Goal: Task Accomplishment & Management: Use online tool/utility

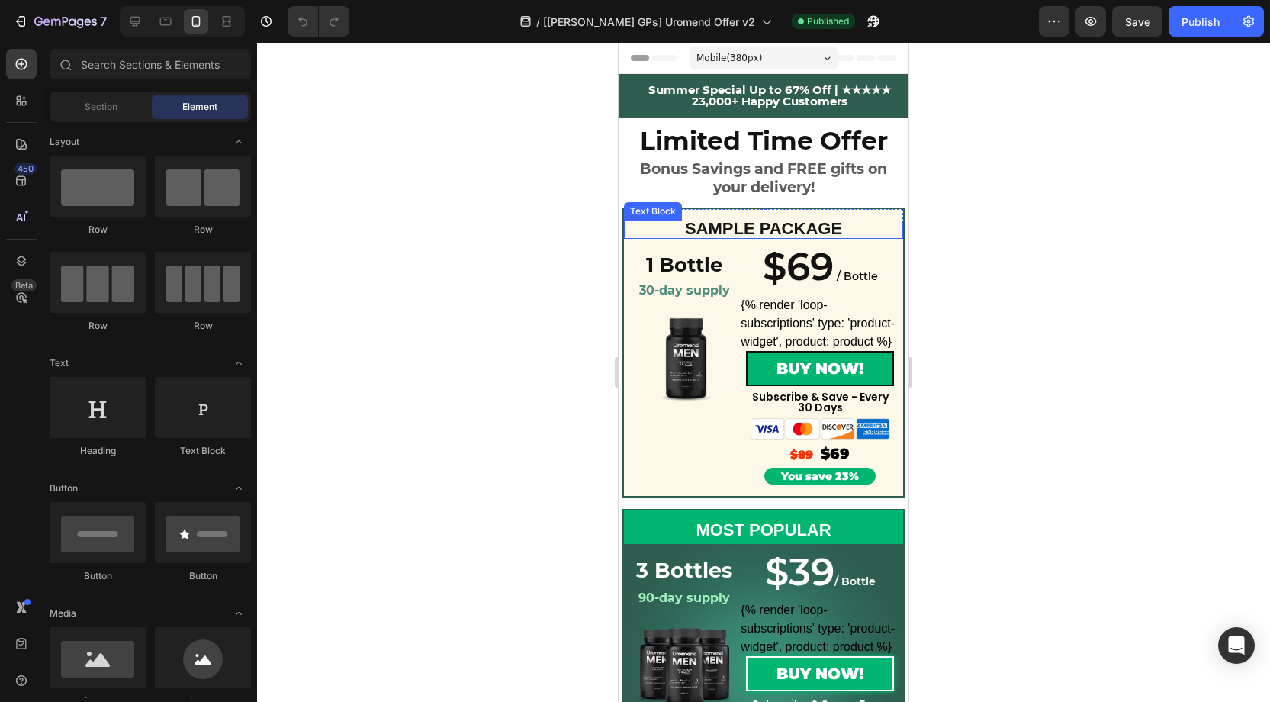
click at [648, 213] on div "Text Block" at bounding box center [653, 211] width 52 height 14
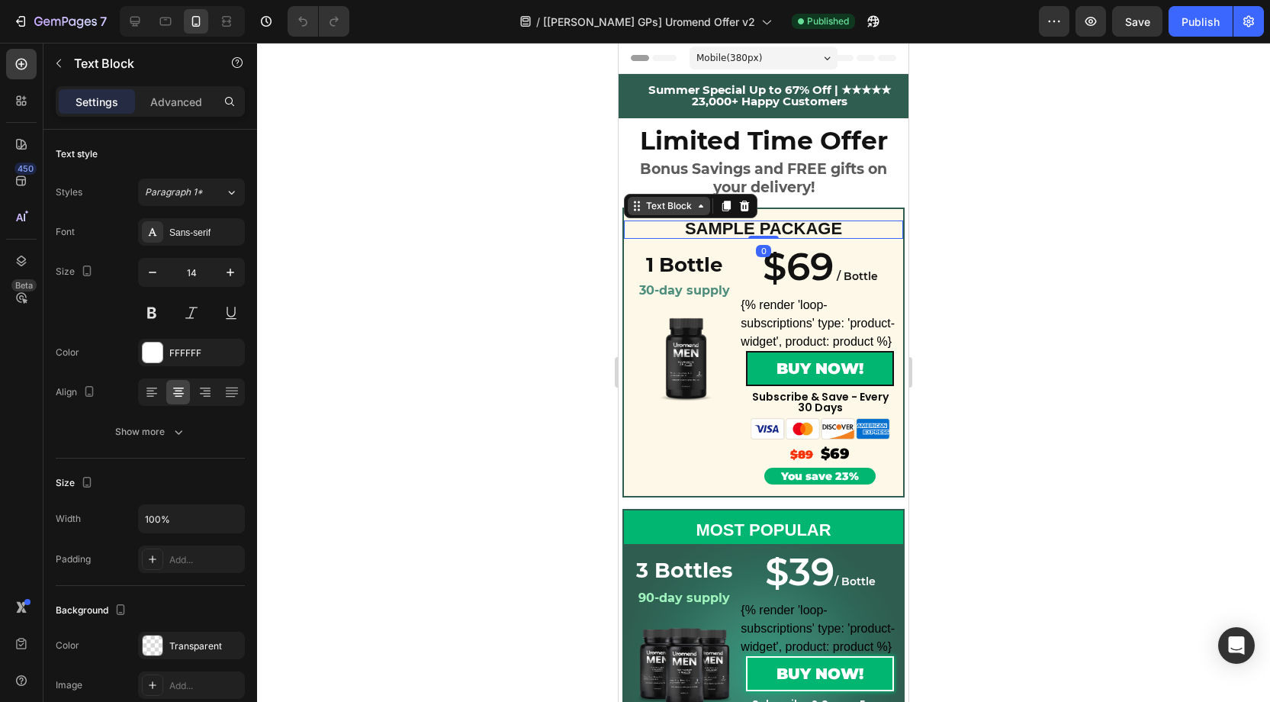
scroll to position [1, 0]
click at [659, 209] on div "Text Block" at bounding box center [669, 205] width 52 height 14
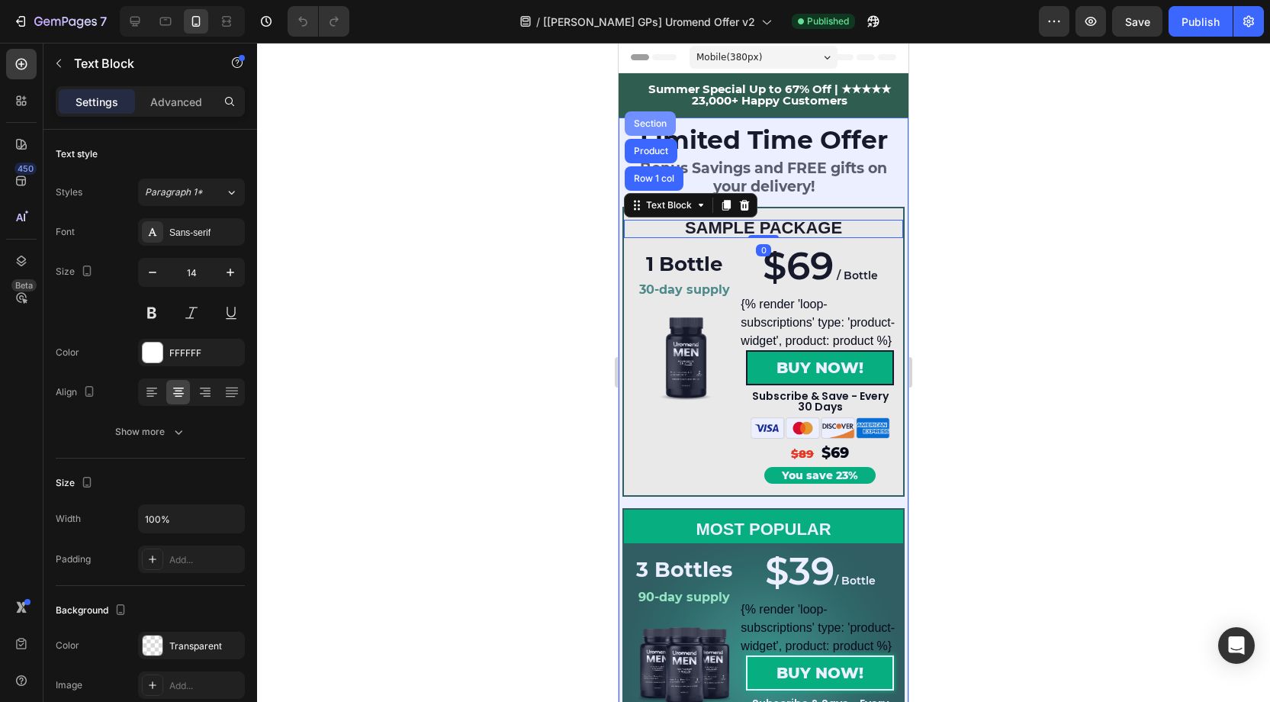
click at [651, 115] on div "Section" at bounding box center [650, 123] width 51 height 24
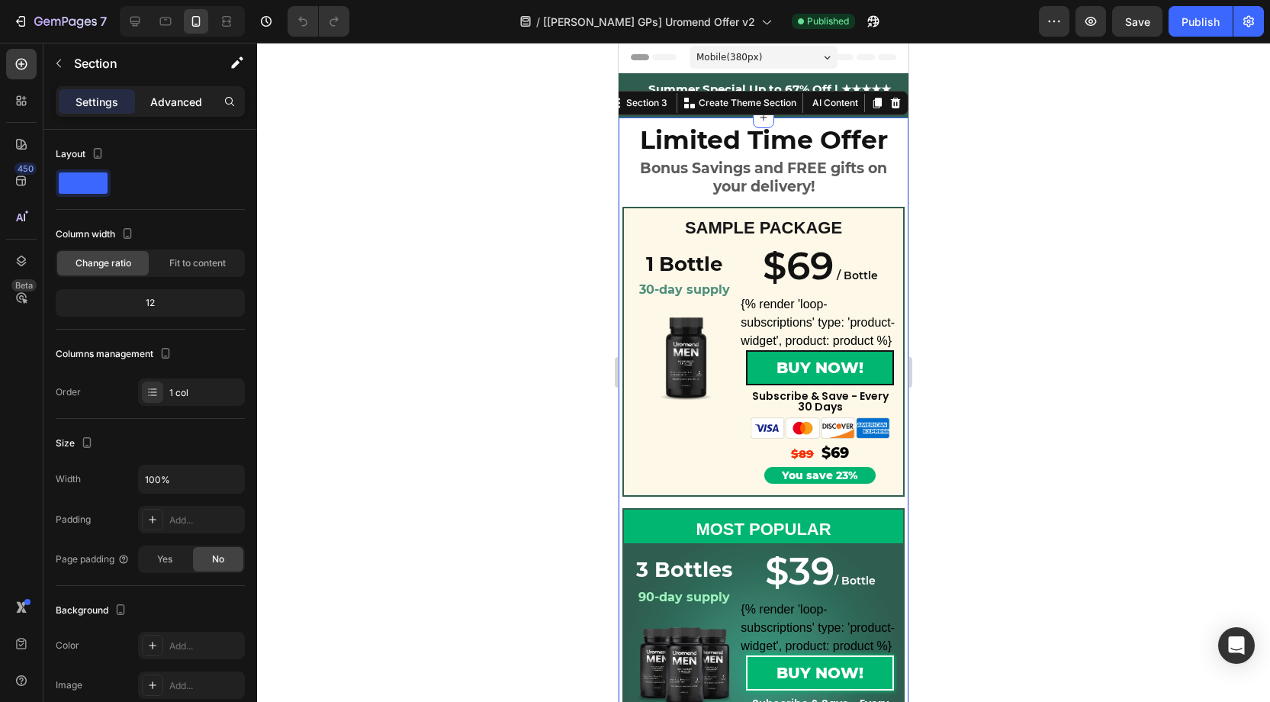
click at [182, 108] on p "Advanced" at bounding box center [176, 102] width 52 height 16
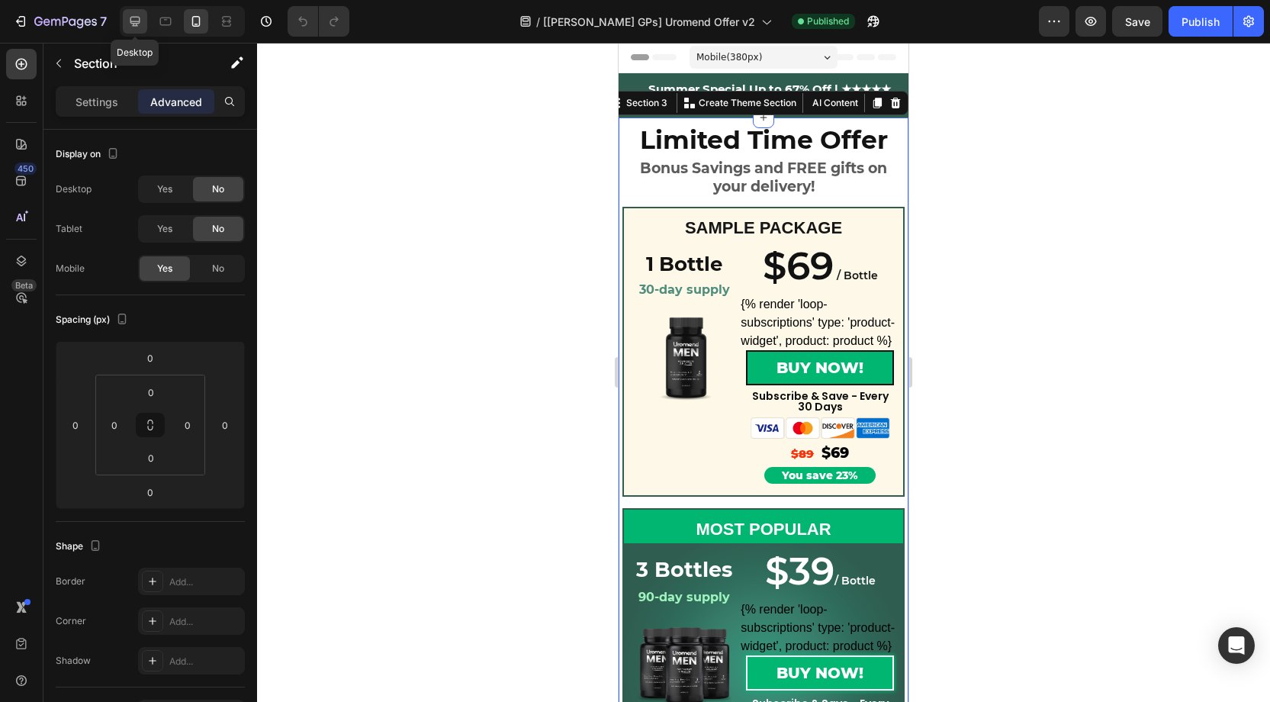
click at [141, 23] on icon at bounding box center [134, 21] width 15 height 15
type input "32"
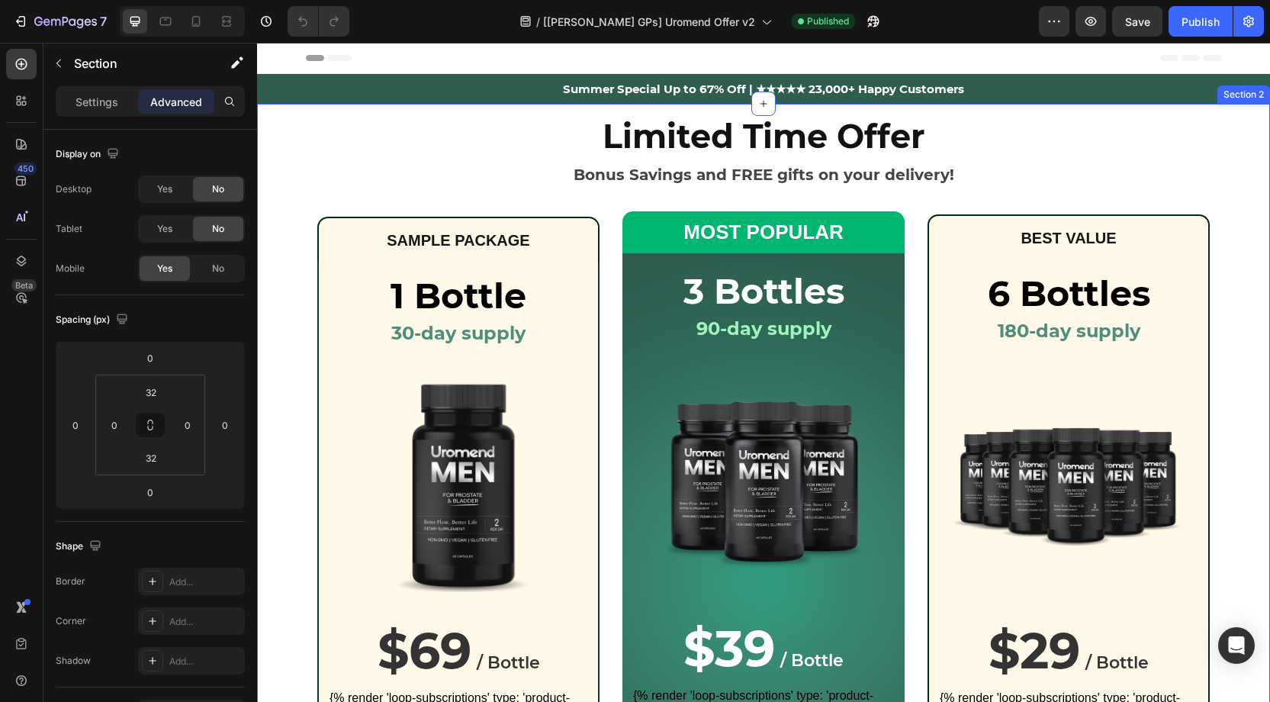
click at [496, 110] on div "Limited Time Offer Bonus Savings and FREE gifts on your delivery! Heading Row S…" at bounding box center [763, 510] width 1013 height 812
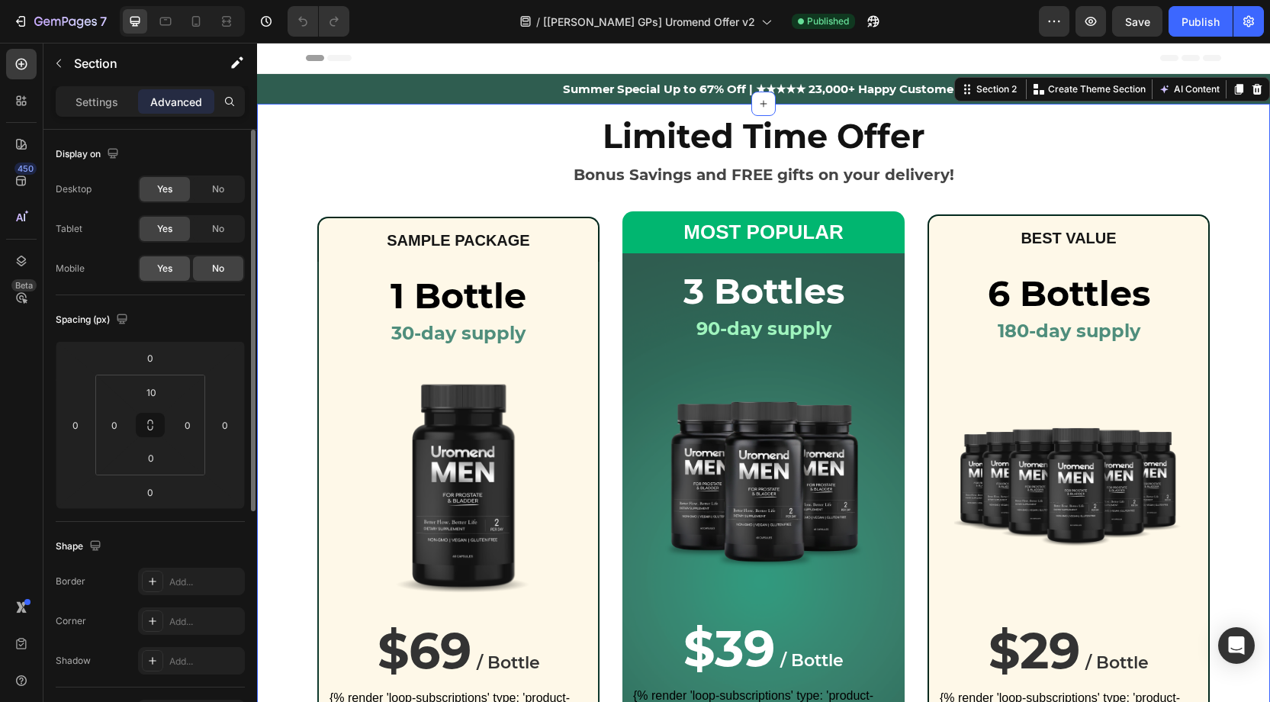
click at [164, 263] on span "Yes" at bounding box center [164, 269] width 15 height 14
click at [192, 17] on icon at bounding box center [196, 21] width 8 height 11
type input "42"
type input "14"
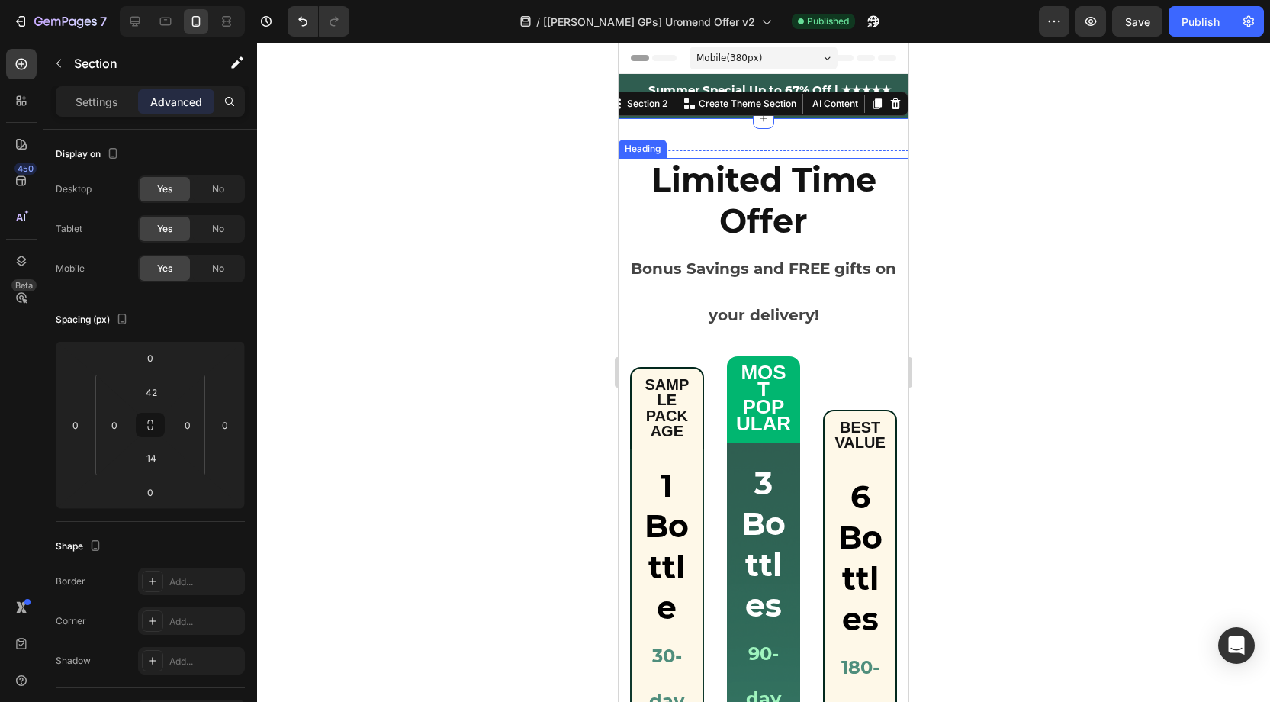
scroll to position [21, 0]
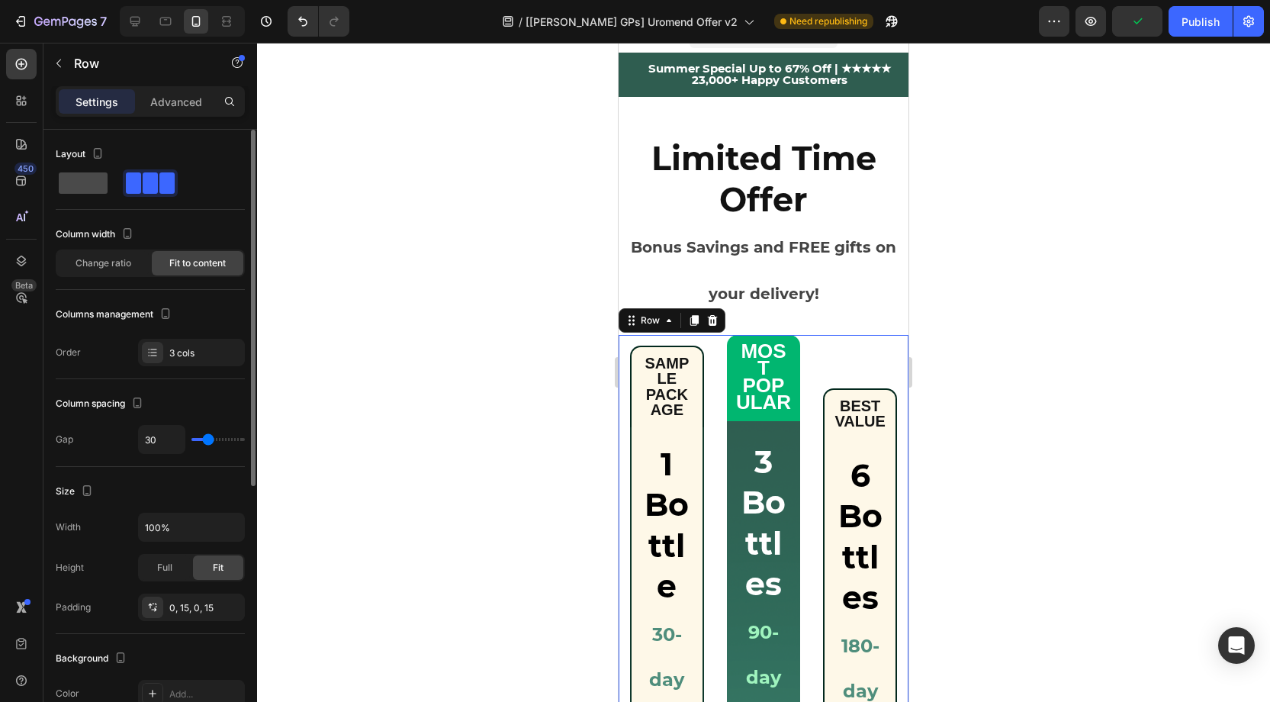
click at [90, 176] on span at bounding box center [83, 182] width 49 height 21
type input "0"
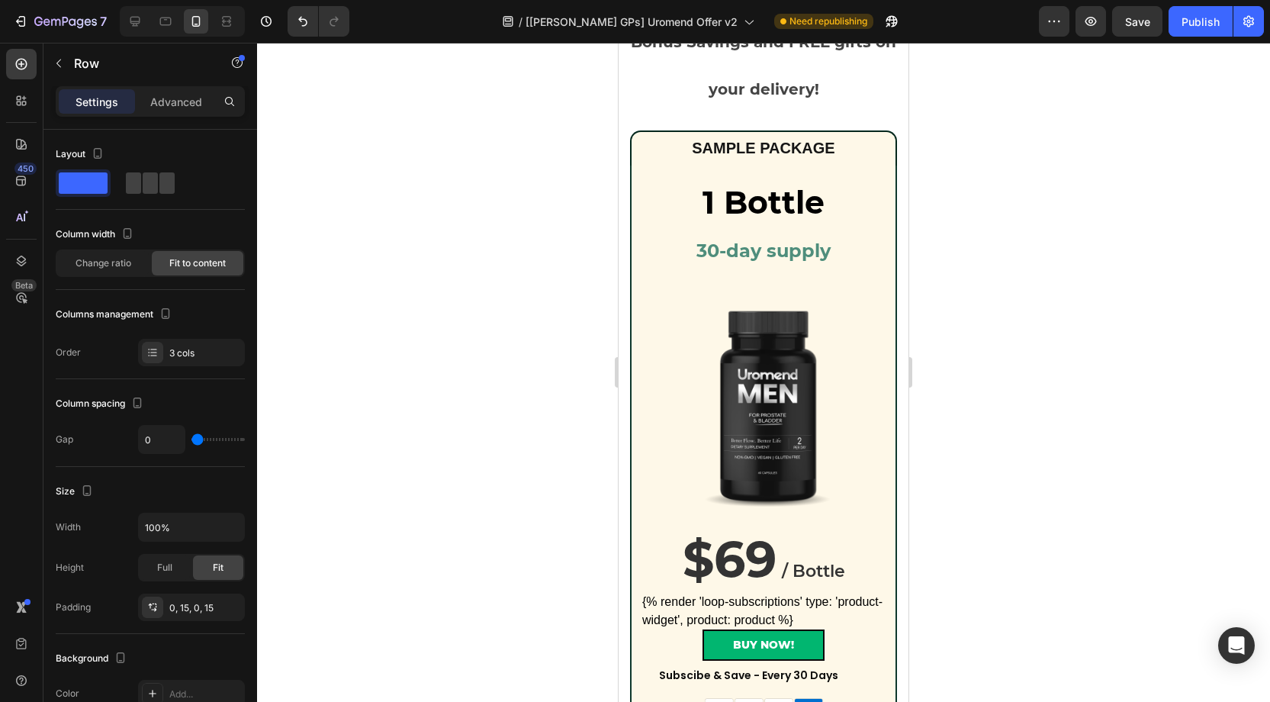
scroll to position [225, 0]
click at [686, 175] on div "1 Bottle Heading 30-day supply Heading Row" at bounding box center [763, 220] width 243 height 108
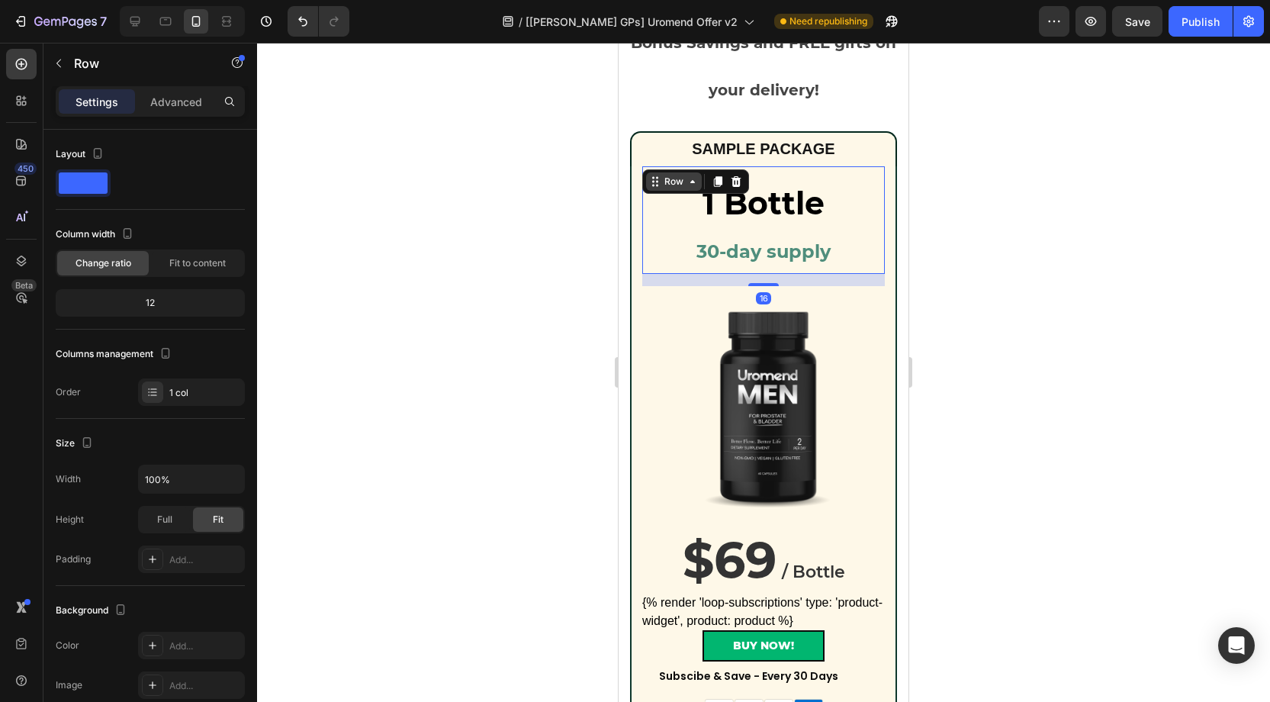
click at [682, 182] on div "Row" at bounding box center [673, 182] width 25 height 14
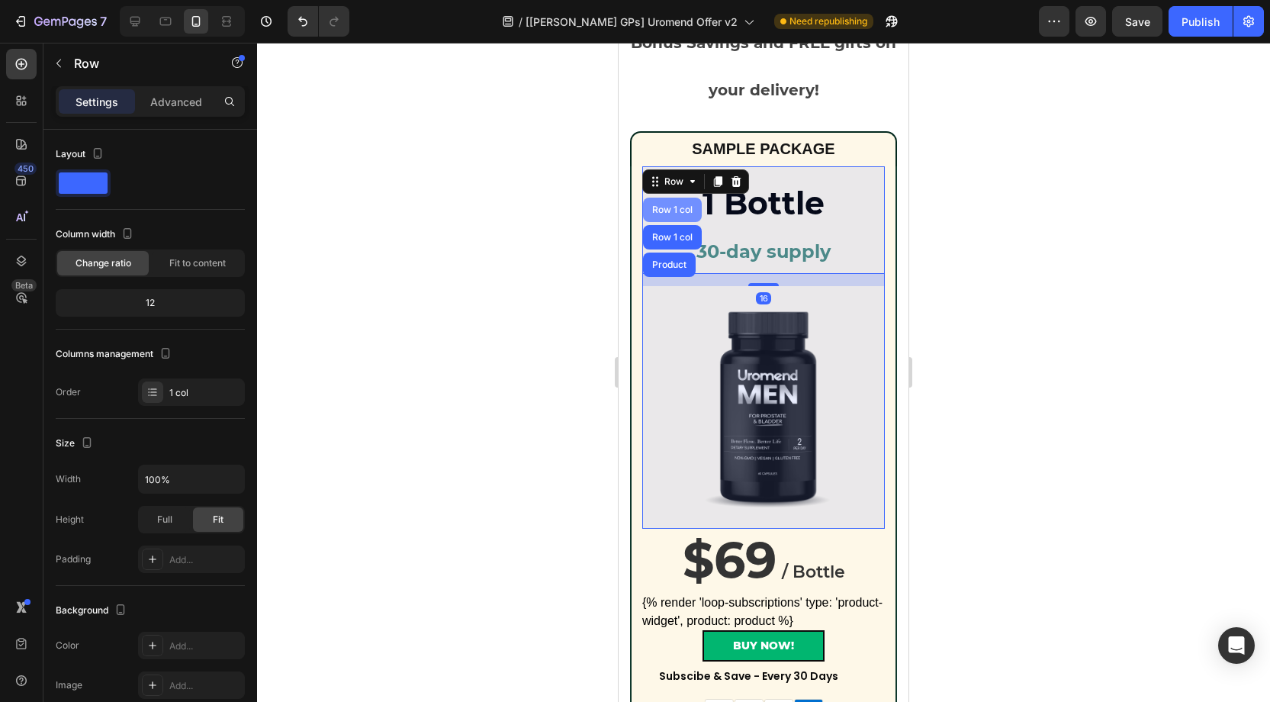
click at [676, 205] on div "Row 1 col" at bounding box center [672, 209] width 47 height 9
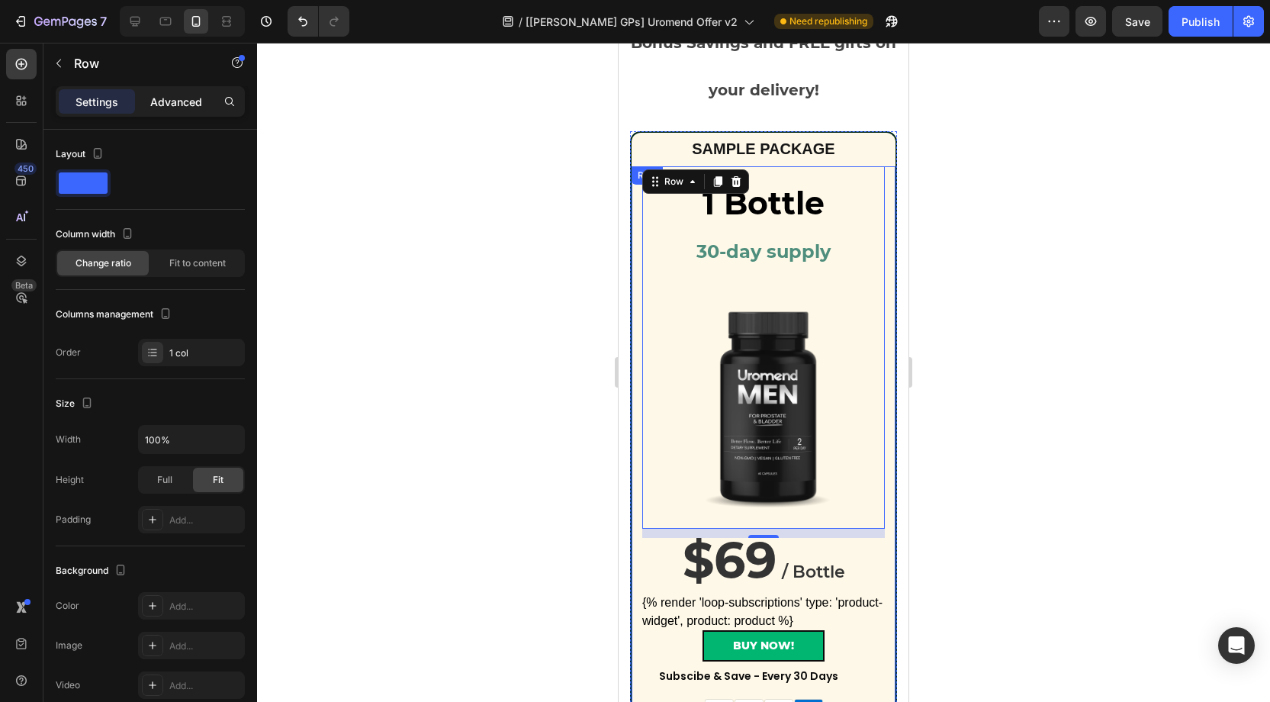
click at [184, 99] on p "Advanced" at bounding box center [176, 102] width 52 height 16
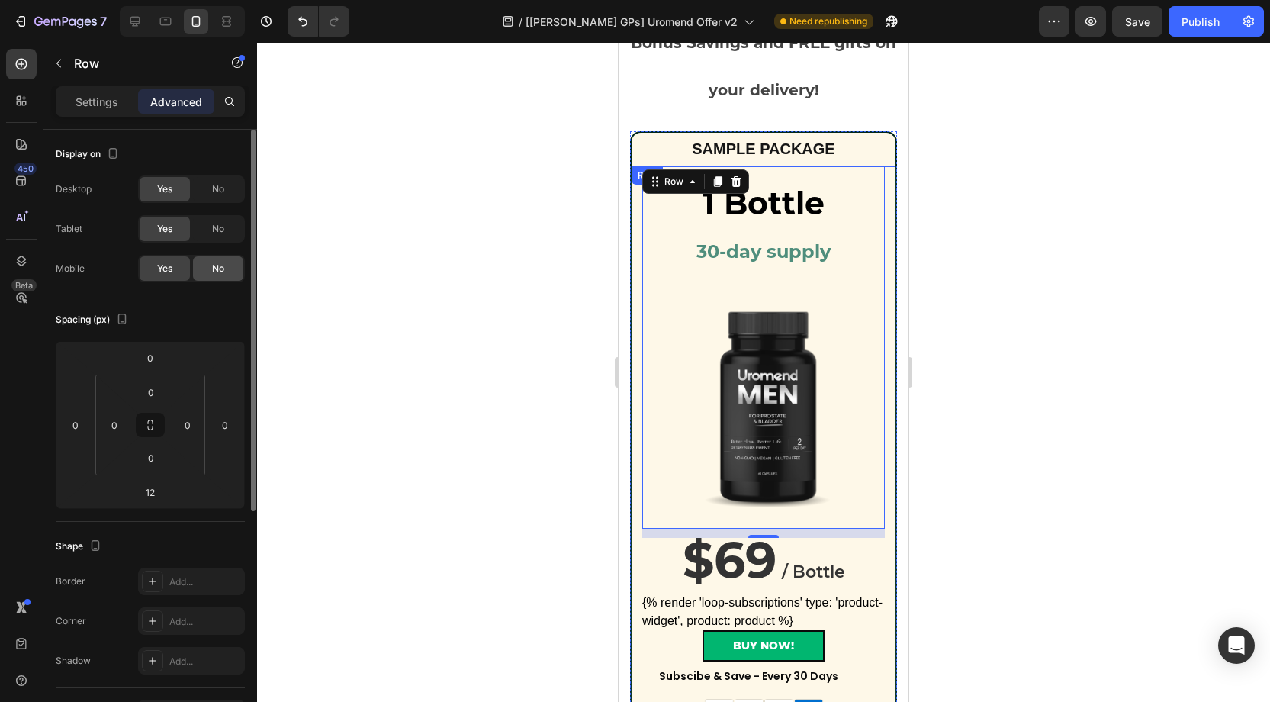
click at [220, 272] on span "No" at bounding box center [218, 269] width 12 height 14
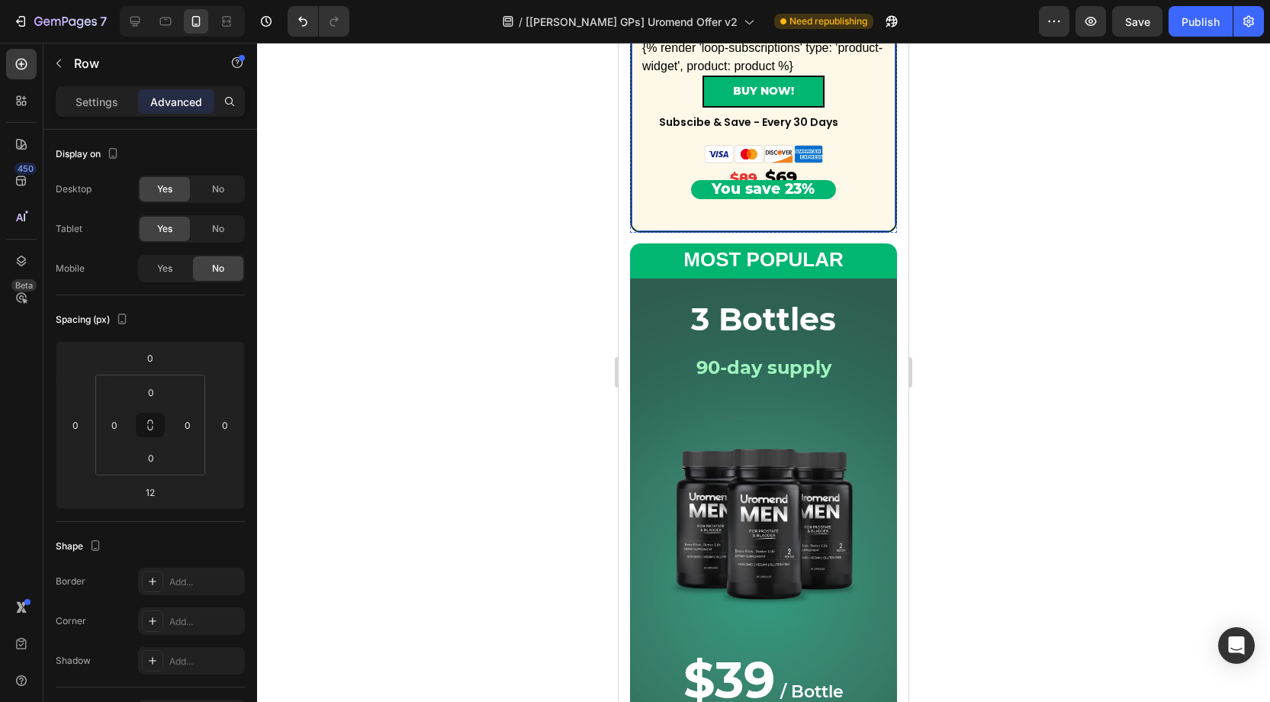
scroll to position [426, 0]
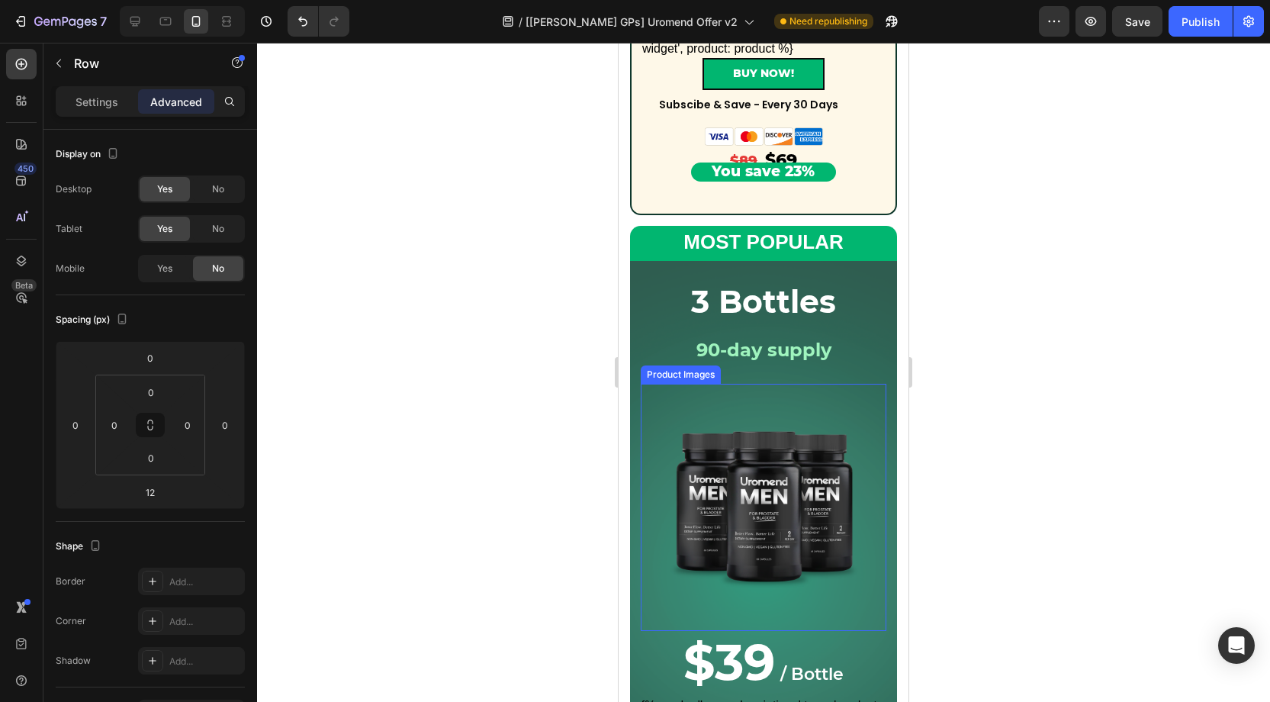
click at [770, 385] on div "Product Images" at bounding box center [764, 507] width 246 height 247
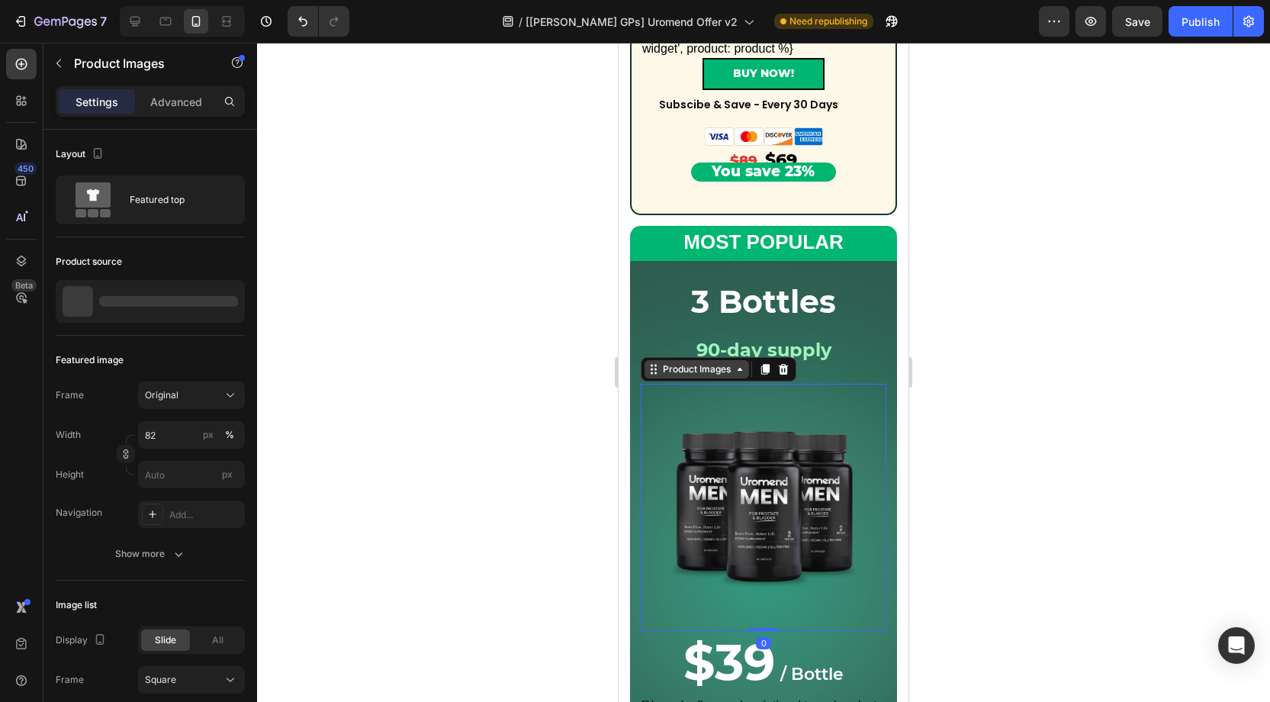
click at [705, 368] on div "Product Images" at bounding box center [697, 369] width 74 height 14
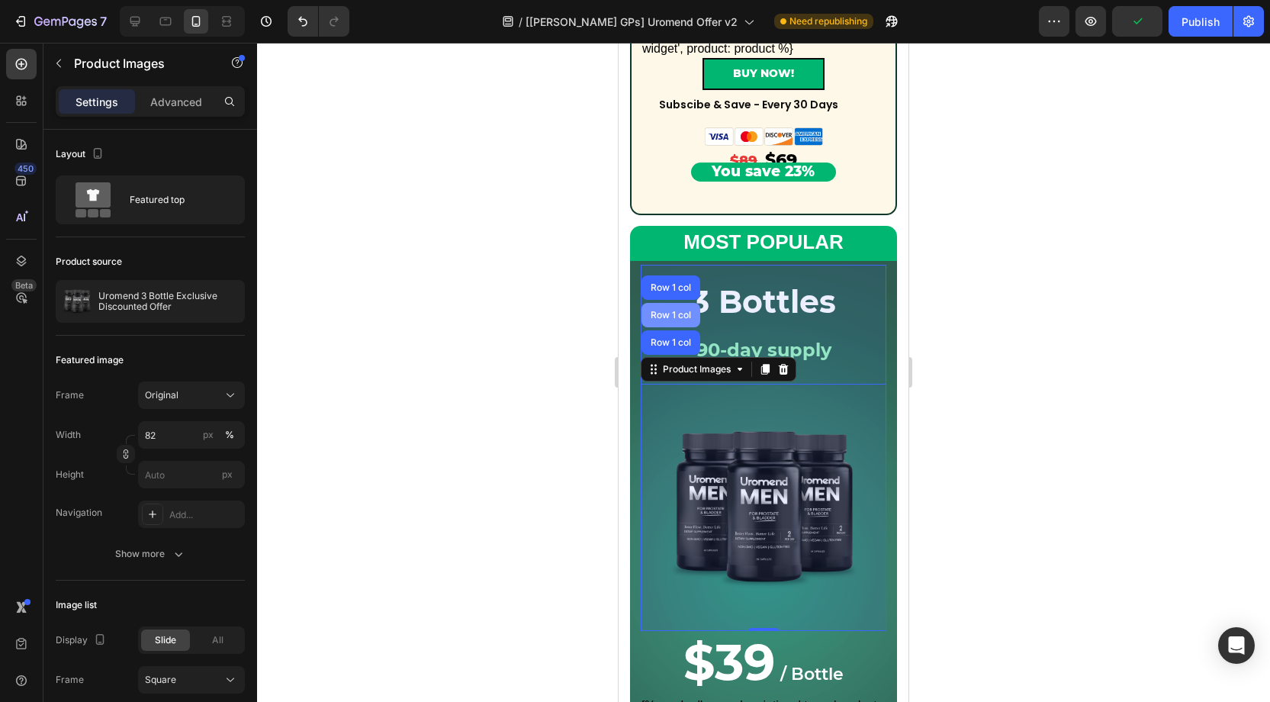
click at [678, 321] on div "Row 1 col" at bounding box center [670, 315] width 59 height 24
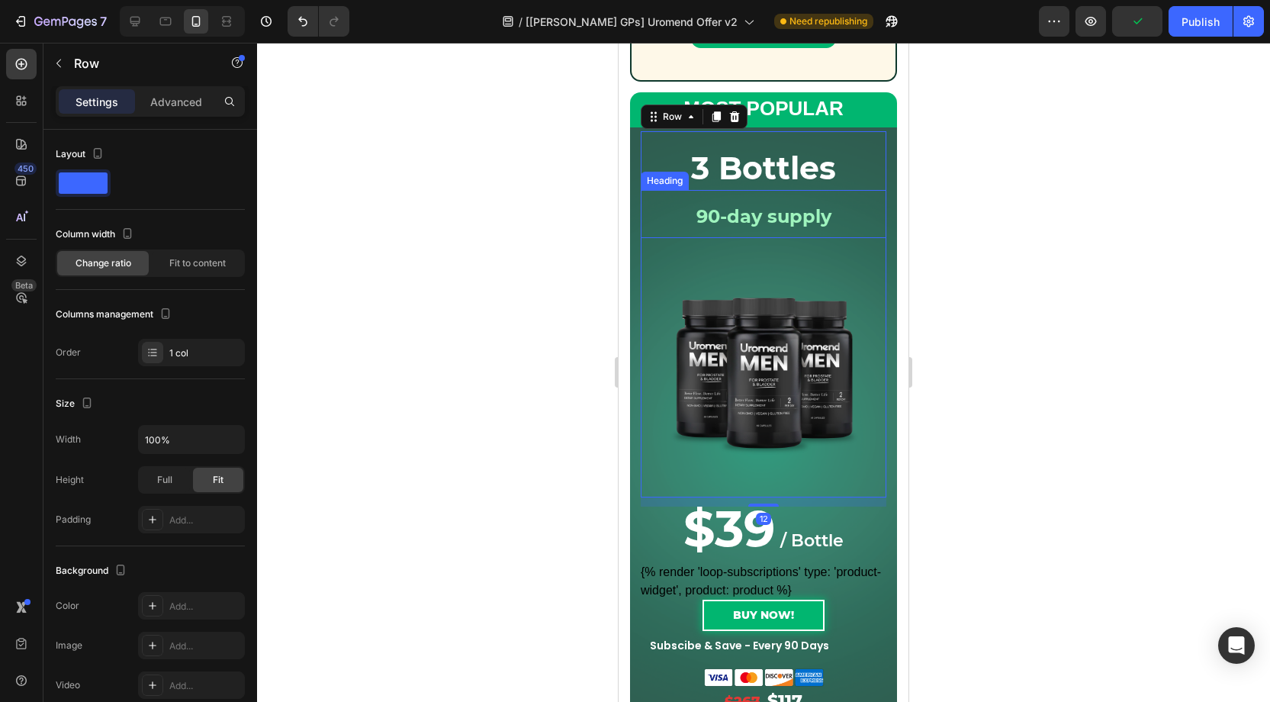
scroll to position [640, 0]
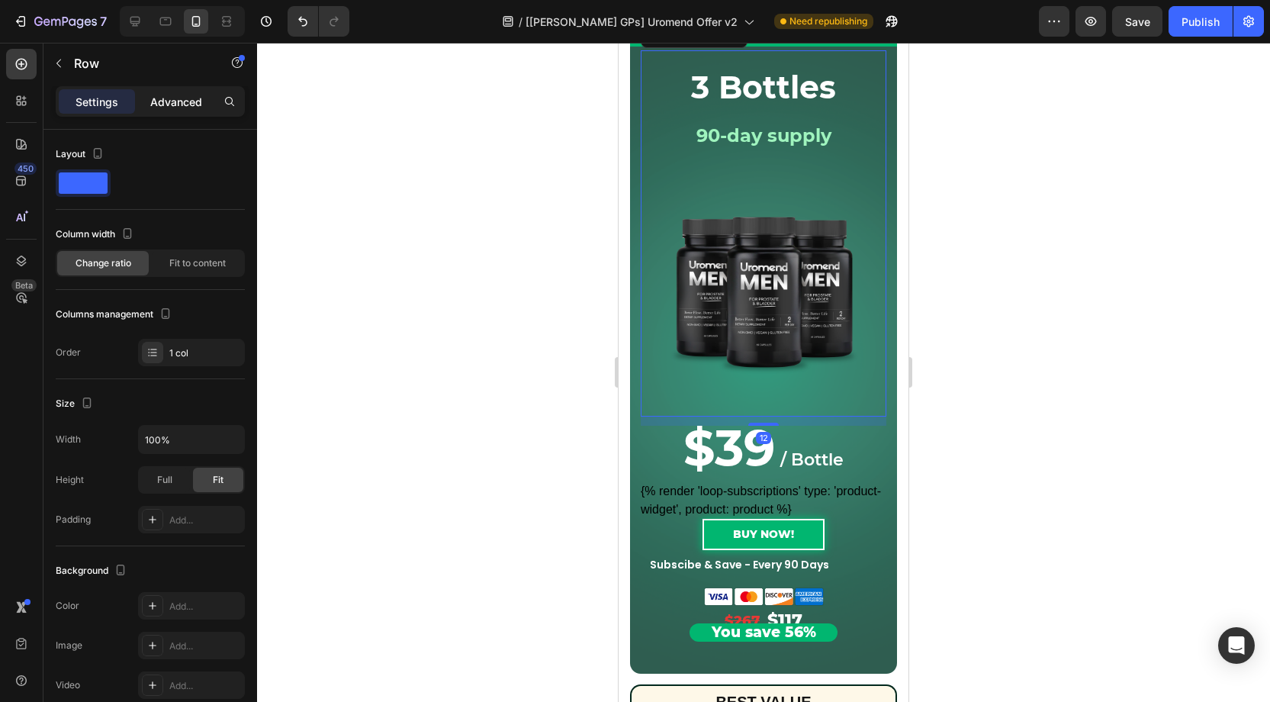
click at [166, 95] on p "Advanced" at bounding box center [176, 102] width 52 height 16
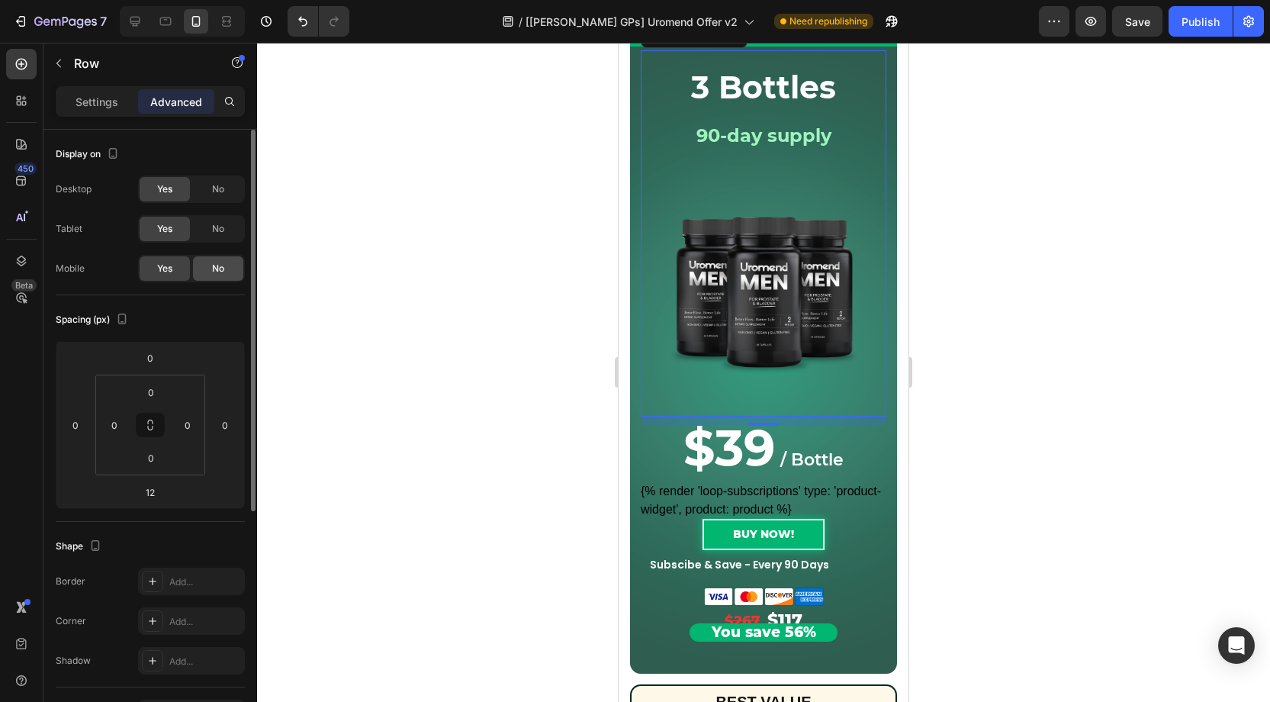
click at [216, 262] on span "No" at bounding box center [218, 269] width 12 height 14
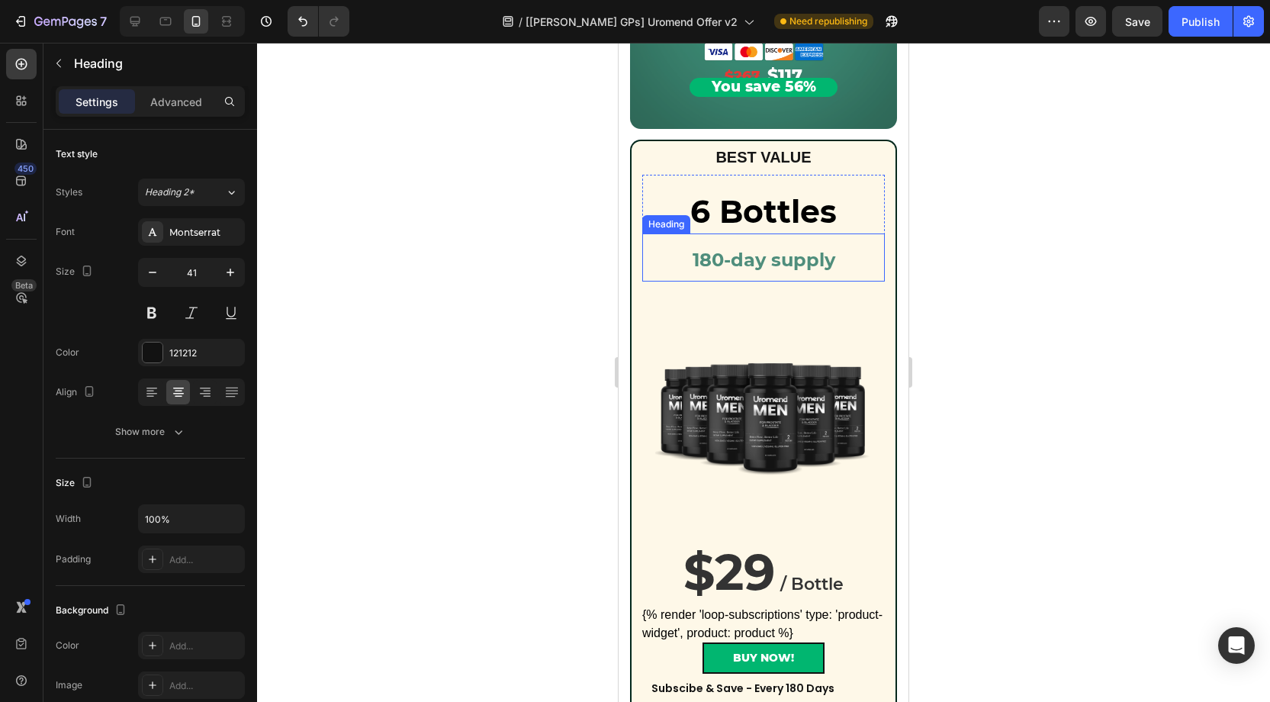
click at [804, 249] on strong "180-day supply" at bounding box center [764, 260] width 143 height 22
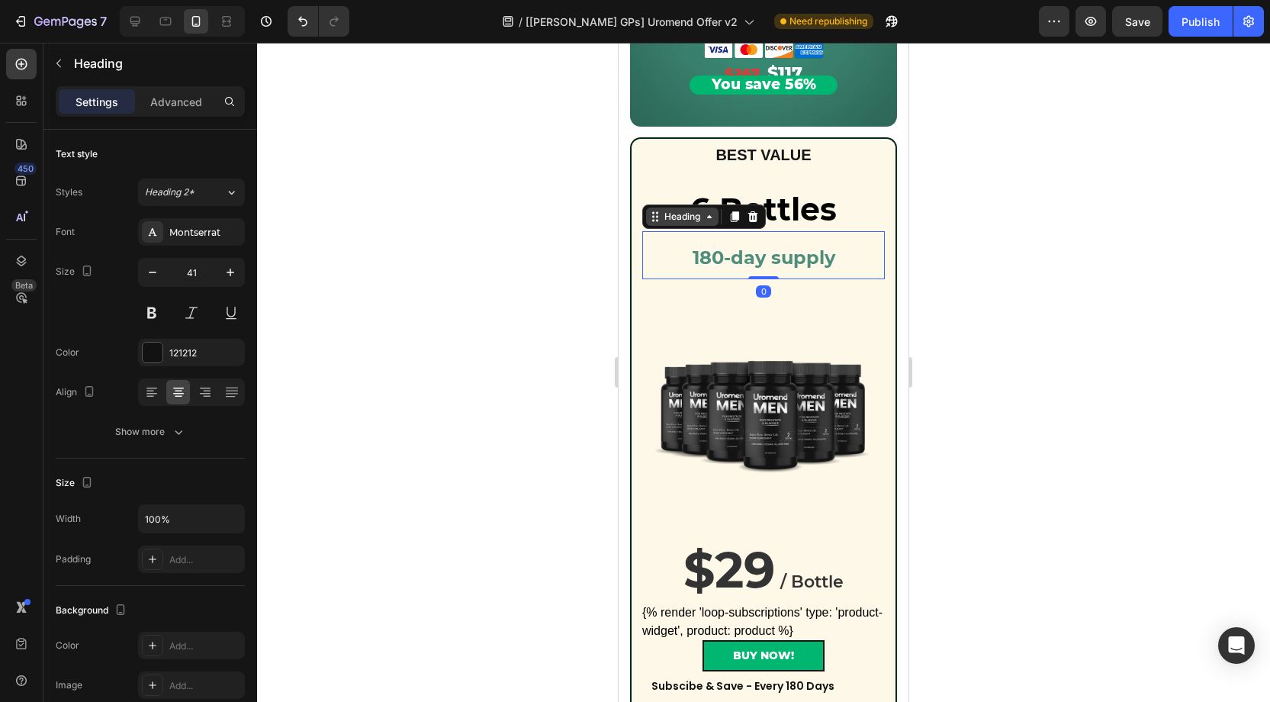
click at [703, 217] on icon at bounding box center [709, 217] width 12 height 12
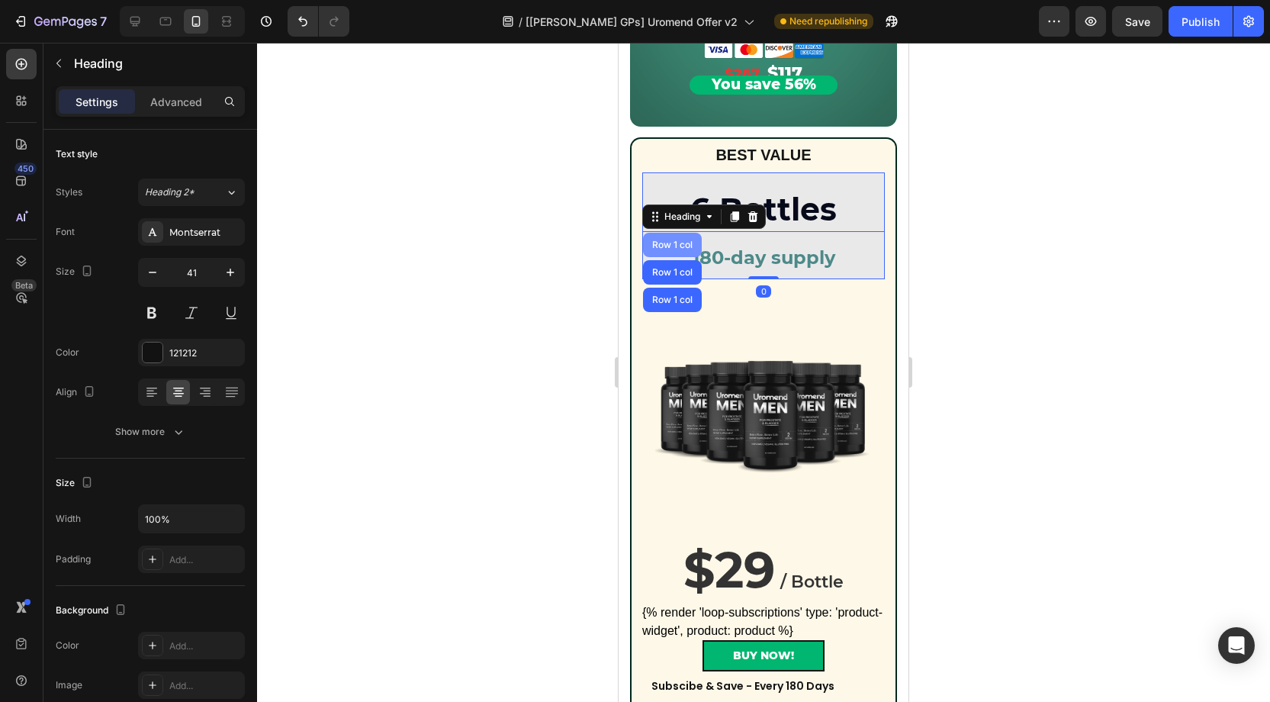
click at [680, 240] on div "Row 1 col" at bounding box center [672, 244] width 47 height 9
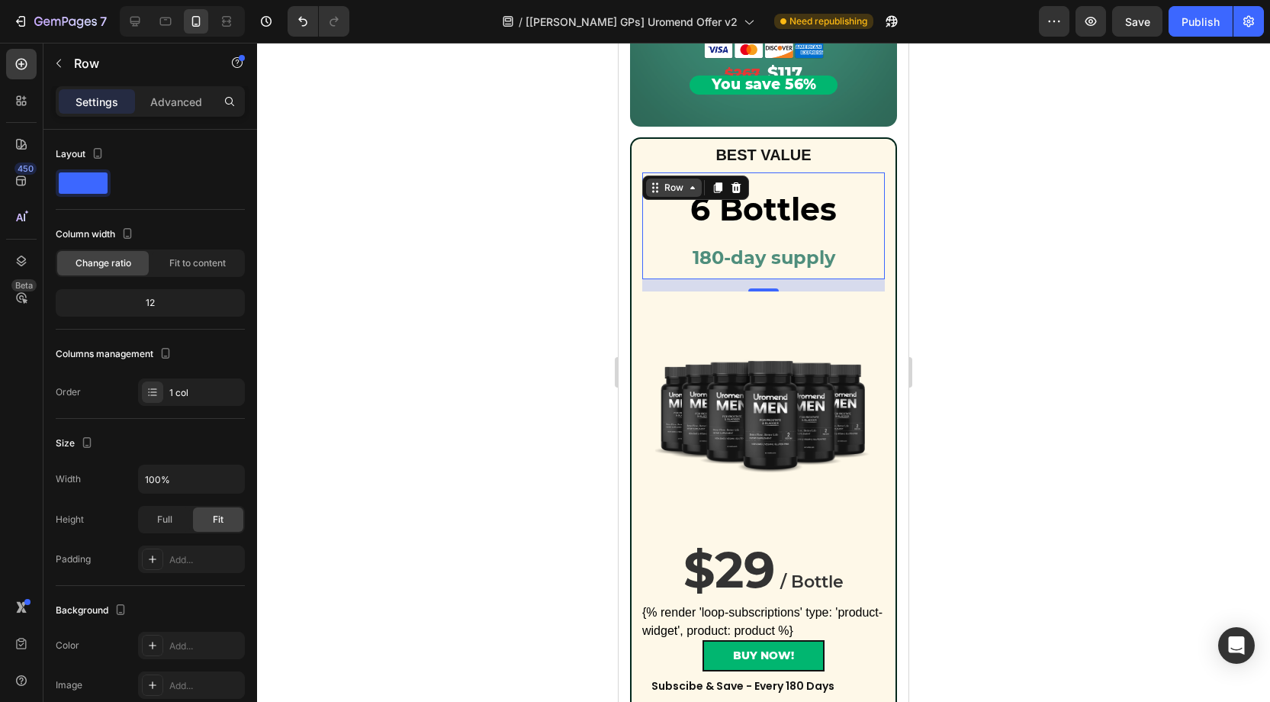
click at [690, 188] on icon at bounding box center [692, 188] width 12 height 12
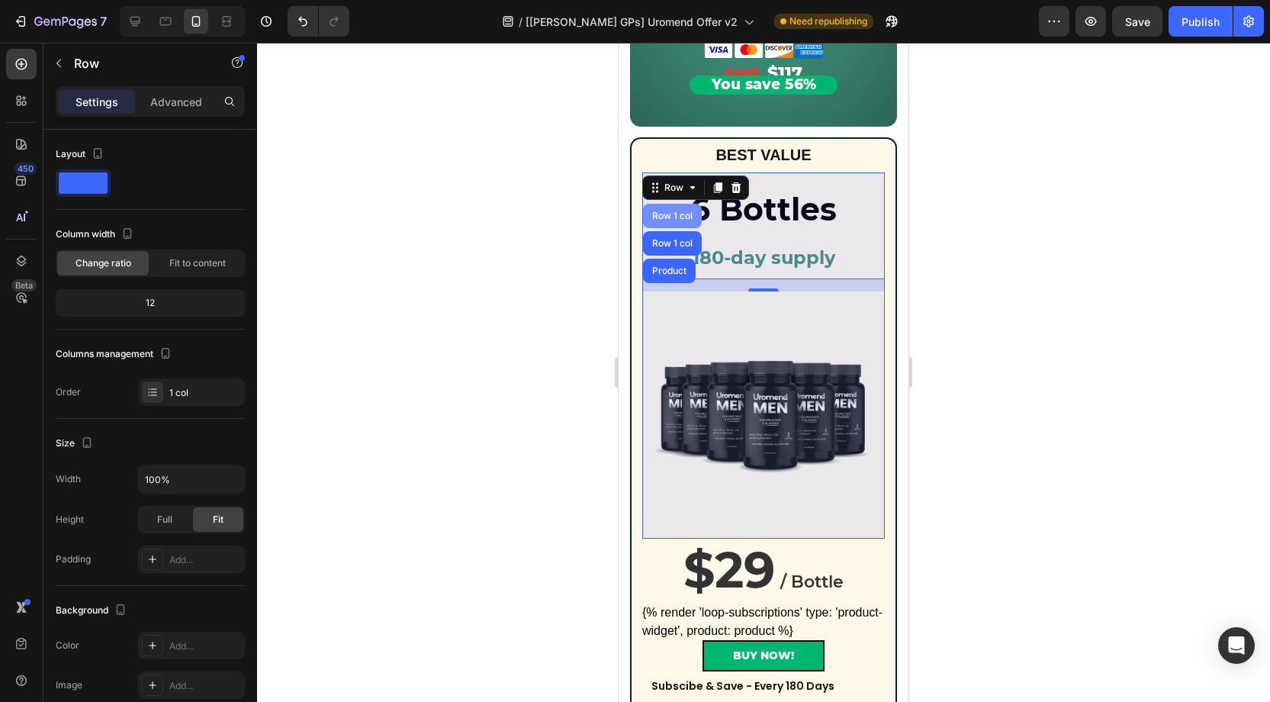
click at [670, 212] on div "Row 1 col" at bounding box center [672, 215] width 47 height 9
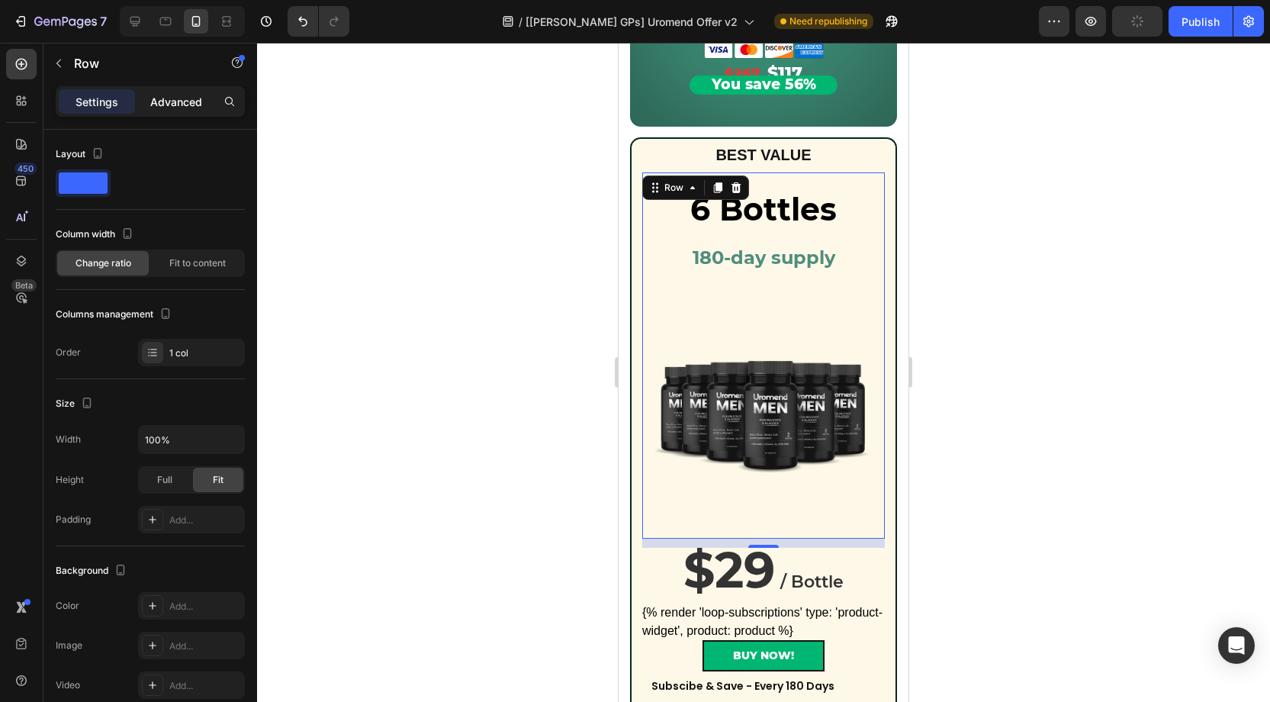
click at [185, 104] on p "Advanced" at bounding box center [176, 102] width 52 height 16
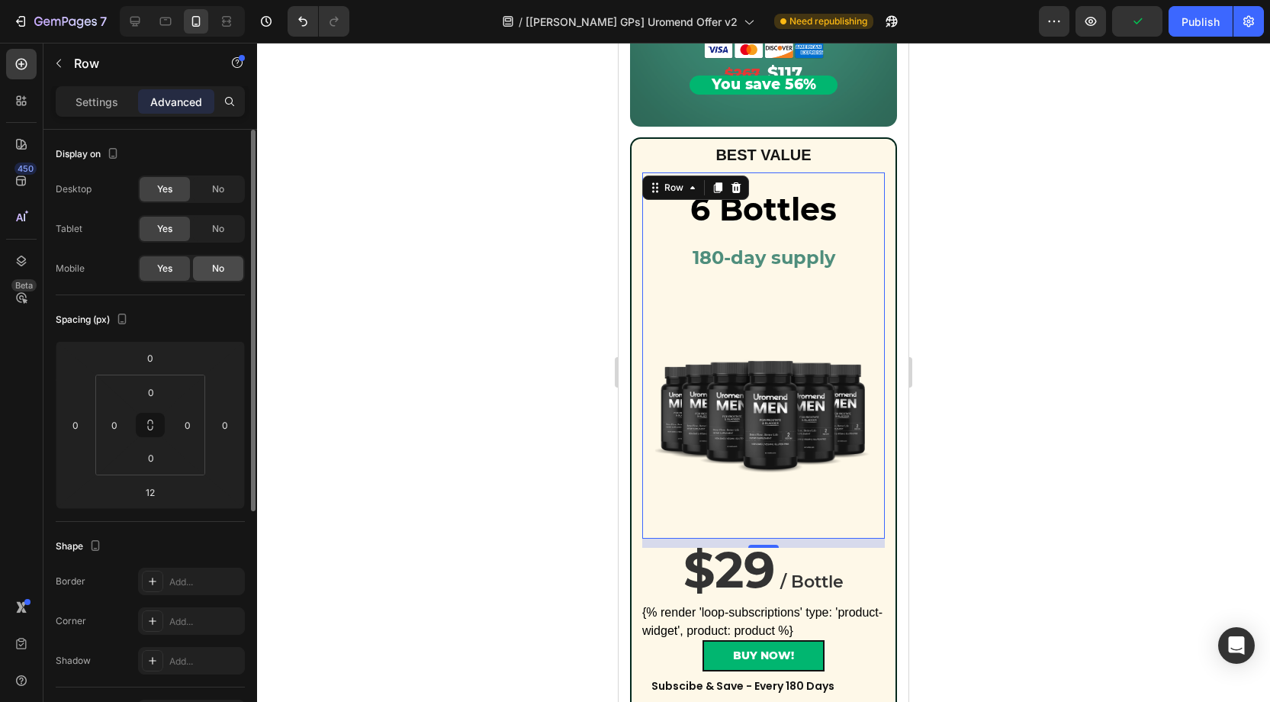
drag, startPoint x: 225, startPoint y: 265, endPoint x: 248, endPoint y: 267, distance: 22.9
click at [225, 265] on div "No" at bounding box center [218, 268] width 50 height 24
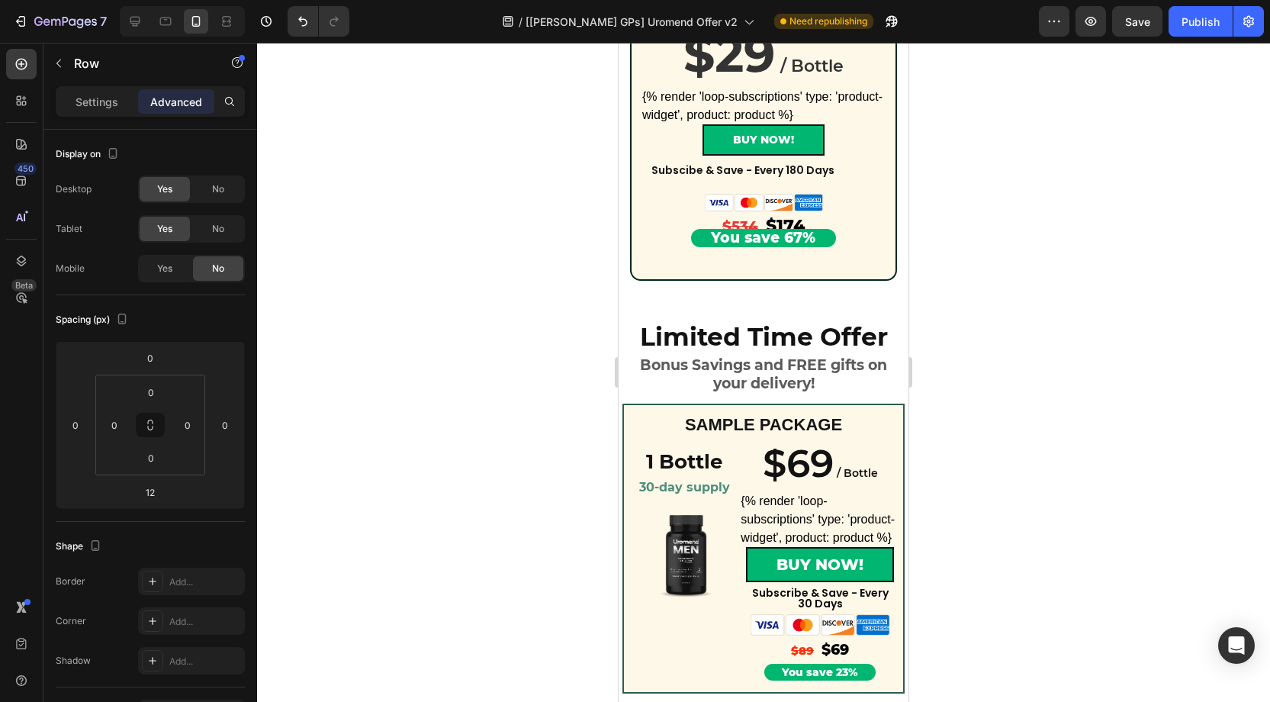
scroll to position [978, 0]
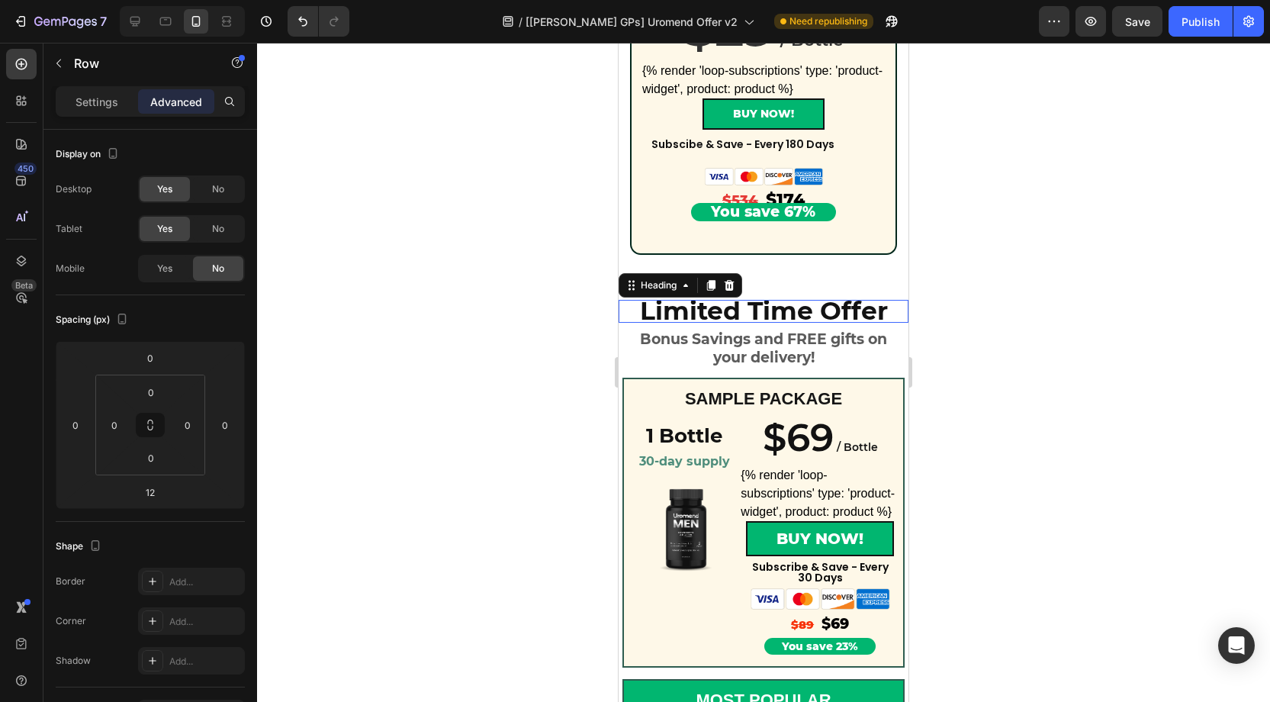
click at [785, 304] on strong "Limited Time Offer" at bounding box center [764, 310] width 248 height 31
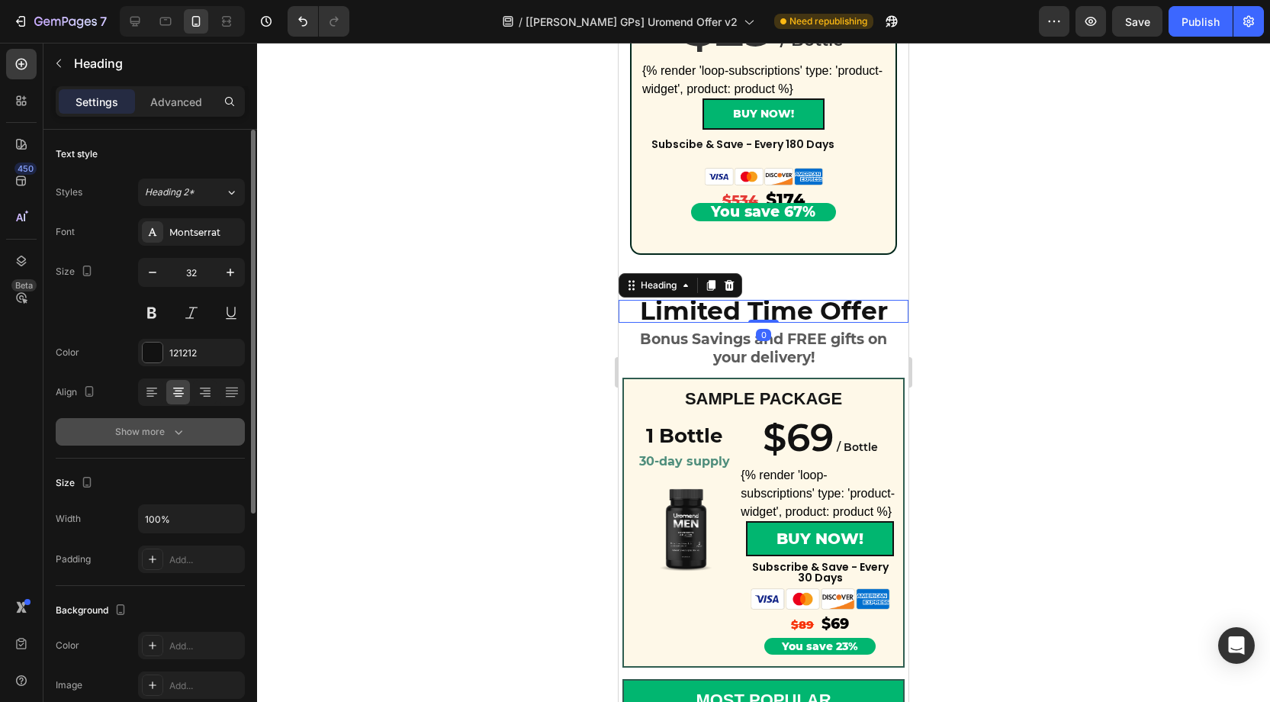
click at [183, 420] on button "Show more" at bounding box center [150, 431] width 189 height 27
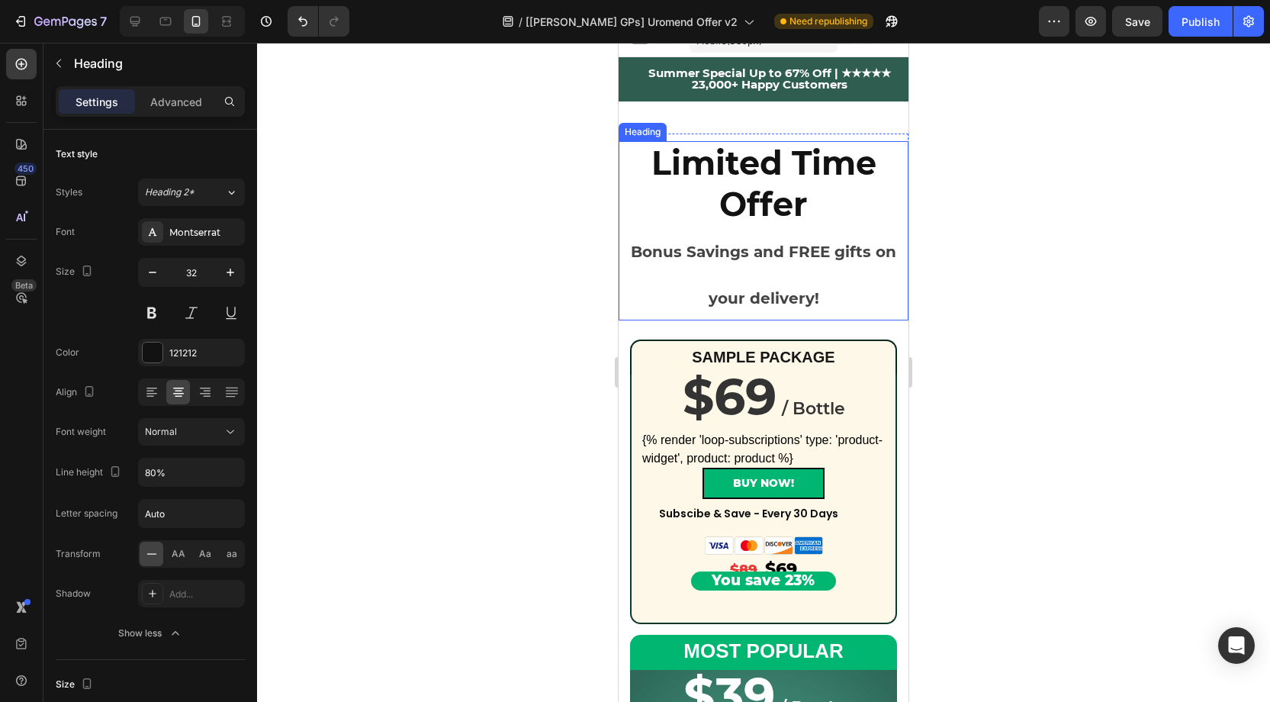
scroll to position [15, 0]
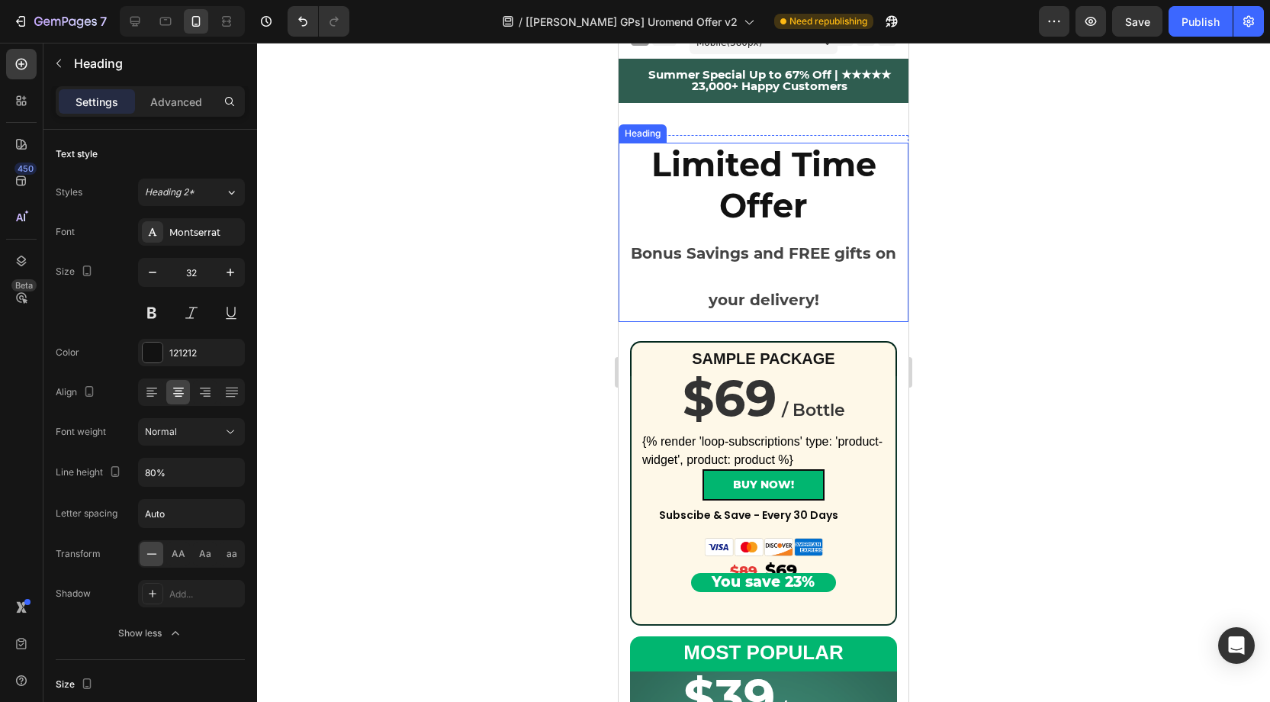
click at [735, 180] on strong "Limited Time Offer" at bounding box center [763, 185] width 225 height 82
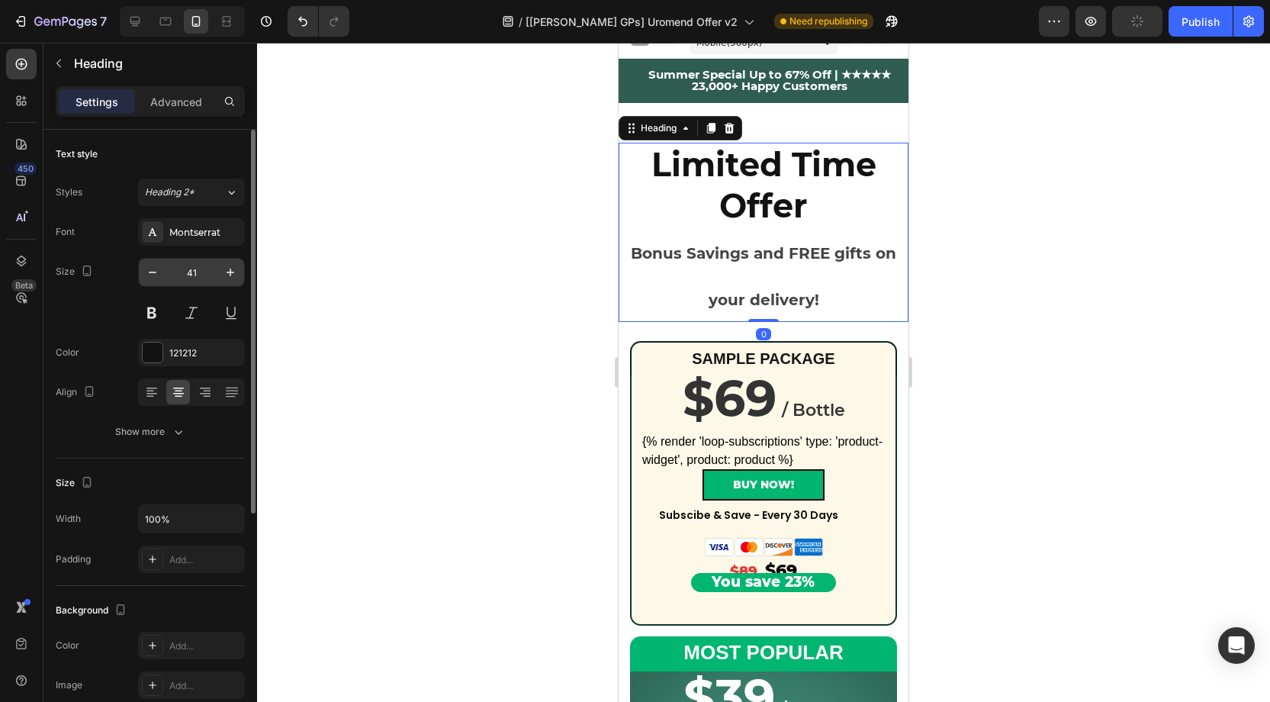
click at [198, 271] on input "41" at bounding box center [191, 272] width 50 height 27
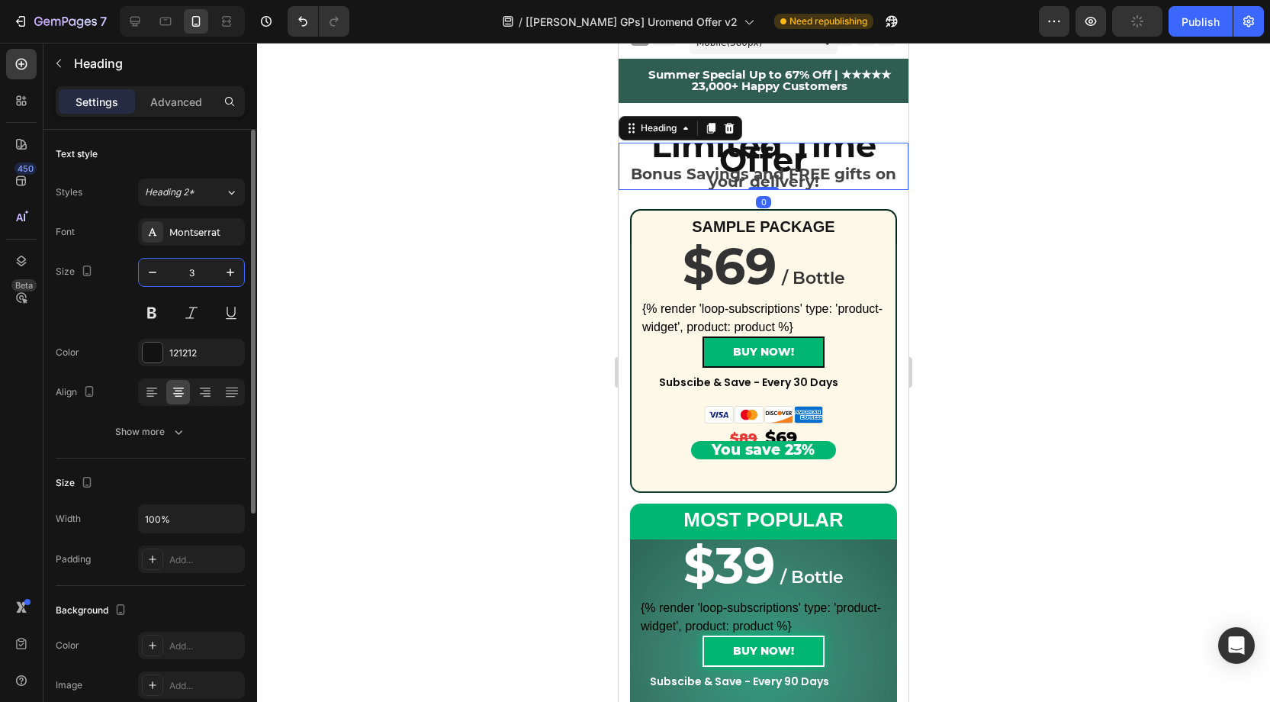
type input "32"
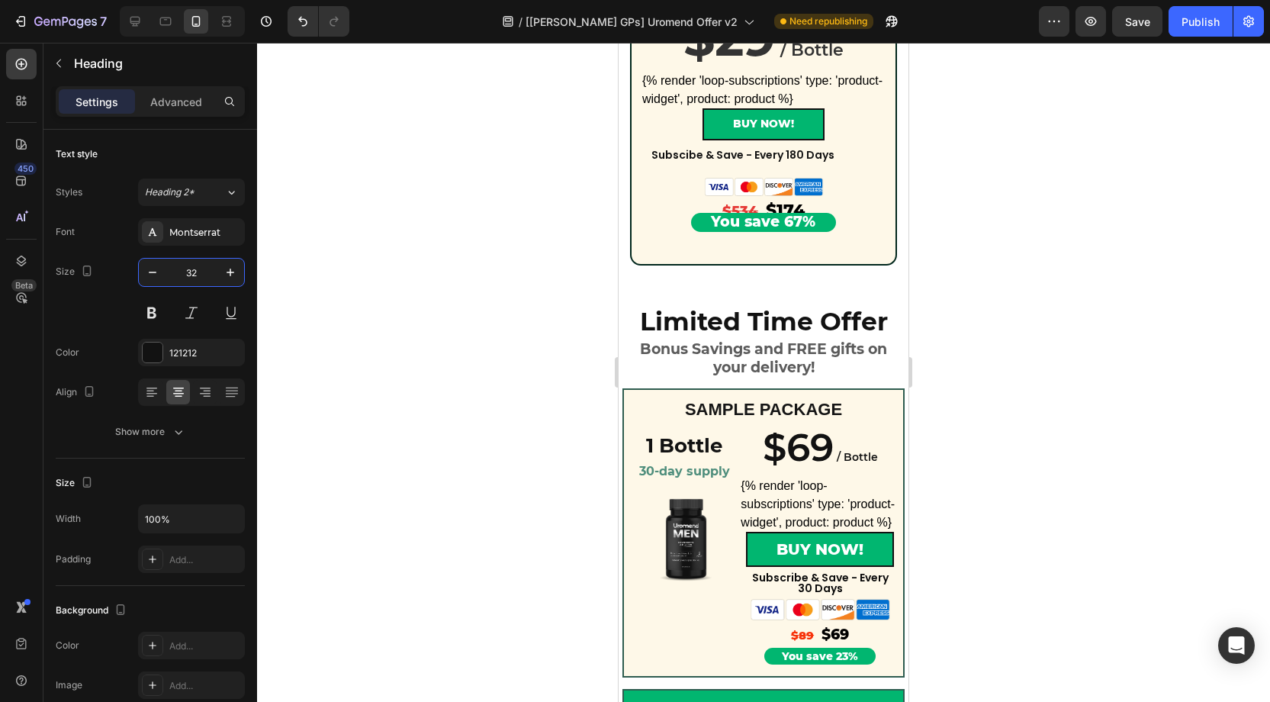
scroll to position [986, 0]
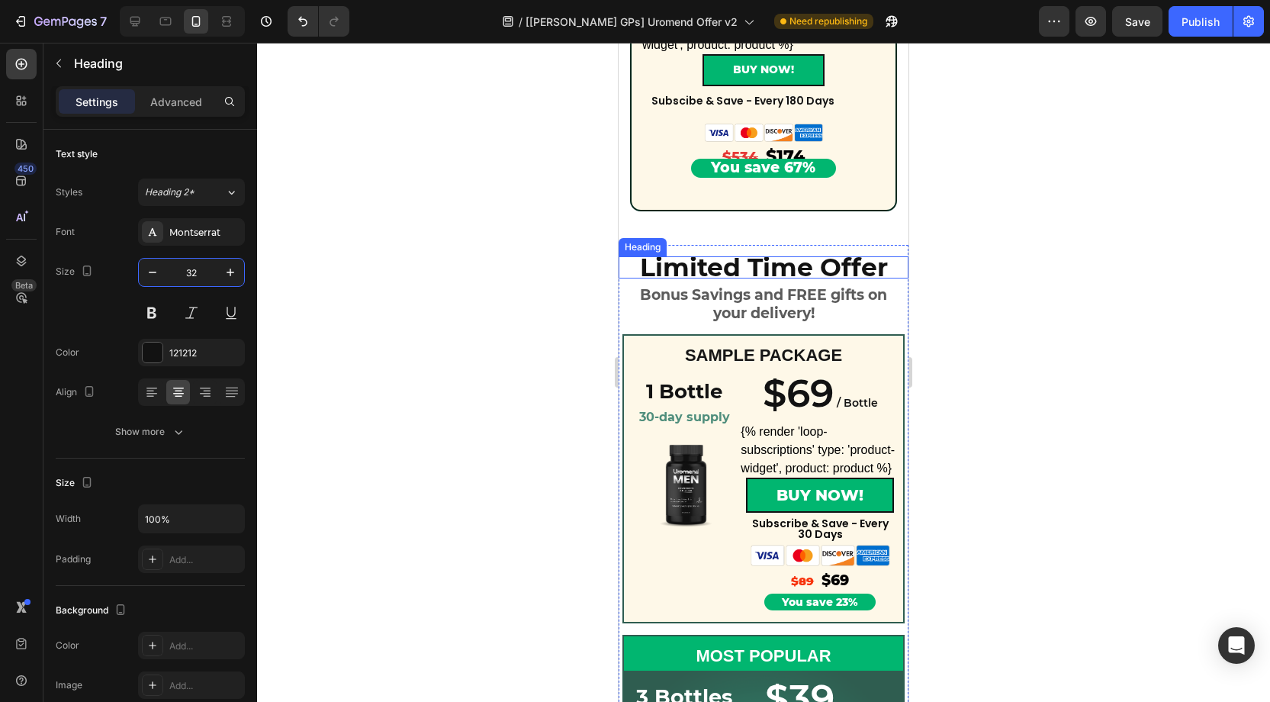
click at [746, 260] on strong "Limited Time Offer" at bounding box center [764, 267] width 248 height 31
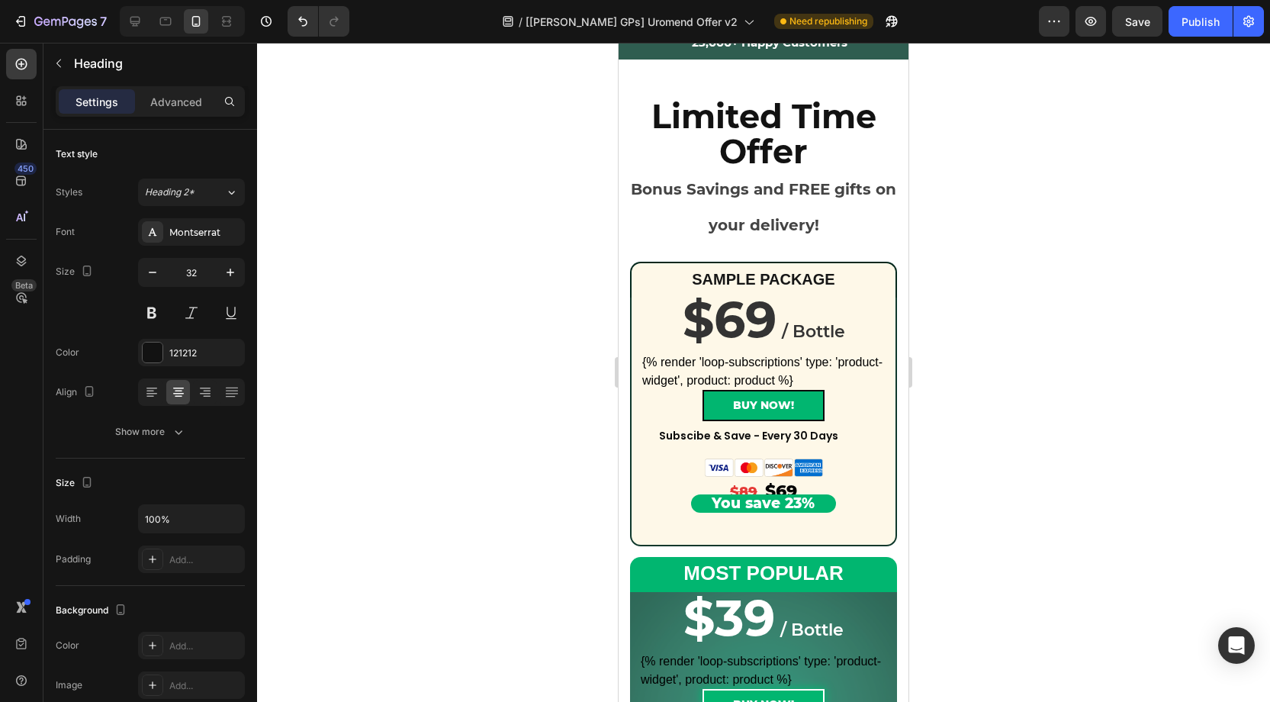
scroll to position [0, 0]
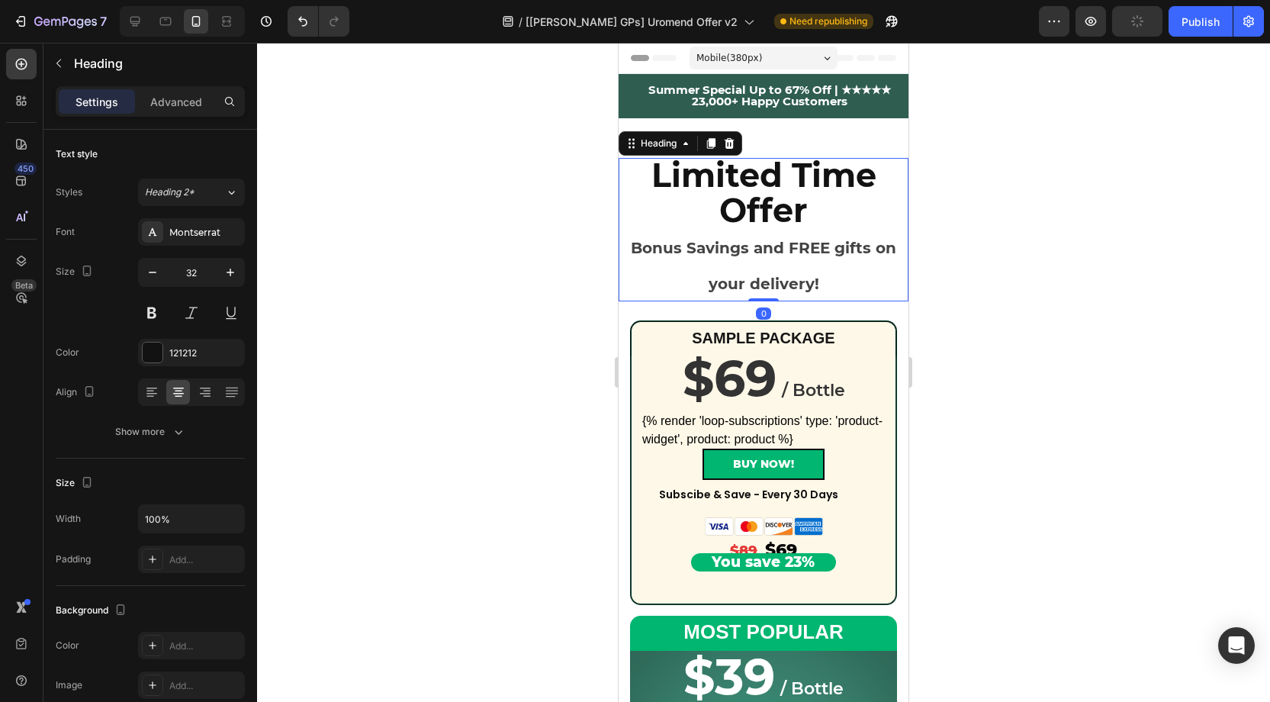
click at [749, 207] on strong "Limited Time Offer" at bounding box center [763, 193] width 225 height 76
click at [136, 20] on icon at bounding box center [134, 21] width 15 height 15
type input "35"
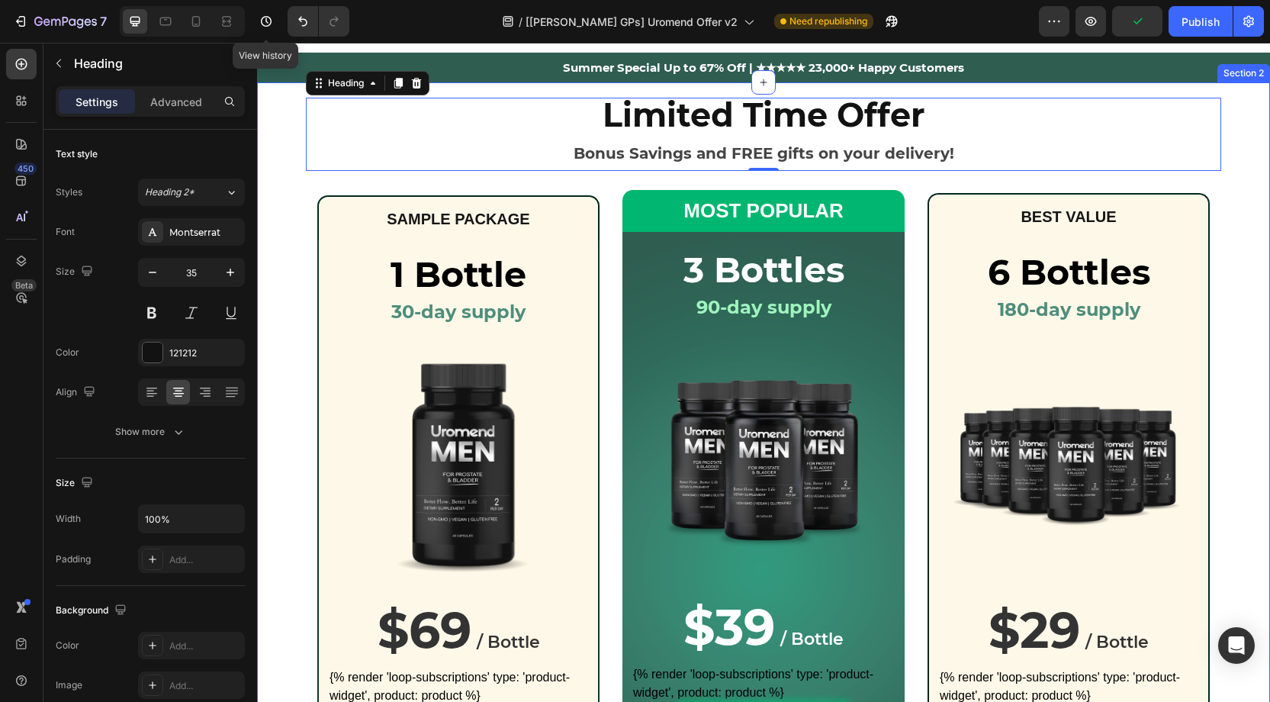
scroll to position [23, 0]
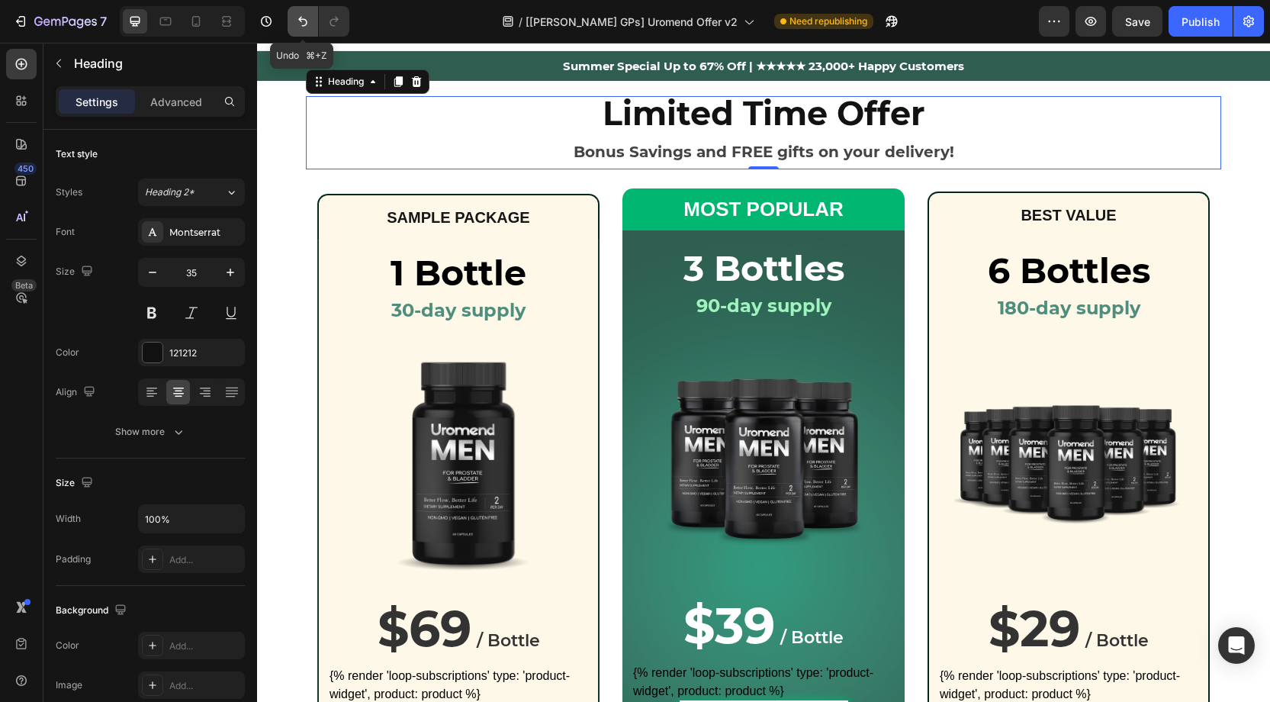
click at [304, 21] on icon "Undo/Redo" at bounding box center [302, 21] width 15 height 15
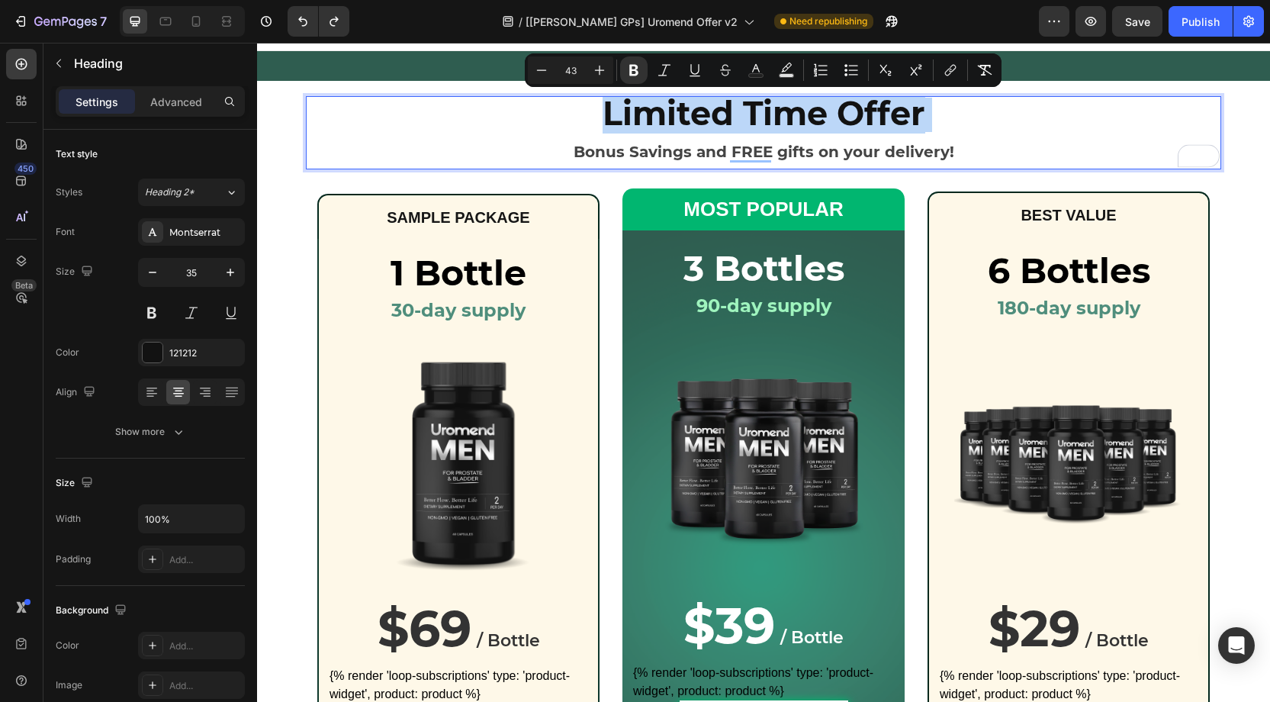
click at [556, 111] on p "Limited Time Offer Bonus Savings and FREE gifts on your delivery!" at bounding box center [763, 133] width 912 height 70
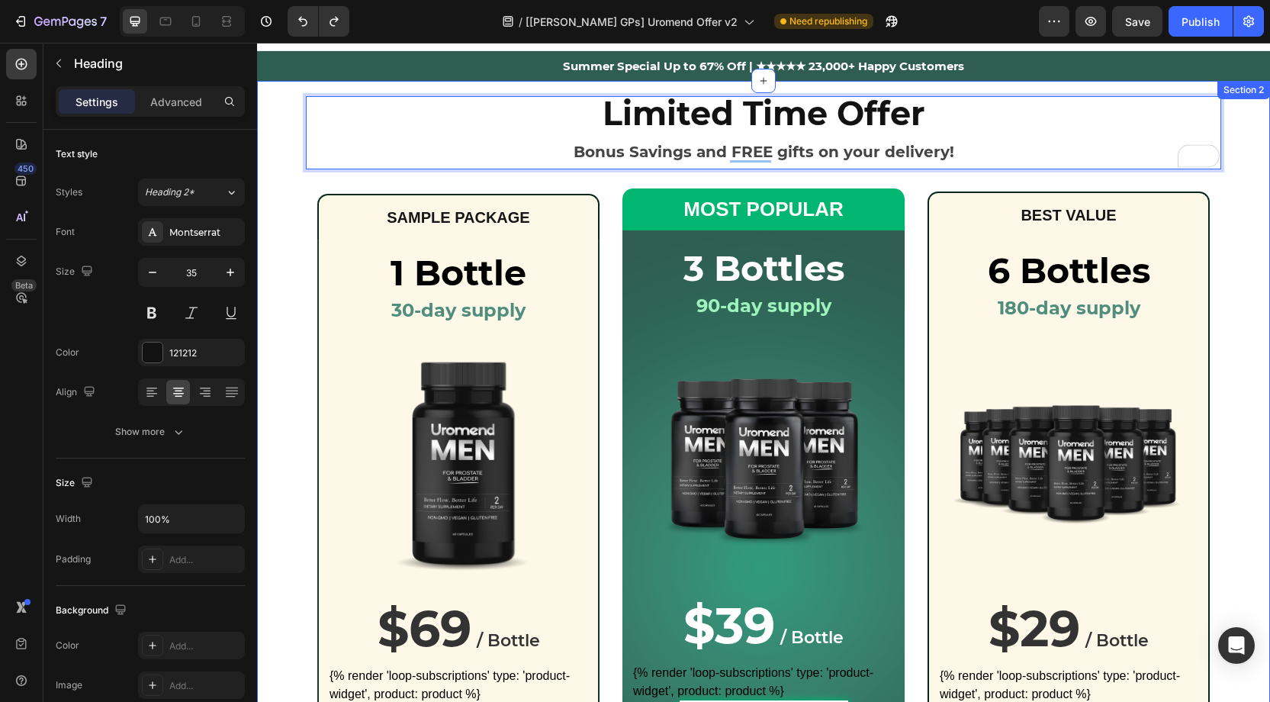
click at [921, 178] on div "Limited Time Offer Bonus Savings and FREE gifts on your delivery! Heading 0 Row…" at bounding box center [763, 500] width 1013 height 825
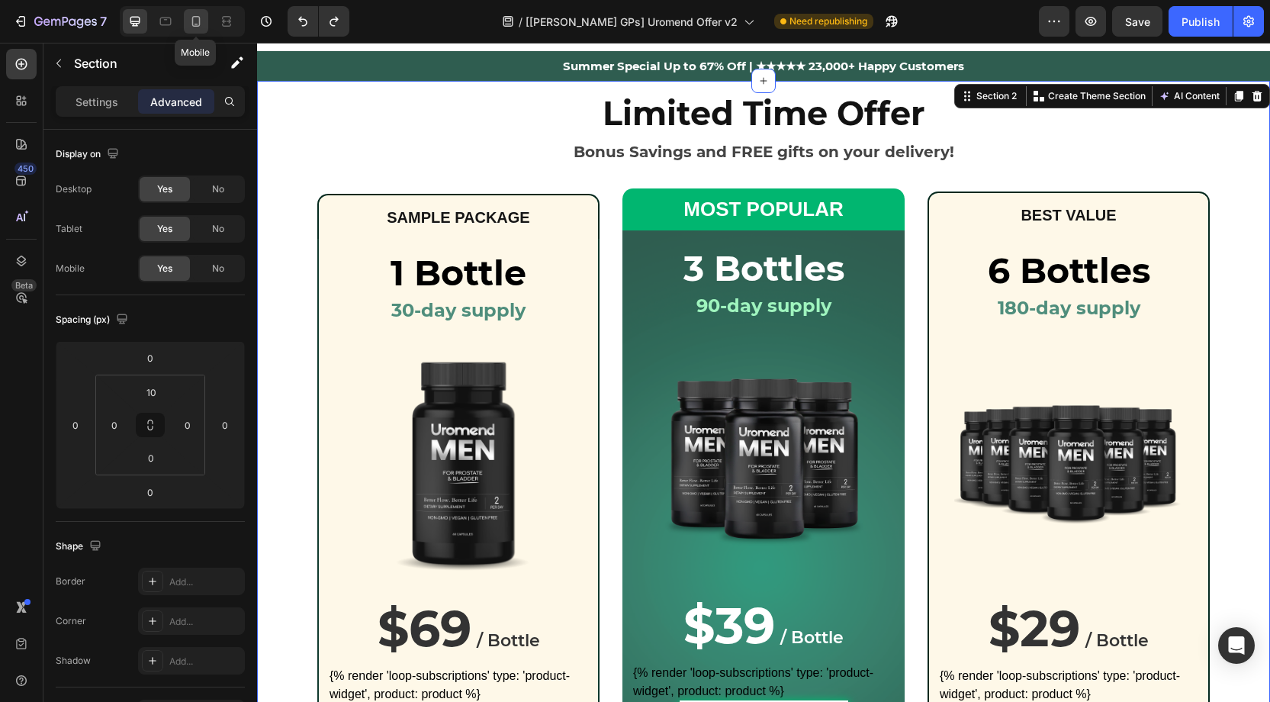
click at [188, 22] on icon at bounding box center [195, 21] width 15 height 15
type input "42"
type input "14"
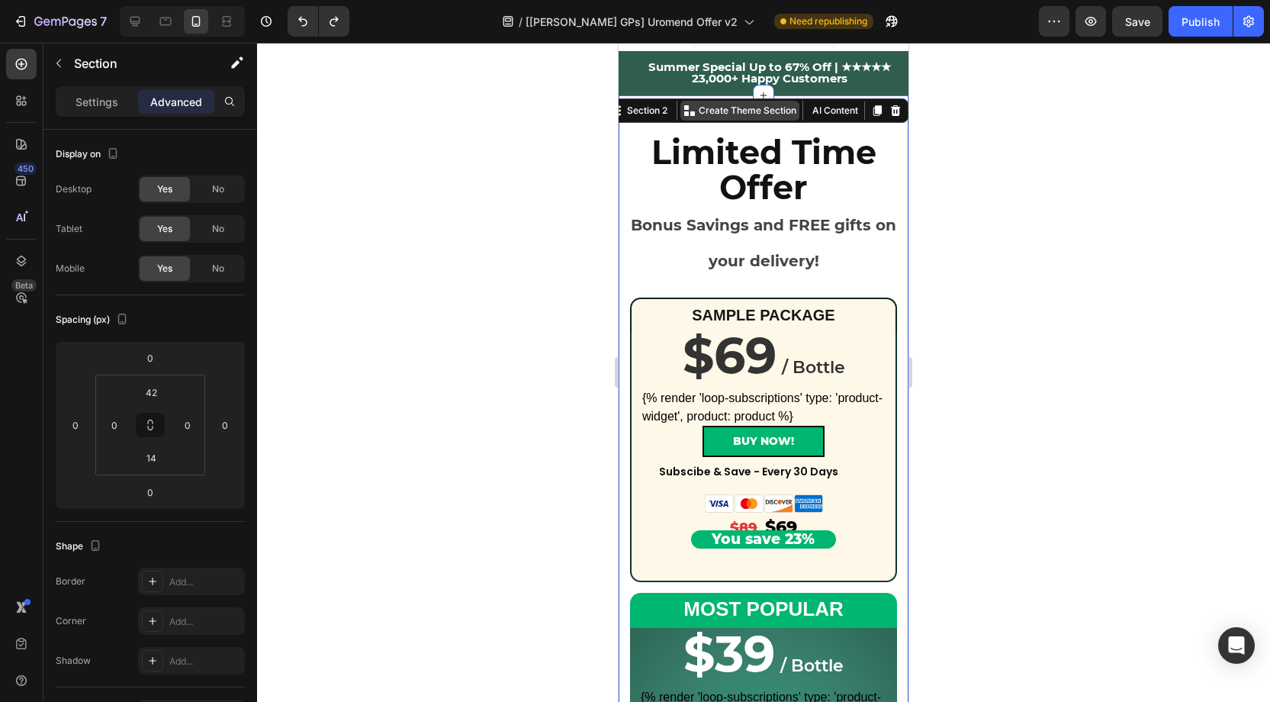
scroll to position [21, 0]
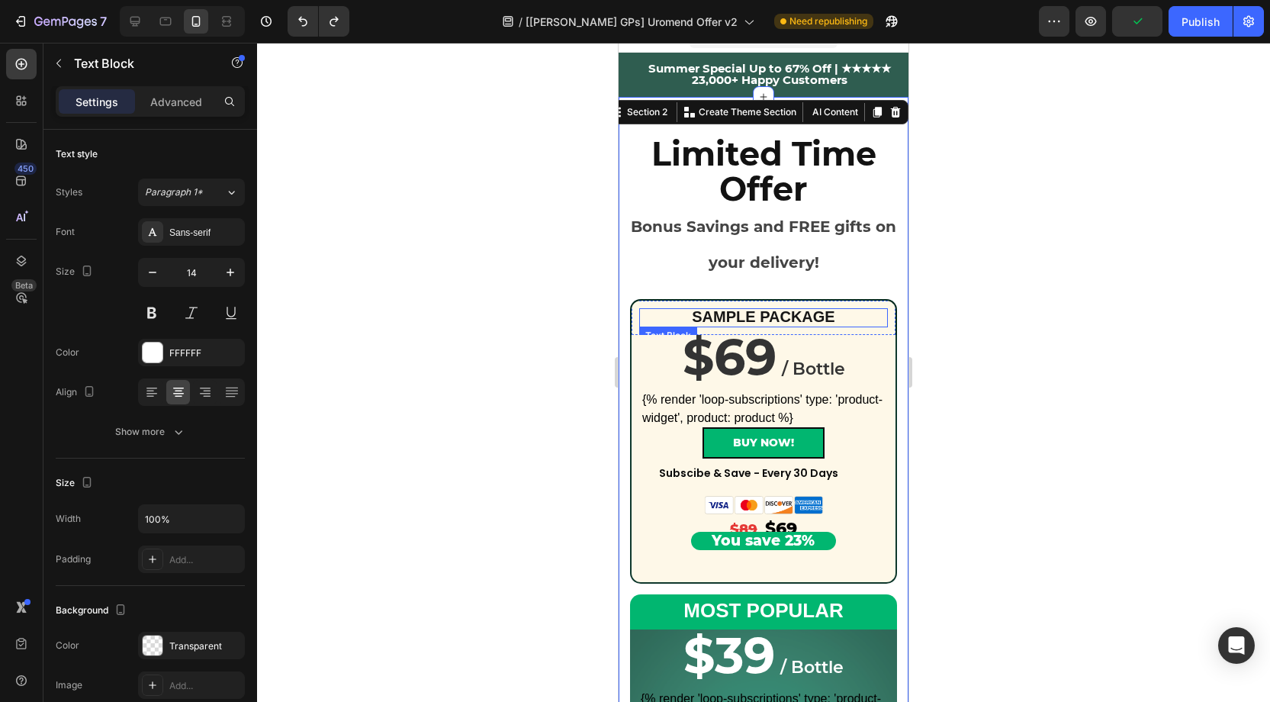
click at [793, 310] on span "SAMPLE PACKAGE" at bounding box center [763, 316] width 143 height 17
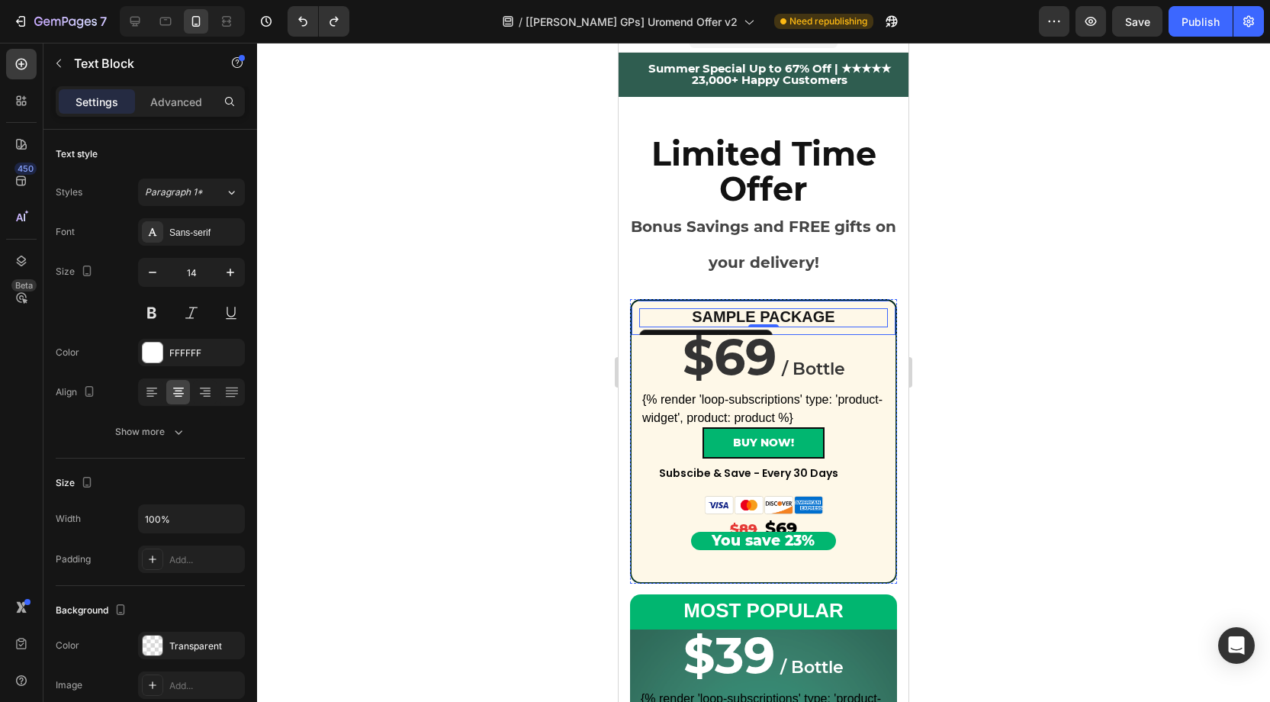
click at [692, 301] on div "SAMPLE PACKAGE Text Block 0 Row" at bounding box center [763, 316] width 267 height 35
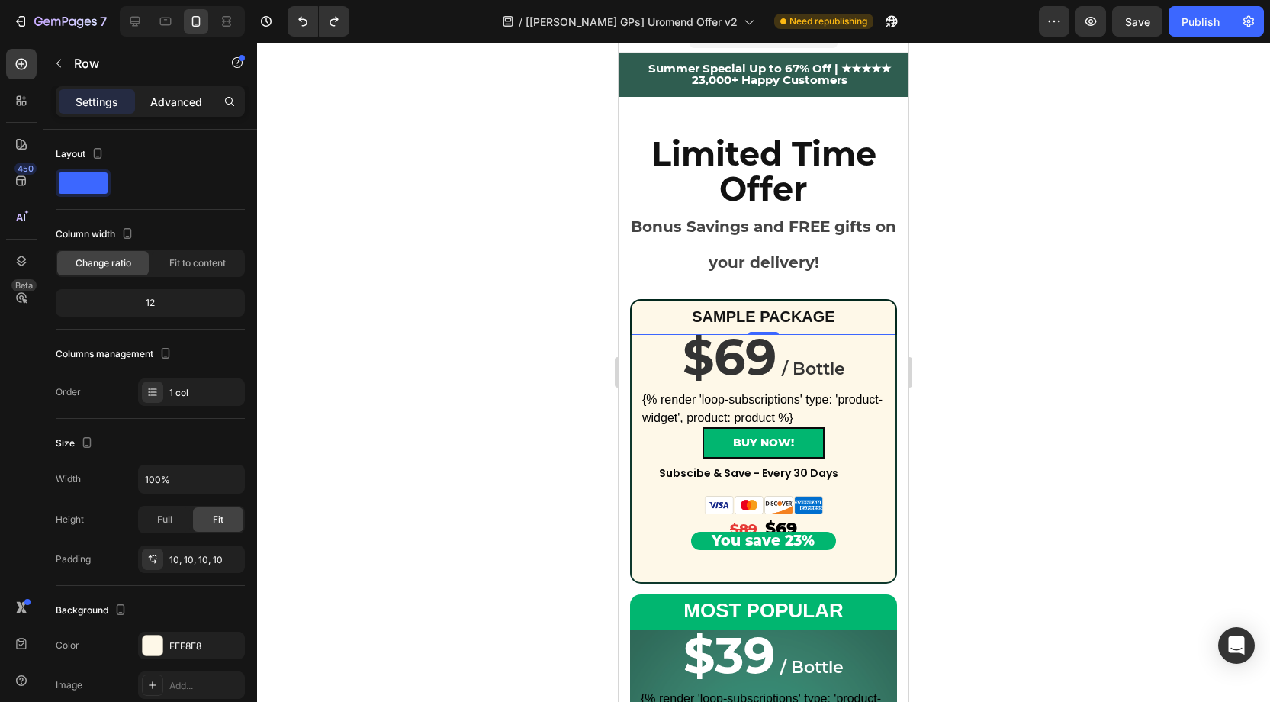
click at [176, 106] on p "Advanced" at bounding box center [176, 102] width 52 height 16
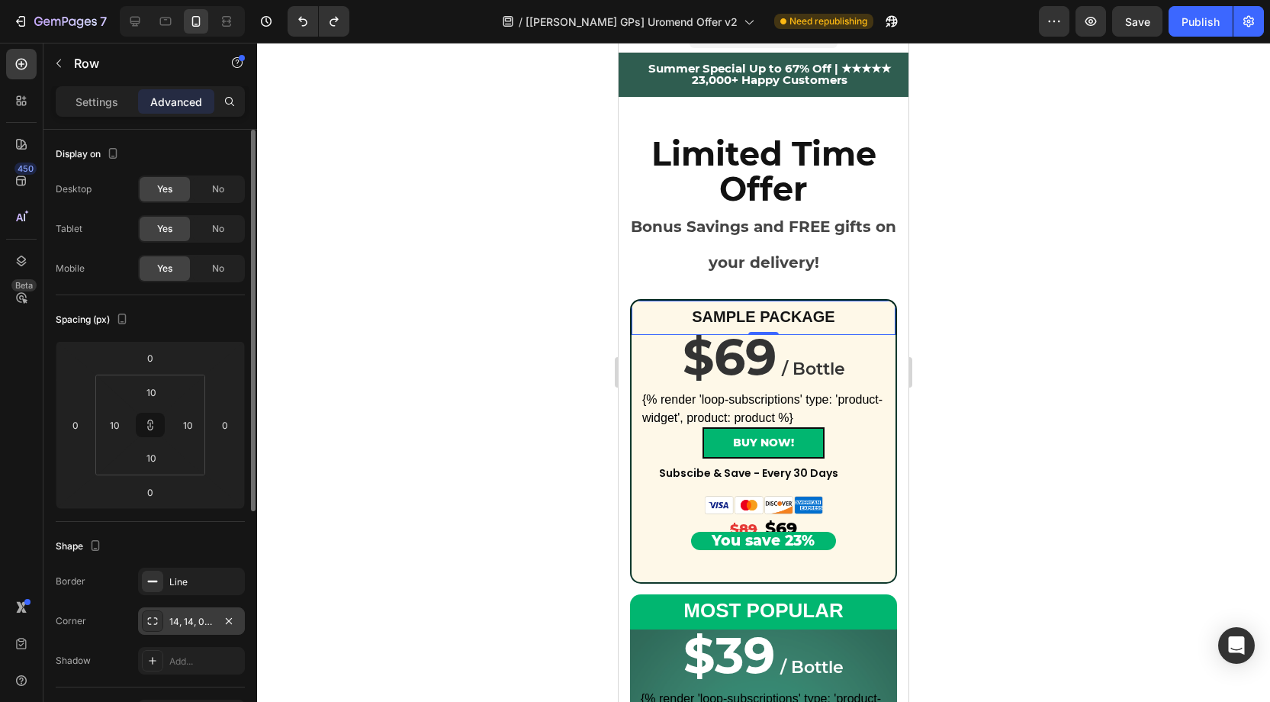
click at [182, 626] on div "14, 14, 0, 0" at bounding box center [191, 620] width 107 height 27
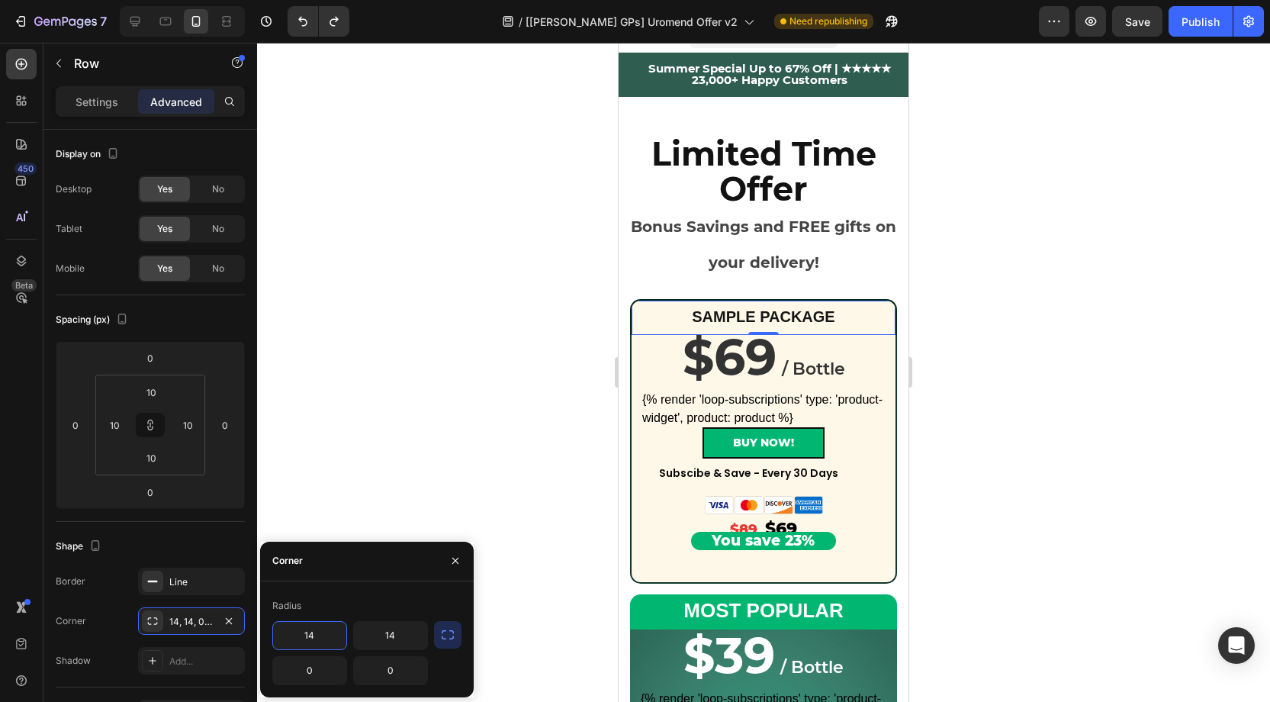
click at [326, 630] on input "14" at bounding box center [309, 635] width 73 height 27
type input "0"
click at [400, 636] on input "14" at bounding box center [390, 635] width 73 height 27
type input "0"
drag, startPoint x: 197, startPoint y: 532, endPoint x: 617, endPoint y: 383, distance: 446.1
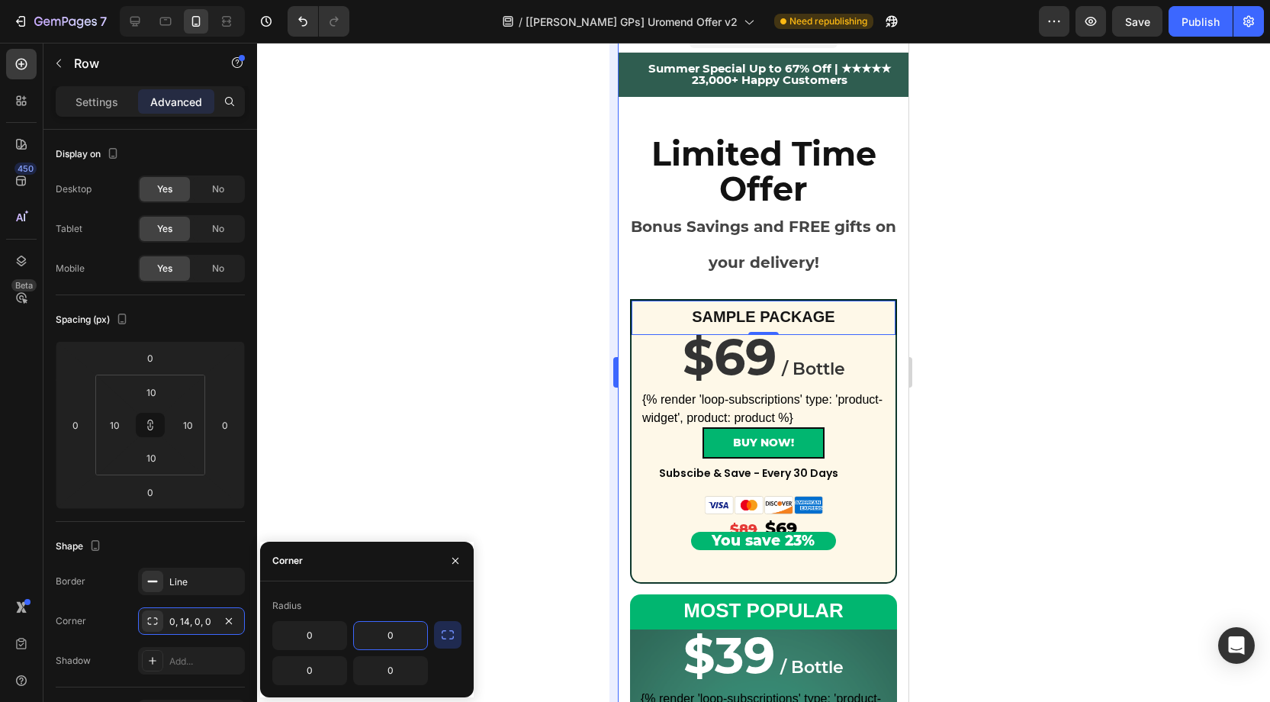
click at [197, 534] on div "Shape" at bounding box center [150, 546] width 189 height 24
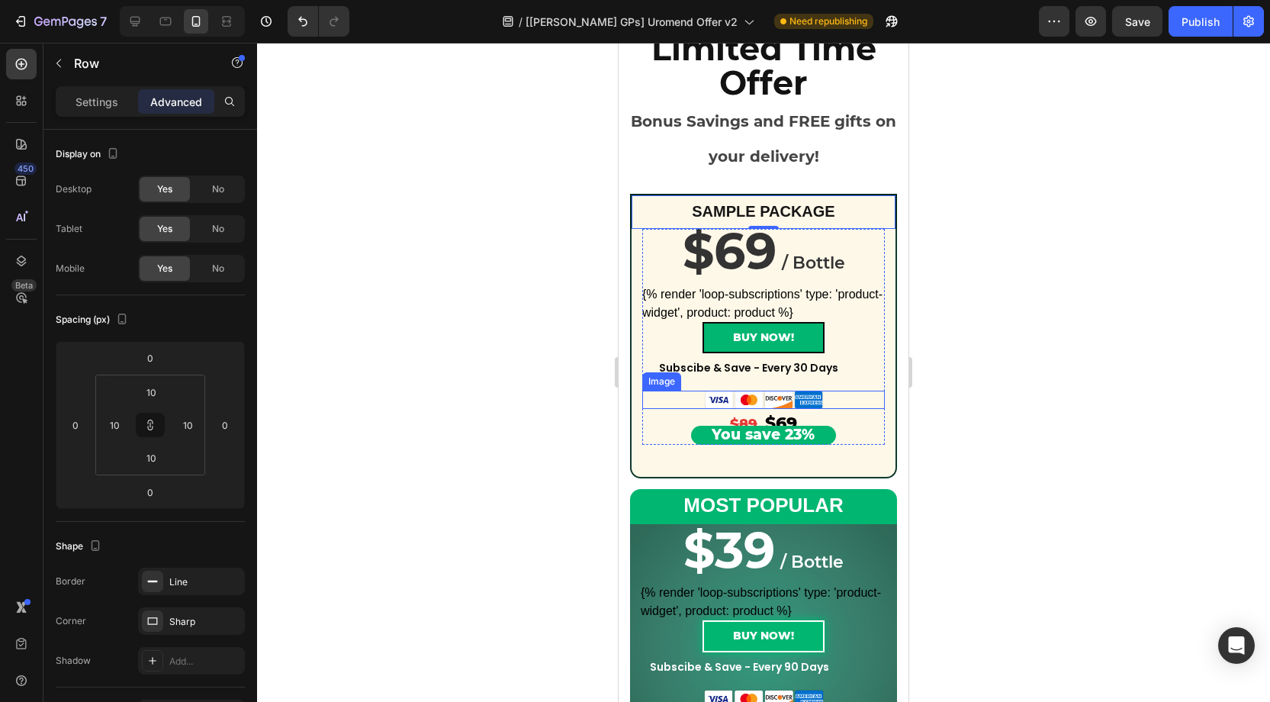
scroll to position [134, 0]
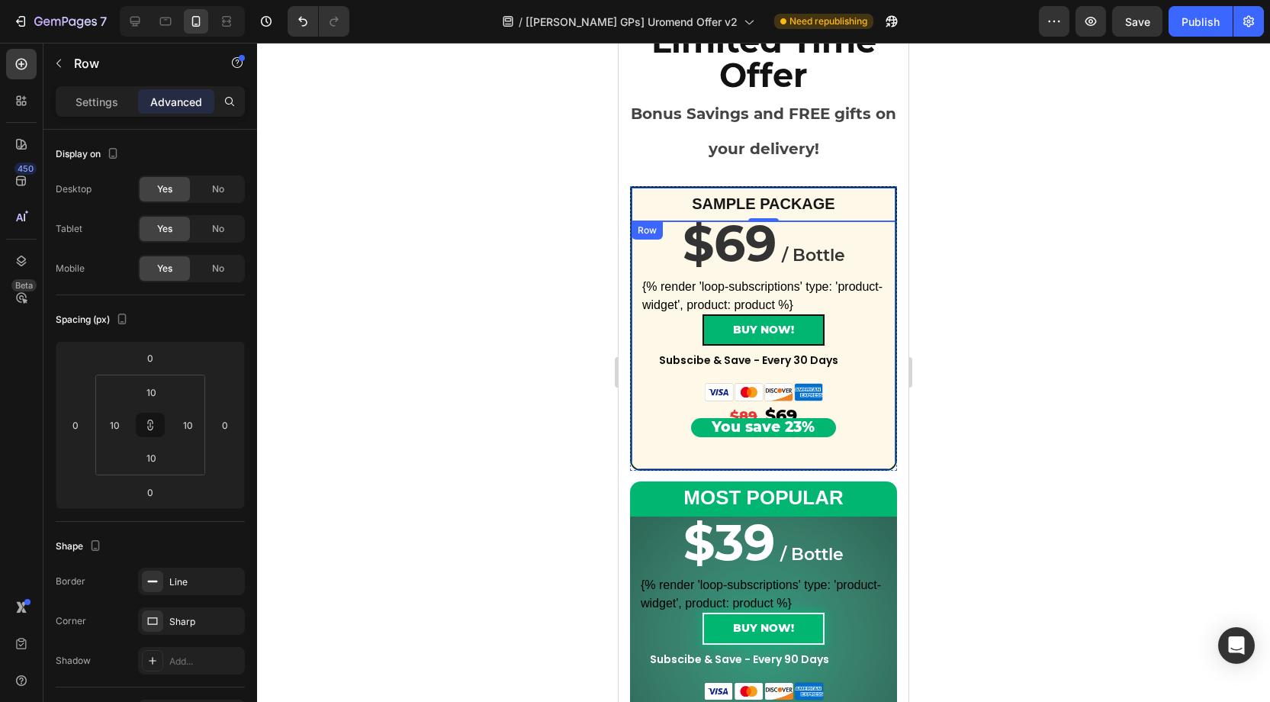
click at [637, 453] on div "1 Bottle Heading 30-day supply Heading Row Product Images Row Row $69 / Bottle …" at bounding box center [763, 345] width 267 height 249
drag, startPoint x: 178, startPoint y: 615, endPoint x: 256, endPoint y: 619, distance: 78.7
click at [178, 615] on div "0, 0, 14, 14" at bounding box center [205, 622] width 72 height 14
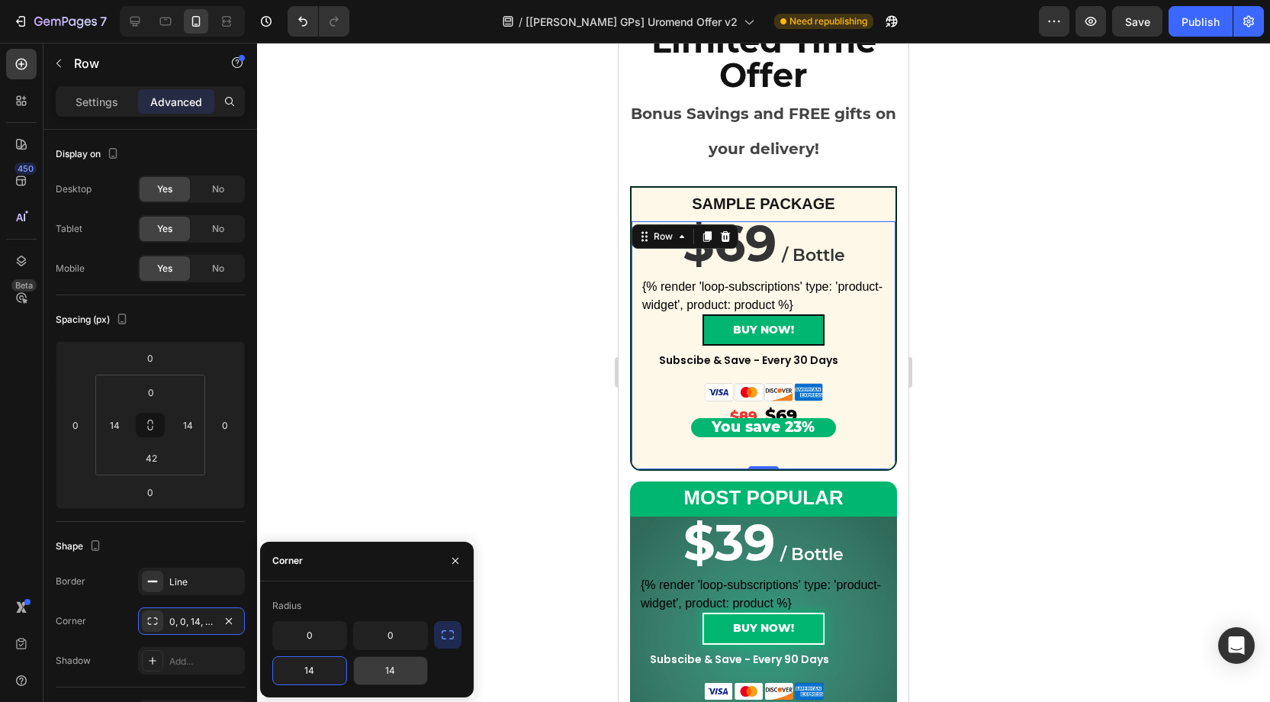
drag, startPoint x: 323, startPoint y: 667, endPoint x: 368, endPoint y: 672, distance: 46.0
click at [323, 667] on input "14" at bounding box center [309, 670] width 73 height 27
type input "0"
click at [401, 674] on input "14" at bounding box center [390, 670] width 73 height 27
type input "0"
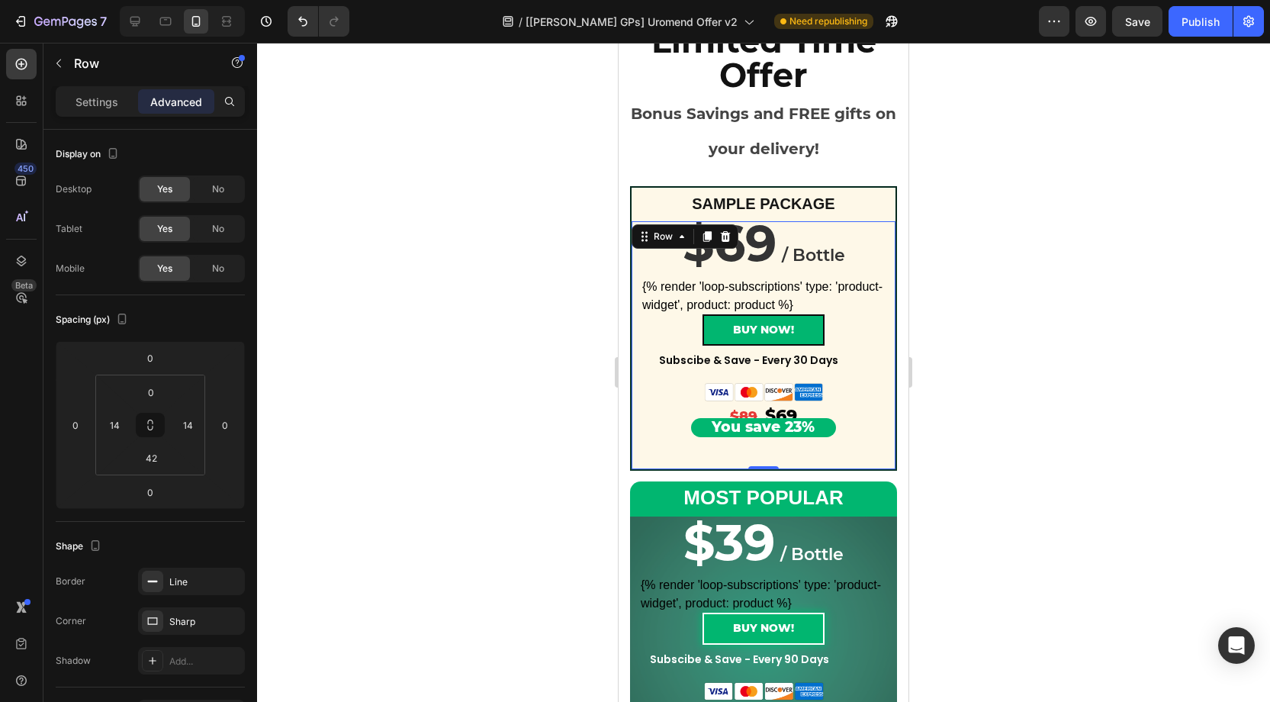
click at [974, 424] on div at bounding box center [763, 372] width 1013 height 659
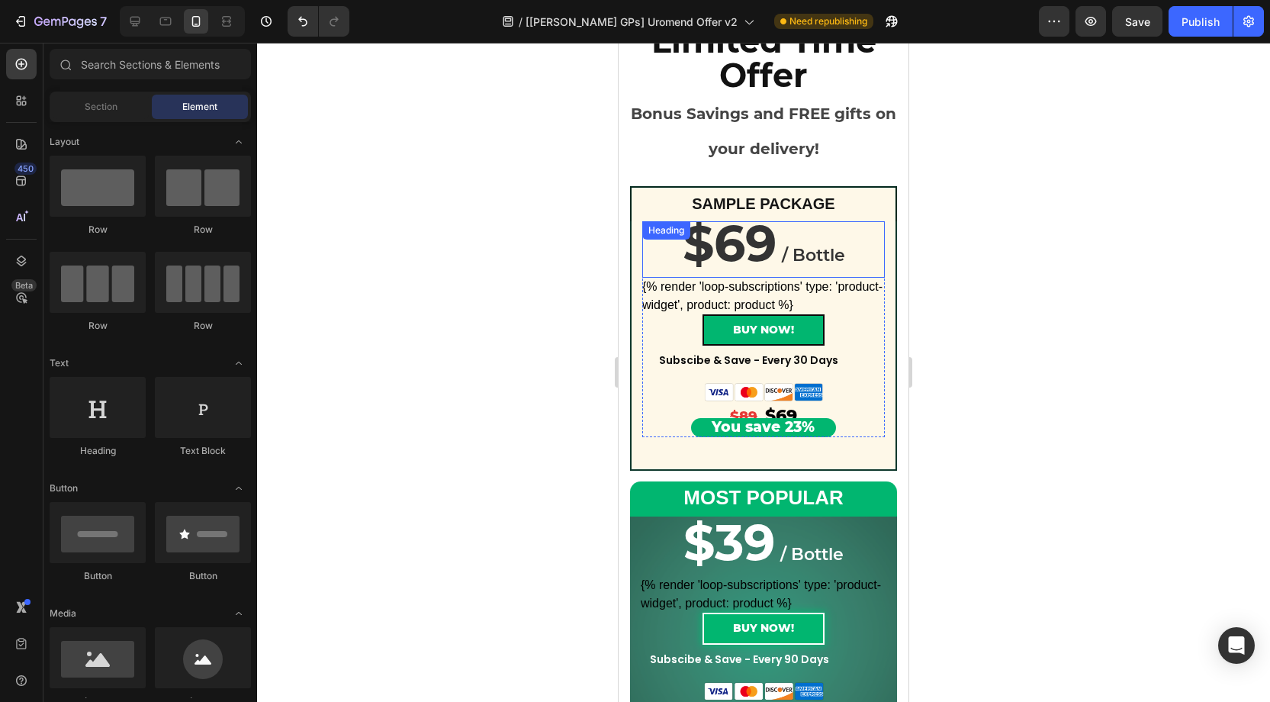
click at [789, 250] on span "/ Bottle" at bounding box center [813, 255] width 63 height 21
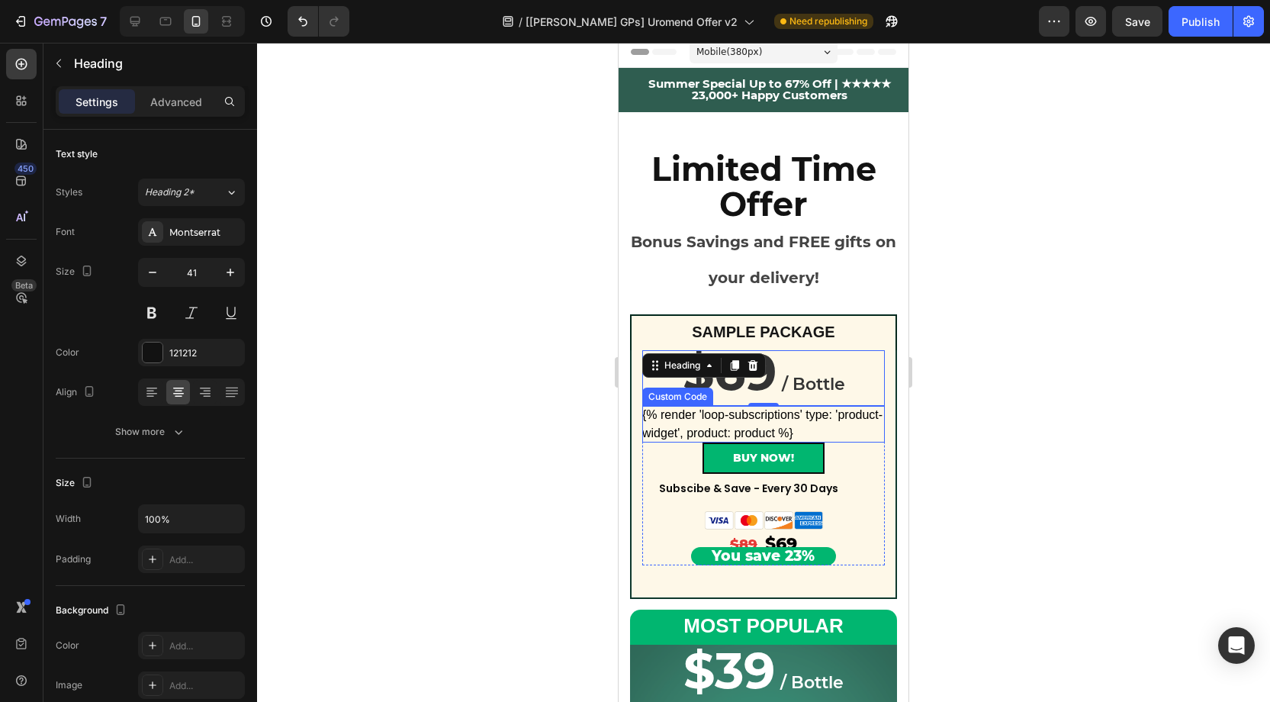
scroll to position [0, 0]
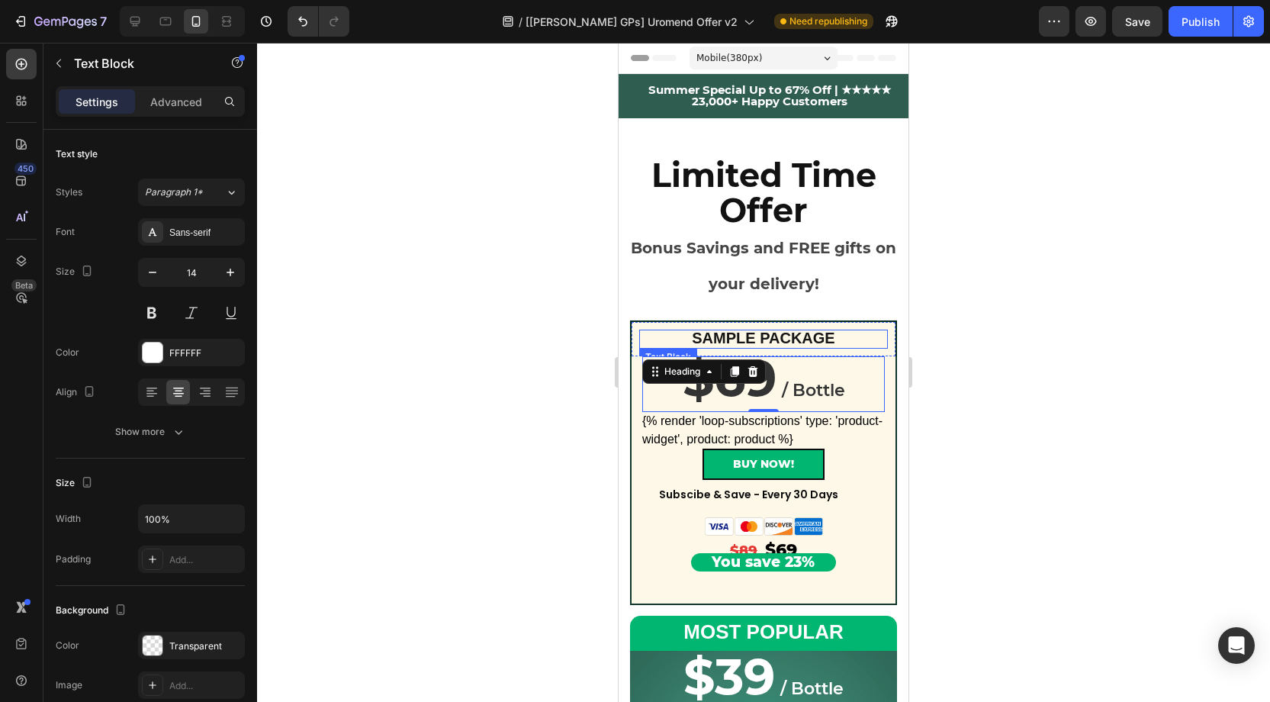
click at [764, 334] on span "SAMPLE PACKAGE" at bounding box center [763, 338] width 143 height 17
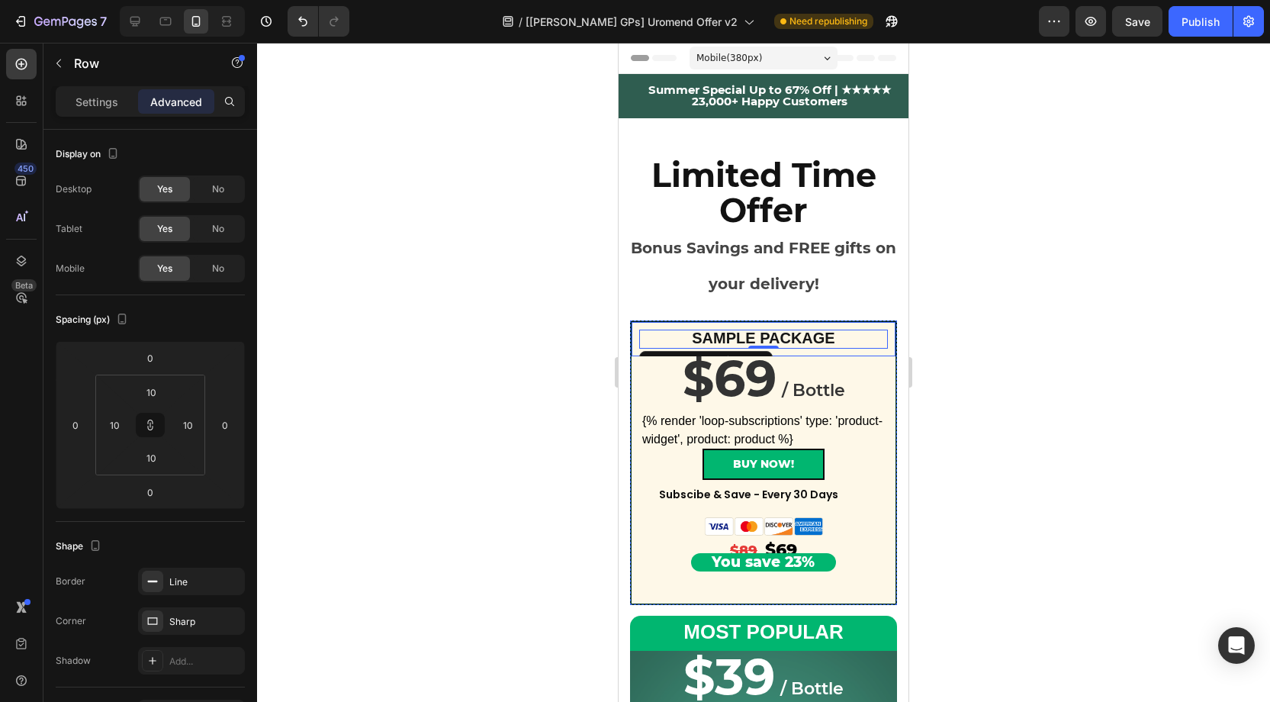
click at [677, 324] on div "SAMPLE PACKAGE Text Block 0 Row" at bounding box center [763, 337] width 267 height 35
click at [847, 347] on div "SAMPLE PACKAGE" at bounding box center [763, 339] width 249 height 18
click at [881, 351] on div "SAMPLE PACKAGE Text Block 0 Row" at bounding box center [763, 337] width 267 height 35
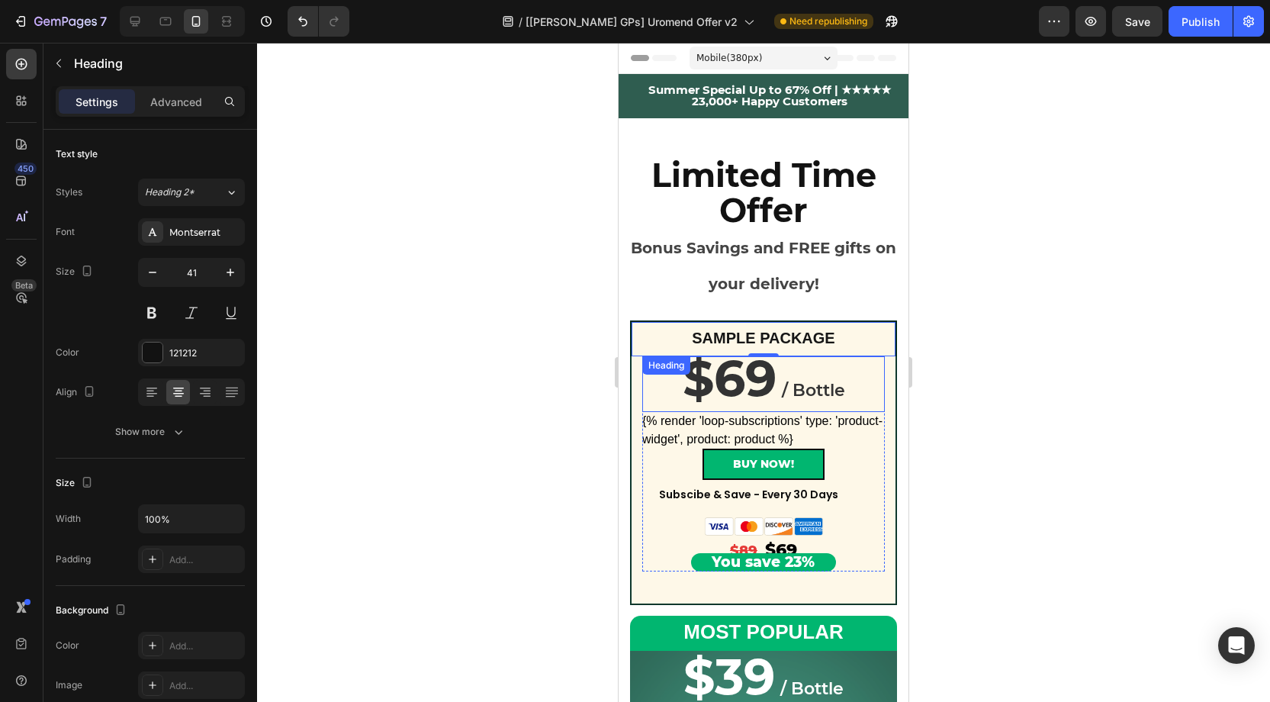
click at [751, 375] on div "$69 / Bottle Heading" at bounding box center [763, 384] width 243 height 56
click at [692, 371] on div "Heading" at bounding box center [682, 372] width 42 height 14
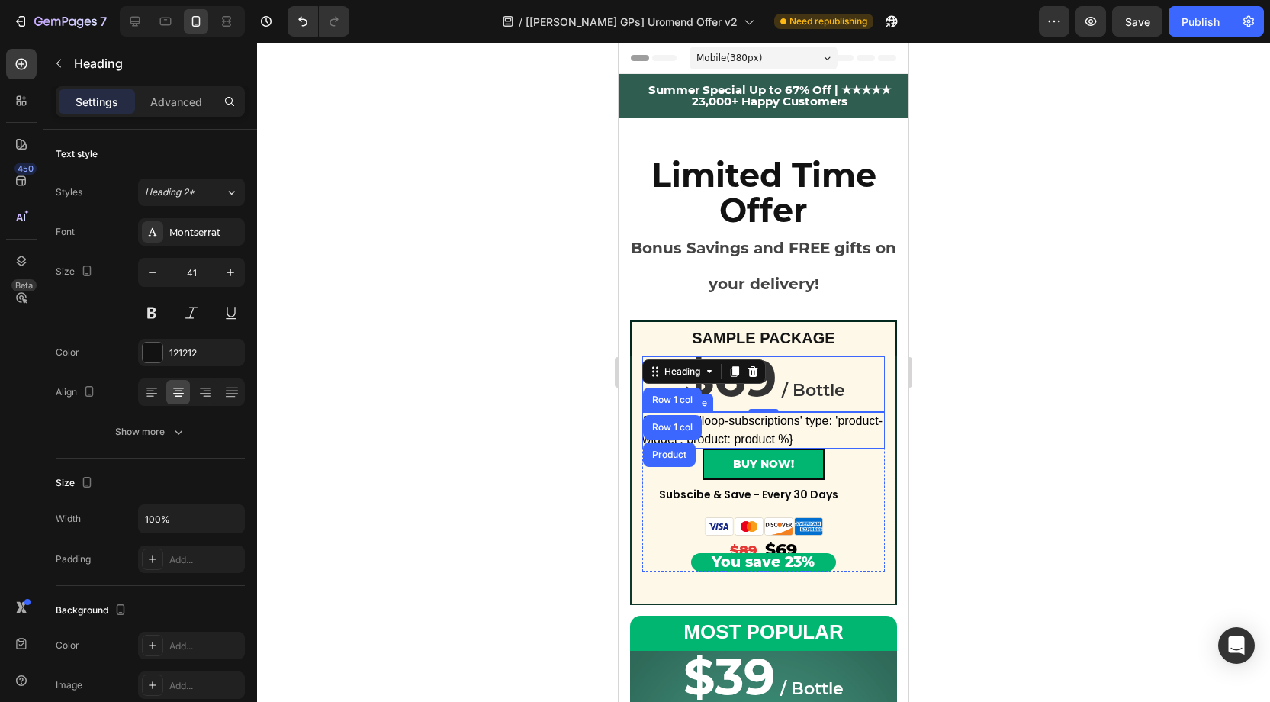
click at [878, 422] on div "{% render 'loop-subscriptions' type: 'product-widget', product: product %}" at bounding box center [763, 430] width 243 height 37
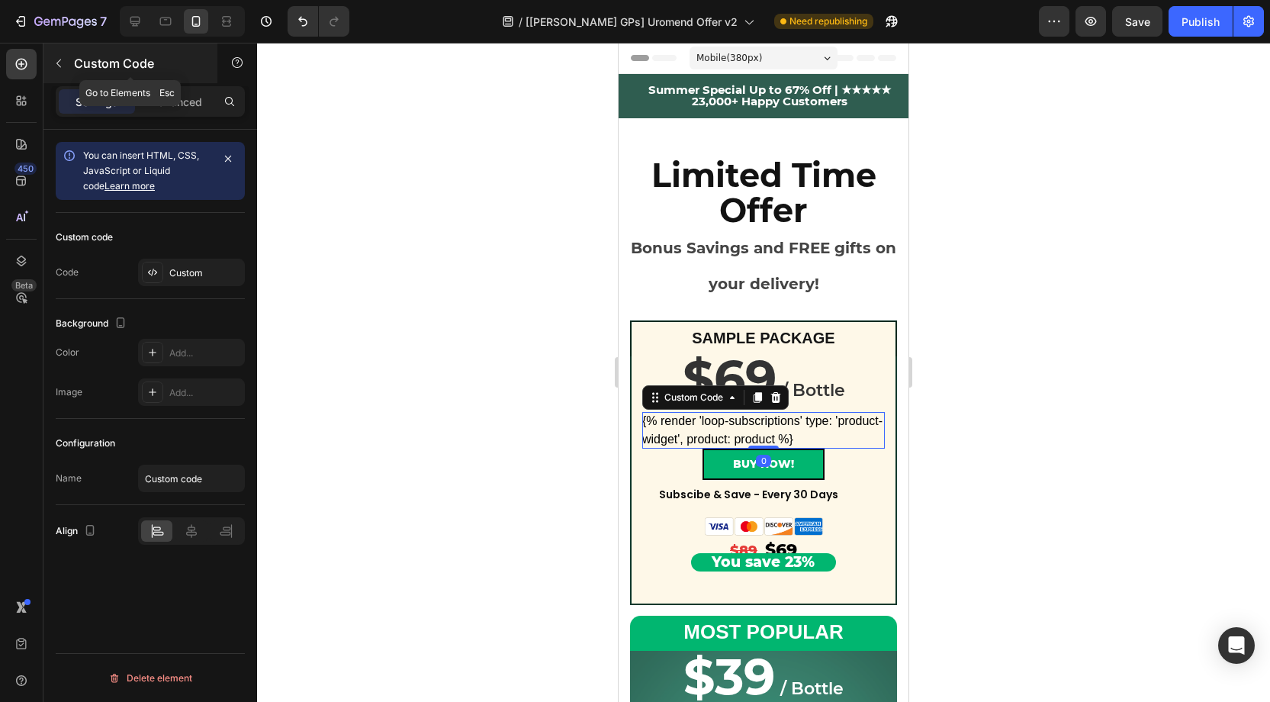
click at [59, 59] on icon "button" at bounding box center [59, 63] width 12 height 12
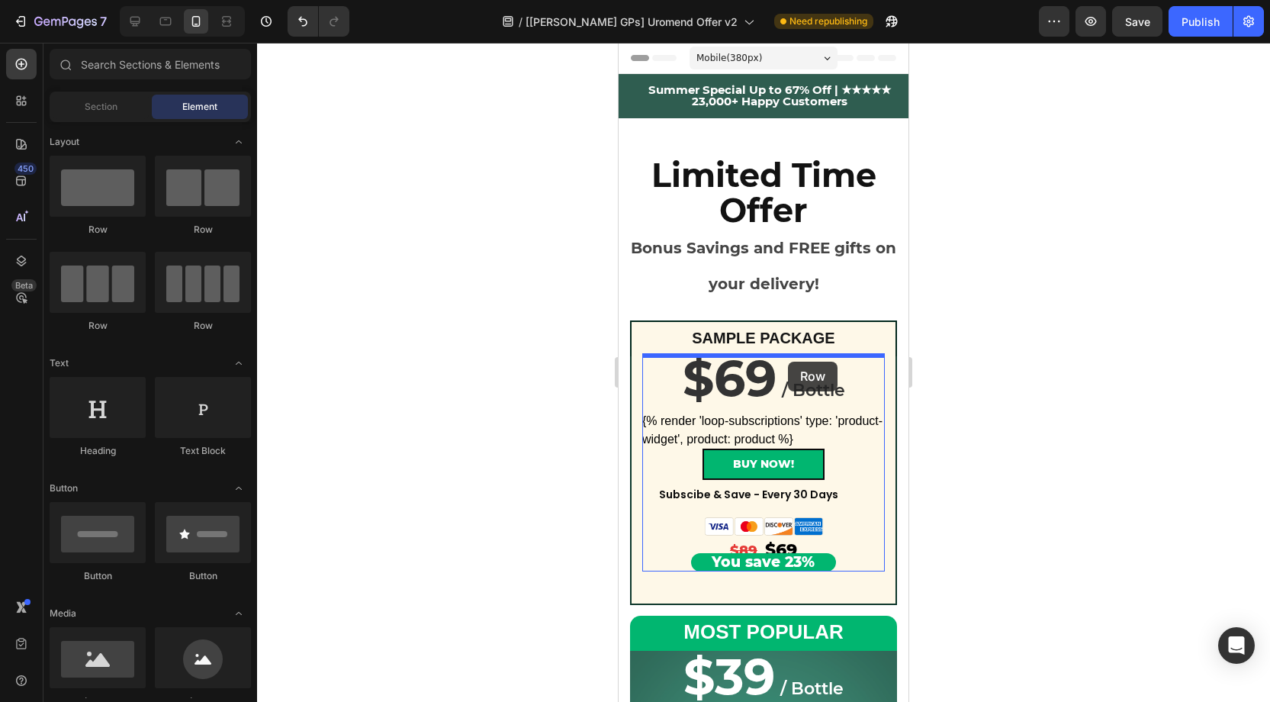
drag, startPoint x: 825, startPoint y: 243, endPoint x: 788, endPoint y: 362, distance: 124.0
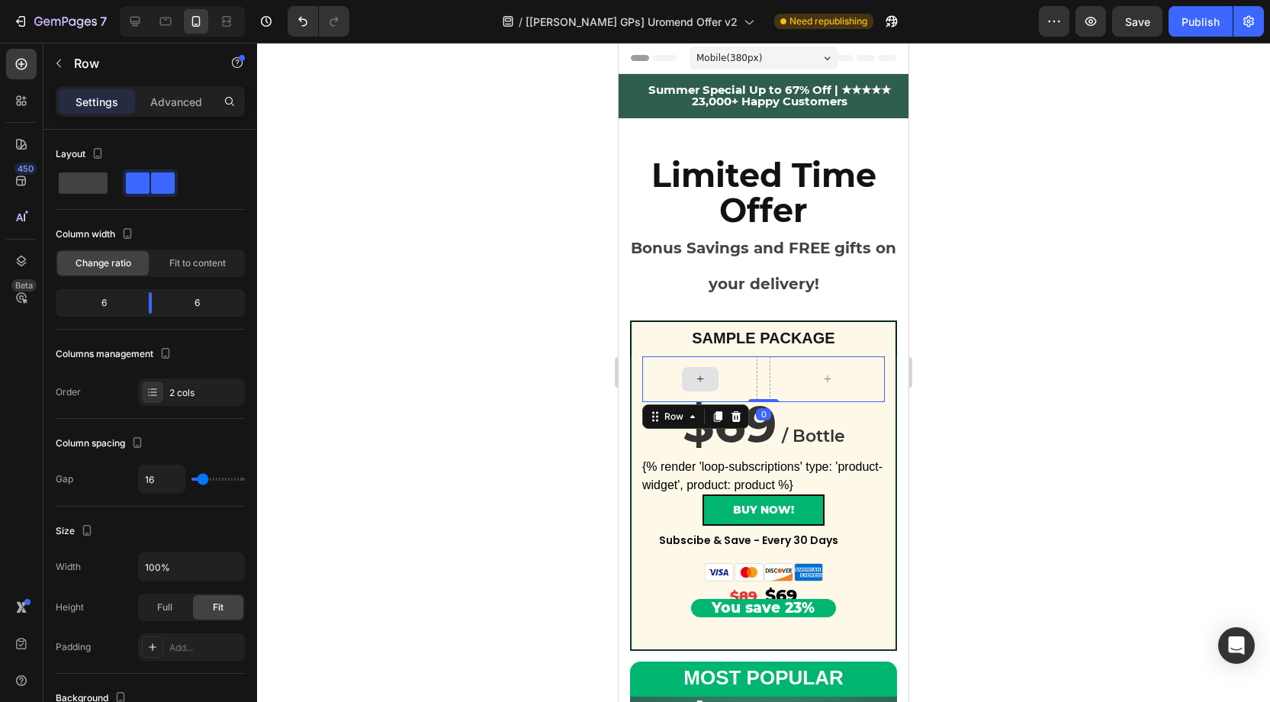
drag, startPoint x: 722, startPoint y: 373, endPoint x: 955, endPoint y: 359, distance: 233.8
click at [722, 373] on div at bounding box center [699, 379] width 115 height 46
click at [166, 472] on input "16" at bounding box center [162, 478] width 46 height 27
type input "0"
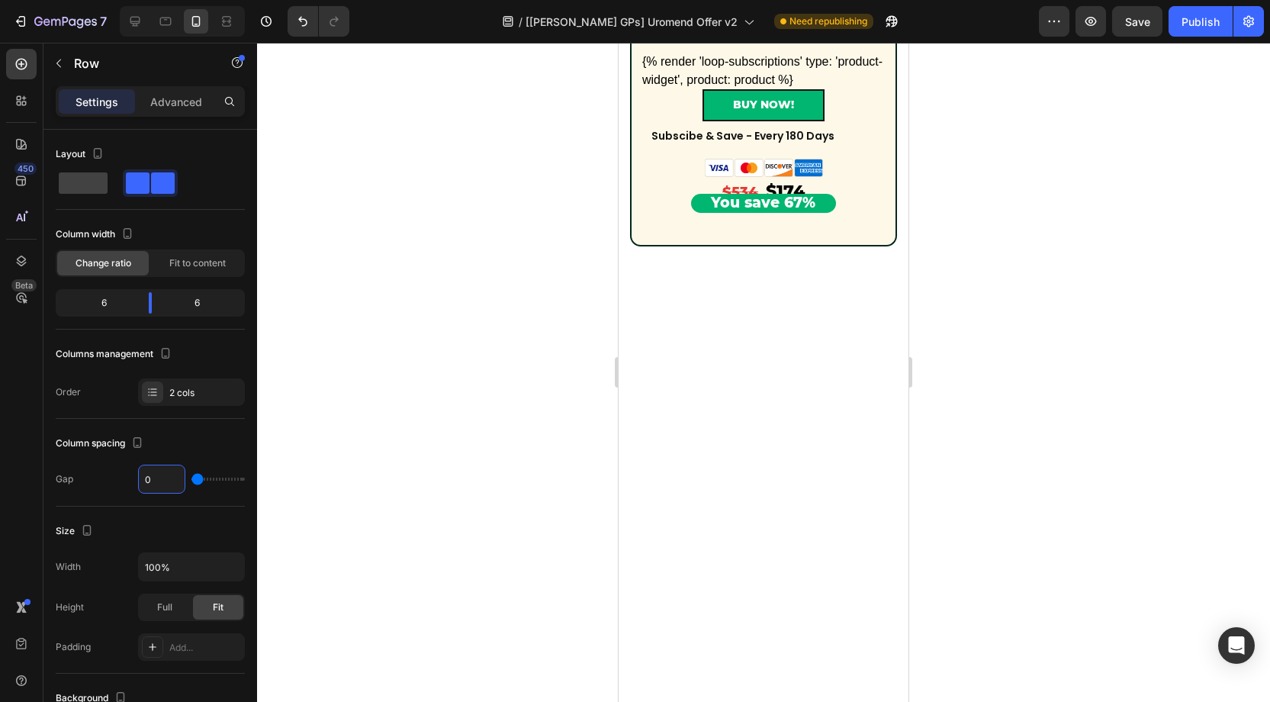
scroll to position [1023, 0]
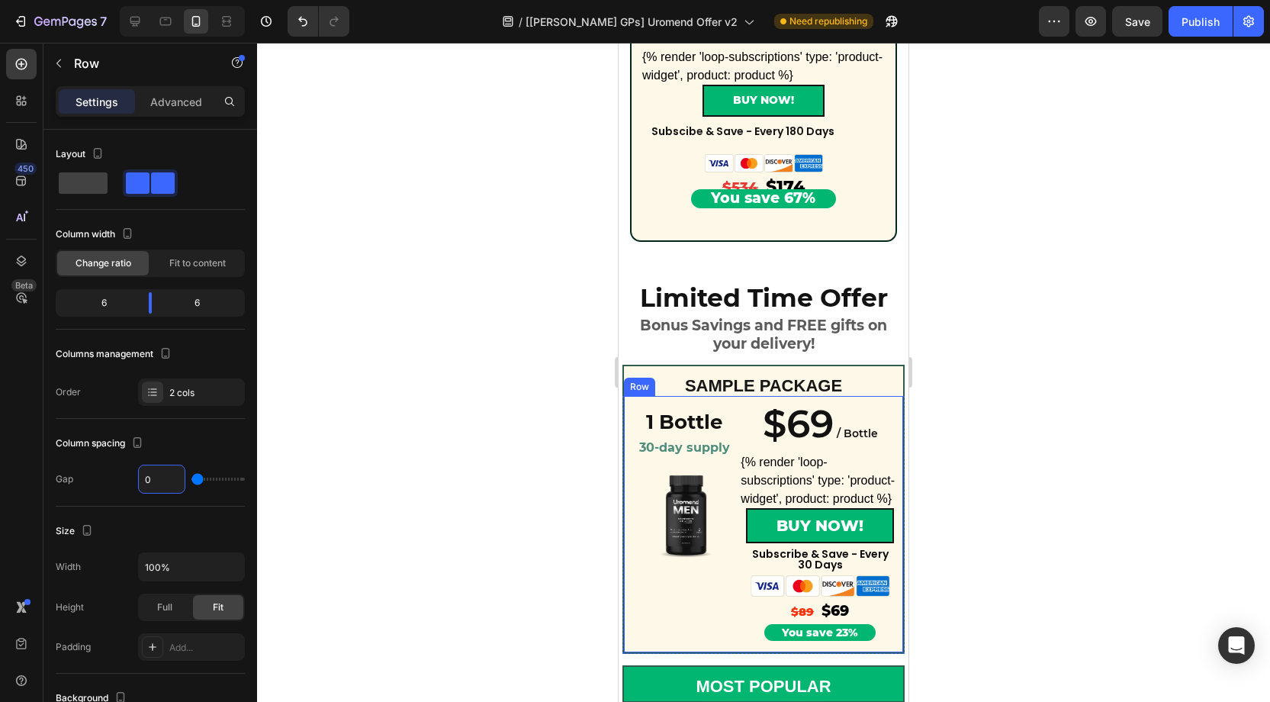
click at [739, 575] on div "1 Bottle Heading 30-day supply Heading Product Images" at bounding box center [684, 521] width 113 height 242
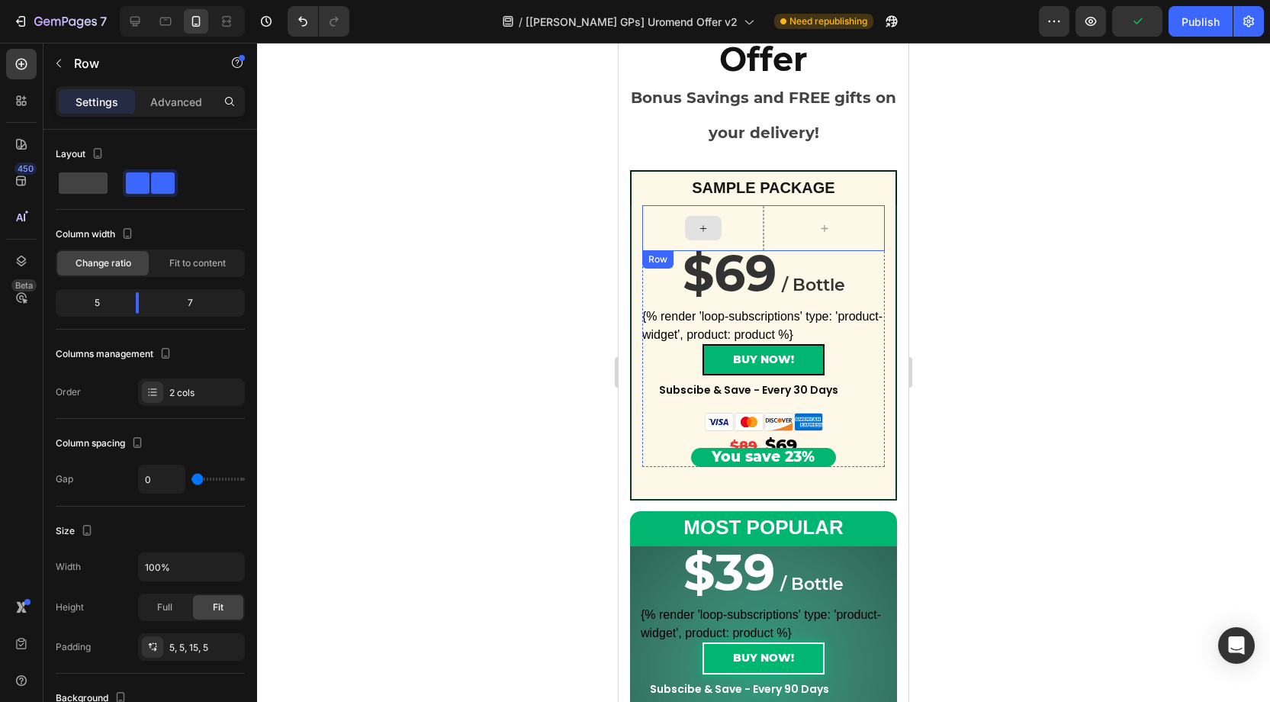
scroll to position [146, 0]
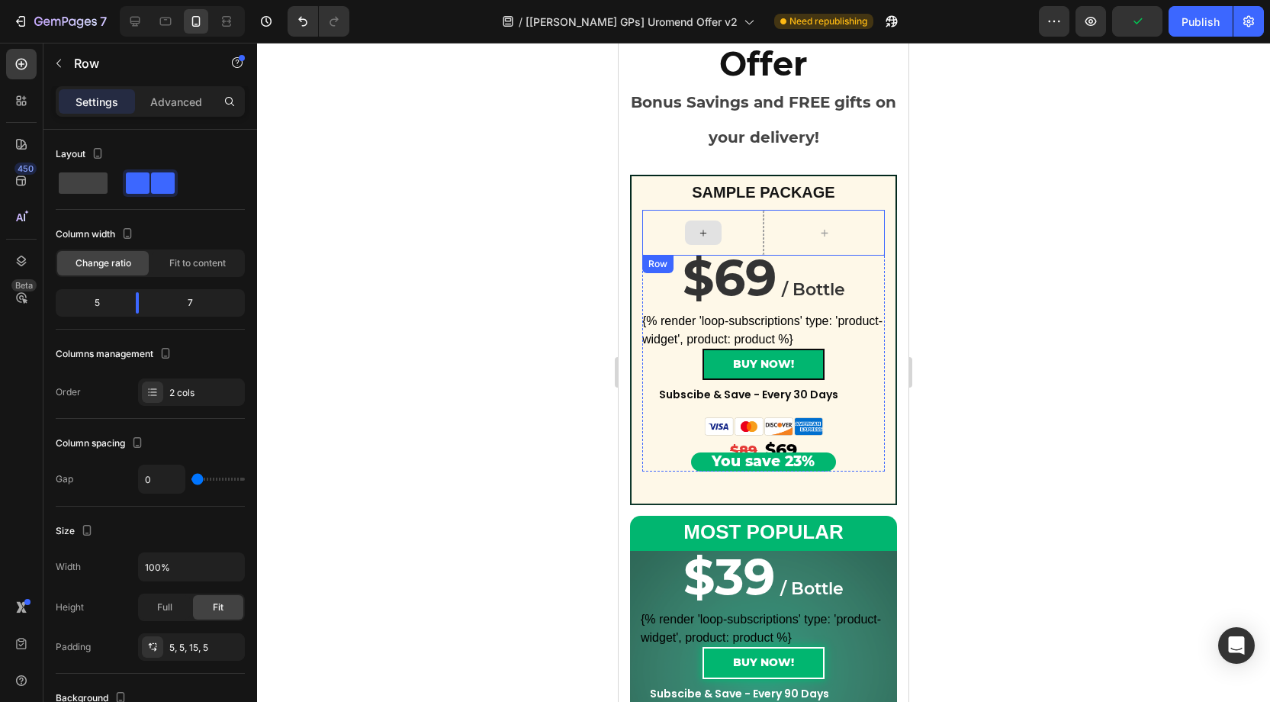
click at [754, 228] on div at bounding box center [702, 233] width 121 height 46
drag, startPoint x: 146, startPoint y: 298, endPoint x: 137, endPoint y: 298, distance: 9.2
click at [137, 0] on body "7 Version history / [[PERSON_NAME] GPs] Uromend Offer v2 Need republishing Prev…" at bounding box center [635, 0] width 1270 height 0
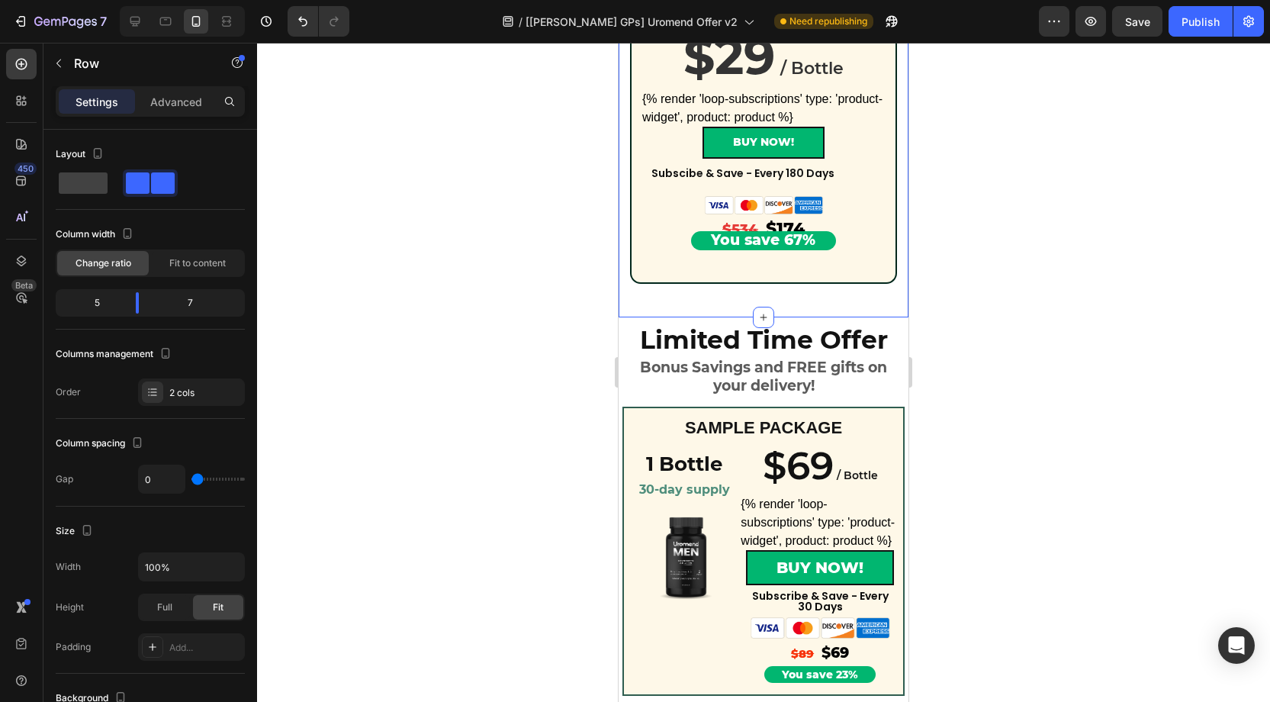
scroll to position [1007, 0]
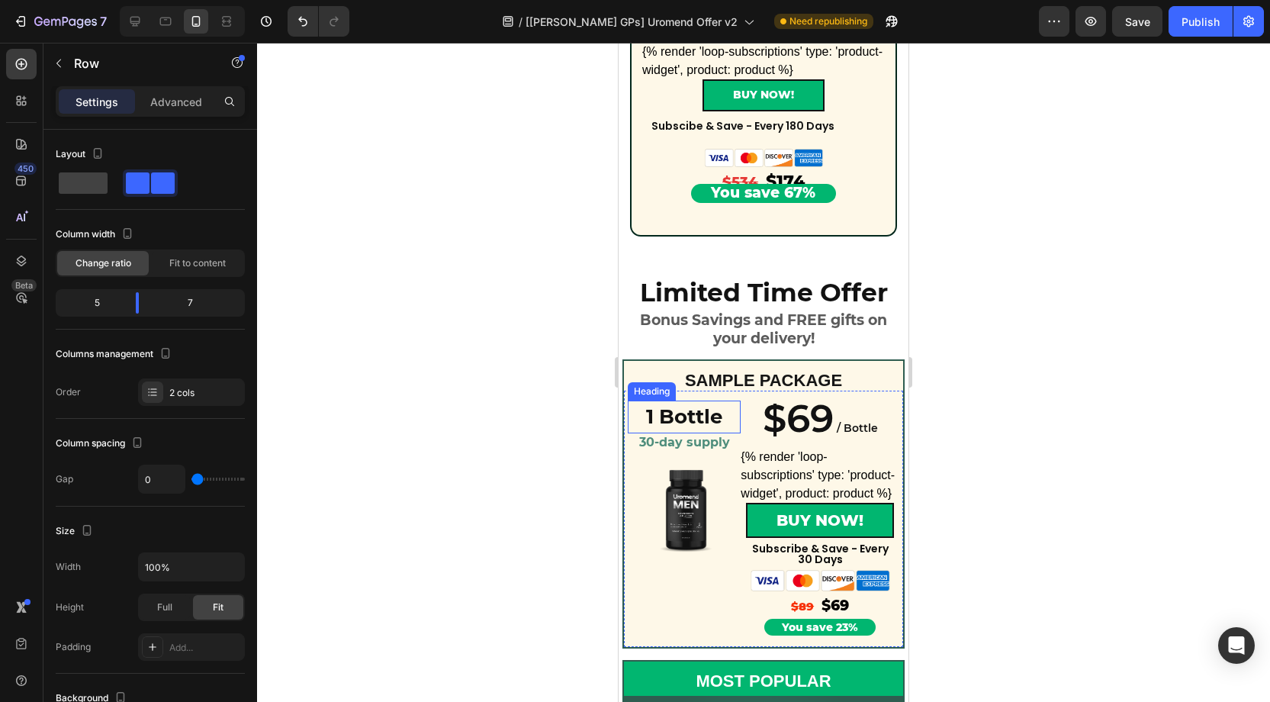
click at [690, 413] on h2 "1 Bottle" at bounding box center [684, 416] width 113 height 33
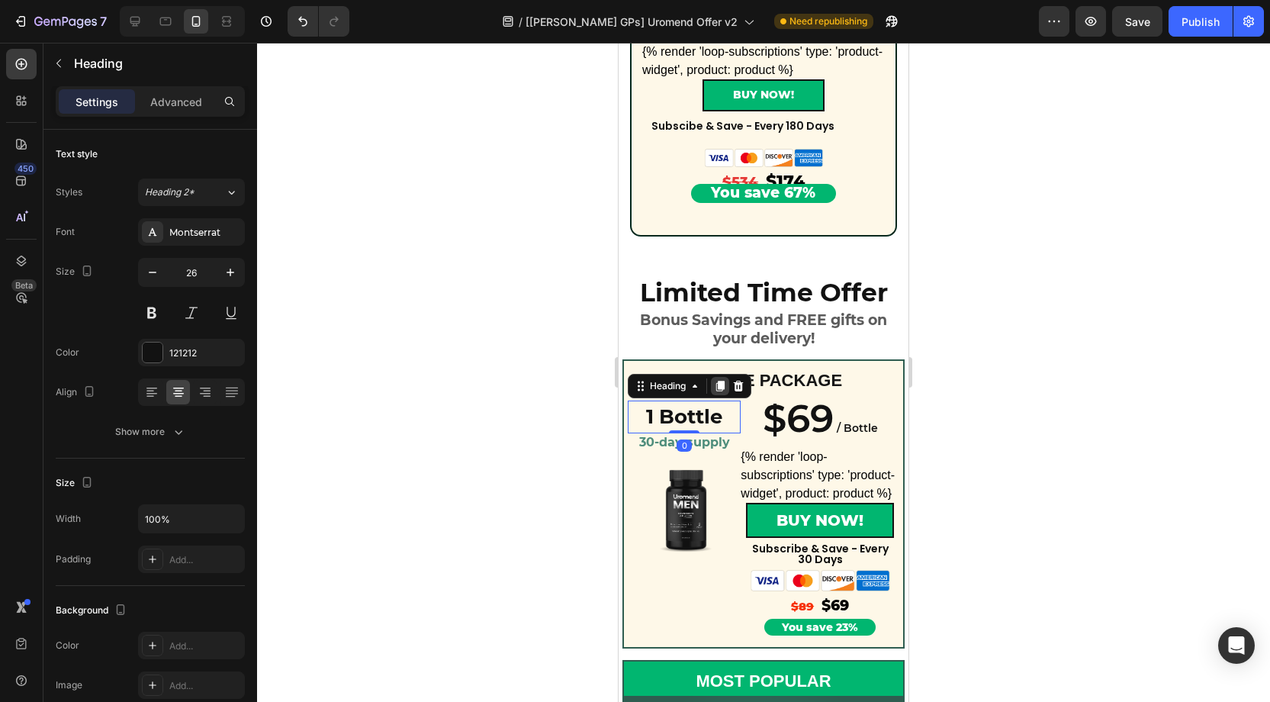
click at [719, 388] on icon at bounding box center [720, 386] width 8 height 11
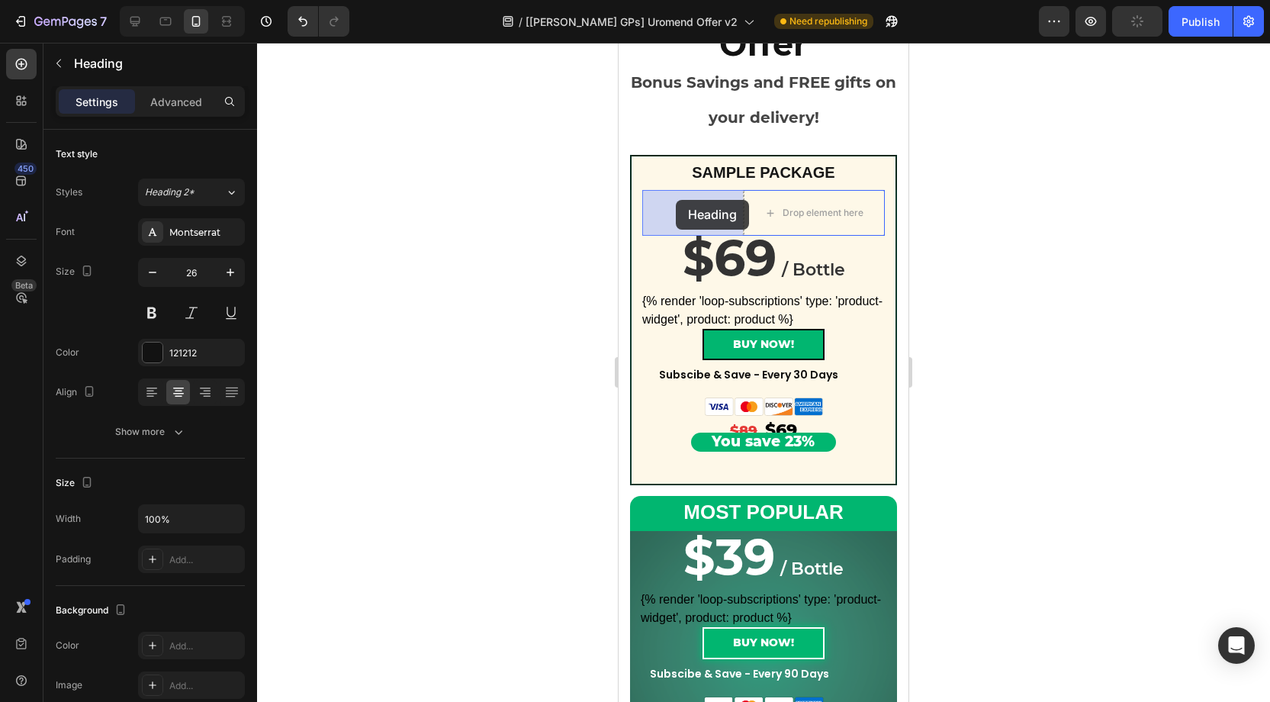
drag, startPoint x: 672, startPoint y: 432, endPoint x: 677, endPoint y: 199, distance: 232.7
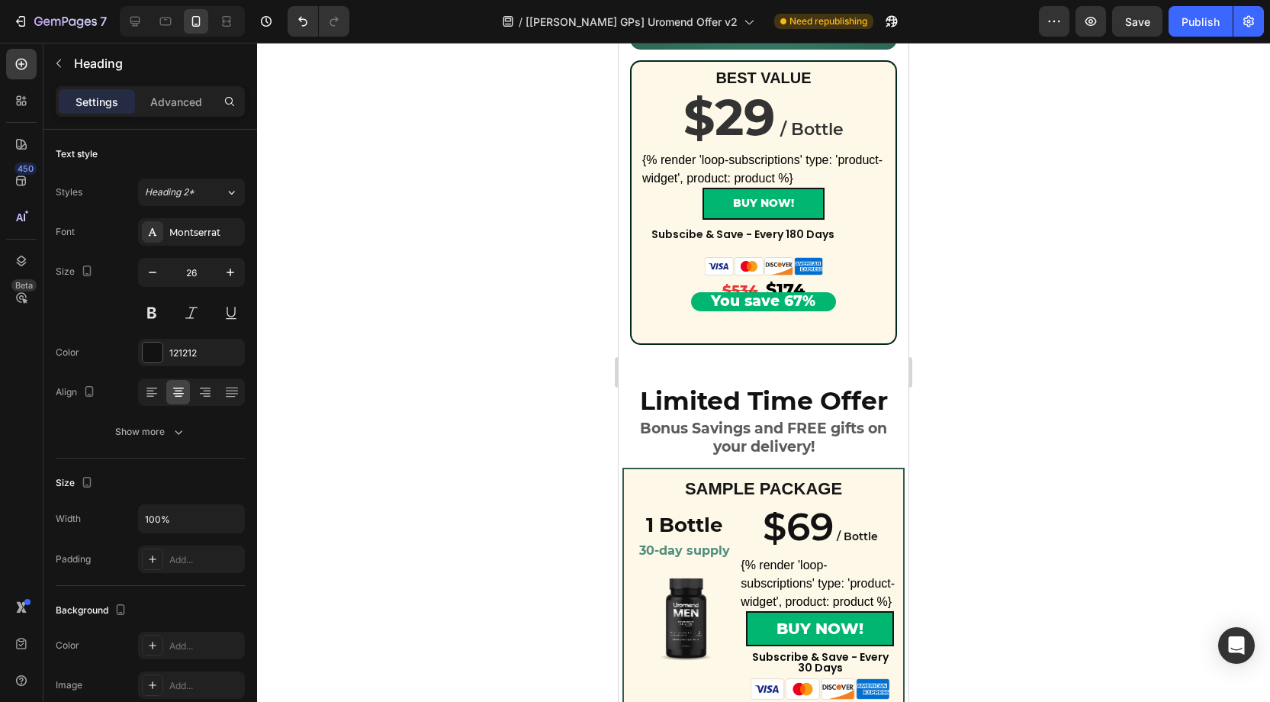
scroll to position [932, 0]
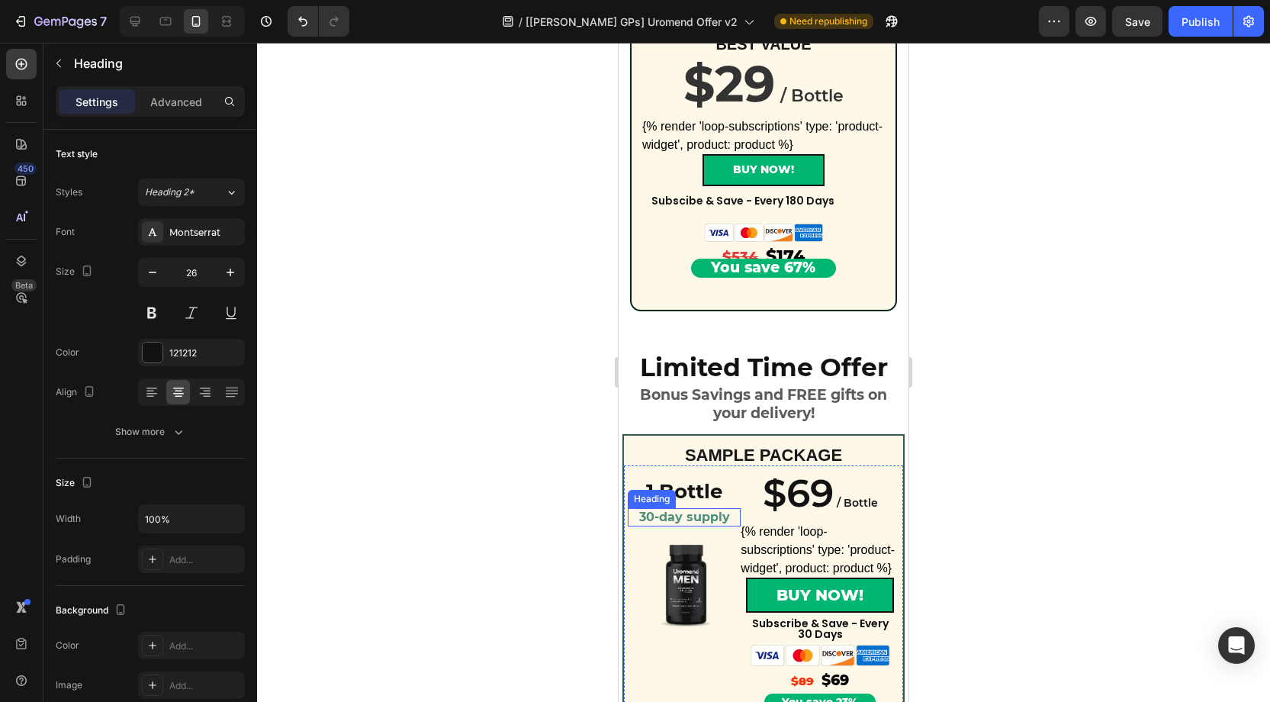
click at [681, 518] on strong "30-day supply" at bounding box center [684, 517] width 91 height 14
click at [715, 491] on icon at bounding box center [720, 493] width 12 height 12
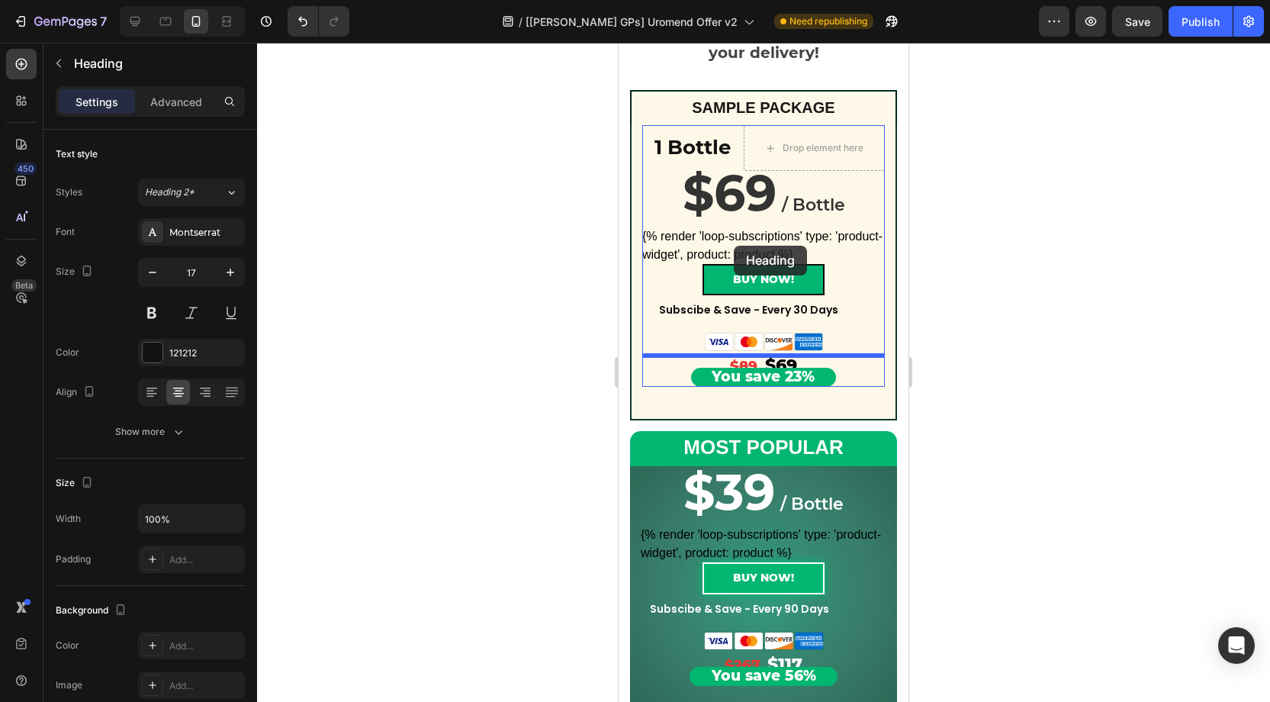
scroll to position [229, 0]
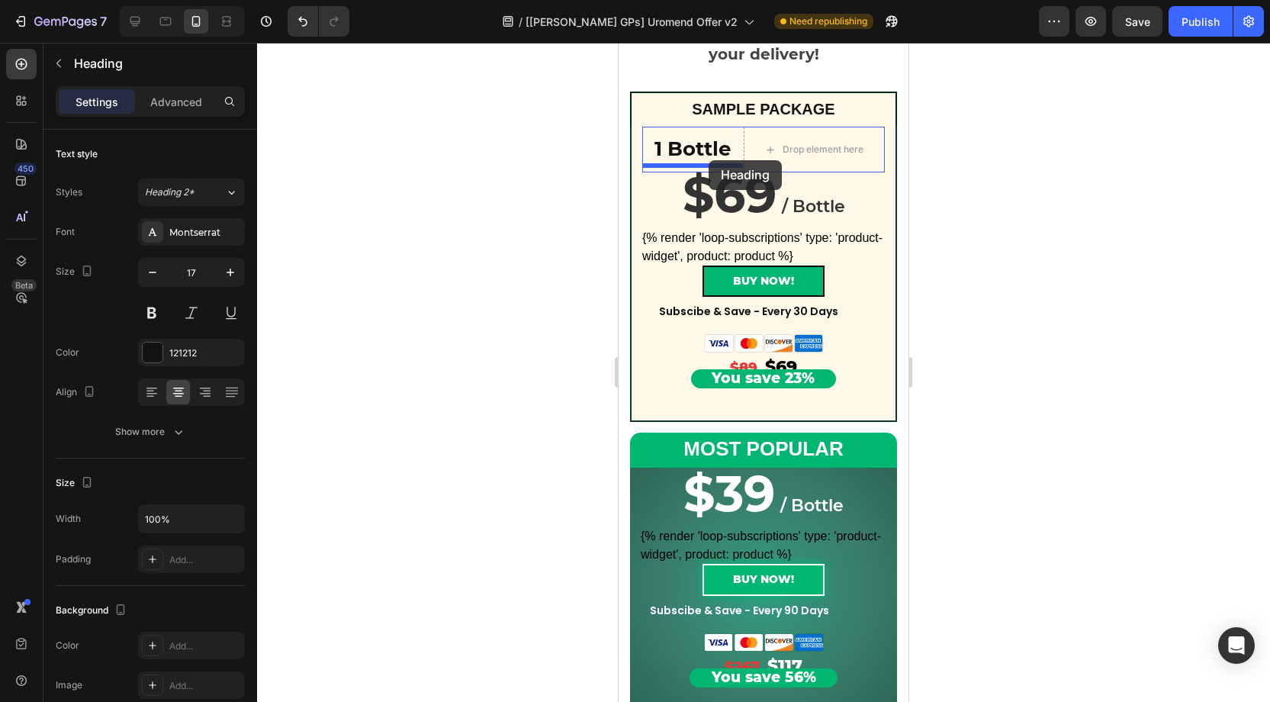
drag, startPoint x: 667, startPoint y: 531, endPoint x: 709, endPoint y: 160, distance: 373.1
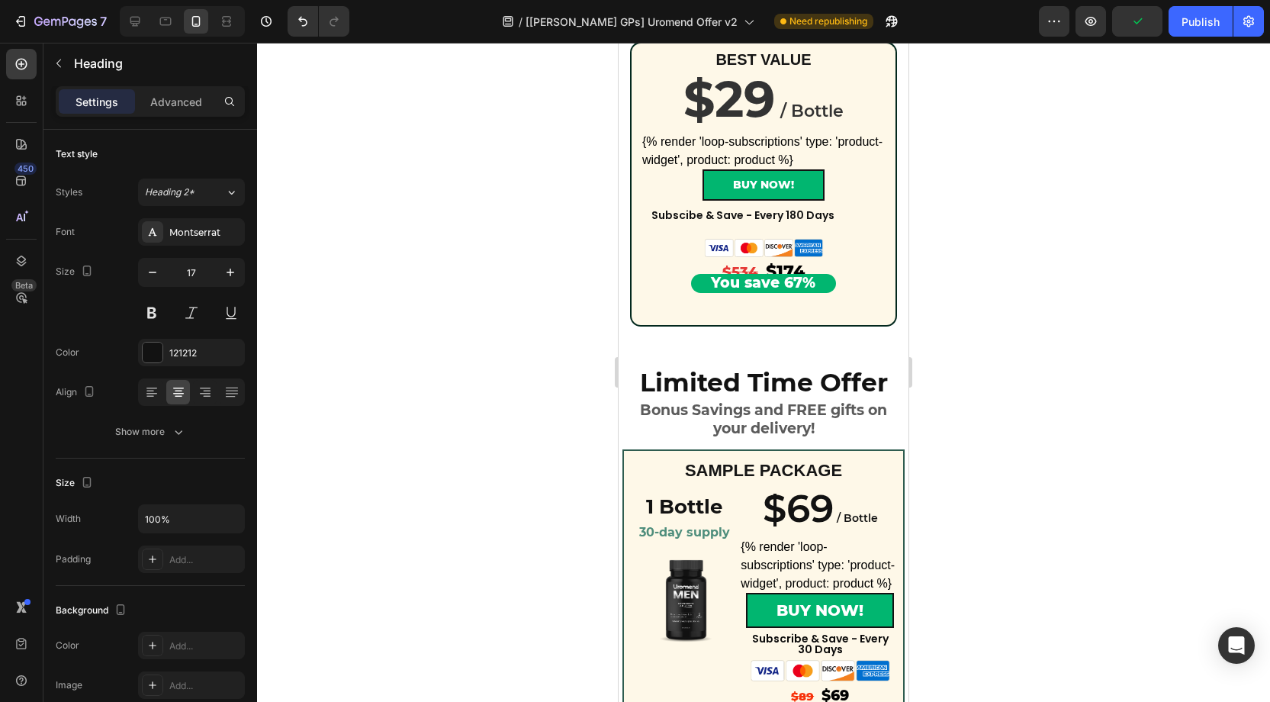
scroll to position [1101, 0]
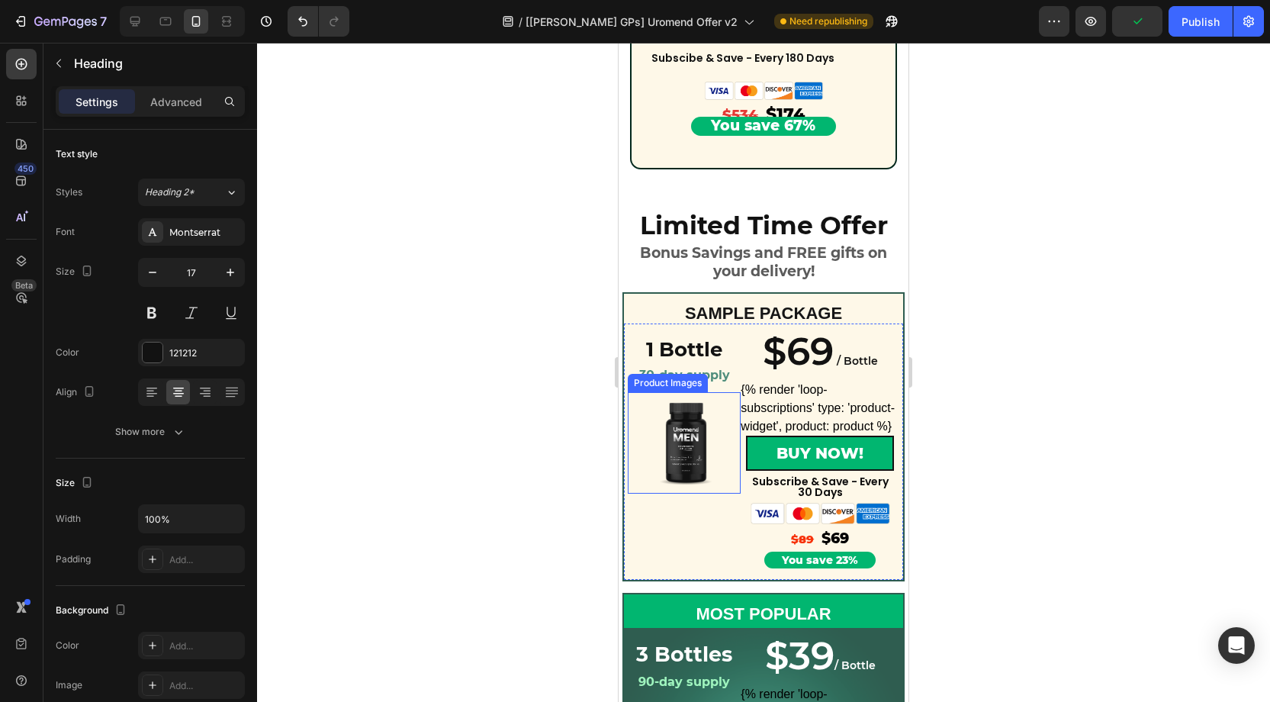
click at [705, 404] on img at bounding box center [683, 442] width 101 height 101
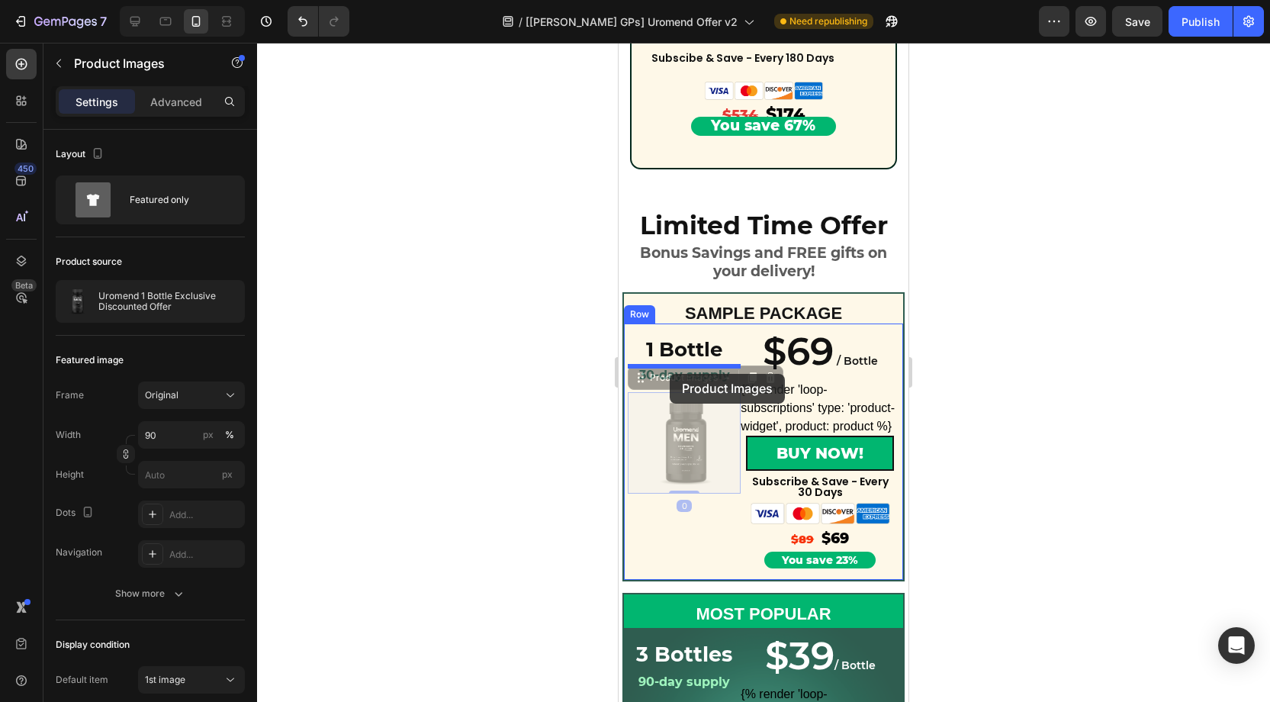
drag, startPoint x: 677, startPoint y: 380, endPoint x: 670, endPoint y: 374, distance: 9.8
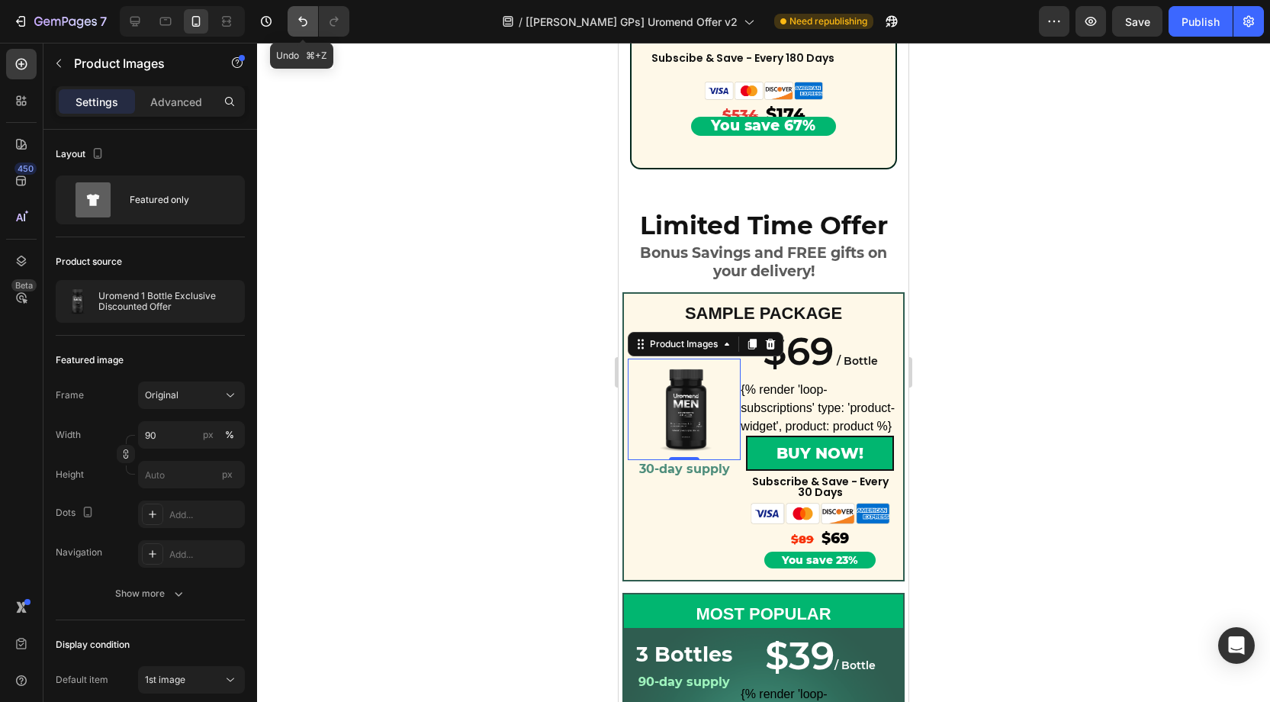
click at [305, 27] on icon "Undo/Redo" at bounding box center [302, 21] width 15 height 15
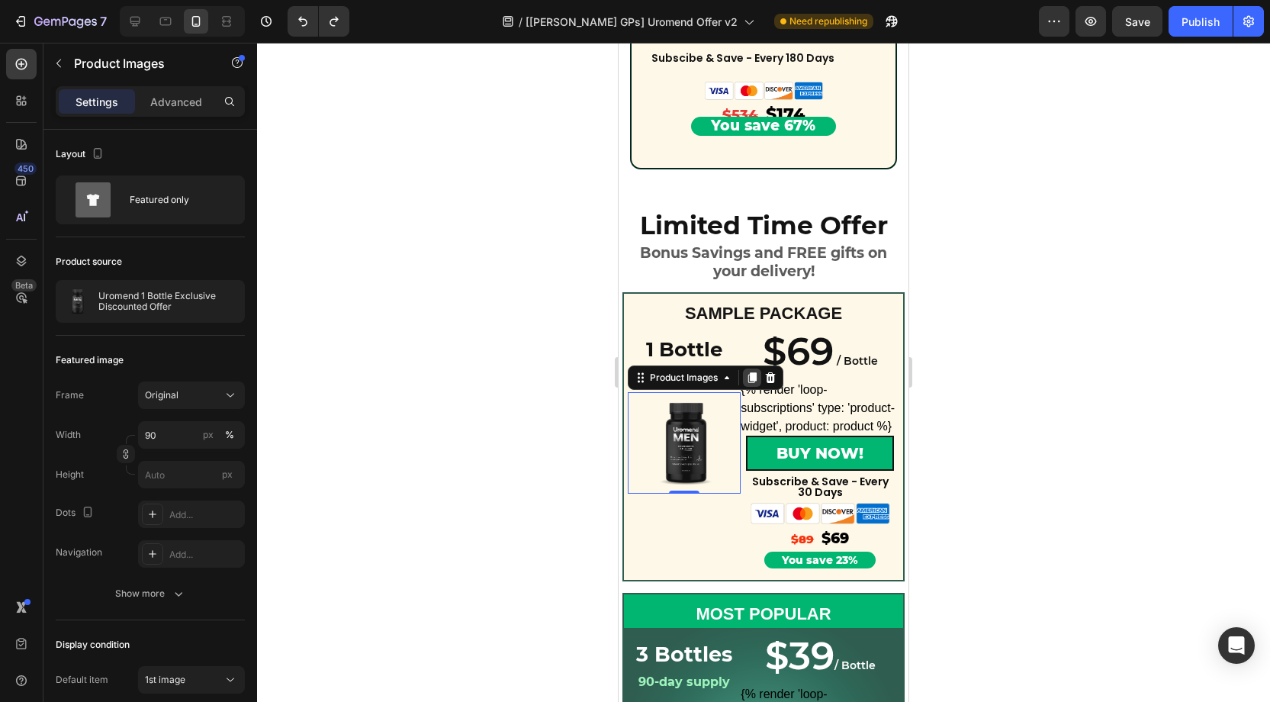
click at [754, 376] on icon at bounding box center [752, 377] width 8 height 11
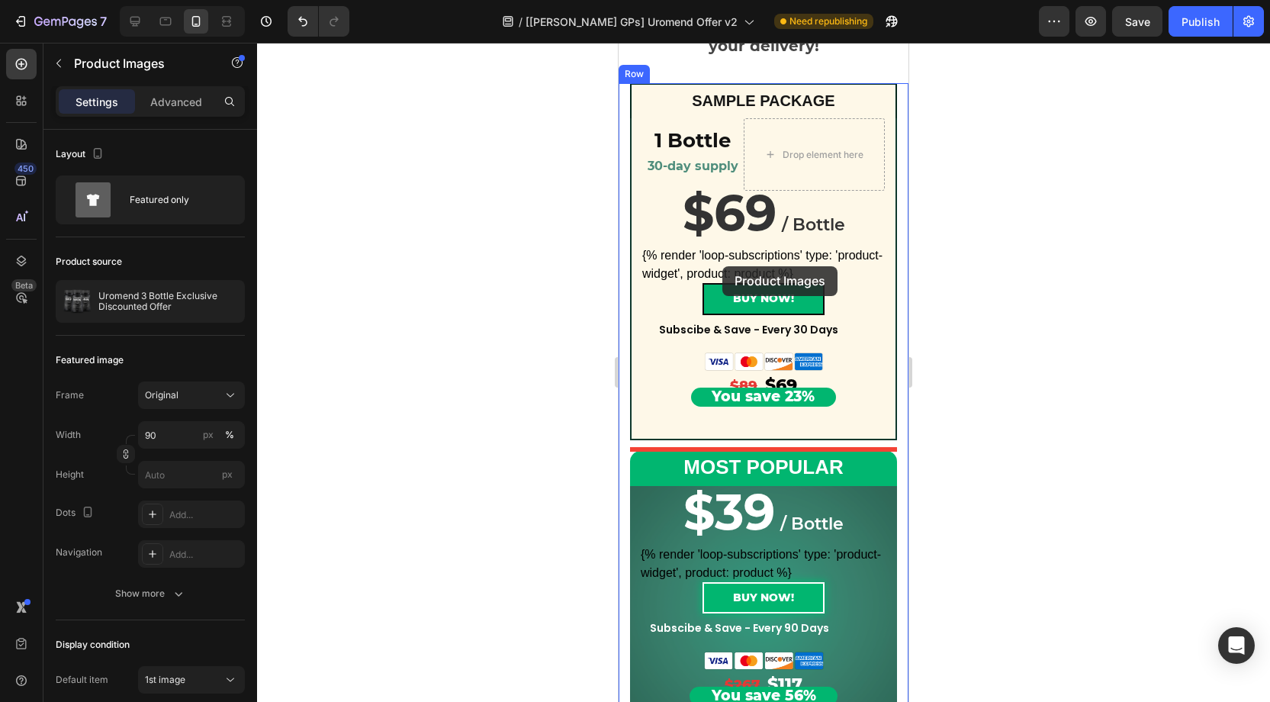
scroll to position [222, 0]
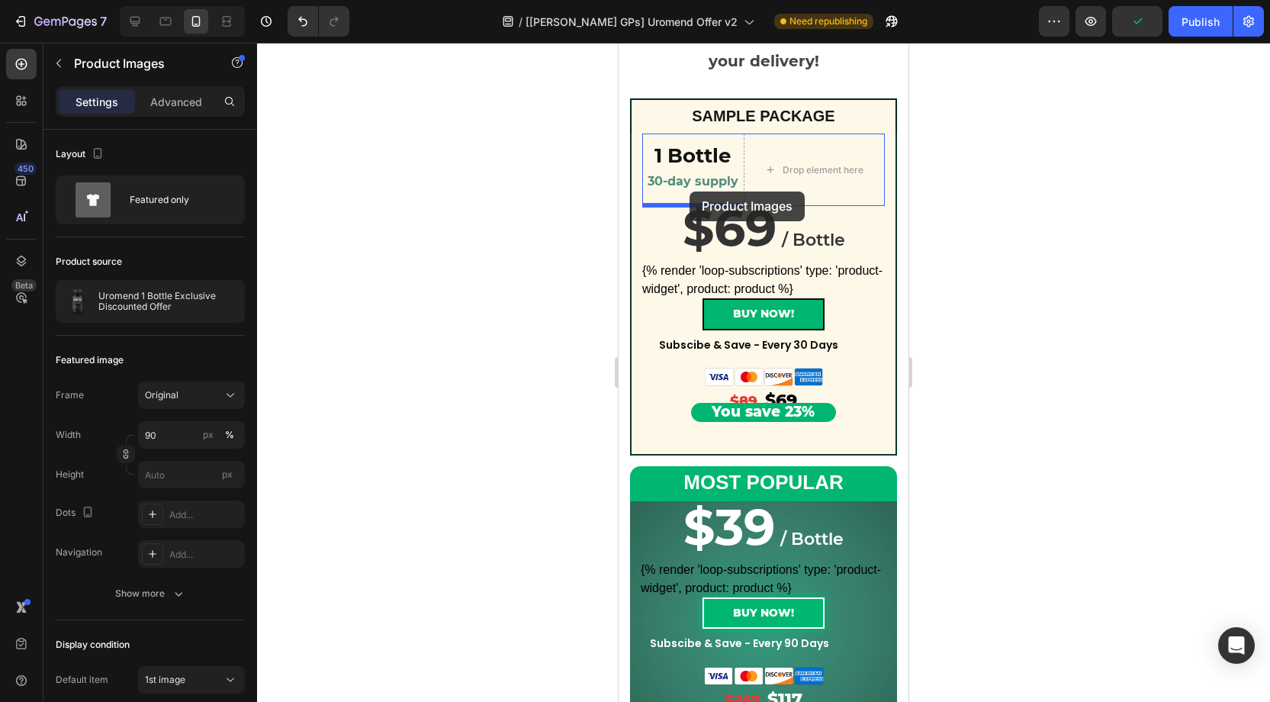
drag, startPoint x: 677, startPoint y: 473, endPoint x: 690, endPoint y: 191, distance: 281.7
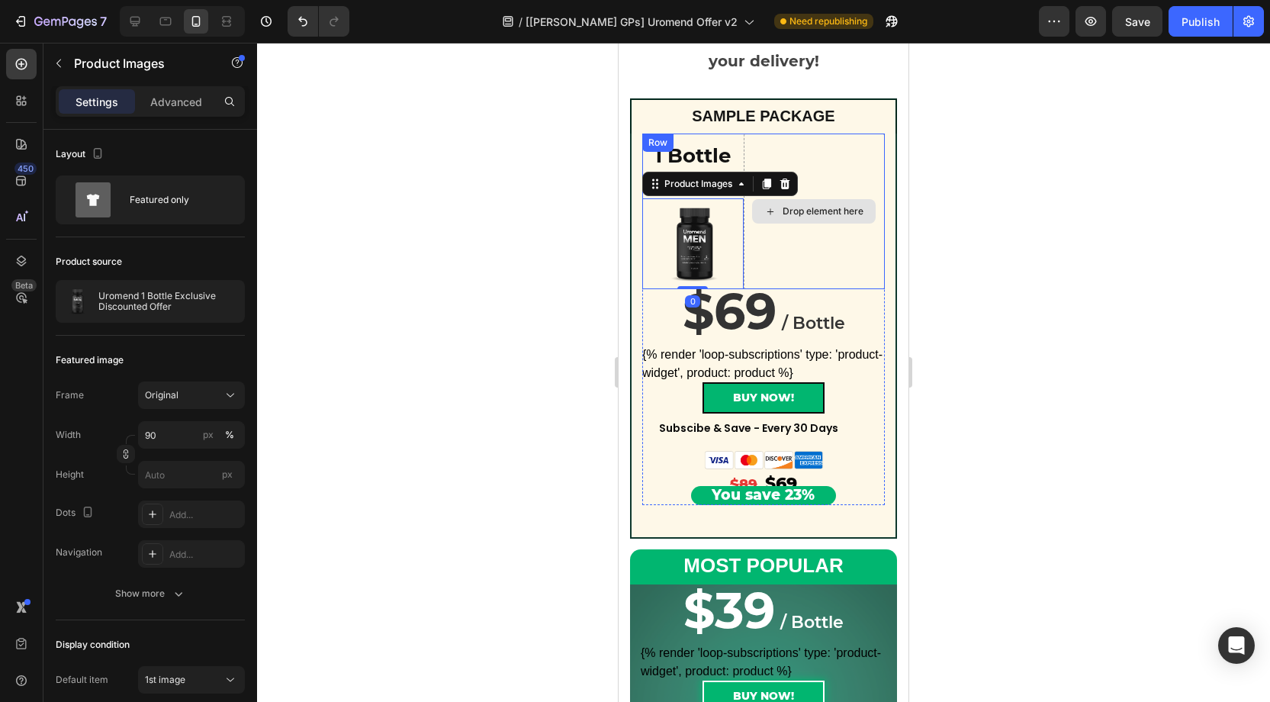
click at [793, 249] on div "Drop element here" at bounding box center [815, 211] width 142 height 156
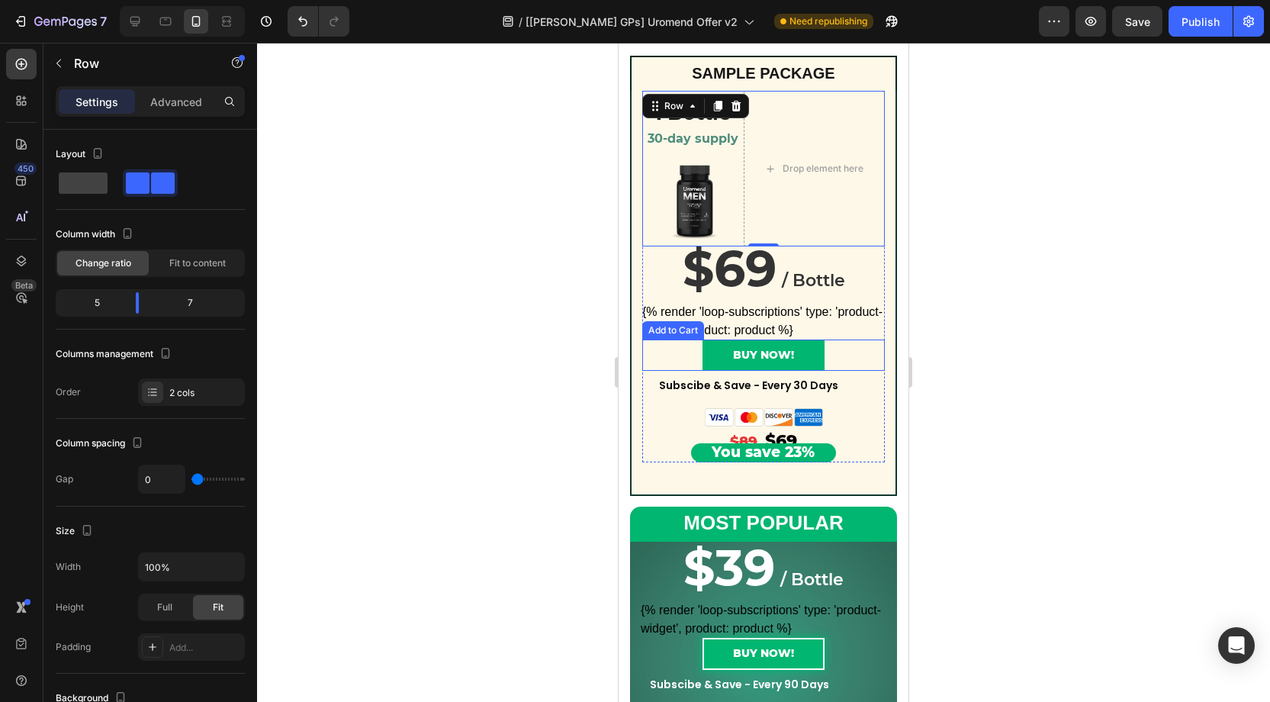
scroll to position [264, 0]
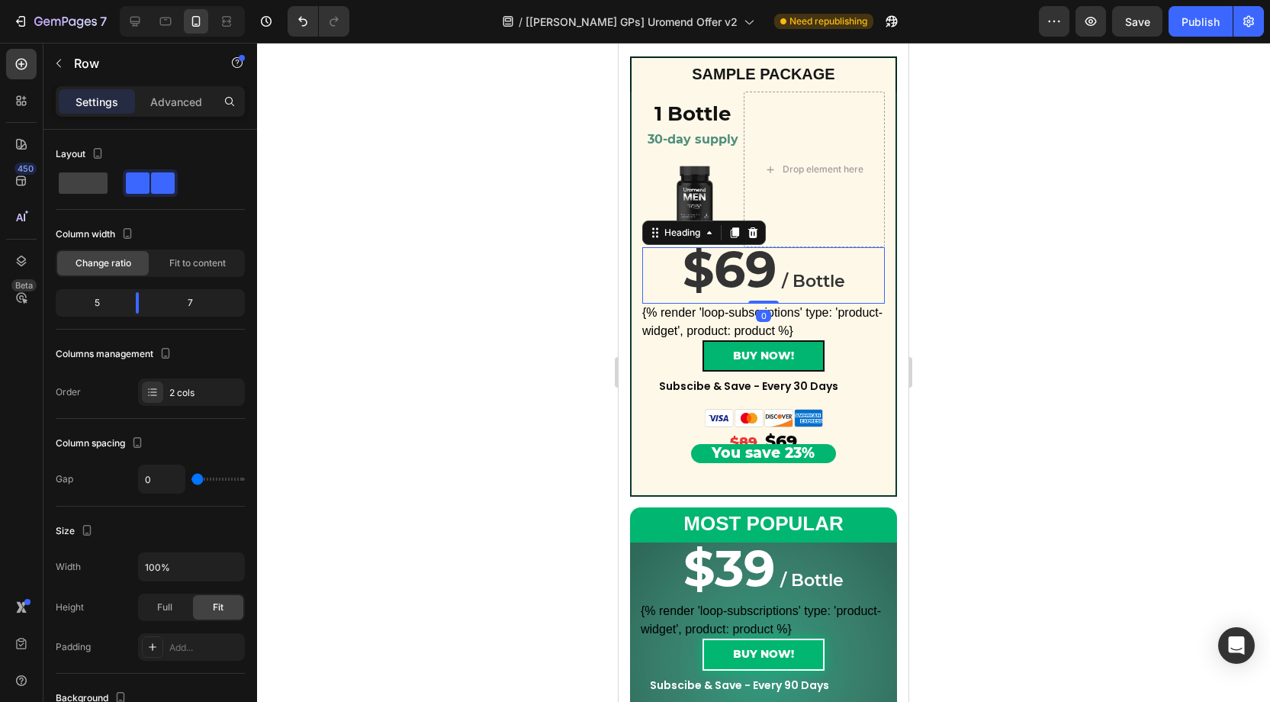
click at [667, 264] on h2 "$69 / Bottle" at bounding box center [763, 275] width 243 height 56
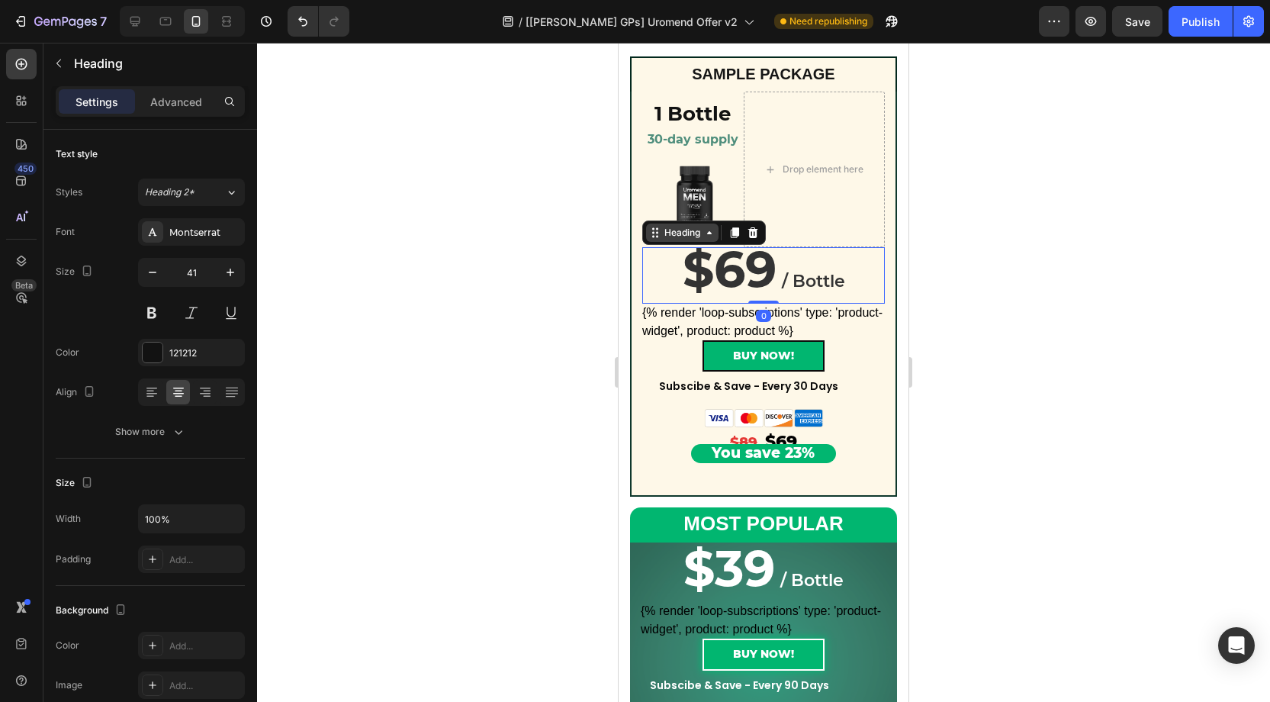
click at [674, 237] on div "Heading" at bounding box center [682, 233] width 42 height 14
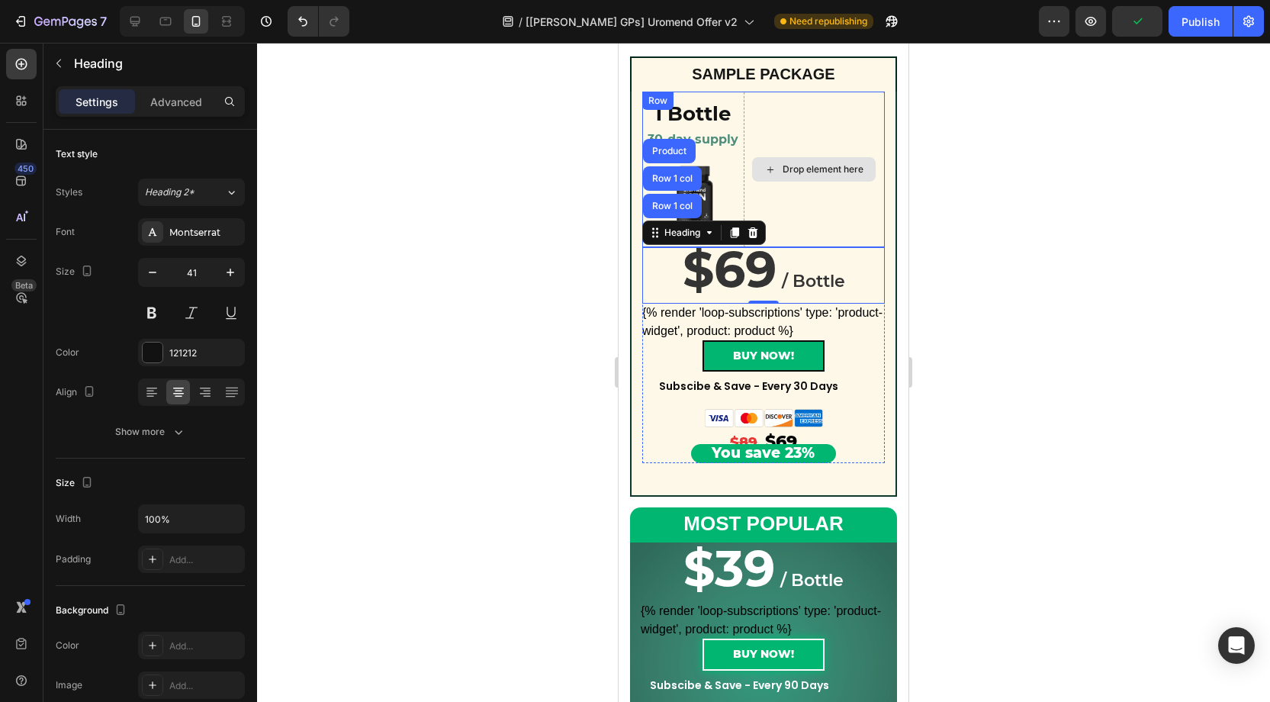
click at [818, 207] on div "Drop element here" at bounding box center [815, 170] width 142 height 156
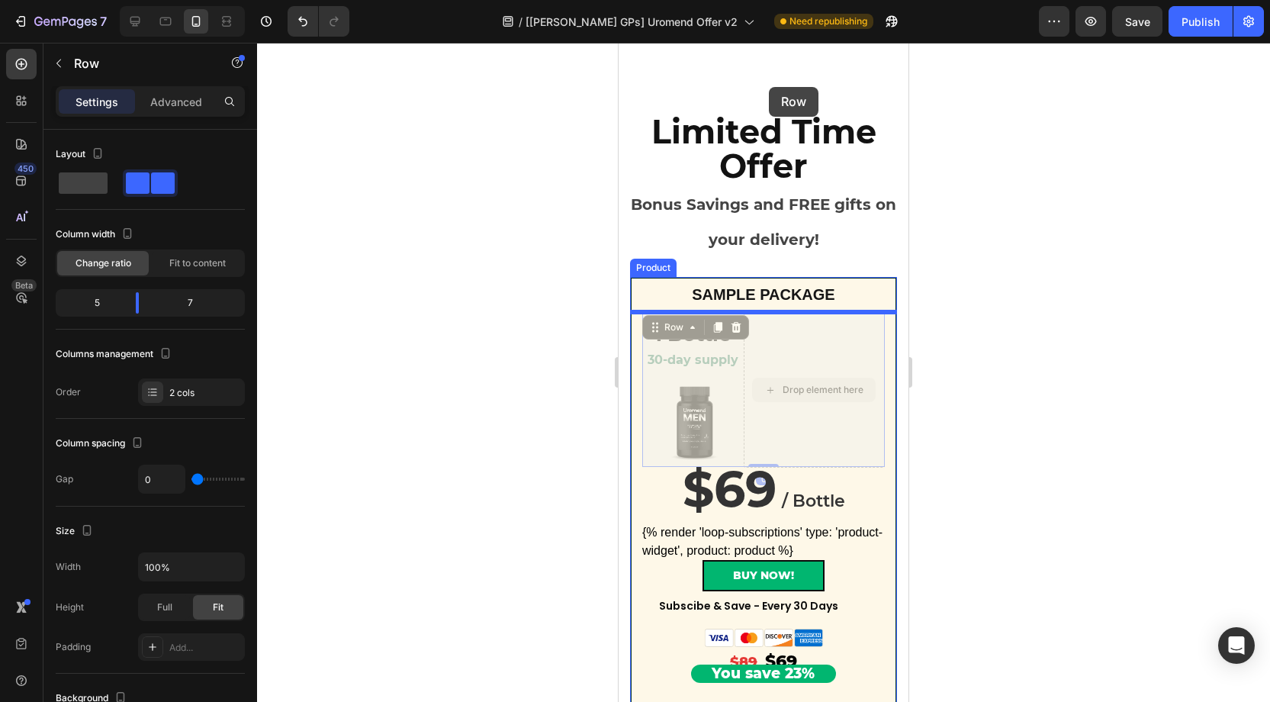
scroll to position [0, 0]
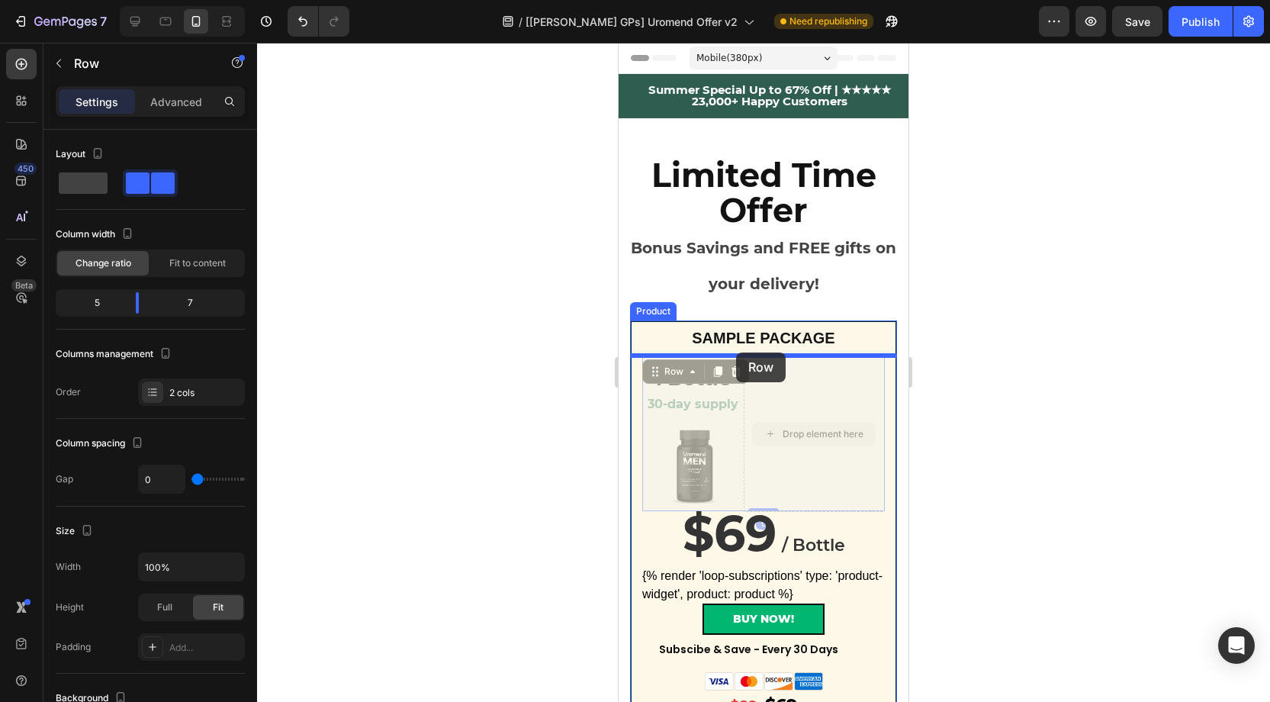
drag, startPoint x: 673, startPoint y: 107, endPoint x: 736, endPoint y: 352, distance: 253.6
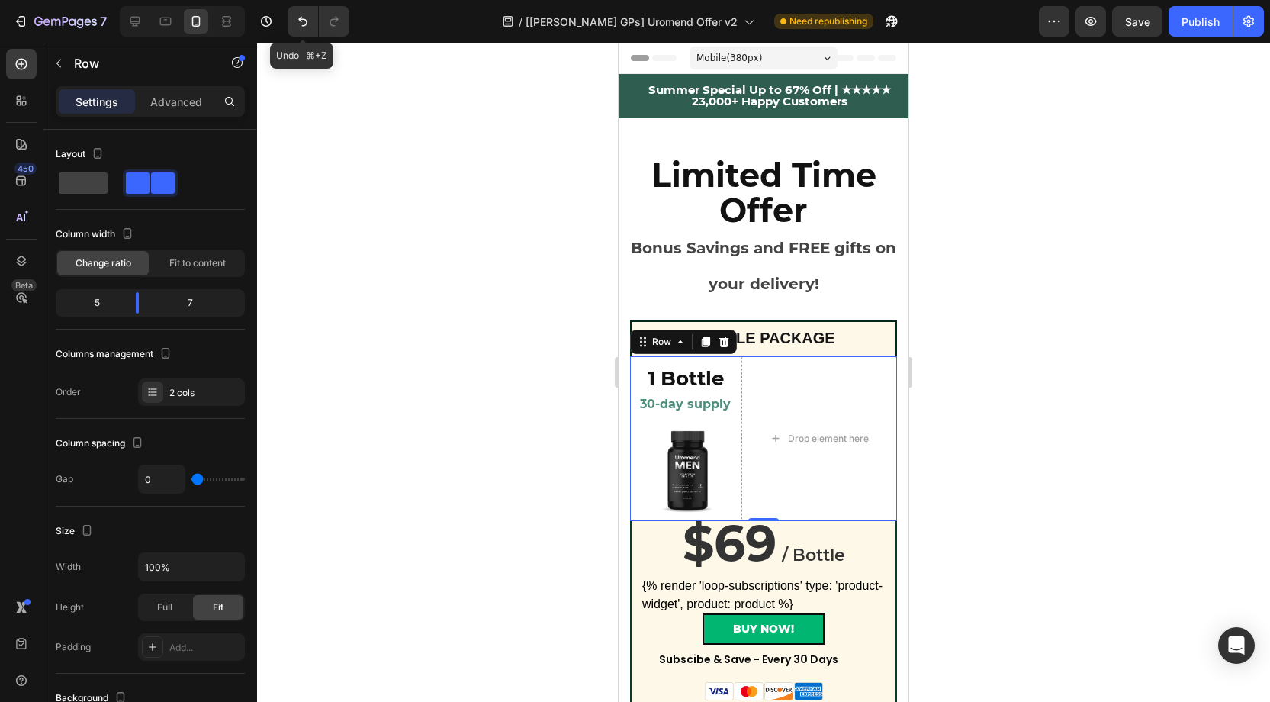
click at [301, 26] on icon "Undo/Redo" at bounding box center [302, 22] width 9 height 10
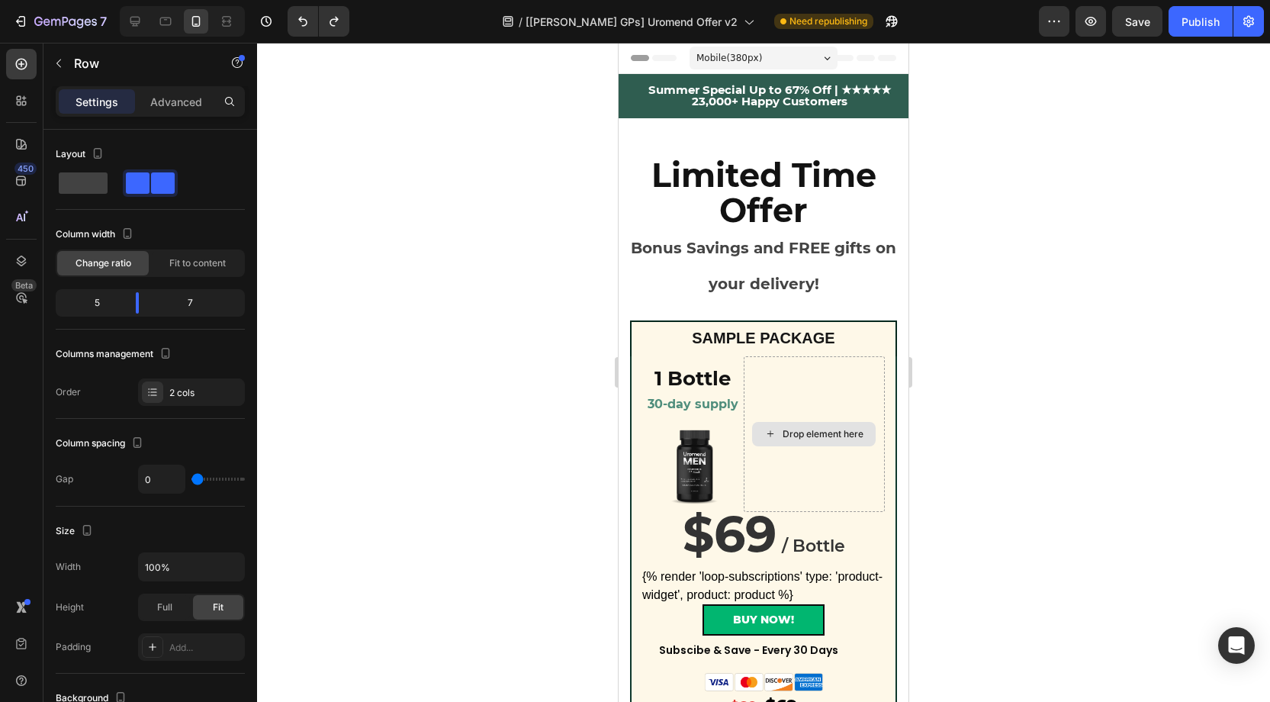
click at [777, 384] on div "Drop element here" at bounding box center [815, 434] width 142 height 156
click at [770, 484] on div "Drop element here" at bounding box center [815, 434] width 142 height 156
drag, startPoint x: 879, startPoint y: 539, endPoint x: 847, endPoint y: 535, distance: 32.4
click at [879, 539] on h2 "$69 / Bottle" at bounding box center [763, 540] width 243 height 56
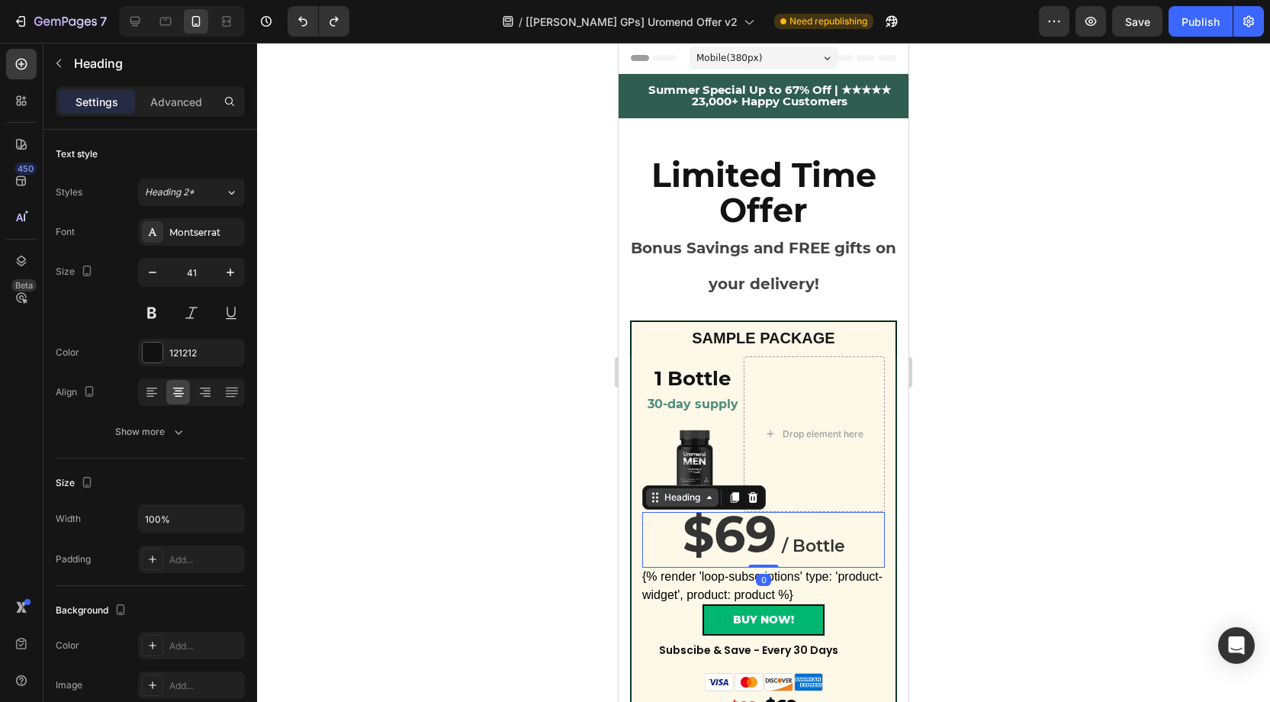
click at [677, 500] on div "Heading" at bounding box center [682, 497] width 42 height 14
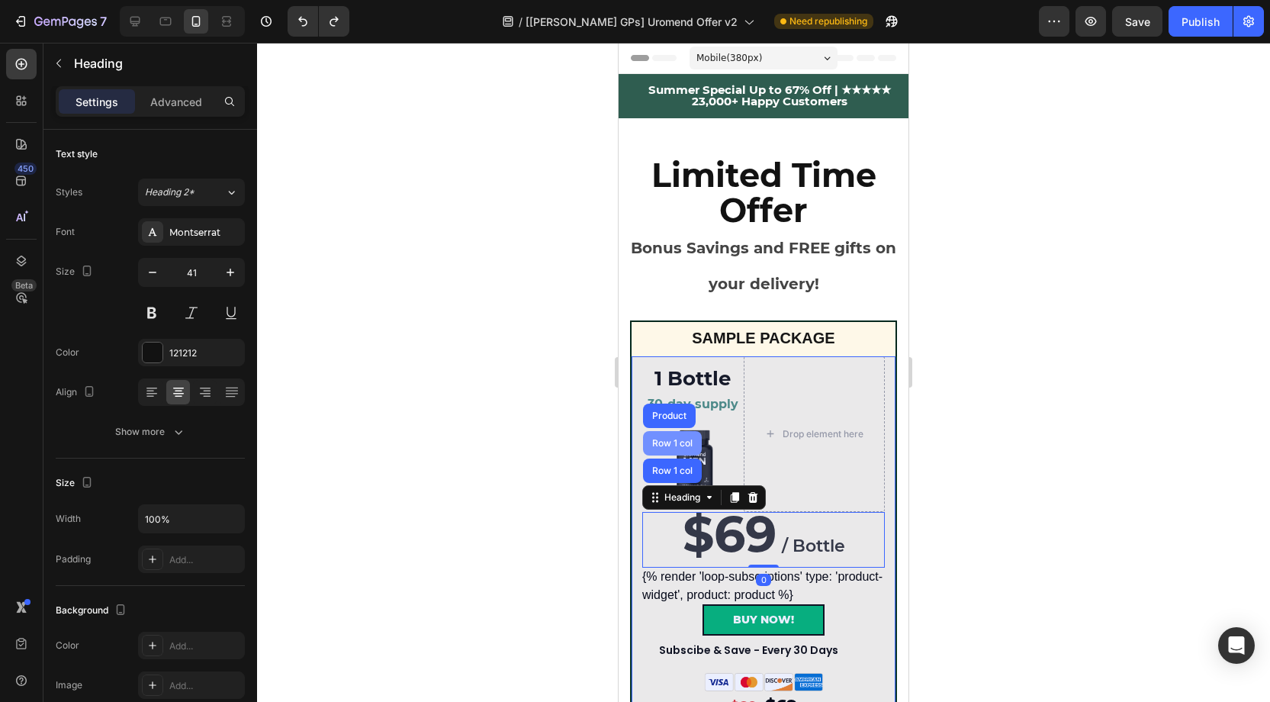
click at [667, 439] on div "Row 1 col" at bounding box center [672, 443] width 47 height 9
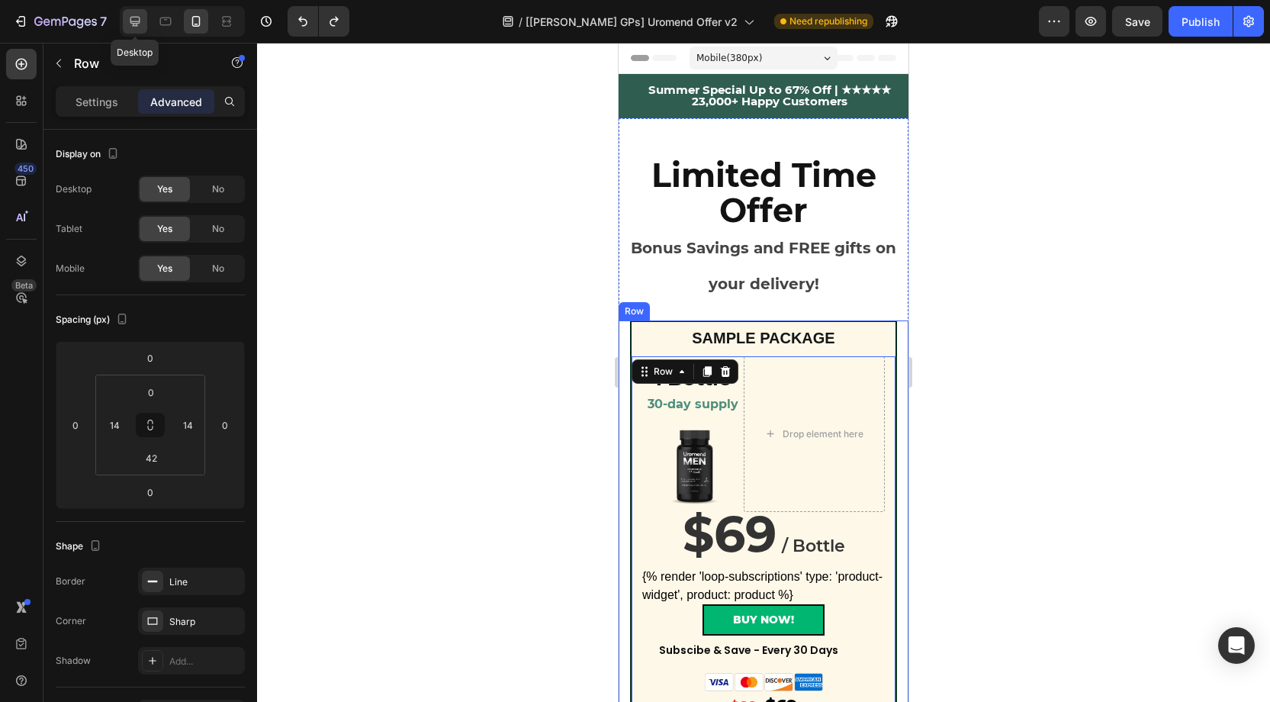
click at [135, 23] on icon at bounding box center [135, 22] width 10 height 10
type input "48"
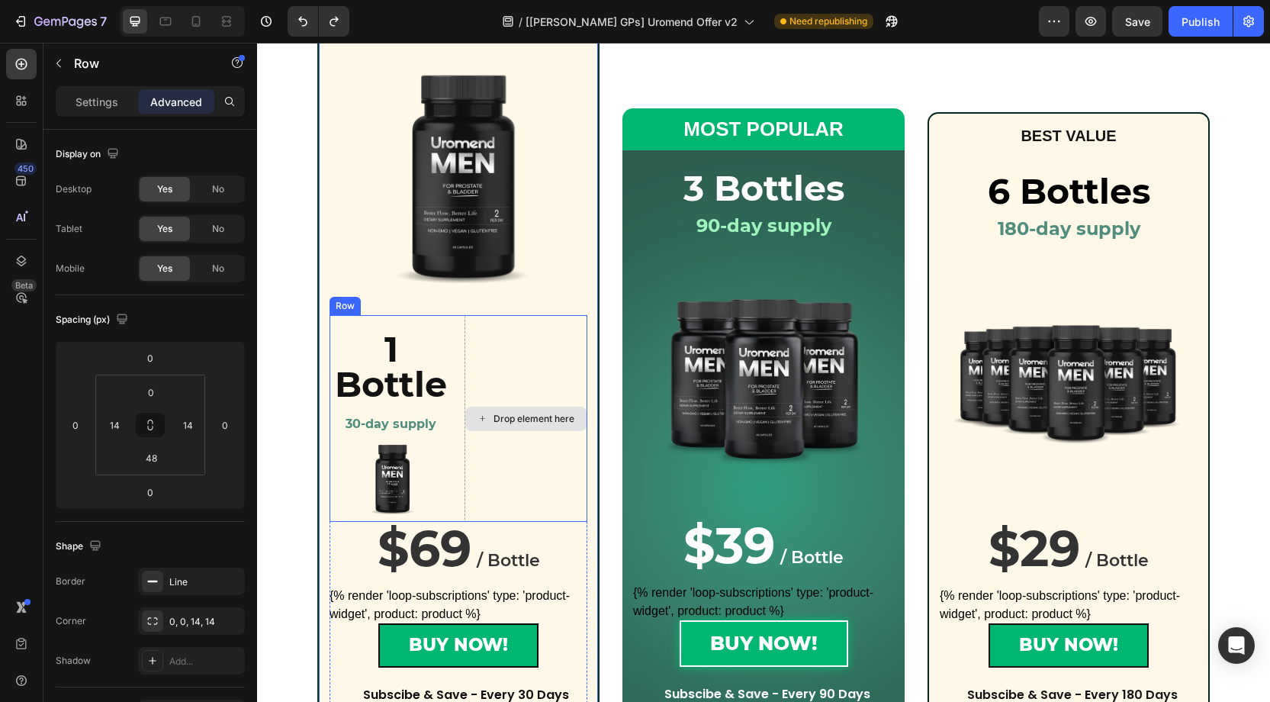
scroll to position [275, 0]
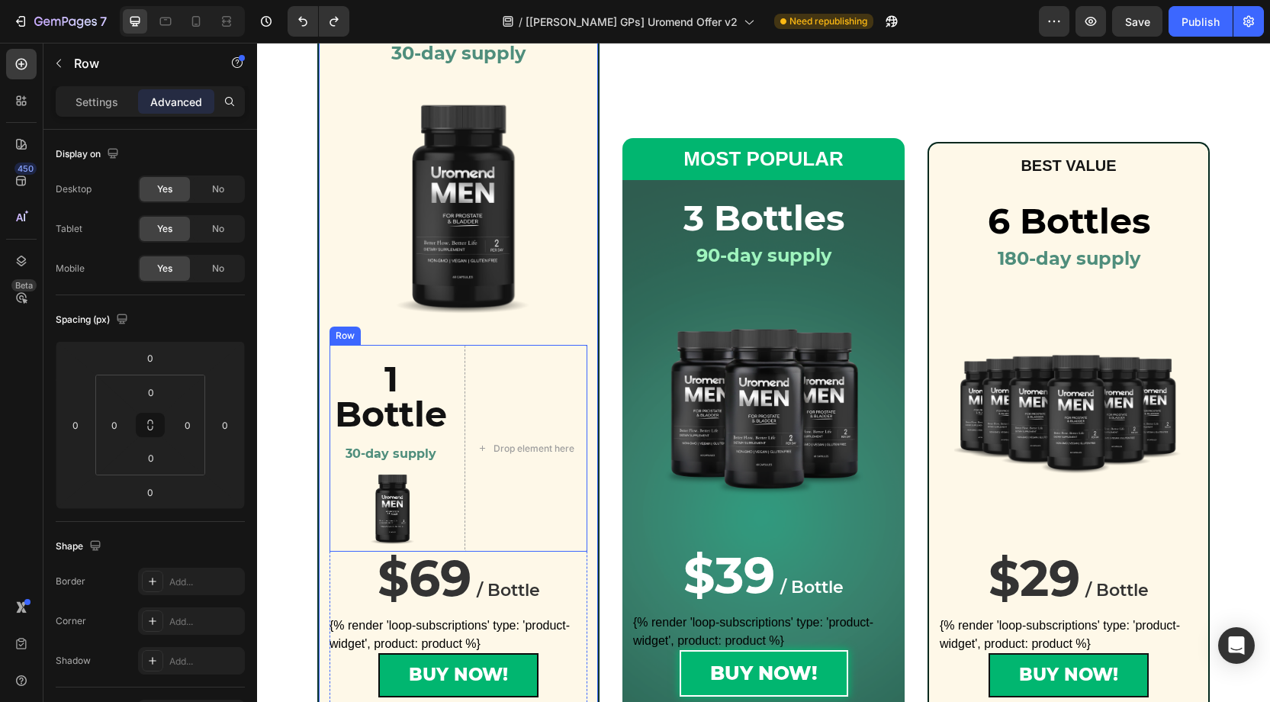
click at [464, 380] on div "1 Bottle Heading 30-day supply Heading Product Images Drop element here Row" at bounding box center [459, 448] width 258 height 207
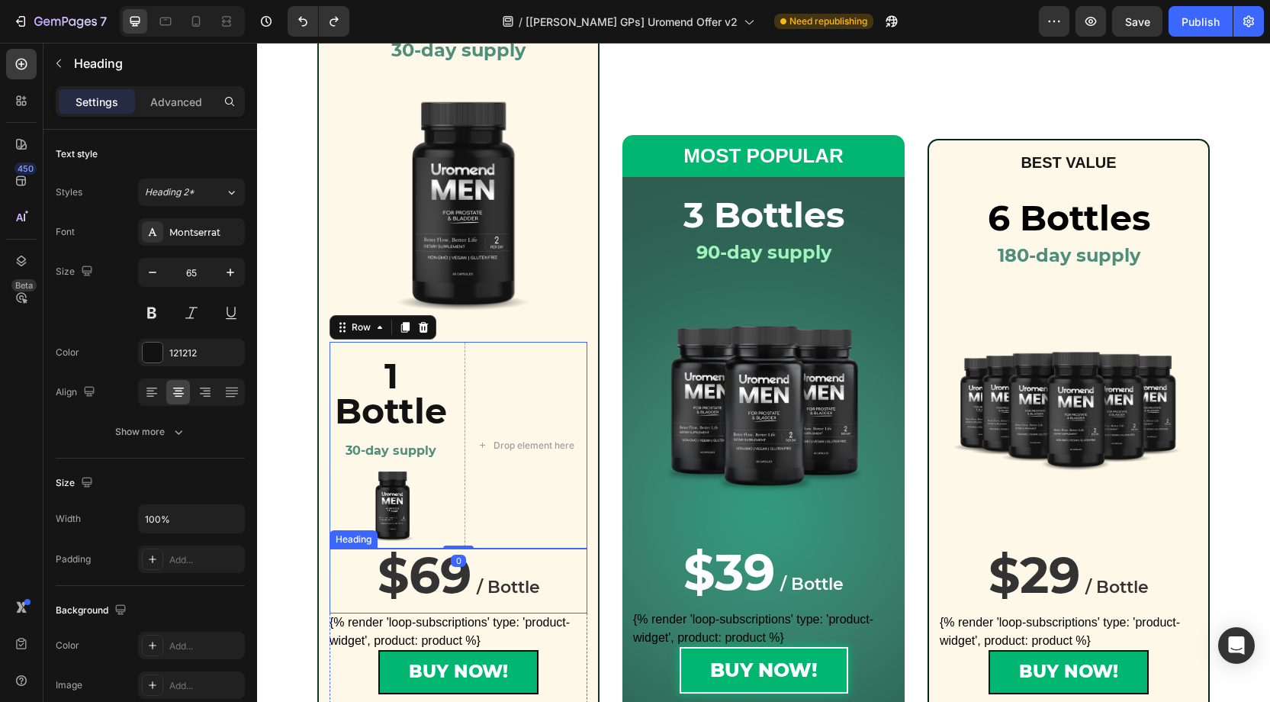
click at [531, 570] on h2 "$69 / Bottle" at bounding box center [459, 580] width 258 height 65
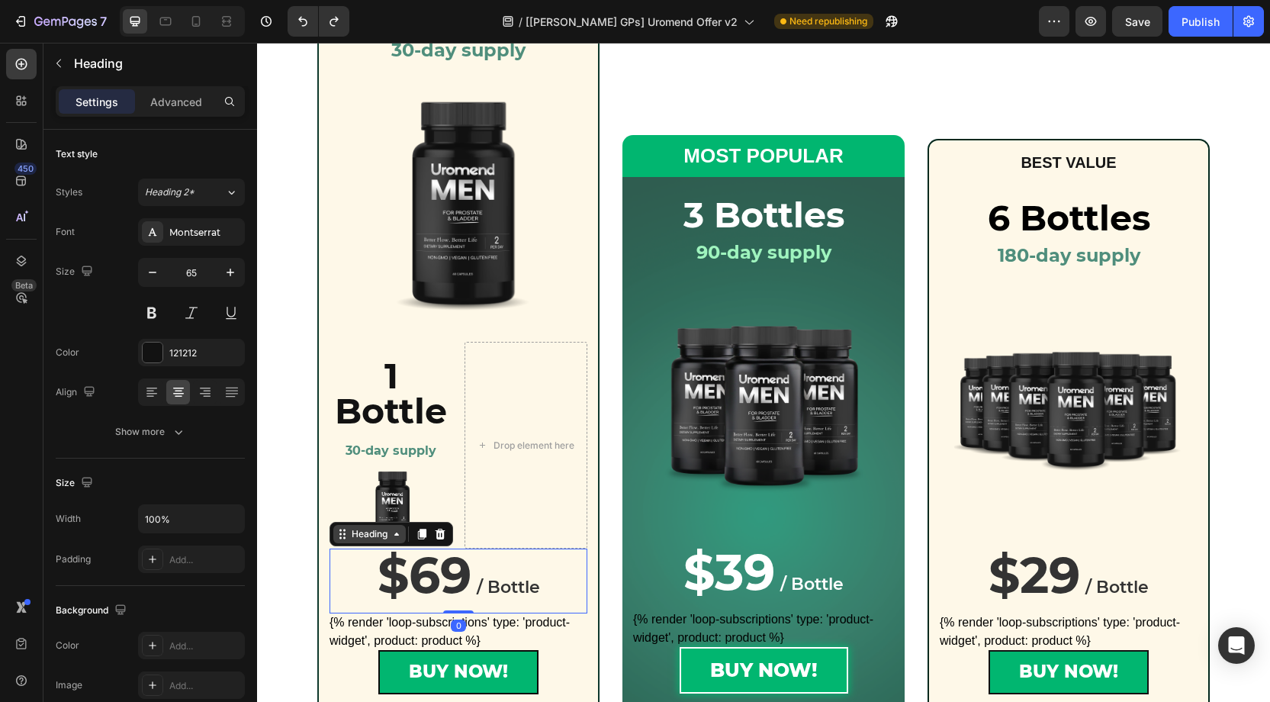
click at [369, 532] on div "Heading" at bounding box center [370, 534] width 42 height 14
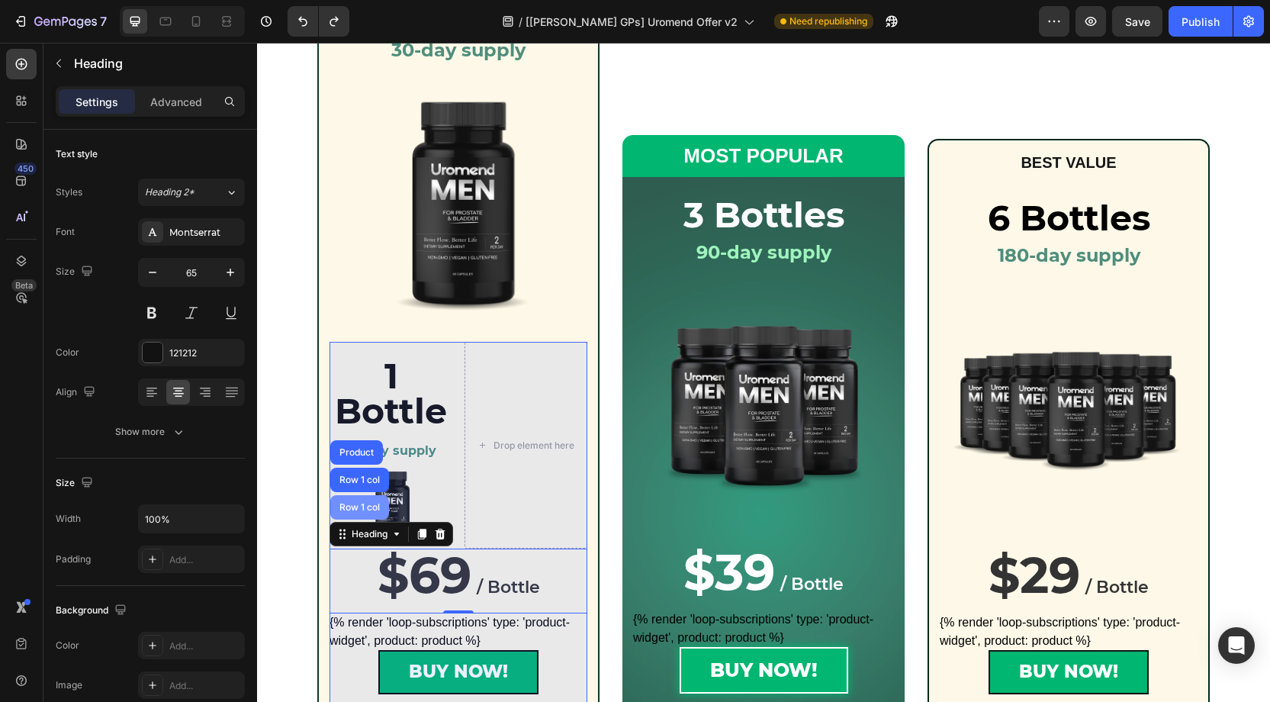
click at [351, 503] on div "Row 1 col" at bounding box center [359, 507] width 47 height 9
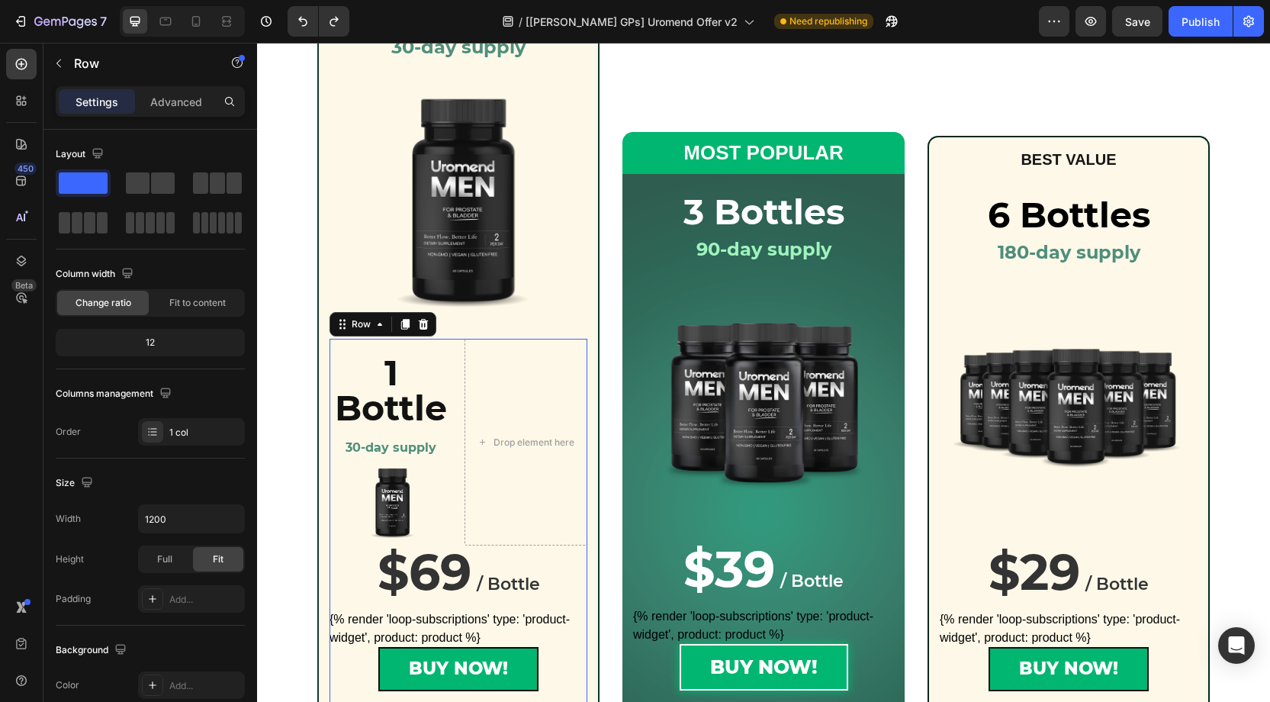
scroll to position [284, 0]
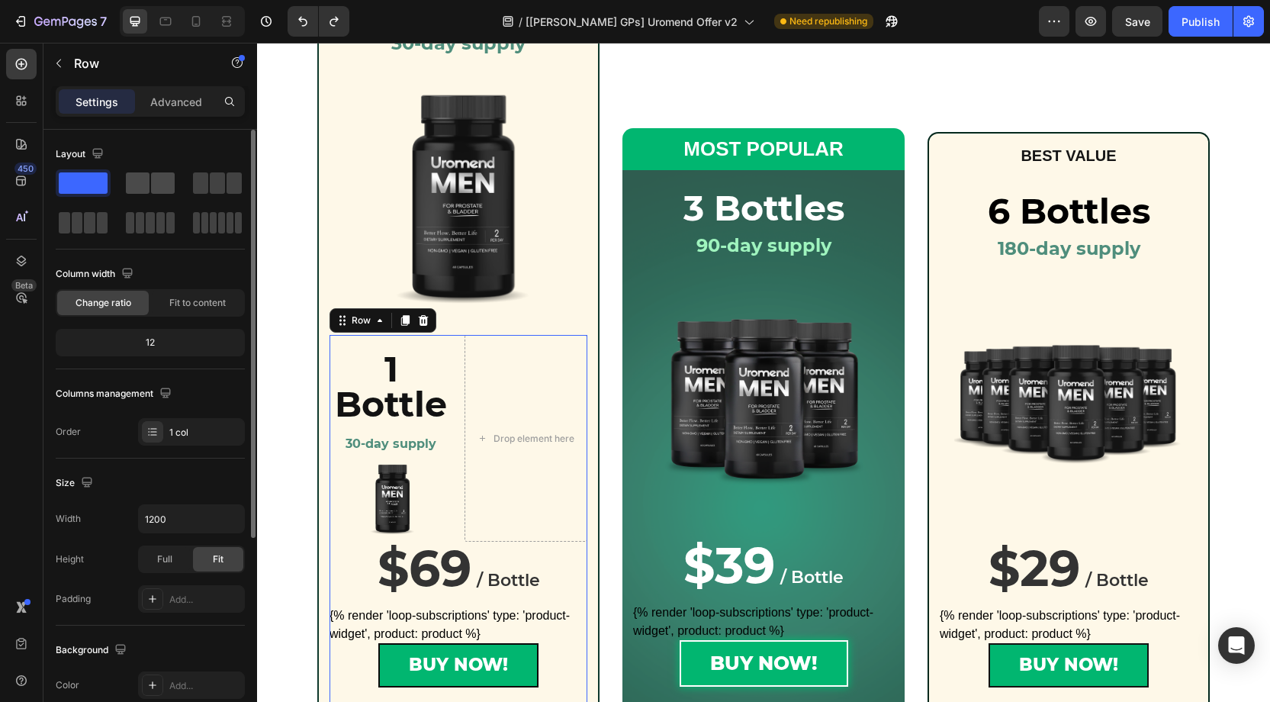
click at [151, 188] on span at bounding box center [163, 182] width 24 height 21
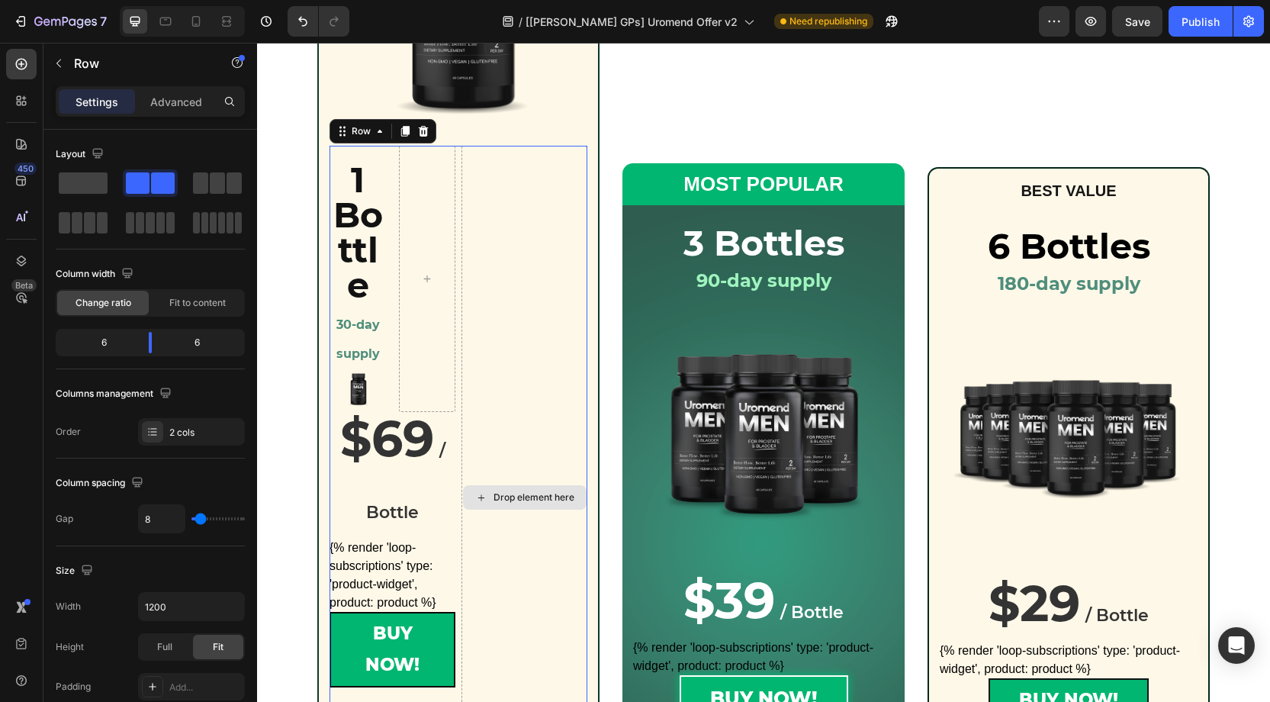
scroll to position [537, 0]
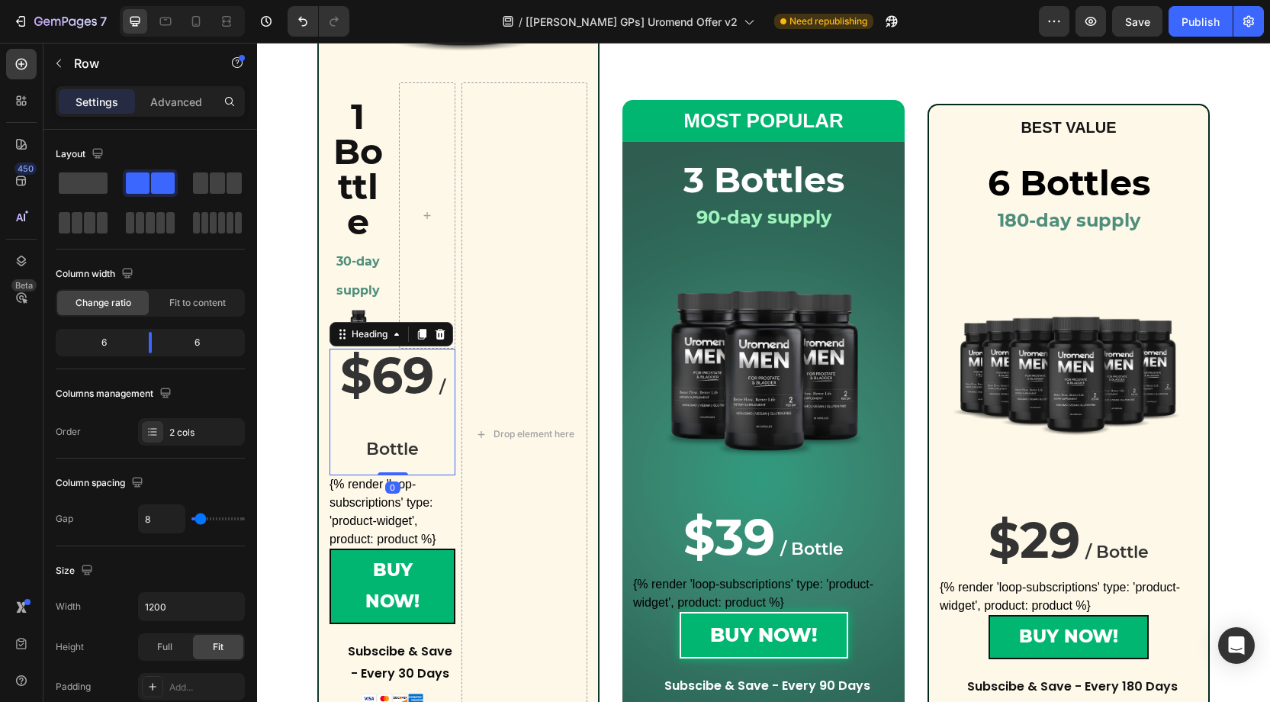
click at [420, 378] on strong "$69" at bounding box center [387, 375] width 94 height 60
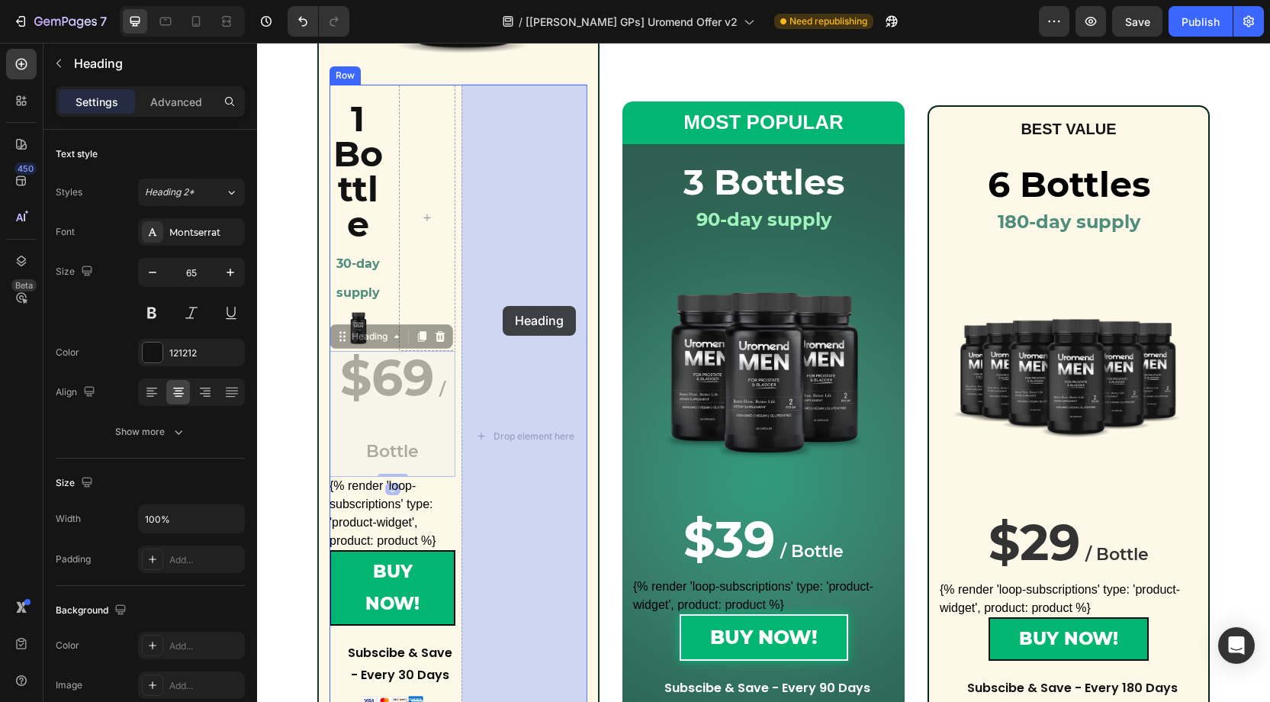
scroll to position [523, 0]
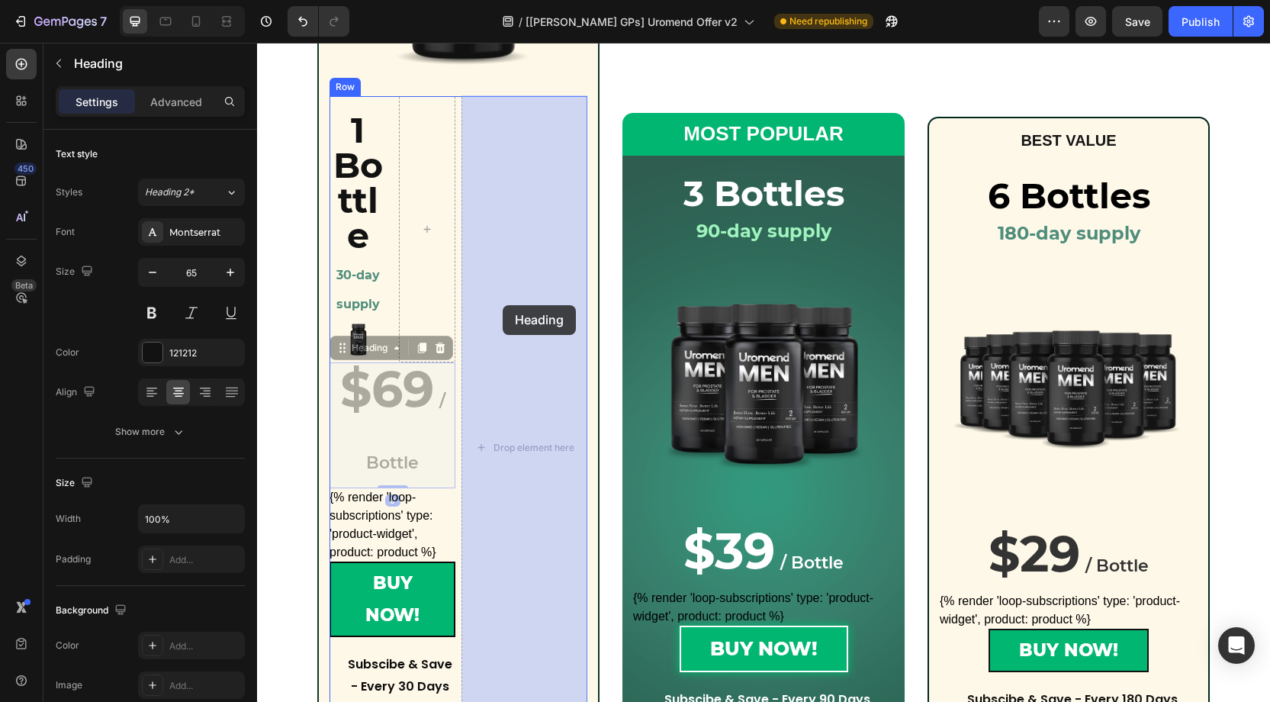
drag, startPoint x: 368, startPoint y: 333, endPoint x: 501, endPoint y: 309, distance: 134.9
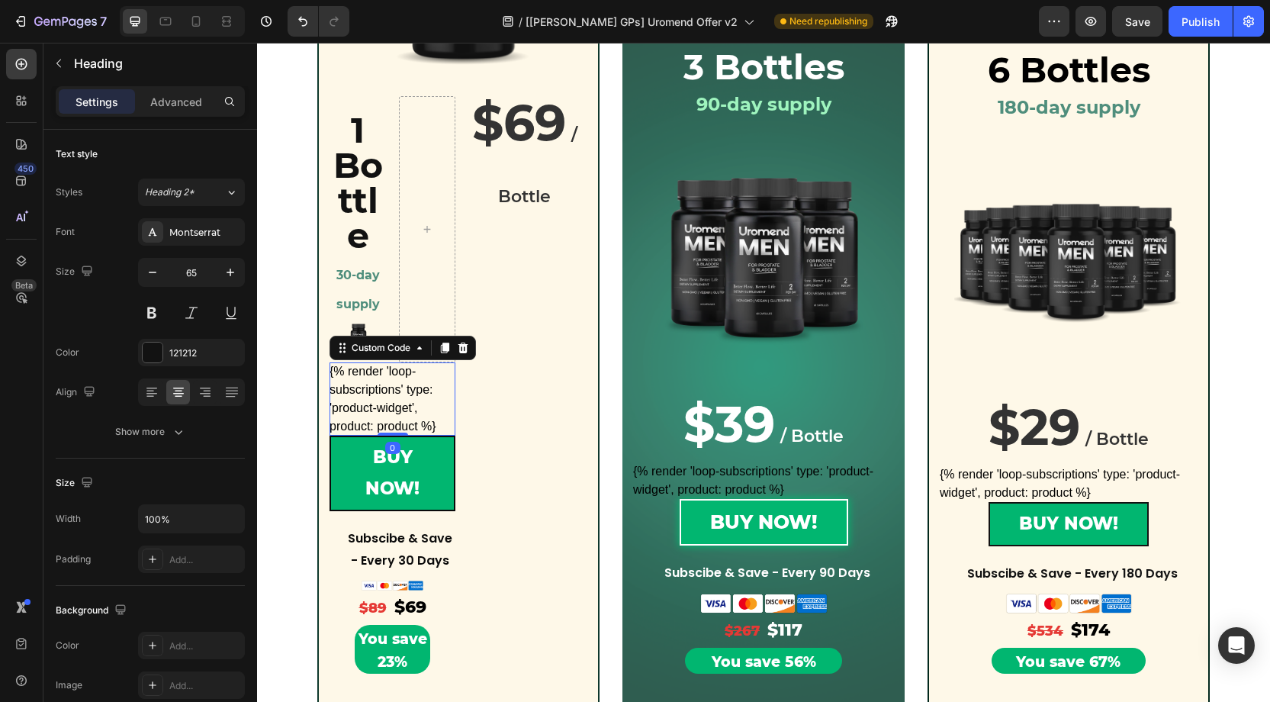
click at [430, 394] on div "{% render 'loop-subscriptions' type: 'product-widget', product: product %}" at bounding box center [393, 398] width 126 height 73
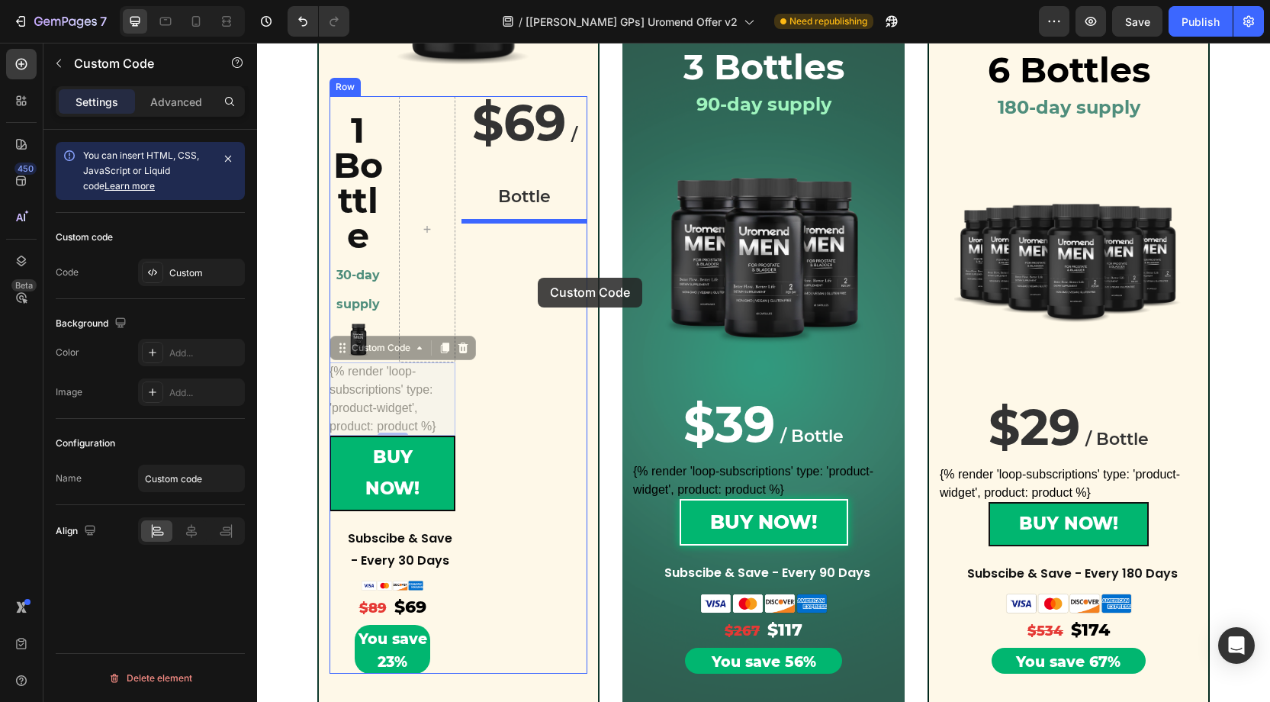
drag, startPoint x: 385, startPoint y: 349, endPoint x: 538, endPoint y: 278, distance: 168.6
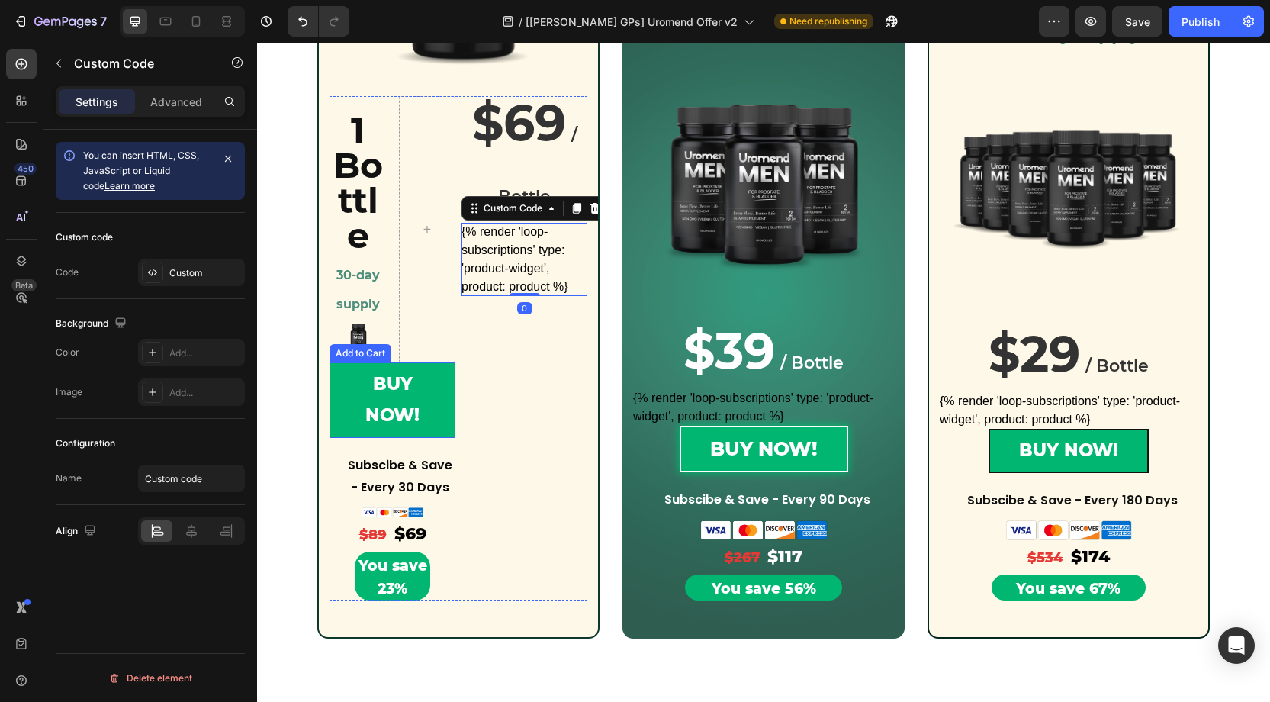
click at [441, 369] on button "BUY NOW!" at bounding box center [393, 400] width 126 height 76
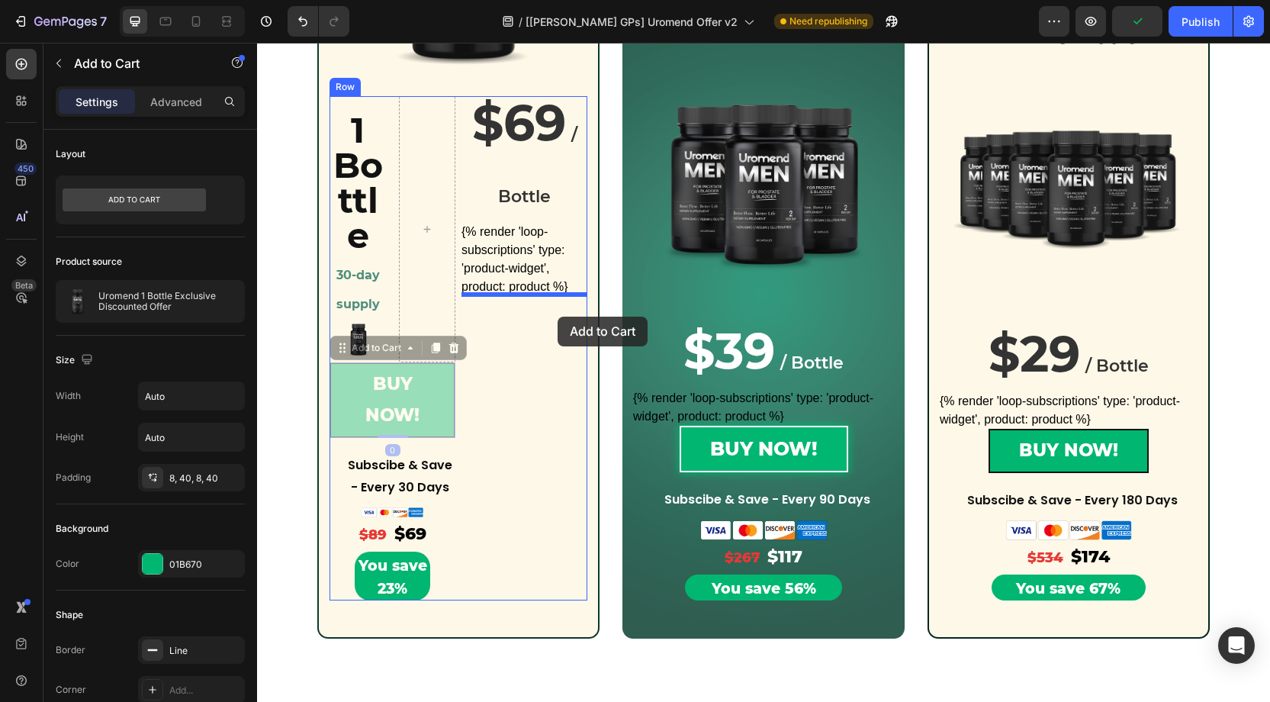
drag, startPoint x: 387, startPoint y: 346, endPoint x: 558, endPoint y: 317, distance: 172.5
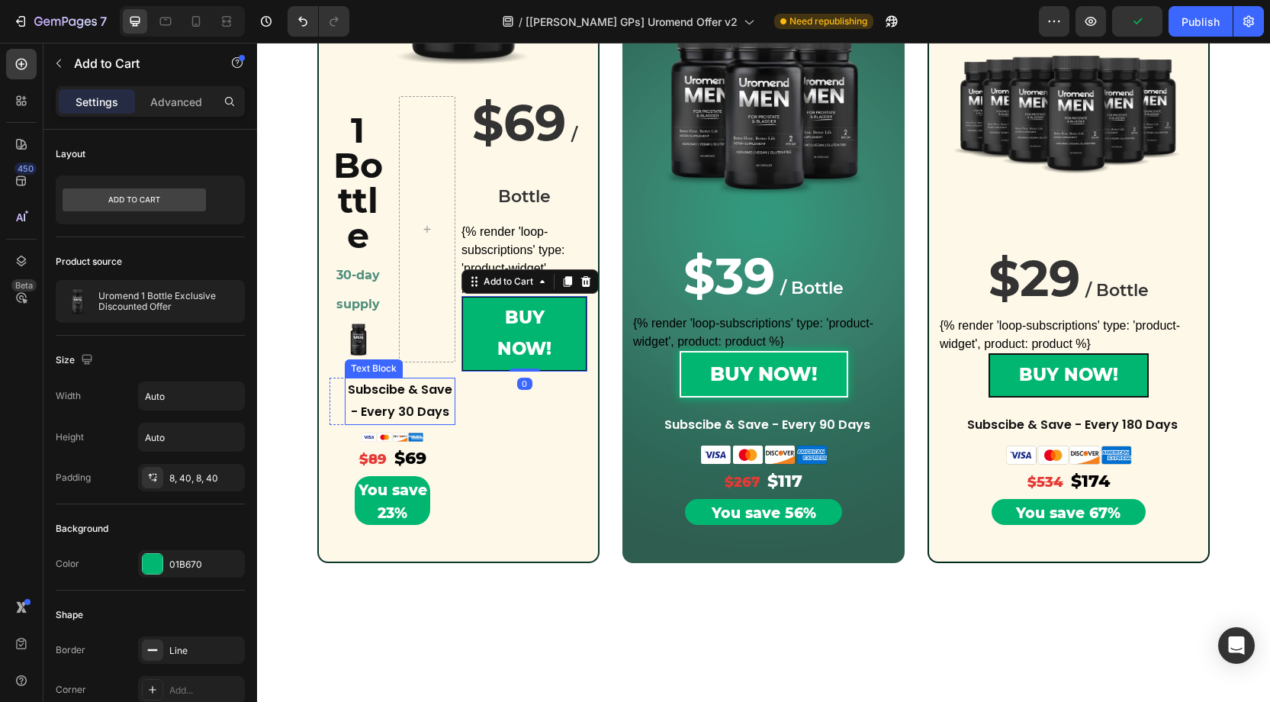
click at [434, 390] on p "Subscibe & Save - Every 30 Days" at bounding box center [400, 401] width 108 height 44
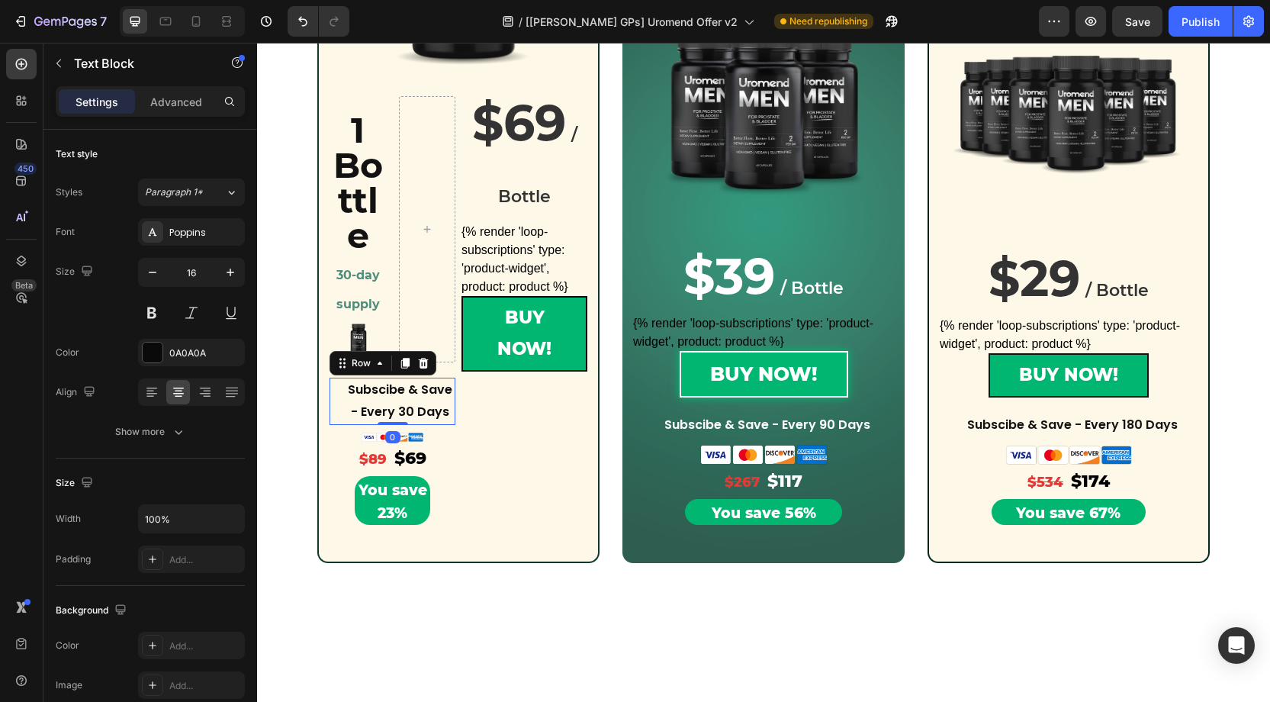
click at [336, 391] on div "Subscibe & Save - Every 30 Days Text Block Row 0" at bounding box center [393, 401] width 126 height 47
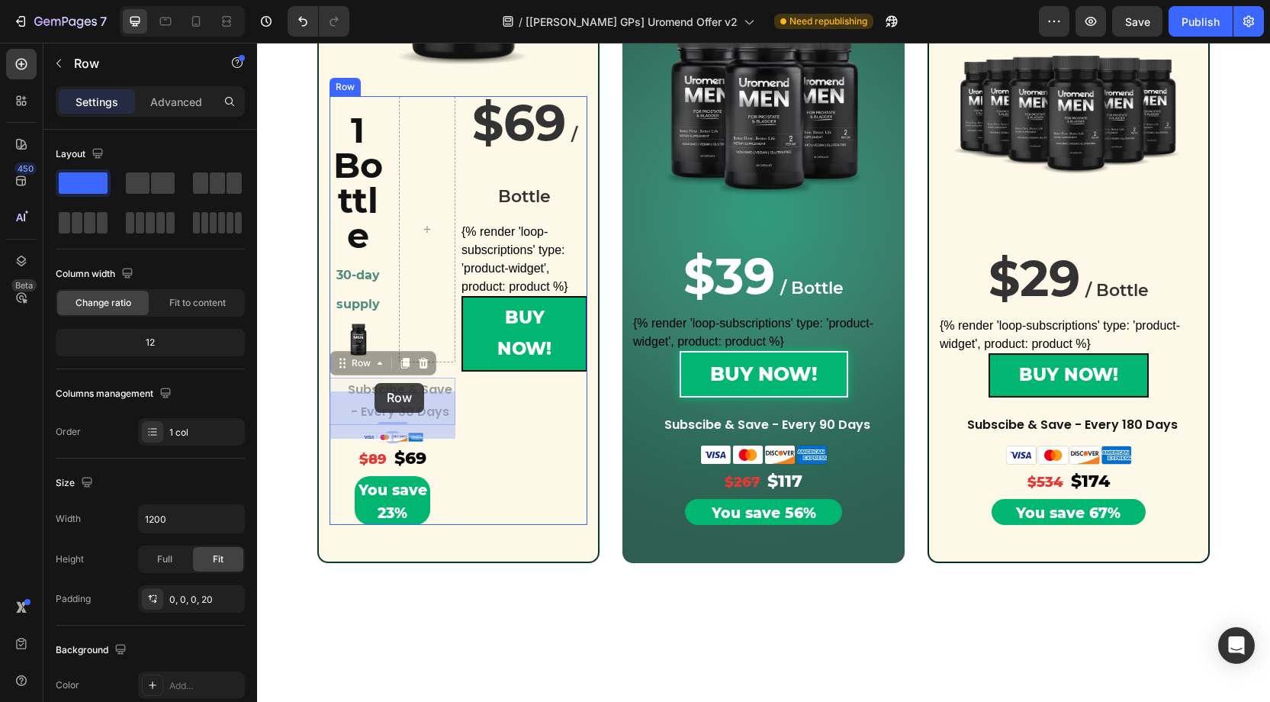
drag, startPoint x: 359, startPoint y: 362, endPoint x: 375, endPoint y: 383, distance: 25.6
click at [375, 383] on div "Header ⁠⁠⁠⁠⁠⁠⁠ Limited Time Offer Bonus Savings and FREE gifts on your delivery…" at bounding box center [763, 701] width 1013 height 2364
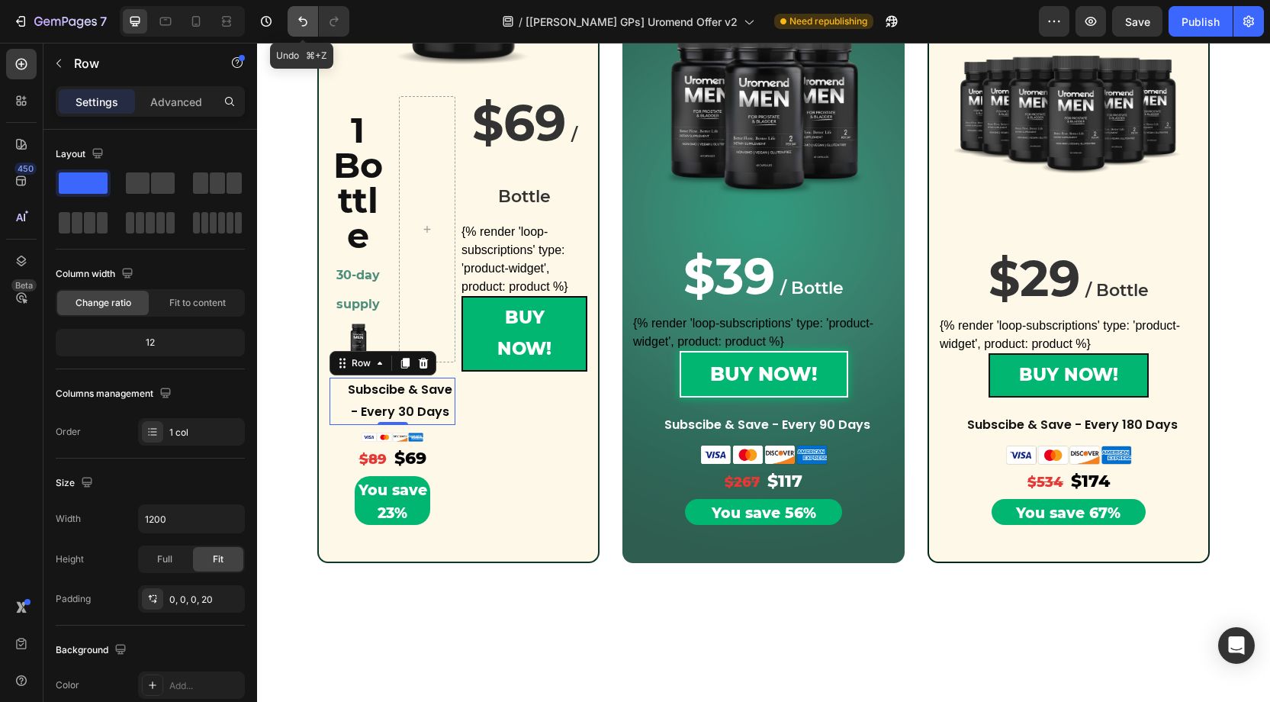
click at [303, 21] on icon "Undo/Redo" at bounding box center [302, 21] width 15 height 15
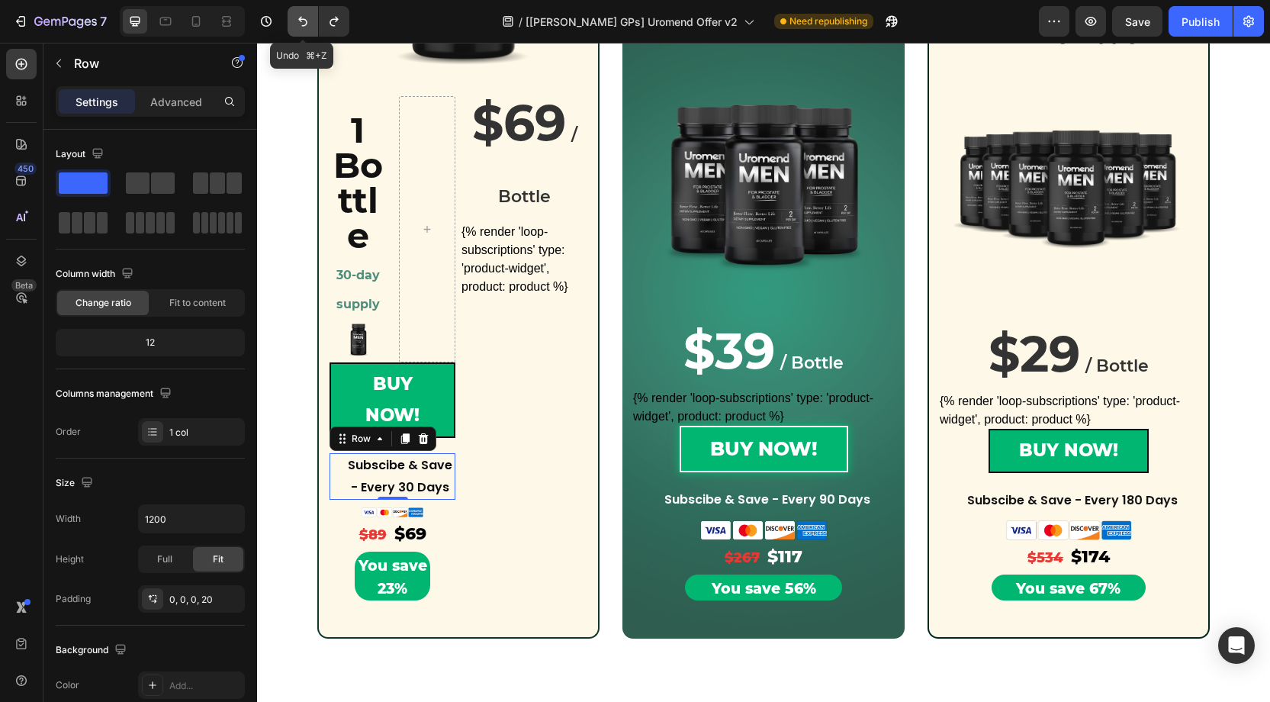
click at [303, 21] on icon "Undo/Redo" at bounding box center [302, 21] width 15 height 15
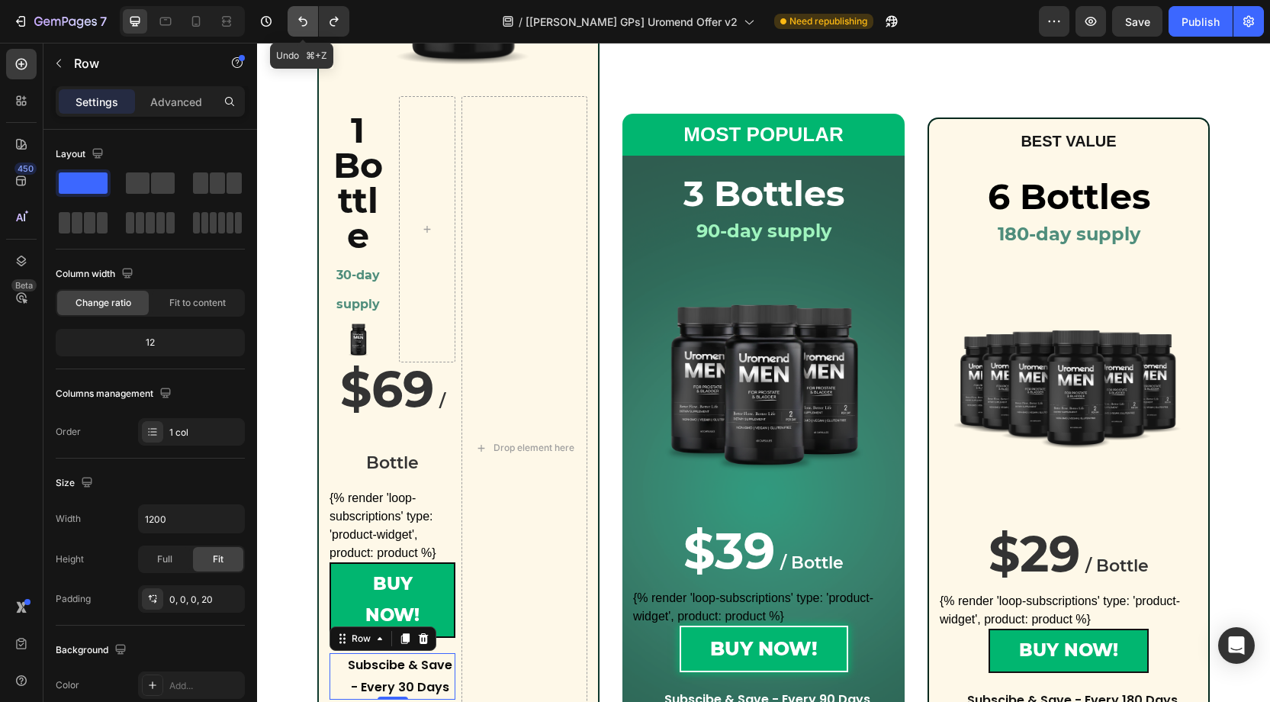
click at [303, 21] on icon "Undo/Redo" at bounding box center [302, 21] width 15 height 15
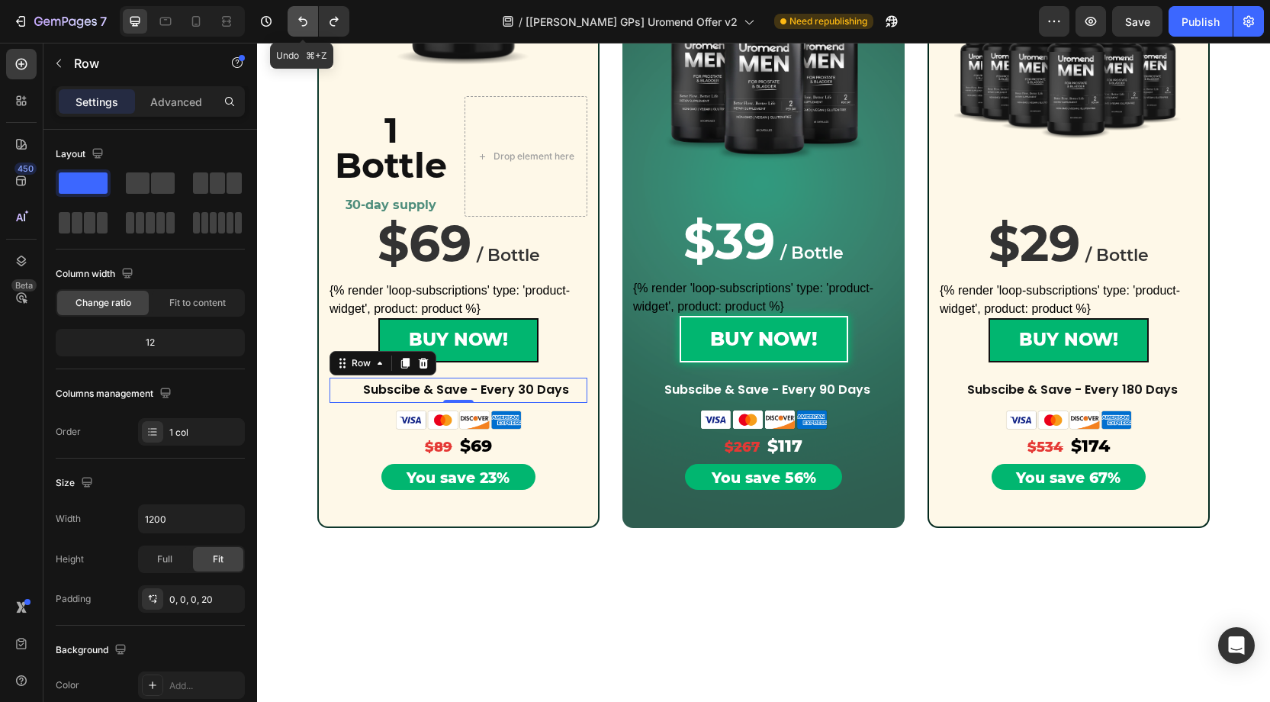
click at [303, 21] on icon "Undo/Redo" at bounding box center [302, 21] width 15 height 15
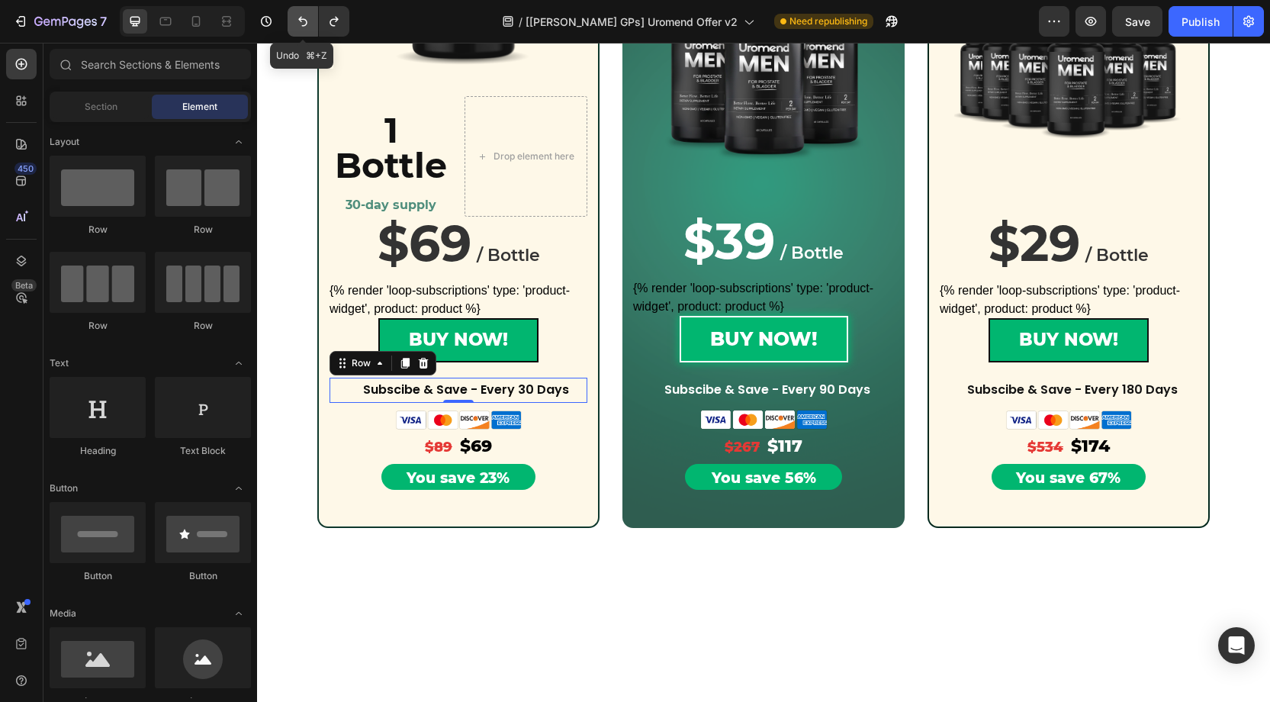
click at [303, 21] on icon "Undo/Redo" at bounding box center [302, 21] width 15 height 15
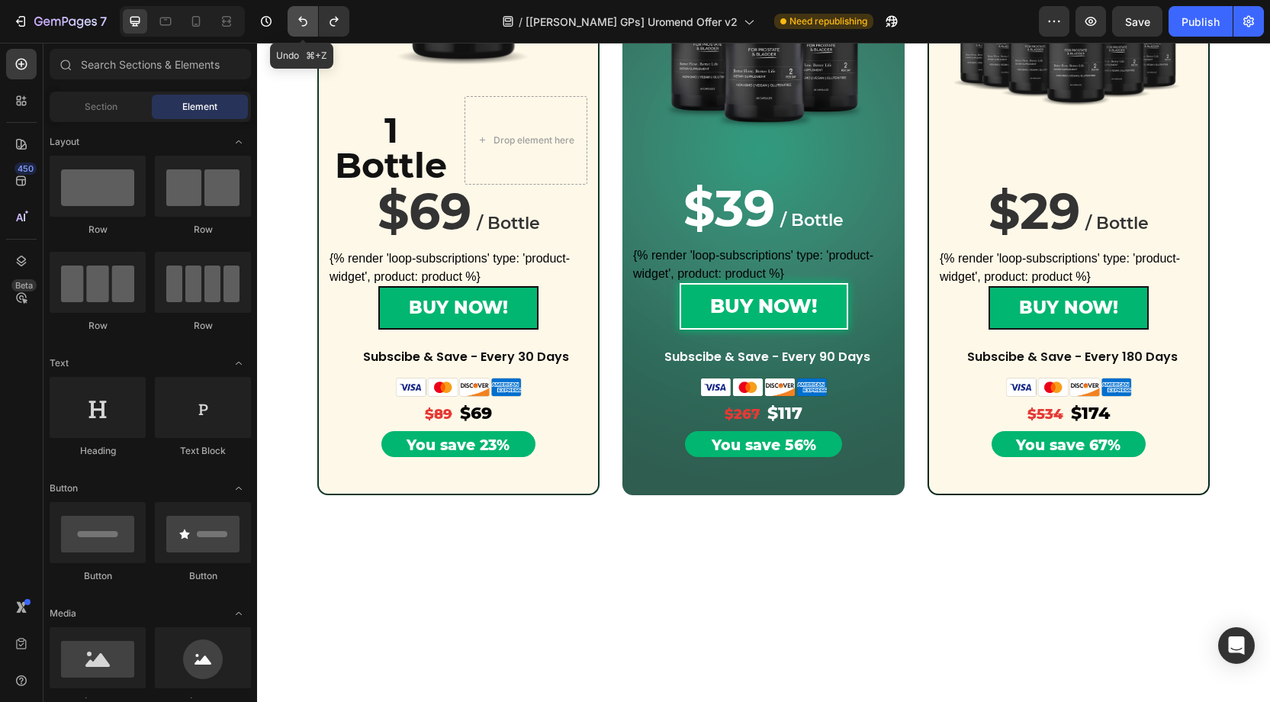
click at [303, 21] on icon "Undo/Redo" at bounding box center [302, 21] width 15 height 15
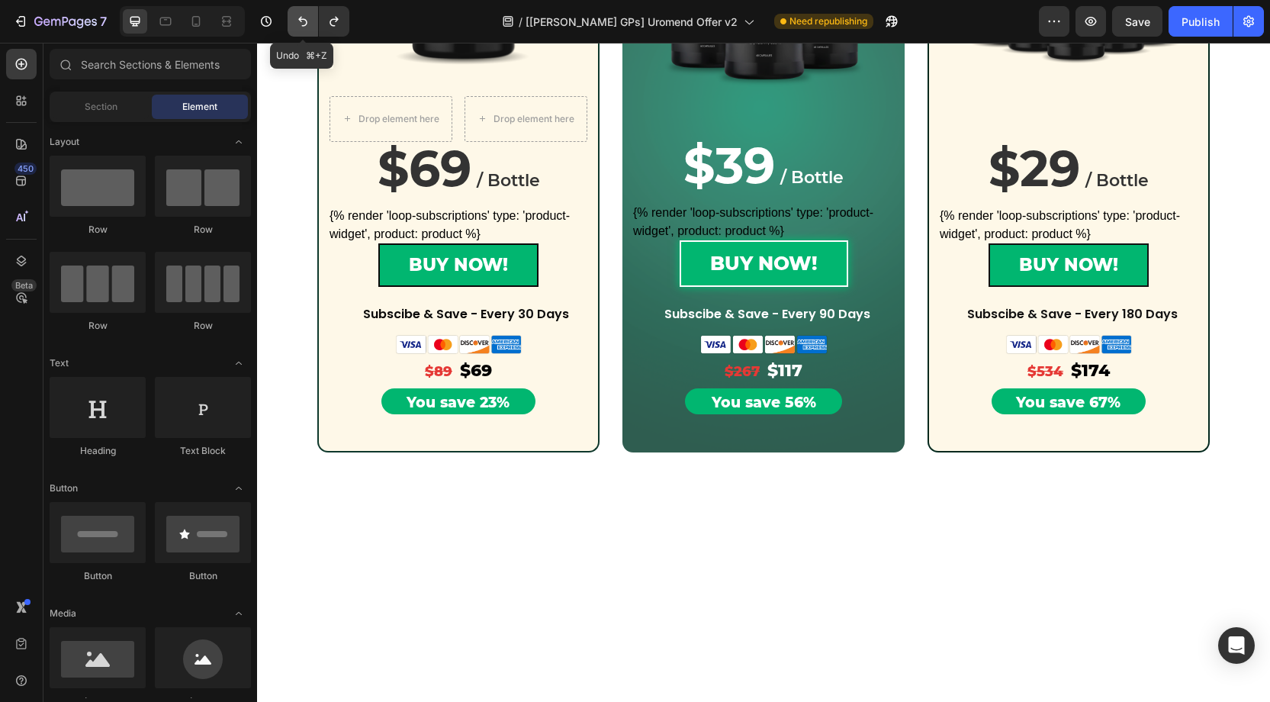
click at [303, 21] on icon "Undo/Redo" at bounding box center [302, 21] width 15 height 15
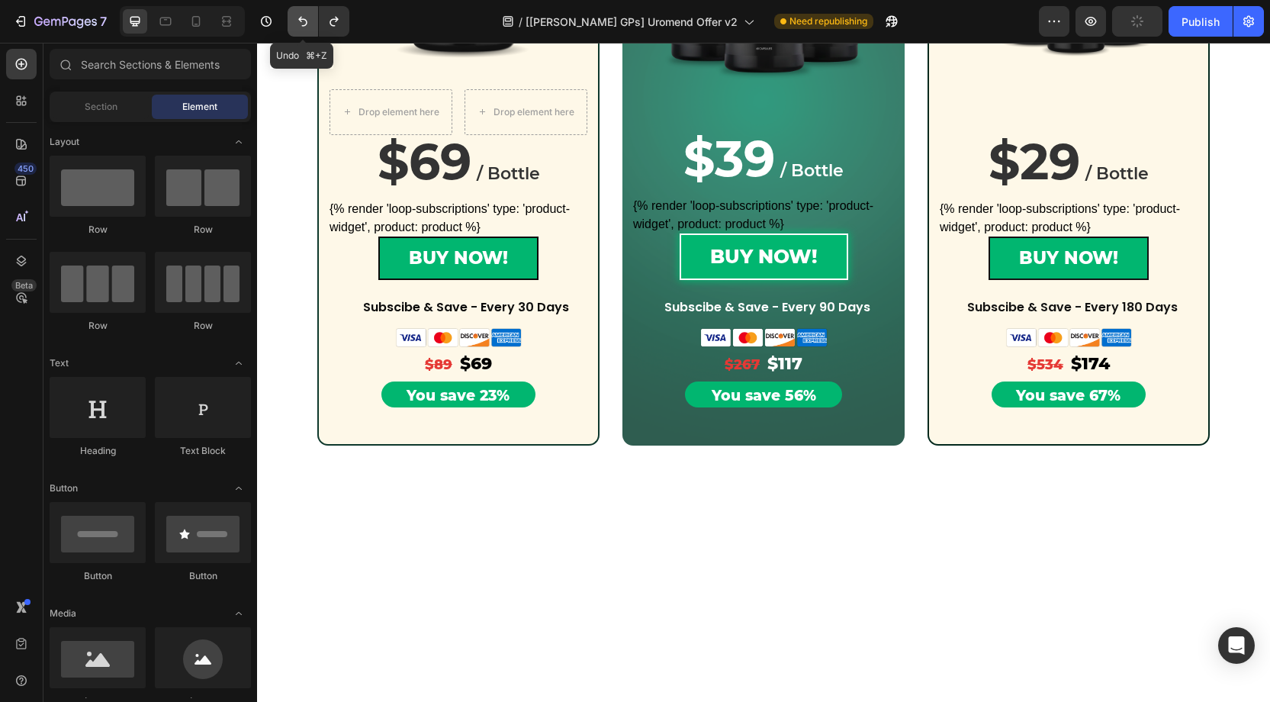
click at [303, 21] on icon "Undo/Redo" at bounding box center [302, 21] width 15 height 15
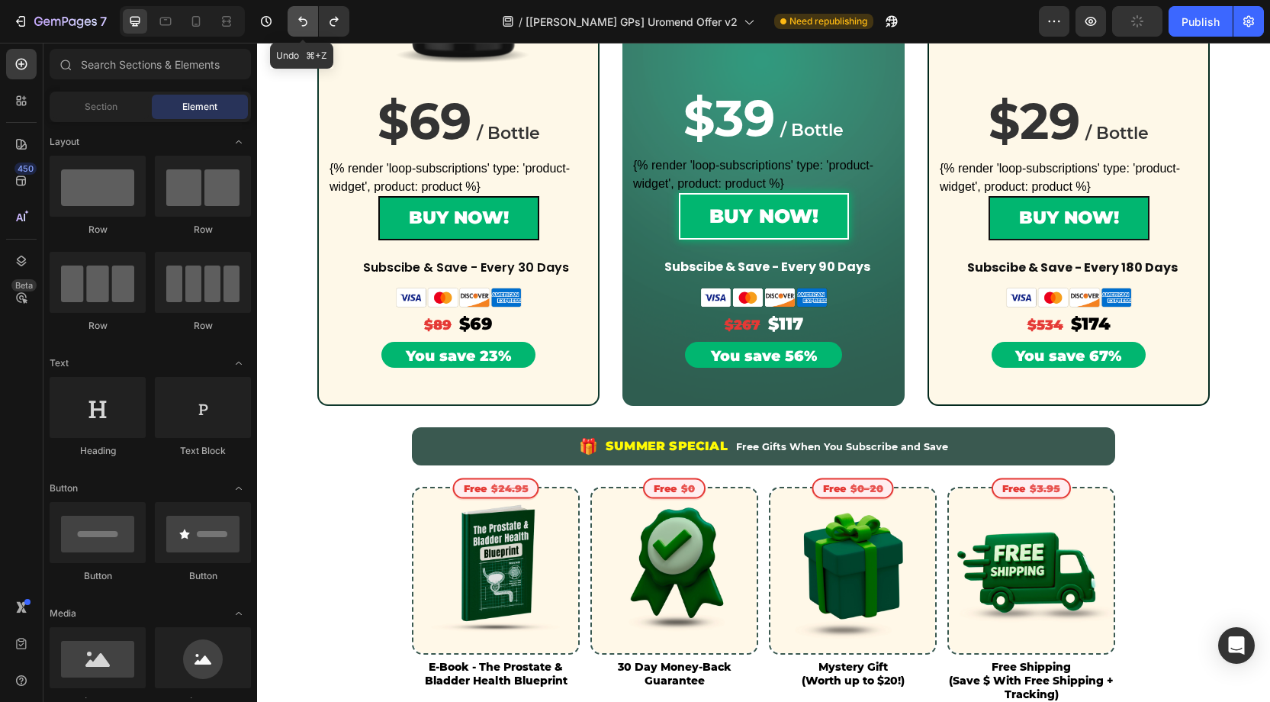
click at [303, 21] on icon "Undo/Redo" at bounding box center [302, 21] width 15 height 15
click at [341, 266] on div "Subscibe & Save - Every 30 Days Text Block Row" at bounding box center [459, 268] width 258 height 25
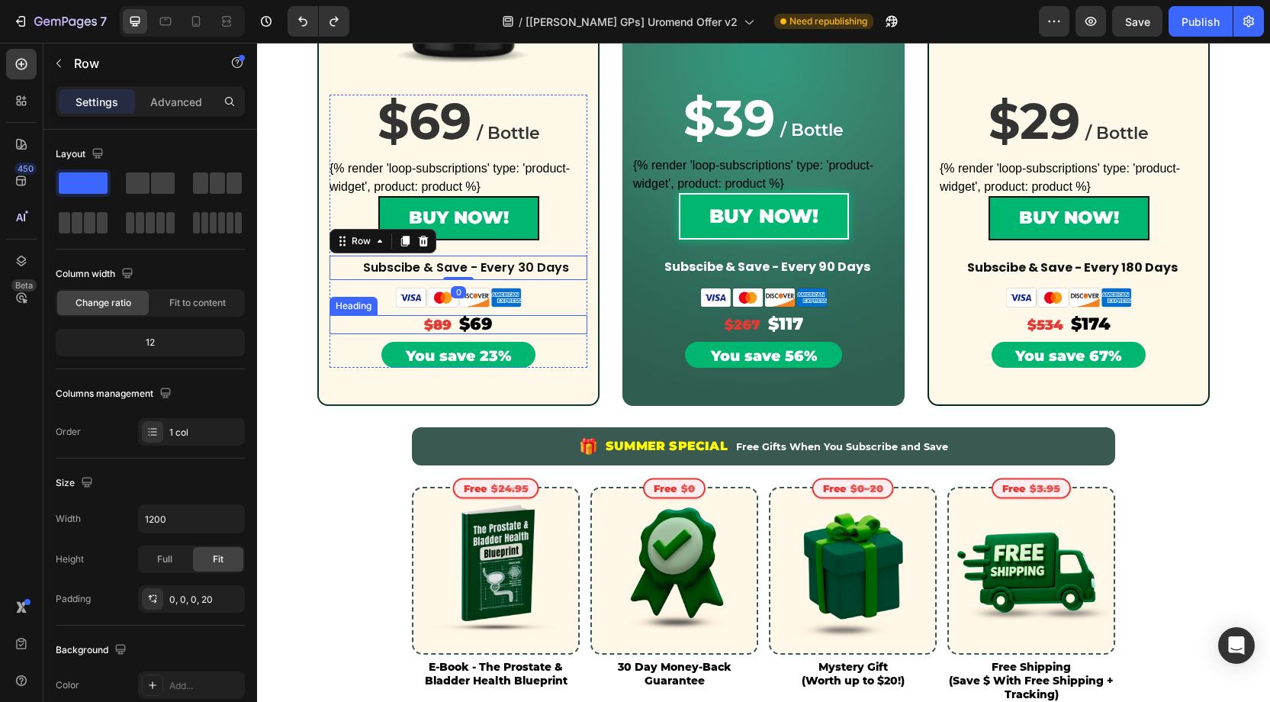
click at [349, 324] on h2 "$89 $69" at bounding box center [459, 324] width 258 height 19
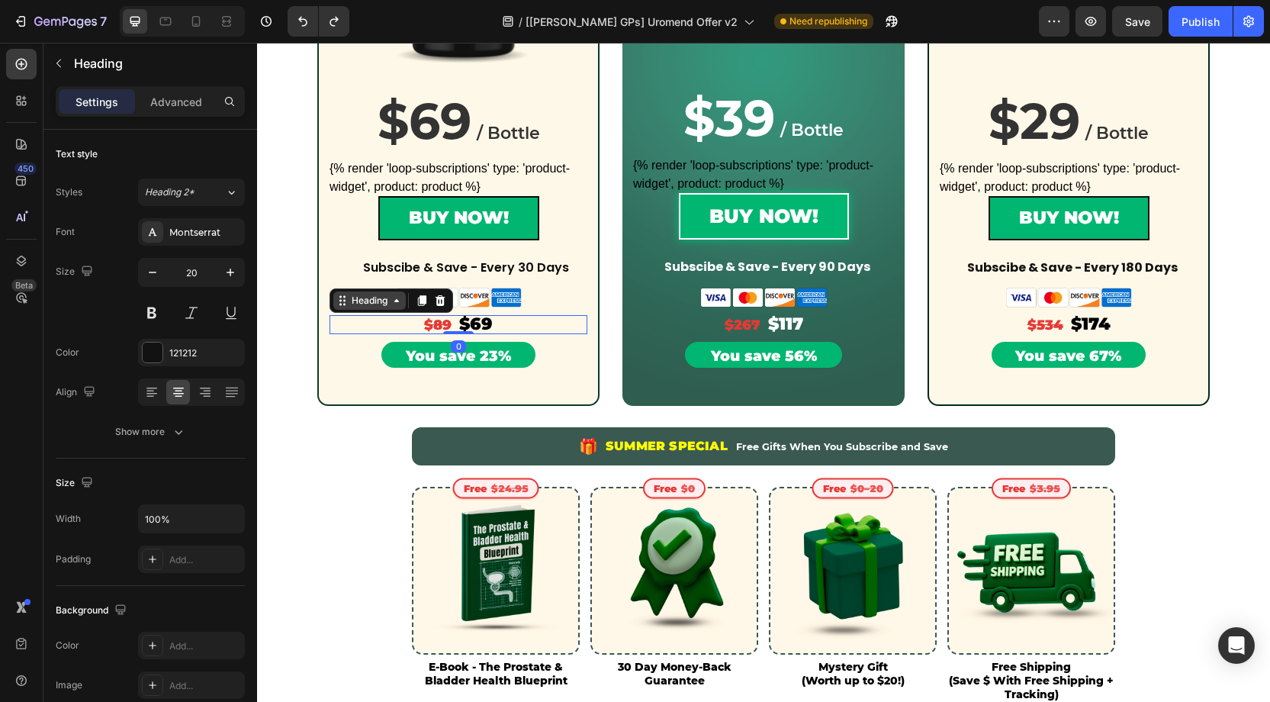
click at [353, 307] on div "Heading" at bounding box center [369, 300] width 72 height 18
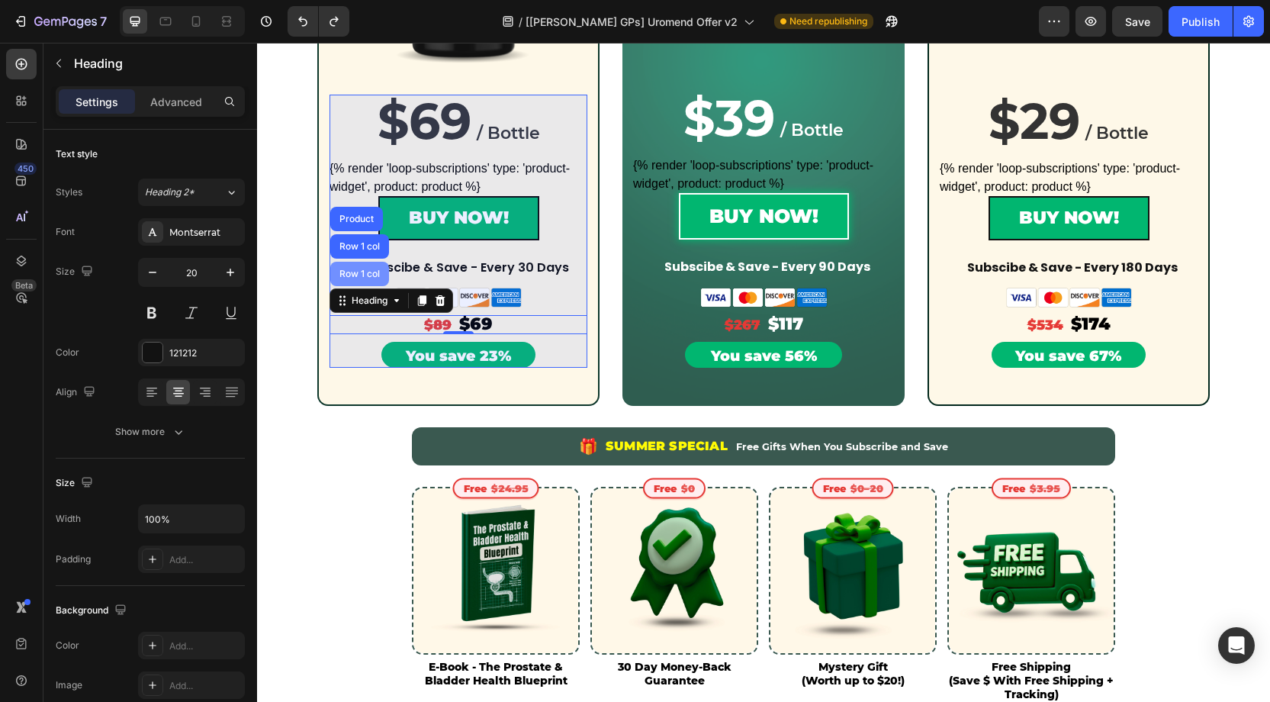
click at [363, 268] on div "Row 1 col" at bounding box center [359, 274] width 59 height 24
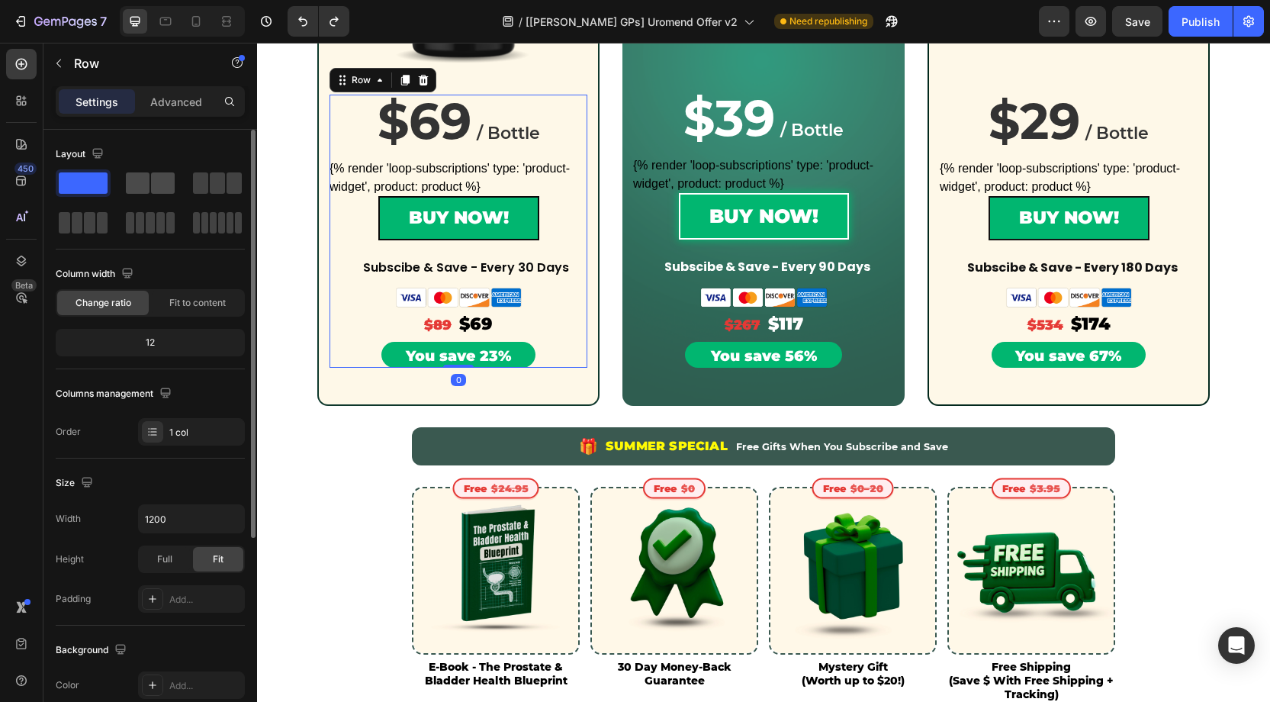
click at [167, 184] on span at bounding box center [163, 182] width 24 height 21
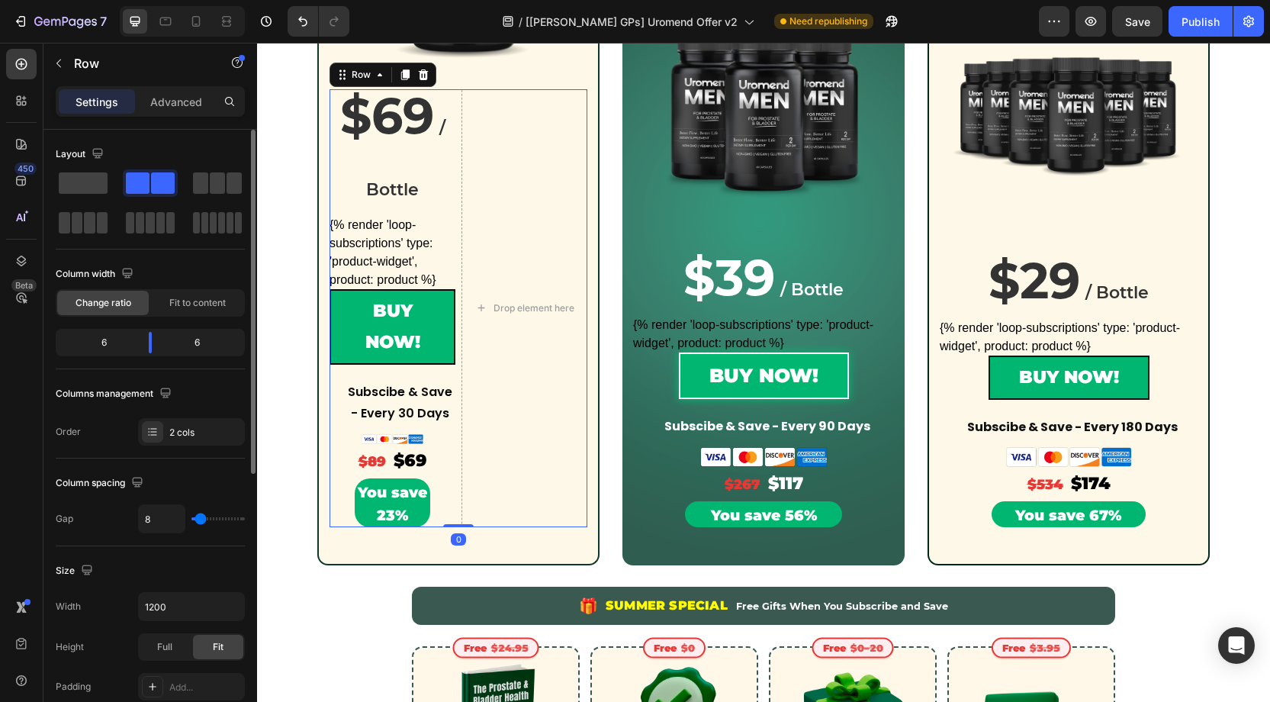
scroll to position [523, 0]
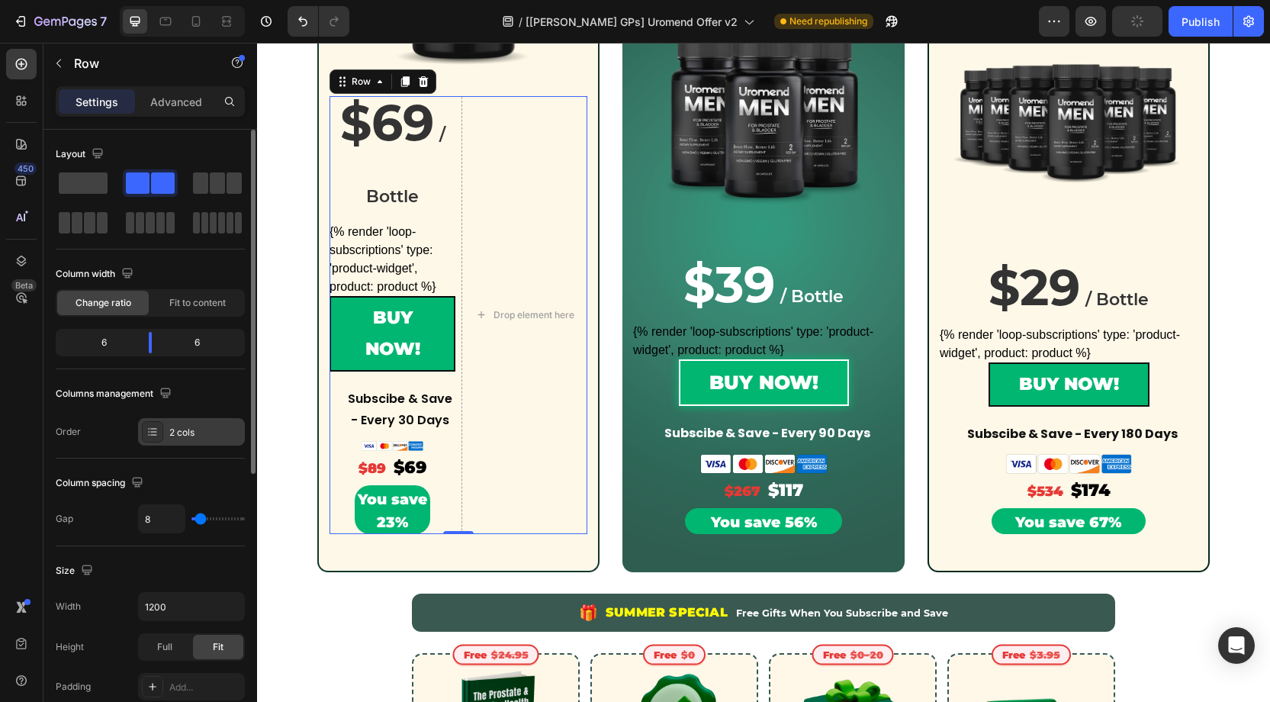
click at [184, 438] on div "2 cols" at bounding box center [191, 431] width 107 height 27
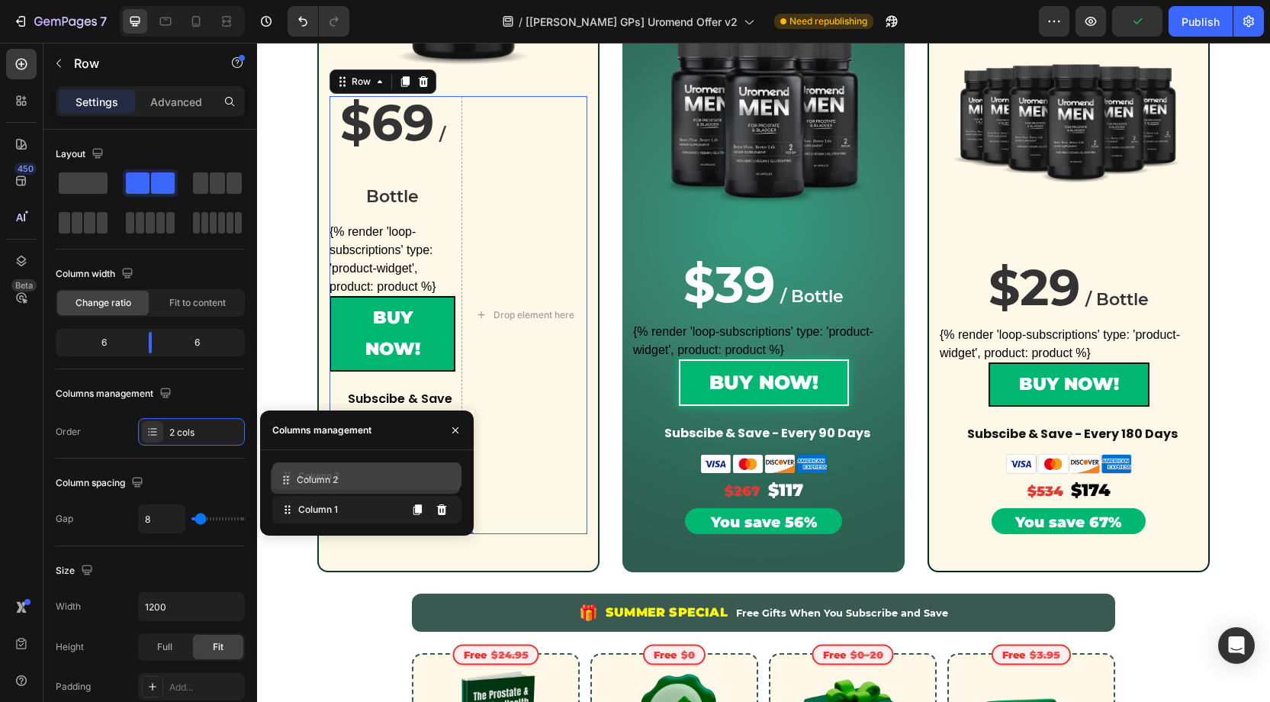
drag, startPoint x: 348, startPoint y: 516, endPoint x: 346, endPoint y: 487, distance: 29.0
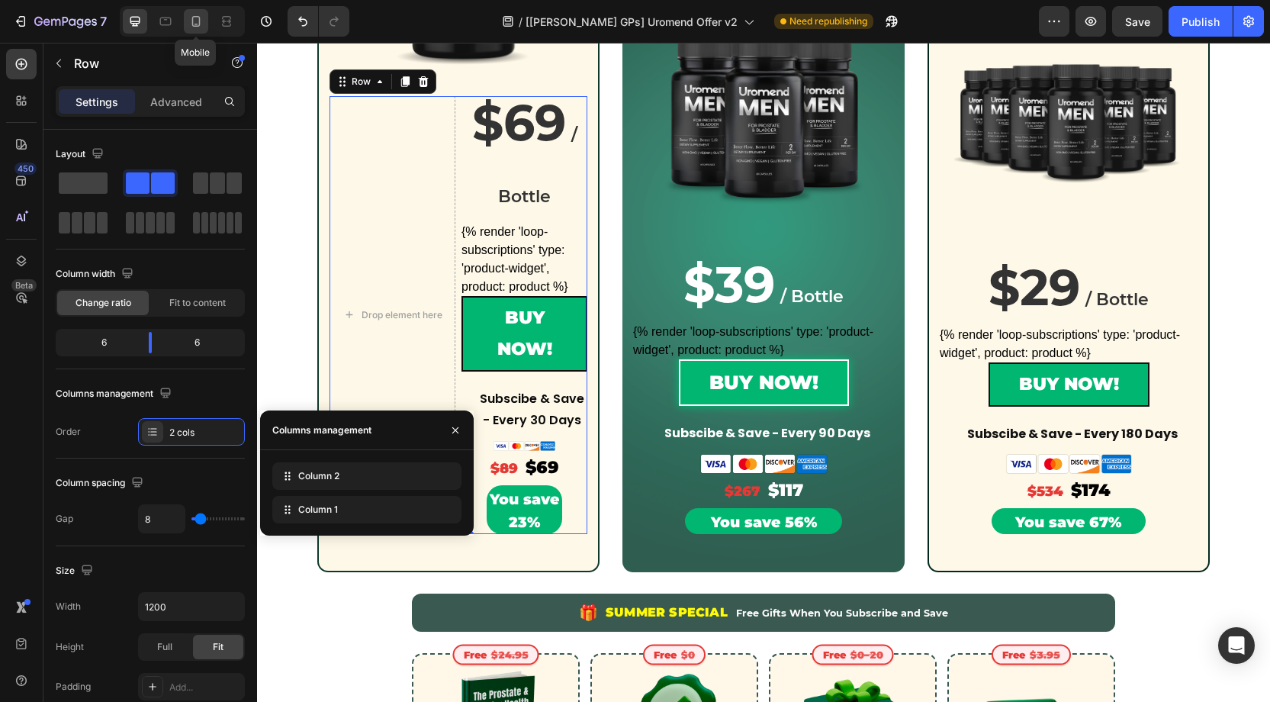
click at [201, 20] on icon at bounding box center [195, 21] width 15 height 15
type input "0"
type input "100%"
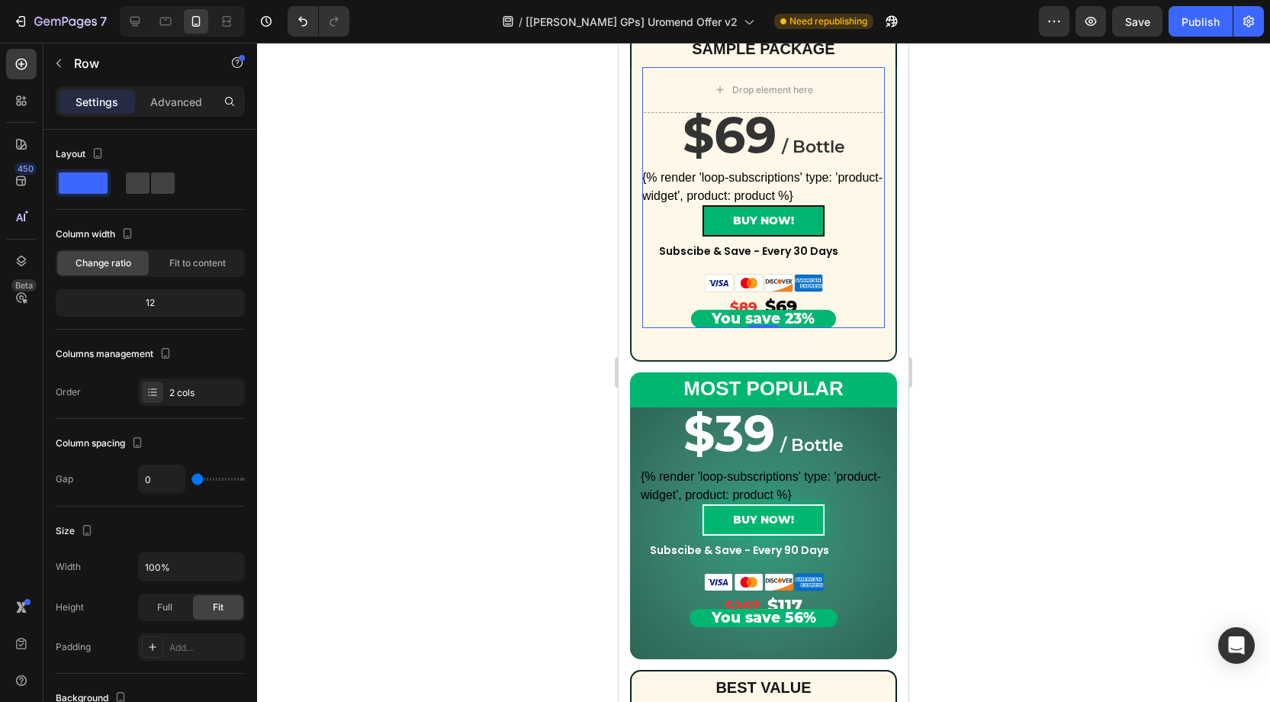
scroll to position [245, 0]
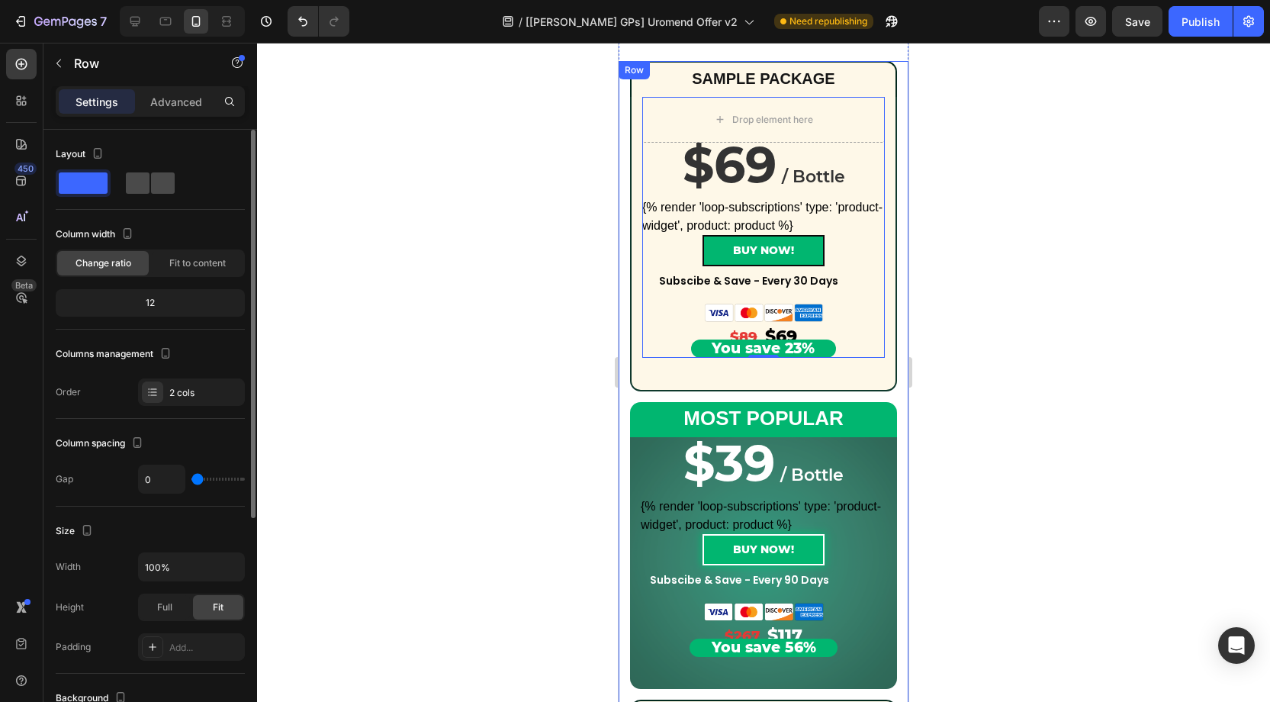
click at [161, 172] on span at bounding box center [163, 182] width 24 height 21
type input "8"
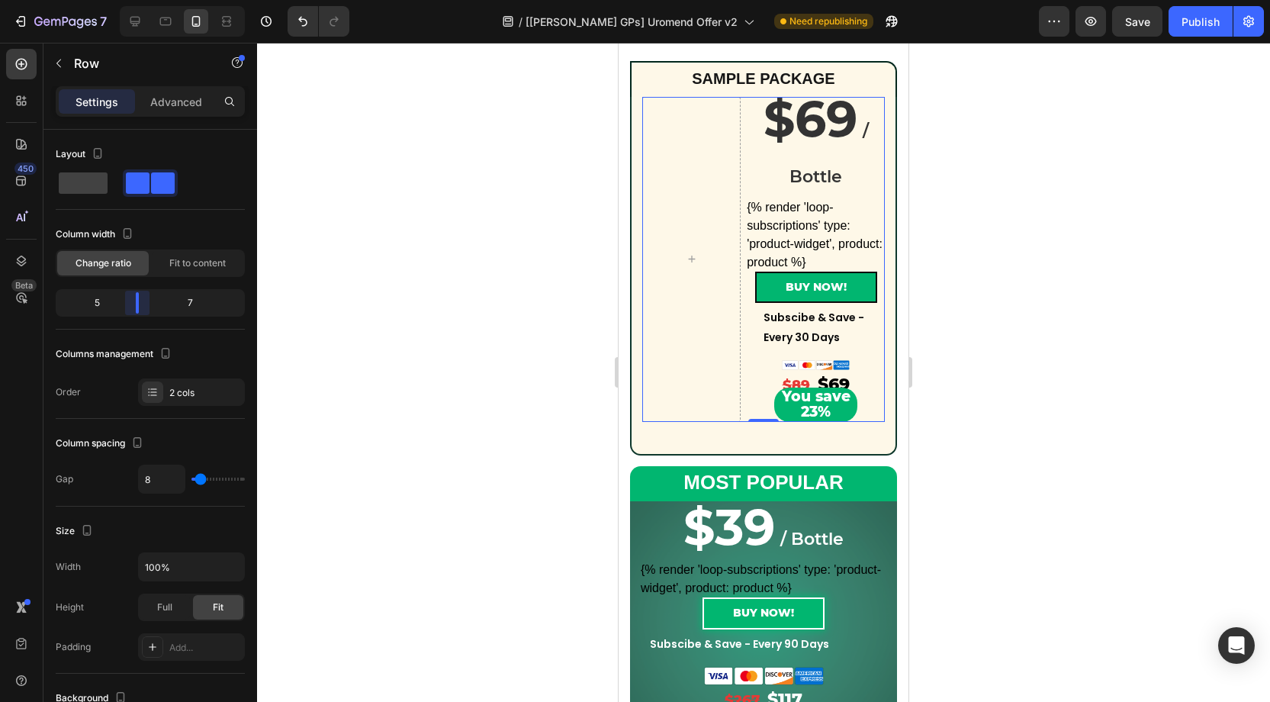
drag, startPoint x: 150, startPoint y: 304, endPoint x: 130, endPoint y: 303, distance: 20.6
click at [130, 0] on body "7 Version history / [[PERSON_NAME] GPs] Uromend Offer v2 Need republishing Prev…" at bounding box center [635, 0] width 1270 height 0
click at [166, 477] on input "8" at bounding box center [162, 478] width 46 height 27
type input "0"
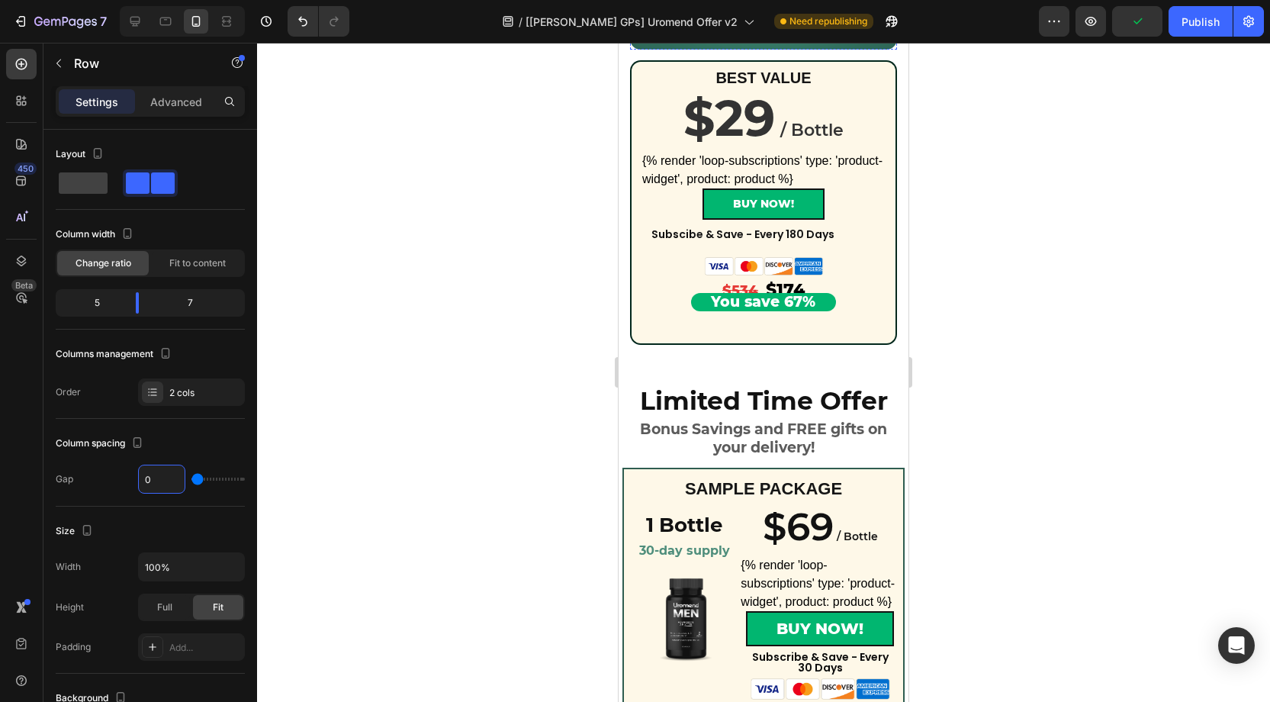
scroll to position [963, 0]
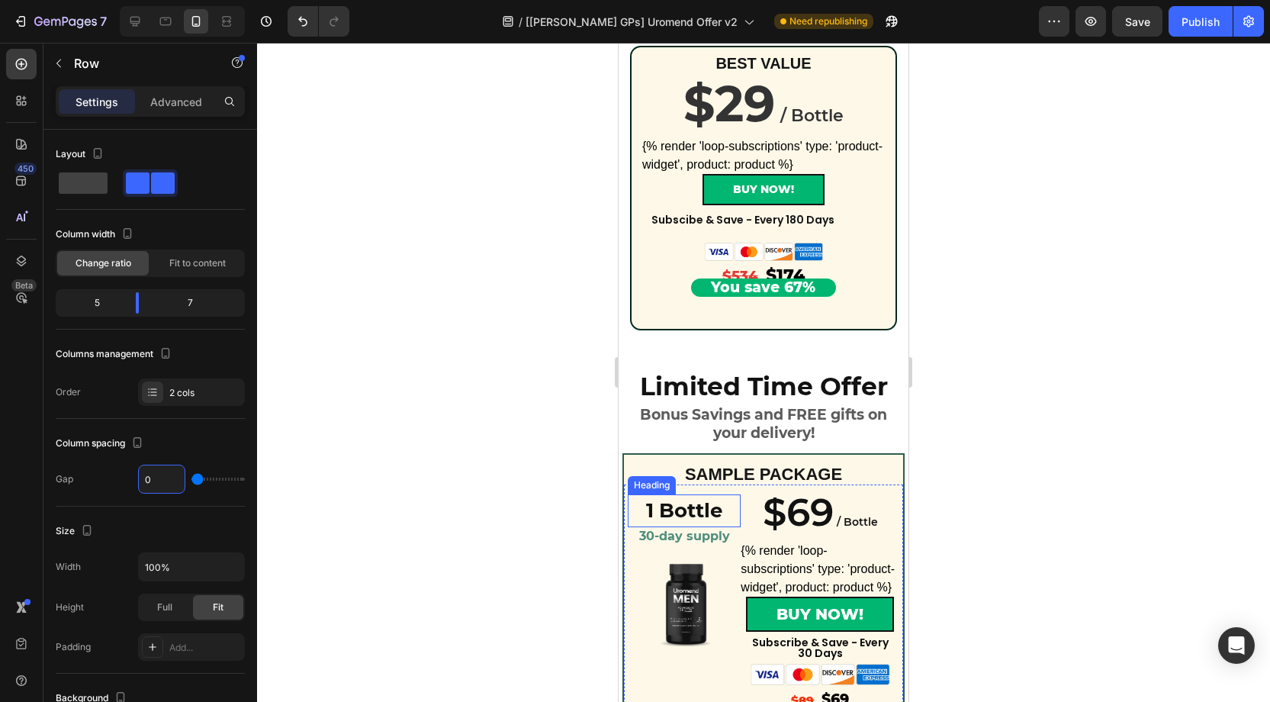
click at [683, 510] on h2 "1 Bottle" at bounding box center [684, 510] width 113 height 33
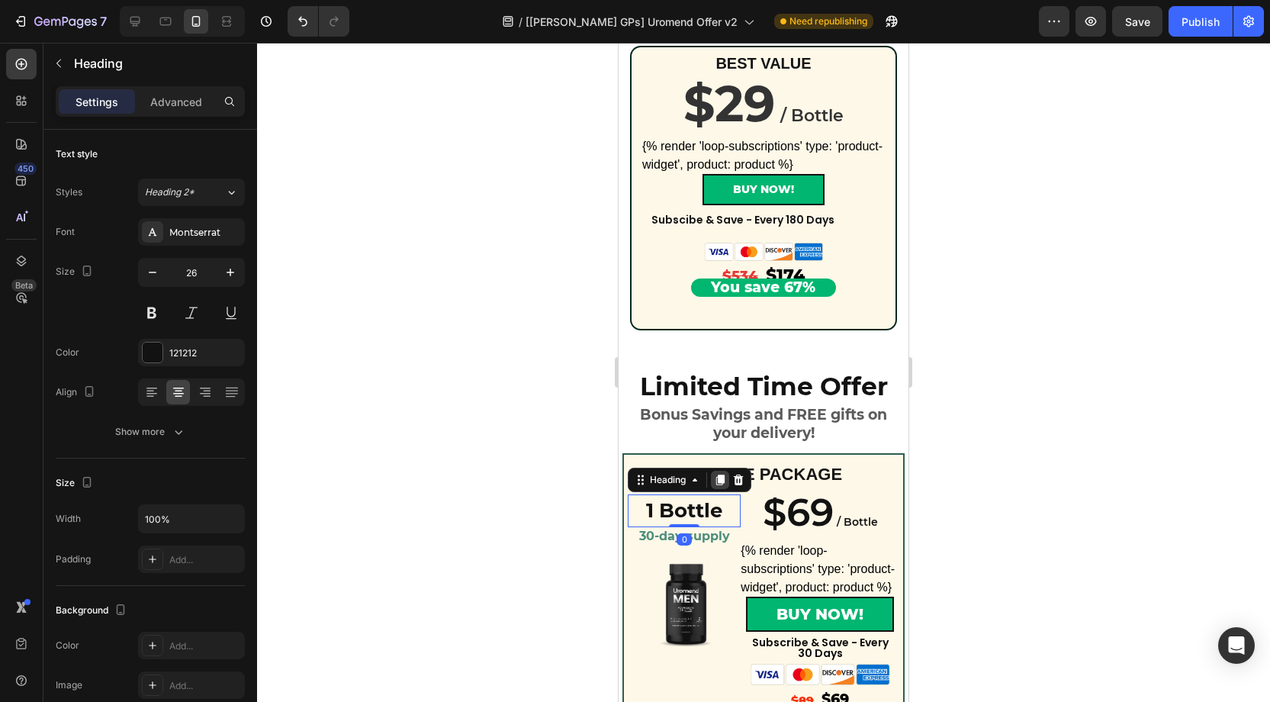
click at [721, 477] on icon at bounding box center [720, 479] width 8 height 11
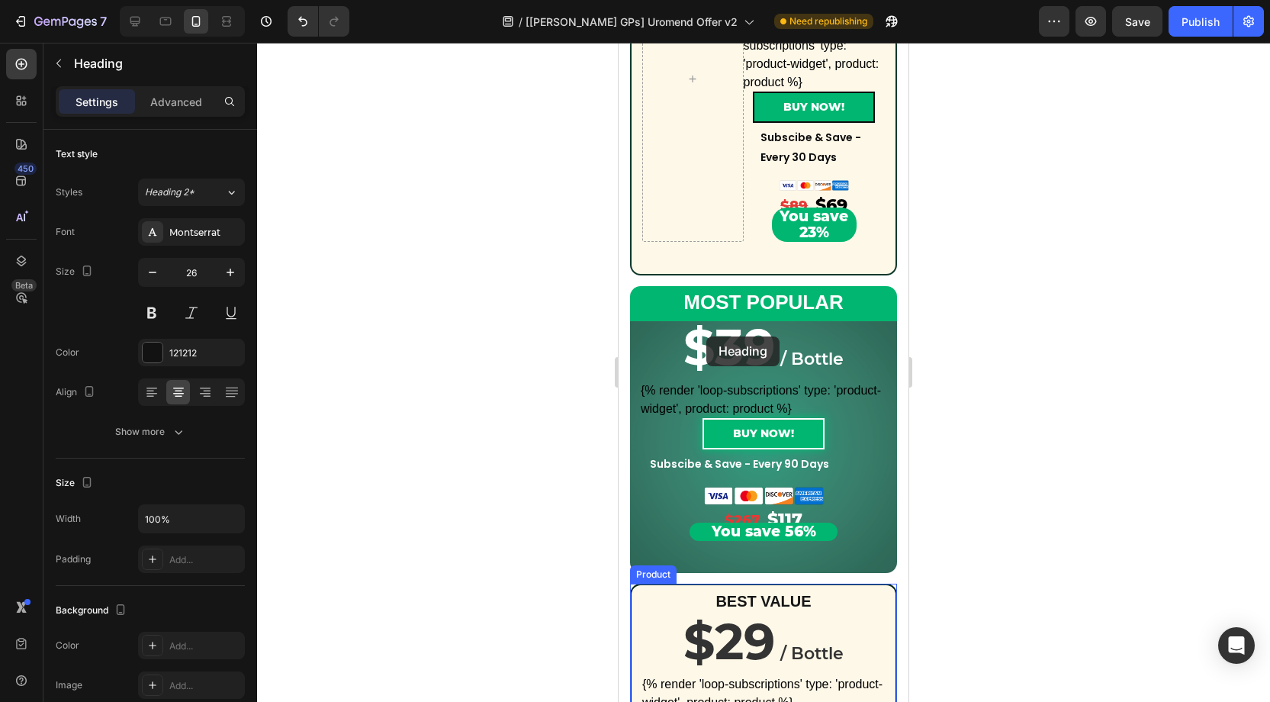
scroll to position [287, 0]
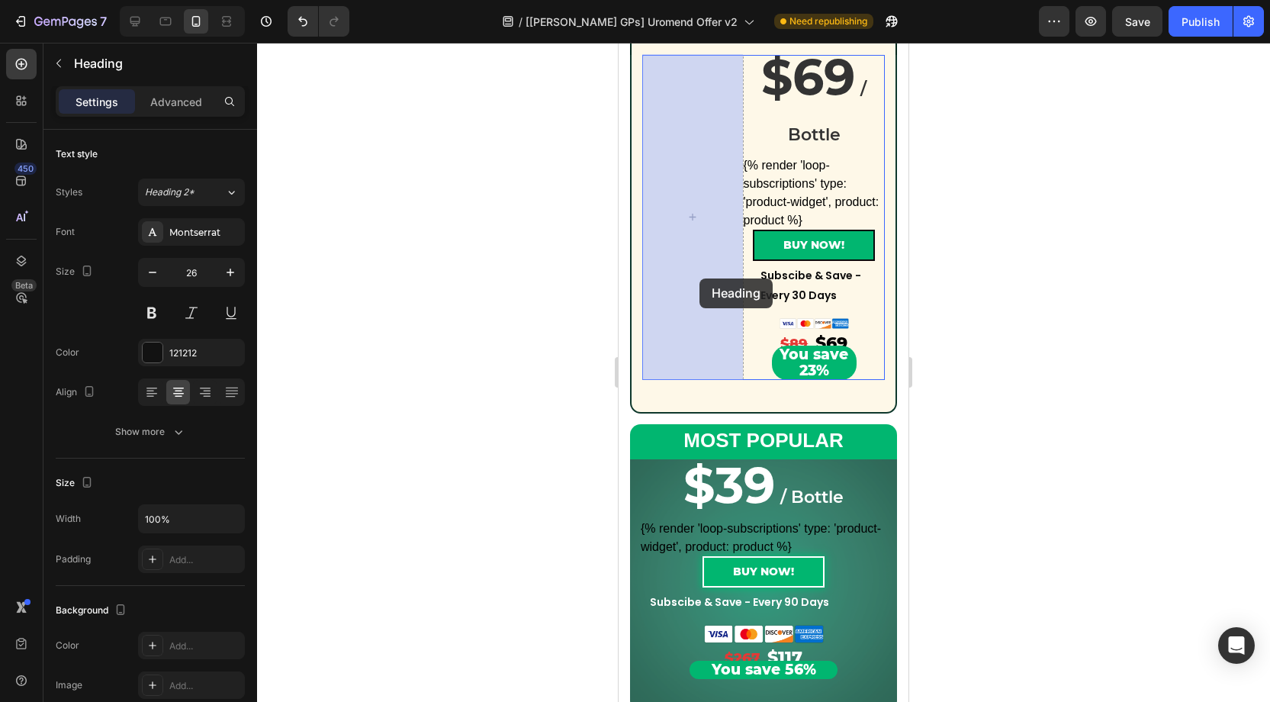
drag, startPoint x: 662, startPoint y: 520, endPoint x: 699, endPoint y: 278, distance: 244.7
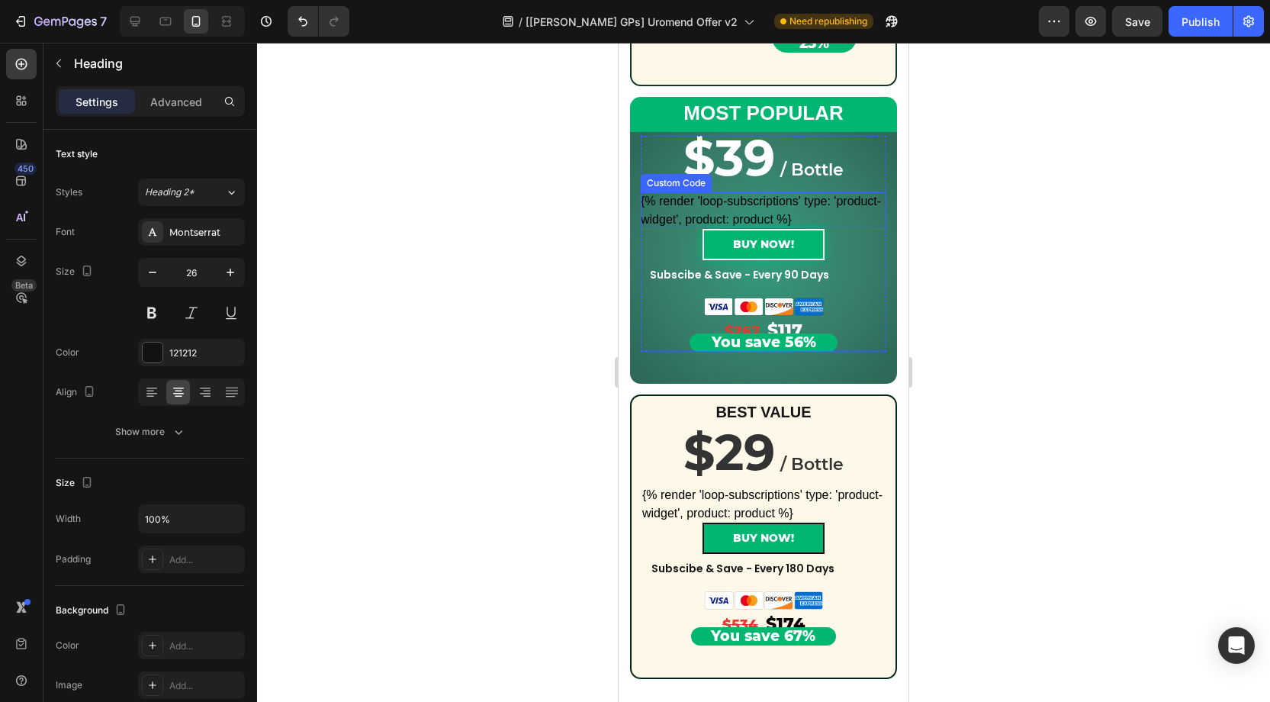
scroll to position [927, 0]
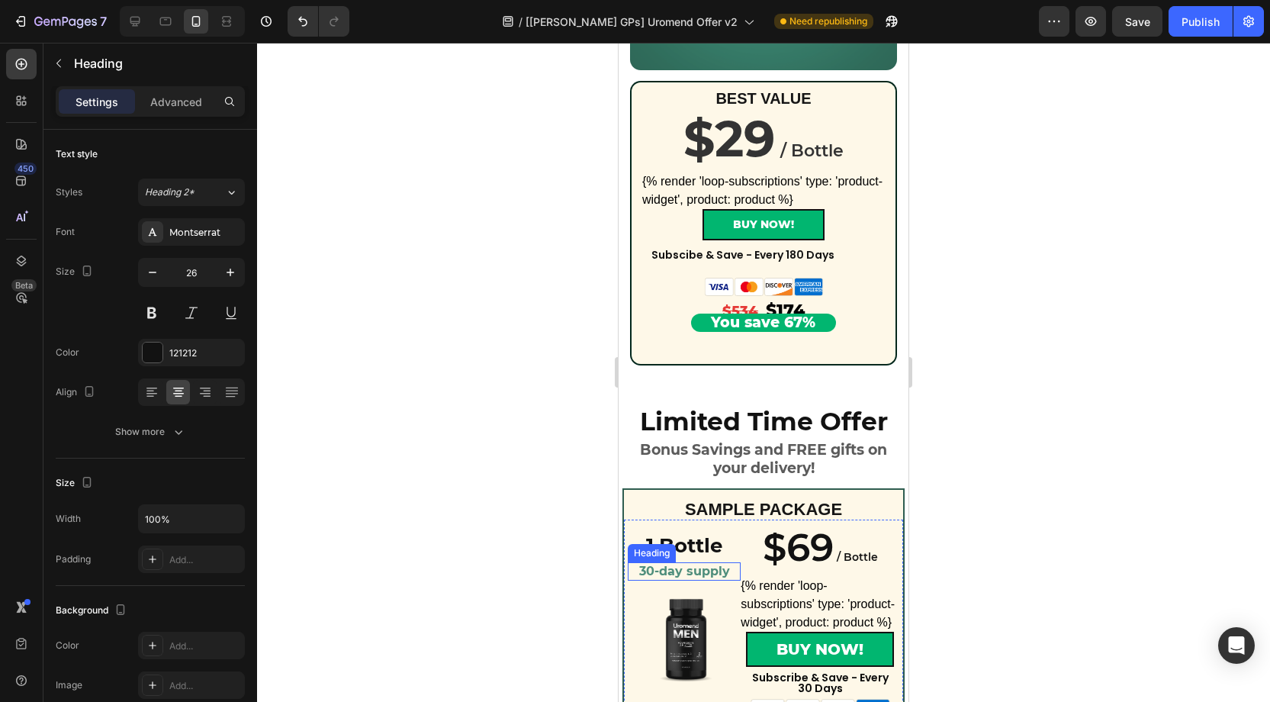
click at [696, 569] on strong "30-day supply" at bounding box center [684, 571] width 91 height 14
click at [722, 548] on icon at bounding box center [720, 547] width 8 height 11
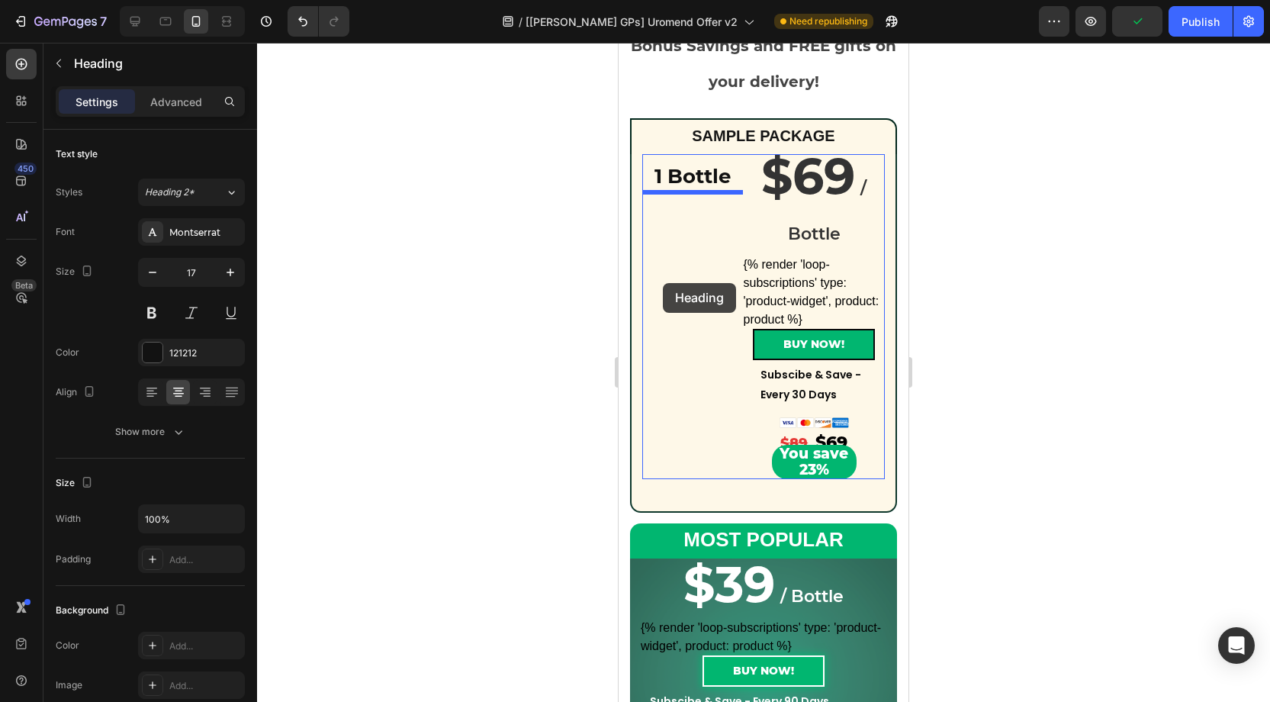
drag, startPoint x: 663, startPoint y: 580, endPoint x: 663, endPoint y: 284, distance: 296.7
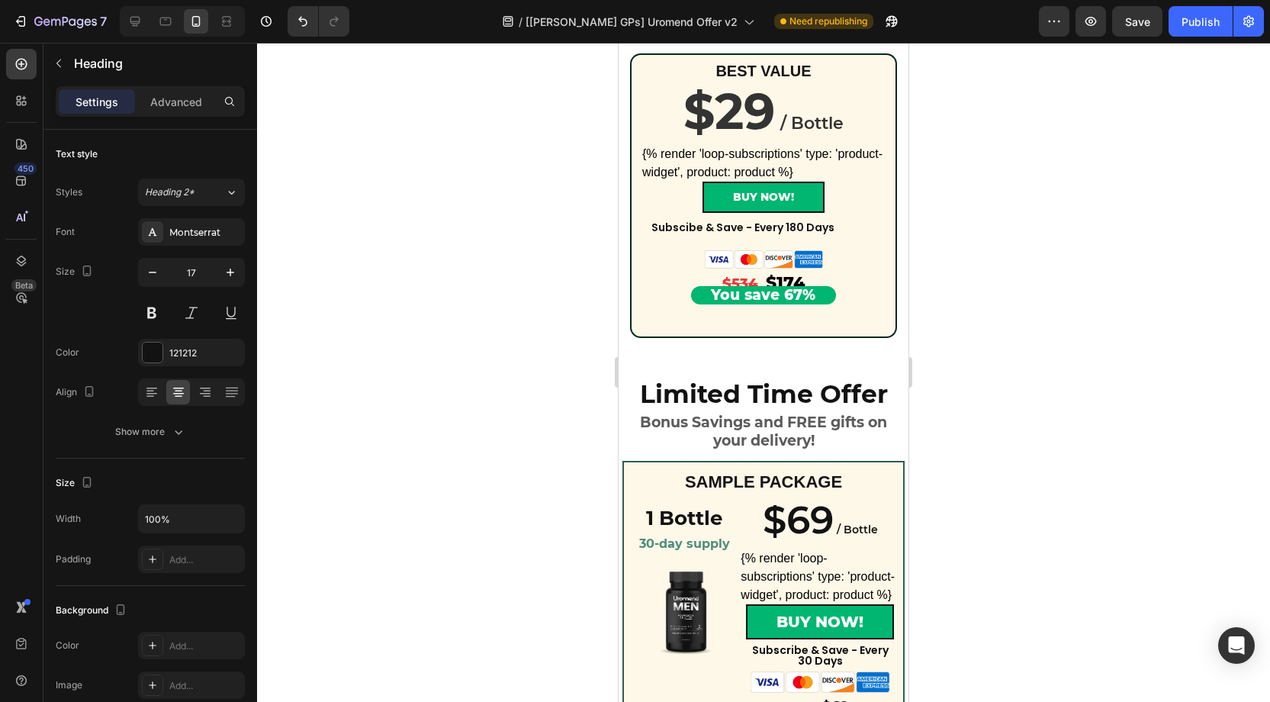
scroll to position [979, 0]
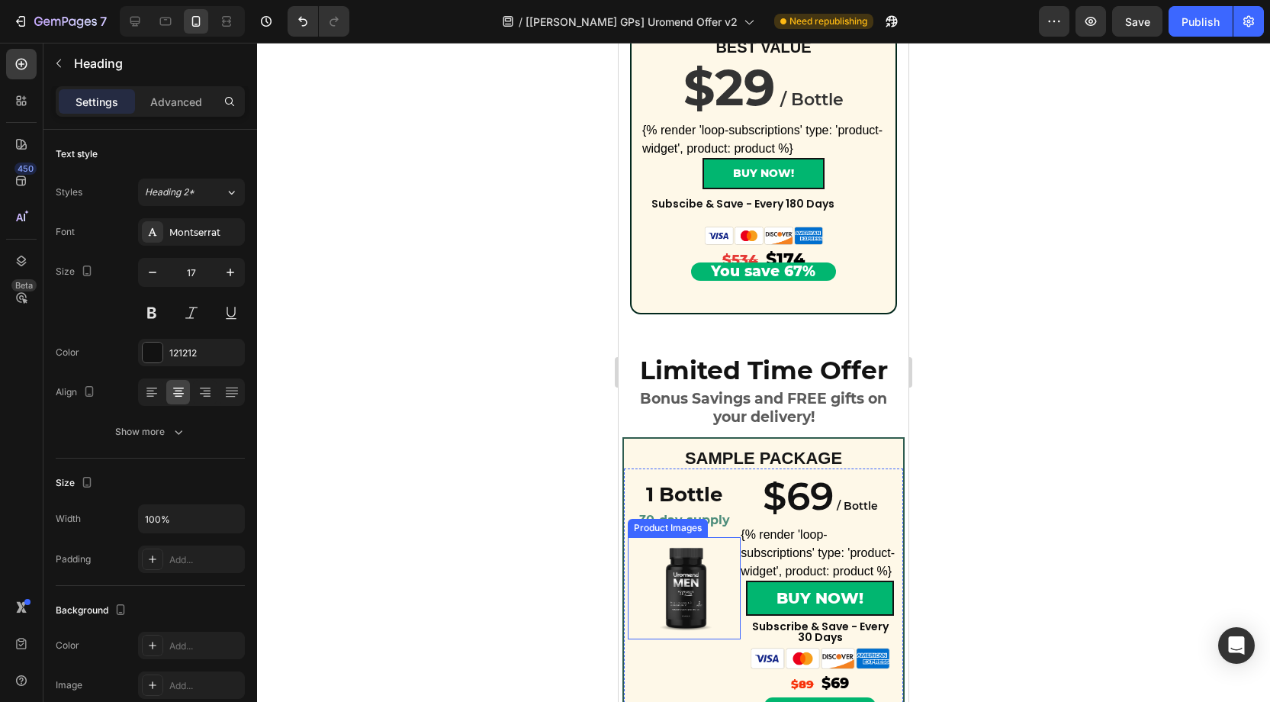
click at [693, 560] on img at bounding box center [683, 587] width 101 height 101
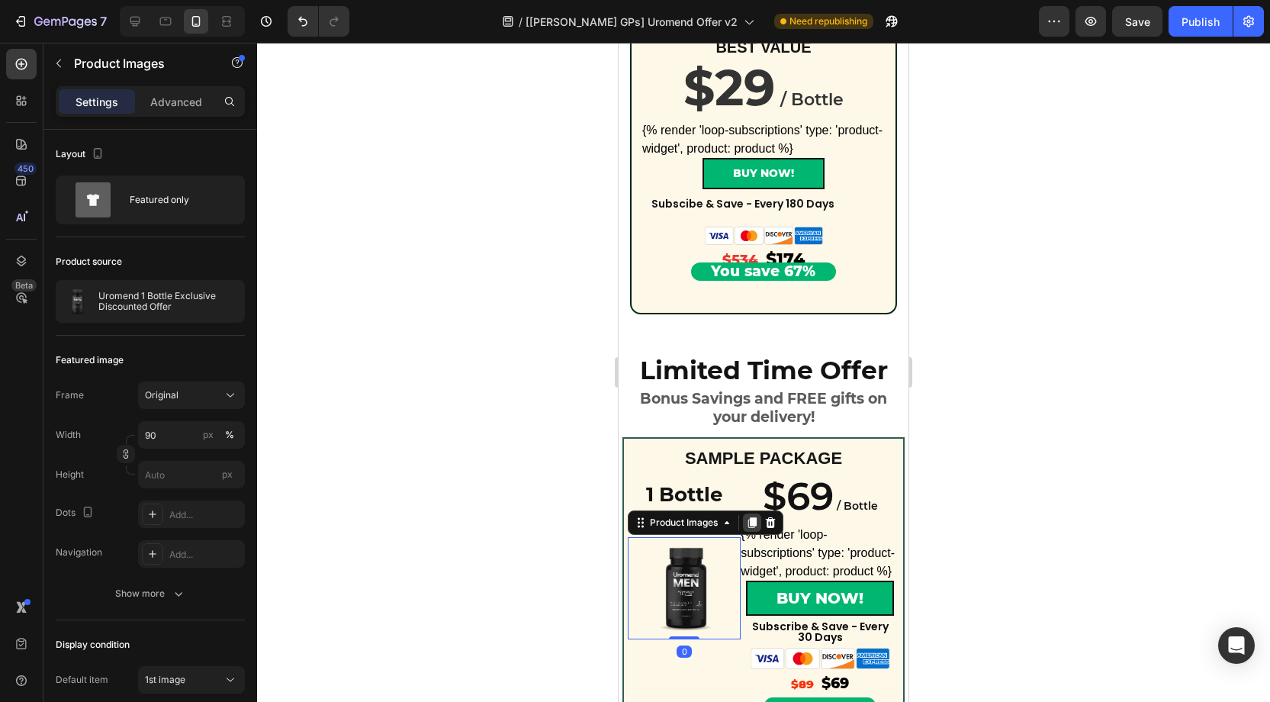
click at [757, 522] on icon at bounding box center [752, 522] width 8 height 11
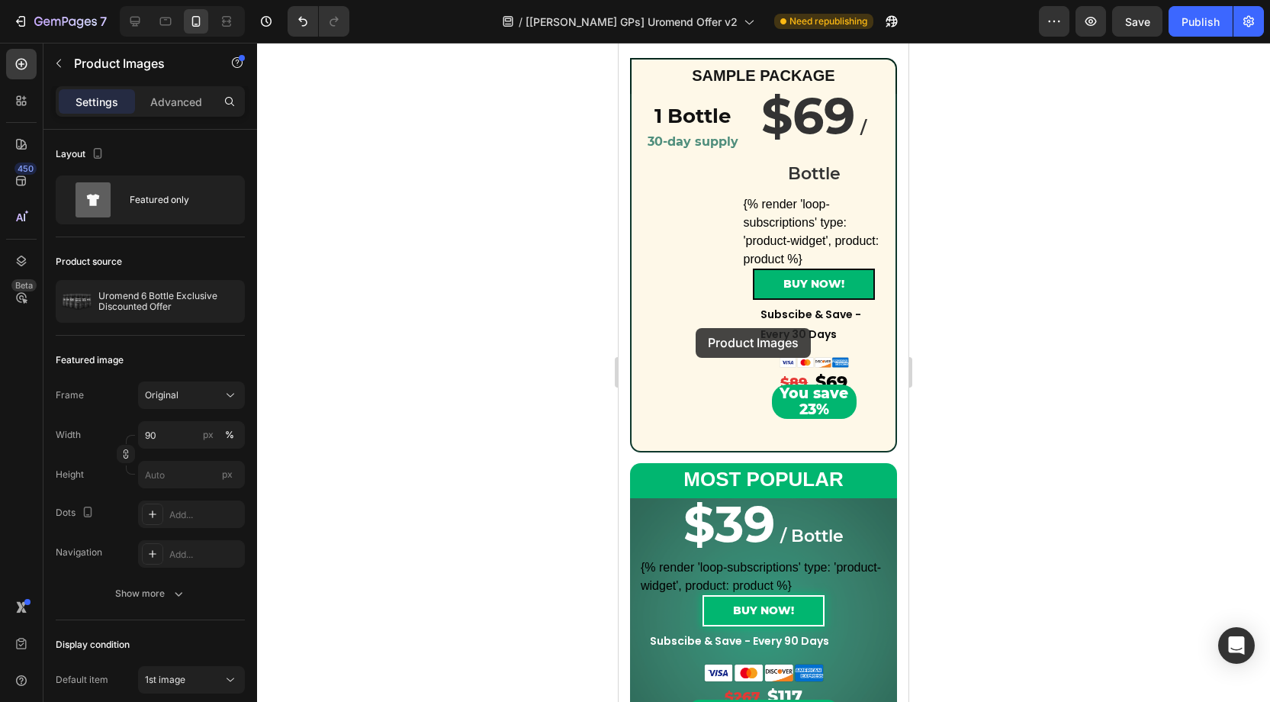
scroll to position [250, 0]
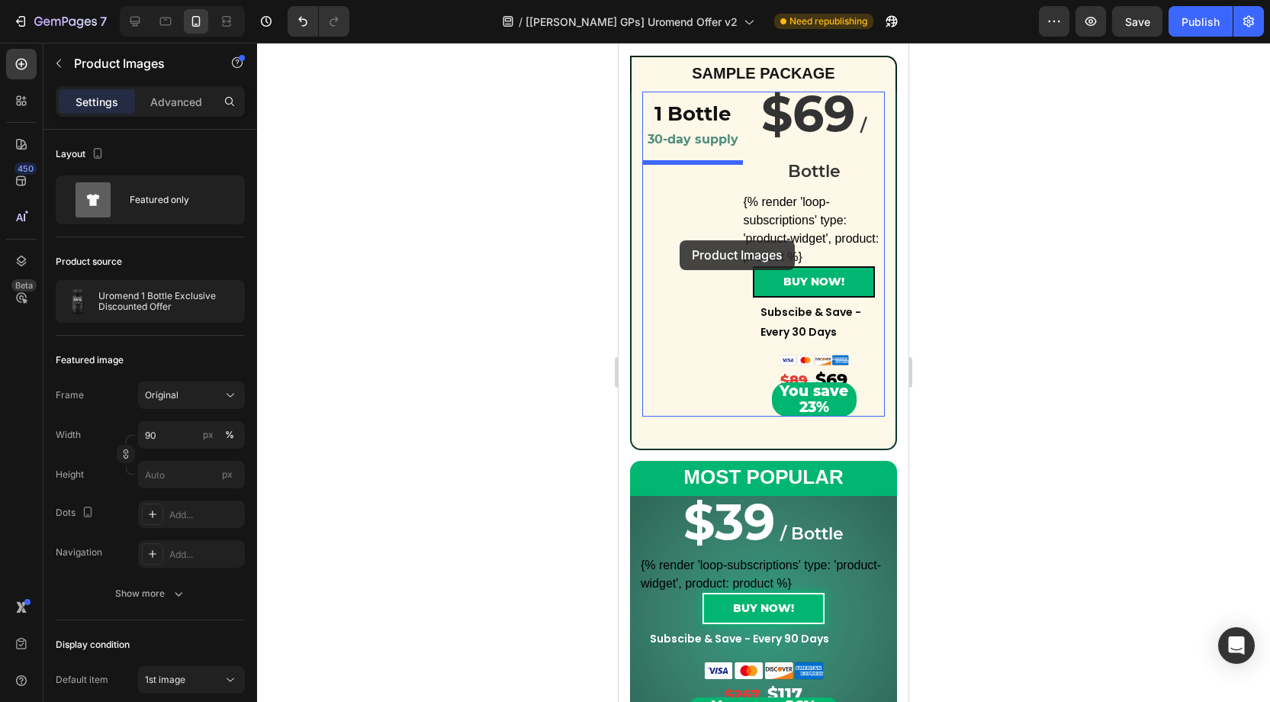
drag, startPoint x: 672, startPoint y: 362, endPoint x: 680, endPoint y: 240, distance: 122.3
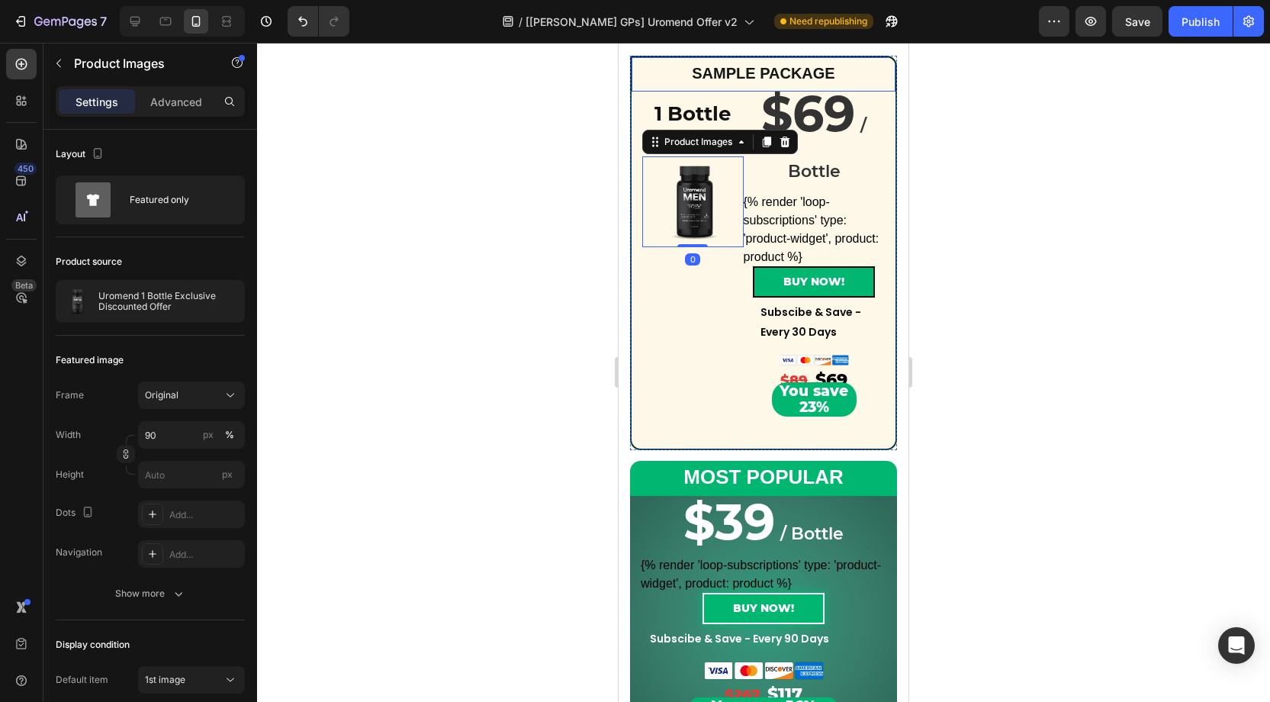
click at [673, 60] on div "SAMPLE PACKAGE Text Block Row" at bounding box center [763, 73] width 267 height 35
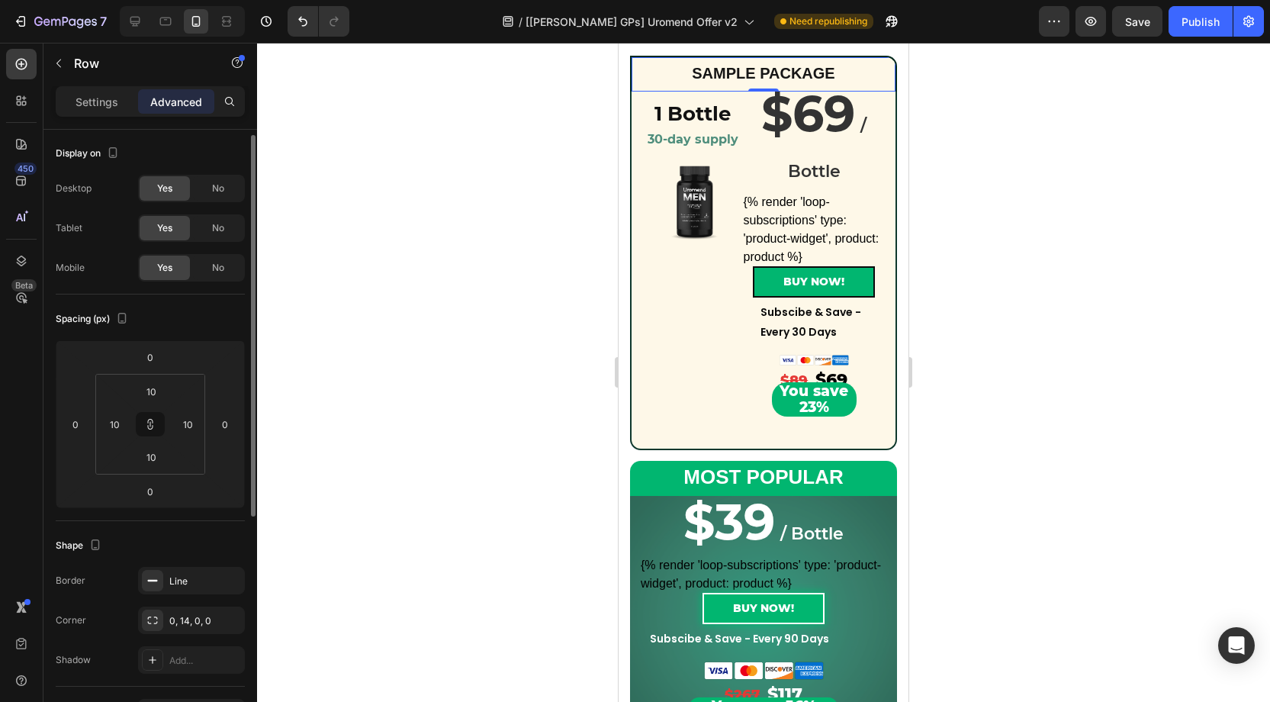
click at [181, 603] on div "Border Line Corner 0, 14, 0, 0 Shadow Add..." at bounding box center [150, 620] width 189 height 107
click at [175, 610] on div "0, 14, 0, 0" at bounding box center [191, 616] width 44 height 14
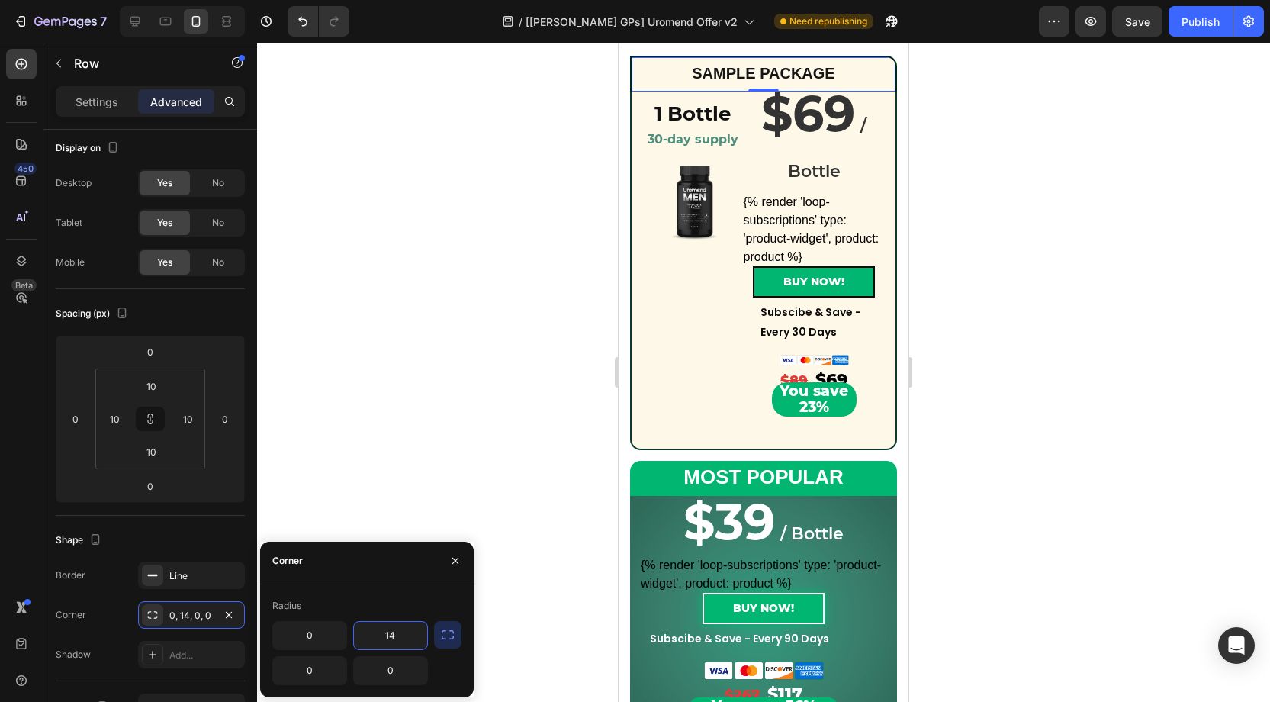
click at [394, 629] on input "14" at bounding box center [390, 635] width 73 height 27
type input "0"
click at [374, 566] on div "Corner" at bounding box center [367, 562] width 214 height 40
click at [669, 429] on div "1 Bottle Heading 30-day supply Heading Row Product Images Row Row $69 / Bottle …" at bounding box center [763, 271] width 267 height 359
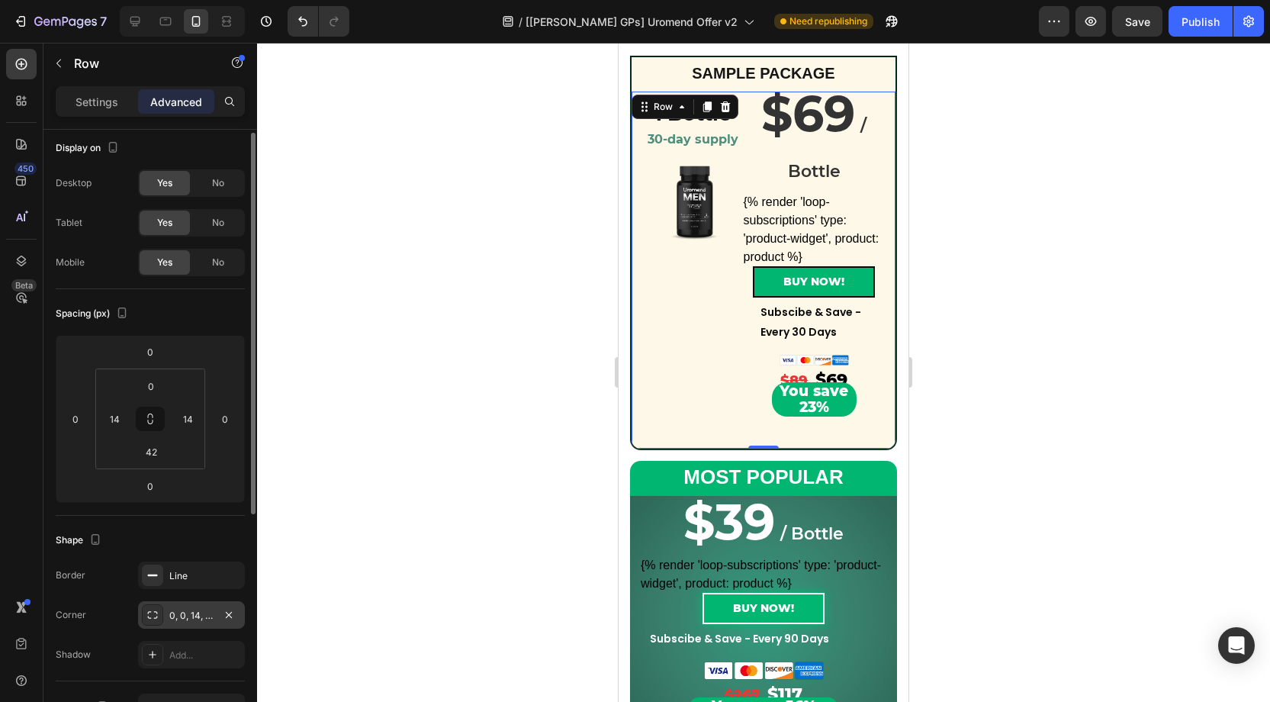
drag, startPoint x: 196, startPoint y: 607, endPoint x: 207, endPoint y: 607, distance: 10.7
click at [197, 609] on div "0, 0, 14, 14" at bounding box center [191, 616] width 44 height 14
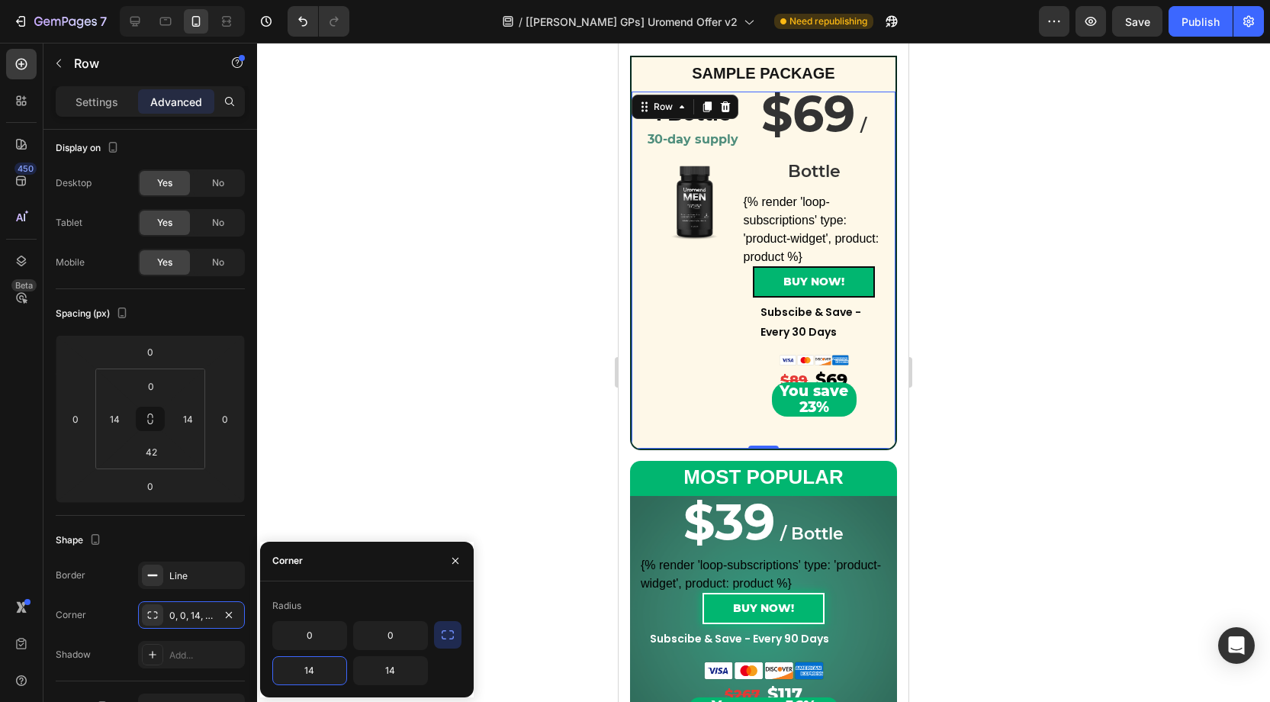
click at [319, 668] on input "14" at bounding box center [309, 670] width 73 height 27
type input "0"
click at [400, 670] on input "14" at bounding box center [390, 670] width 73 height 27
type input "0"
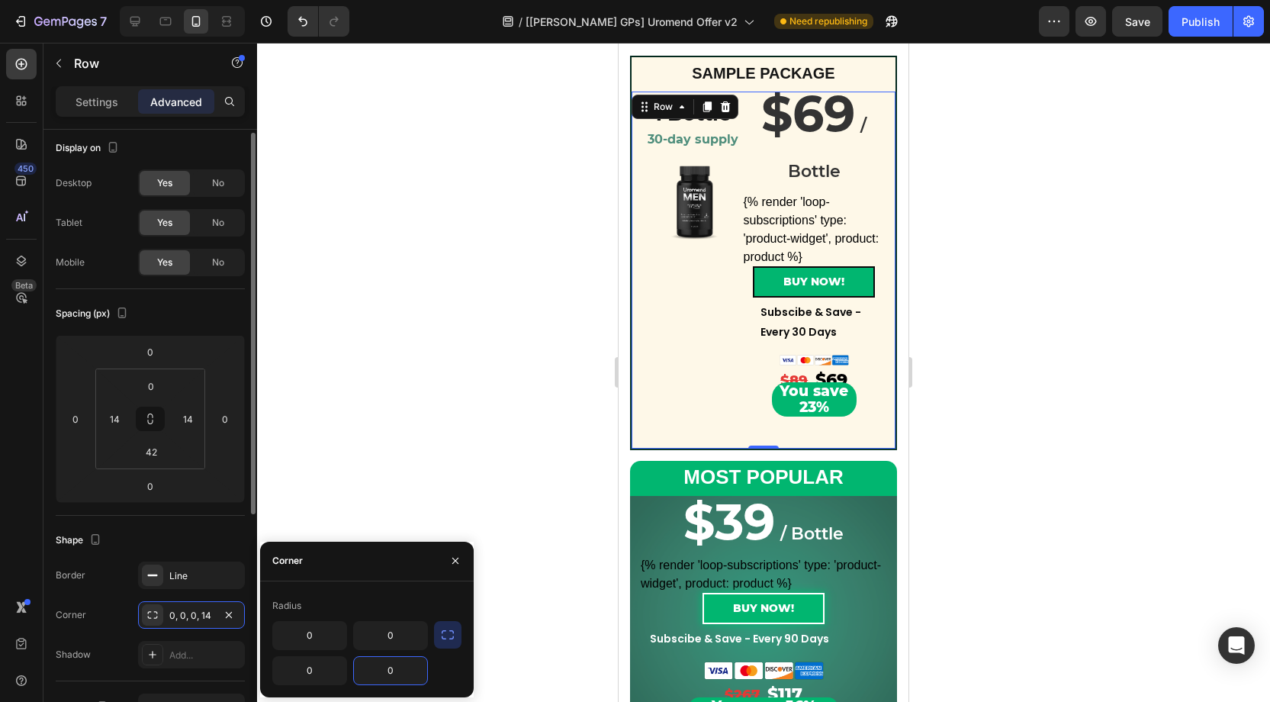
click at [198, 532] on div "Shape" at bounding box center [150, 540] width 189 height 24
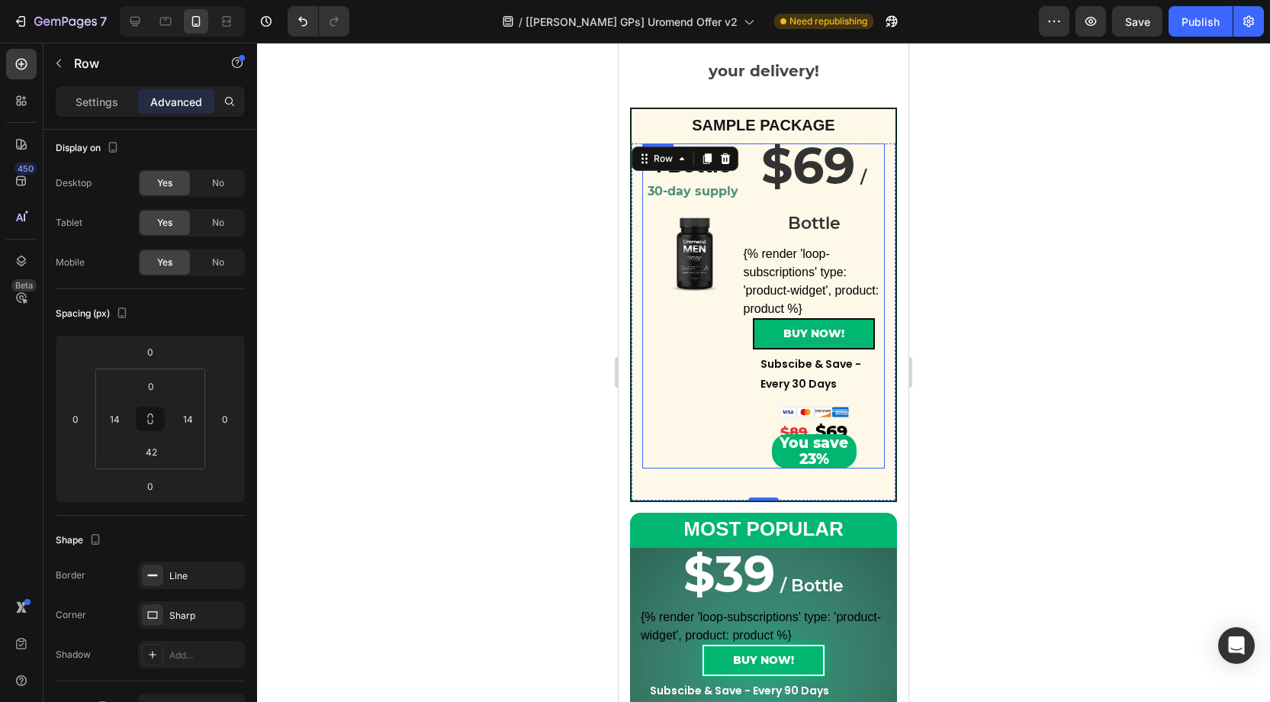
scroll to position [173, 0]
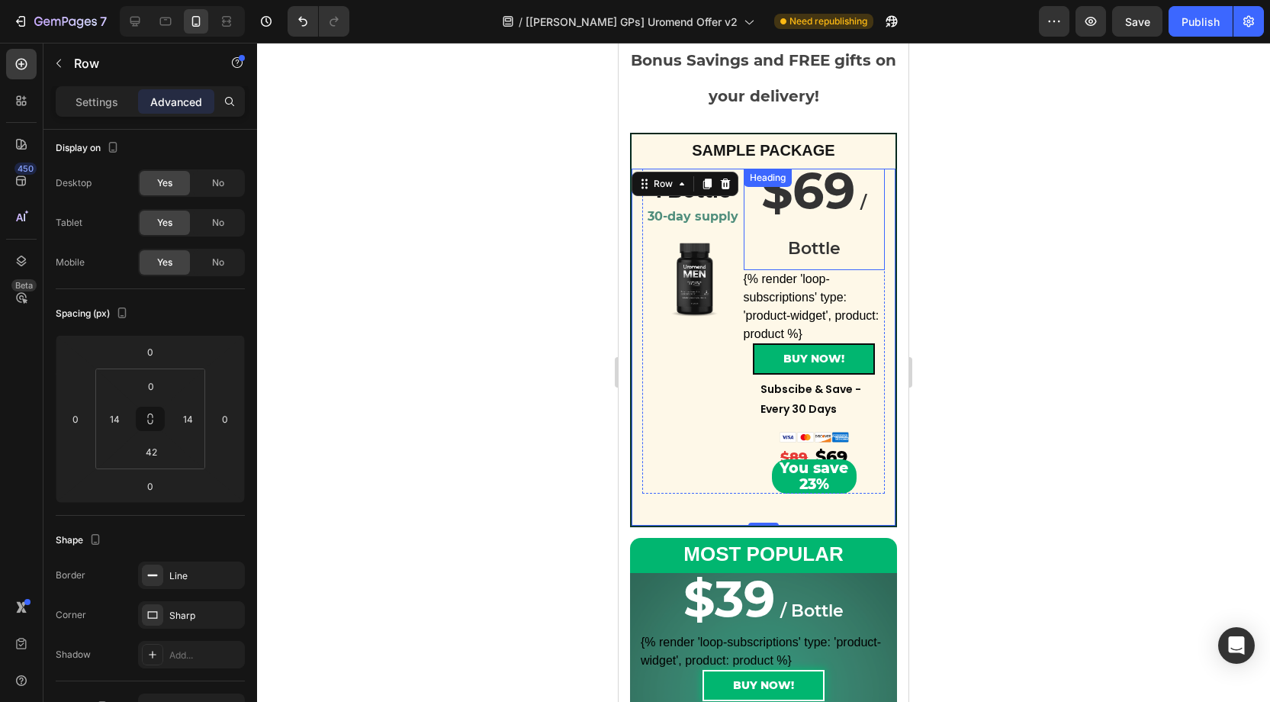
click at [796, 233] on h2 "$69 / Bottle" at bounding box center [815, 220] width 142 height 102
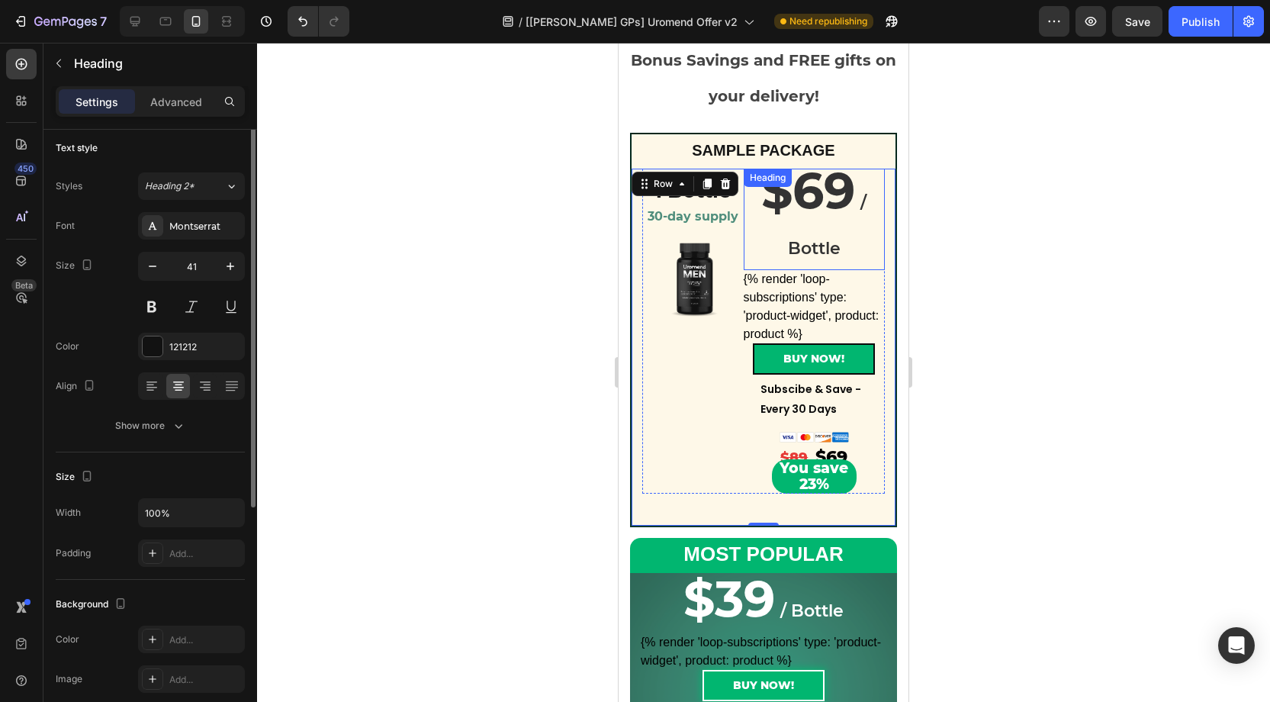
scroll to position [0, 0]
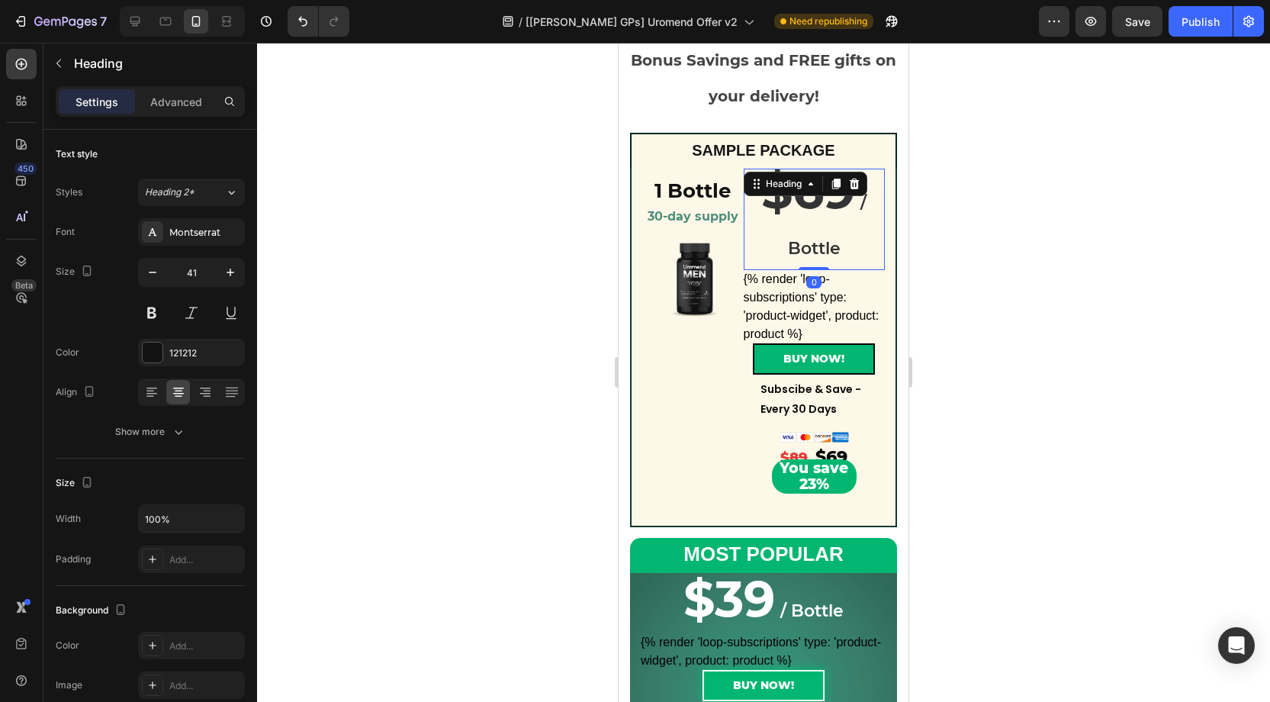
drag, startPoint x: 173, startPoint y: 93, endPoint x: 281, endPoint y: 256, distance: 195.3
click at [174, 94] on p "Advanced" at bounding box center [176, 102] width 52 height 16
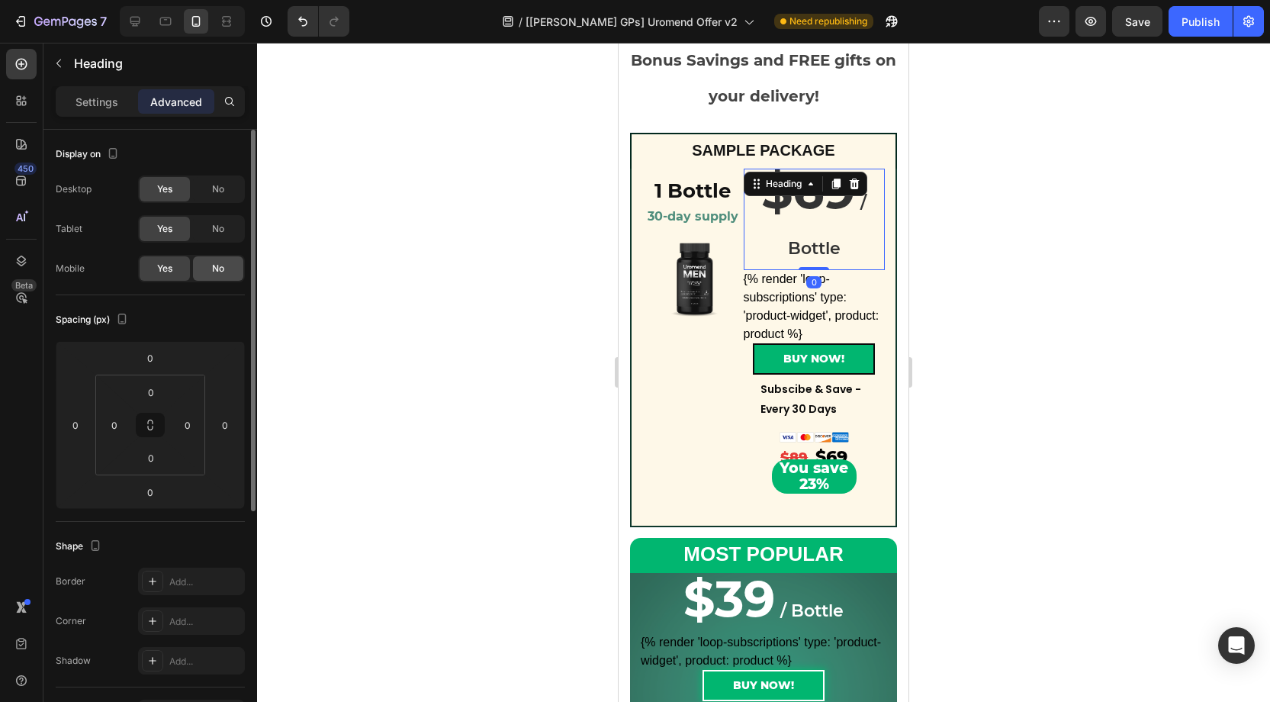
click at [227, 265] on div "No" at bounding box center [218, 268] width 50 height 24
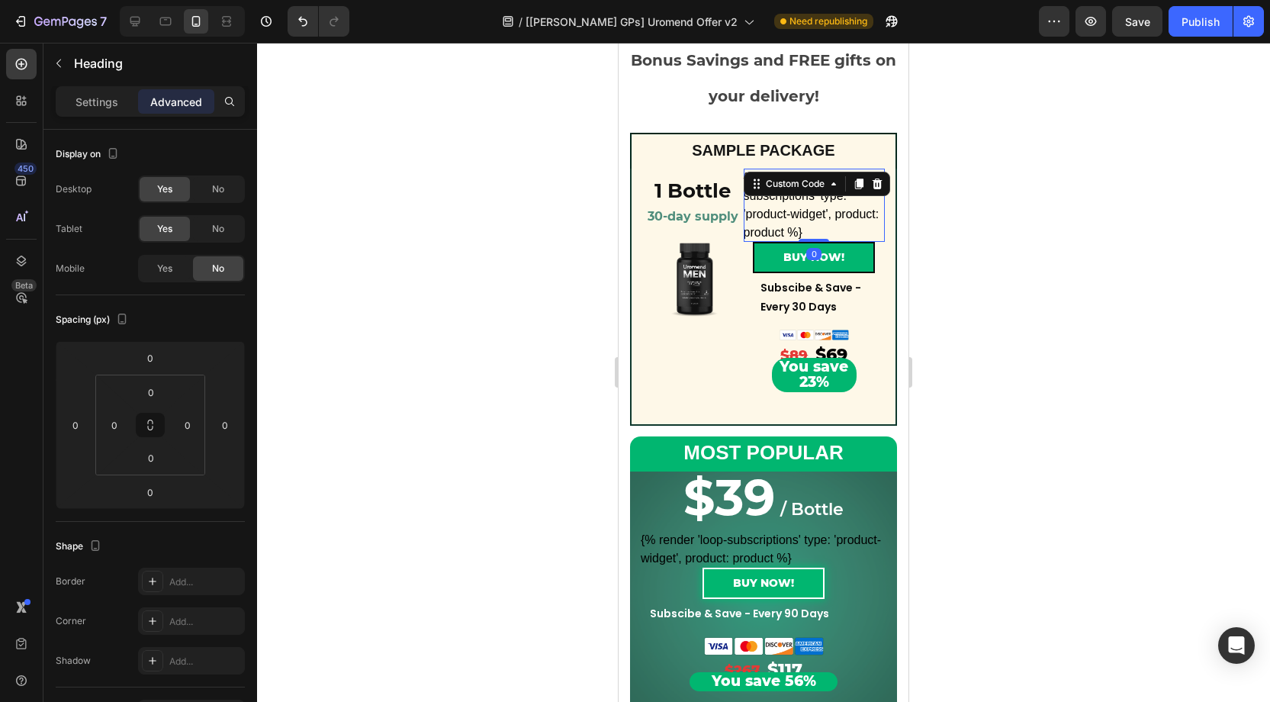
click at [824, 214] on div "{% render 'loop-subscriptions' type: 'product-widget', product: product %}" at bounding box center [815, 205] width 142 height 73
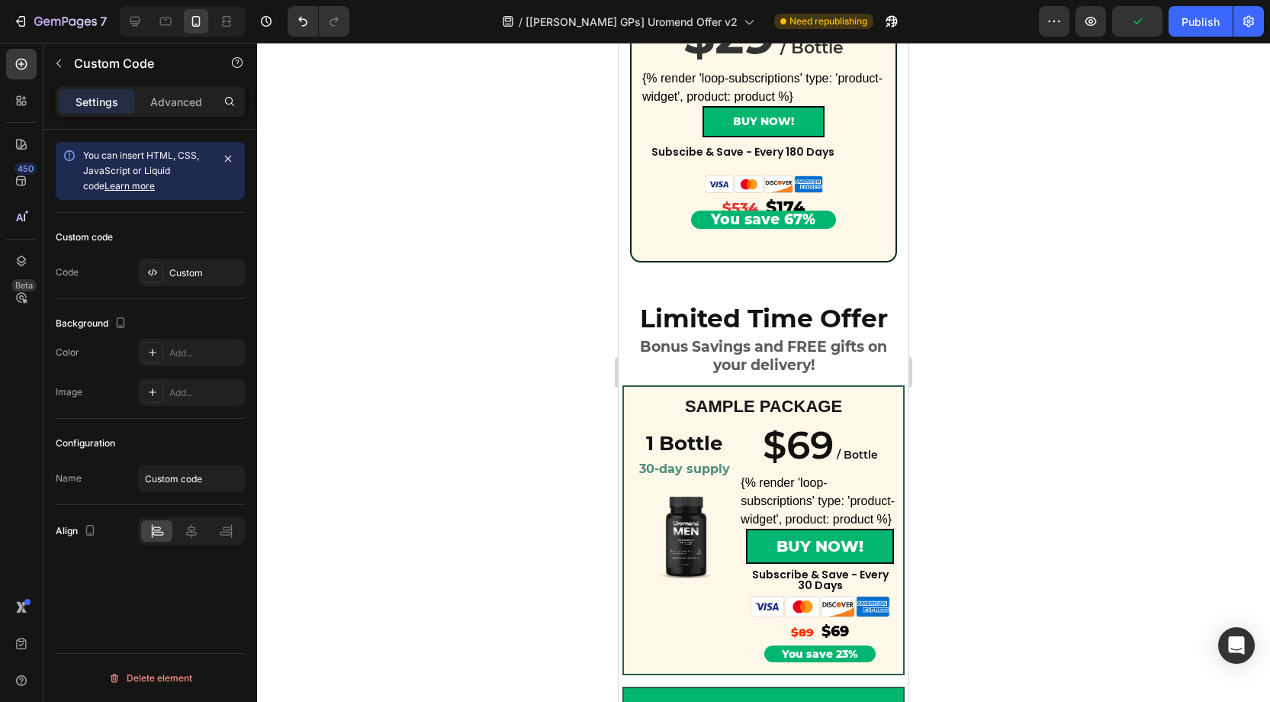
scroll to position [942, 0]
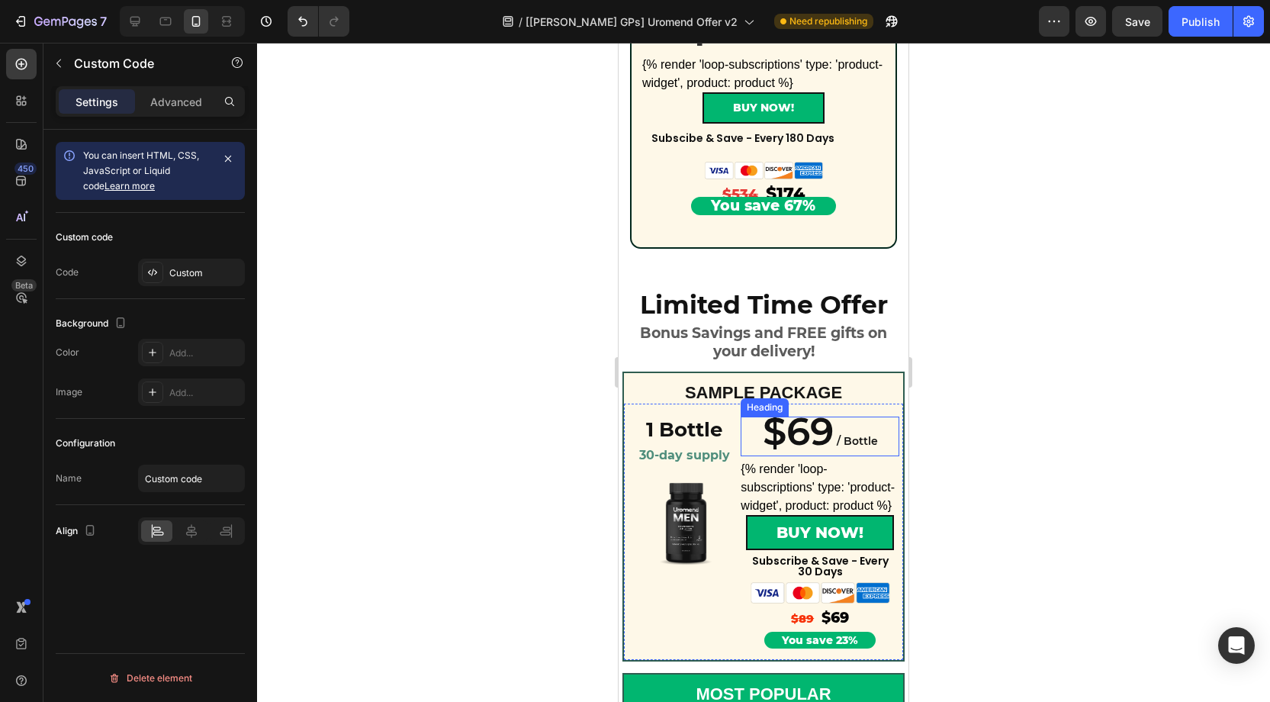
click at [849, 443] on span "/ Bottle" at bounding box center [857, 441] width 41 height 14
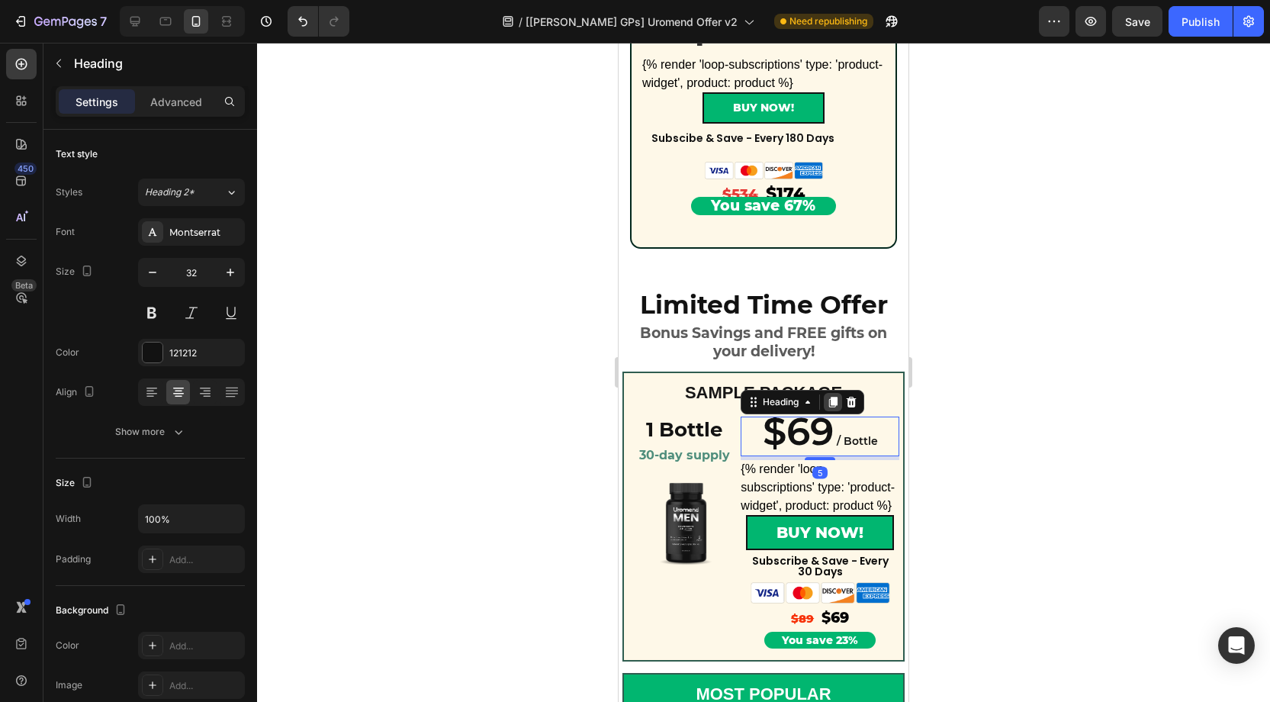
click at [831, 401] on icon at bounding box center [833, 402] width 8 height 11
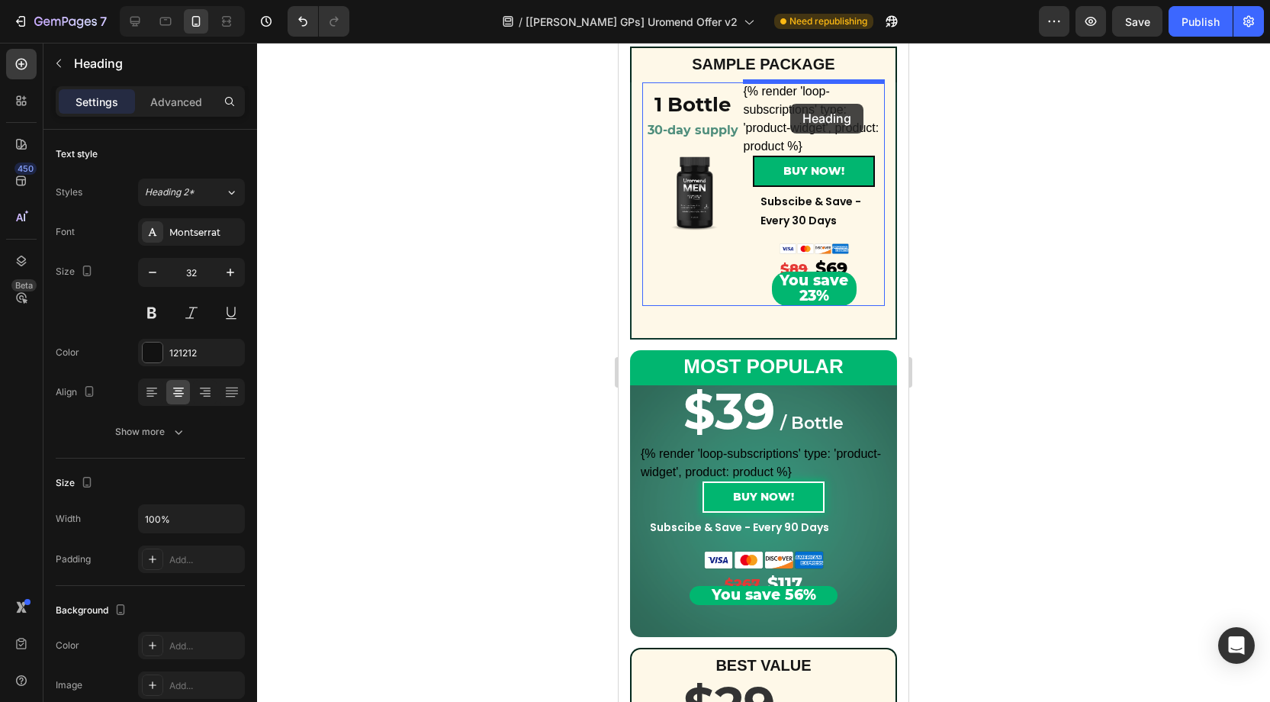
scroll to position [257, 0]
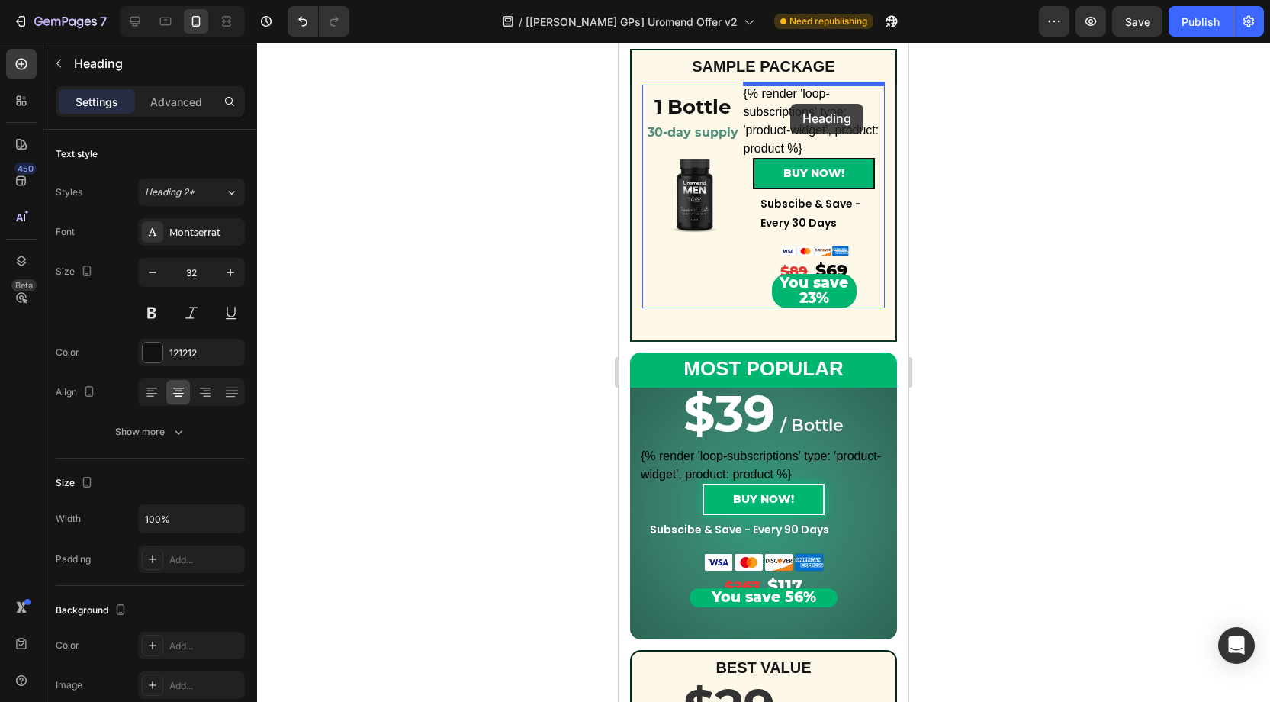
drag, startPoint x: 773, startPoint y: 455, endPoint x: 790, endPoint y: 104, distance: 352.0
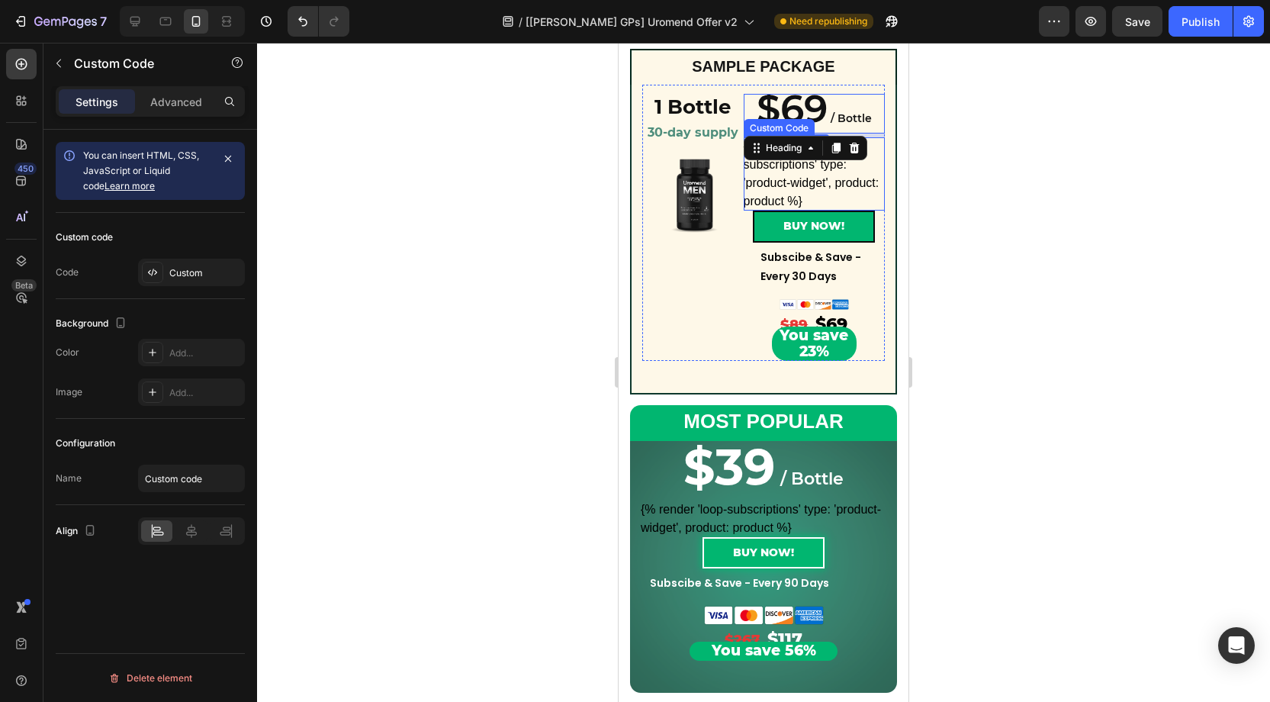
click at [819, 188] on div "{% render 'loop-subscriptions' type: 'product-widget', product: product %}" at bounding box center [815, 173] width 142 height 73
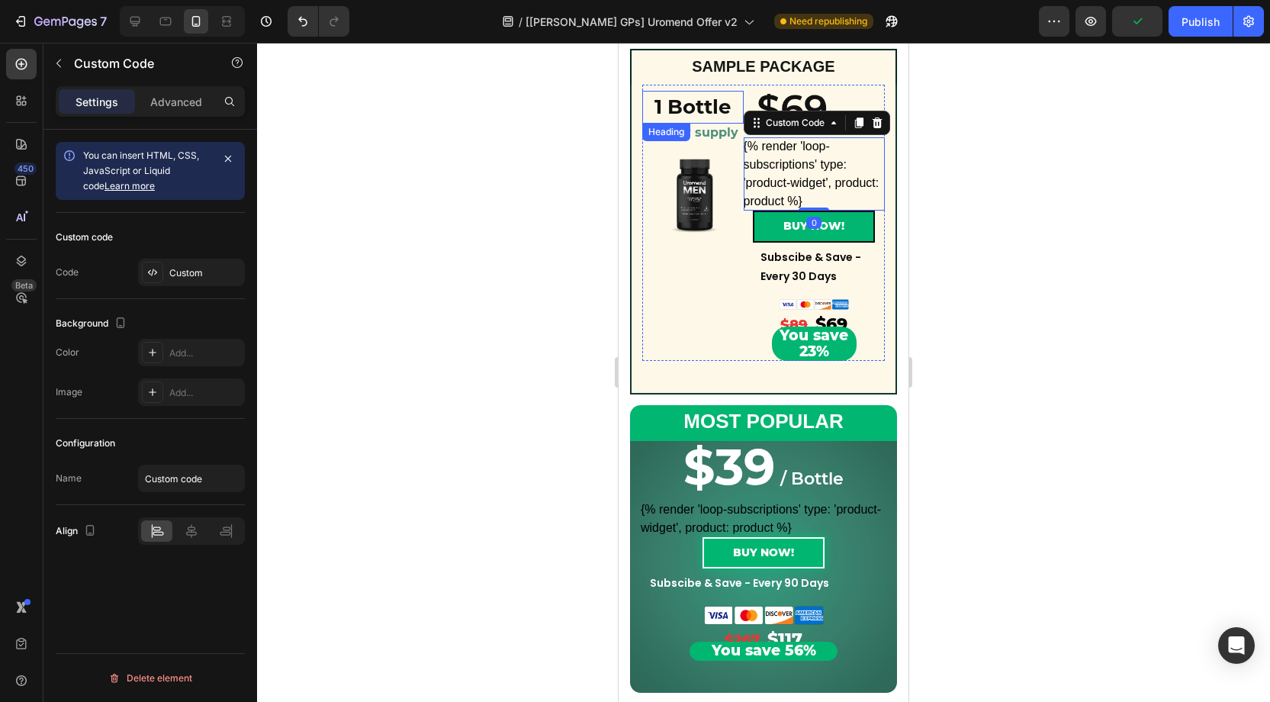
click at [717, 110] on h2 "1 Bottle" at bounding box center [692, 107] width 101 height 33
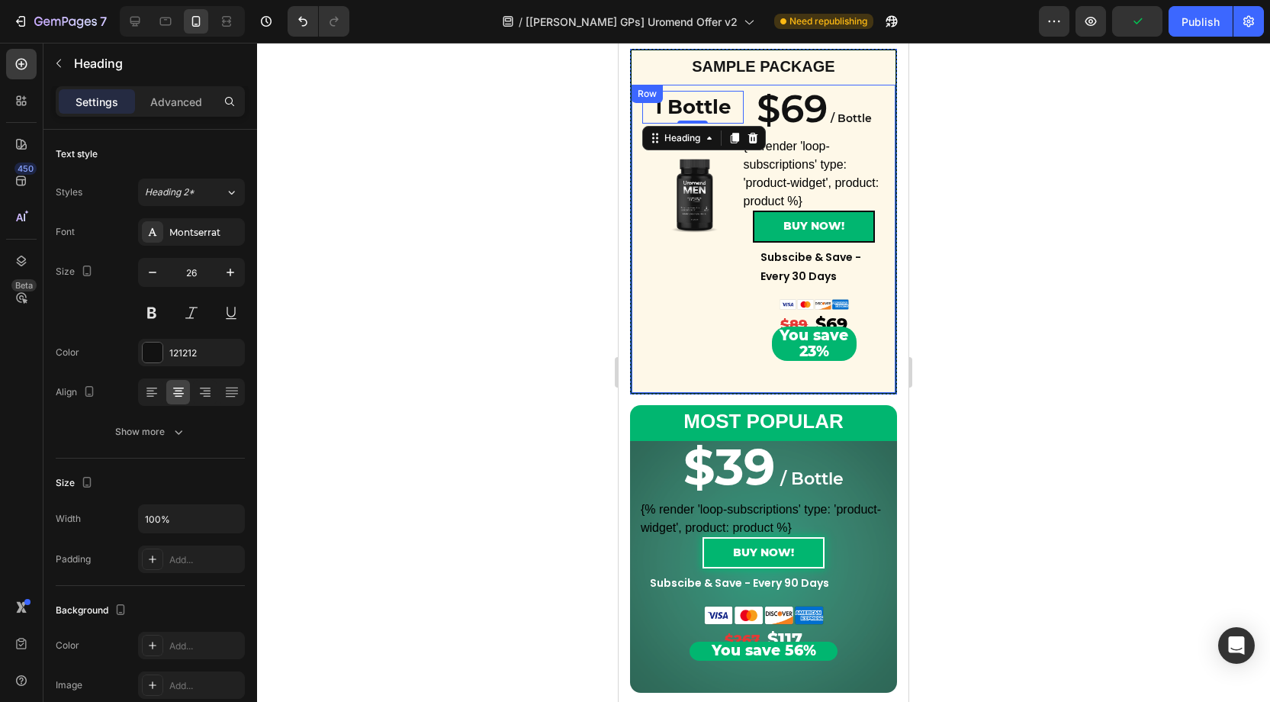
click at [638, 259] on div "1 Bottle Heading 30-day supply Heading Row Product Images Row Row $69 / Bottle …" at bounding box center [763, 240] width 267 height 310
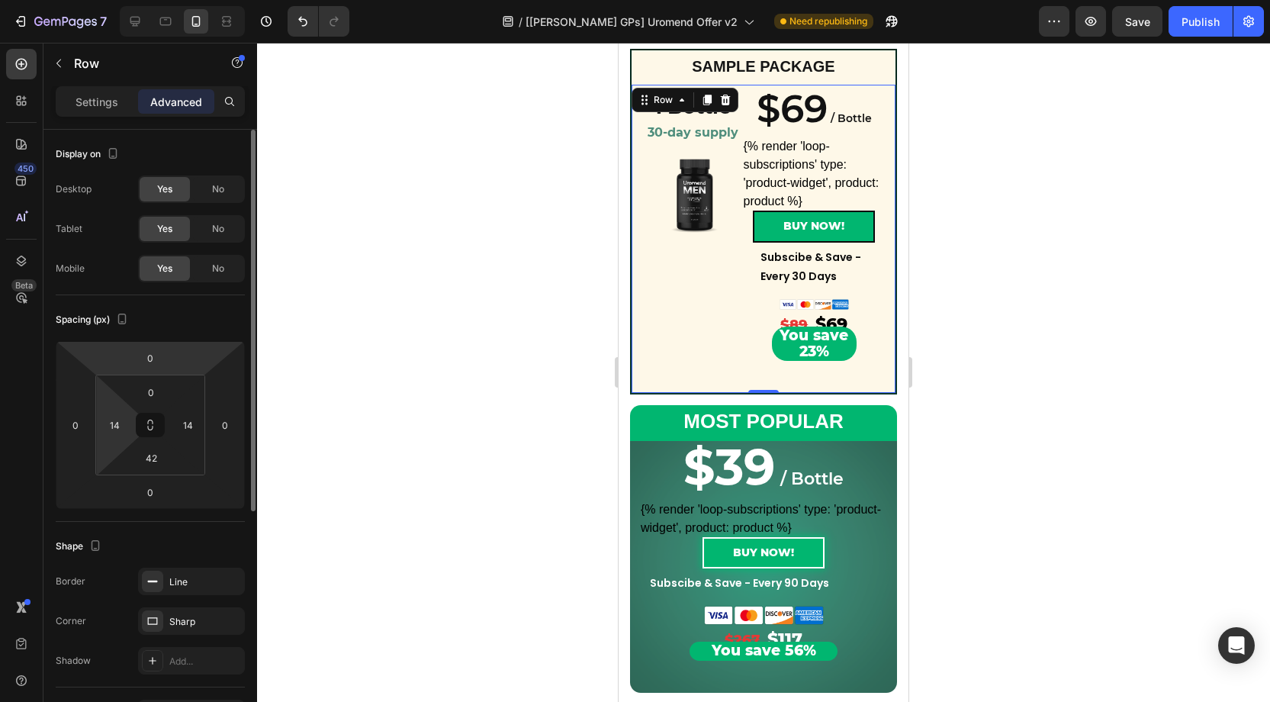
scroll to position [5, 0]
click at [124, 420] on input "14" at bounding box center [114, 424] width 23 height 23
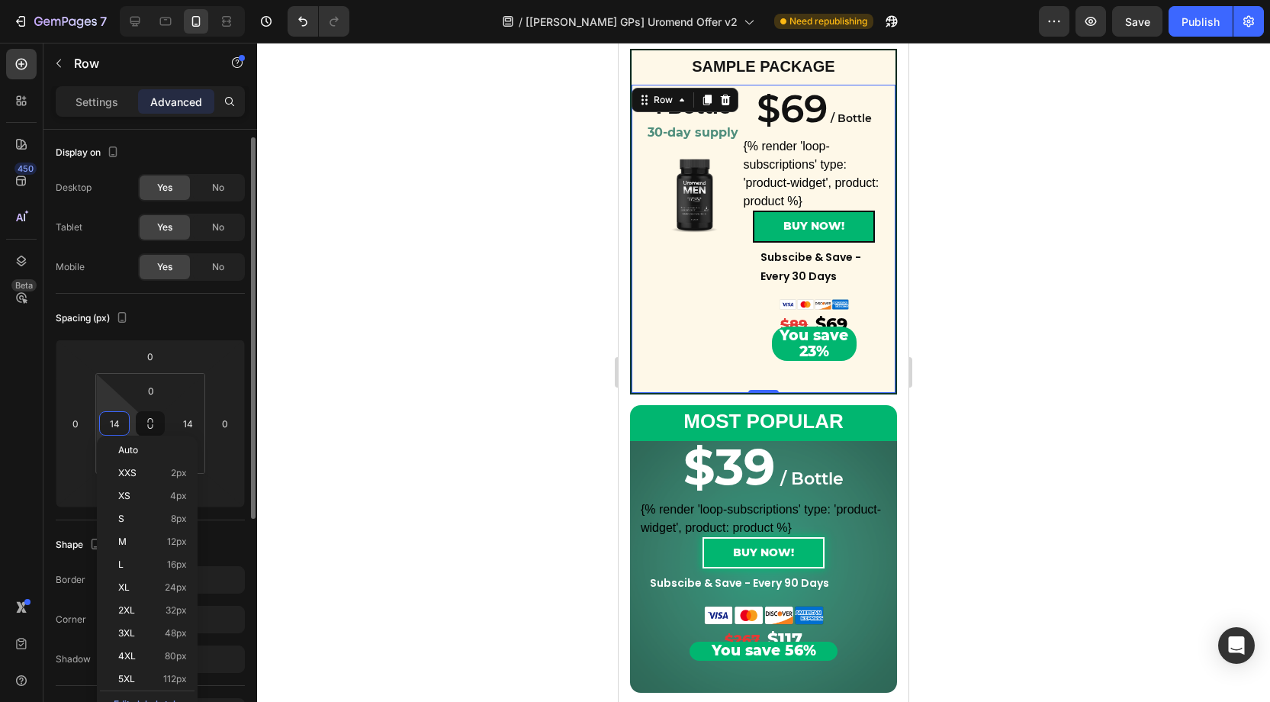
scroll to position [6, 0]
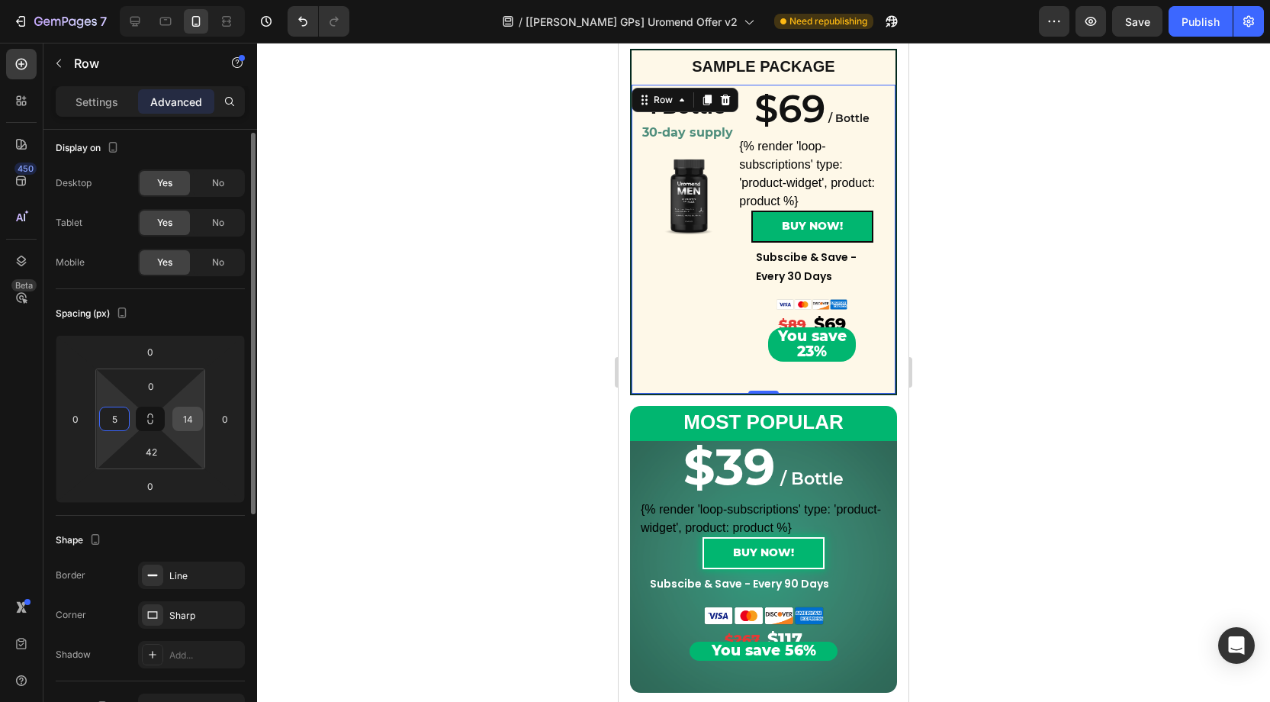
type input "5"
click at [187, 412] on input "14" at bounding box center [187, 418] width 23 height 23
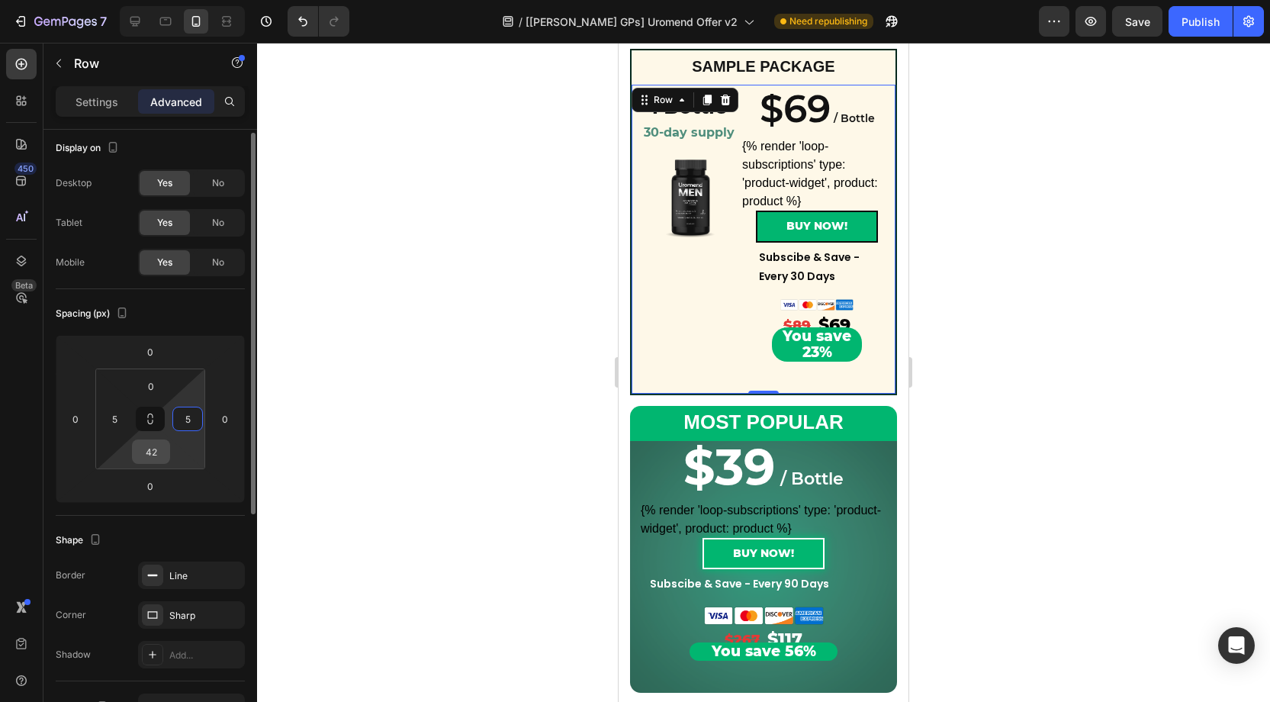
type input "5"
click at [160, 454] on input "42" at bounding box center [151, 451] width 31 height 23
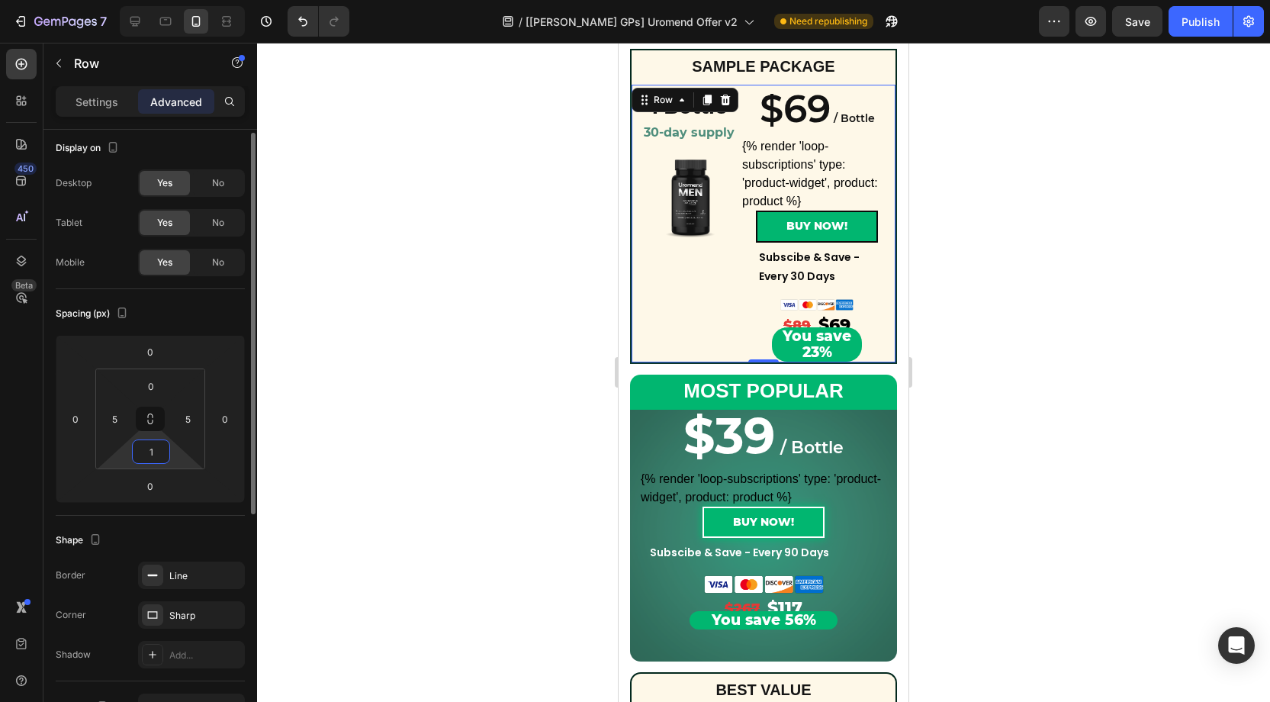
type input "15"
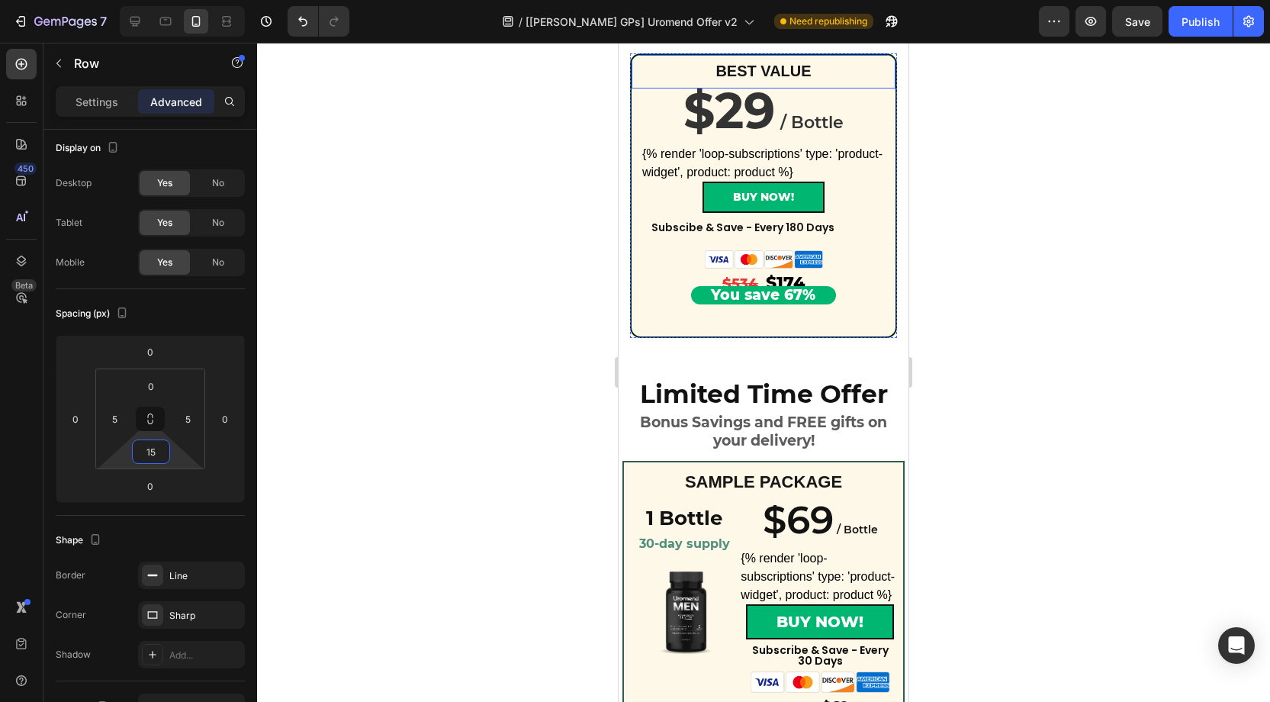
scroll to position [890, 0]
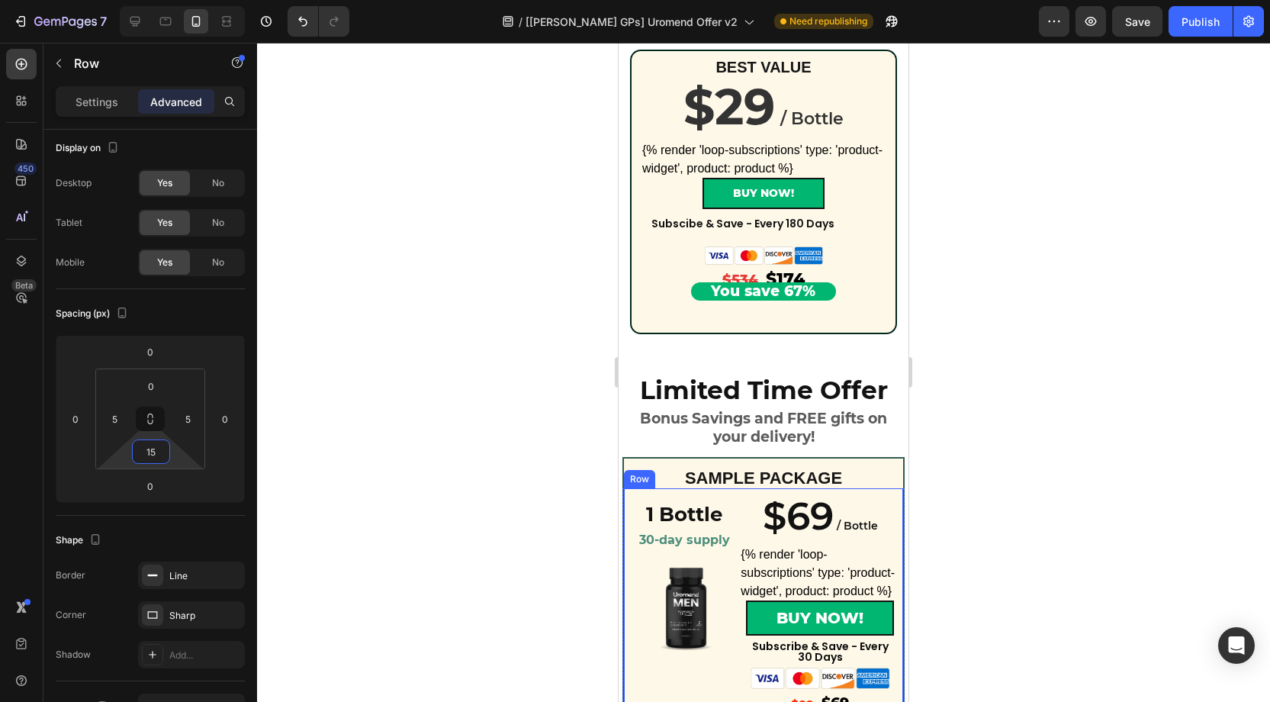
click at [892, 497] on div "$69 / Bottle Heading {% render 'loop-subscriptions' type: 'product-widget', pro…" at bounding box center [820, 613] width 159 height 242
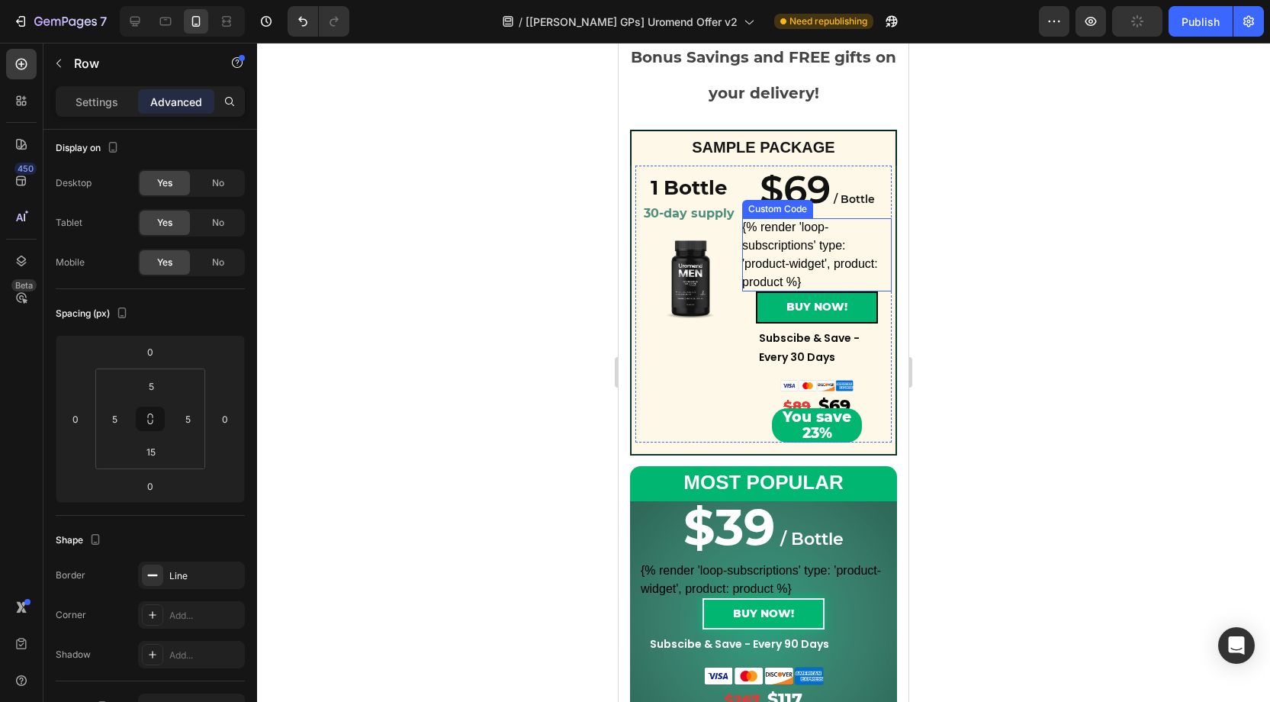
scroll to position [175, 0]
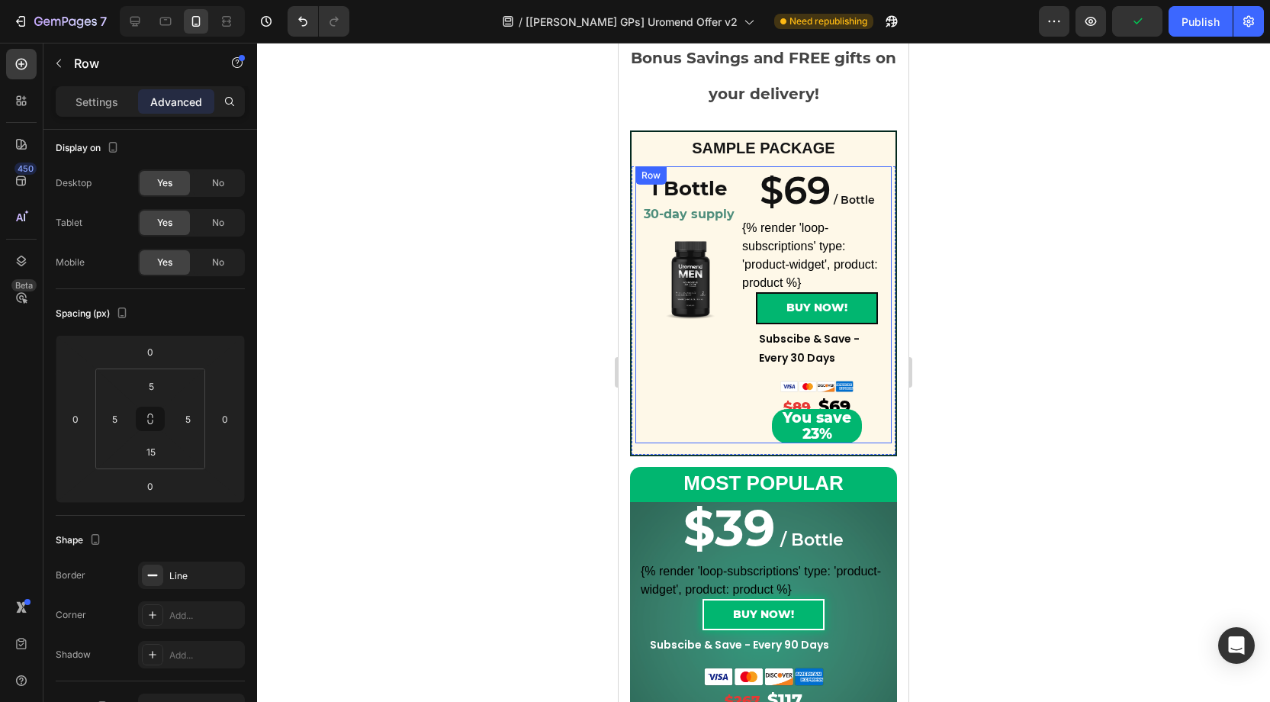
click at [742, 169] on div "$69 / Bottle Heading $69 / Bottle Heading {% render 'loop-subscriptions' type: …" at bounding box center [816, 305] width 149 height 278
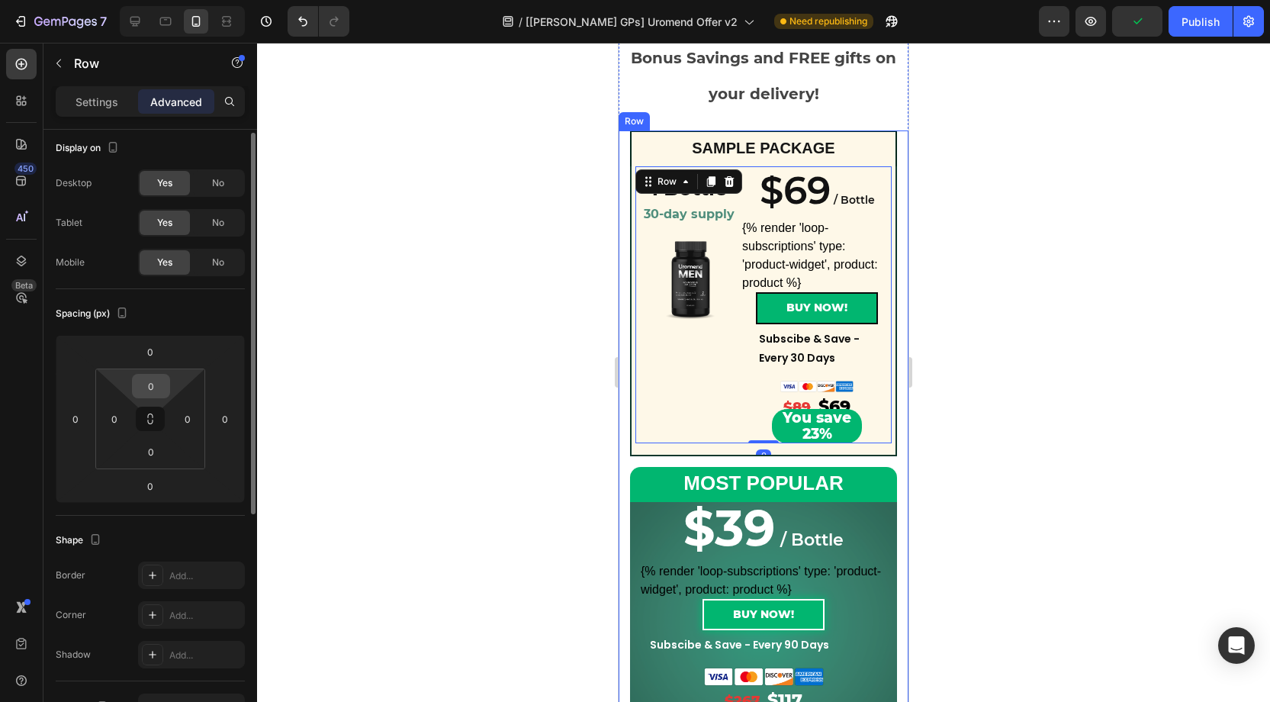
click at [159, 384] on input "0" at bounding box center [151, 386] width 31 height 23
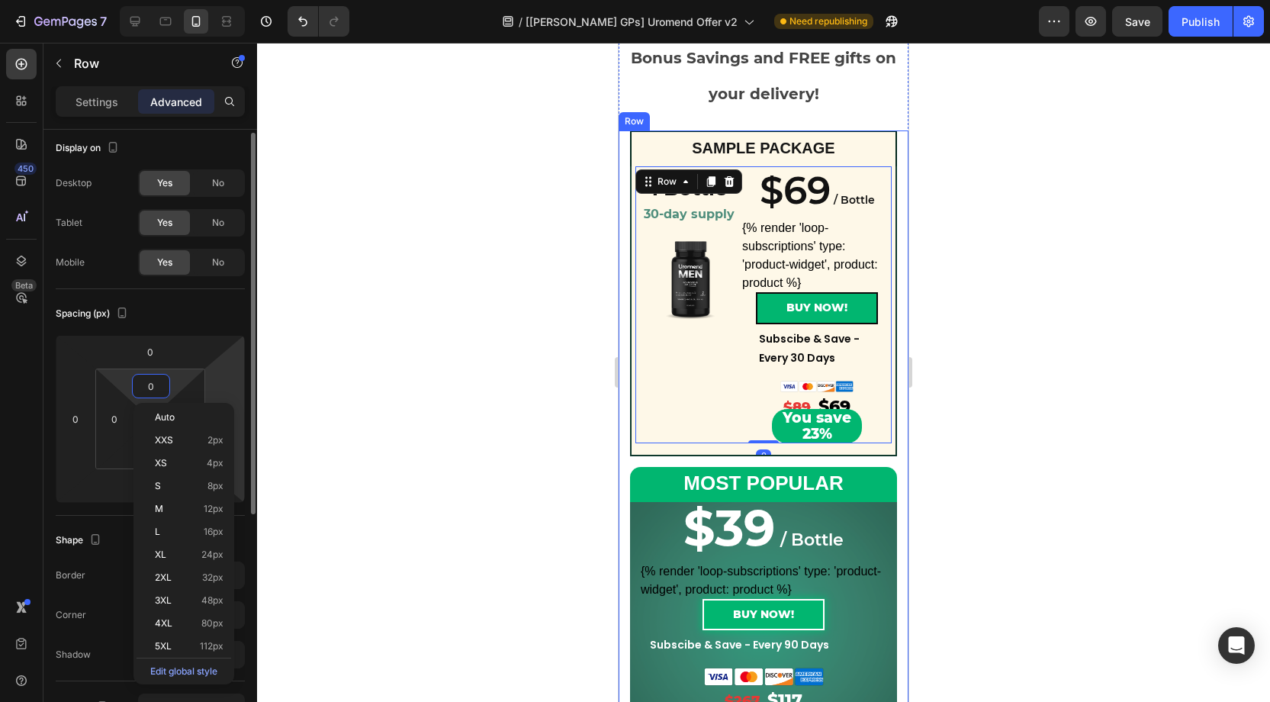
type input "5"
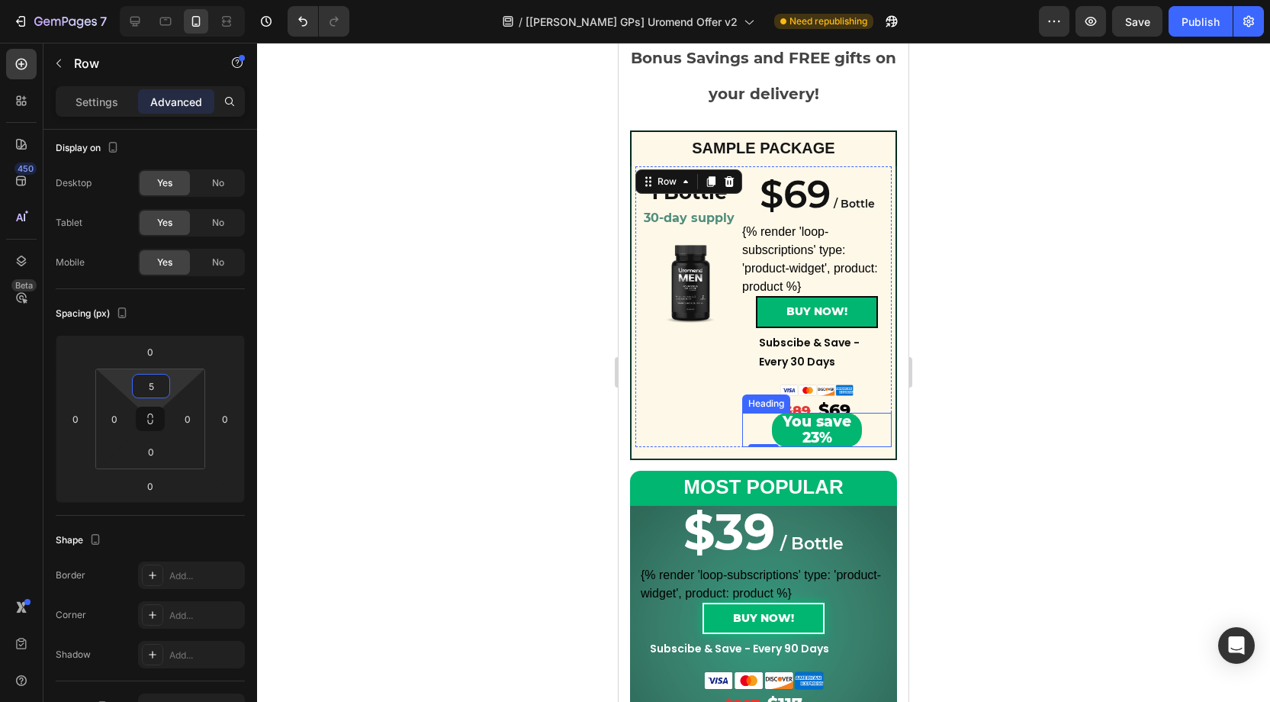
click at [781, 426] on h2 "You save 23%" at bounding box center [817, 430] width 90 height 34
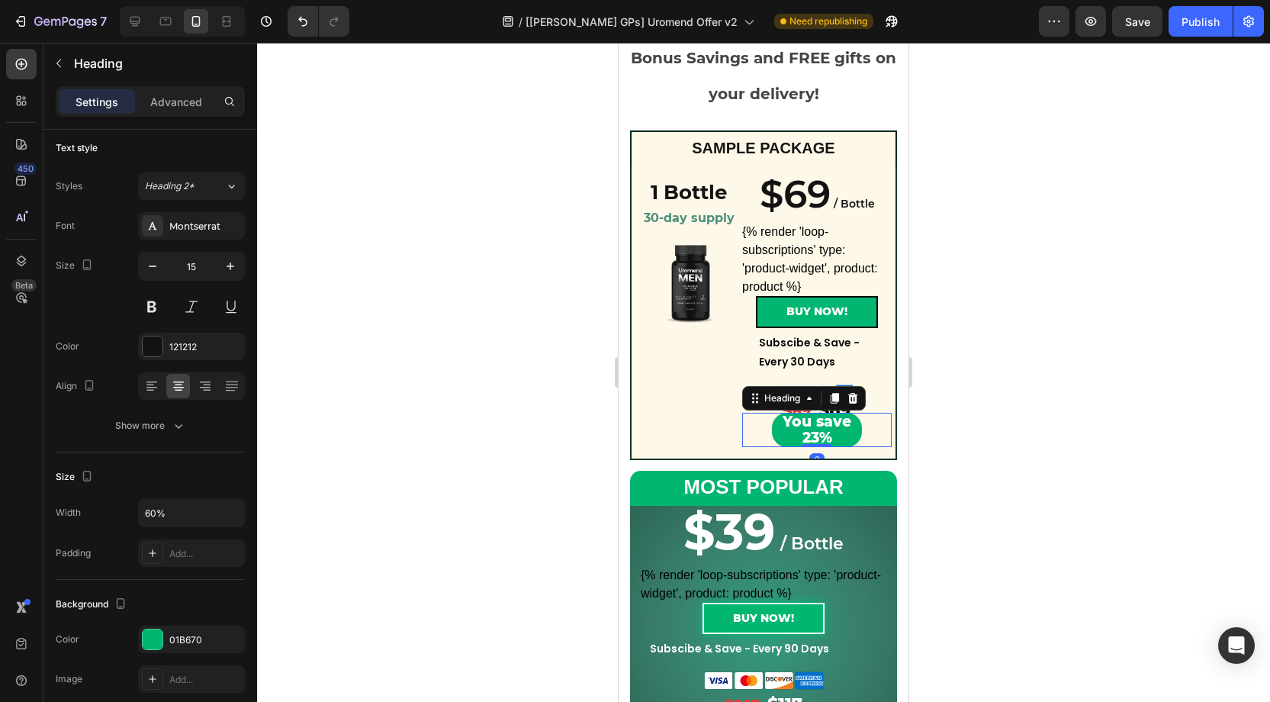
scroll to position [0, 0]
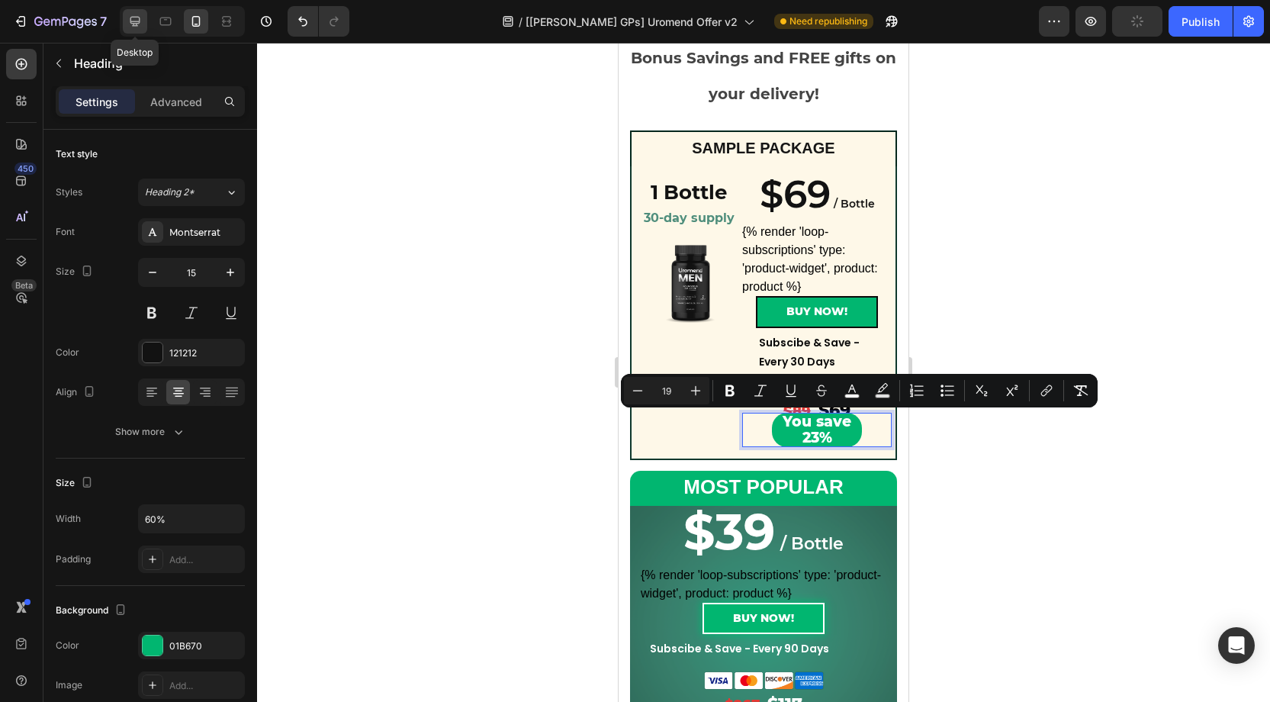
click at [136, 27] on icon at bounding box center [134, 21] width 15 height 15
type input "27"
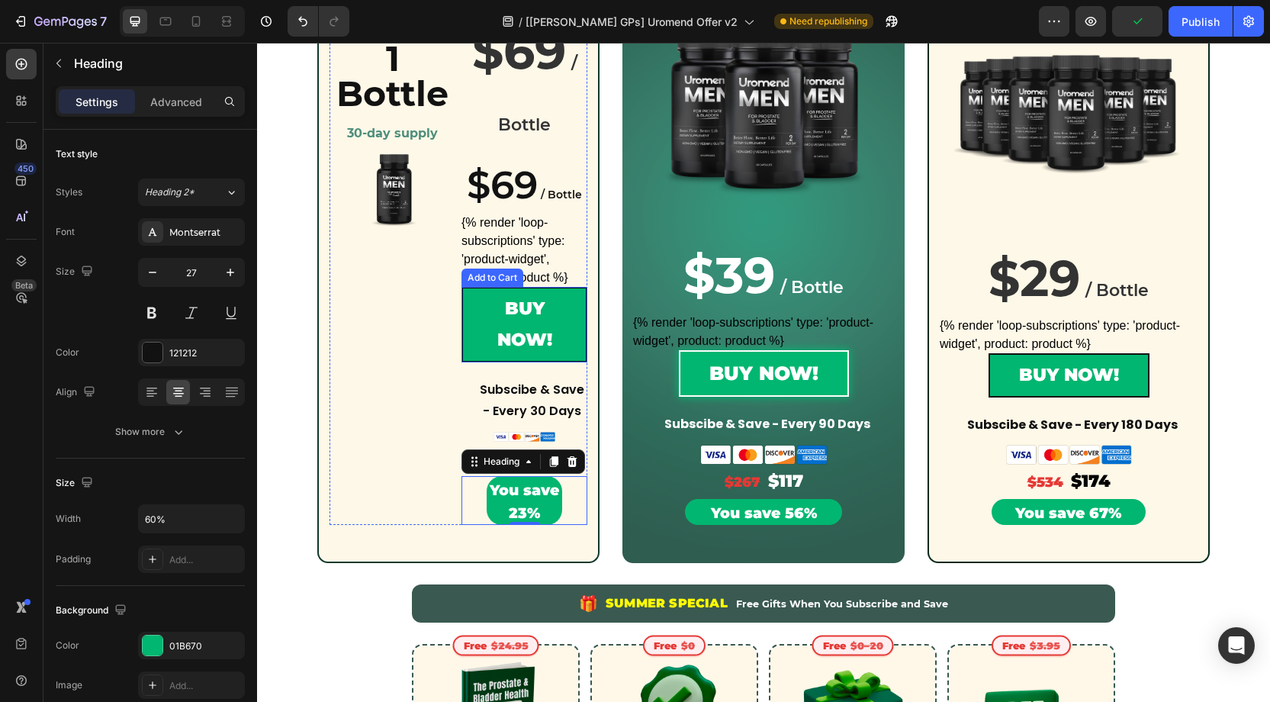
scroll to position [526, 0]
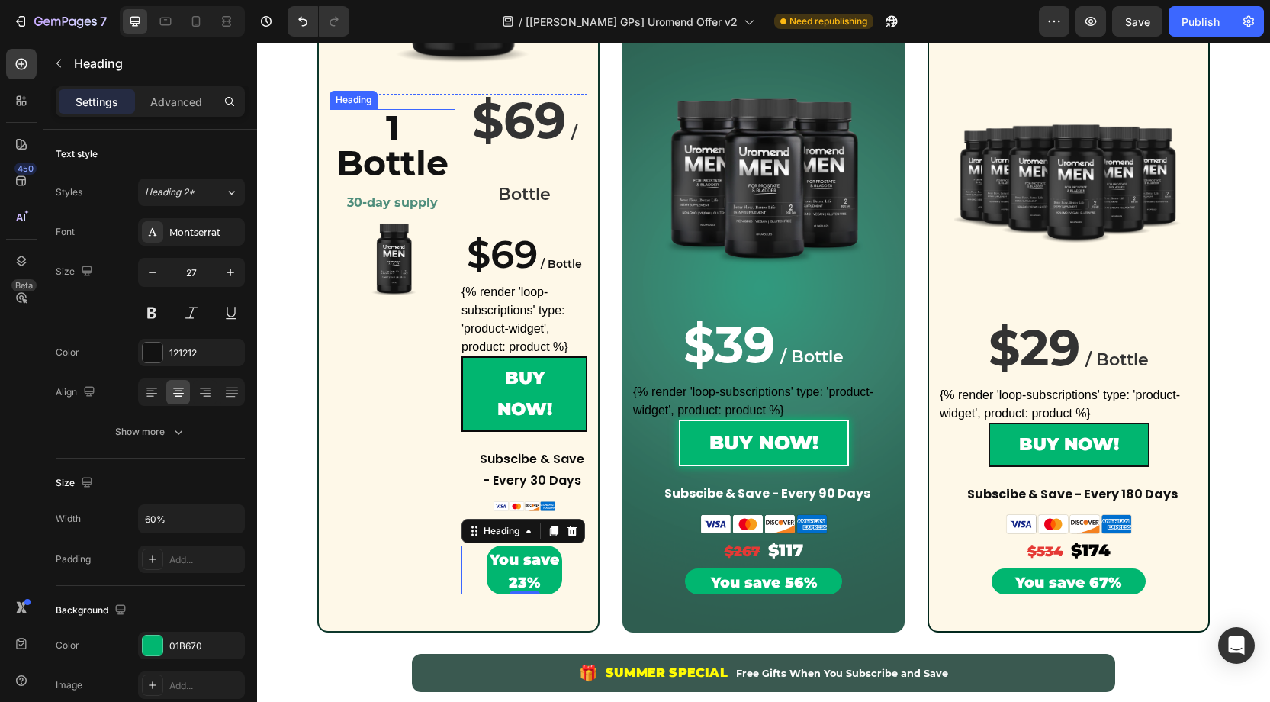
click at [424, 166] on h2 "1 Bottle" at bounding box center [393, 145] width 126 height 73
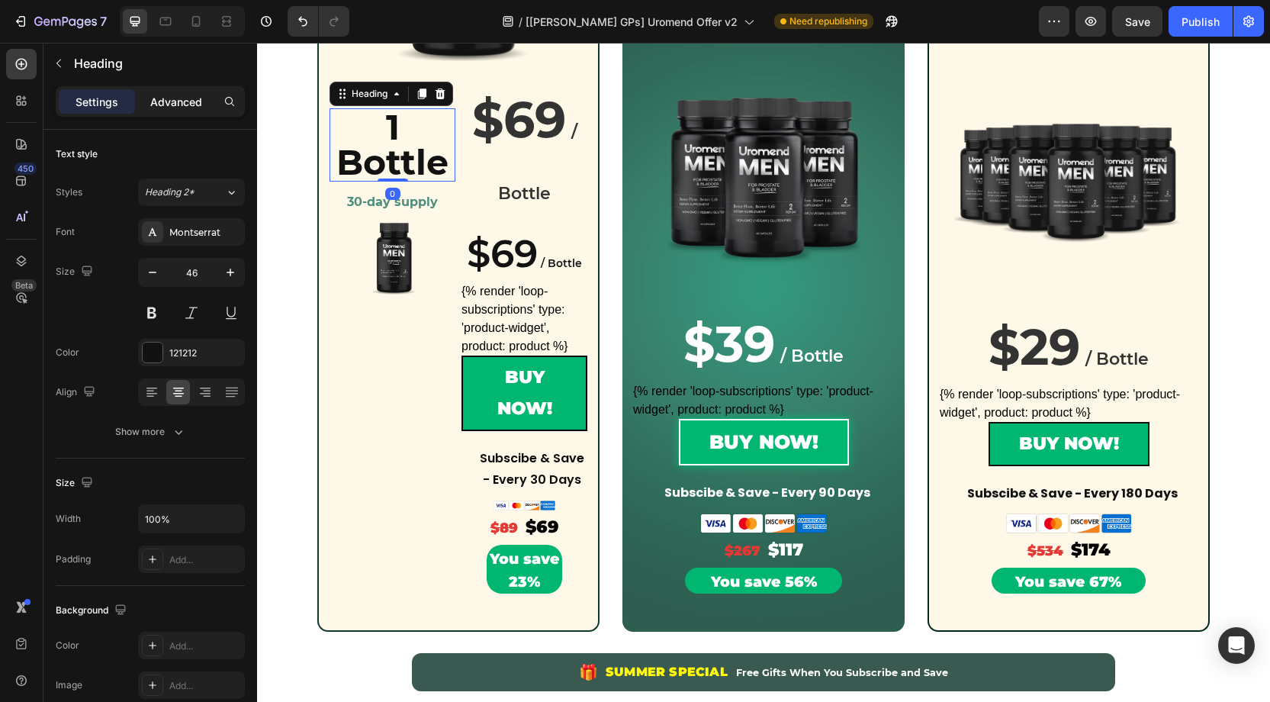
click at [172, 99] on p "Advanced" at bounding box center [176, 102] width 52 height 16
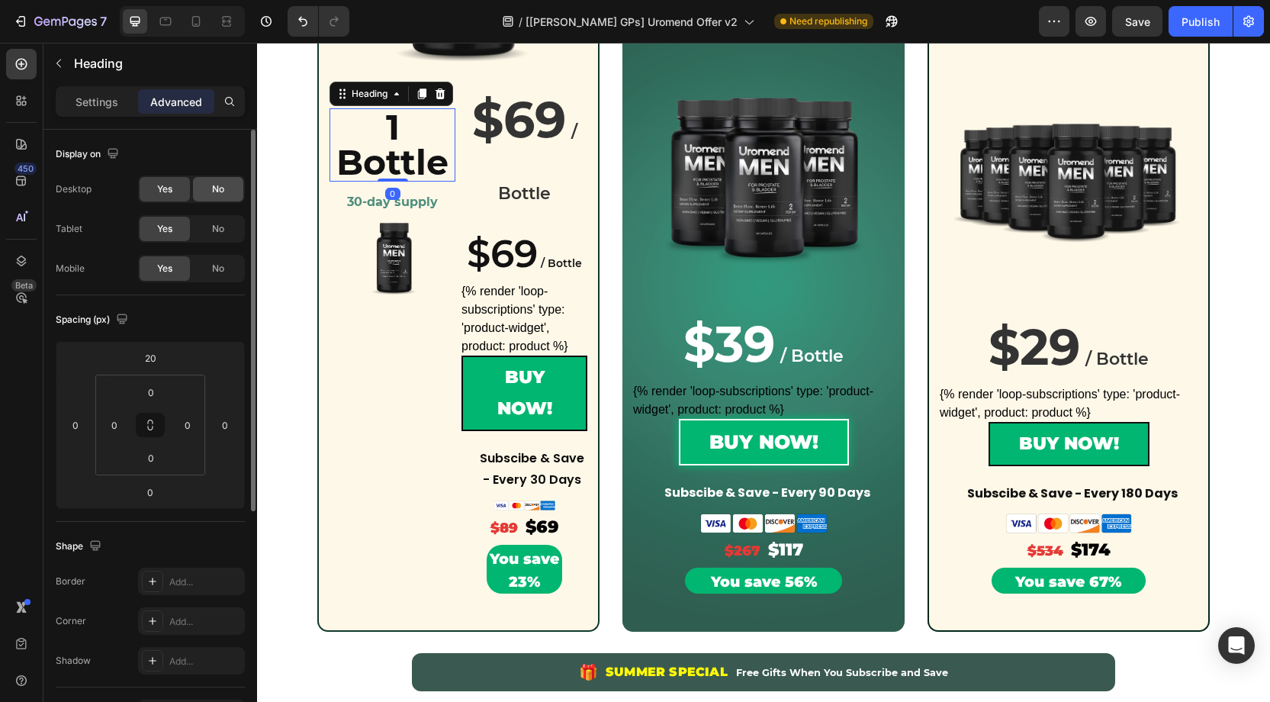
click at [222, 187] on span "No" at bounding box center [218, 189] width 12 height 14
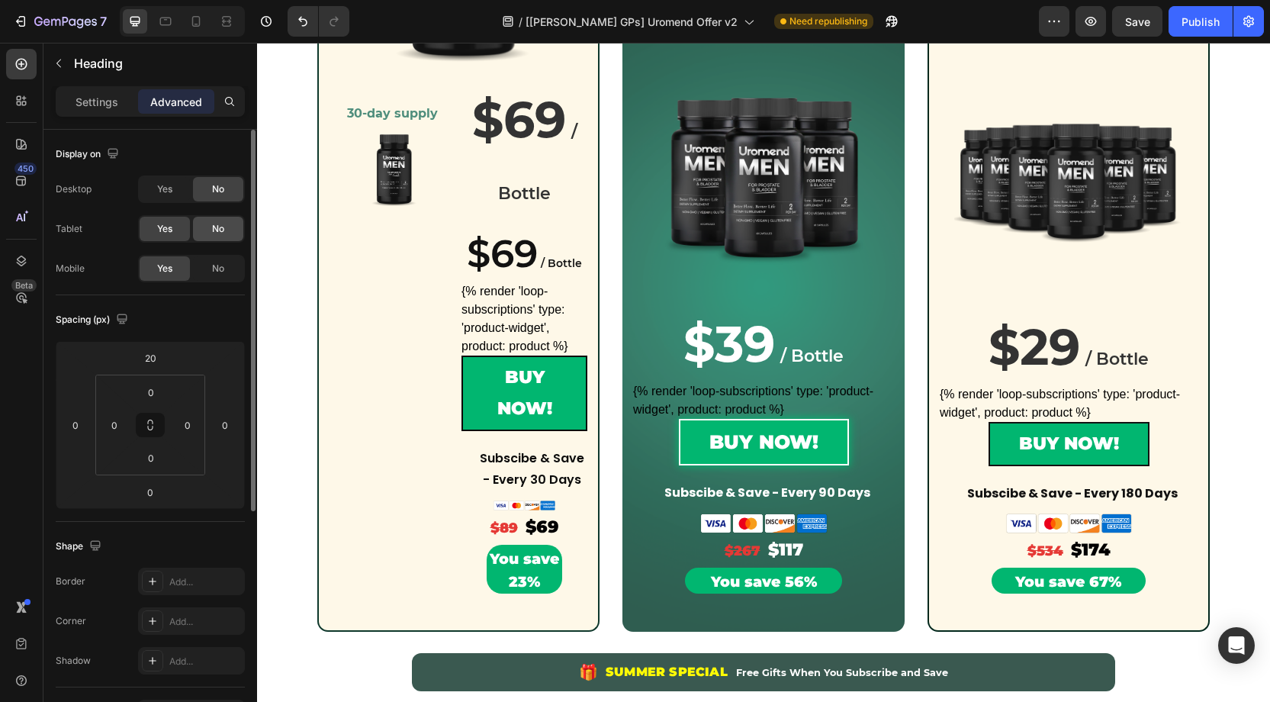
click at [220, 223] on span "No" at bounding box center [218, 229] width 12 height 14
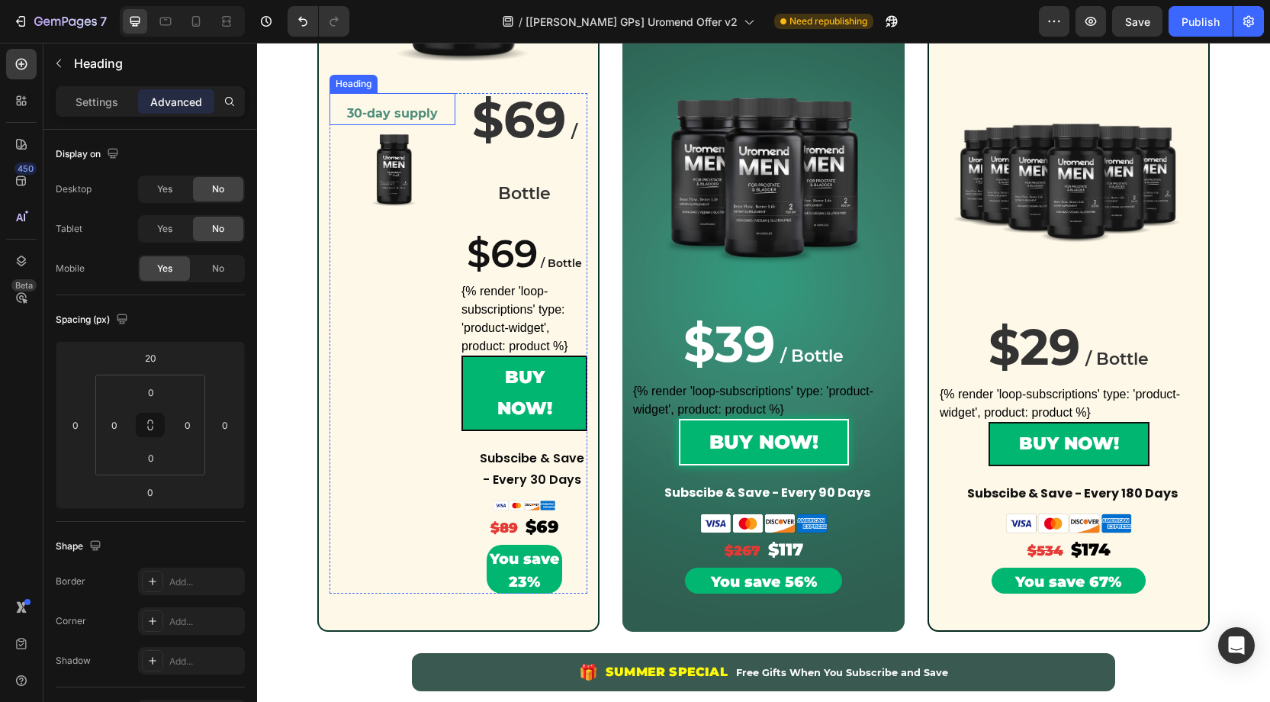
click at [427, 109] on strong "30-day supply" at bounding box center [392, 113] width 91 height 14
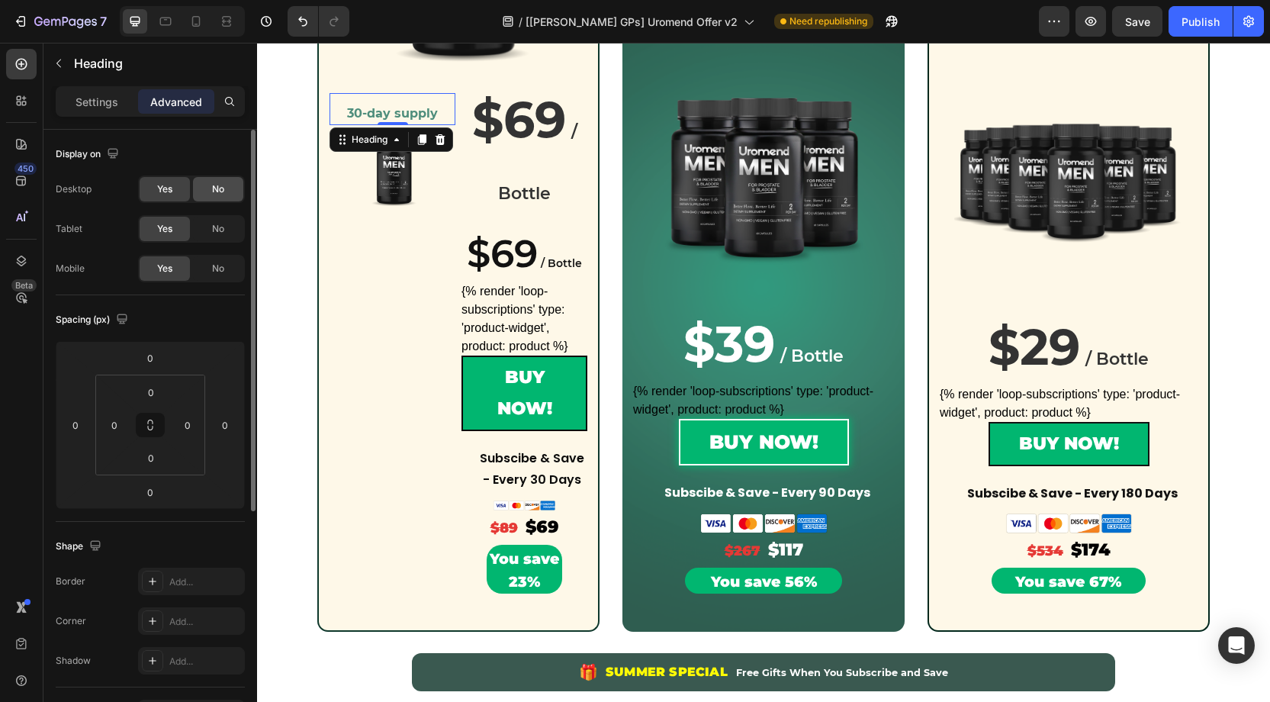
drag, startPoint x: 207, startPoint y: 187, endPoint x: 216, endPoint y: 210, distance: 24.4
click at [207, 188] on div "No" at bounding box center [218, 189] width 50 height 24
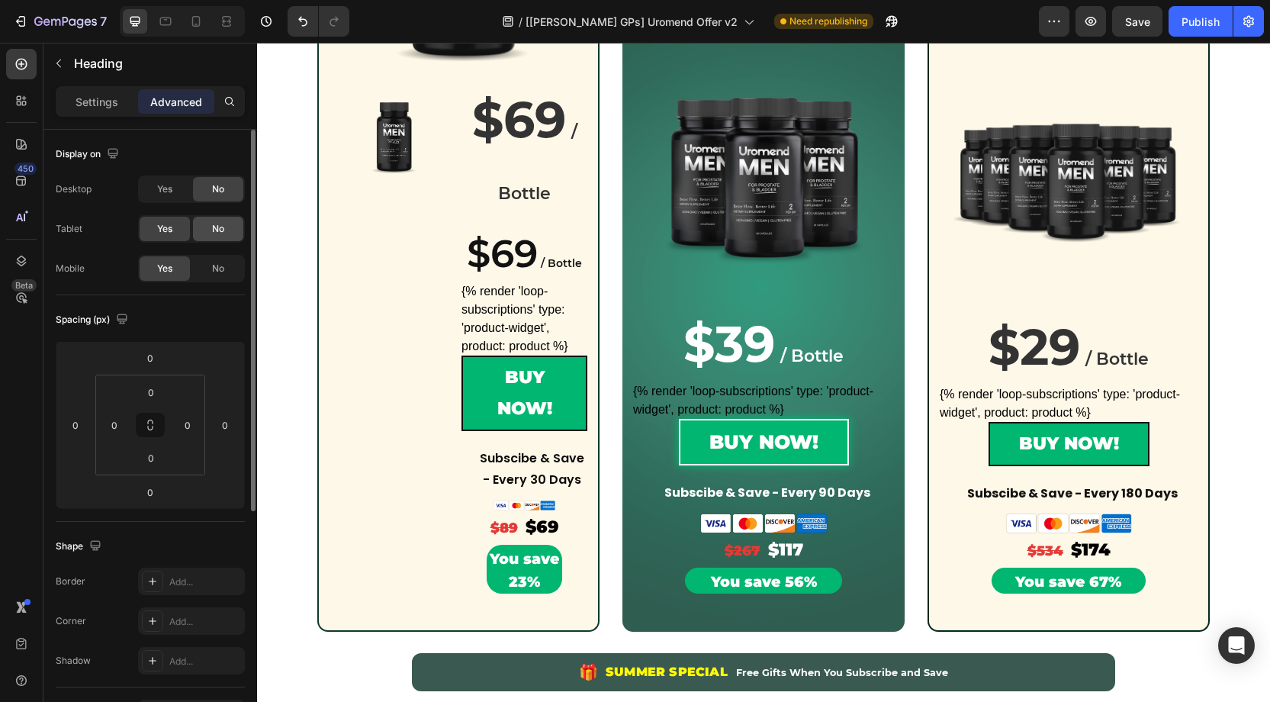
click at [217, 224] on span "No" at bounding box center [218, 229] width 12 height 14
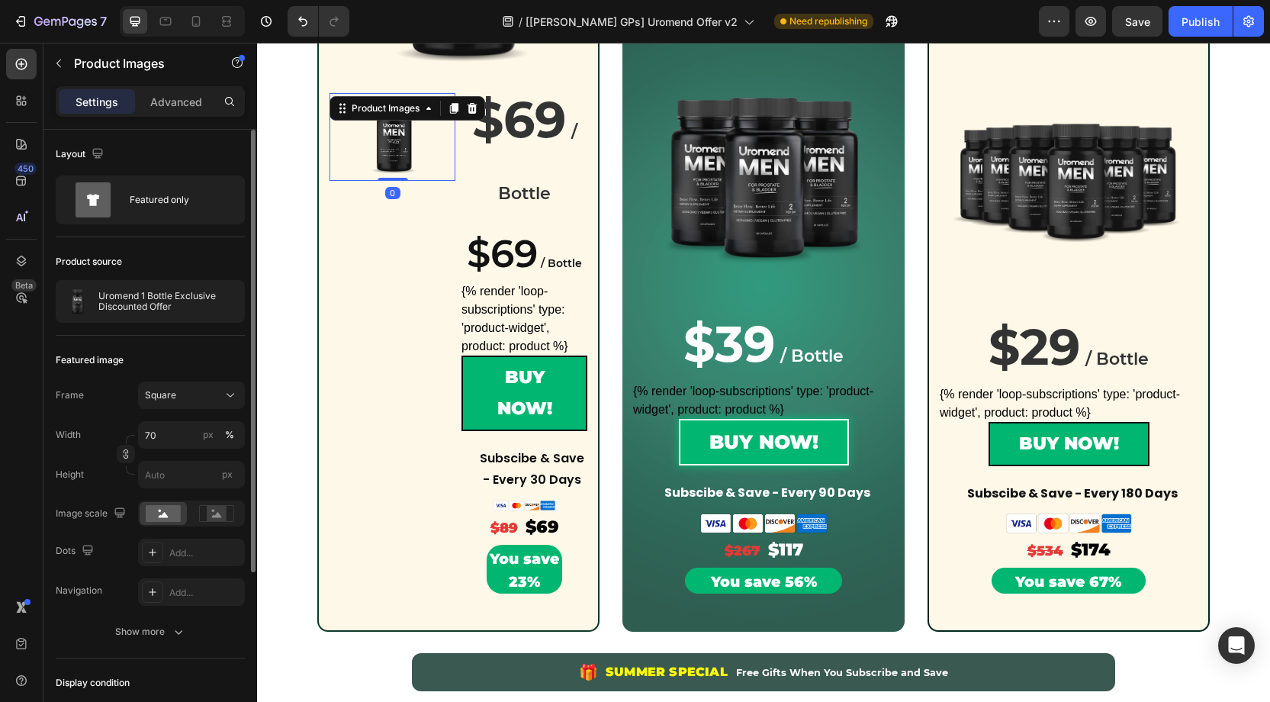
click at [394, 148] on img at bounding box center [393, 137] width 88 height 88
drag, startPoint x: 162, startPoint y: 100, endPoint x: 217, endPoint y: 159, distance: 80.4
click at [166, 101] on p "Advanced" at bounding box center [176, 102] width 52 height 16
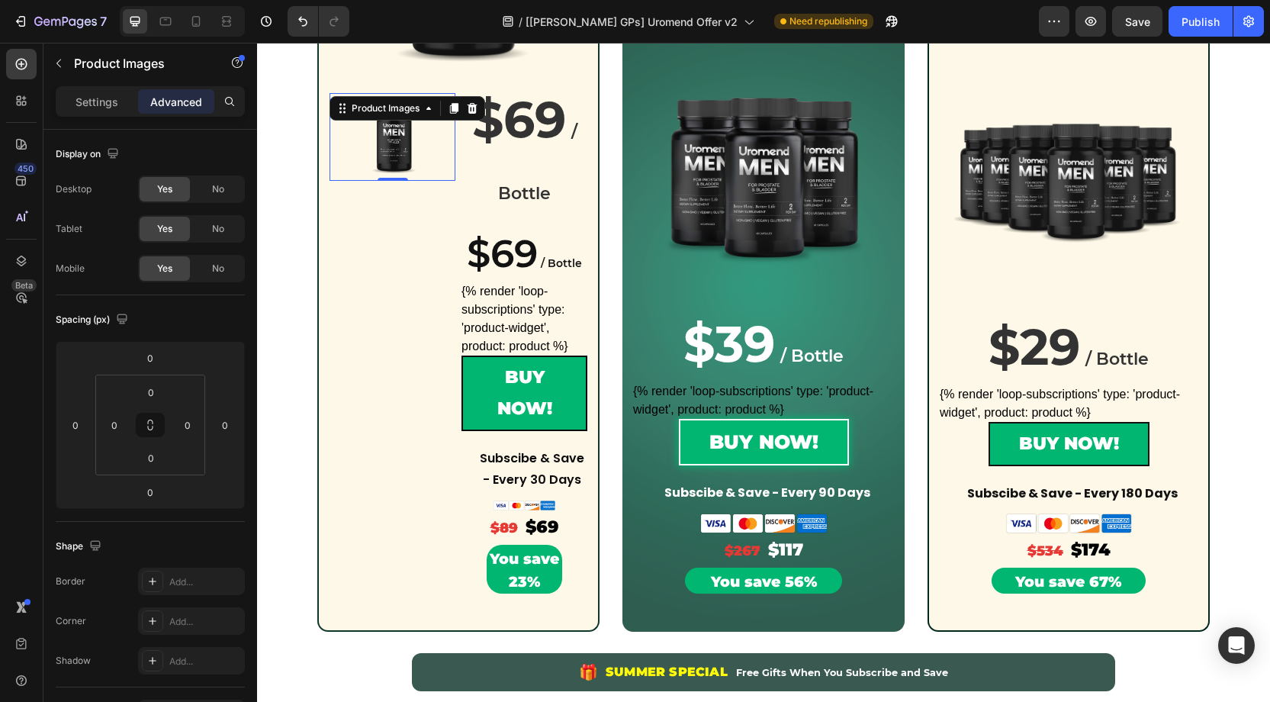
click at [228, 191] on div "No" at bounding box center [218, 189] width 50 height 24
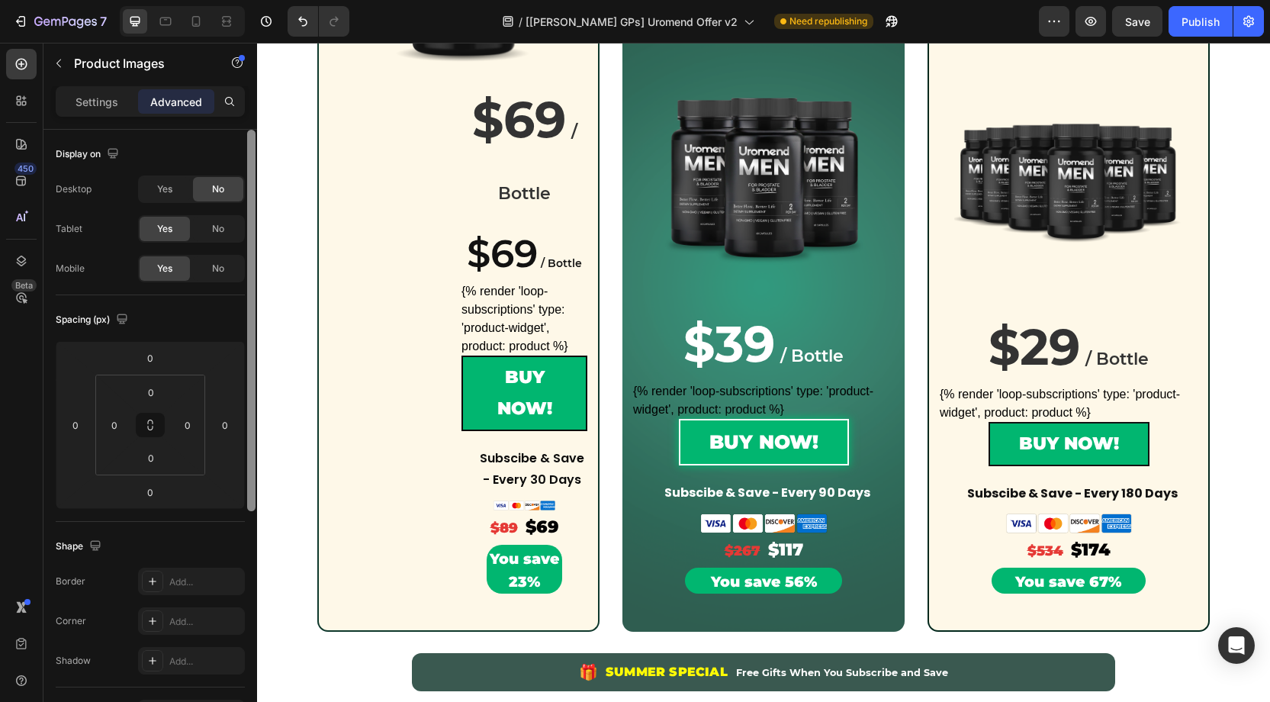
drag, startPoint x: 219, startPoint y: 225, endPoint x: 253, endPoint y: 223, distance: 34.4
click at [219, 225] on span "No" at bounding box center [218, 229] width 12 height 14
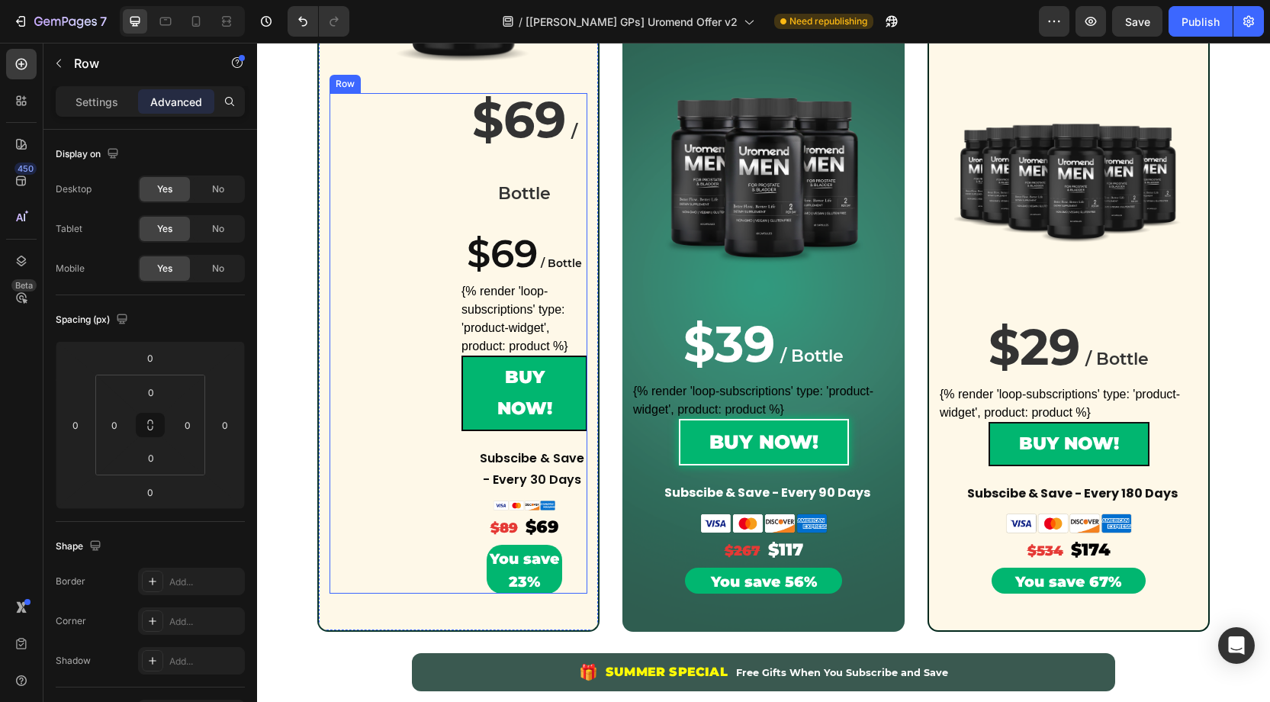
click at [445, 181] on div "1 Bottle Heading 30-day supply Heading Product Images 0" at bounding box center [393, 343] width 126 height 500
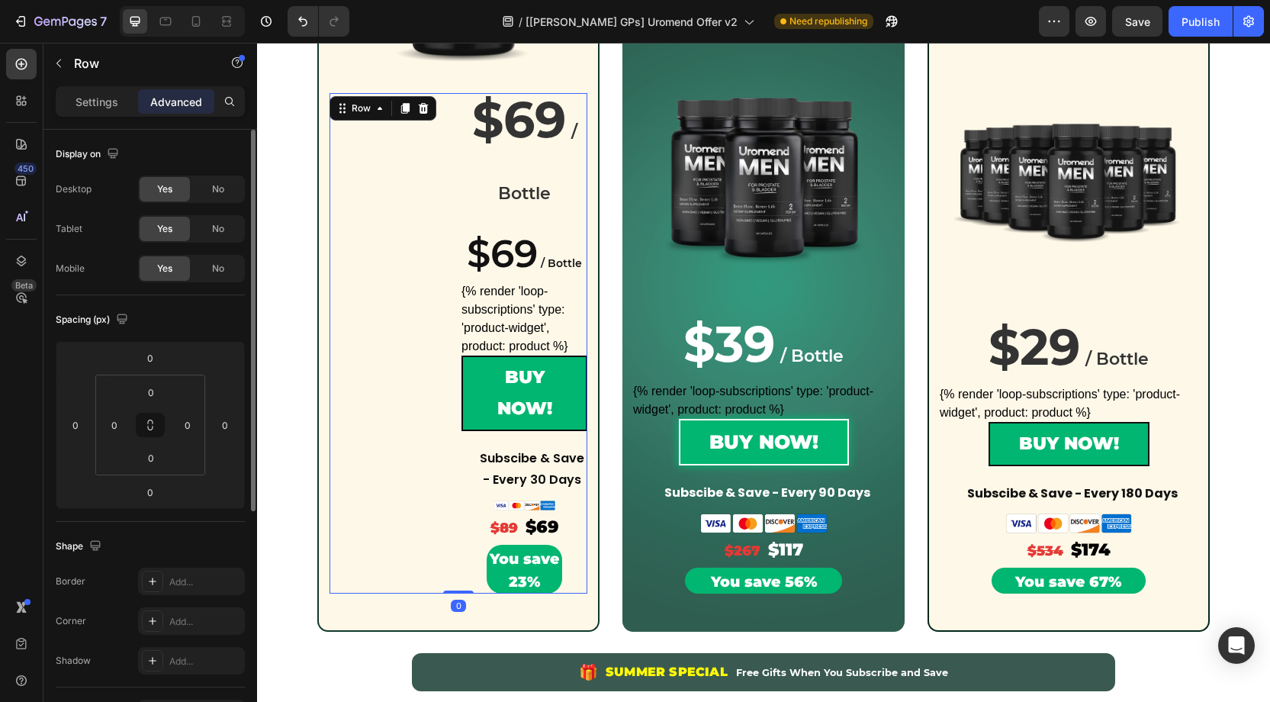
click at [95, 101] on p "Settings" at bounding box center [97, 102] width 43 height 16
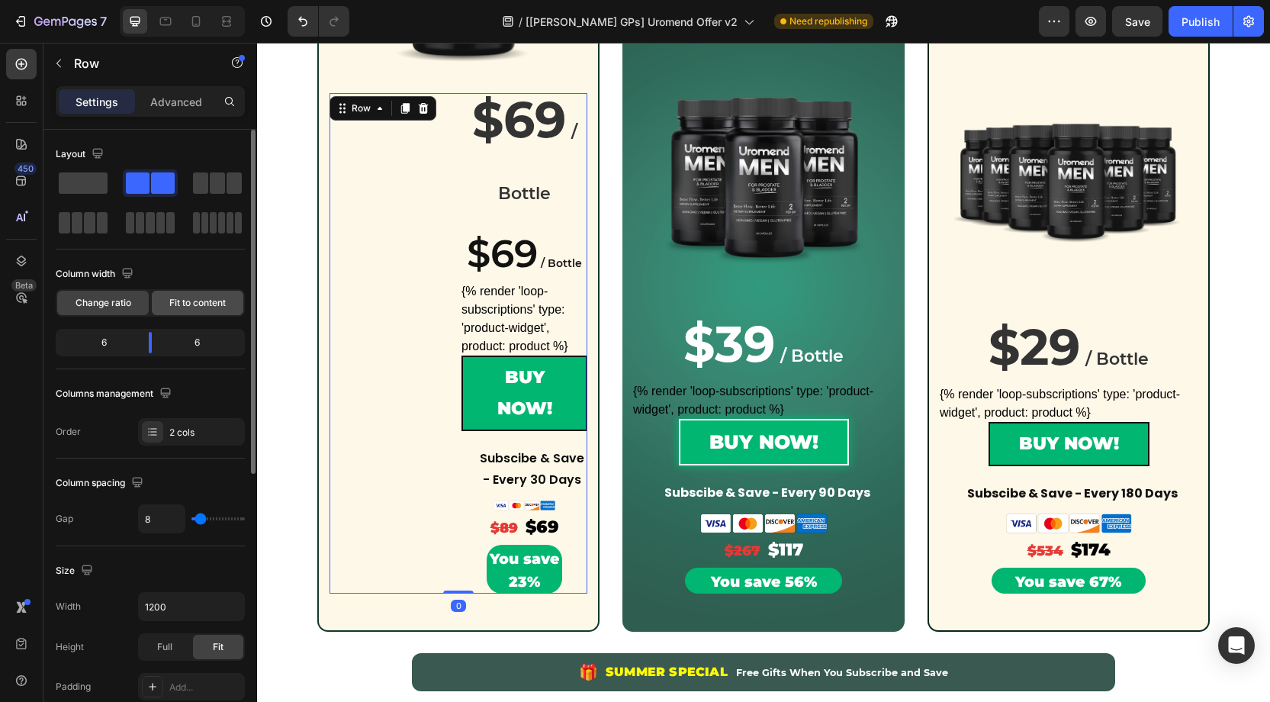
click at [182, 297] on span "Fit to content" at bounding box center [197, 303] width 56 height 14
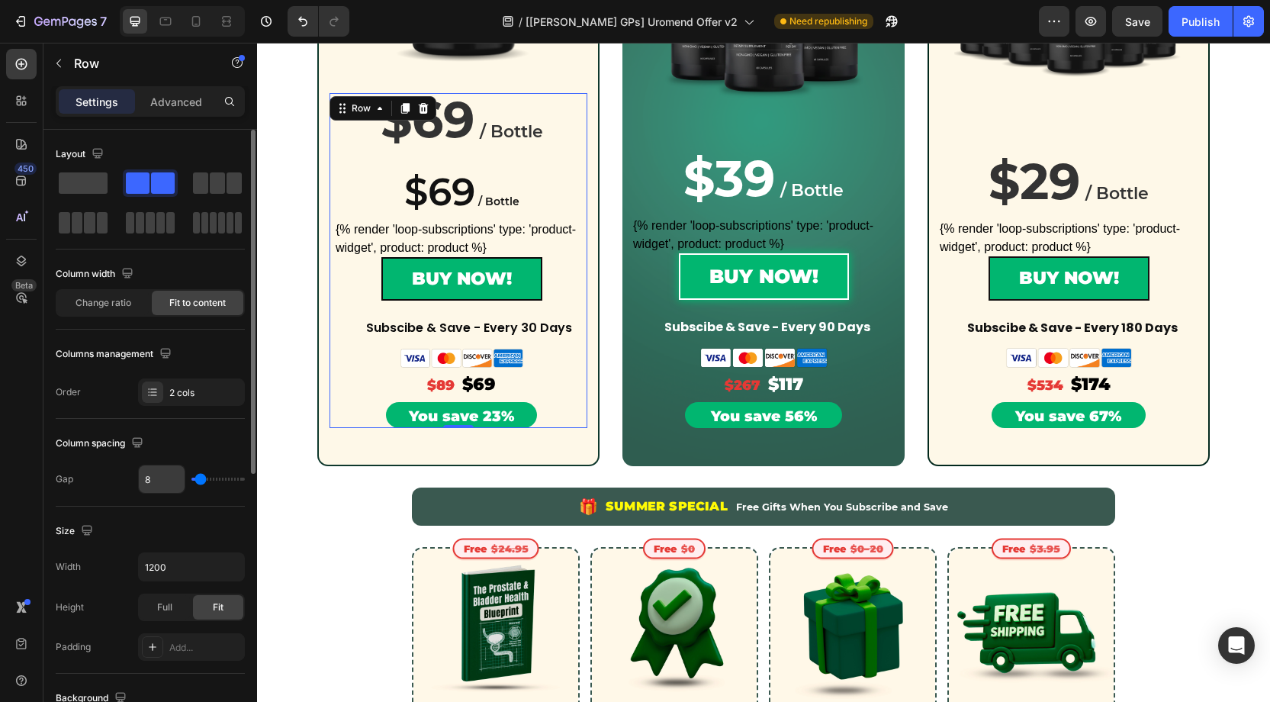
click at [156, 477] on input "8" at bounding box center [162, 478] width 46 height 27
type input "0"
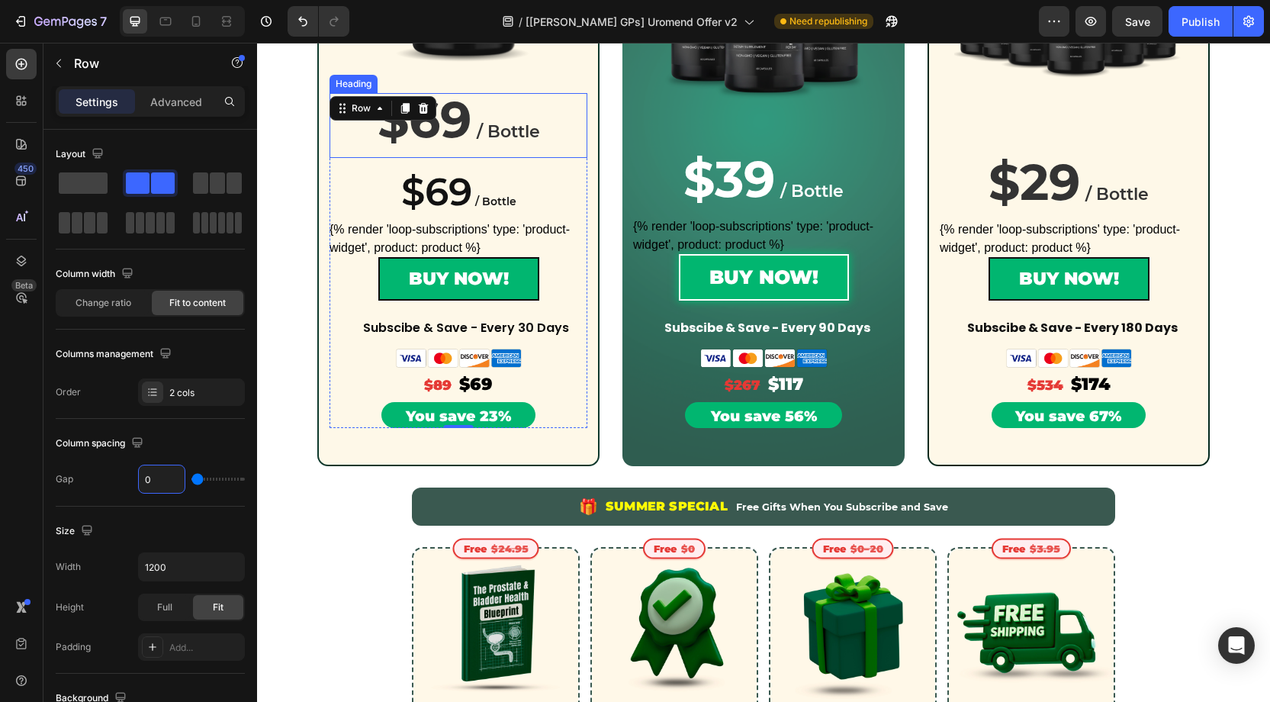
click at [484, 121] on span "/ Bottle" at bounding box center [508, 131] width 63 height 21
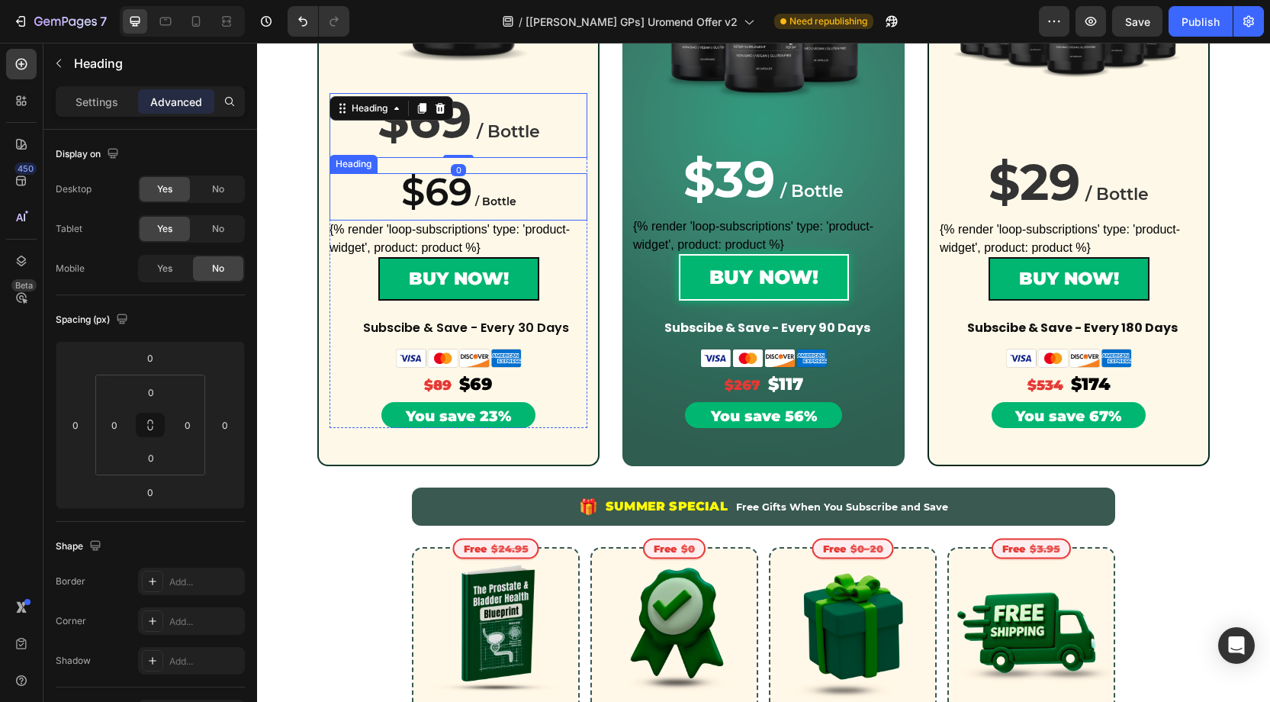
click at [470, 188] on span "$69" at bounding box center [436, 192] width 71 height 47
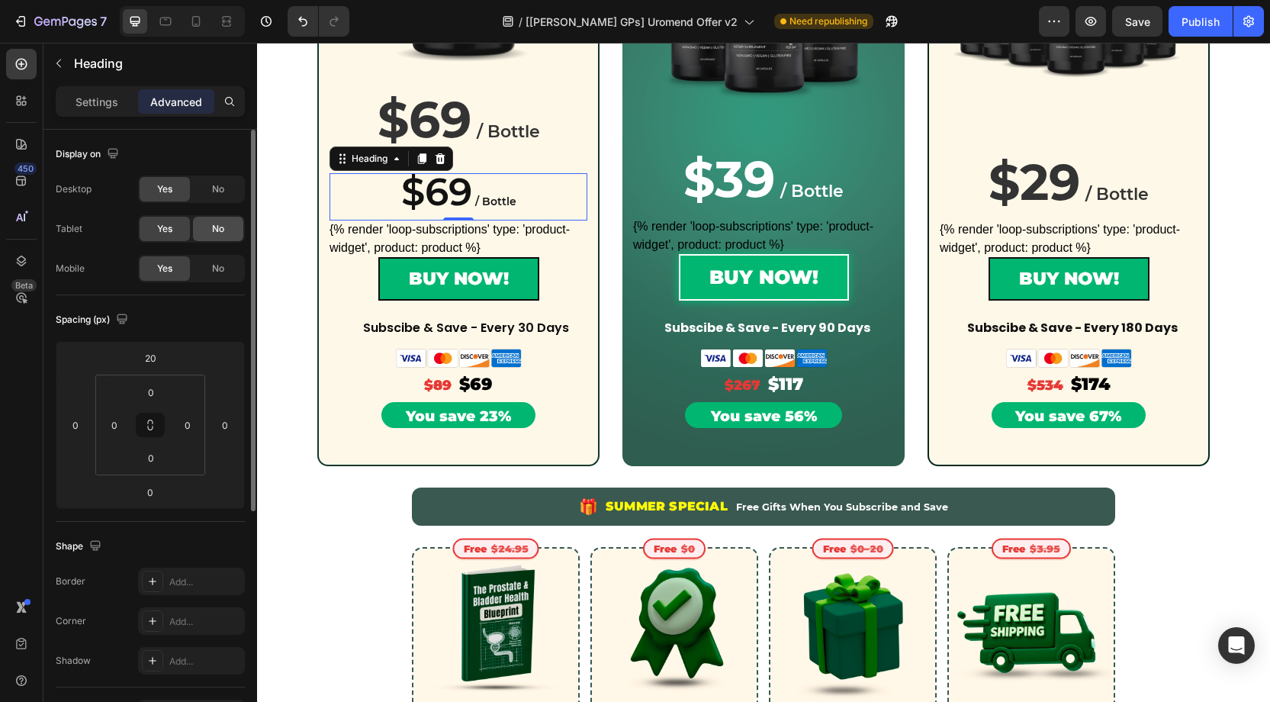
click at [214, 234] on span "No" at bounding box center [218, 229] width 12 height 14
click at [218, 193] on span "No" at bounding box center [218, 189] width 12 height 14
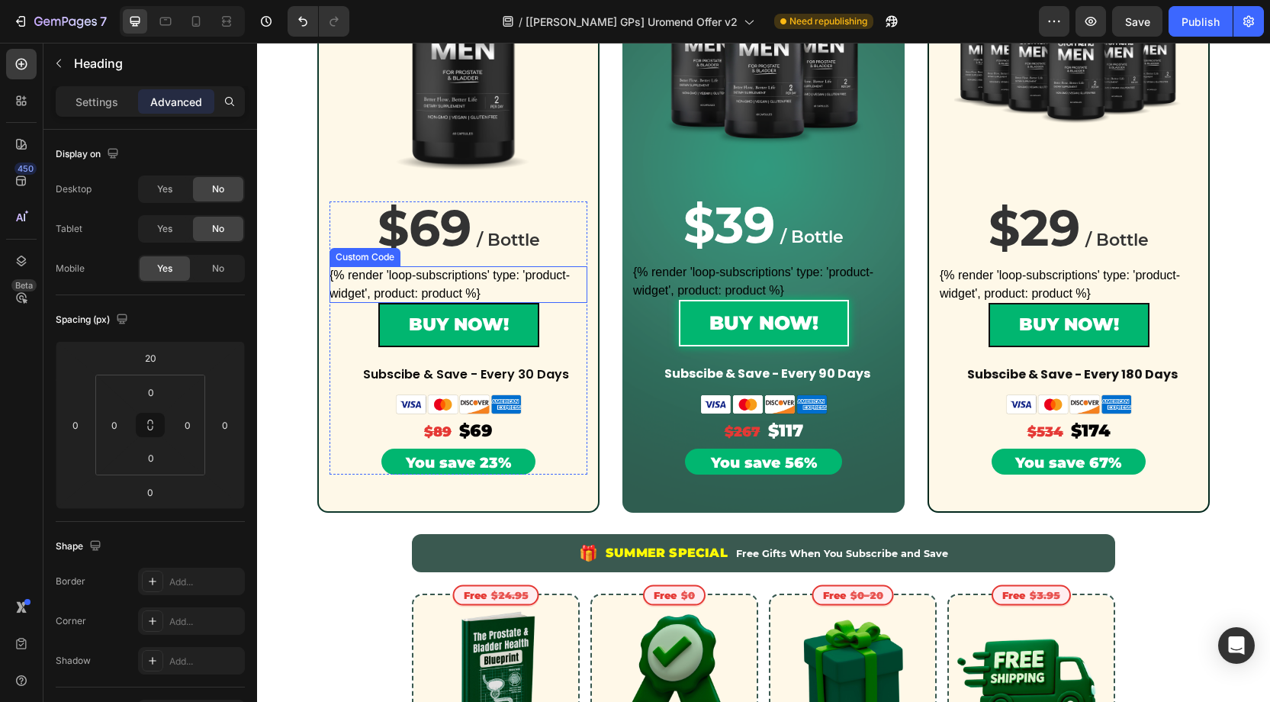
scroll to position [416, 0]
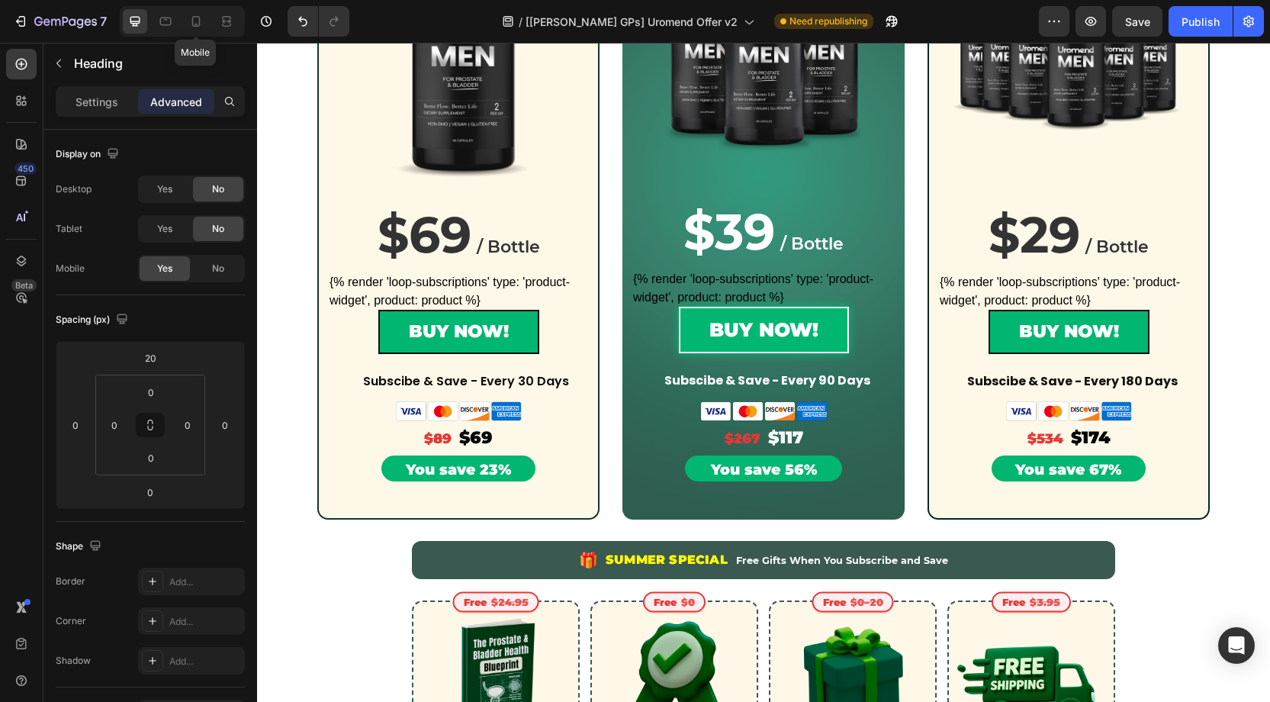
drag, startPoint x: 198, startPoint y: 27, endPoint x: 1007, endPoint y: 191, distance: 825.0
click at [199, 27] on icon at bounding box center [195, 21] width 15 height 15
type input "12"
type input "5"
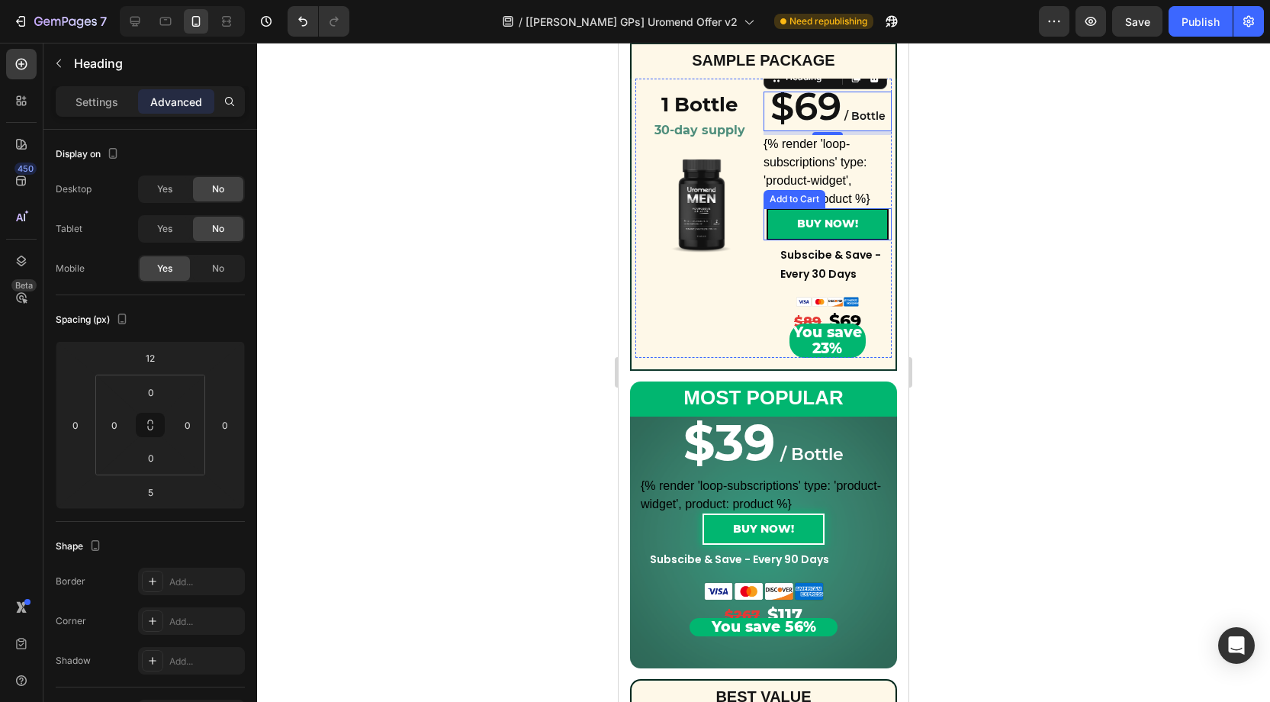
scroll to position [258, 0]
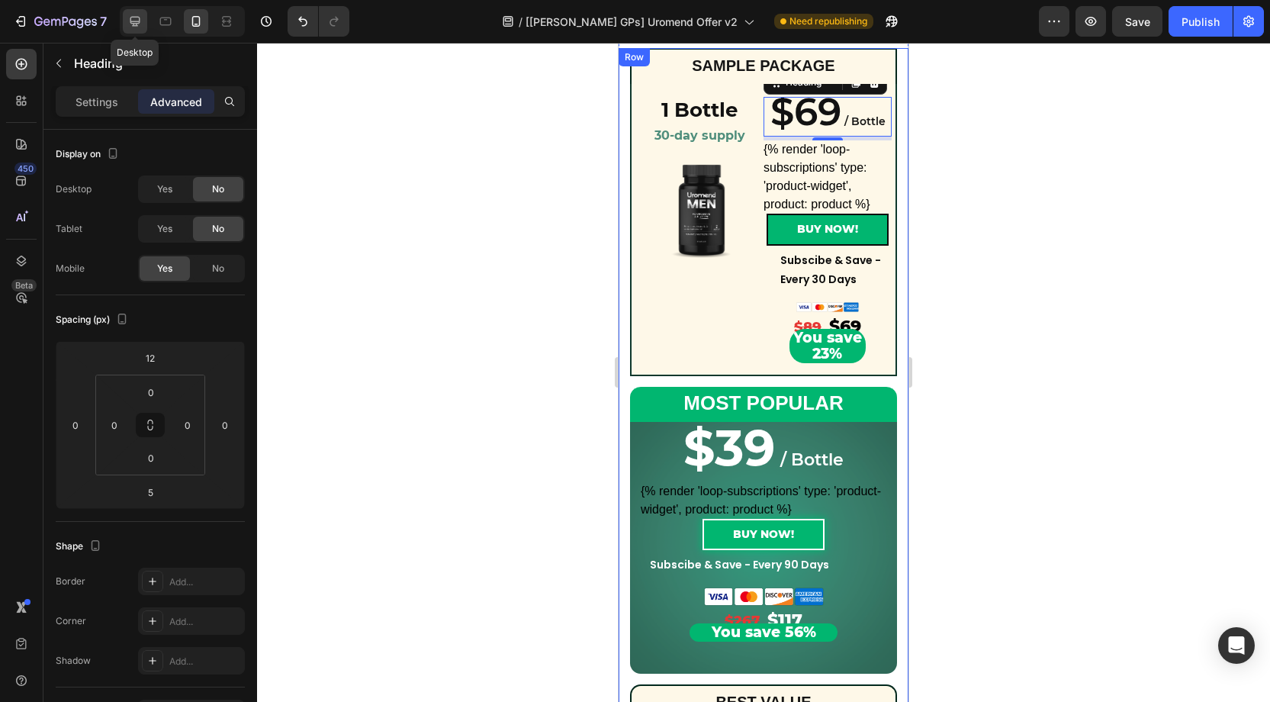
click at [137, 21] on icon at bounding box center [134, 21] width 15 height 15
type input "20"
type input "0"
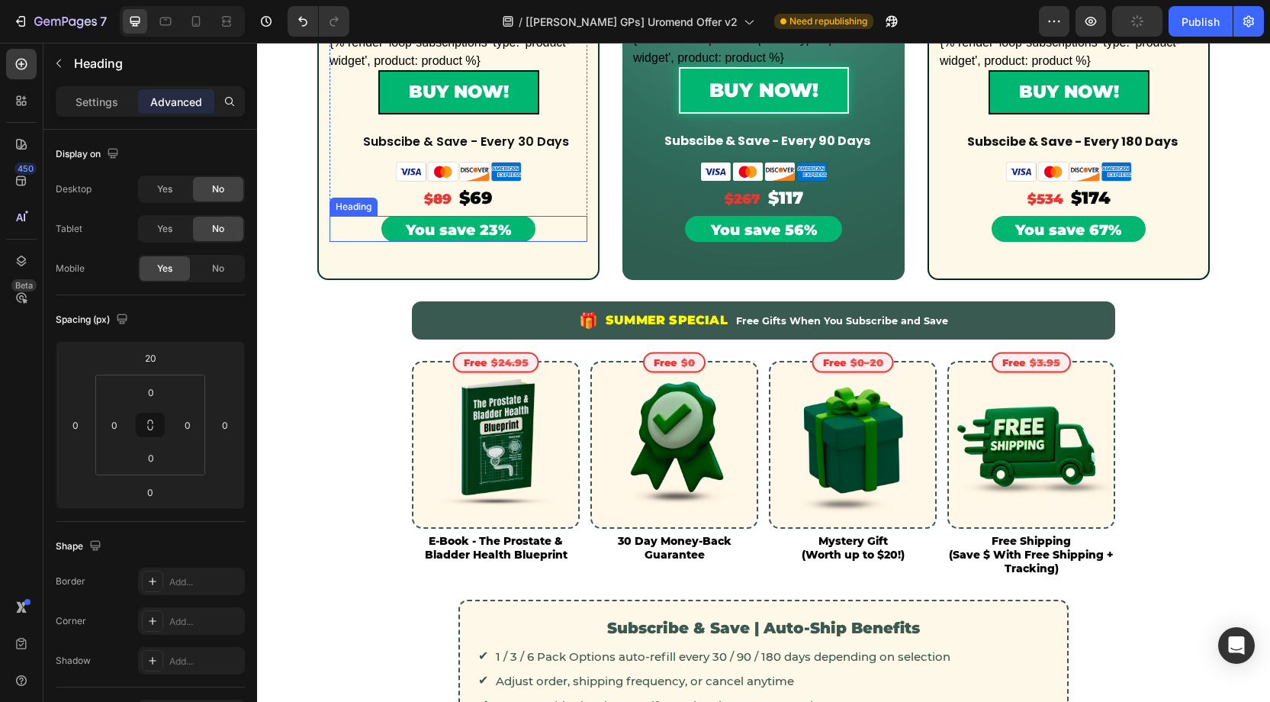
scroll to position [653, 0]
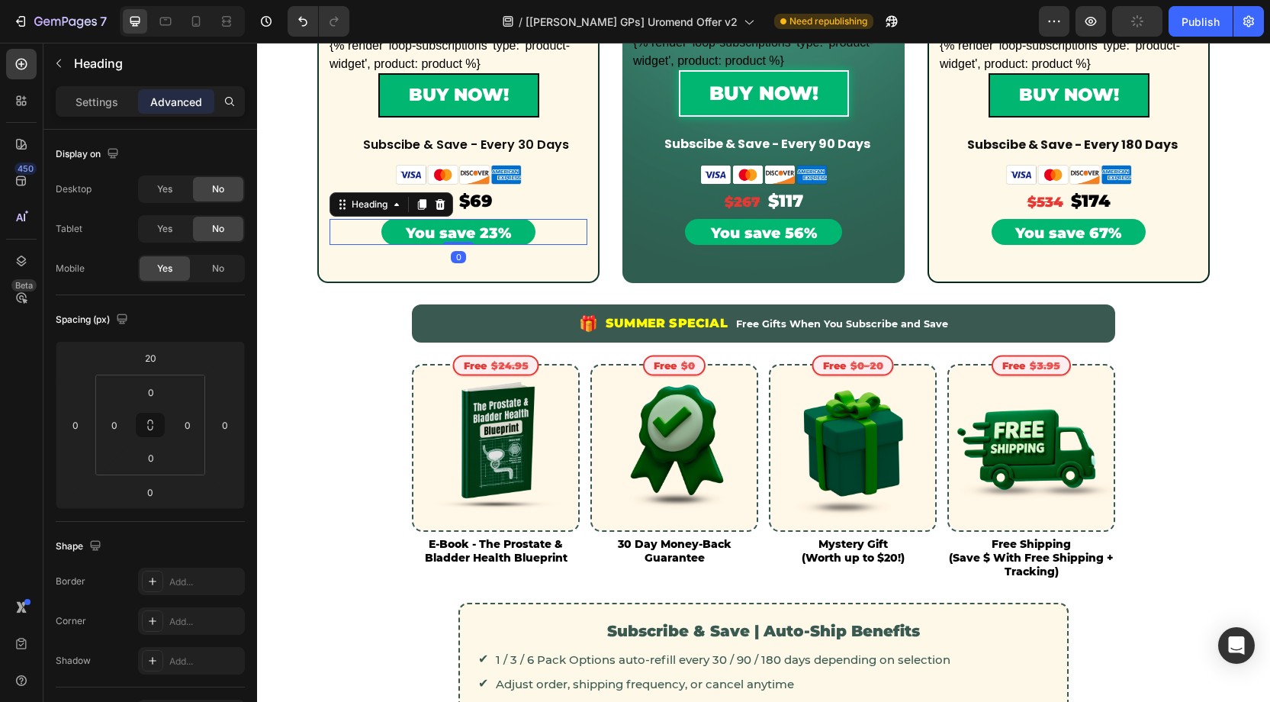
click at [459, 235] on span "You save 23%" at bounding box center [458, 233] width 105 height 18
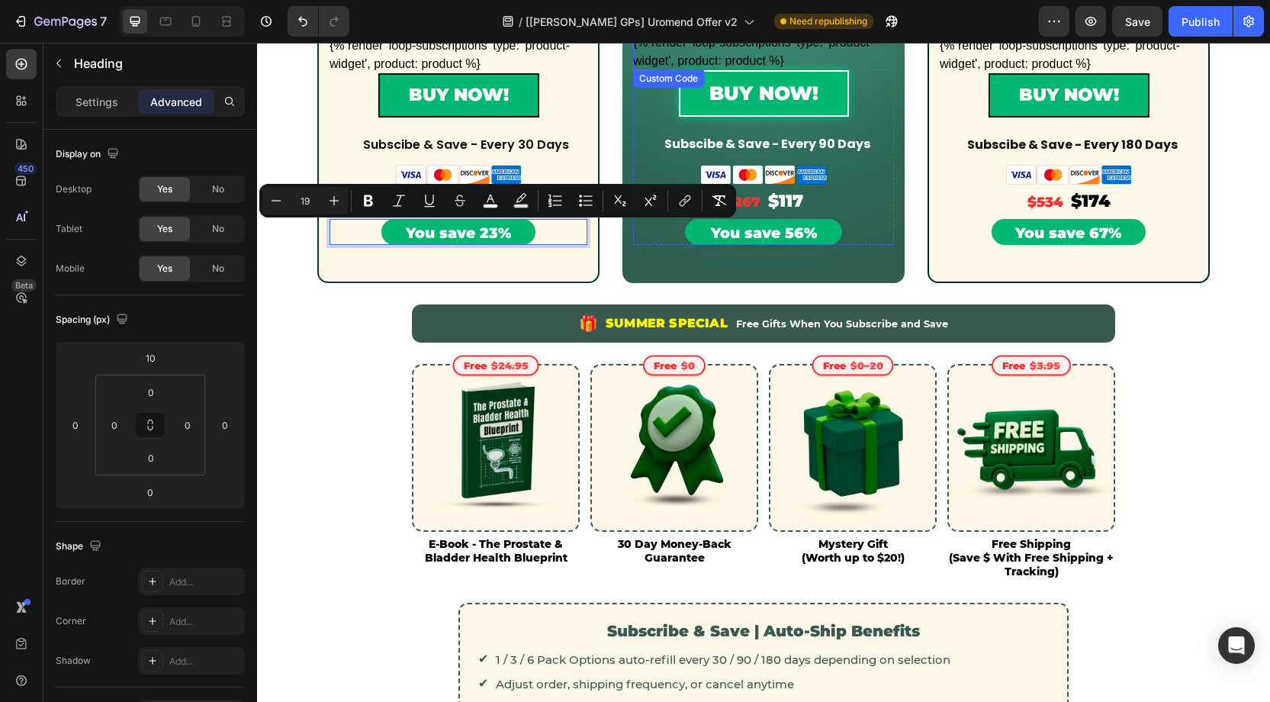
scroll to position [648, 0]
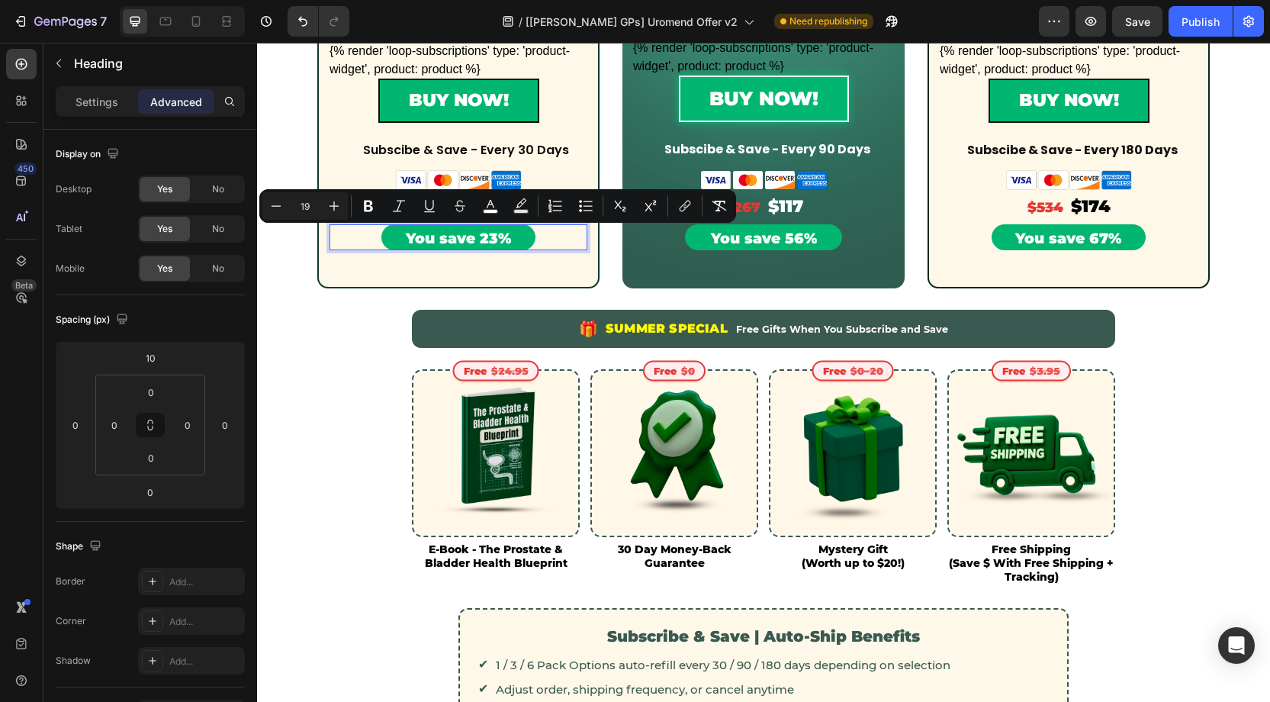
click at [458, 236] on span "You save 23%" at bounding box center [458, 239] width 105 height 18
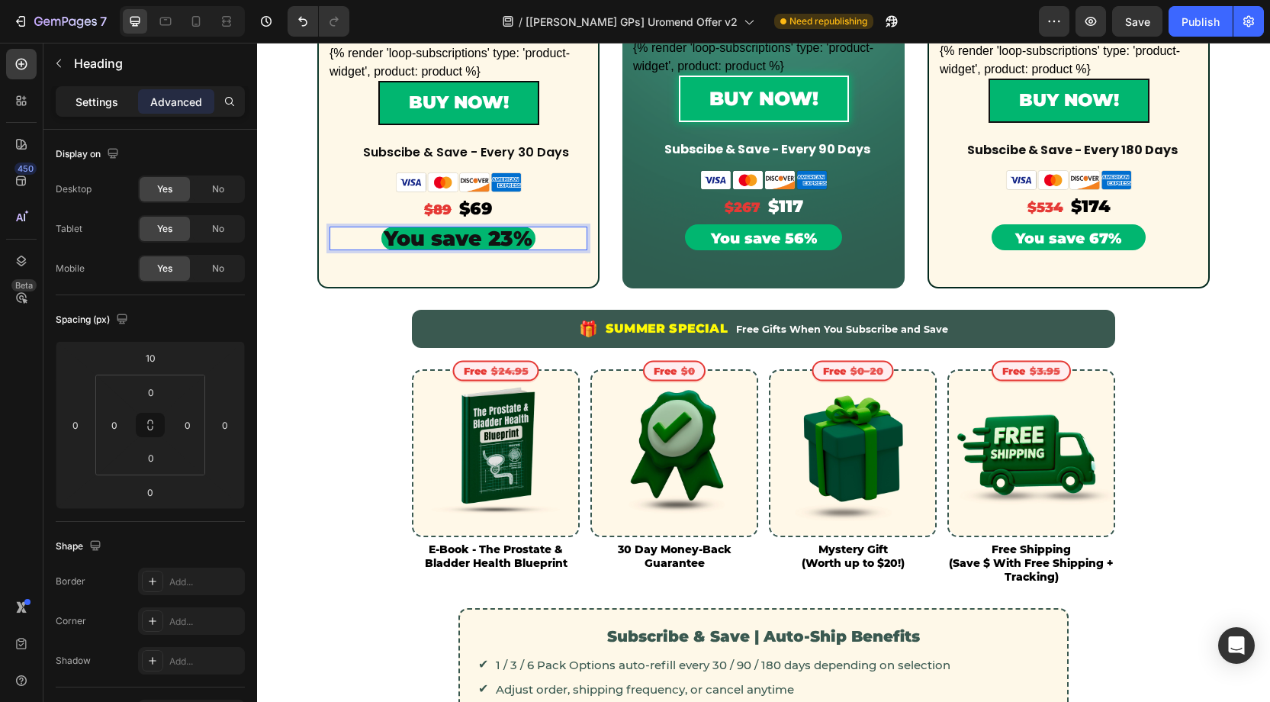
click at [94, 100] on p "Settings" at bounding box center [97, 102] width 43 height 16
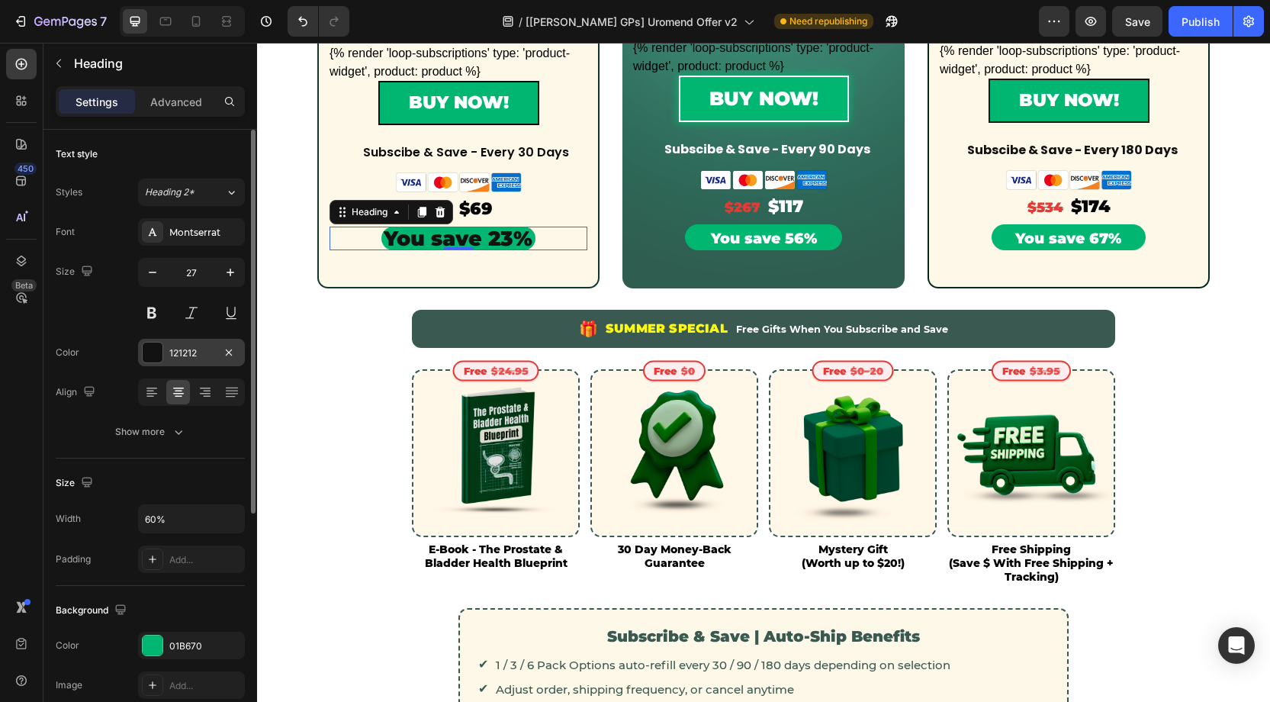
click at [149, 345] on div at bounding box center [153, 352] width 20 height 20
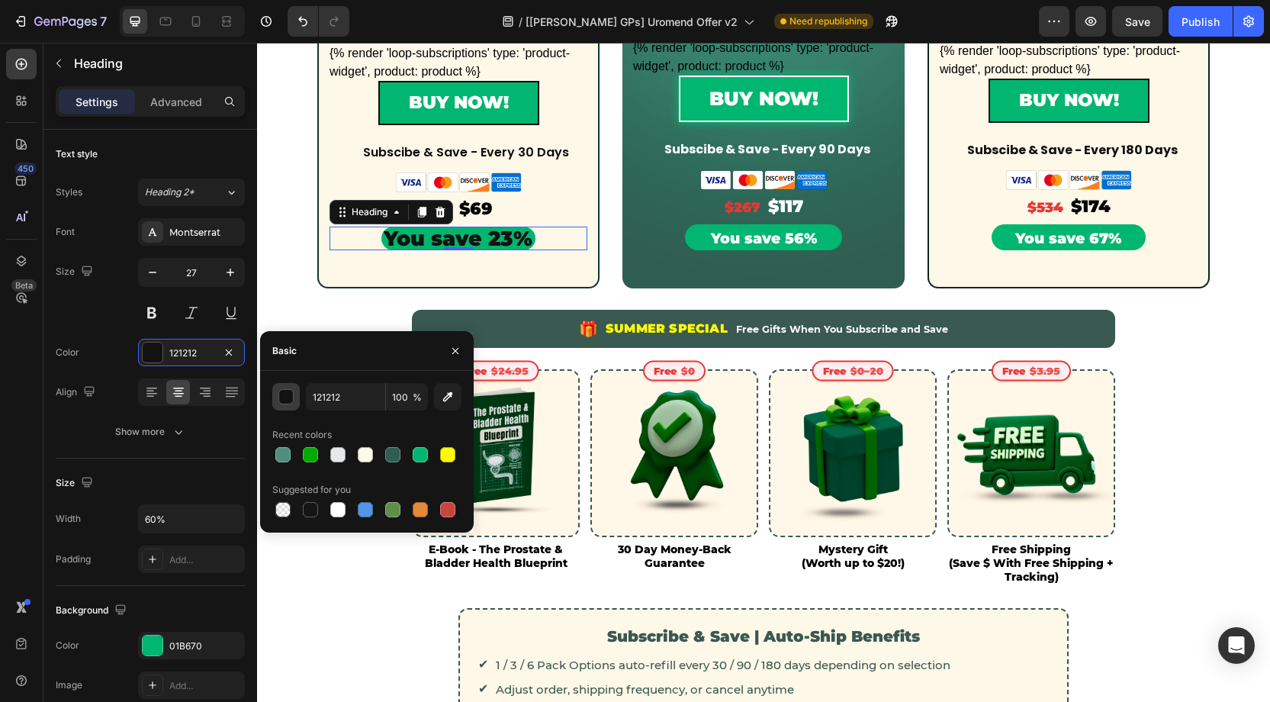
click at [290, 396] on div "button" at bounding box center [286, 397] width 15 height 15
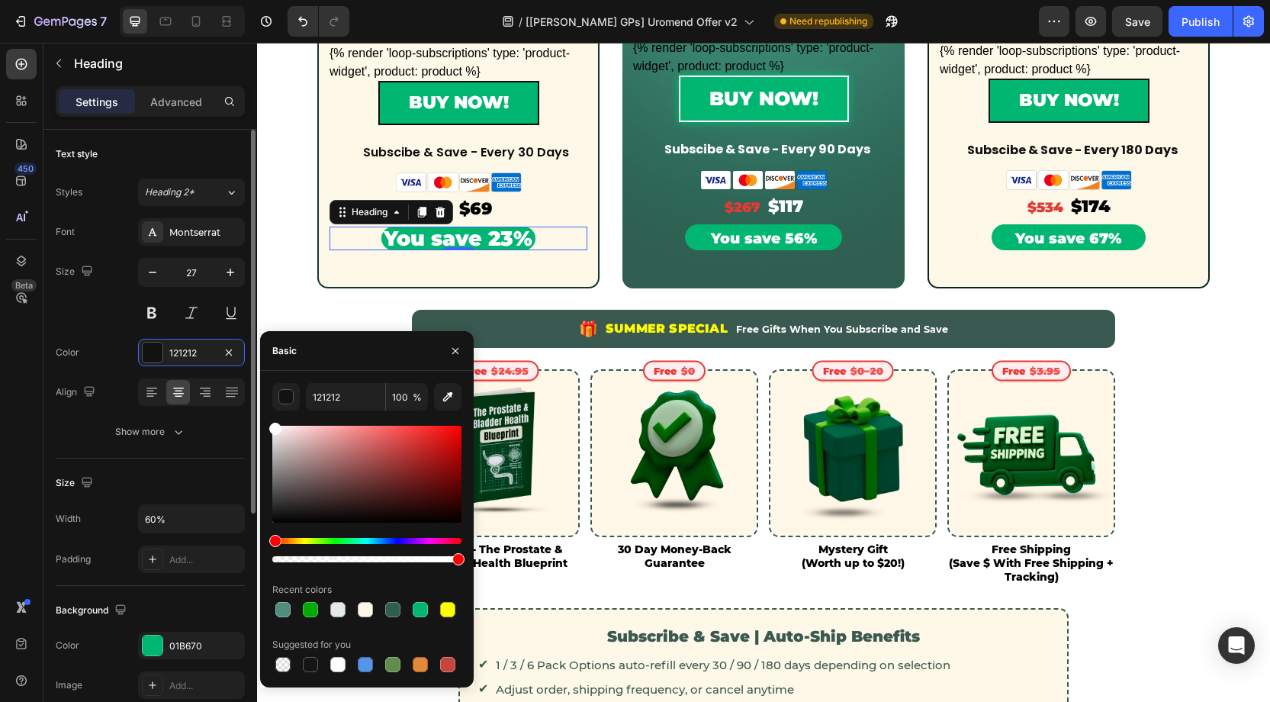
drag, startPoint x: 300, startPoint y: 447, endPoint x: 243, endPoint y: 392, distance: 78.8
click at [250, 395] on div "450 Beta Sections(18) Elements(83) Section Element Hero Section Product Detail …" at bounding box center [128, 372] width 257 height 659
type input "FFFFFF"
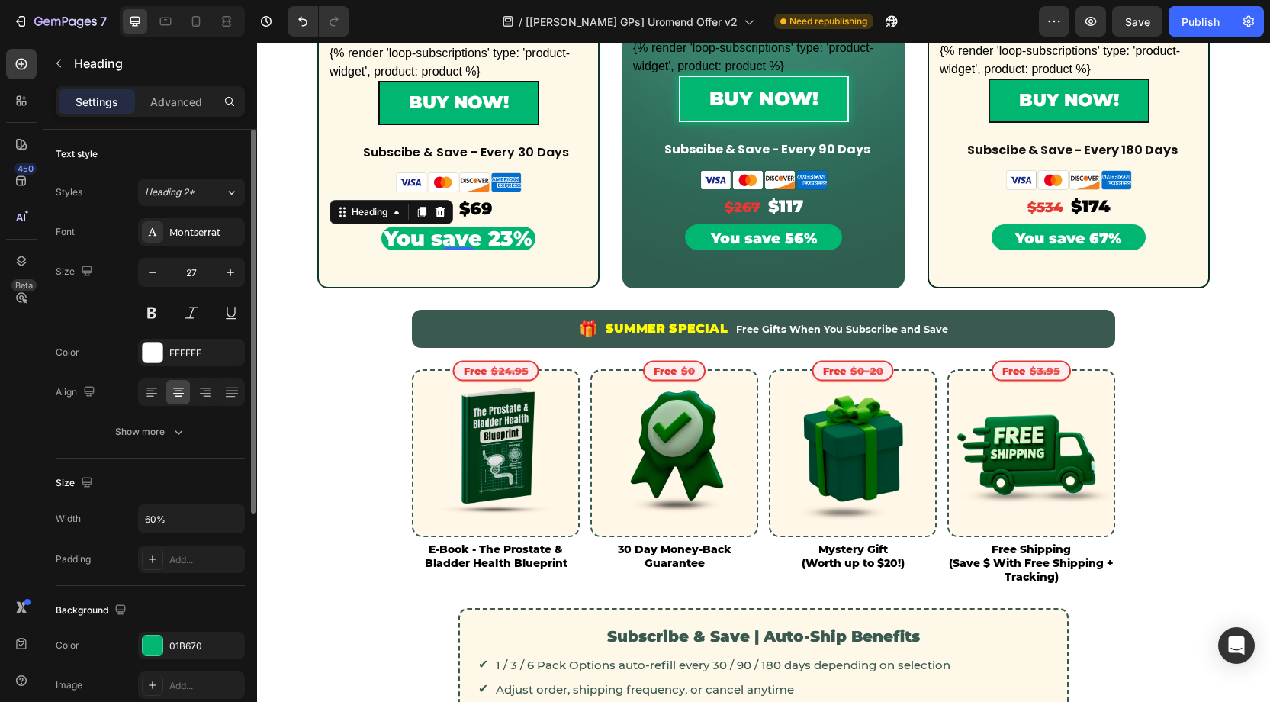
click at [100, 320] on div "Size 27" at bounding box center [150, 292] width 189 height 69
click at [153, 273] on icon "button" at bounding box center [152, 272] width 15 height 15
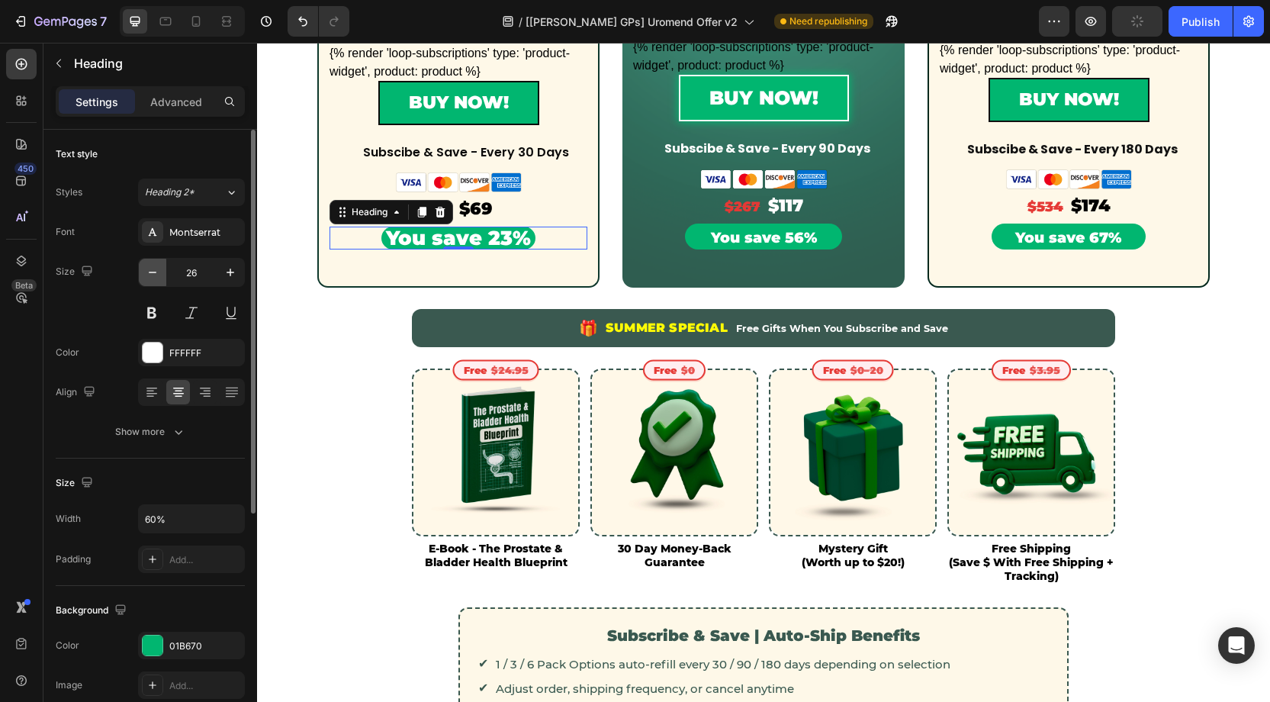
click at [154, 273] on icon "button" at bounding box center [152, 272] width 15 height 15
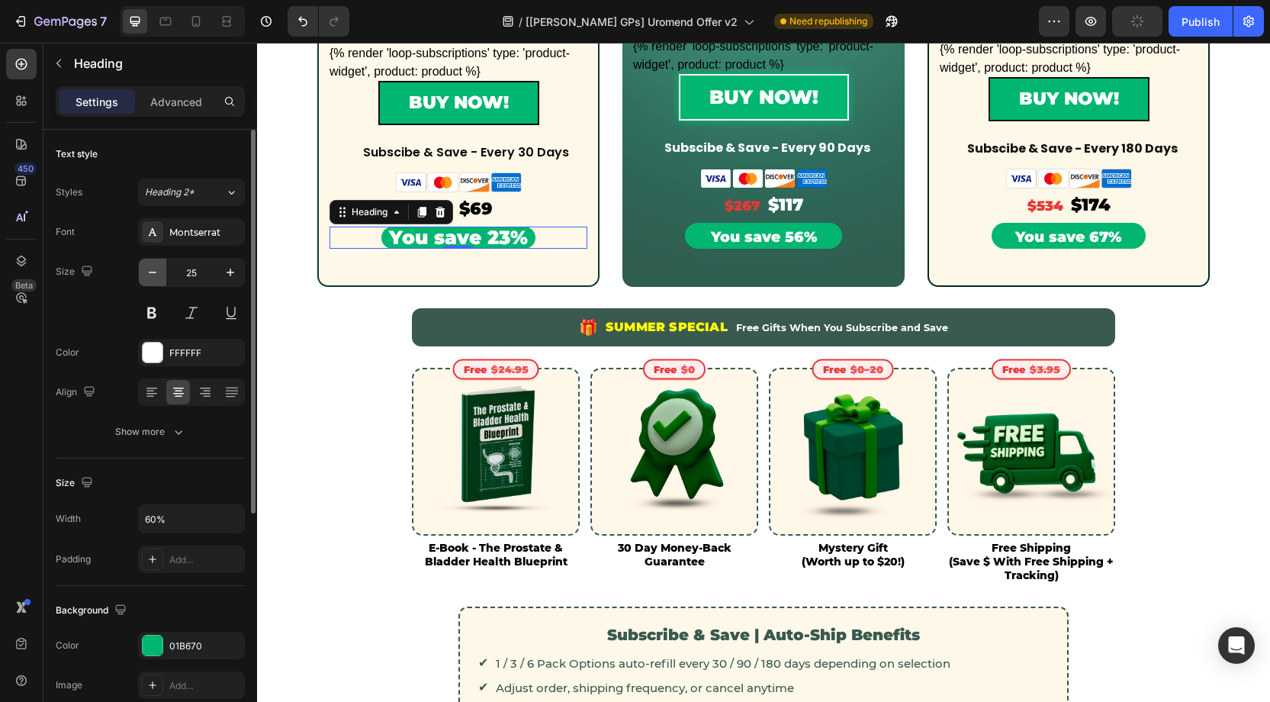
click at [154, 273] on icon "button" at bounding box center [152, 272] width 15 height 15
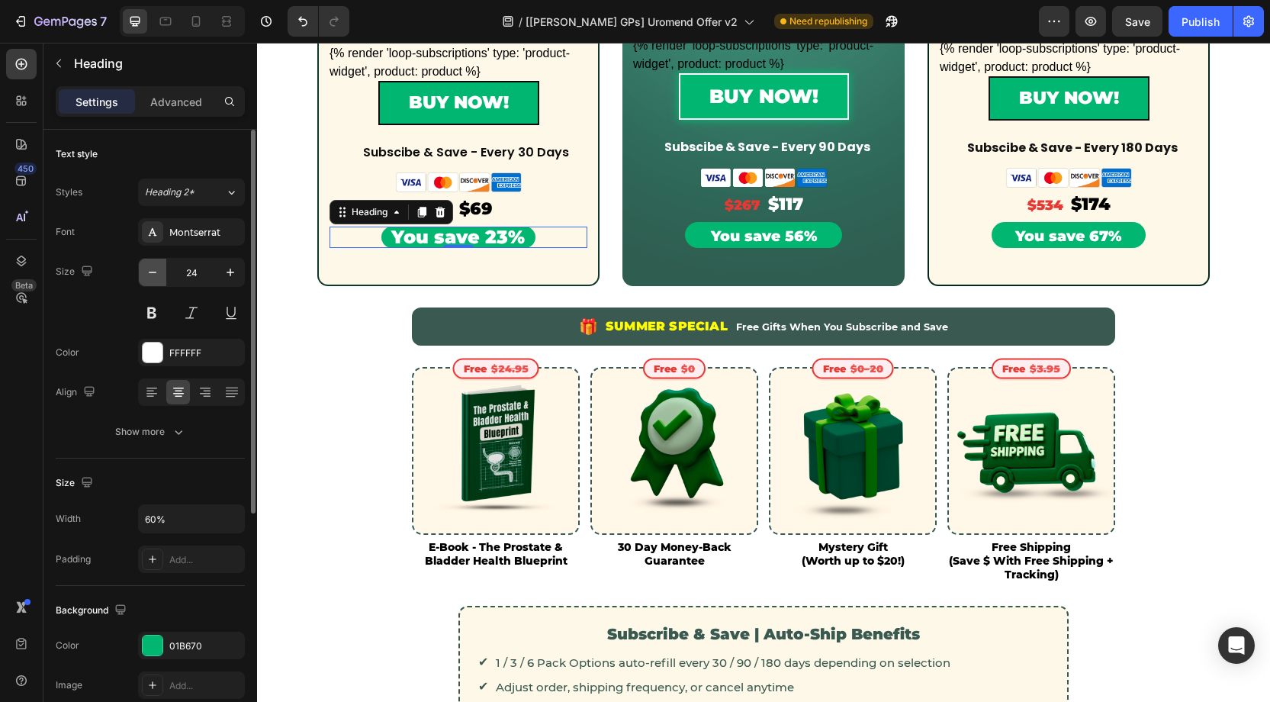
click at [154, 273] on icon "button" at bounding box center [152, 272] width 15 height 15
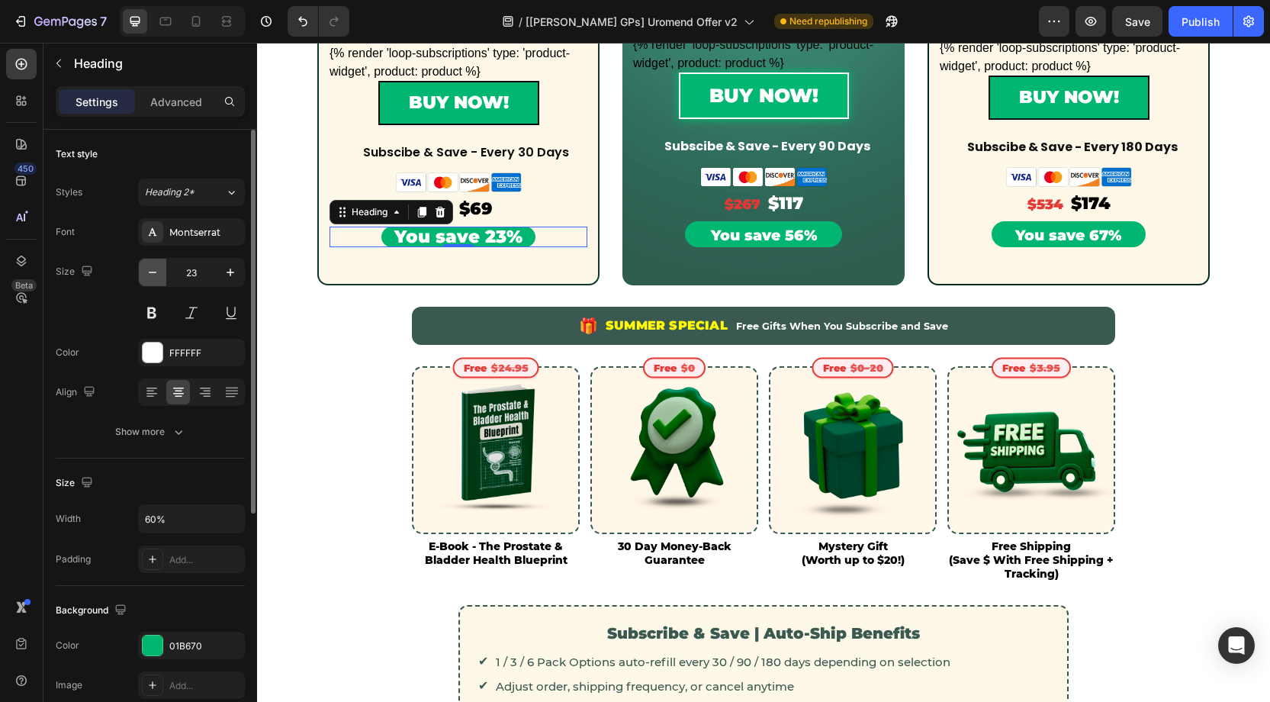
click at [154, 273] on icon "button" at bounding box center [152, 272] width 15 height 15
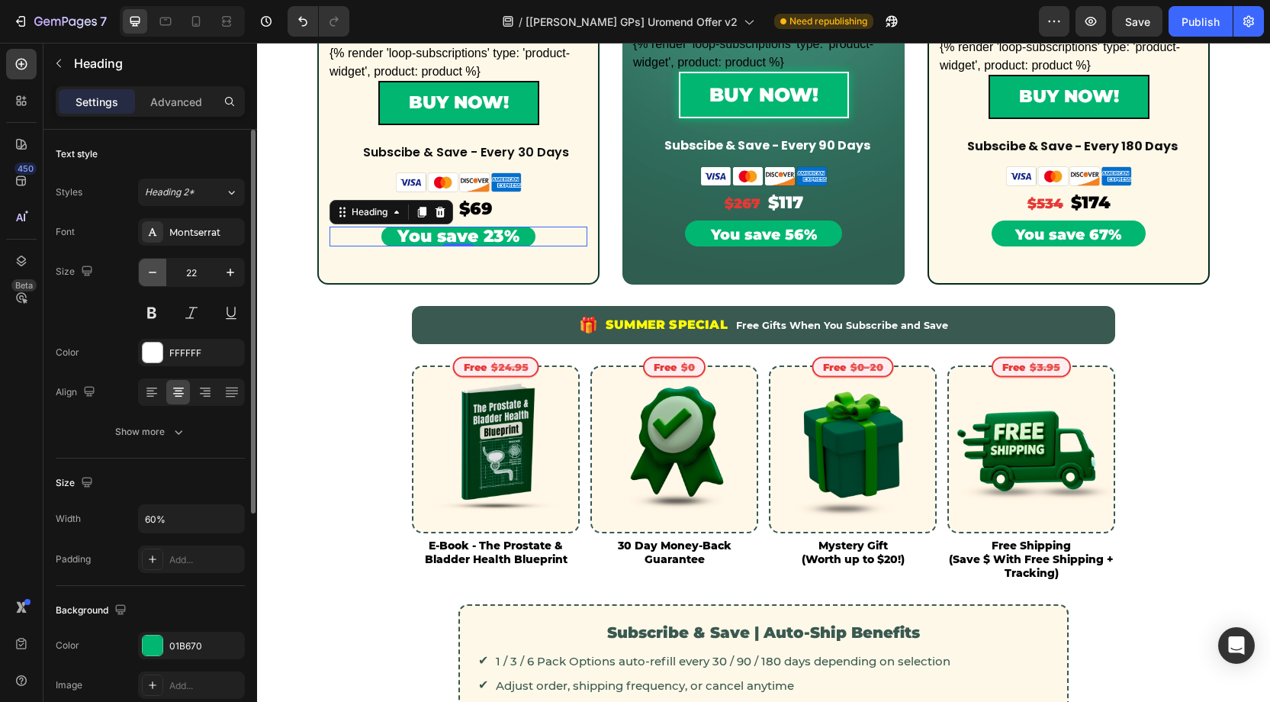
click at [154, 273] on icon "button" at bounding box center [152, 272] width 15 height 15
type input "21"
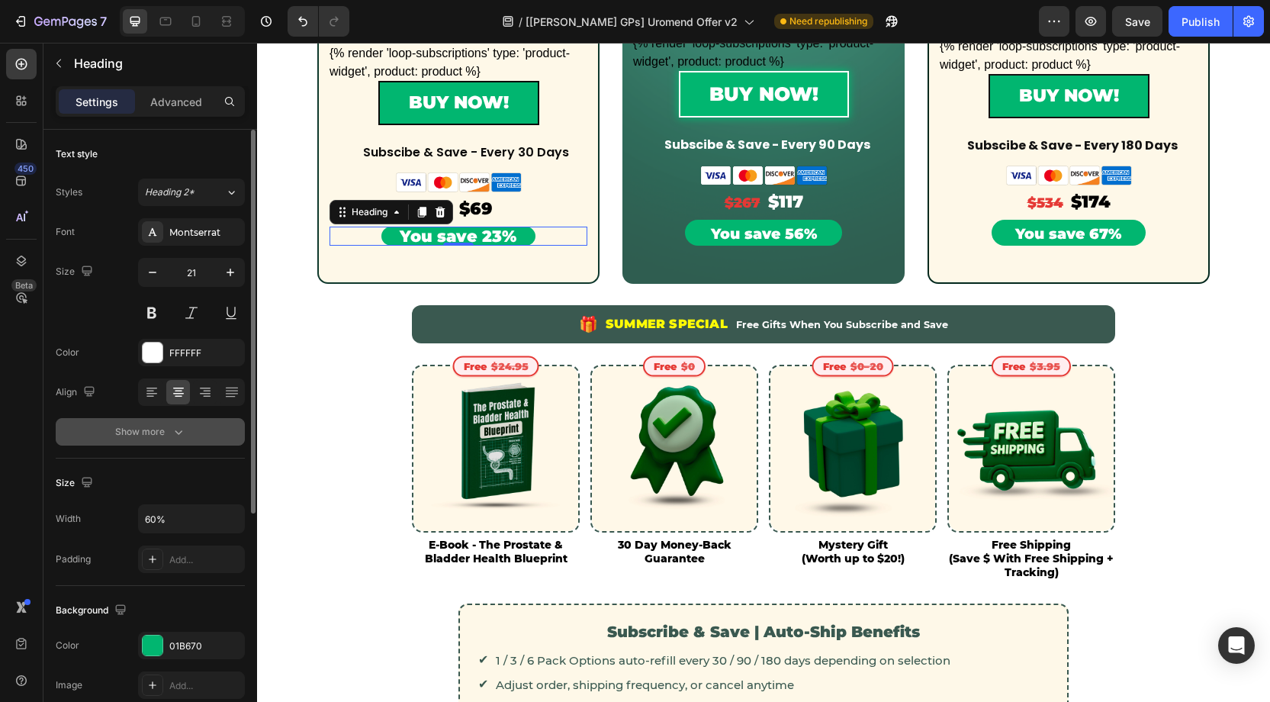
click at [193, 432] on button "Show more" at bounding box center [150, 431] width 189 height 27
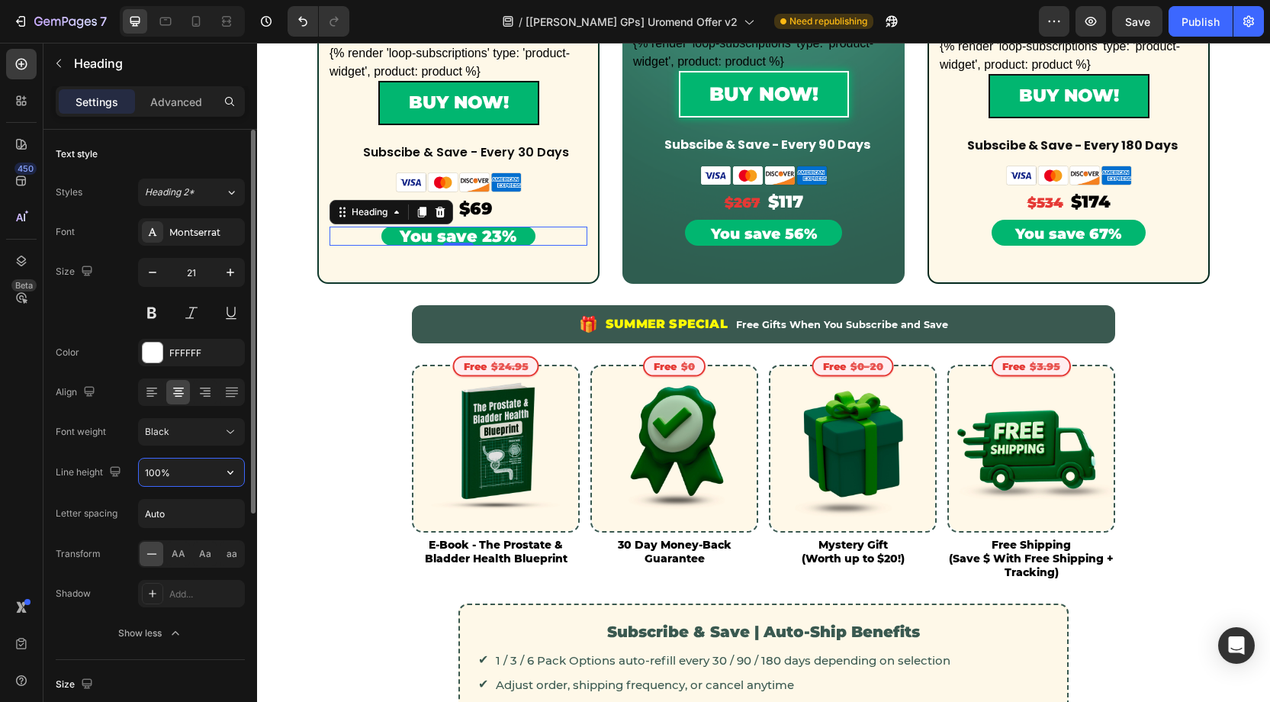
click at [159, 470] on input "100%" at bounding box center [191, 471] width 105 height 27
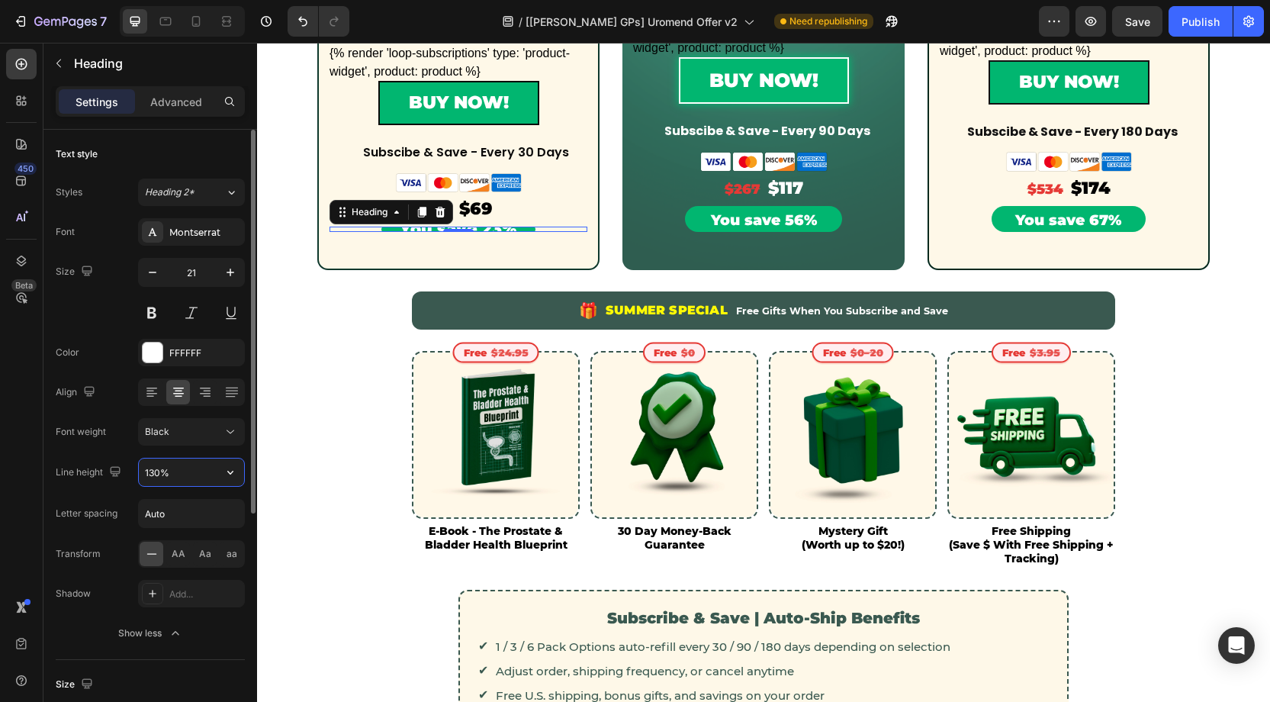
scroll to position [648, 0]
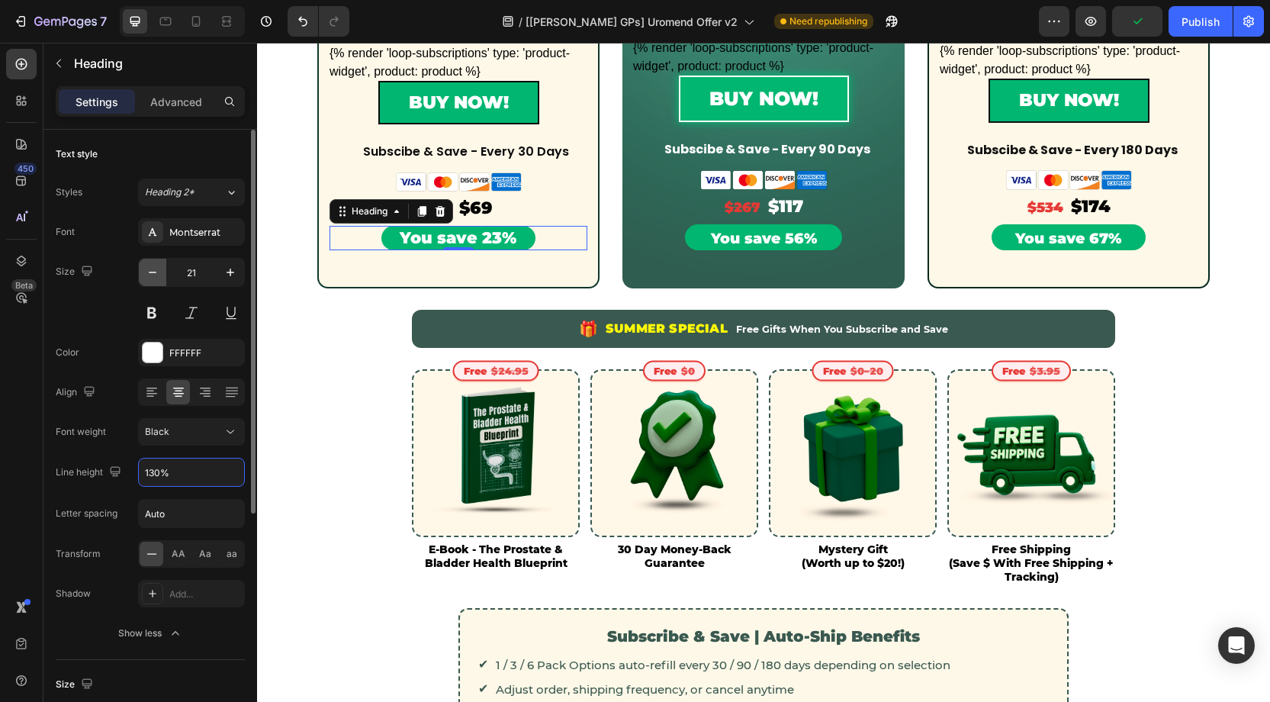
type input "130%"
click at [152, 275] on icon "button" at bounding box center [152, 272] width 15 height 15
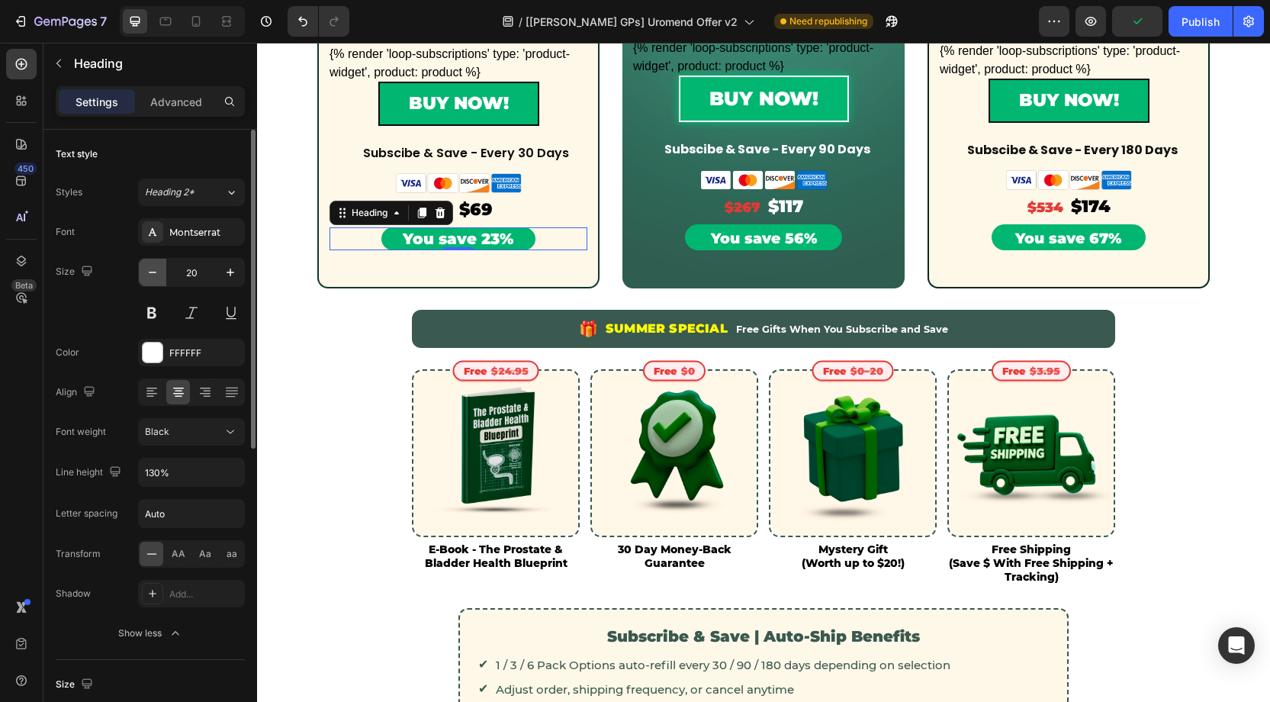
scroll to position [648, 0]
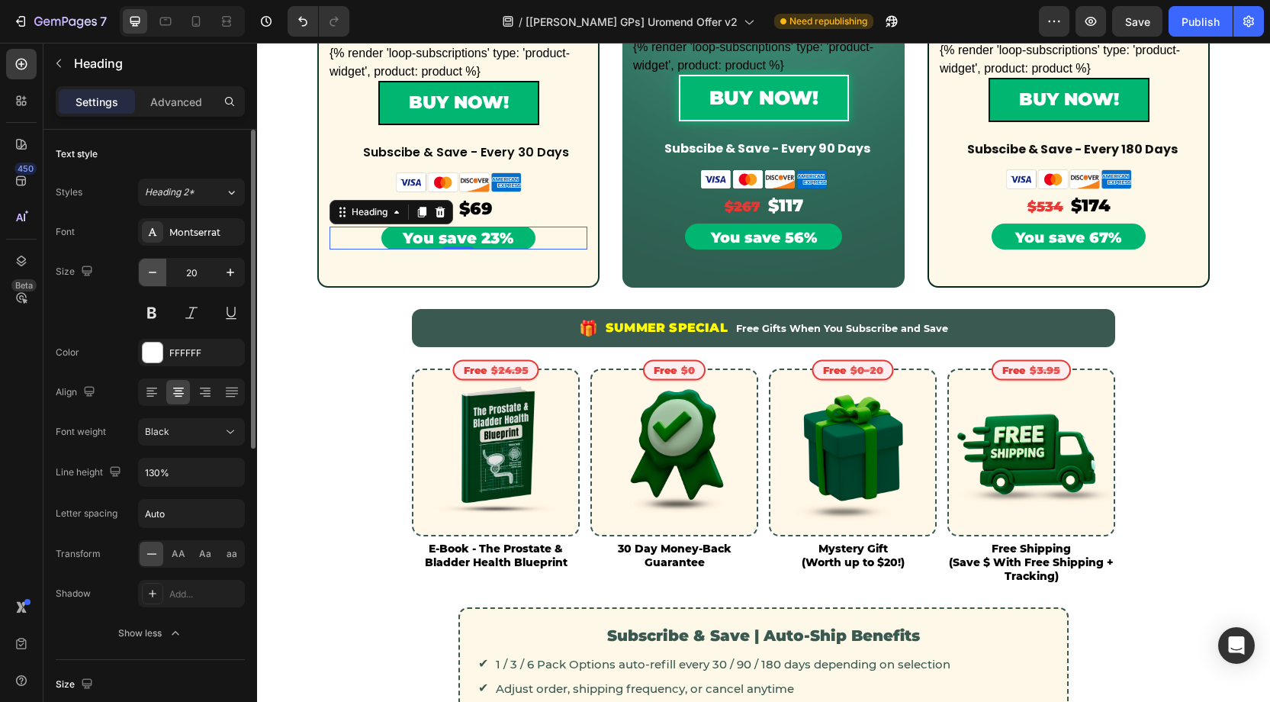
click at [151, 274] on icon "button" at bounding box center [152, 272] width 15 height 15
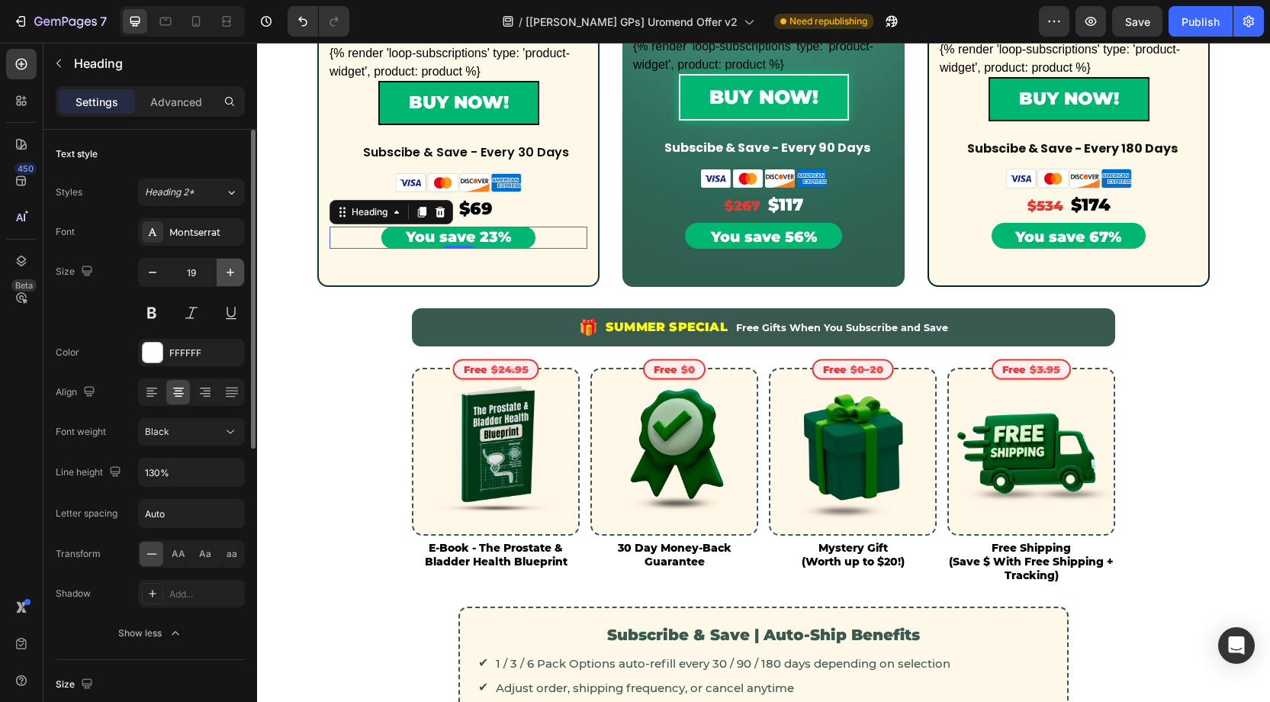
click at [236, 268] on icon "button" at bounding box center [230, 272] width 15 height 15
type input "20"
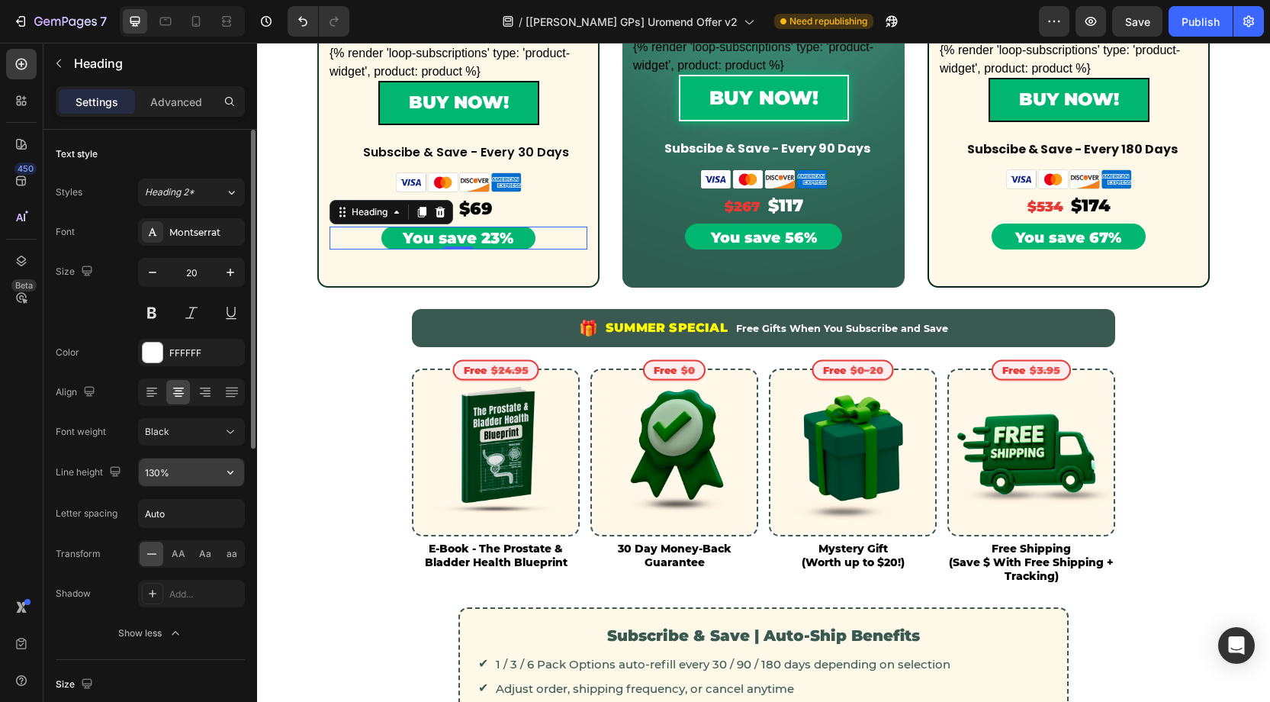
click at [160, 466] on input "130%" at bounding box center [191, 471] width 105 height 27
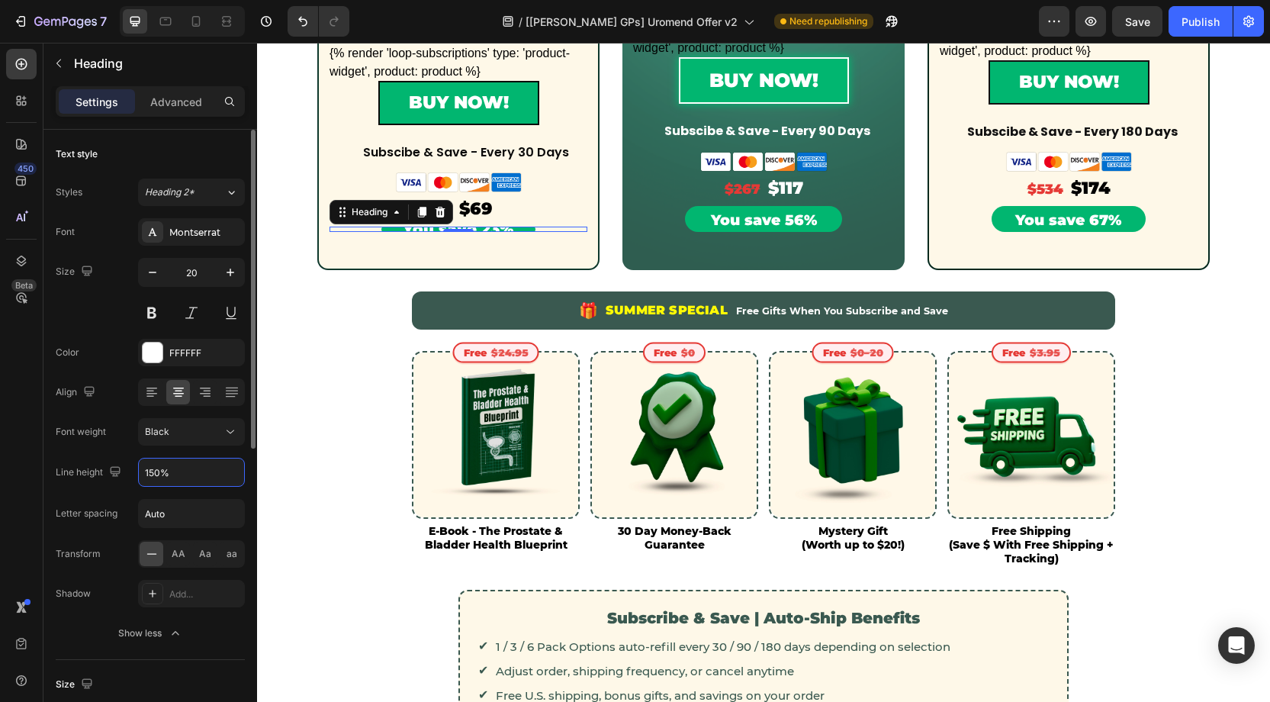
scroll to position [645, 0]
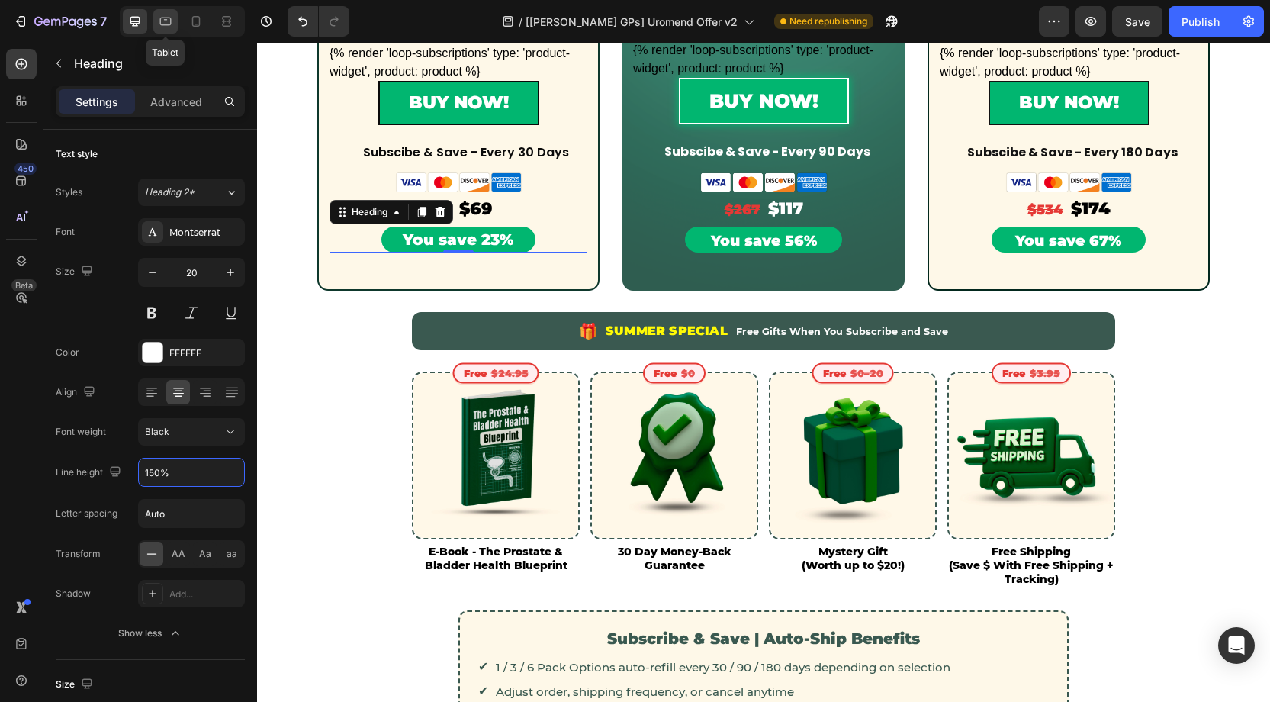
type input "150%"
click at [169, 14] on icon at bounding box center [165, 21] width 15 height 15
type input "46"
type input "130%"
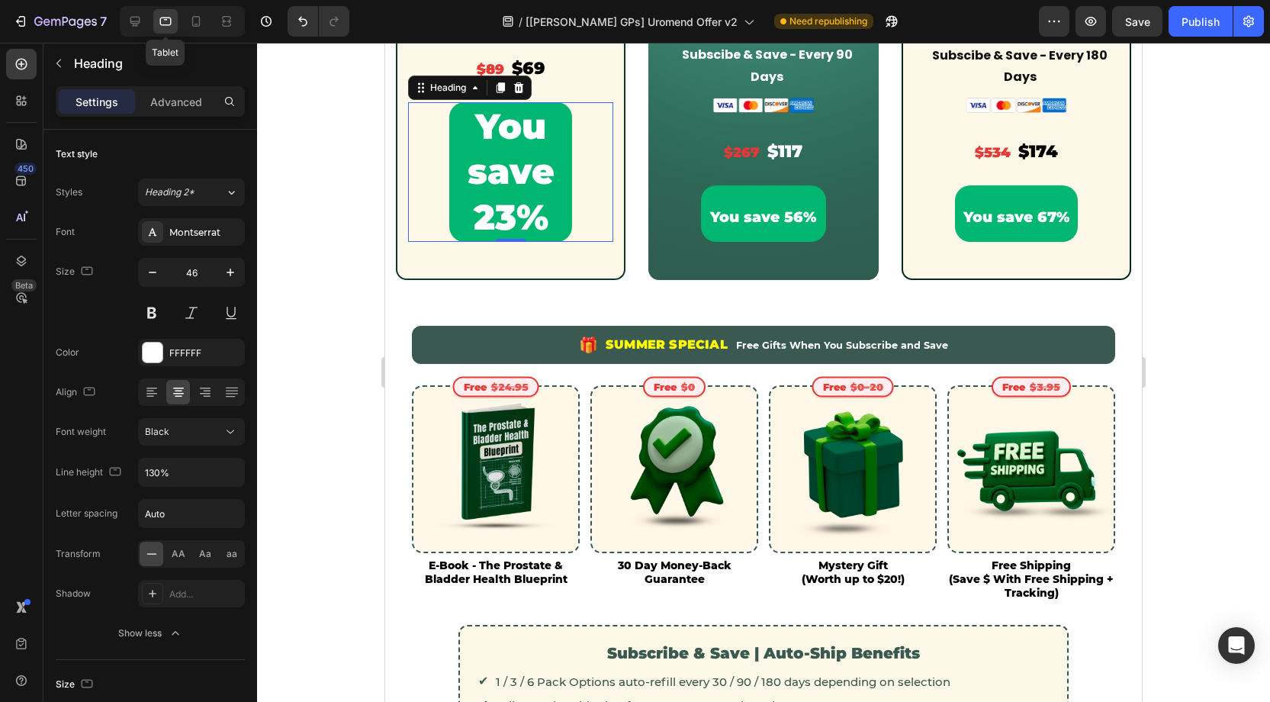
scroll to position [832, 0]
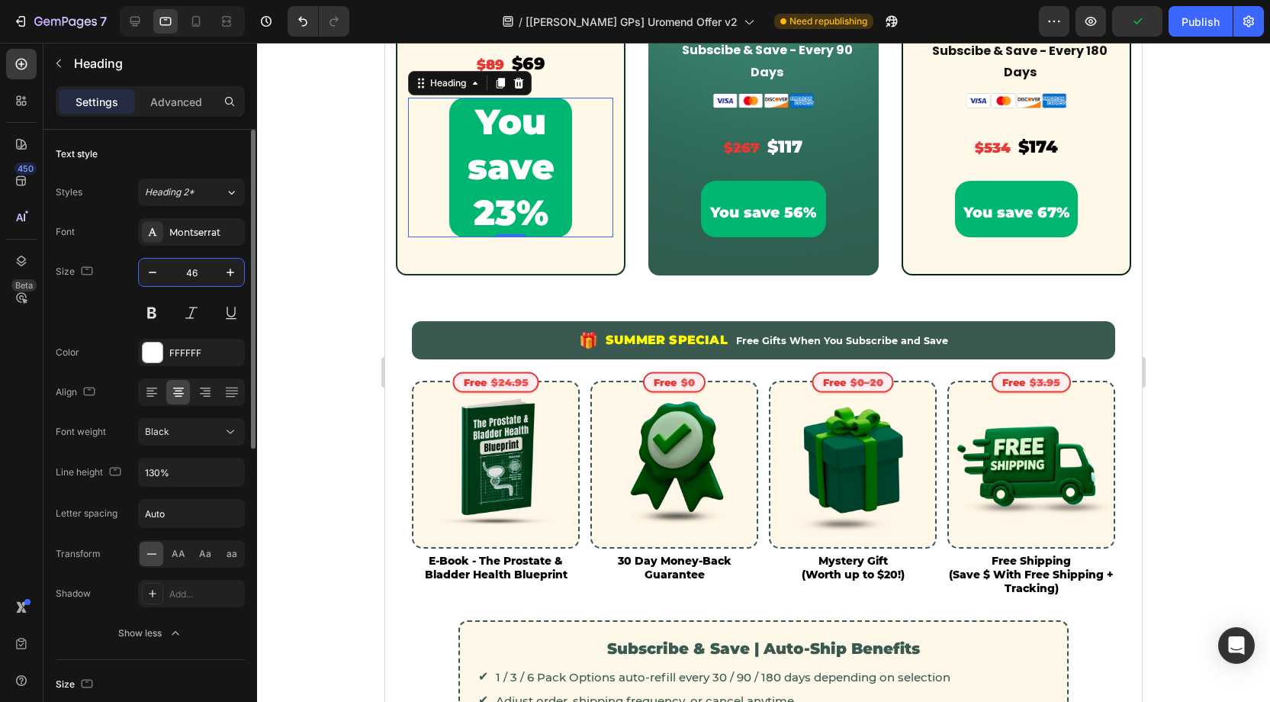
click at [207, 272] on input "46" at bounding box center [191, 272] width 50 height 27
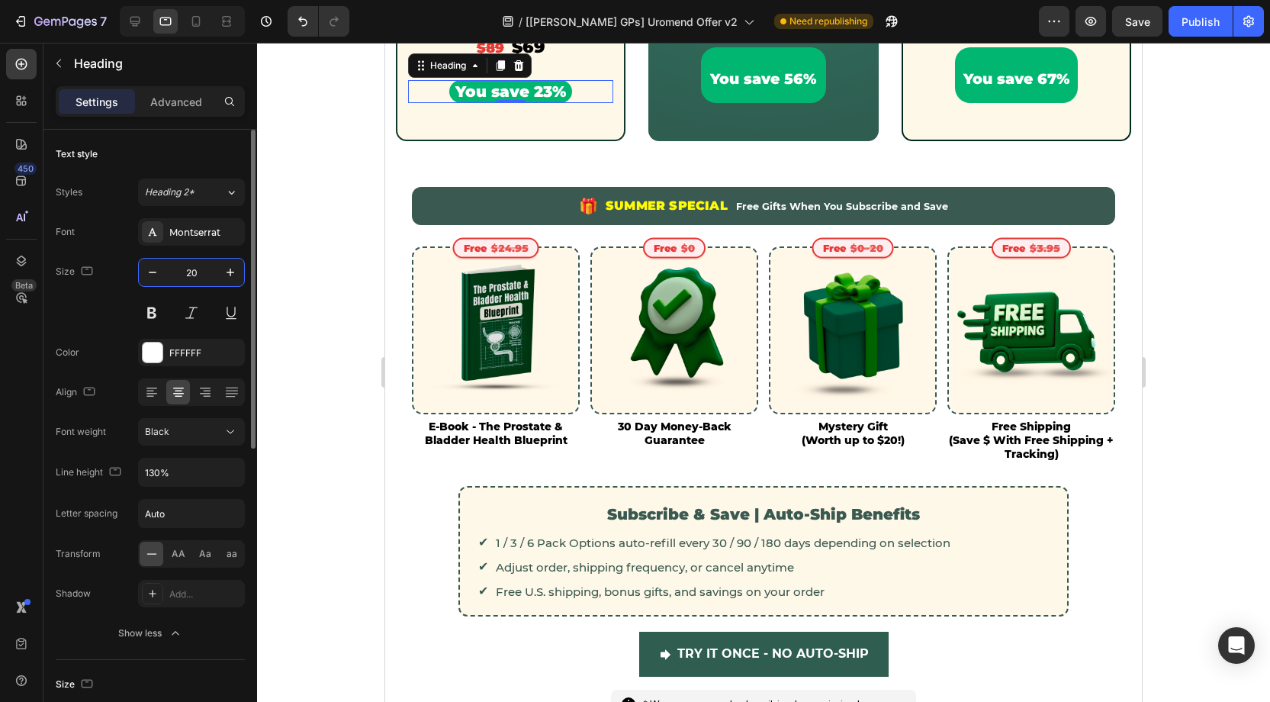
scroll to position [880, 0]
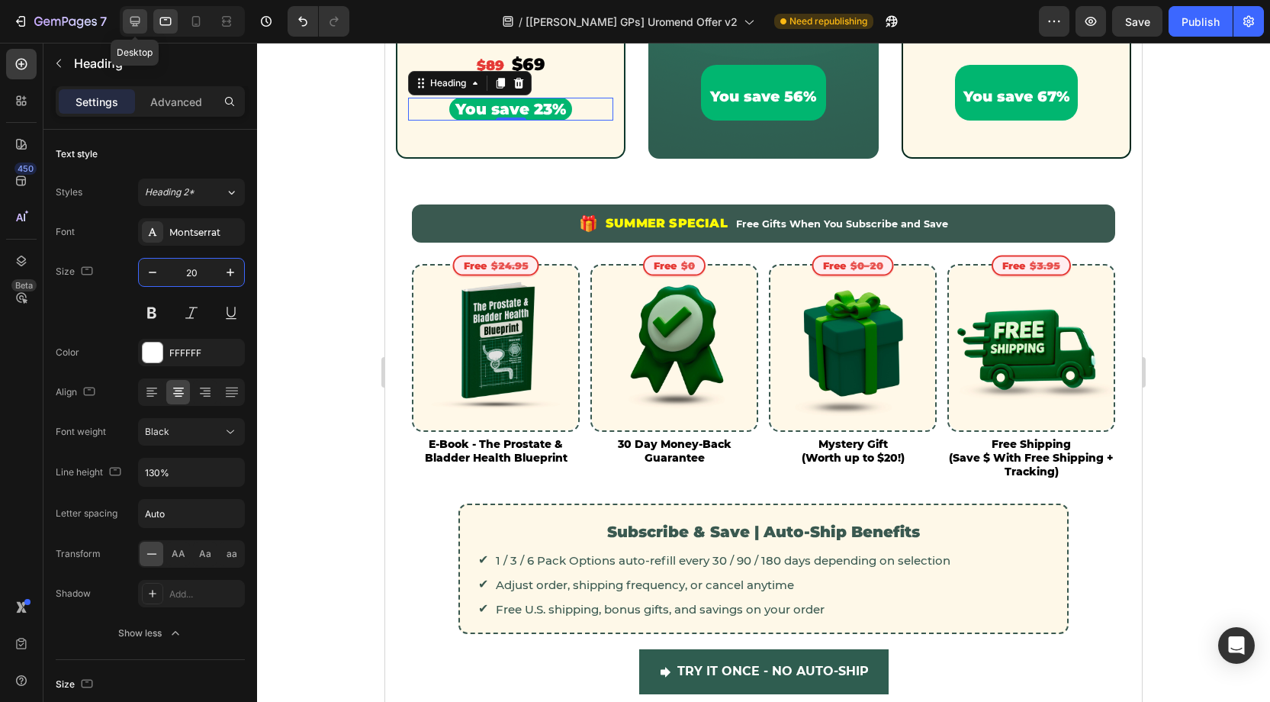
type input "20"
drag, startPoint x: 143, startPoint y: 18, endPoint x: 156, endPoint y: 18, distance: 13.7
click at [143, 18] on div at bounding box center [135, 21] width 24 height 24
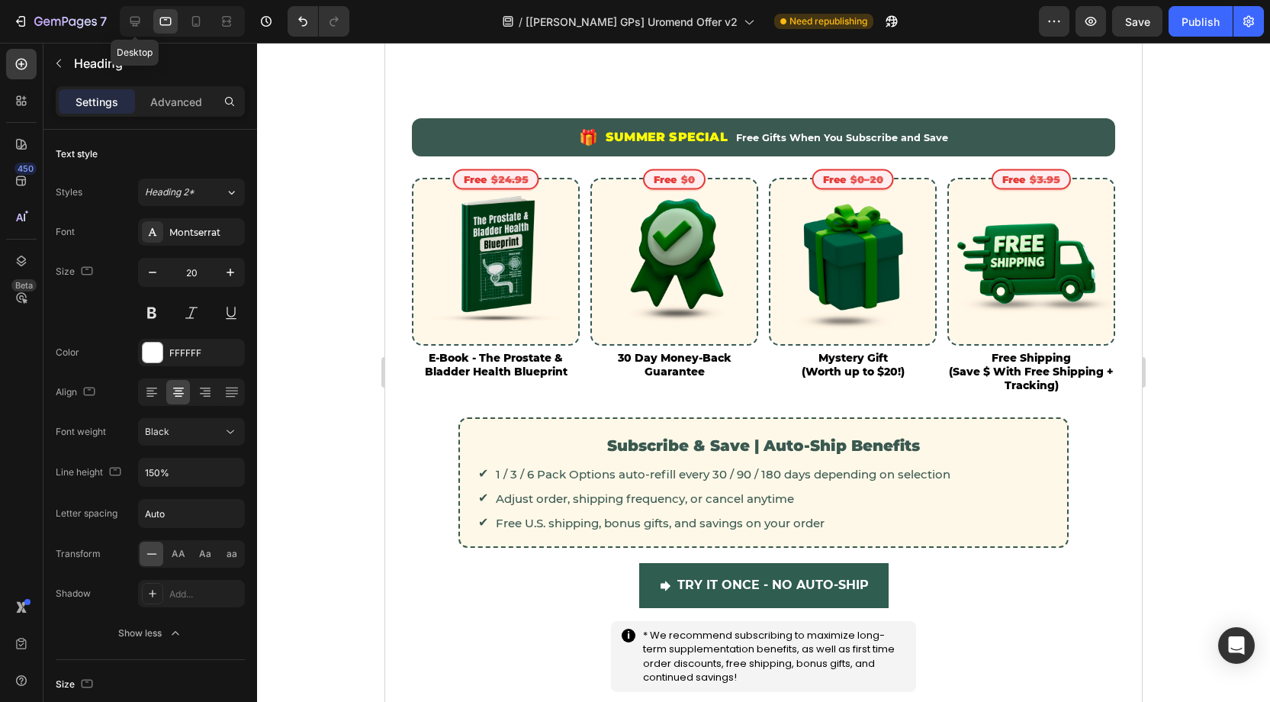
scroll to position [900, 0]
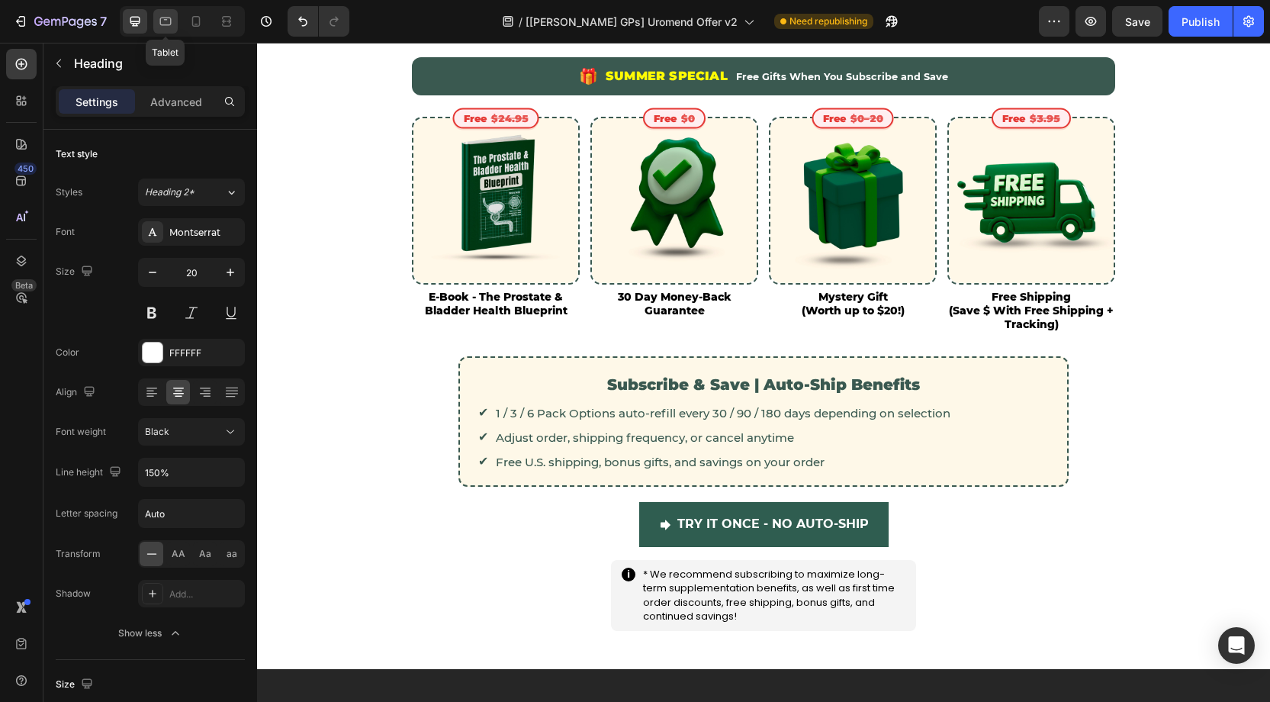
click at [172, 19] on div at bounding box center [165, 21] width 24 height 24
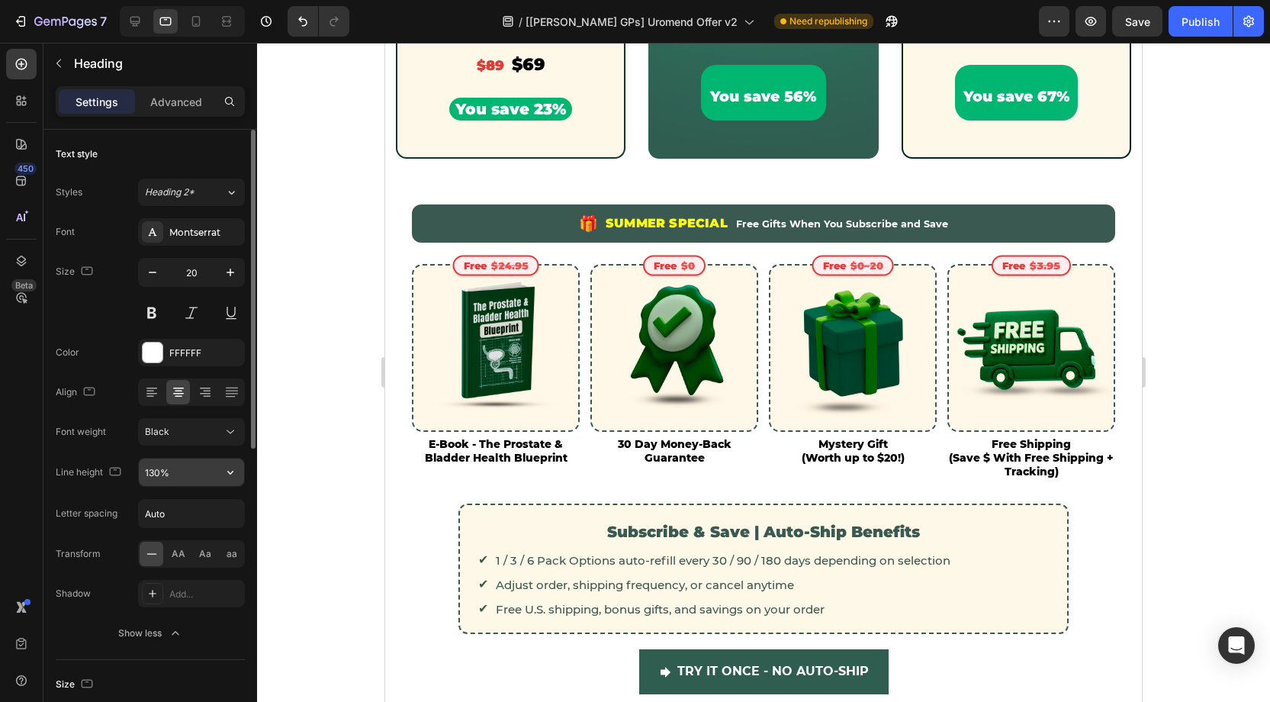
click at [157, 474] on input "130%" at bounding box center [191, 471] width 105 height 27
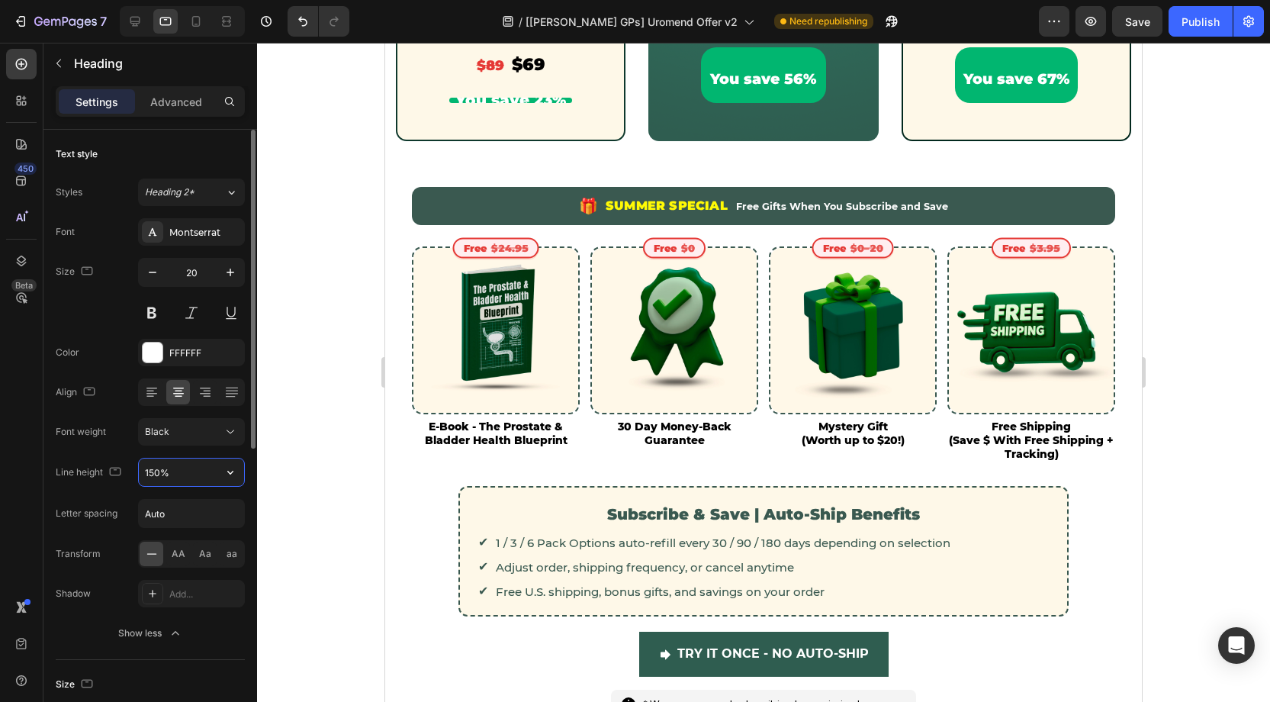
scroll to position [877, 0]
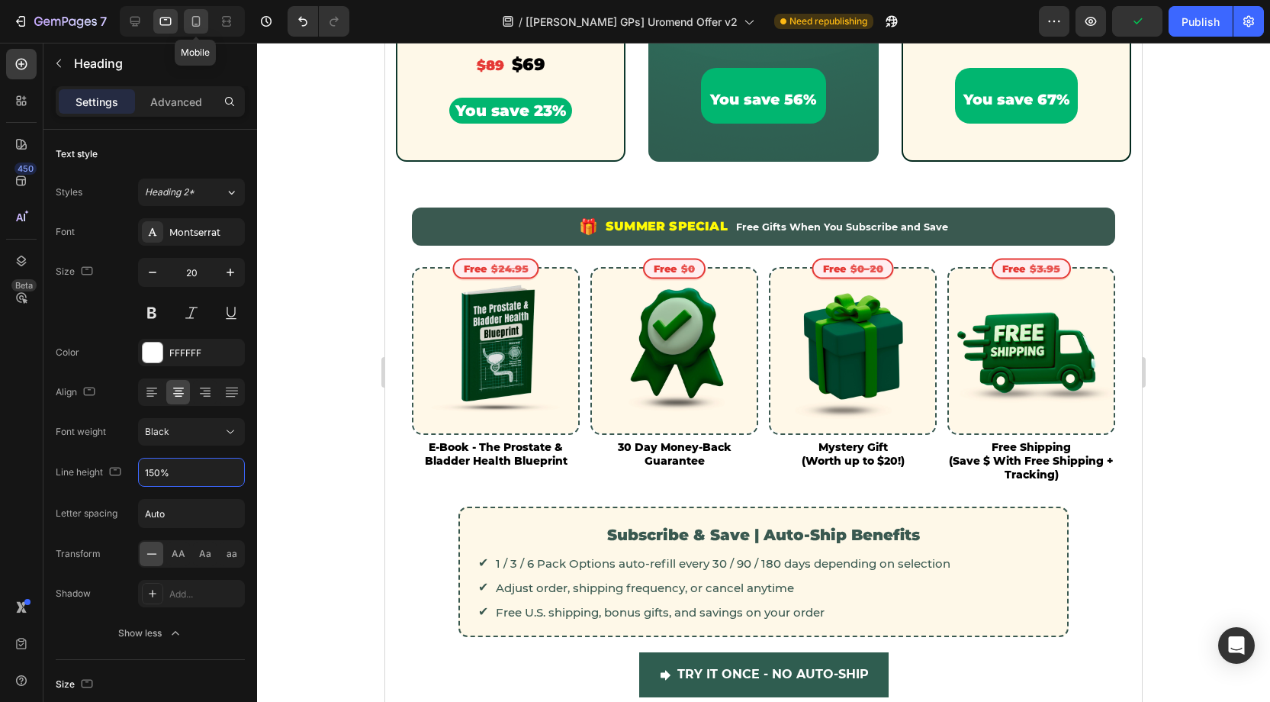
type input "150%"
click at [191, 19] on icon at bounding box center [195, 21] width 15 height 15
type input "15"
type input "130%"
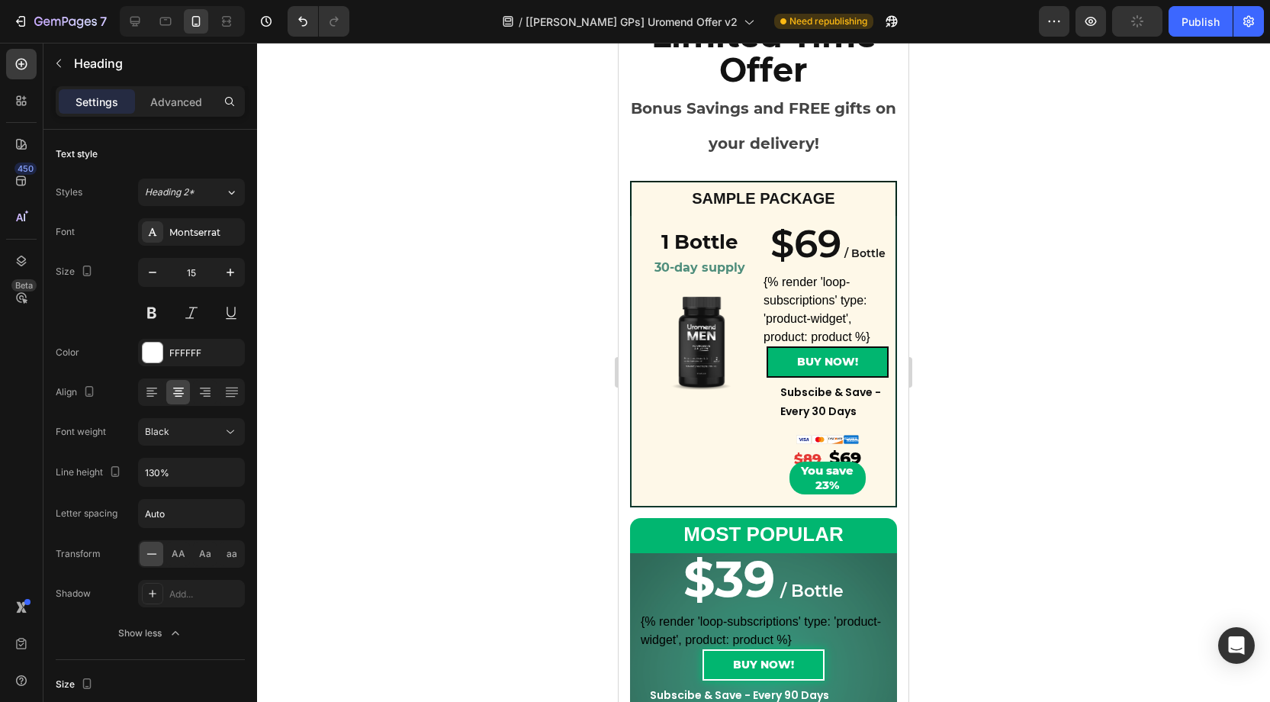
scroll to position [188, 0]
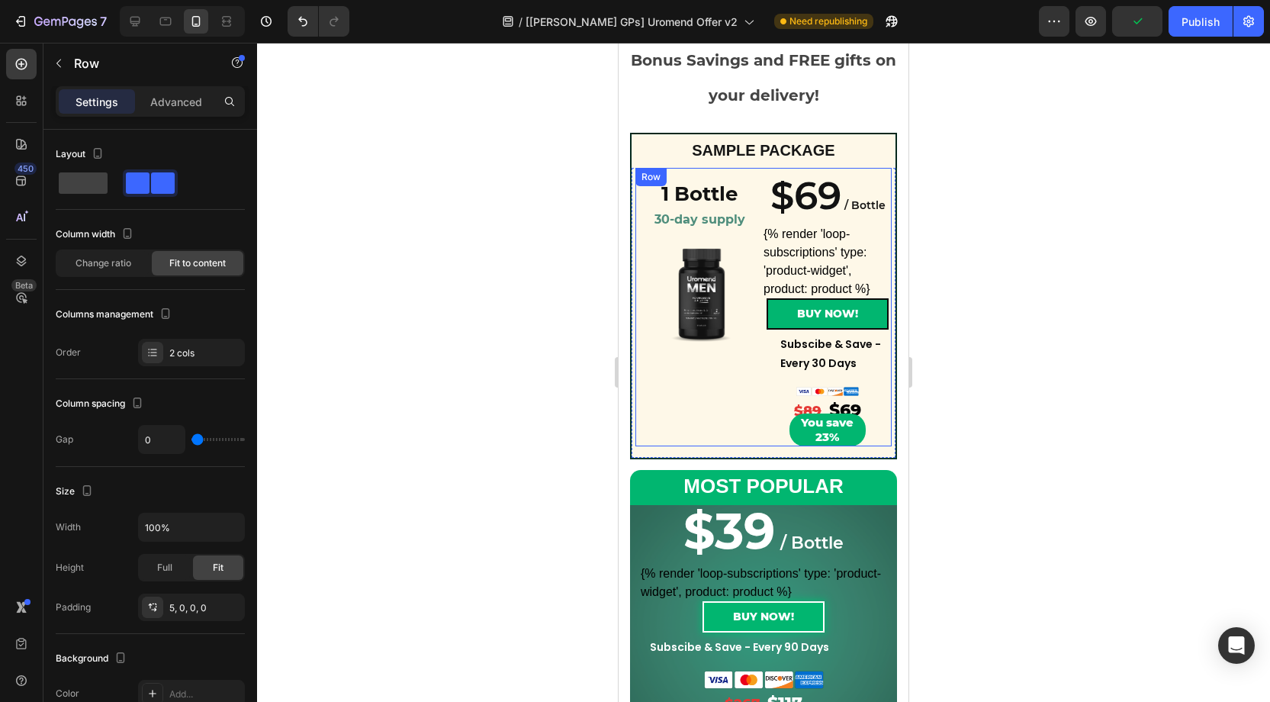
click at [751, 378] on div "1 Bottle Heading 30-day supply Heading Product Images" at bounding box center [699, 309] width 128 height 275
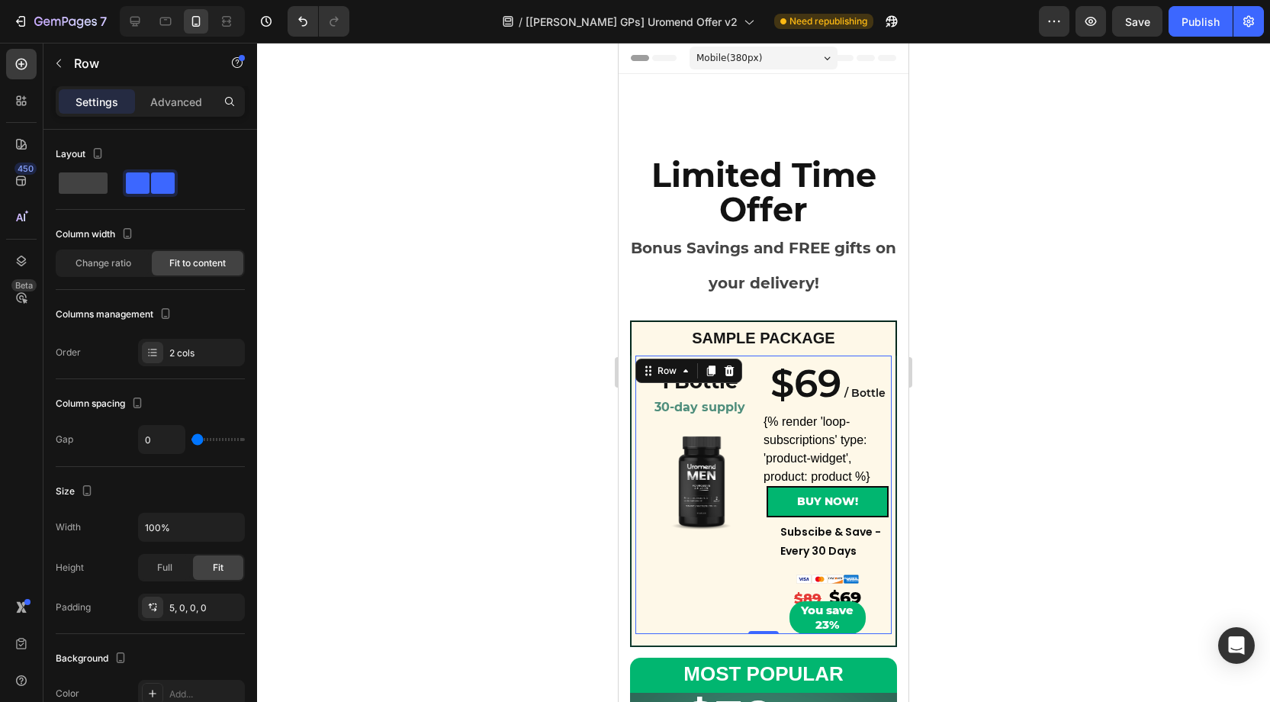
scroll to position [188, 0]
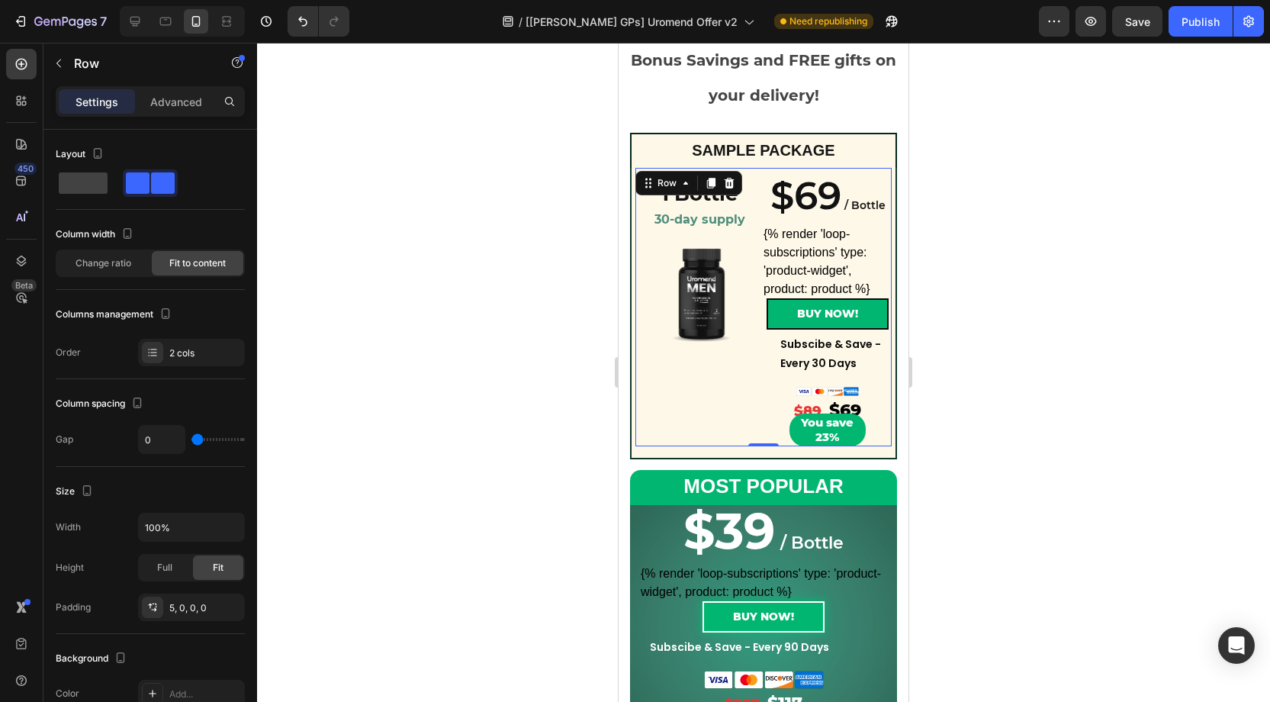
click at [112, 257] on span "Change ratio" at bounding box center [104, 263] width 56 height 14
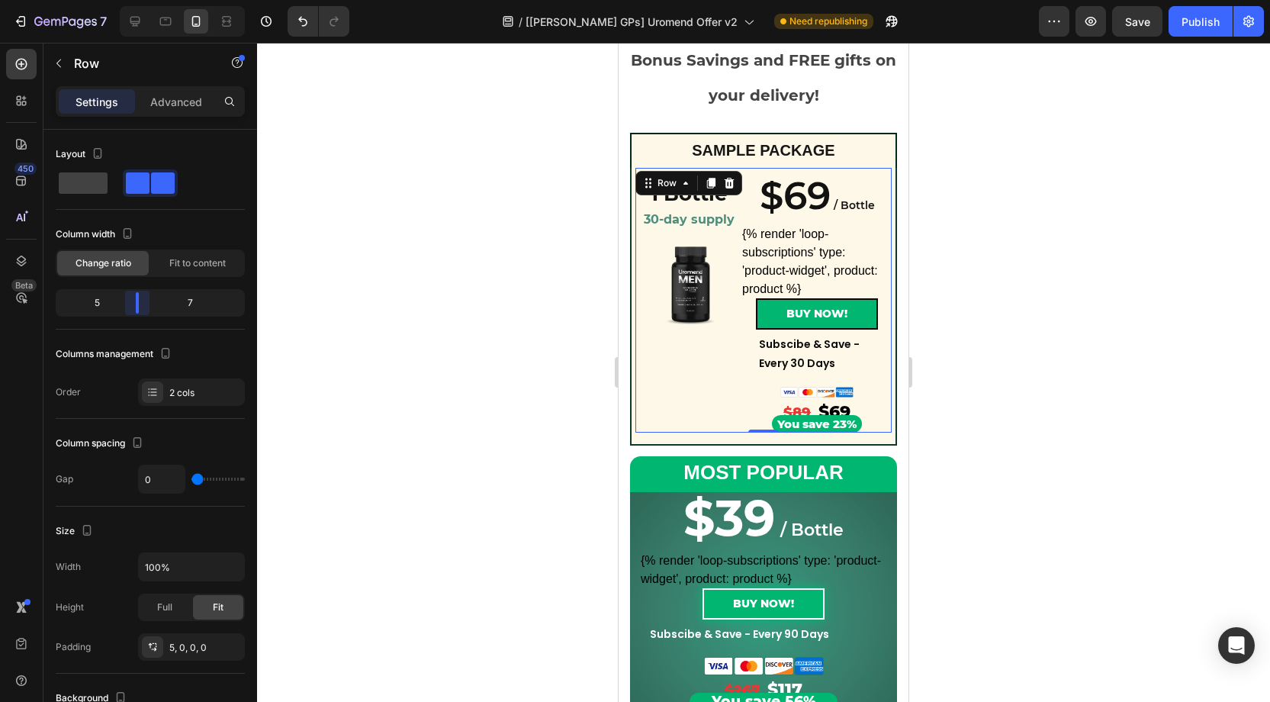
drag, startPoint x: 151, startPoint y: 306, endPoint x: 130, endPoint y: 306, distance: 21.4
click at [130, 0] on body "7 Version history / [[PERSON_NAME] GPs] Uromend Offer v2 Need republishing Prev…" at bounding box center [635, 0] width 1270 height 0
click at [854, 425] on h2 "You save 23%" at bounding box center [817, 424] width 90 height 18
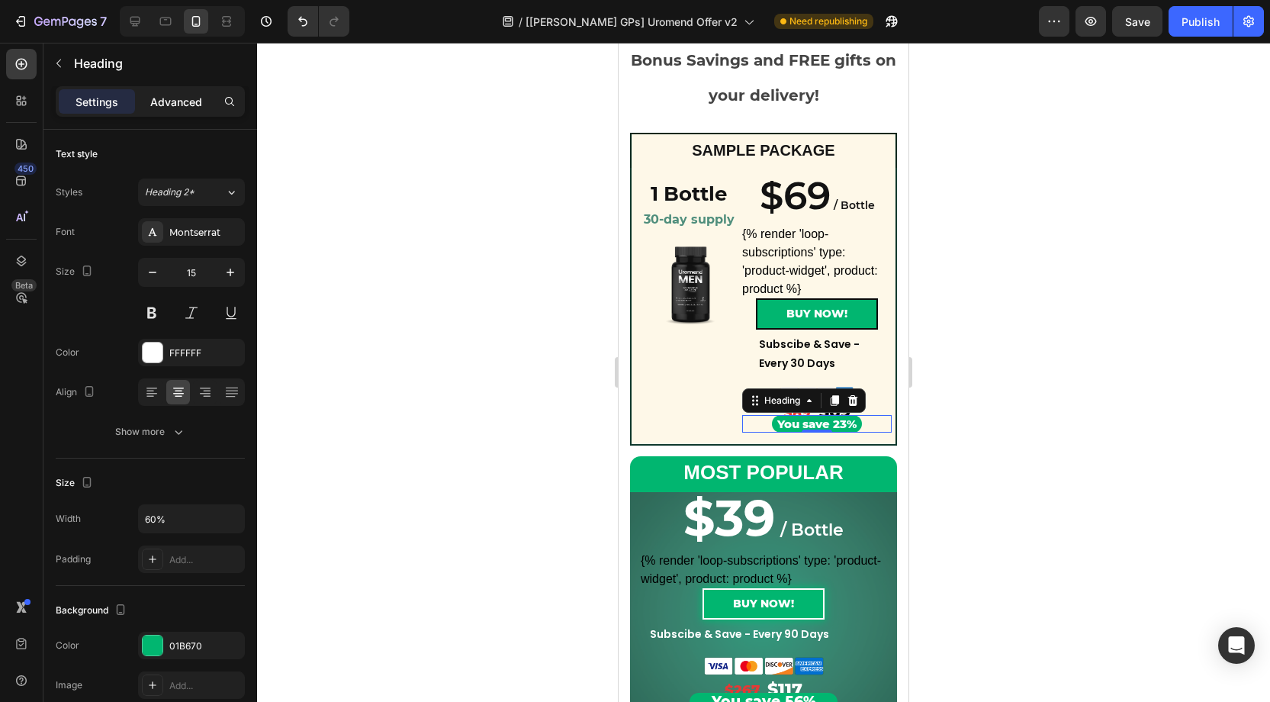
click at [178, 111] on div "Advanced" at bounding box center [176, 101] width 76 height 24
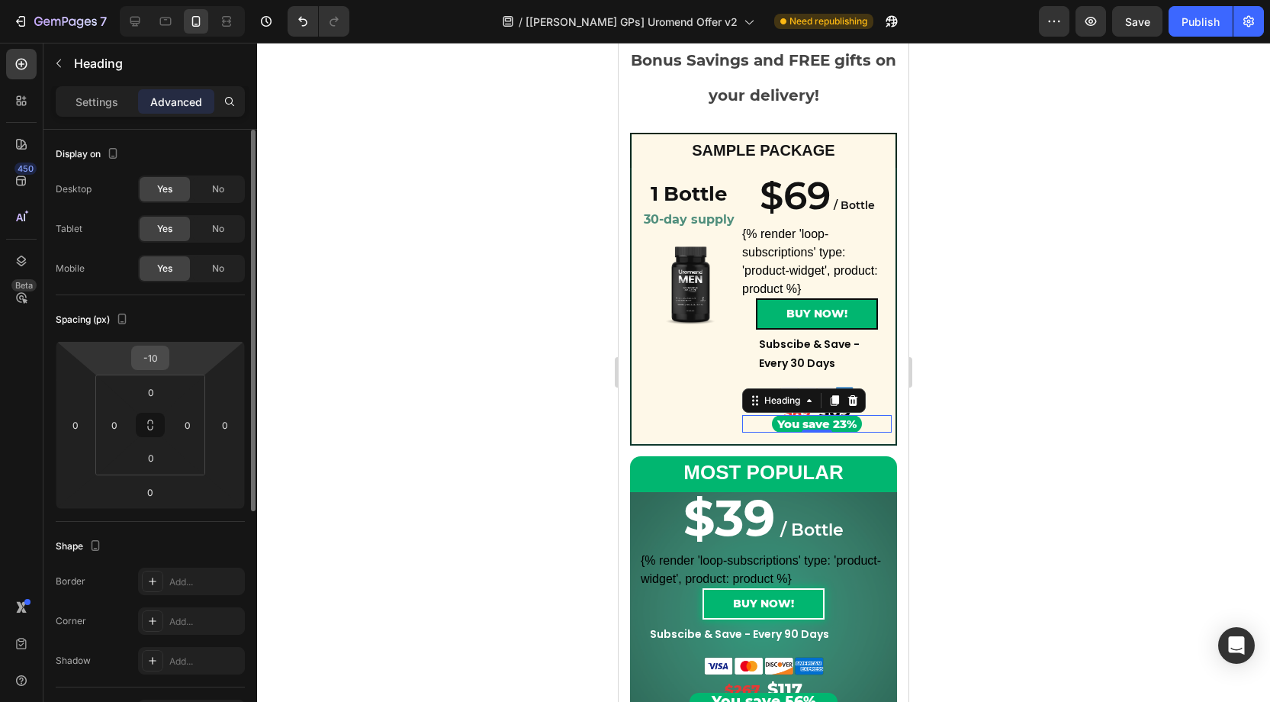
click at [156, 355] on input "-10" at bounding box center [150, 357] width 31 height 23
type input "0"
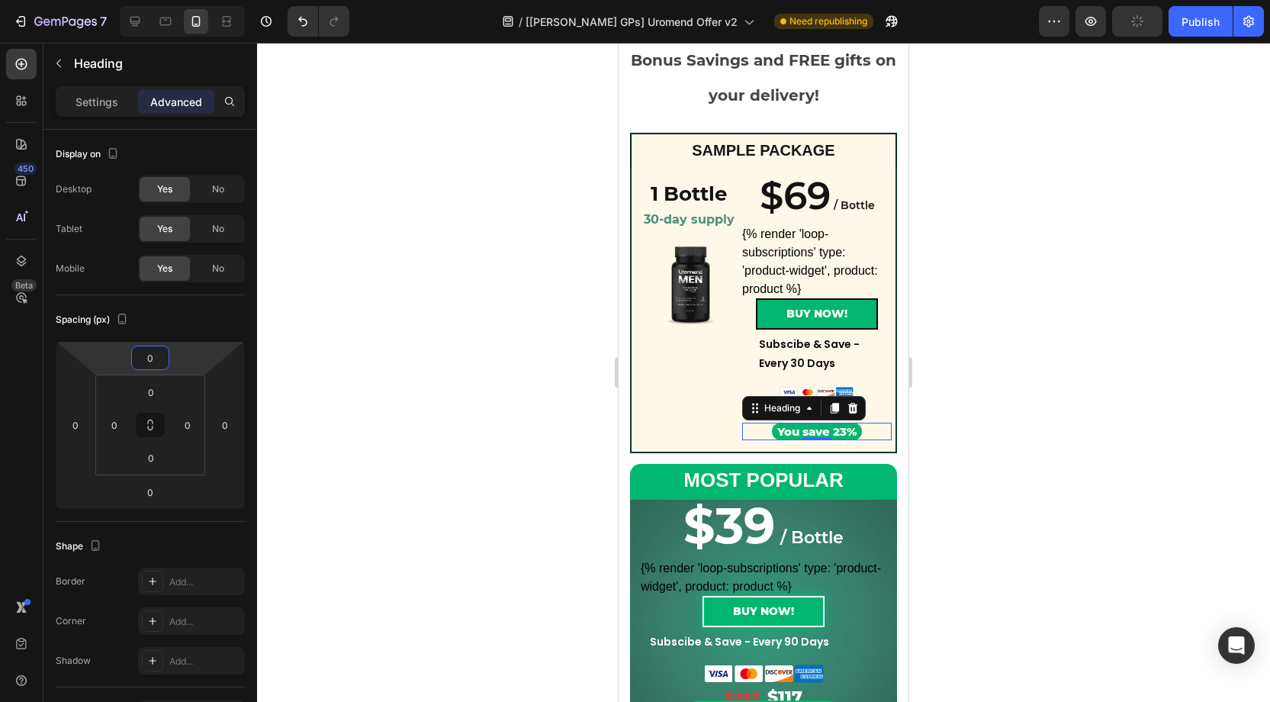
drag, startPoint x: 83, startPoint y: 108, endPoint x: 272, endPoint y: 172, distance: 199.5
click at [82, 107] on p "Settings" at bounding box center [97, 102] width 43 height 16
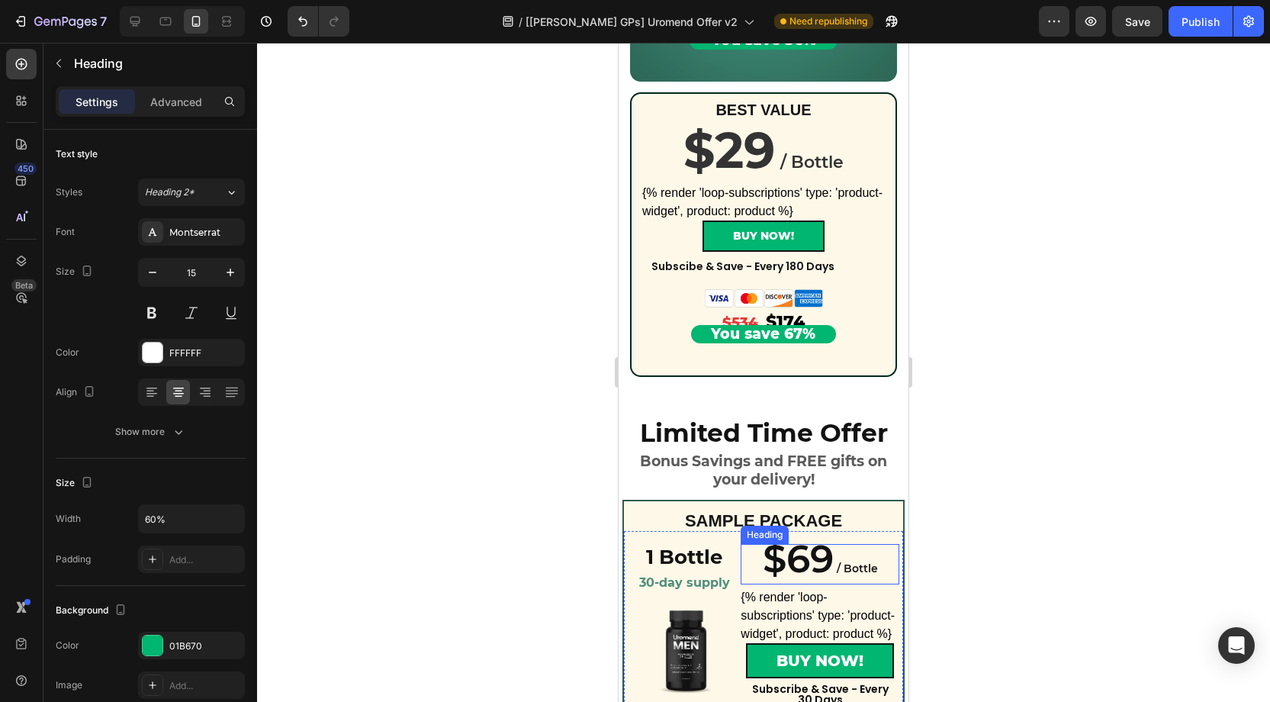
scroll to position [1017, 0]
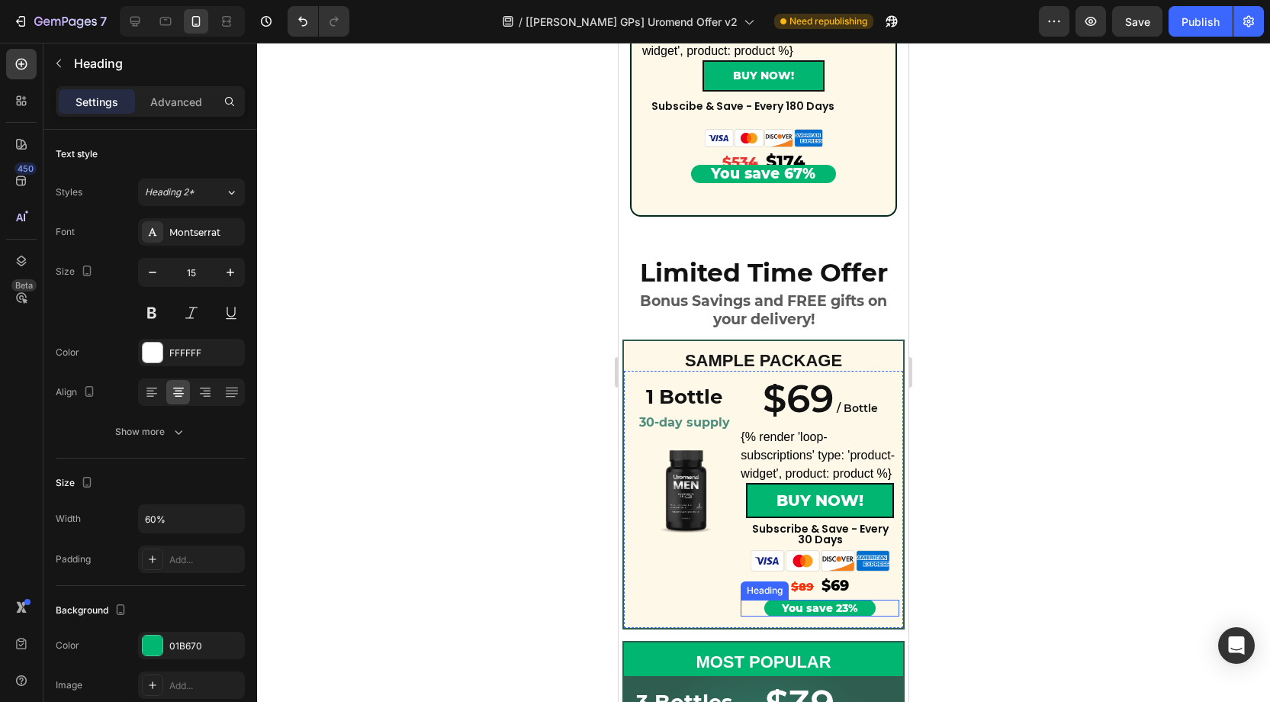
click at [769, 612] on h2 "You save 23%" at bounding box center [819, 608] width 111 height 17
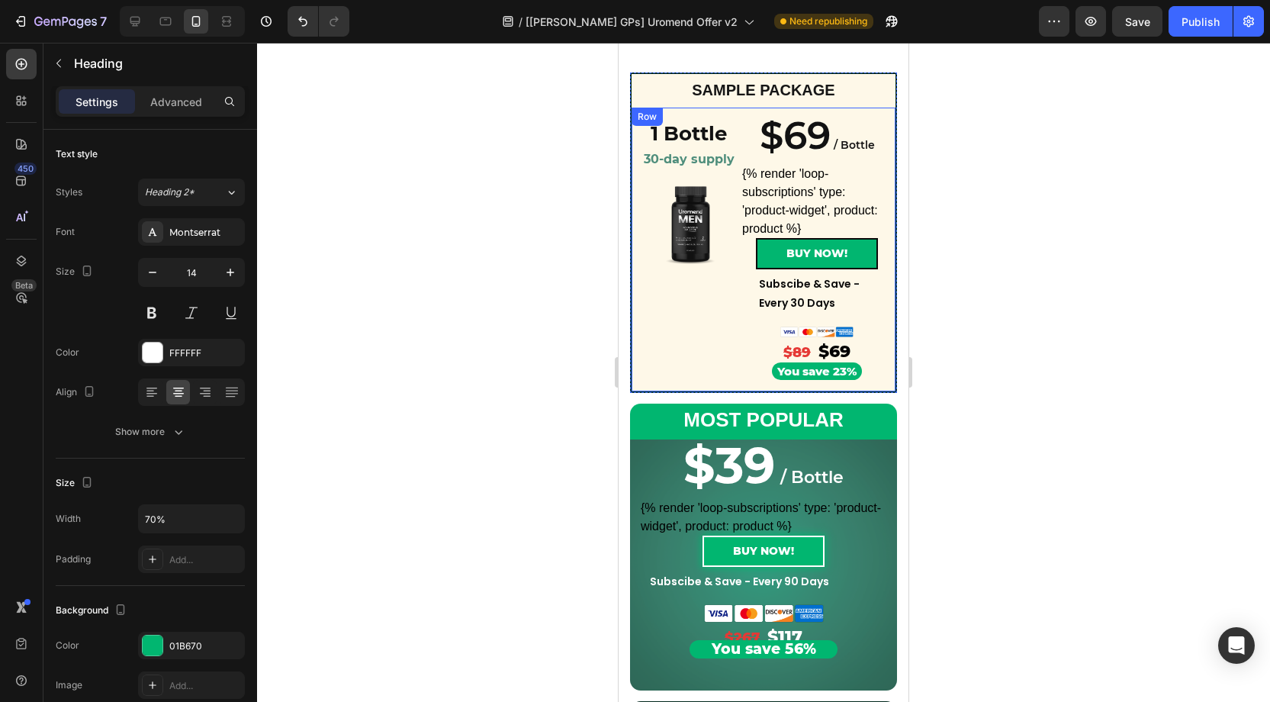
scroll to position [246, 0]
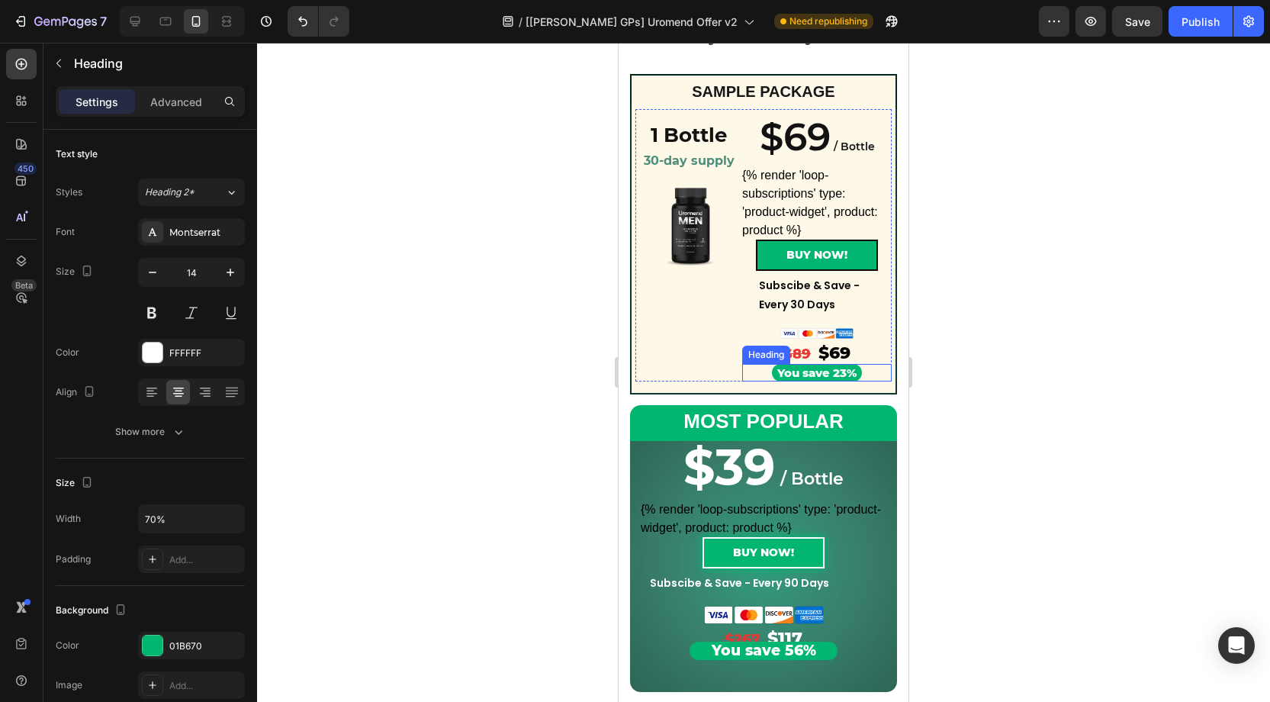
click at [773, 370] on h2 "You save 23%" at bounding box center [817, 373] width 90 height 18
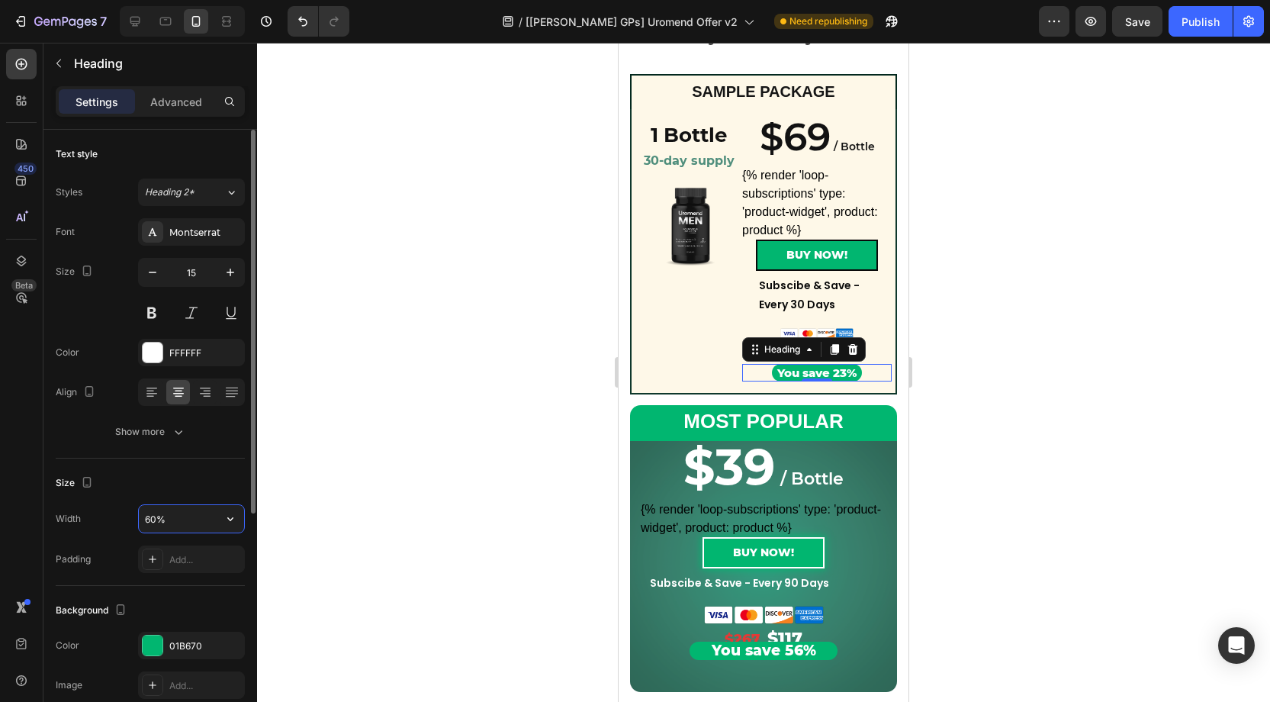
click at [151, 516] on input "60%" at bounding box center [191, 518] width 105 height 27
type input "70%"
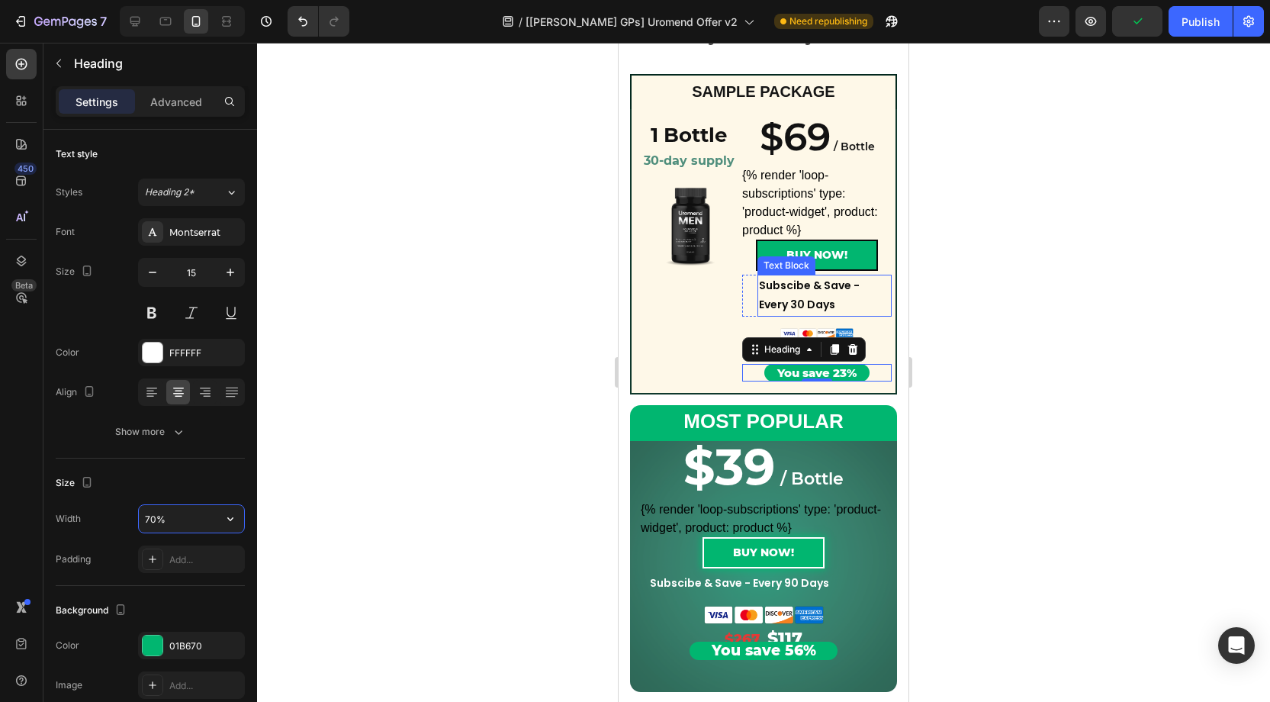
click at [805, 287] on p "Subscibe & Save - Every 30 Days" at bounding box center [824, 295] width 131 height 38
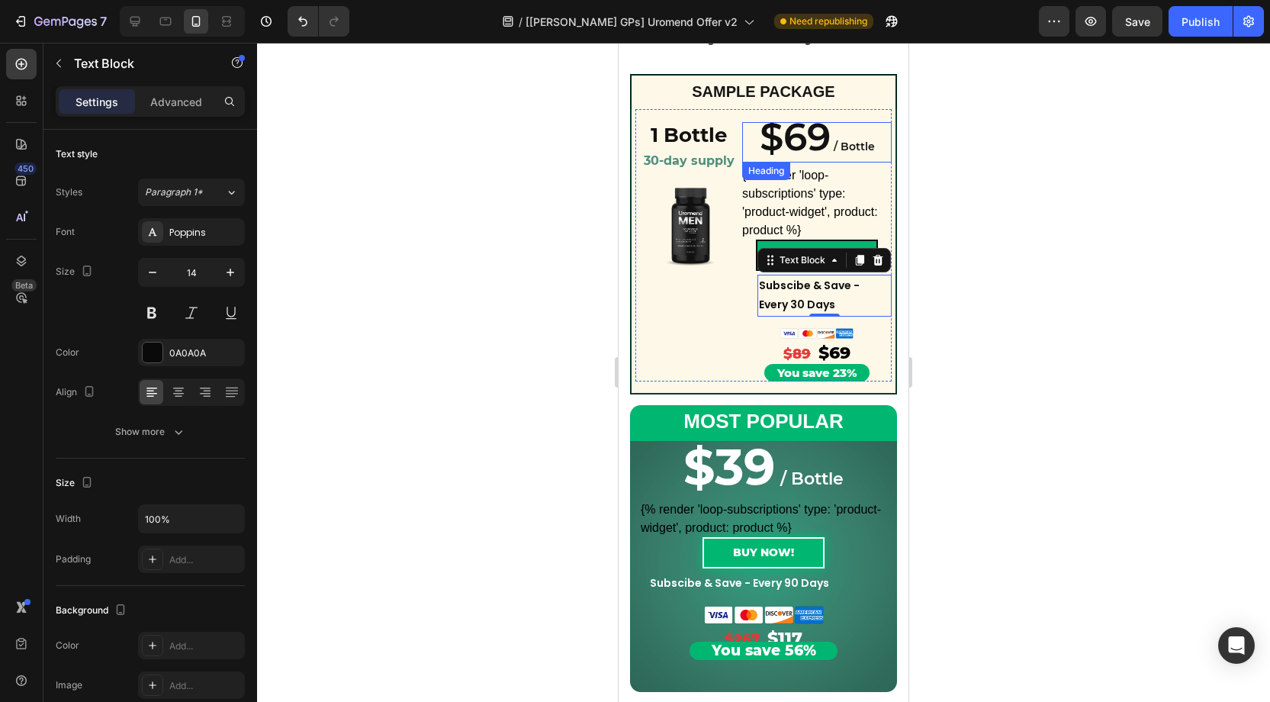
click at [840, 151] on span "/ Bottle" at bounding box center [854, 147] width 41 height 14
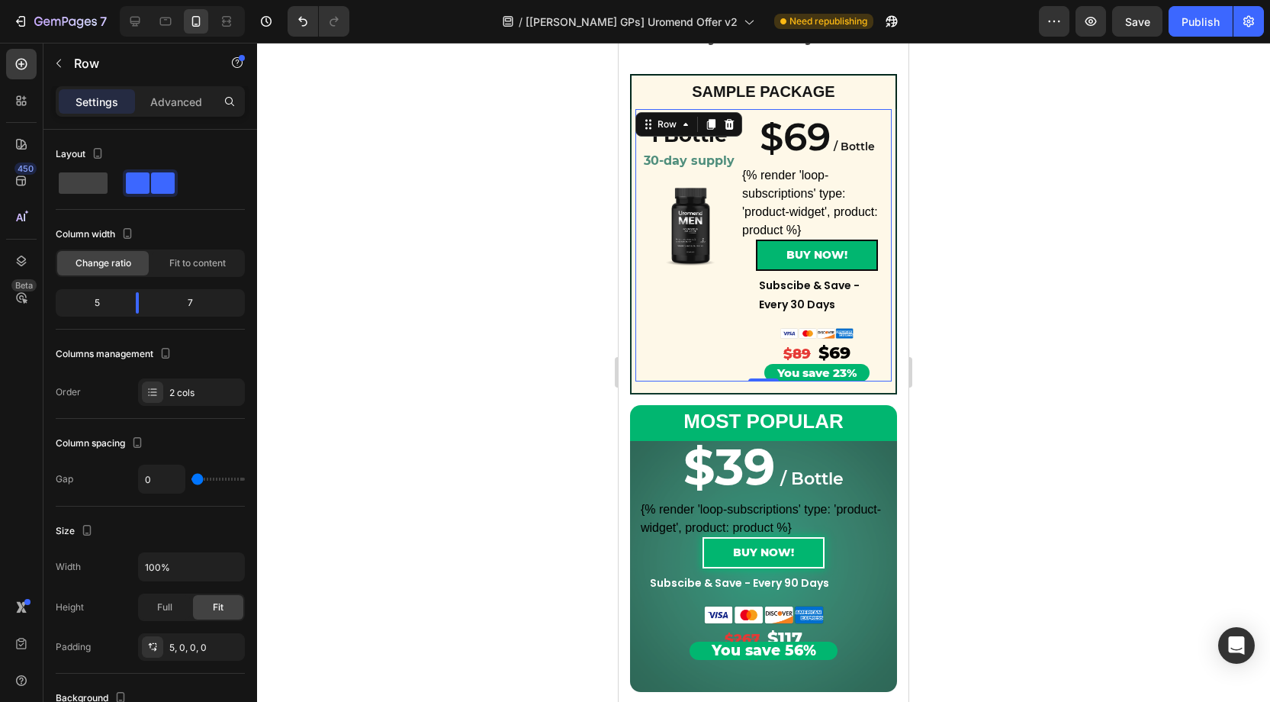
click at [770, 111] on div "$69 / Bottle Heading $69 / Bottle Heading {% render 'loop-subscriptions' type: …" at bounding box center [763, 245] width 256 height 272
click at [770, 132] on span "$69" at bounding box center [795, 137] width 71 height 47
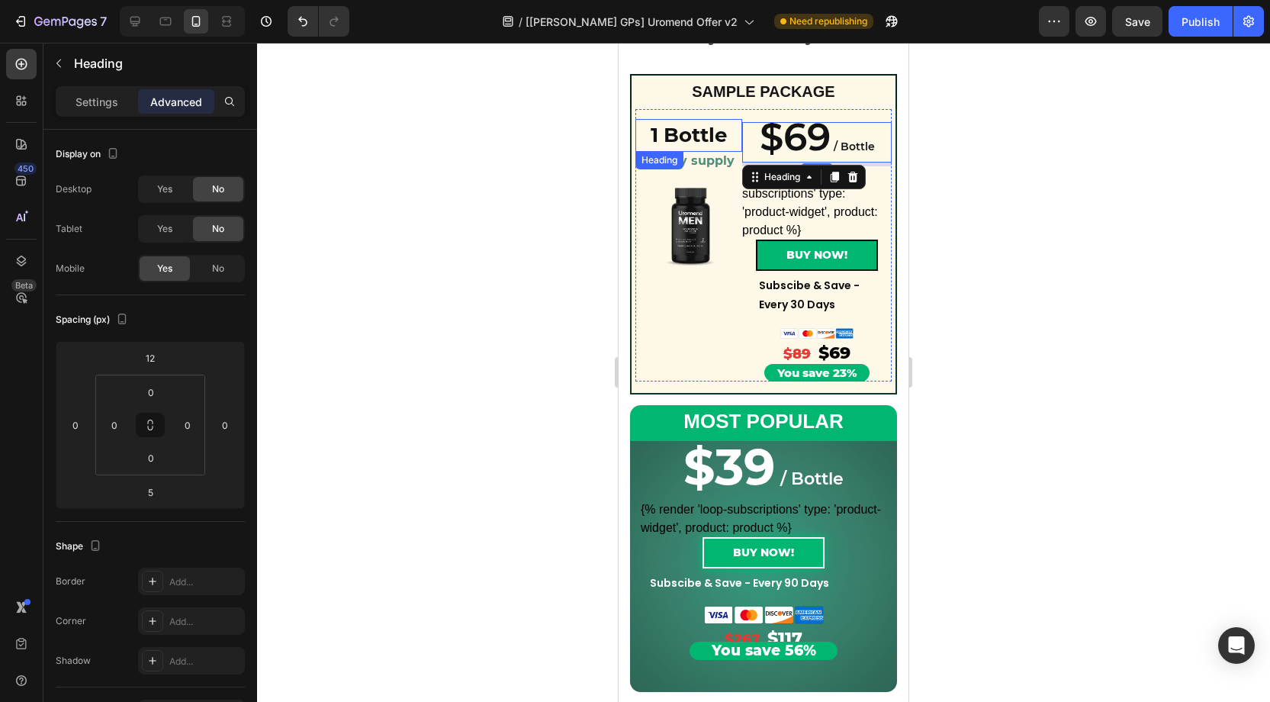
click at [667, 132] on h2 "1 Bottle" at bounding box center [688, 135] width 107 height 33
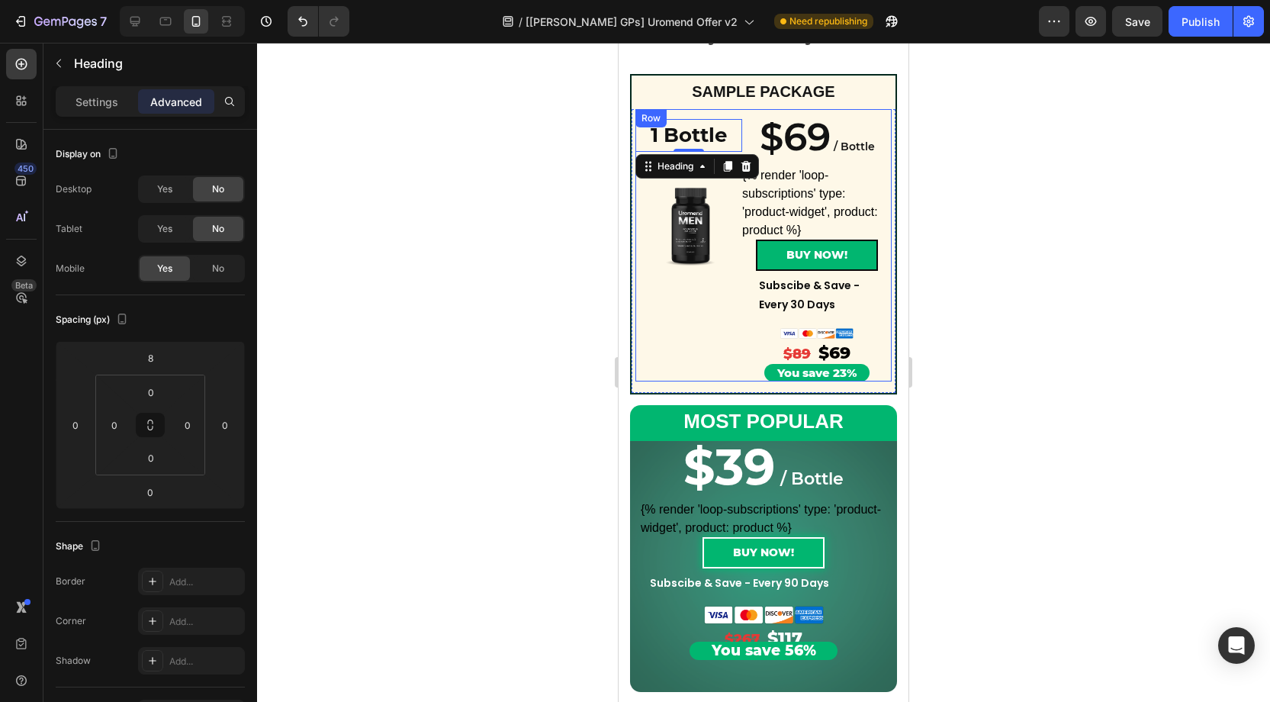
click at [769, 113] on div "$69 / Bottle Heading $69 / Bottle Heading {% render 'loop-subscriptions' type: …" at bounding box center [816, 247] width 149 height 268
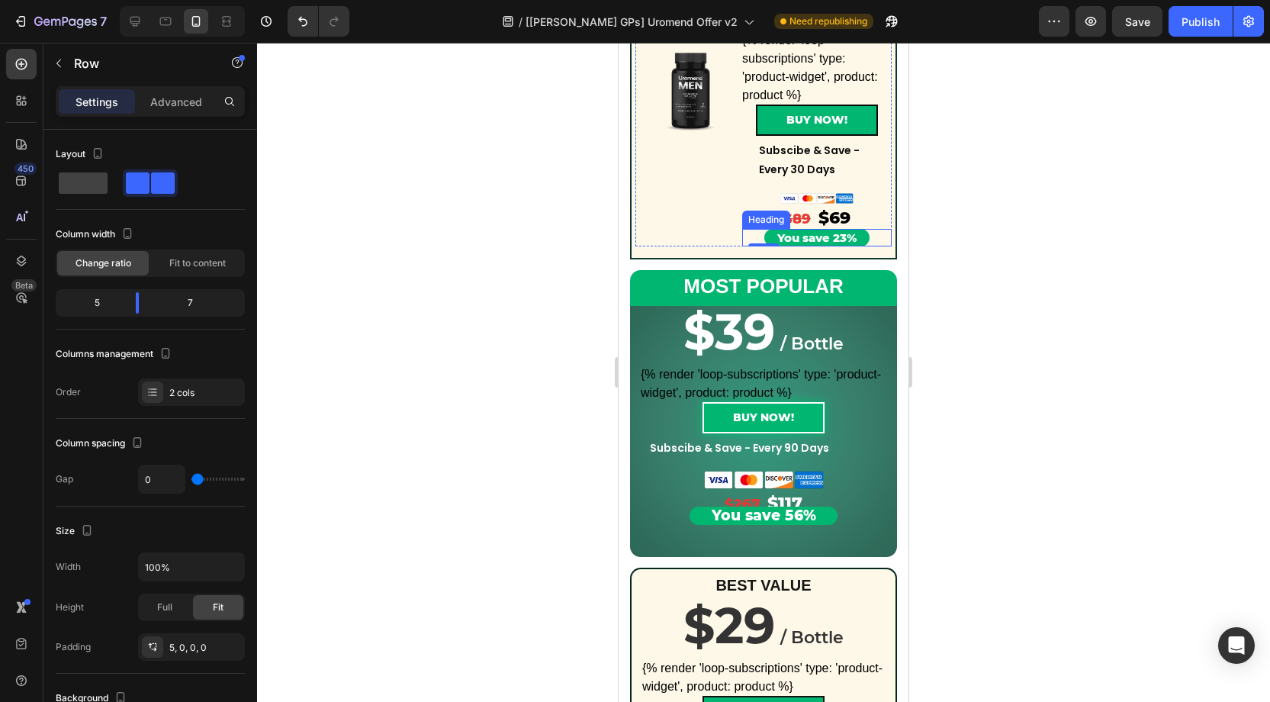
scroll to position [381, 0]
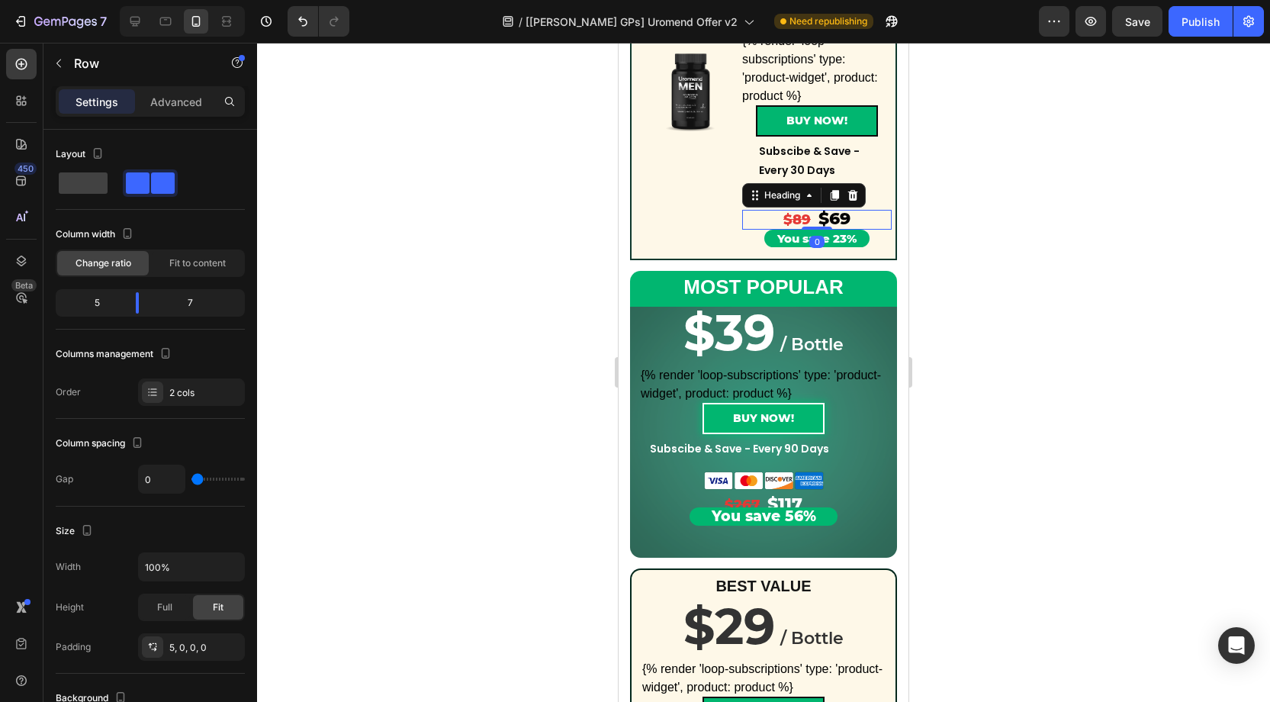
click at [858, 223] on h2 "$89 $69" at bounding box center [816, 220] width 149 height 20
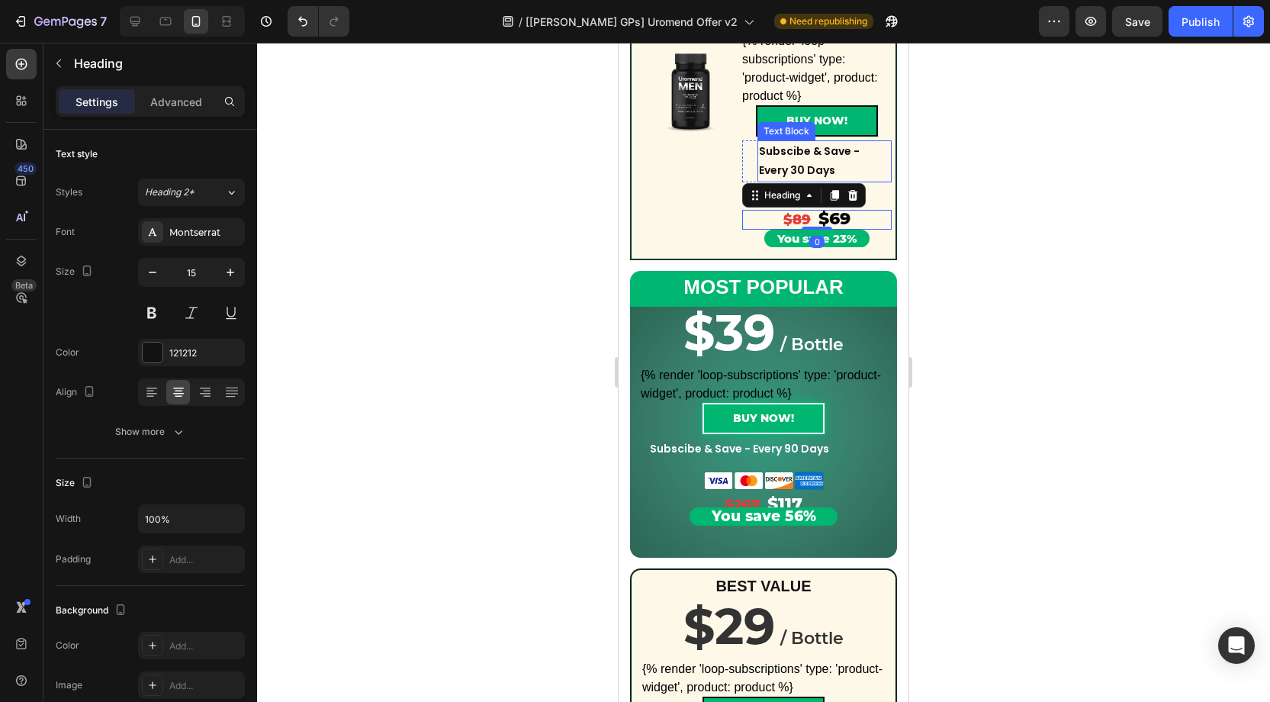
click at [873, 172] on p "Subscibe & Save - Every 30 Days" at bounding box center [824, 161] width 131 height 38
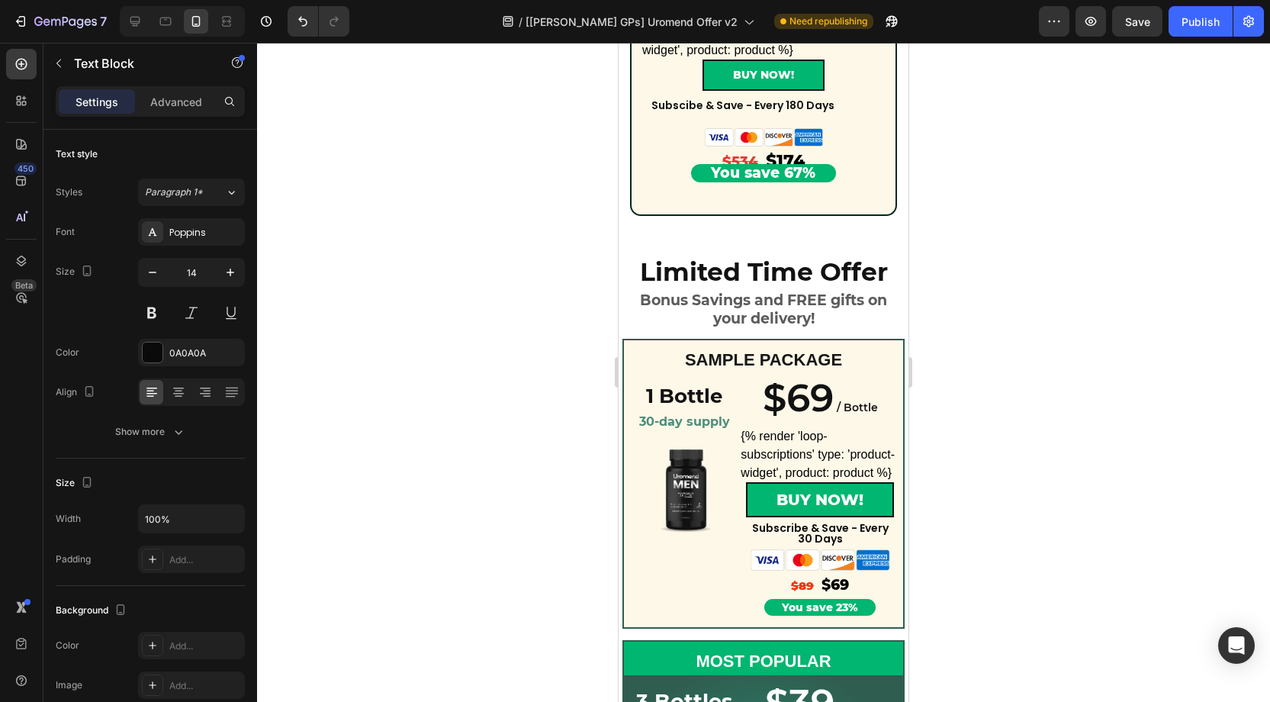
scroll to position [1253, 0]
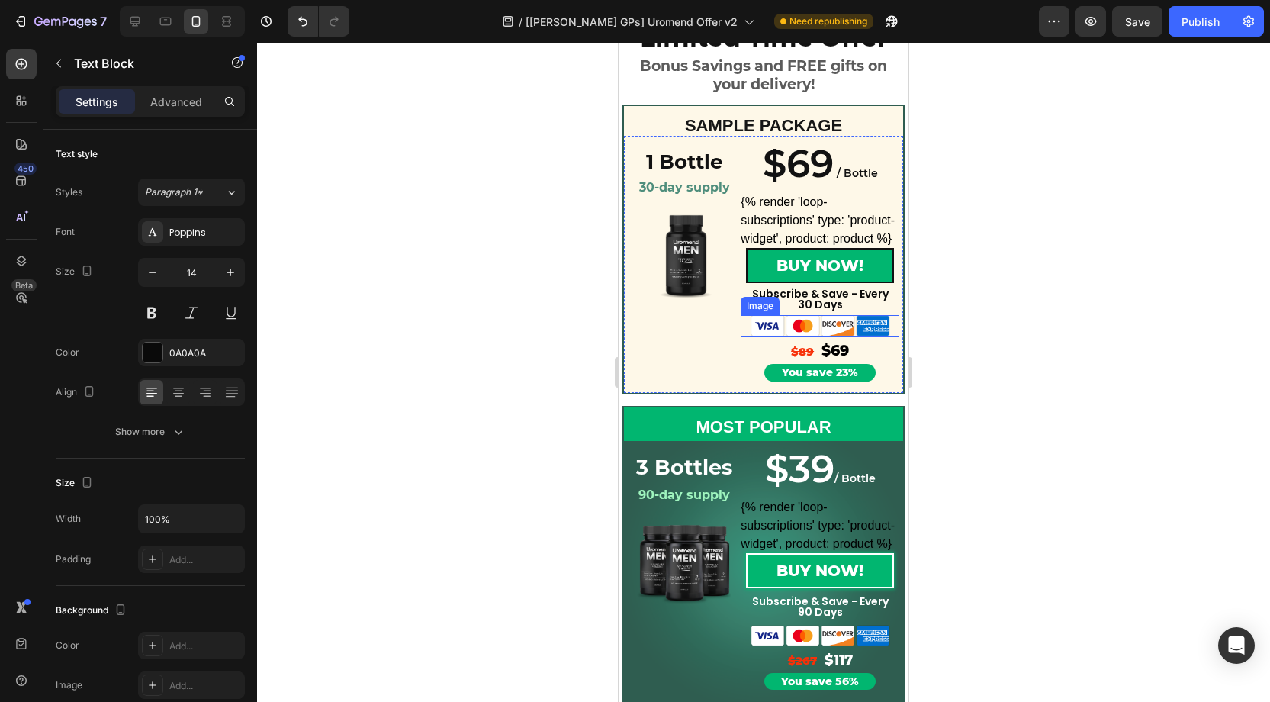
click at [800, 328] on img at bounding box center [820, 325] width 143 height 21
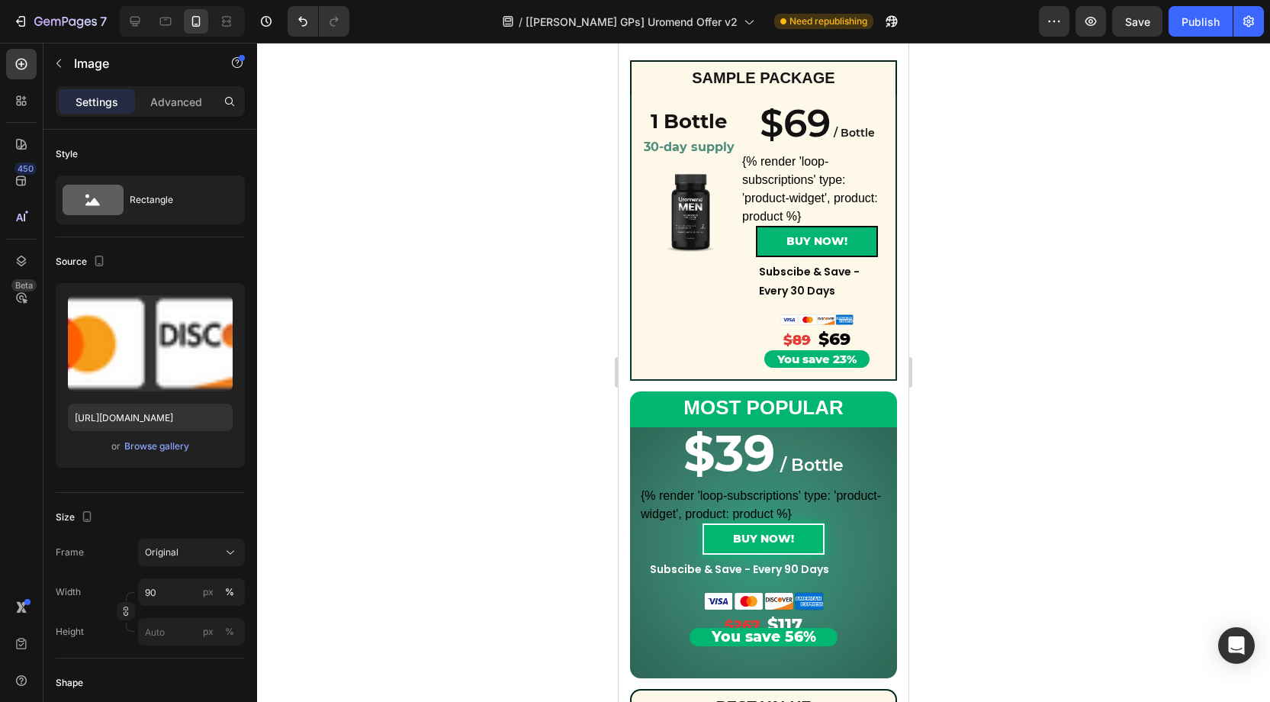
scroll to position [255, 0]
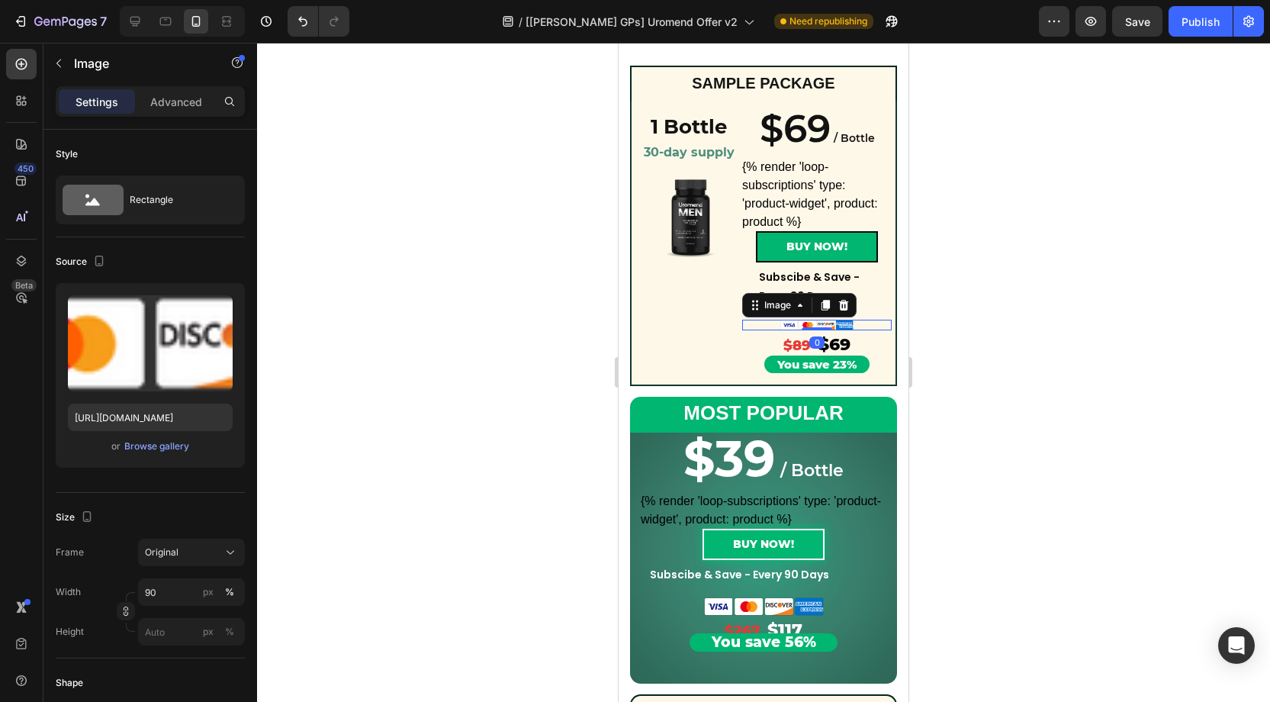
drag, startPoint x: 854, startPoint y: 326, endPoint x: 999, endPoint y: 423, distance: 174.3
click at [854, 326] on img at bounding box center [817, 325] width 75 height 11
click at [166, 594] on input "50" at bounding box center [191, 591] width 107 height 27
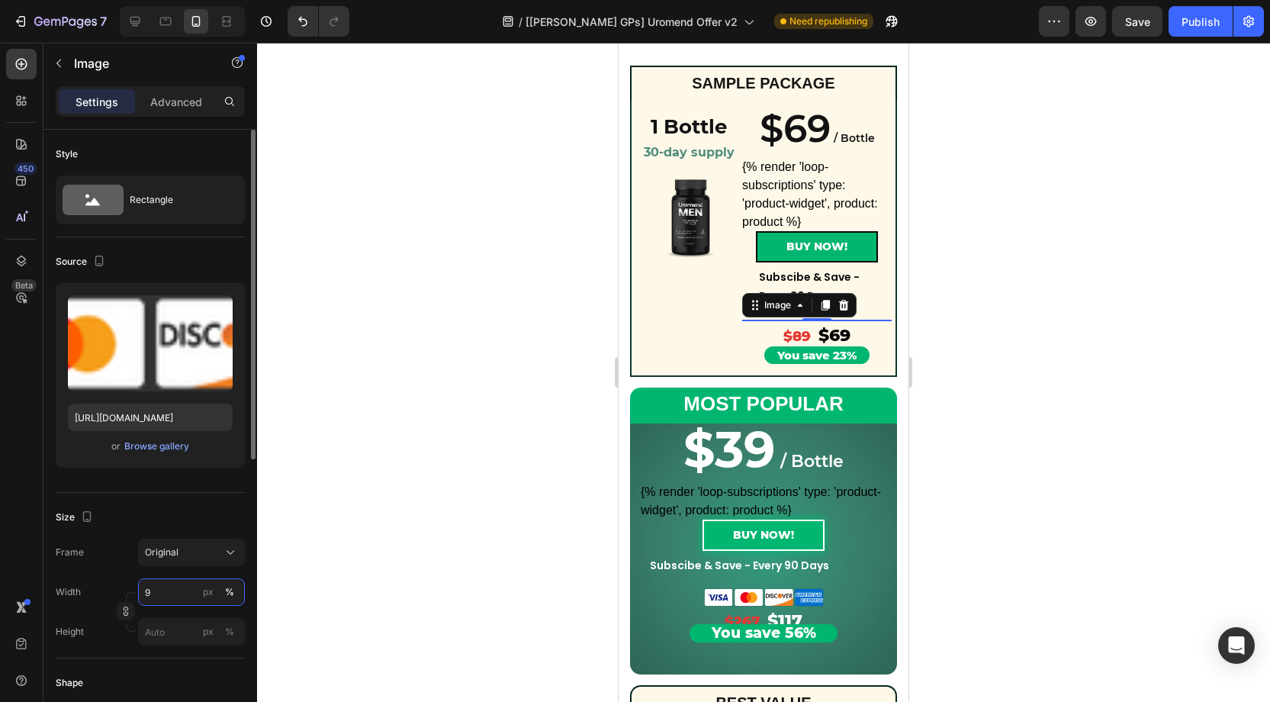
type input "90"
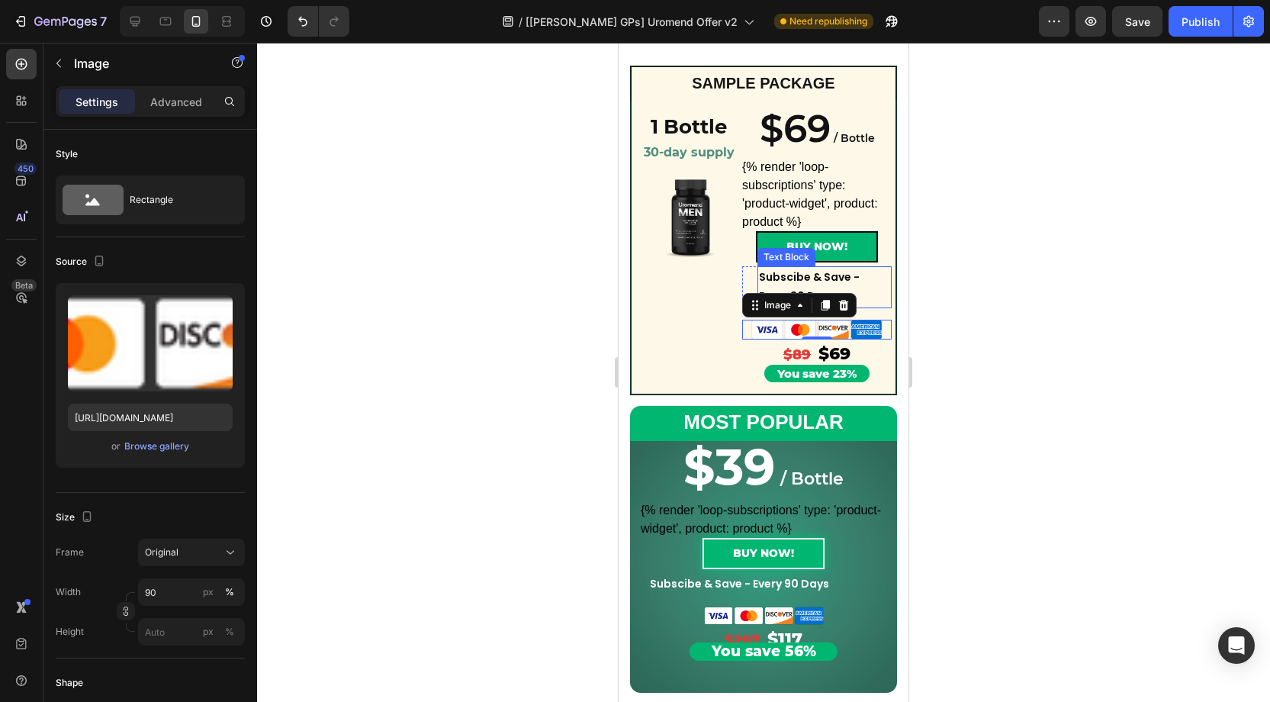
click at [830, 280] on p "Subscibe & Save - Every 30 Days" at bounding box center [824, 287] width 131 height 38
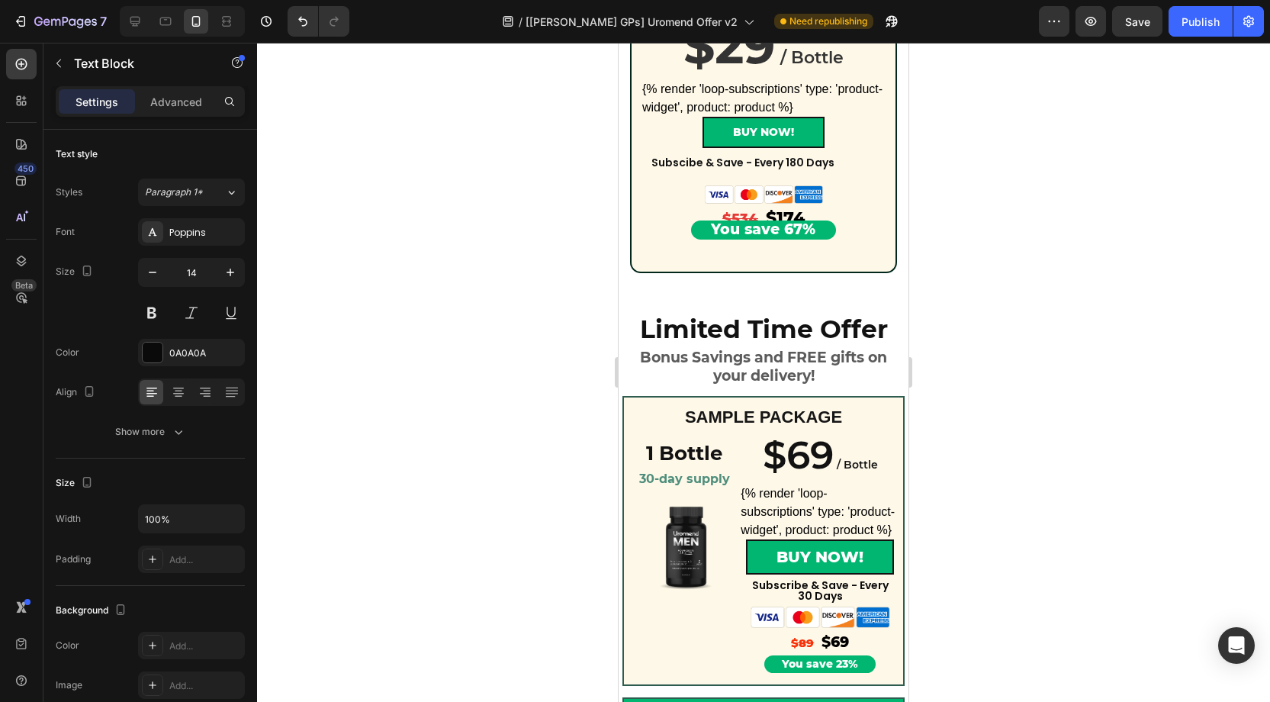
scroll to position [1015, 0]
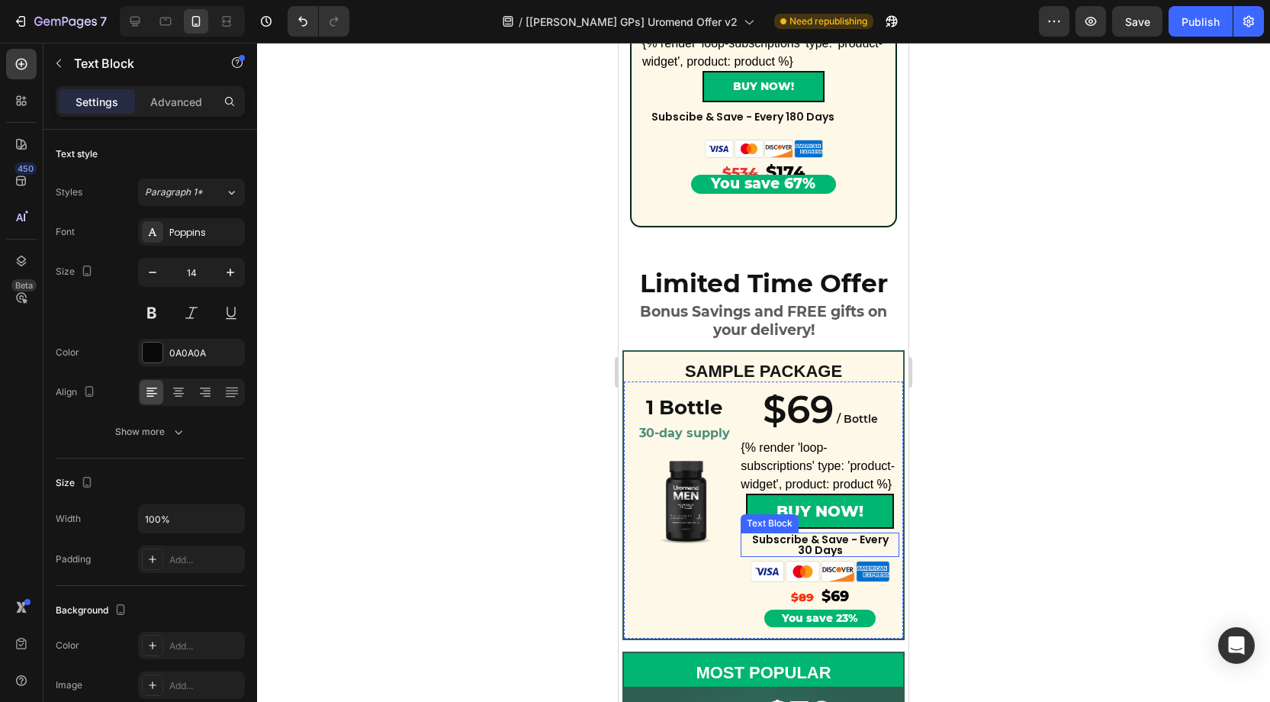
click at [821, 538] on p "Subscribe & Save - Every 30 Days" at bounding box center [820, 544] width 140 height 21
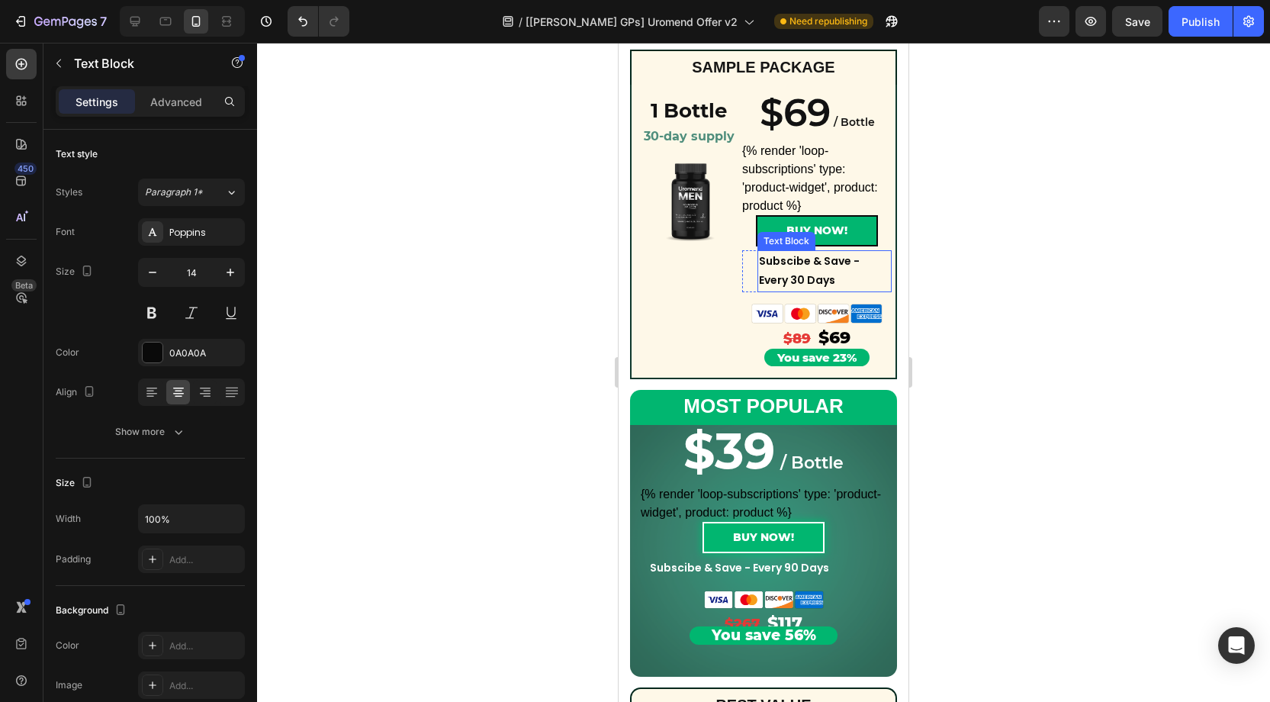
scroll to position [270, 0]
click at [797, 271] on p "Subscibe & Save - Every 30 Days" at bounding box center [824, 271] width 131 height 38
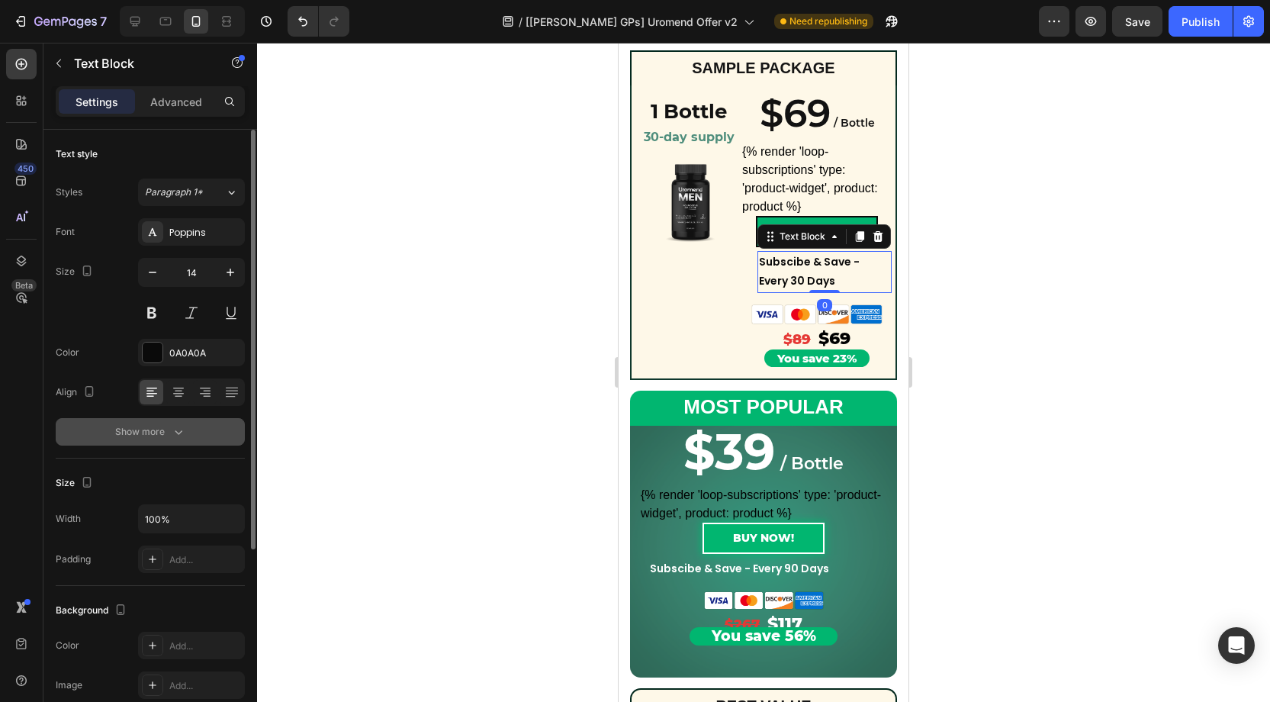
click at [184, 435] on icon "button" at bounding box center [178, 431] width 15 height 15
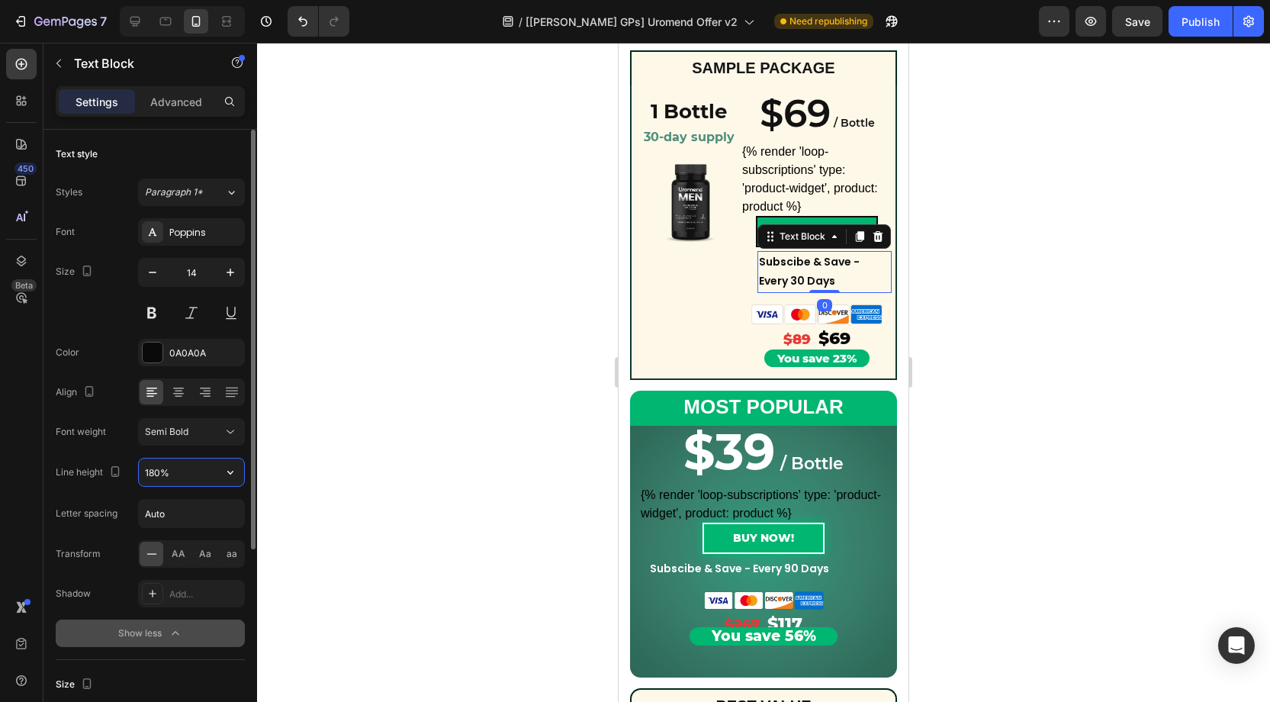
click at [160, 468] on input "180%" at bounding box center [191, 471] width 105 height 27
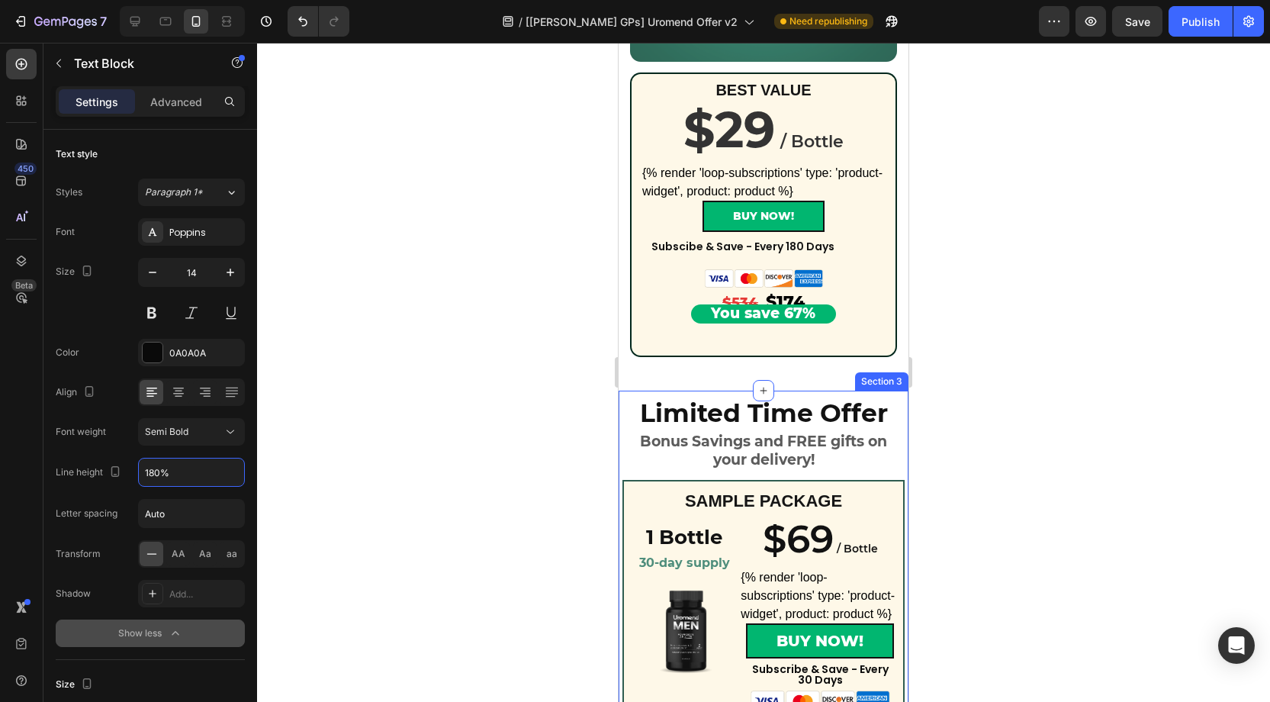
scroll to position [933, 0]
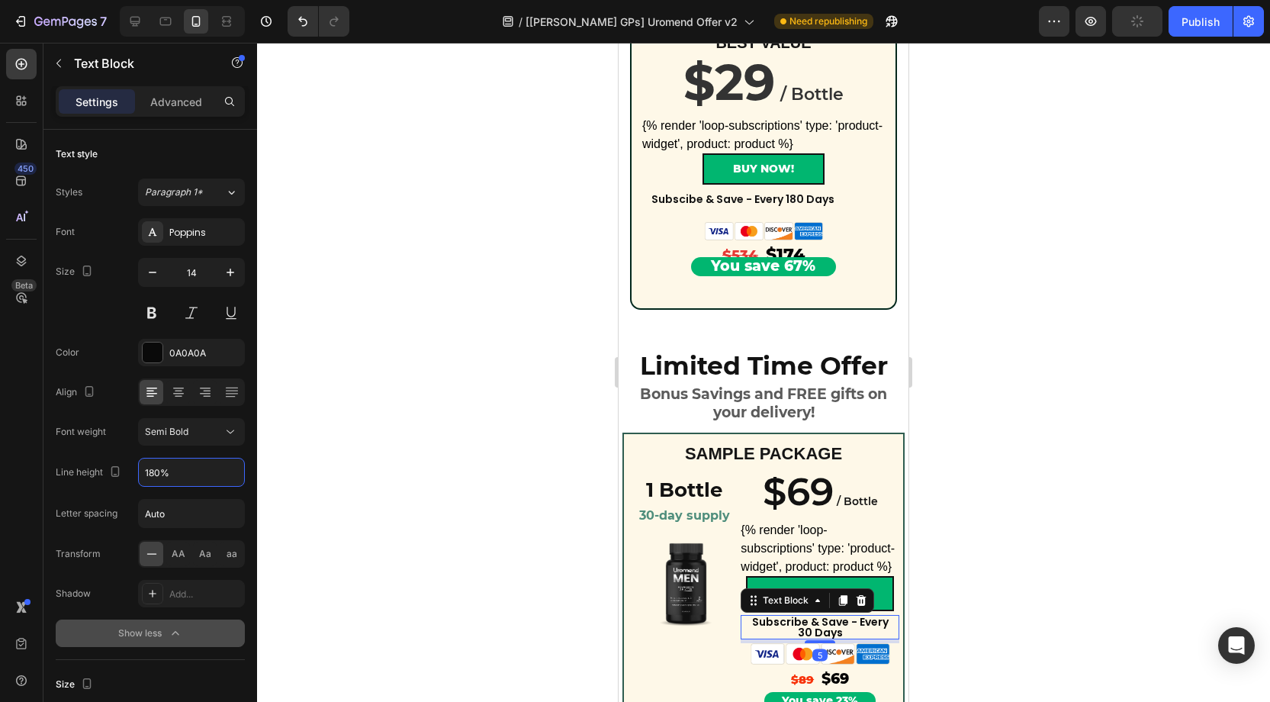
drag, startPoint x: 817, startPoint y: 621, endPoint x: 864, endPoint y: 478, distance: 150.3
click at [817, 621] on p "Subscribe & Save - Every 30 Days" at bounding box center [820, 626] width 140 height 21
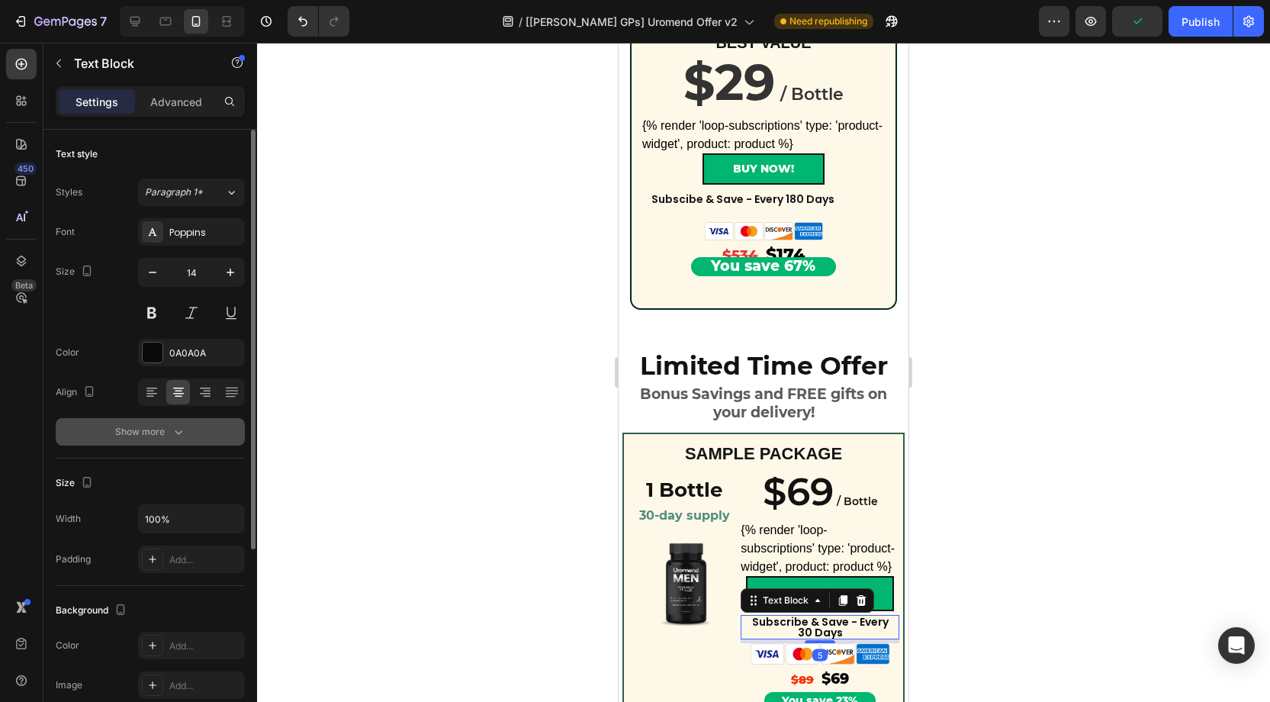
click at [176, 431] on icon "button" at bounding box center [179, 432] width 8 height 5
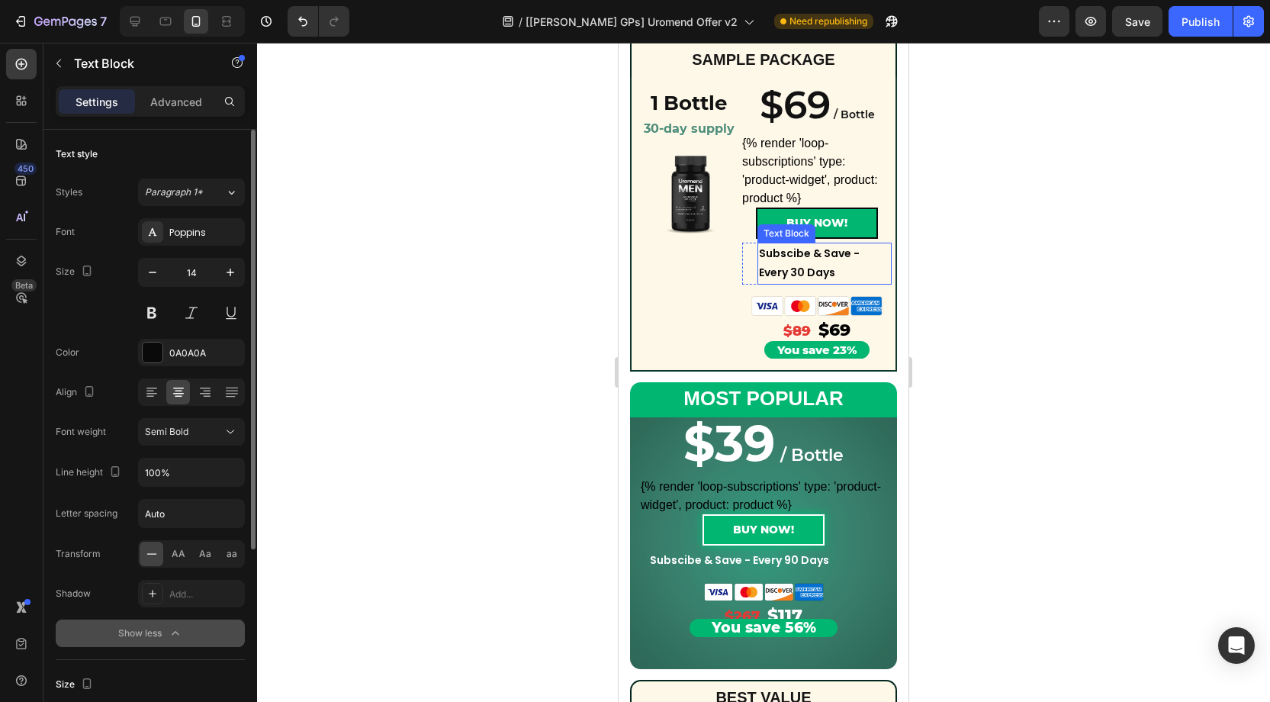
scroll to position [270, 0]
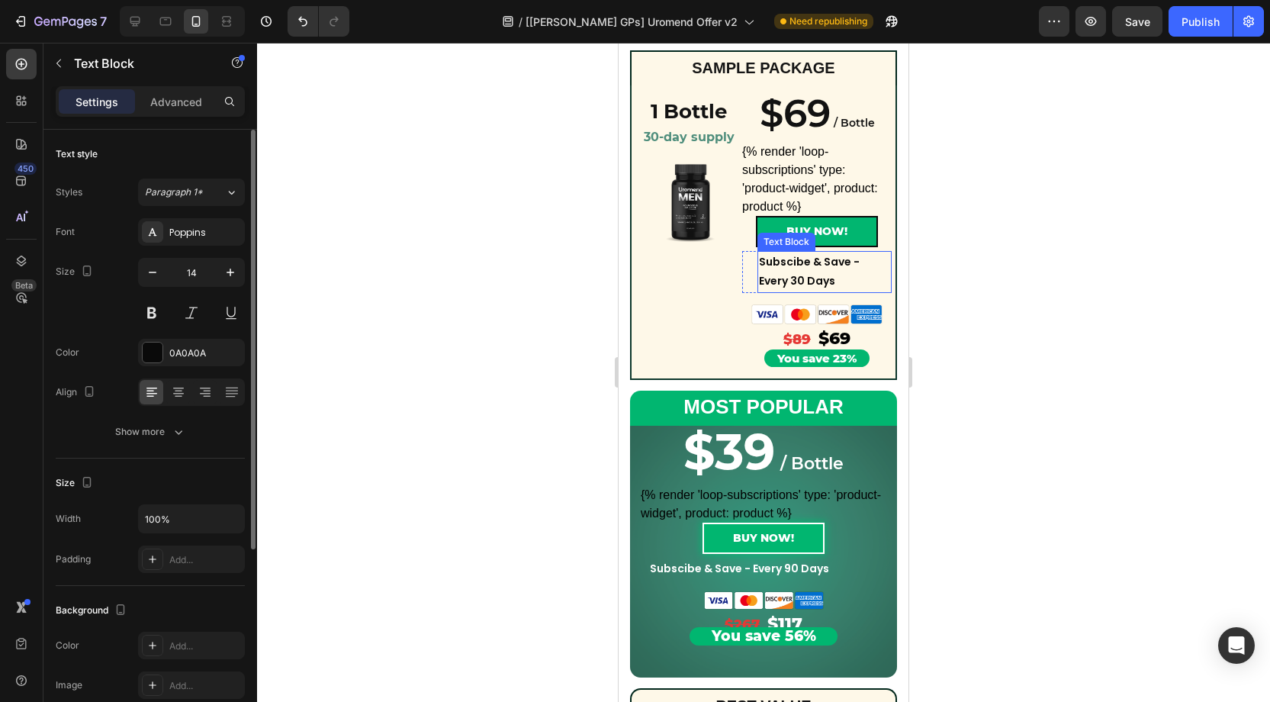
click at [807, 265] on p "Subscibe & Save - Every 30 Days" at bounding box center [824, 271] width 131 height 38
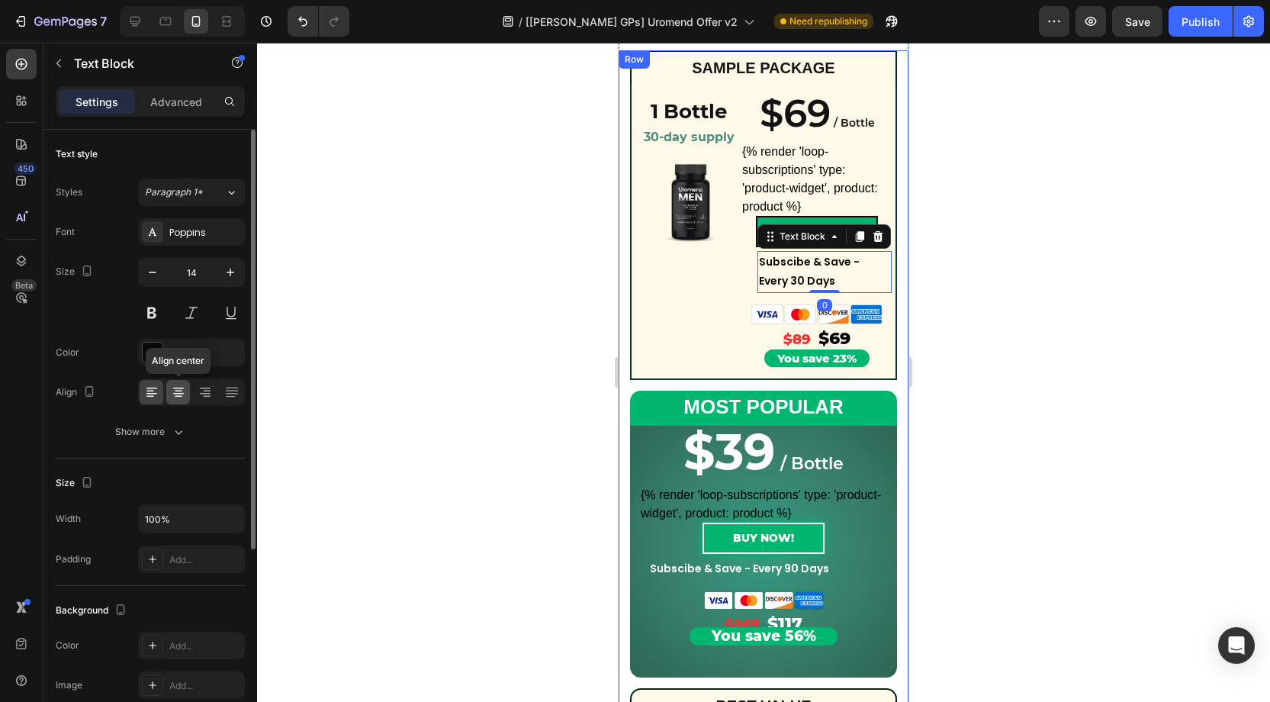
click at [172, 387] on icon at bounding box center [178, 391] width 15 height 15
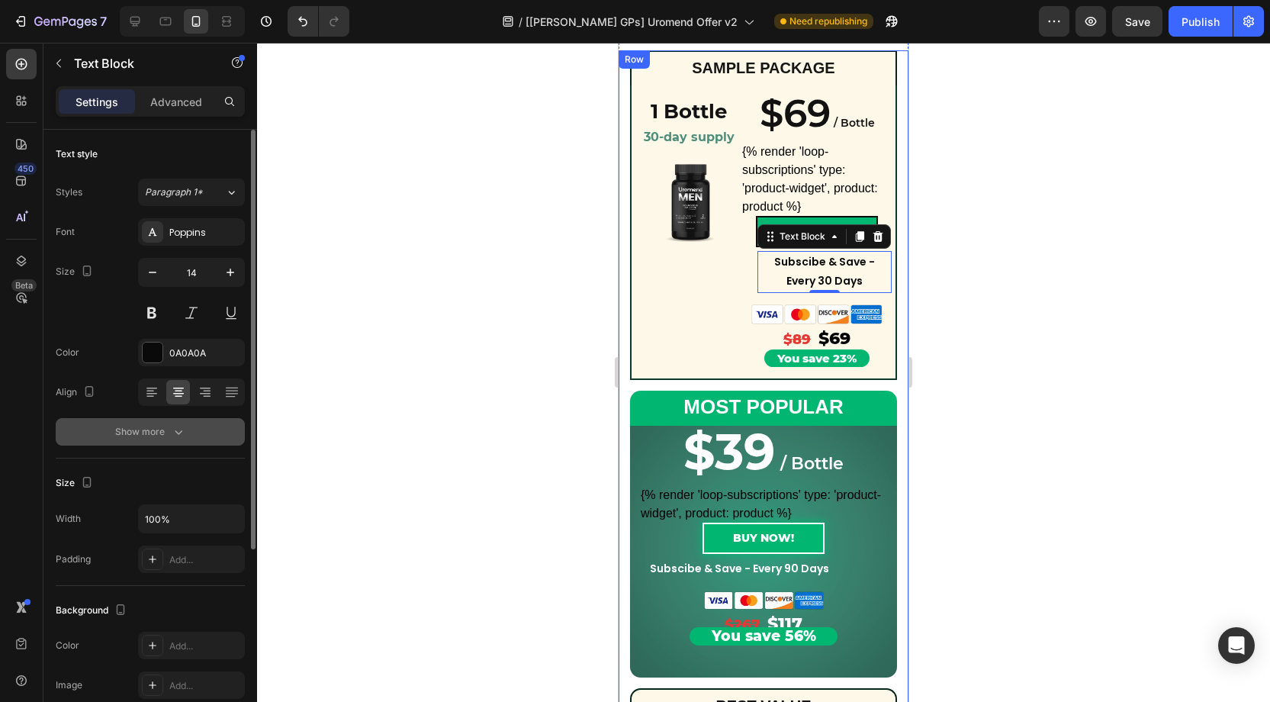
click at [180, 428] on icon "button" at bounding box center [178, 431] width 15 height 15
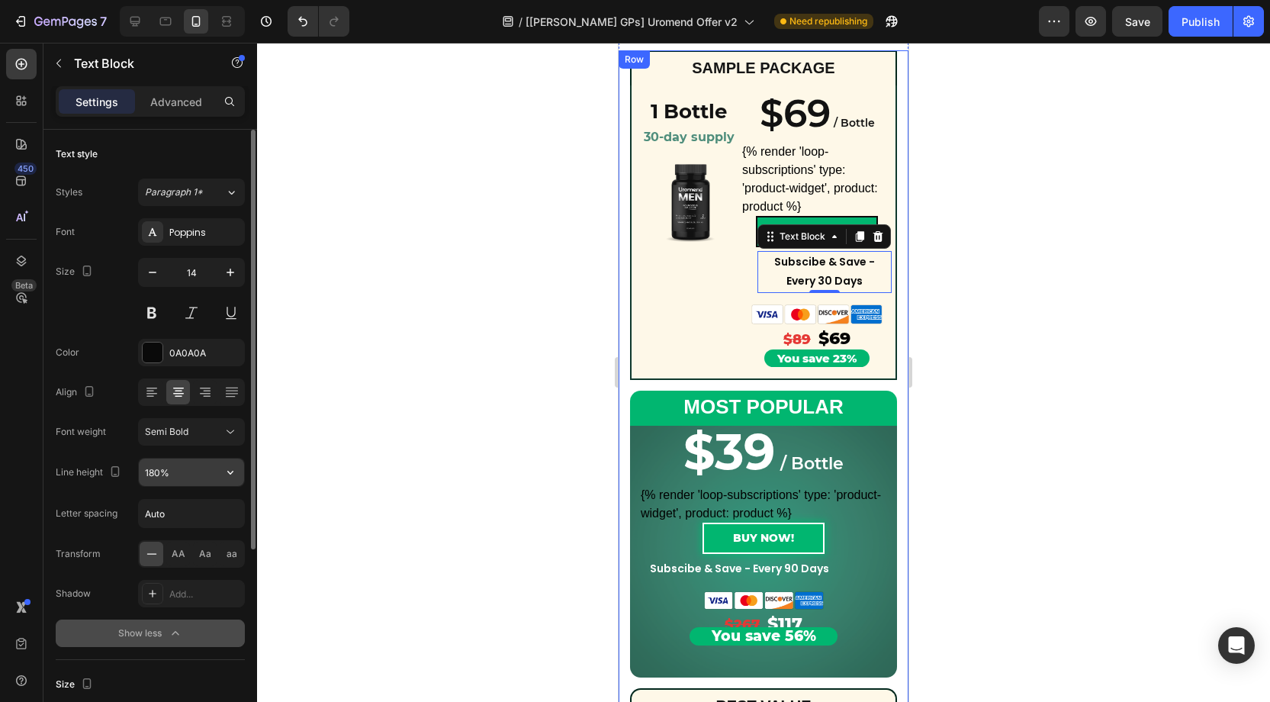
click at [160, 470] on input "180%" at bounding box center [191, 471] width 105 height 27
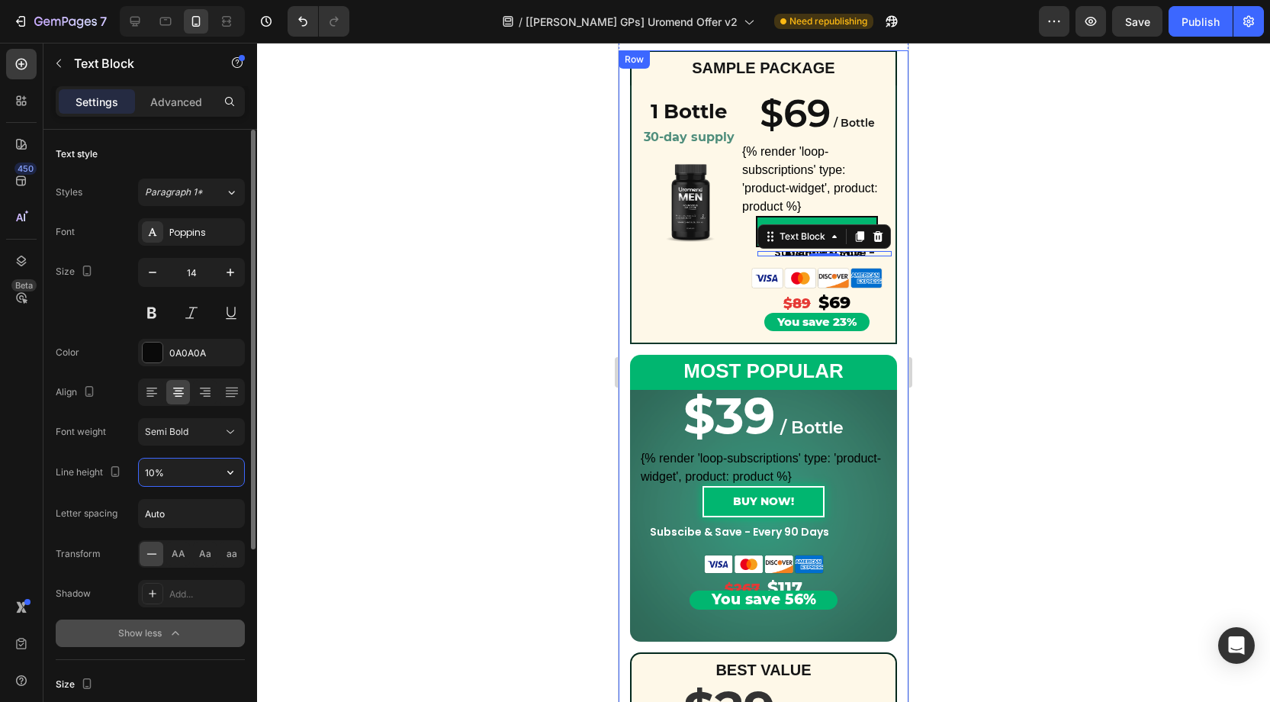
type input "100%"
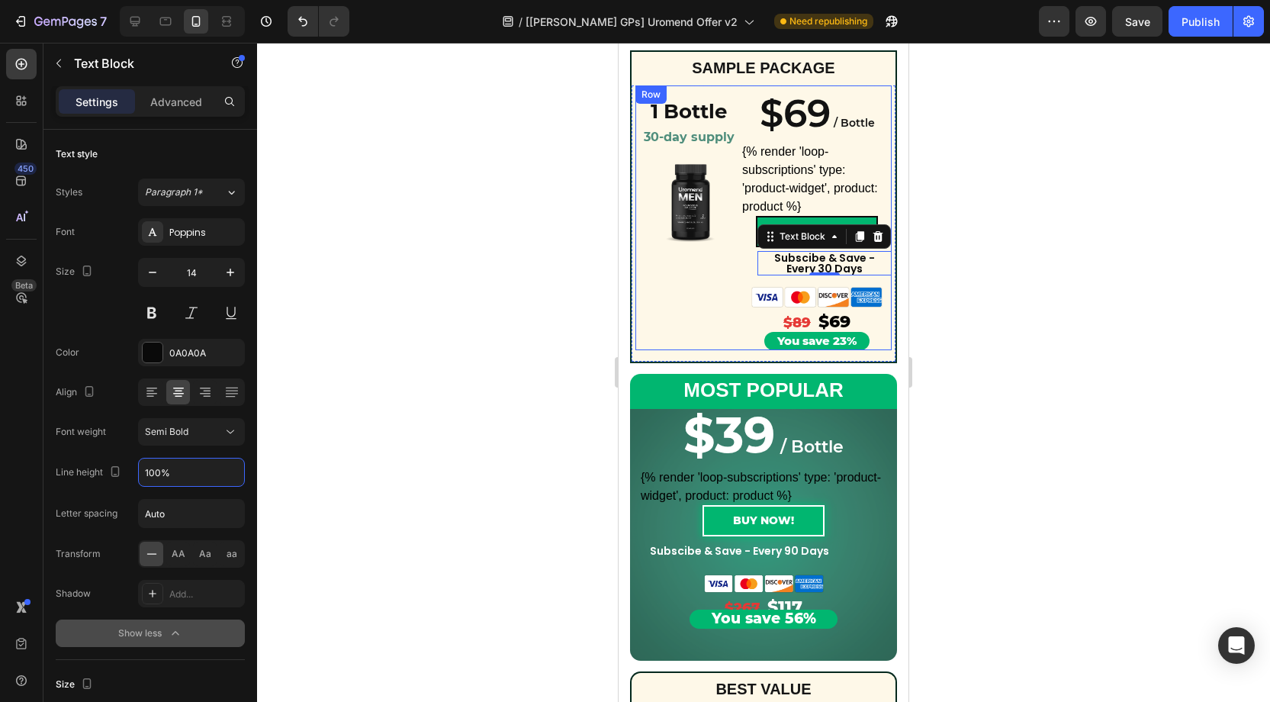
click at [729, 272] on div "1 Bottle Heading 30-day supply Heading Product Images" at bounding box center [688, 219] width 107 height 260
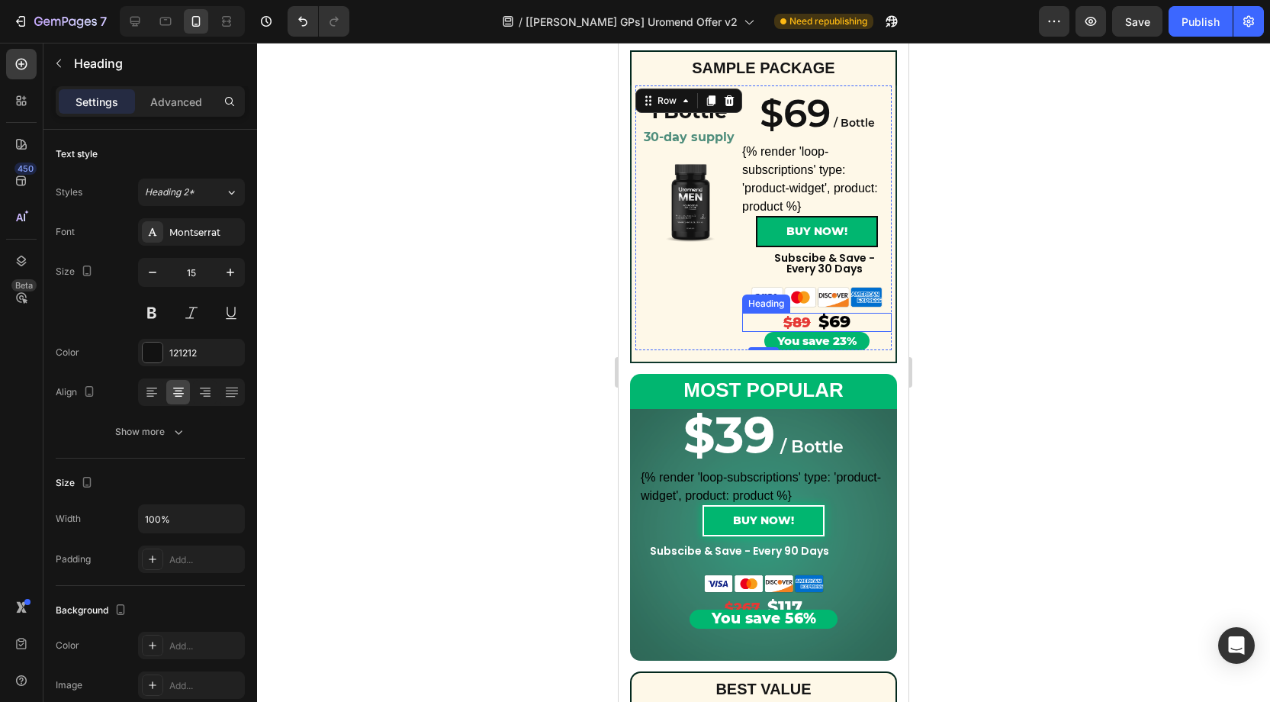
click at [860, 320] on h2 "$89 $69" at bounding box center [816, 323] width 149 height 20
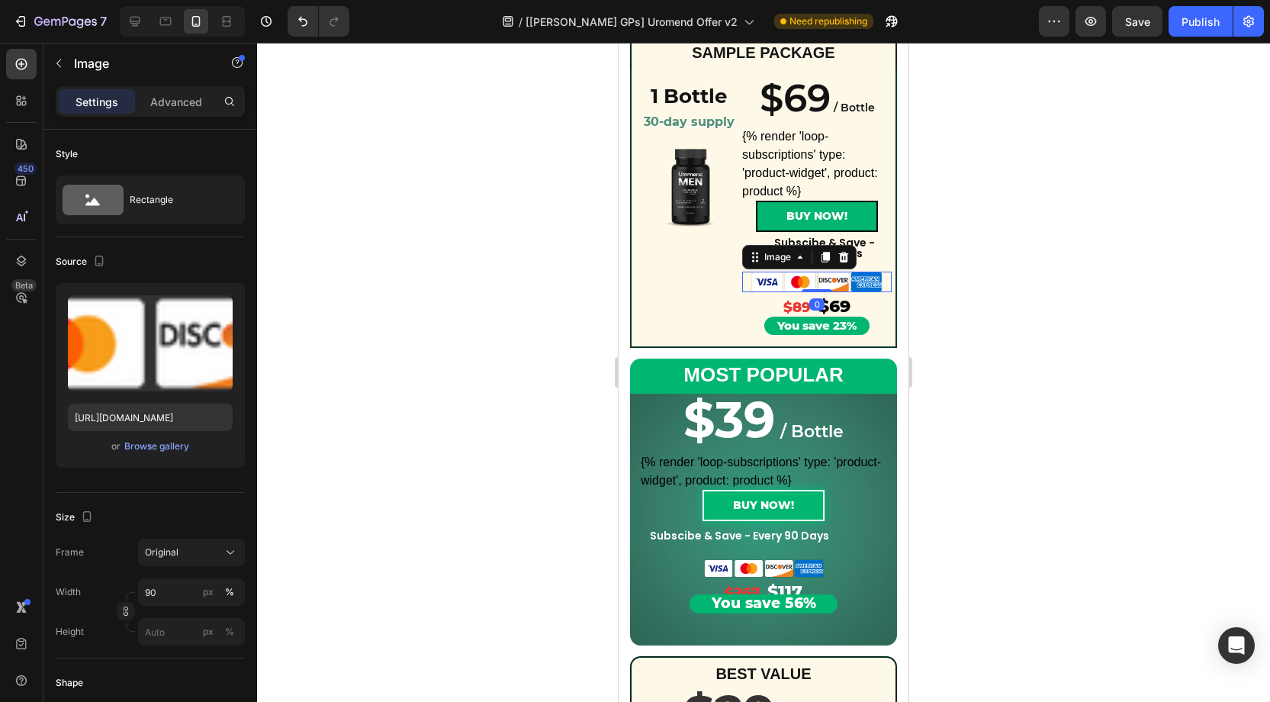
click at [882, 279] on img at bounding box center [817, 282] width 134 height 20
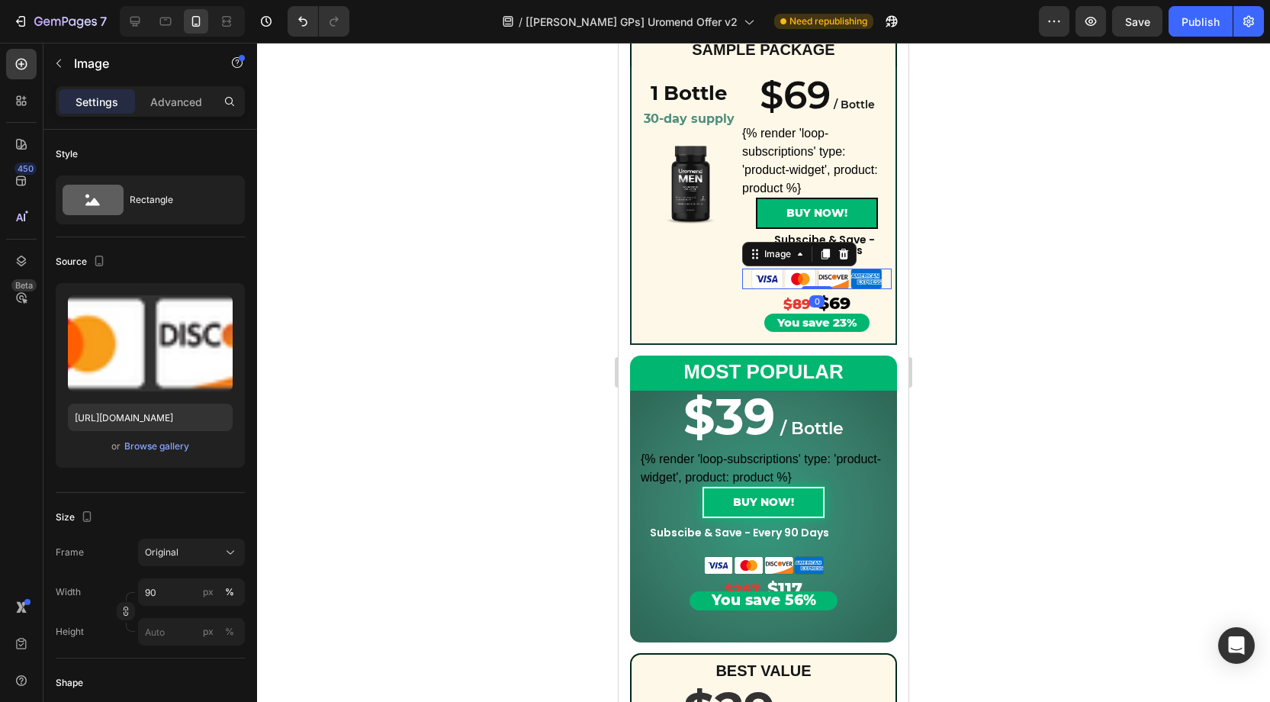
scroll to position [290, 0]
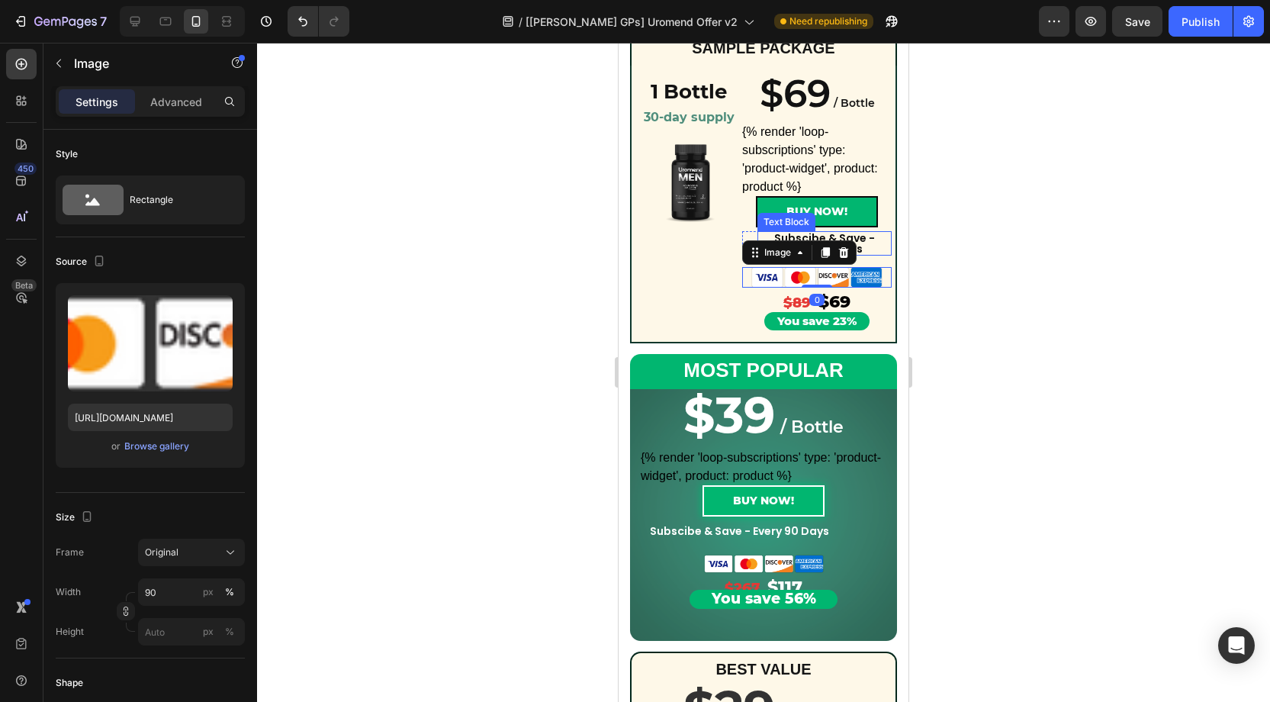
click at [856, 242] on p "Subscibe & Save - Every 30 Days" at bounding box center [824, 243] width 131 height 21
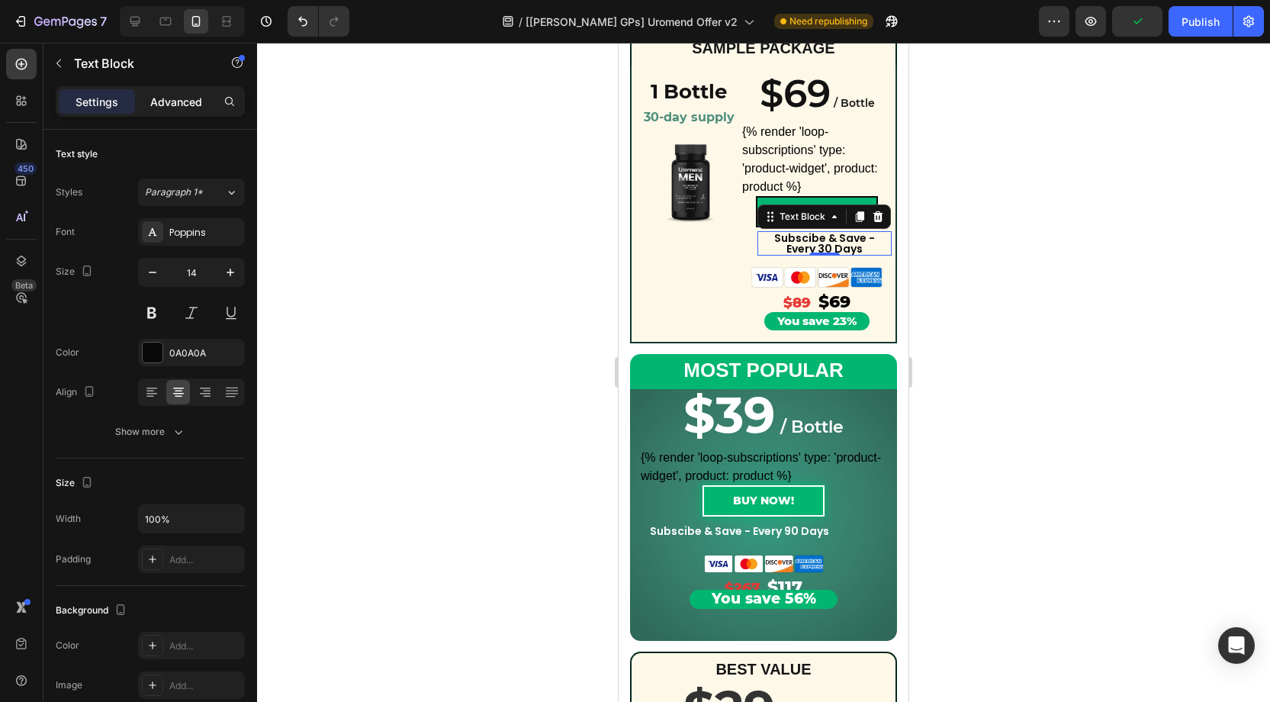
click at [181, 99] on p "Advanced" at bounding box center [176, 102] width 52 height 16
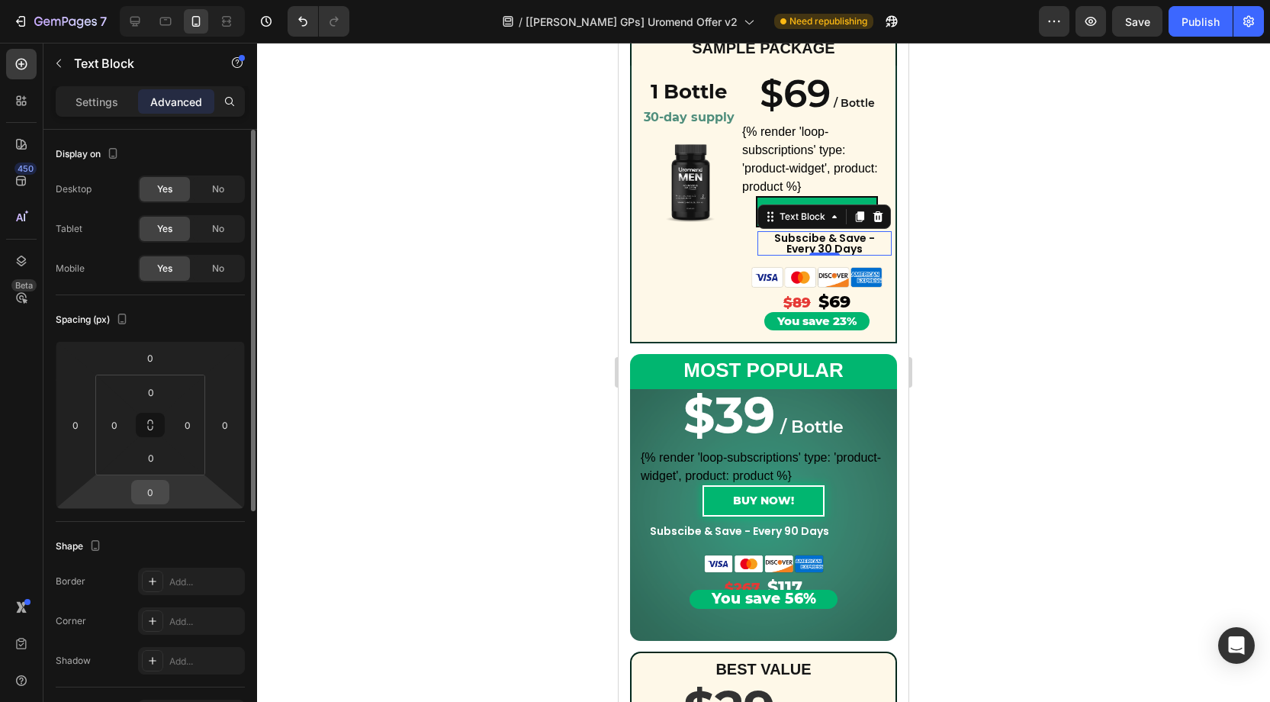
click at [155, 491] on input "0" at bounding box center [150, 492] width 31 height 23
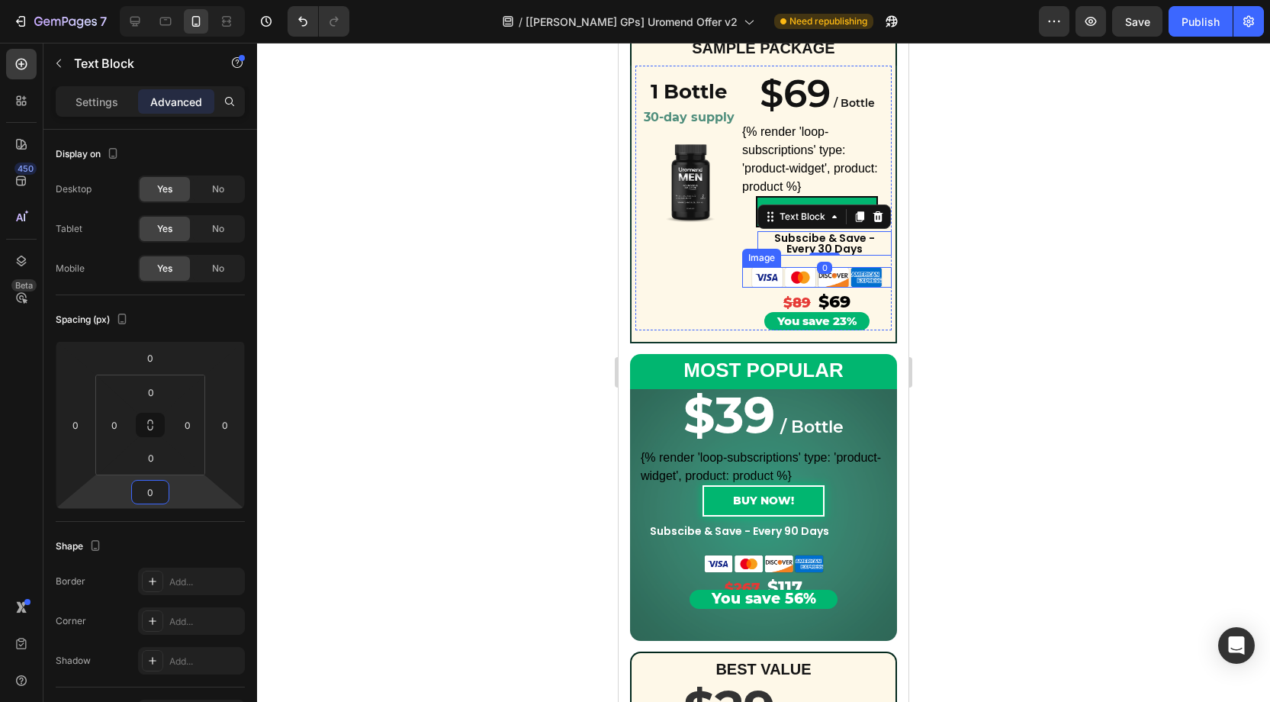
click at [867, 273] on img at bounding box center [817, 277] width 134 height 20
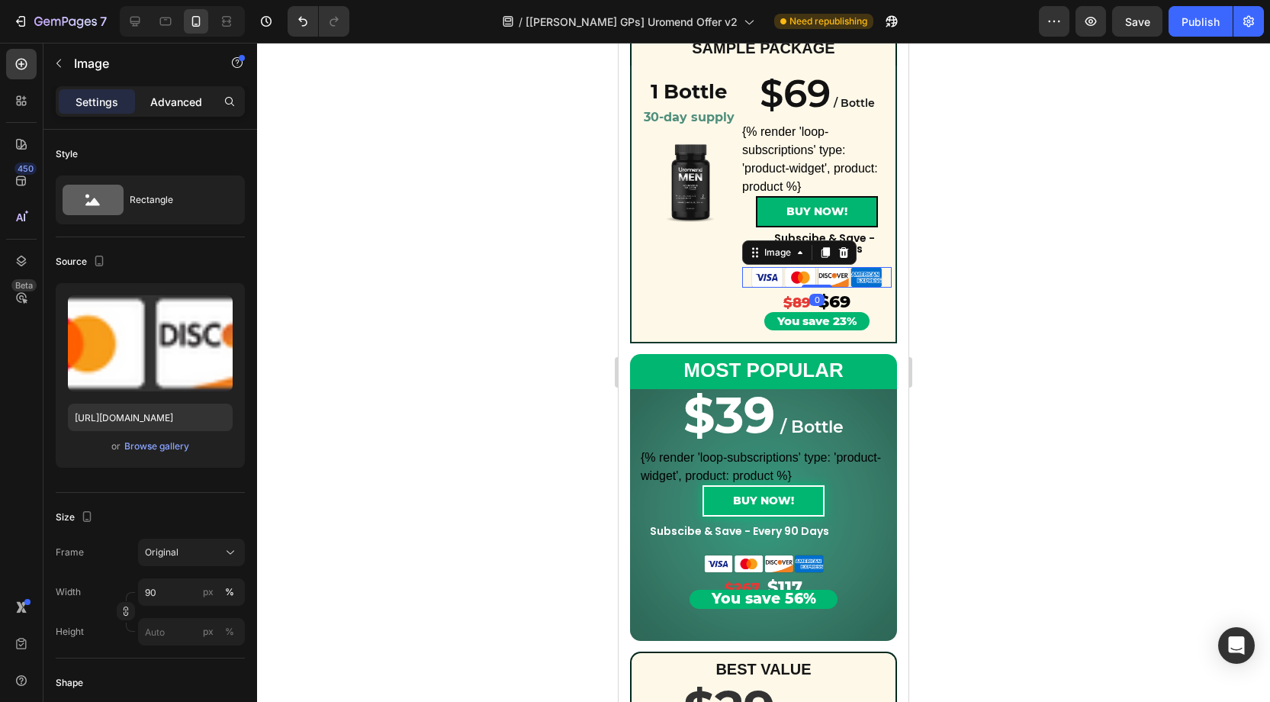
click at [163, 106] on p "Advanced" at bounding box center [176, 102] width 52 height 16
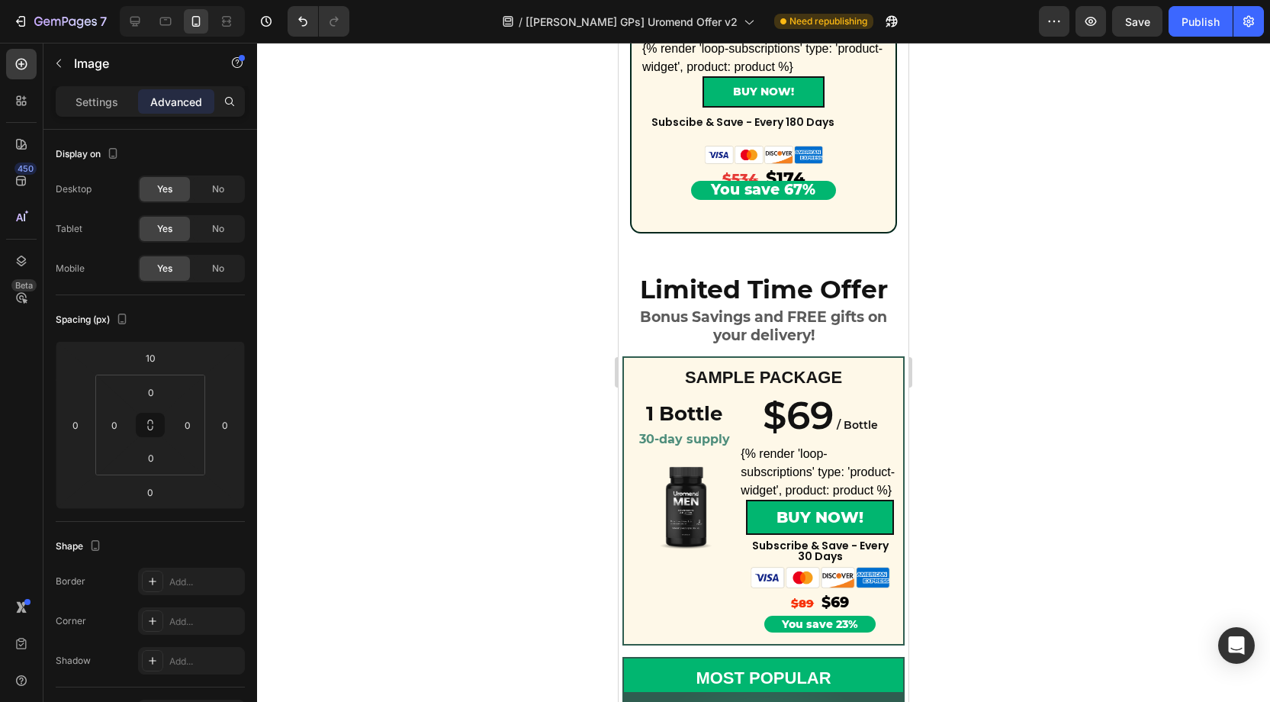
scroll to position [996, 0]
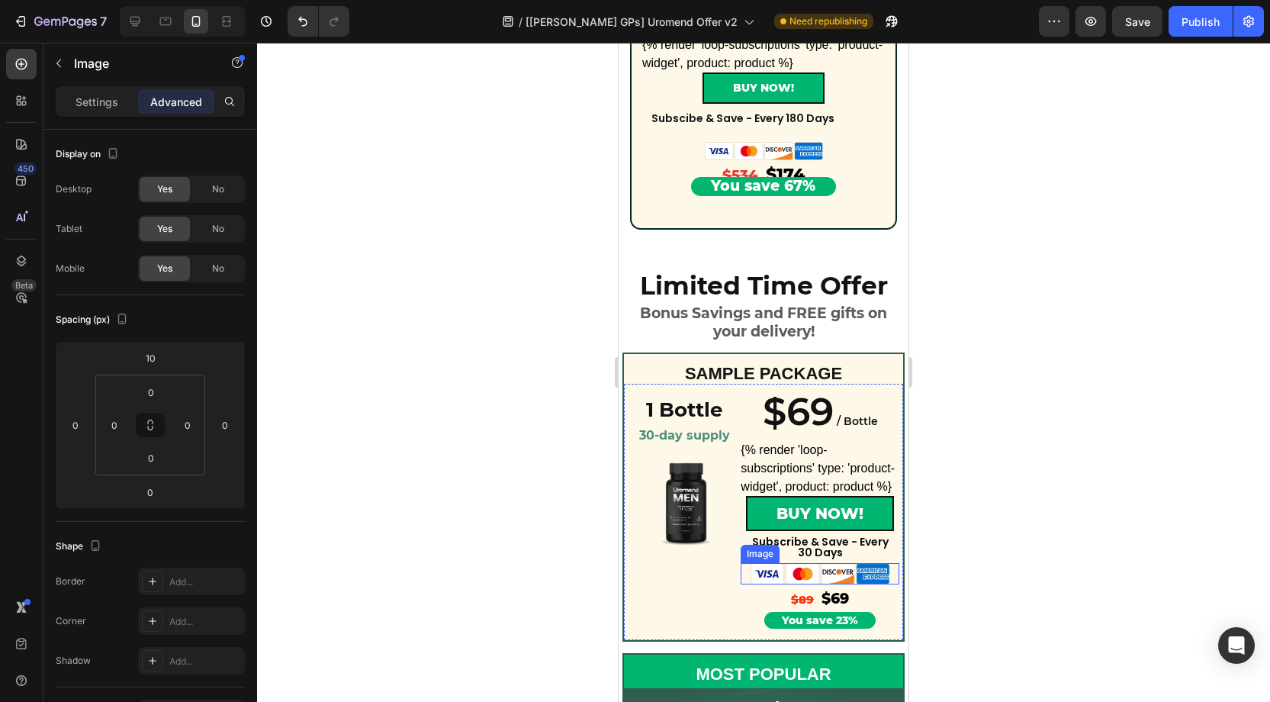
click at [821, 571] on img at bounding box center [820, 573] width 143 height 21
click at [843, 596] on span "$69" at bounding box center [834, 599] width 27 height 18
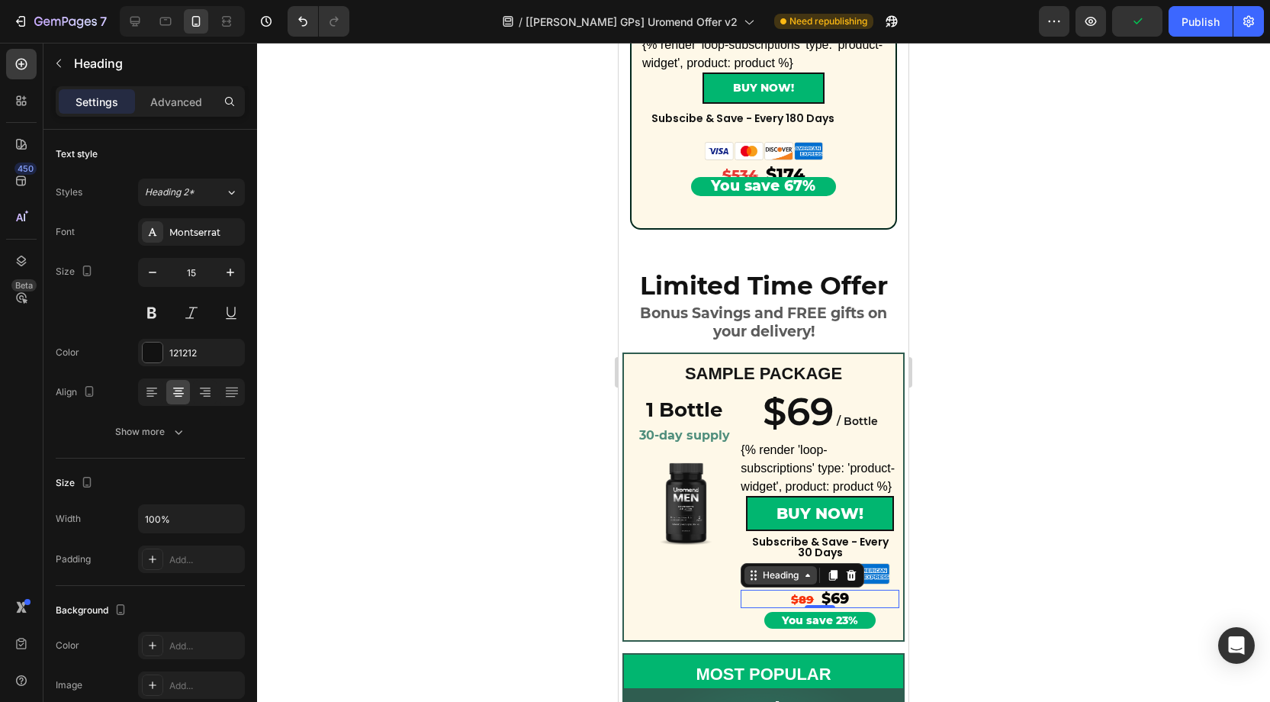
click at [784, 572] on div "Heading" at bounding box center [781, 575] width 42 height 14
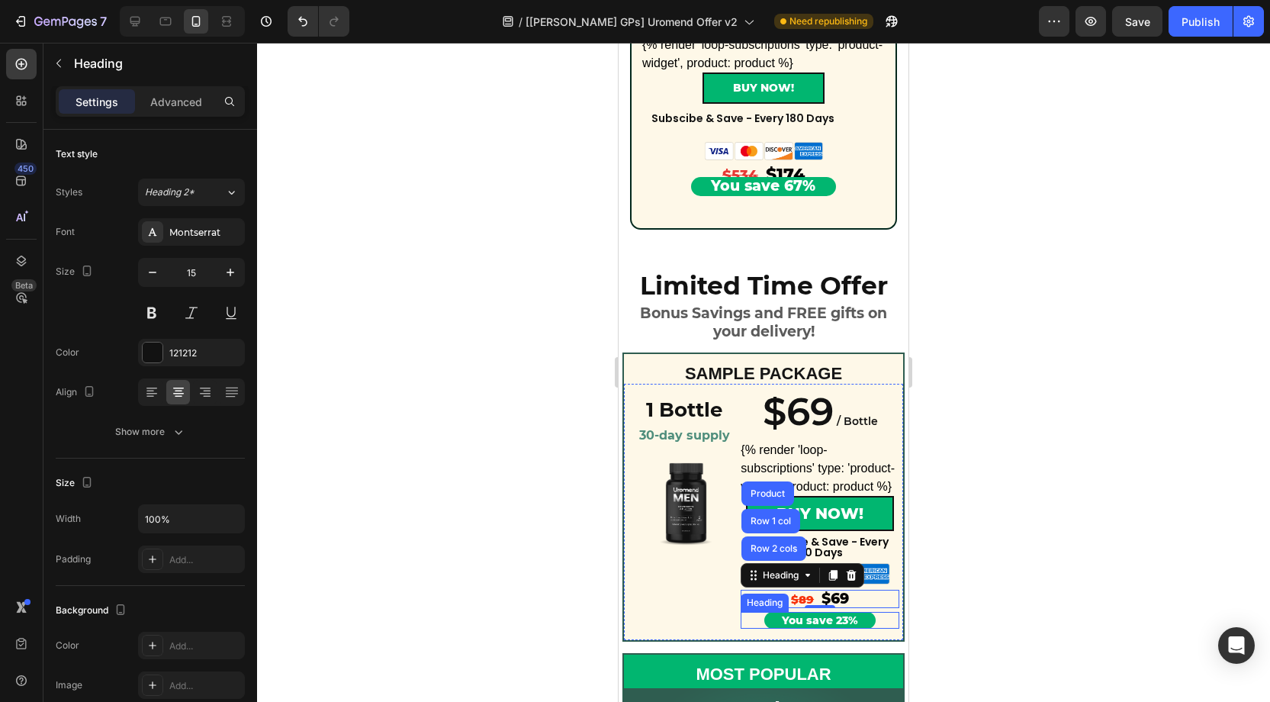
click at [876, 619] on div "You save 23%" at bounding box center [820, 620] width 159 height 17
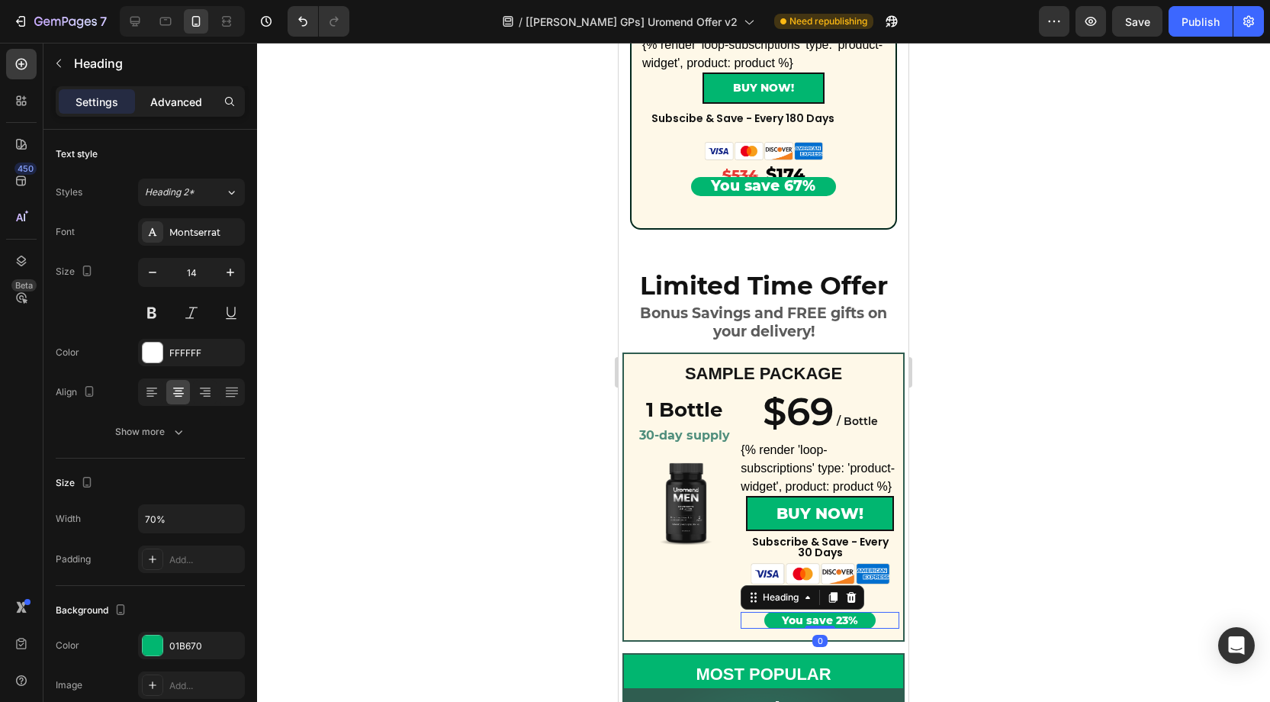
click at [175, 104] on p "Advanced" at bounding box center [176, 102] width 52 height 16
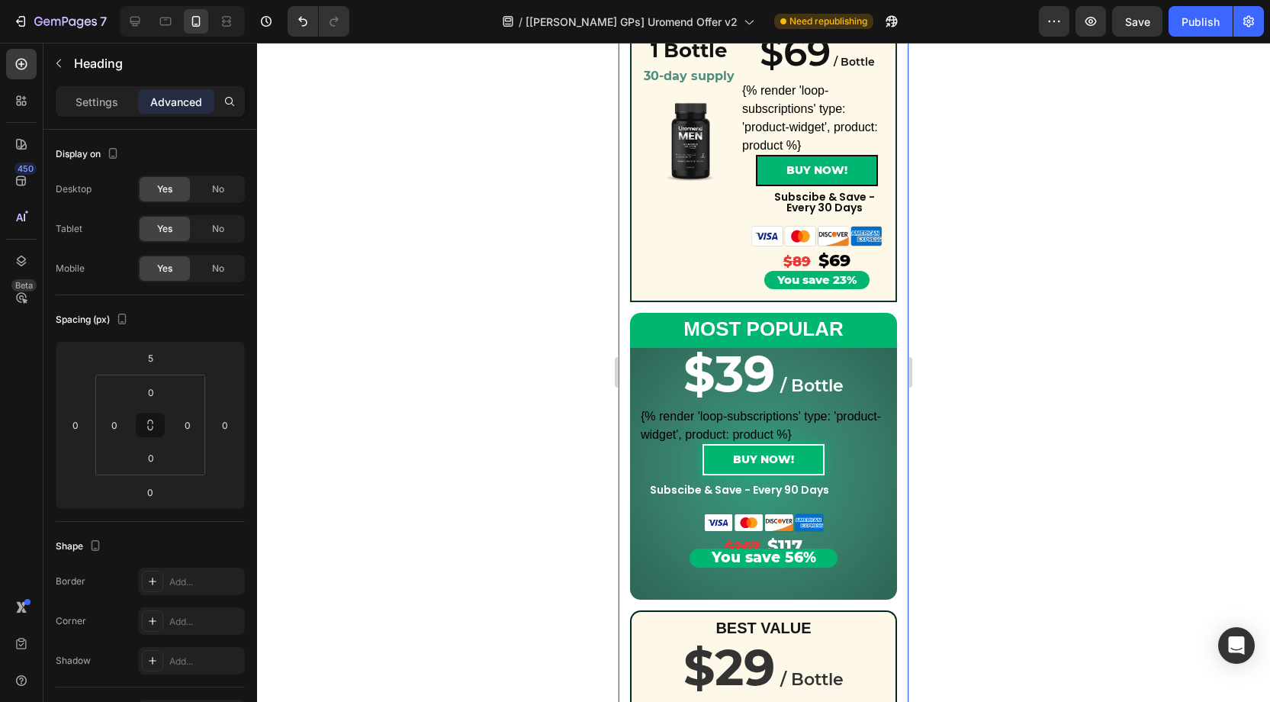
scroll to position [327, 0]
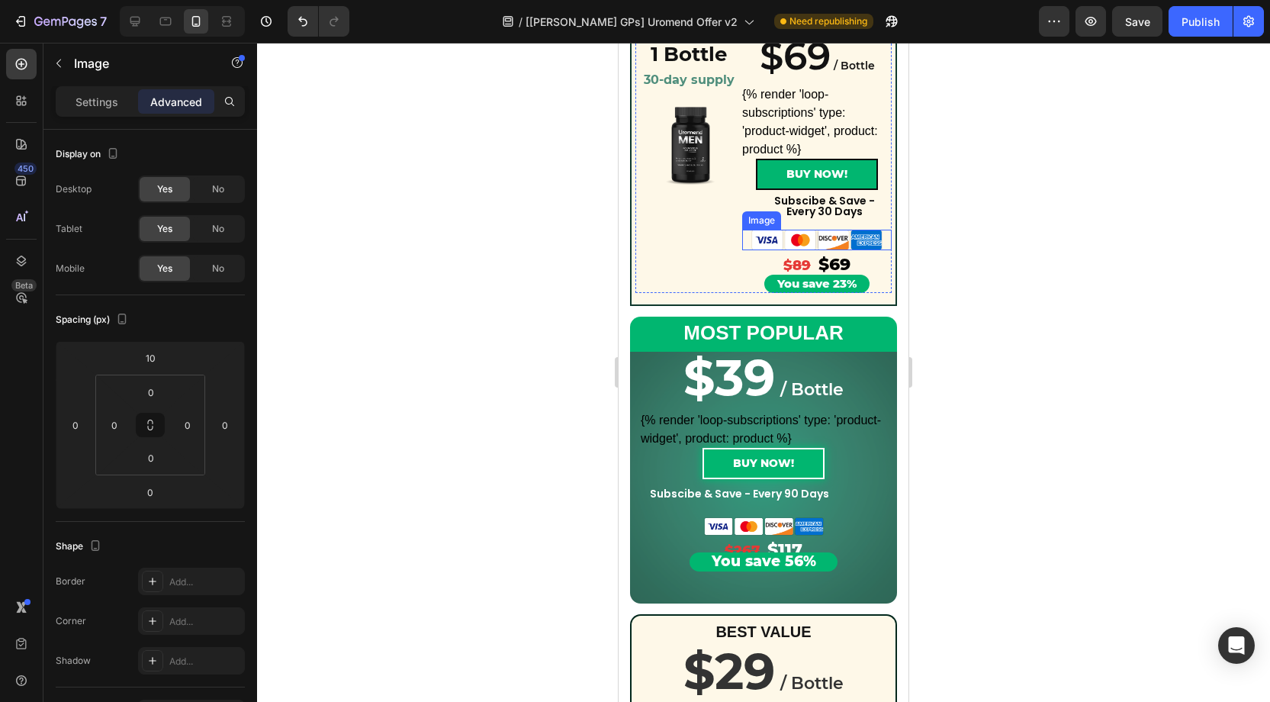
click at [855, 245] on img at bounding box center [817, 240] width 134 height 20
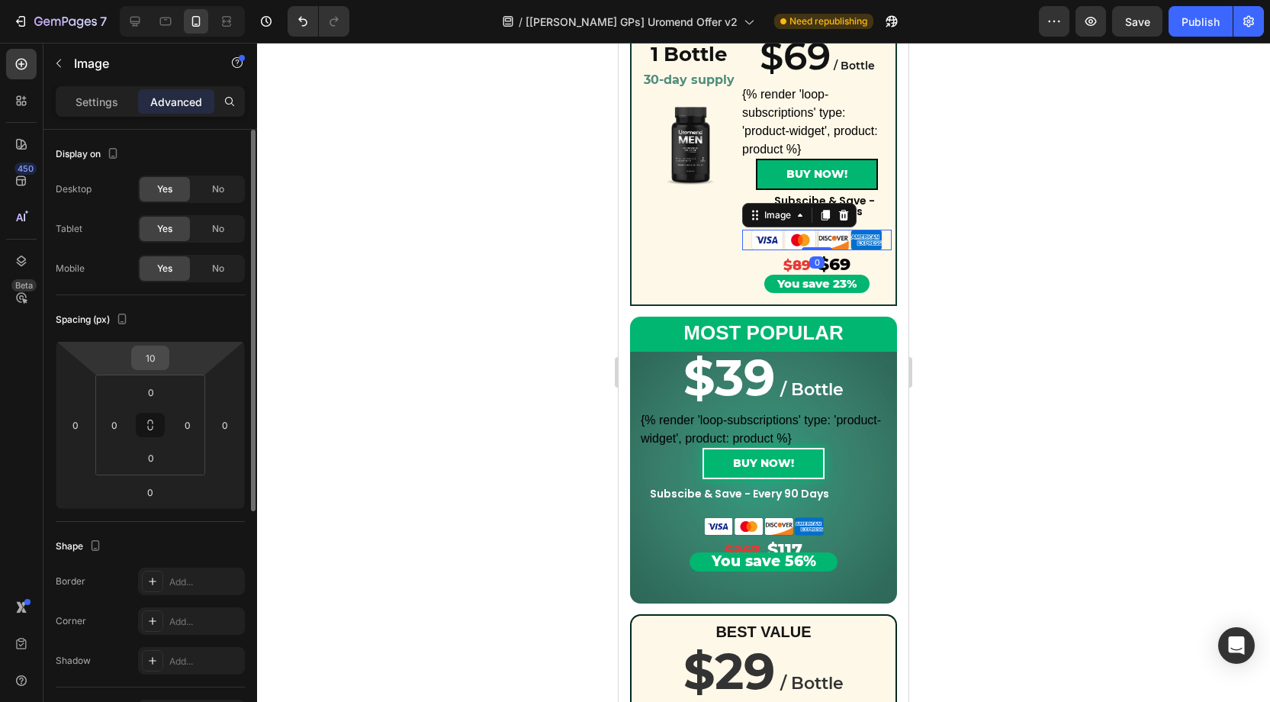
click at [156, 359] on input "10" at bounding box center [150, 357] width 31 height 23
type input "0"
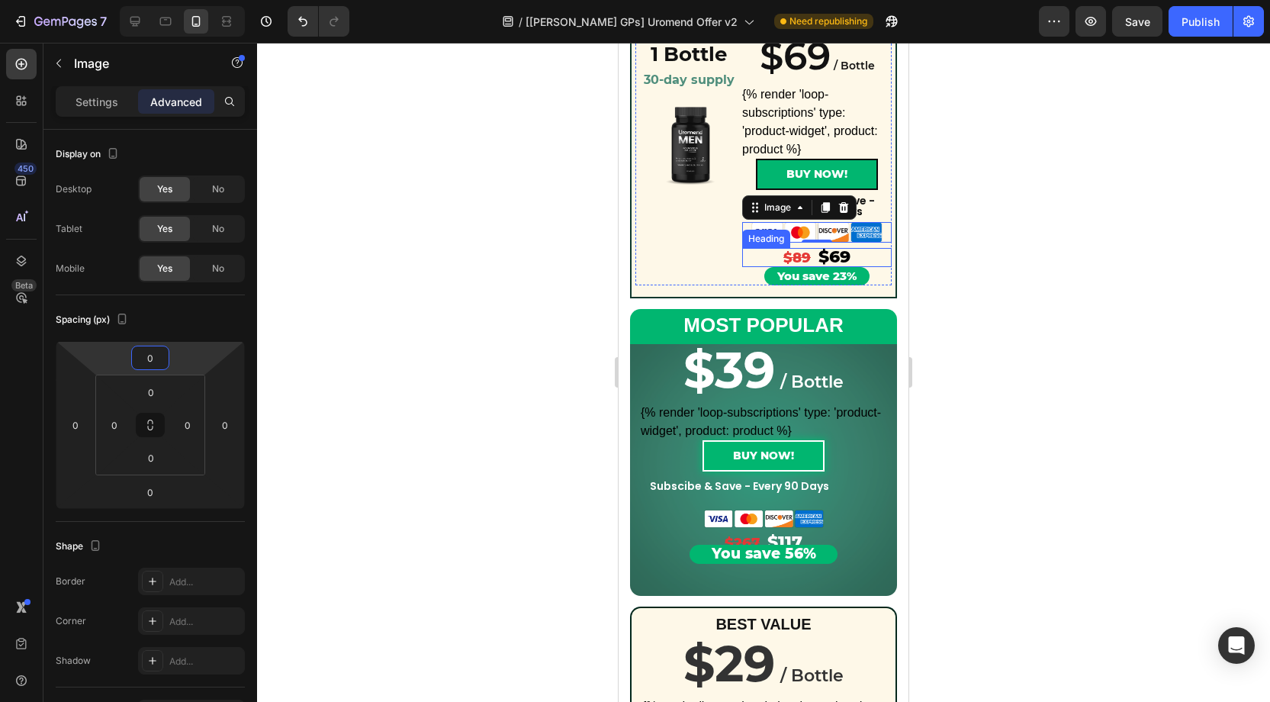
click at [856, 256] on h2 "$89 $69" at bounding box center [816, 258] width 149 height 20
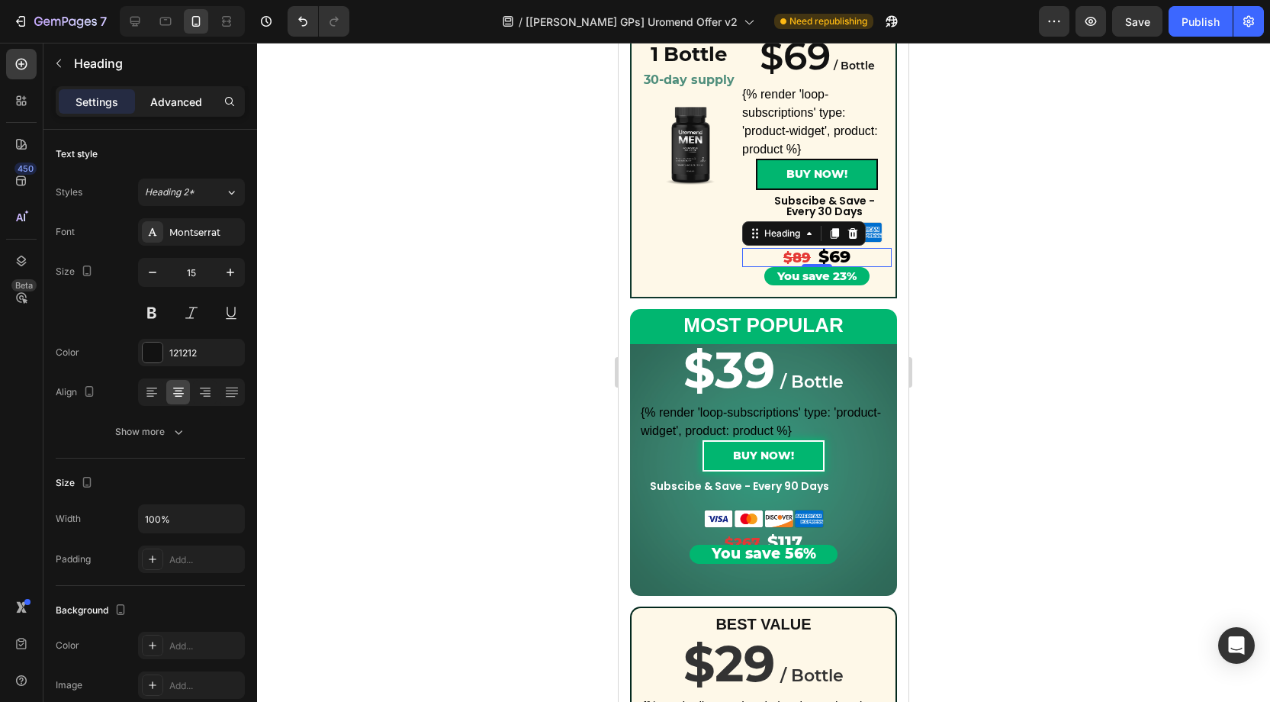
click at [187, 98] on p "Advanced" at bounding box center [176, 102] width 52 height 16
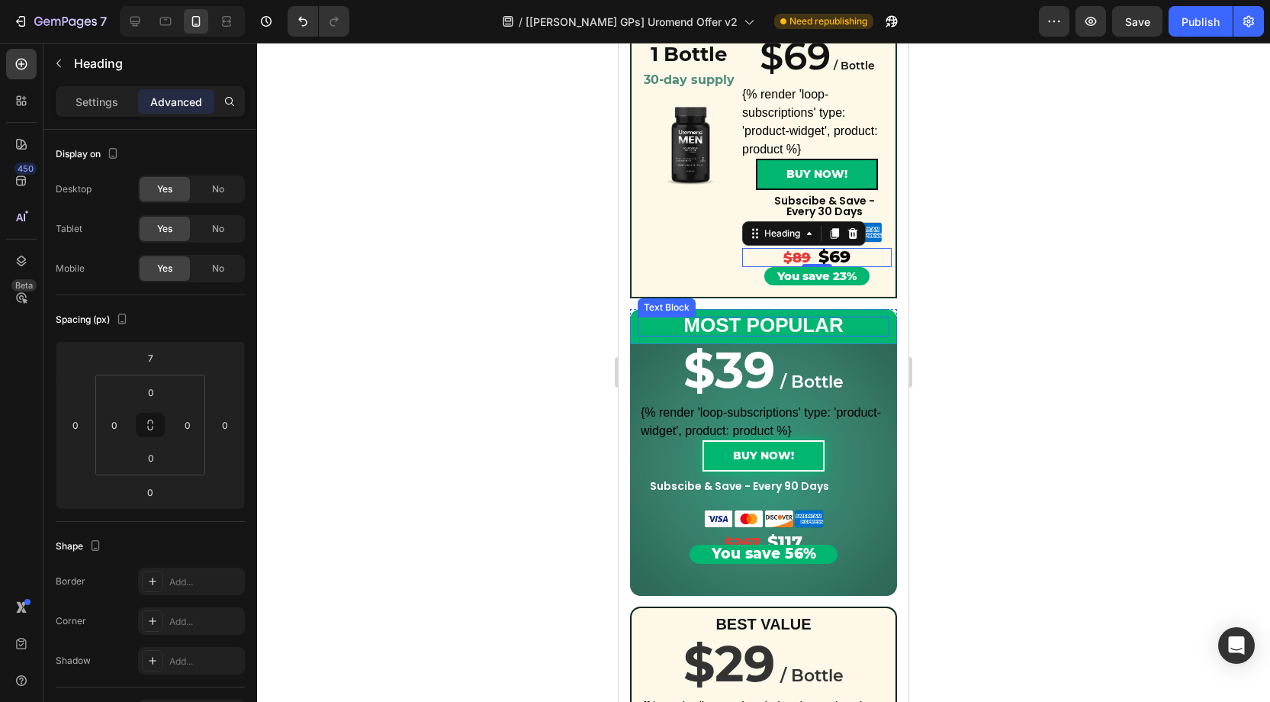
scroll to position [324, 0]
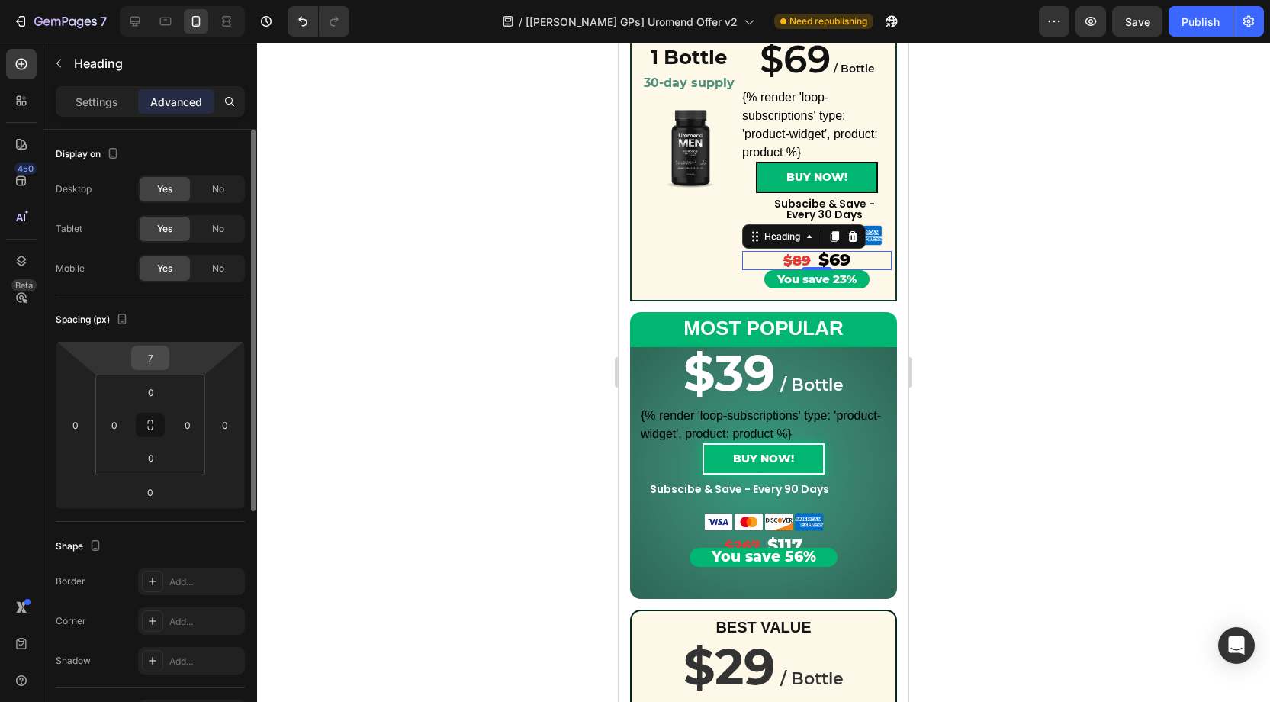
click at [158, 362] on input "7" at bounding box center [150, 357] width 31 height 23
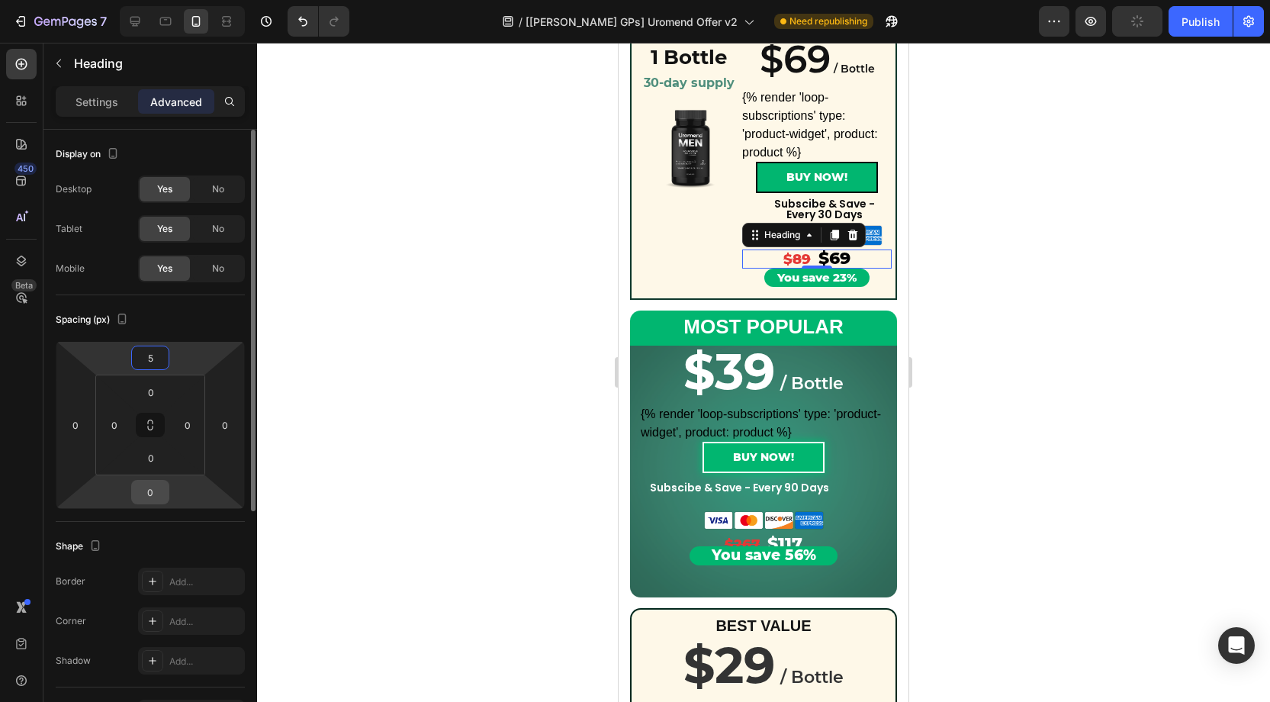
type input "5"
click at [153, 490] on input "0" at bounding box center [150, 492] width 31 height 23
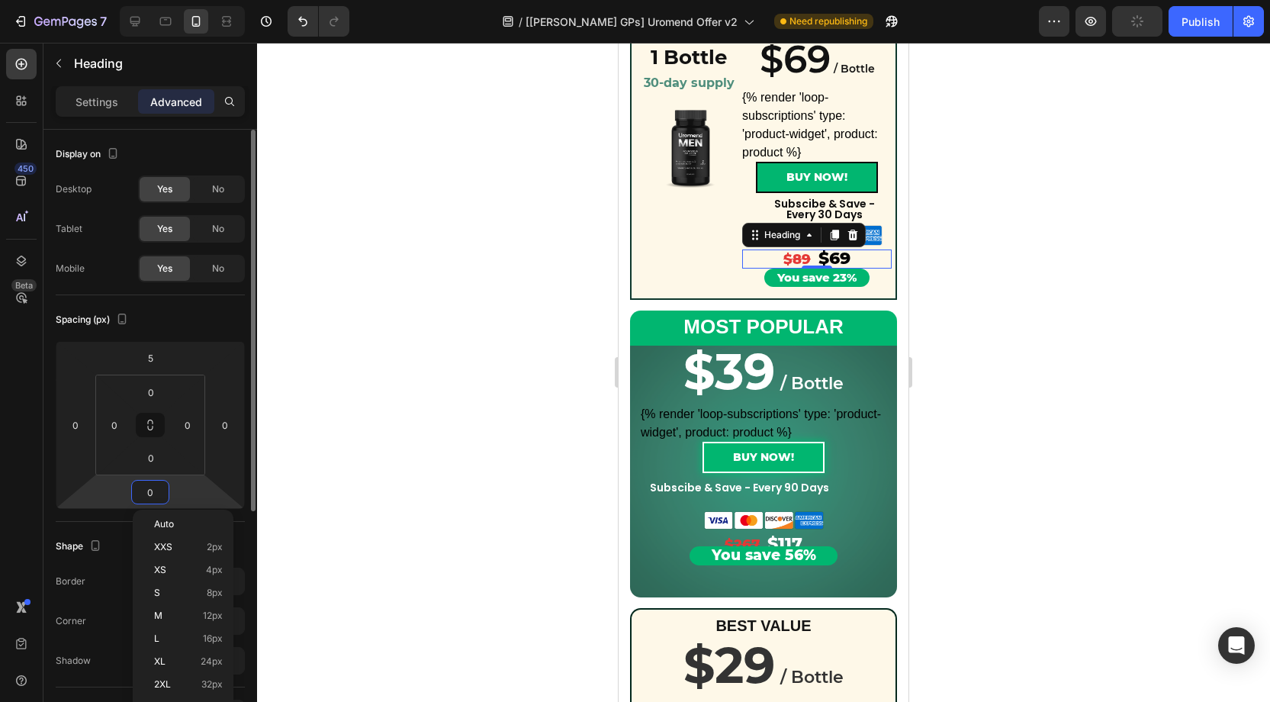
type input "5"
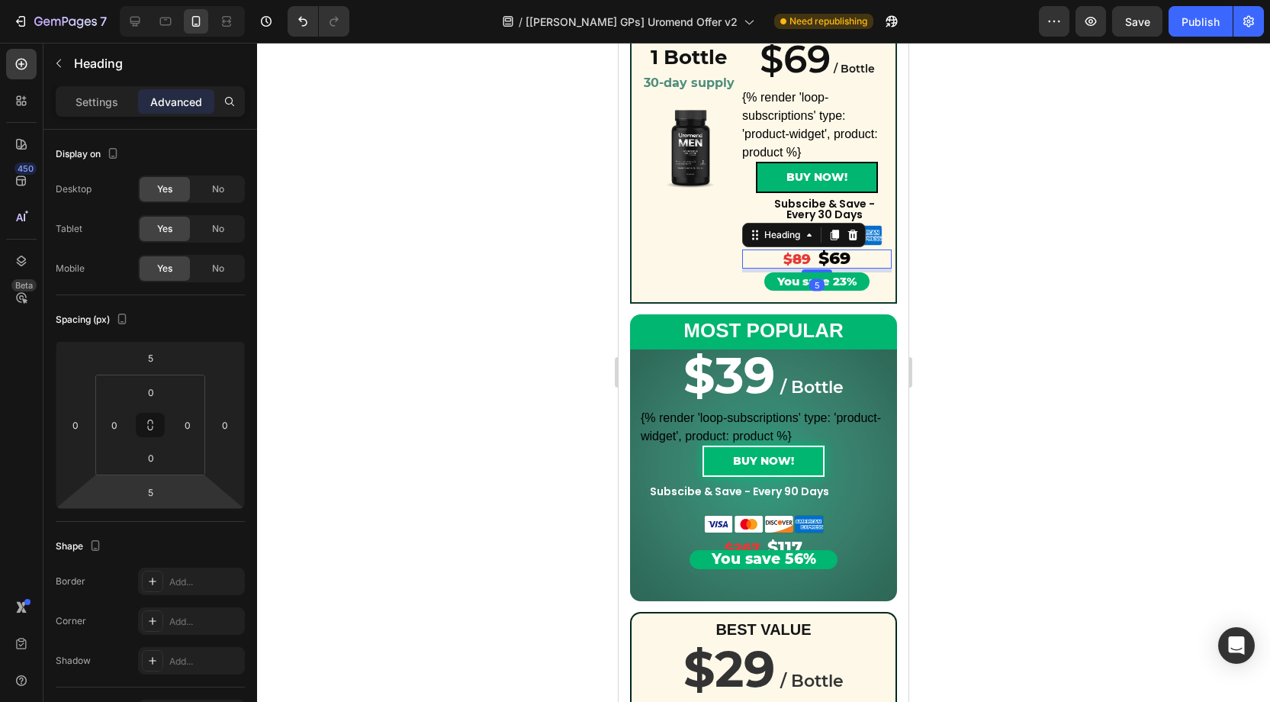
click at [1014, 417] on div at bounding box center [763, 372] width 1013 height 659
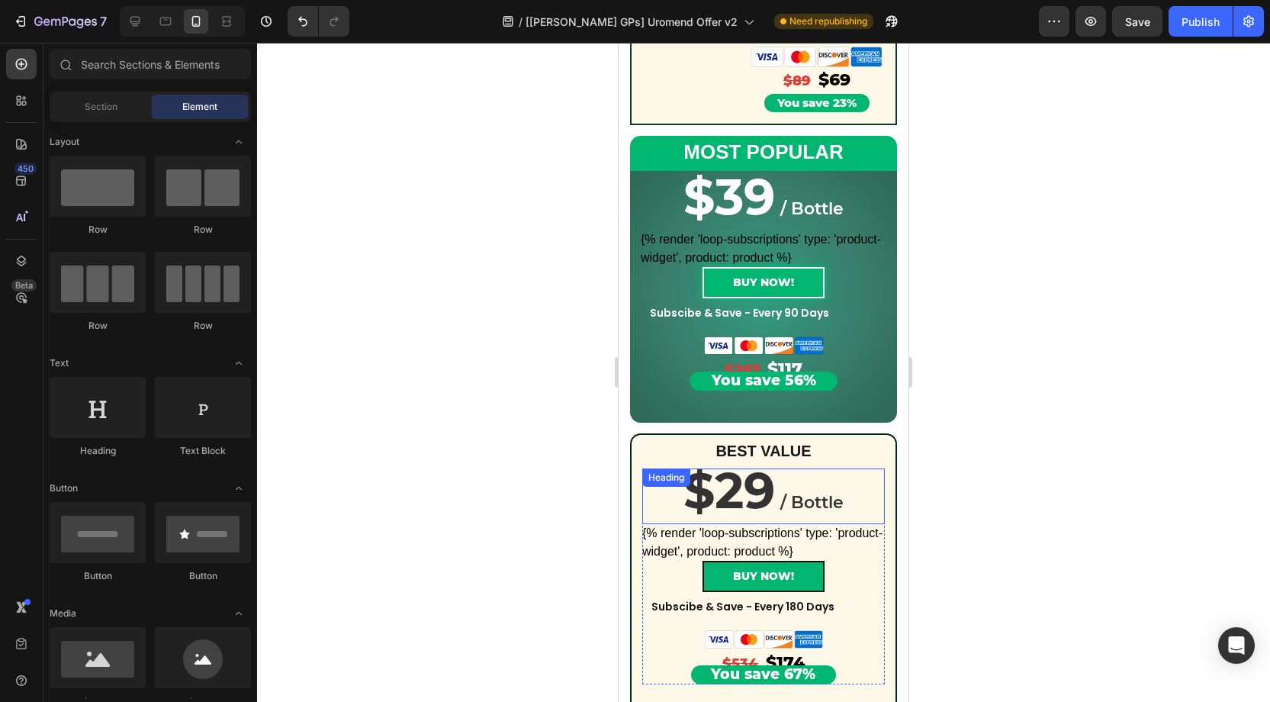
scroll to position [858, 0]
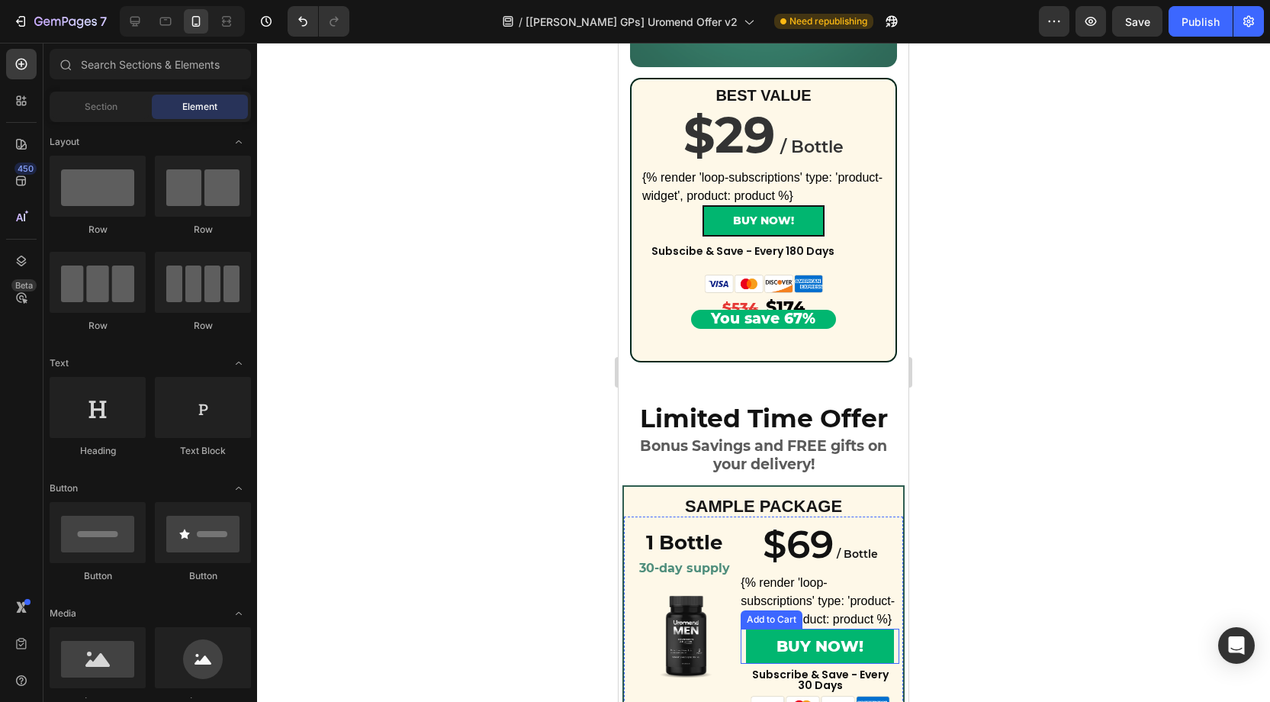
click at [883, 649] on button "BUY NOW!" at bounding box center [820, 645] width 148 height 35
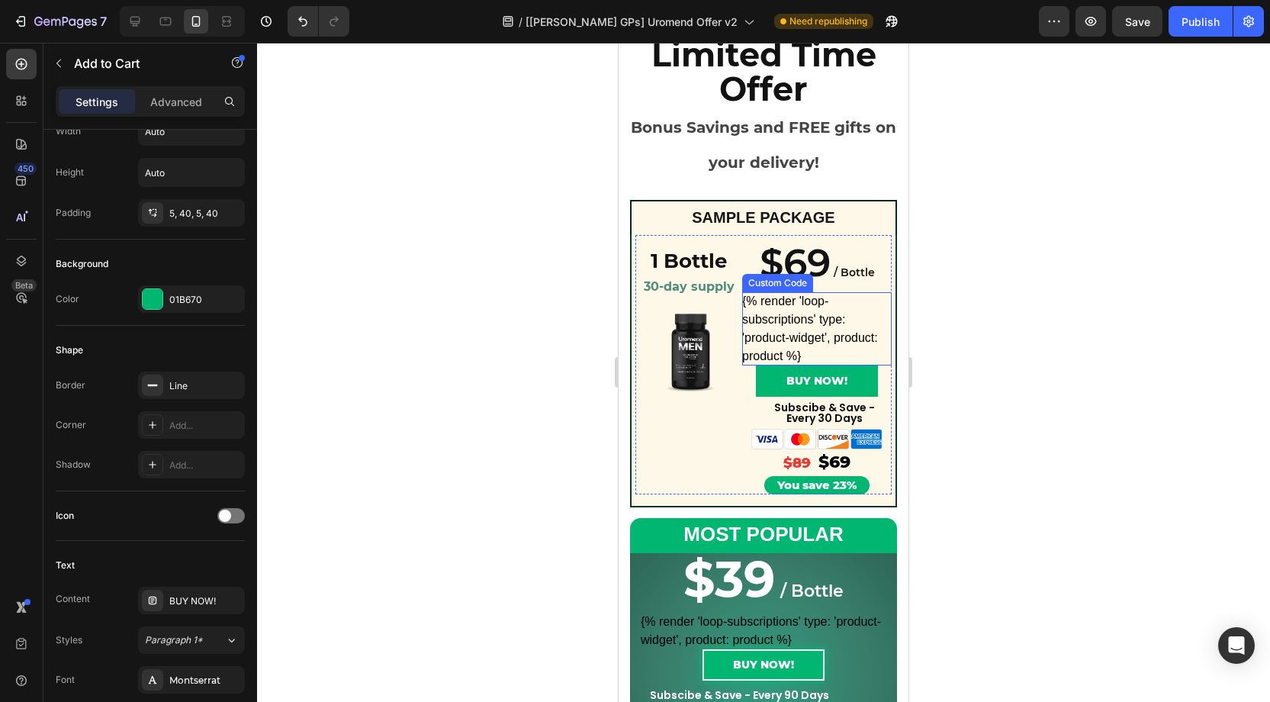
scroll to position [115, 0]
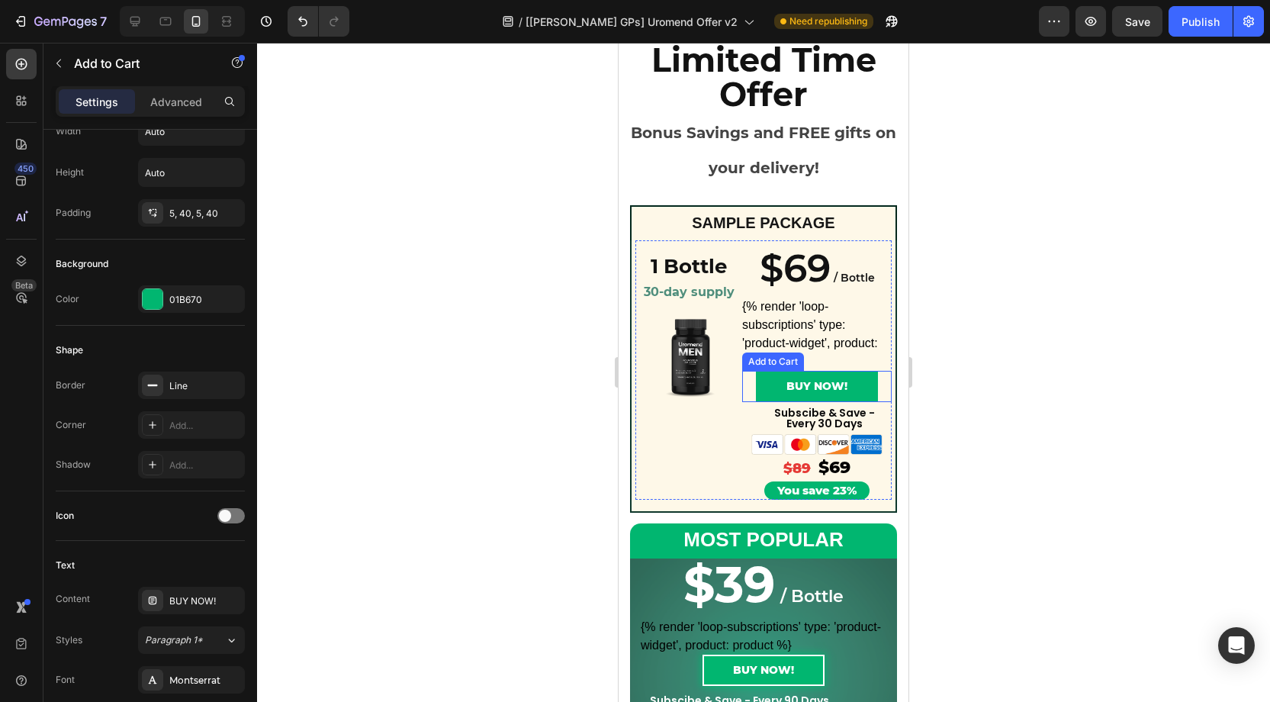
click at [778, 386] on button "BUY NOW!" at bounding box center [817, 386] width 122 height 31
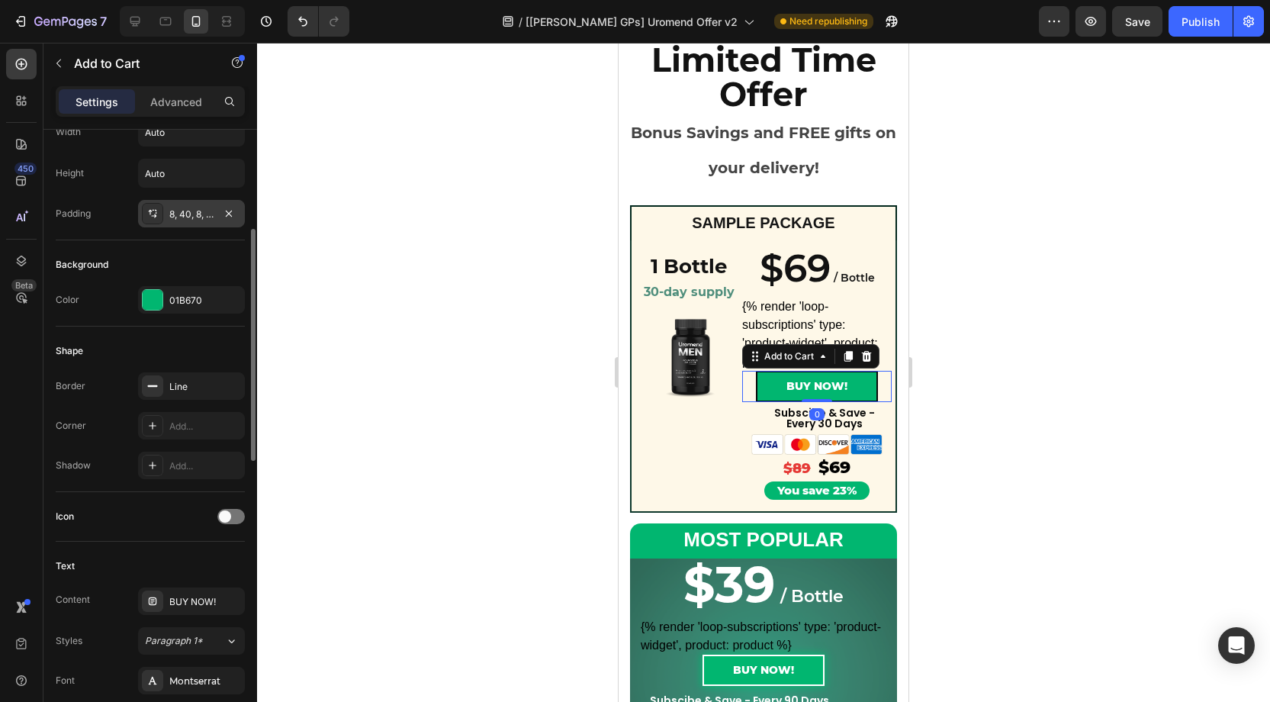
click at [194, 211] on div "8, 40, 8, 40" at bounding box center [191, 214] width 44 height 14
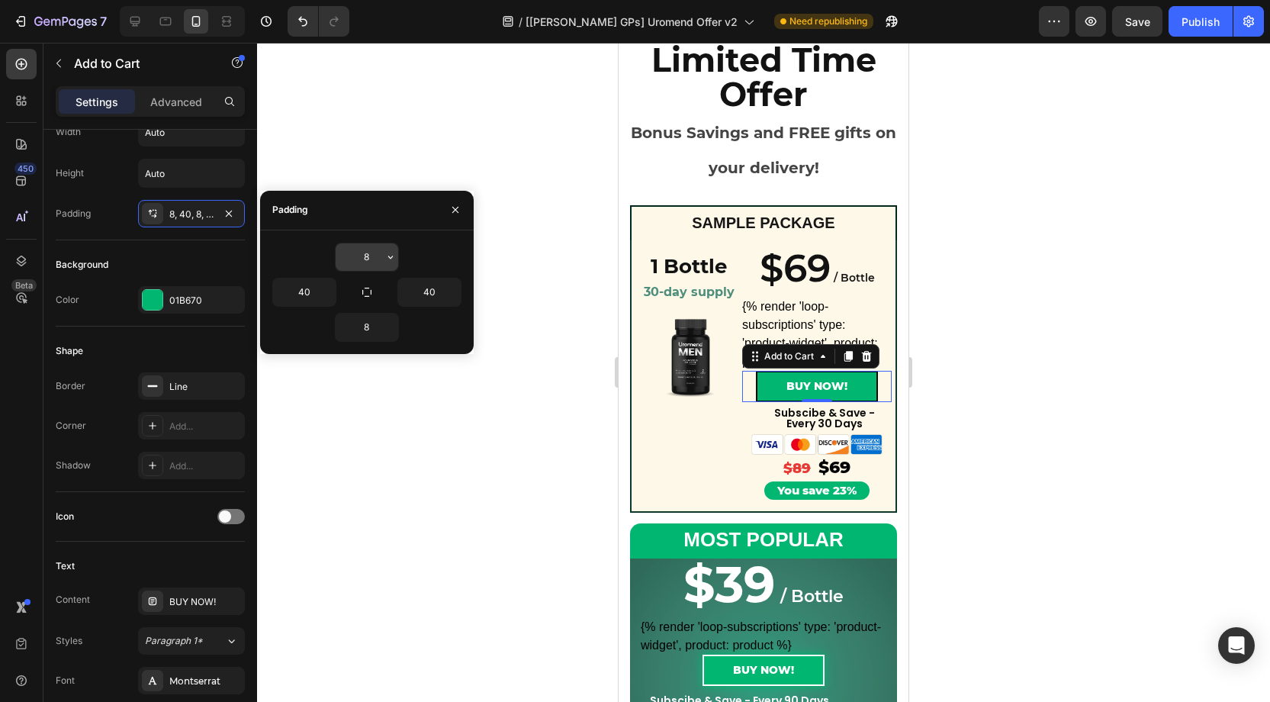
click at [370, 258] on input "8" at bounding box center [367, 256] width 63 height 27
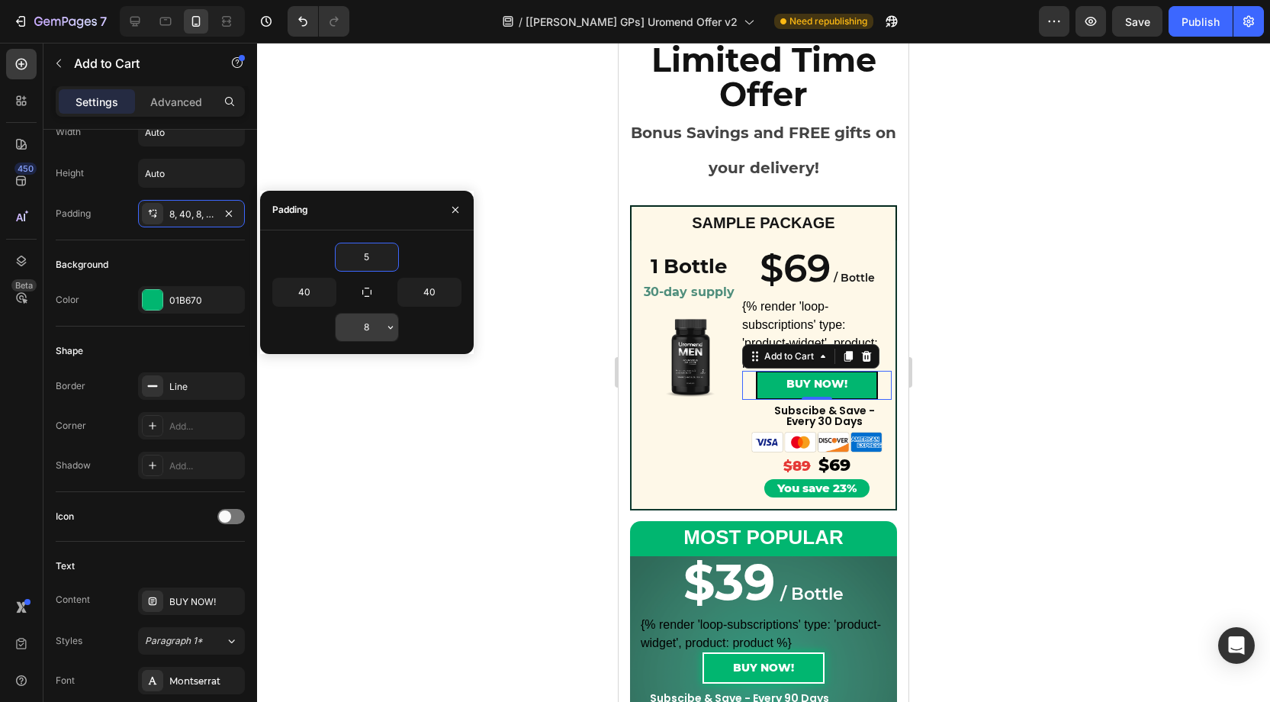
type input "5"
click at [374, 320] on input "8" at bounding box center [367, 326] width 63 height 27
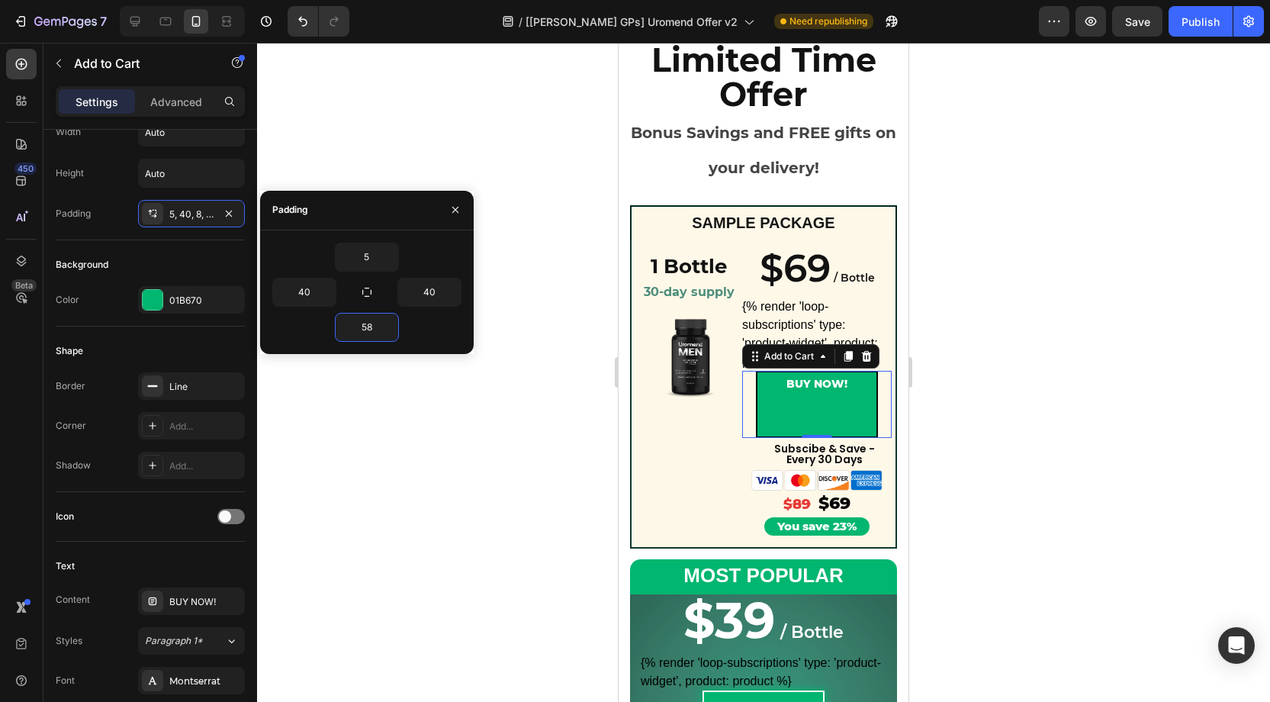
drag, startPoint x: 375, startPoint y: 323, endPoint x: 326, endPoint y: 322, distance: 49.6
click at [326, 322] on div "58" at bounding box center [366, 327] width 189 height 29
type input "5"
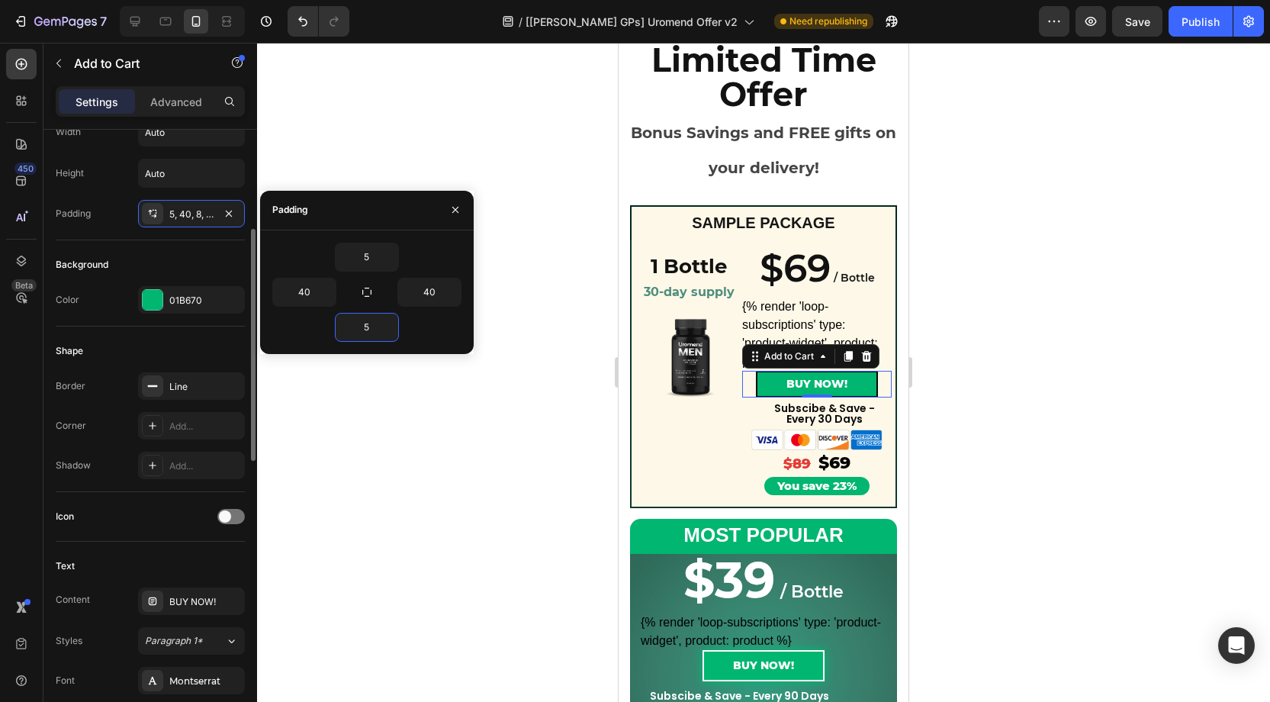
drag, startPoint x: 188, startPoint y: 248, endPoint x: 217, endPoint y: 253, distance: 29.5
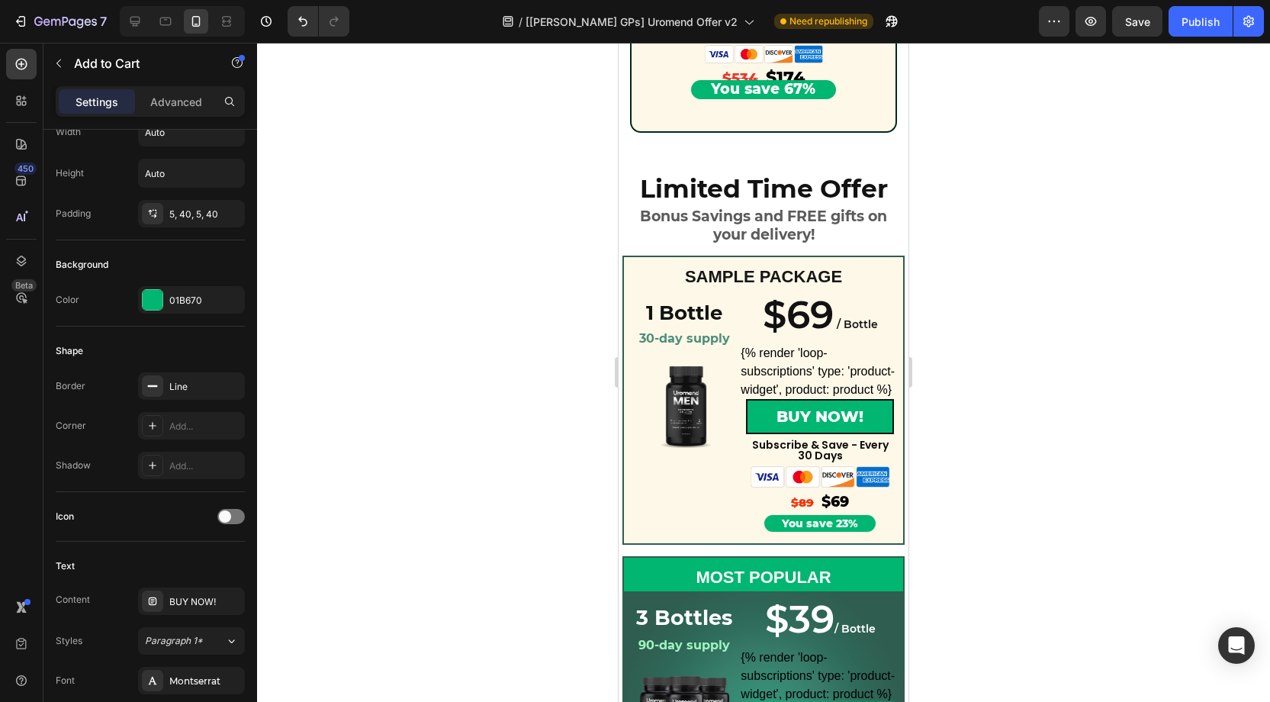
scroll to position [1091, 0]
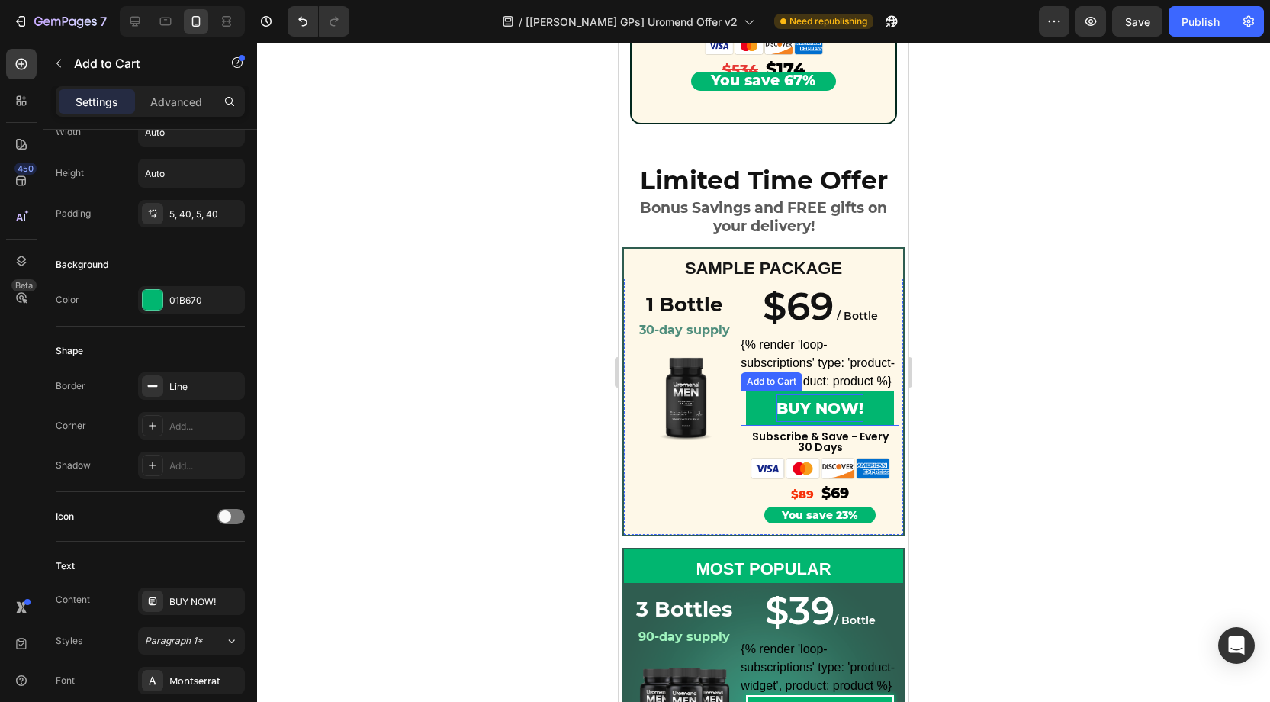
click at [795, 405] on div "BUY NOW!" at bounding box center [819, 407] width 87 height 27
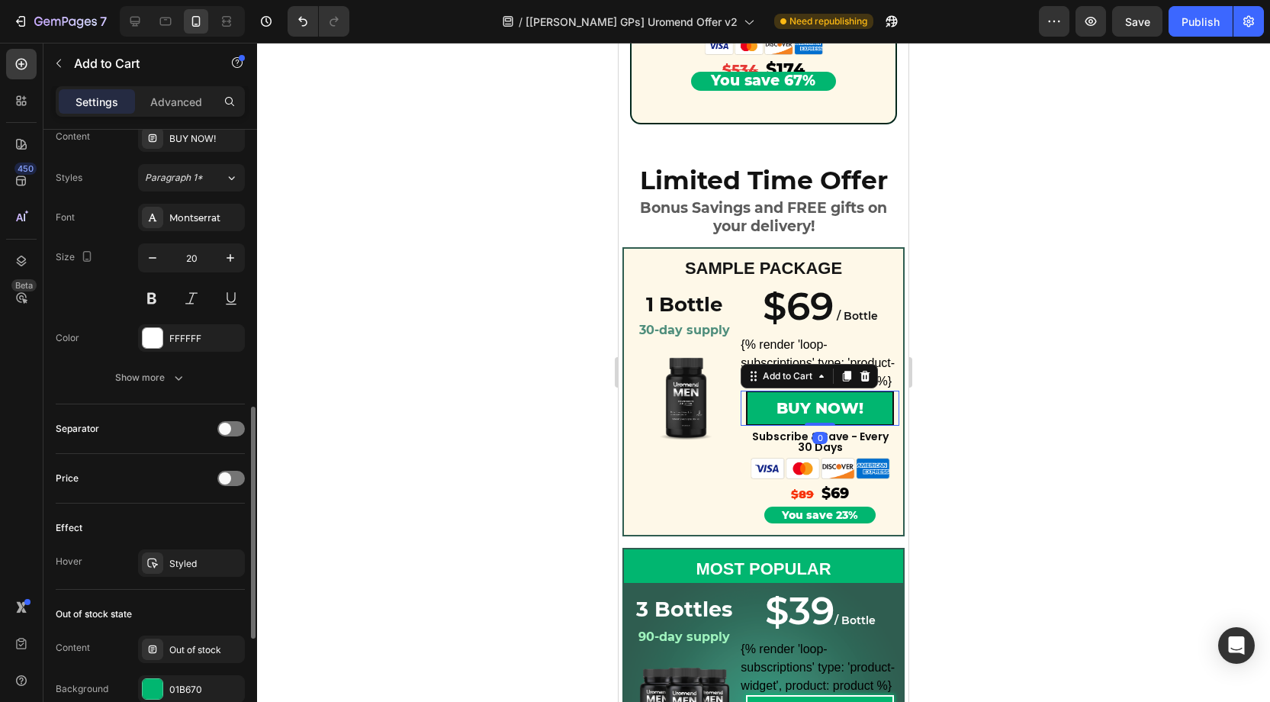
scroll to position [729, 0]
click at [157, 373] on div "Show more" at bounding box center [150, 375] width 71 height 15
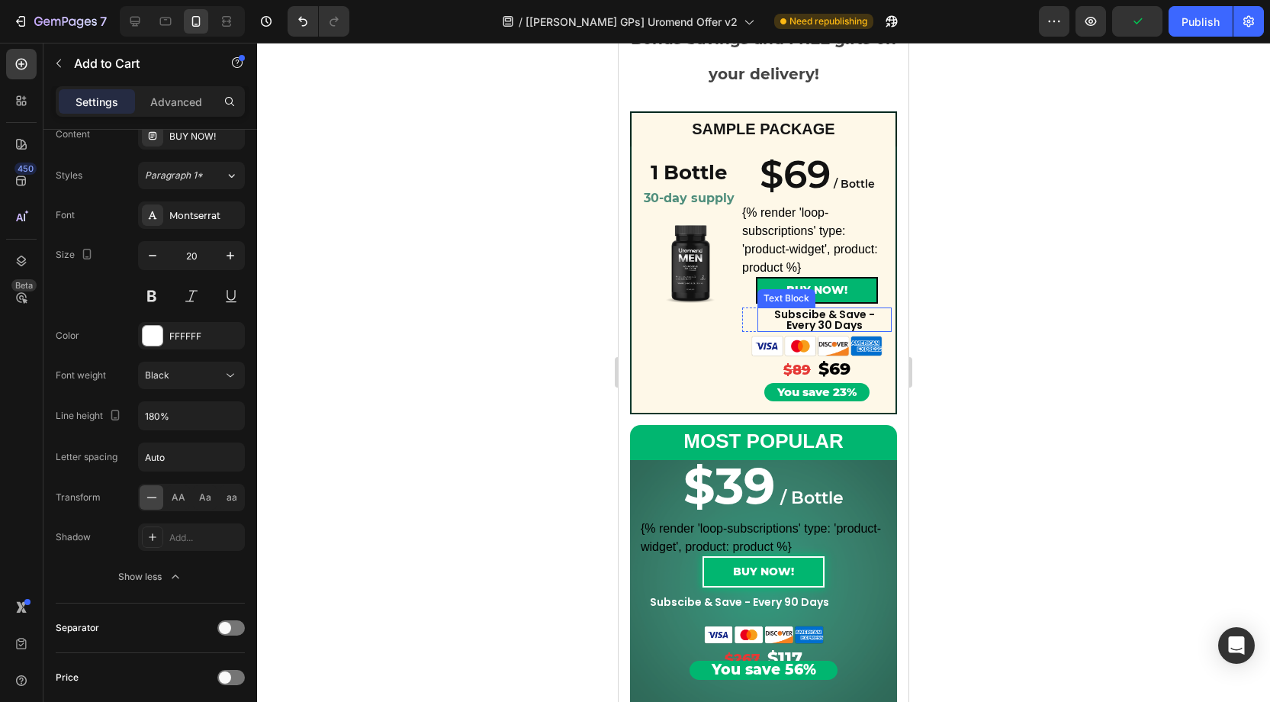
scroll to position [208, 0]
click at [780, 288] on button "BUY NOW!" at bounding box center [817, 291] width 122 height 27
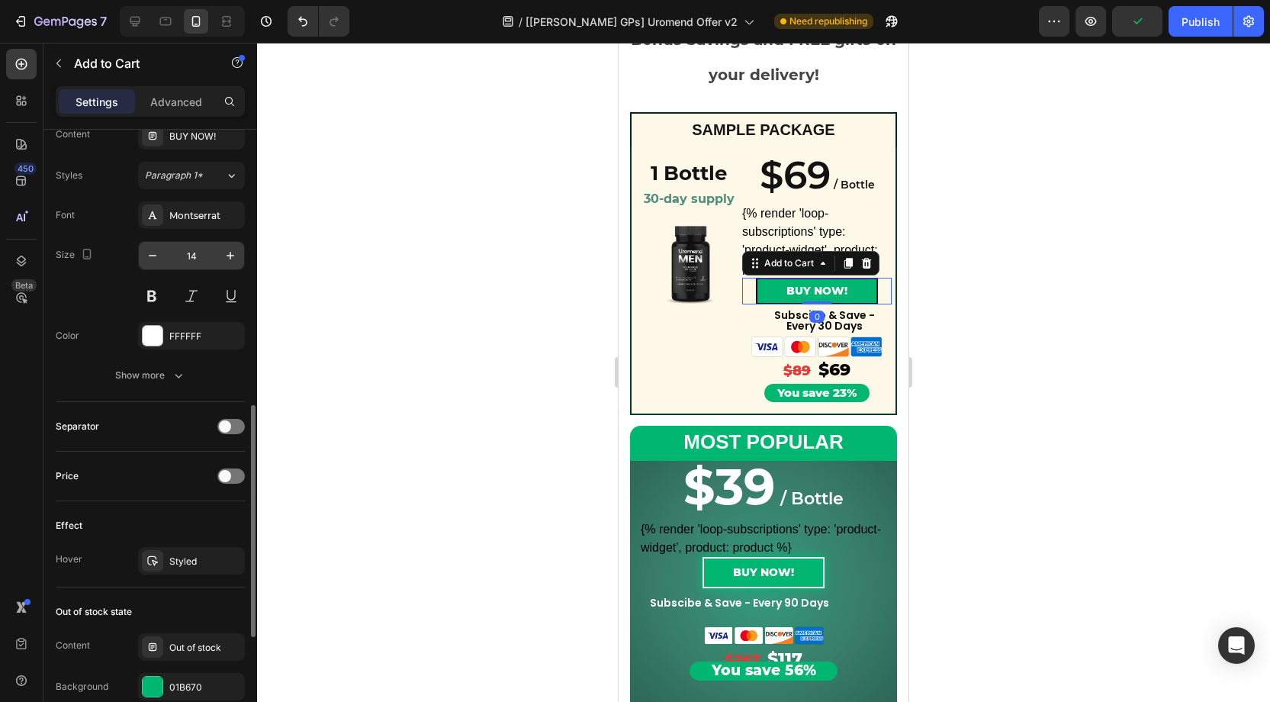
click at [198, 246] on input "14" at bounding box center [191, 255] width 50 height 27
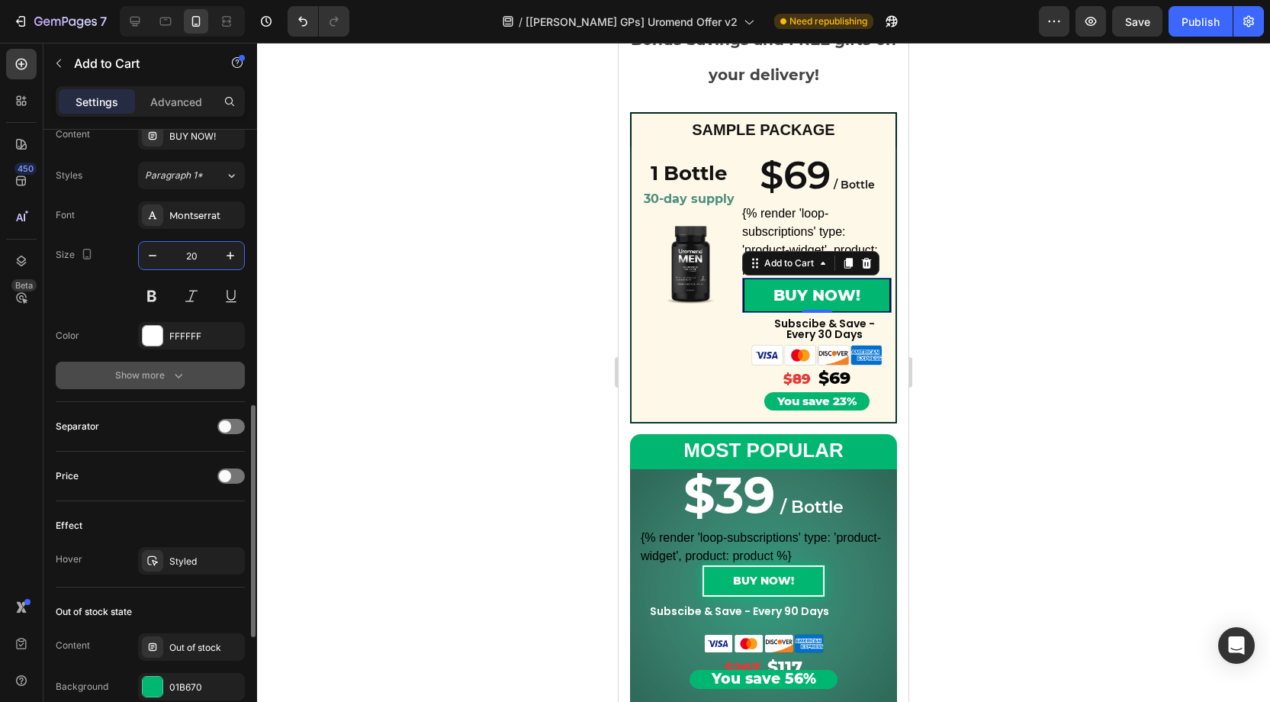
type input "20"
click at [182, 368] on icon "button" at bounding box center [178, 375] width 15 height 15
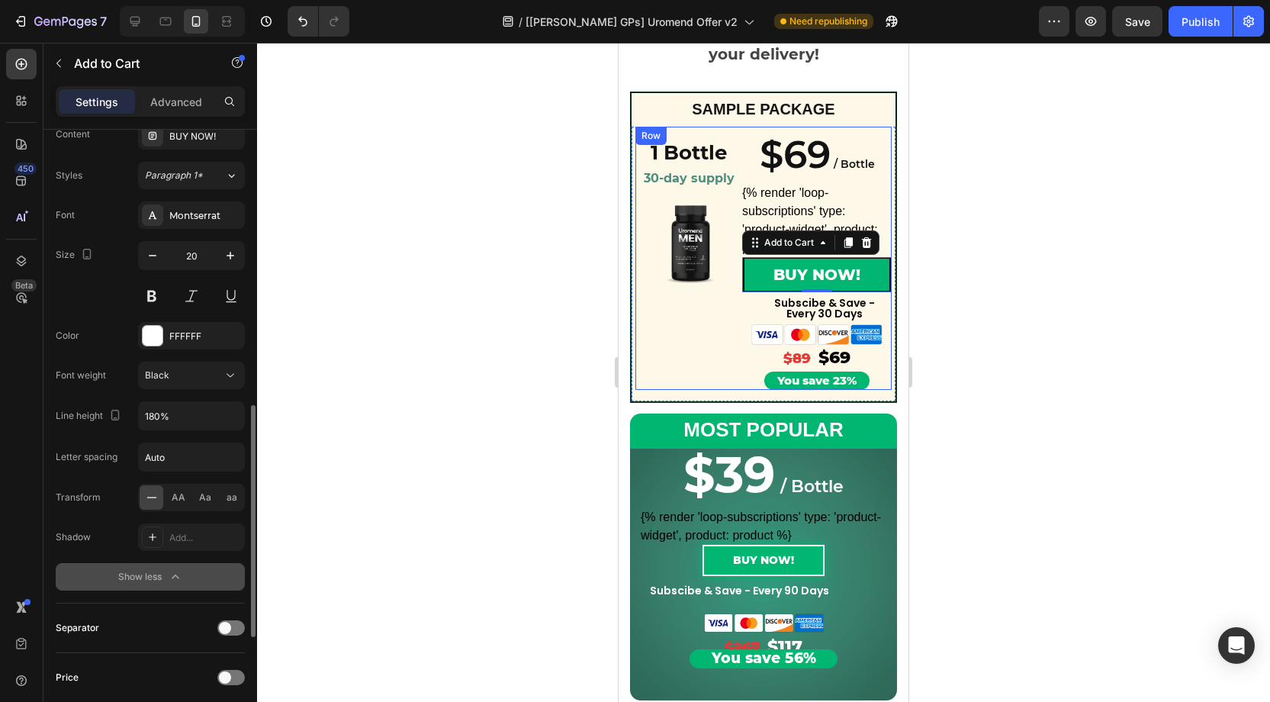
scroll to position [222, 0]
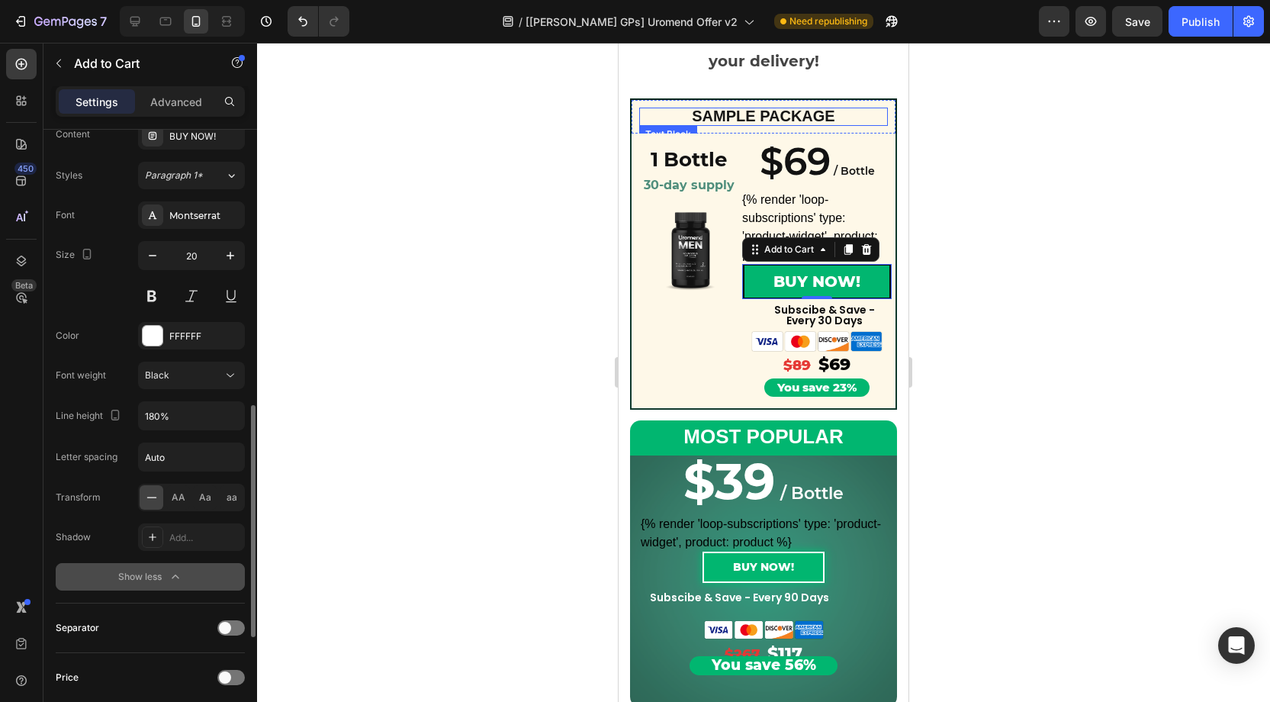
click at [764, 122] on div "SAMPLE PACKAGE Text Block" at bounding box center [763, 117] width 249 height 18
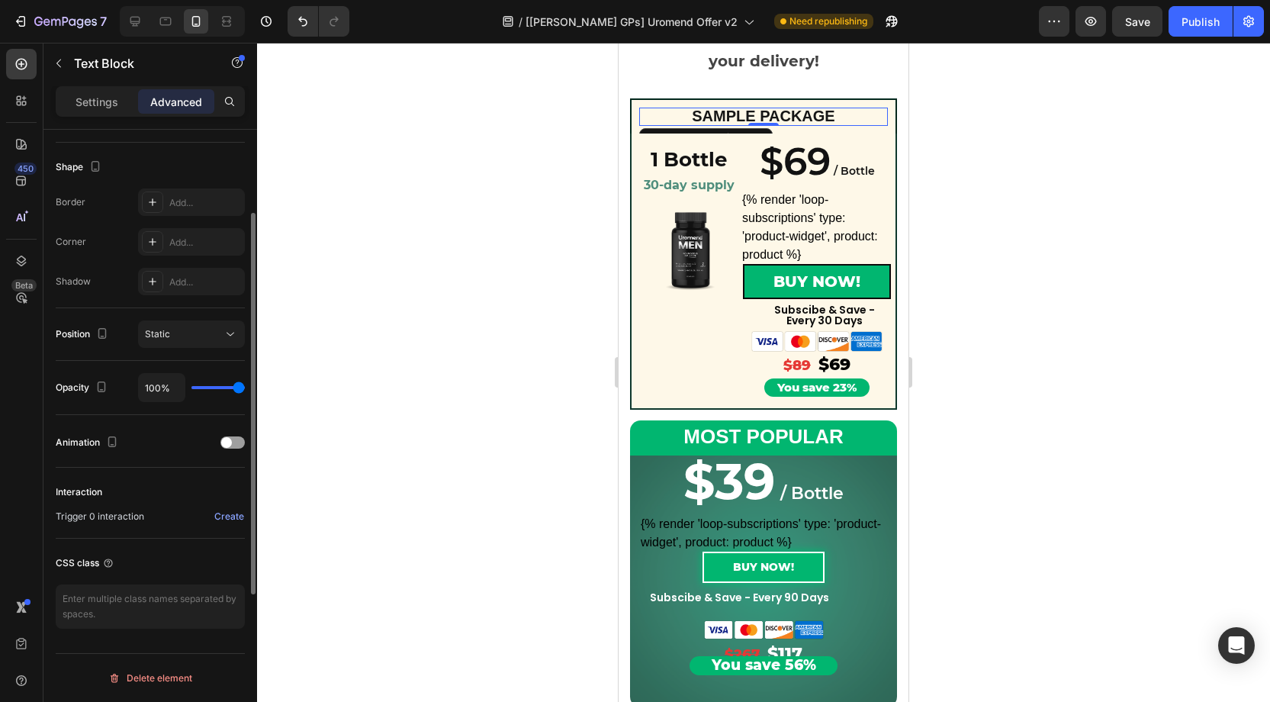
scroll to position [0, 0]
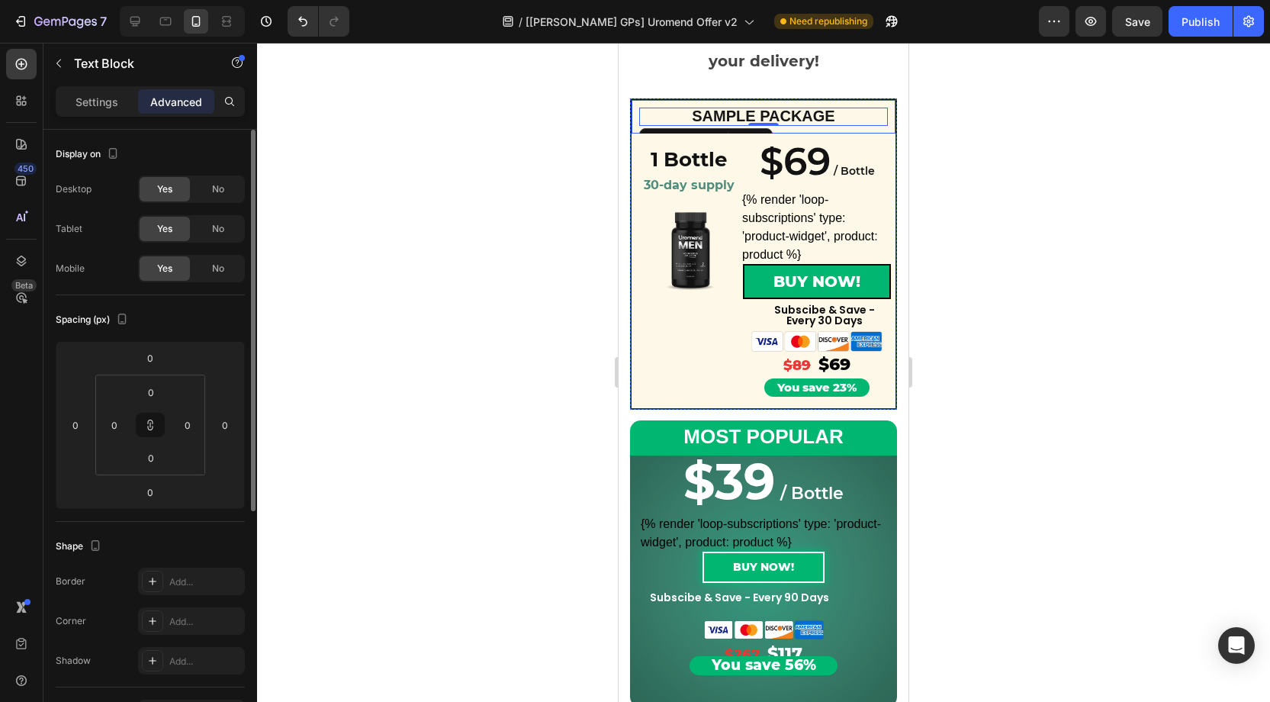
click at [892, 125] on div "SAMPLE PACKAGE Text Block 0 Row" at bounding box center [763, 115] width 267 height 35
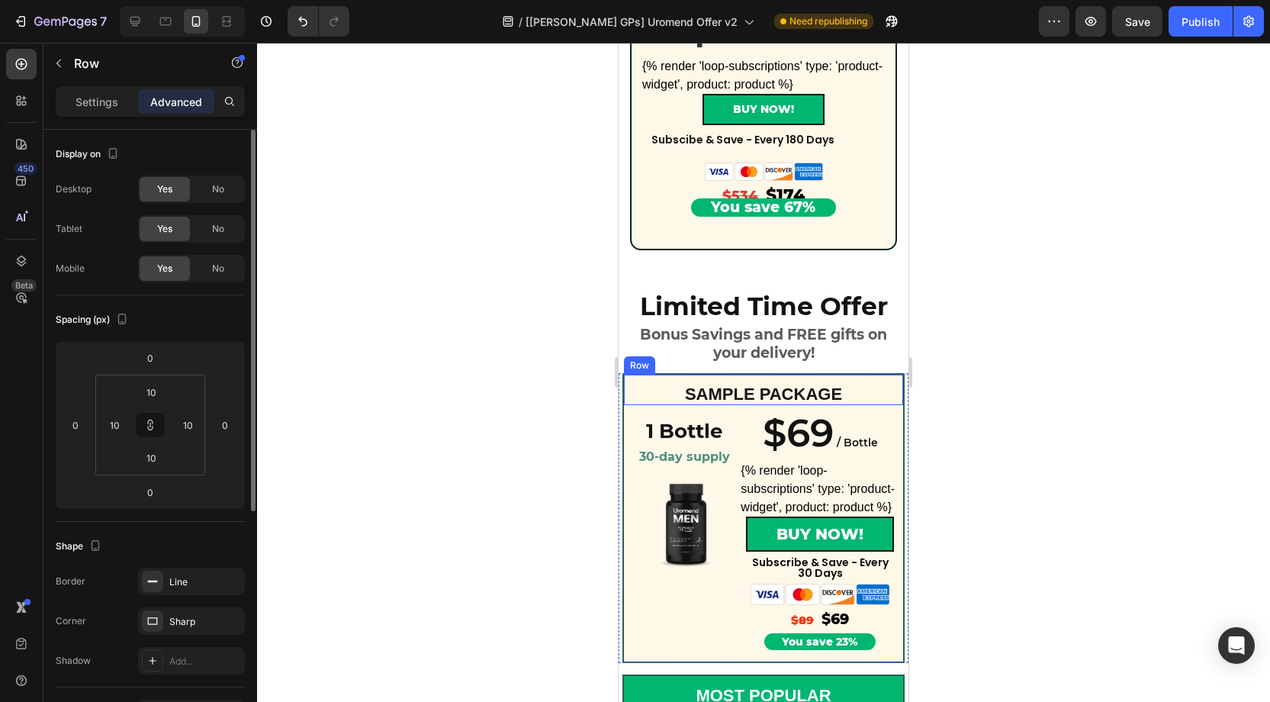
scroll to position [1076, 0]
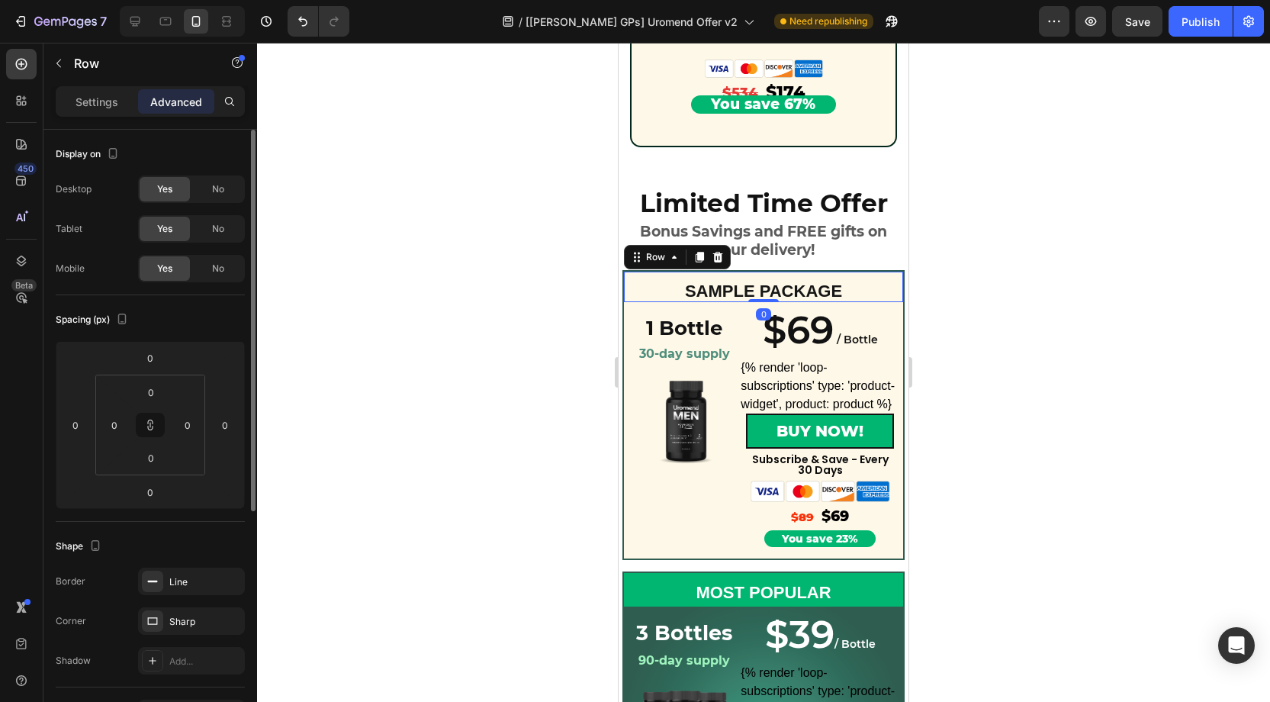
click at [865, 278] on div "SAMPLE PACKAGE Text Block" at bounding box center [763, 287] width 279 height 30
click at [706, 299] on span "SAMPLE PACKAGE" at bounding box center [763, 290] width 157 height 19
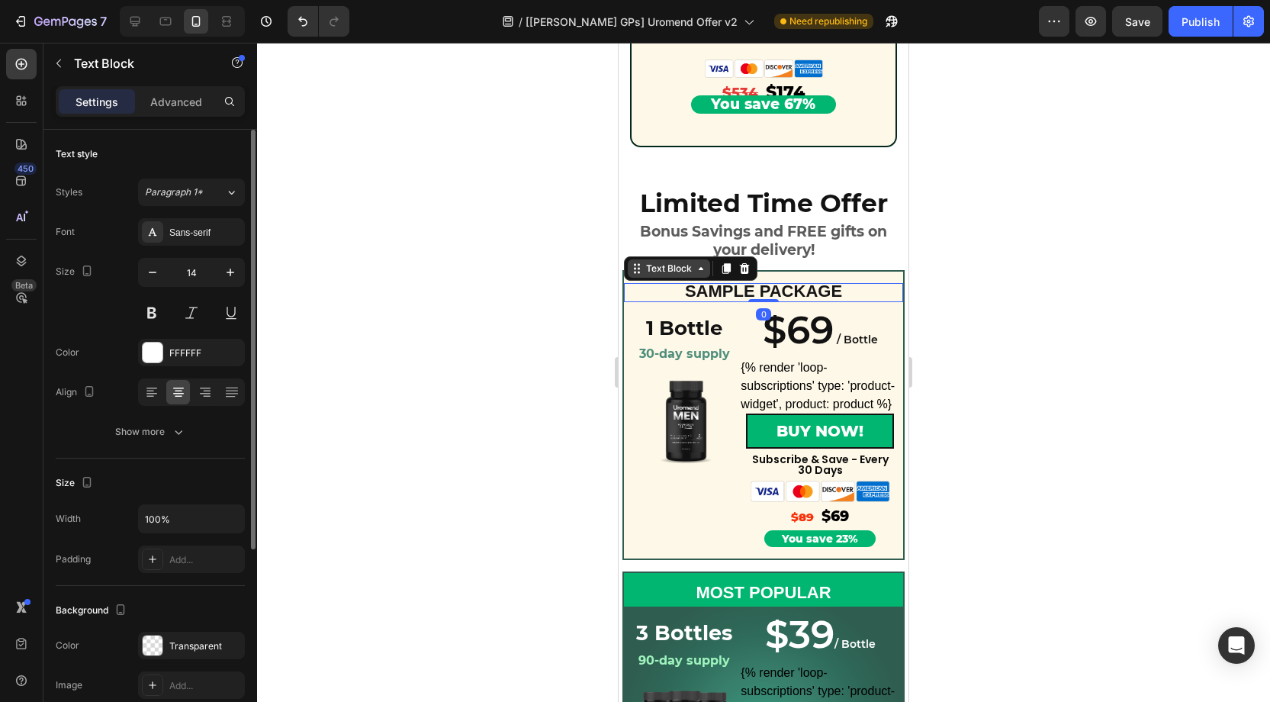
click at [668, 272] on div "Text Block" at bounding box center [669, 269] width 52 height 14
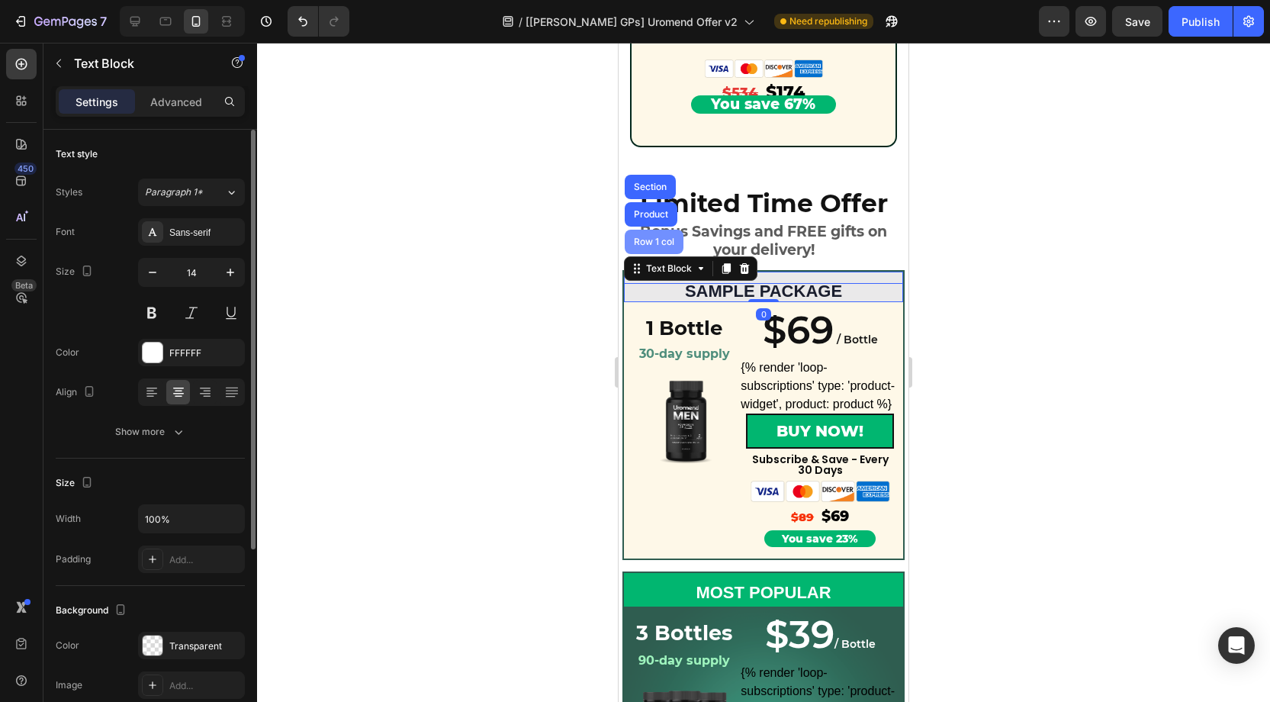
click at [651, 246] on div "Row 1 col" at bounding box center [654, 241] width 47 height 9
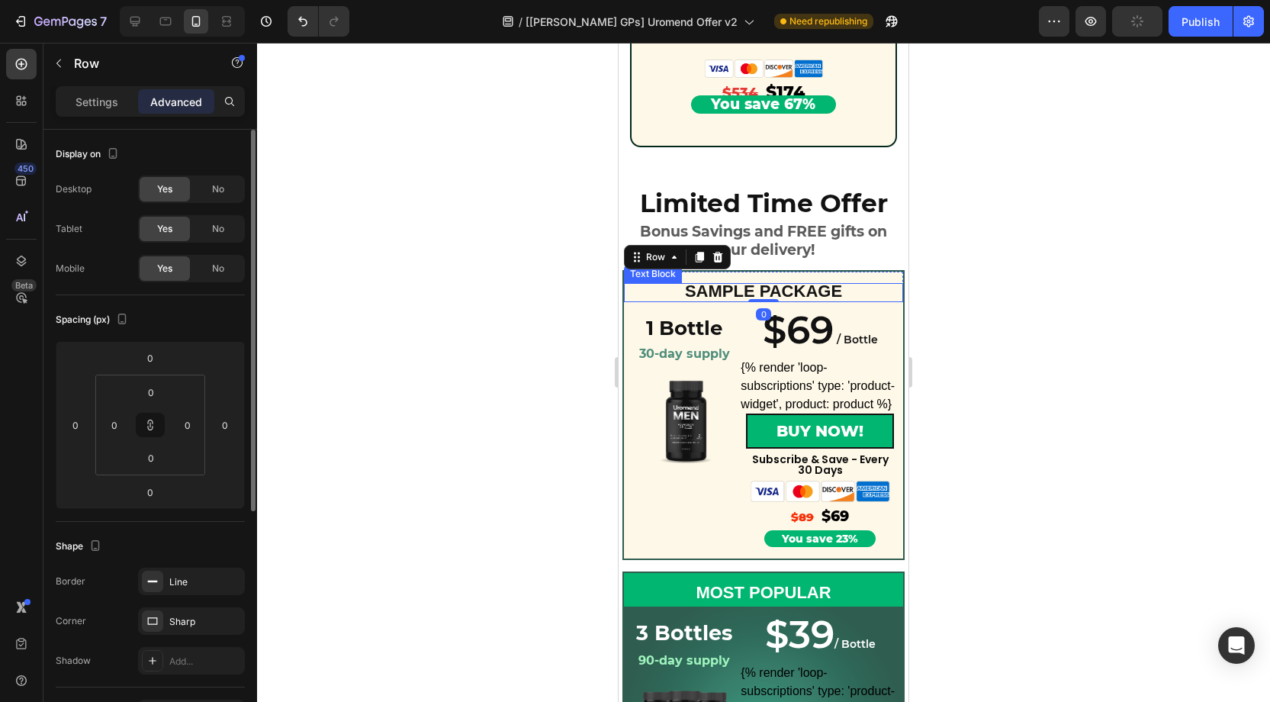
click at [850, 284] on div "SAMPLE PACKAGE" at bounding box center [763, 292] width 279 height 18
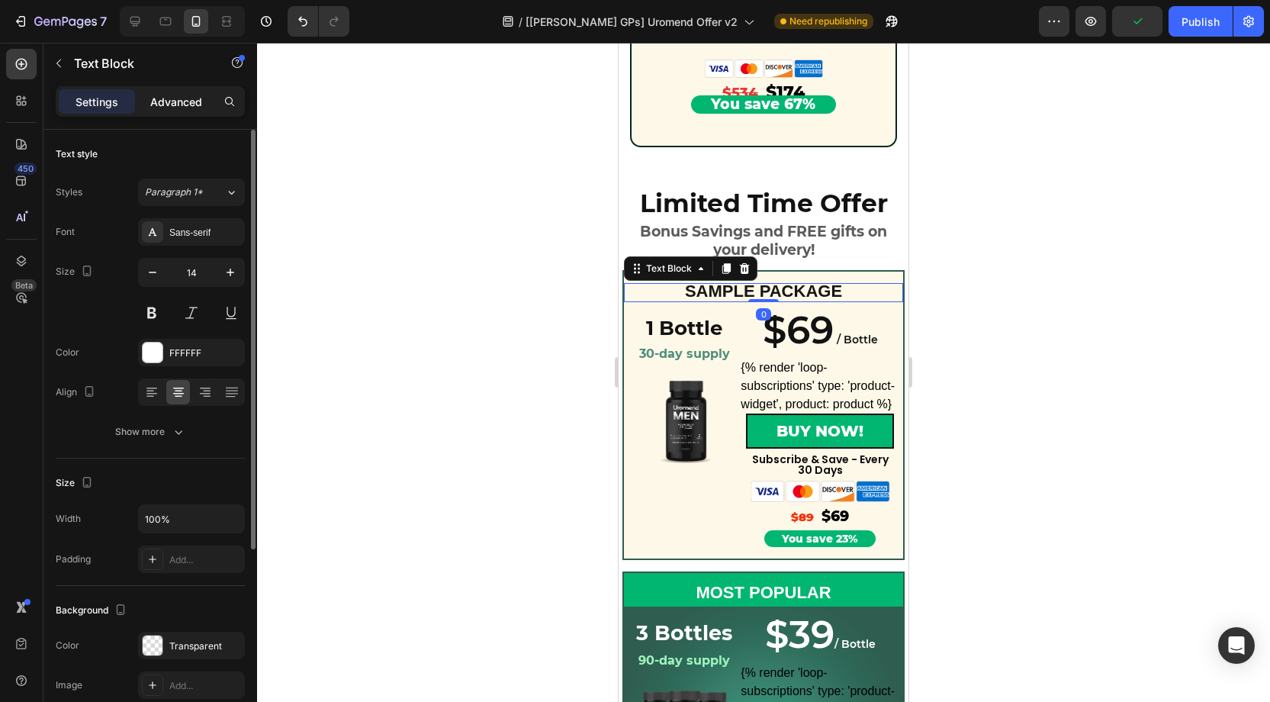
click at [167, 102] on p "Advanced" at bounding box center [176, 102] width 52 height 16
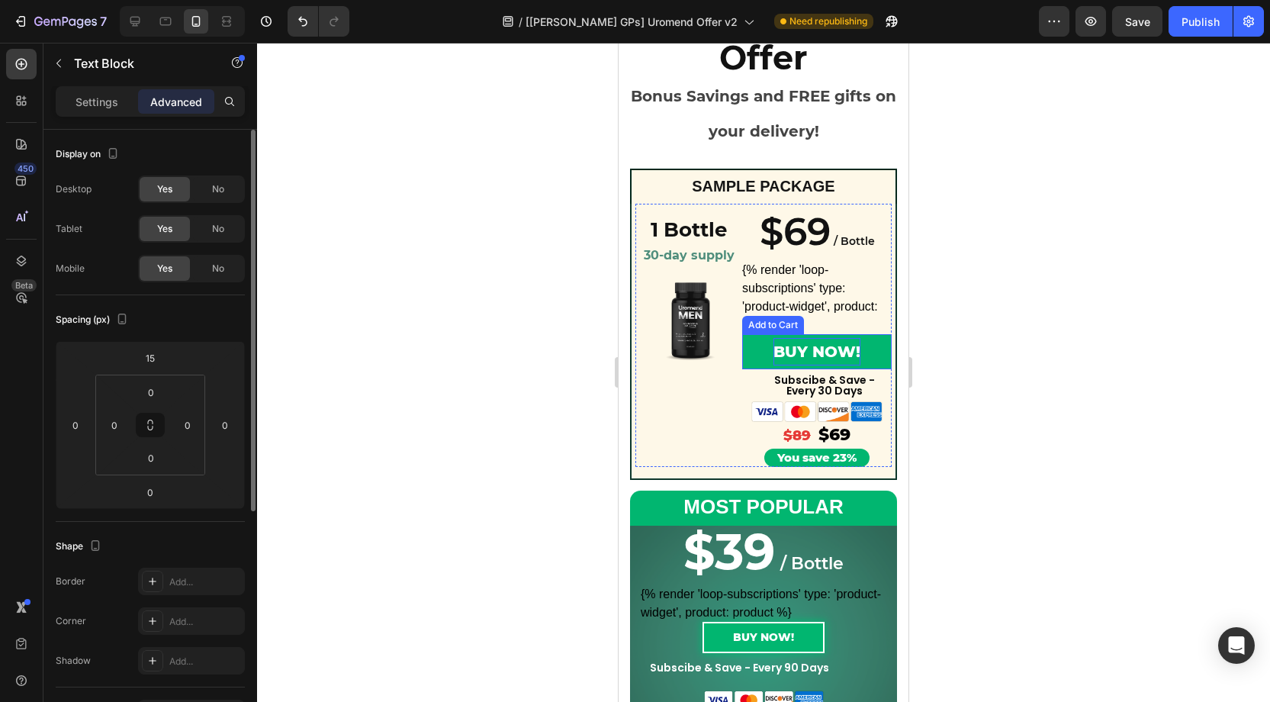
scroll to position [143, 0]
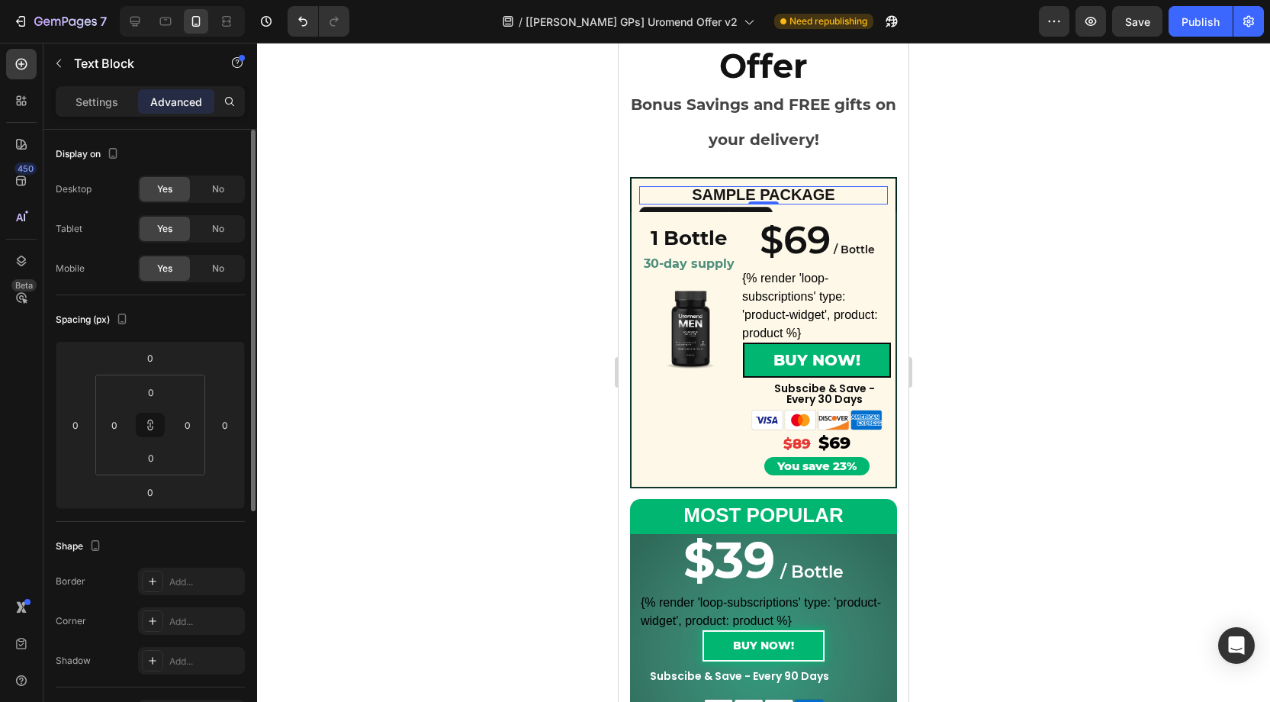
click at [770, 189] on span "SAMPLE PACKAGE" at bounding box center [763, 194] width 143 height 17
click at [856, 180] on div "SAMPLE PACKAGE Text Block Row 0" at bounding box center [763, 194] width 267 height 35
click at [151, 388] on input "10" at bounding box center [151, 392] width 31 height 23
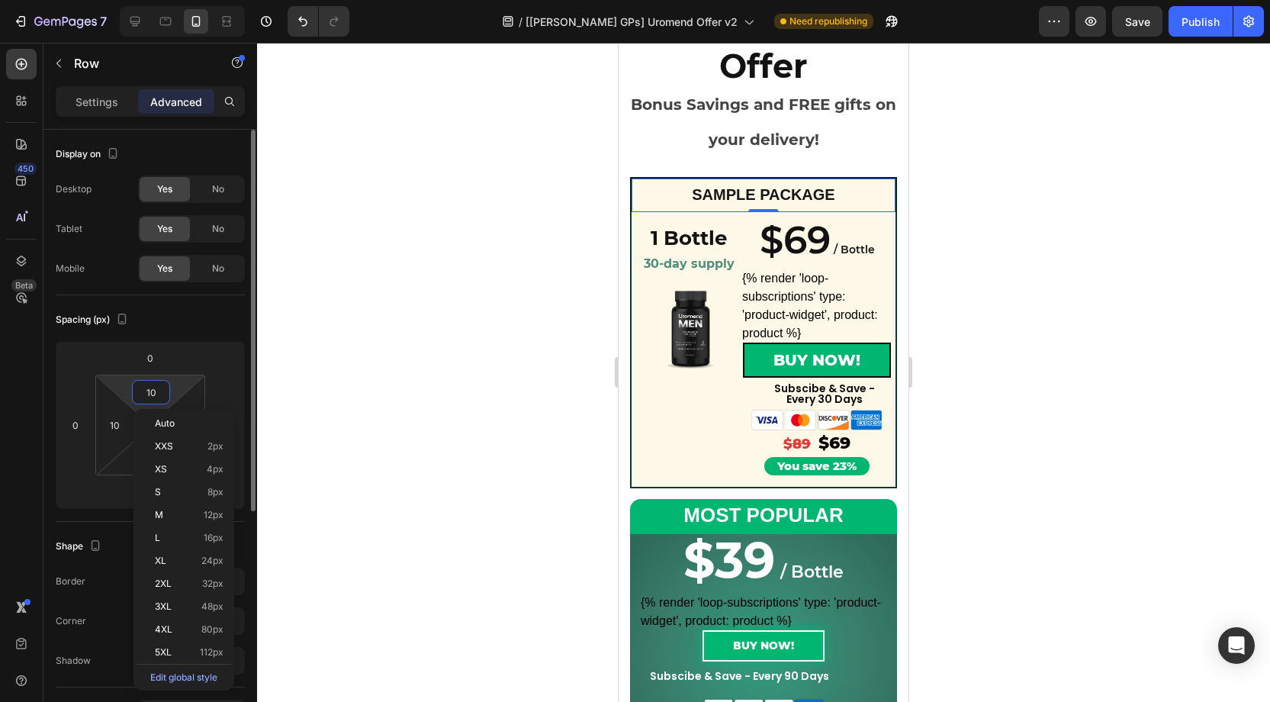
type input "1"
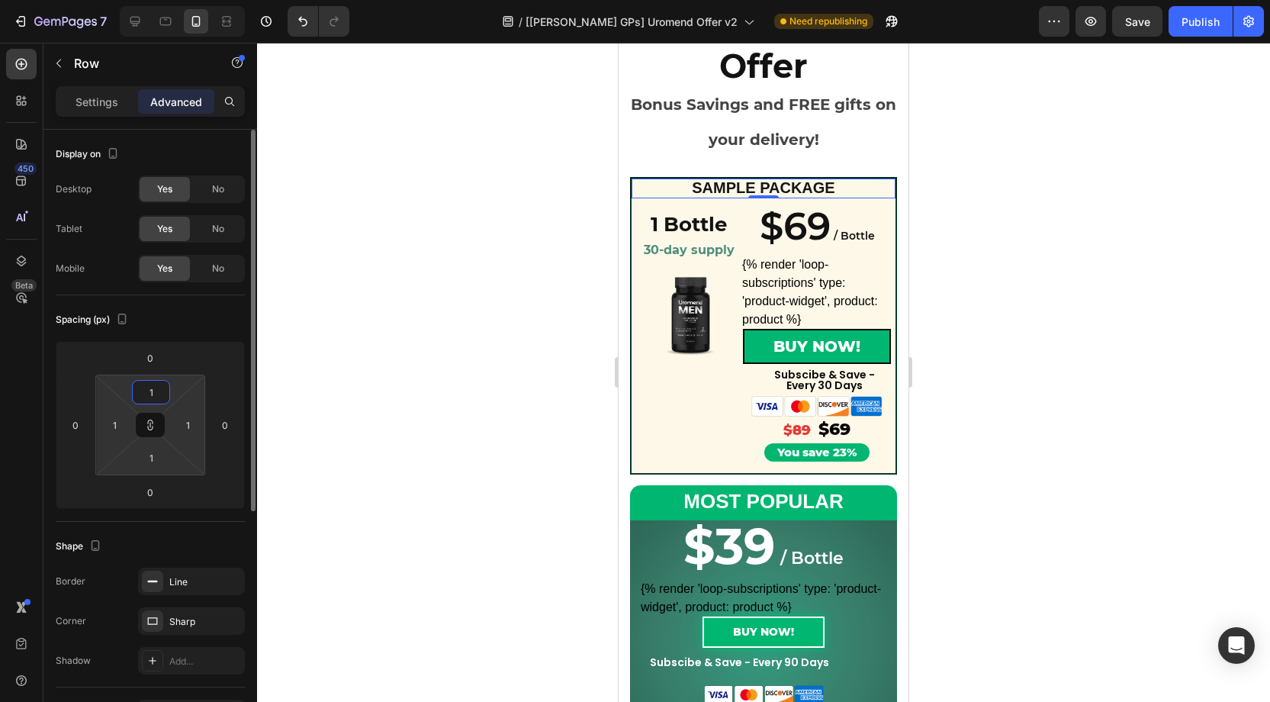
type input "15"
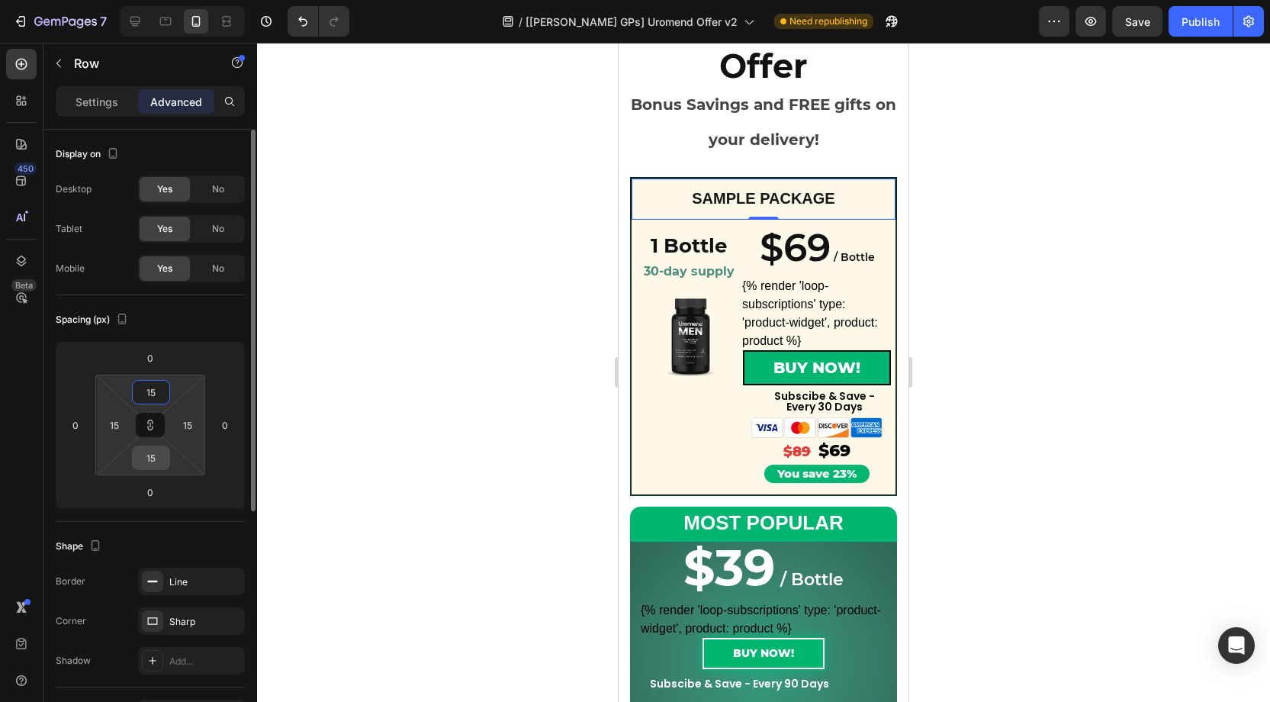
click at [156, 465] on input "15" at bounding box center [151, 457] width 31 height 23
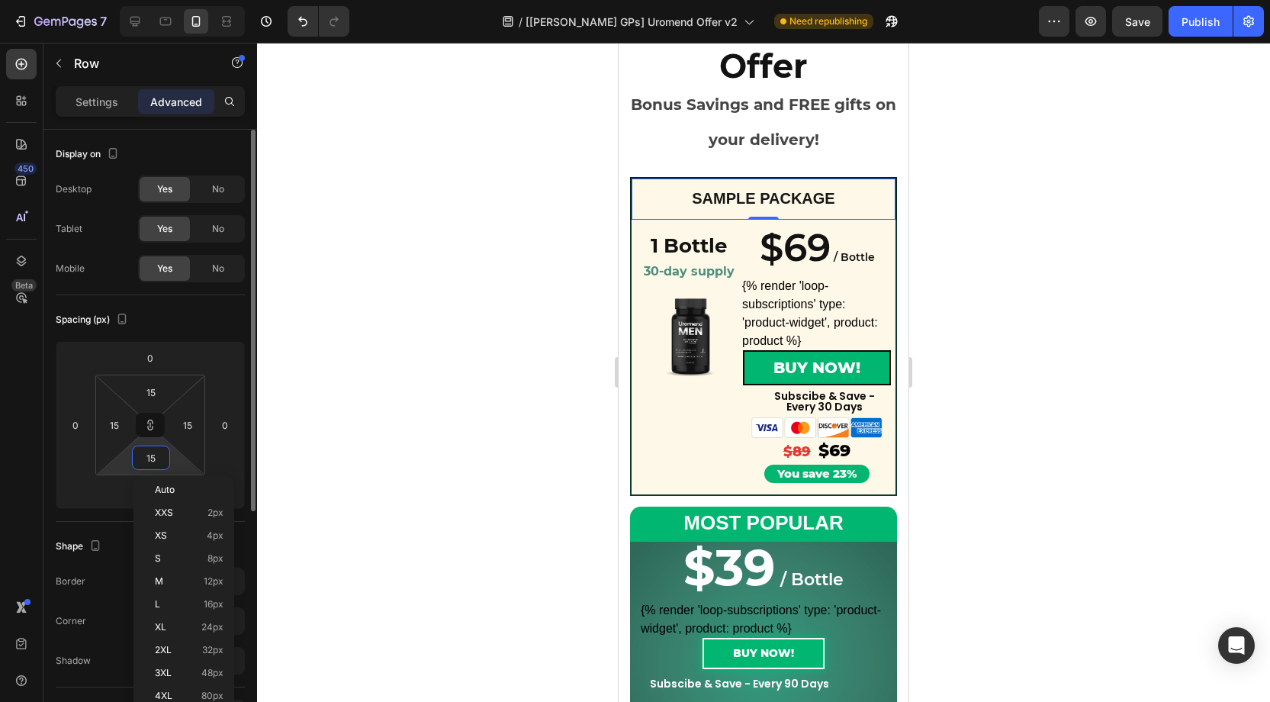
type input "0"
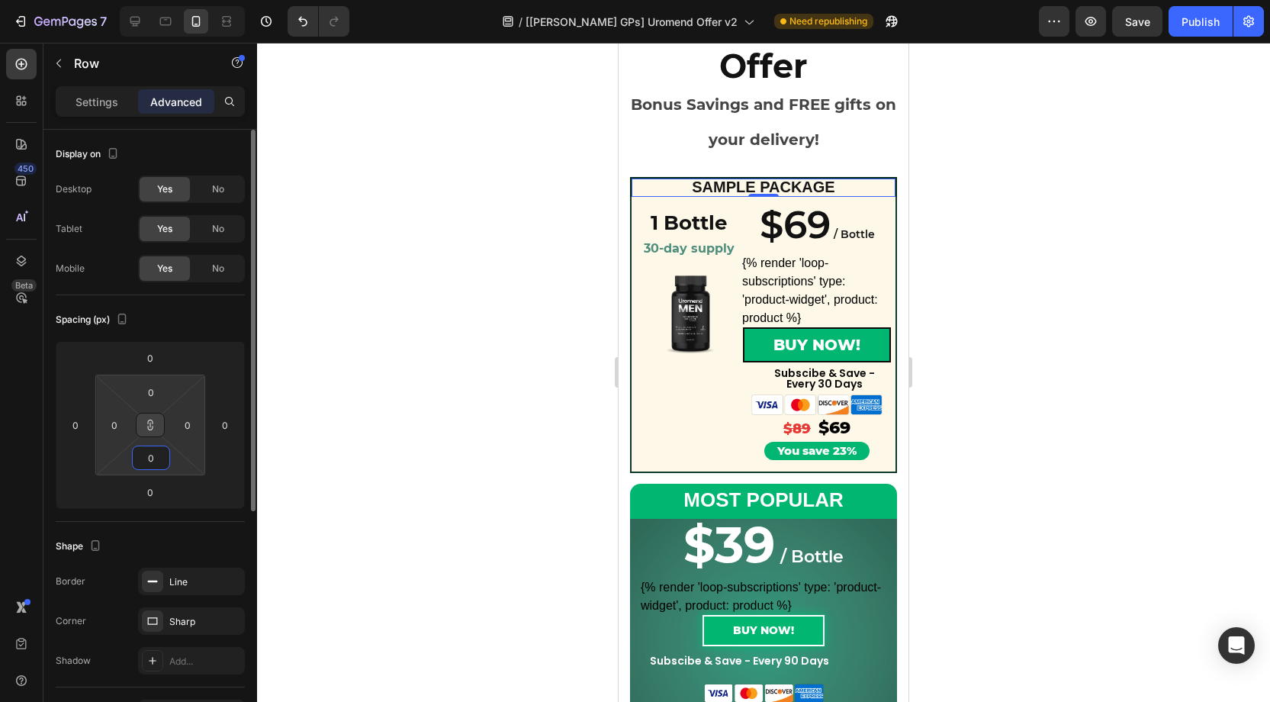
type input "0"
drag, startPoint x: 156, startPoint y: 426, endPoint x: 159, endPoint y: 407, distance: 19.4
click at [157, 424] on button at bounding box center [150, 425] width 29 height 24
click at [159, 393] on input "0" at bounding box center [151, 392] width 31 height 23
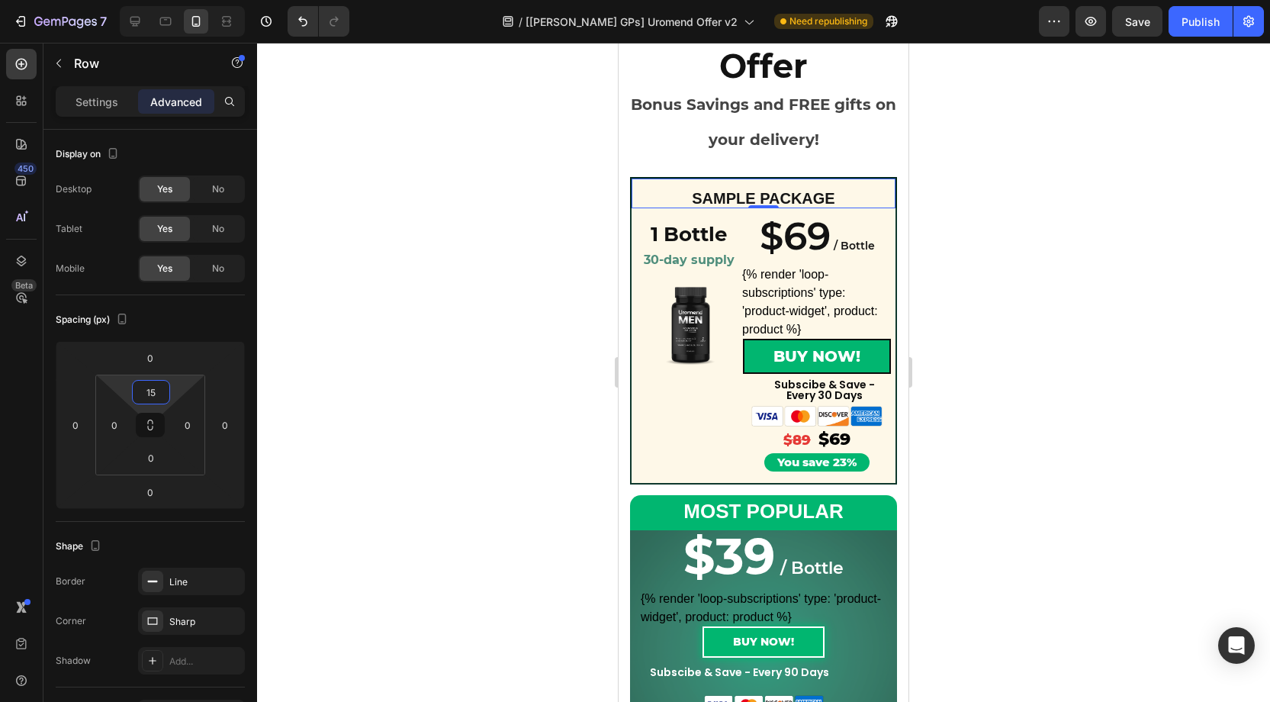
type input "15"
drag, startPoint x: 995, startPoint y: 301, endPoint x: 923, endPoint y: 311, distance: 72.5
click at [997, 301] on div at bounding box center [763, 372] width 1013 height 659
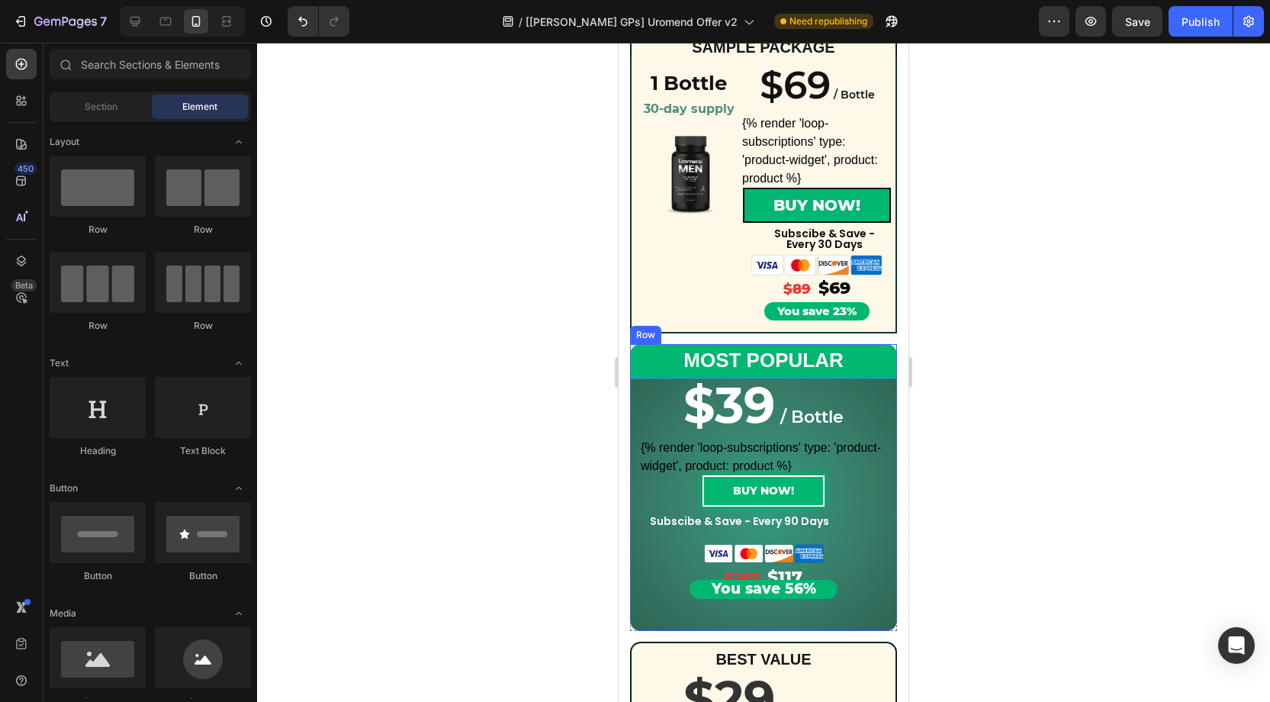
scroll to position [289, 0]
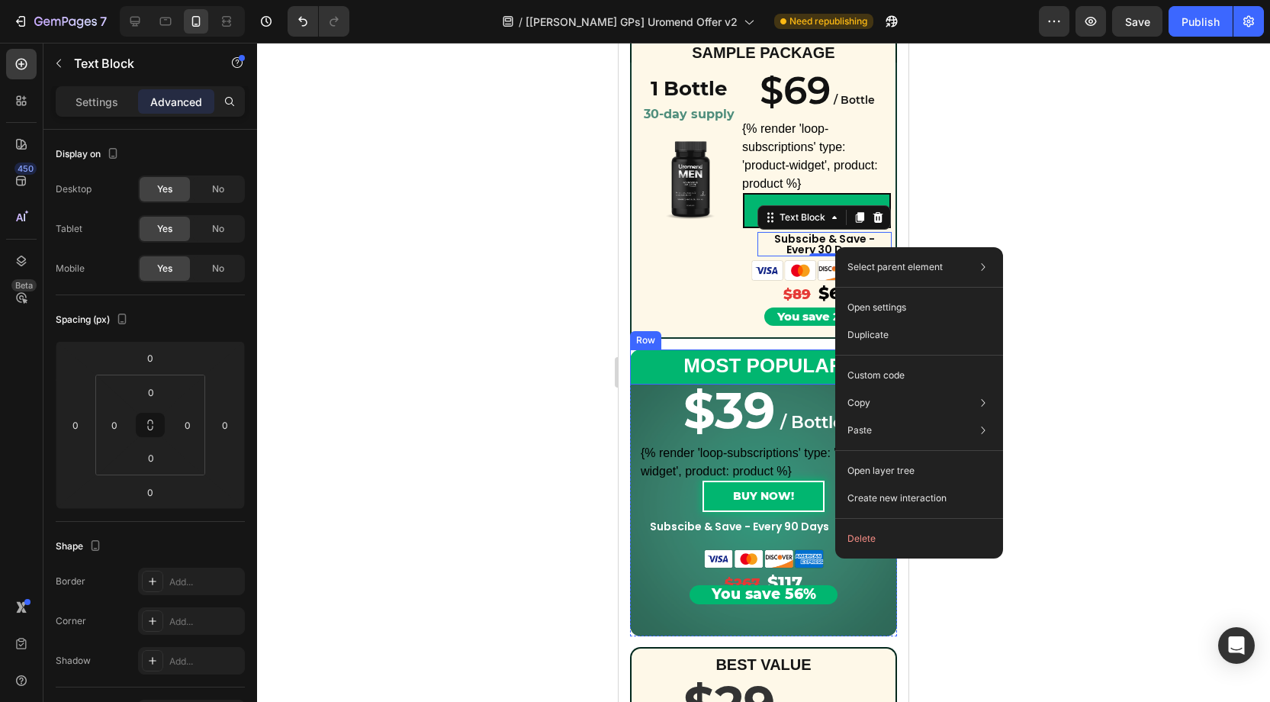
click at [635, 359] on div "MOST POPULAR Text Block Row" at bounding box center [763, 366] width 267 height 35
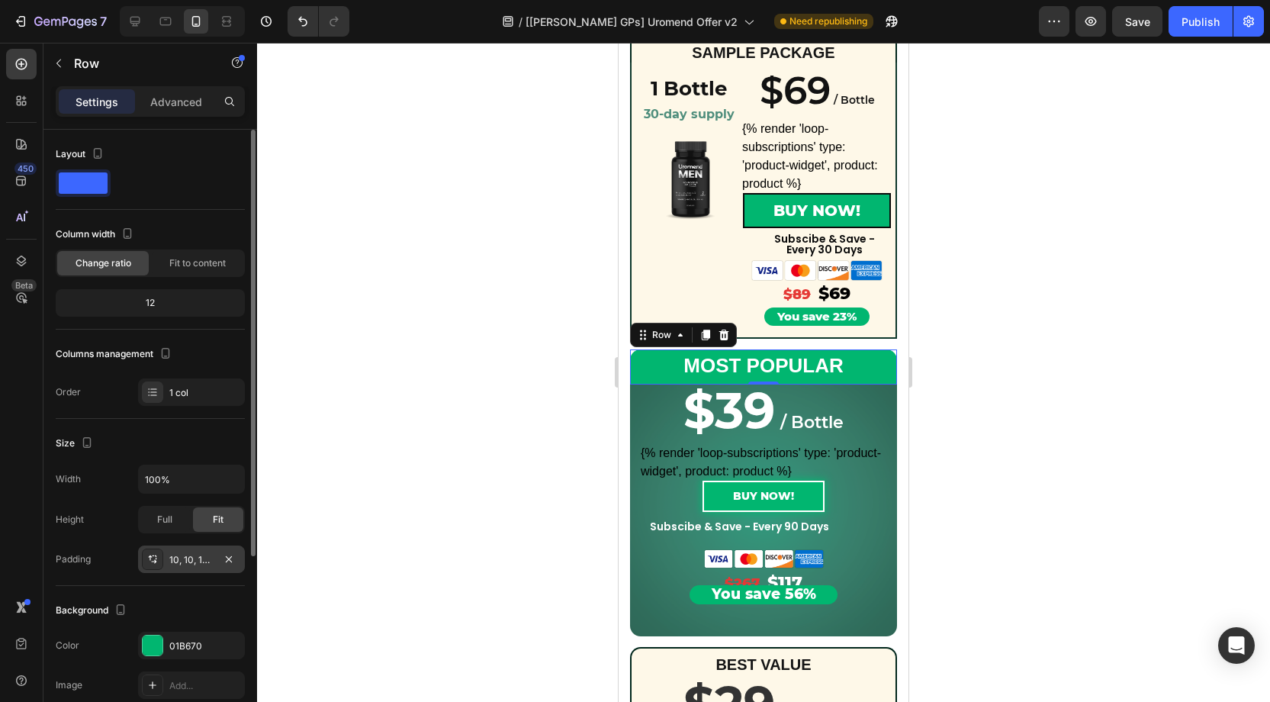
click at [194, 555] on div "10, 10, 10, 10" at bounding box center [191, 560] width 44 height 14
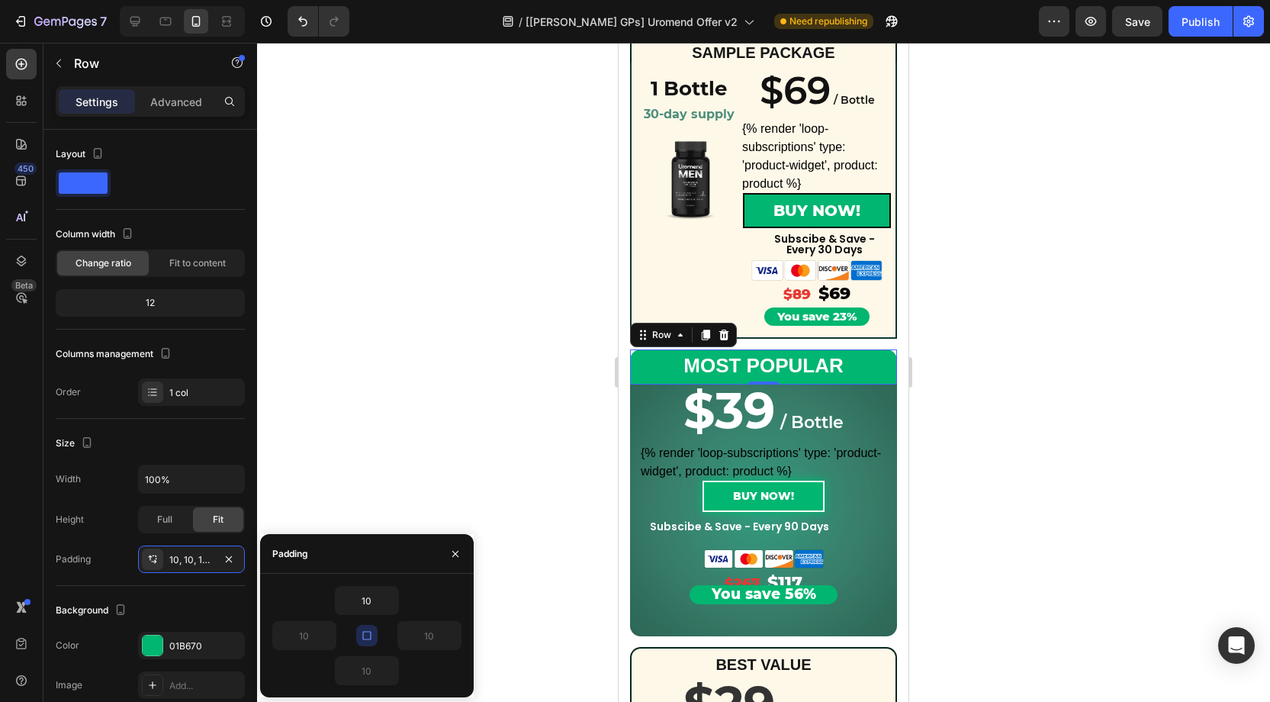
drag, startPoint x: 365, startPoint y: 629, endPoint x: 373, endPoint y: 618, distance: 14.2
click at [365, 629] on icon "button" at bounding box center [367, 635] width 12 height 12
click at [379, 604] on input "10" at bounding box center [367, 600] width 63 height 27
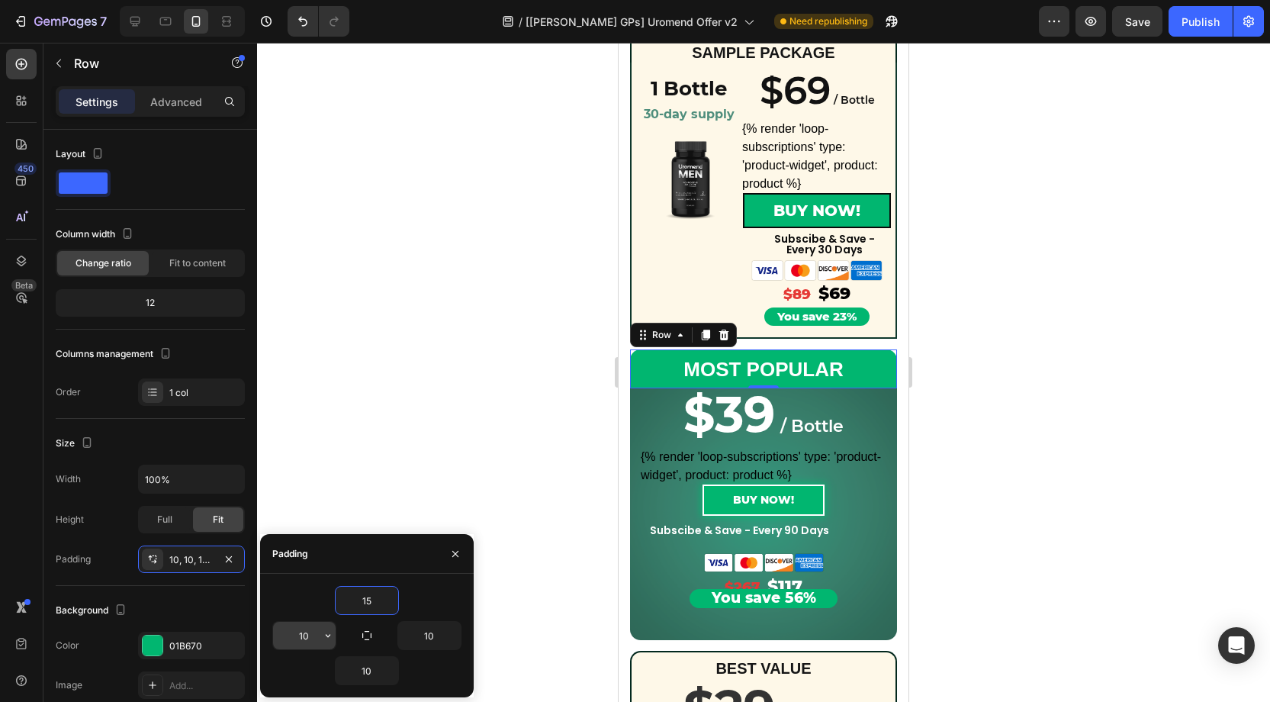
type input "15"
click at [315, 635] on input "10" at bounding box center [304, 635] width 63 height 27
type input "0"
drag, startPoint x: 432, startPoint y: 634, endPoint x: 425, endPoint y: 644, distance: 12.5
click at [436, 635] on input "10" at bounding box center [429, 635] width 63 height 27
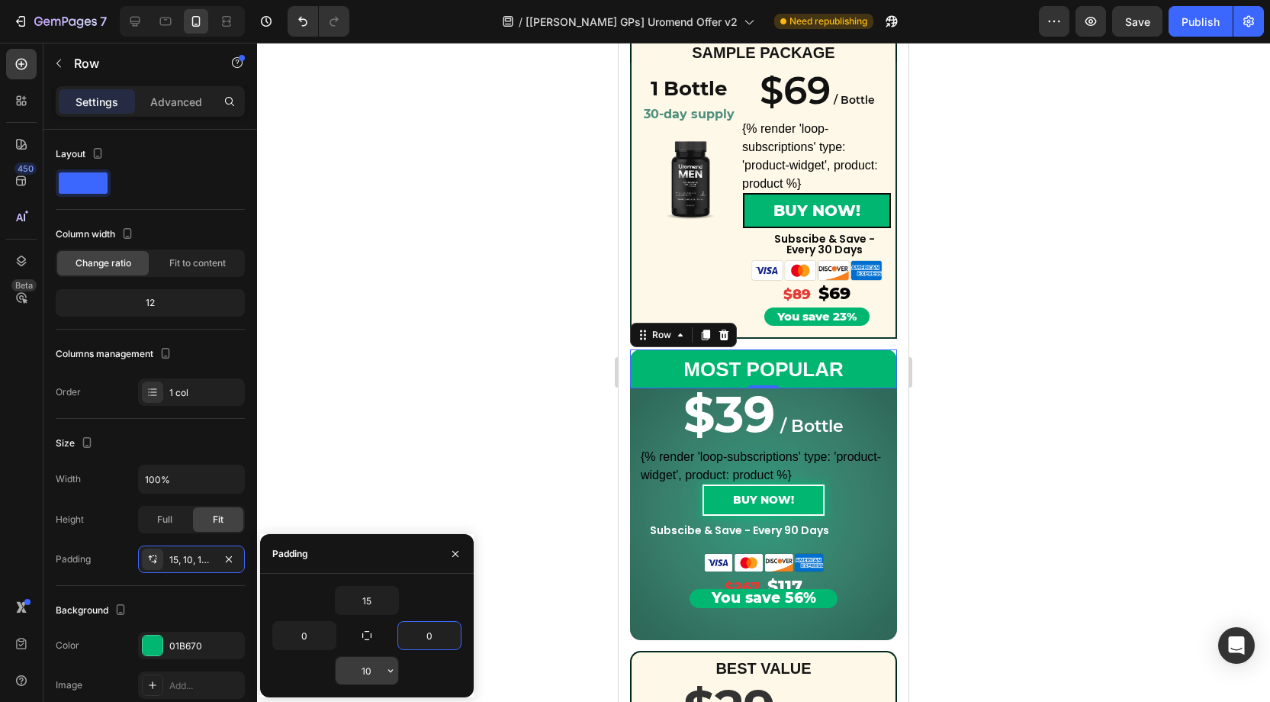
type input "0"
click at [371, 664] on input "10" at bounding box center [367, 670] width 63 height 27
type input "0"
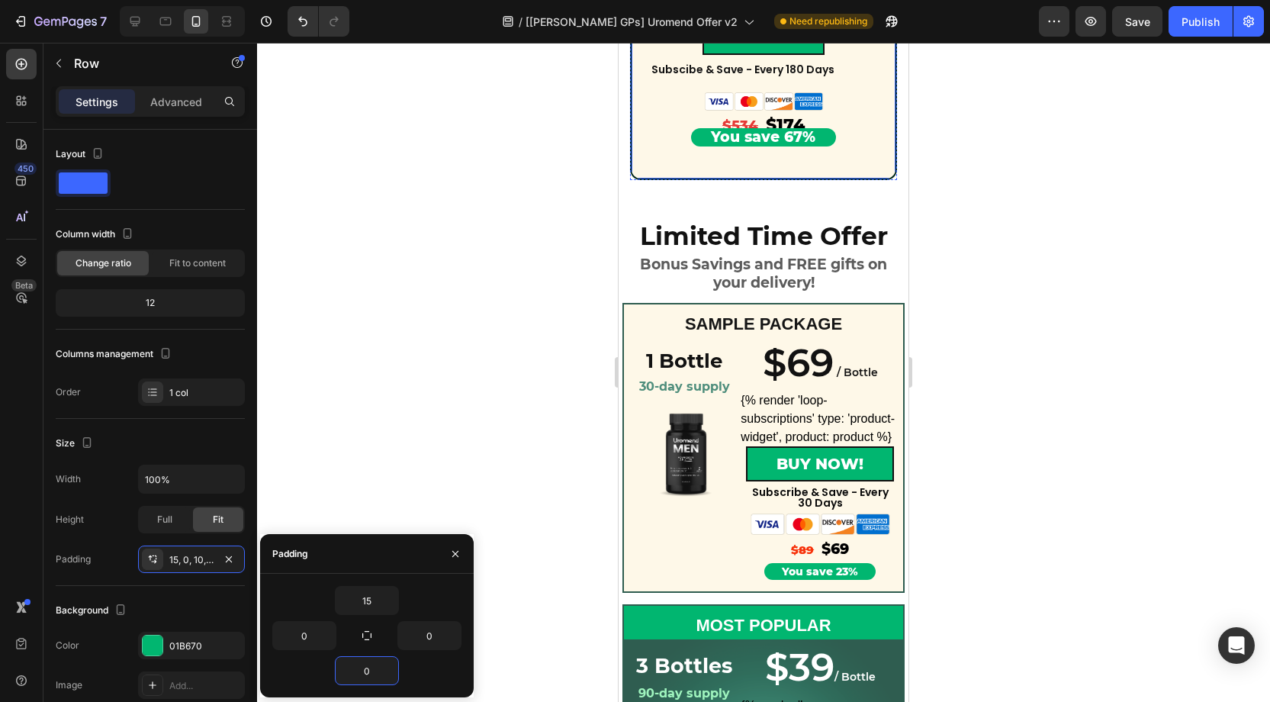
scroll to position [1078, 0]
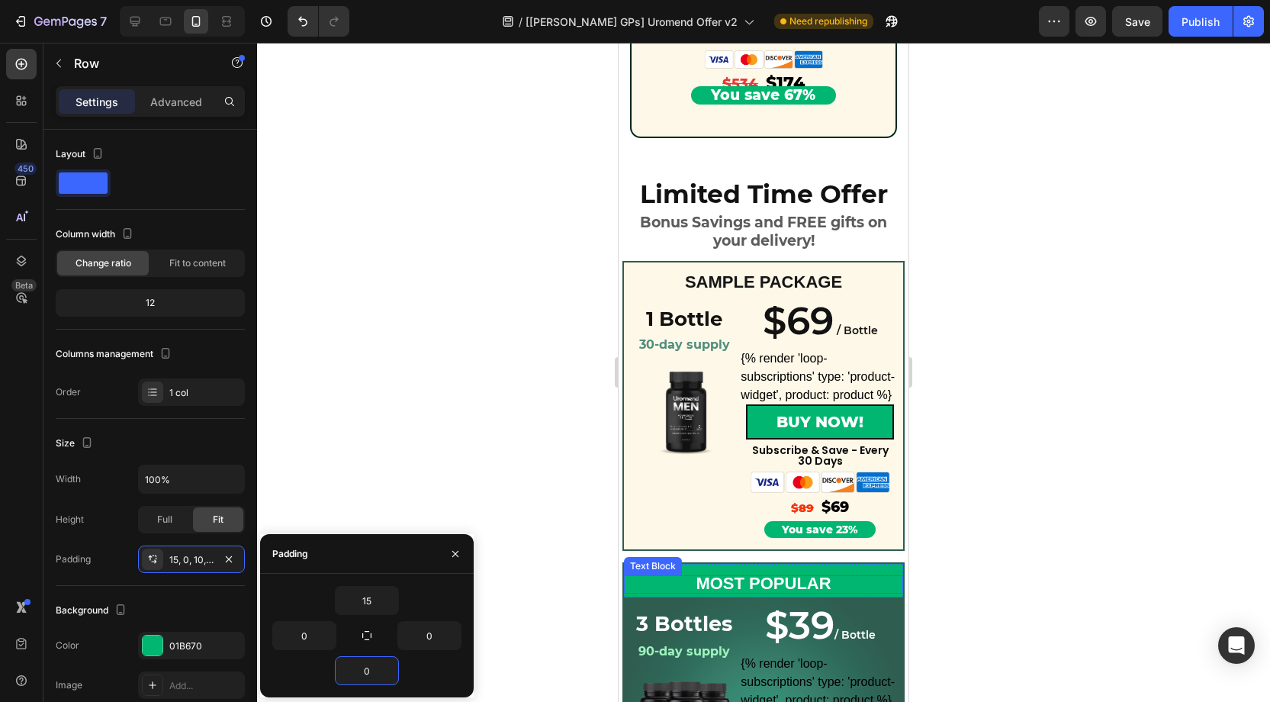
click at [880, 577] on div "MOST POPULAR" at bounding box center [763, 584] width 279 height 18
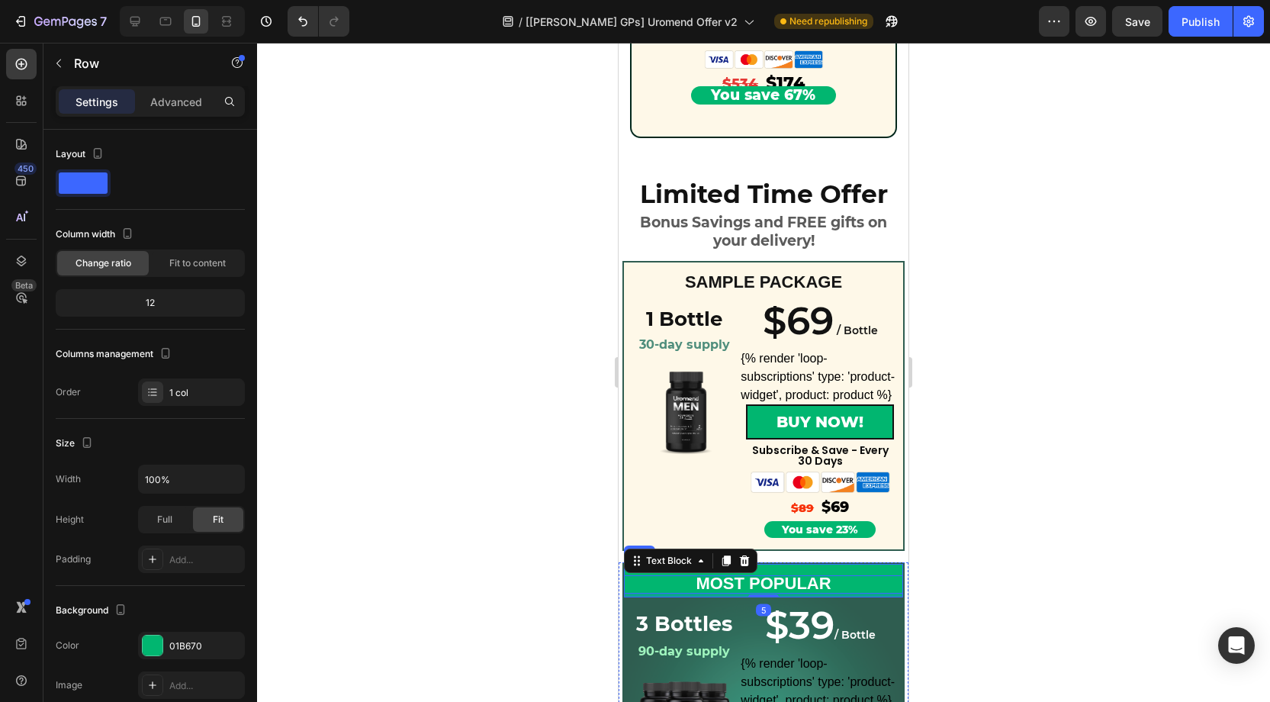
click at [887, 569] on div "MOST POPULAR Text Block 5" at bounding box center [763, 581] width 279 height 34
click at [159, 88] on div "Settings Advanced" at bounding box center [150, 101] width 189 height 31
click at [160, 100] on p "Advanced" at bounding box center [176, 102] width 52 height 16
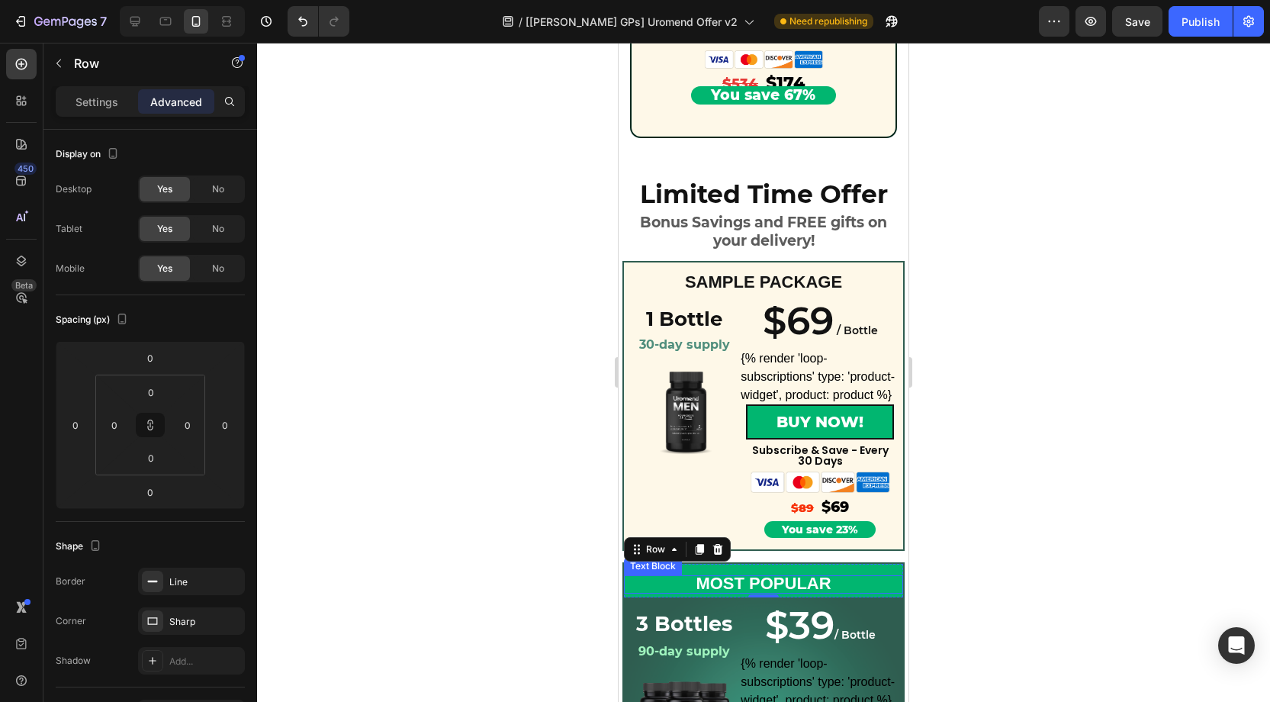
click at [837, 583] on p "MOST POPULAR" at bounding box center [763, 584] width 276 height 15
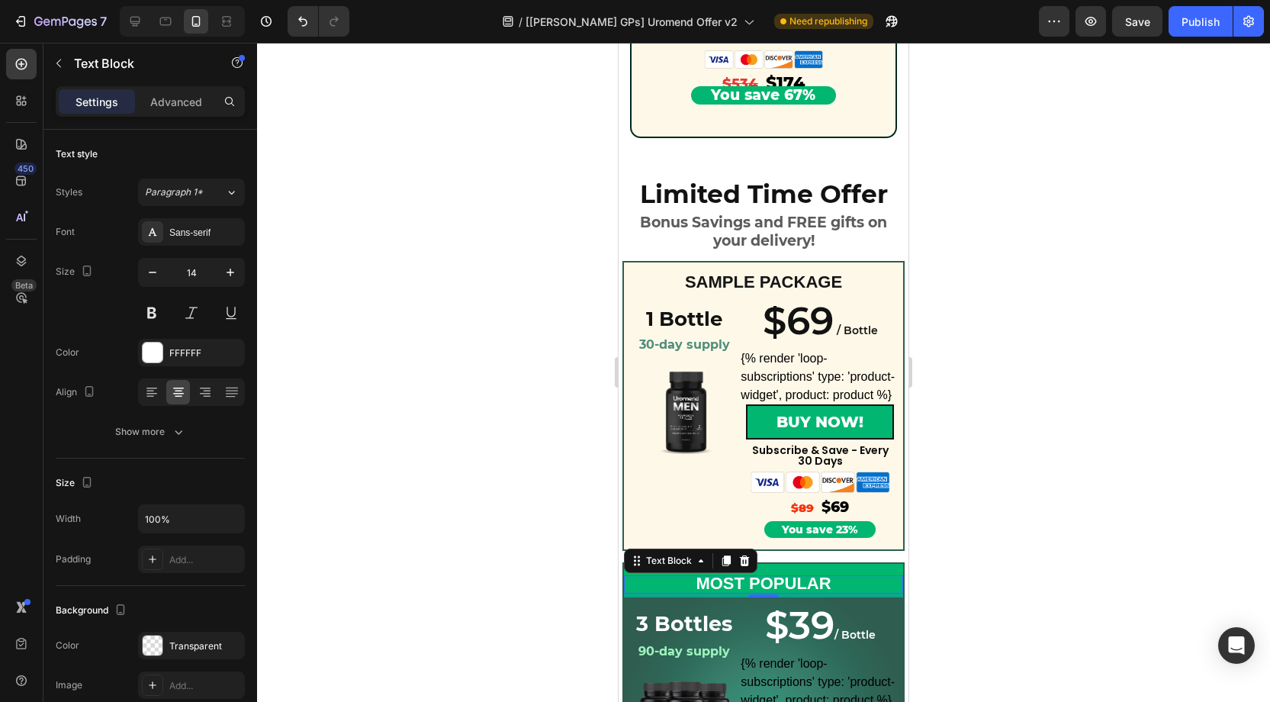
drag, startPoint x: 172, startPoint y: 102, endPoint x: 277, endPoint y: 139, distance: 110.7
click at [173, 102] on p "Advanced" at bounding box center [176, 102] width 52 height 16
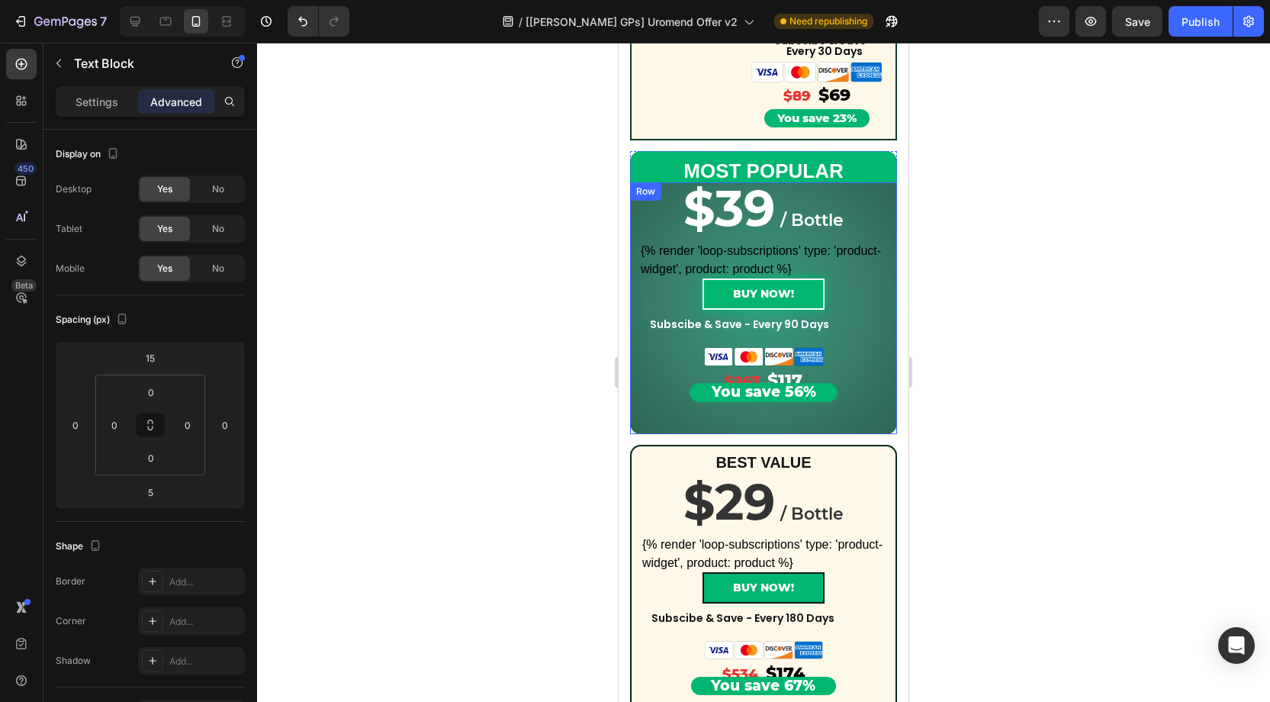
scroll to position [479, 0]
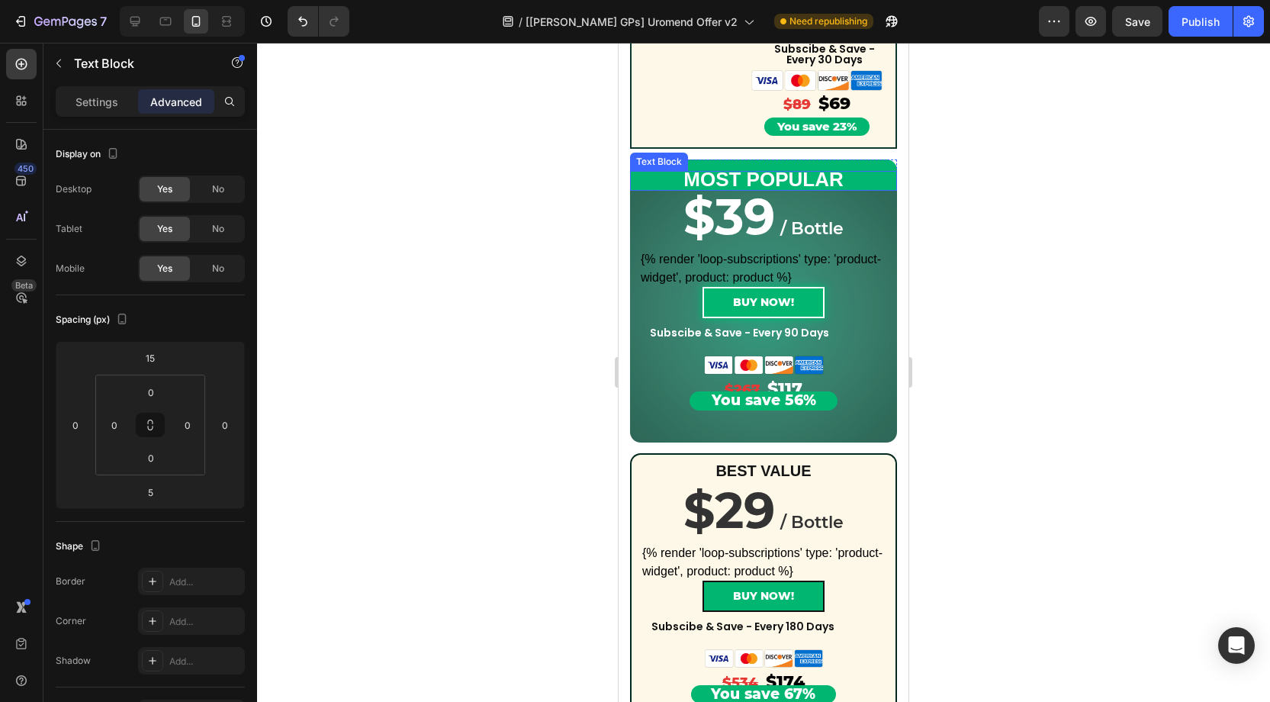
click at [882, 184] on p "MOST POPULAR" at bounding box center [764, 180] width 264 height 17
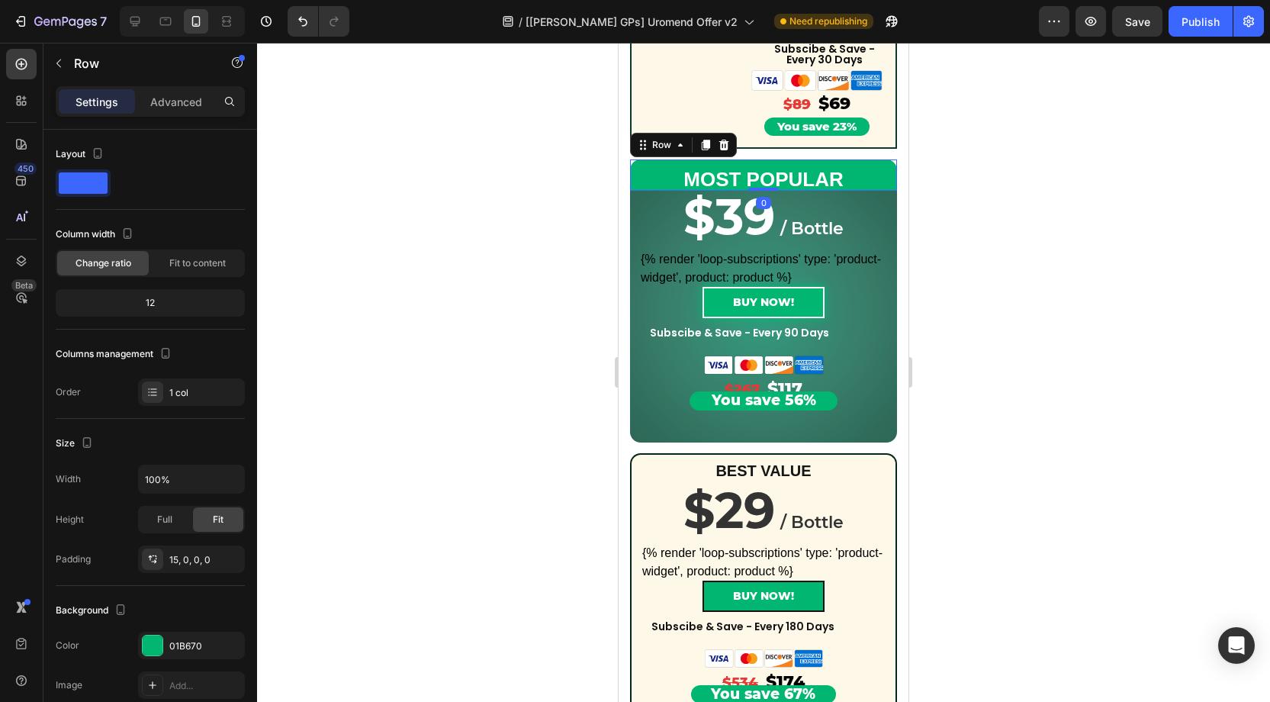
drag, startPoint x: 878, startPoint y: 166, endPoint x: 643, endPoint y: 359, distance: 304.5
click at [878, 166] on div "MOST POPULAR Text Block Row 0" at bounding box center [763, 174] width 267 height 31
click at [187, 99] on p "Advanced" at bounding box center [176, 102] width 52 height 16
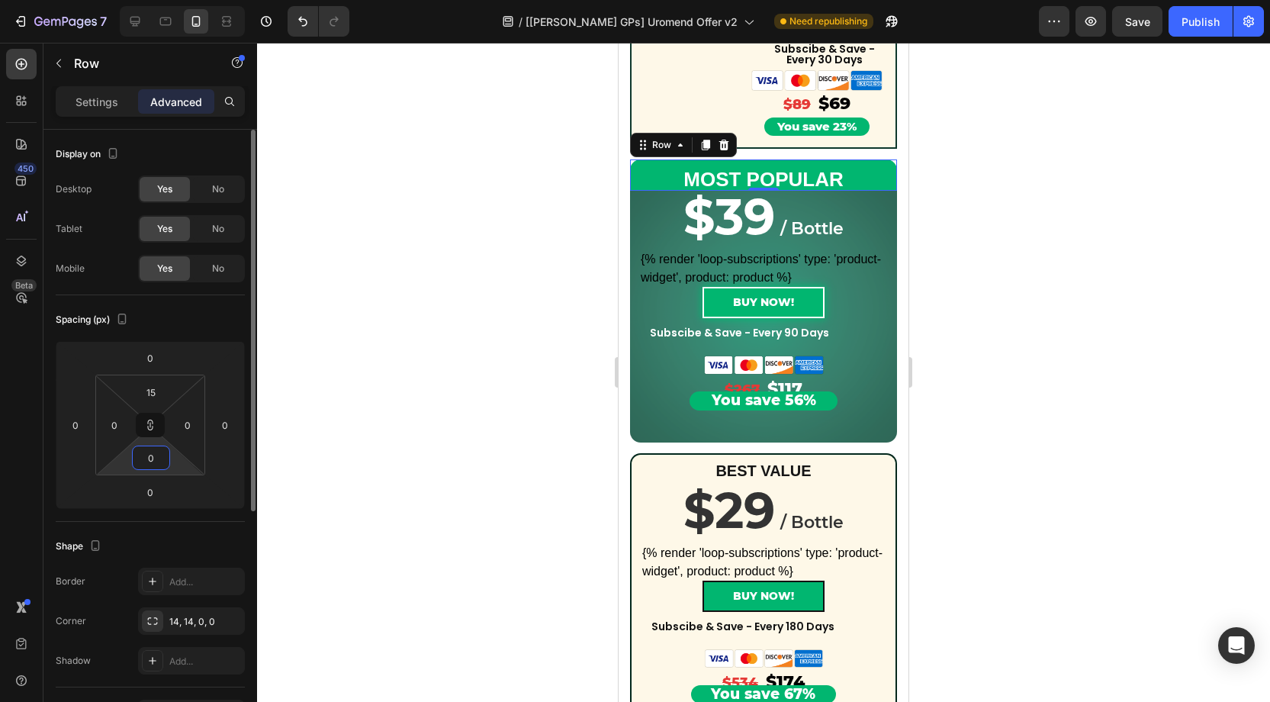
click at [157, 464] on input "0" at bounding box center [151, 457] width 31 height 23
type input "5"
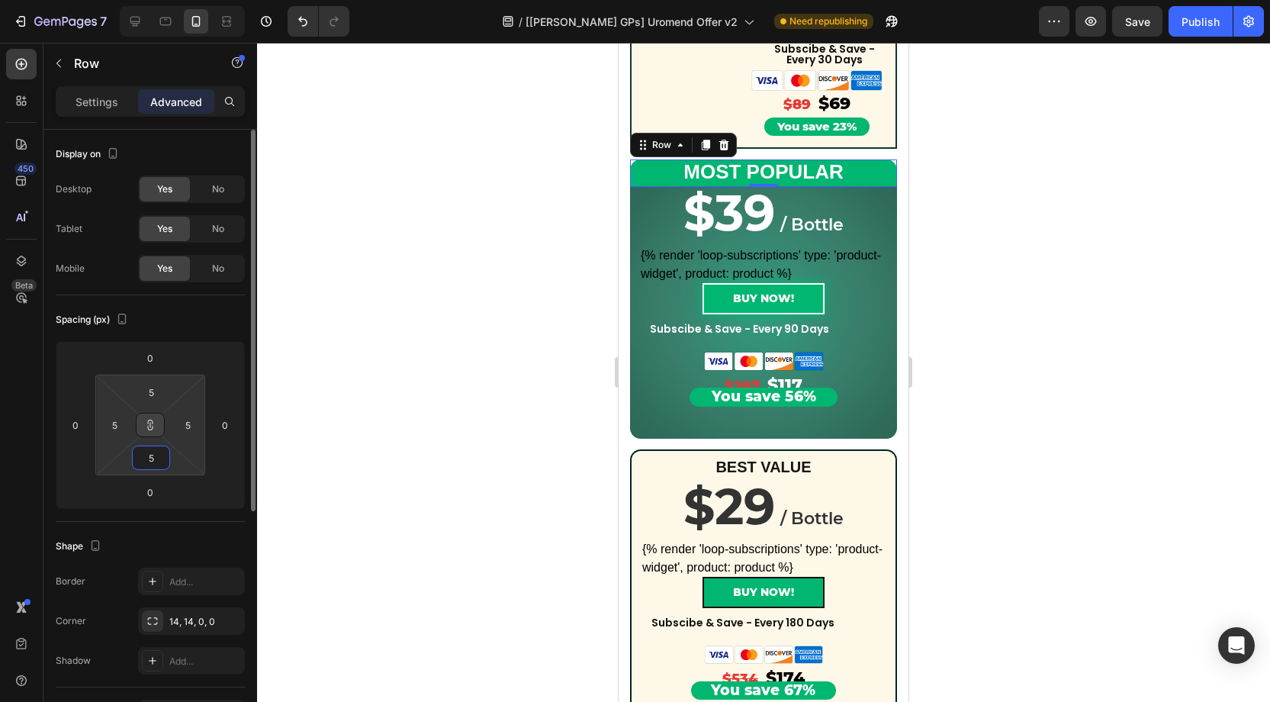
type input "5"
drag, startPoint x: 149, startPoint y: 424, endPoint x: 139, endPoint y: 416, distance: 13.6
click at [144, 423] on icon at bounding box center [150, 425] width 12 height 12
click at [161, 397] on input "5" at bounding box center [151, 392] width 31 height 23
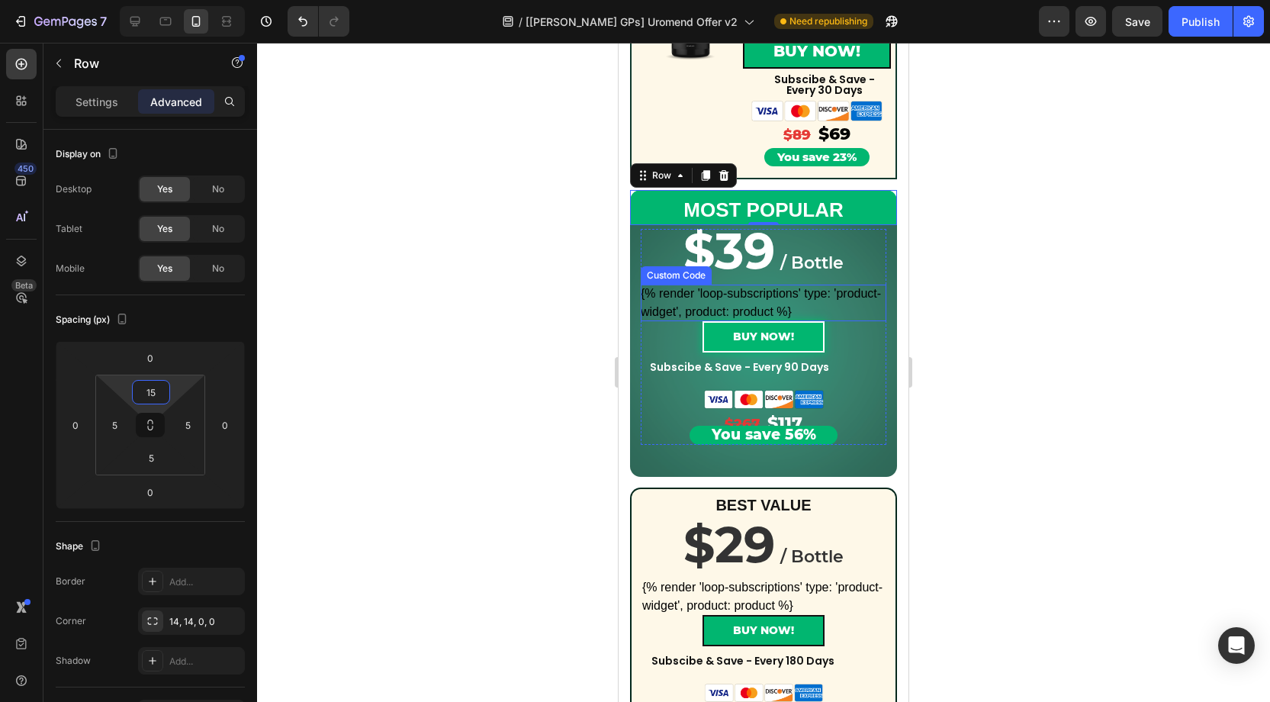
scroll to position [438, 0]
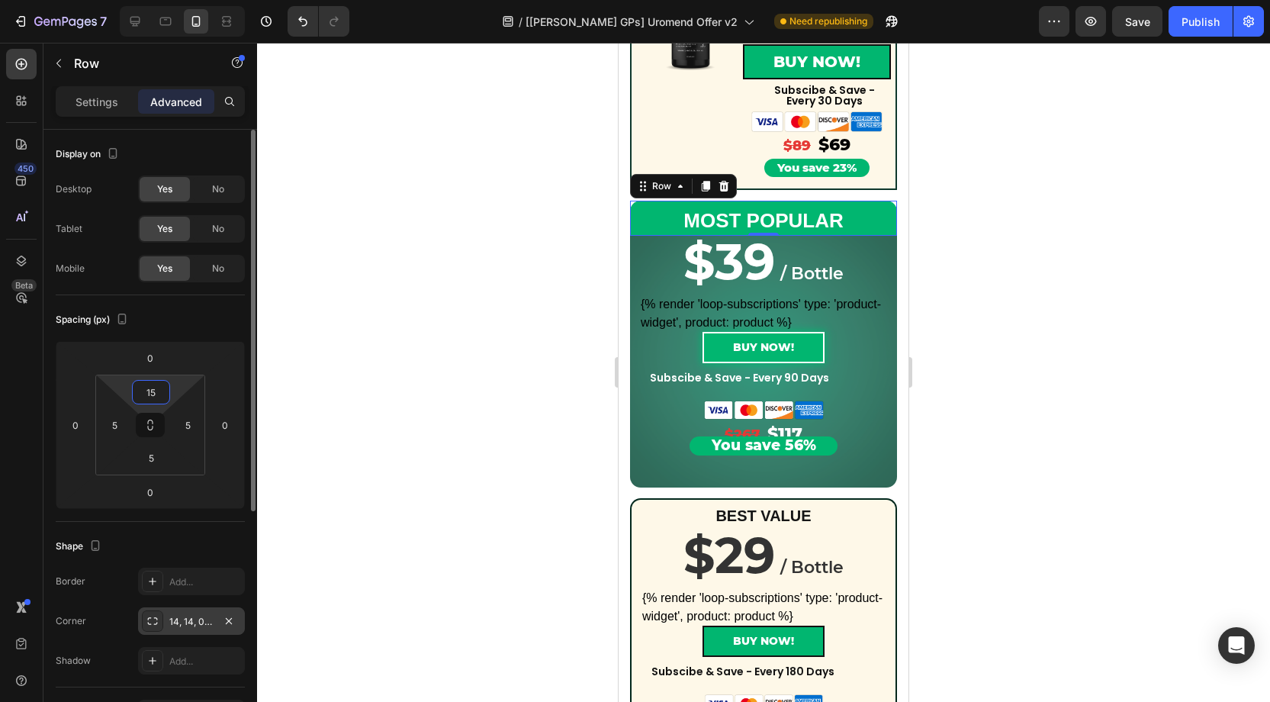
type input "15"
click at [186, 615] on div "14, 14, 0, 0" at bounding box center [191, 622] width 44 height 14
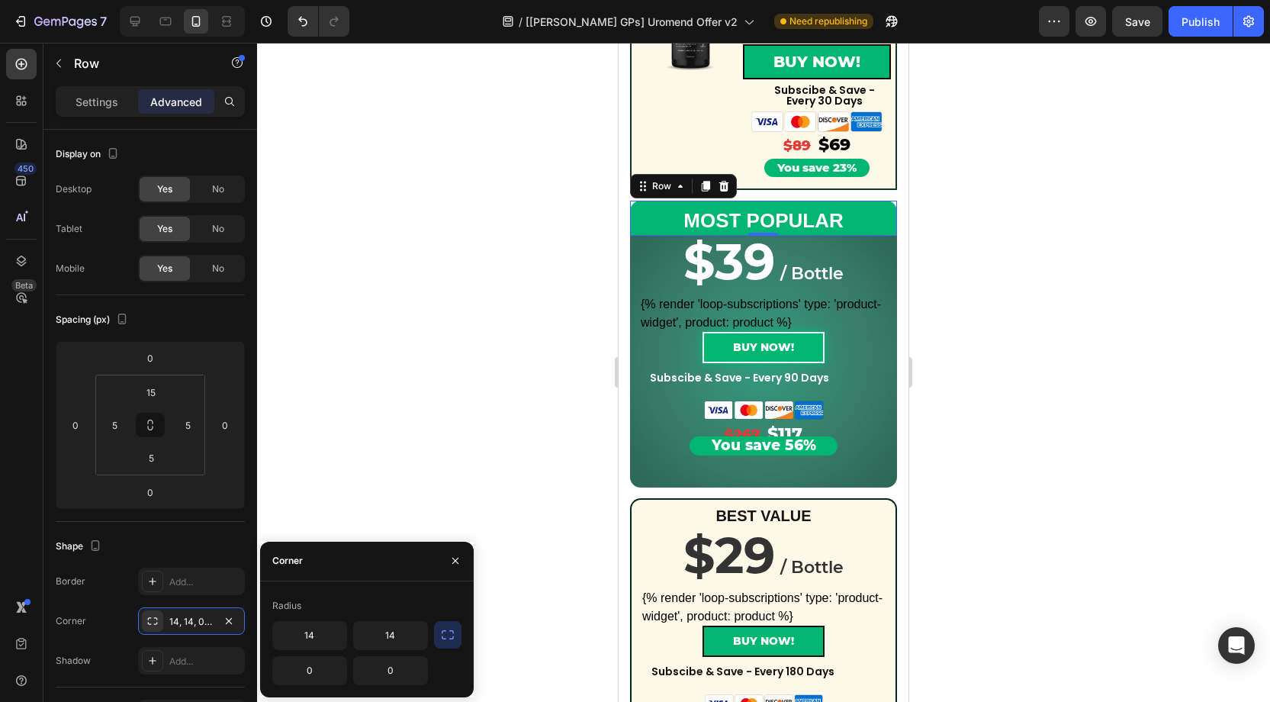
scroll to position [2, 0]
click at [319, 634] on input "14" at bounding box center [309, 635] width 73 height 27
type input "0"
click at [397, 632] on input "14" at bounding box center [390, 635] width 73 height 27
type input "0"
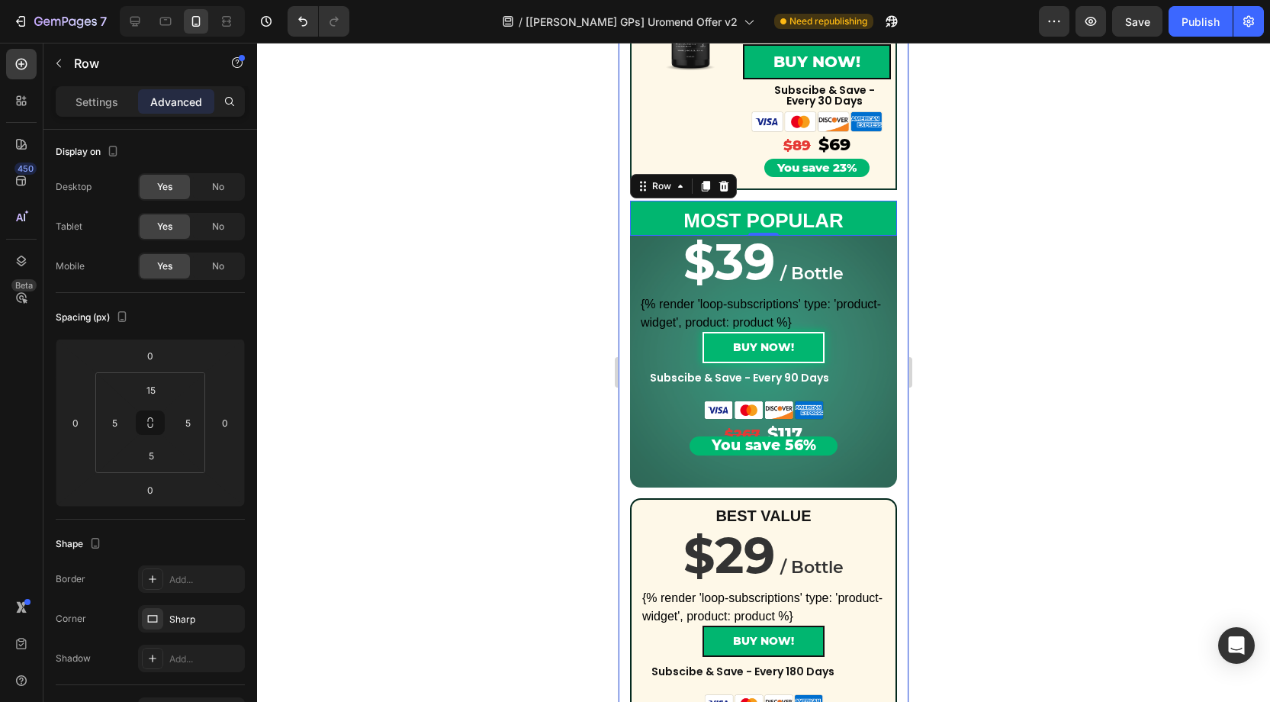
click at [934, 426] on div at bounding box center [763, 372] width 1013 height 659
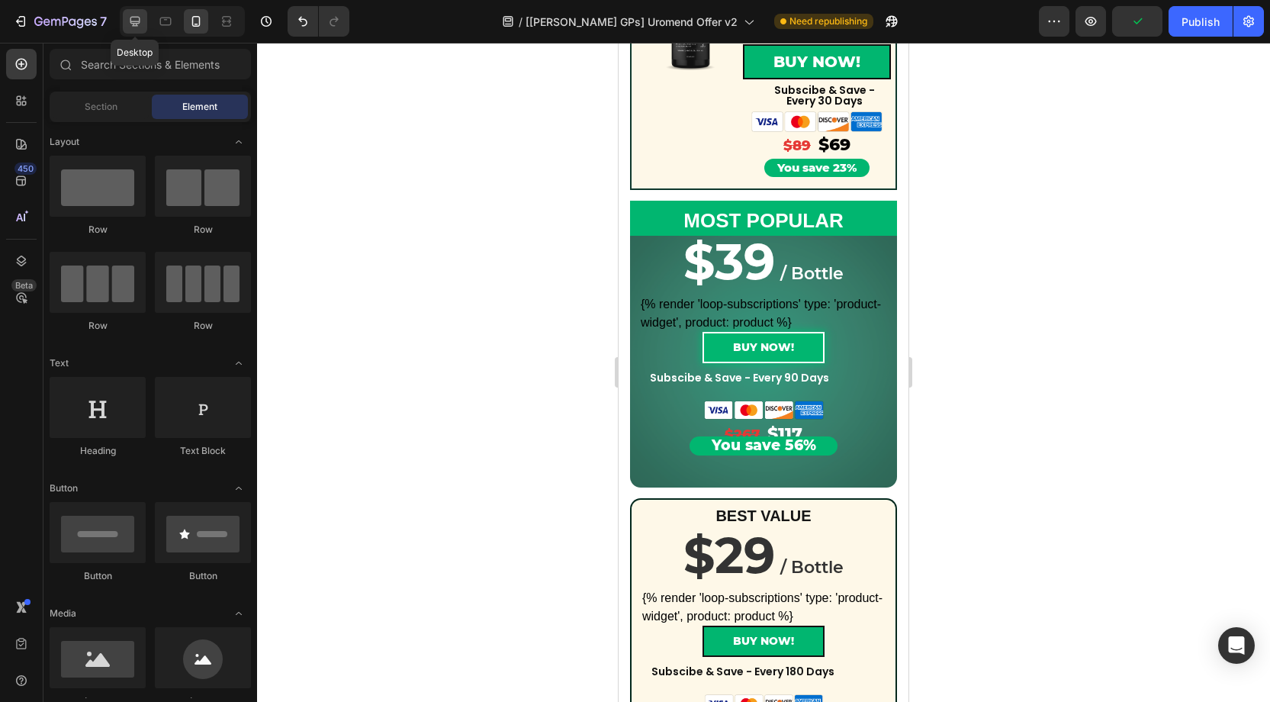
click at [137, 27] on icon at bounding box center [134, 21] width 15 height 15
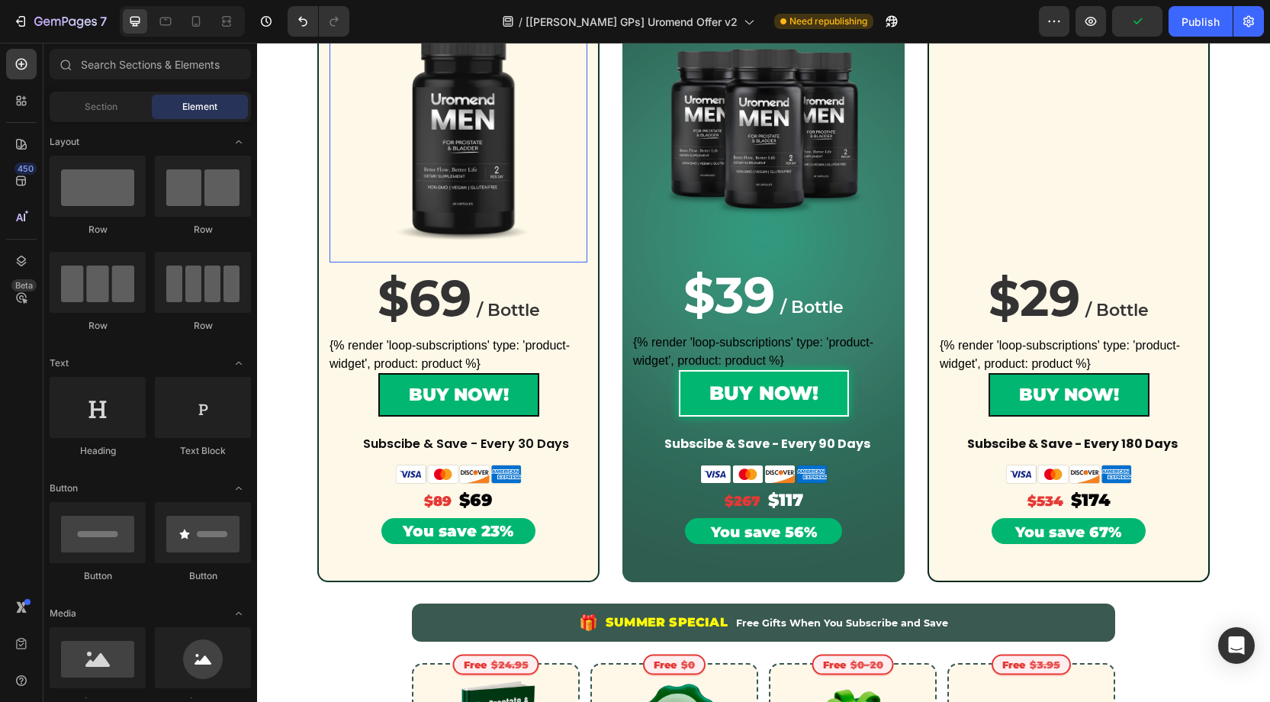
scroll to position [361, 0]
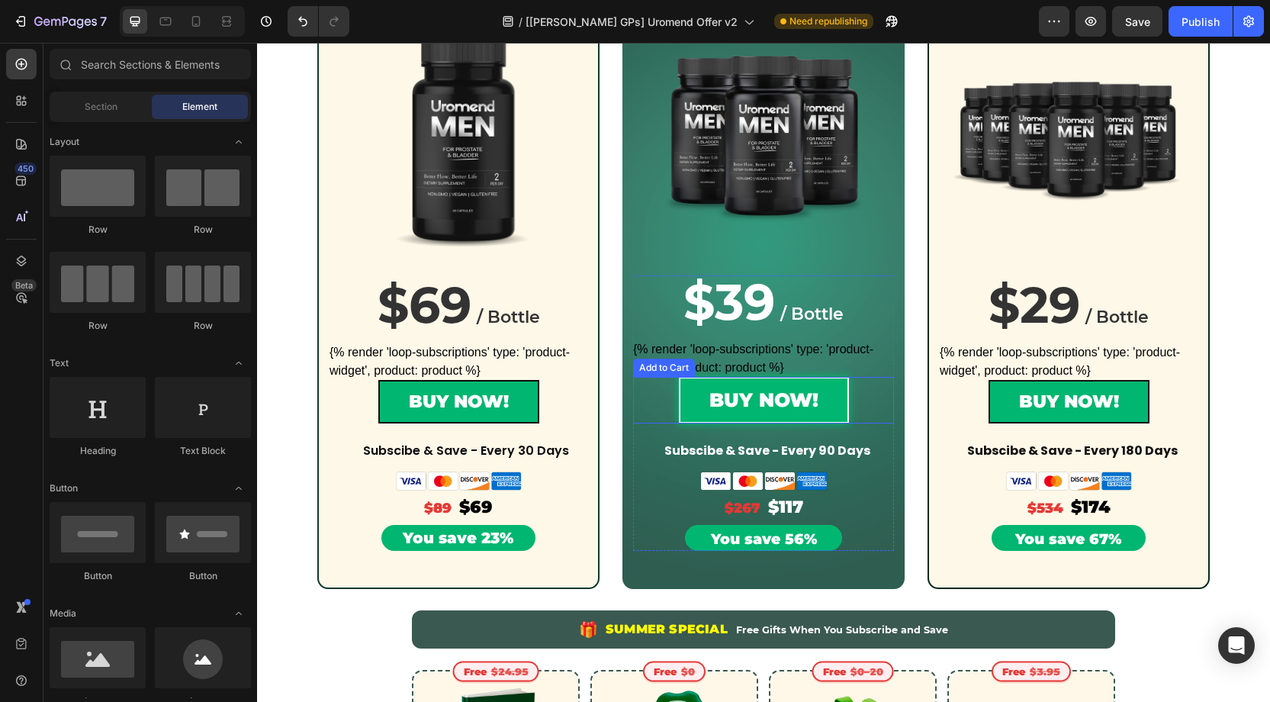
click at [653, 409] on div "BUY NOW! Add to Cart" at bounding box center [763, 400] width 261 height 47
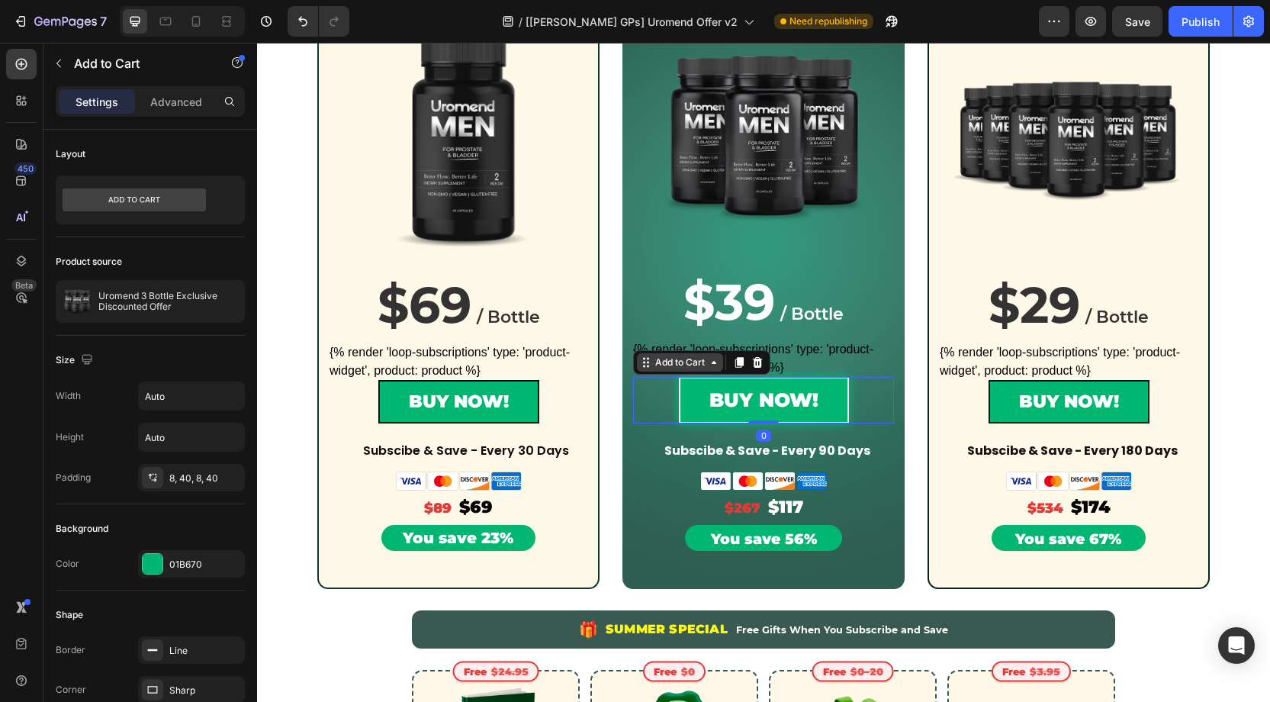
click at [663, 368] on div "Add to Cart" at bounding box center [680, 362] width 86 height 18
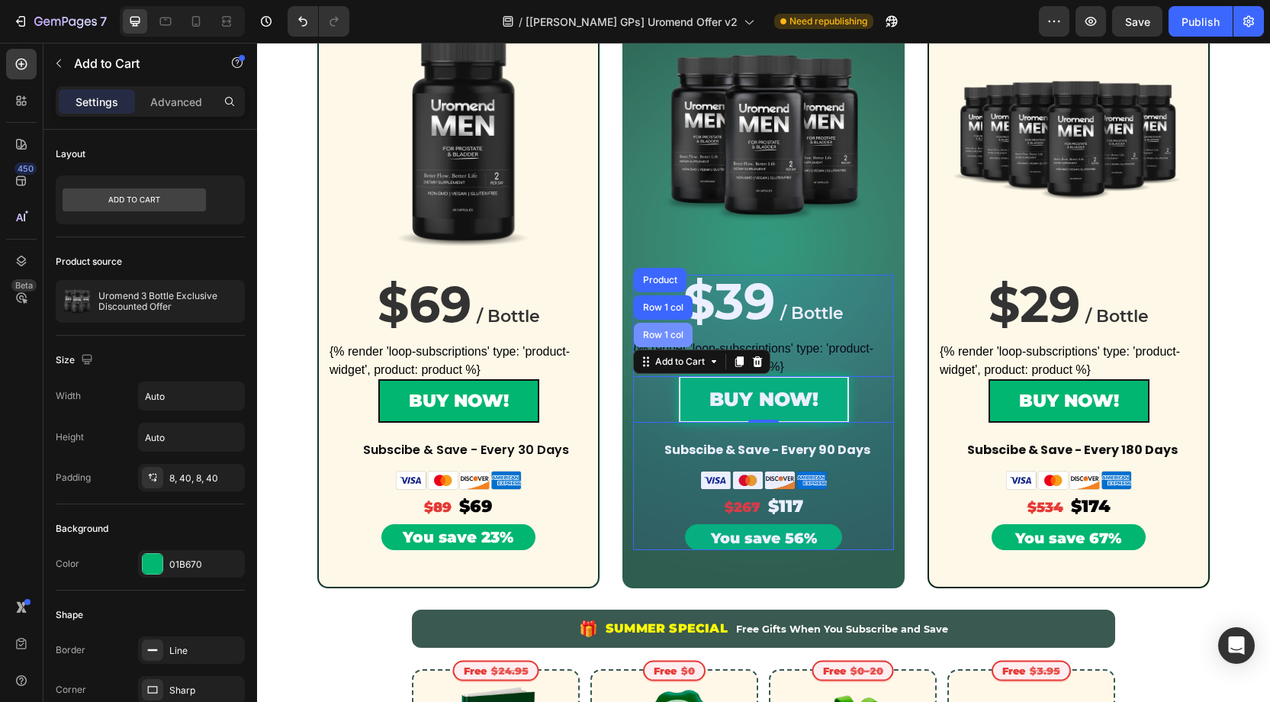
click at [662, 331] on div "Row 1 col" at bounding box center [663, 334] width 47 height 9
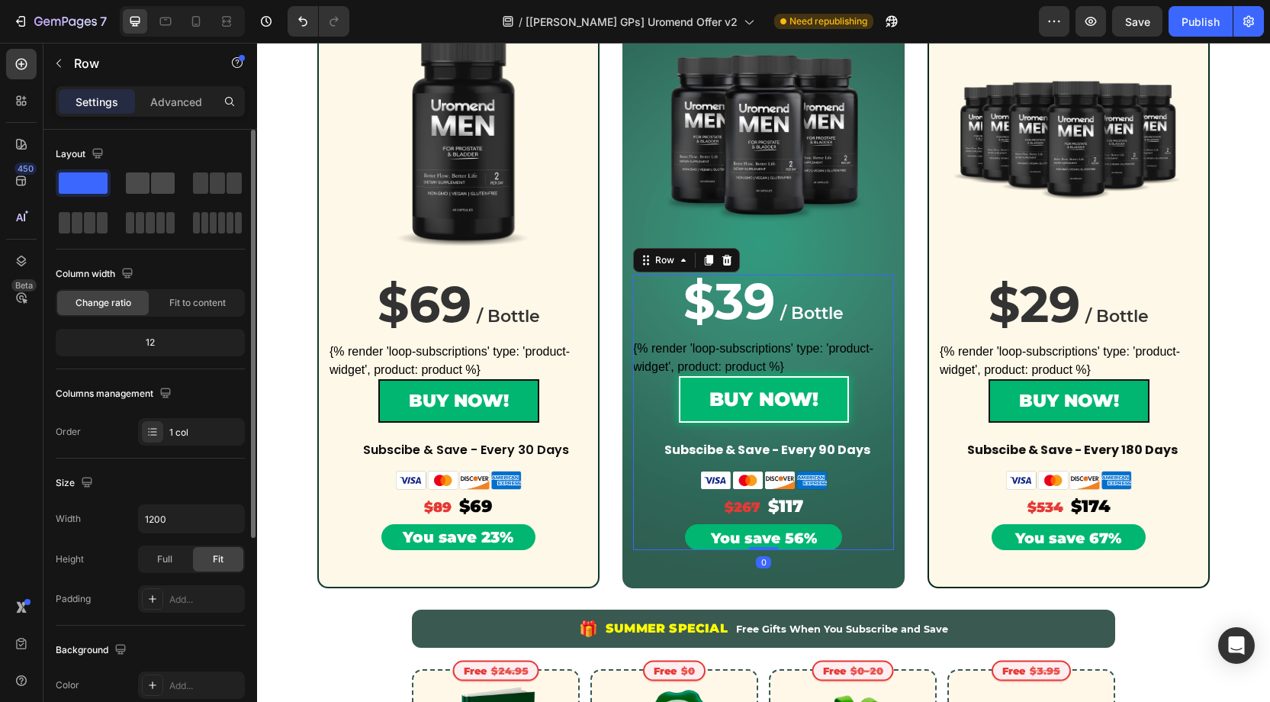
click at [151, 182] on span at bounding box center [163, 182] width 24 height 21
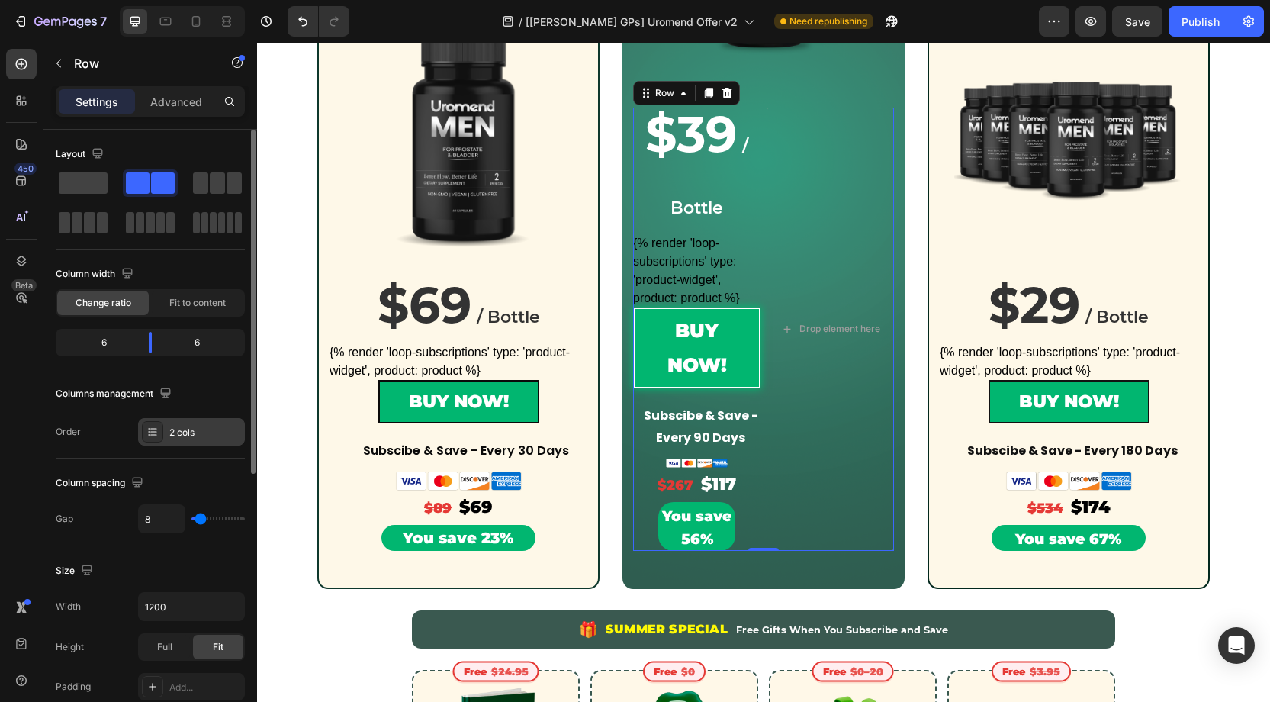
drag, startPoint x: 202, startPoint y: 425, endPoint x: 227, endPoint y: 428, distance: 25.4
click at [203, 426] on div "2 cols" at bounding box center [205, 433] width 72 height 14
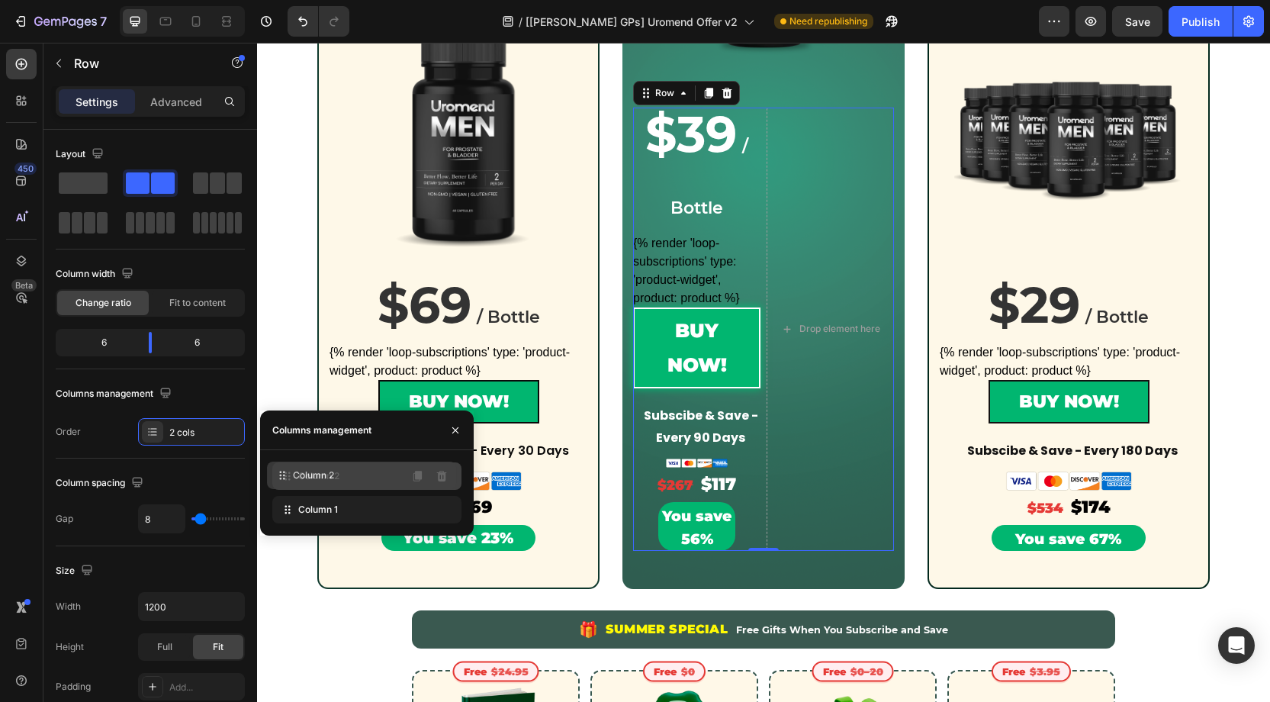
drag, startPoint x: 349, startPoint y: 510, endPoint x: 340, endPoint y: 471, distance: 39.2
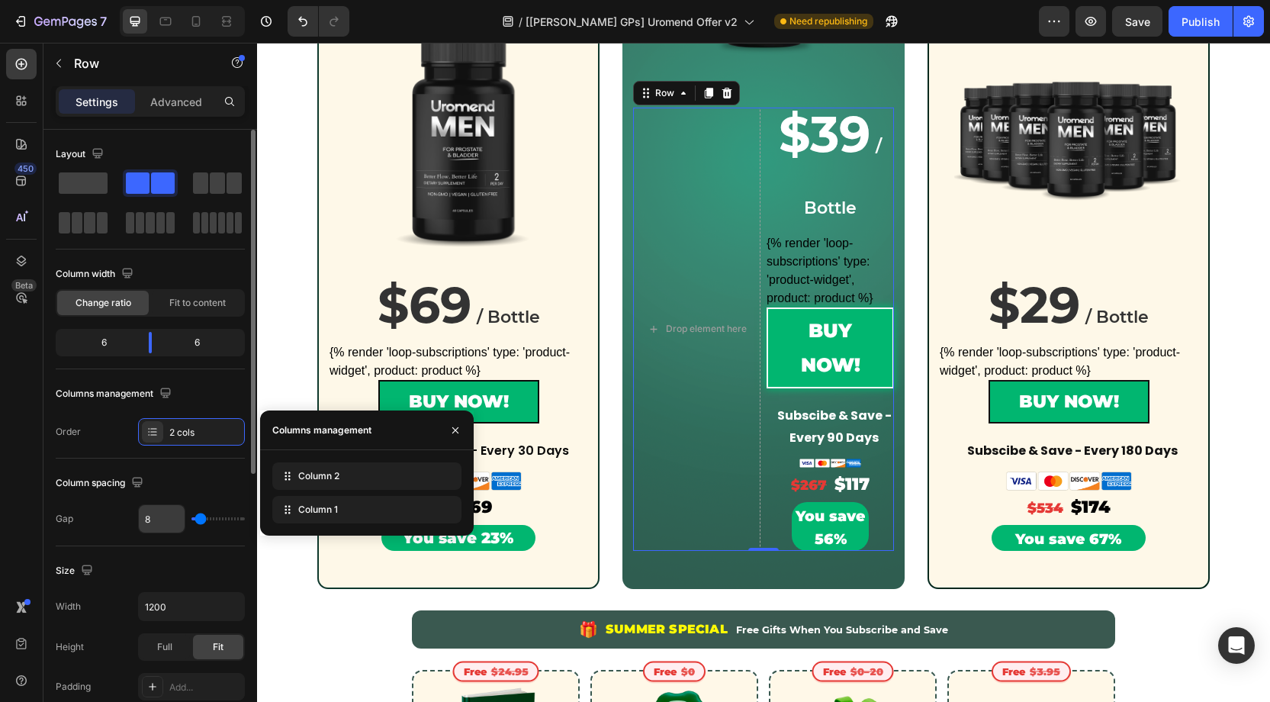
click at [156, 516] on input "8" at bounding box center [162, 518] width 46 height 27
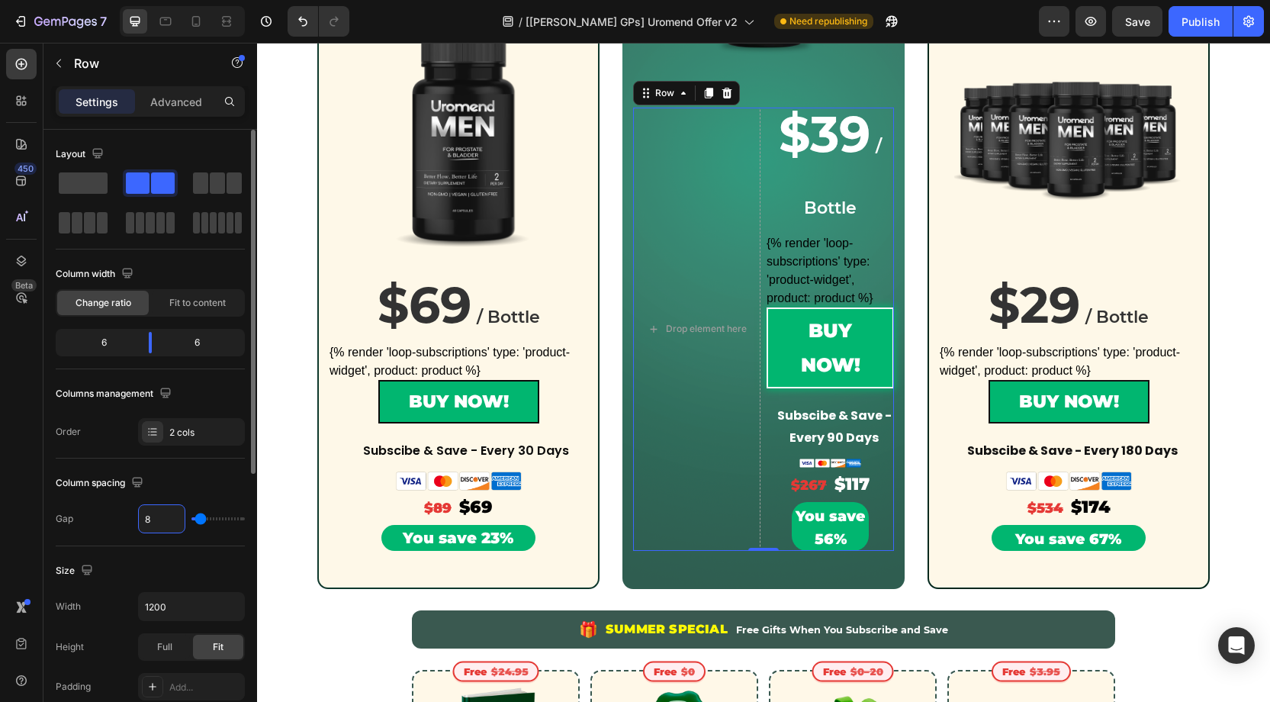
type input "0"
click at [166, 468] on div "Column spacing Gap 0" at bounding box center [150, 502] width 189 height 88
click at [186, 310] on div "Fit to content" at bounding box center [198, 303] width 92 height 24
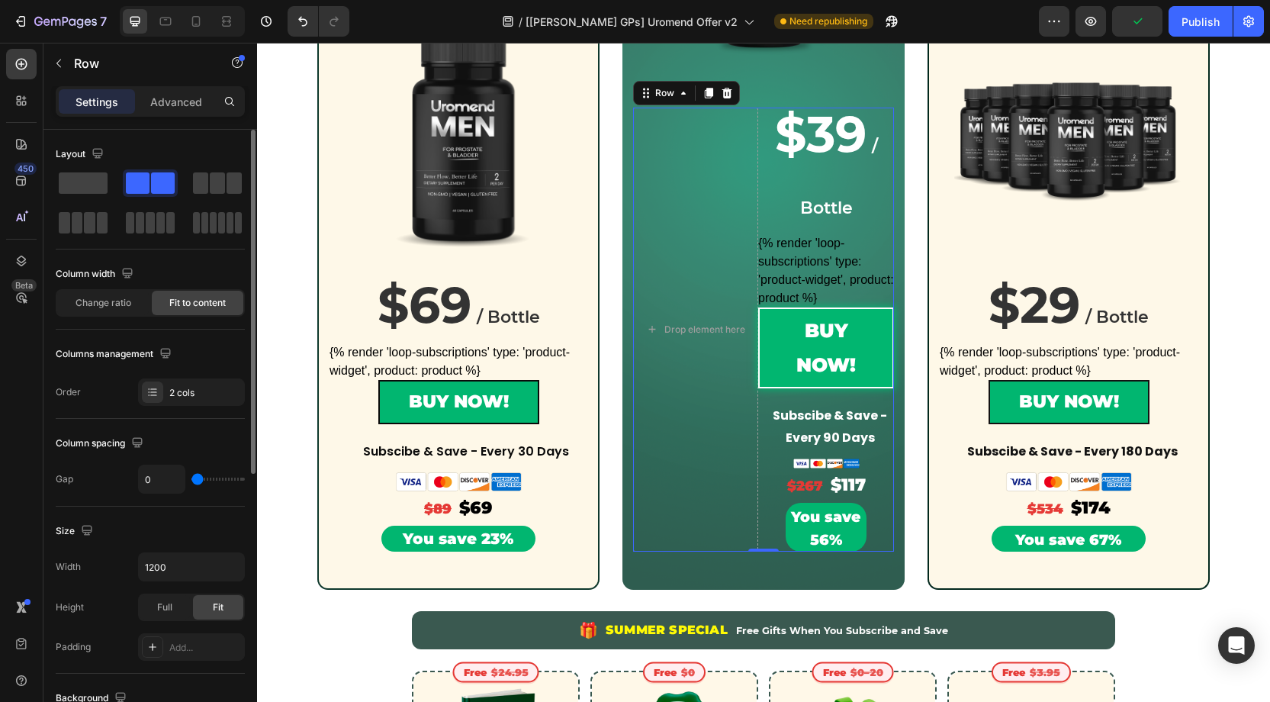
scroll to position [529, 0]
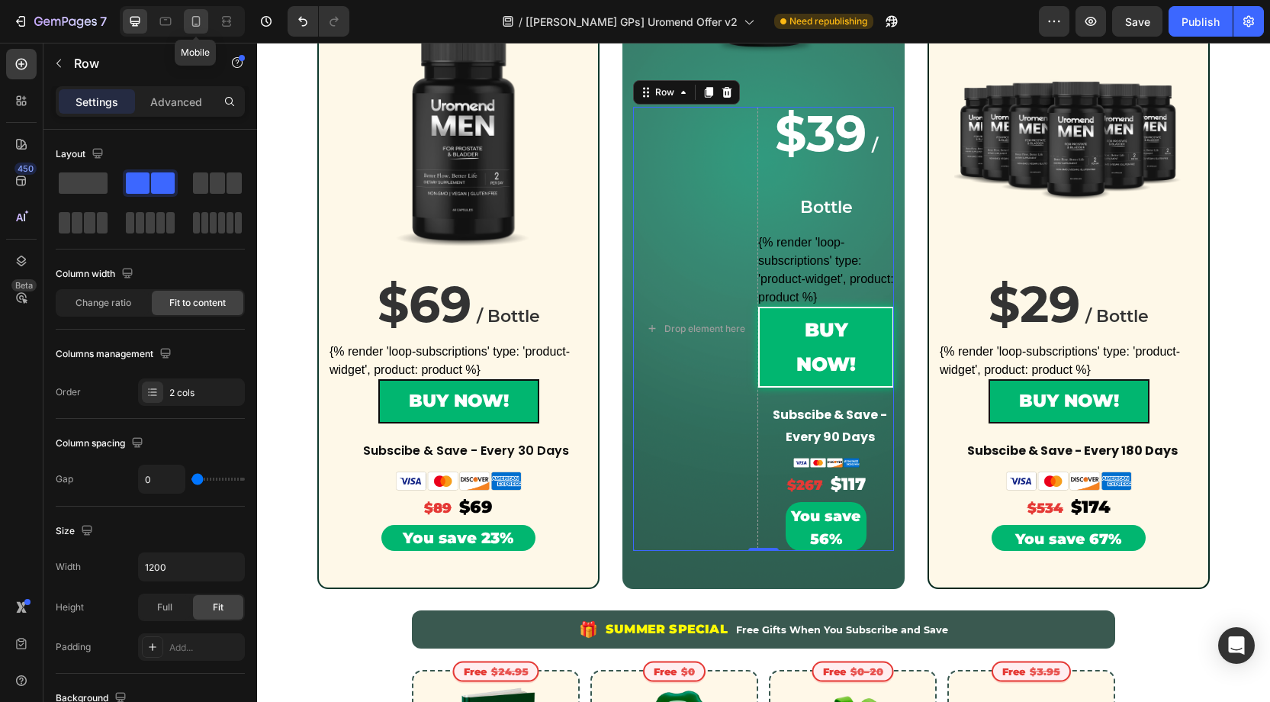
click at [201, 22] on icon at bounding box center [195, 21] width 15 height 15
type input "100%"
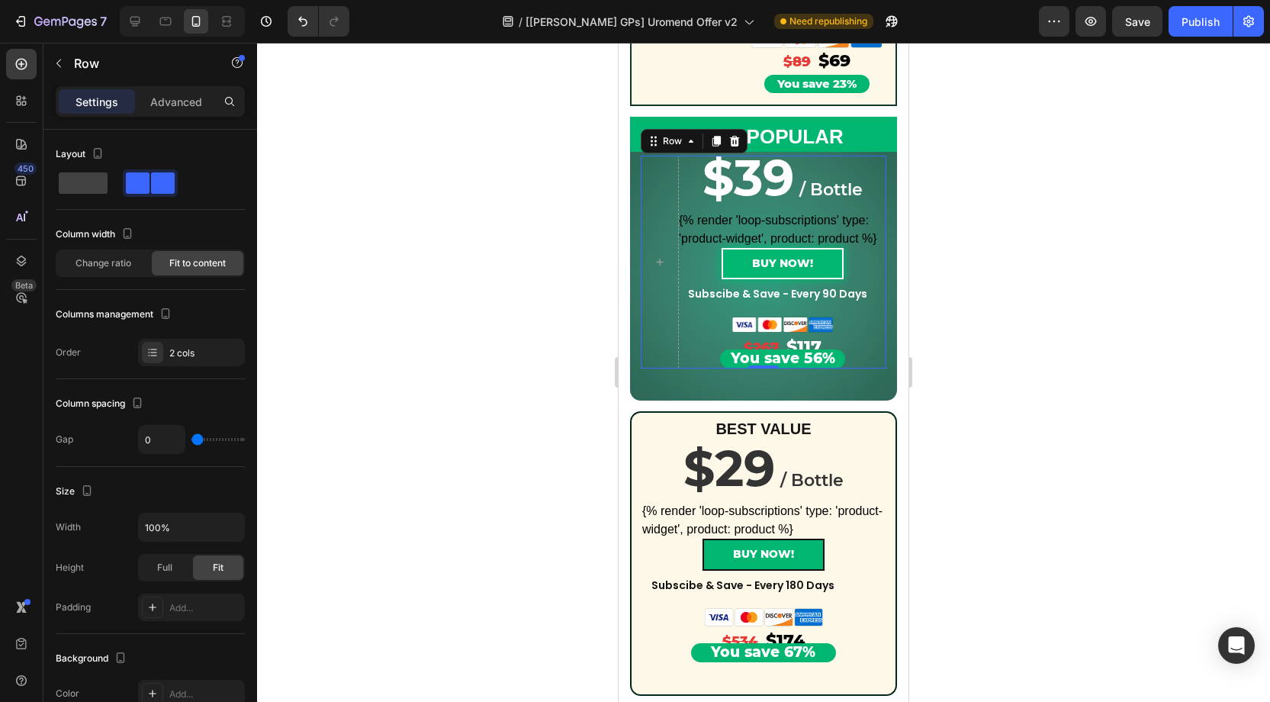
scroll to position [581, 0]
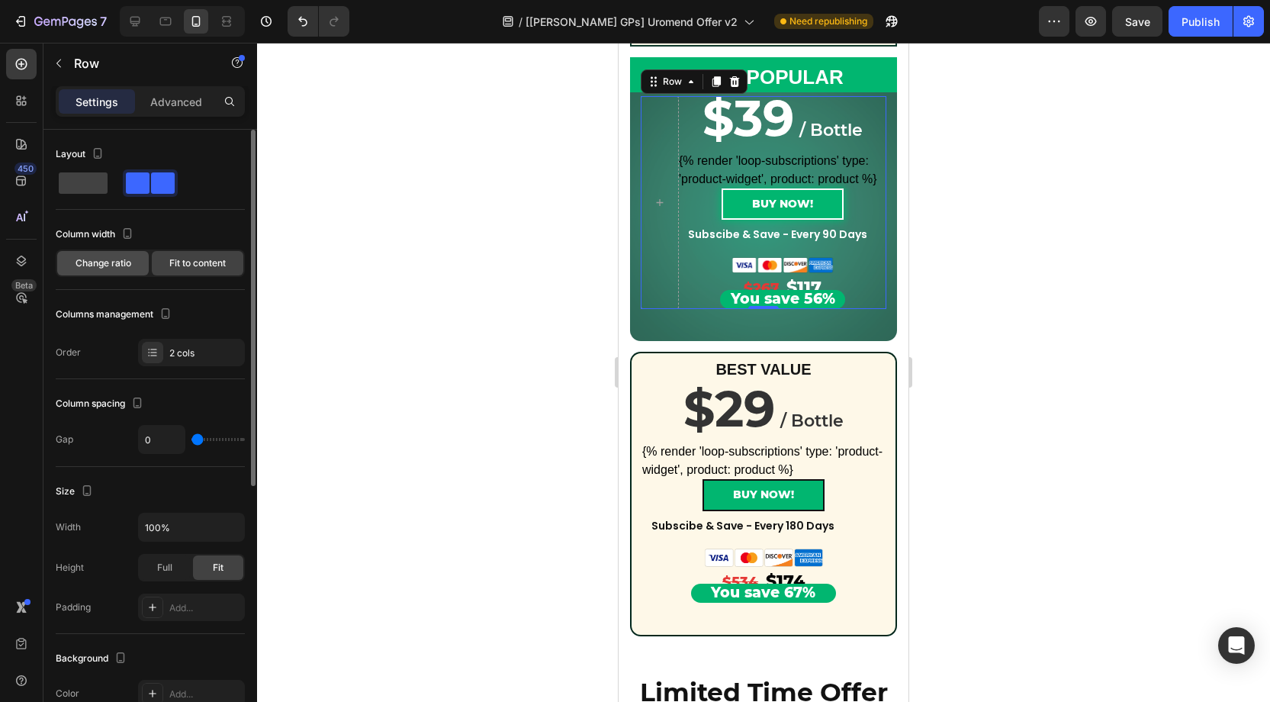
click at [94, 256] on span "Change ratio" at bounding box center [104, 263] width 56 height 14
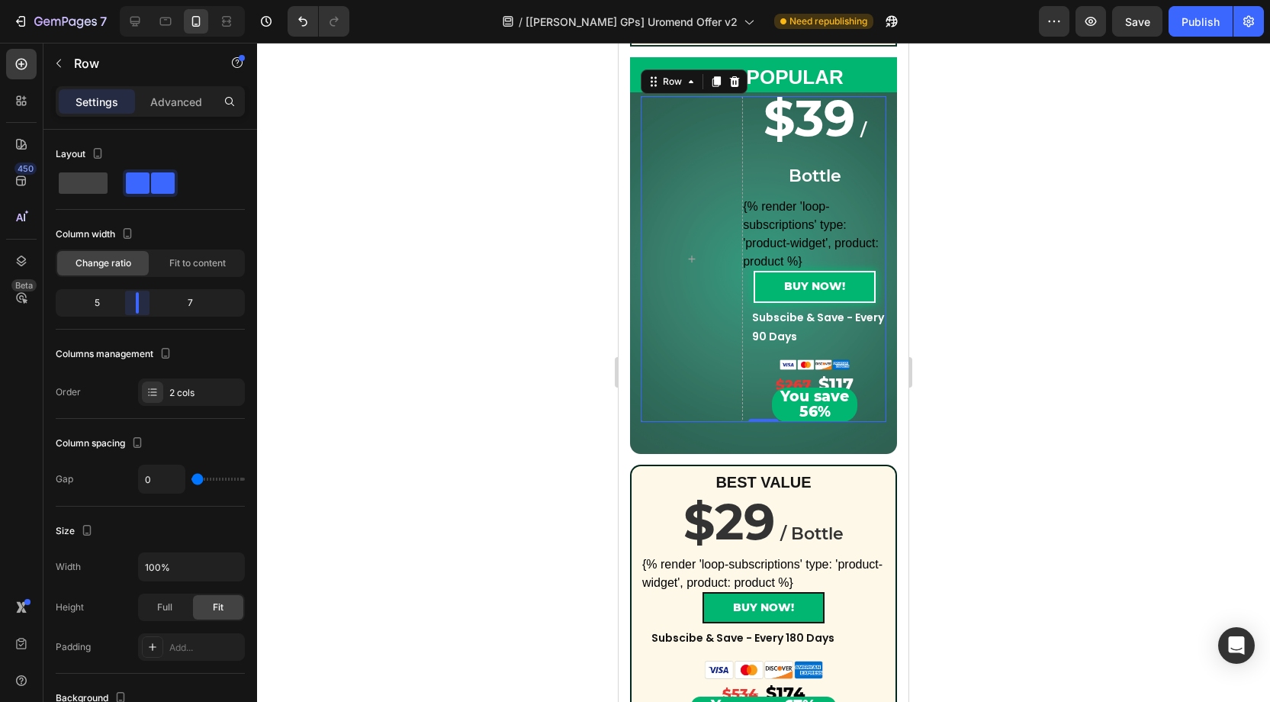
drag, startPoint x: 151, startPoint y: 306, endPoint x: 128, endPoint y: 305, distance: 22.9
click at [128, 0] on body "7 Version history / [[PERSON_NAME] GPs] Uromend Offer v2 Need republishing Prev…" at bounding box center [635, 0] width 1270 height 0
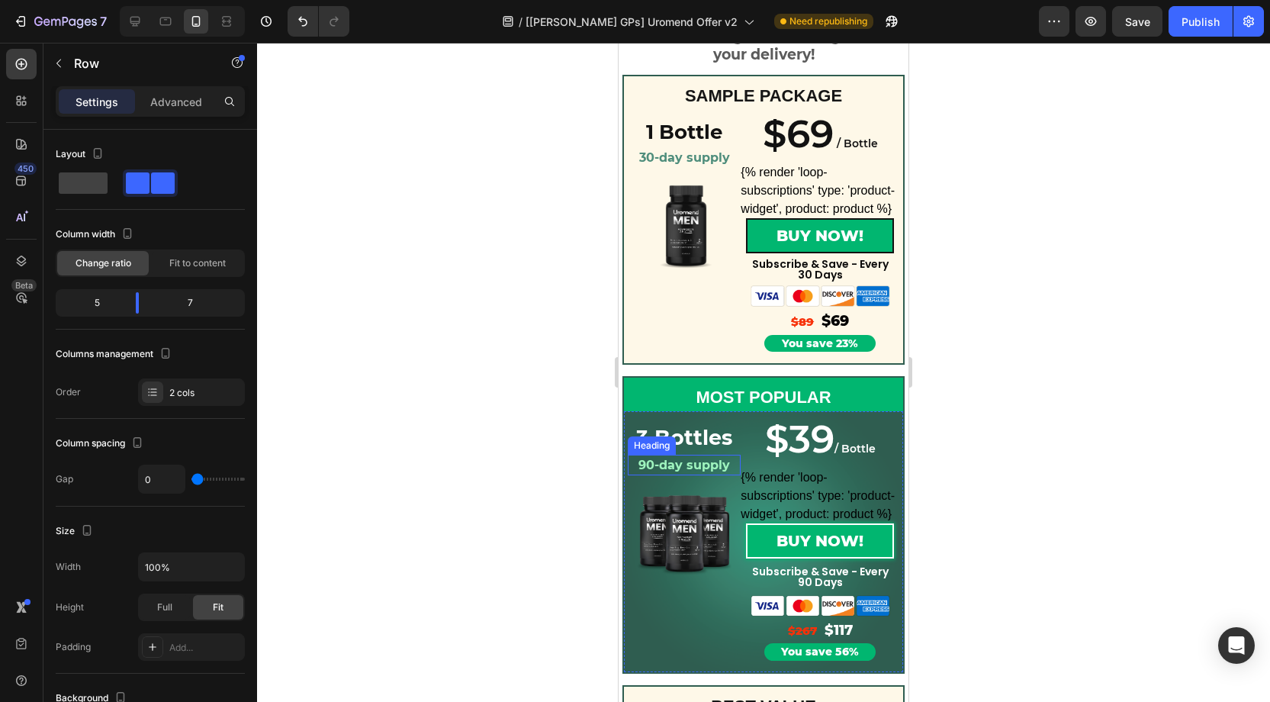
scroll to position [1407, 0]
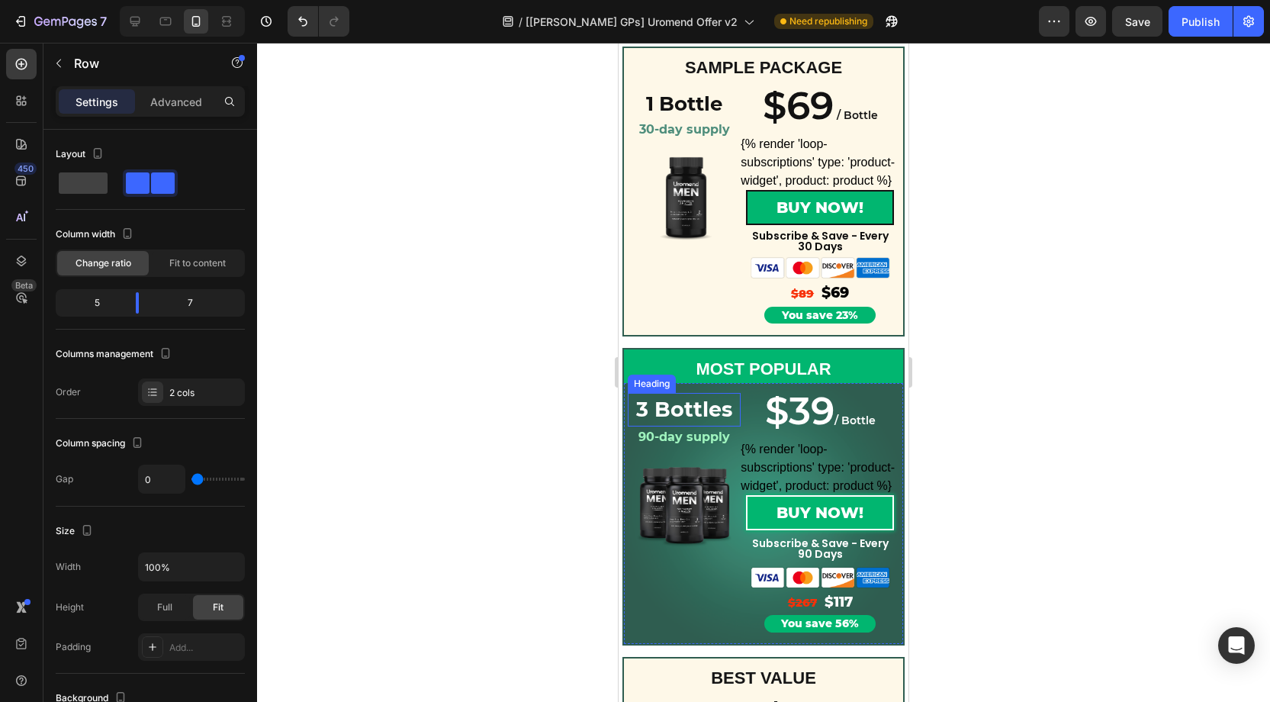
click at [689, 413] on strong "3 Bottles" at bounding box center [684, 409] width 96 height 25
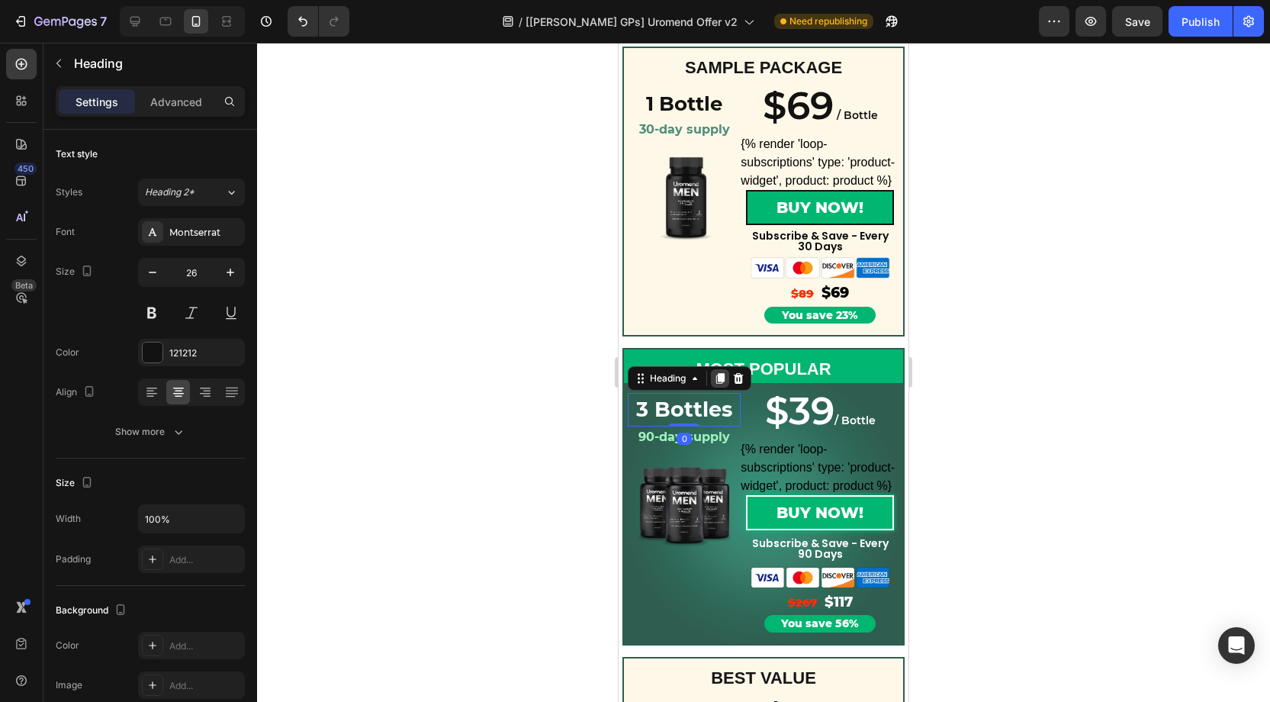
click at [723, 382] on icon at bounding box center [720, 378] width 8 height 11
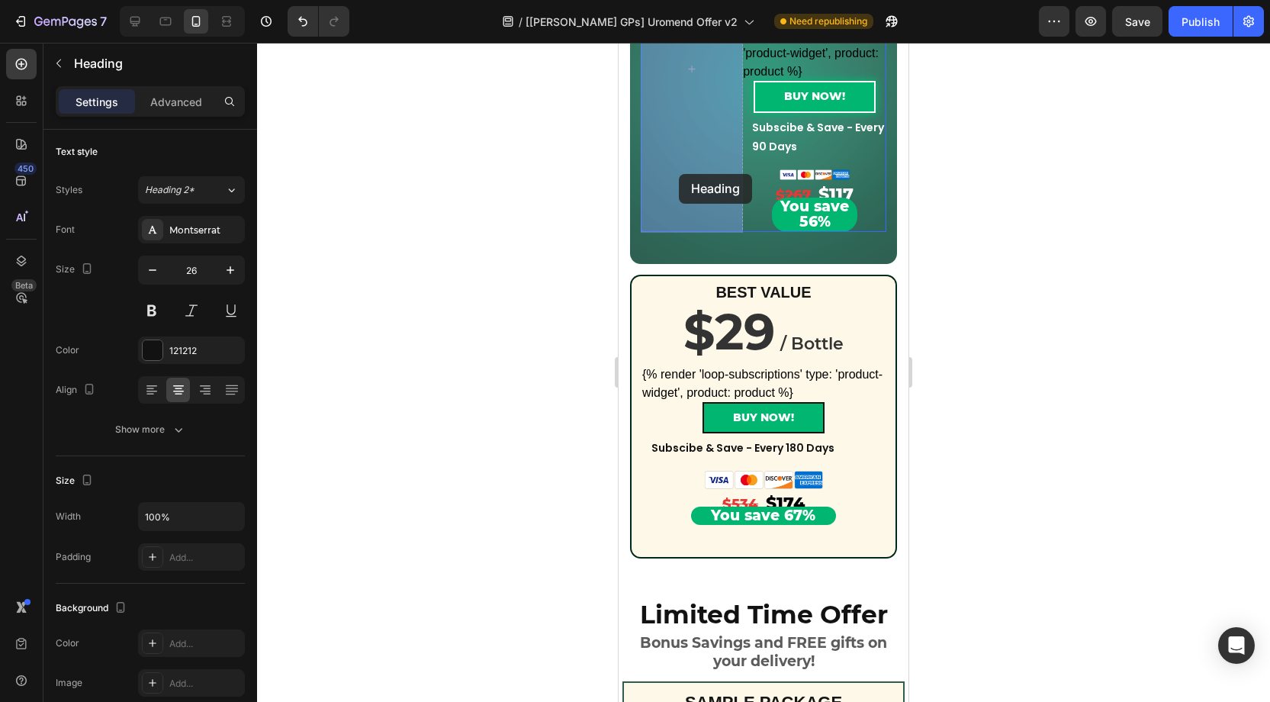
drag, startPoint x: 680, startPoint y: 417, endPoint x: 679, endPoint y: 174, distance: 243.3
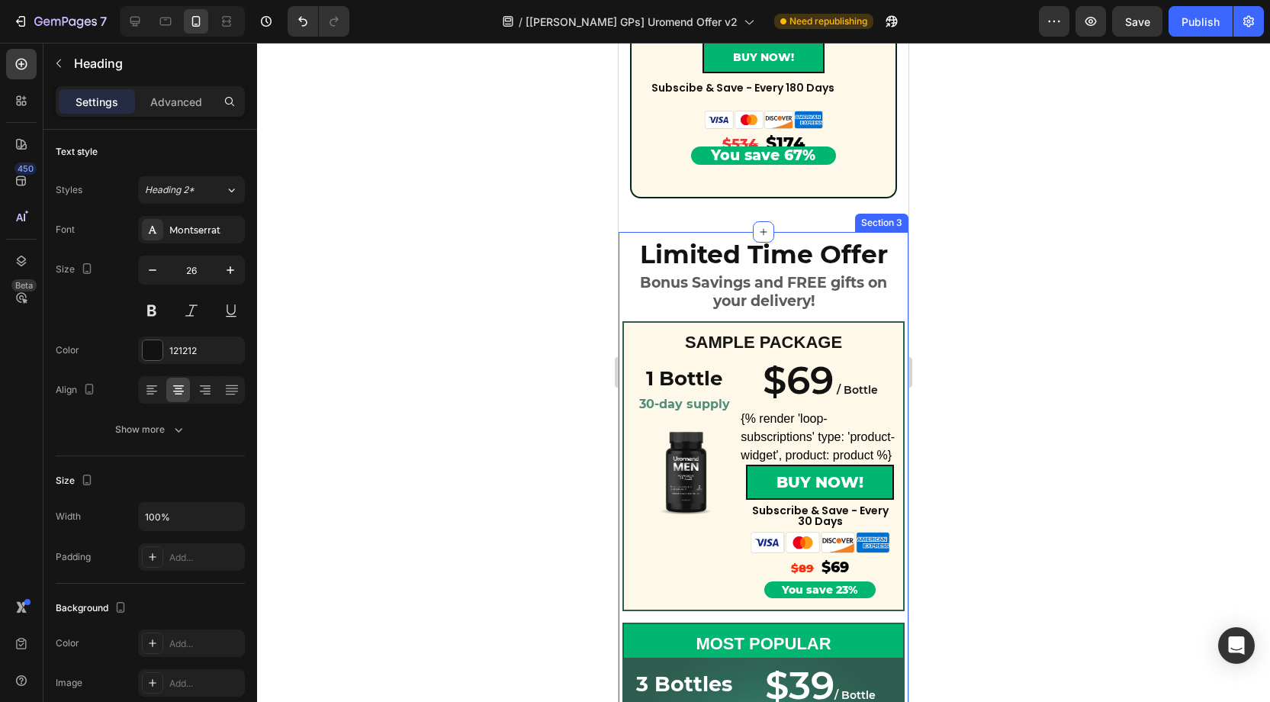
scroll to position [1149, 0]
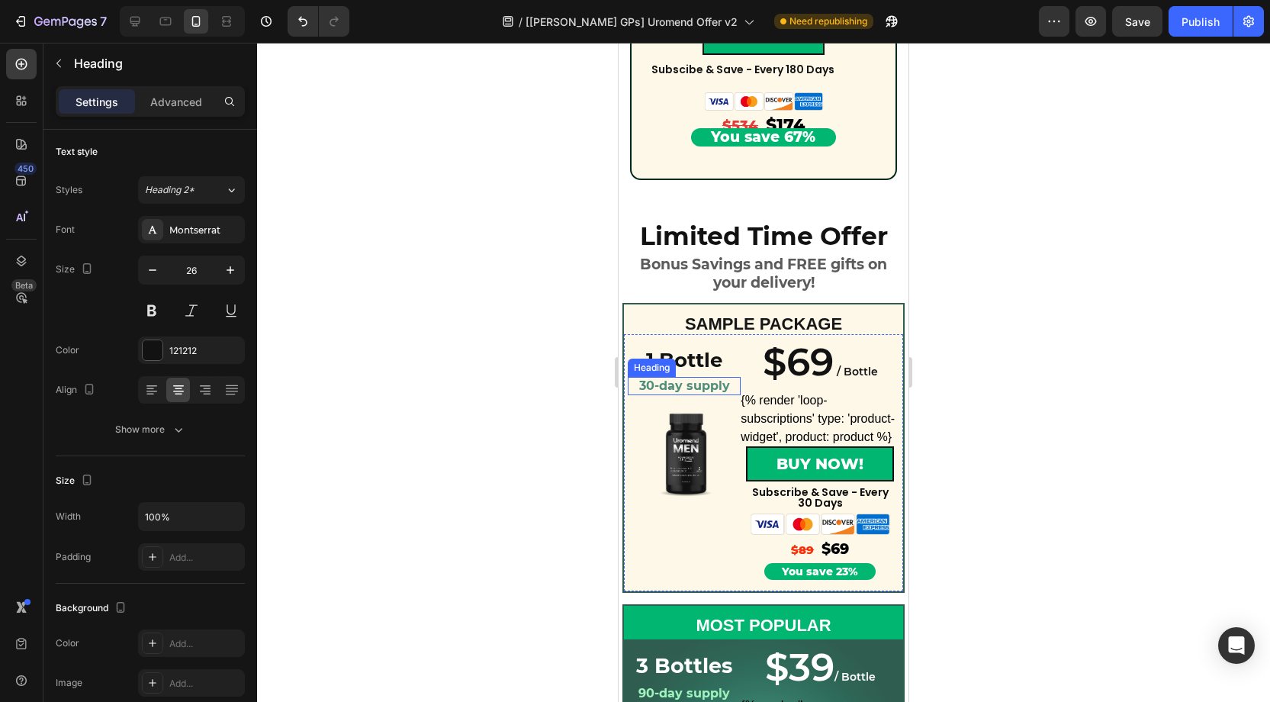
click at [700, 387] on strong "30-day supply" at bounding box center [684, 385] width 91 height 14
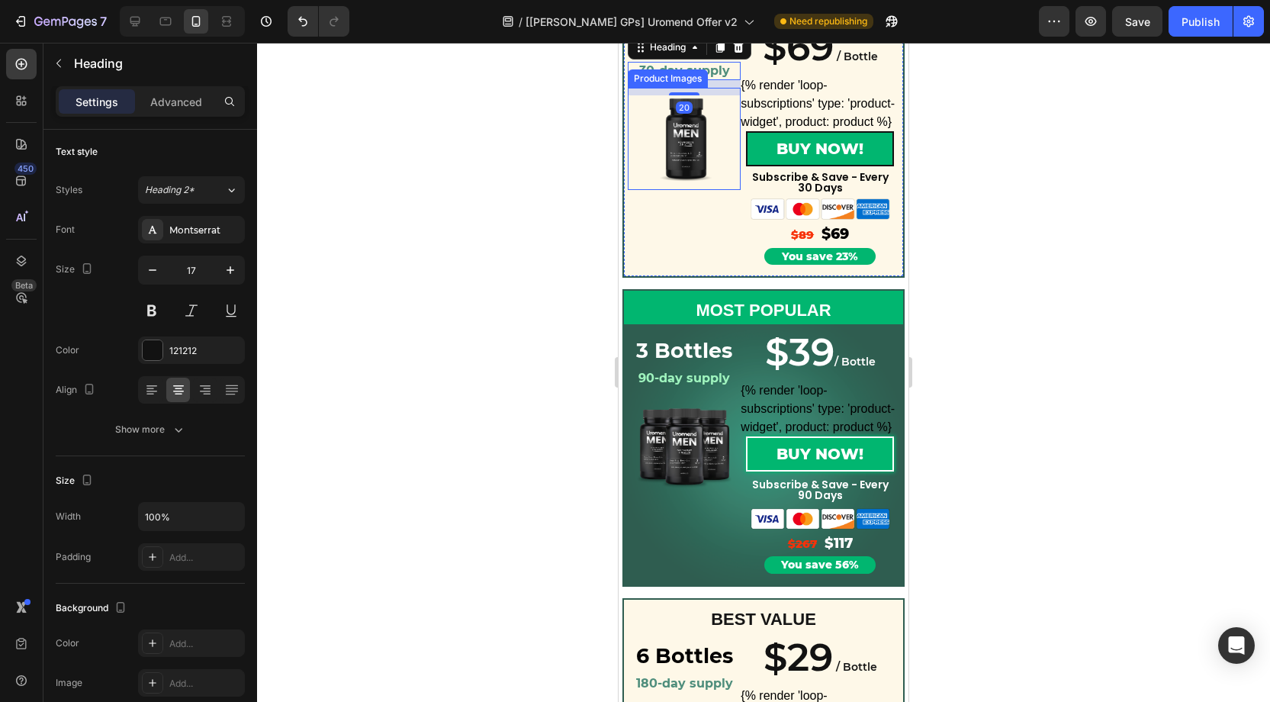
scroll to position [1508, 0]
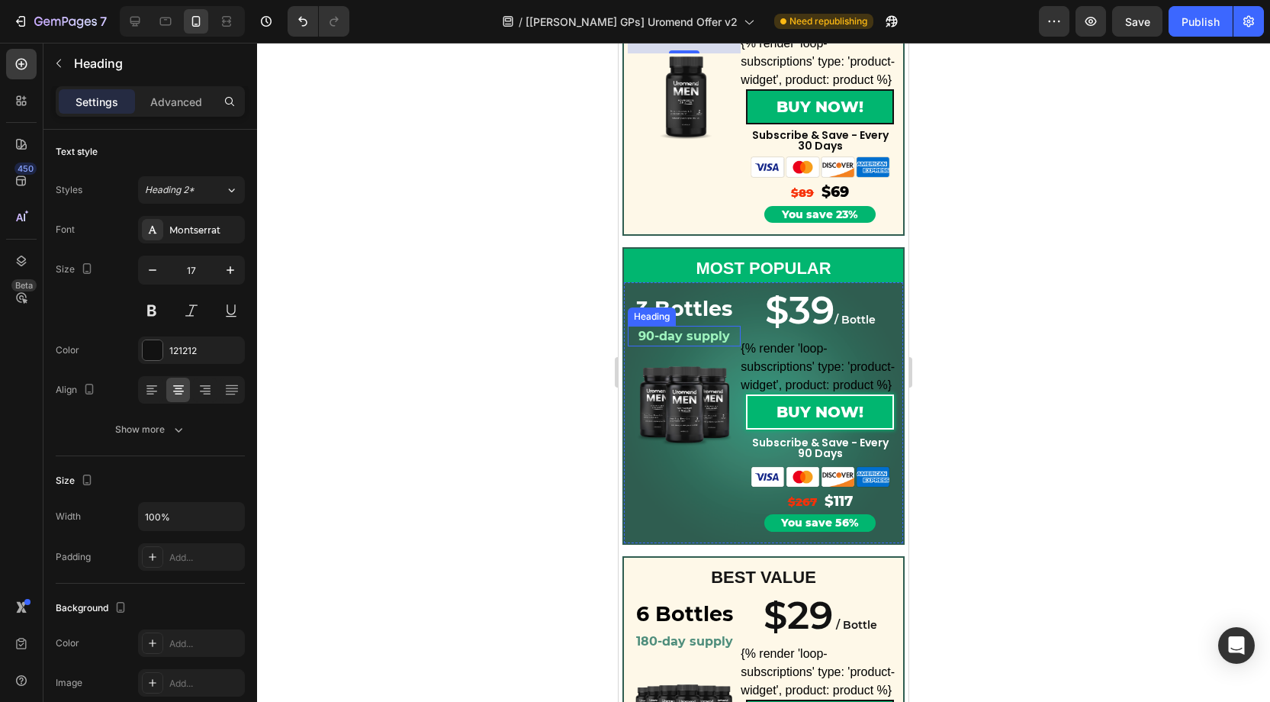
click at [717, 339] on strong "90-day supply" at bounding box center [684, 336] width 92 height 14
click at [723, 316] on icon at bounding box center [720, 311] width 12 height 12
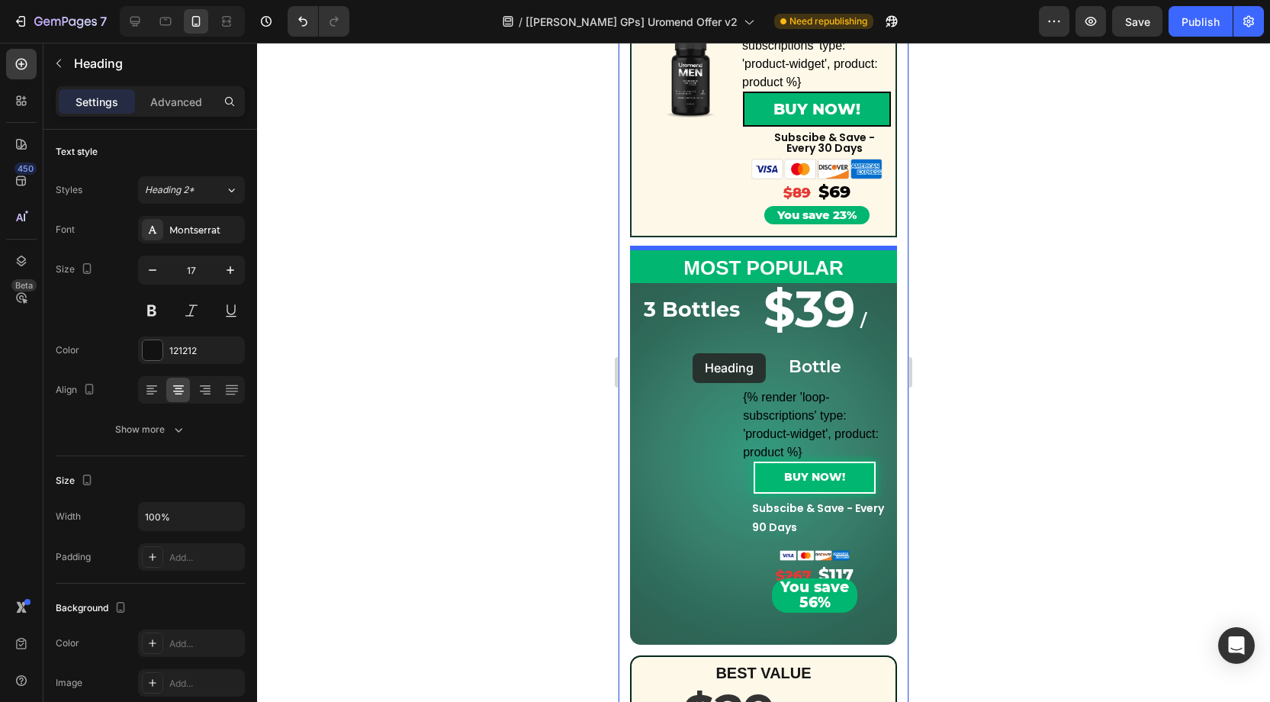
scroll to position [360, 0]
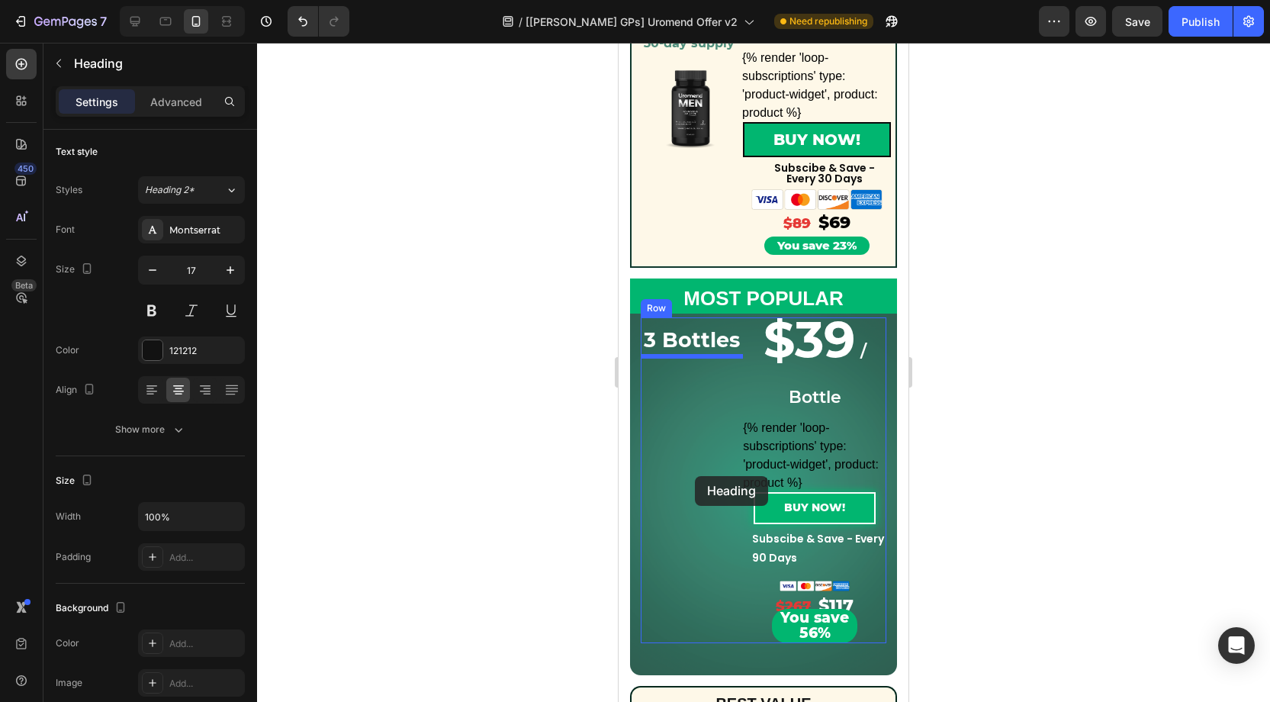
drag, startPoint x: 677, startPoint y: 342, endPoint x: 695, endPoint y: 476, distance: 135.4
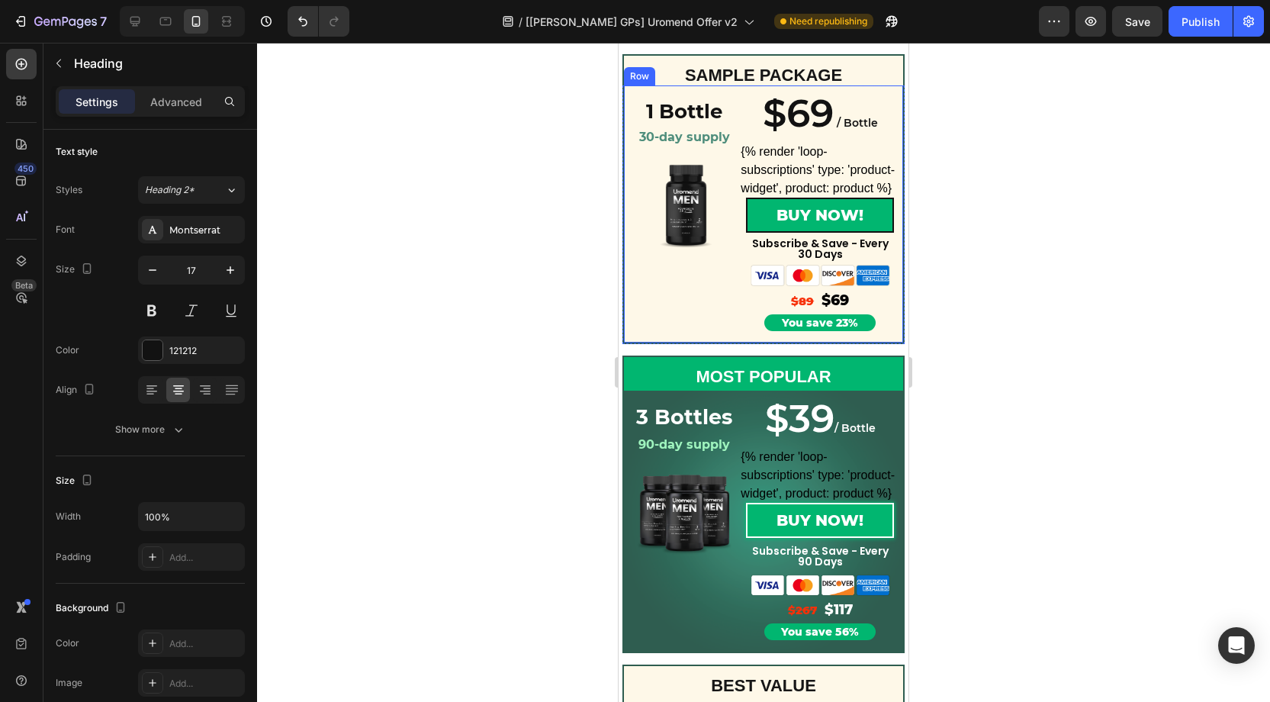
scroll to position [1467, 0]
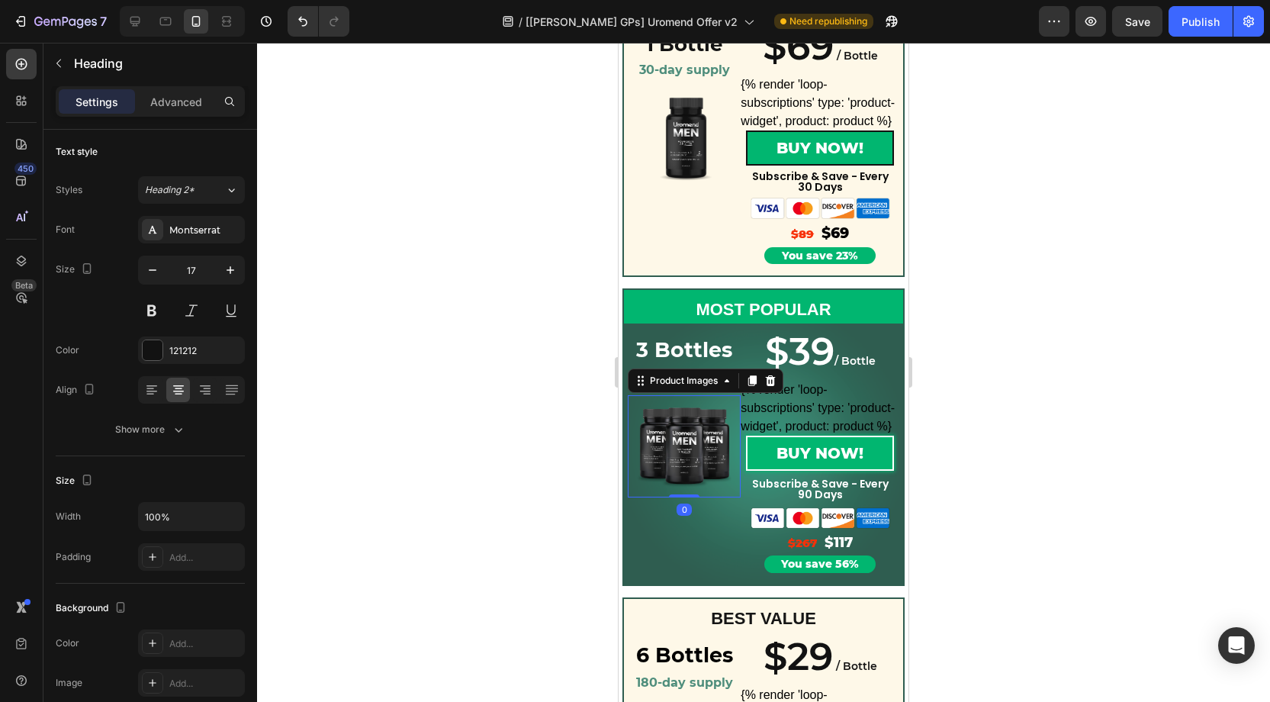
click at [681, 454] on img at bounding box center [683, 445] width 101 height 101
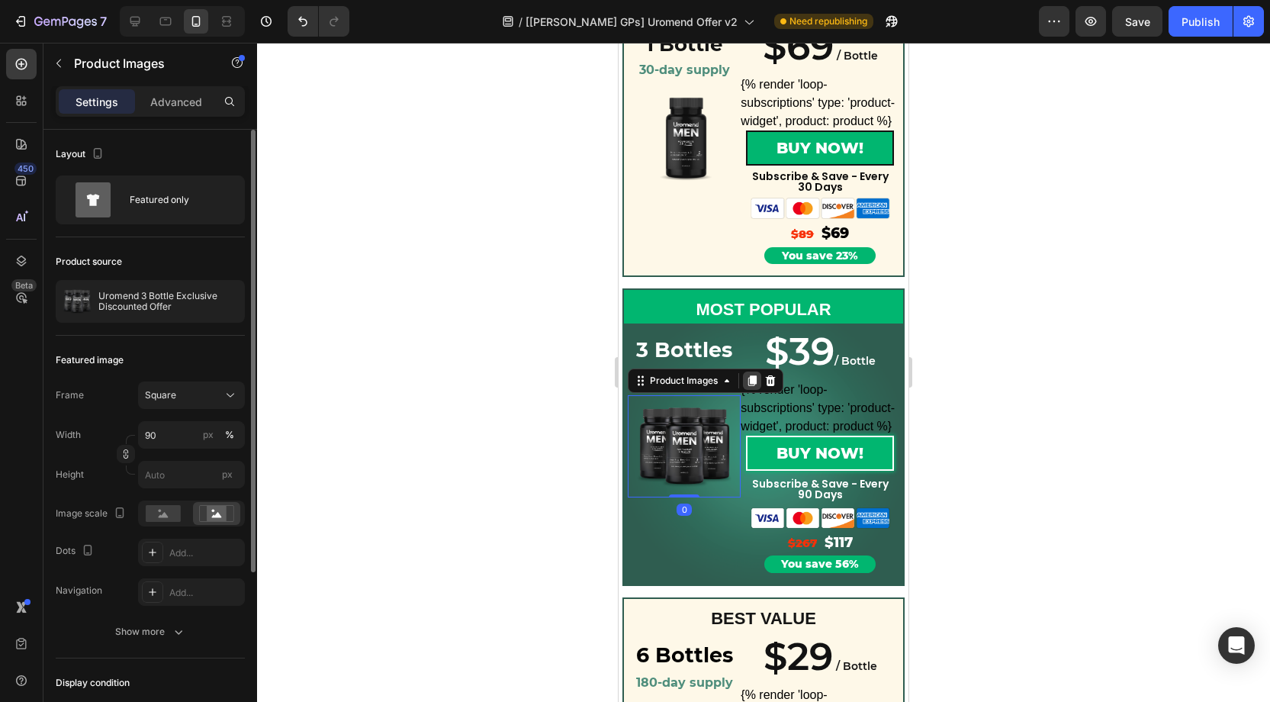
drag, startPoint x: 754, startPoint y: 381, endPoint x: 745, endPoint y: 387, distance: 10.4
click at [754, 381] on icon at bounding box center [752, 380] width 8 height 11
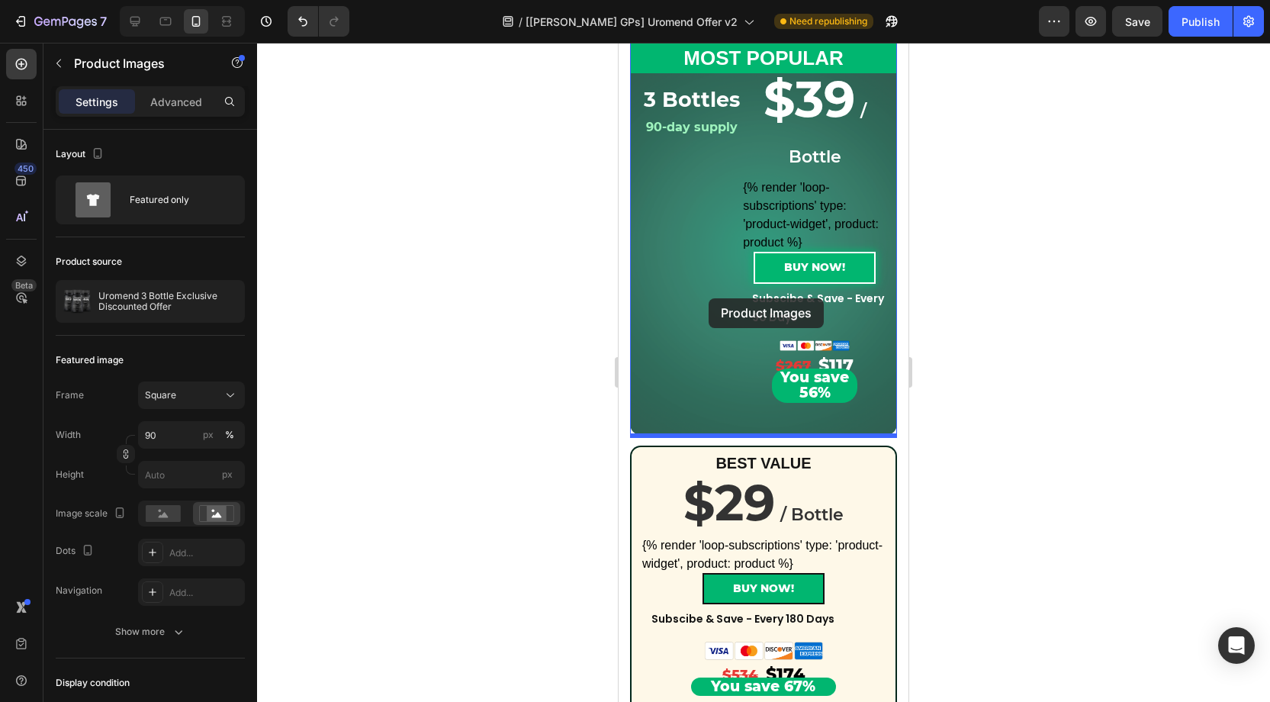
scroll to position [591, 0]
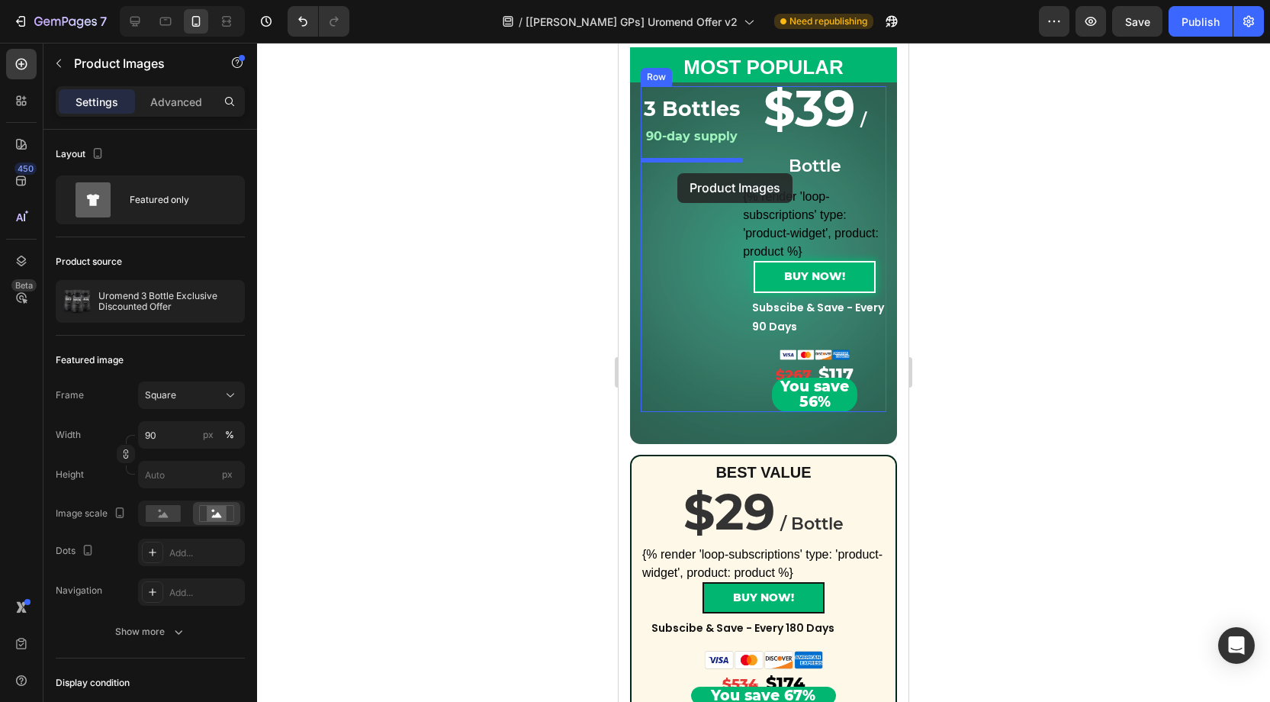
drag, startPoint x: 691, startPoint y: 468, endPoint x: 677, endPoint y: 173, distance: 295.5
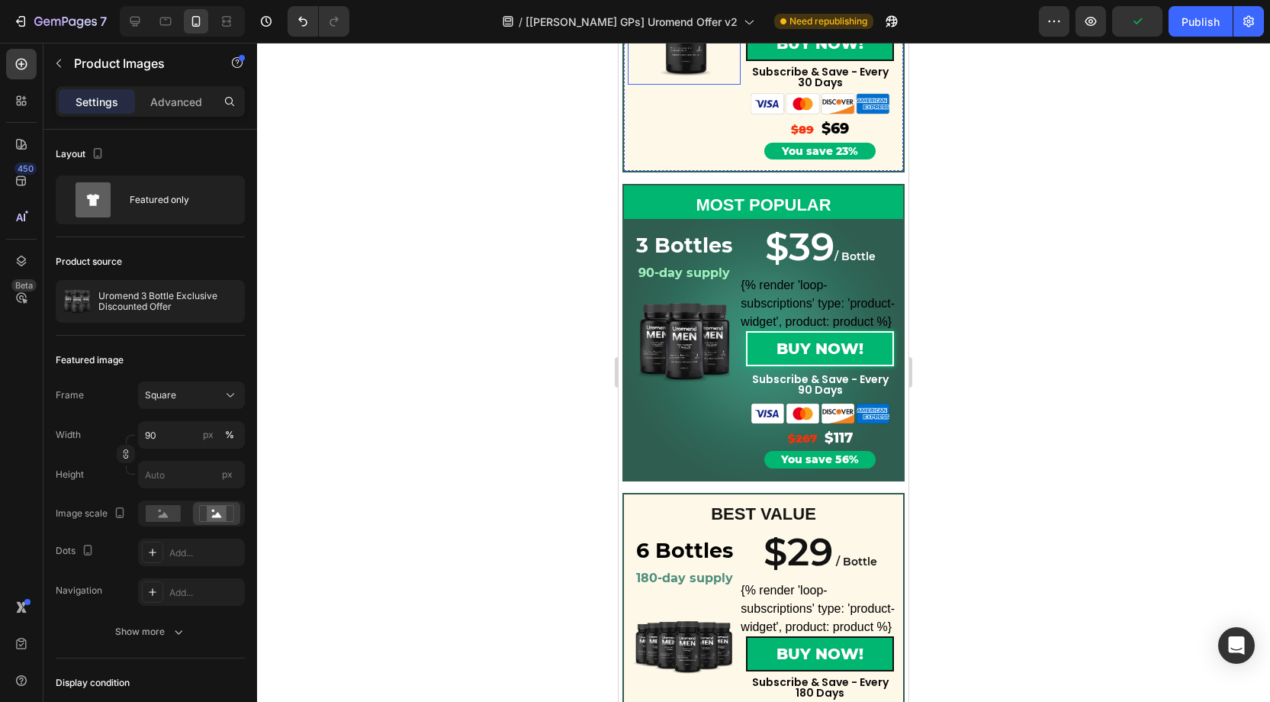
scroll to position [1609, 0]
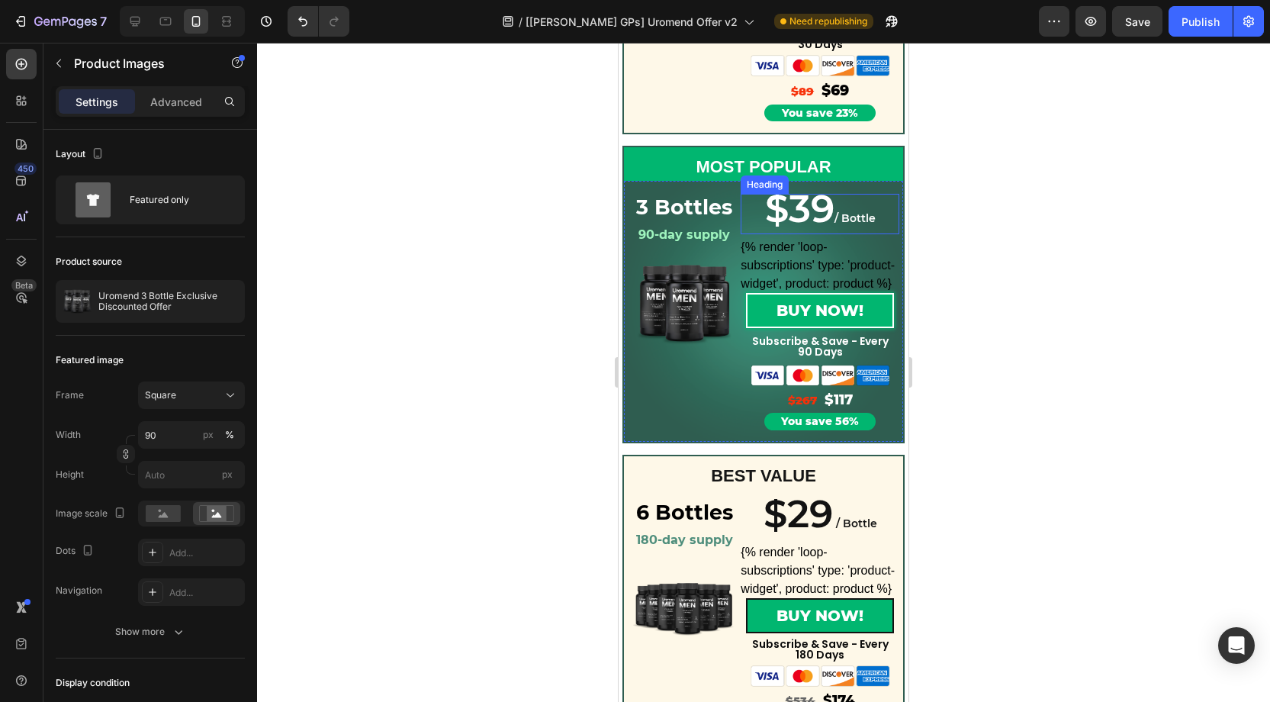
click at [831, 220] on span "$39" at bounding box center [799, 208] width 69 height 47
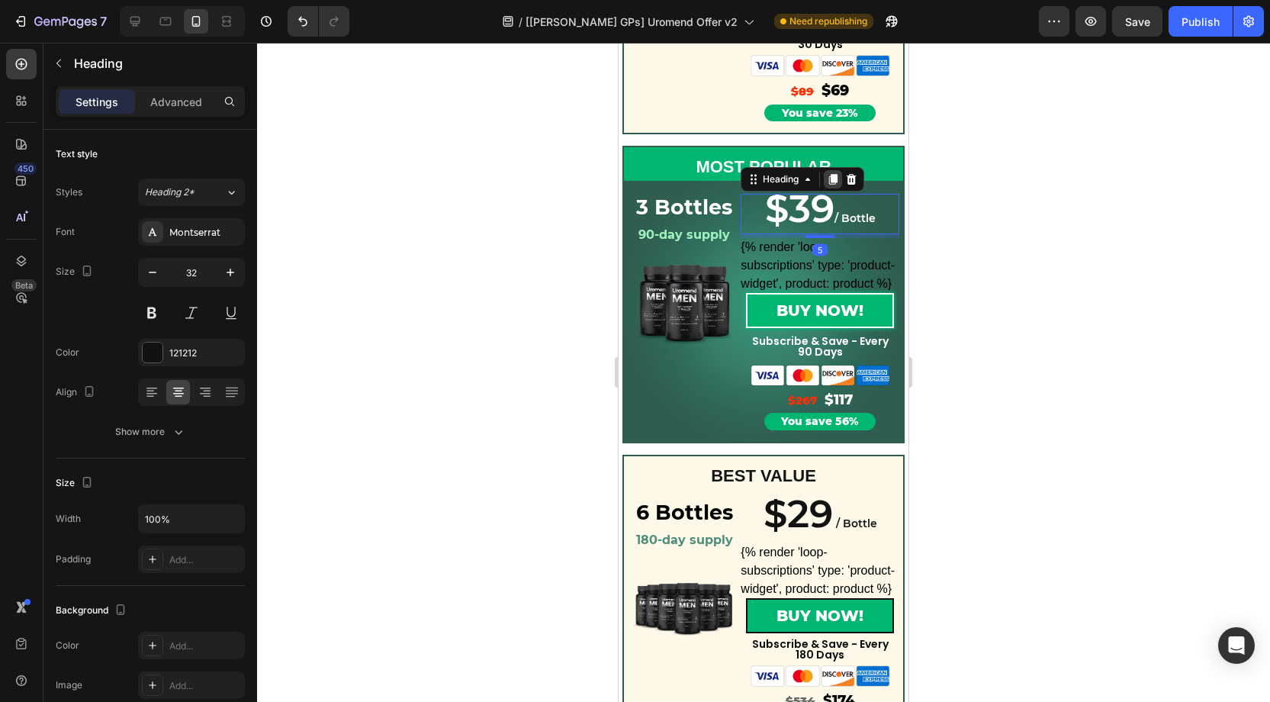
click at [836, 180] on icon at bounding box center [833, 179] width 8 height 11
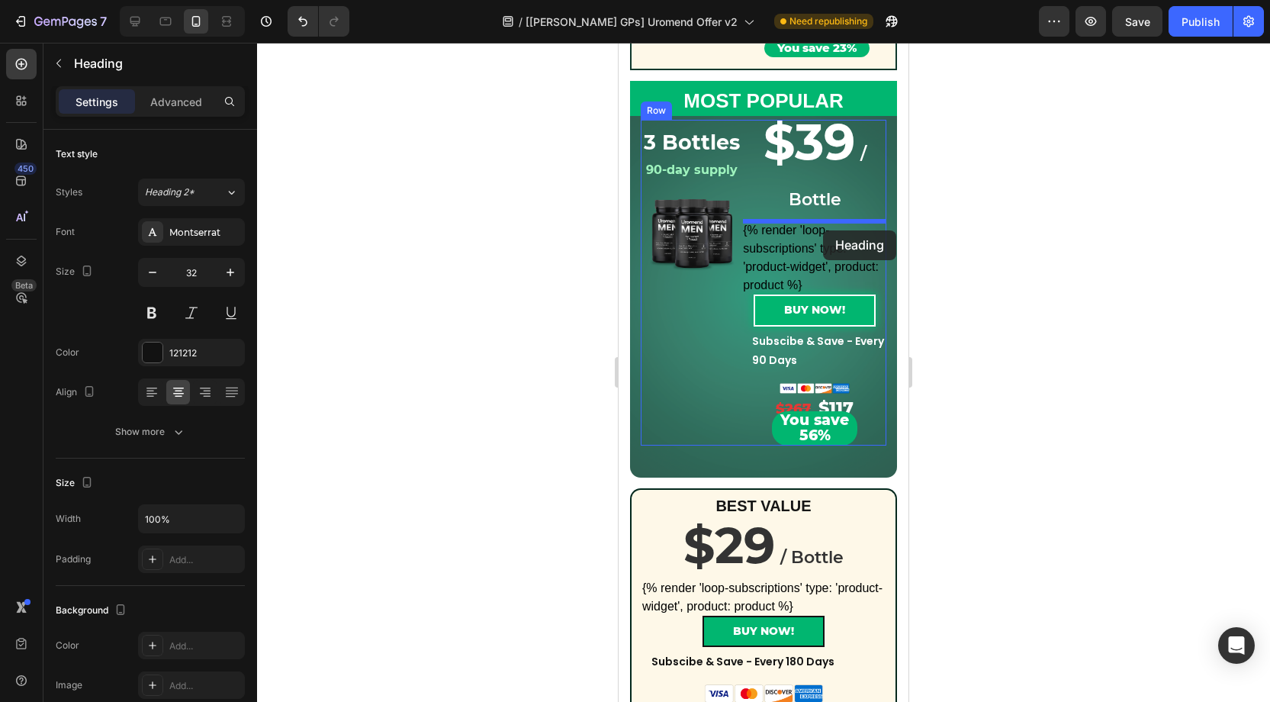
scroll to position [554, 0]
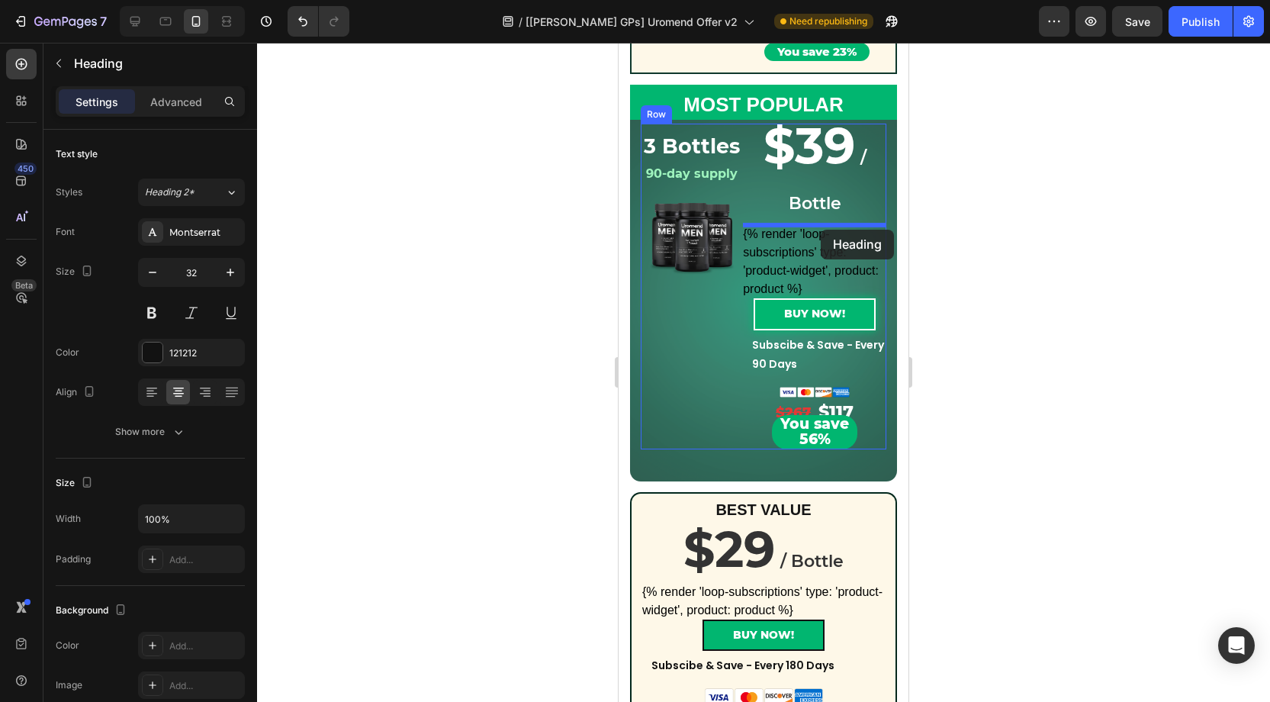
drag, startPoint x: 784, startPoint y: 239, endPoint x: 820, endPoint y: 230, distance: 37.0
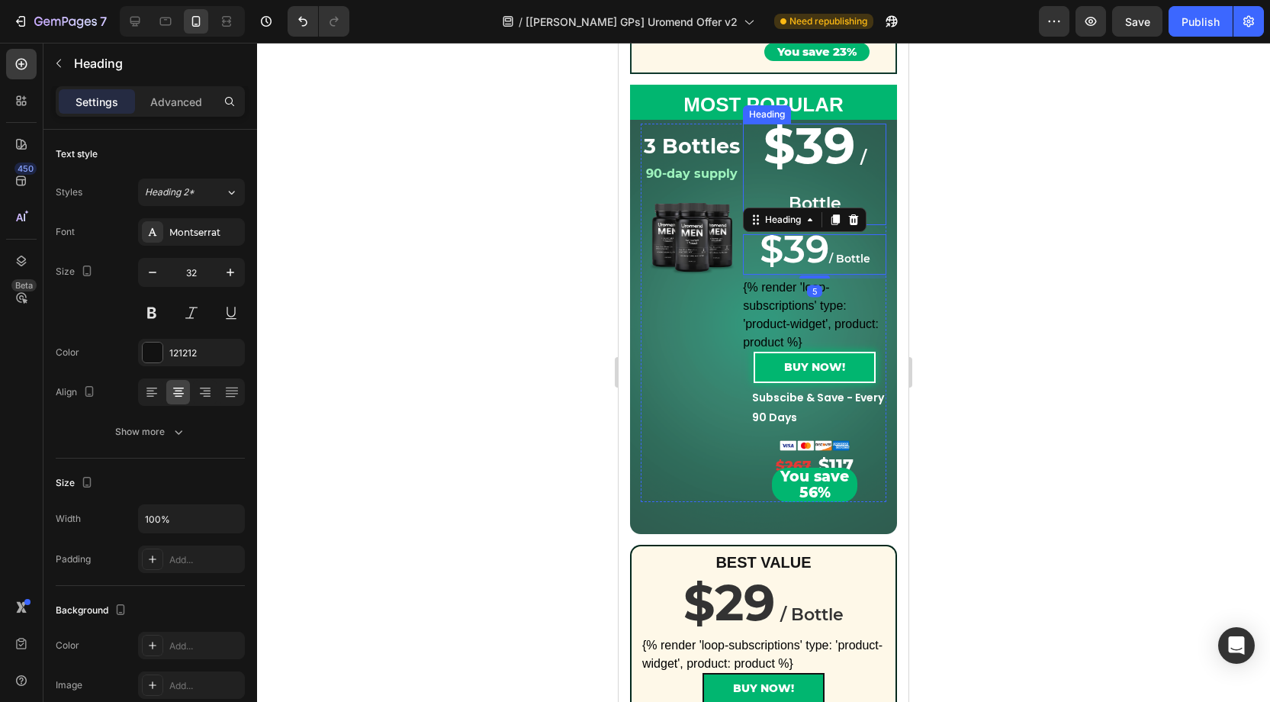
click at [813, 170] on strong "$39" at bounding box center [809, 145] width 92 height 60
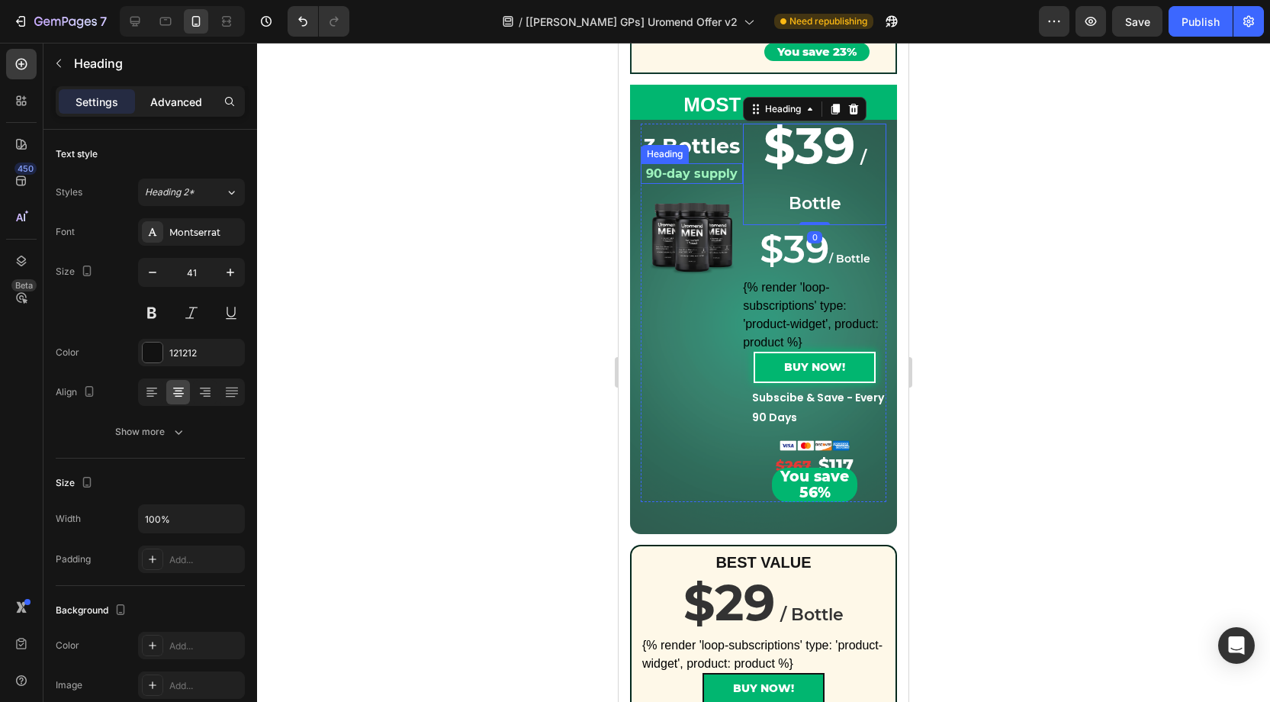
click at [191, 108] on p "Advanced" at bounding box center [176, 102] width 52 height 16
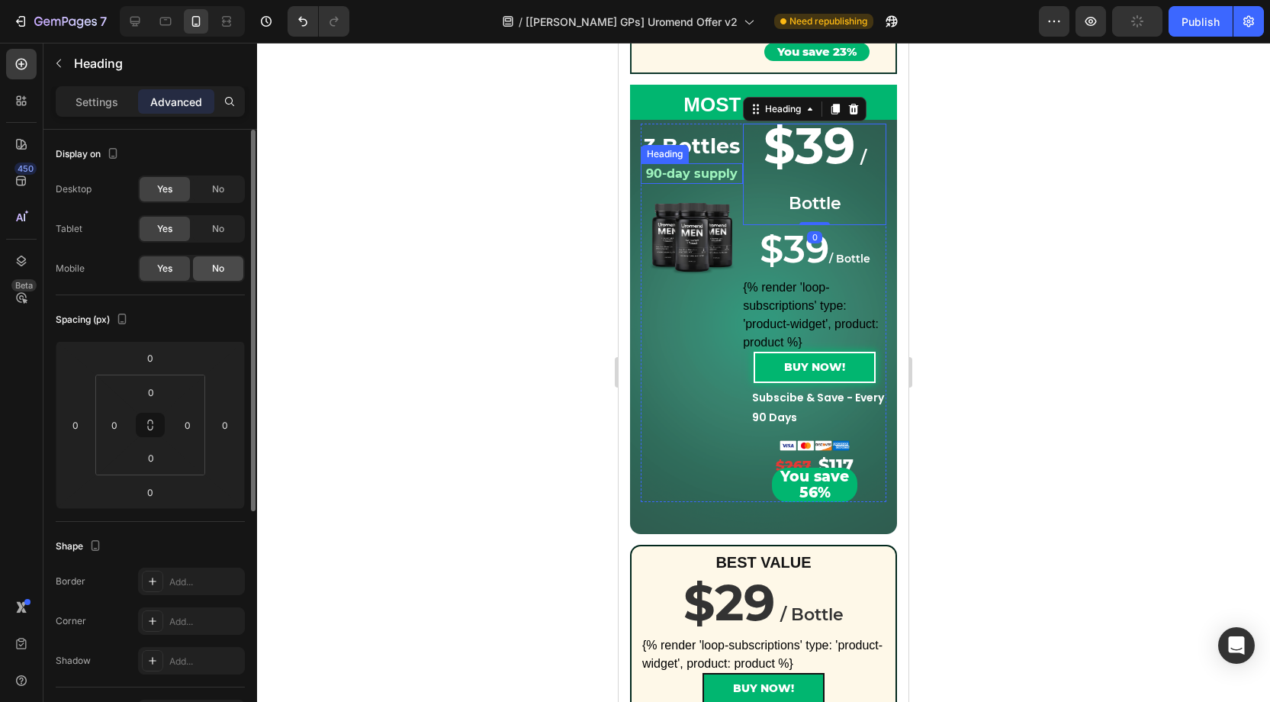
click at [219, 269] on span "No" at bounding box center [218, 269] width 12 height 14
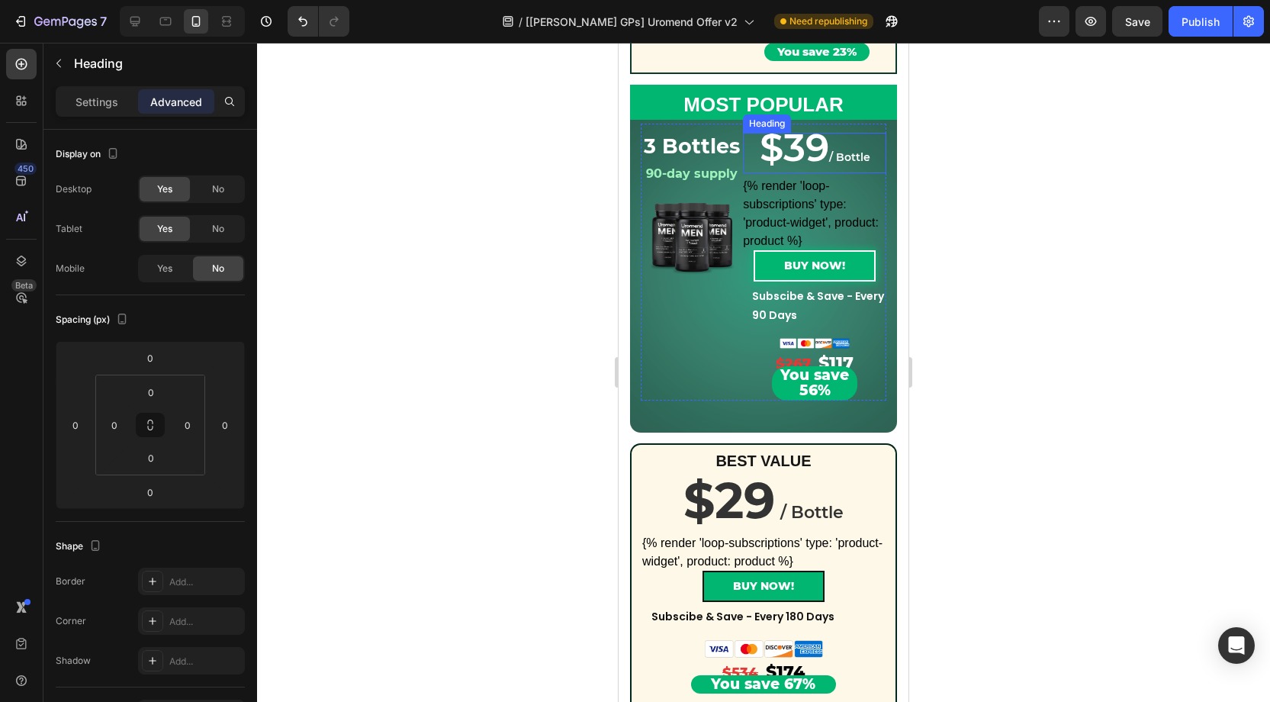
click at [807, 157] on span "$39" at bounding box center [794, 147] width 69 height 47
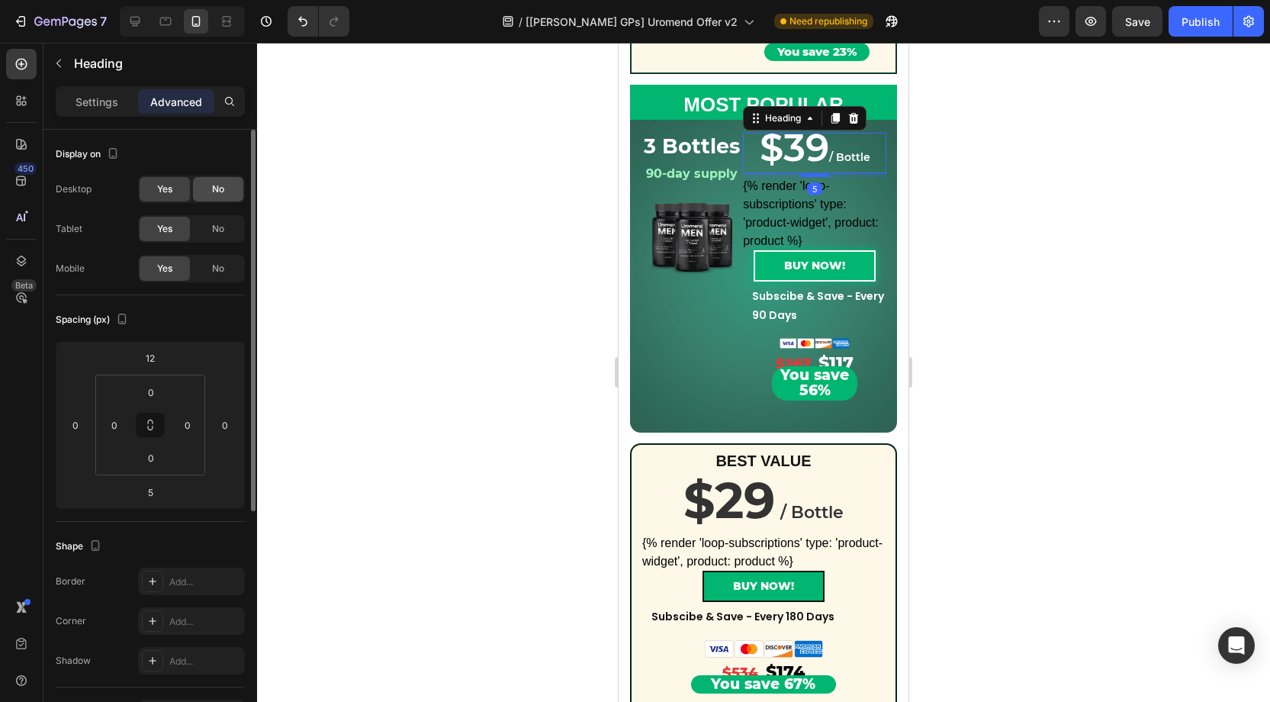
drag, startPoint x: 221, startPoint y: 233, endPoint x: 220, endPoint y: 200, distance: 33.6
click at [221, 231] on span "No" at bounding box center [218, 229] width 12 height 14
click at [220, 192] on span "No" at bounding box center [218, 189] width 12 height 14
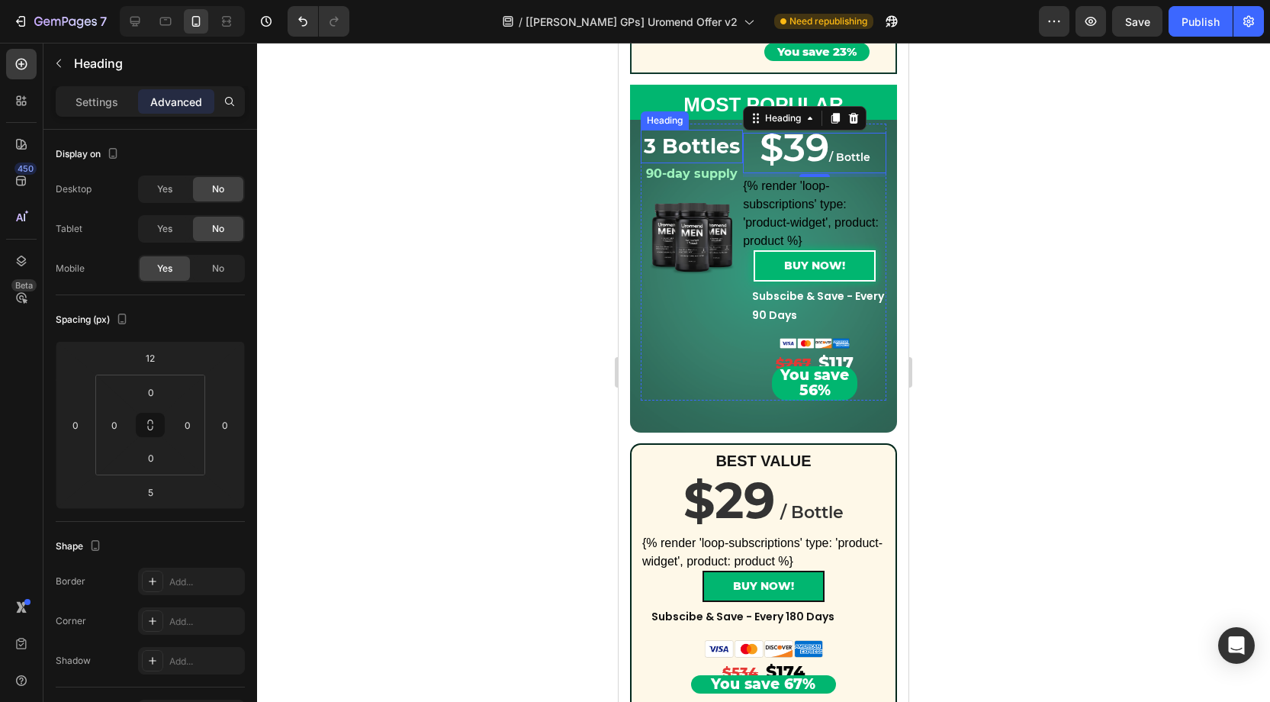
click at [699, 145] on strong "3 Bottles" at bounding box center [692, 145] width 96 height 25
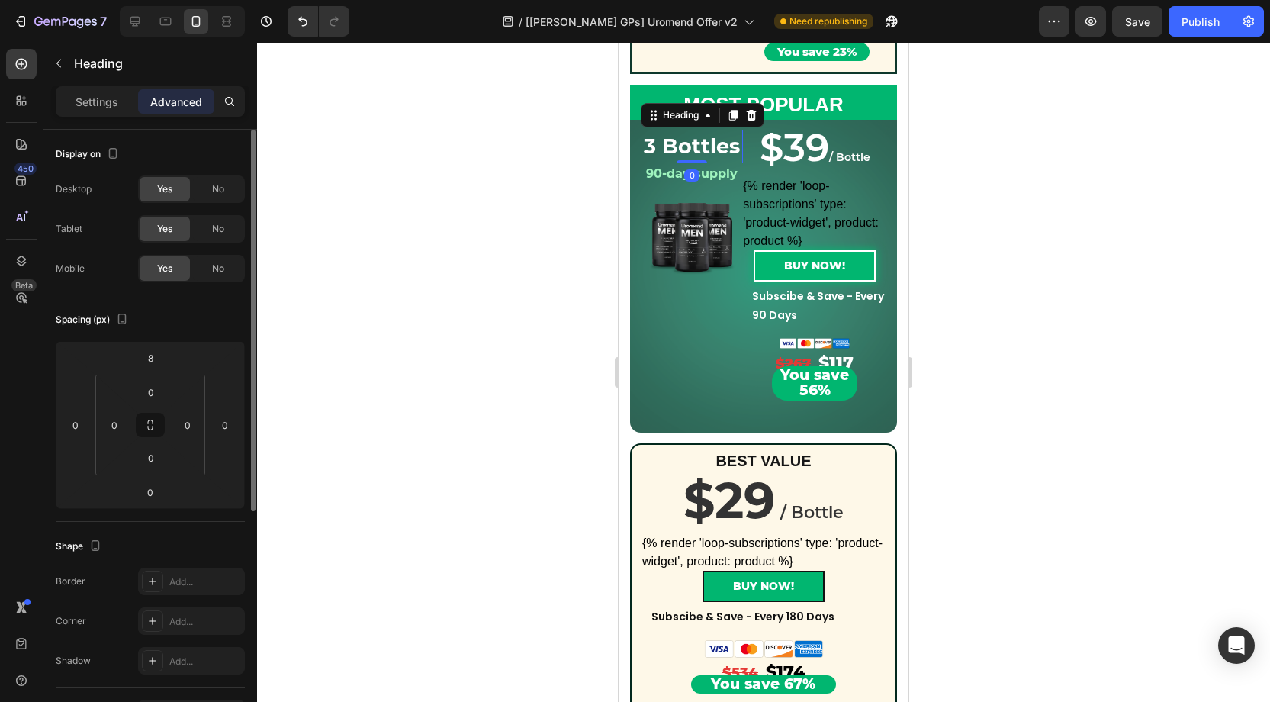
drag, startPoint x: 214, startPoint y: 228, endPoint x: 219, endPoint y: 203, distance: 25.7
click at [214, 227] on span "No" at bounding box center [218, 229] width 12 height 14
click at [222, 190] on span "No" at bounding box center [218, 189] width 12 height 14
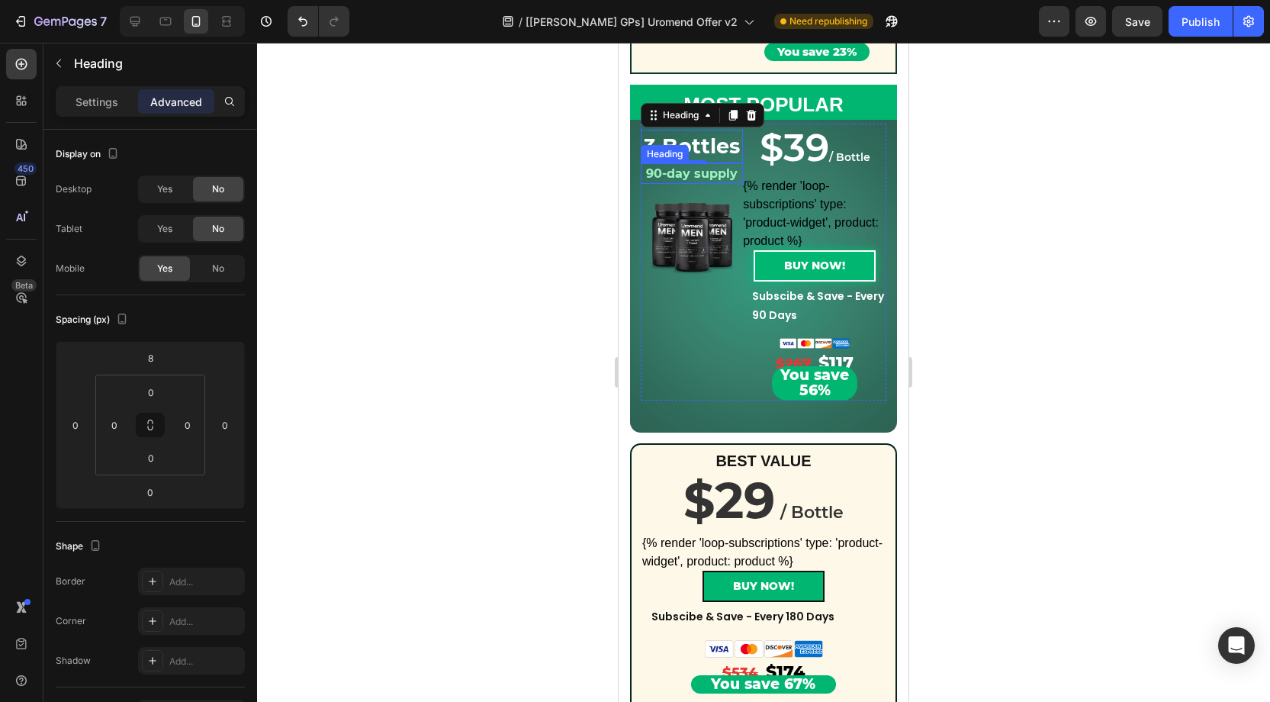
drag, startPoint x: 664, startPoint y: 178, endPoint x: 626, endPoint y: 185, distance: 37.9
click at [663, 178] on strong "90-day supply" at bounding box center [692, 173] width 92 height 14
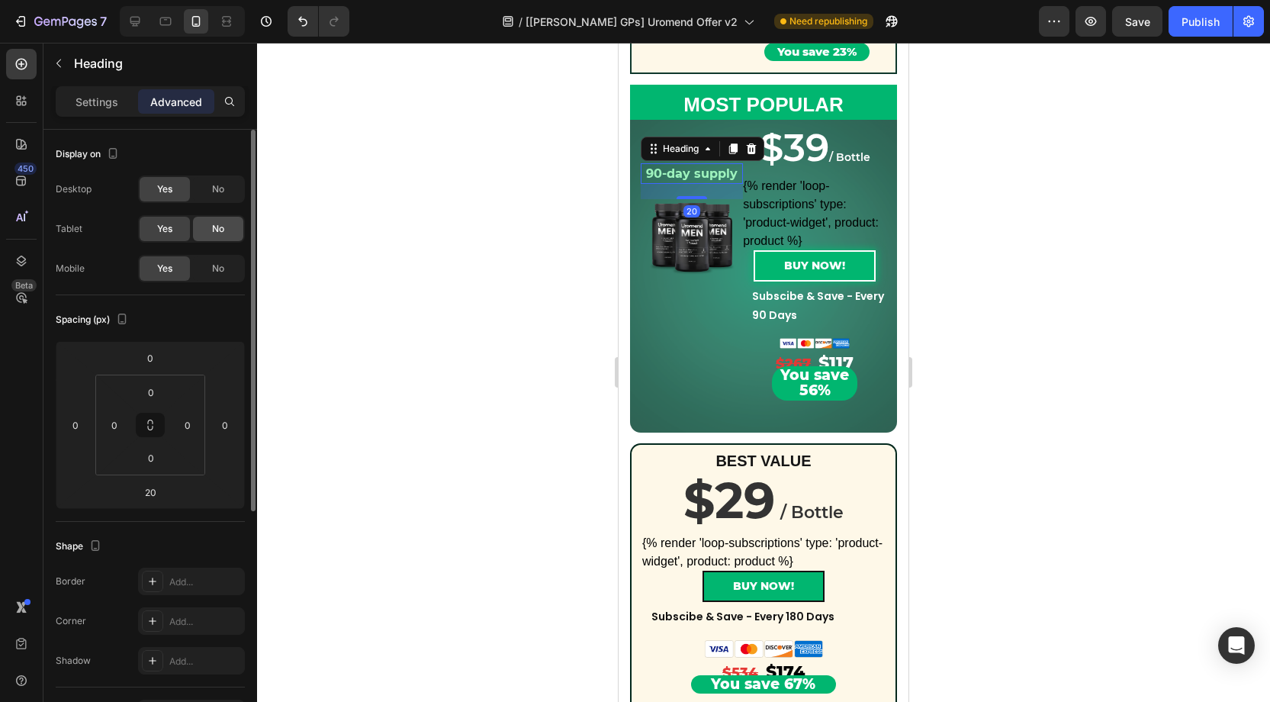
click at [230, 222] on div "No" at bounding box center [218, 229] width 50 height 24
click at [228, 194] on div "No" at bounding box center [218, 189] width 50 height 24
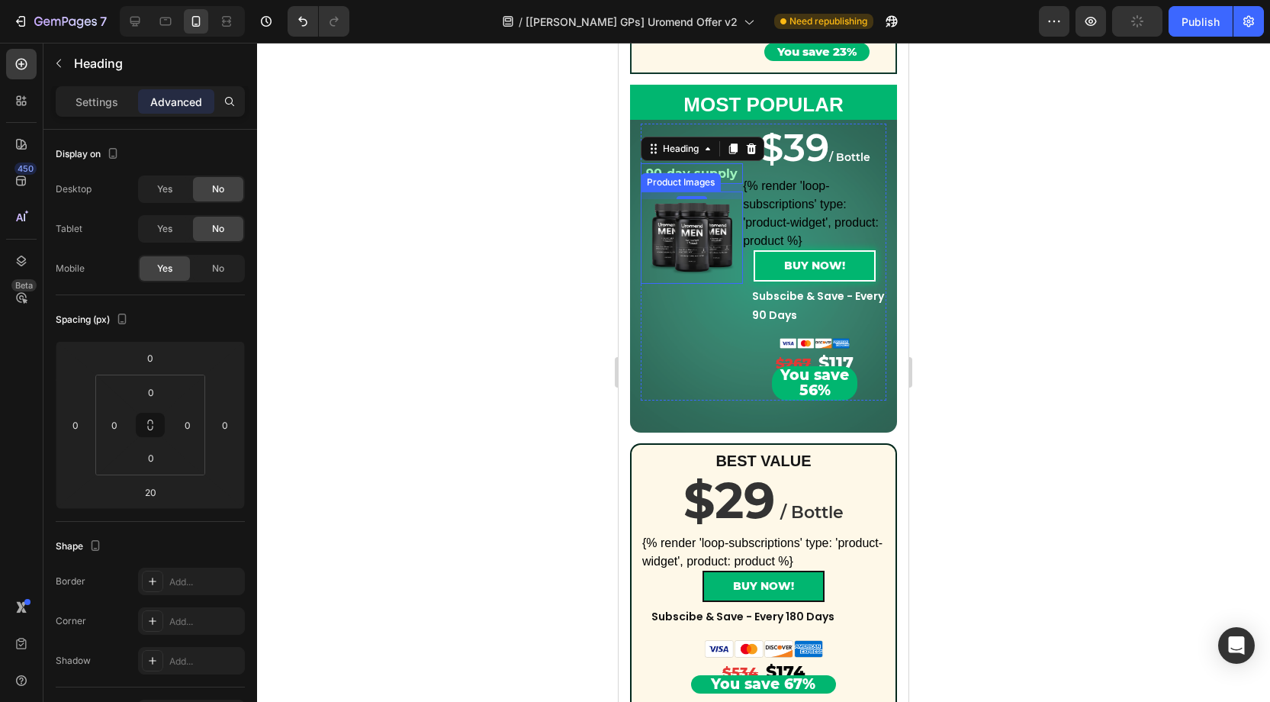
click at [682, 233] on img at bounding box center [692, 237] width 92 height 92
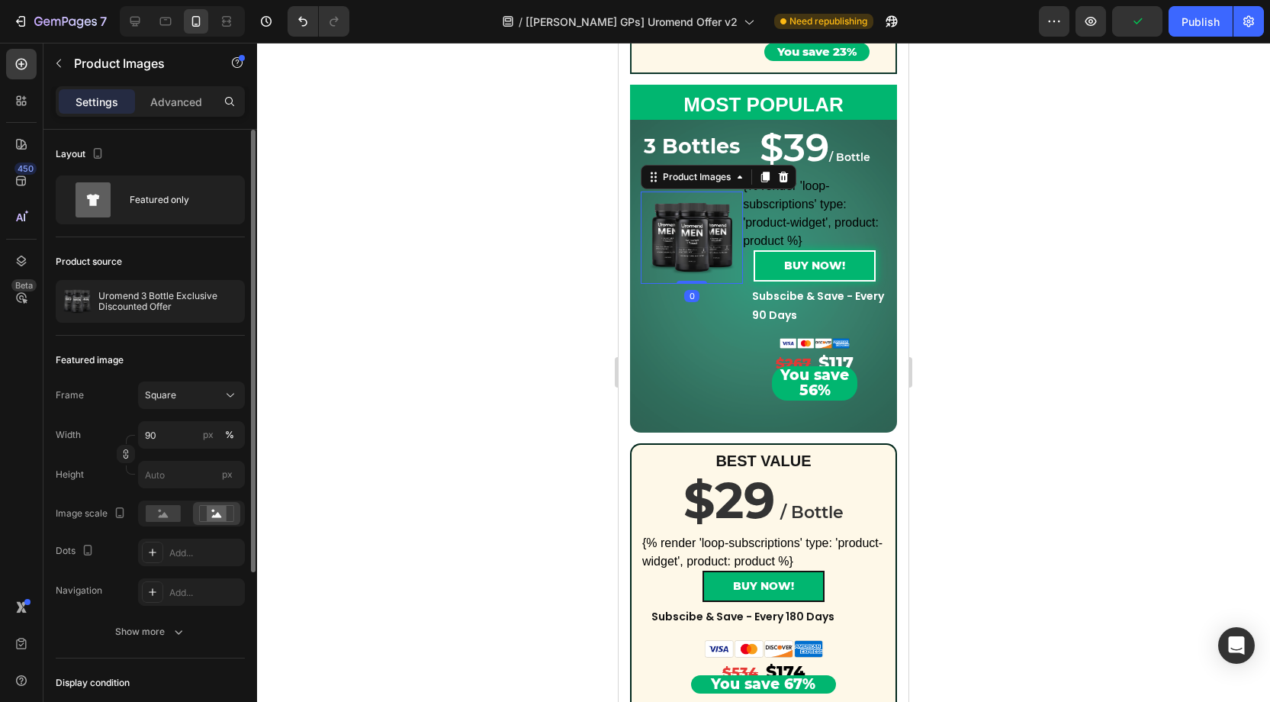
drag, startPoint x: 186, startPoint y: 96, endPoint x: 231, endPoint y: 138, distance: 61.5
click at [188, 98] on p "Advanced" at bounding box center [176, 102] width 52 height 16
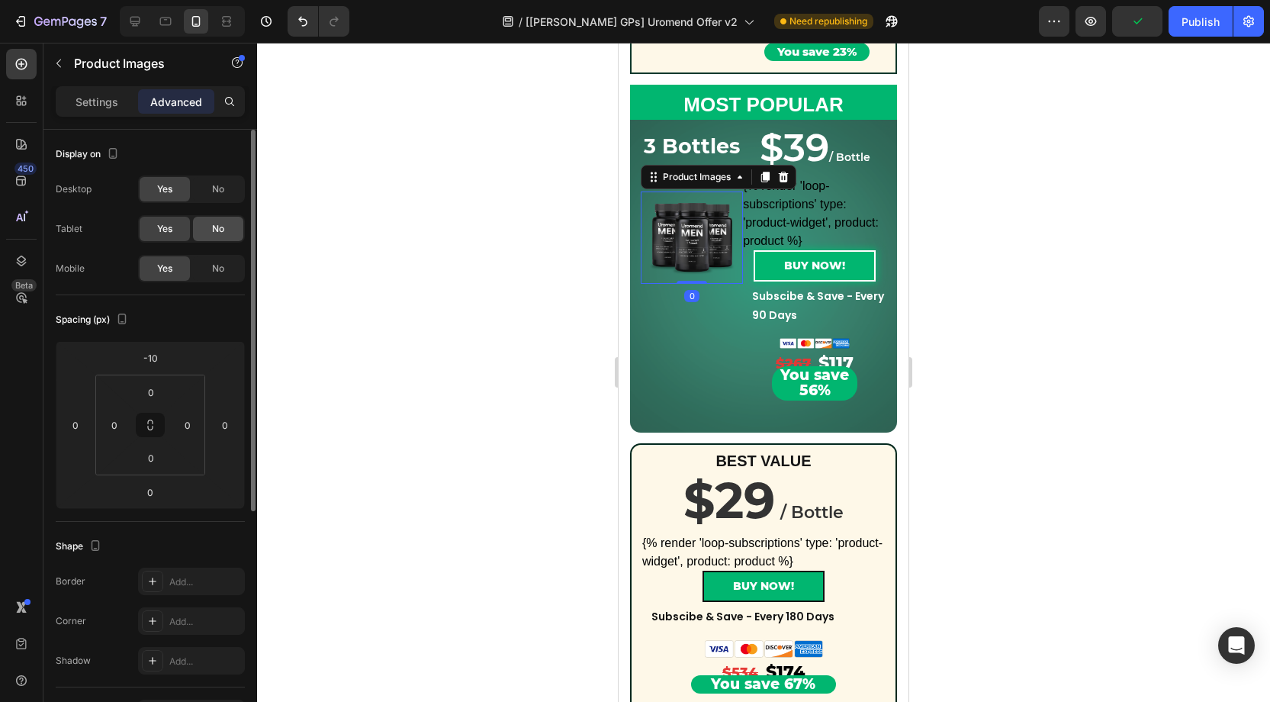
drag, startPoint x: 221, startPoint y: 227, endPoint x: 230, endPoint y: 198, distance: 30.2
click at [223, 223] on span "No" at bounding box center [218, 229] width 12 height 14
drag, startPoint x: 225, startPoint y: 186, endPoint x: 242, endPoint y: 188, distance: 16.8
click at [230, 186] on div "No" at bounding box center [218, 189] width 50 height 24
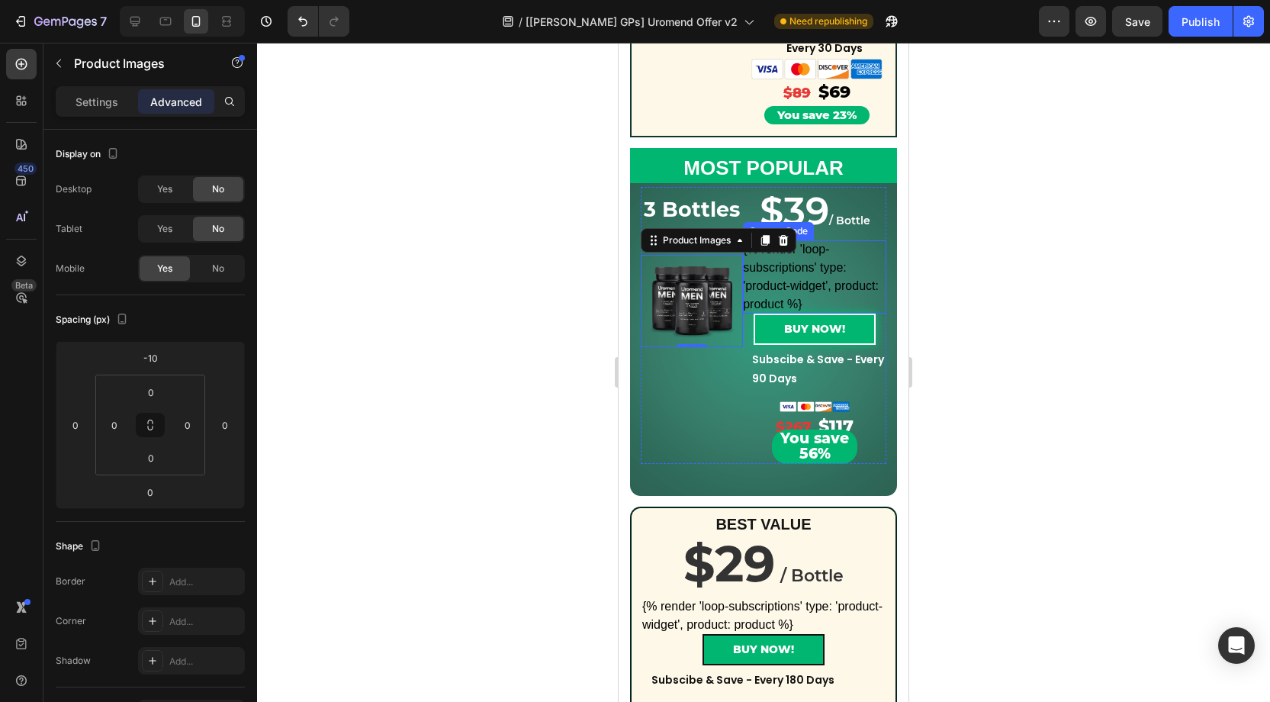
scroll to position [503, 0]
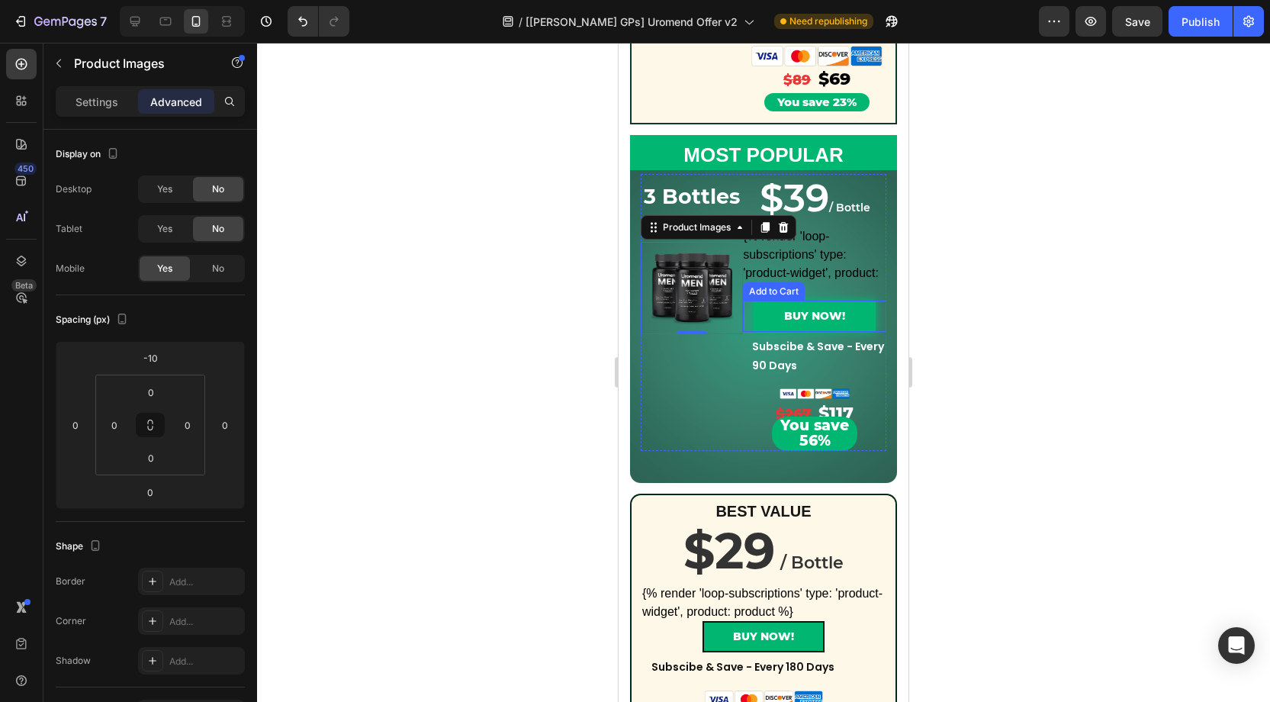
click at [770, 311] on button "BUY NOW!" at bounding box center [815, 316] width 122 height 31
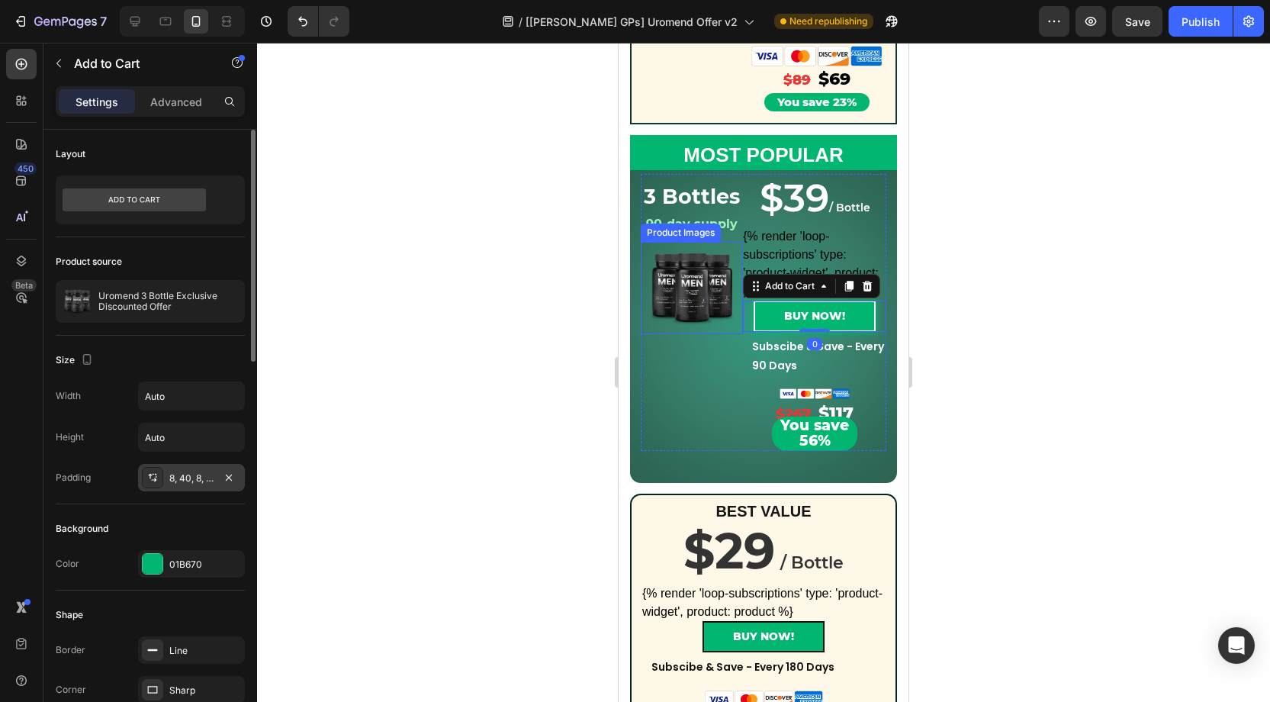
click at [185, 480] on div "8, 40, 8, 40" at bounding box center [191, 478] width 44 height 14
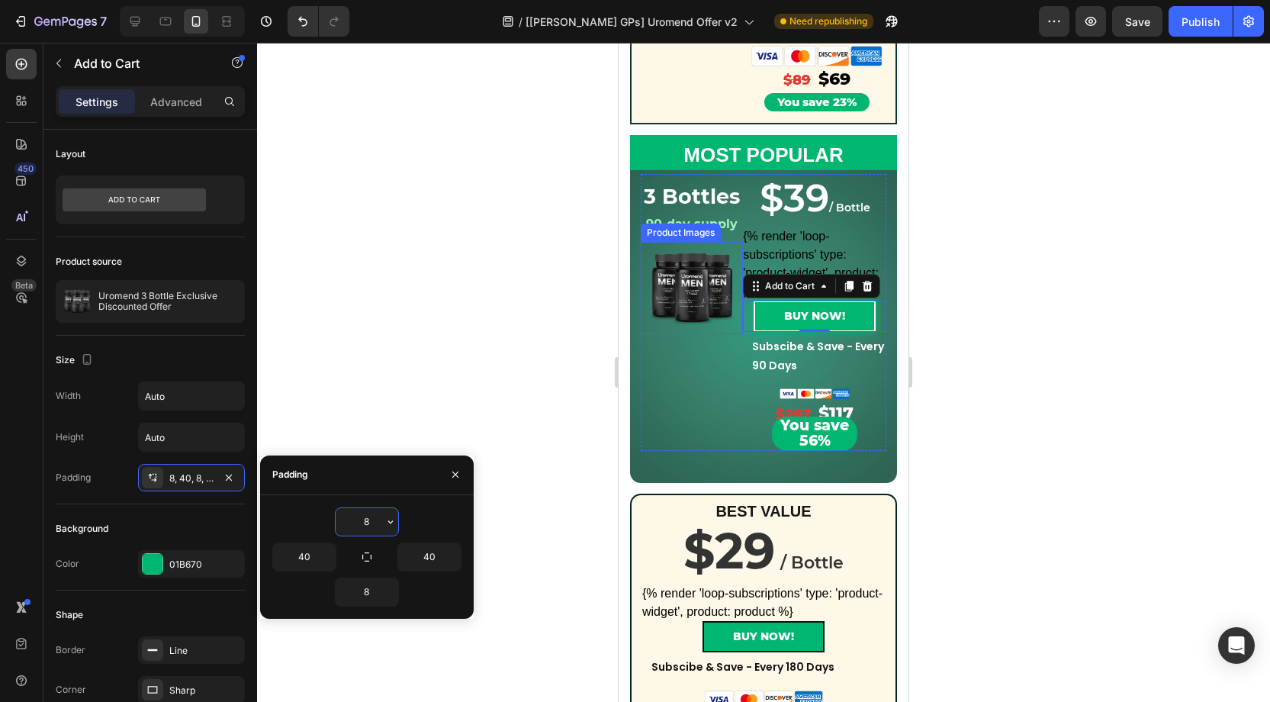
click at [375, 522] on input "8" at bounding box center [367, 521] width 63 height 27
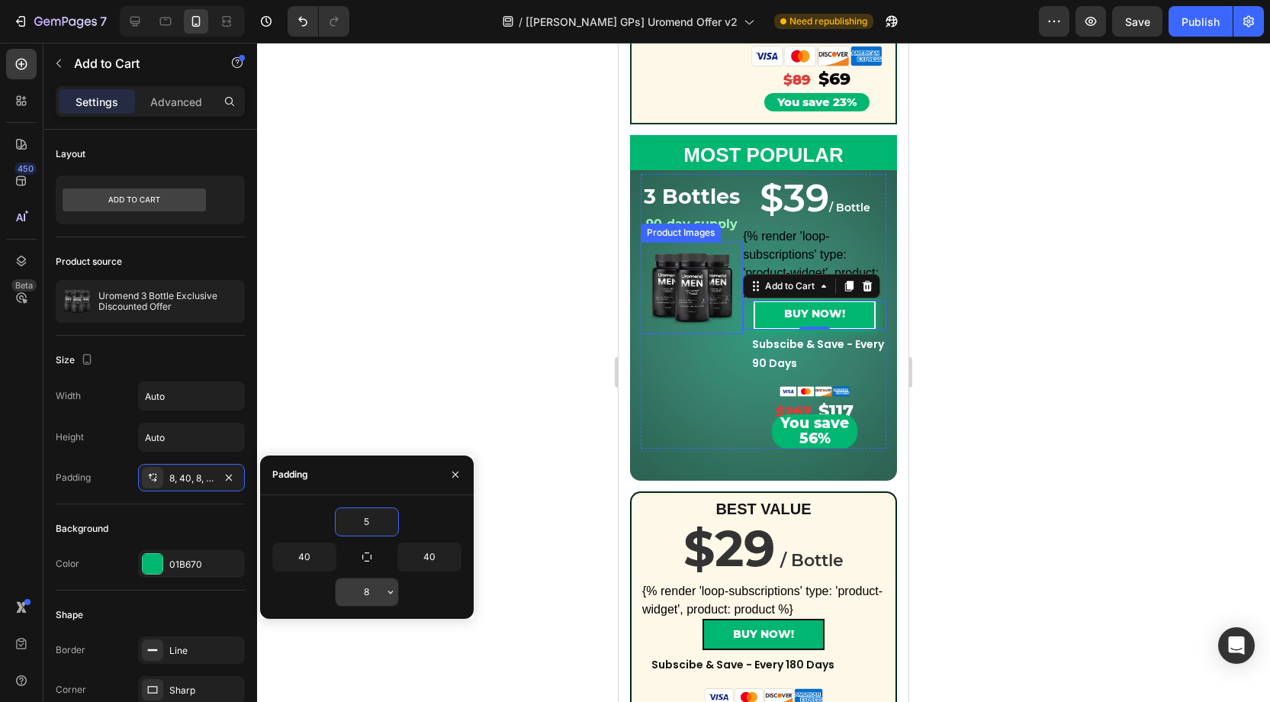
type input "5"
click at [373, 583] on input "8" at bounding box center [367, 591] width 63 height 27
type input "58"
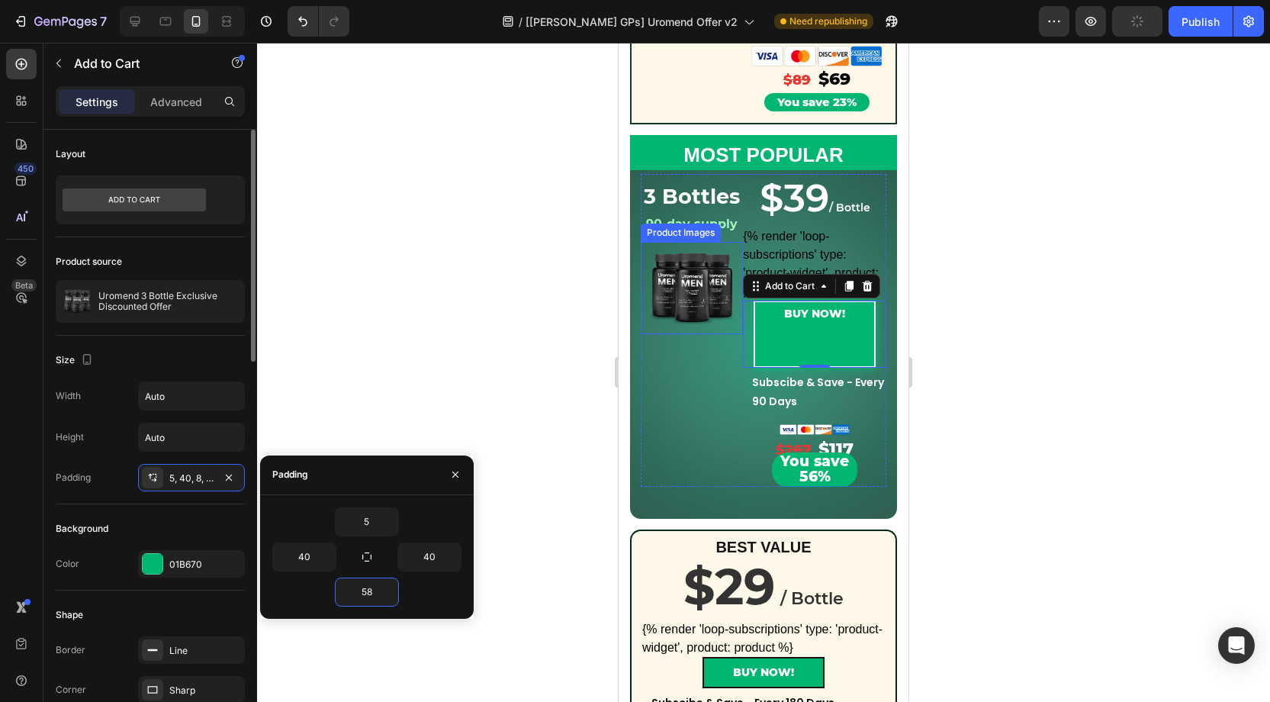
click at [184, 516] on div "Background" at bounding box center [150, 528] width 189 height 24
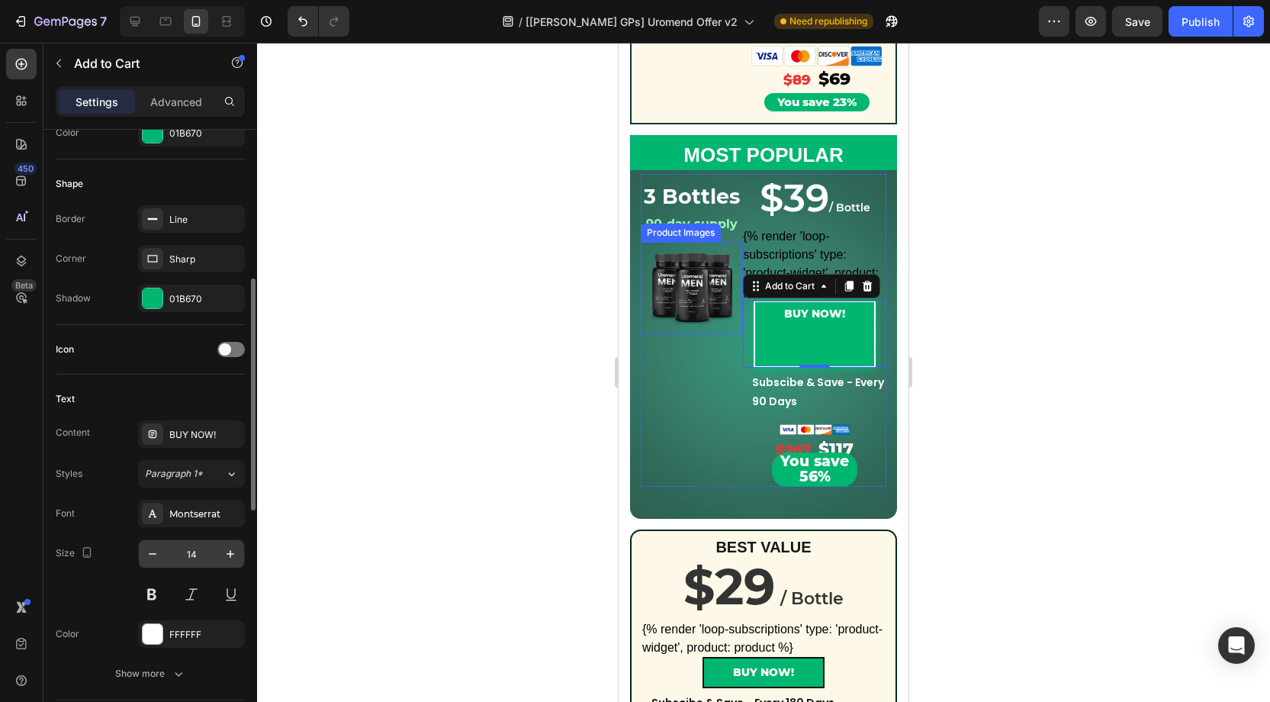
scroll to position [432, 0]
click at [203, 548] on input "14" at bounding box center [191, 551] width 50 height 27
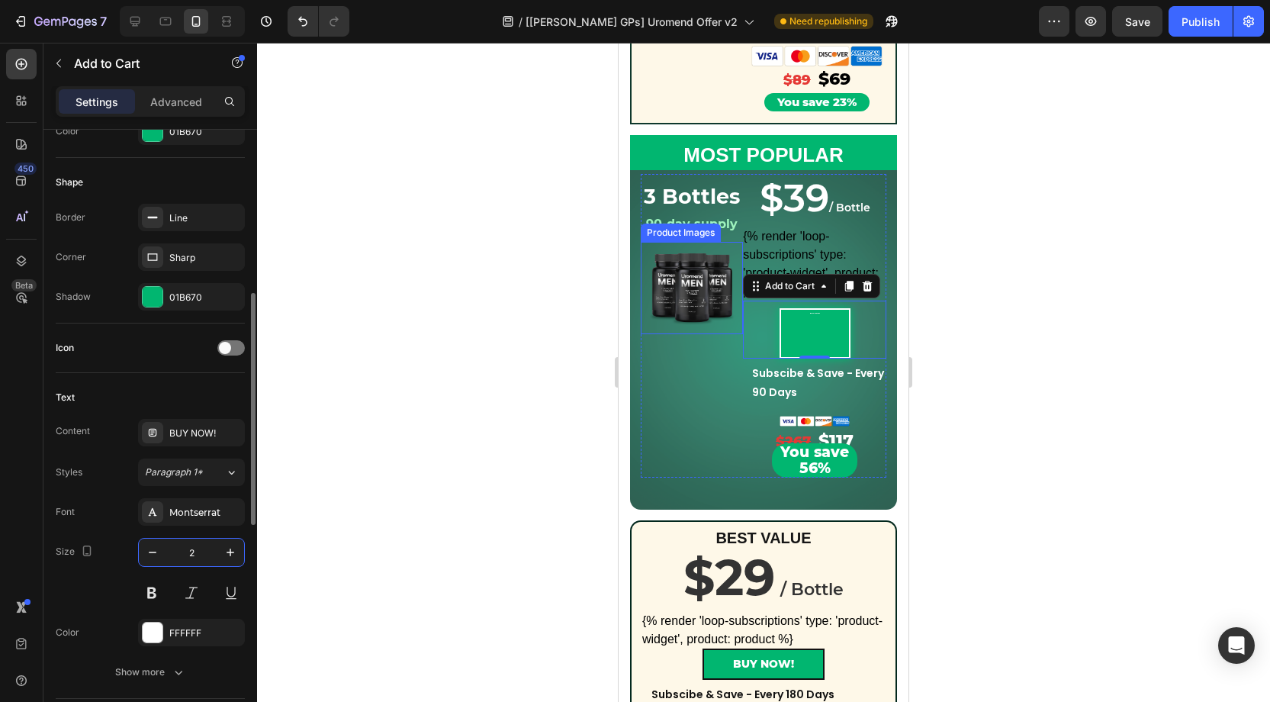
type input "20"
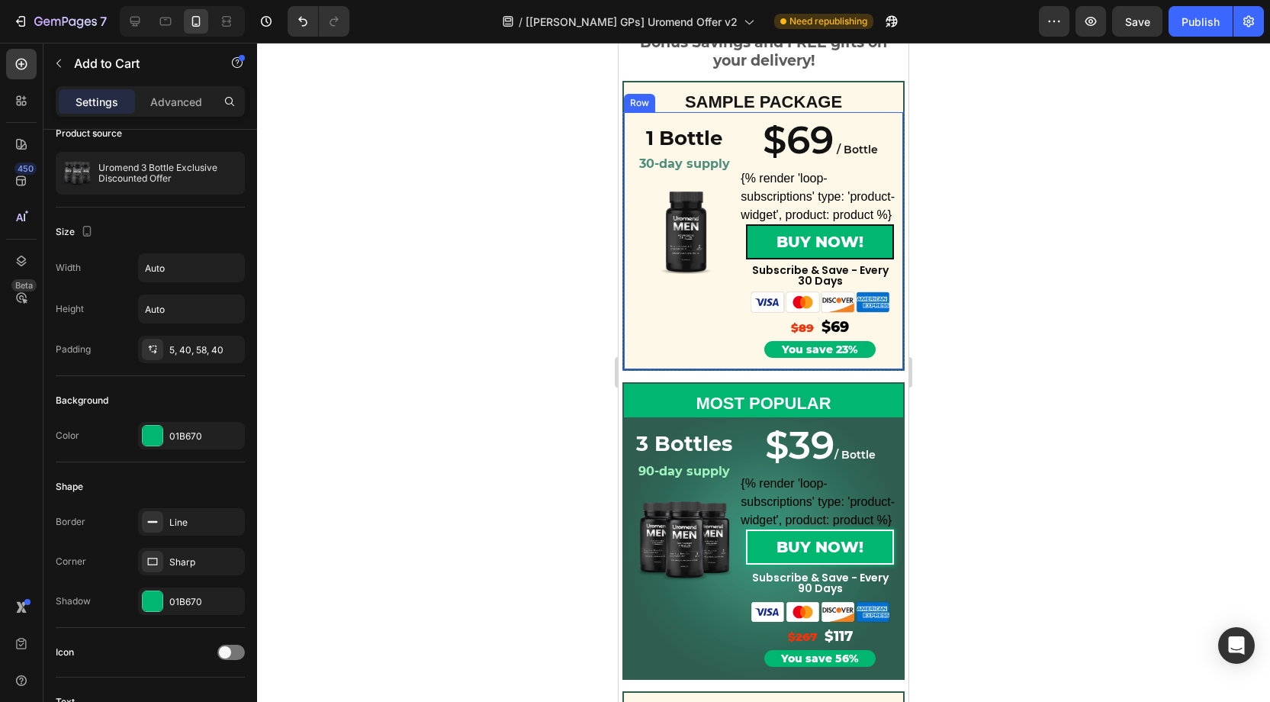
scroll to position [1429, 0]
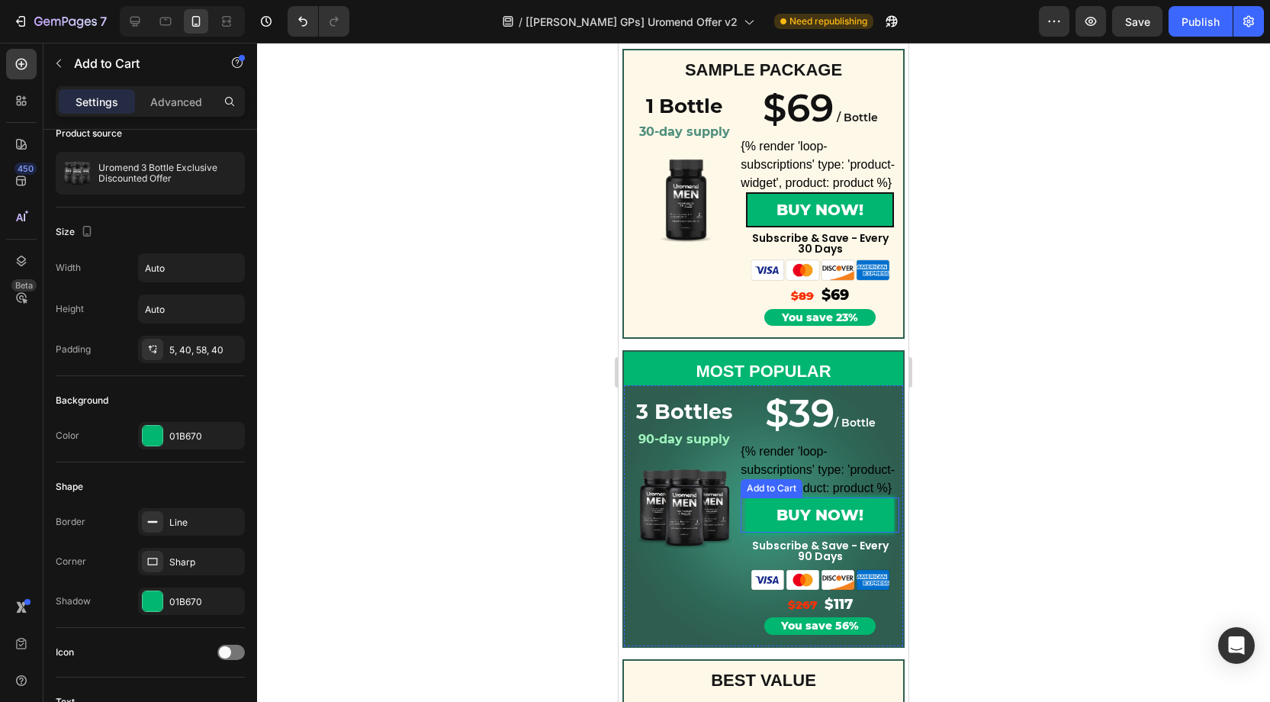
click at [757, 513] on button "BUY NOW!" at bounding box center [820, 514] width 148 height 35
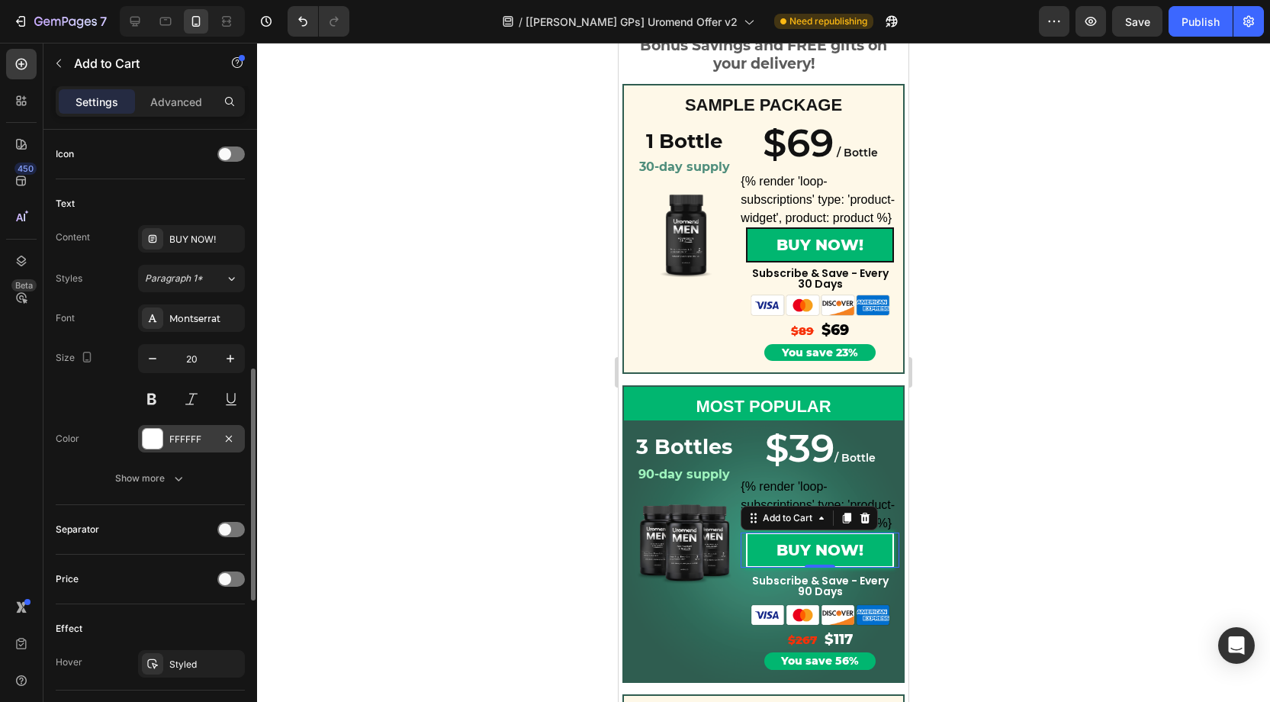
scroll to position [628, 0]
click at [170, 469] on div "Show more" at bounding box center [150, 476] width 71 height 15
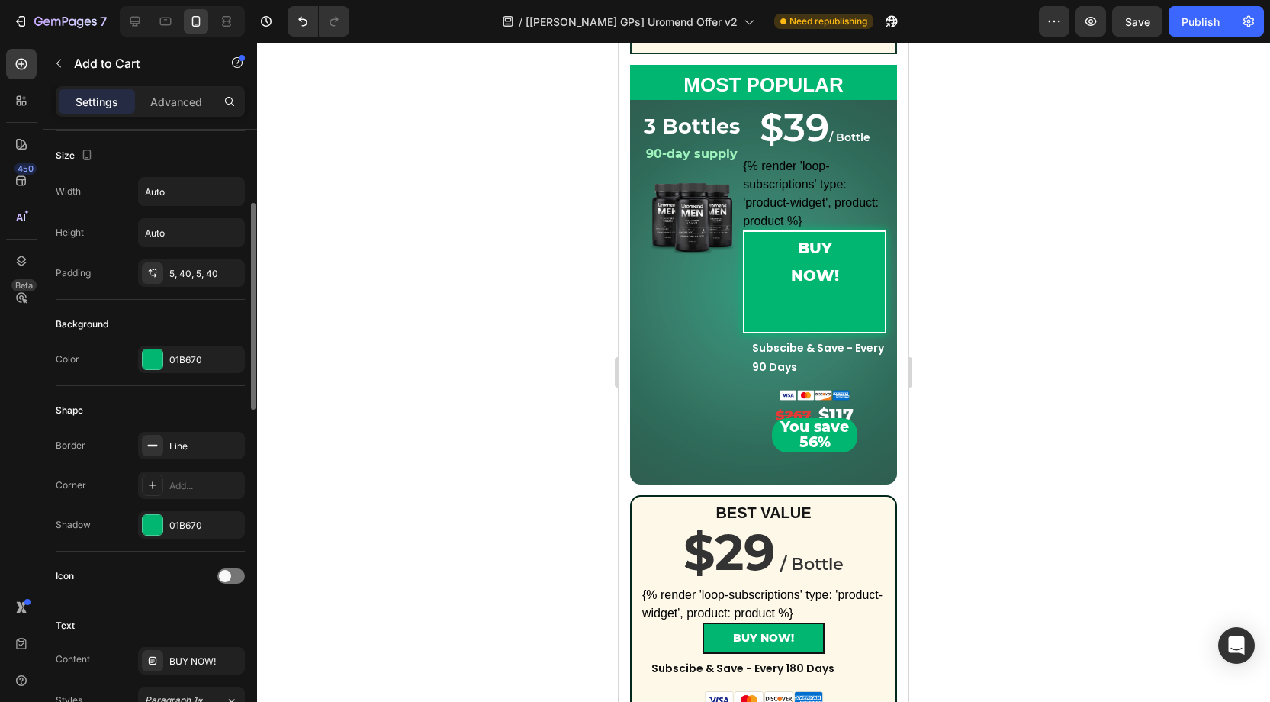
scroll to position [203, 0]
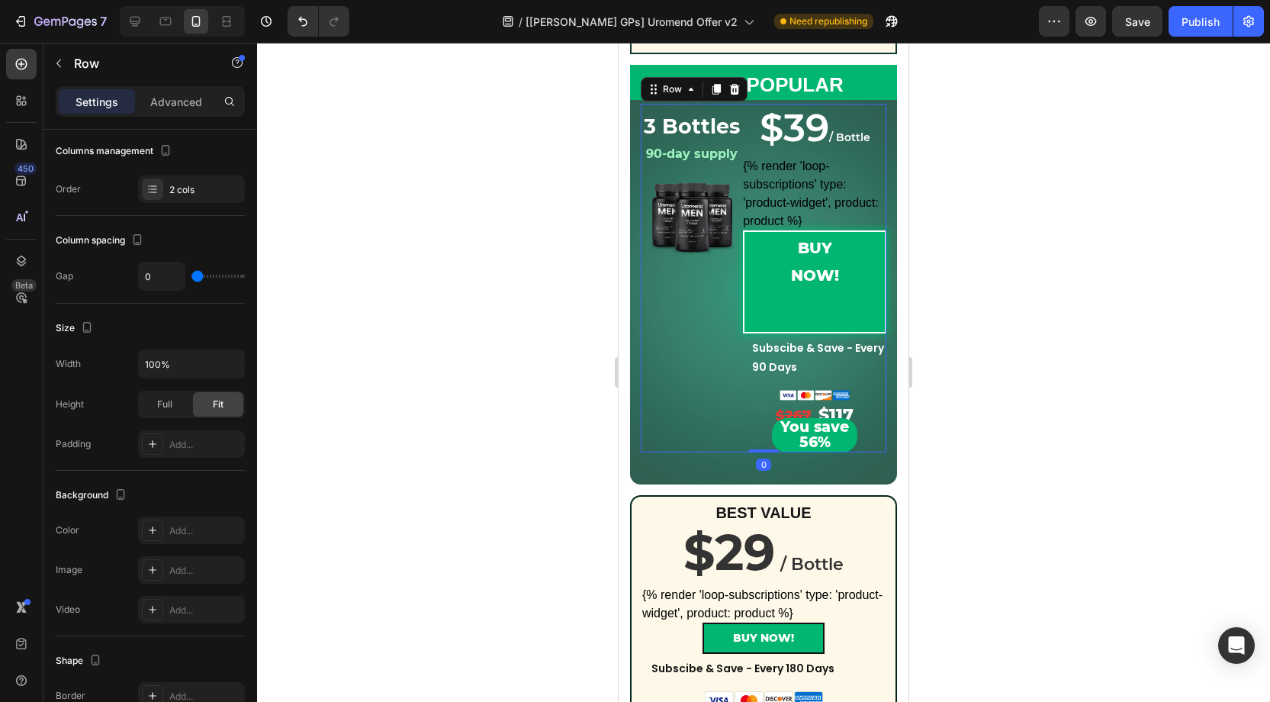
click at [694, 320] on div "3 Bottles Heading 90-day supply Heading Product Images" at bounding box center [692, 278] width 102 height 349
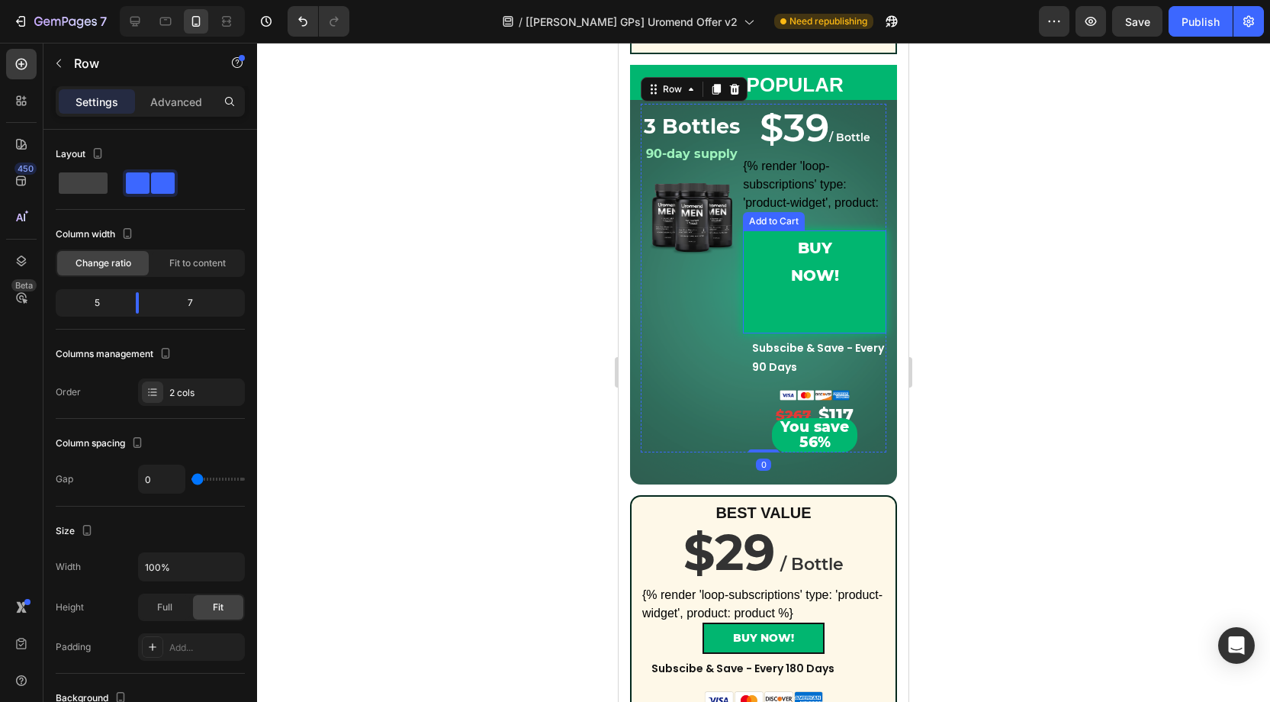
click at [807, 297] on button "BUY NOW!" at bounding box center [814, 281] width 143 height 103
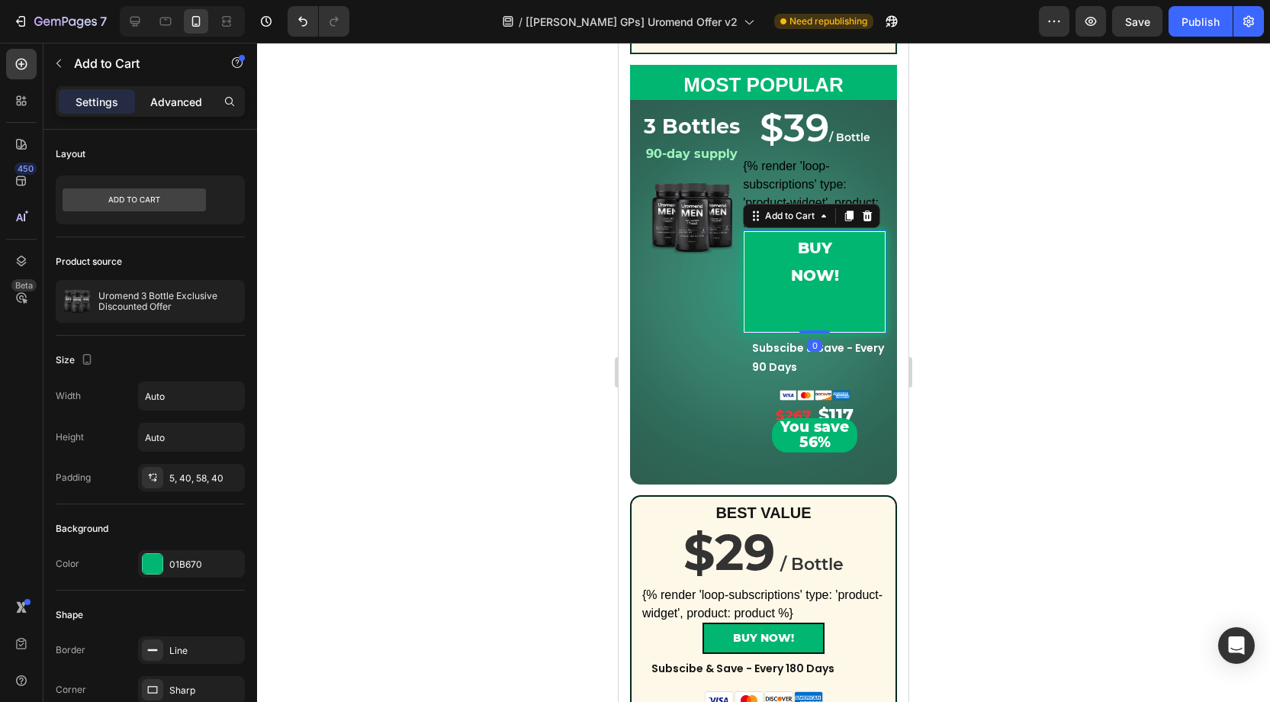
click at [178, 99] on p "Advanced" at bounding box center [176, 102] width 52 height 16
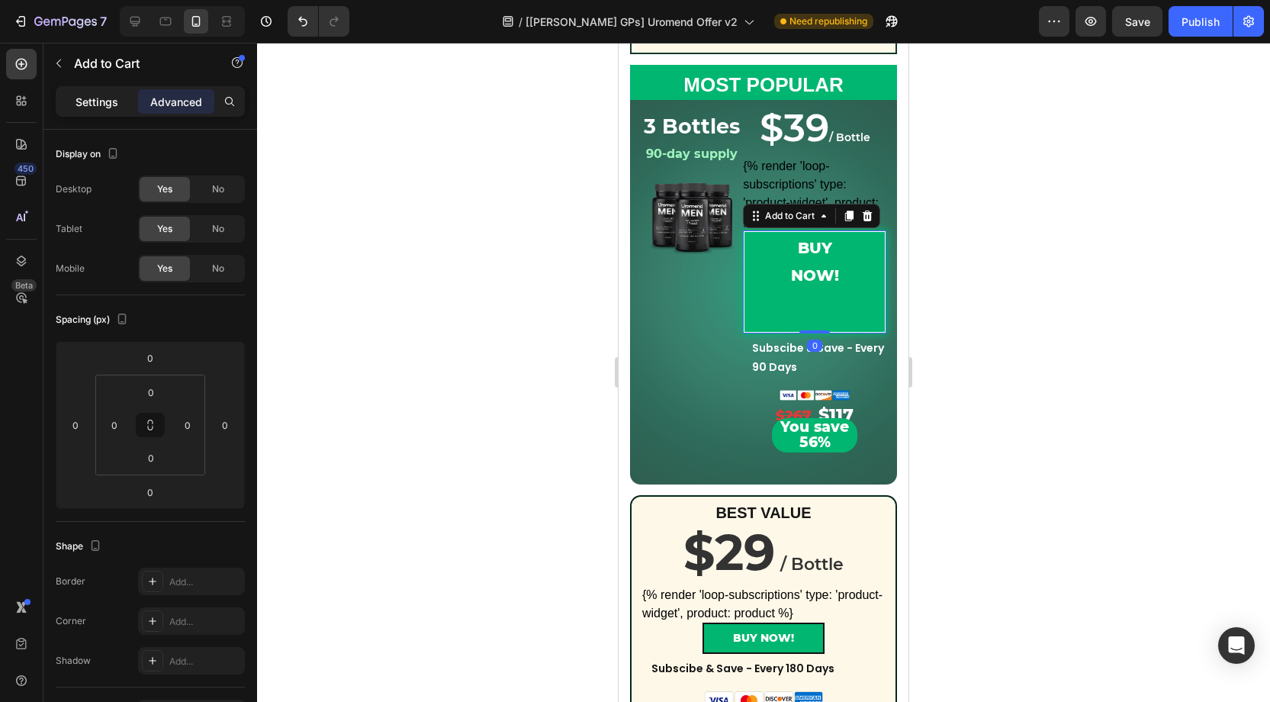
click at [111, 101] on p "Settings" at bounding box center [97, 102] width 43 height 16
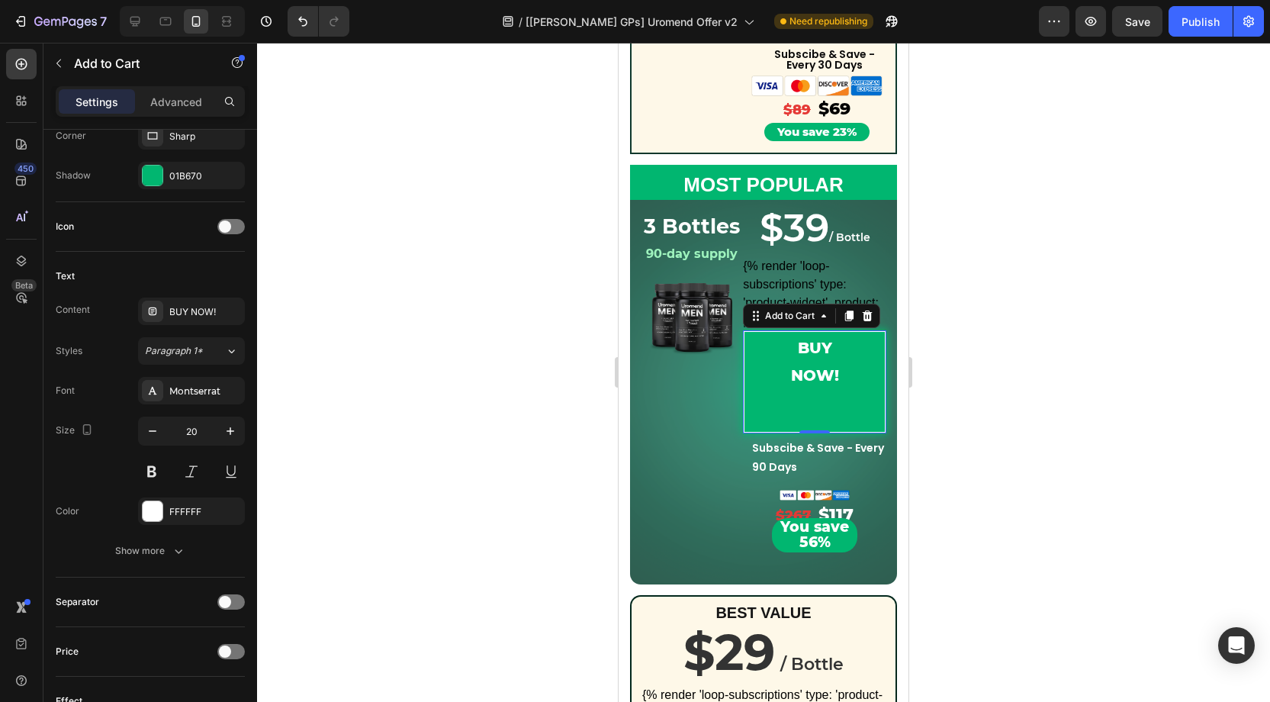
scroll to position [475, 0]
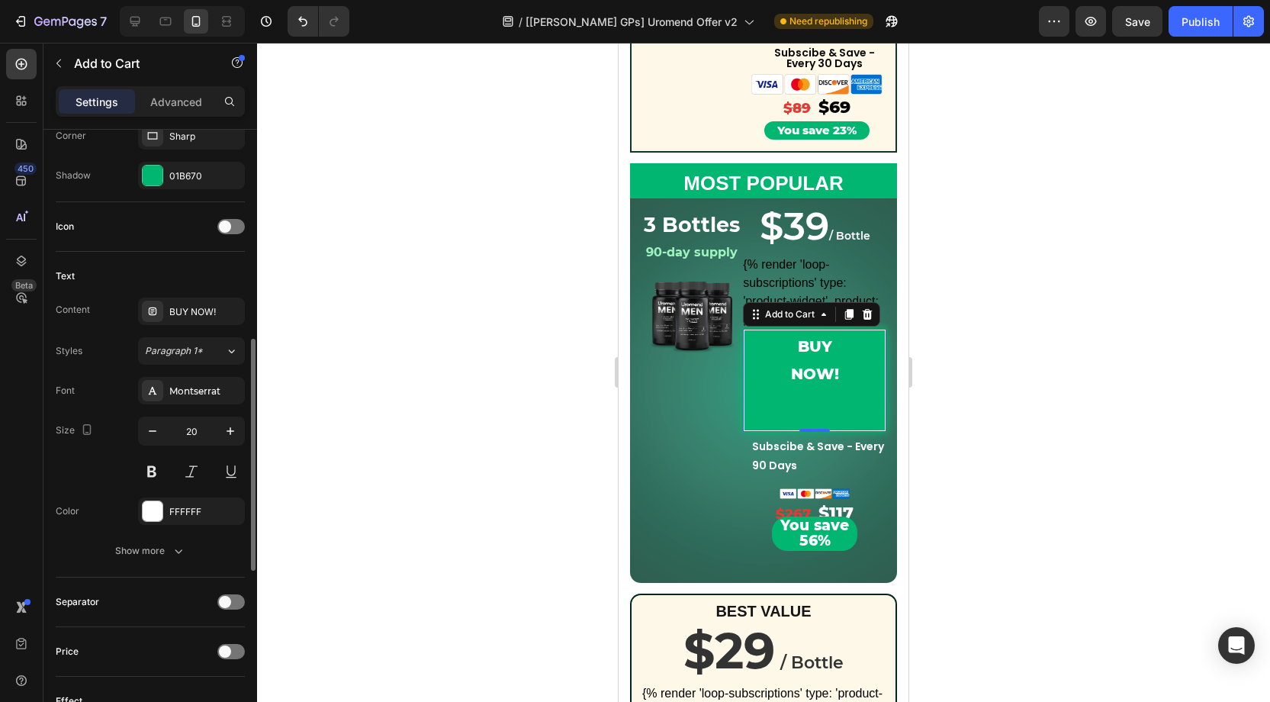
drag, startPoint x: 176, startPoint y: 536, endPoint x: 185, endPoint y: 490, distance: 46.7
click at [178, 537] on button "Show more" at bounding box center [150, 550] width 189 height 27
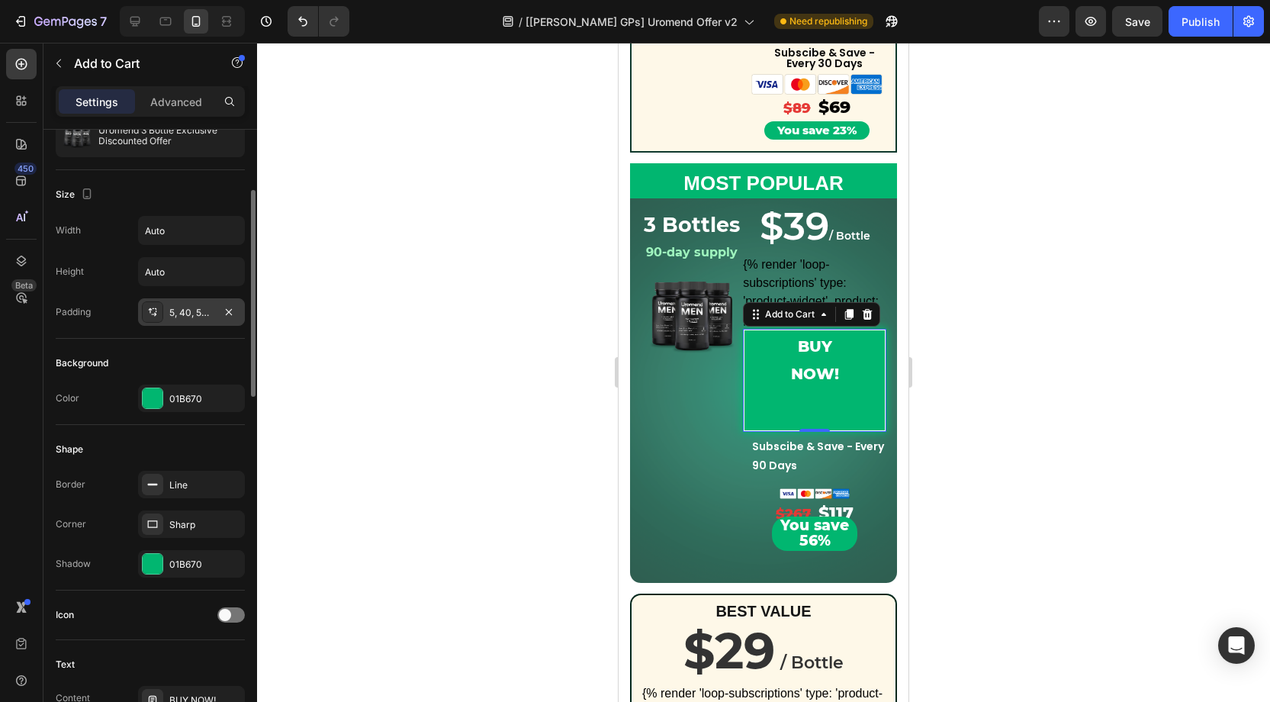
scroll to position [160, 0]
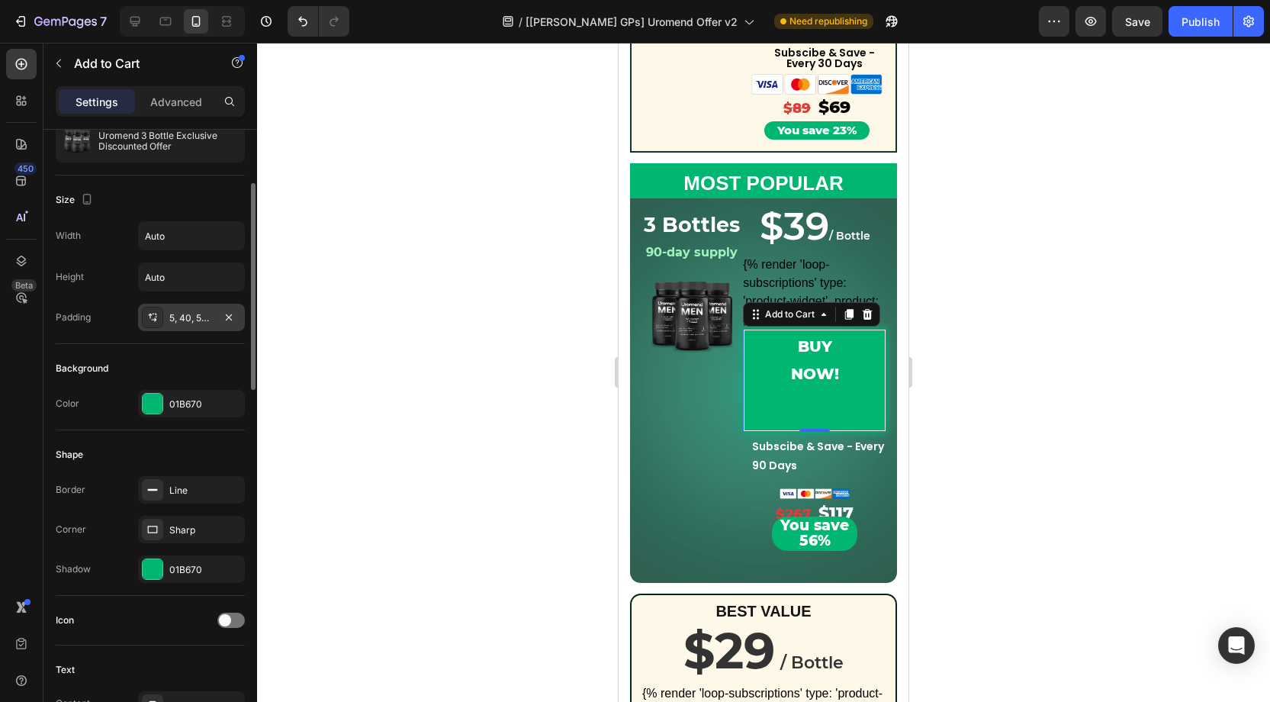
click at [175, 317] on div "5, 40, 58, 40" at bounding box center [191, 318] width 44 height 14
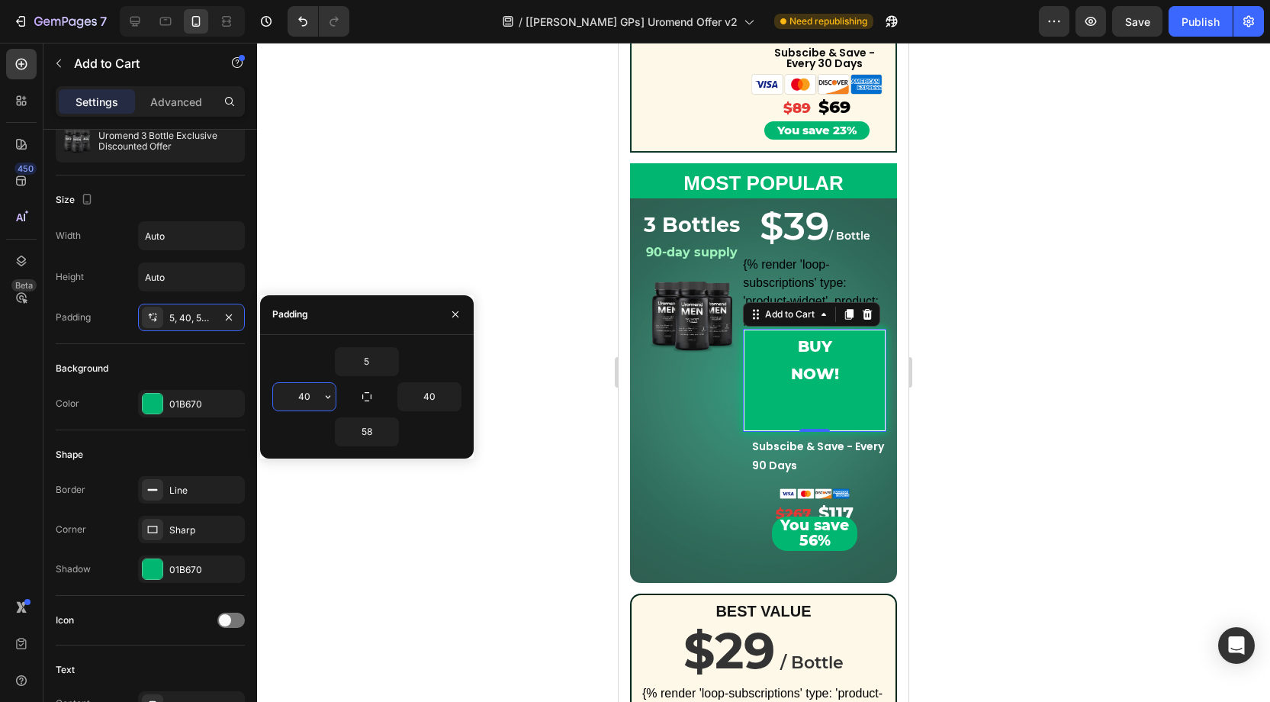
click at [310, 388] on input "40" at bounding box center [304, 396] width 63 height 27
click at [375, 425] on input "58" at bounding box center [367, 431] width 63 height 27
type input "5"
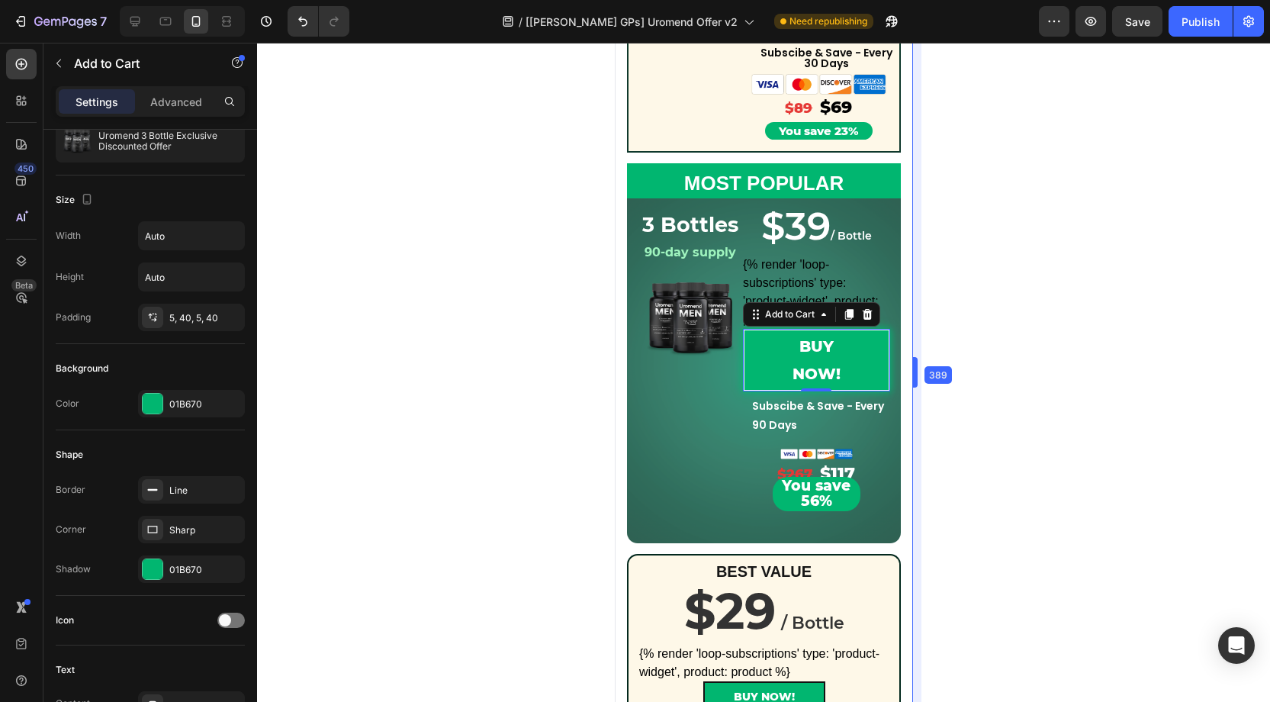
scroll to position [458, 0]
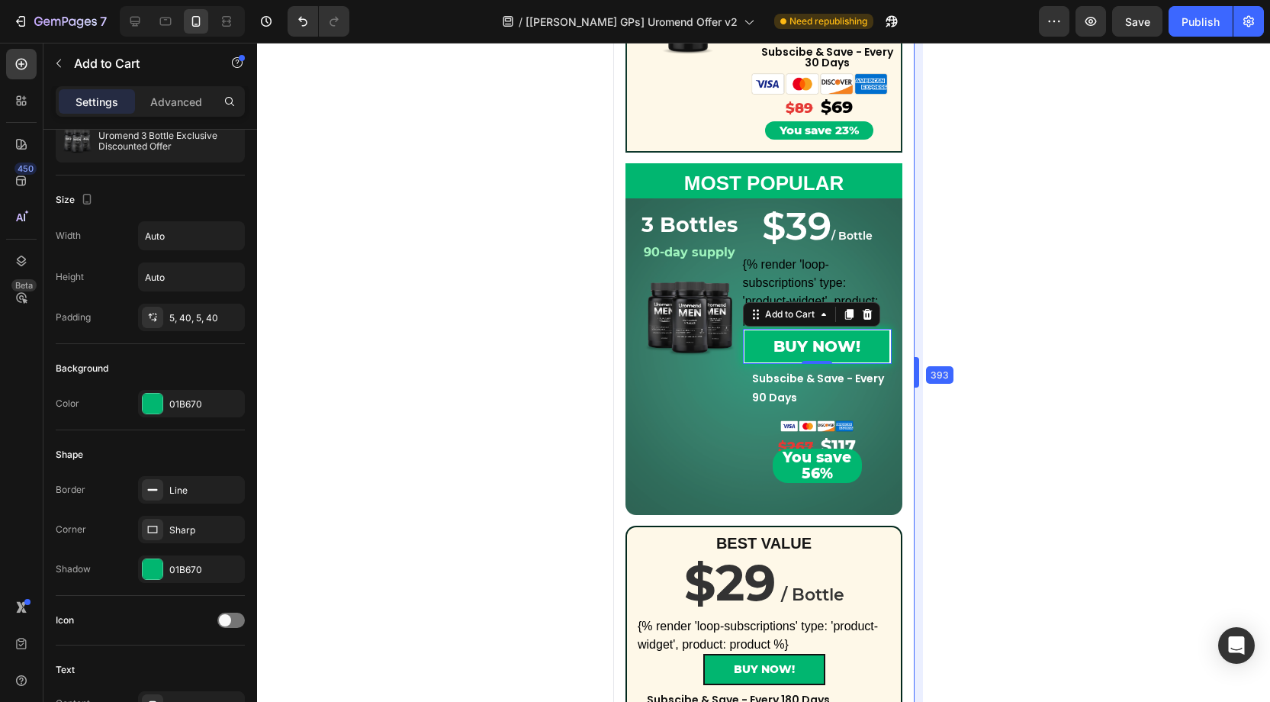
drag, startPoint x: 911, startPoint y: 366, endPoint x: 921, endPoint y: 365, distance: 9.9
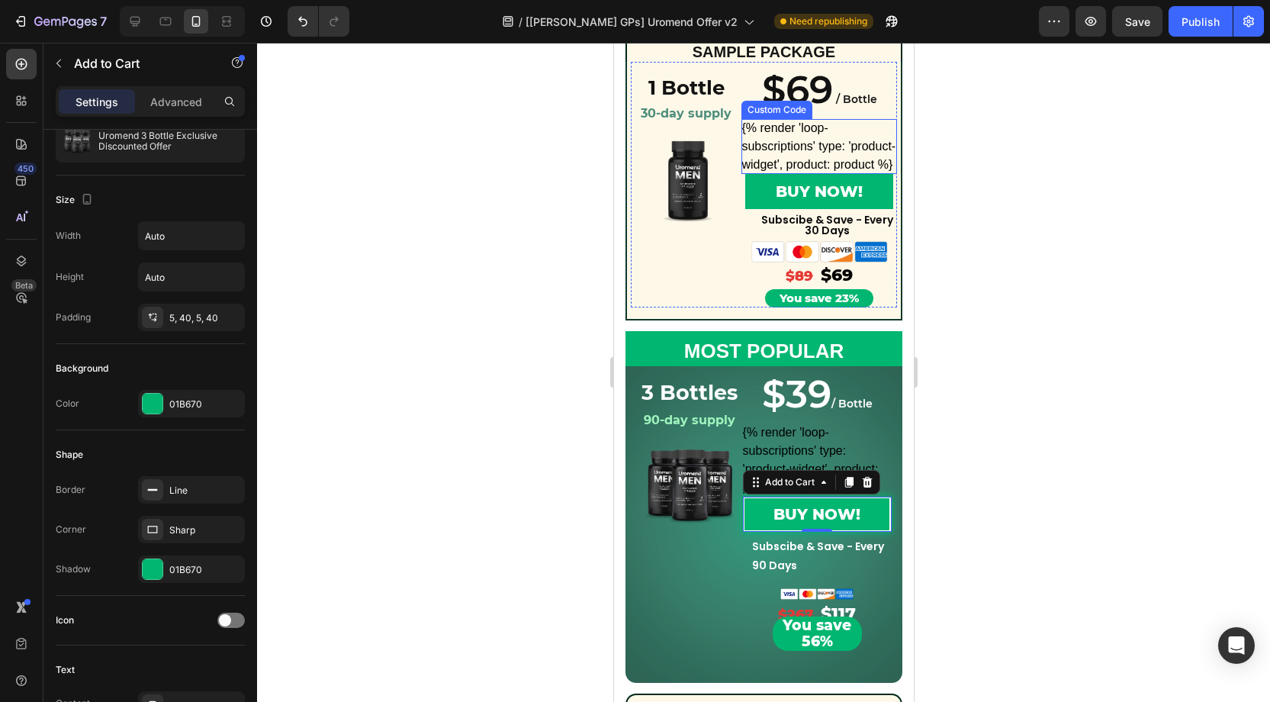
scroll to position [288, 0]
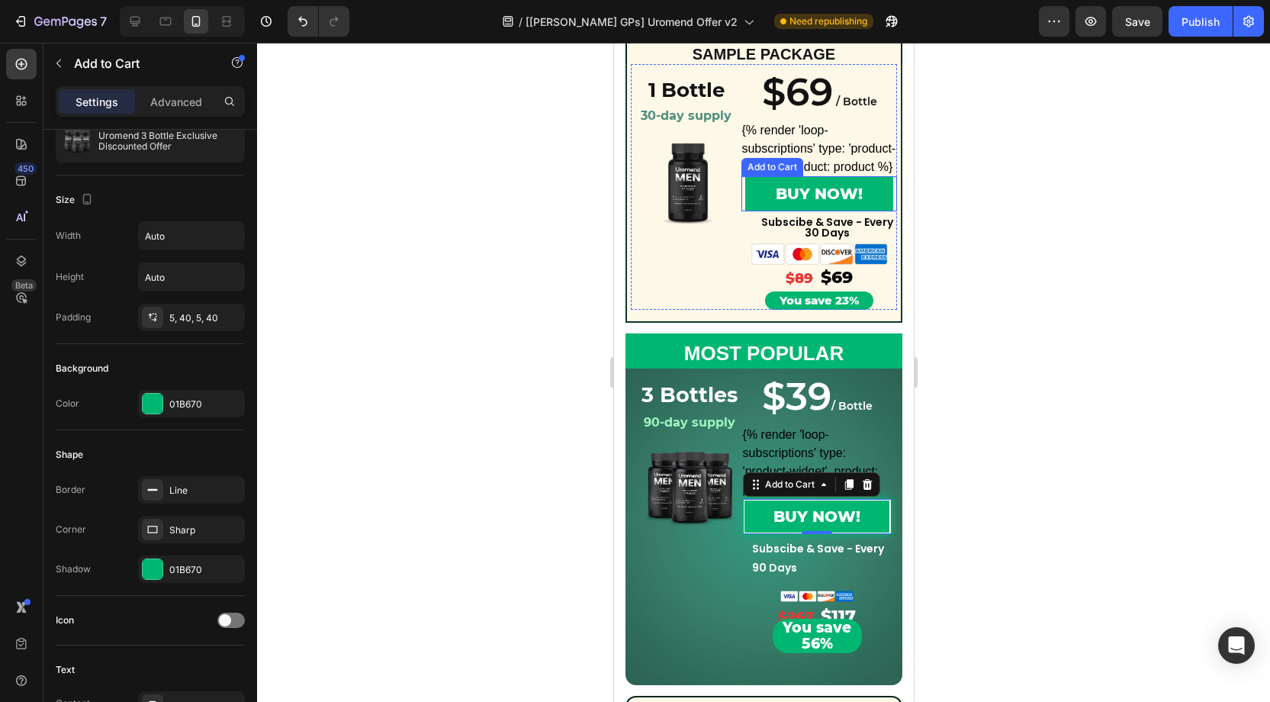
click at [749, 187] on button "BUY NOW!" at bounding box center [818, 193] width 148 height 35
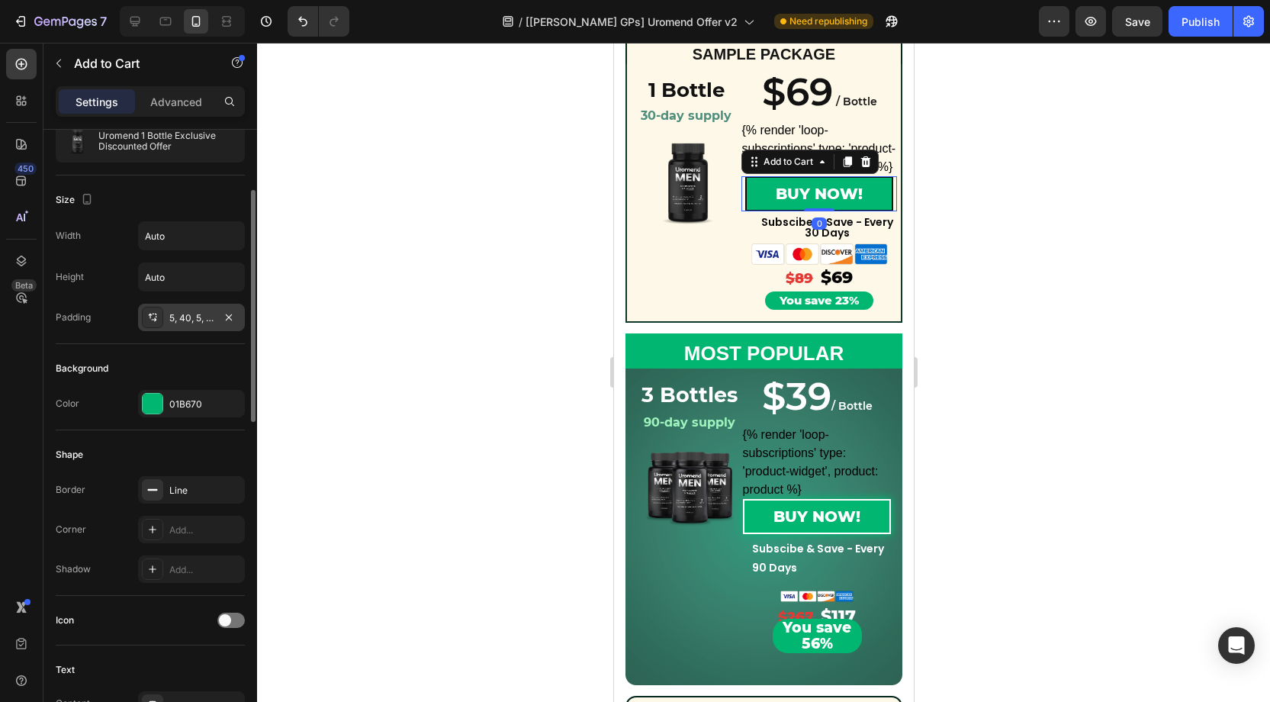
click at [169, 311] on div "5, 40, 5, 40" at bounding box center [191, 318] width 44 height 14
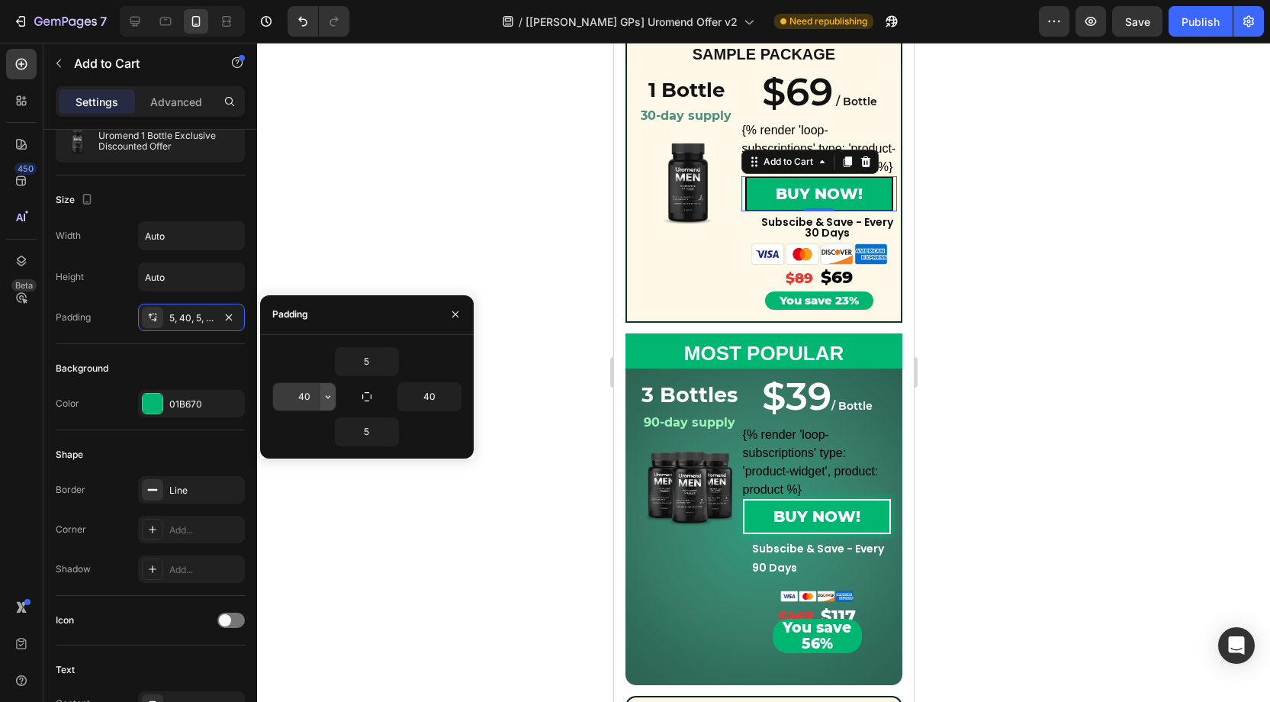
click at [322, 393] on icon "button" at bounding box center [328, 397] width 12 height 12
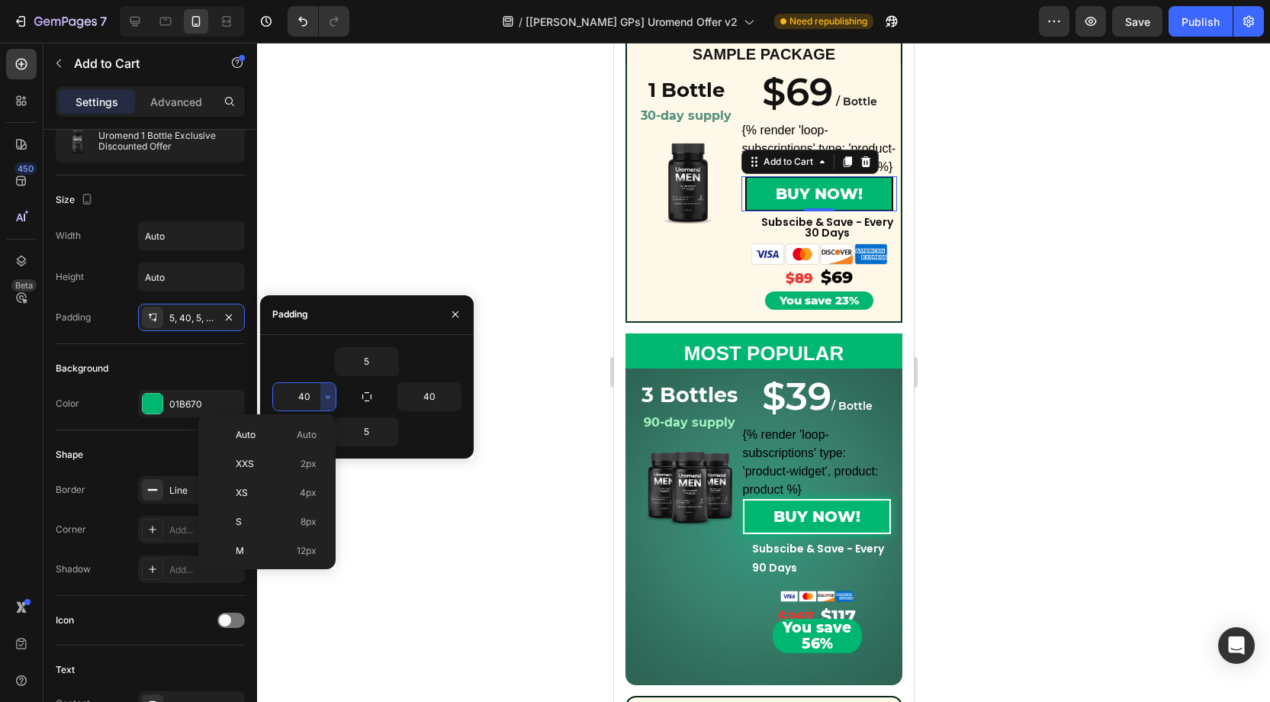
click at [316, 394] on input "40" at bounding box center [304, 396] width 63 height 27
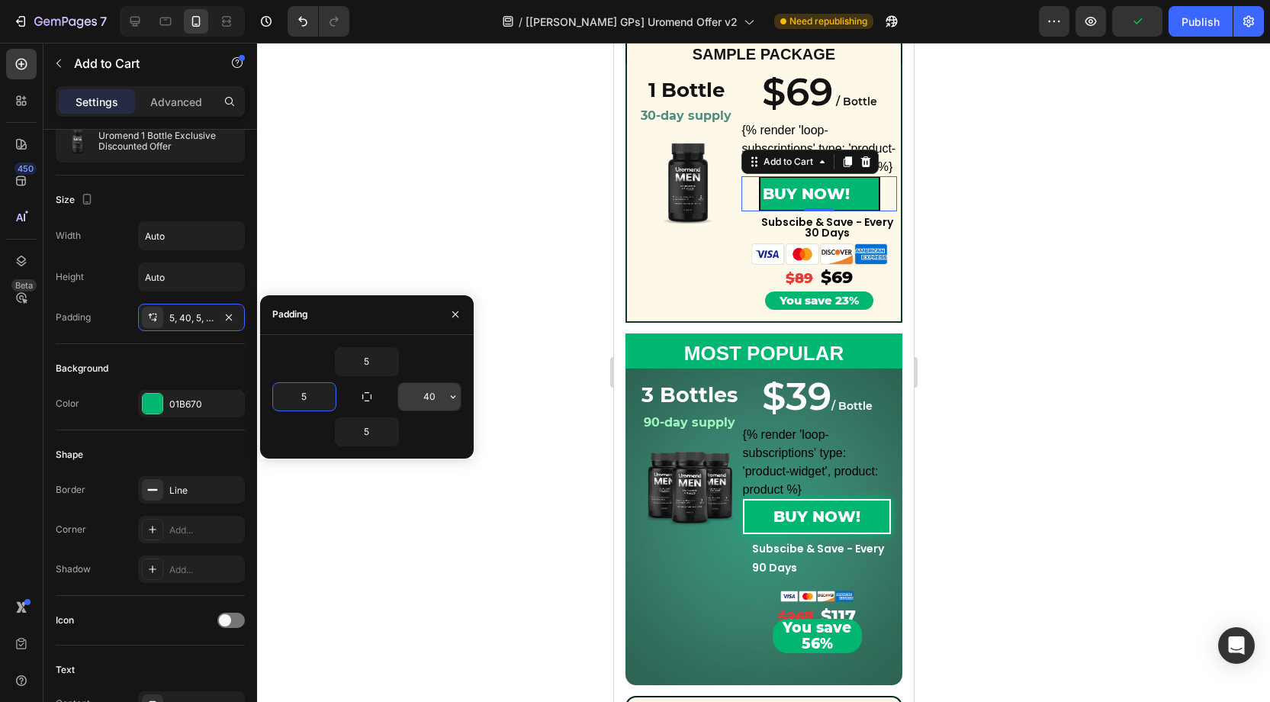
type input "5"
click at [441, 397] on input "40" at bounding box center [429, 396] width 63 height 27
type input "5"
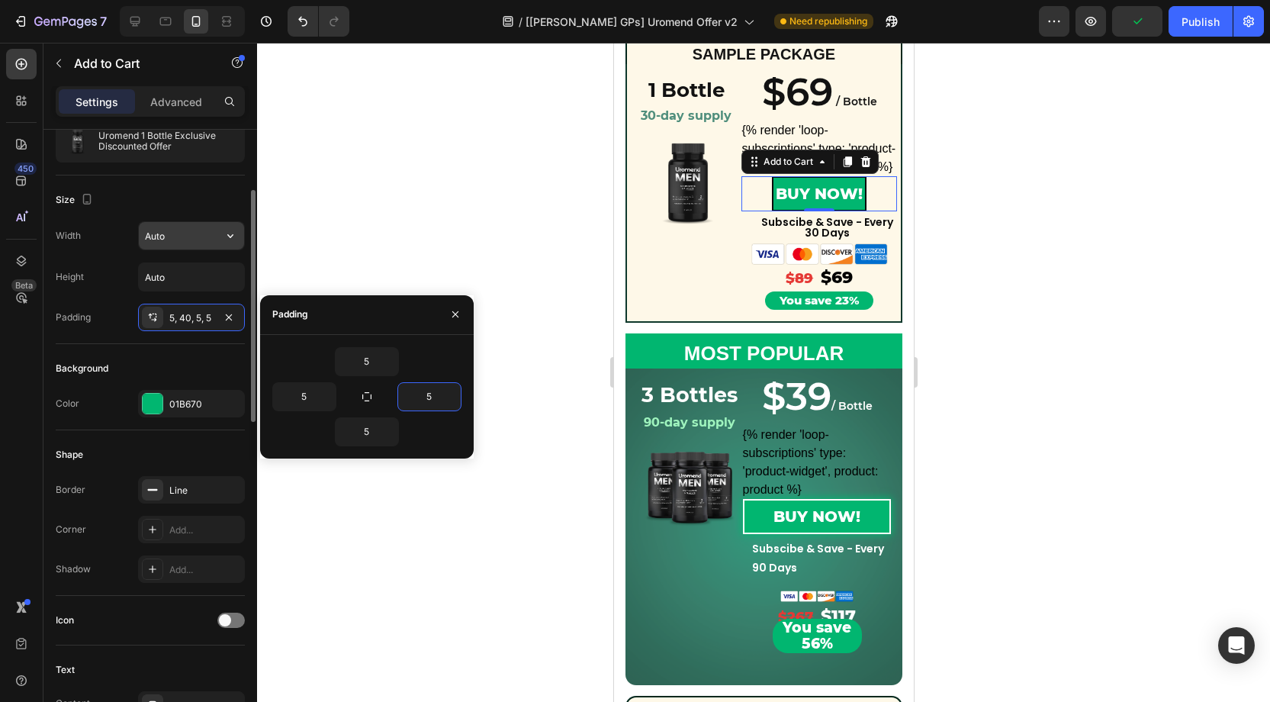
click at [173, 237] on input "Auto" at bounding box center [191, 235] width 105 height 27
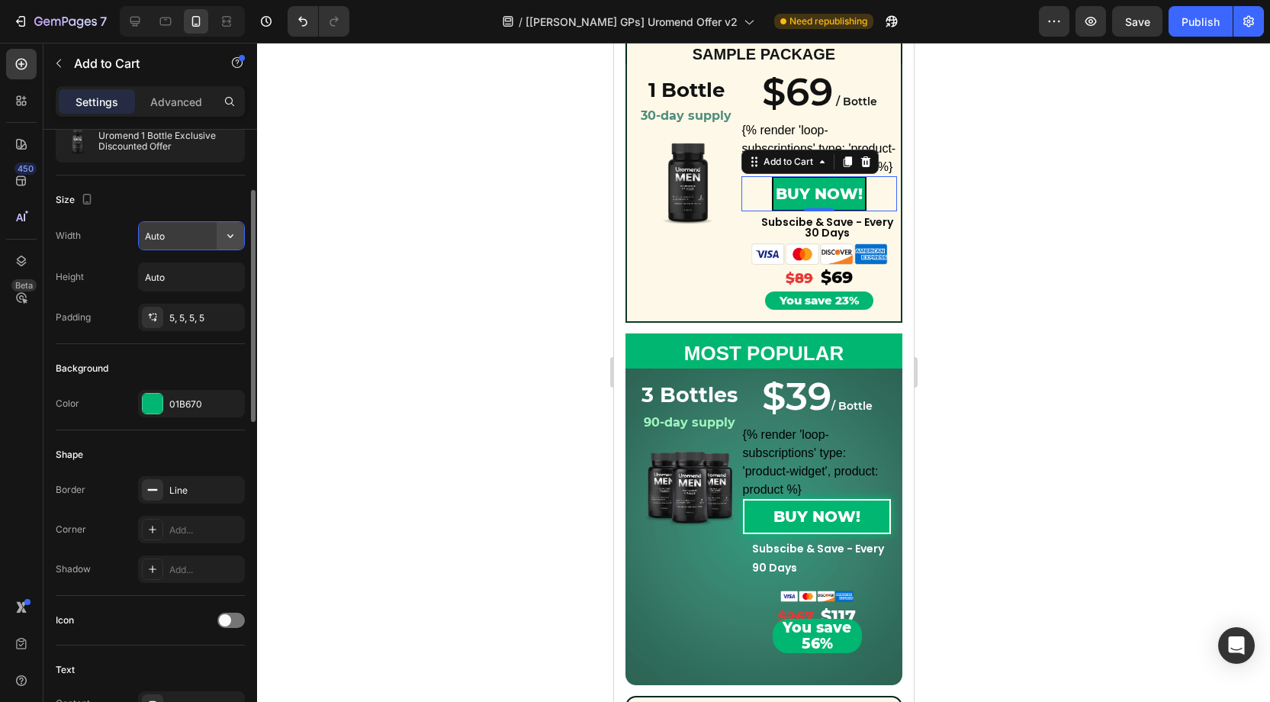
click at [223, 238] on icon "button" at bounding box center [230, 235] width 15 height 15
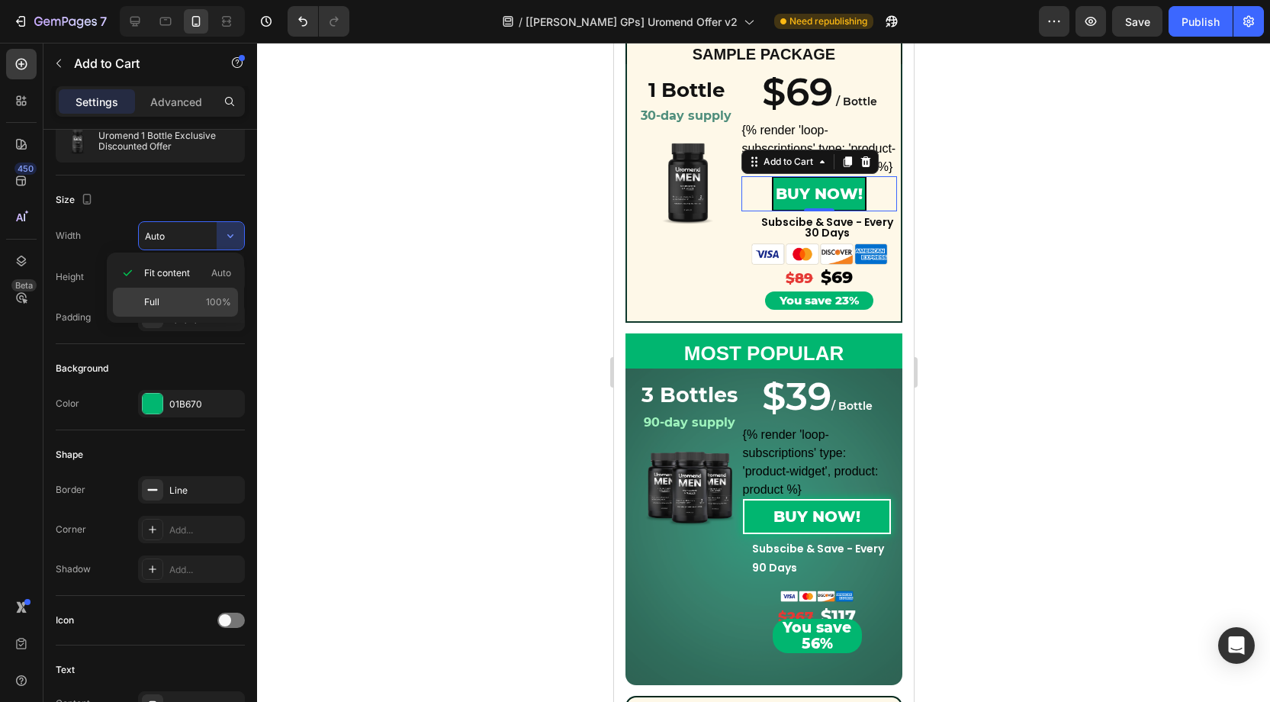
click at [184, 291] on div "Full 100%" at bounding box center [175, 302] width 125 height 29
type input "100%"
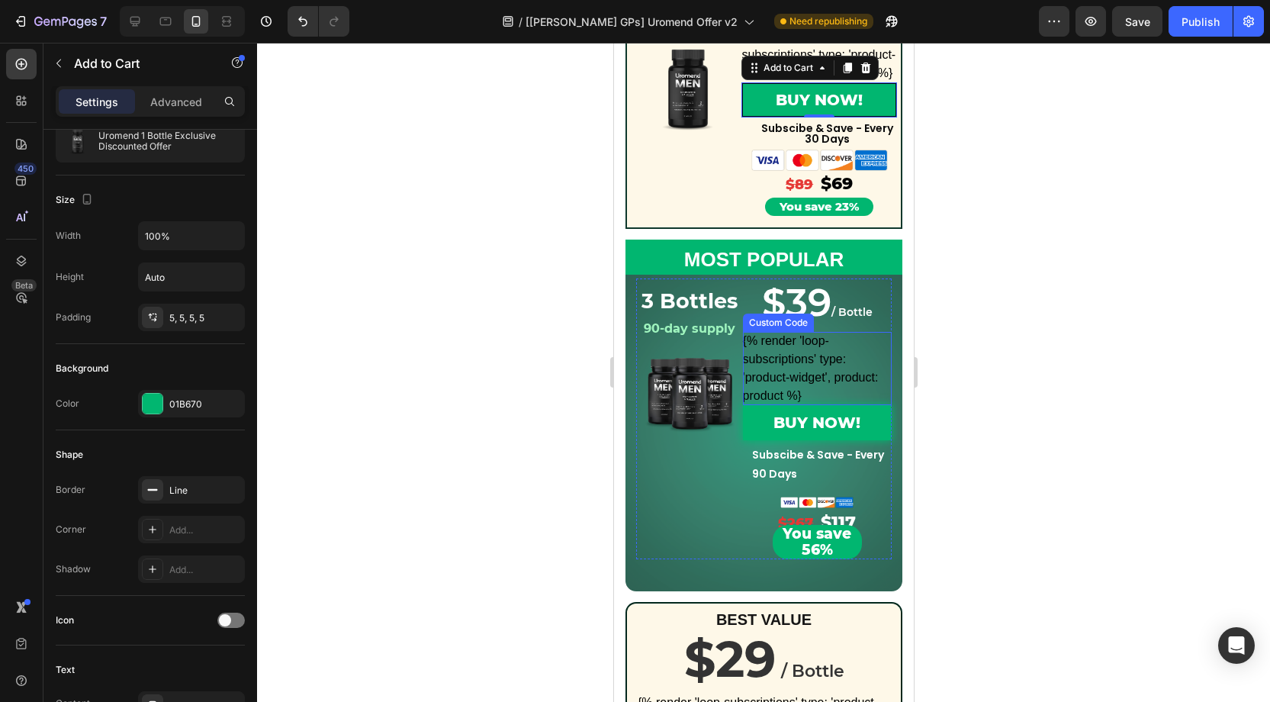
scroll to position [400, 0]
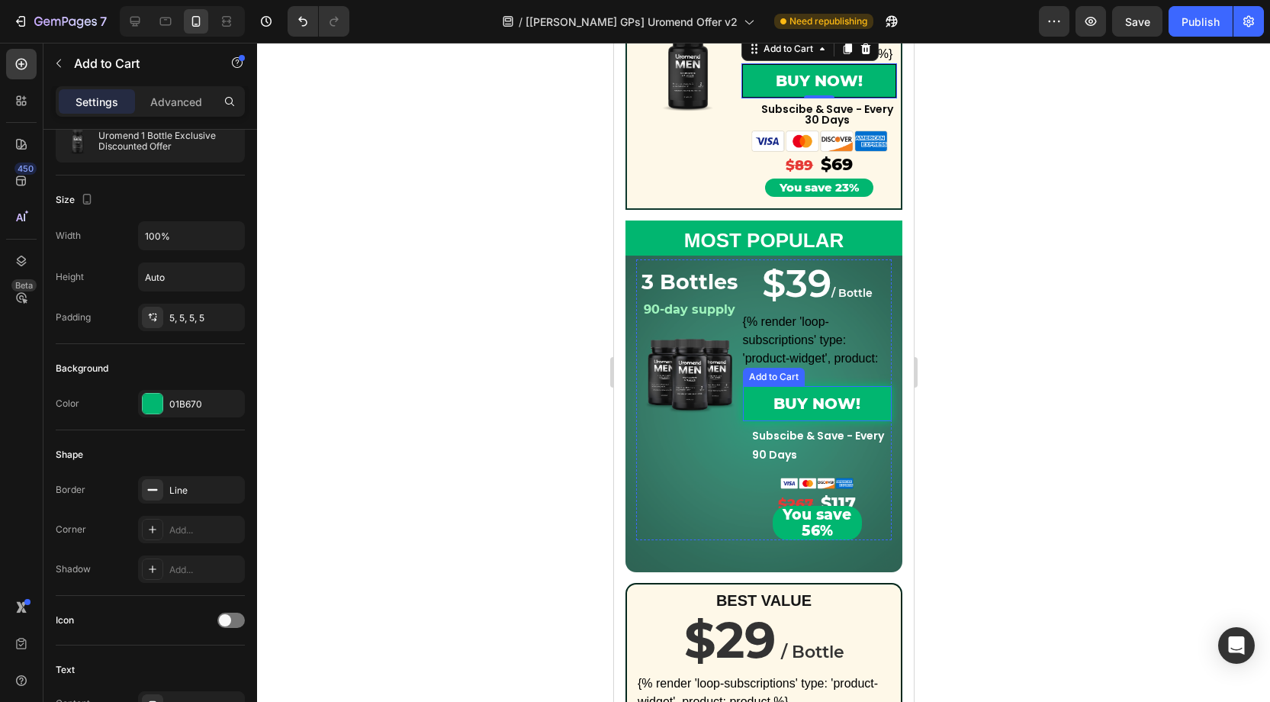
click at [766, 394] on button "BUY NOW!" at bounding box center [816, 403] width 148 height 35
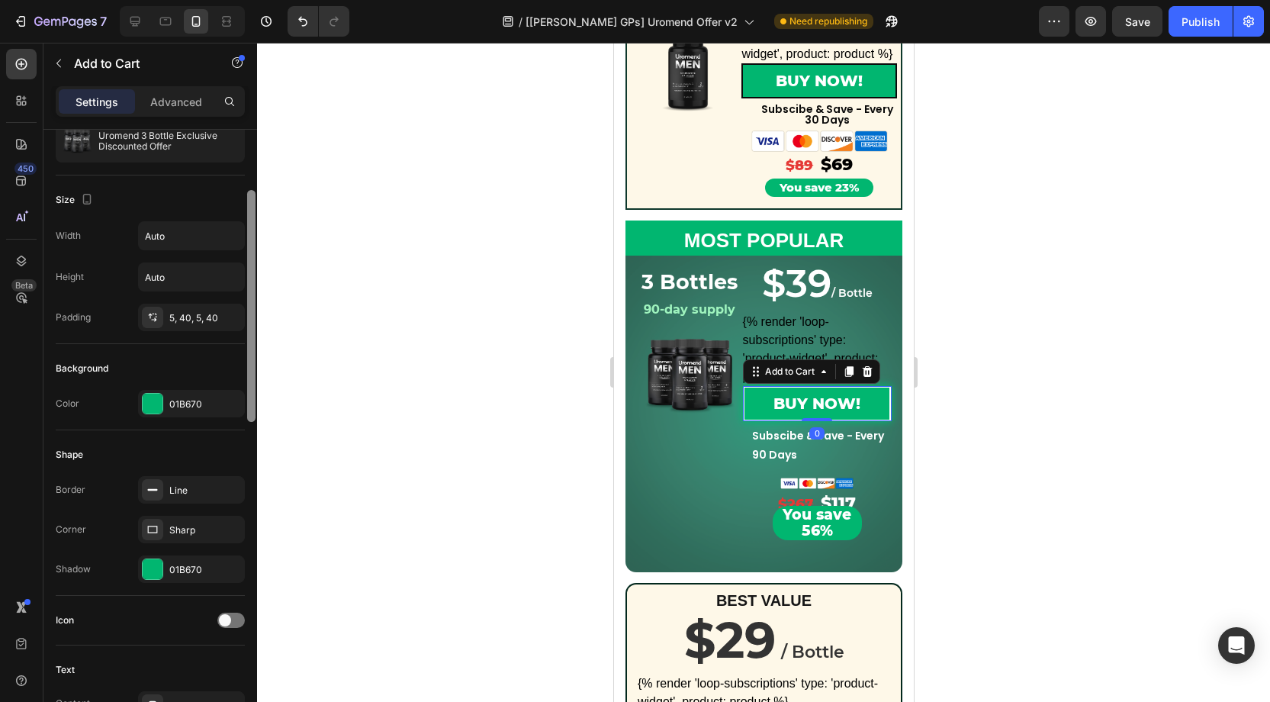
drag, startPoint x: 175, startPoint y: 313, endPoint x: 253, endPoint y: 367, distance: 95.4
click at [175, 313] on div "5, 40, 5, 40" at bounding box center [205, 318] width 72 height 14
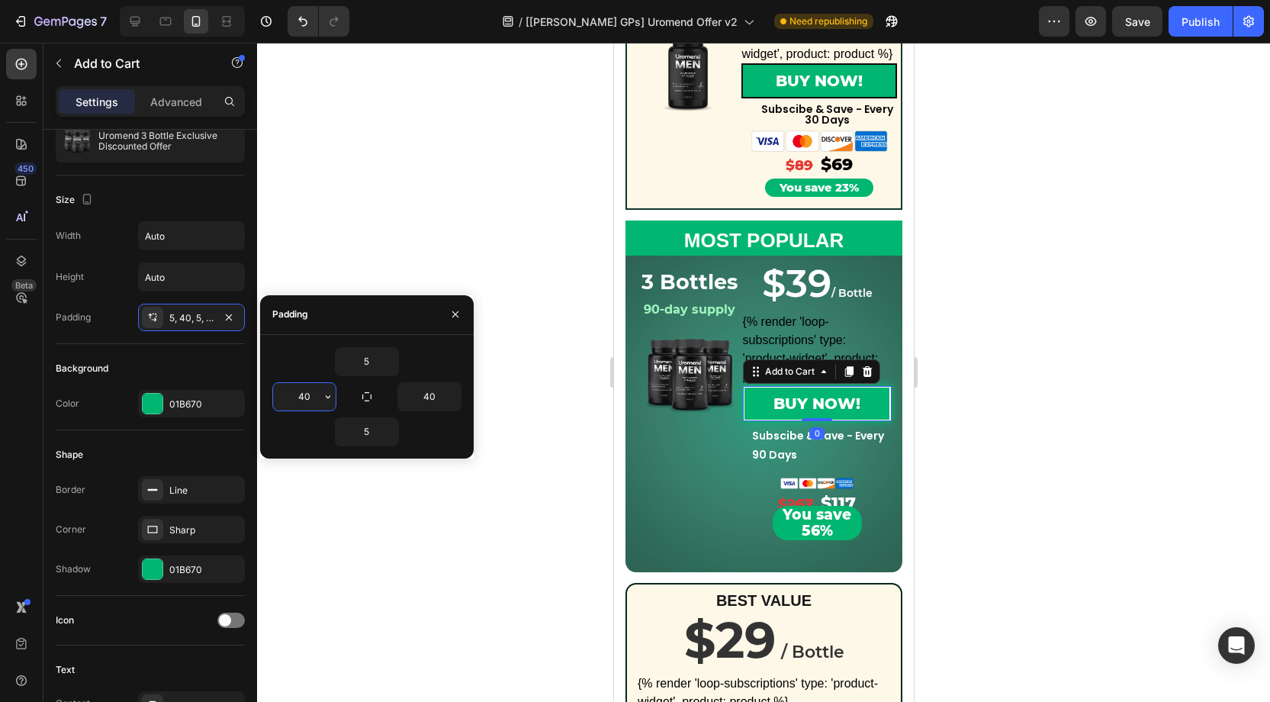
click at [310, 394] on input "40" at bounding box center [304, 396] width 63 height 27
type input "5"
click at [423, 395] on input "40" at bounding box center [429, 396] width 63 height 27
type input "5"
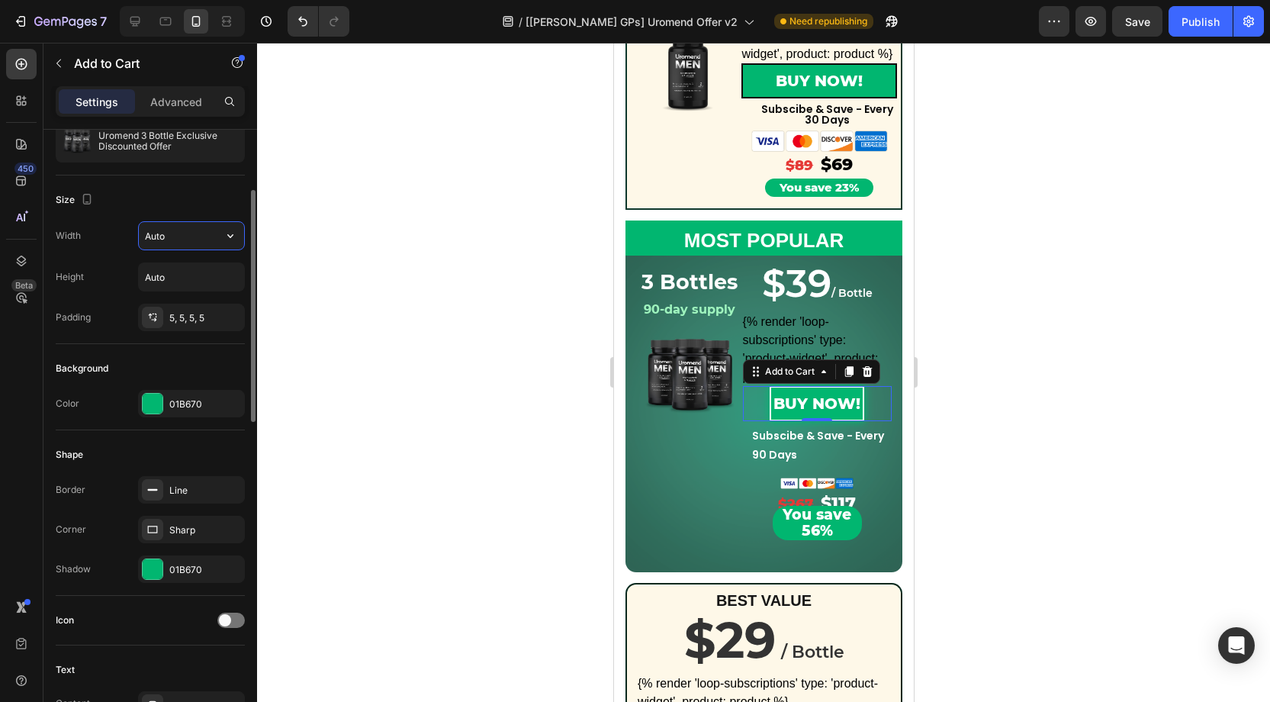
click at [164, 243] on input "Auto" at bounding box center [191, 235] width 105 height 27
drag, startPoint x: 221, startPoint y: 236, endPoint x: 214, endPoint y: 250, distance: 15.3
click at [226, 237] on button "button" at bounding box center [230, 235] width 27 height 27
drag, startPoint x: 174, startPoint y: 295, endPoint x: 200, endPoint y: 296, distance: 25.9
click at [187, 296] on p "Full 100%" at bounding box center [187, 302] width 87 height 14
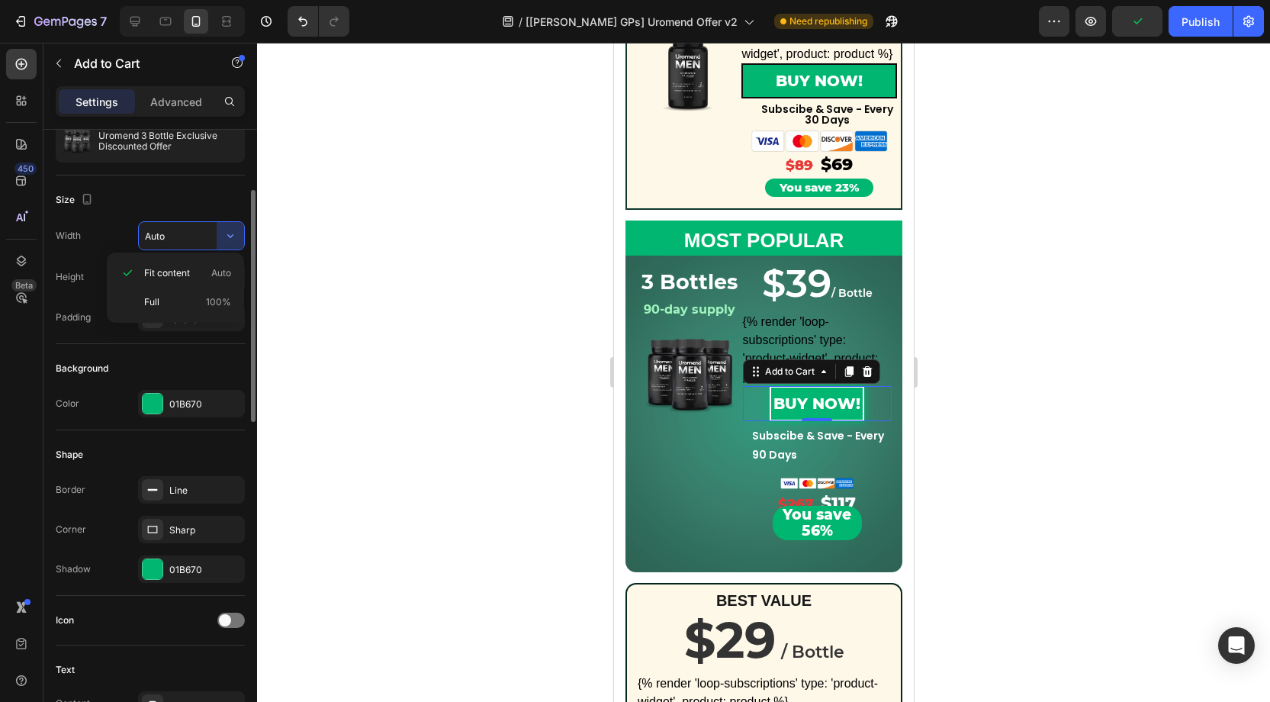
type input "100%"
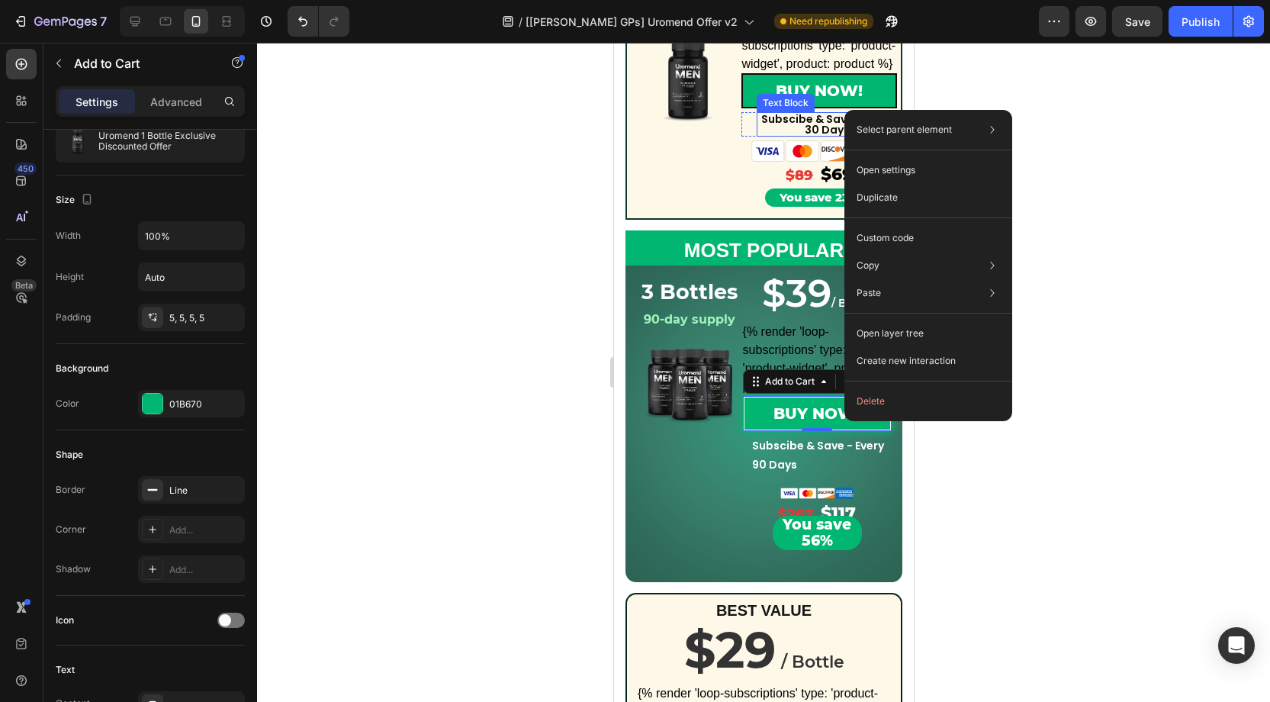
scroll to position [389, 0]
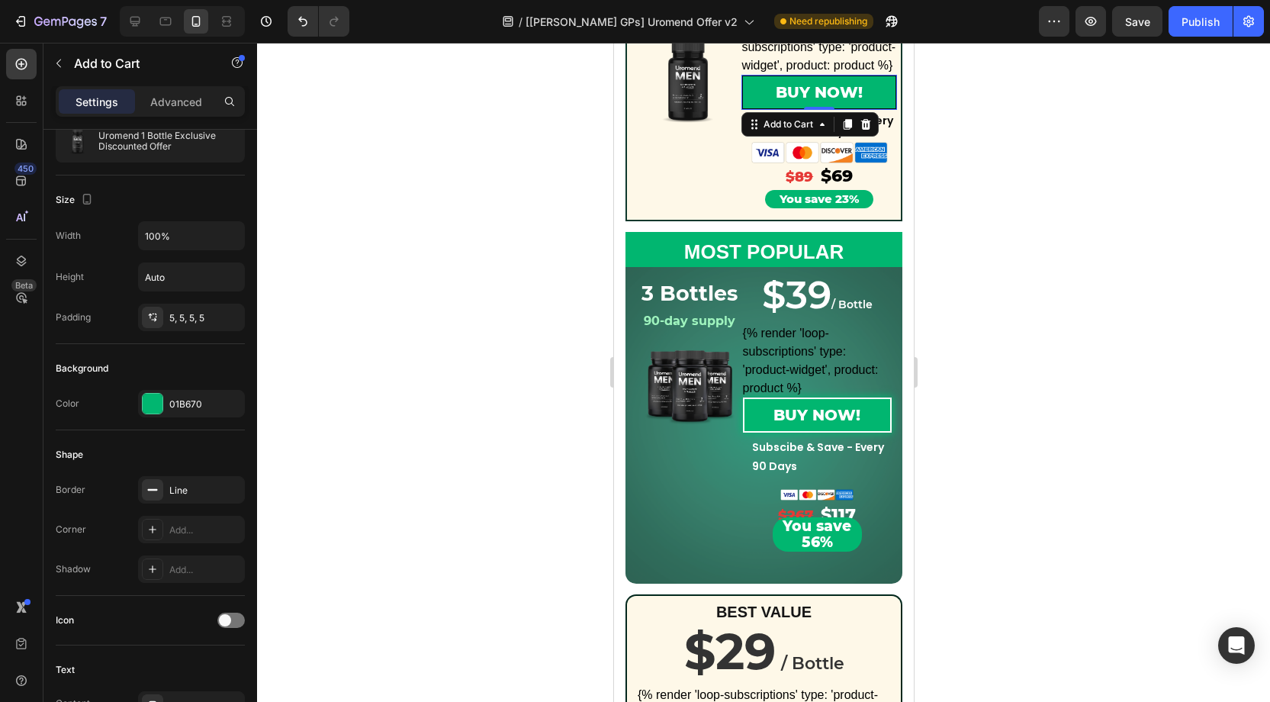
click at [1019, 140] on div at bounding box center [763, 372] width 1013 height 659
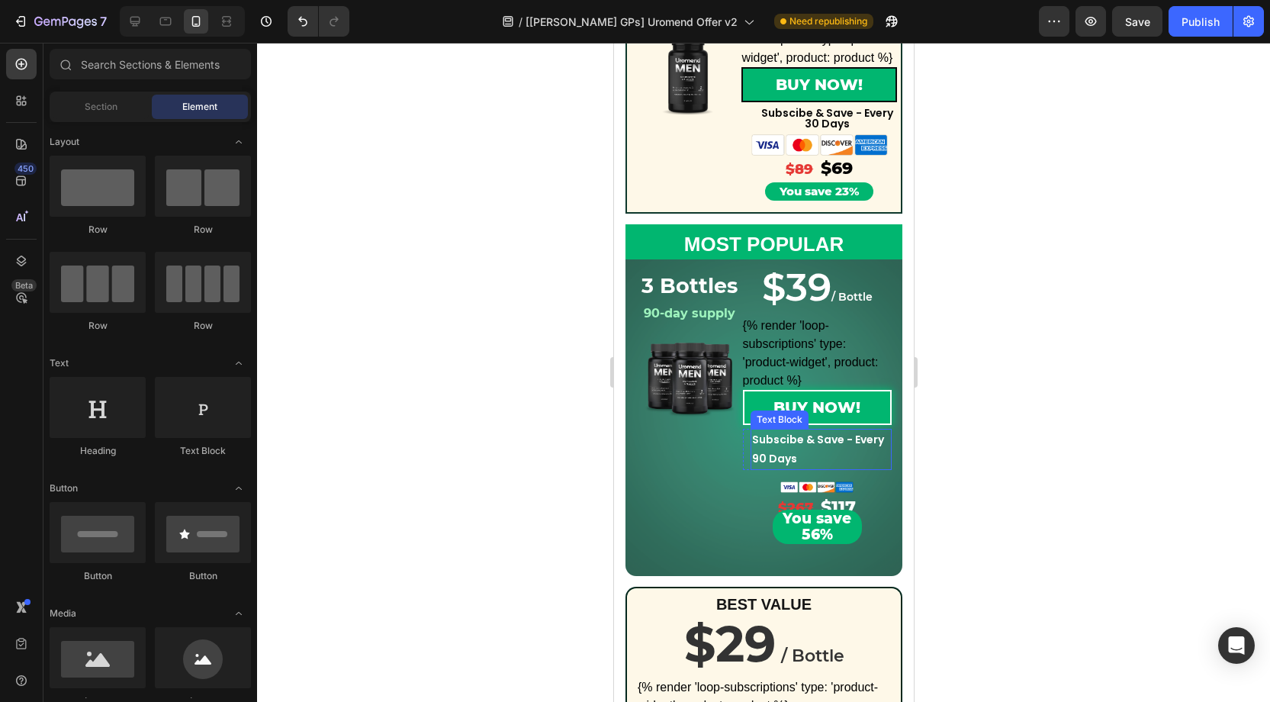
click at [803, 448] on strong "Subscibe & Save - Every 90 Days" at bounding box center [817, 449] width 132 height 34
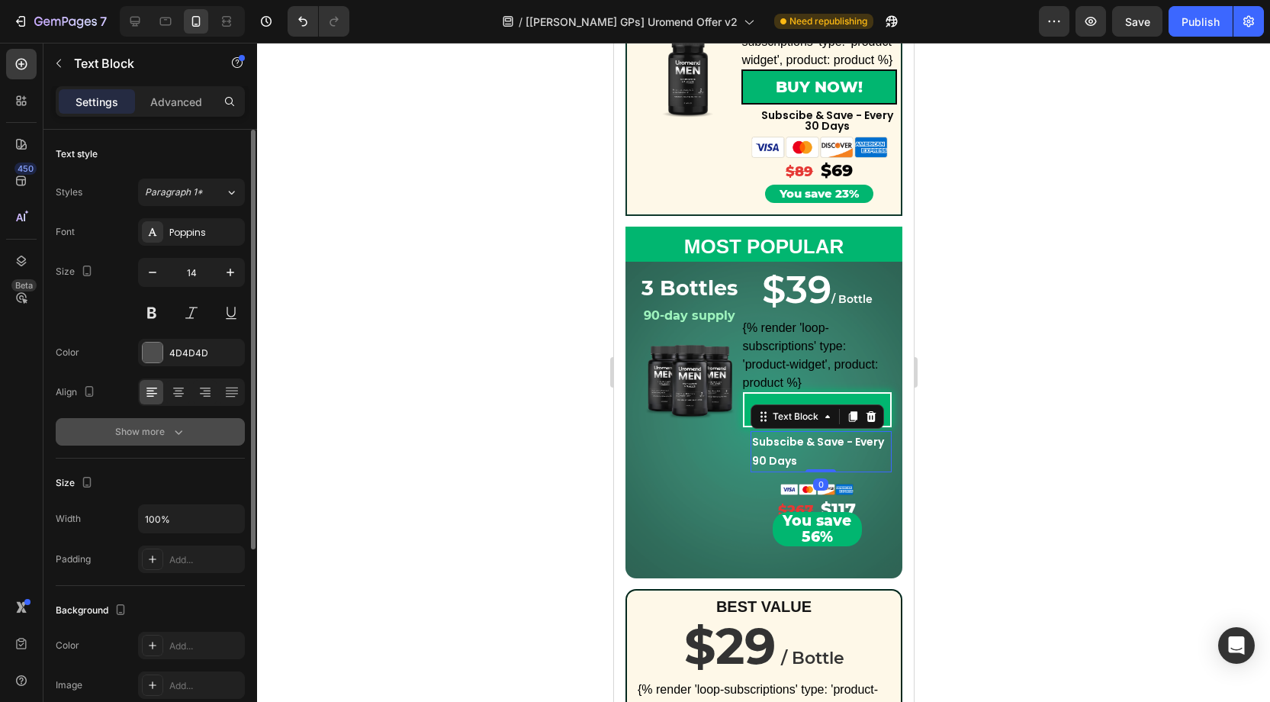
click at [177, 431] on icon "button" at bounding box center [179, 432] width 8 height 5
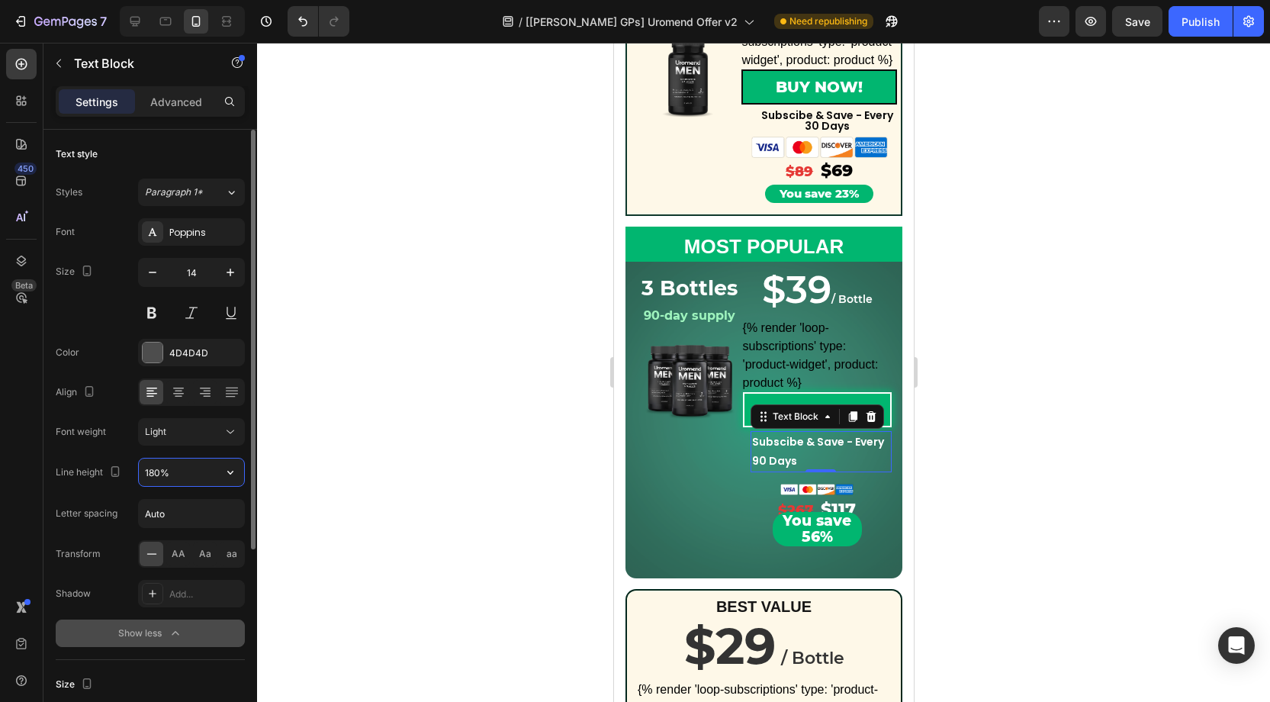
click at [182, 475] on input "180%" at bounding box center [191, 471] width 105 height 27
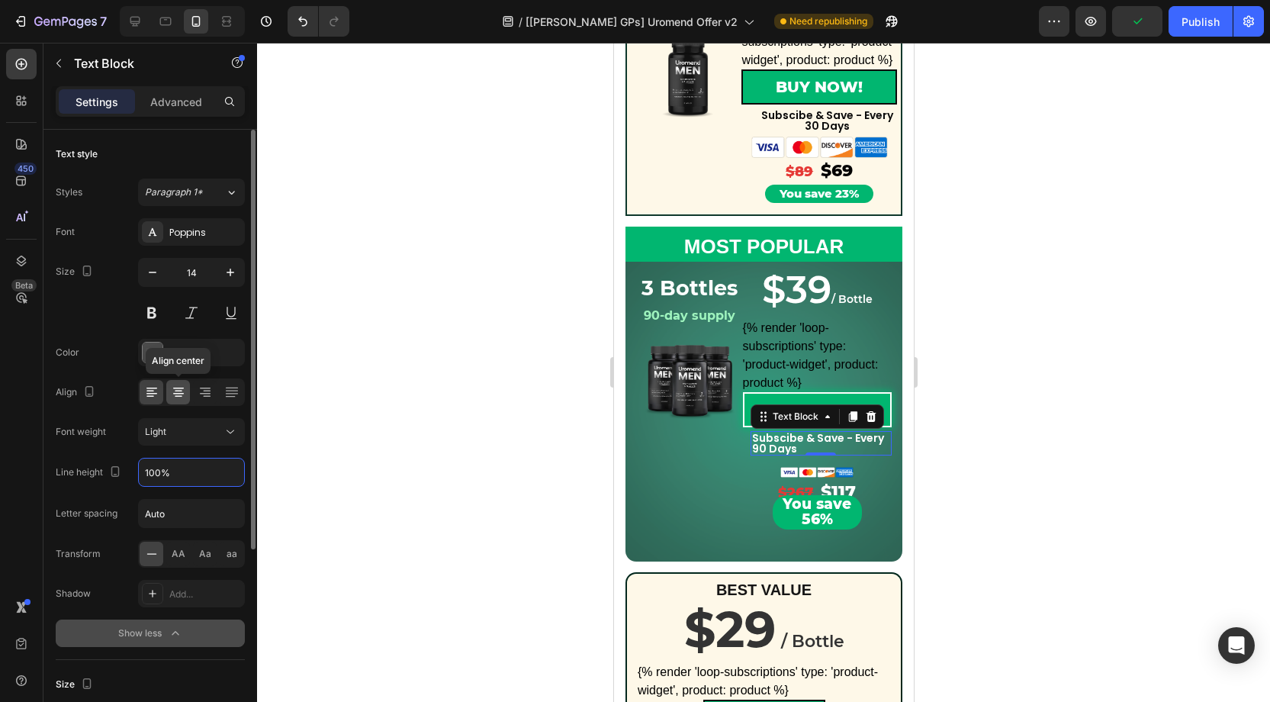
type input "100%"
drag, startPoint x: 175, startPoint y: 393, endPoint x: 338, endPoint y: 443, distance: 170.1
click at [178, 392] on icon at bounding box center [178, 391] width 15 height 15
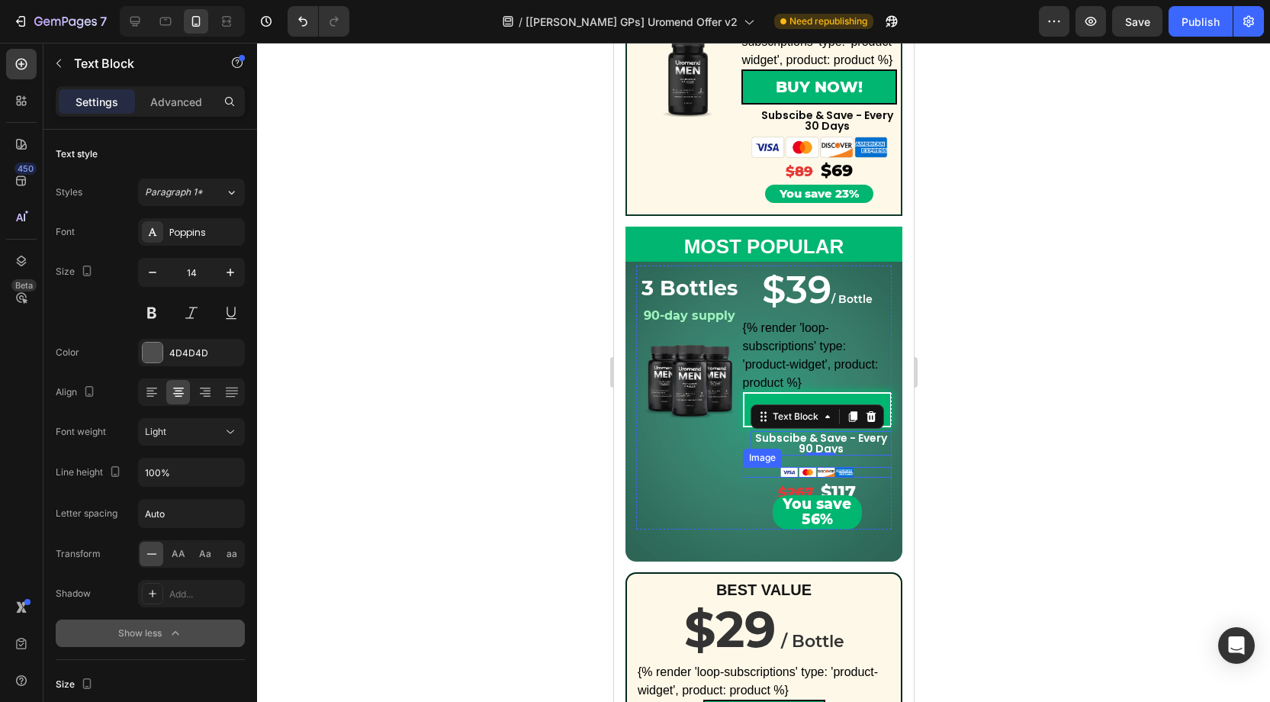
drag, startPoint x: 846, startPoint y: 472, endPoint x: 861, endPoint y: 469, distance: 15.6
click at [847, 472] on img at bounding box center [816, 472] width 75 height 11
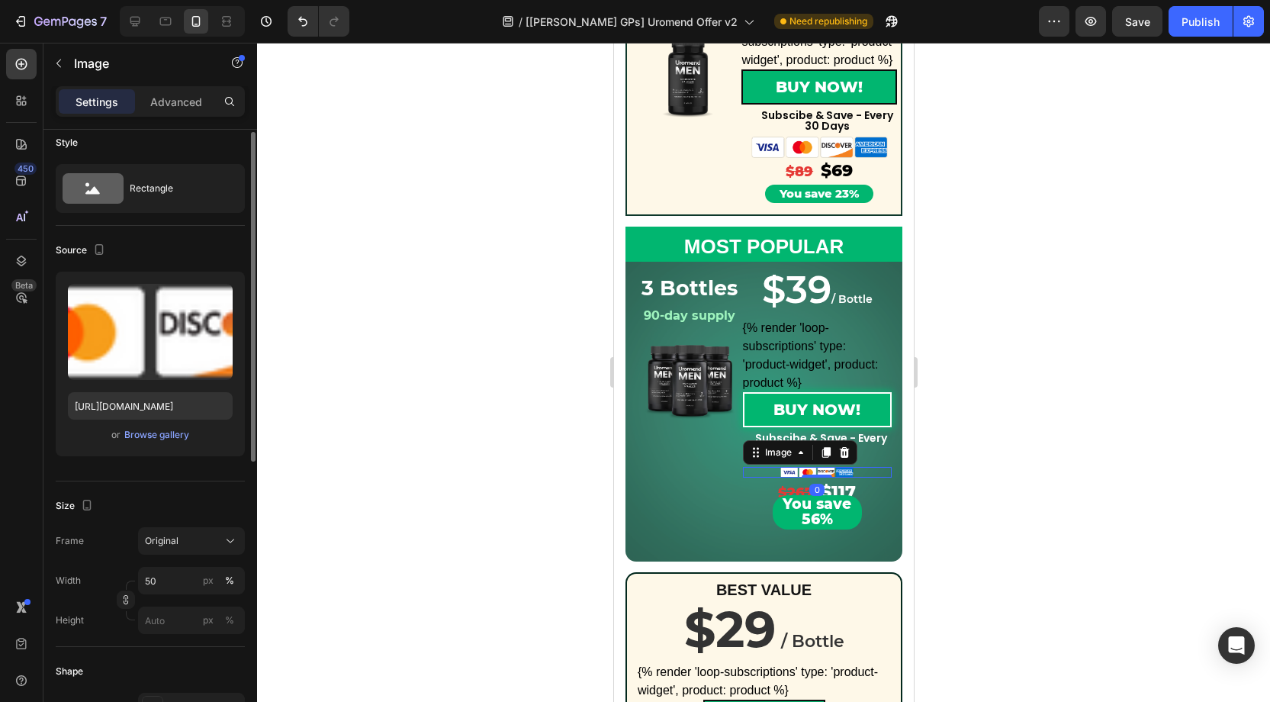
scroll to position [12, 0]
click at [166, 581] on input "50" at bounding box center [191, 579] width 107 height 27
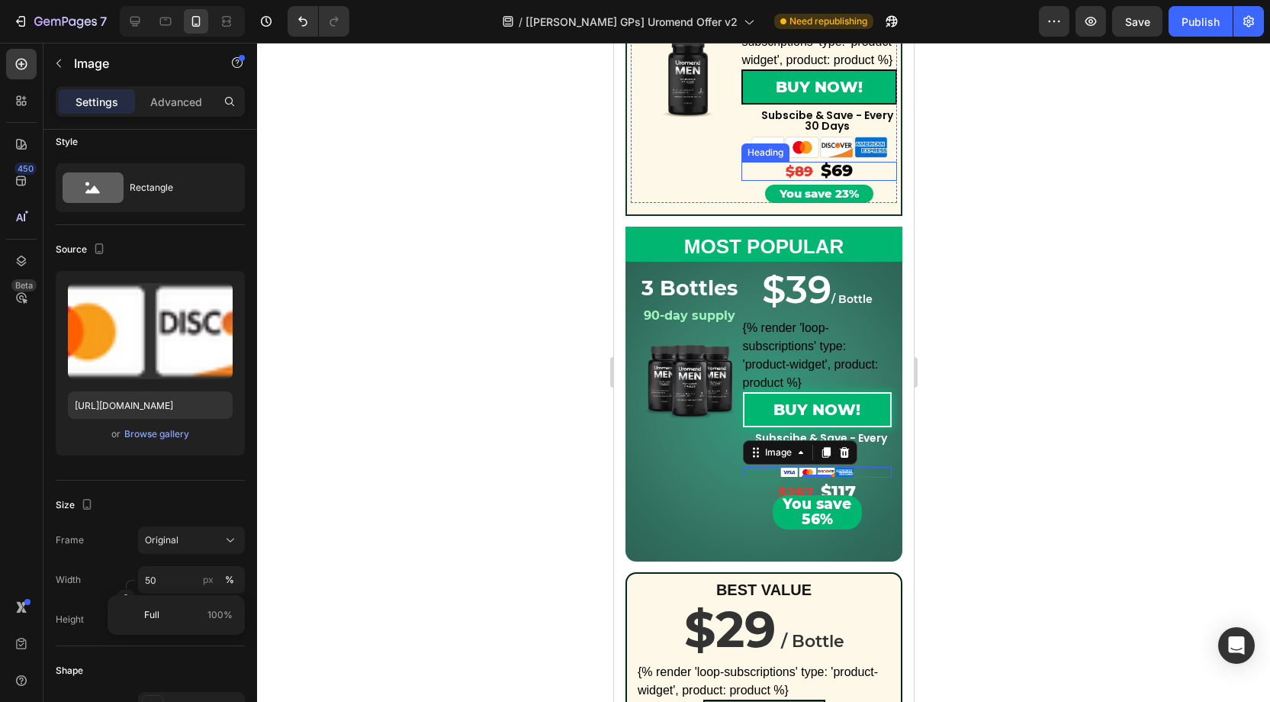
click at [776, 151] on div "Heading" at bounding box center [765, 153] width 42 height 14
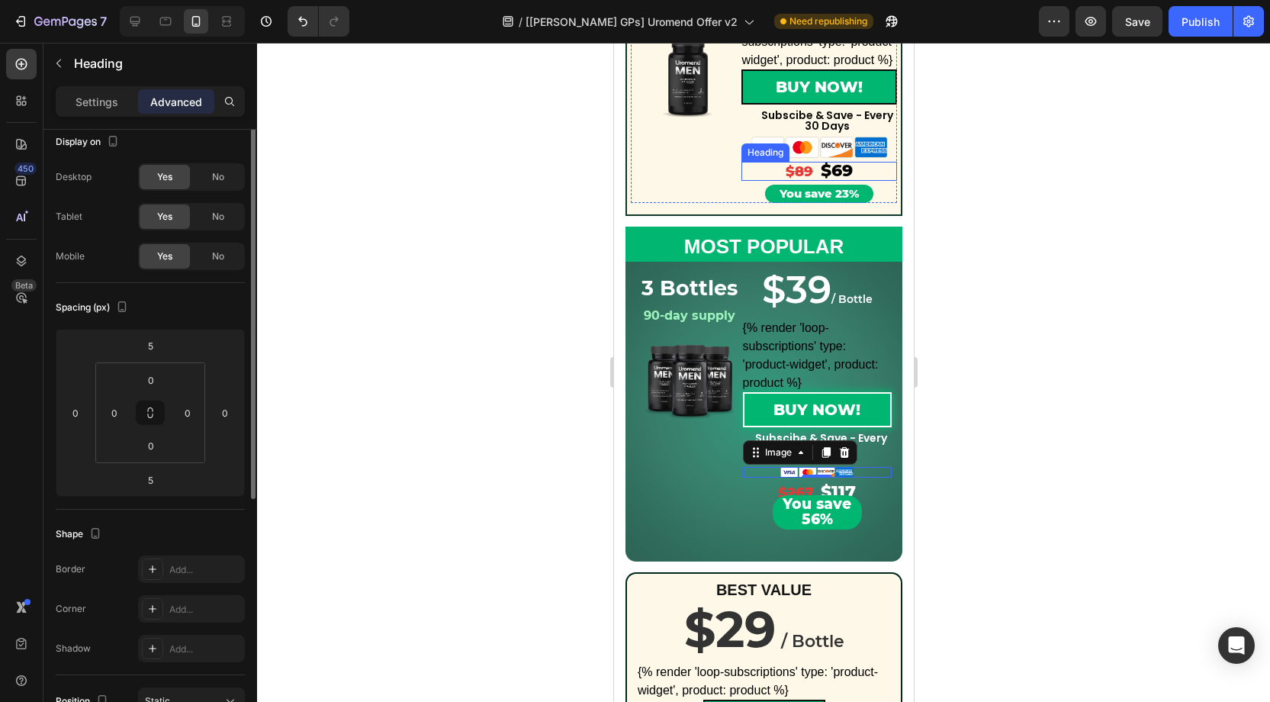
scroll to position [0, 0]
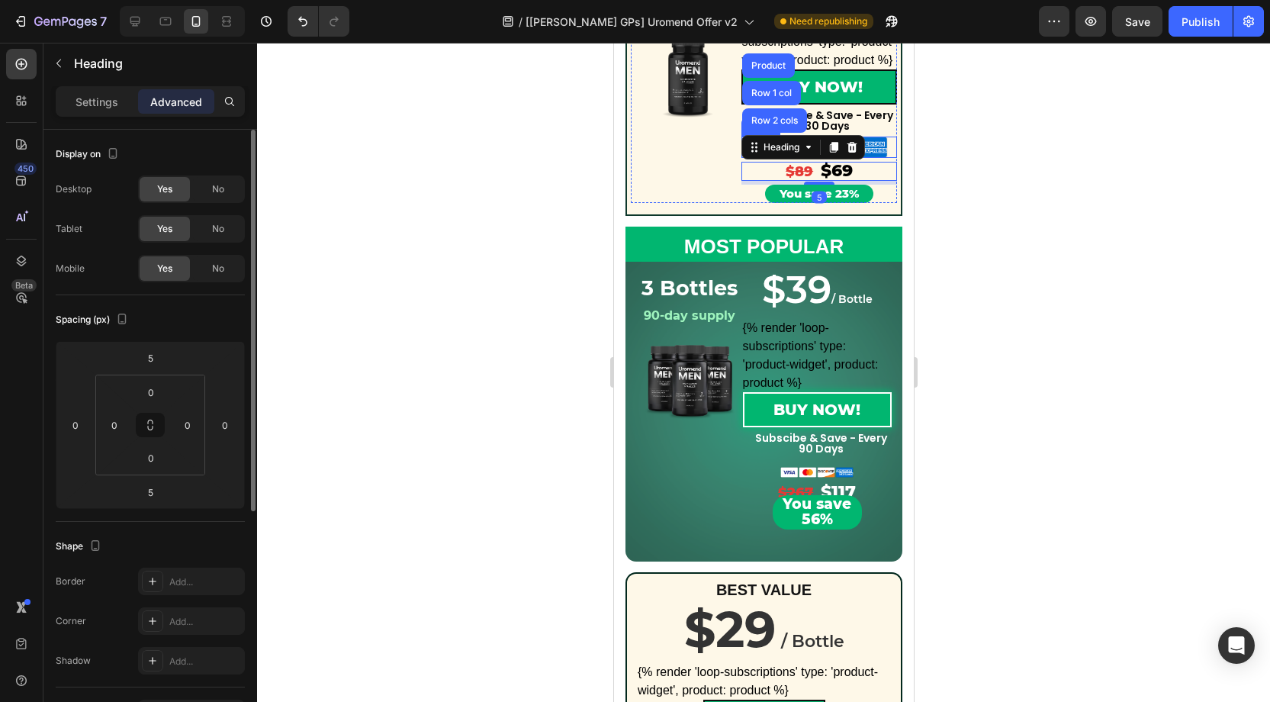
click at [873, 146] on img at bounding box center [819, 147] width 140 height 21
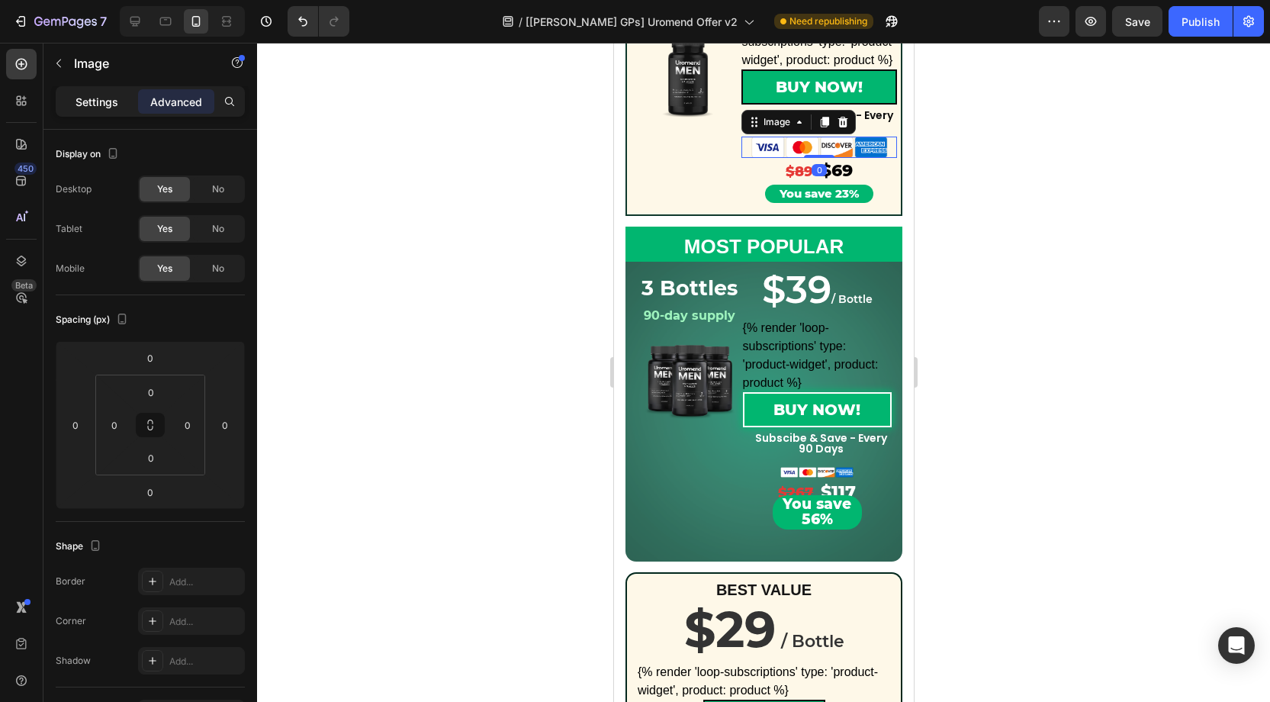
click at [101, 104] on p "Settings" at bounding box center [97, 102] width 43 height 16
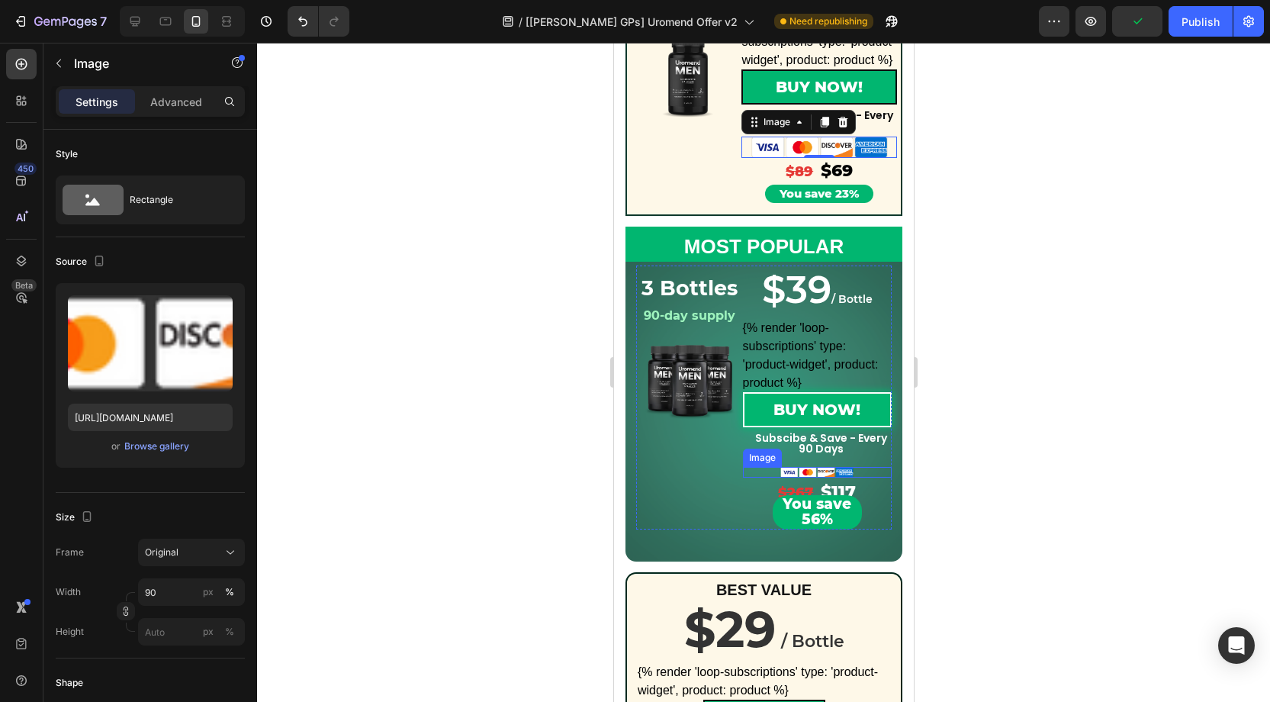
click at [840, 472] on img at bounding box center [816, 472] width 75 height 11
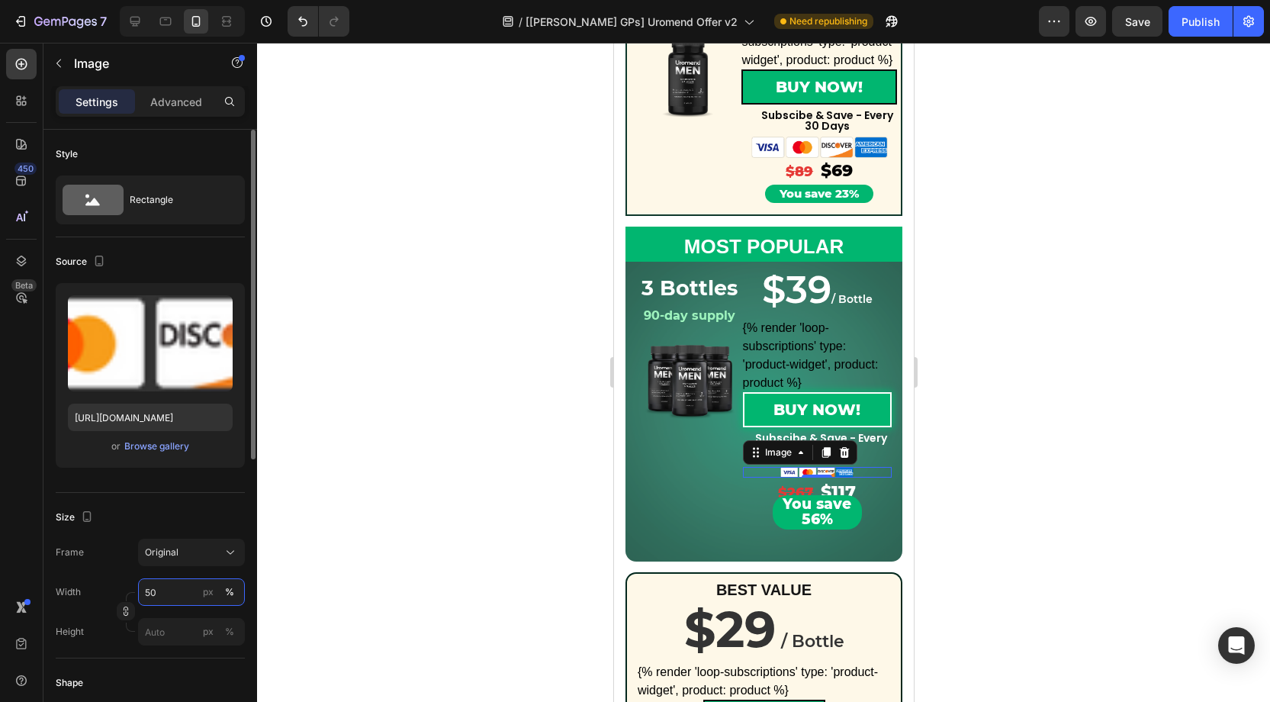
click at [173, 583] on input "50" at bounding box center [191, 591] width 107 height 27
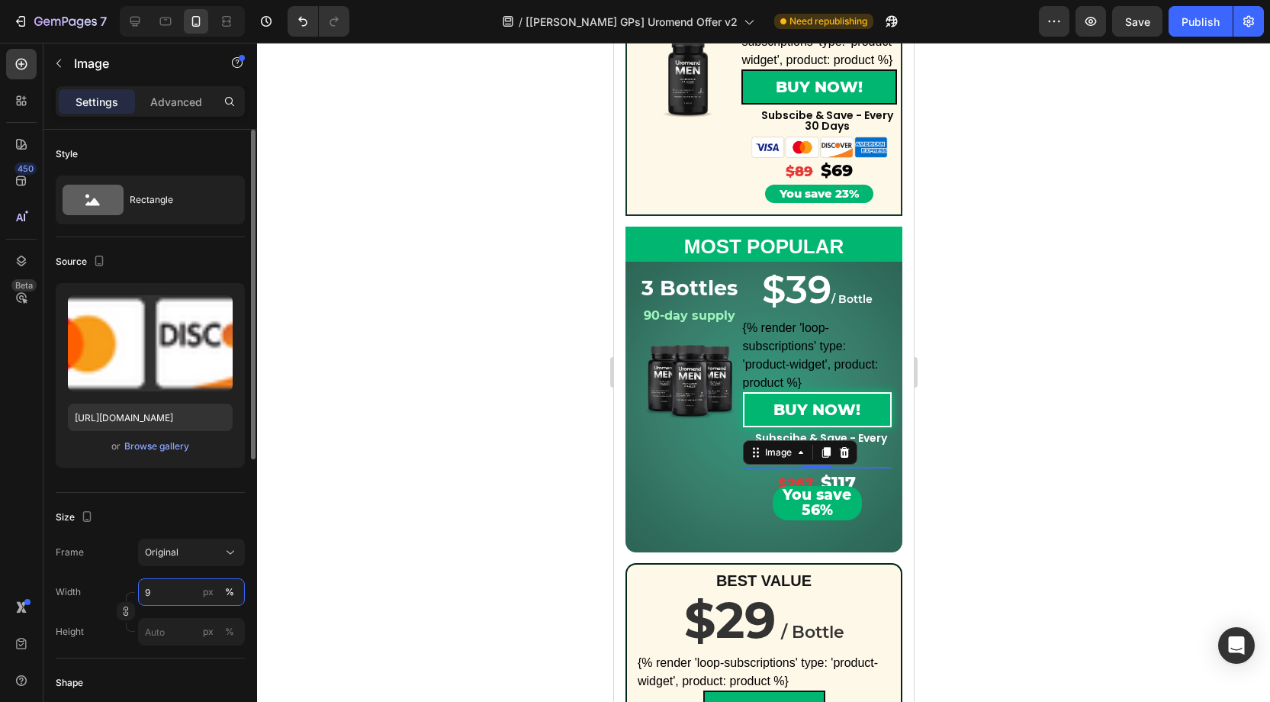
type input "90"
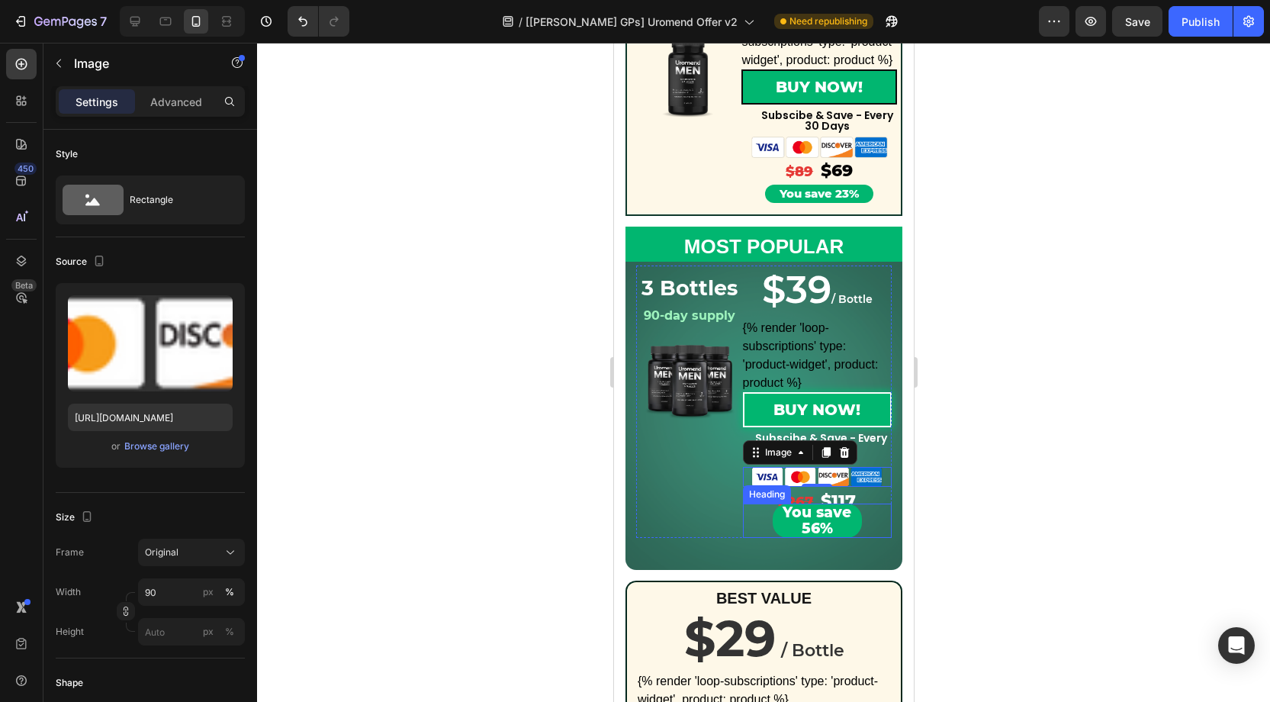
click at [828, 514] on span "You save 56%" at bounding box center [816, 520] width 69 height 34
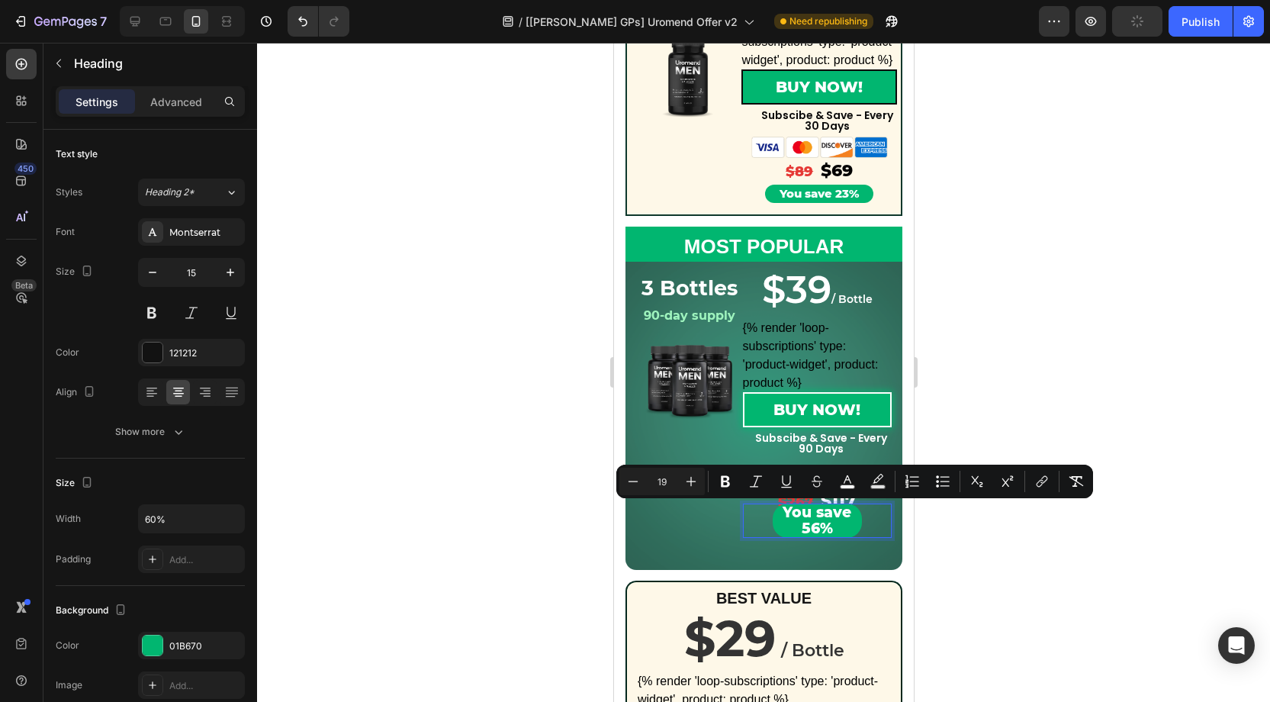
click at [825, 519] on span "You save 56%" at bounding box center [816, 520] width 69 height 34
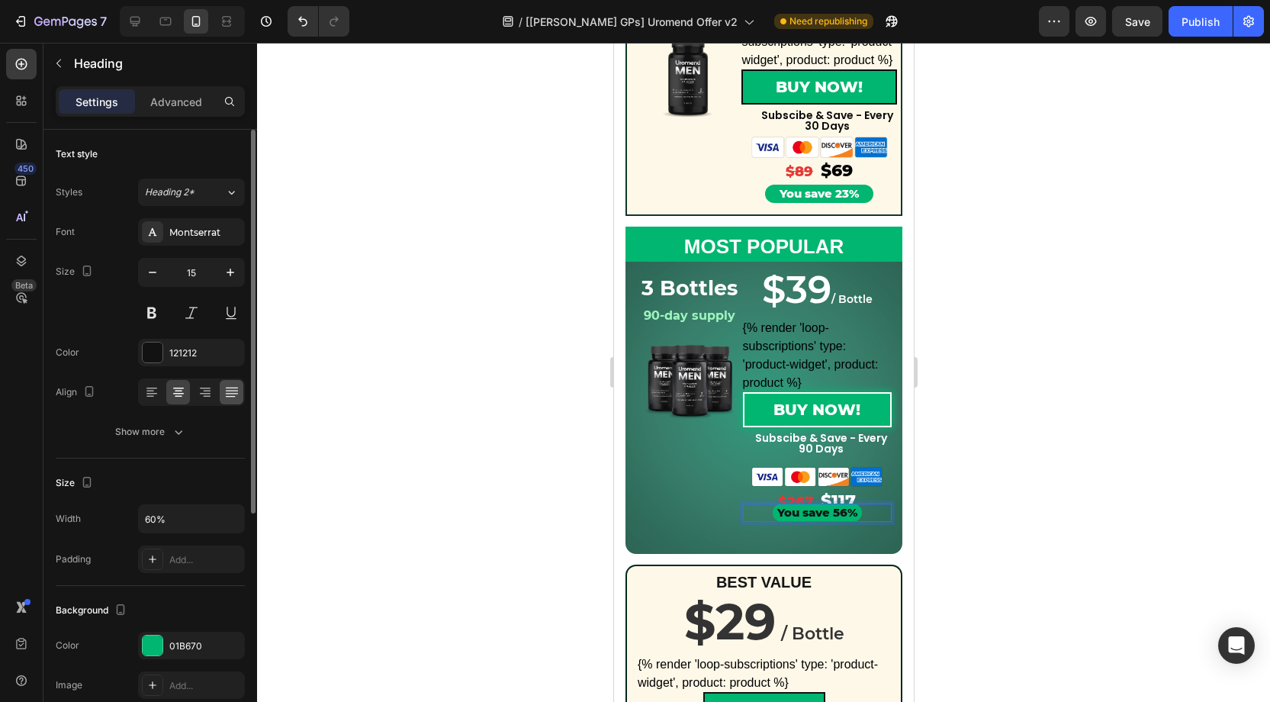
drag, startPoint x: 154, startPoint y: 352, endPoint x: 228, endPoint y: 390, distance: 83.2
click at [159, 352] on div at bounding box center [153, 352] width 20 height 20
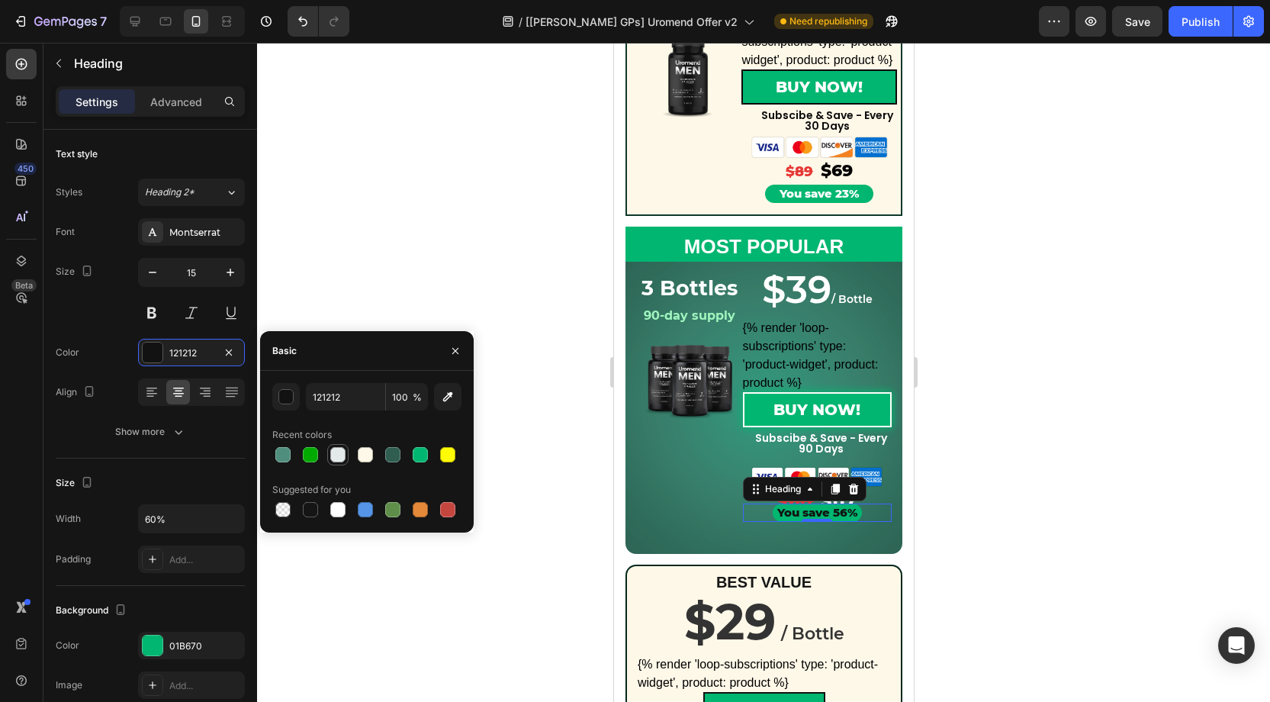
click at [338, 455] on div at bounding box center [337, 454] width 15 height 15
drag, startPoint x: 289, startPoint y: 399, endPoint x: 307, endPoint y: 417, distance: 25.4
click at [290, 399] on div "button" at bounding box center [286, 397] width 15 height 15
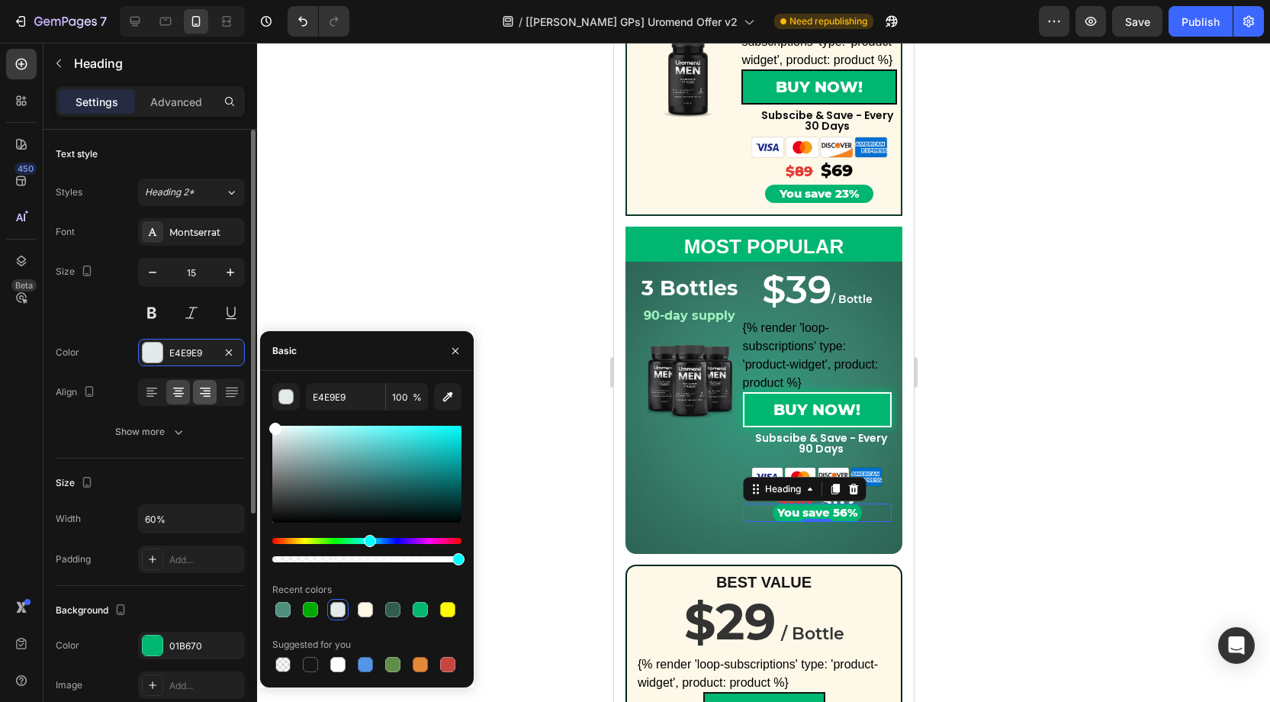
drag, startPoint x: 303, startPoint y: 449, endPoint x: 209, endPoint y: 394, distance: 108.7
click at [215, 395] on div "450 Beta Sections(18) Elements(83) Section Element Hero Section Product Detail …" at bounding box center [128, 372] width 257 height 659
type input "FFFFFF"
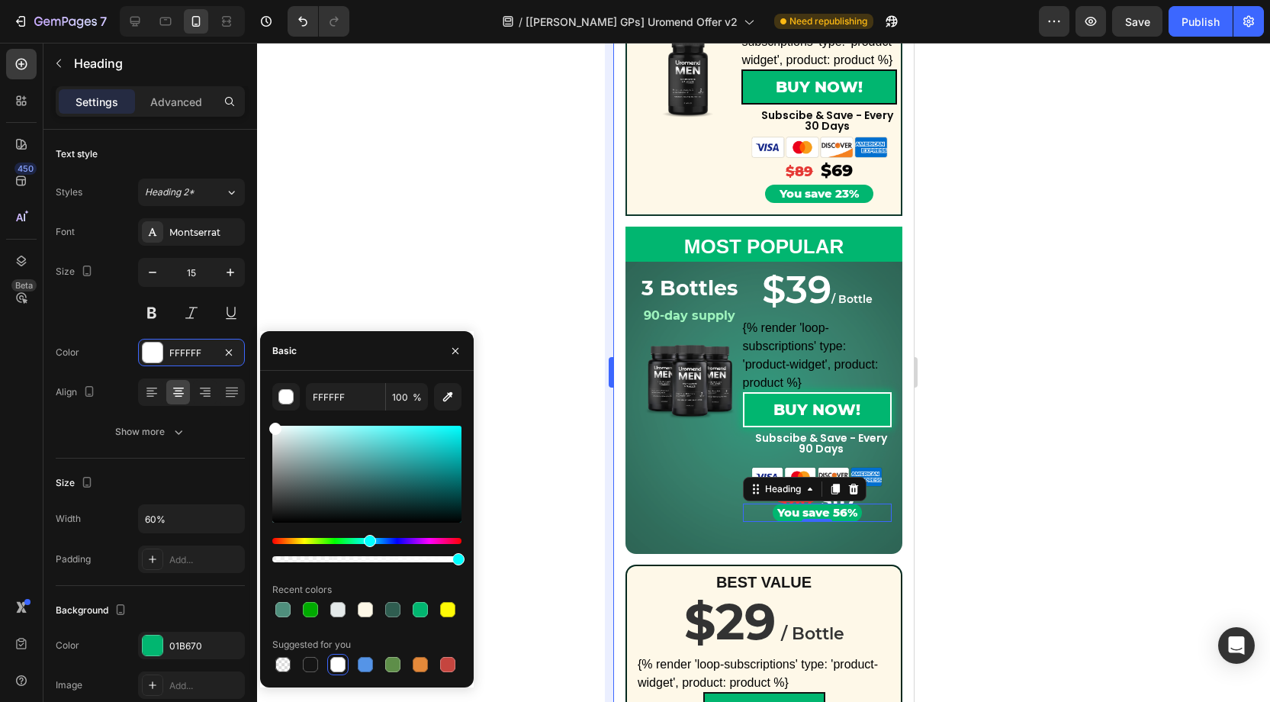
drag, startPoint x: 92, startPoint y: 314, endPoint x: 612, endPoint y: 432, distance: 533.3
click at [93, 314] on div "Size 15" at bounding box center [150, 292] width 189 height 69
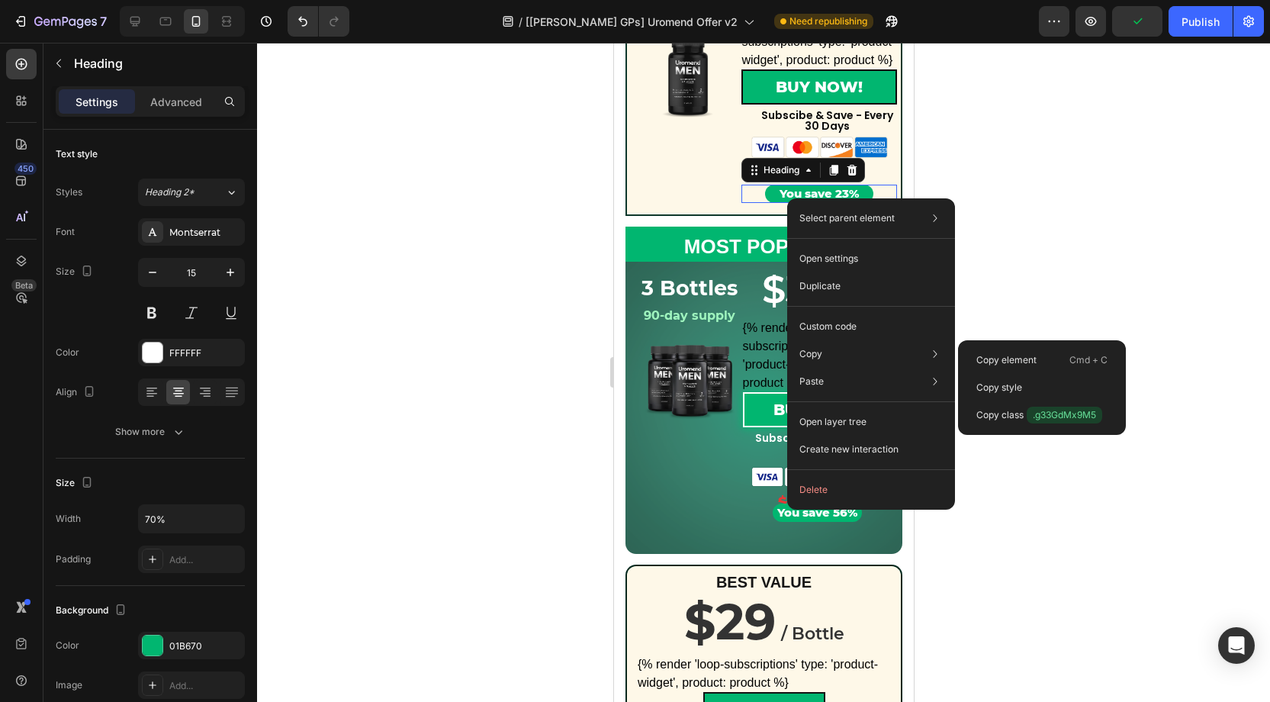
drag, startPoint x: 1010, startPoint y: 388, endPoint x: 924, endPoint y: 423, distance: 92.8
click at [1009, 389] on p "Copy style" at bounding box center [999, 388] width 46 height 14
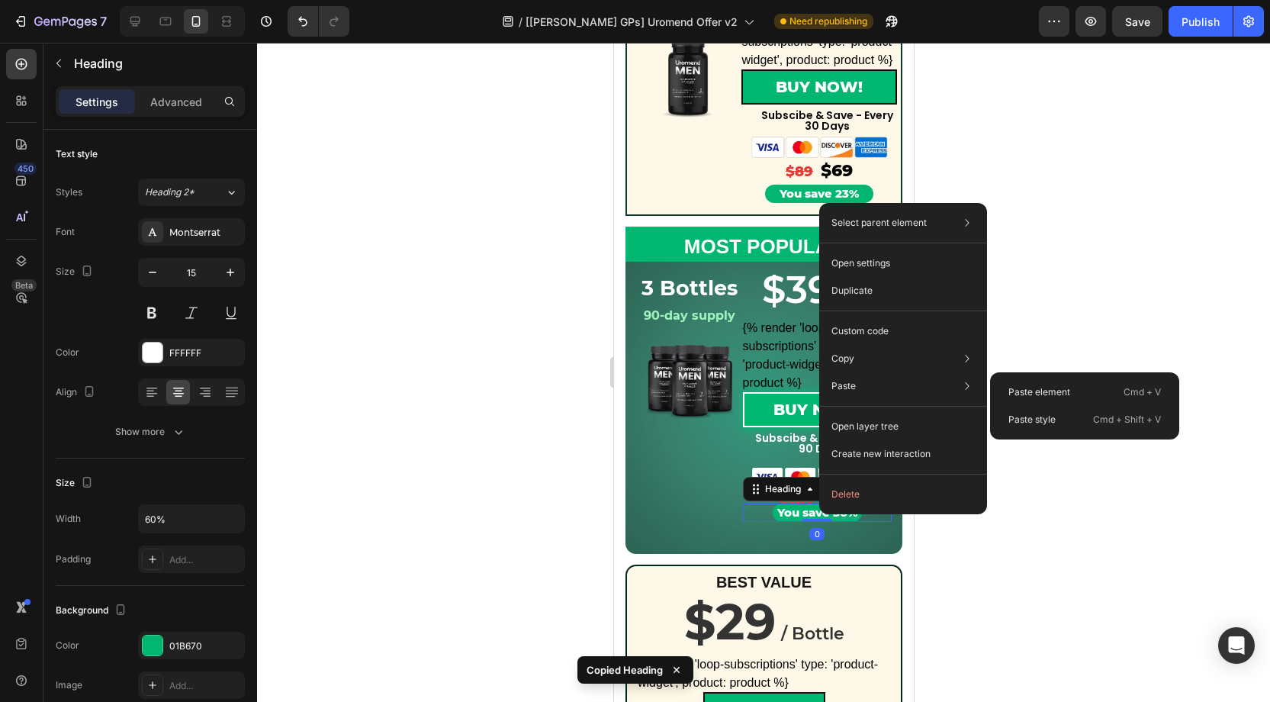
click at [1048, 413] on p "Paste style" at bounding box center [1031, 420] width 47 height 14
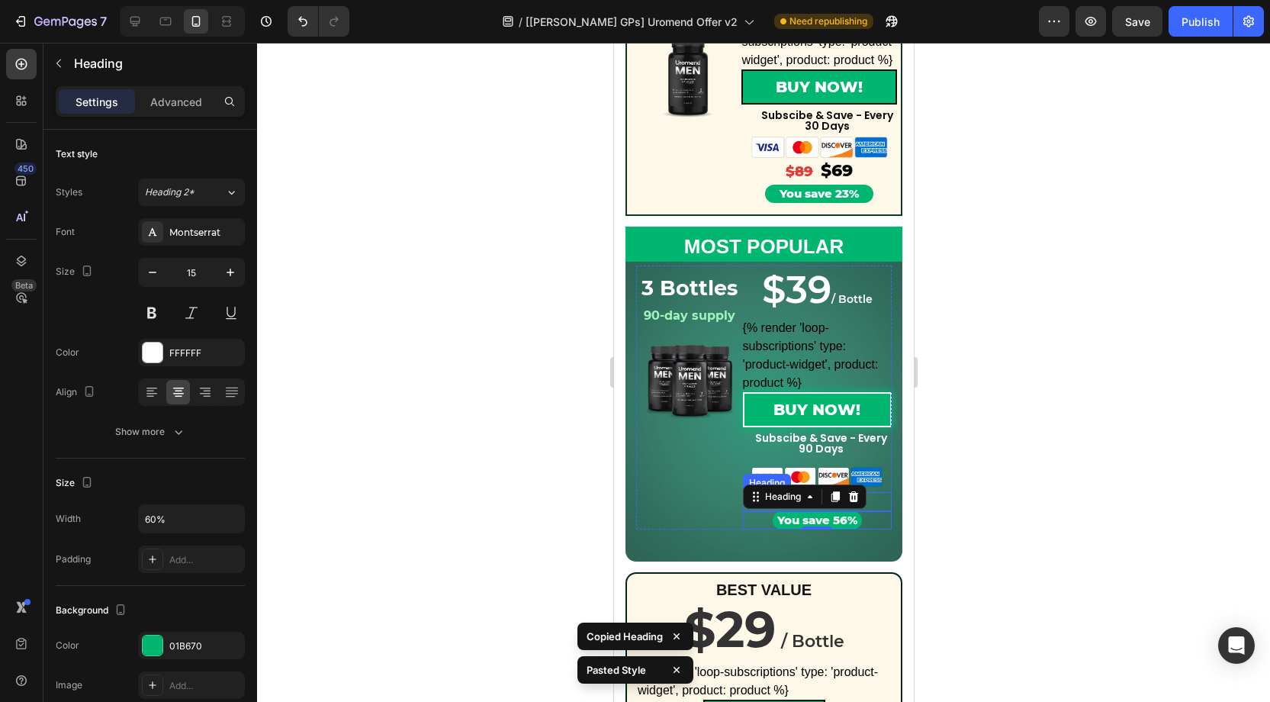
click at [878, 499] on h2 "$267 $117" at bounding box center [816, 502] width 149 height 20
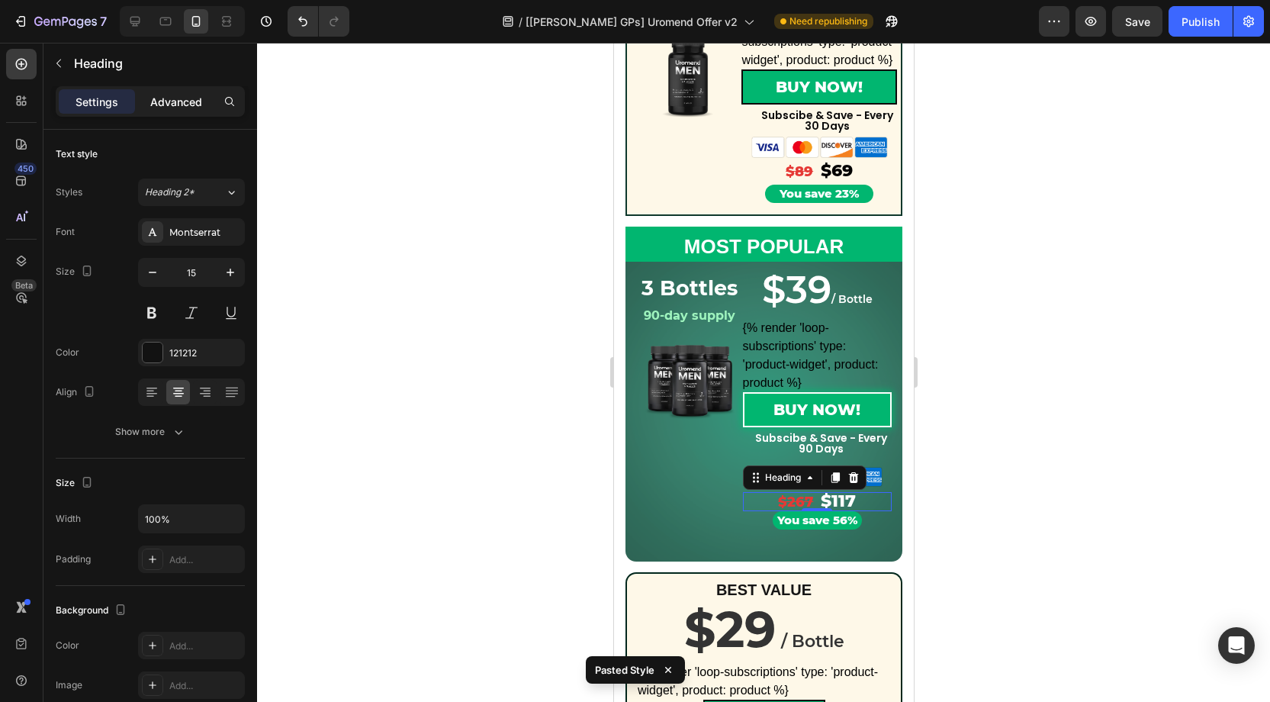
click at [169, 103] on p "Advanced" at bounding box center [176, 102] width 52 height 16
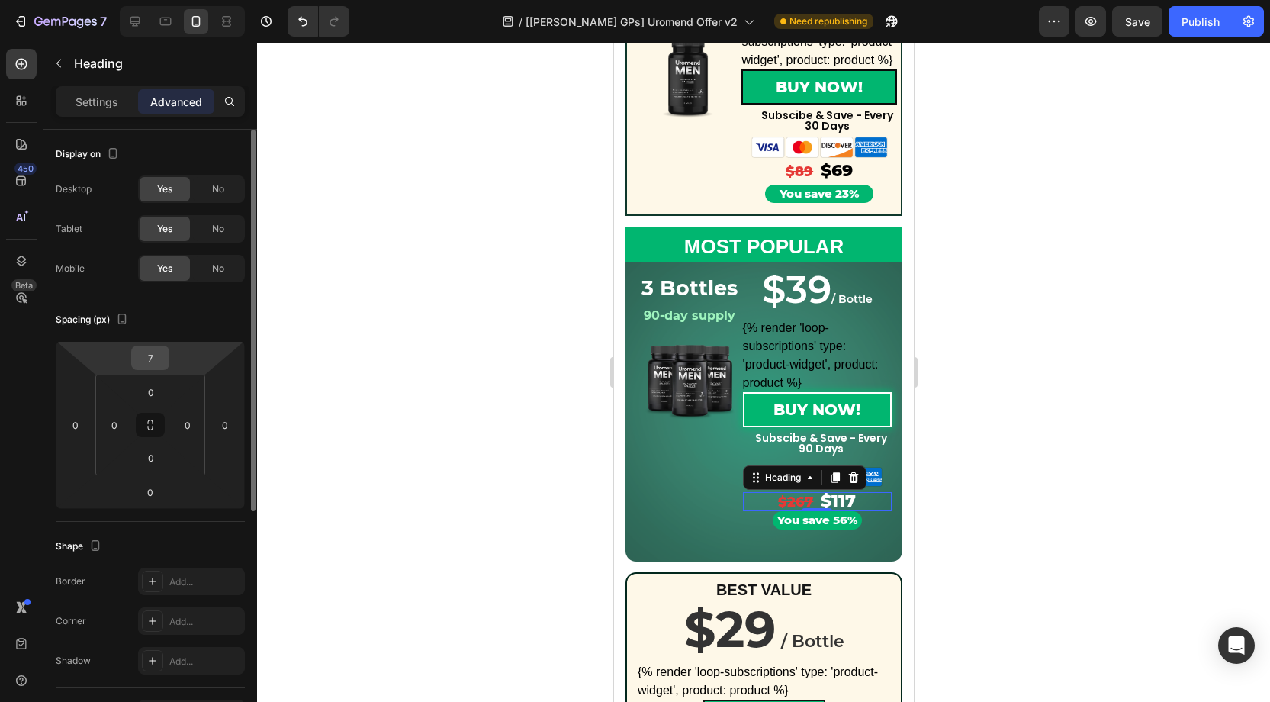
click at [156, 357] on input "7" at bounding box center [150, 357] width 31 height 23
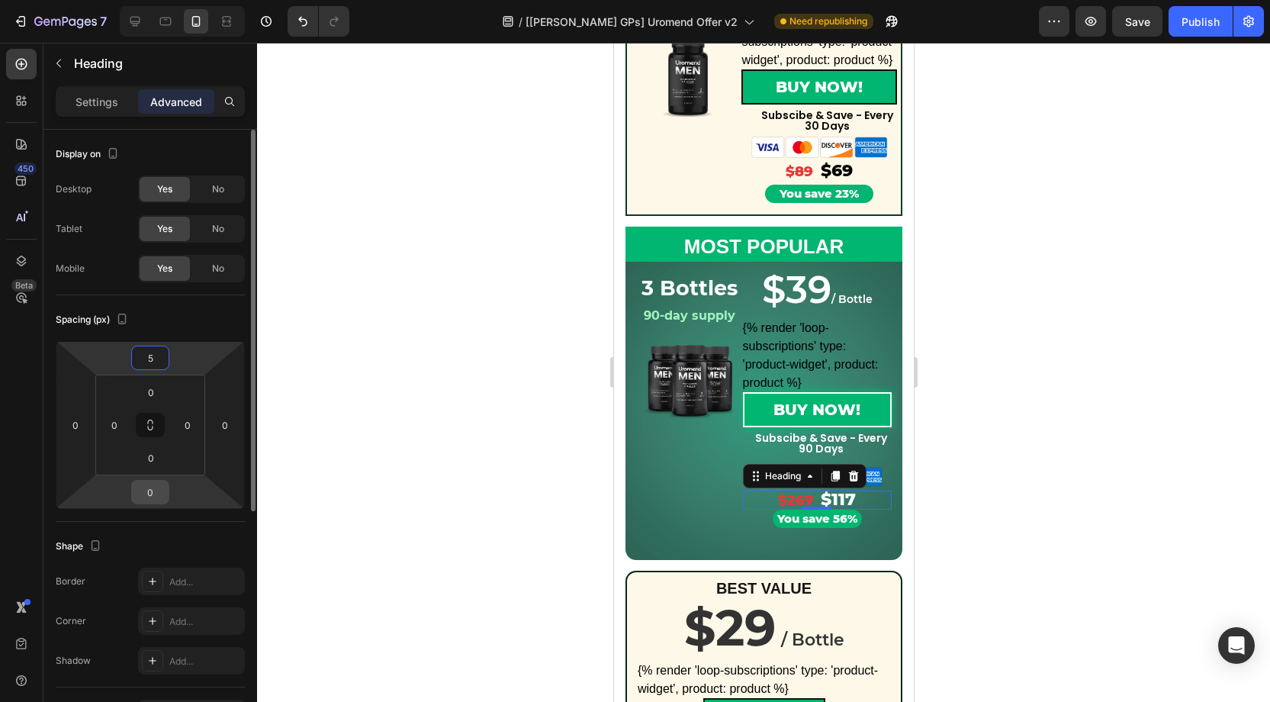
type input "5"
click at [155, 489] on input "0" at bounding box center [150, 492] width 31 height 23
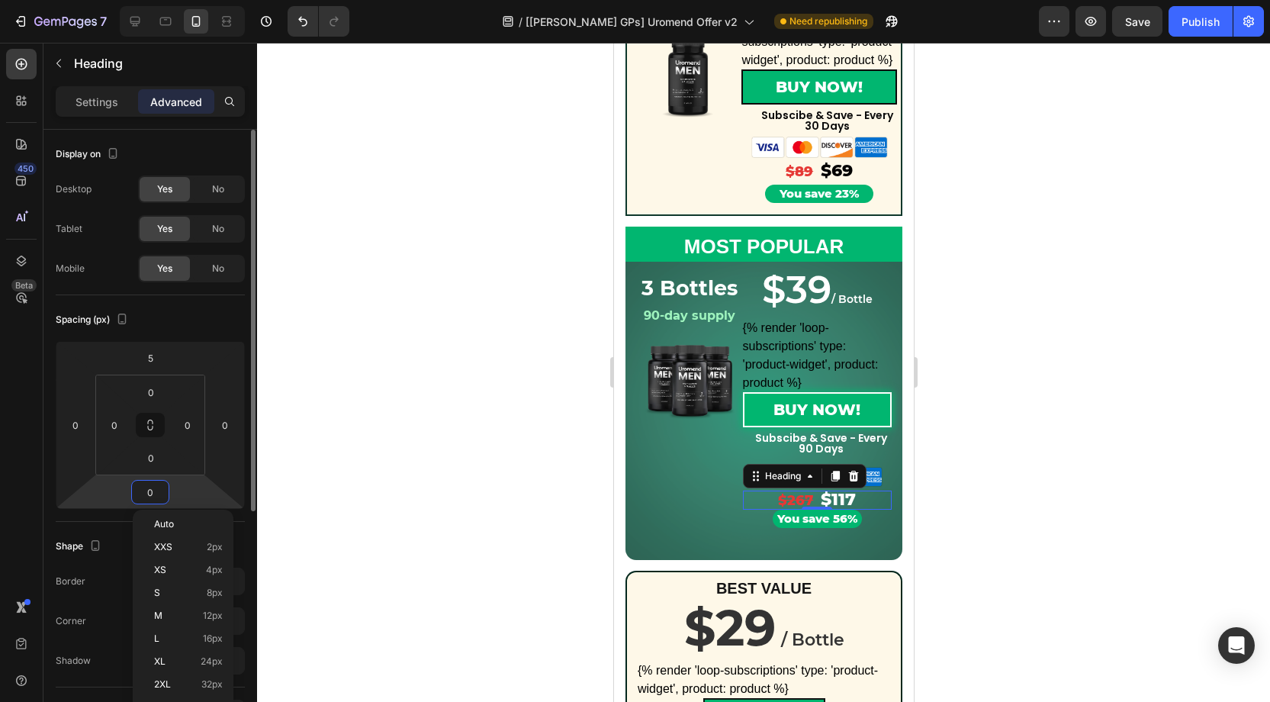
type input "5"
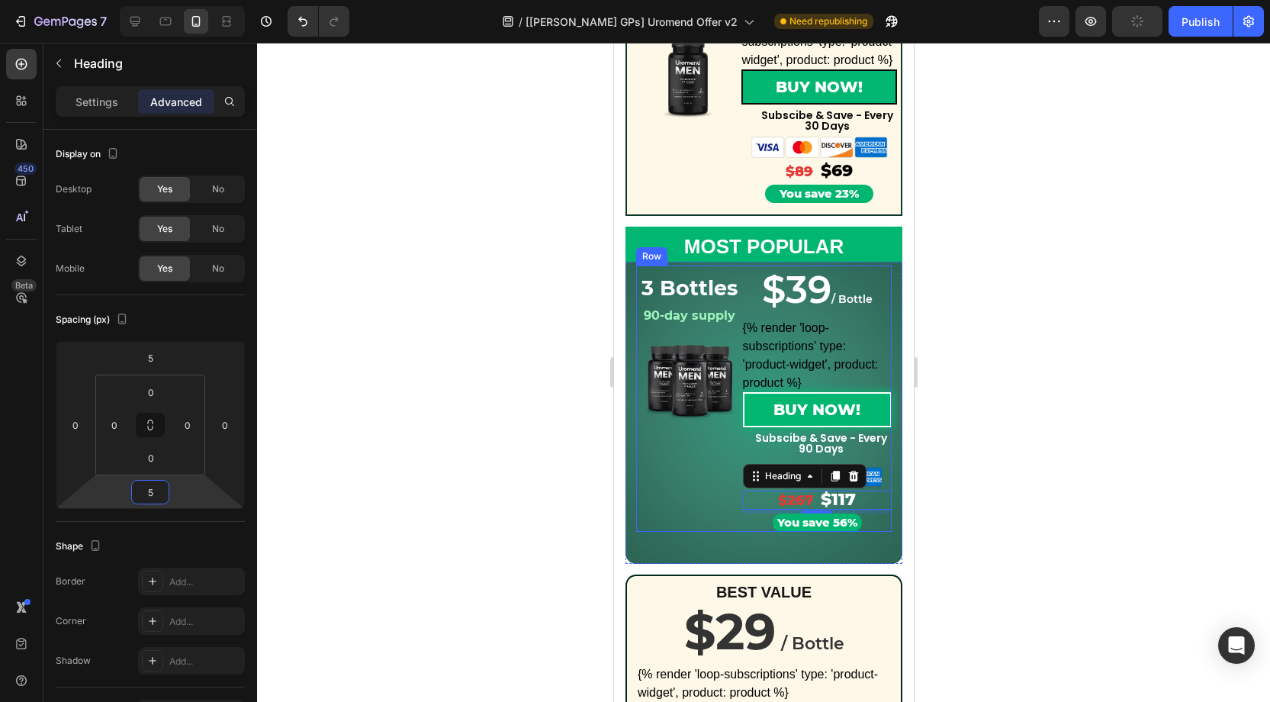
click at [880, 458] on div "$39 / Bottle Heading $39 / Bottle Heading {% render 'loop-subscriptions' type: …" at bounding box center [816, 398] width 149 height 266
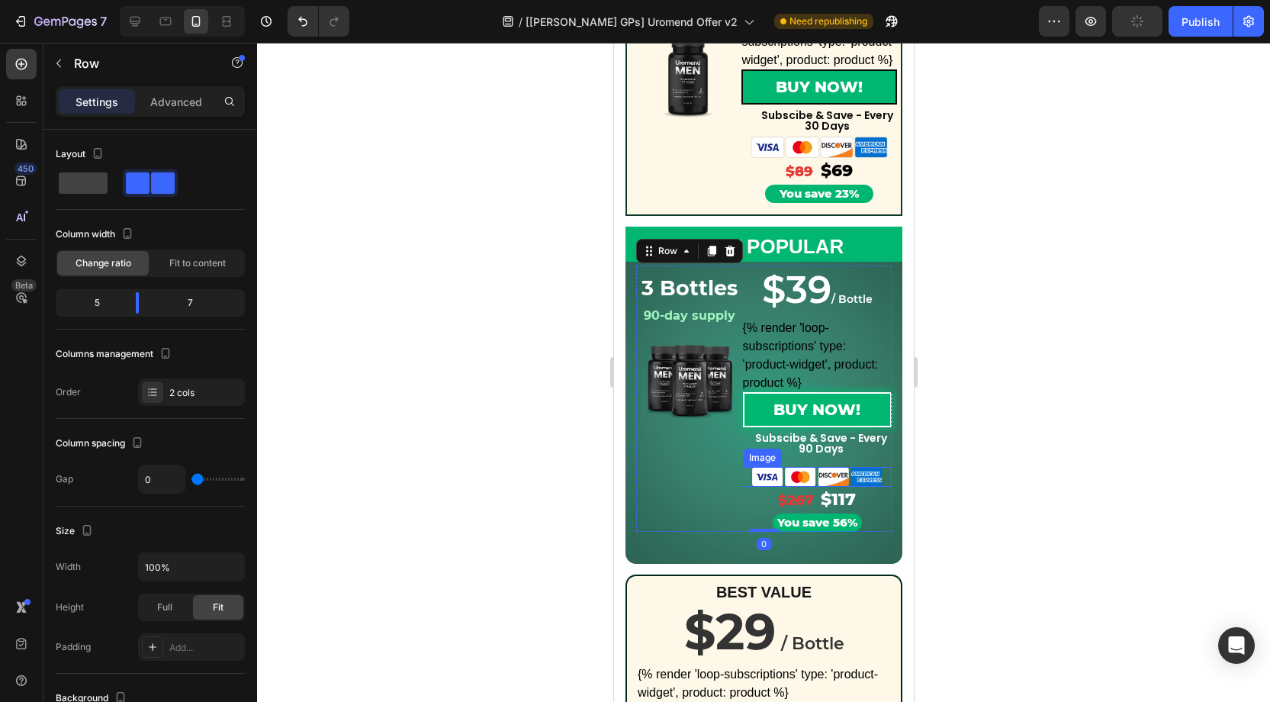
click at [877, 470] on img at bounding box center [816, 477] width 134 height 20
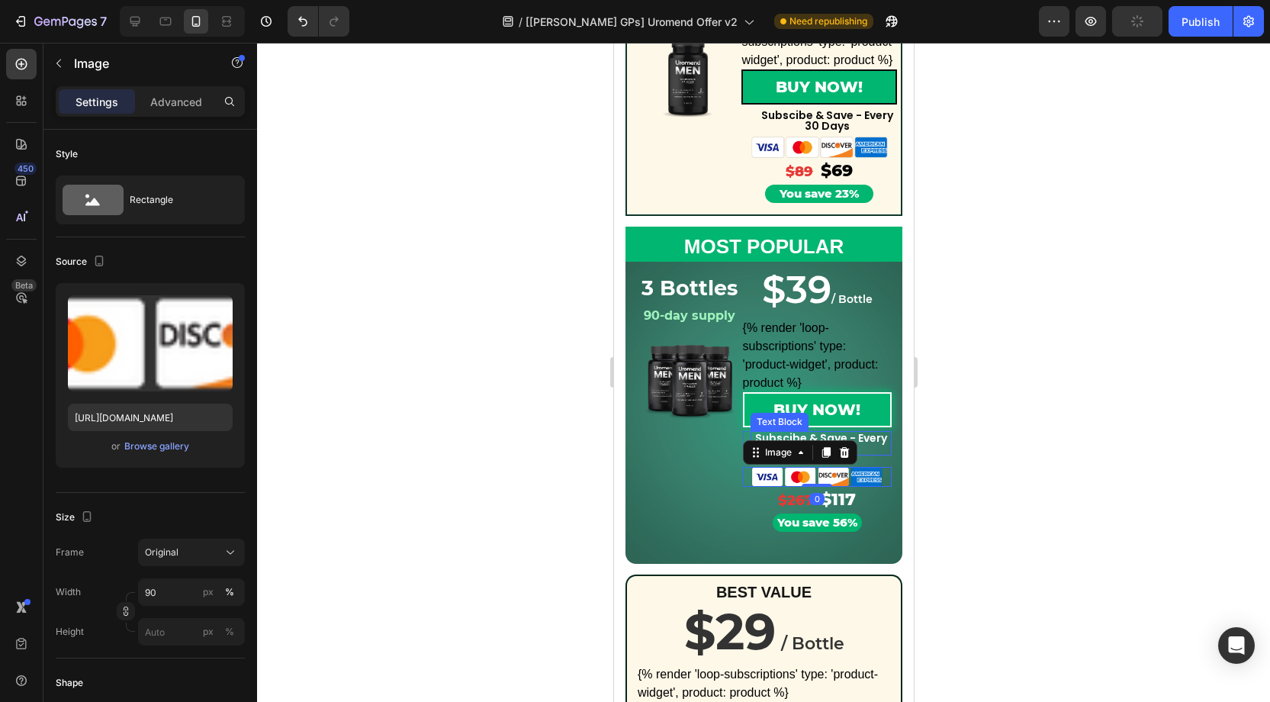
click at [872, 440] on strong "Subscibe & Save - Every 90 Days" at bounding box center [820, 443] width 132 height 26
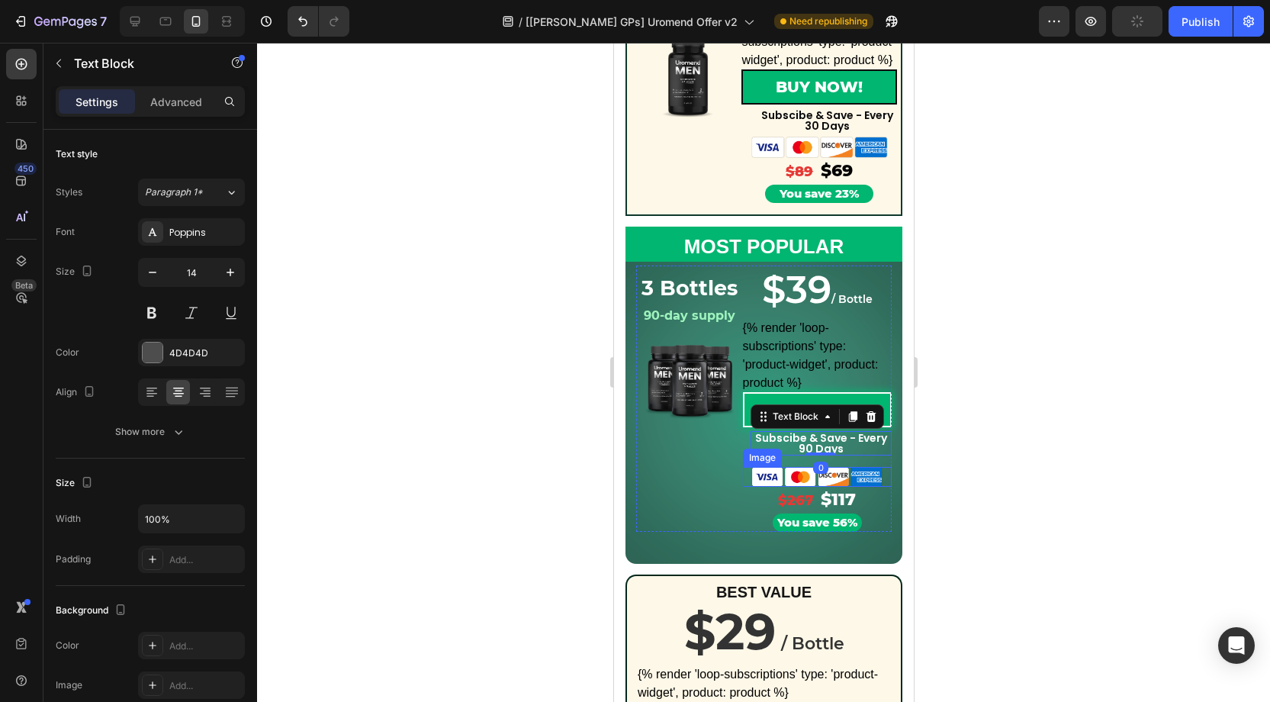
click at [865, 471] on img at bounding box center [816, 477] width 134 height 20
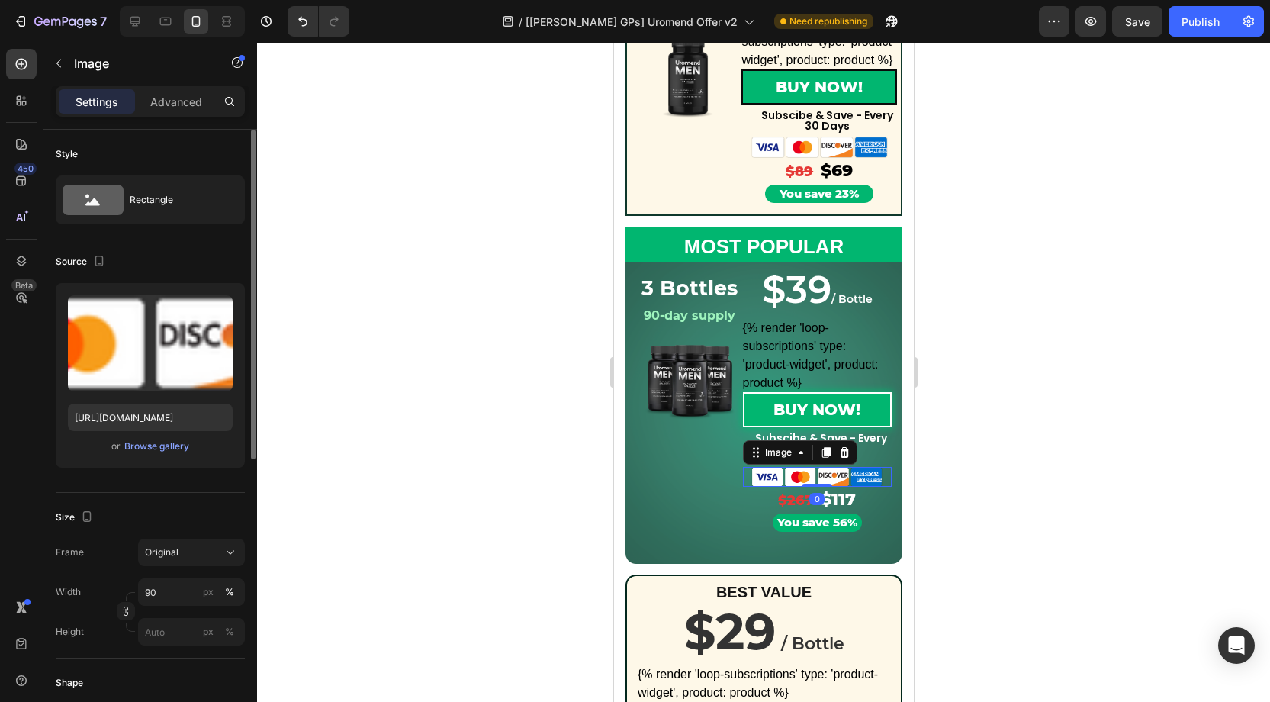
drag, startPoint x: 179, startPoint y: 105, endPoint x: 205, endPoint y: 158, distance: 58.7
click at [181, 105] on p "Advanced" at bounding box center [176, 102] width 52 height 16
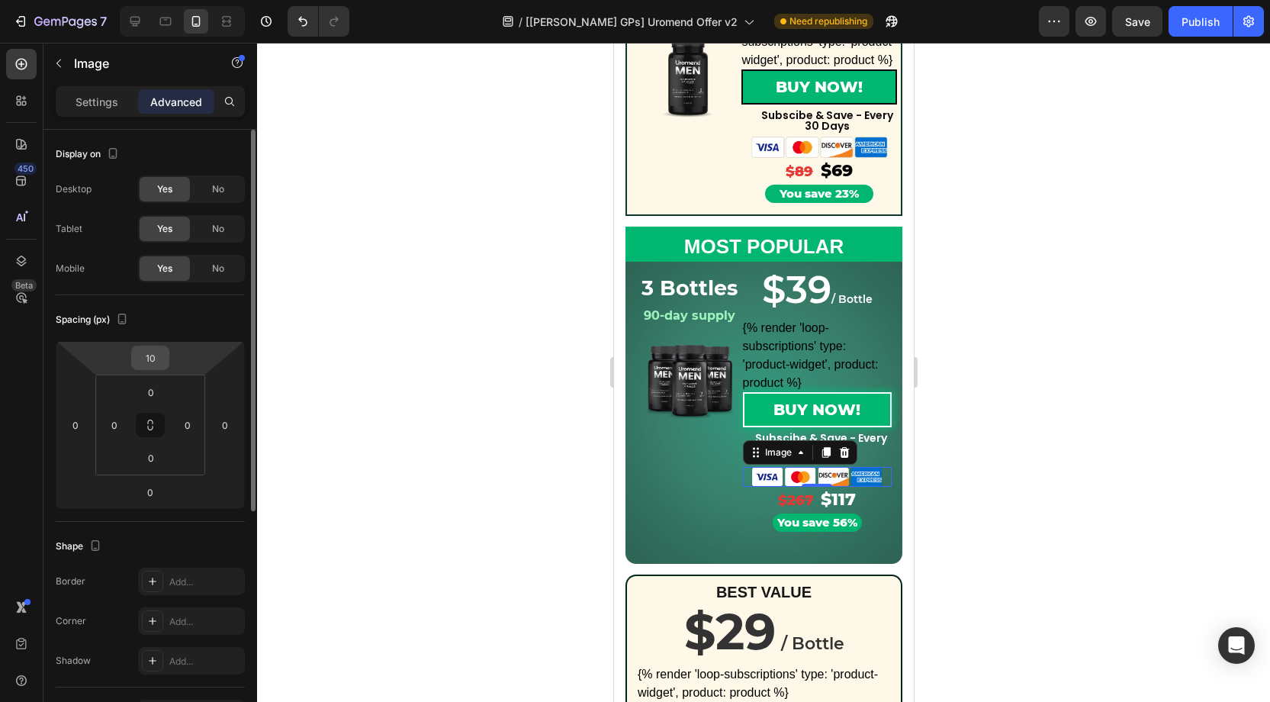
click at [151, 355] on input "10" at bounding box center [150, 357] width 31 height 23
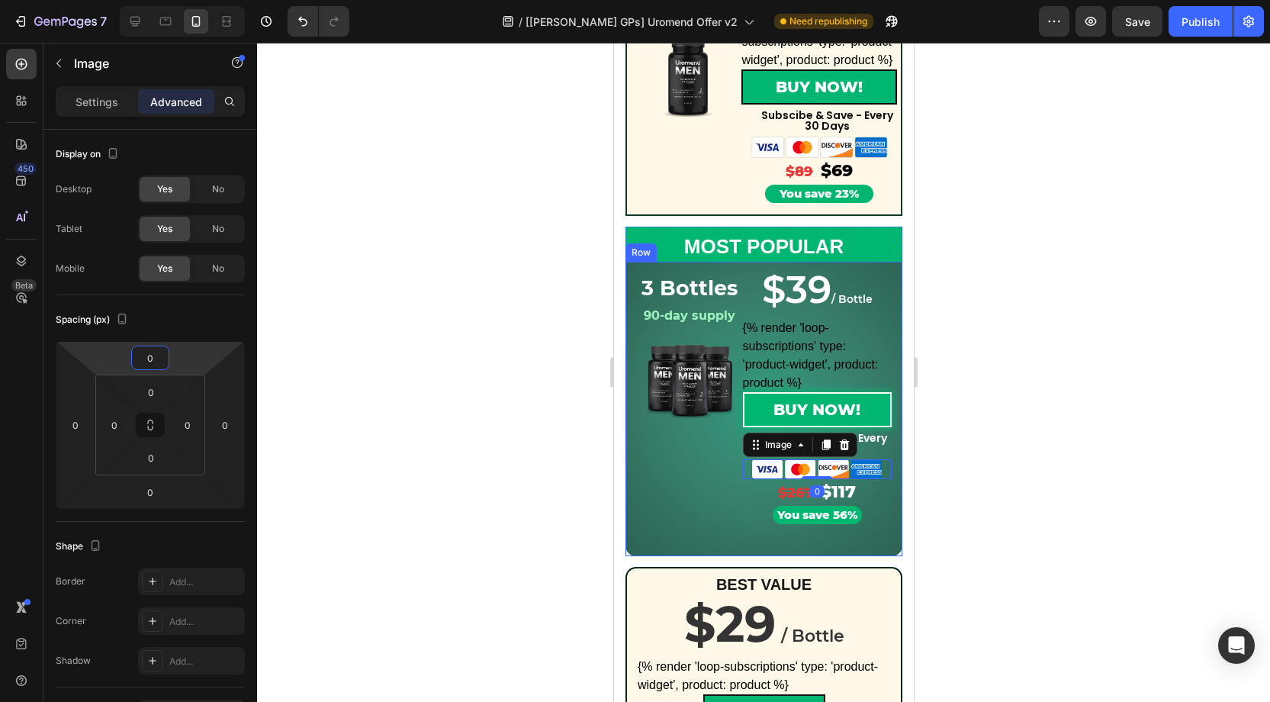
type input "0"
click at [1029, 459] on div at bounding box center [763, 372] width 1013 height 659
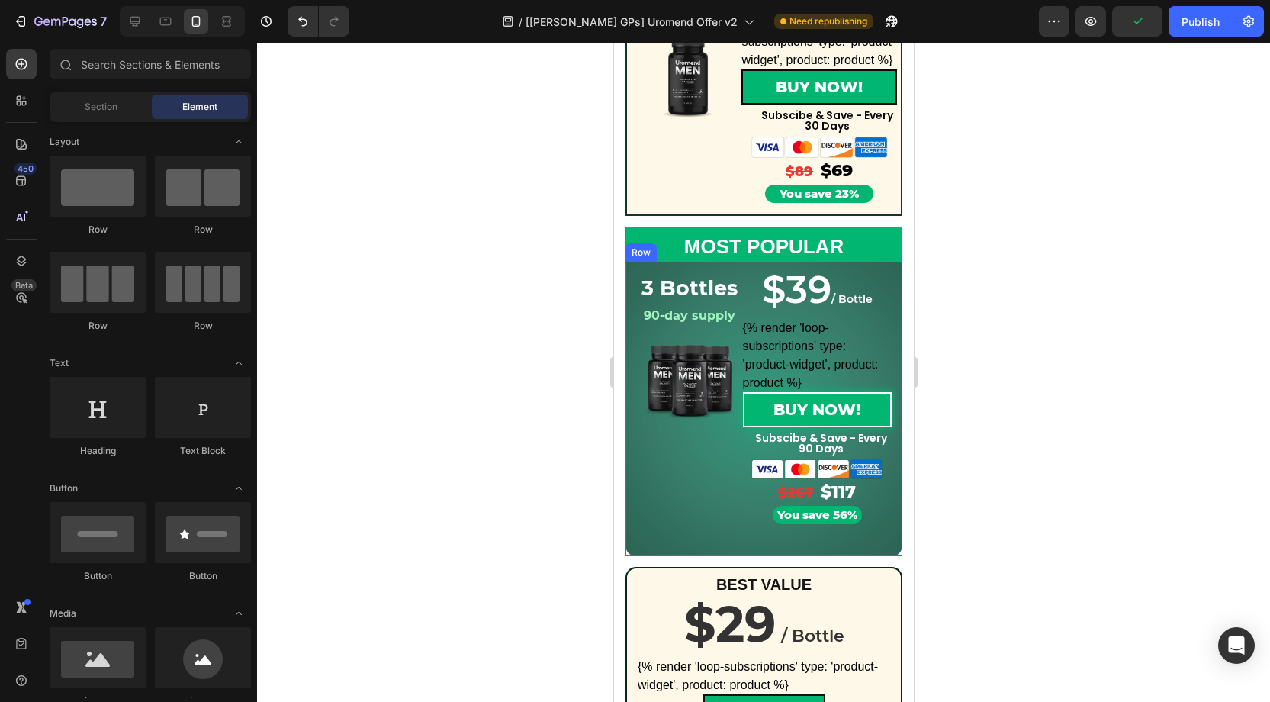
click at [770, 543] on div "3 Bottles Heading 90-day supply Heading Row Product Images Row Row $39 / Bottle…" at bounding box center [763, 409] width 277 height 294
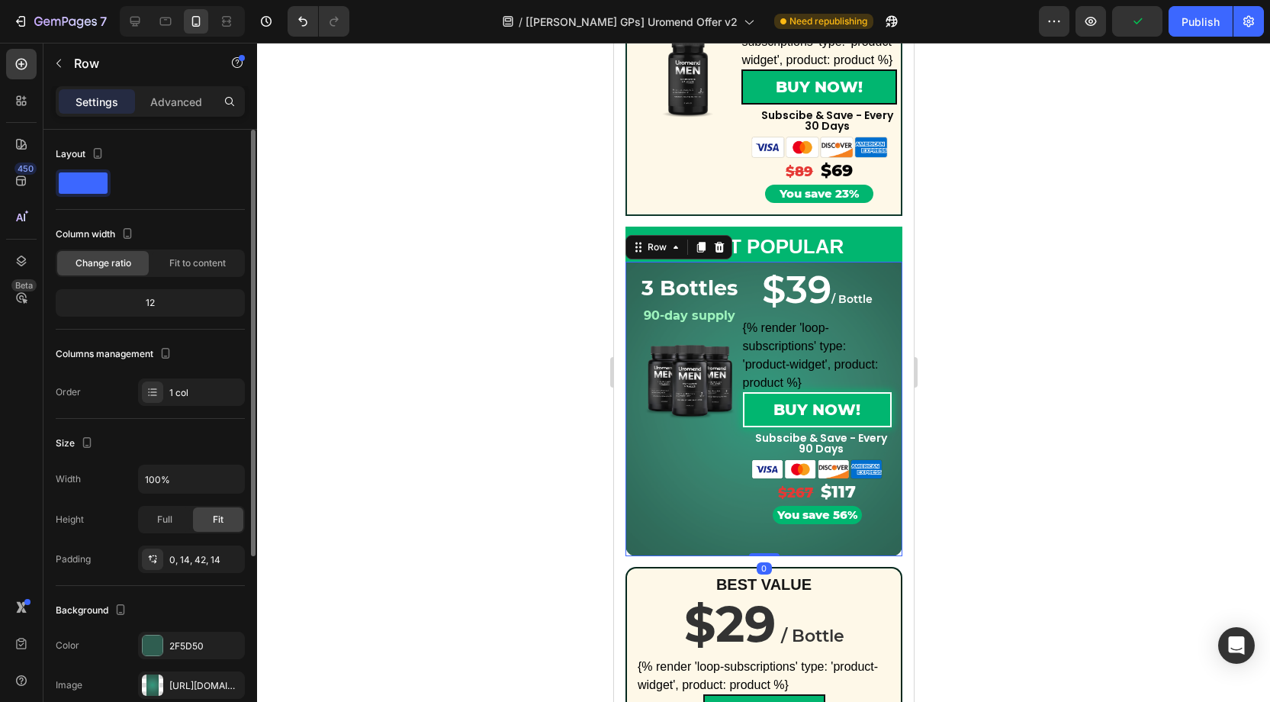
drag, startPoint x: 190, startPoint y: 556, endPoint x: 232, endPoint y: 578, distance: 47.4
click at [190, 556] on div "0, 14, 42, 14" at bounding box center [205, 560] width 72 height 14
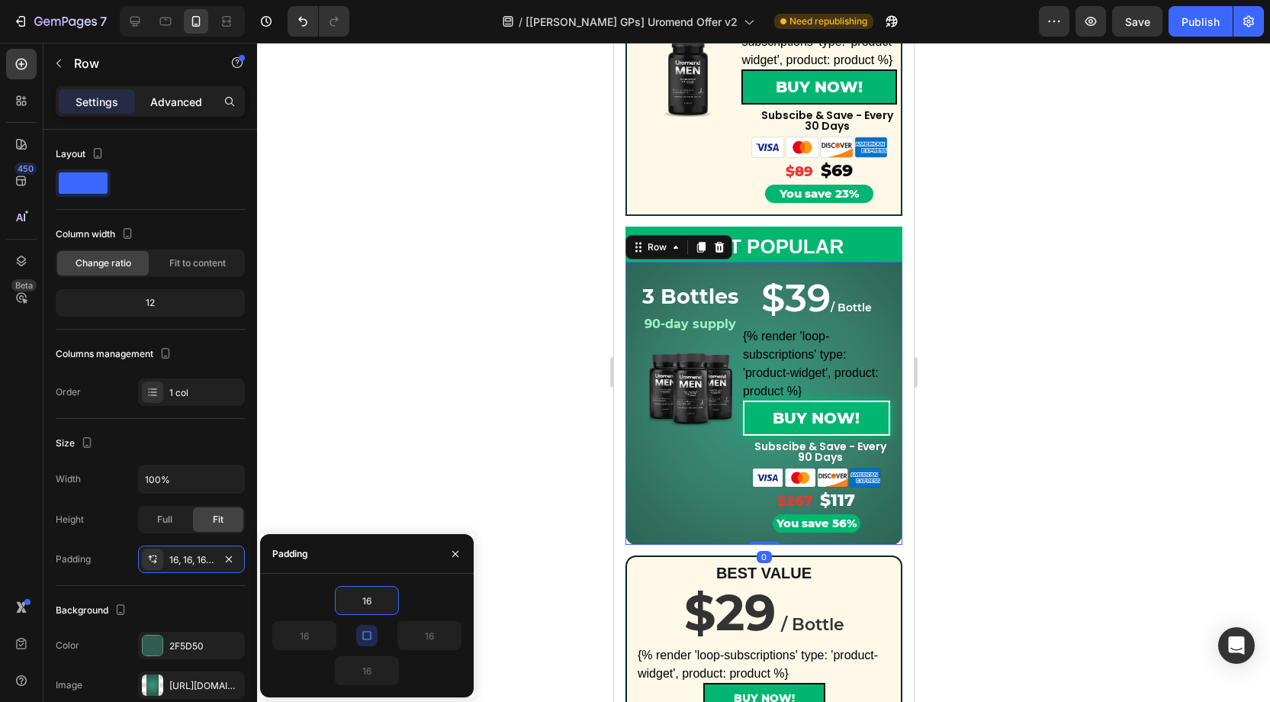
click at [176, 105] on p "Advanced" at bounding box center [176, 102] width 52 height 16
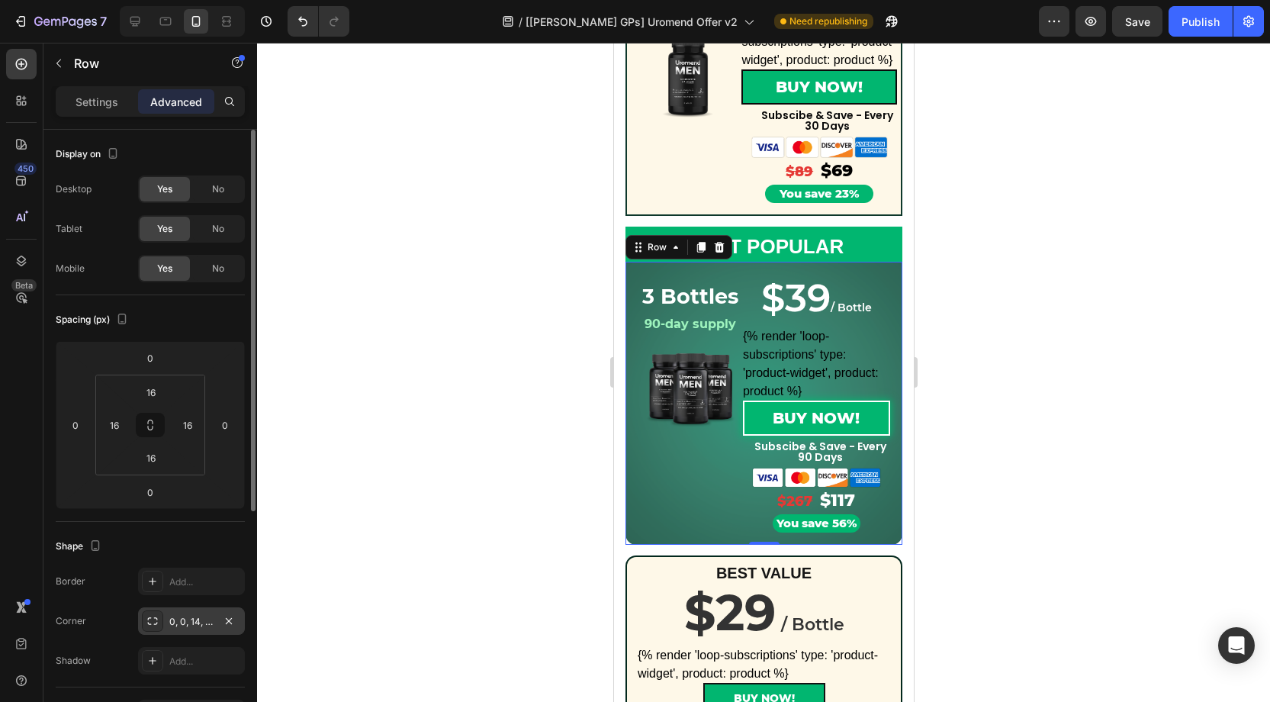
click at [198, 621] on div "0, 0, 14, 14" at bounding box center [191, 622] width 44 height 14
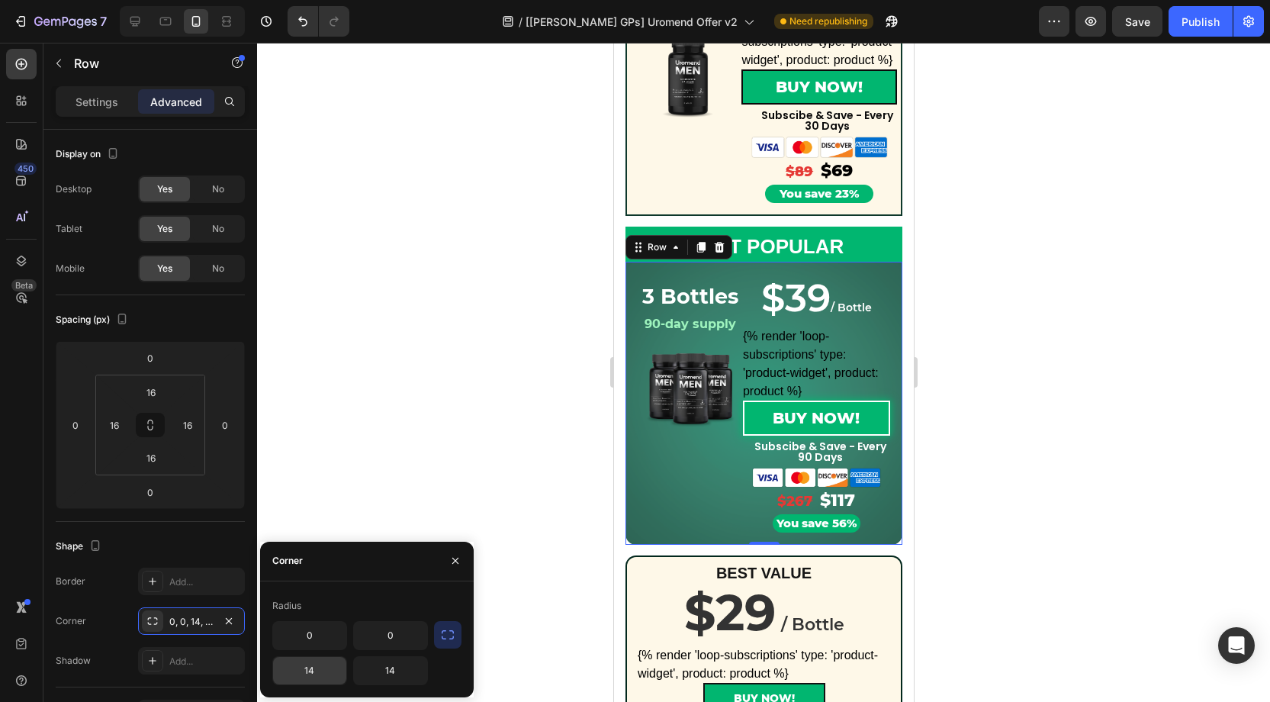
click at [320, 671] on input "14" at bounding box center [309, 670] width 73 height 27
type input "0"
click at [407, 667] on input "14" at bounding box center [390, 670] width 73 height 27
type input "0"
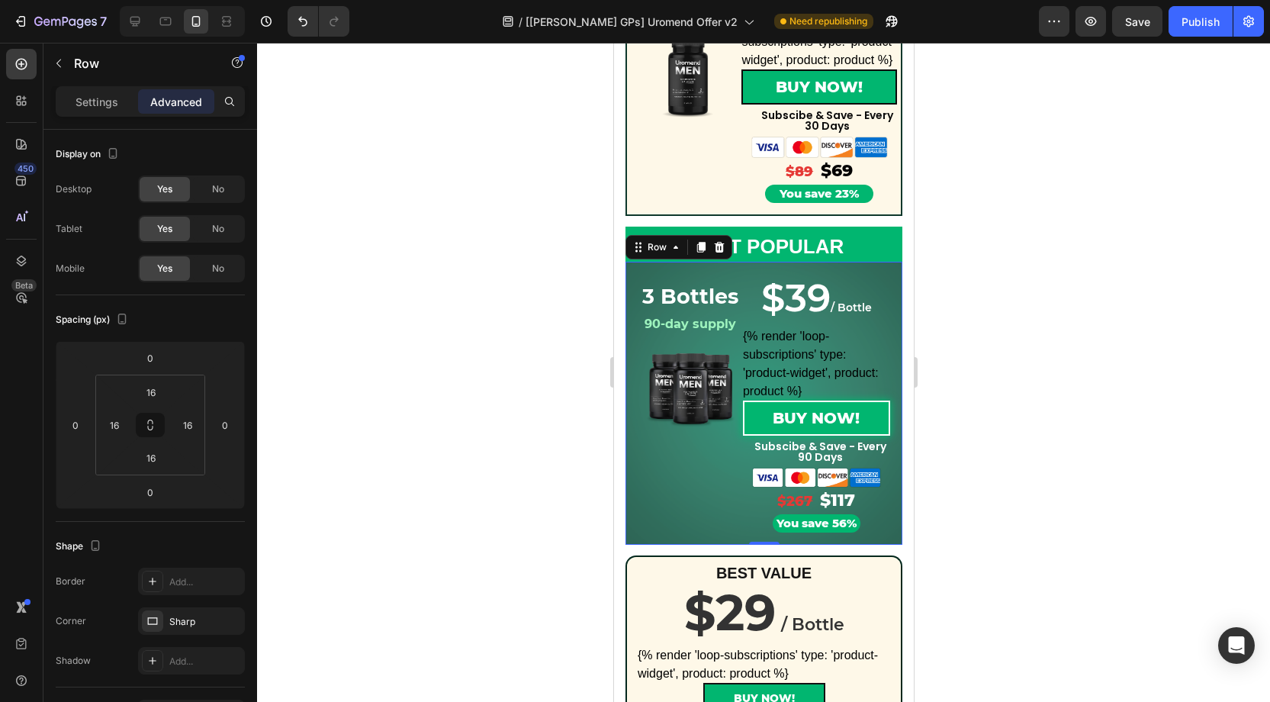
drag, startPoint x: 95, startPoint y: 98, endPoint x: 189, endPoint y: 92, distance: 94.8
click at [107, 98] on p "Settings" at bounding box center [97, 102] width 43 height 16
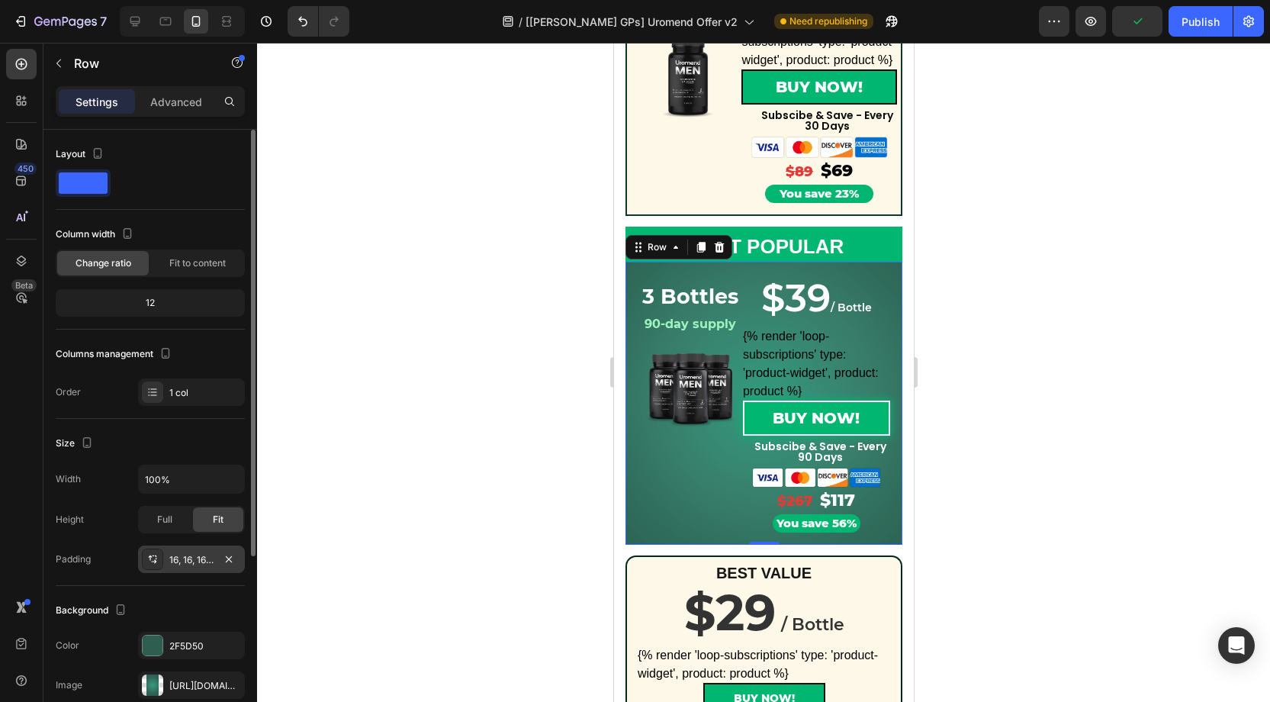
click at [194, 561] on div "16, 16, 16, 16" at bounding box center [191, 560] width 44 height 14
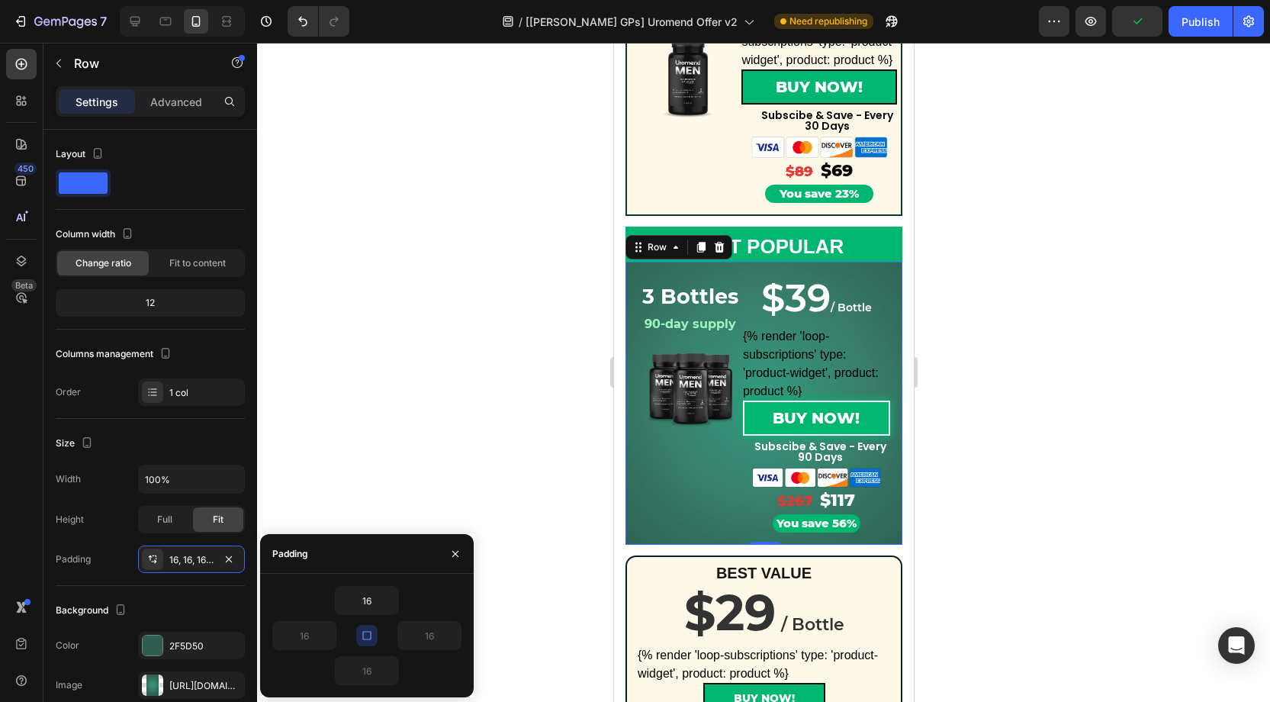
drag, startPoint x: 375, startPoint y: 638, endPoint x: 378, endPoint y: 624, distance: 14.7
click at [375, 638] on button "button" at bounding box center [366, 635] width 21 height 21
click at [371, 601] on input "16" at bounding box center [367, 600] width 63 height 27
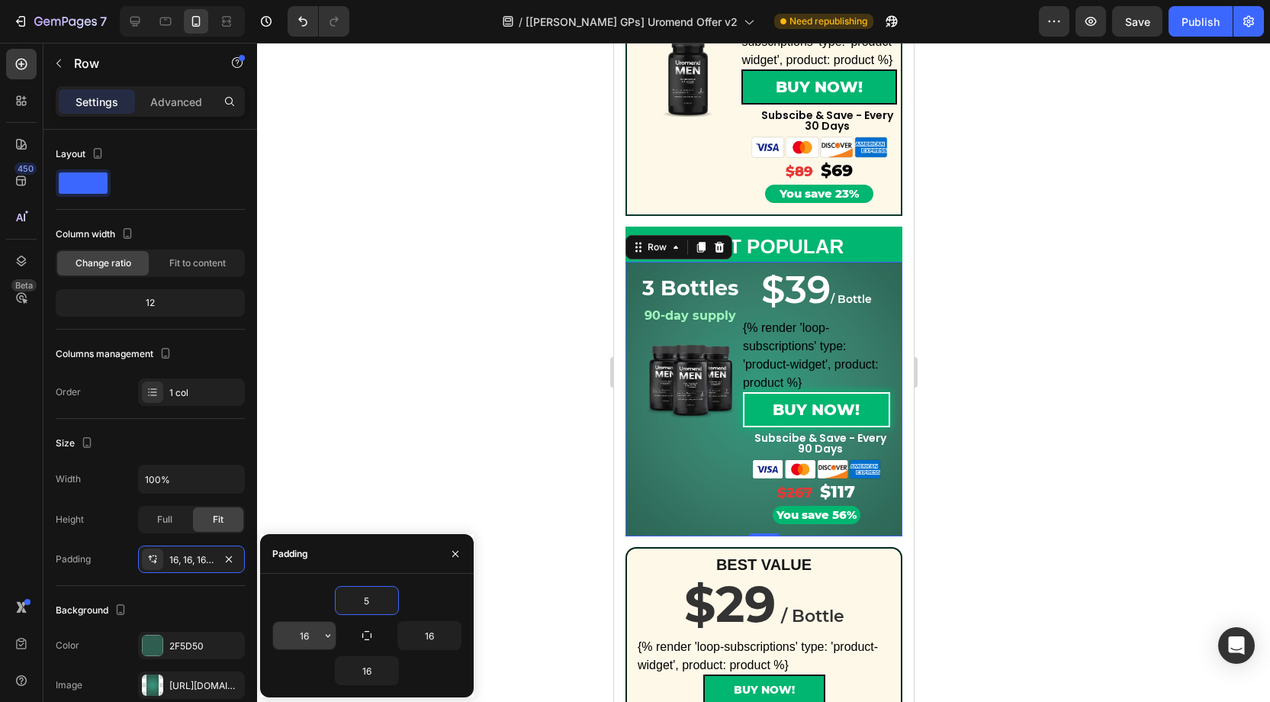
type input "5"
click at [313, 633] on input "16" at bounding box center [304, 635] width 63 height 27
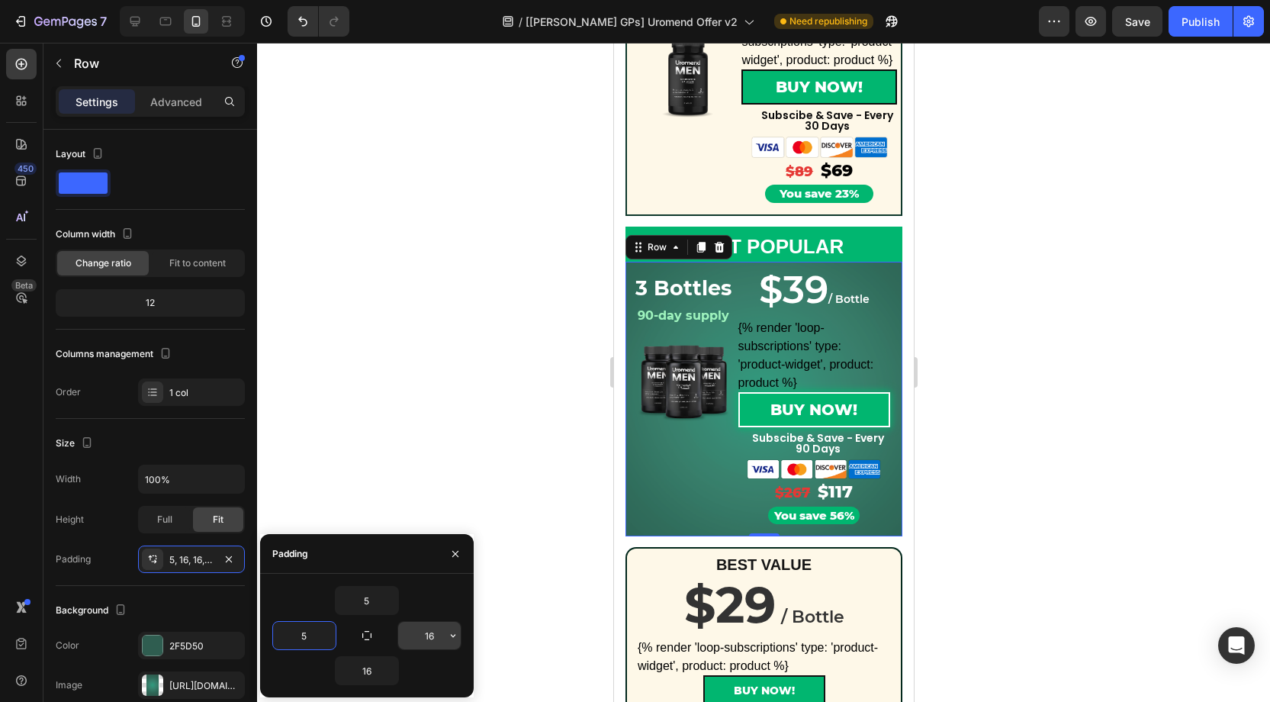
type input "5"
click at [432, 632] on input "16" at bounding box center [429, 635] width 63 height 27
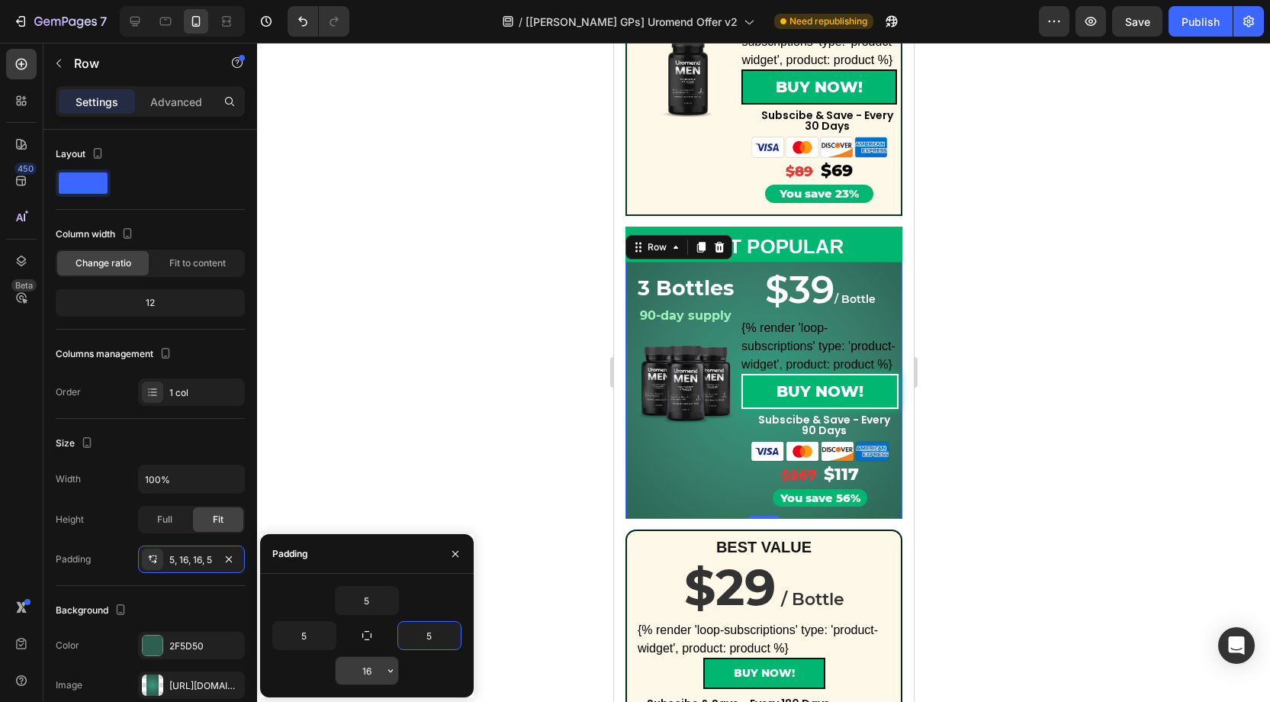
type input "5"
click at [375, 667] on input "16" at bounding box center [367, 670] width 63 height 27
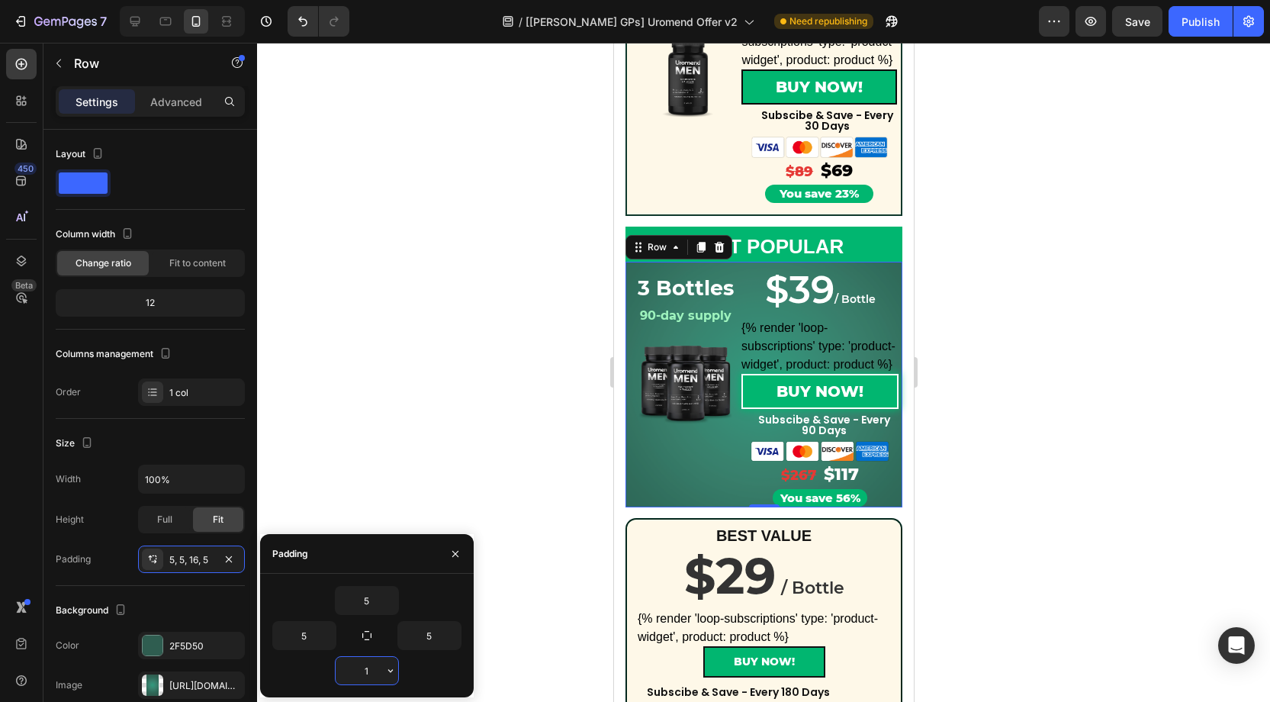
type input "15"
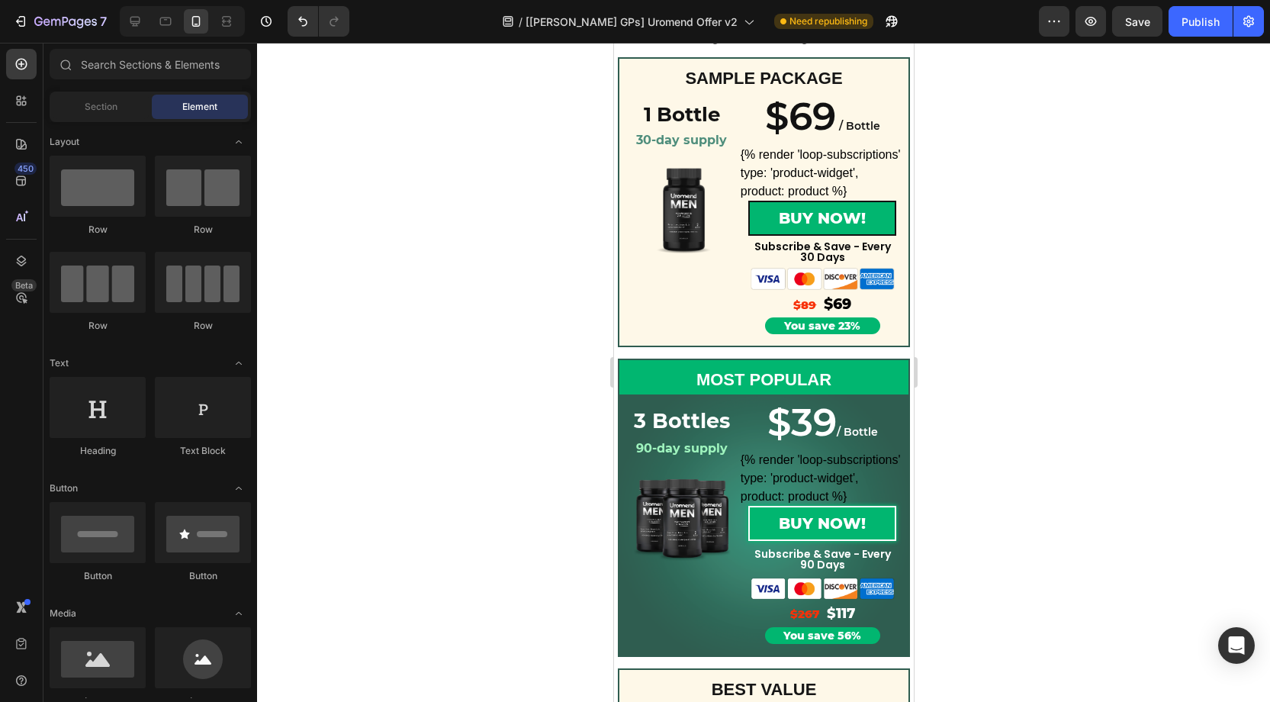
scroll to position [1275, 0]
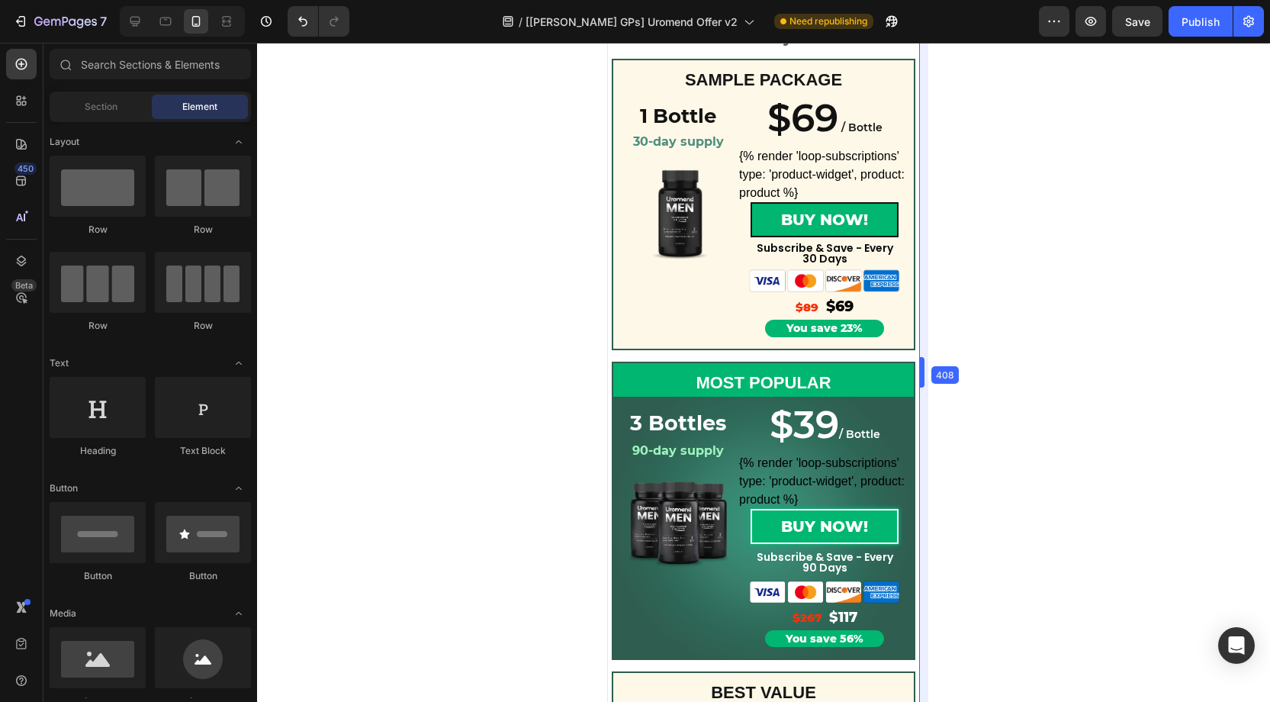
drag, startPoint x: 915, startPoint y: 374, endPoint x: 927, endPoint y: 371, distance: 13.2
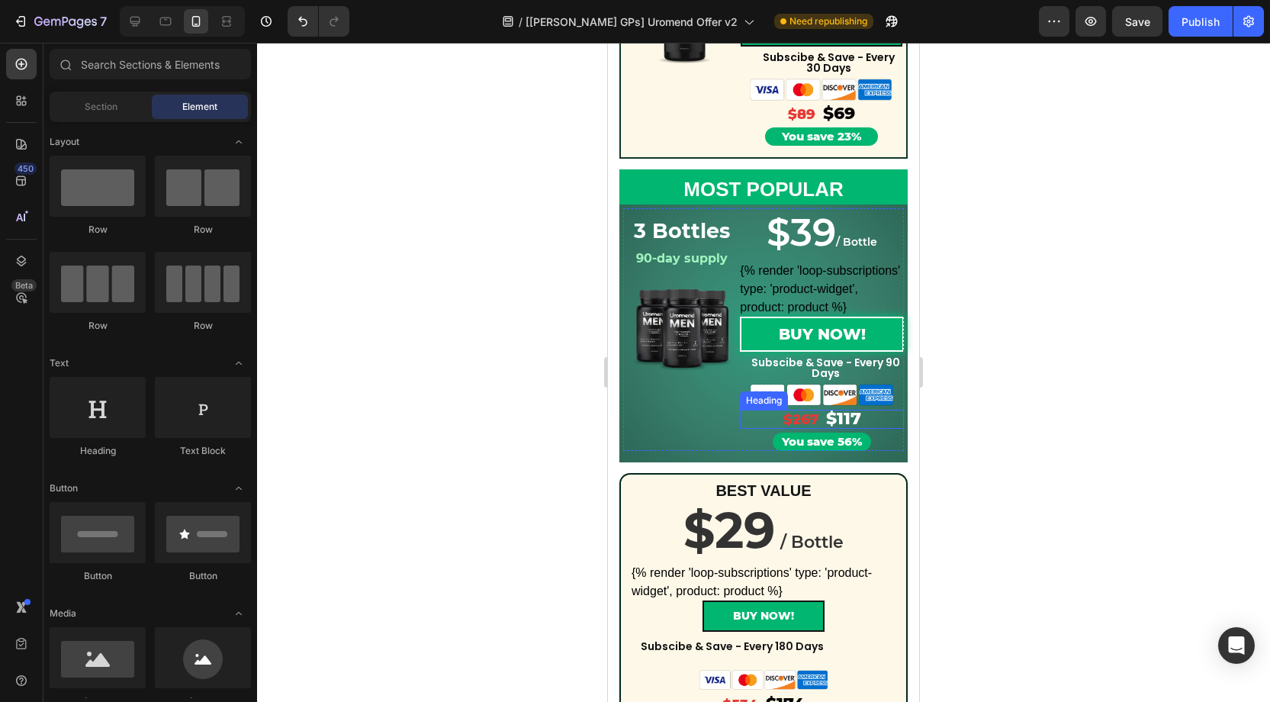
scroll to position [442, 0]
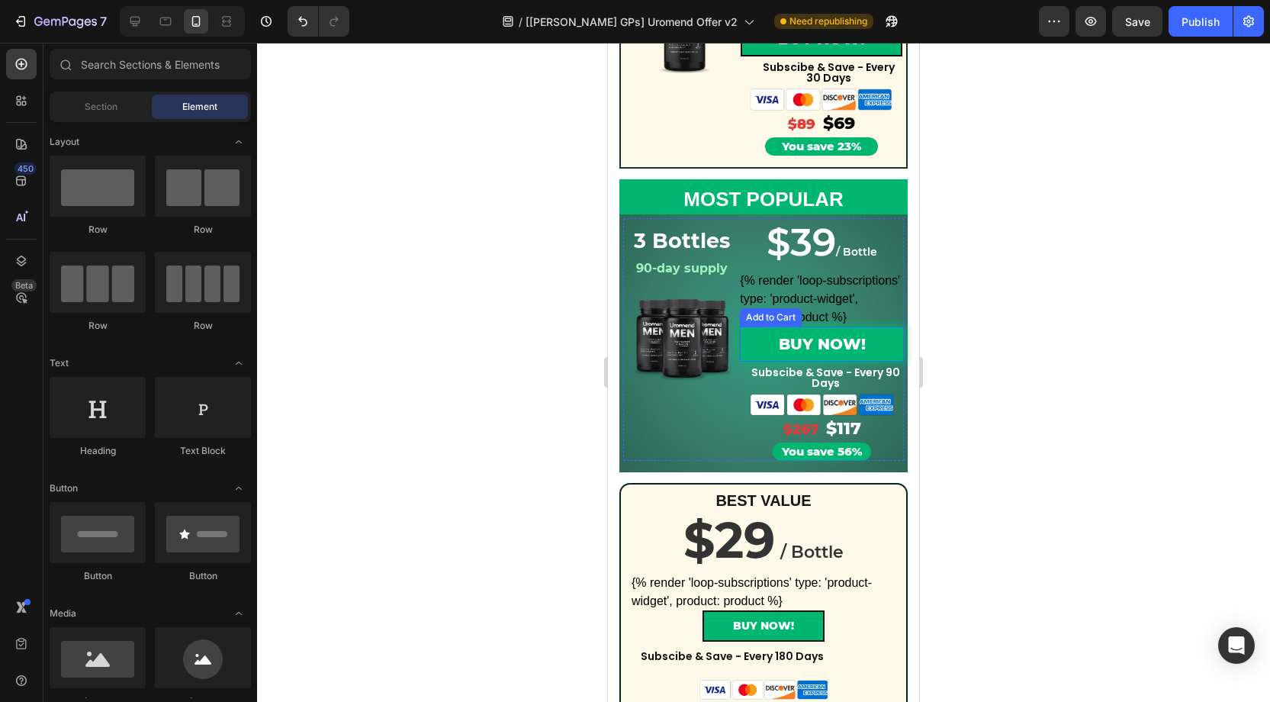
click at [763, 342] on button "BUY NOW!" at bounding box center [822, 343] width 164 height 35
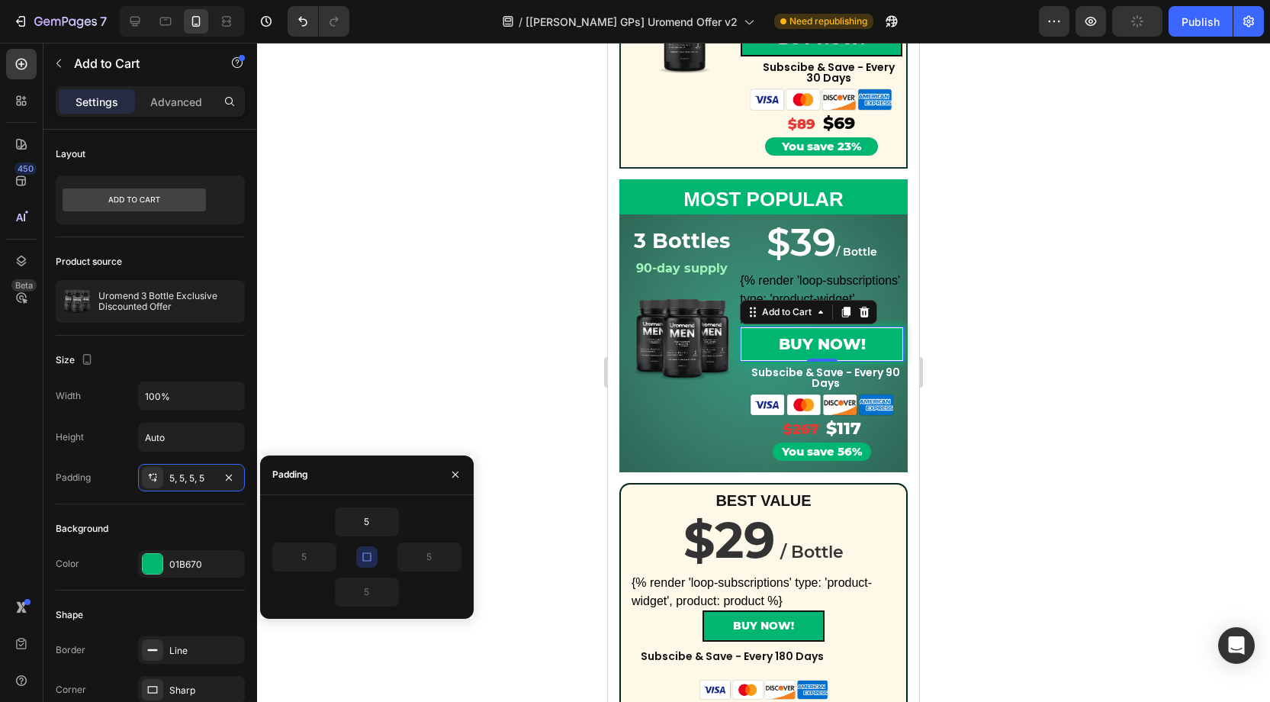
click at [372, 554] on icon "button" at bounding box center [367, 557] width 12 height 12
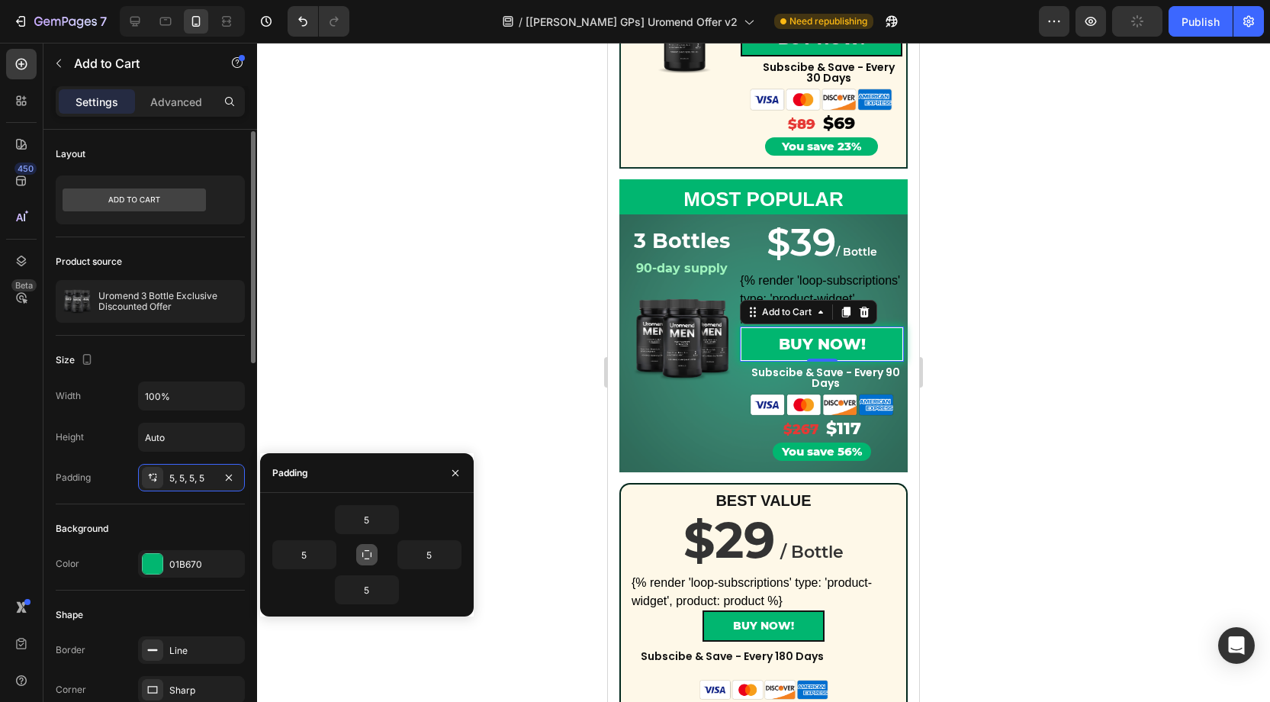
scroll to position [2, 0]
click at [315, 553] on input "5" at bounding box center [304, 554] width 63 height 27
type input "40"
click at [433, 551] on input "5" at bounding box center [429, 554] width 63 height 27
type input "40"
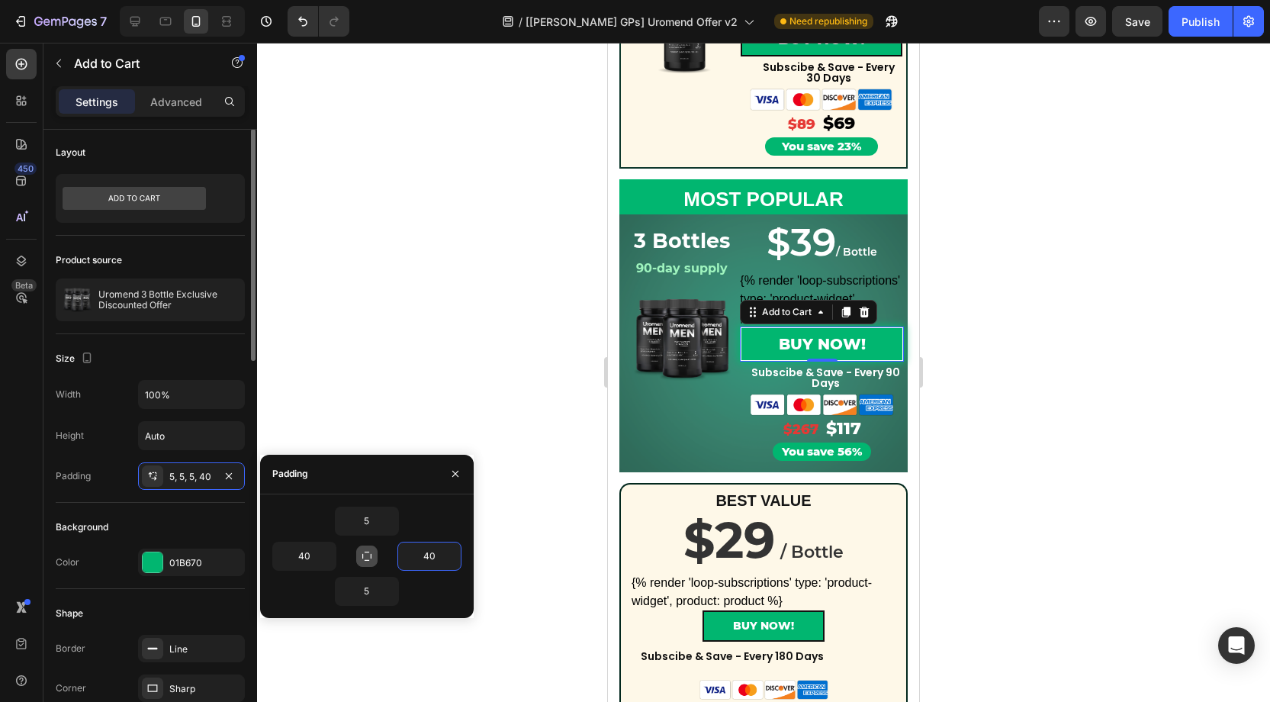
scroll to position [0, 0]
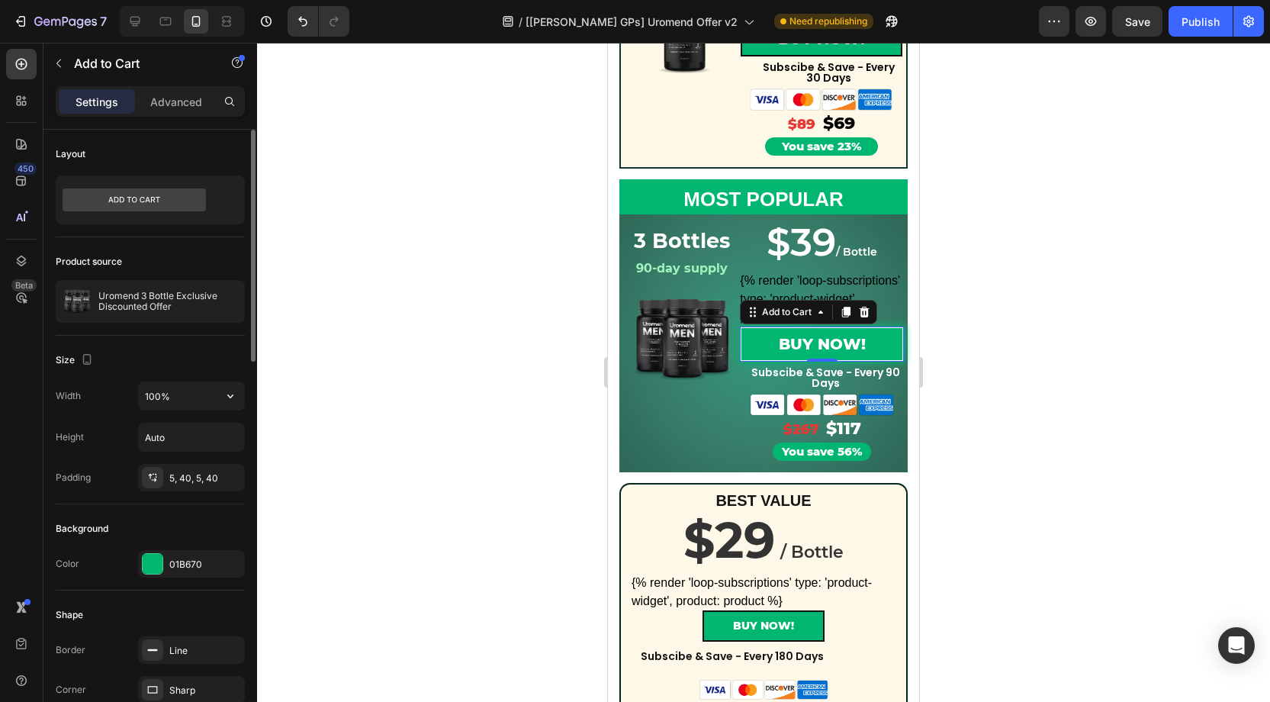
drag, startPoint x: 227, startPoint y: 395, endPoint x: 211, endPoint y: 409, distance: 21.1
click at [227, 395] on icon "button" at bounding box center [230, 395] width 15 height 15
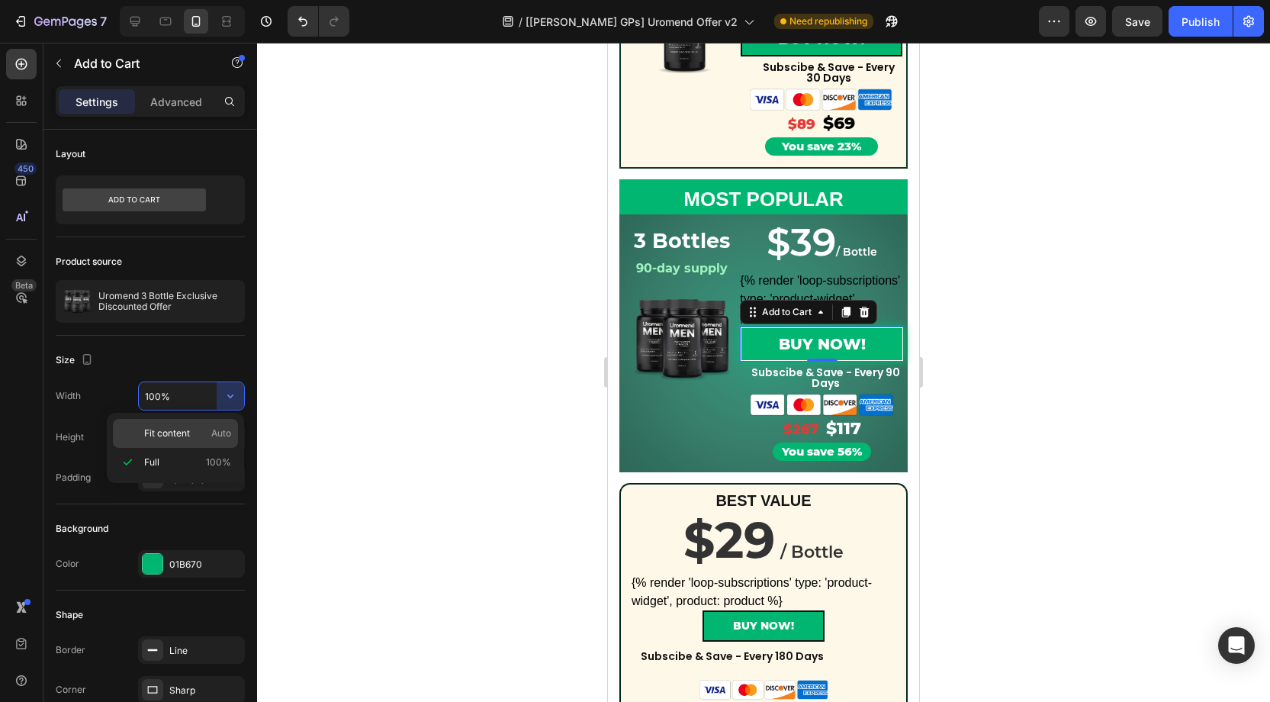
click at [182, 440] on div "Fit content Auto" at bounding box center [175, 433] width 125 height 29
type input "Auto"
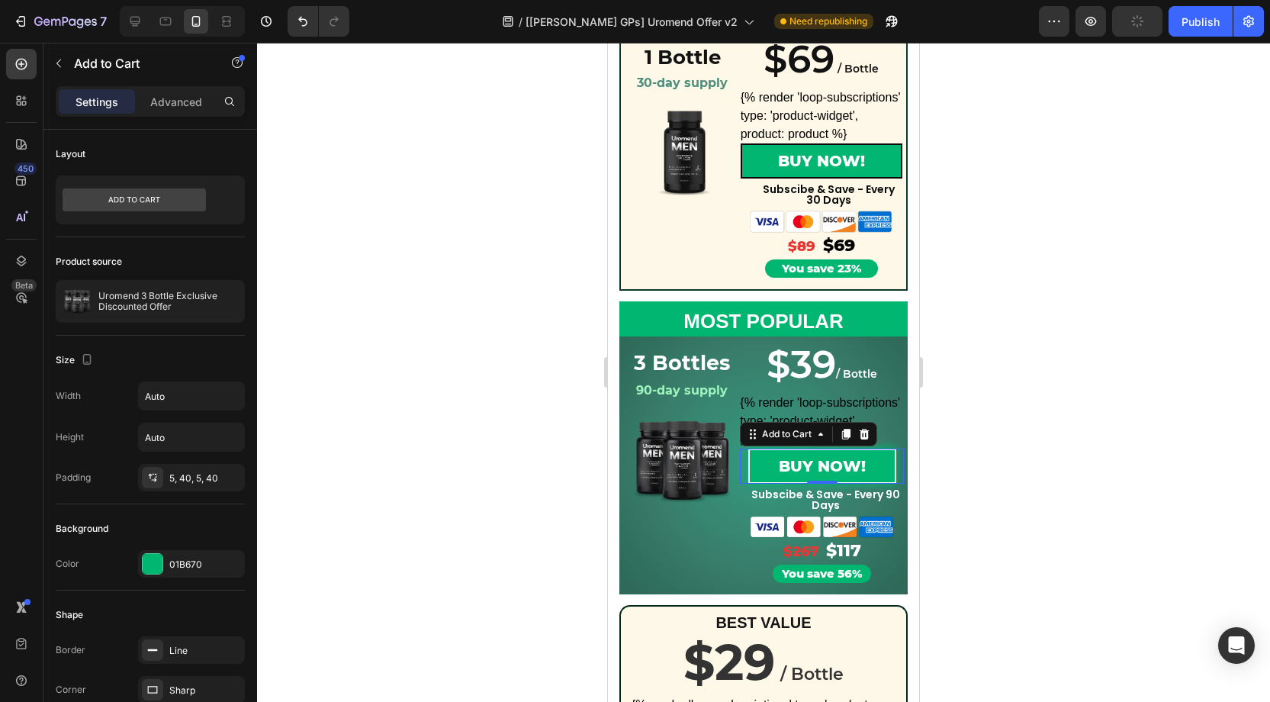
scroll to position [243, 0]
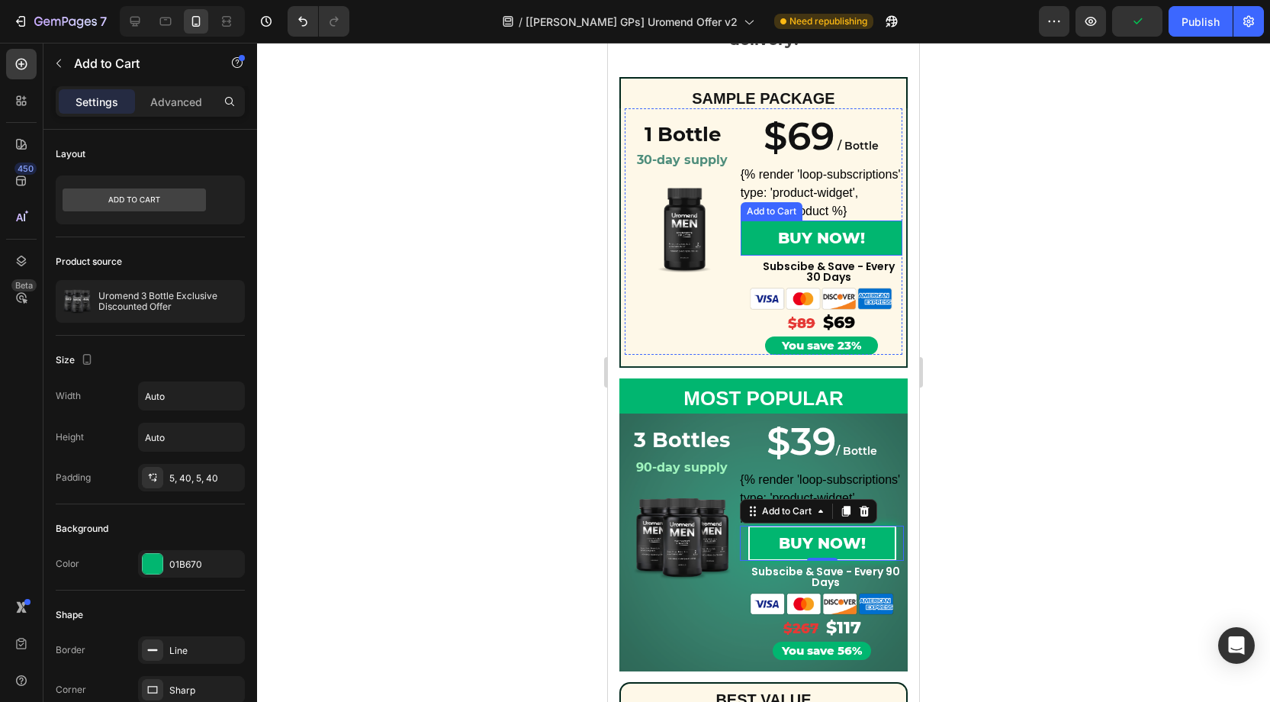
click at [770, 237] on button "BUY NOW!" at bounding box center [822, 237] width 162 height 35
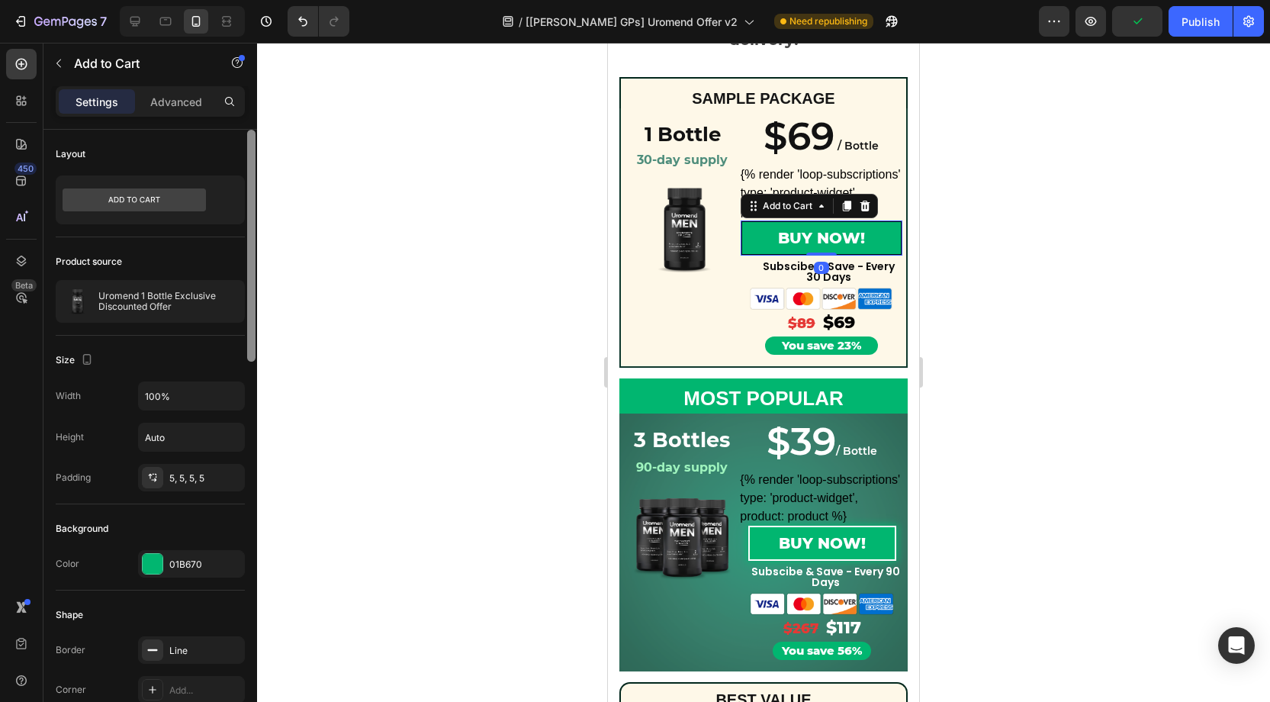
drag, startPoint x: 196, startPoint y: 475, endPoint x: 252, endPoint y: 491, distance: 58.7
click at [196, 475] on div "5, 5, 5, 5" at bounding box center [205, 478] width 72 height 14
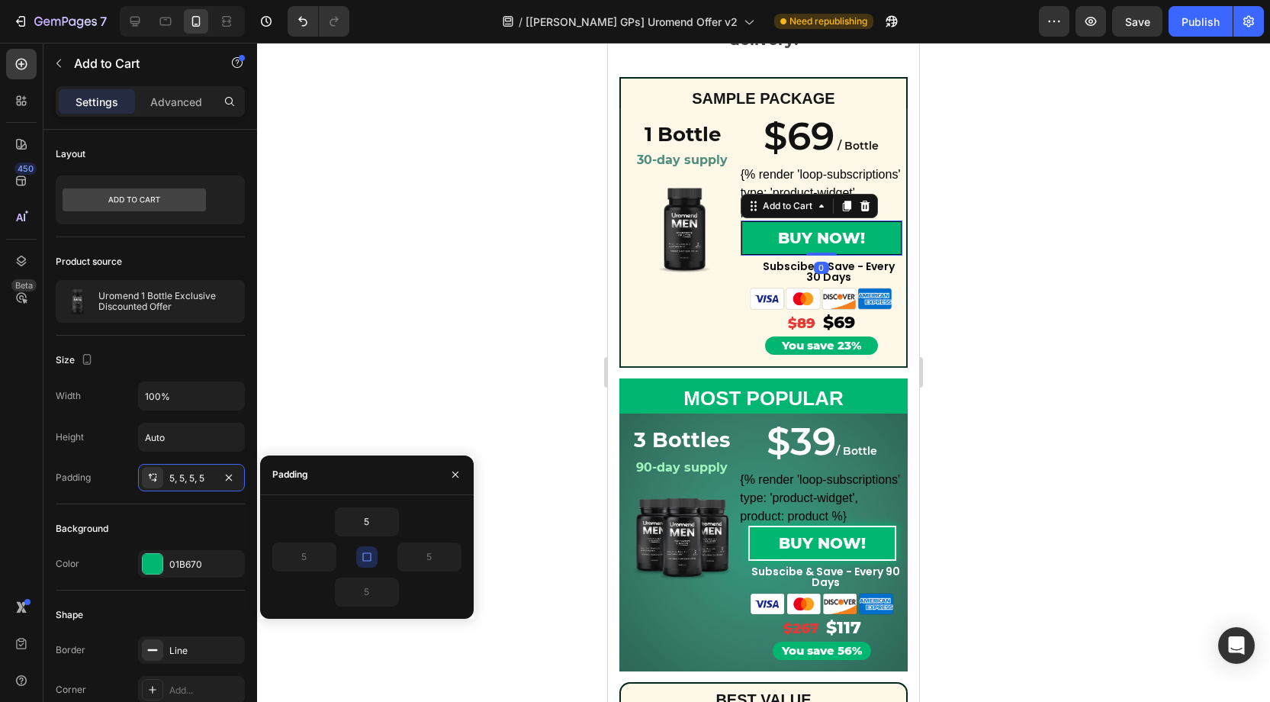
drag, startPoint x: 371, startPoint y: 551, endPoint x: 304, endPoint y: 553, distance: 67.2
click at [367, 551] on icon "button" at bounding box center [367, 557] width 12 height 12
drag, startPoint x: 304, startPoint y: 555, endPoint x: 317, endPoint y: 554, distance: 12.3
click at [306, 555] on input "5" at bounding box center [304, 556] width 63 height 27
type input "40"
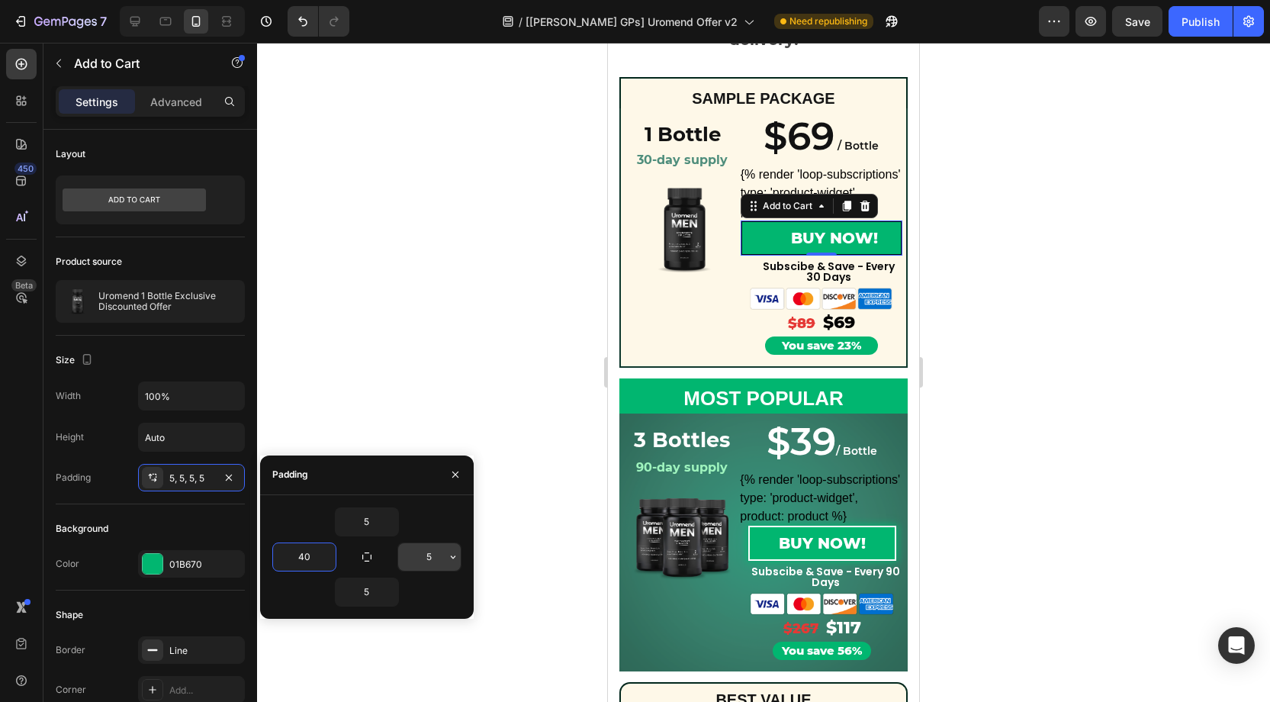
click at [438, 557] on input "5" at bounding box center [429, 556] width 63 height 27
type input "40"
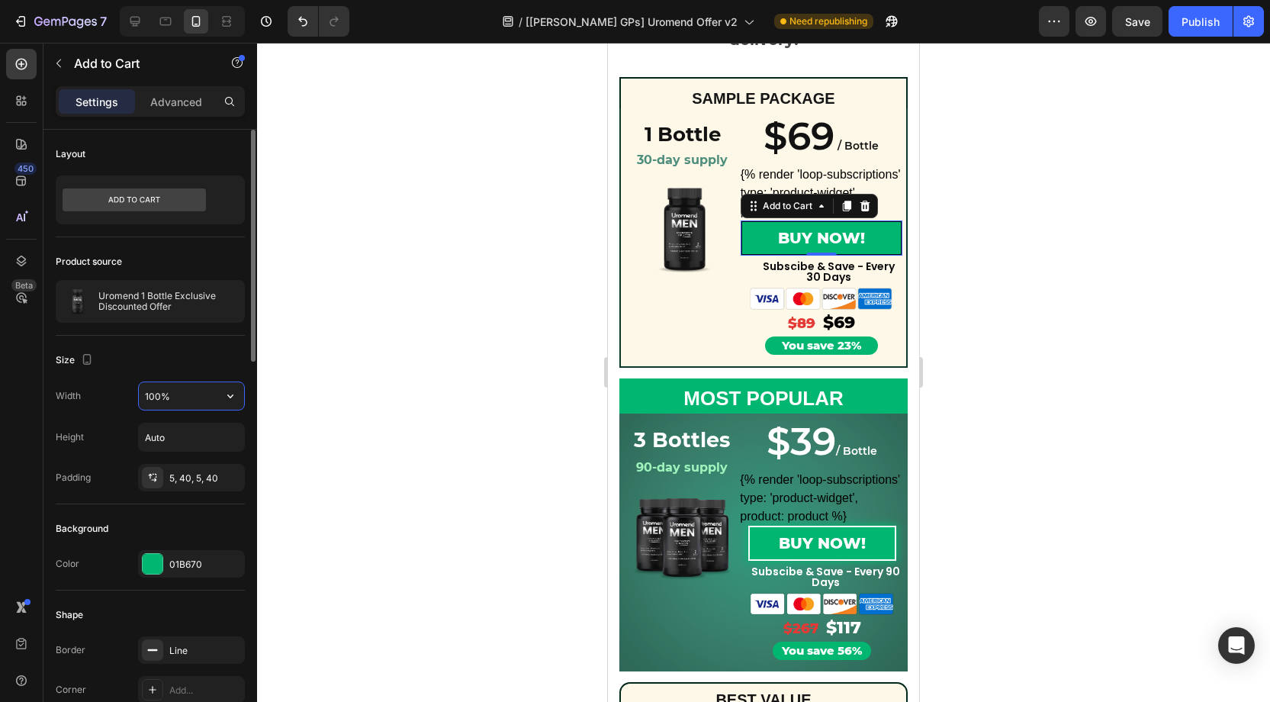
click at [186, 401] on input "100%" at bounding box center [191, 395] width 105 height 27
click at [220, 397] on div "100%" at bounding box center [191, 395] width 105 height 27
drag, startPoint x: 243, startPoint y: 393, endPoint x: 220, endPoint y: 410, distance: 28.8
click at [239, 394] on button "button" at bounding box center [230, 395] width 27 height 27
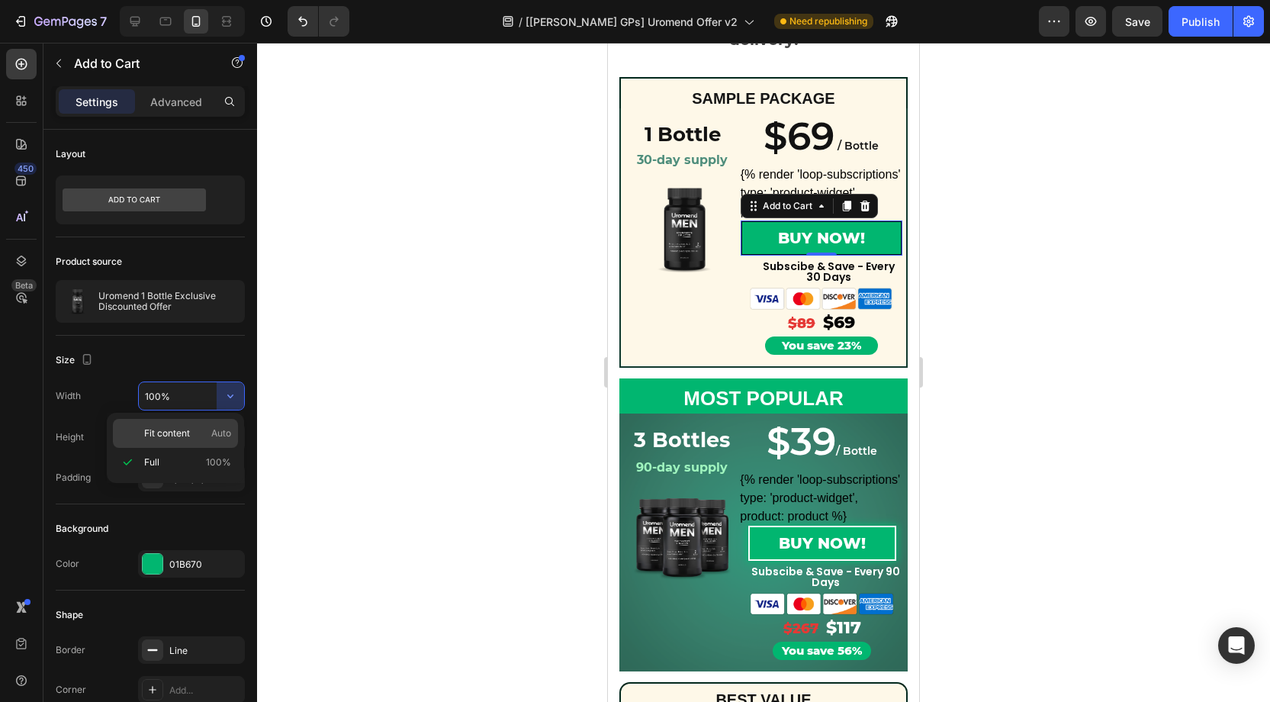
click at [190, 441] on div "Fit content Auto" at bounding box center [175, 433] width 125 height 29
type input "Auto"
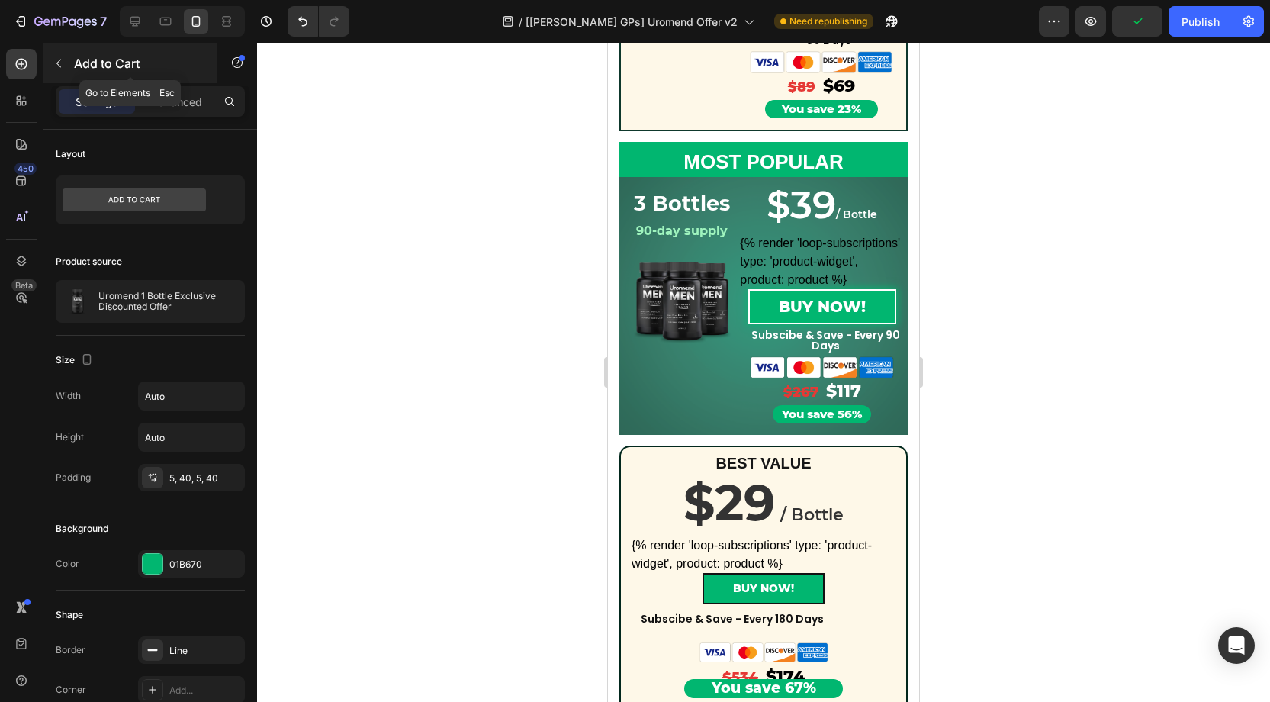
scroll to position [477, 0]
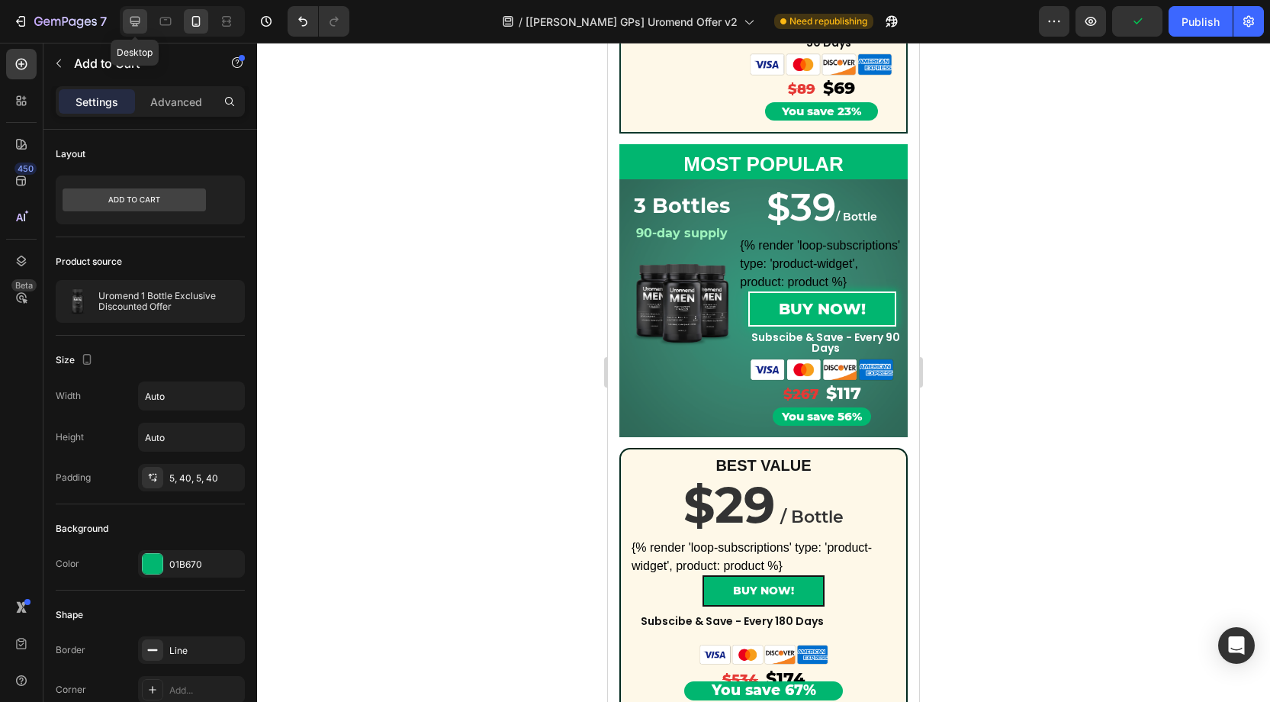
click at [130, 16] on icon at bounding box center [134, 21] width 15 height 15
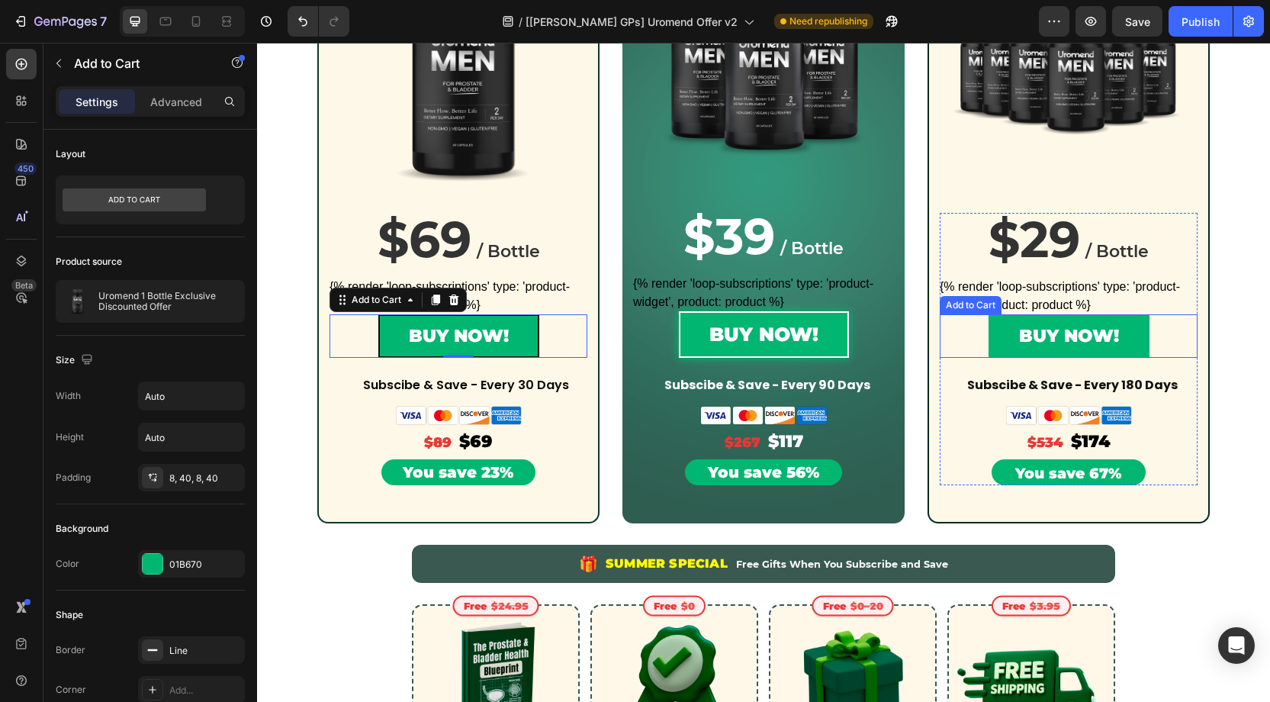
scroll to position [424, 0]
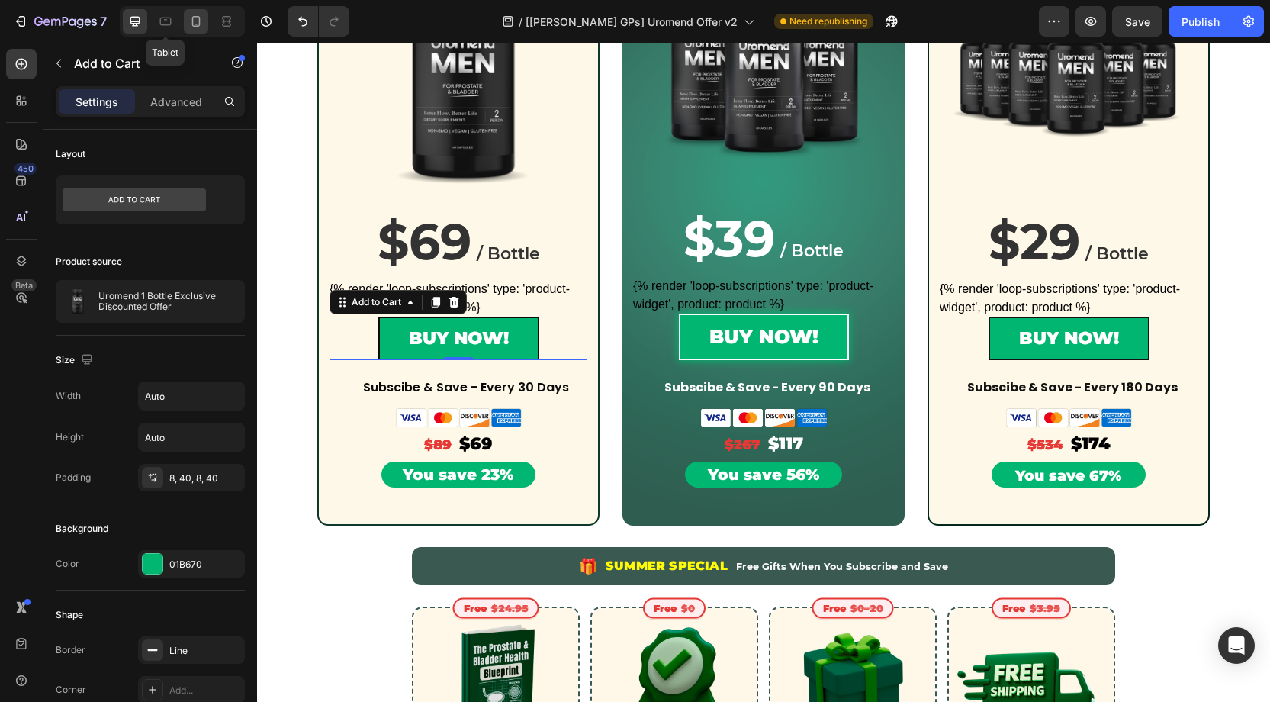
drag, startPoint x: 172, startPoint y: 27, endPoint x: 191, endPoint y: 27, distance: 19.1
click at [175, 27] on div at bounding box center [165, 21] width 24 height 24
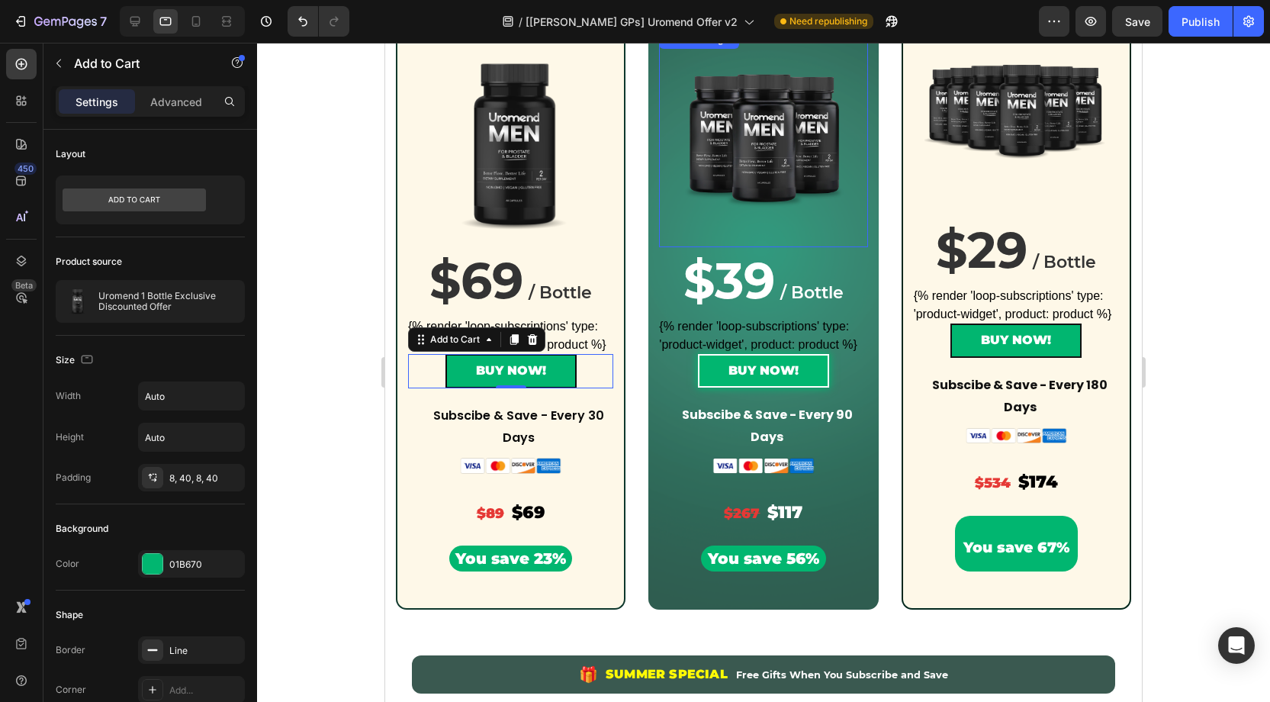
scroll to position [435, 0]
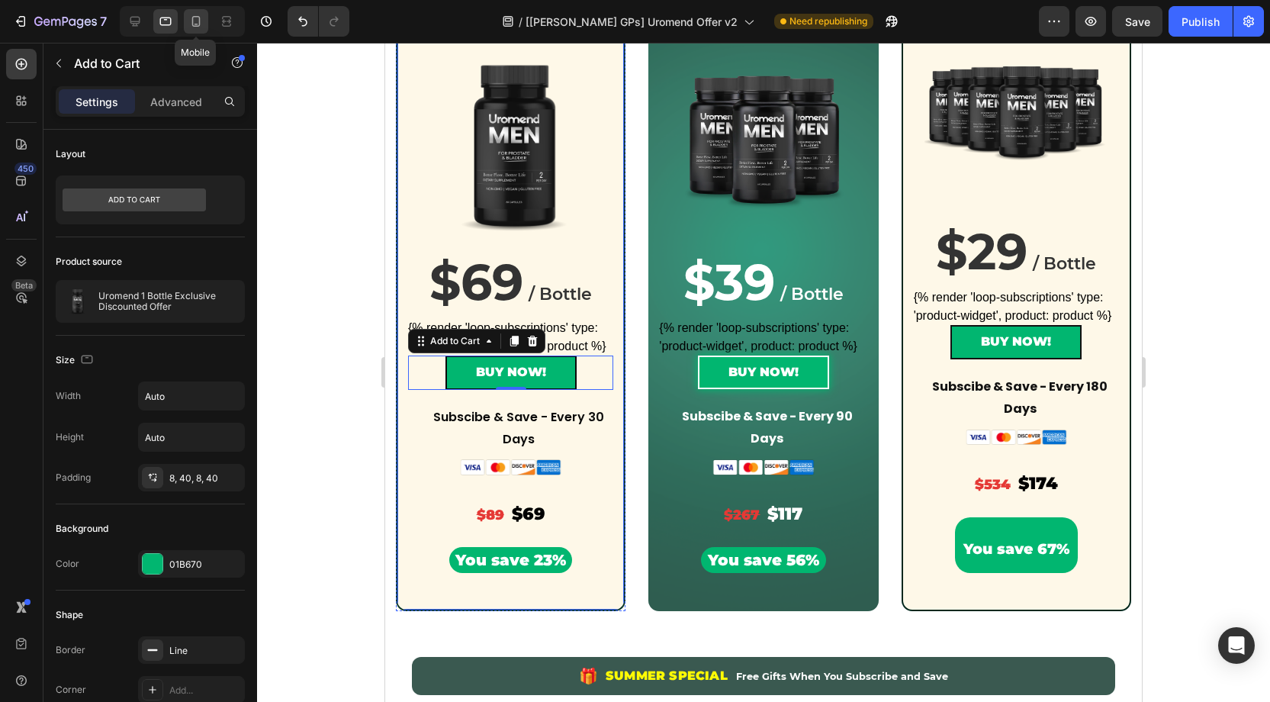
click at [198, 21] on icon at bounding box center [196, 21] width 8 height 11
type input "20"
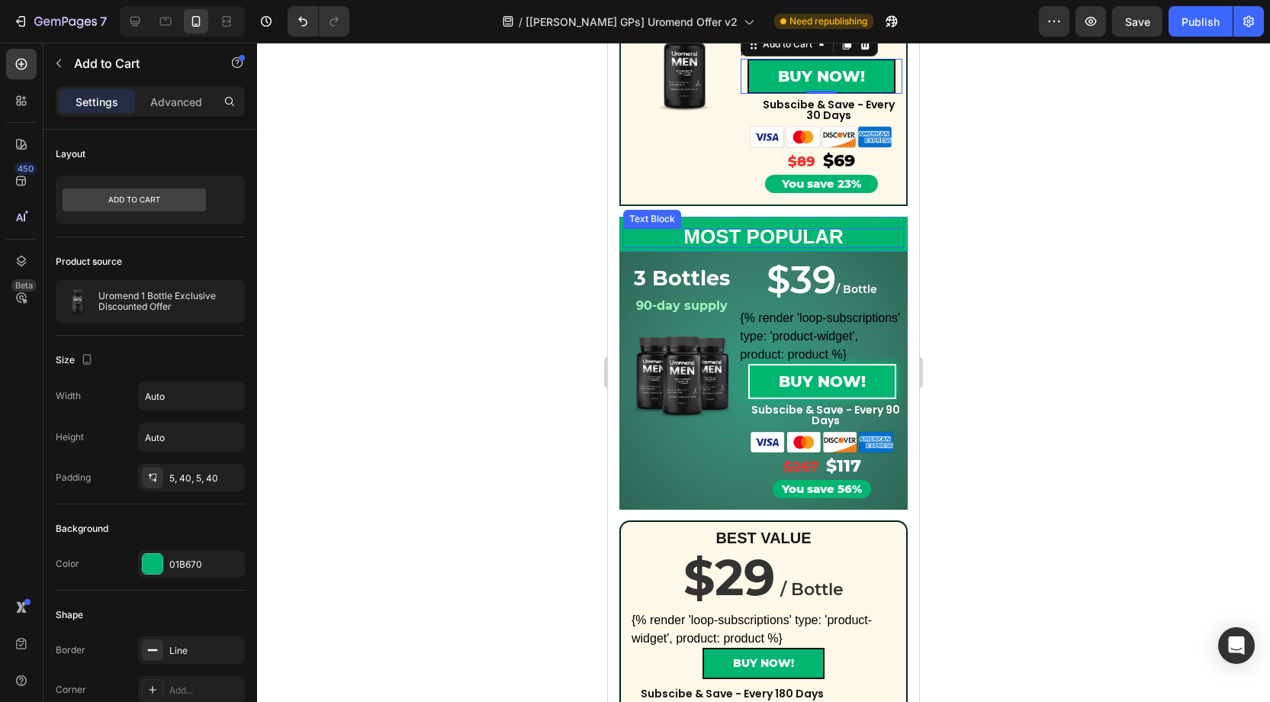
scroll to position [368, 0]
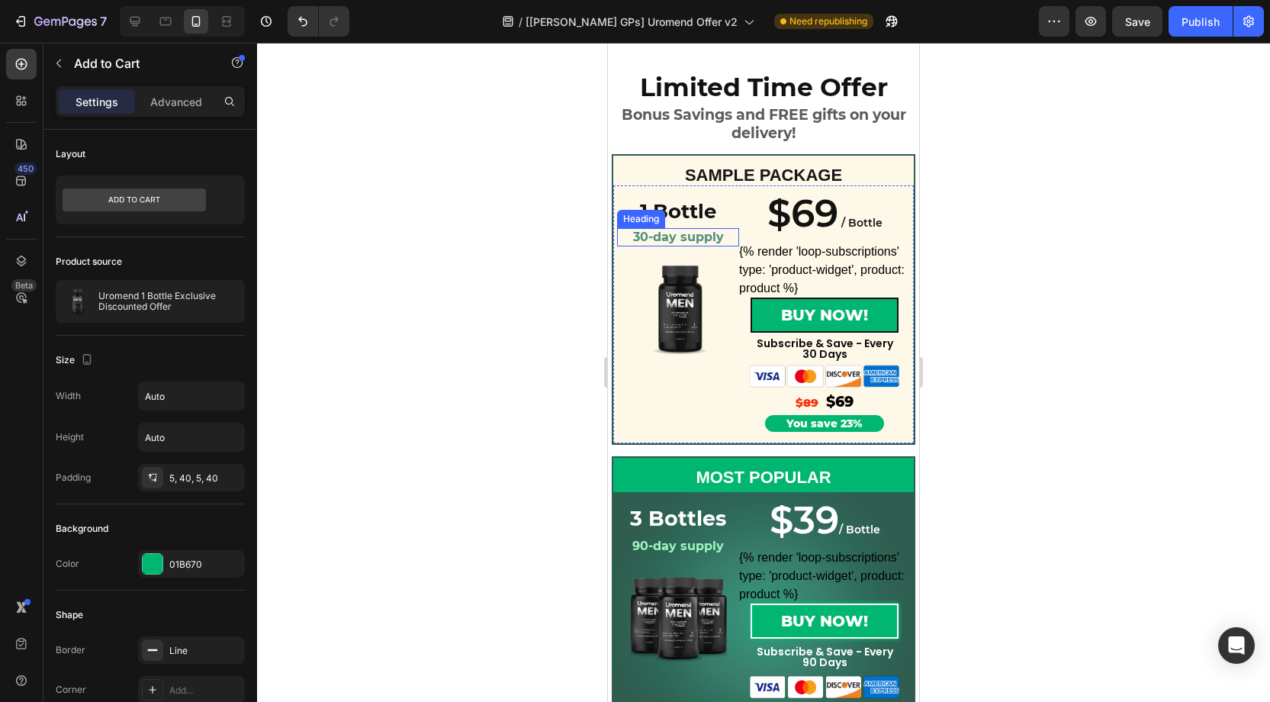
scroll to position [1308, 0]
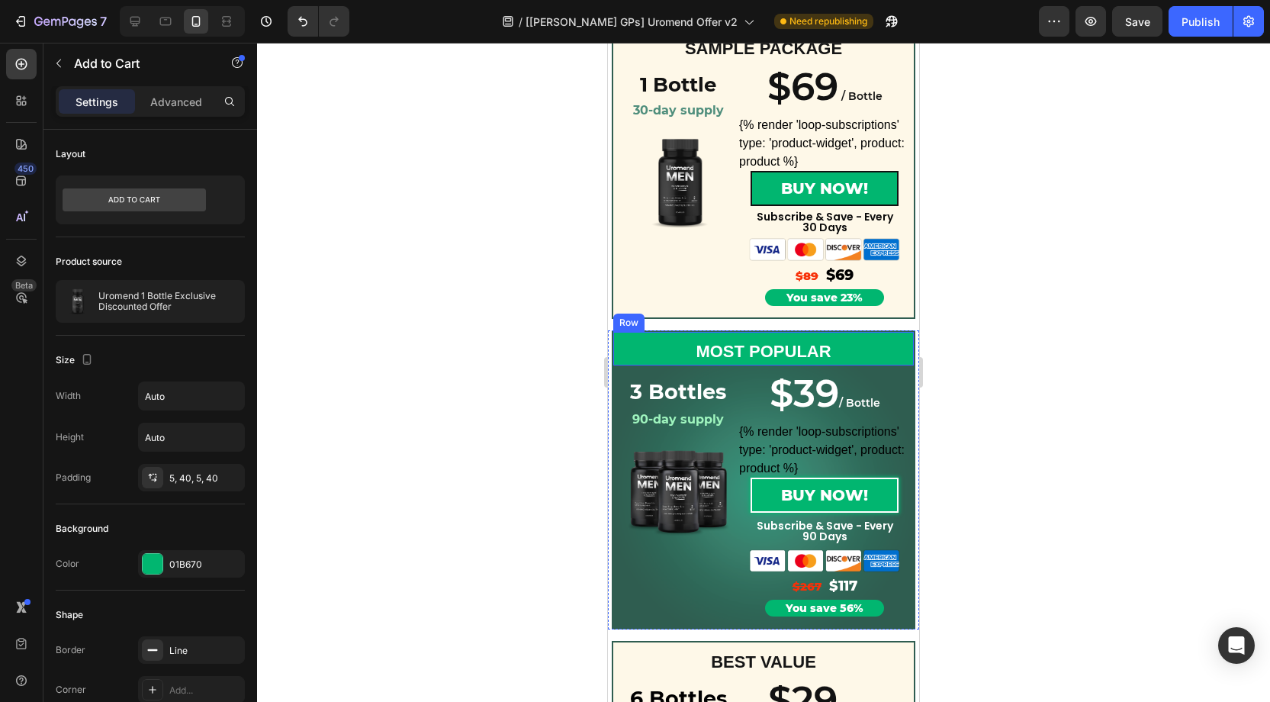
click at [694, 336] on div "MOST POPULAR Text Block" at bounding box center [763, 349] width 301 height 34
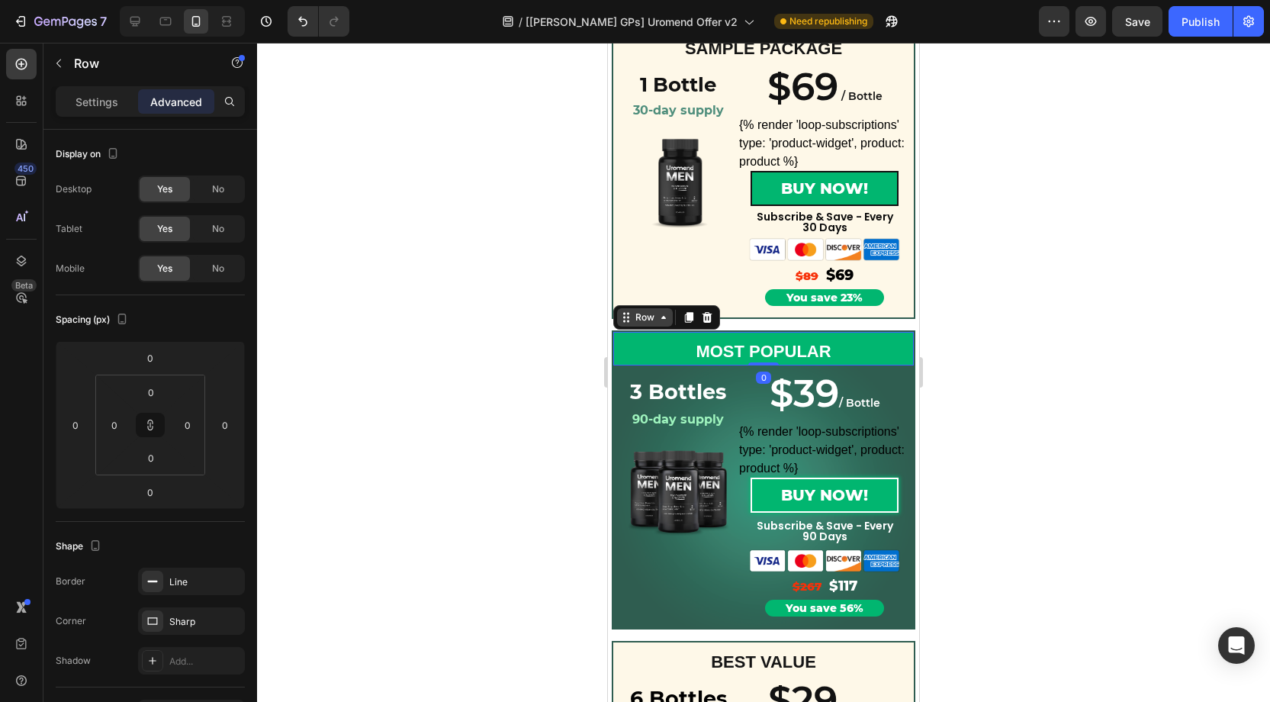
click at [631, 322] on icon at bounding box center [626, 317] width 12 height 12
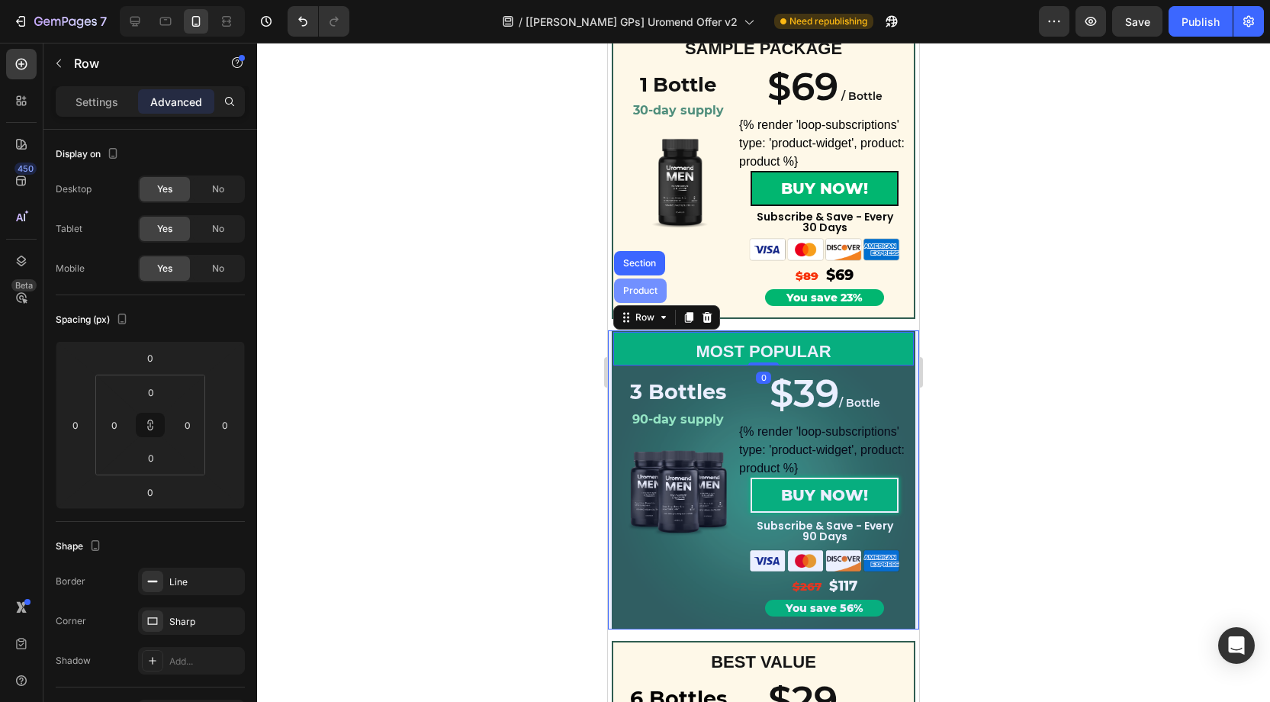
click at [636, 296] on div "Product" at bounding box center [640, 290] width 53 height 24
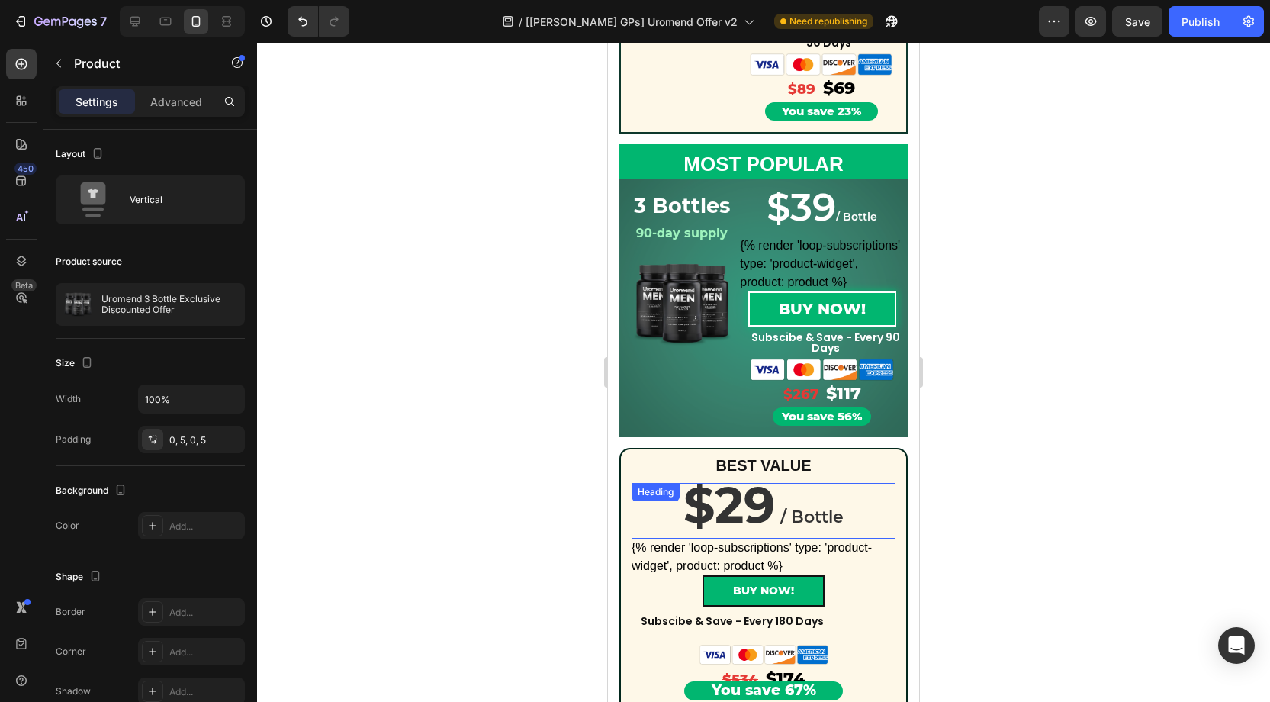
scroll to position [616, 0]
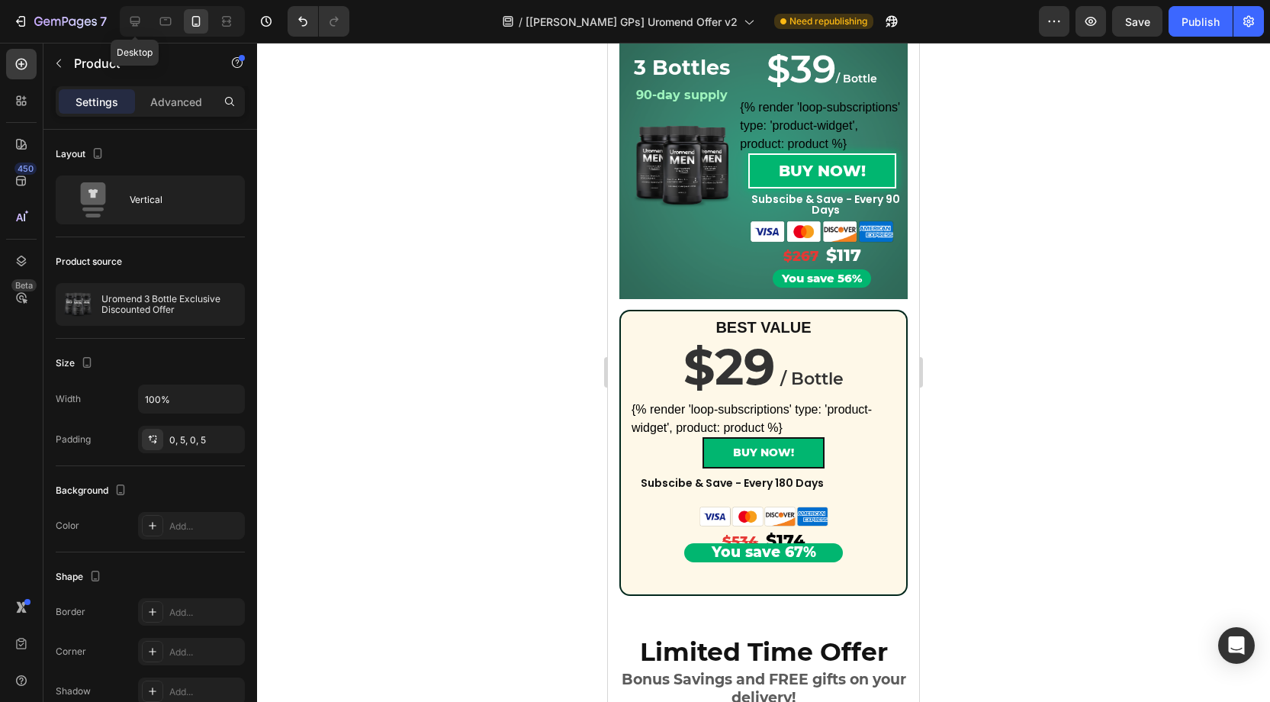
drag, startPoint x: 136, startPoint y: 26, endPoint x: 192, endPoint y: 41, distance: 58.5
click at [136, 26] on icon at bounding box center [134, 21] width 15 height 15
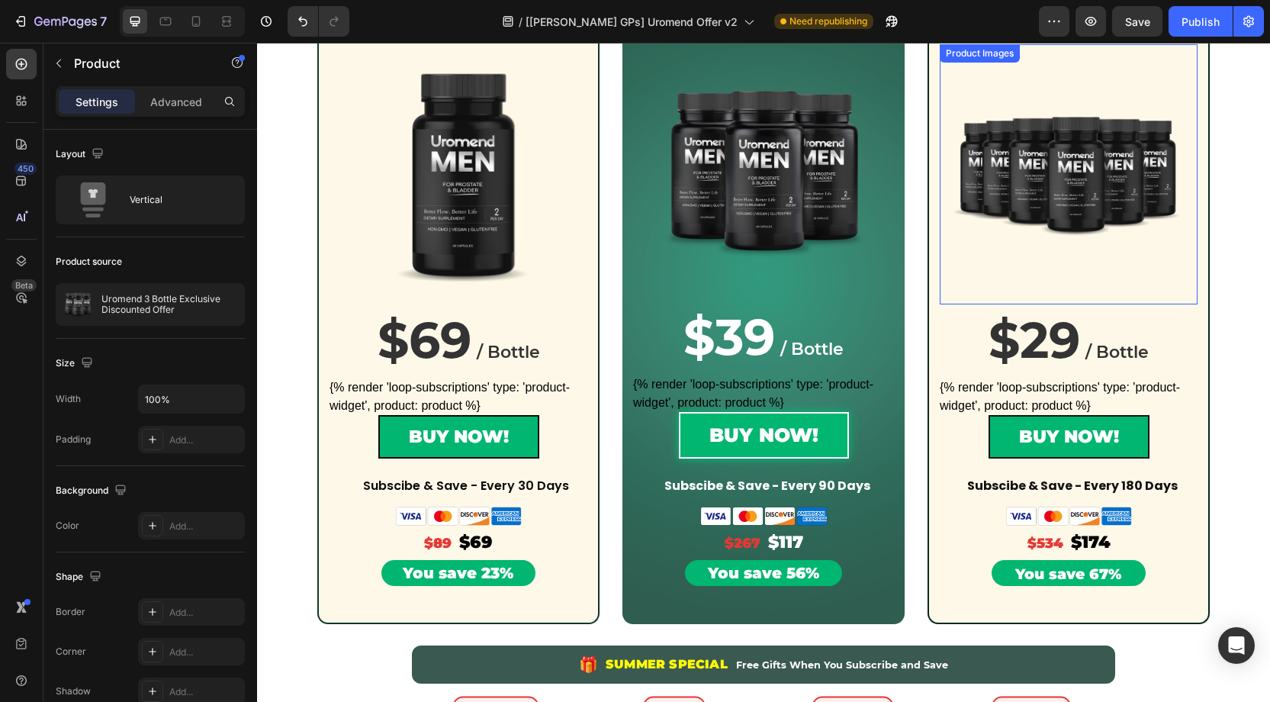
scroll to position [322, 0]
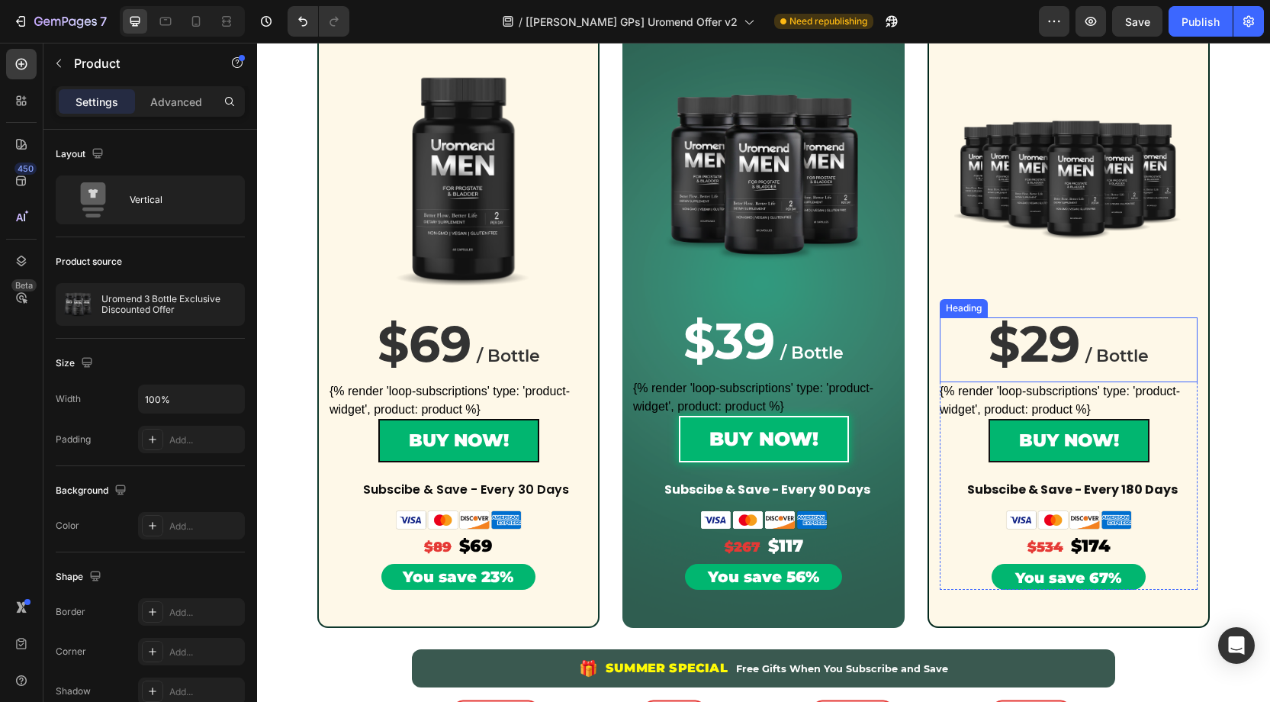
click at [966, 349] on h2 "$29 / Bottle" at bounding box center [1069, 349] width 258 height 65
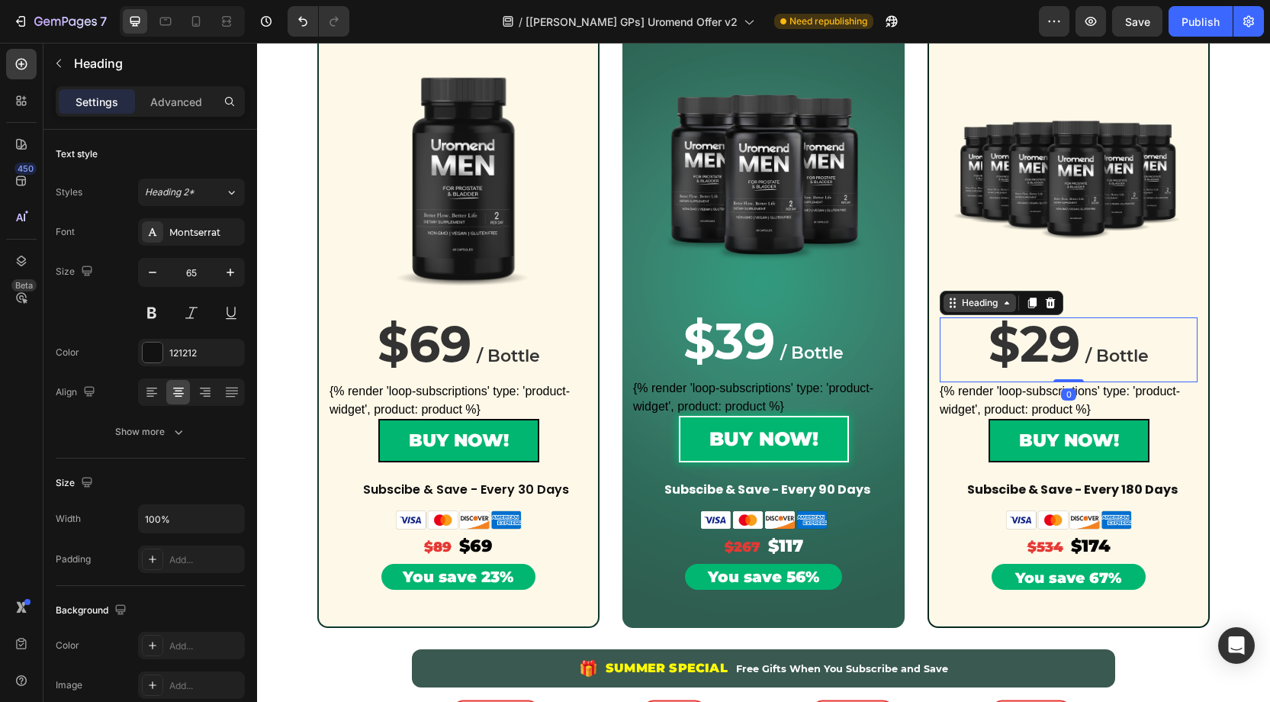
click at [973, 304] on div "Heading" at bounding box center [980, 303] width 42 height 14
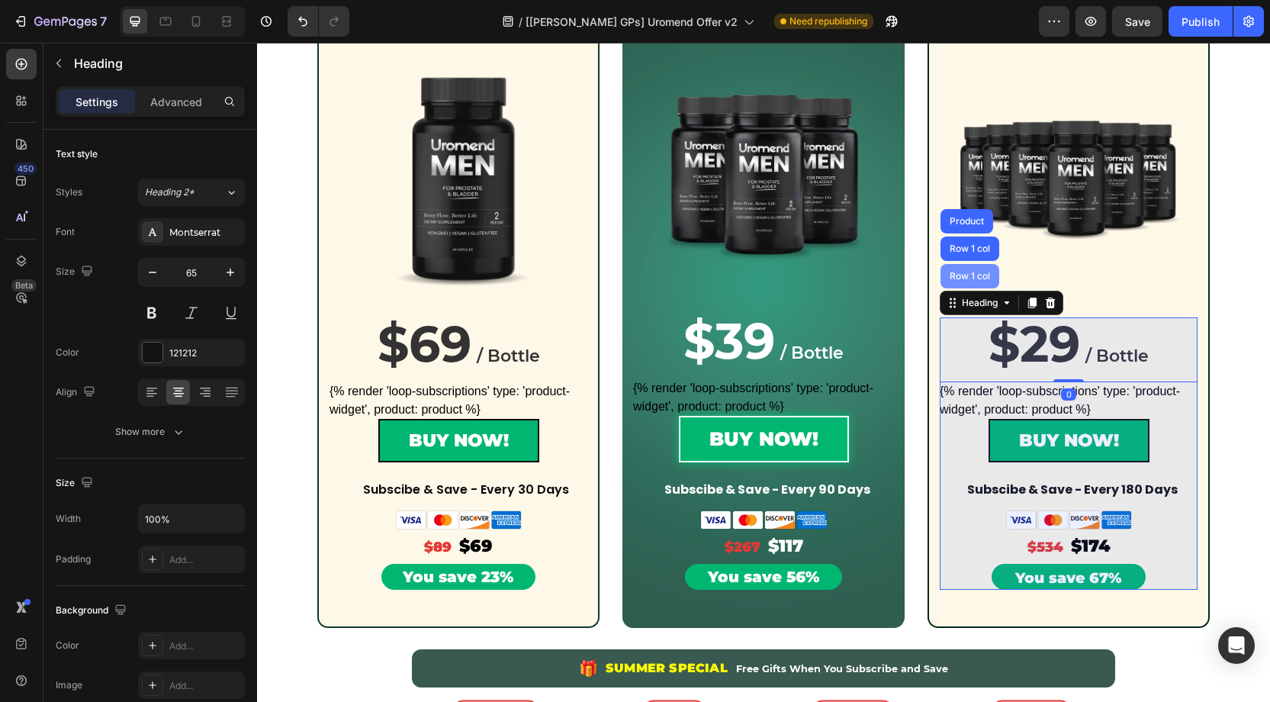
click at [970, 278] on div "Row 1 col" at bounding box center [970, 276] width 47 height 9
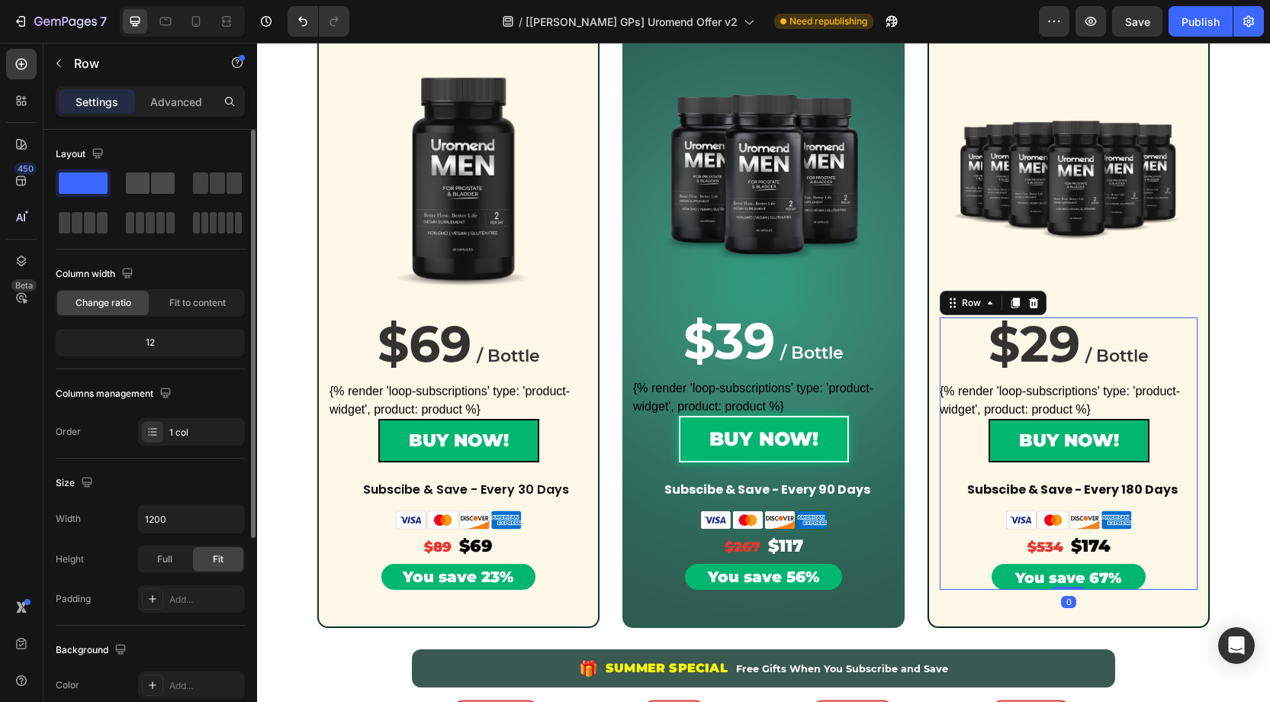
drag, startPoint x: 153, startPoint y: 181, endPoint x: 107, endPoint y: 187, distance: 46.9
click at [153, 181] on span at bounding box center [163, 182] width 24 height 21
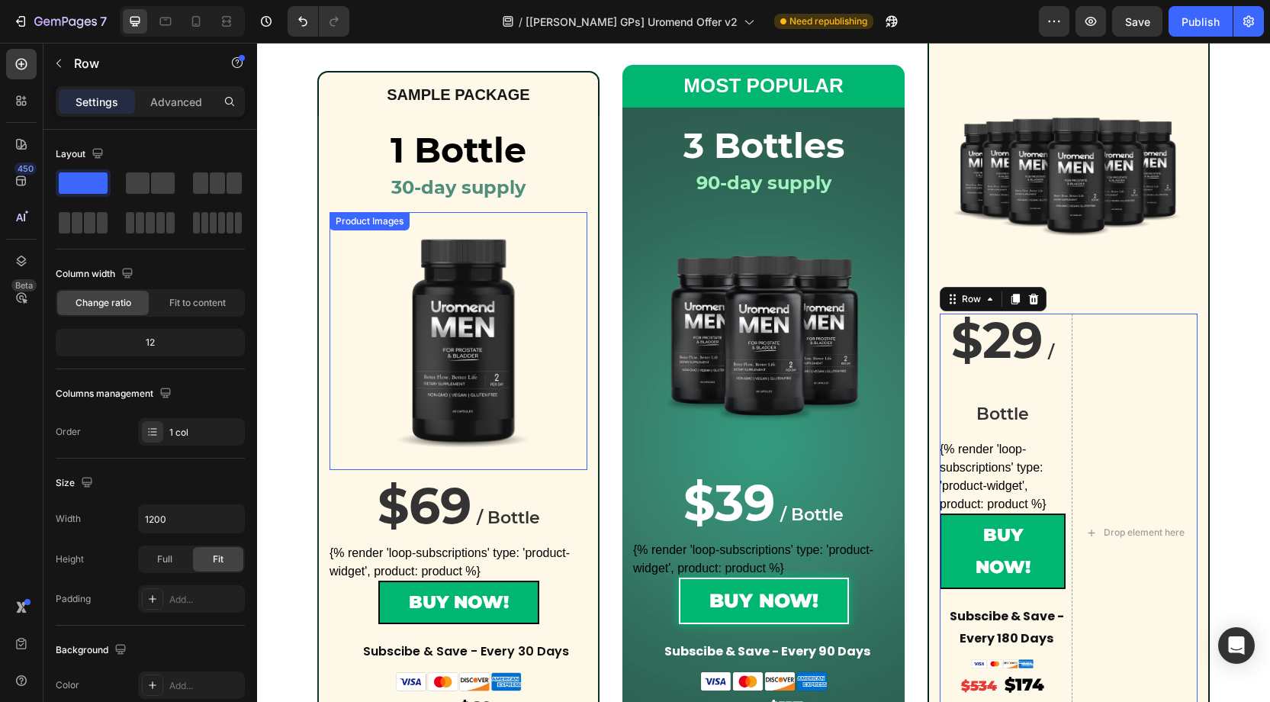
scroll to position [483, 0]
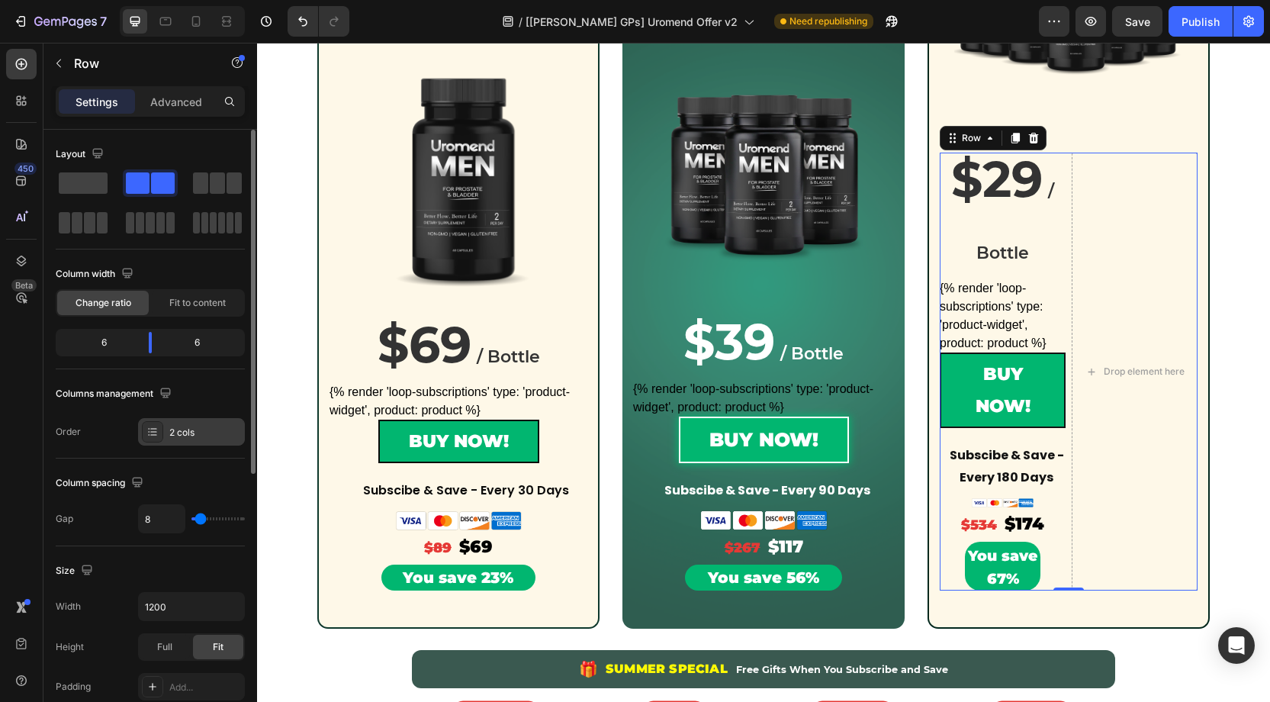
click at [178, 432] on div "2 cols" at bounding box center [205, 433] width 72 height 14
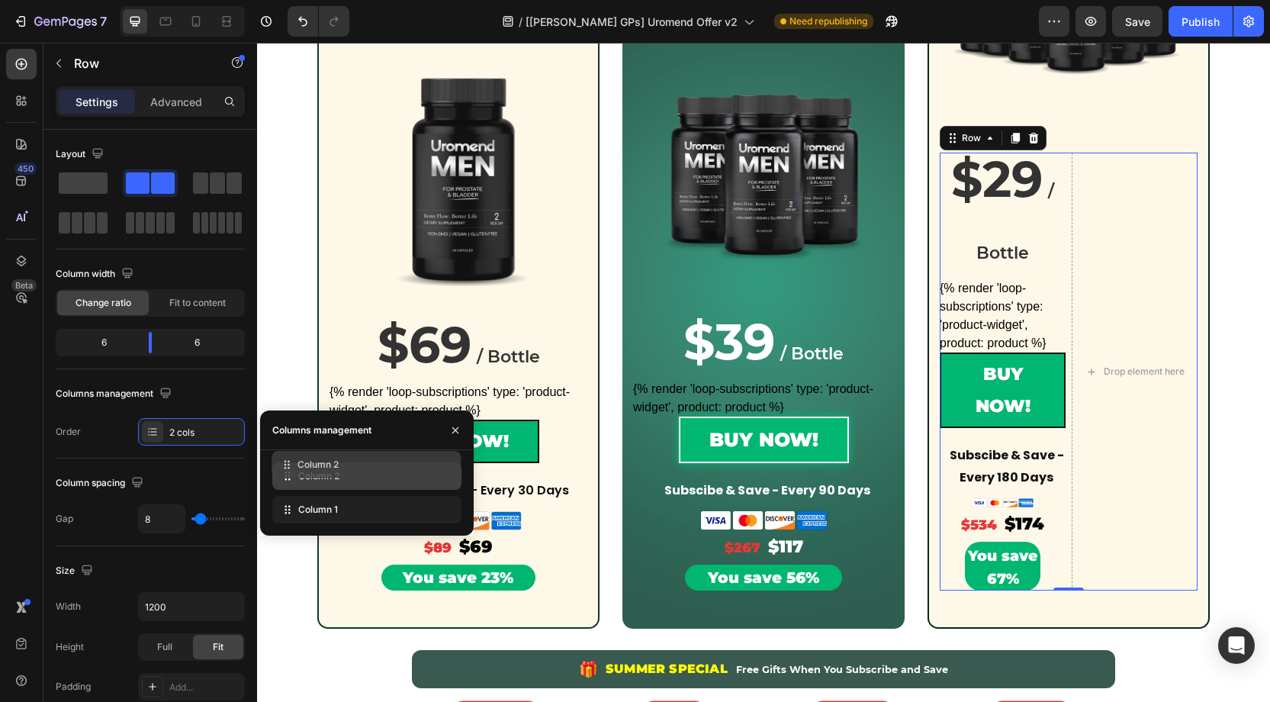
drag, startPoint x: 333, startPoint y: 510, endPoint x: 332, endPoint y: 465, distance: 45.0
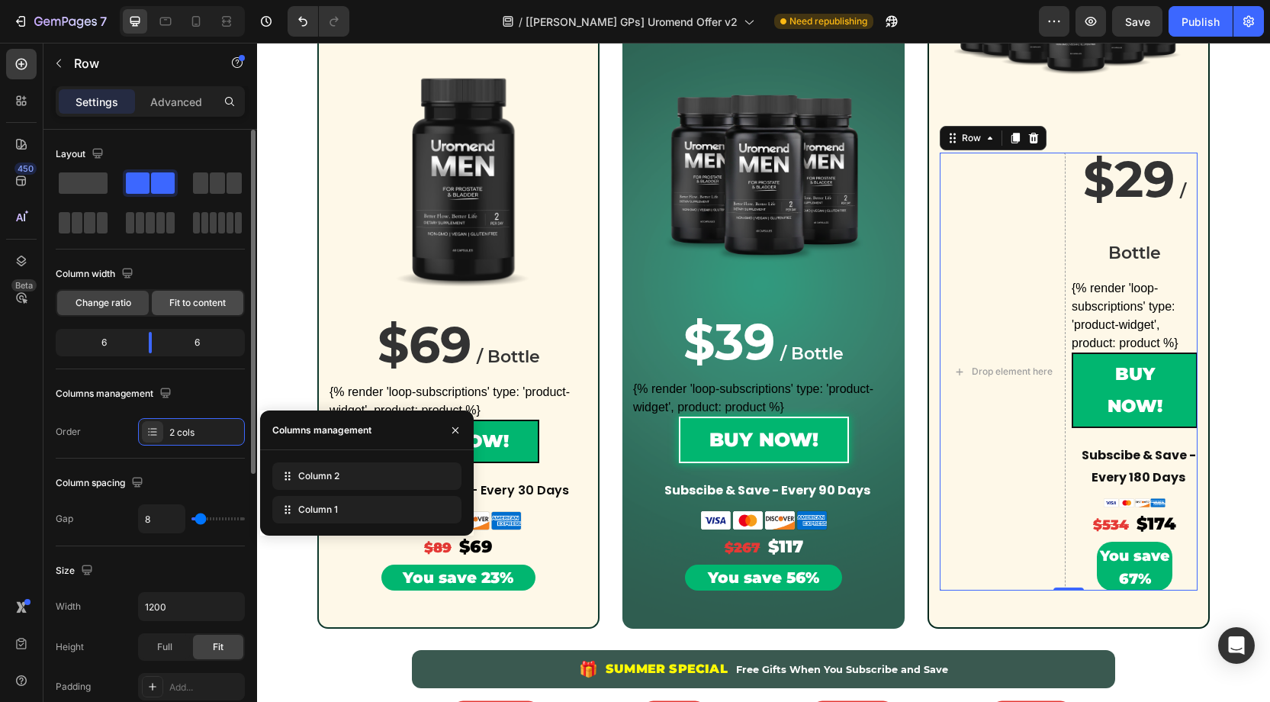
click at [197, 307] on span "Fit to content" at bounding box center [197, 303] width 56 height 14
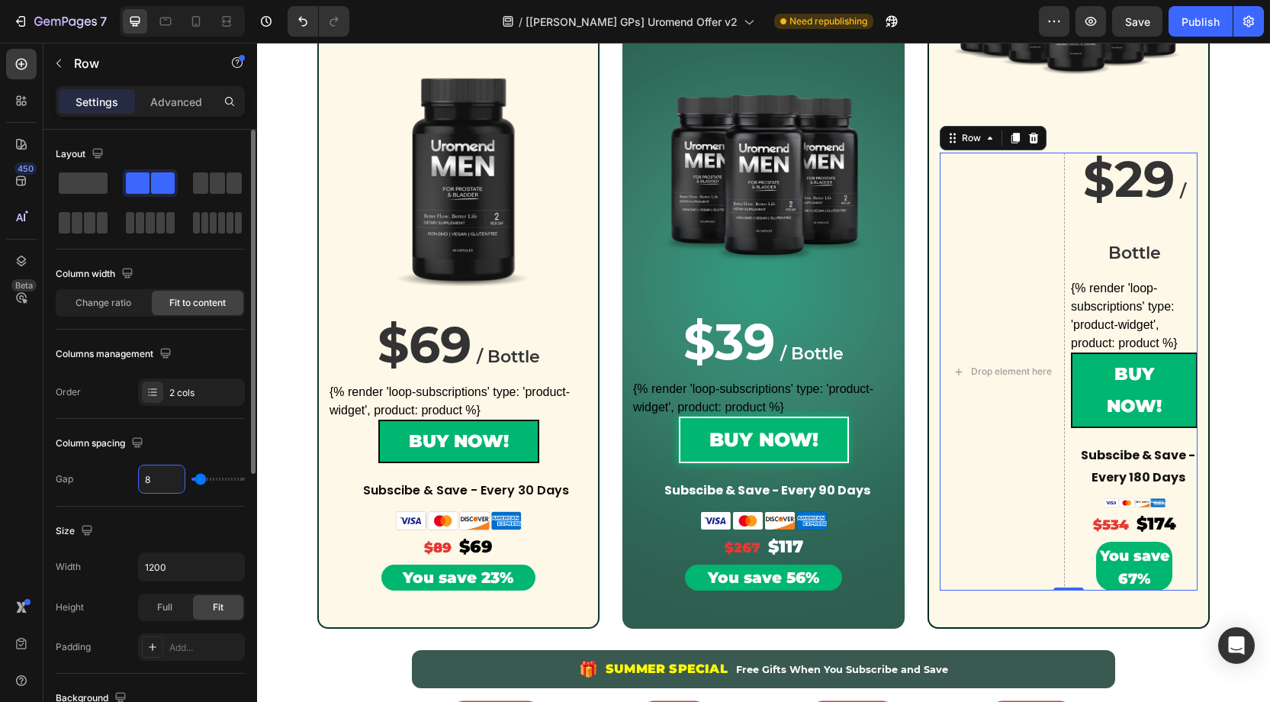
click at [167, 475] on input "8" at bounding box center [162, 478] width 46 height 27
type input "0"
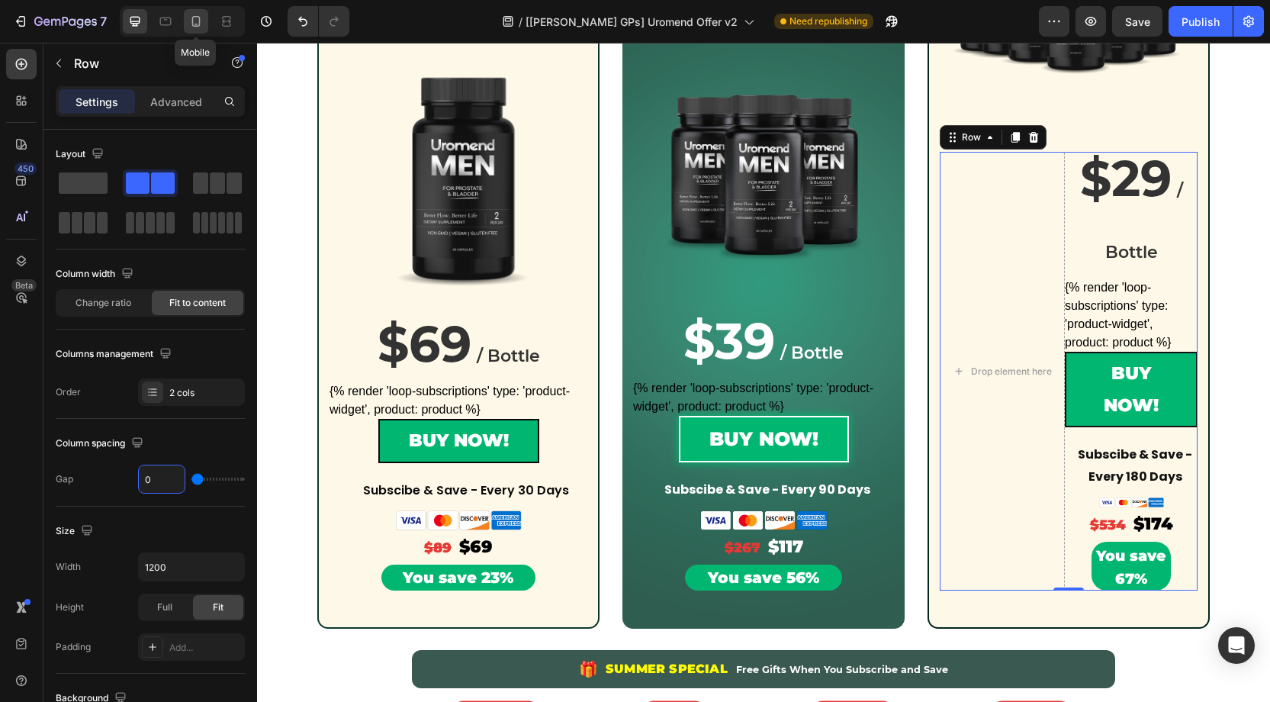
type input "0"
click at [199, 27] on icon at bounding box center [195, 21] width 15 height 15
type input "100%"
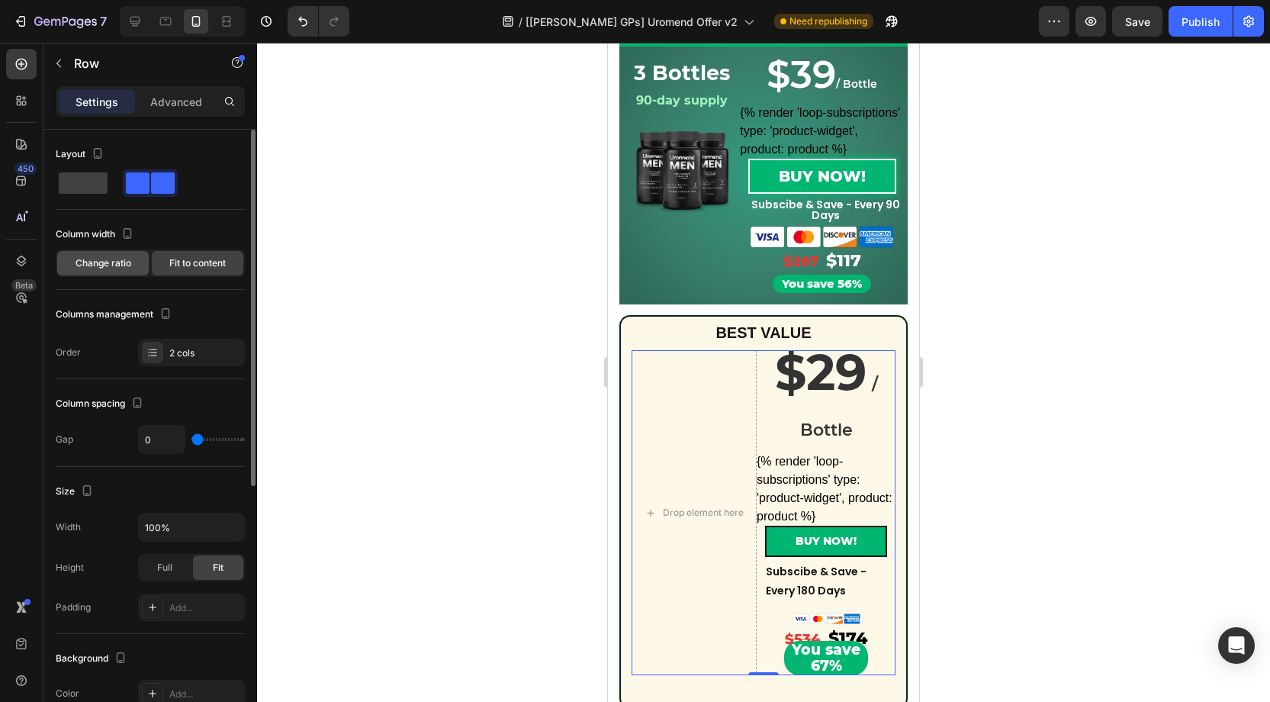
scroll to position [866, 0]
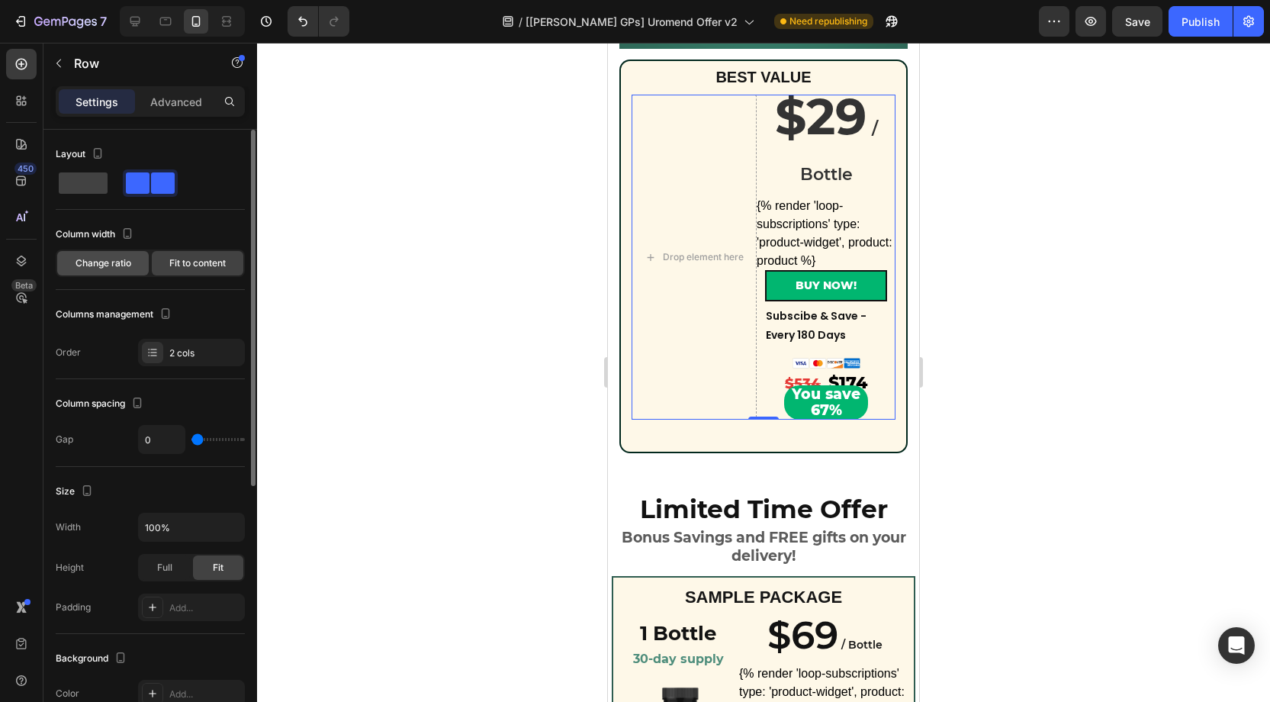
click at [121, 259] on span "Change ratio" at bounding box center [104, 263] width 56 height 14
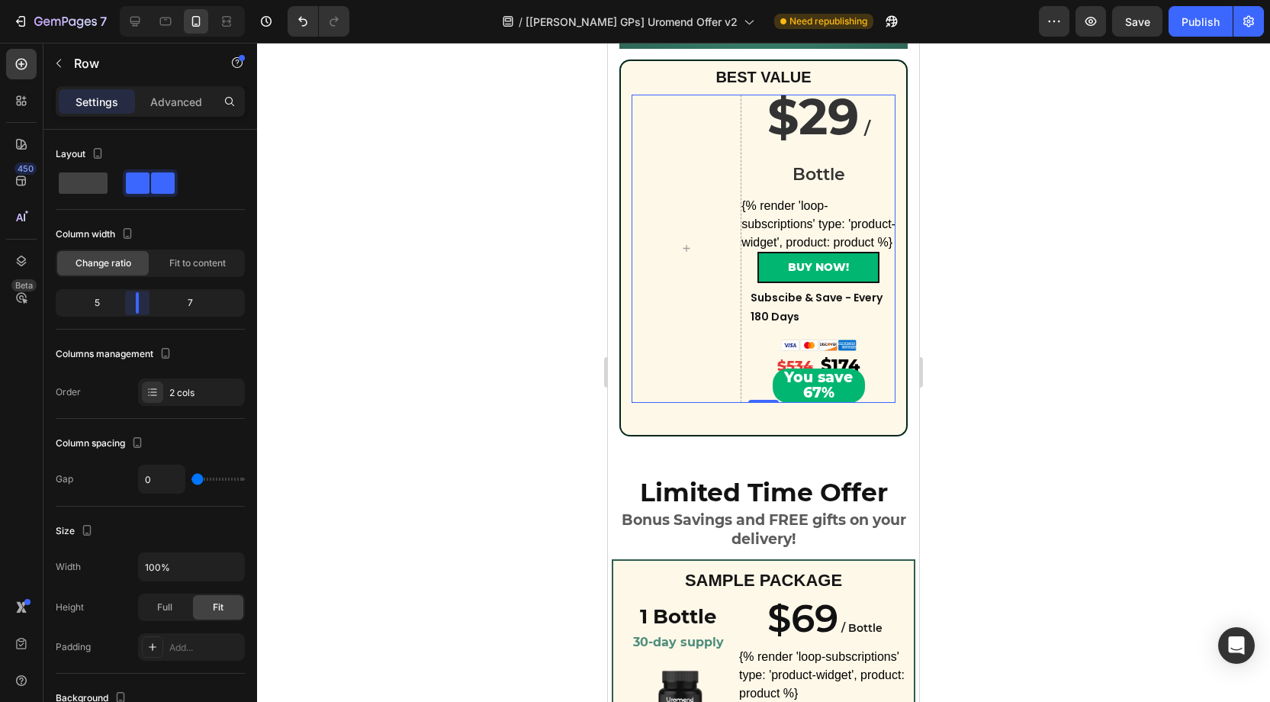
drag, startPoint x: 154, startPoint y: 304, endPoint x: 140, endPoint y: 303, distance: 14.5
click at [140, 0] on body "7 Version history / [[PERSON_NAME] GPs] Uromend Offer v2 Need republishing Prev…" at bounding box center [635, 0] width 1270 height 0
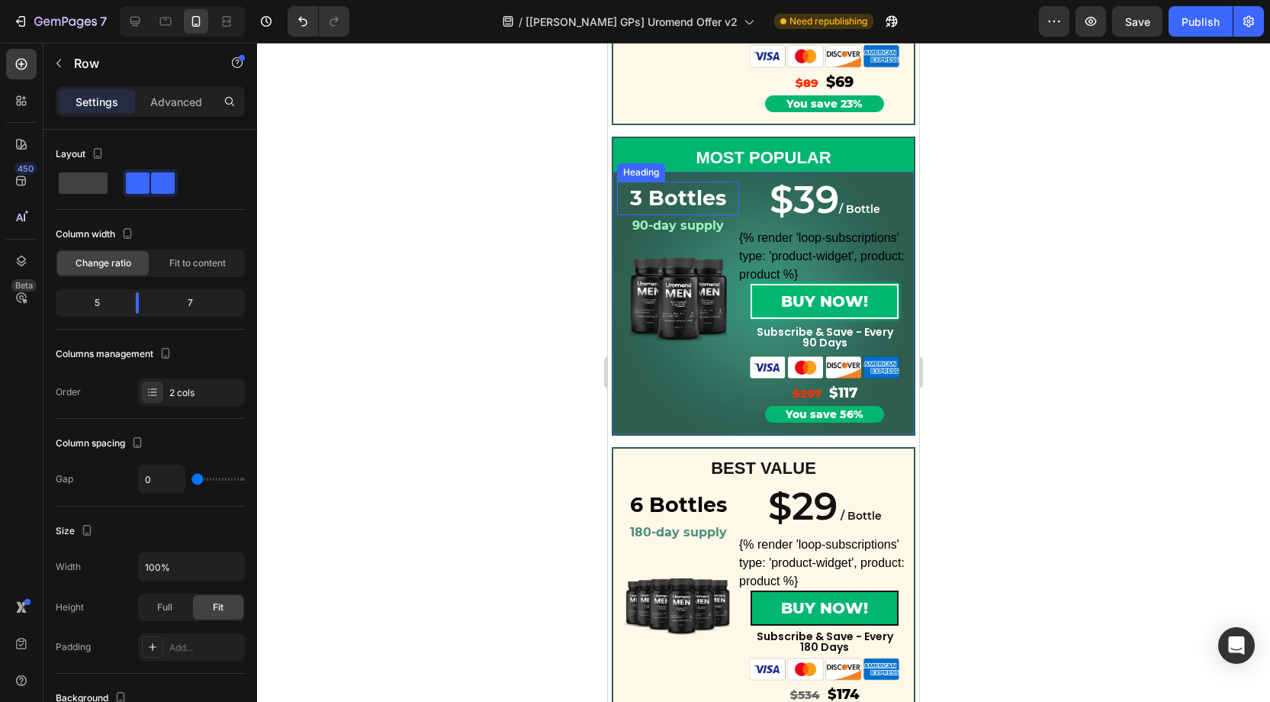
scroll to position [1606, 0]
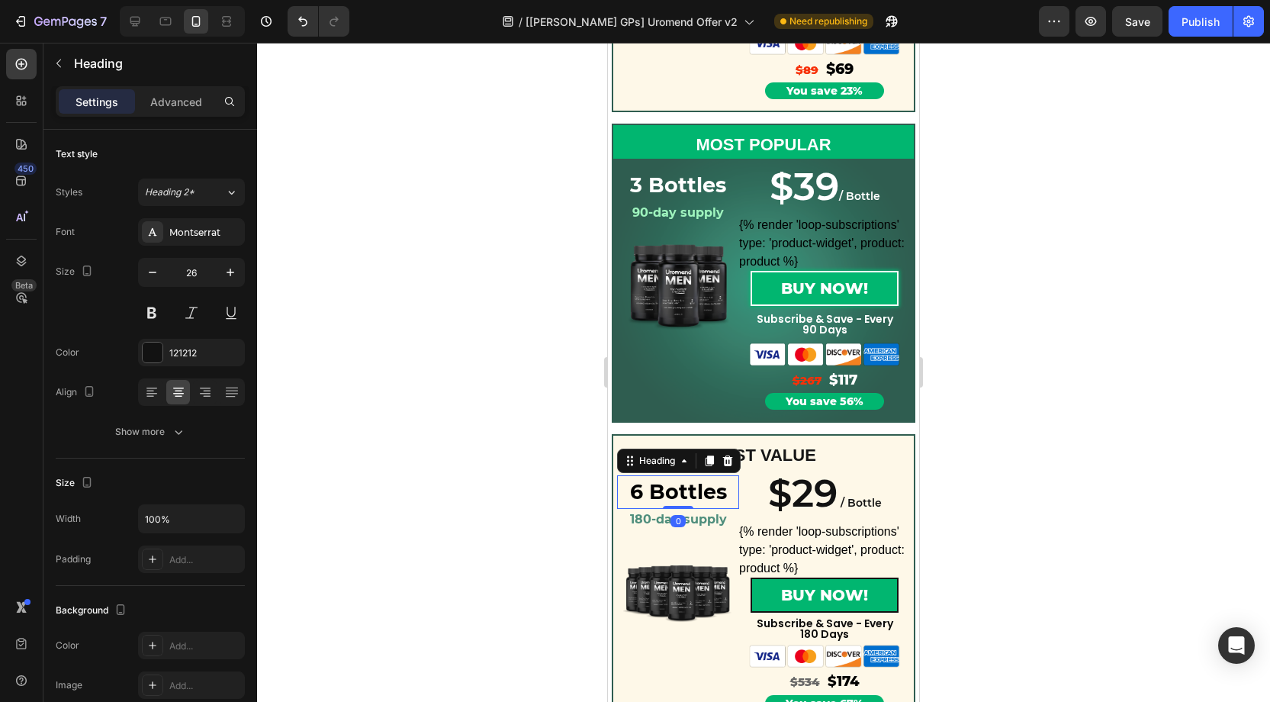
click at [688, 495] on strong "6 Bottles" at bounding box center [678, 491] width 97 height 25
click at [711, 465] on icon at bounding box center [710, 461] width 8 height 11
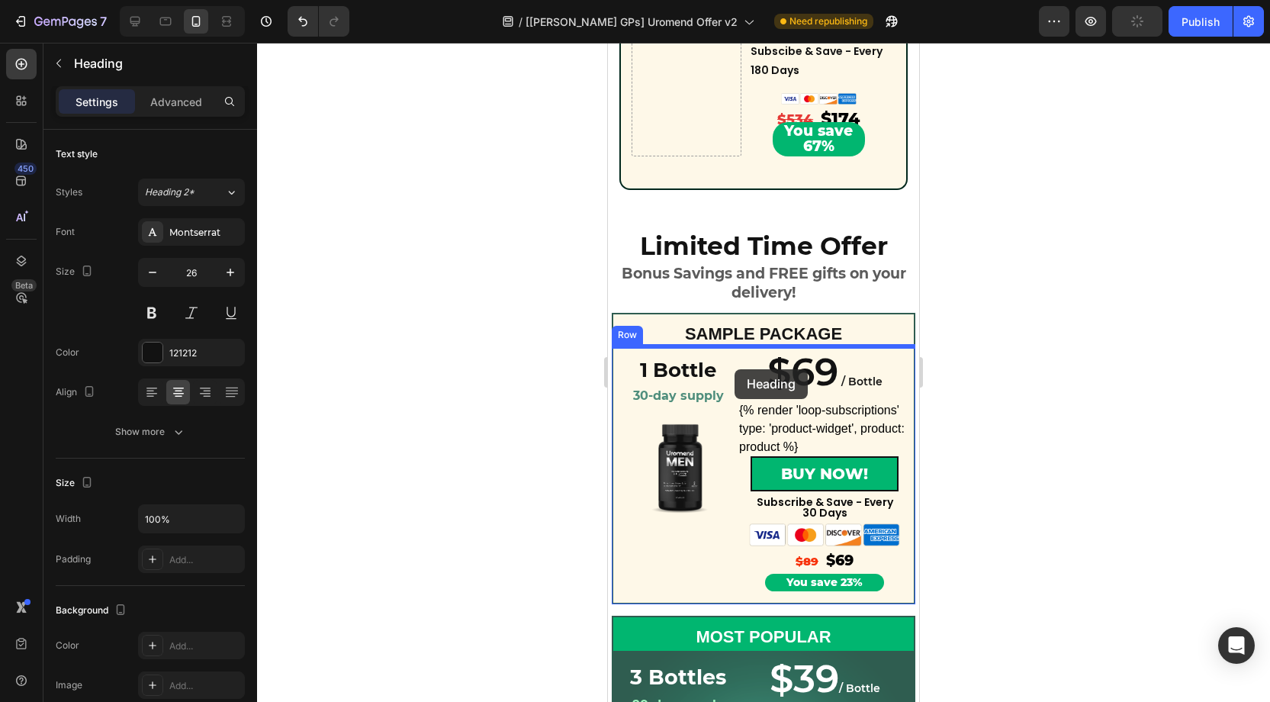
scroll to position [1092, 0]
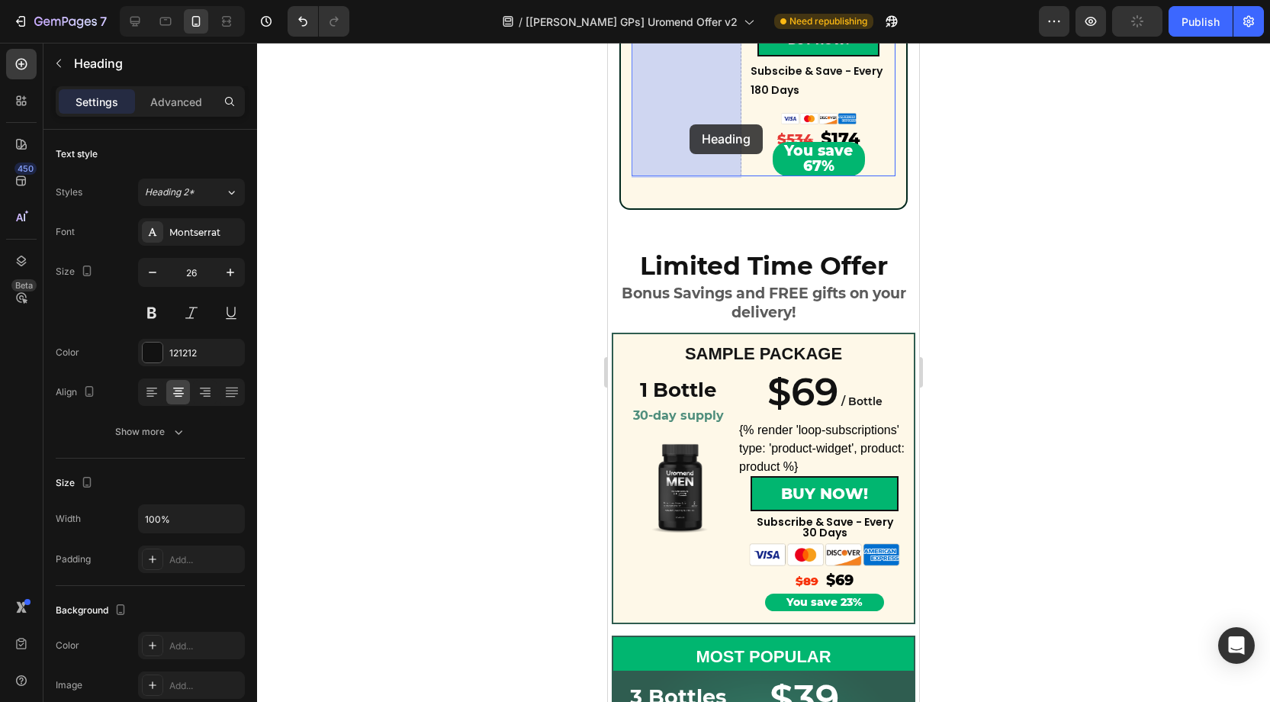
drag, startPoint x: 658, startPoint y: 506, endPoint x: 775, endPoint y: 317, distance: 221.6
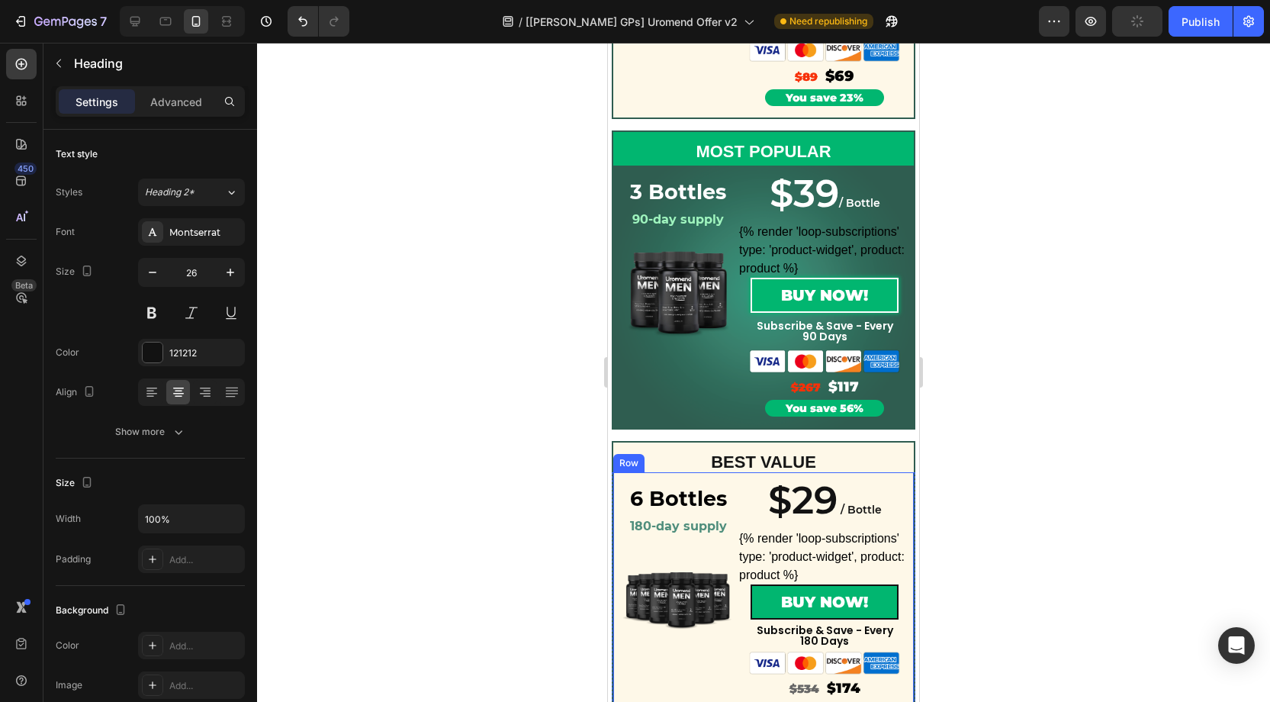
scroll to position [1733, 0]
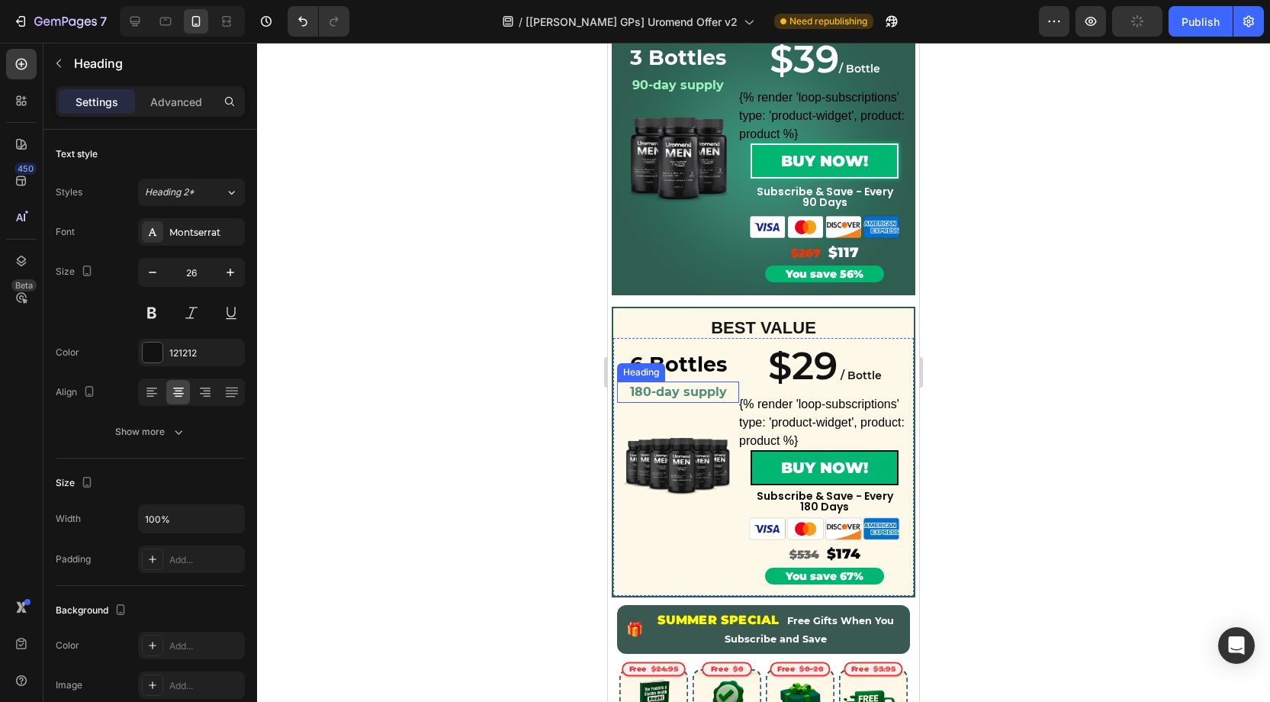
click at [684, 394] on strong "180-day supply" at bounding box center [678, 391] width 97 height 14
click at [710, 373] on icon at bounding box center [709, 367] width 12 height 12
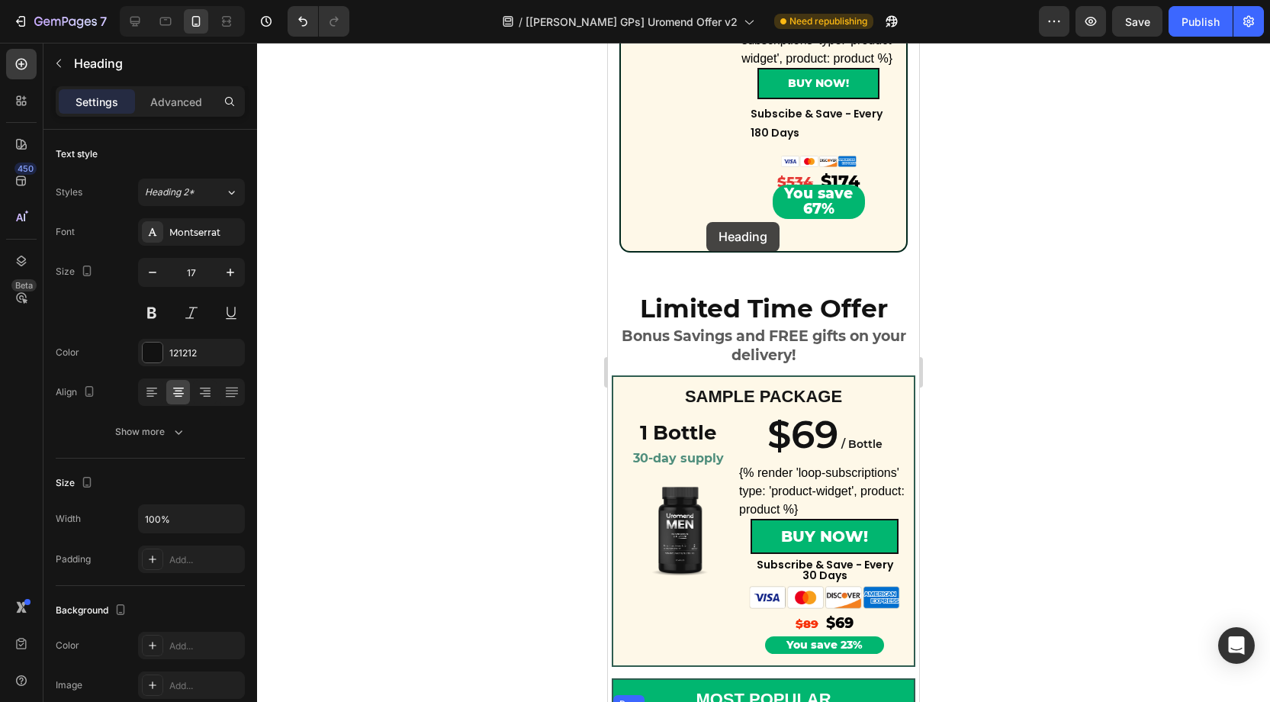
scroll to position [1053, 0]
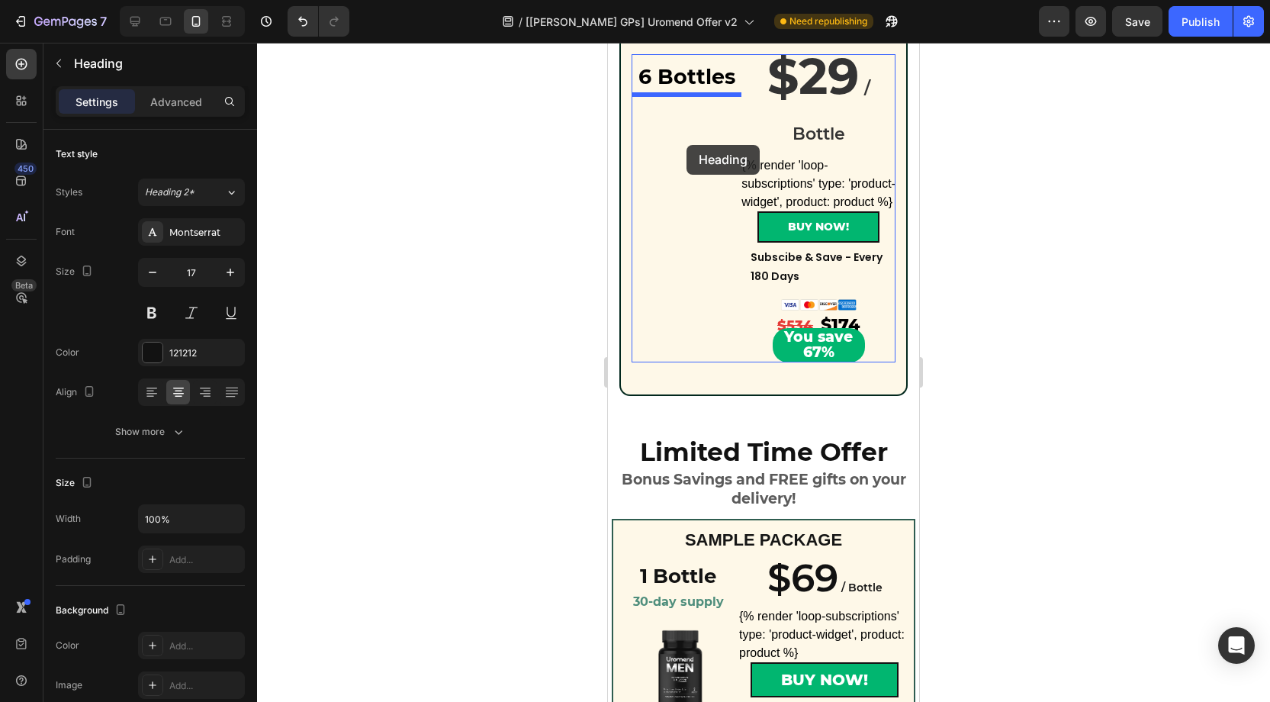
drag, startPoint x: 664, startPoint y: 402, endPoint x: 699, endPoint y: 163, distance: 241.4
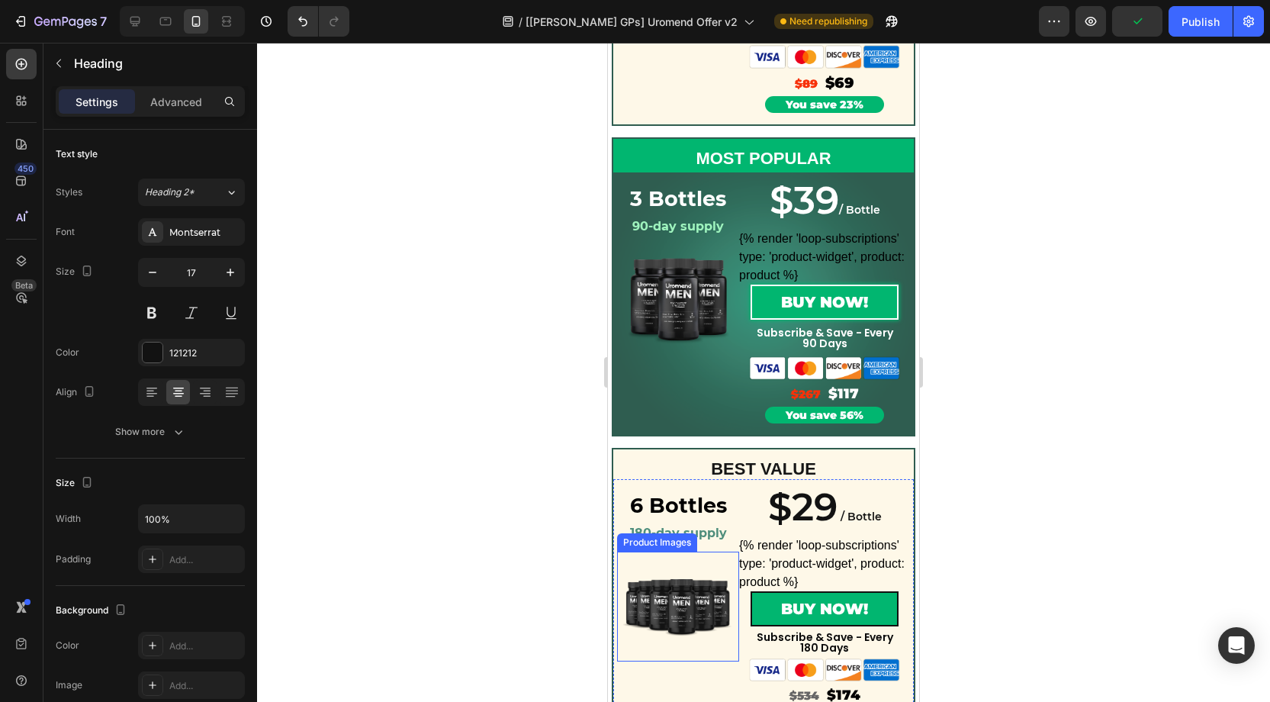
scroll to position [1741, 0]
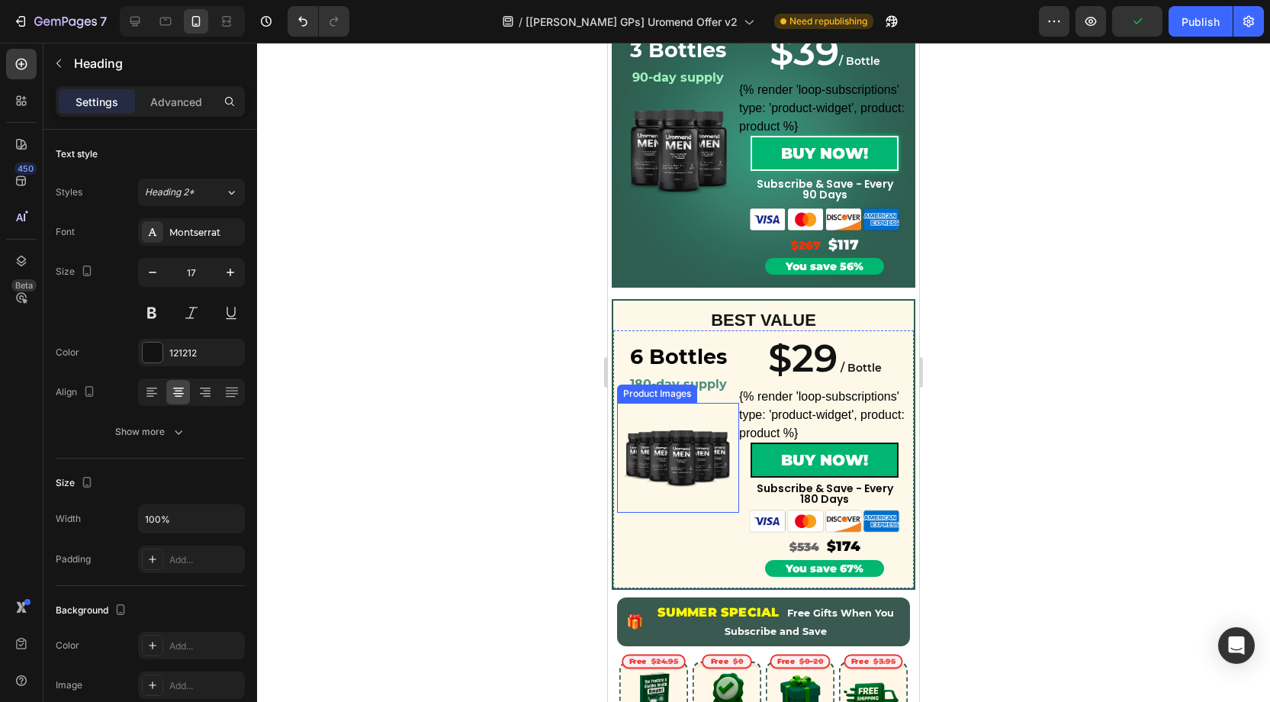
click at [686, 445] on img at bounding box center [678, 458] width 110 height 110
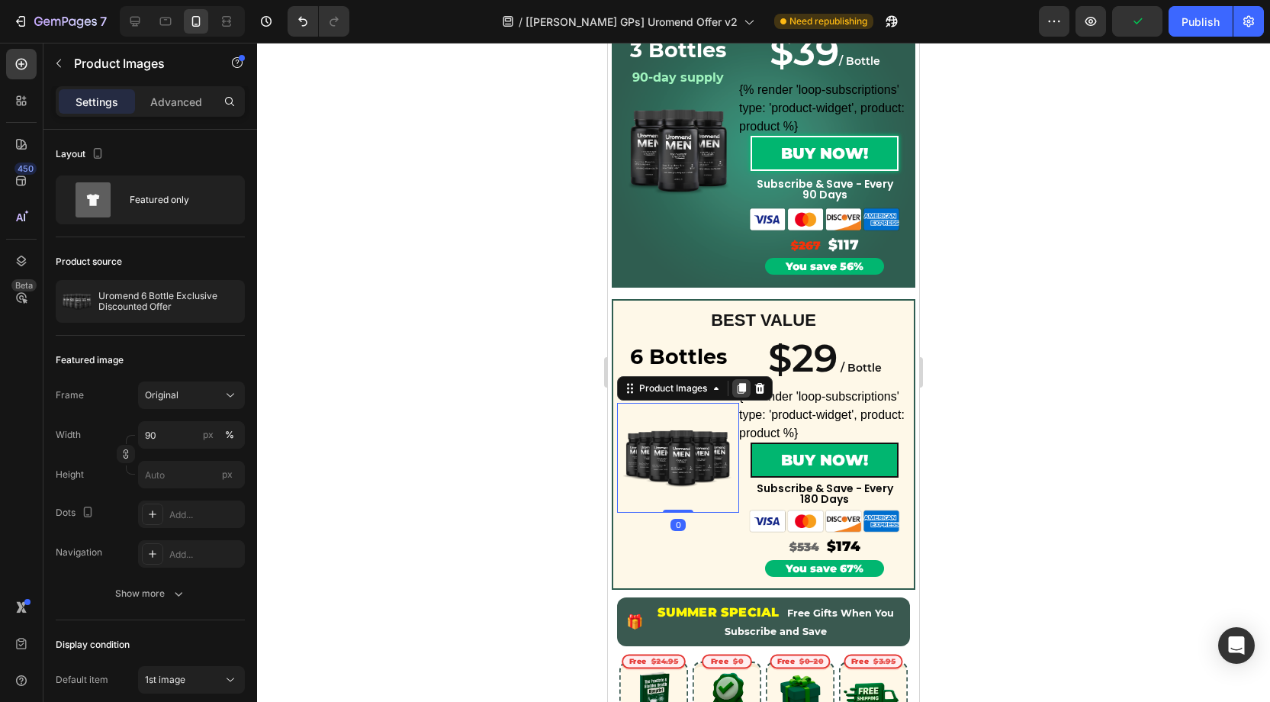
click at [743, 388] on icon at bounding box center [742, 388] width 8 height 11
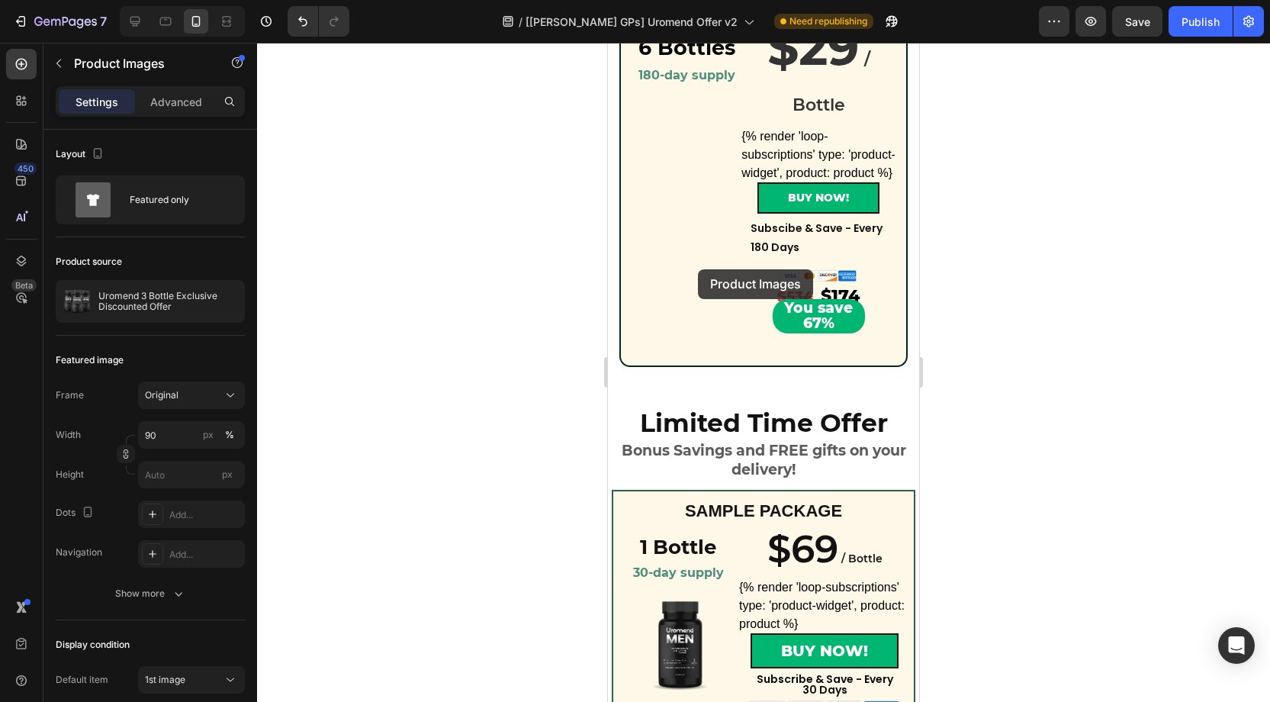
scroll to position [928, 0]
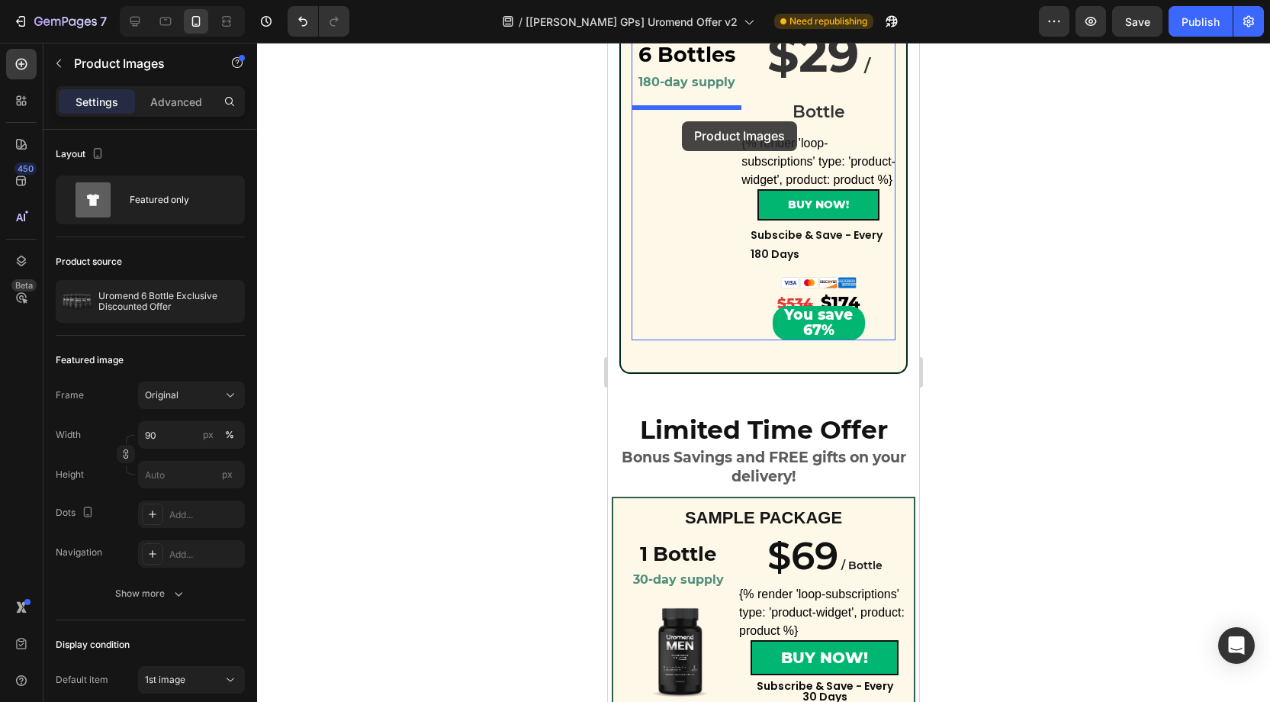
drag, startPoint x: 671, startPoint y: 491, endPoint x: 682, endPoint y: 121, distance: 370.1
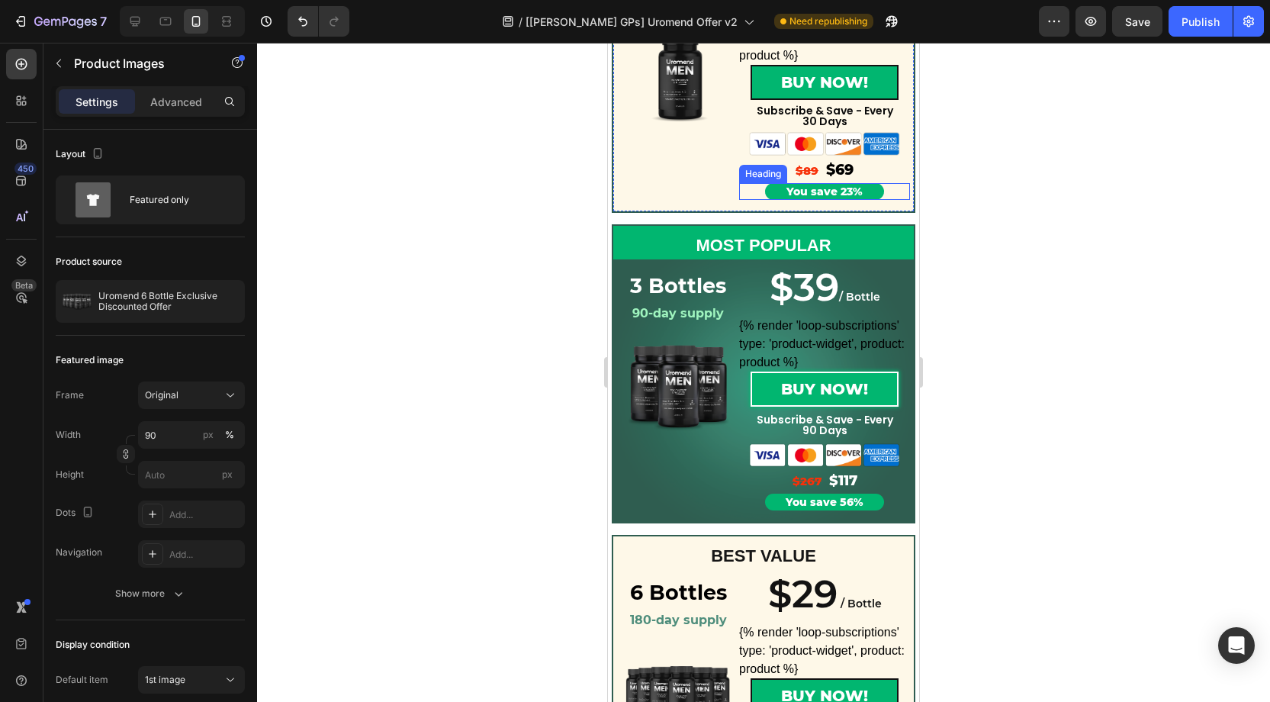
scroll to position [1625, 0]
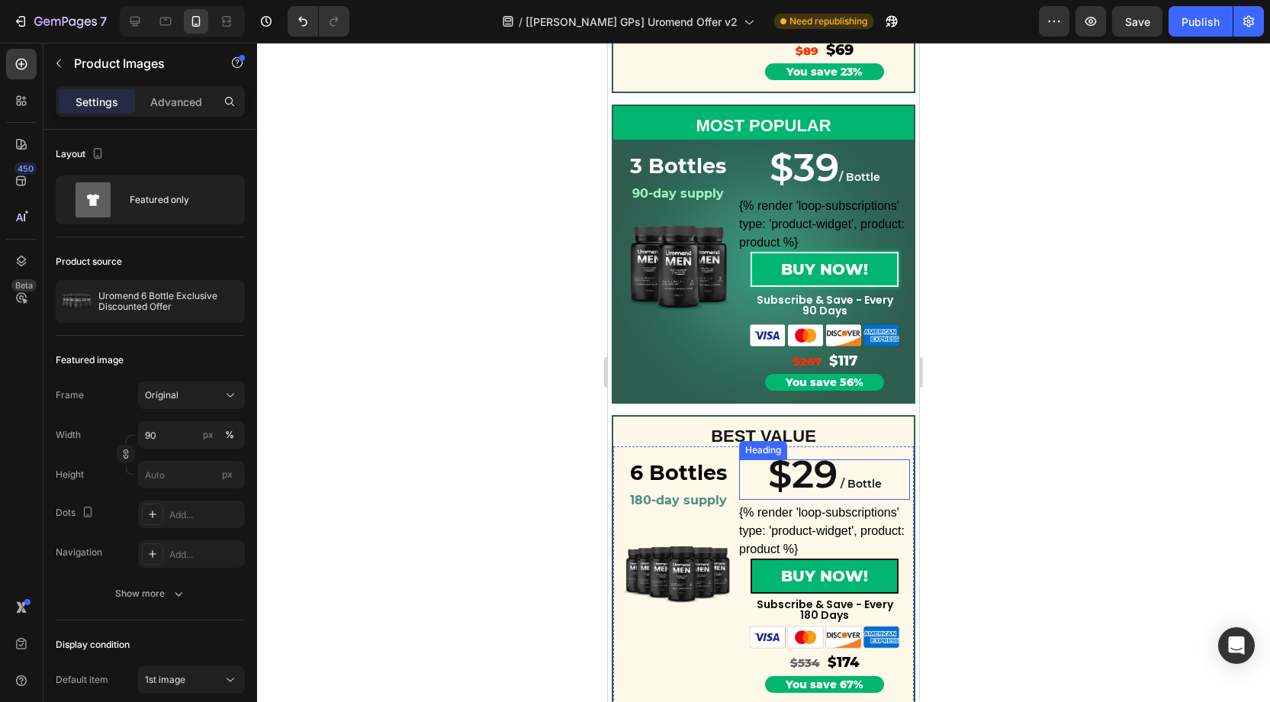
click at [861, 482] on span "/ Bottle" at bounding box center [861, 484] width 41 height 14
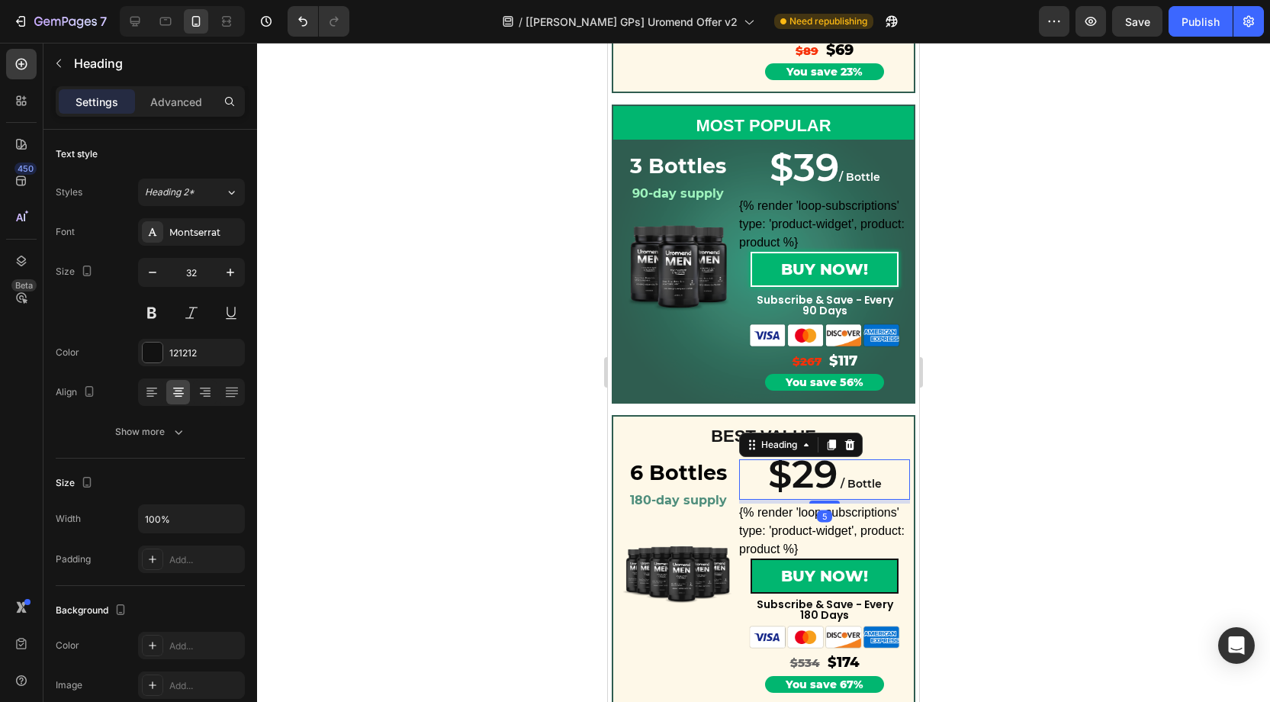
click at [833, 450] on icon at bounding box center [832, 445] width 8 height 11
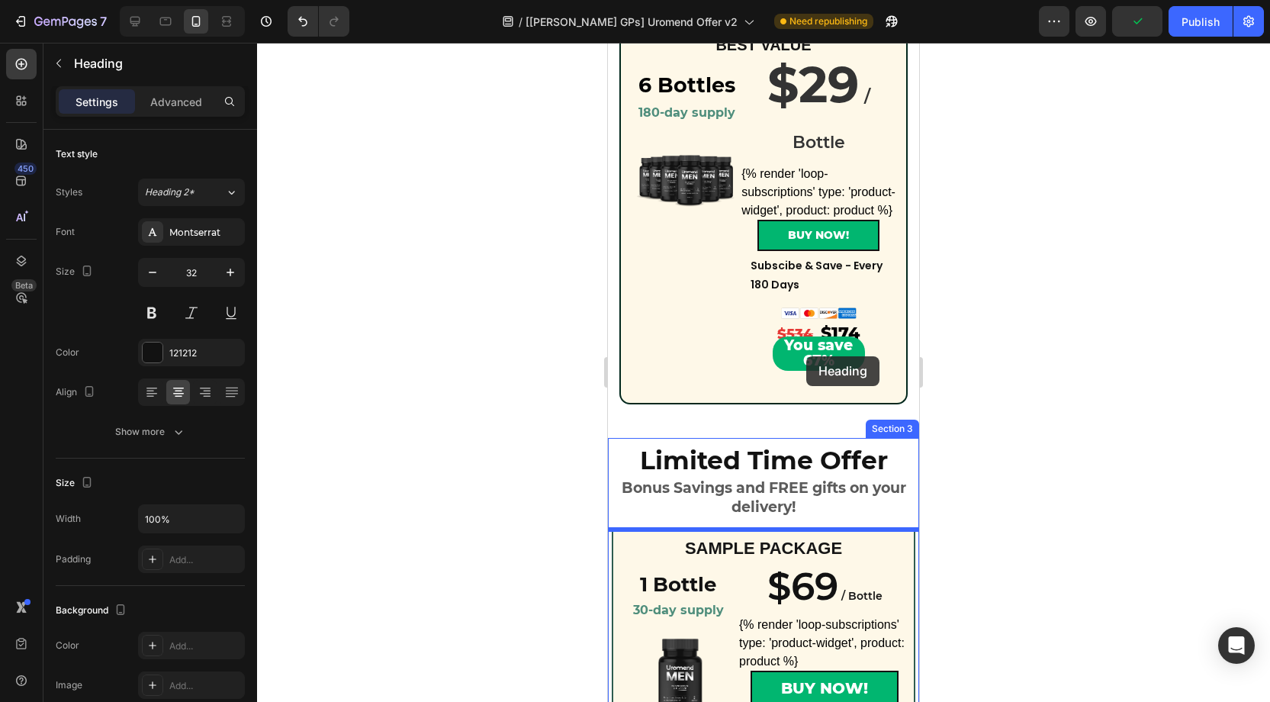
scroll to position [878, 0]
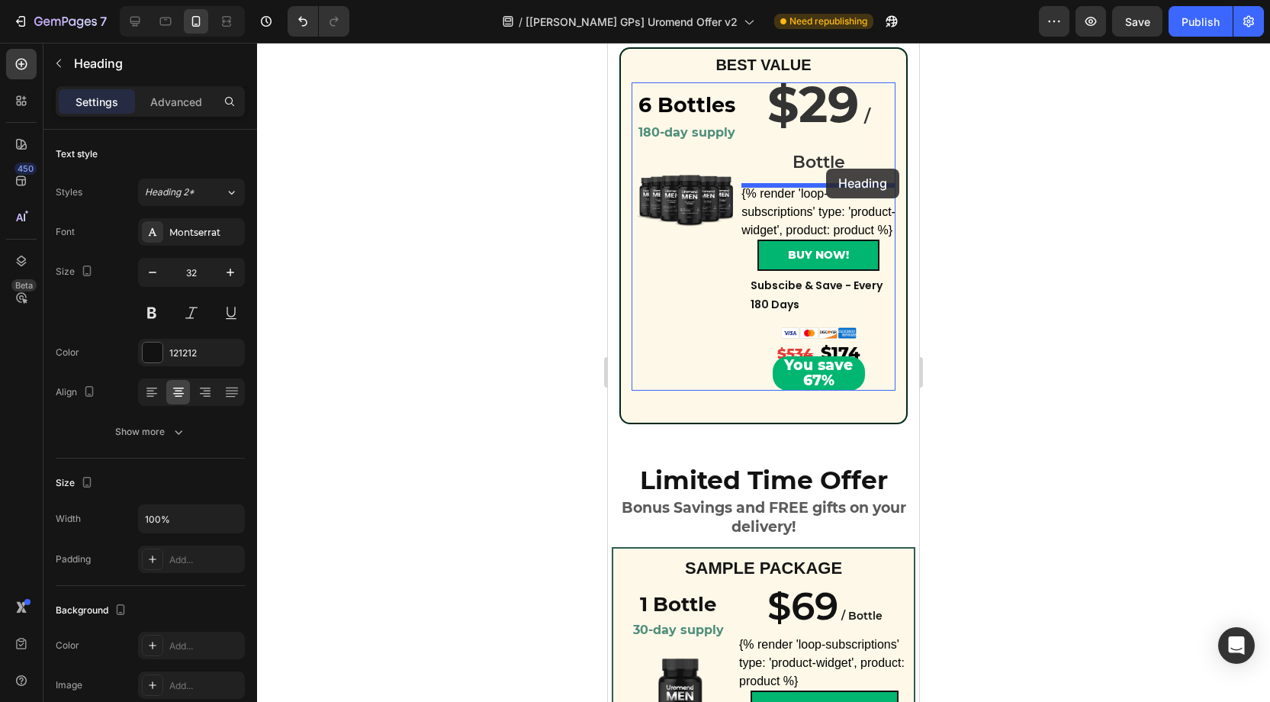
drag, startPoint x: 783, startPoint y: 501, endPoint x: 825, endPoint y: 175, distance: 328.3
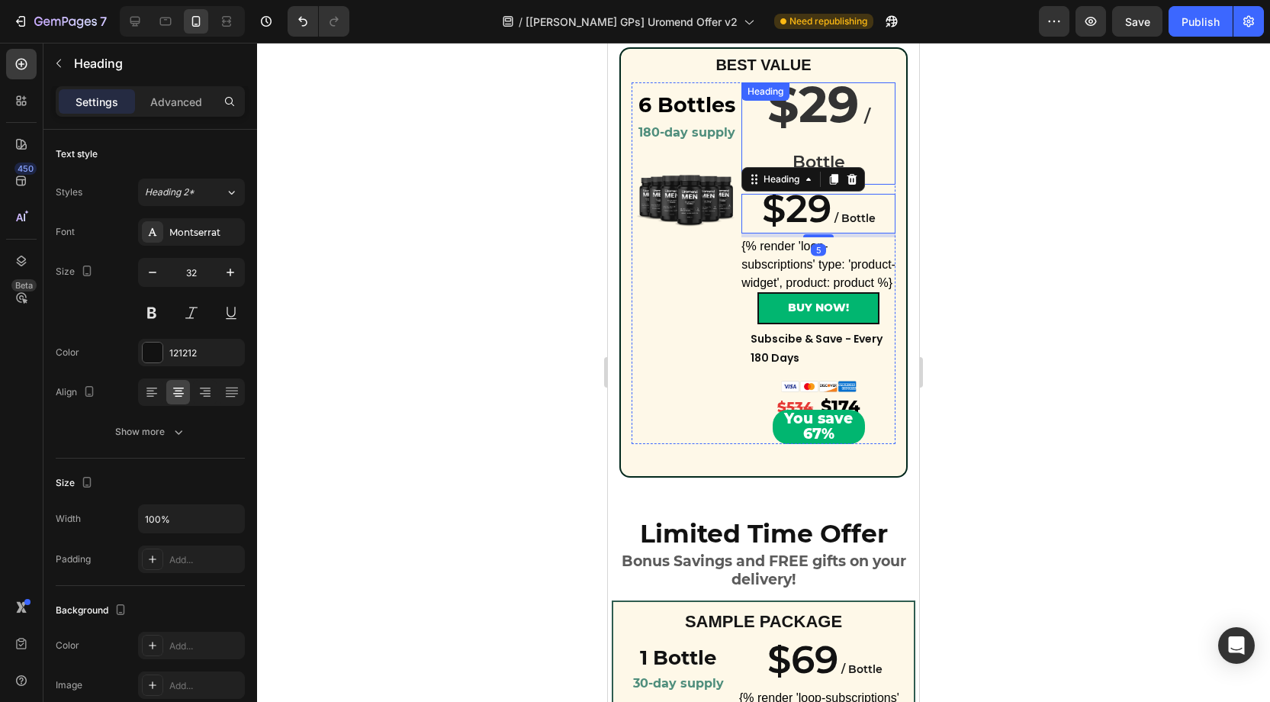
scroll to position [879, 0]
click at [812, 122] on strong "$29" at bounding box center [813, 103] width 92 height 60
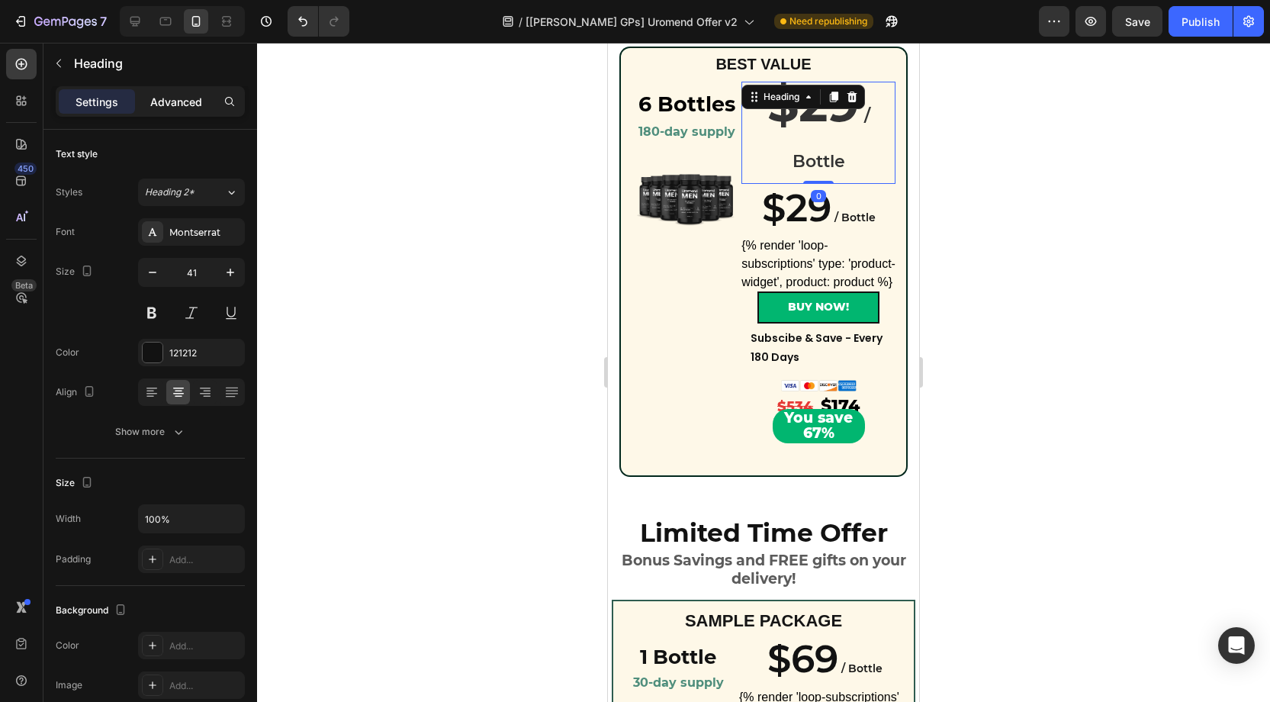
click at [186, 104] on p "Advanced" at bounding box center [176, 102] width 52 height 16
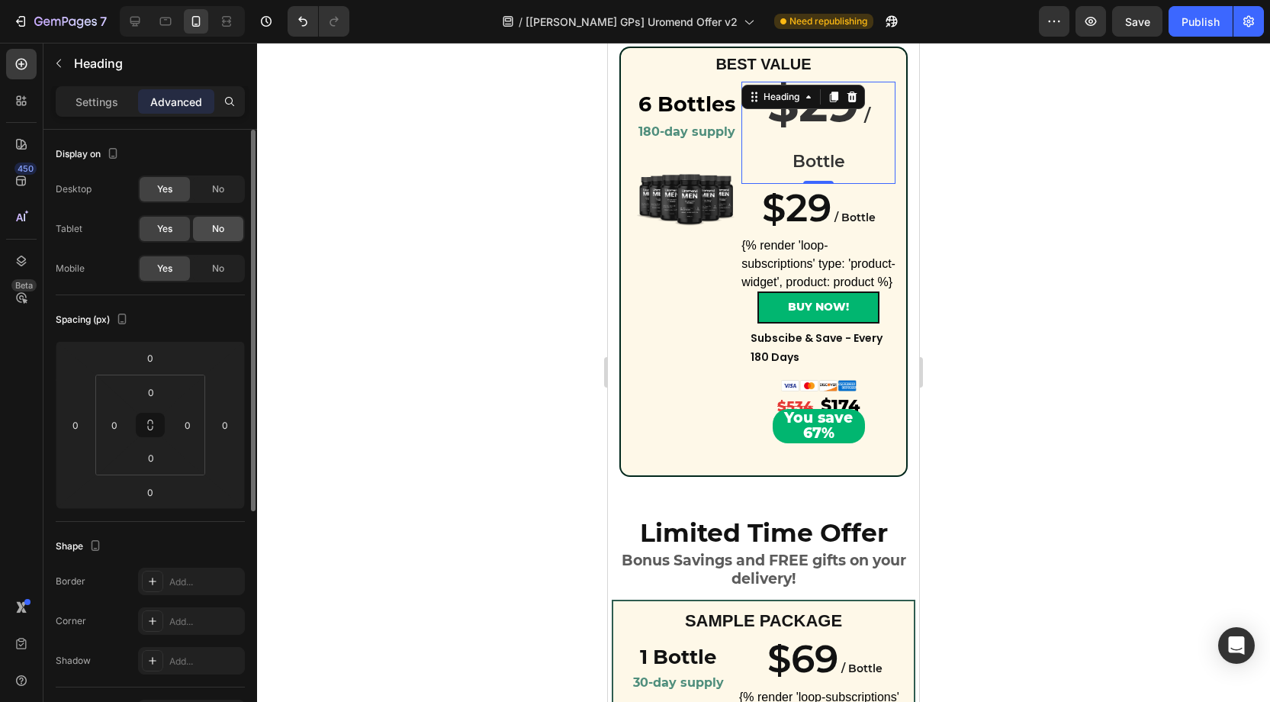
drag, startPoint x: 227, startPoint y: 233, endPoint x: 232, endPoint y: 211, distance: 22.8
click at [229, 229] on div "No" at bounding box center [218, 229] width 50 height 24
click at [224, 188] on span "No" at bounding box center [218, 189] width 12 height 14
drag, startPoint x: 217, startPoint y: 230, endPoint x: 179, endPoint y: 221, distance: 38.3
click at [214, 229] on span "No" at bounding box center [218, 229] width 12 height 14
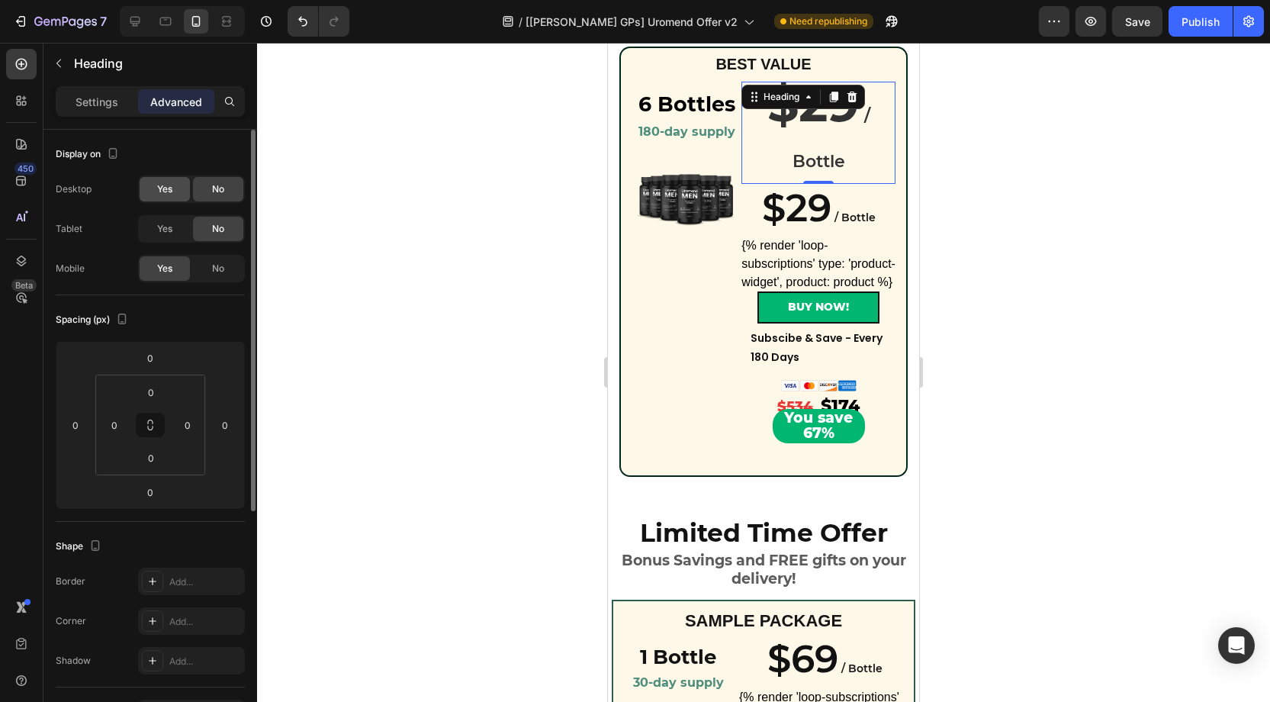
drag, startPoint x: 175, startPoint y: 226, endPoint x: 175, endPoint y: 185, distance: 40.4
click at [176, 222] on div "Yes" at bounding box center [165, 229] width 50 height 24
drag, startPoint x: 175, startPoint y: 185, endPoint x: 187, endPoint y: 191, distance: 13.3
click at [175, 185] on div "Yes" at bounding box center [165, 189] width 50 height 24
click at [225, 268] on div "No" at bounding box center [218, 268] width 50 height 24
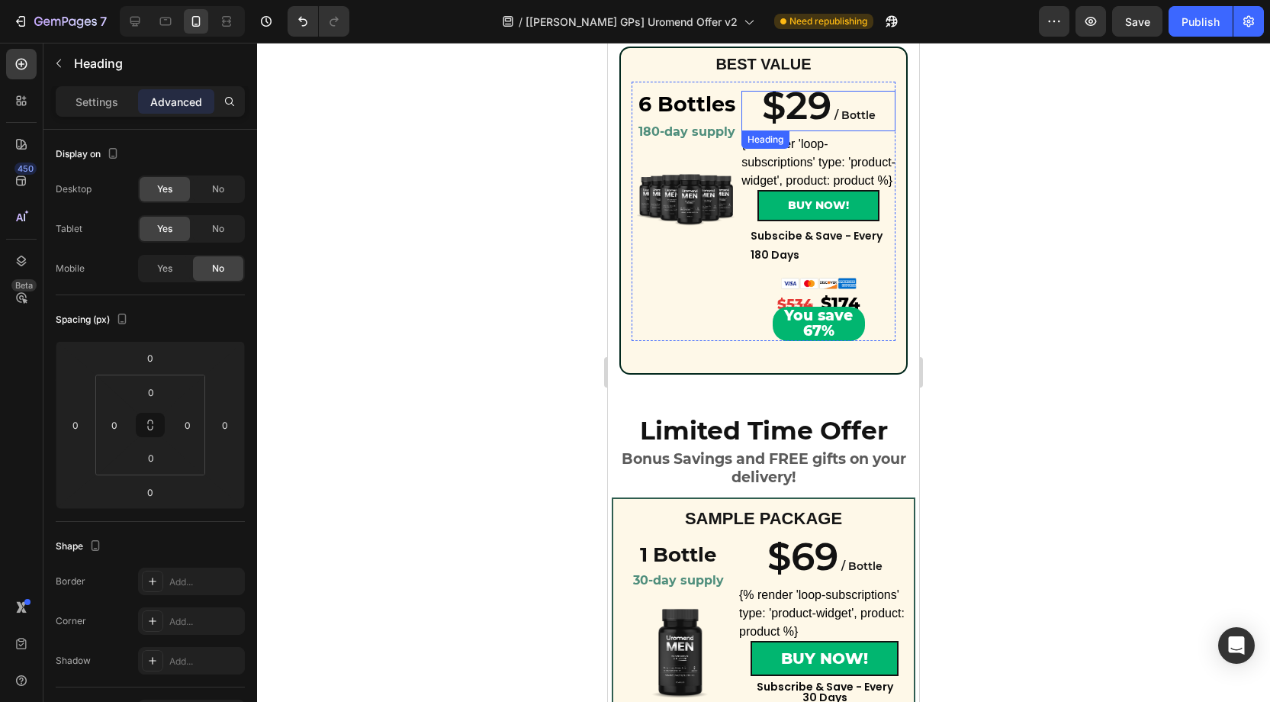
click at [835, 111] on span "/ Bottle" at bounding box center [854, 115] width 41 height 14
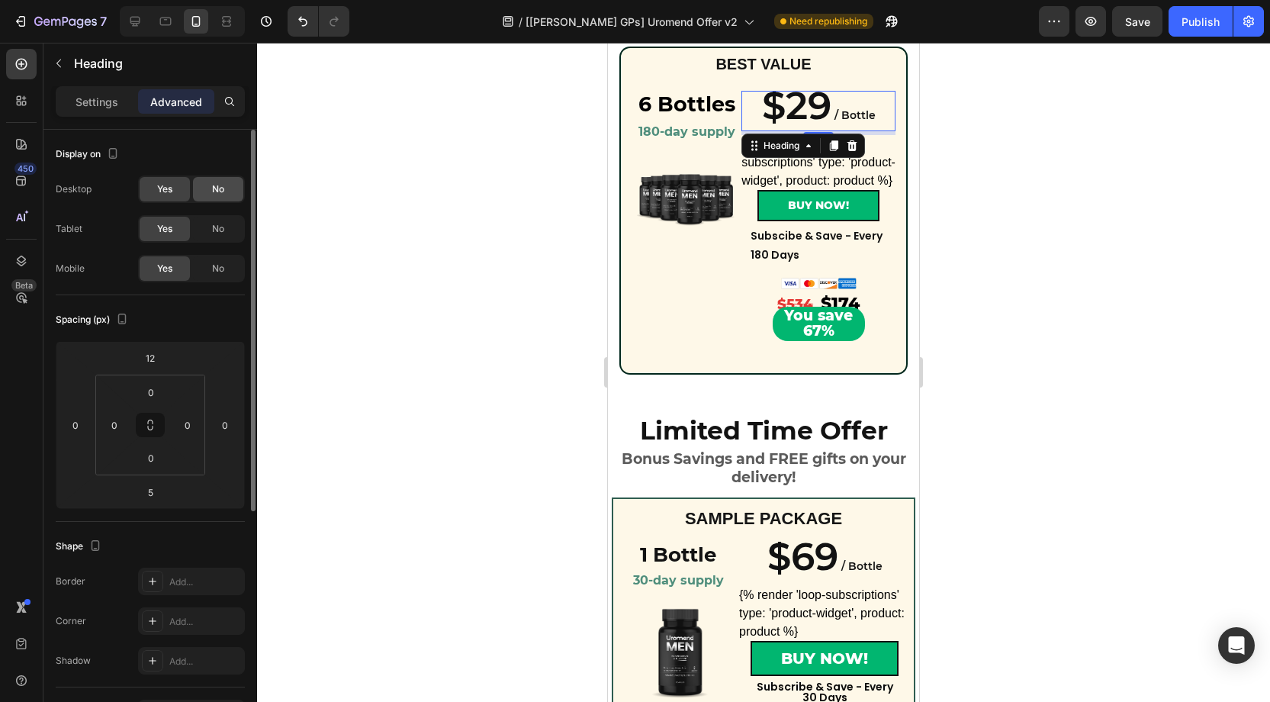
click at [218, 191] on span "No" at bounding box center [218, 189] width 12 height 14
drag, startPoint x: 217, startPoint y: 227, endPoint x: 288, endPoint y: 230, distance: 71.0
click at [217, 227] on span "No" at bounding box center [218, 229] width 12 height 14
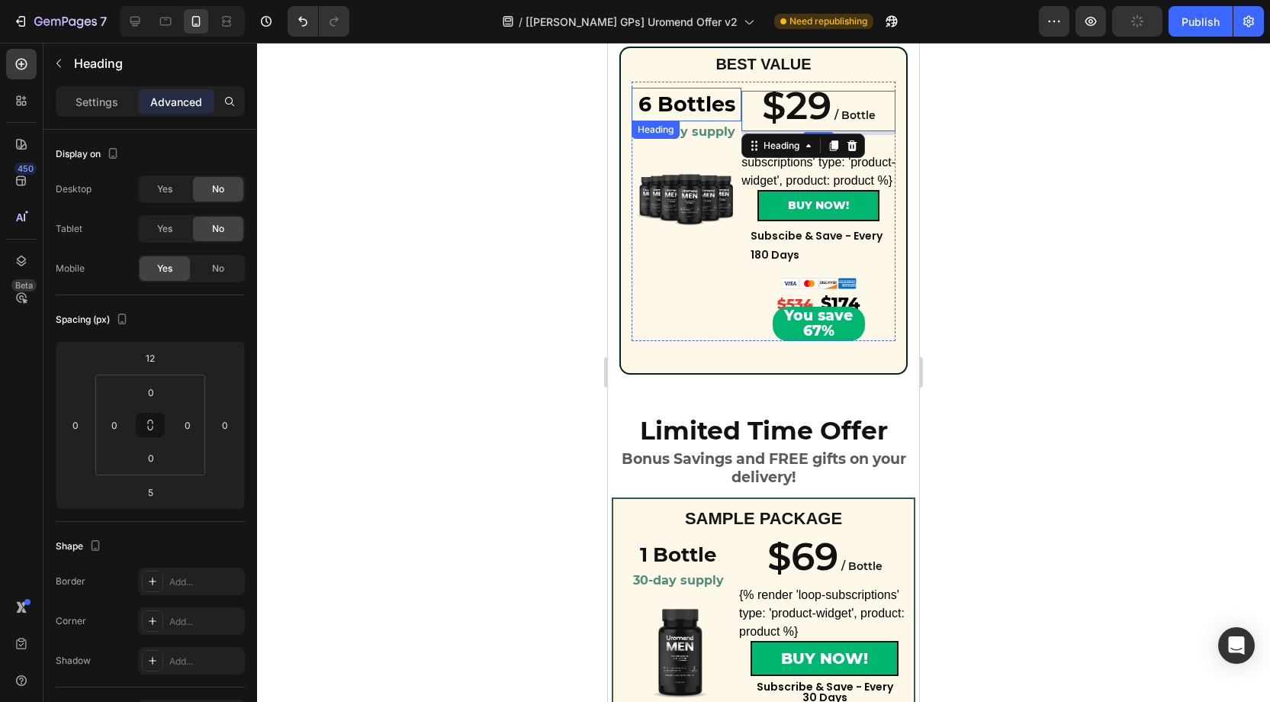
drag, startPoint x: 857, startPoint y: 216, endPoint x: 640, endPoint y: 118, distance: 237.6
click at [703, 108] on strong "6 Bottles" at bounding box center [686, 104] width 97 height 25
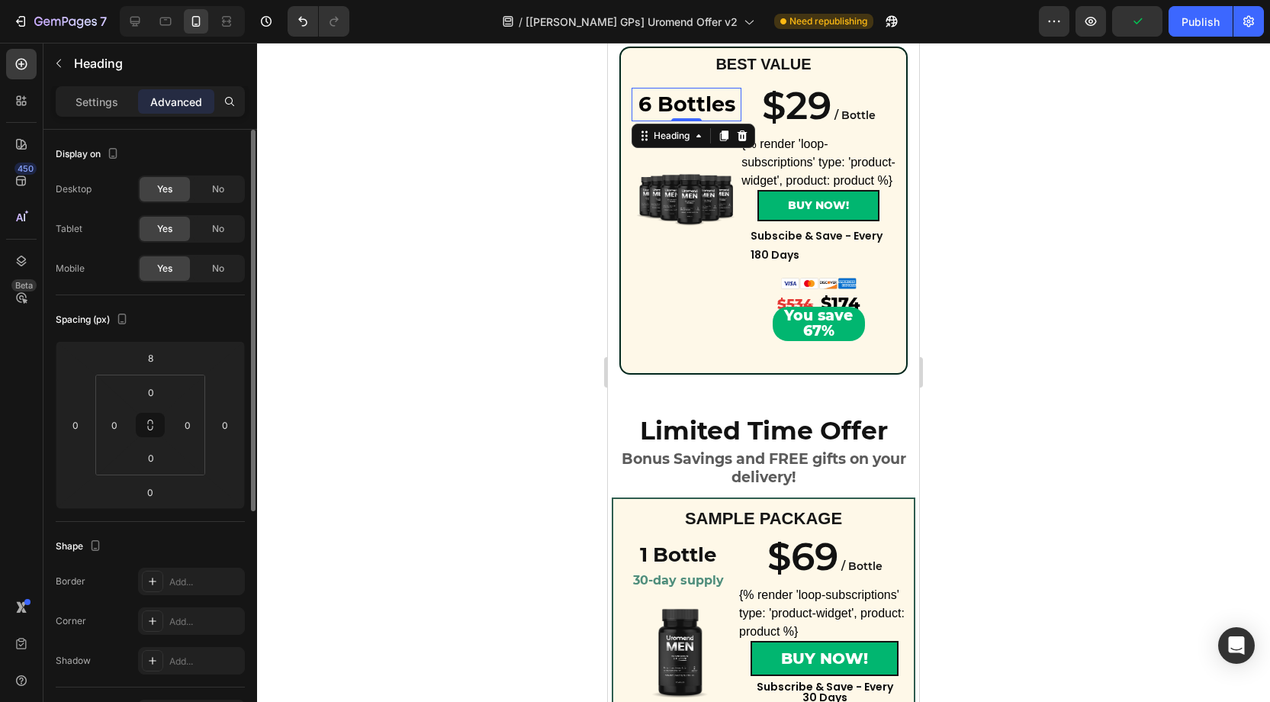
drag, startPoint x: 219, startPoint y: 191, endPoint x: 217, endPoint y: 211, distance: 20.7
click at [220, 191] on span "No" at bounding box center [218, 189] width 12 height 14
click at [217, 223] on span "No" at bounding box center [218, 229] width 12 height 14
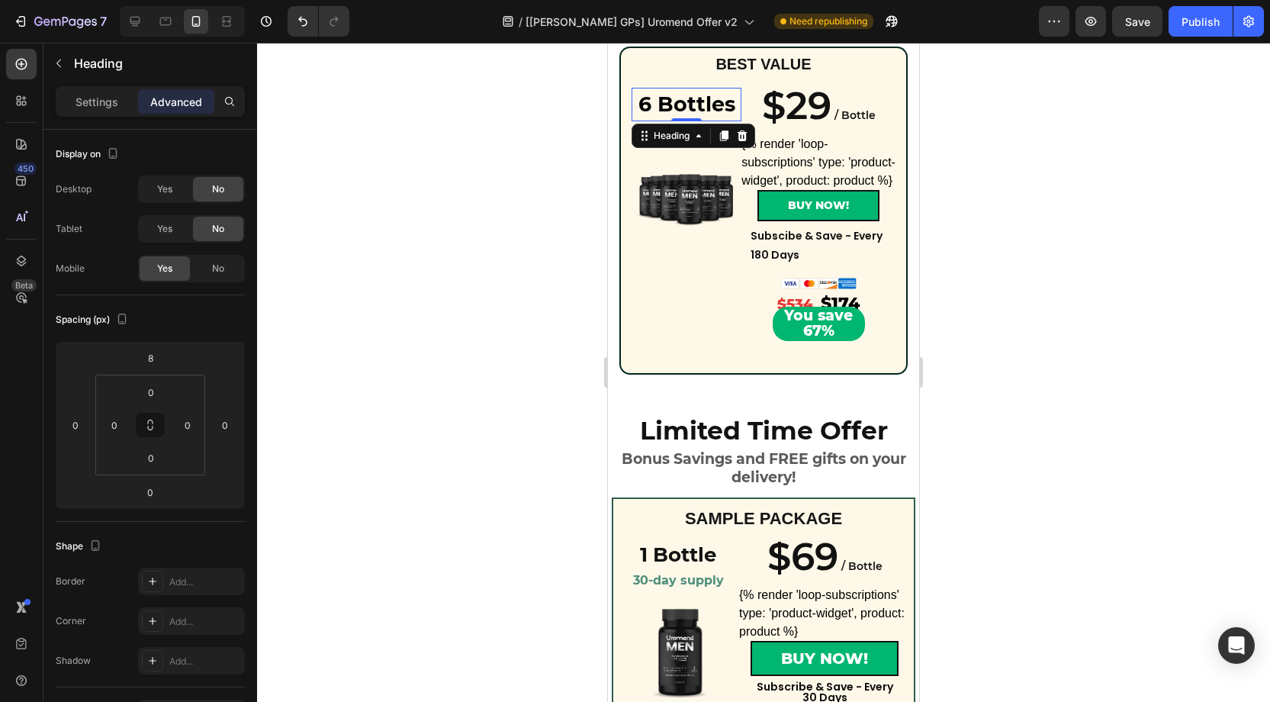
drag, startPoint x: 395, startPoint y: 154, endPoint x: 502, endPoint y: 134, distance: 108.6
click at [396, 154] on div at bounding box center [763, 372] width 1013 height 659
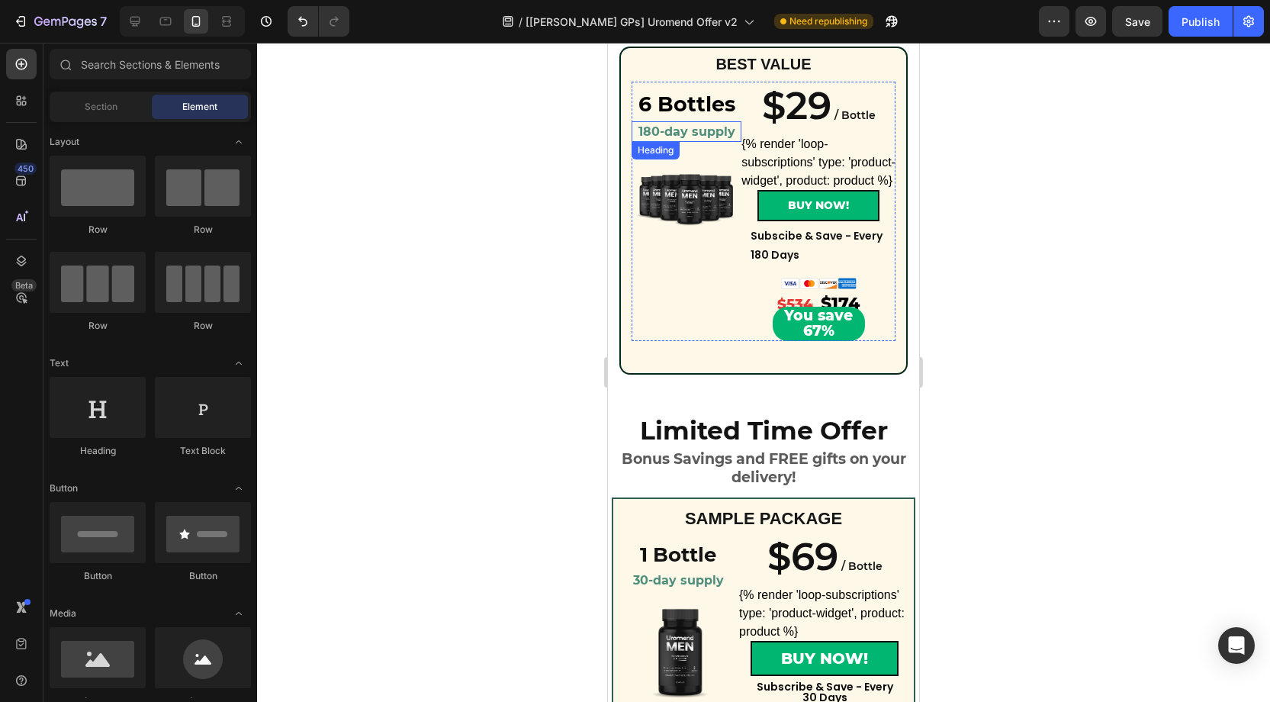
click at [657, 130] on strong "180-day supply" at bounding box center [686, 131] width 97 height 14
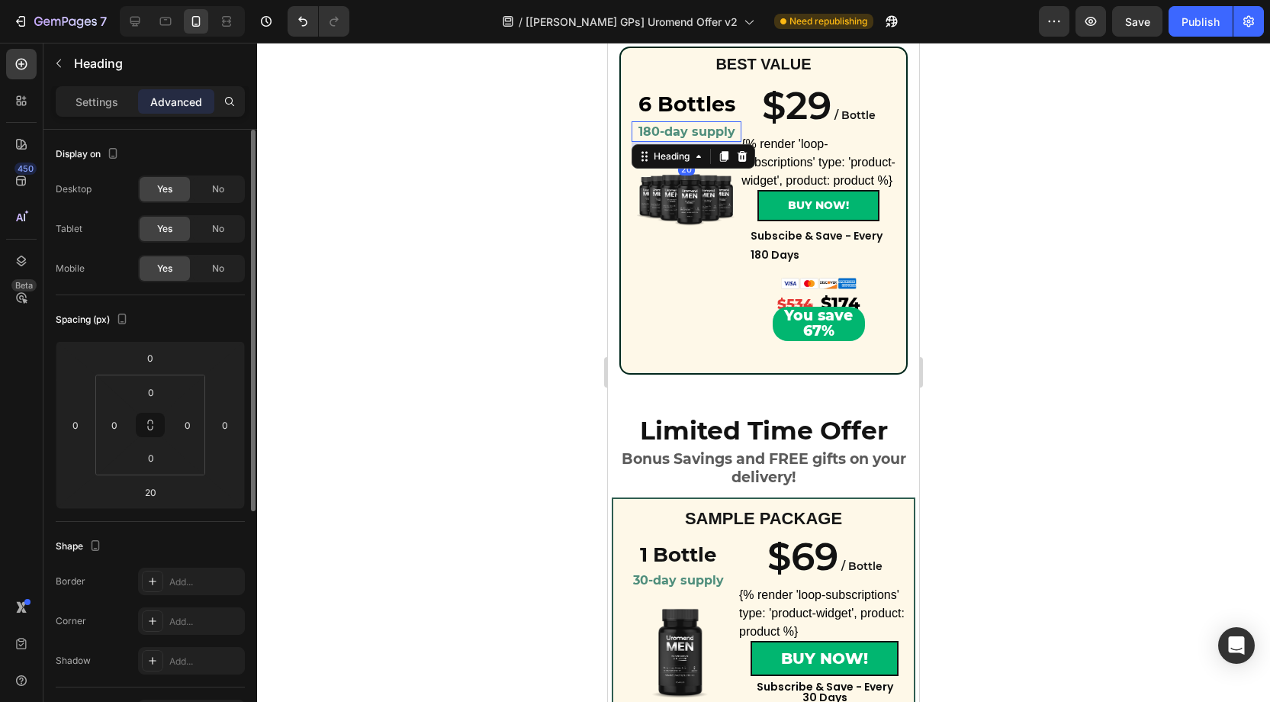
click at [217, 192] on span "No" at bounding box center [218, 189] width 12 height 14
click at [221, 224] on span "No" at bounding box center [218, 229] width 12 height 14
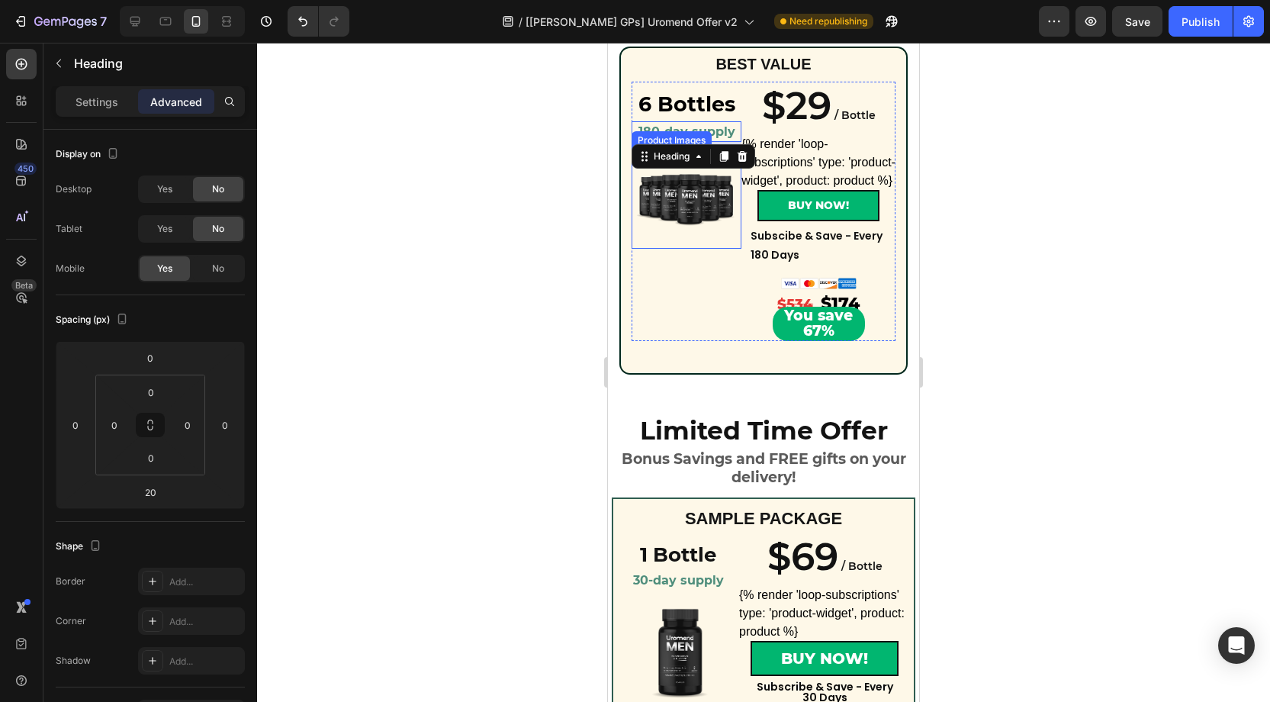
click at [708, 204] on img at bounding box center [686, 198] width 99 height 99
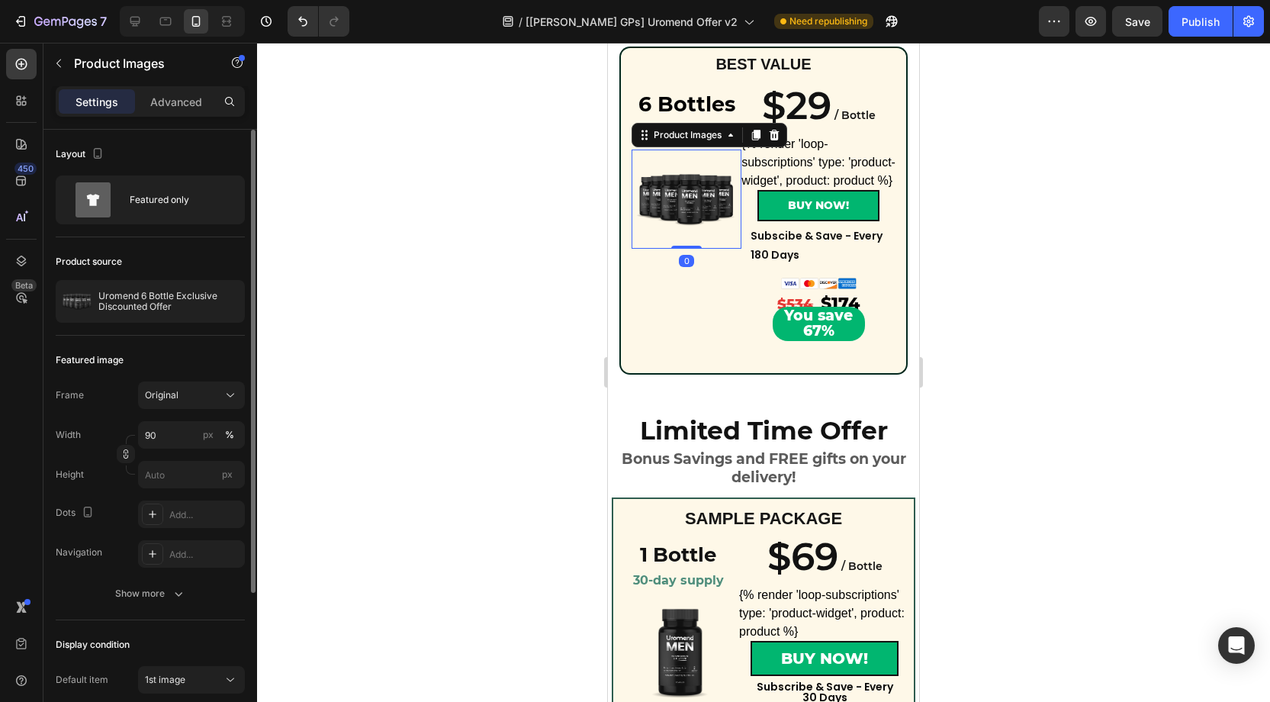
drag, startPoint x: 194, startPoint y: 108, endPoint x: 220, endPoint y: 153, distance: 51.9
click at [196, 108] on p "Advanced" at bounding box center [176, 102] width 52 height 16
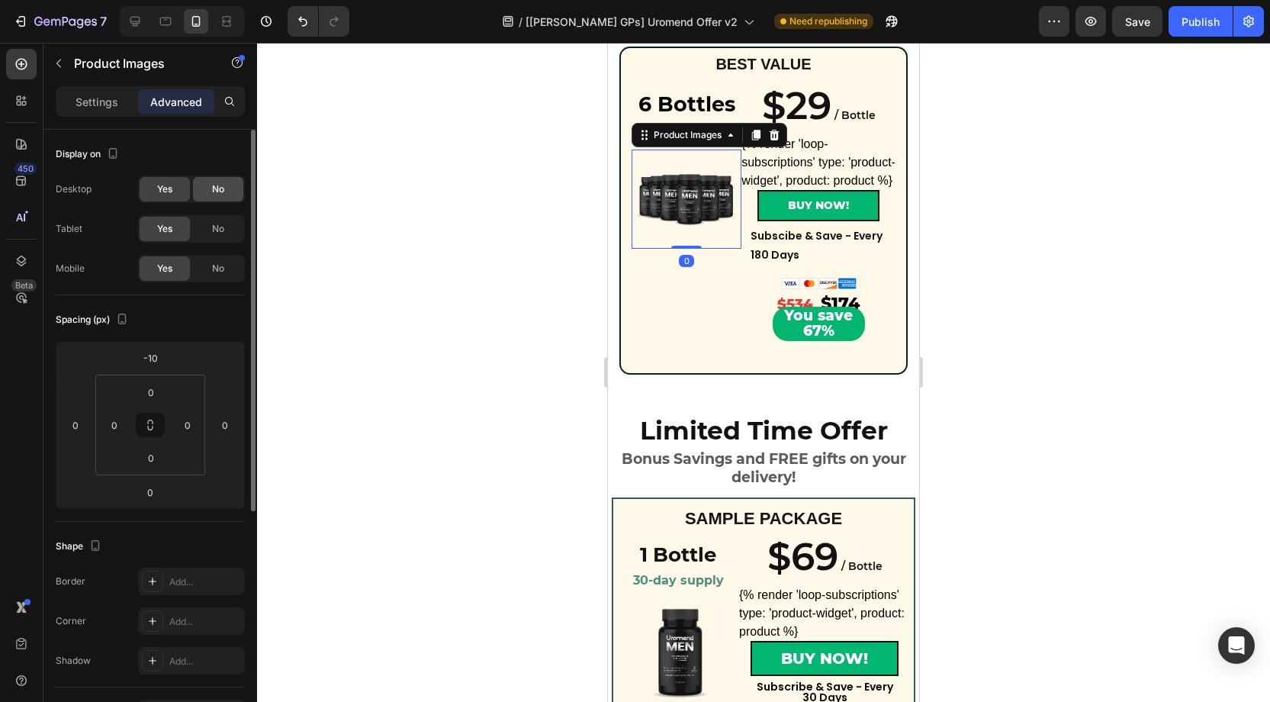
drag, startPoint x: 217, startPoint y: 185, endPoint x: 230, endPoint y: 201, distance: 21.7
click at [223, 186] on span "No" at bounding box center [218, 189] width 12 height 14
drag, startPoint x: 225, startPoint y: 228, endPoint x: 241, endPoint y: 229, distance: 16.0
click at [225, 229] on div "No" at bounding box center [218, 229] width 50 height 24
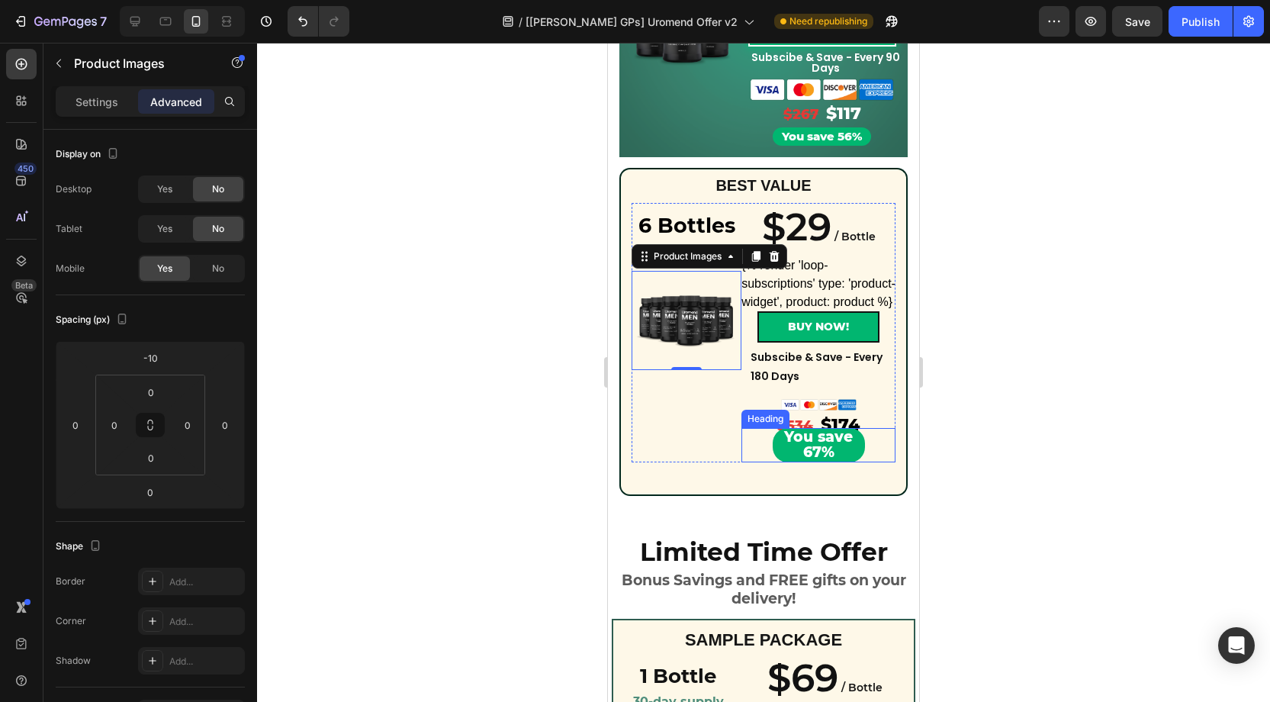
scroll to position [756, 0]
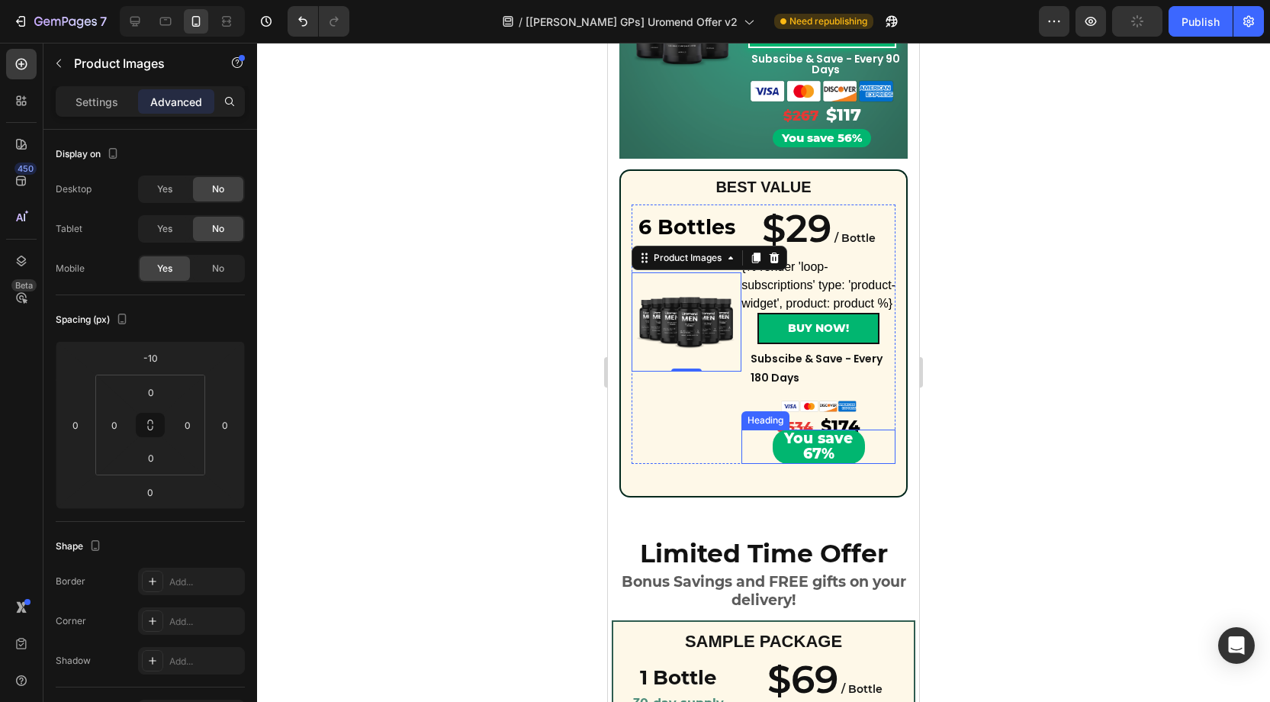
click at [825, 449] on span "You save 67%" at bounding box center [818, 446] width 69 height 34
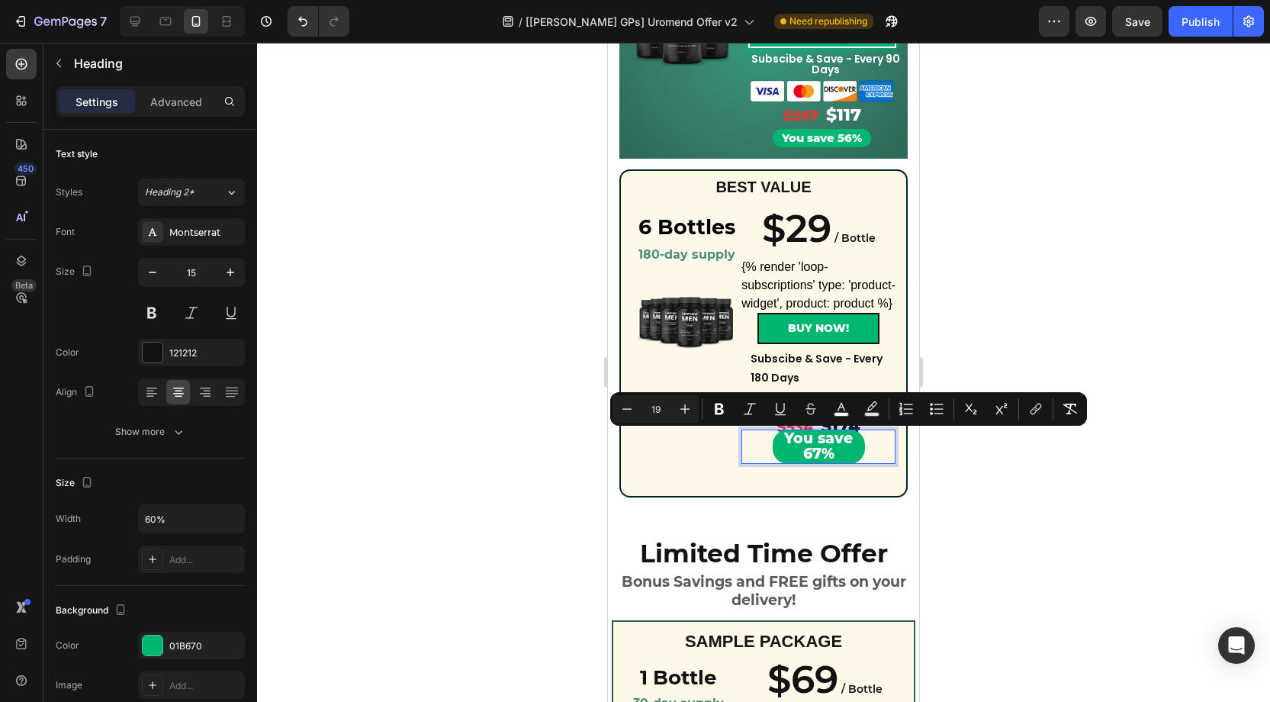
click at [822, 453] on span "You save 67%" at bounding box center [818, 446] width 69 height 34
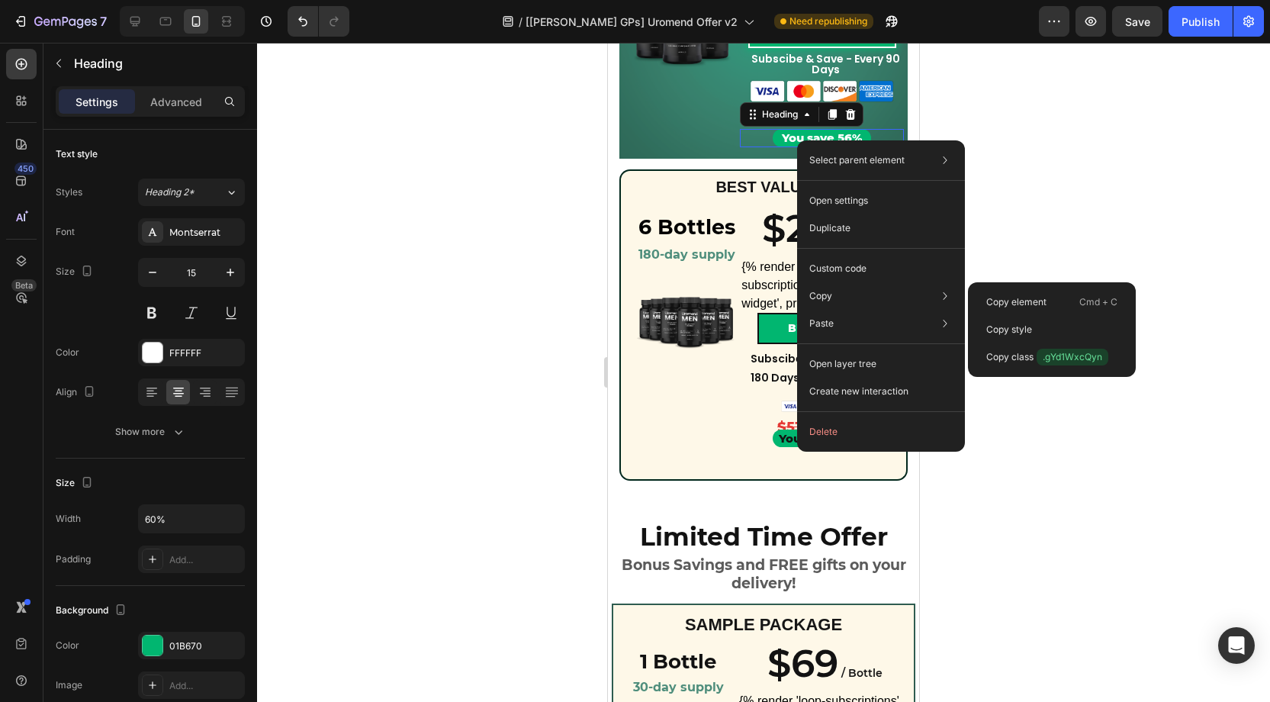
drag, startPoint x: 1014, startPoint y: 328, endPoint x: 930, endPoint y: 333, distance: 84.1
click at [1011, 329] on p "Copy style" at bounding box center [1009, 330] width 46 height 14
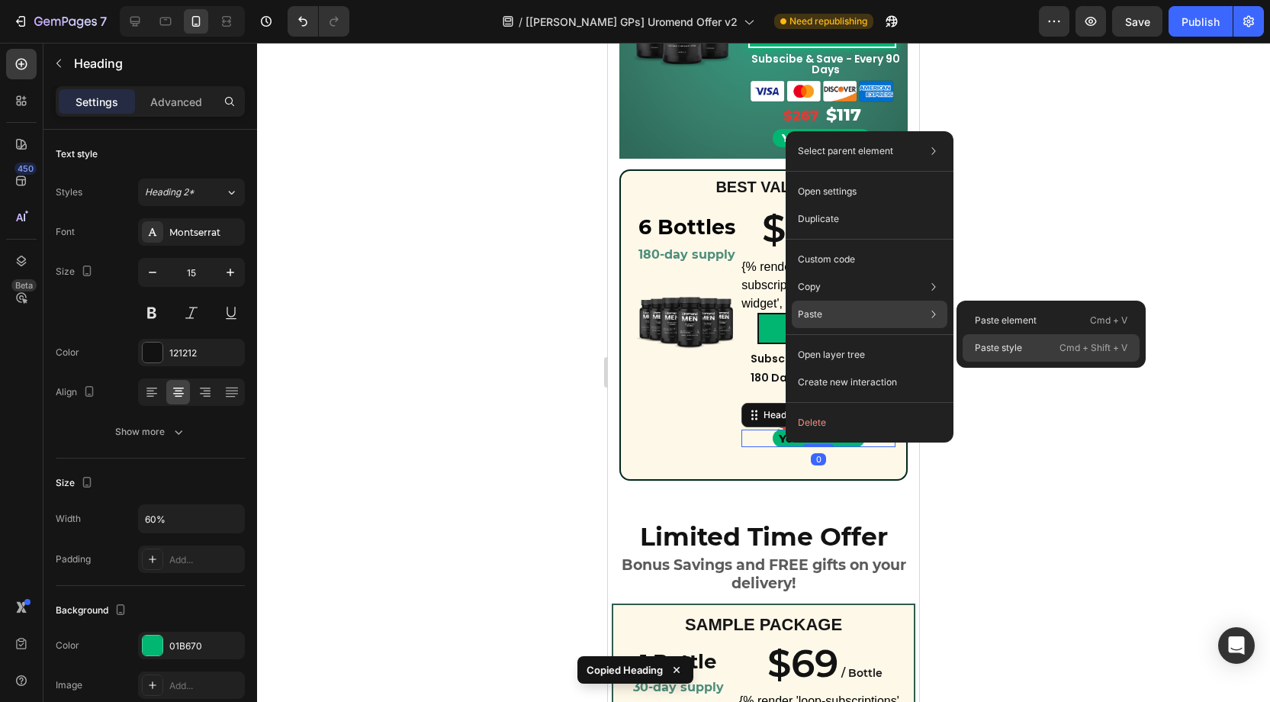
click at [1034, 350] on div "Paste style Cmd + Shift + V" at bounding box center [1051, 347] width 177 height 27
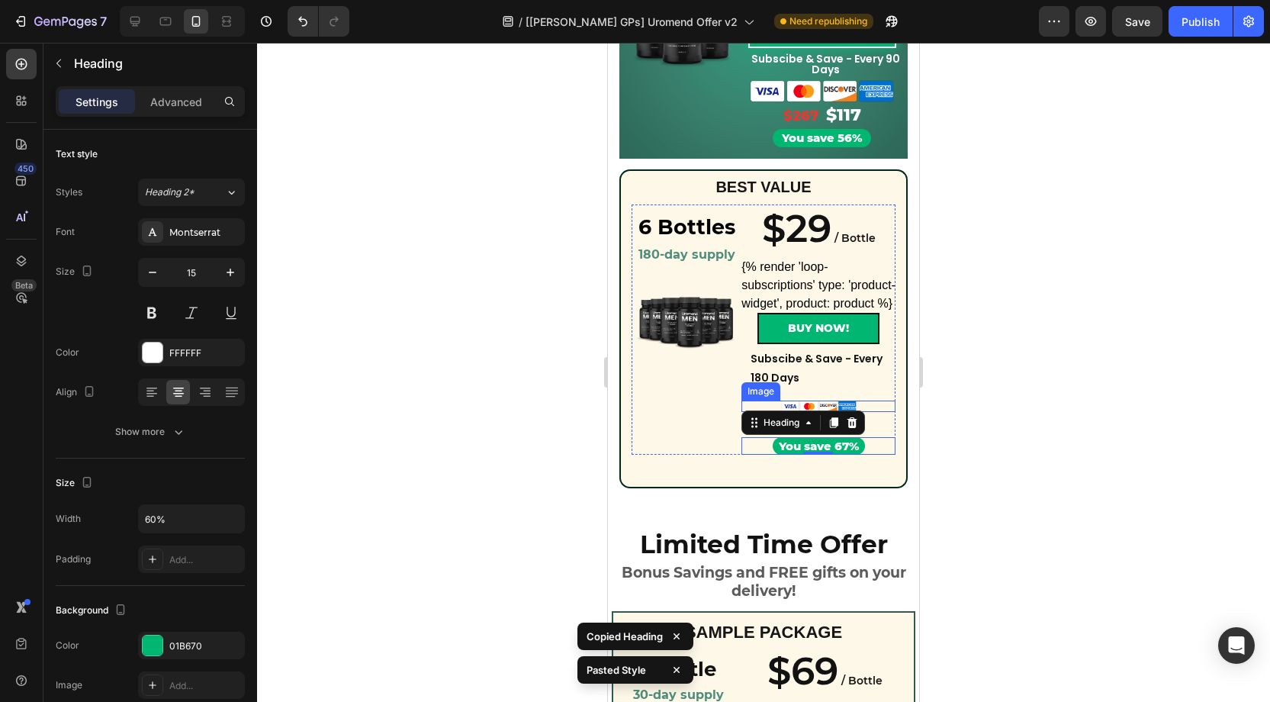
click at [875, 407] on div at bounding box center [818, 405] width 154 height 11
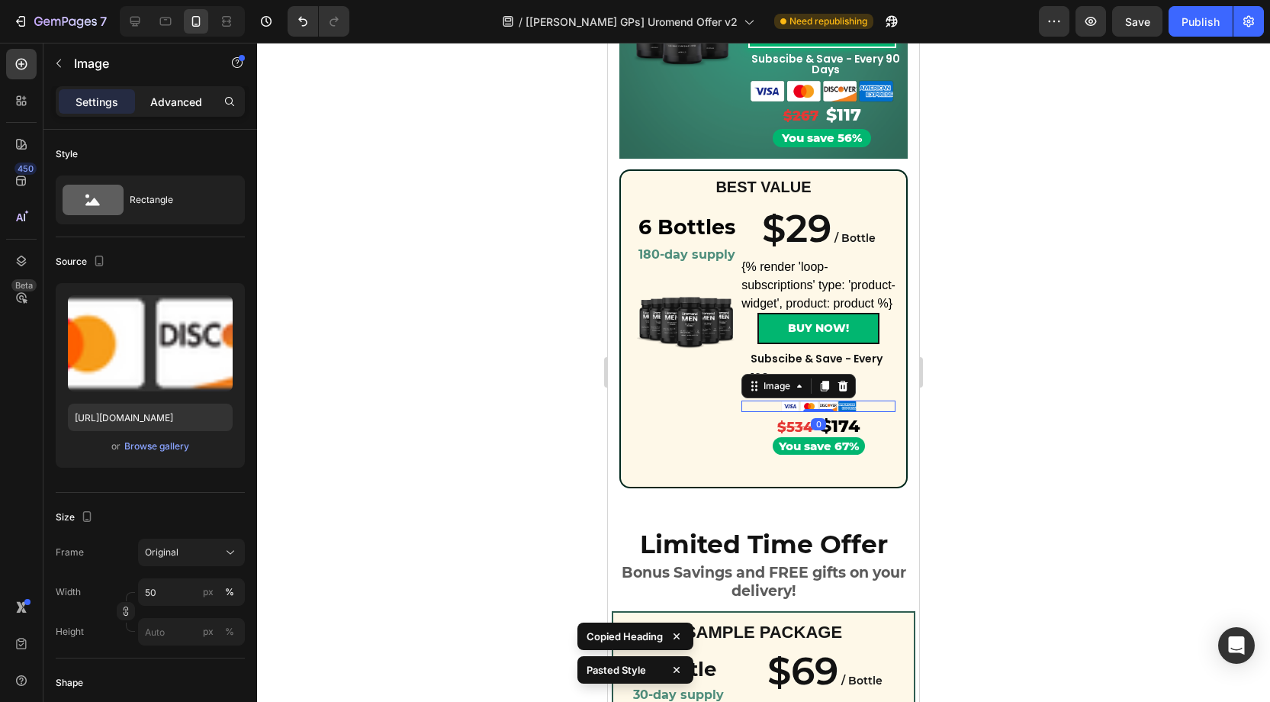
click at [171, 98] on p "Advanced" at bounding box center [176, 102] width 52 height 16
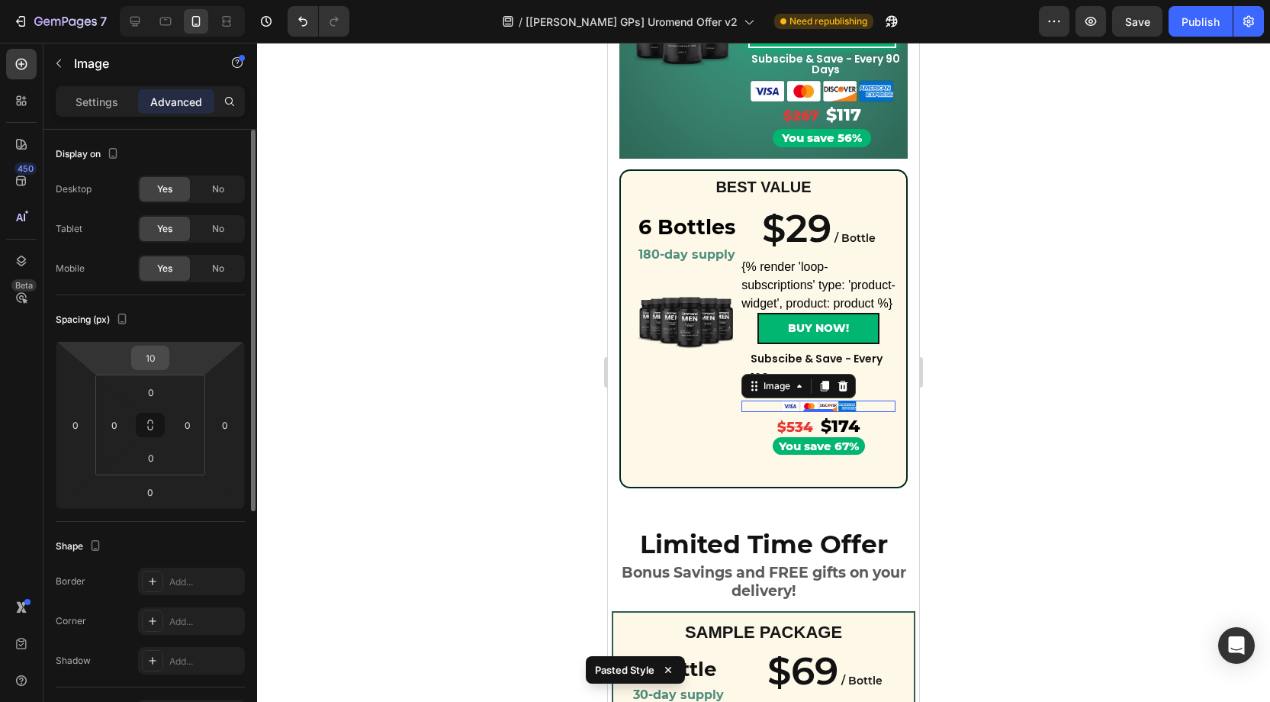
click at [157, 354] on input "10" at bounding box center [150, 357] width 31 height 23
type input "0"
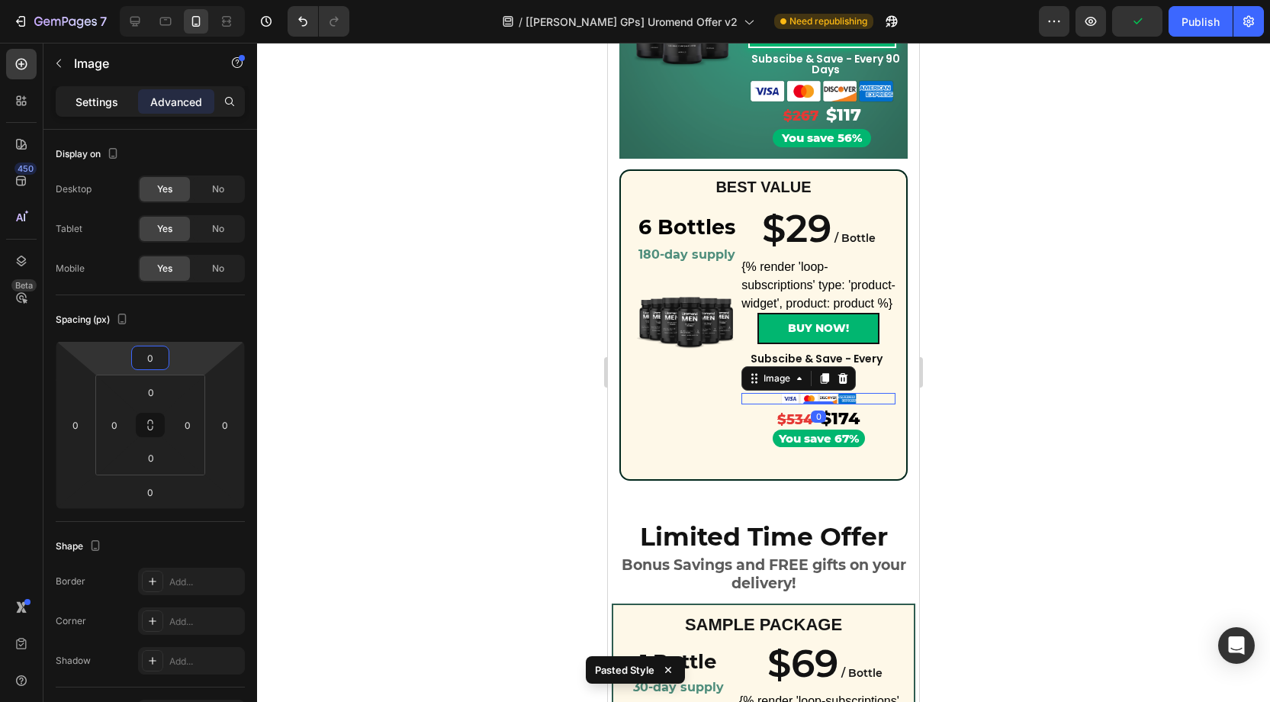
click at [89, 104] on p "Settings" at bounding box center [97, 102] width 43 height 16
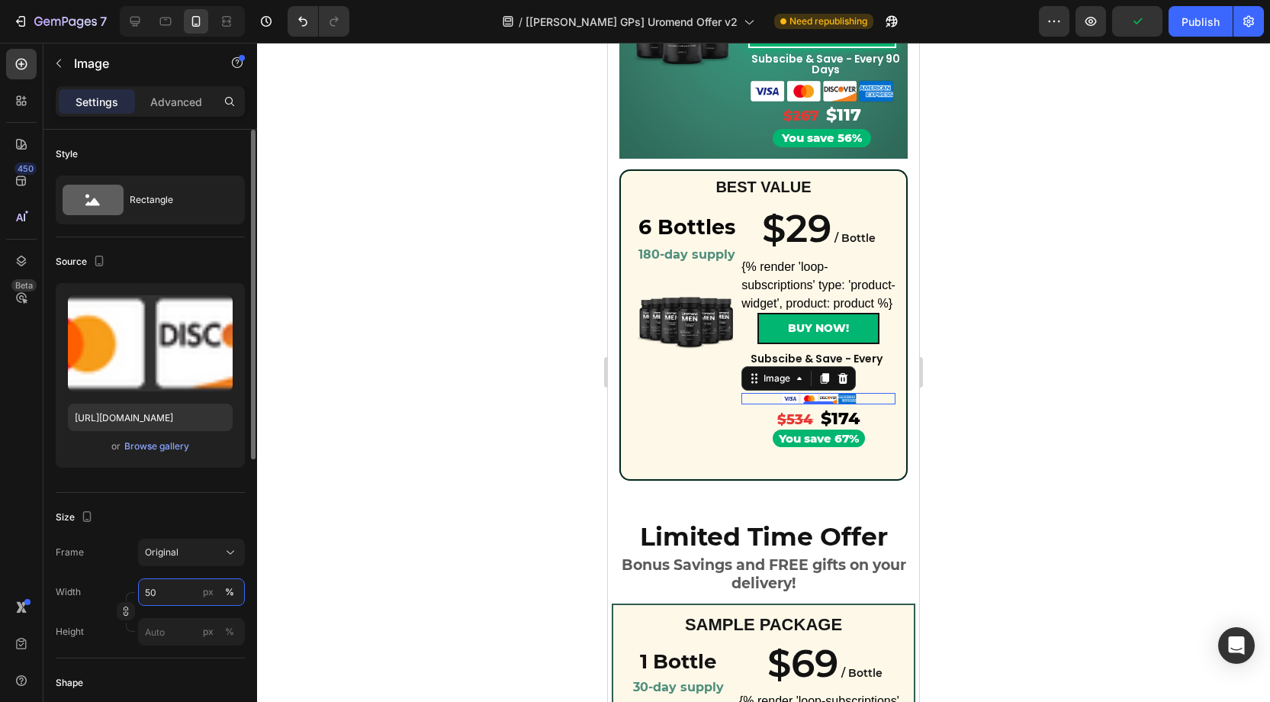
click at [169, 587] on input "50" at bounding box center [191, 591] width 107 height 27
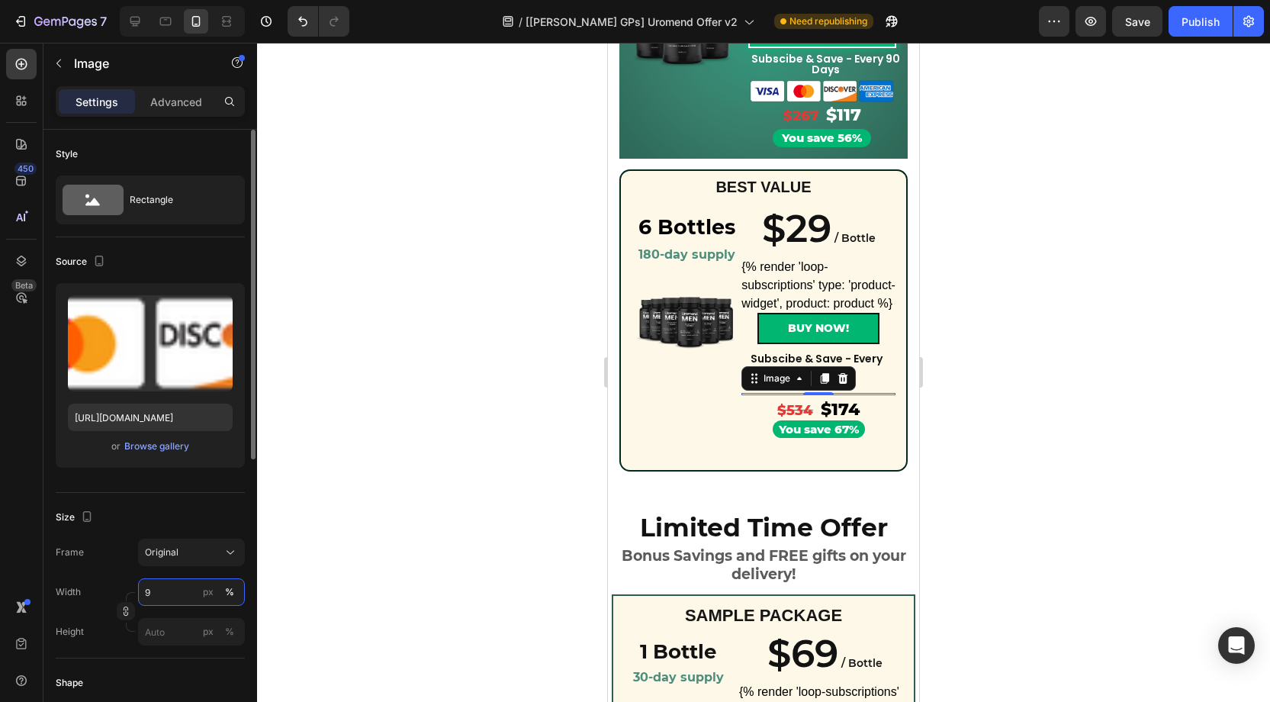
type input "90"
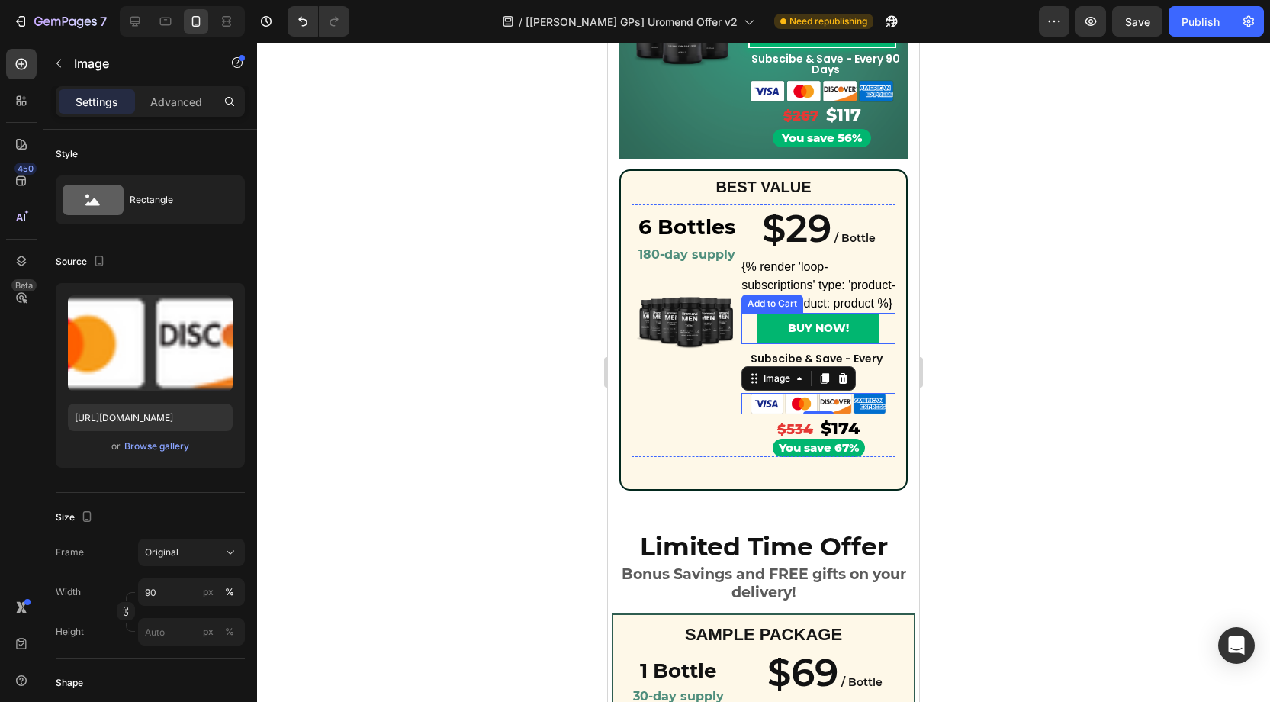
click at [867, 320] on button "BUY NOW!" at bounding box center [818, 328] width 122 height 31
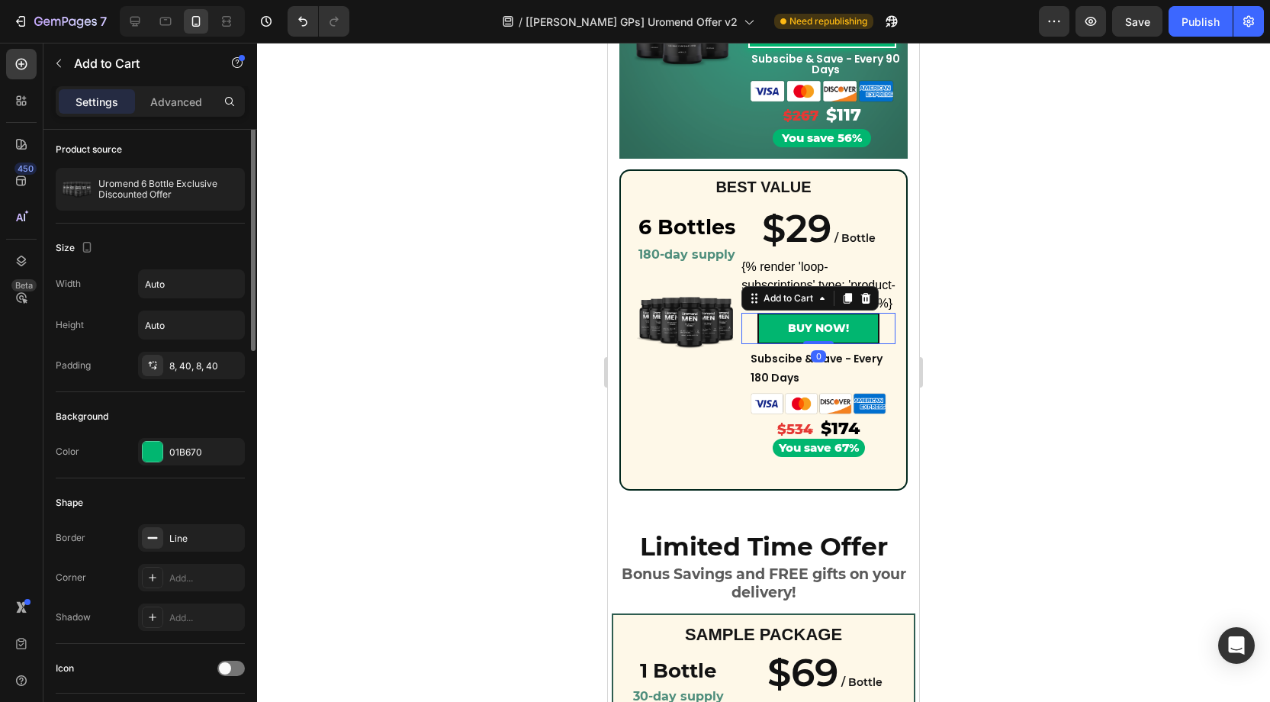
scroll to position [127, 0]
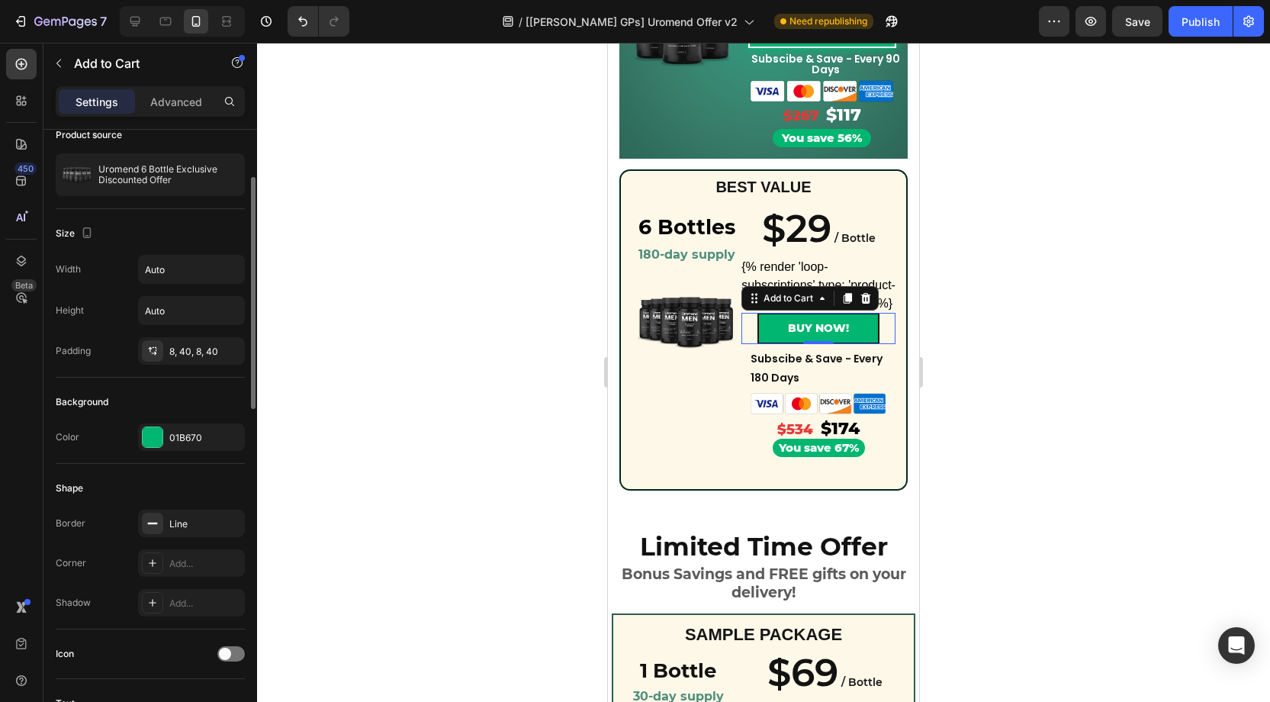
drag, startPoint x: 194, startPoint y: 350, endPoint x: 259, endPoint y: 389, distance: 75.0
click at [200, 352] on div "8, 40, 8, 40" at bounding box center [205, 352] width 72 height 14
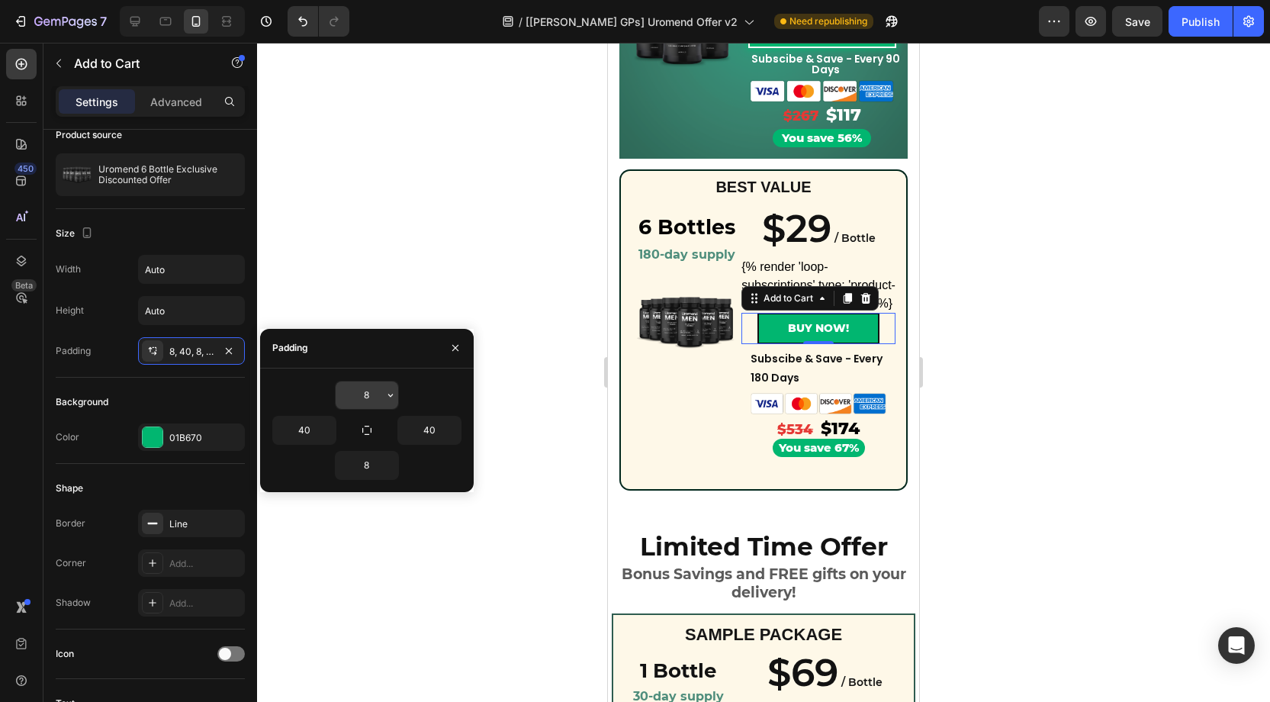
click at [377, 391] on input "8" at bounding box center [367, 394] width 63 height 27
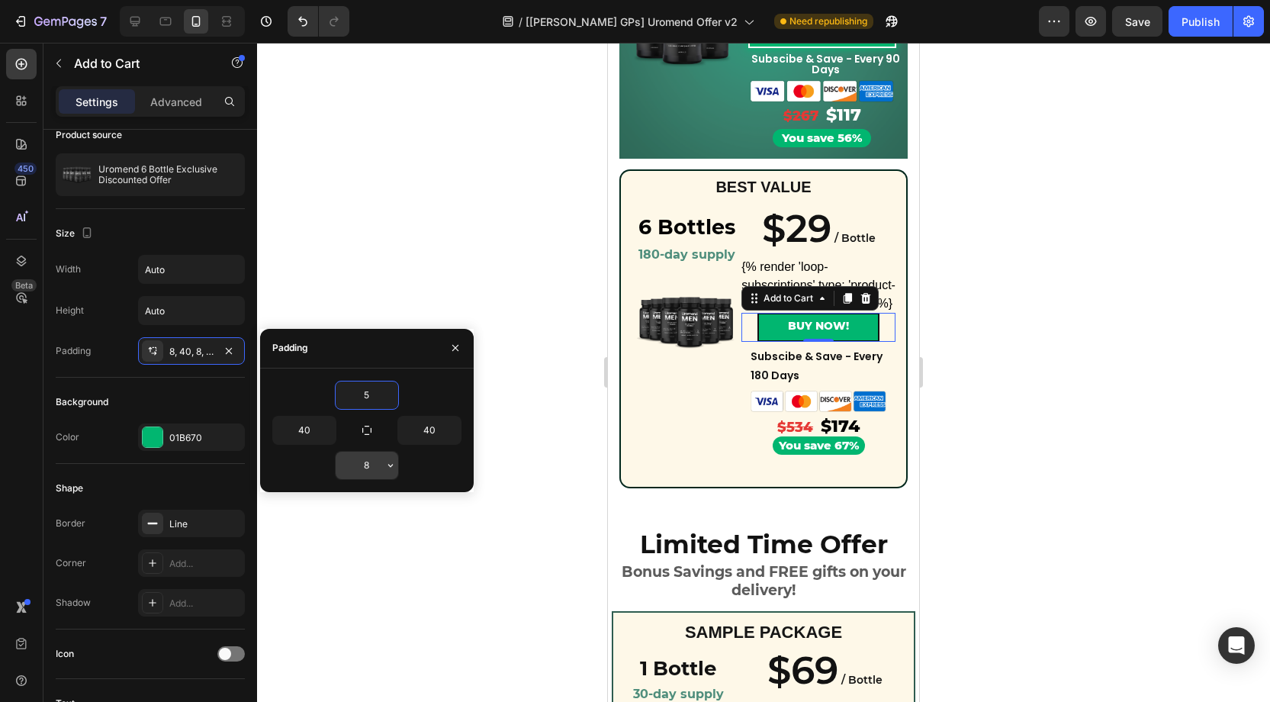
type input "5"
click at [375, 465] on input "8" at bounding box center [367, 465] width 63 height 27
type input "5"
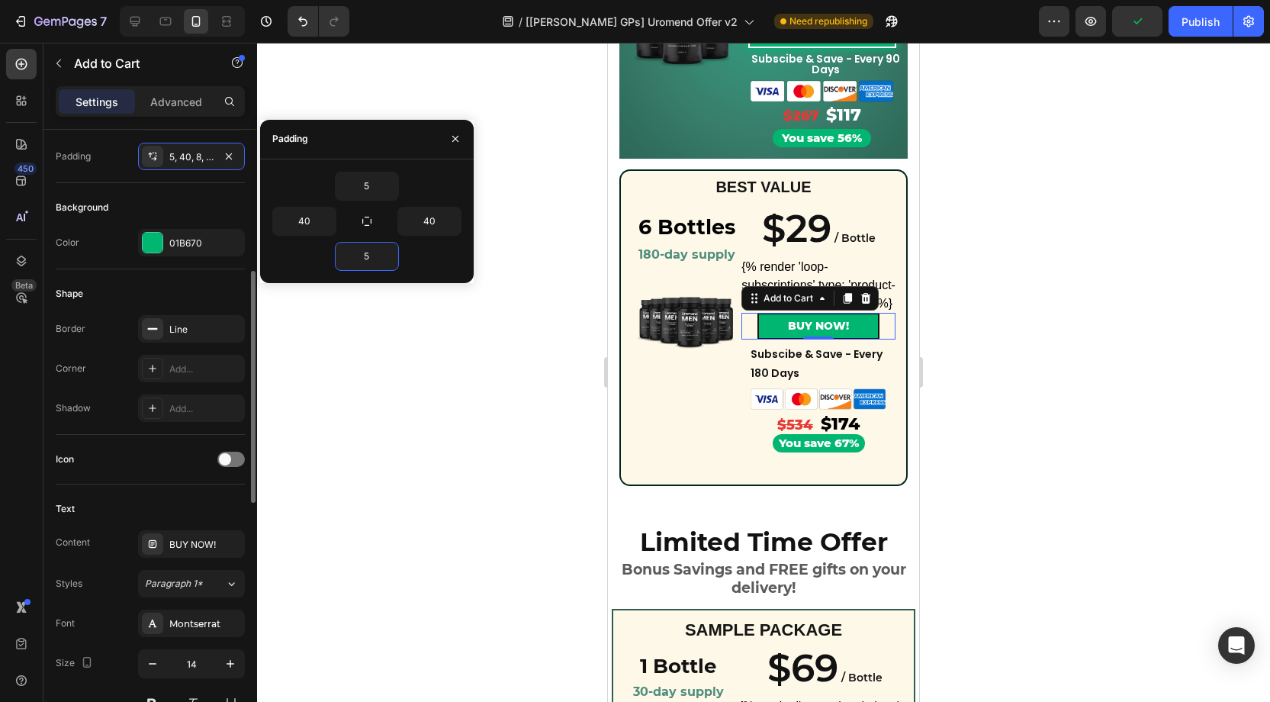
scroll to position [340, 0]
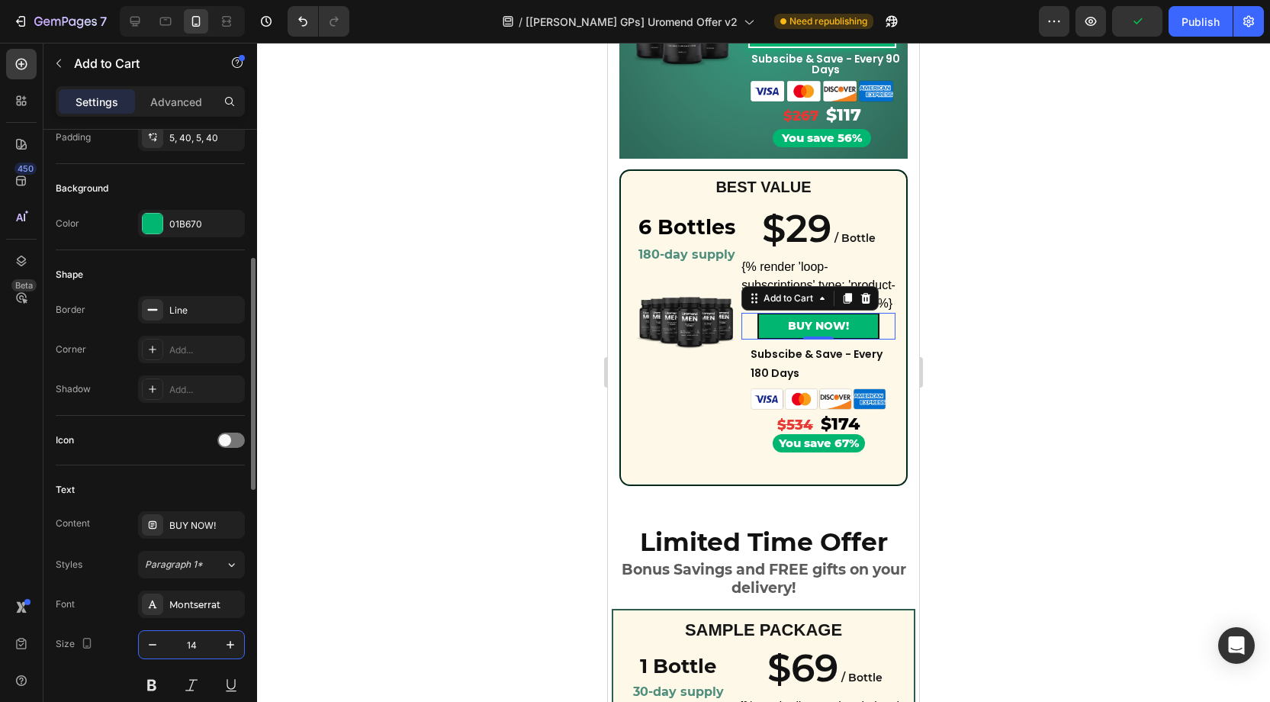
click at [202, 634] on input "14" at bounding box center [191, 644] width 50 height 27
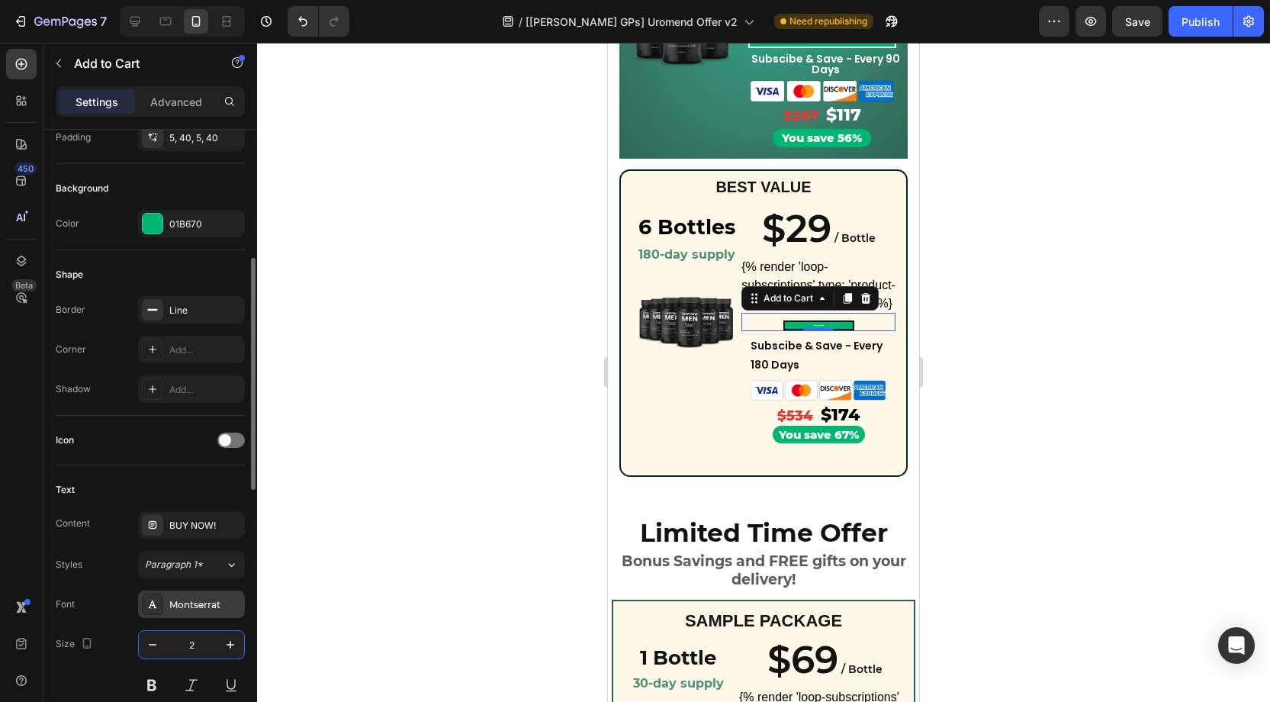
type input "20"
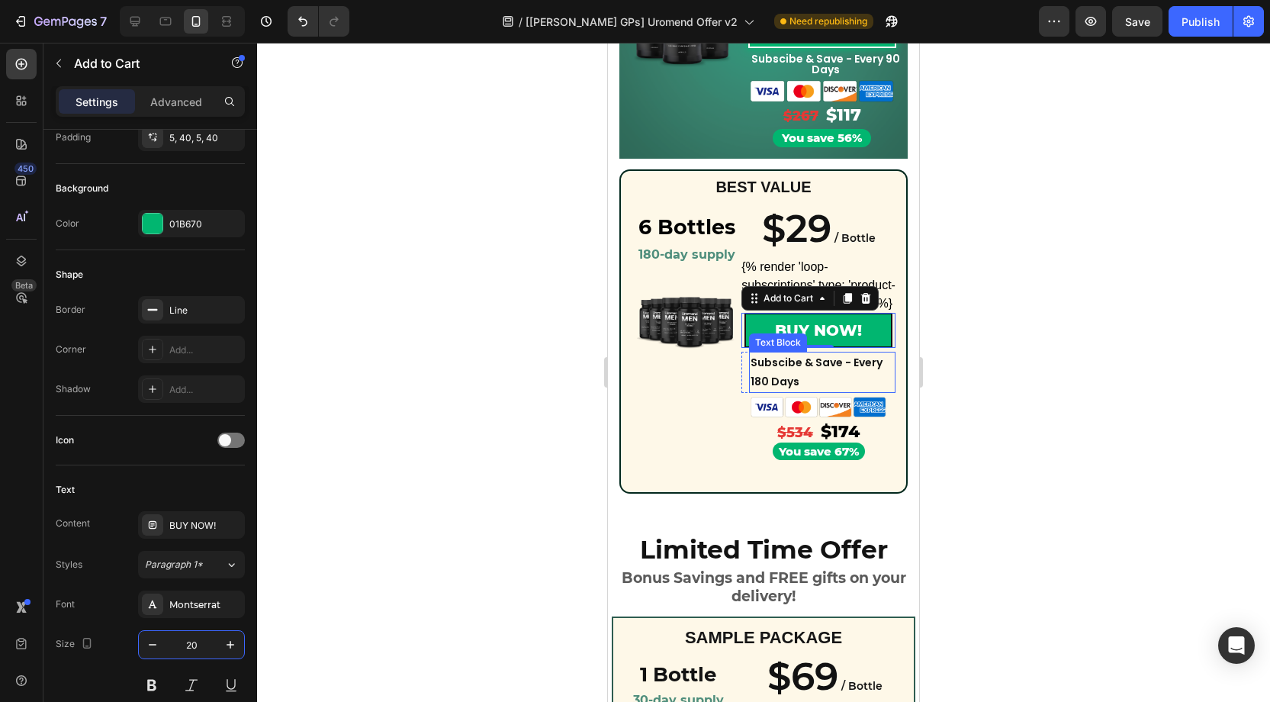
click at [813, 373] on p "Subscibe & Save - Every 180 Days" at bounding box center [822, 372] width 143 height 38
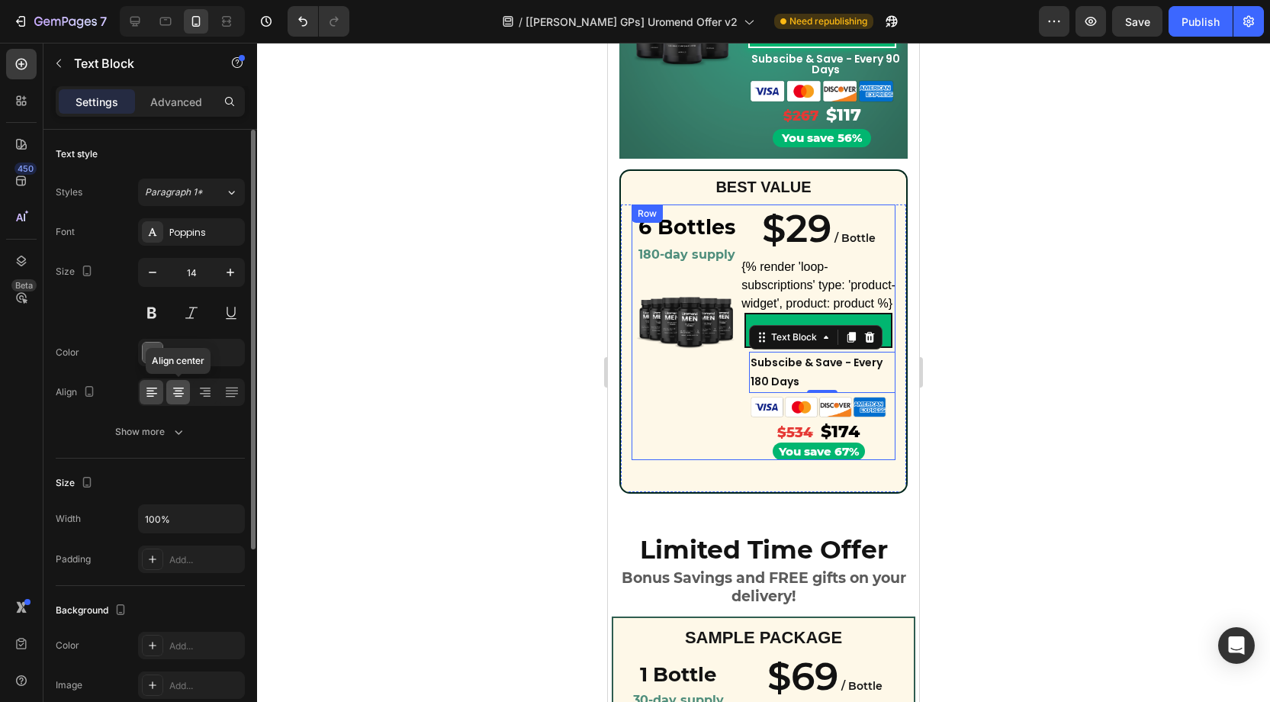
click at [180, 396] on icon at bounding box center [179, 397] width 8 height 2
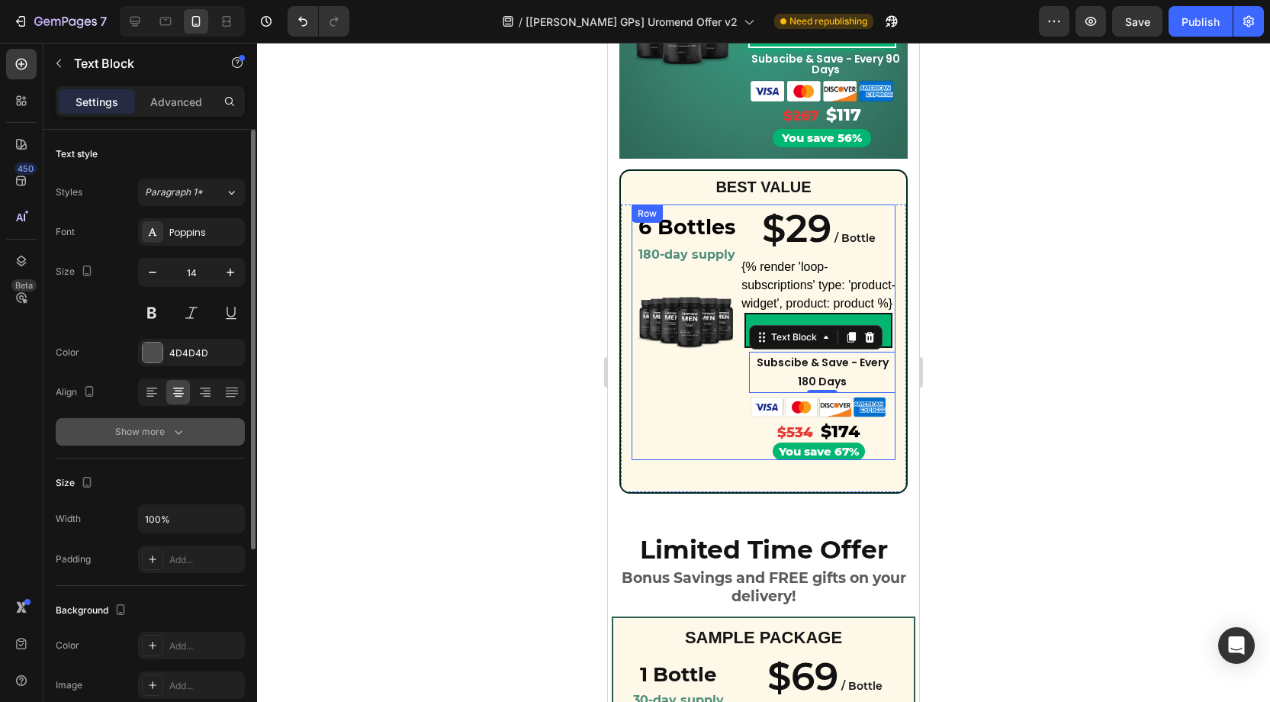
click at [177, 436] on icon "button" at bounding box center [178, 431] width 15 height 15
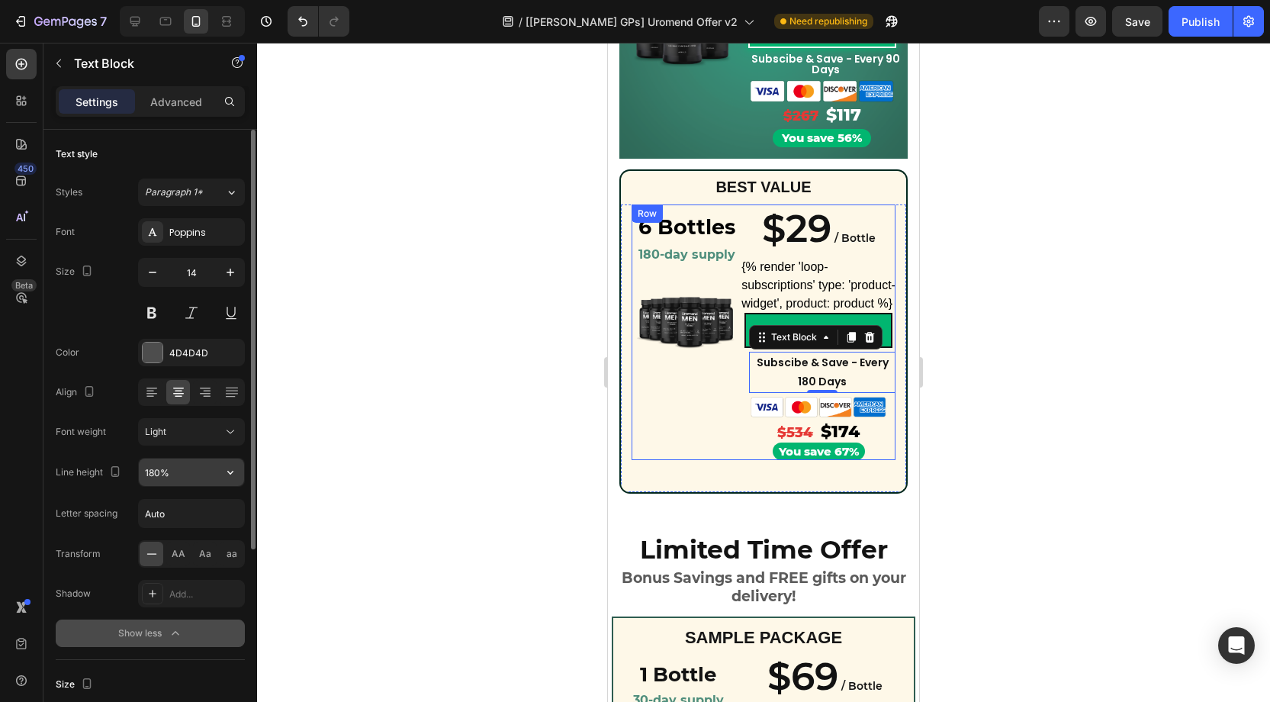
click at [157, 471] on input "180%" at bounding box center [191, 471] width 105 height 27
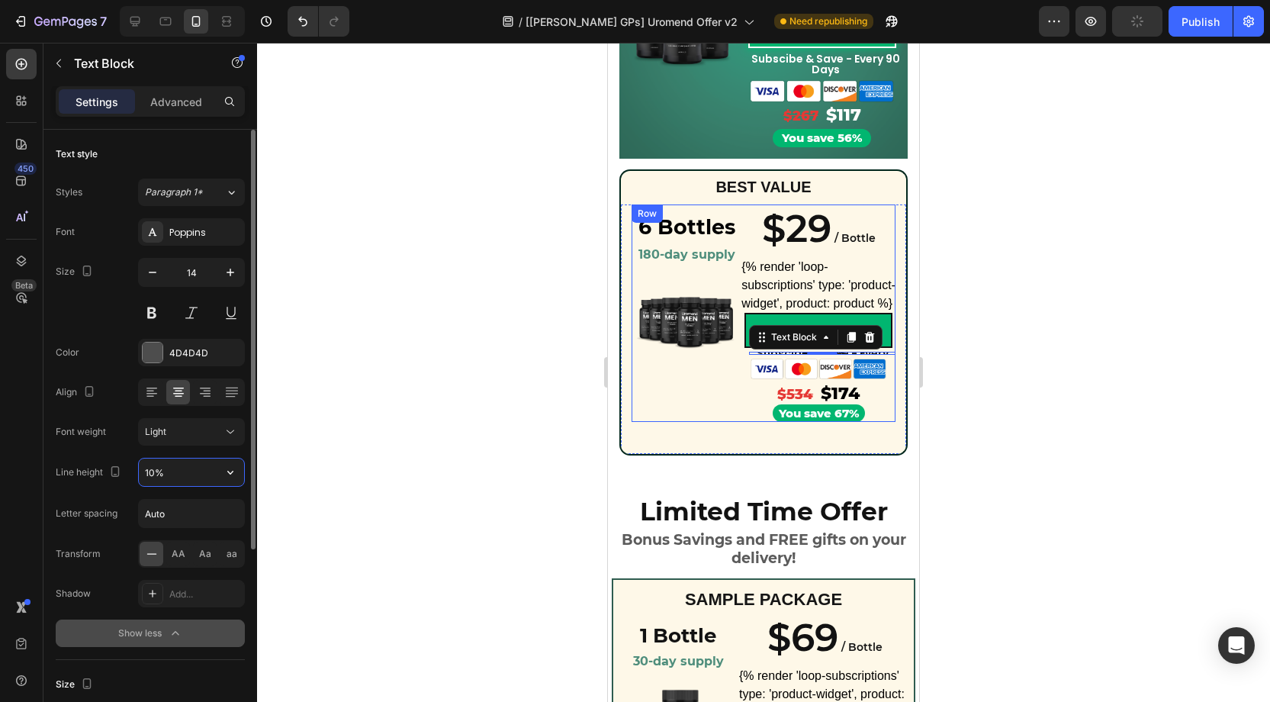
type input "100%"
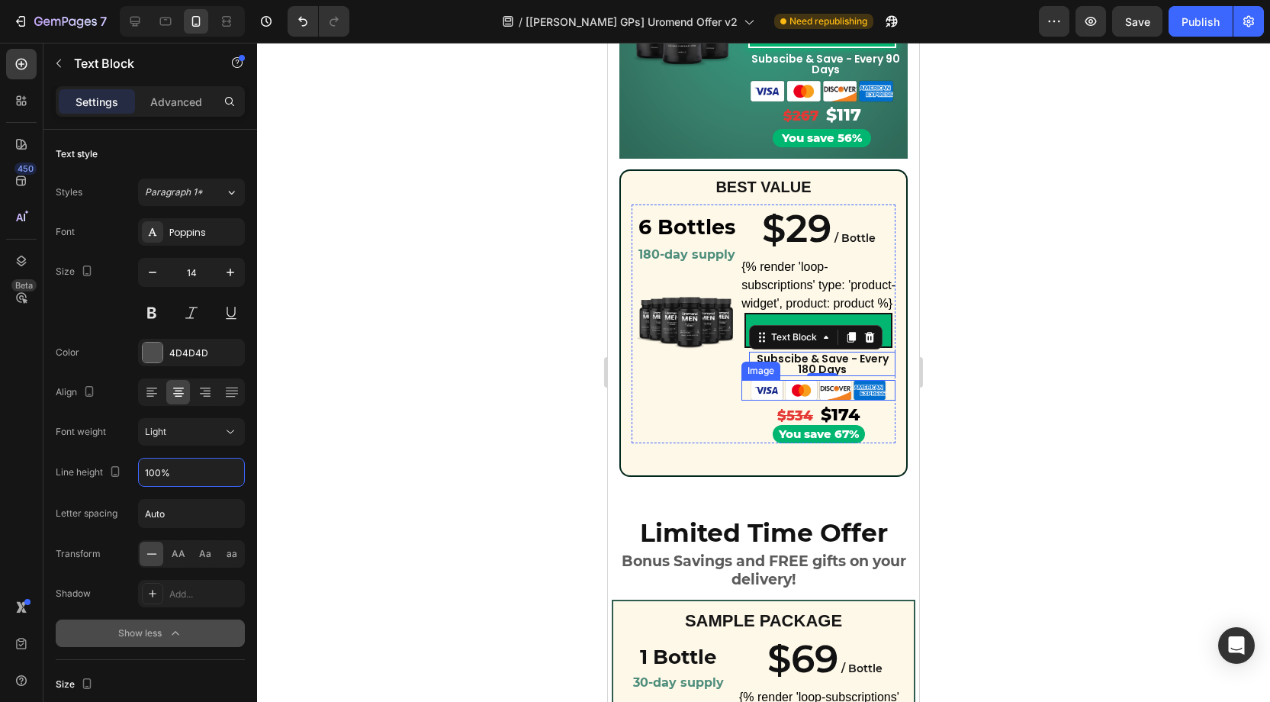
click at [835, 398] on img at bounding box center [818, 390] width 139 height 21
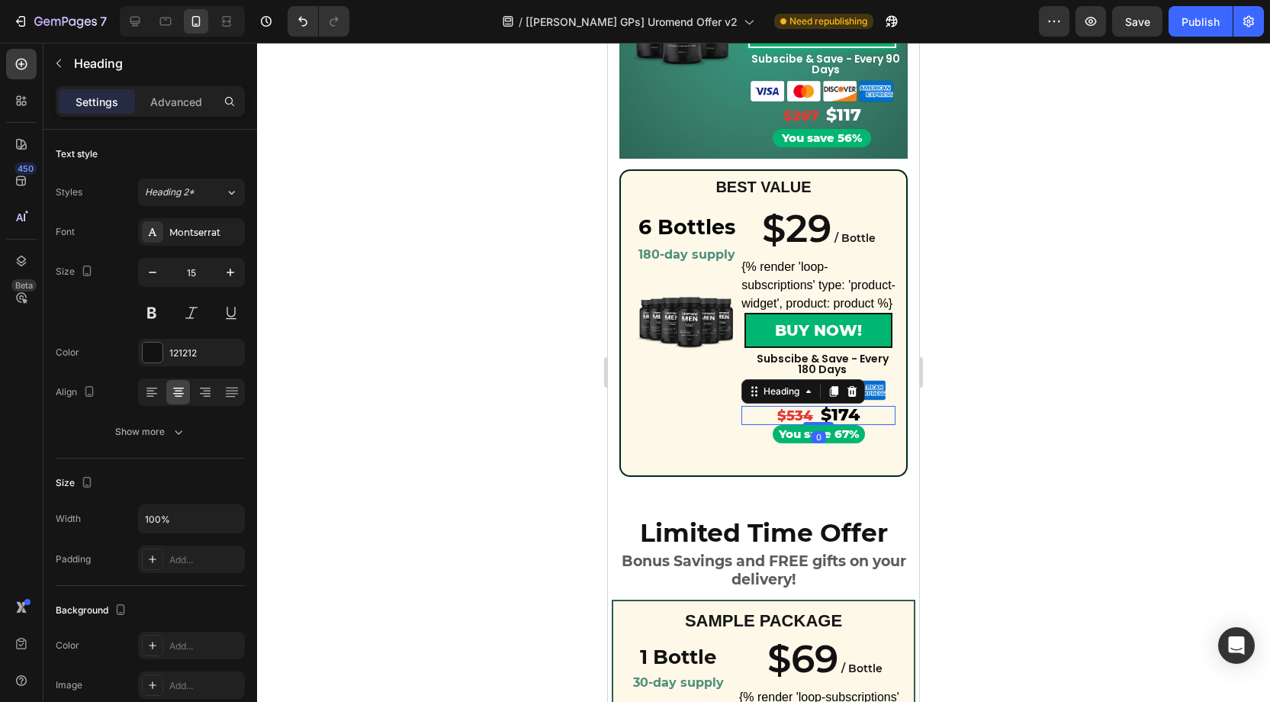
click at [782, 417] on s "$534" at bounding box center [795, 415] width 36 height 17
click at [181, 96] on p "Advanced" at bounding box center [176, 102] width 52 height 16
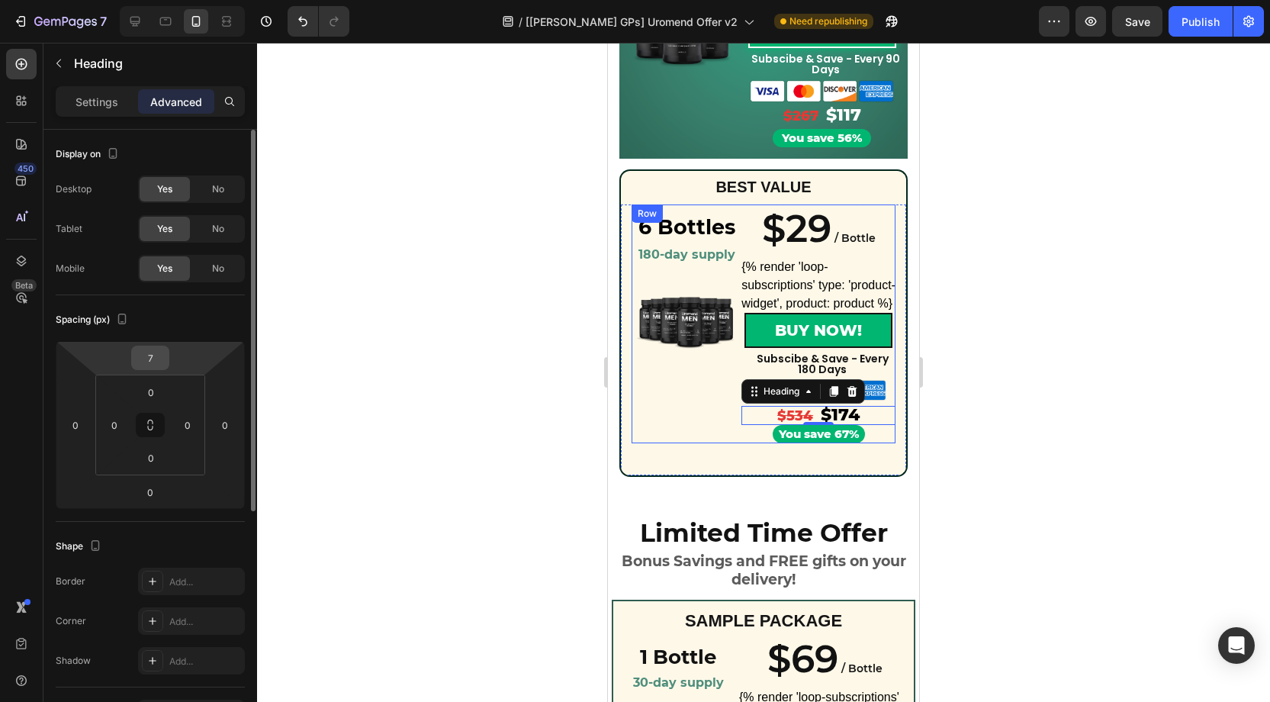
click at [154, 359] on input "7" at bounding box center [150, 357] width 31 height 23
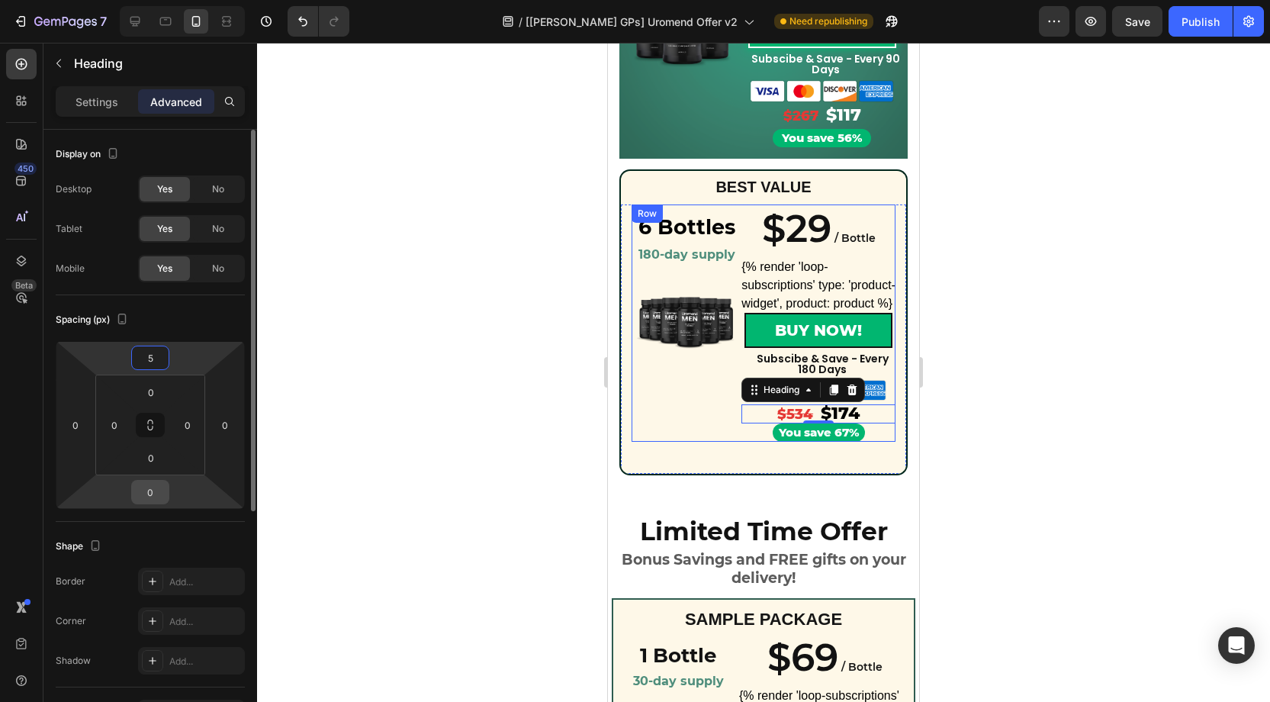
type input "5"
click at [159, 489] on input "0" at bounding box center [150, 492] width 31 height 23
type input "5"
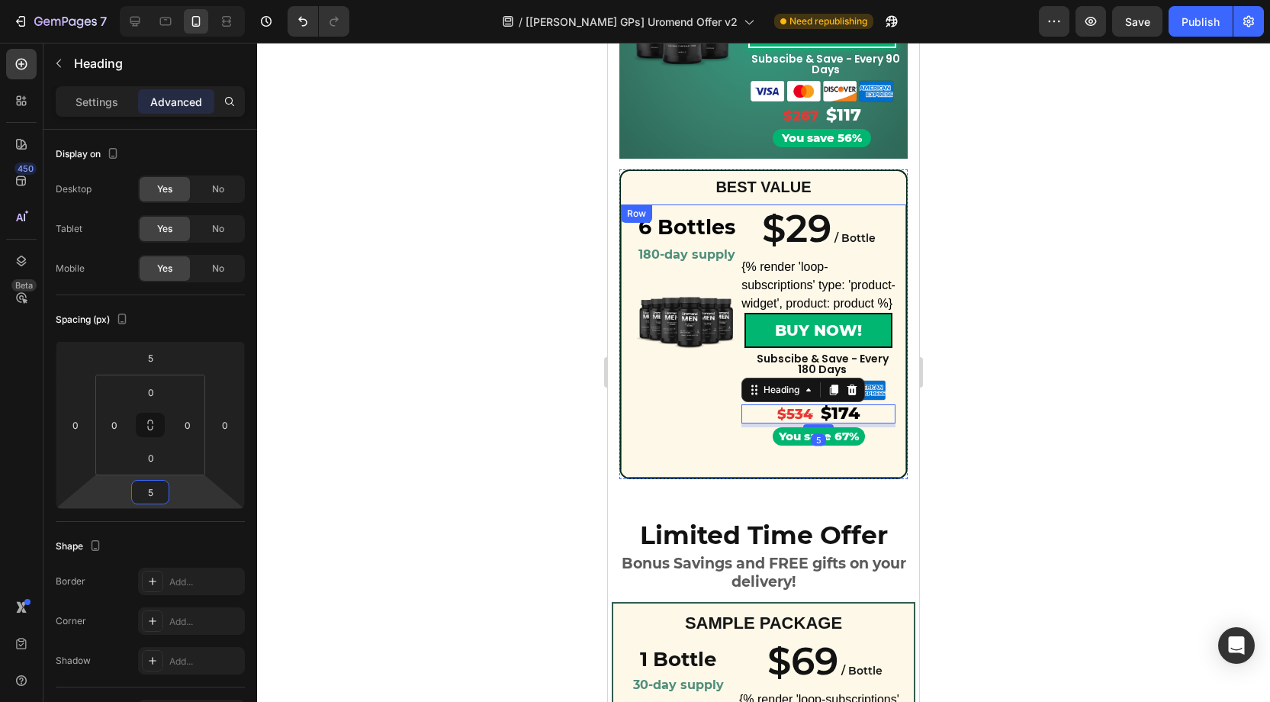
click at [729, 465] on div "6 Bottles Heading 180-day supply Heading Row Product Images Row Row $29 / Bottl…" at bounding box center [763, 341] width 288 height 275
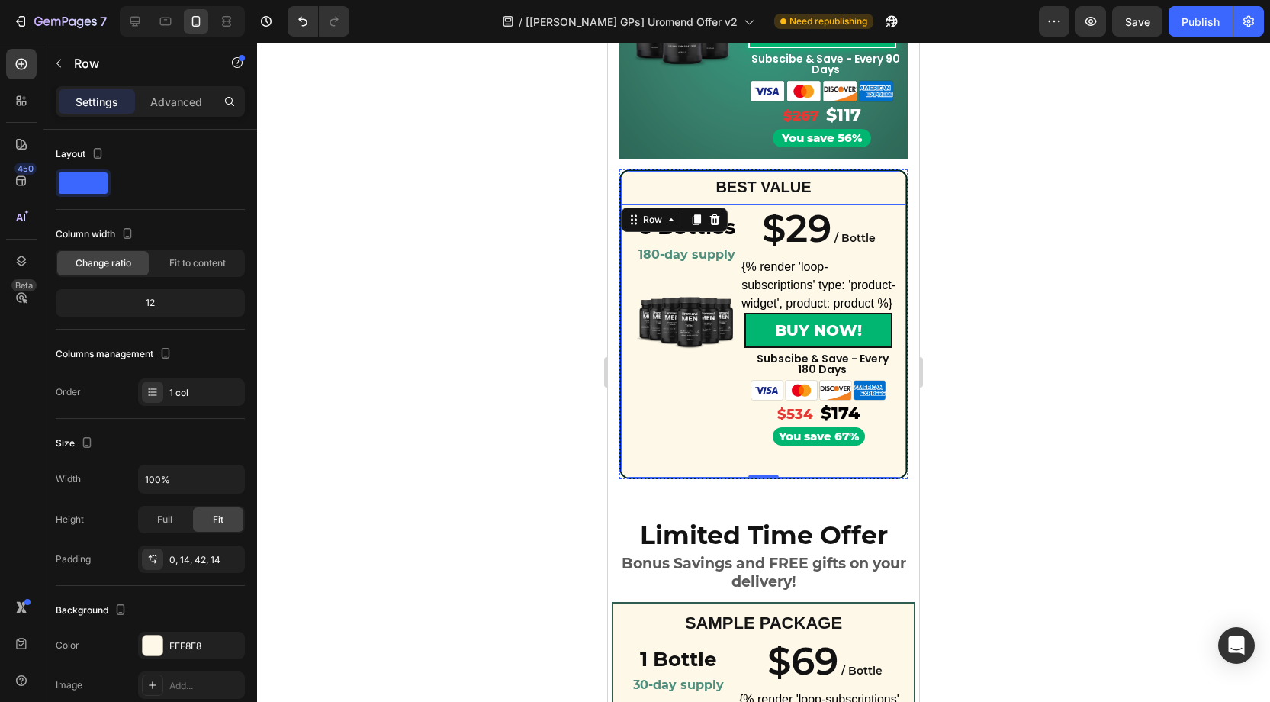
click at [704, 176] on div "BEST VALUE Text Block Row" at bounding box center [763, 186] width 288 height 35
click at [166, 98] on p "Advanced" at bounding box center [176, 102] width 52 height 16
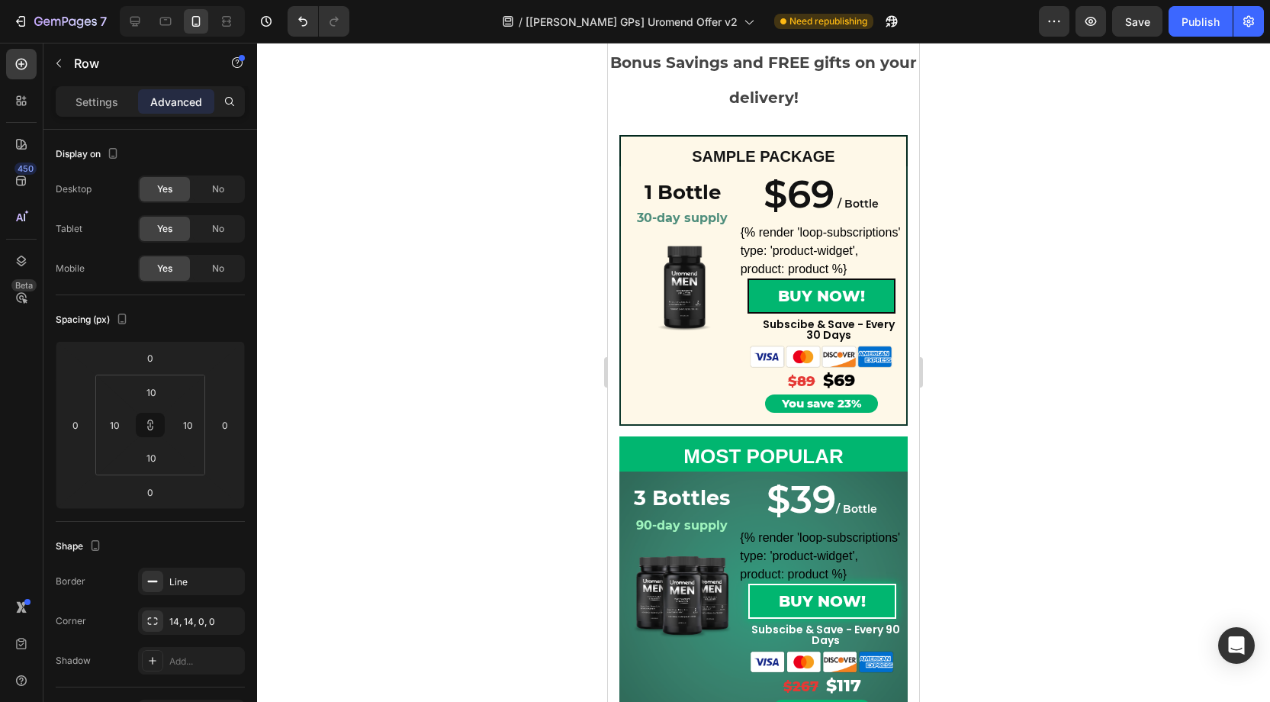
scroll to position [185, 0]
click at [888, 139] on div "SAMPLE PACKAGE Text Block Row" at bounding box center [763, 151] width 288 height 31
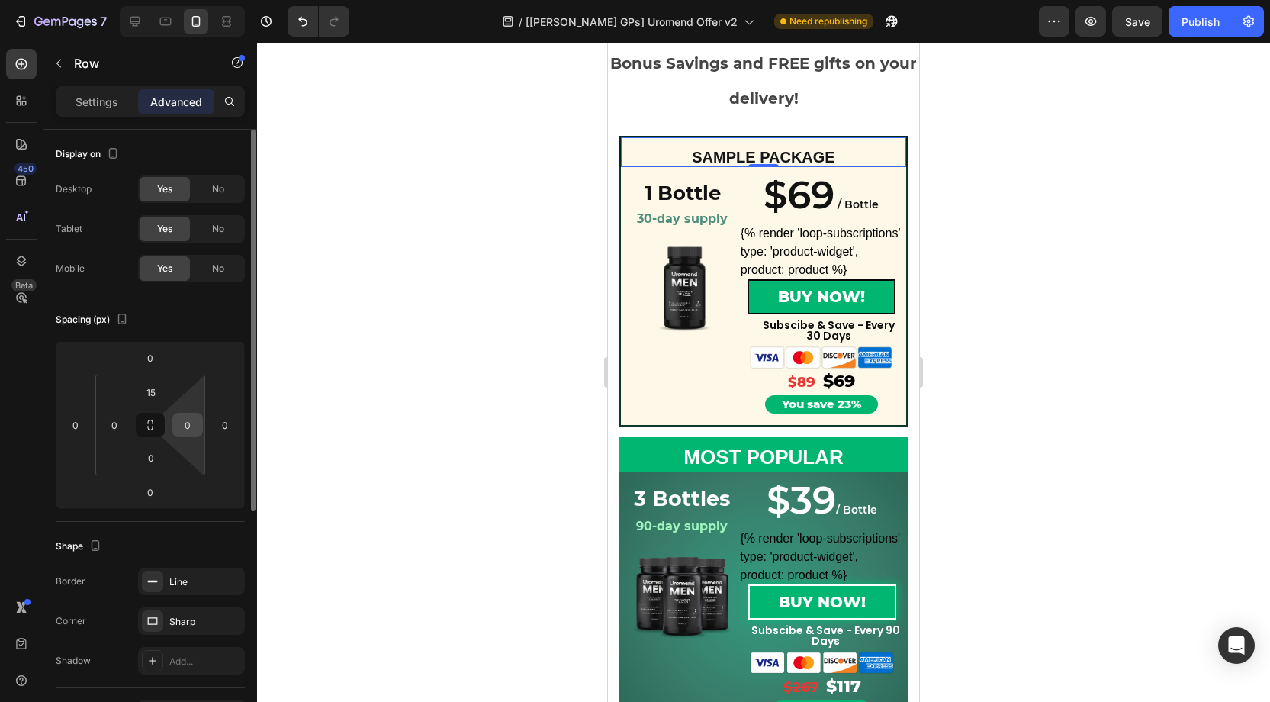
click at [186, 423] on input "0" at bounding box center [187, 424] width 23 height 23
type input "5"
click at [122, 423] on input "0" at bounding box center [114, 424] width 23 height 23
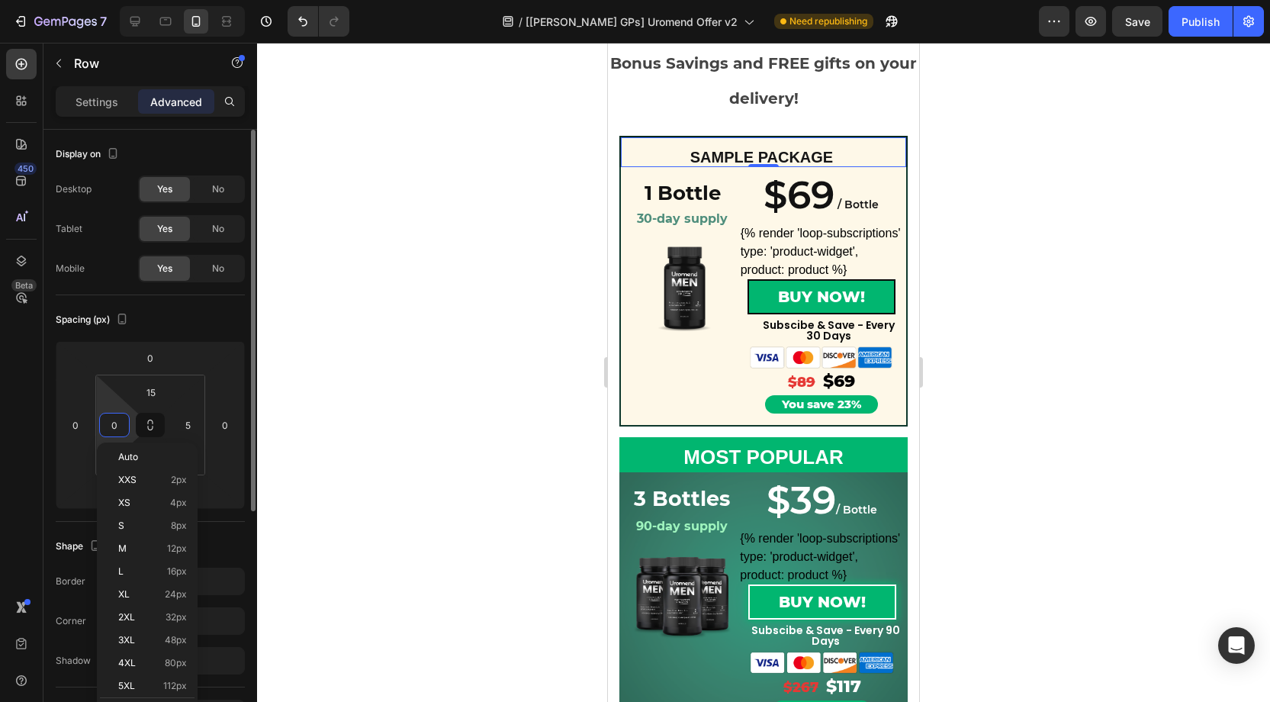
type input "5"
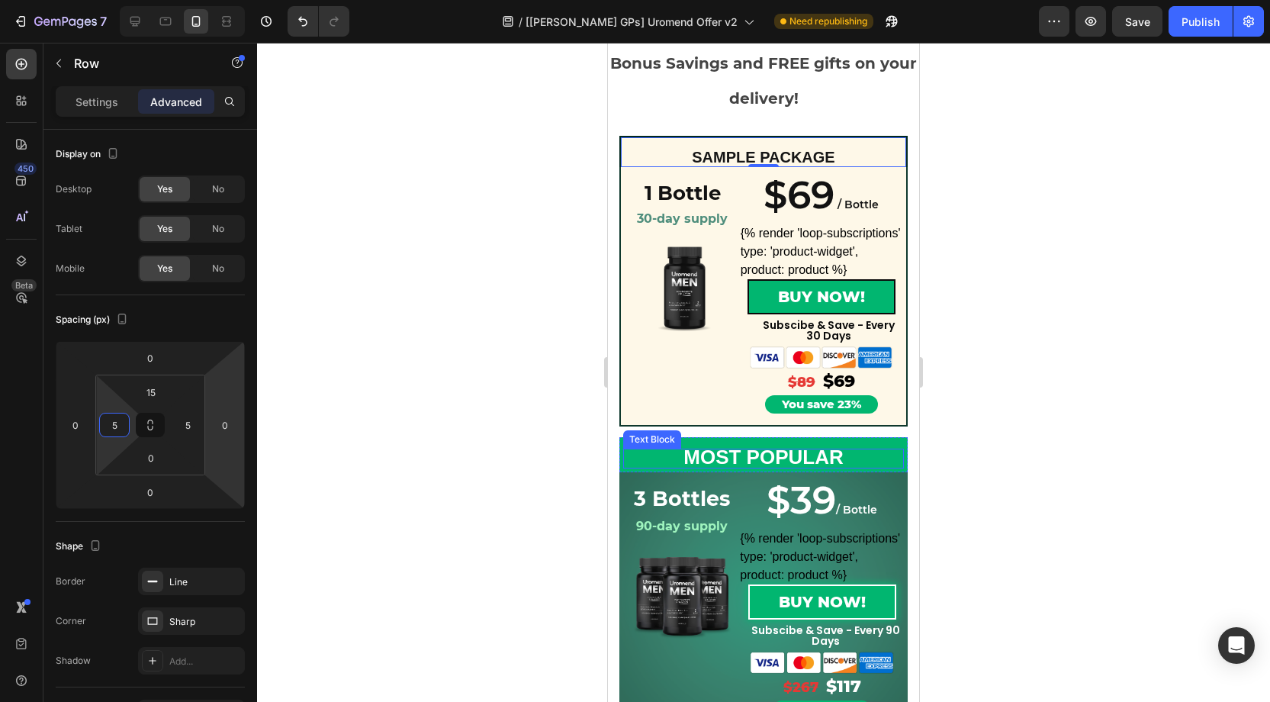
click at [652, 452] on p "MOST POPULAR" at bounding box center [764, 458] width 278 height 17
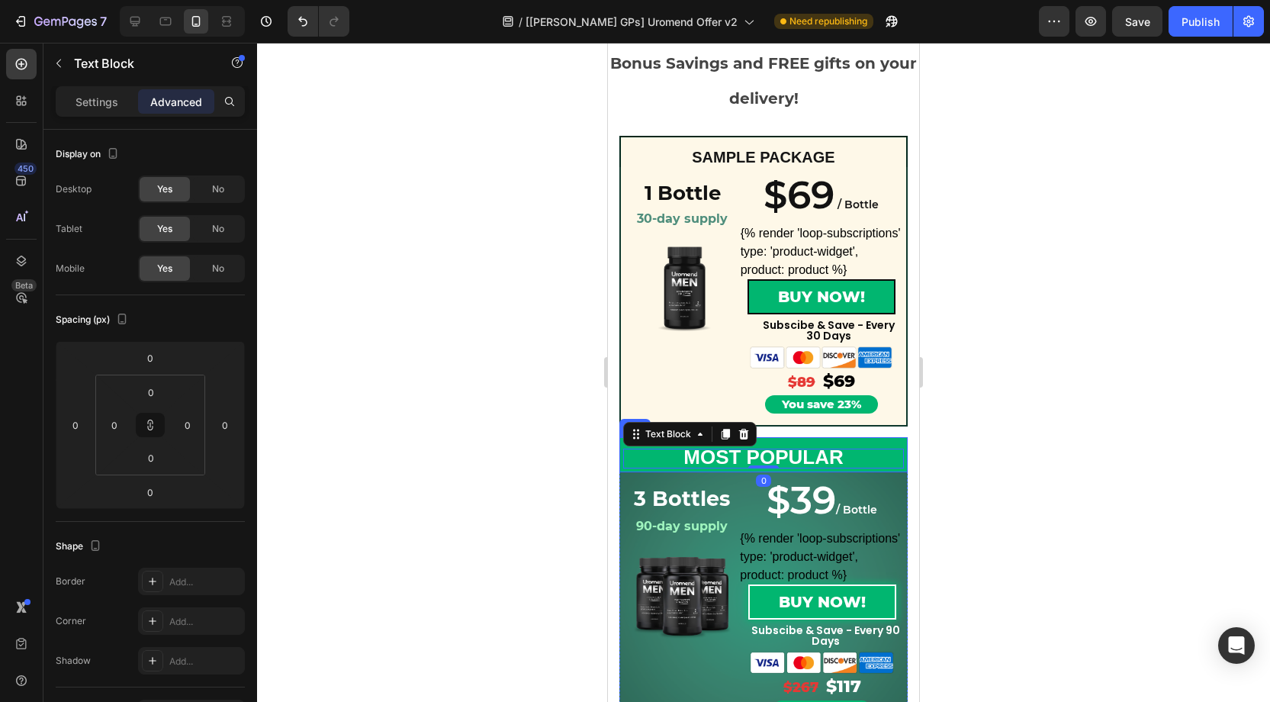
drag, startPoint x: 856, startPoint y: 443, endPoint x: 825, endPoint y: 445, distance: 31.4
click at [856, 443] on div "MOST POPULAR Text Block 0 Row" at bounding box center [763, 454] width 288 height 35
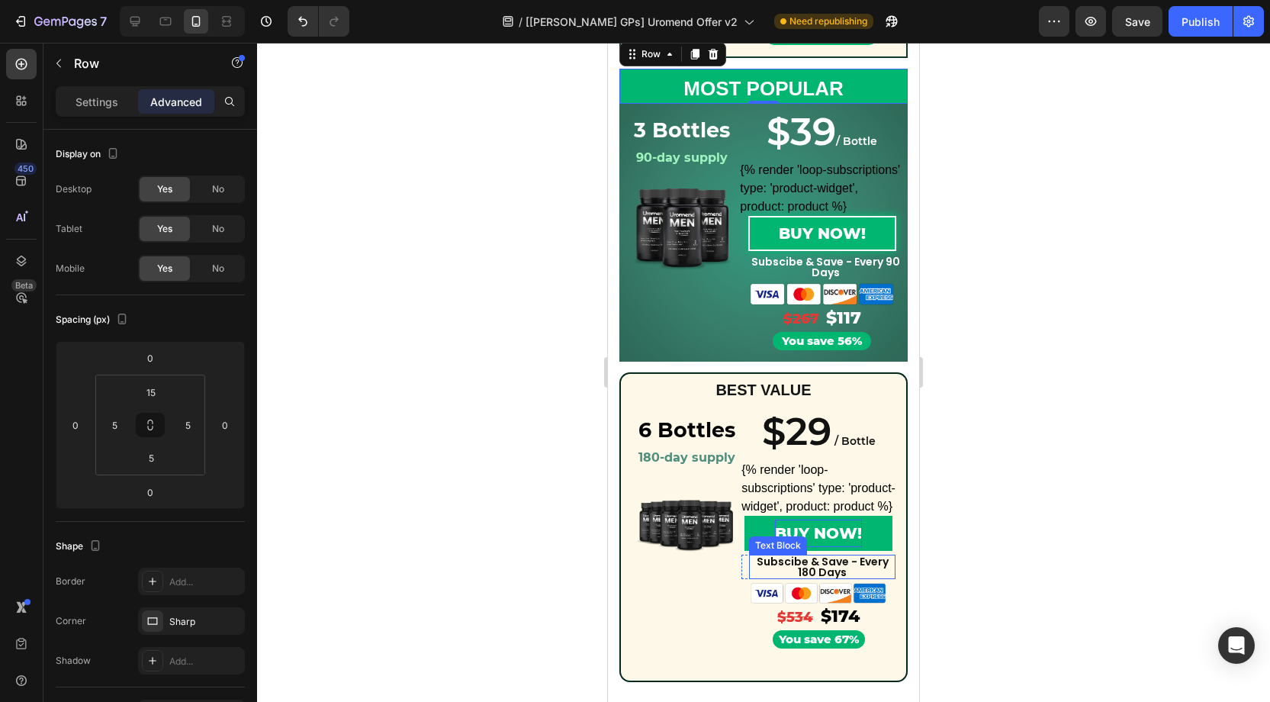
scroll to position [597, 0]
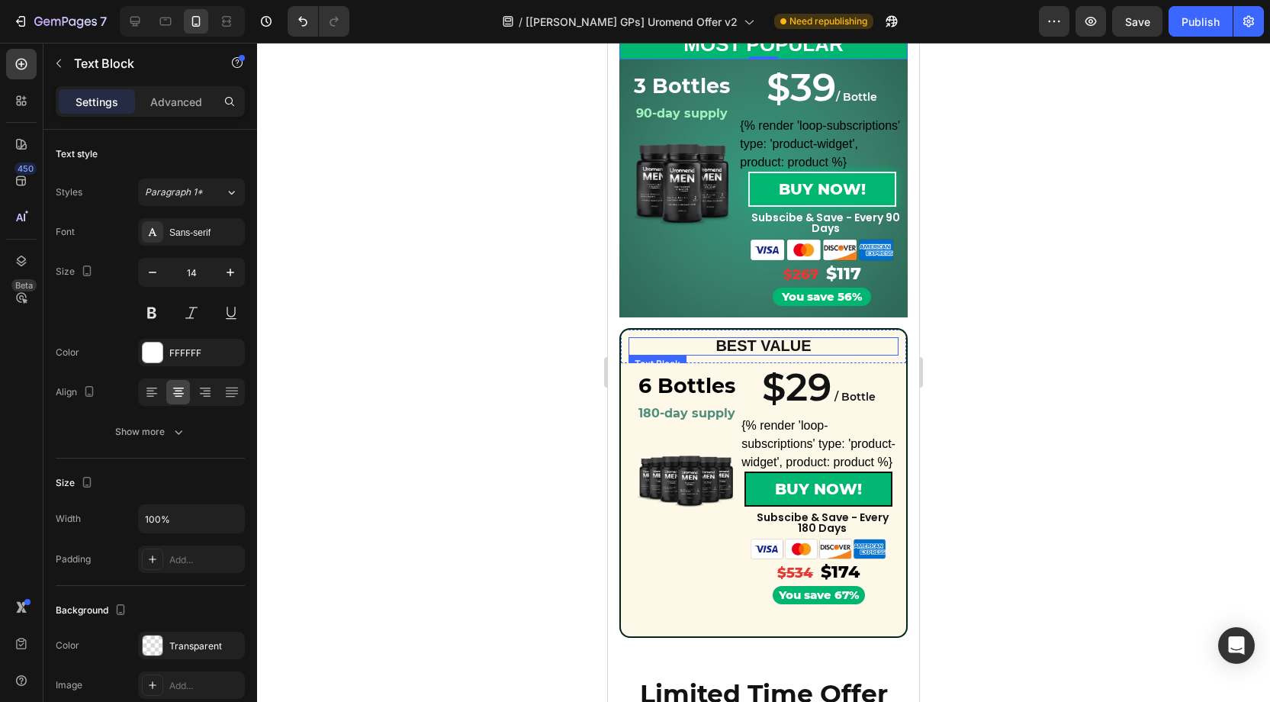
click at [890, 338] on div "BEST VALUE" at bounding box center [763, 346] width 270 height 18
click at [896, 332] on div "BEST VALUE Text Block 0 Row" at bounding box center [763, 345] width 288 height 35
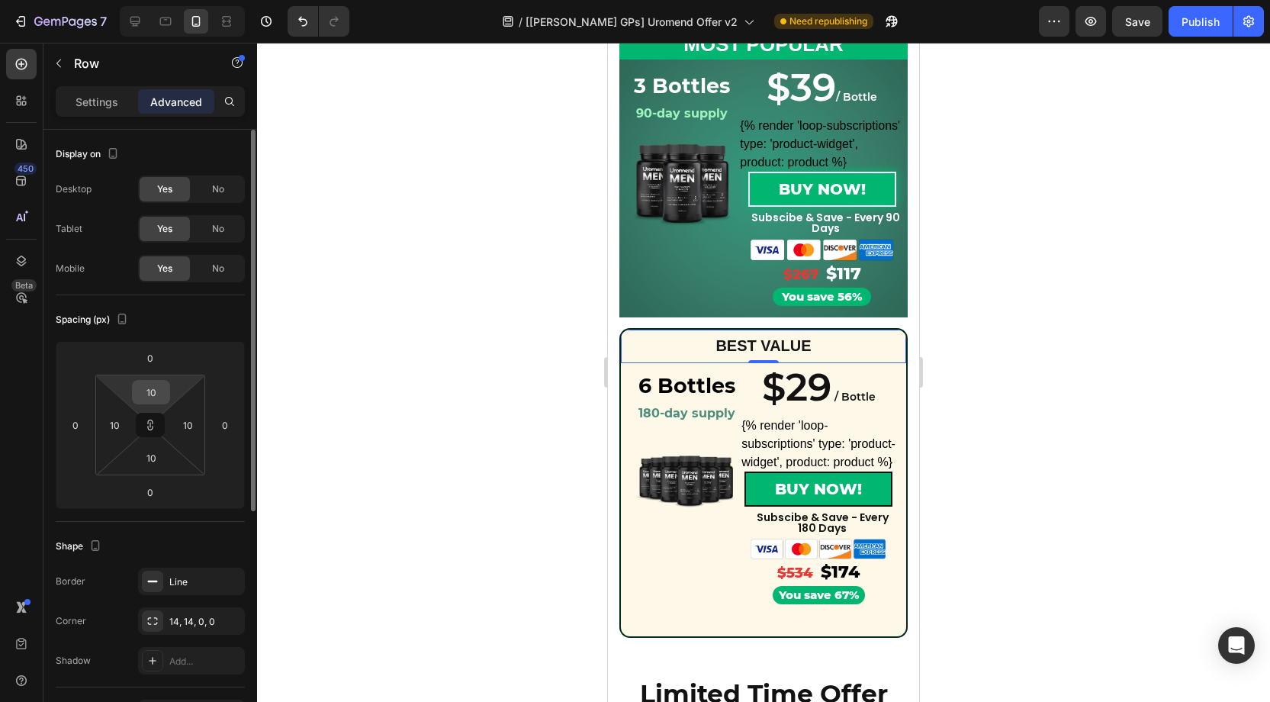
click at [155, 388] on input "10" at bounding box center [151, 392] width 31 height 23
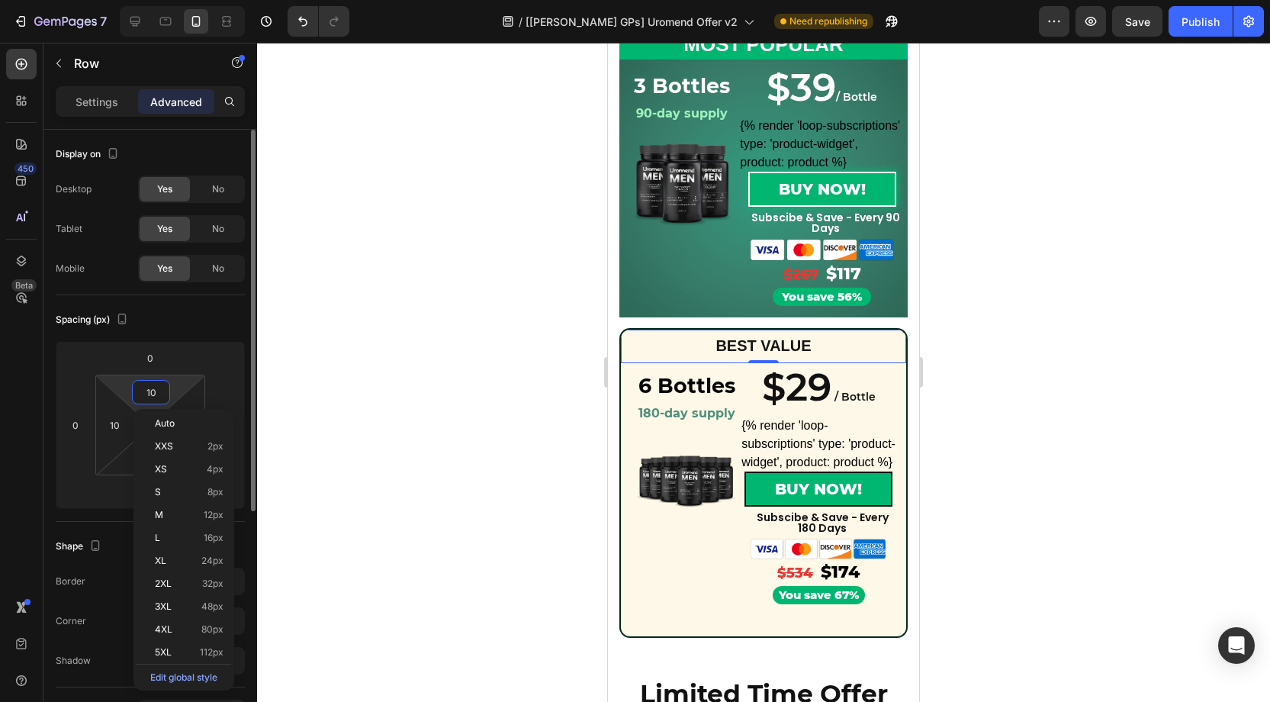
type input "1"
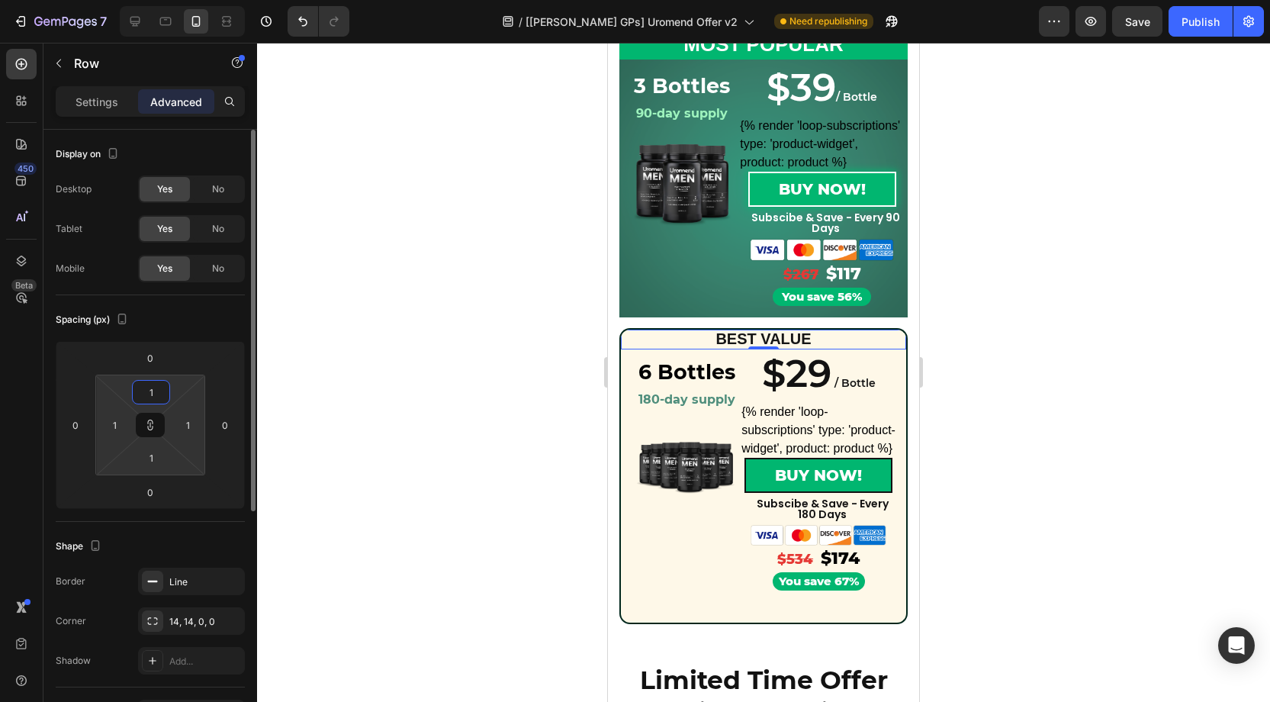
type input "15"
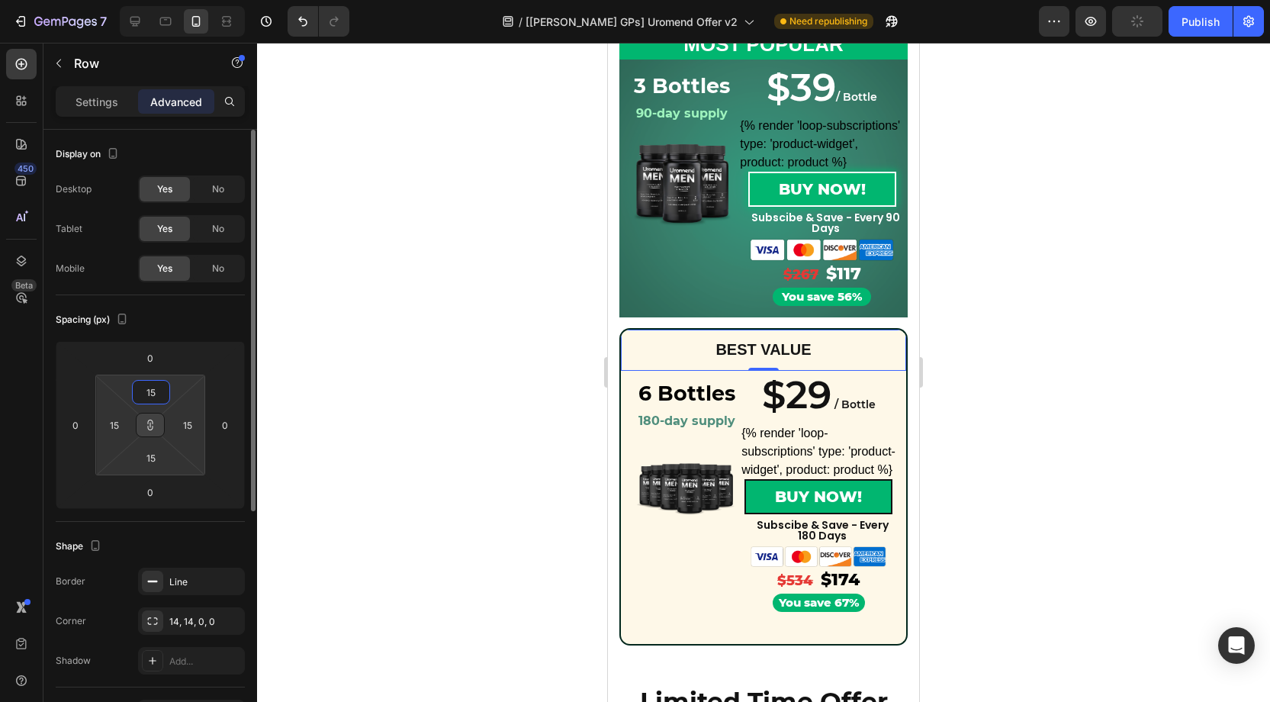
type input "15"
click at [153, 424] on icon at bounding box center [150, 425] width 12 height 12
click at [117, 424] on input "15" at bounding box center [114, 424] width 23 height 23
type input "5"
click at [191, 428] on input "15" at bounding box center [187, 424] width 23 height 23
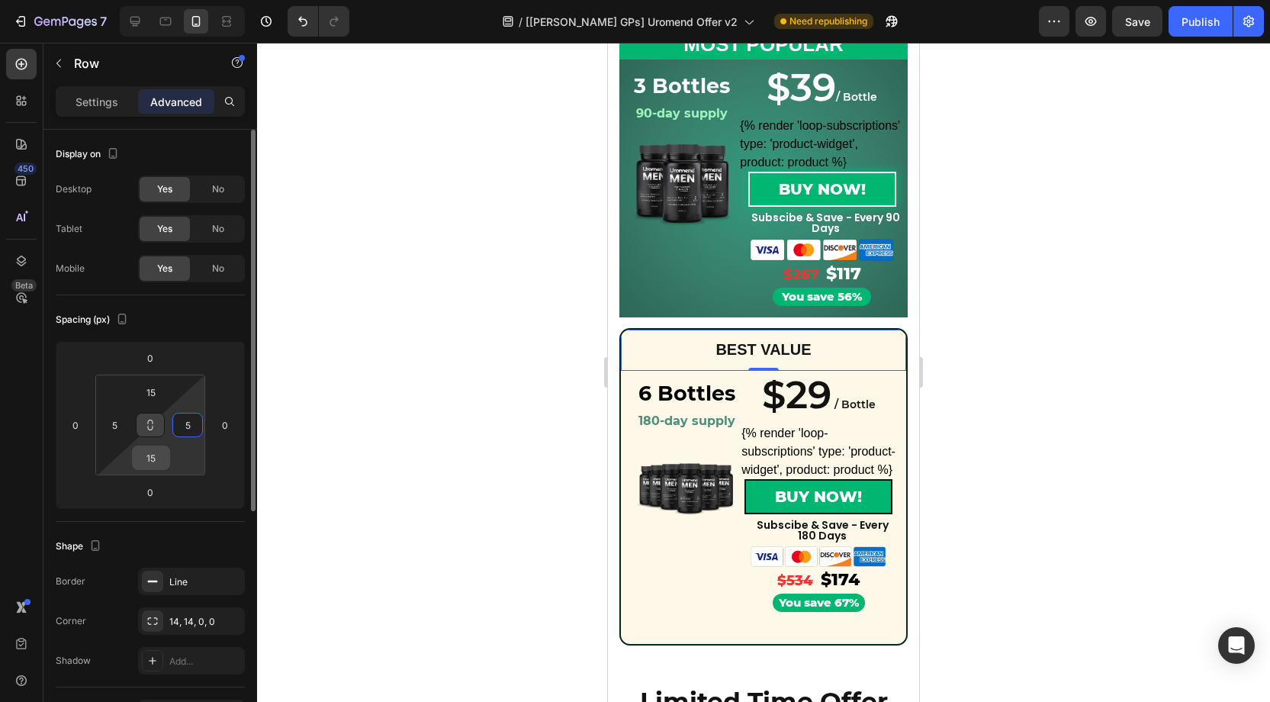
type input "5"
click at [162, 459] on input "15" at bounding box center [151, 457] width 31 height 23
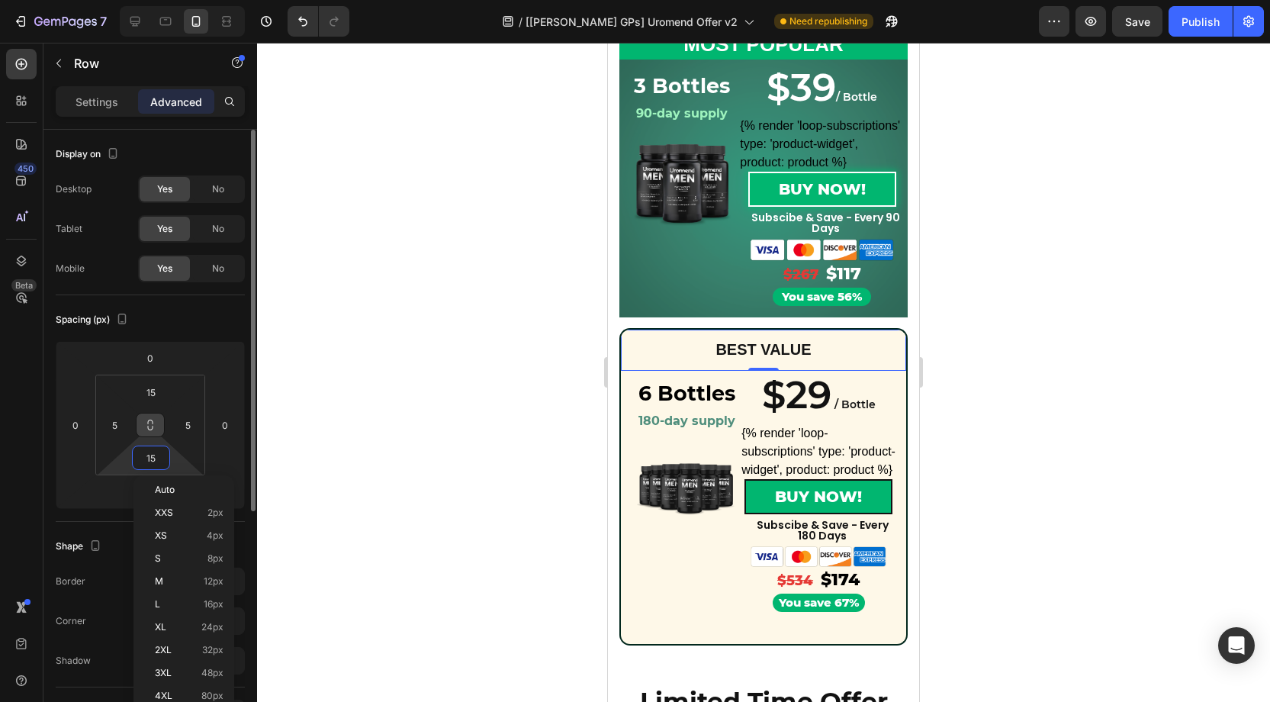
type input "0"
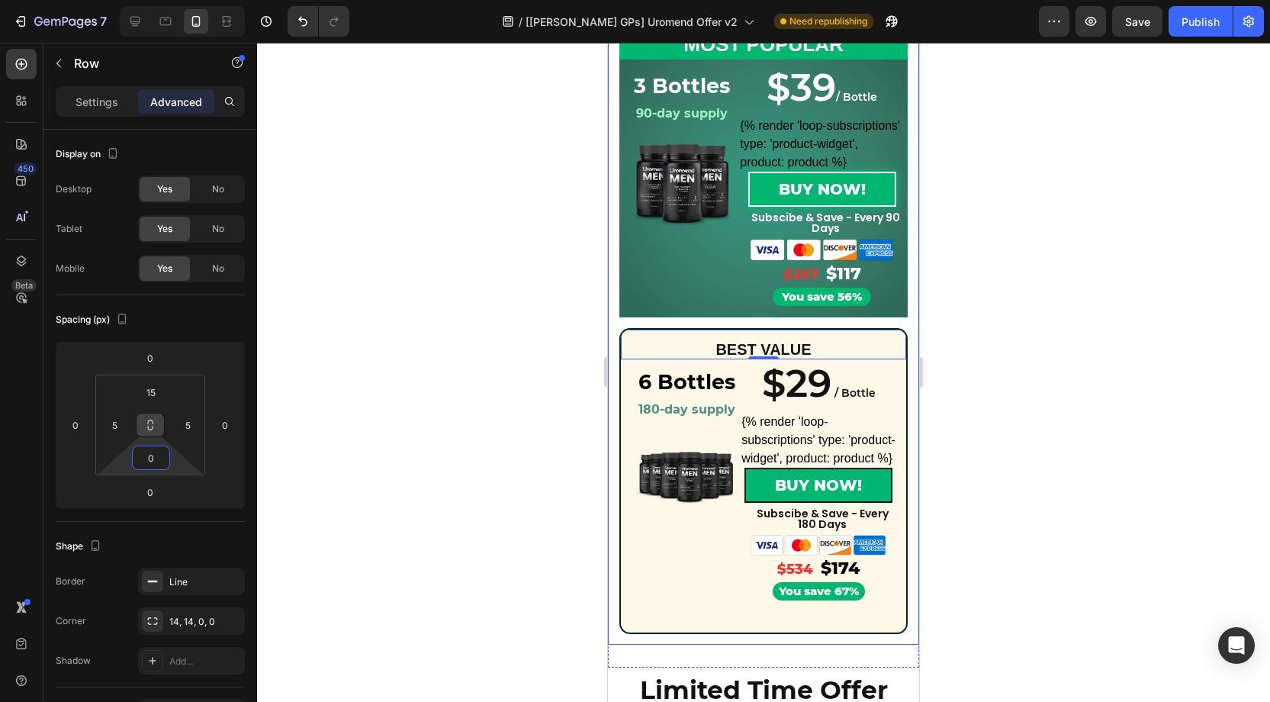
click at [1056, 391] on div at bounding box center [763, 372] width 1013 height 659
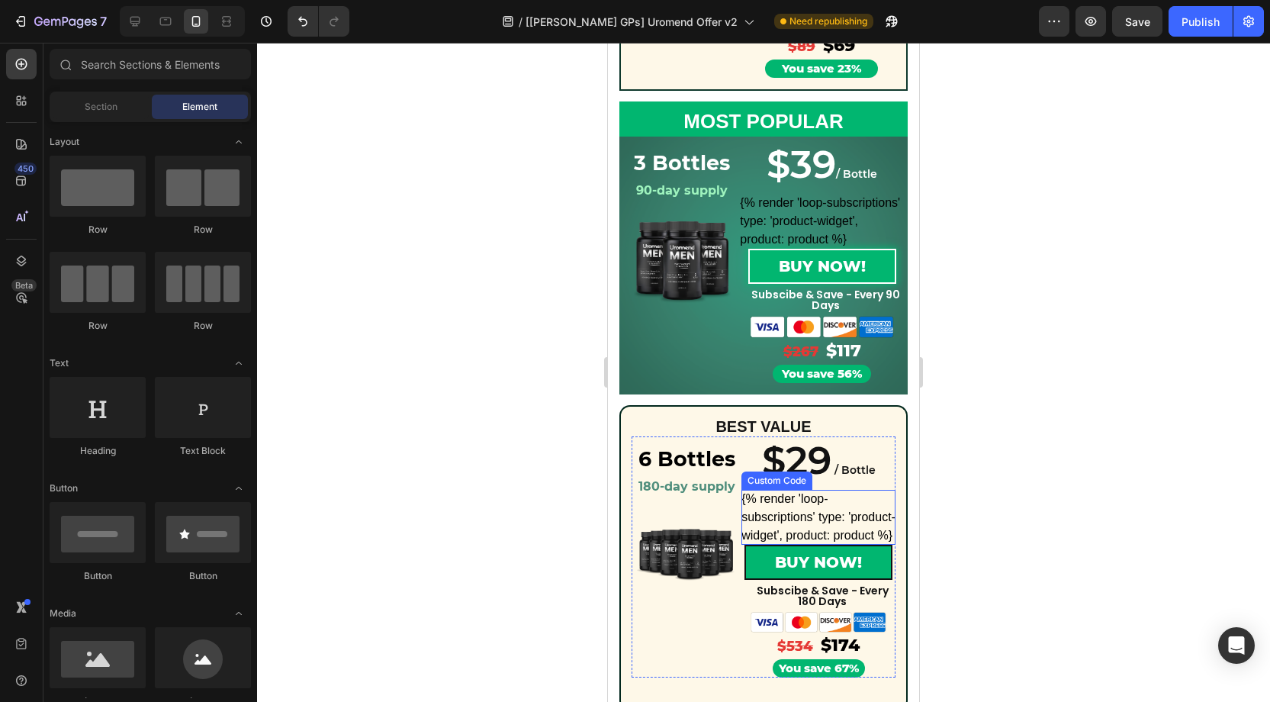
scroll to position [623, 0]
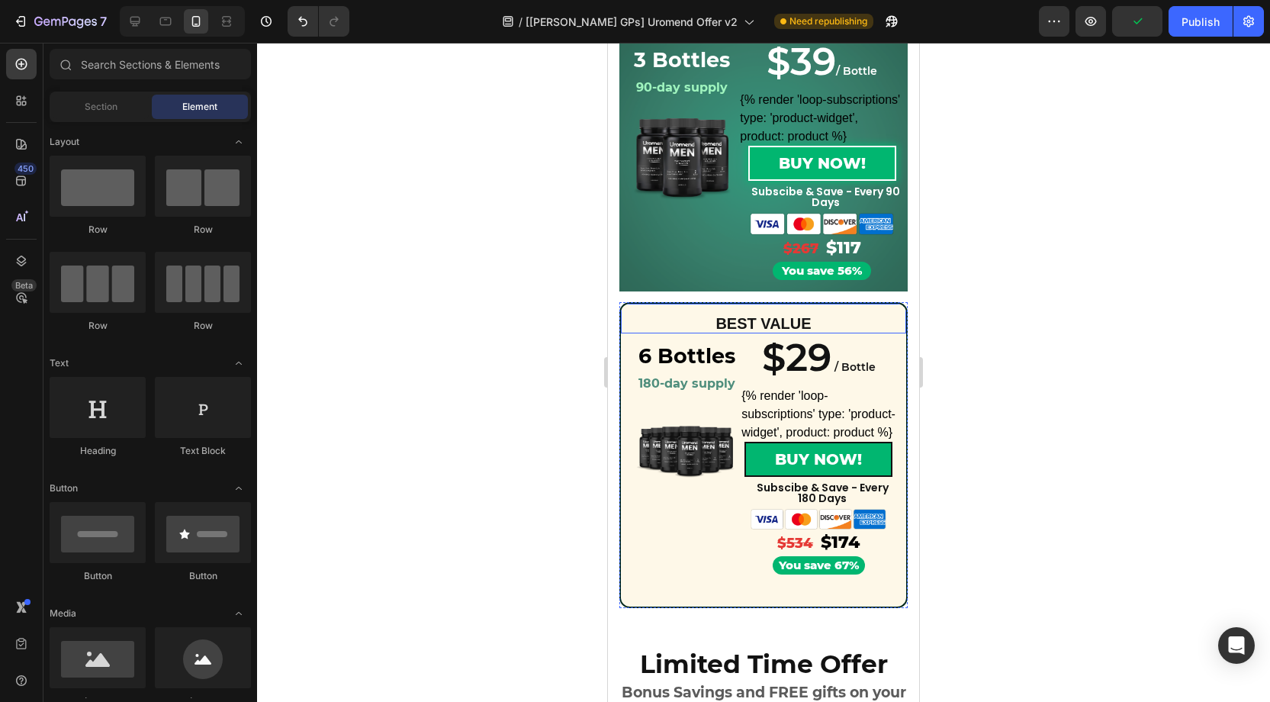
click at [898, 307] on div "BEST VALUE Text Block Row" at bounding box center [763, 317] width 288 height 31
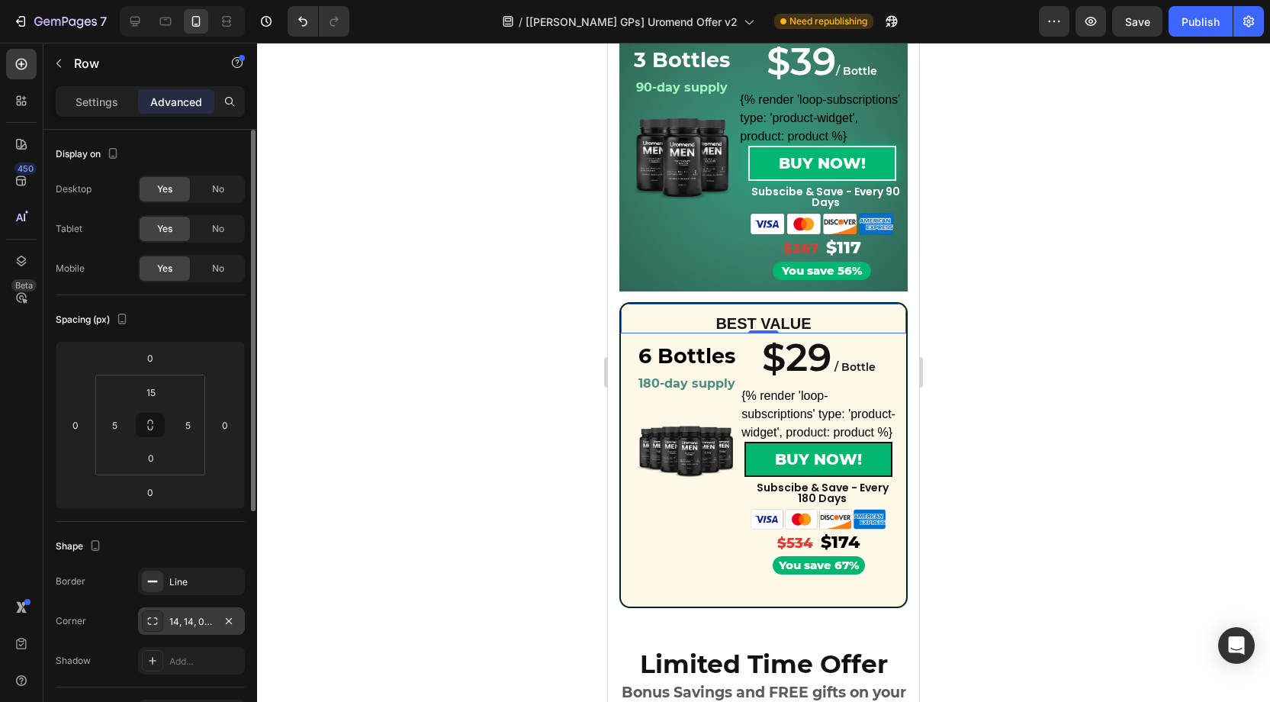
click at [181, 610] on div "14, 14, 0, 0" at bounding box center [191, 620] width 107 height 27
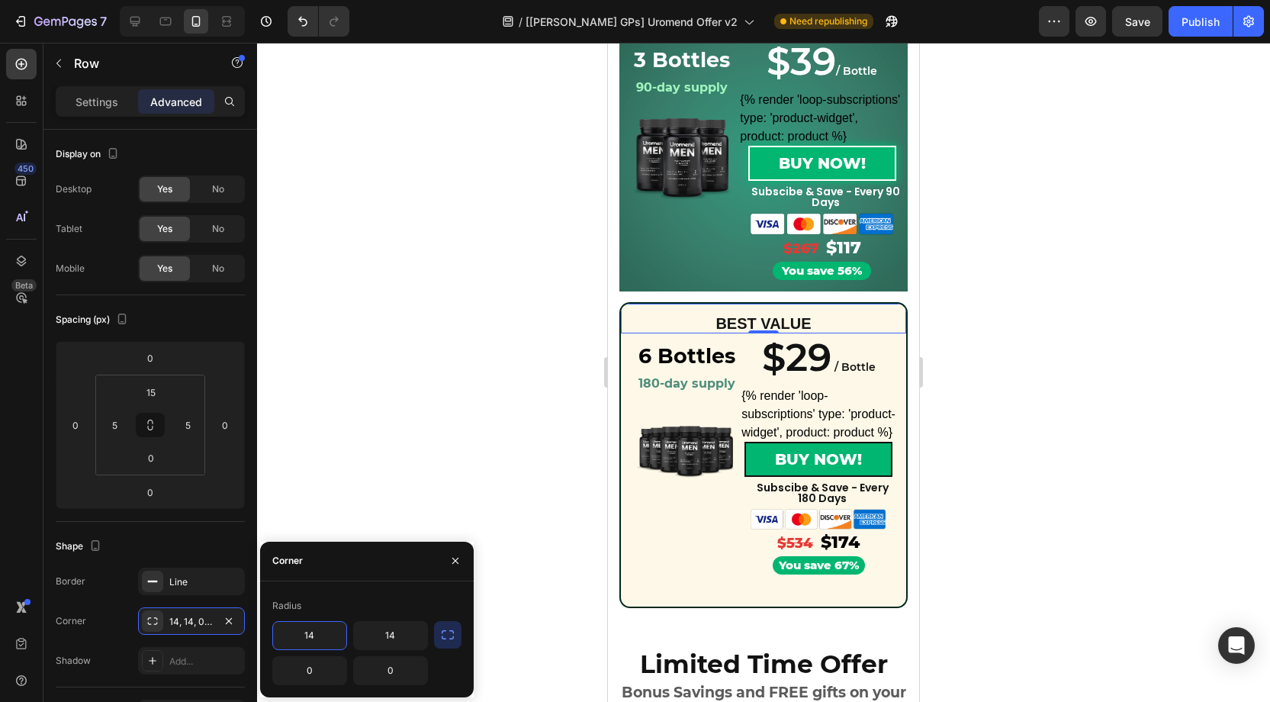
click at [323, 631] on input "14" at bounding box center [309, 635] width 73 height 27
type input "0"
click at [401, 631] on input "14" at bounding box center [390, 635] width 73 height 27
type input "0"
drag, startPoint x: 396, startPoint y: 577, endPoint x: 403, endPoint y: 577, distance: 7.7
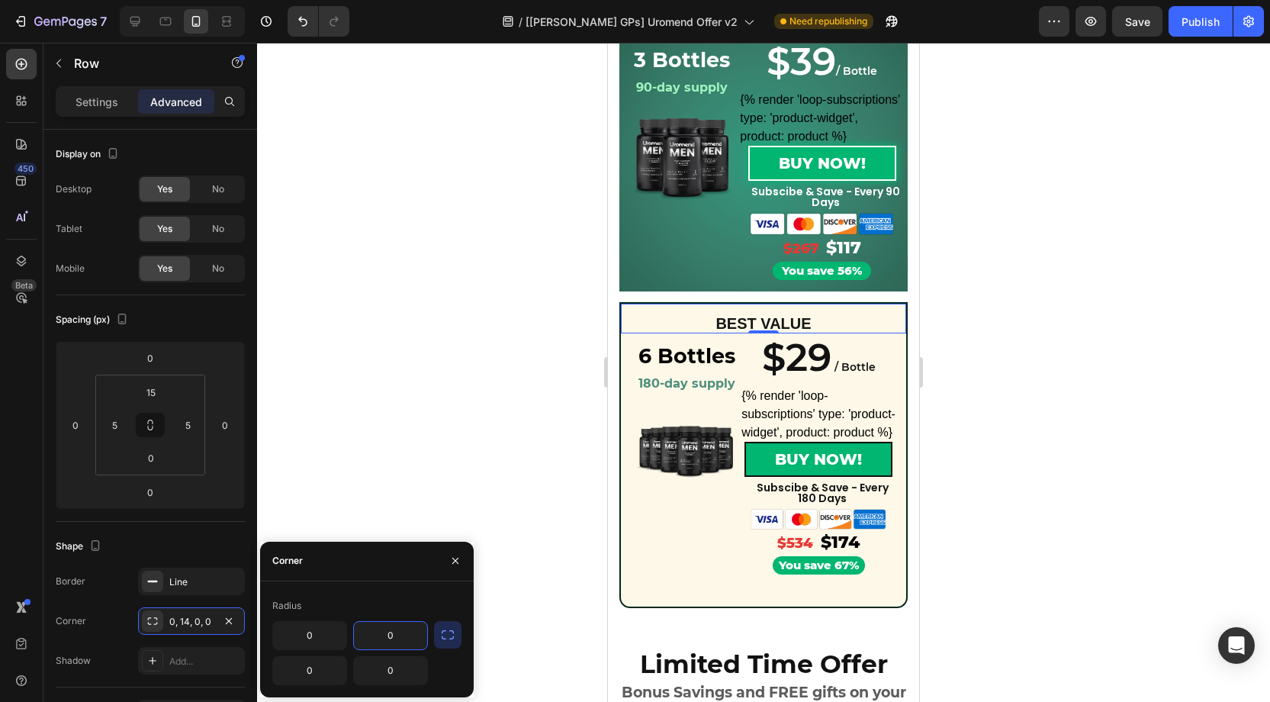
click at [399, 577] on div "Corner" at bounding box center [367, 562] width 214 height 40
click at [894, 590] on div "6 Bottles Heading 180-day supply Heading Row Product Images Row Row $29 / Bottl…" at bounding box center [763, 470] width 288 height 275
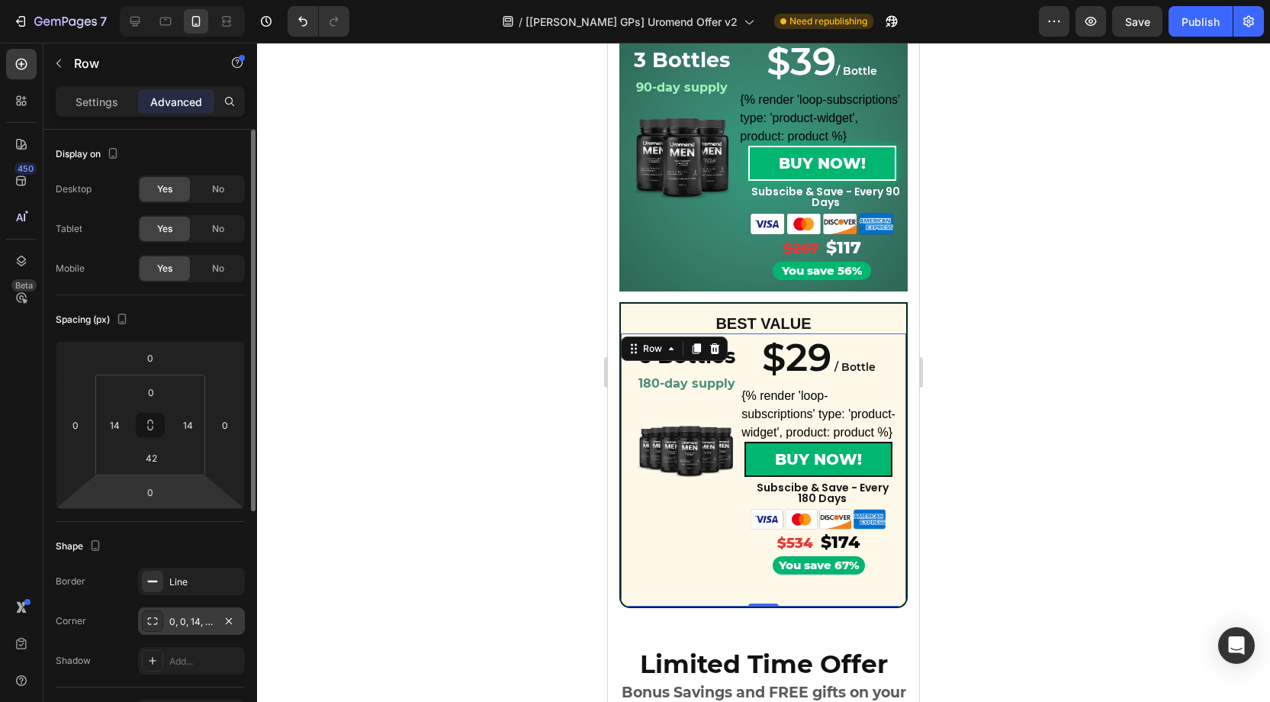
click at [195, 624] on div "0, 0, 14, 14" at bounding box center [191, 622] width 44 height 14
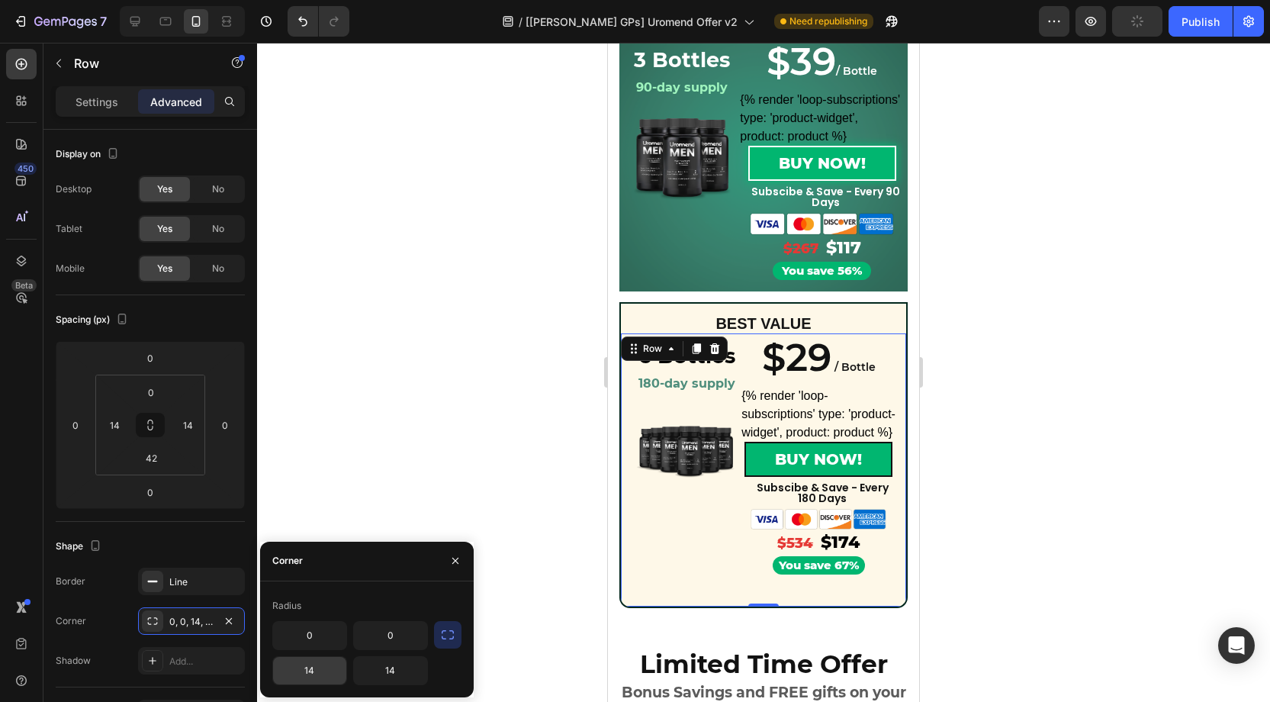
click at [319, 667] on input "14" at bounding box center [309, 670] width 73 height 27
type input "0"
click at [394, 667] on input "14" at bounding box center [390, 670] width 73 height 27
type input "0"
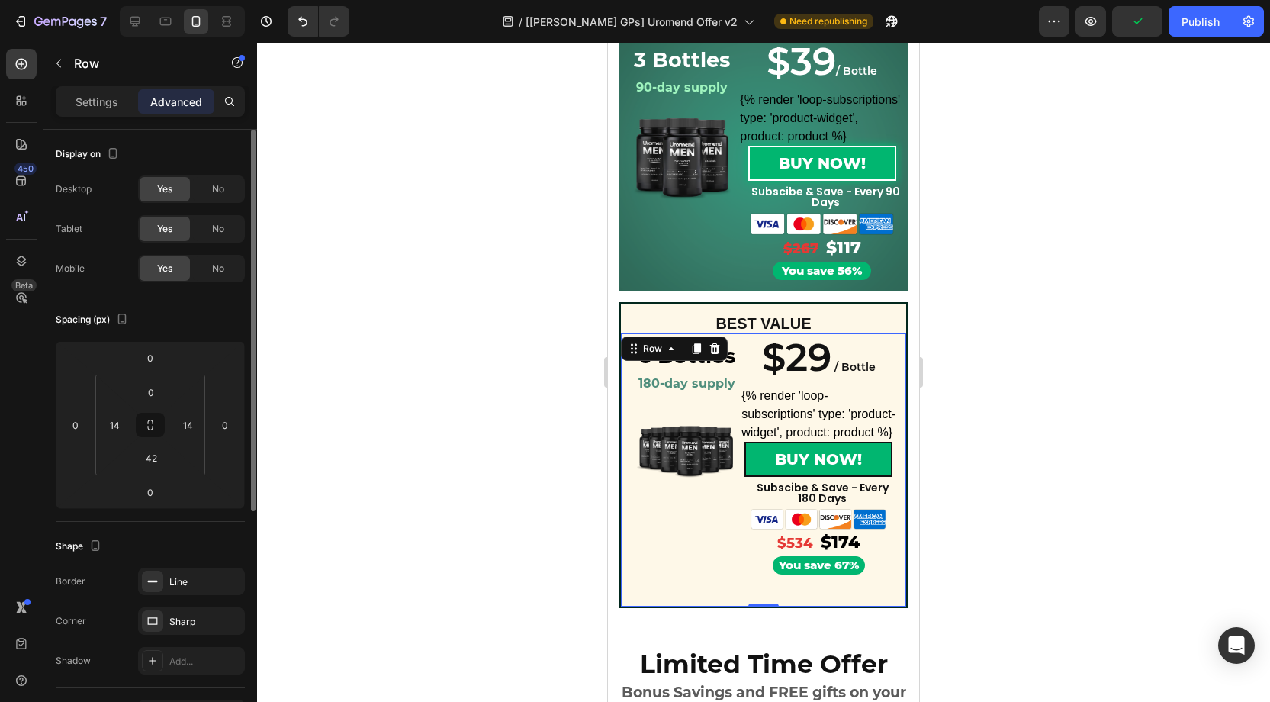
click at [165, 526] on div "Shape Border Line Corner Sharp Shadow Add..." at bounding box center [150, 605] width 189 height 166
click at [155, 455] on input "42" at bounding box center [151, 457] width 31 height 23
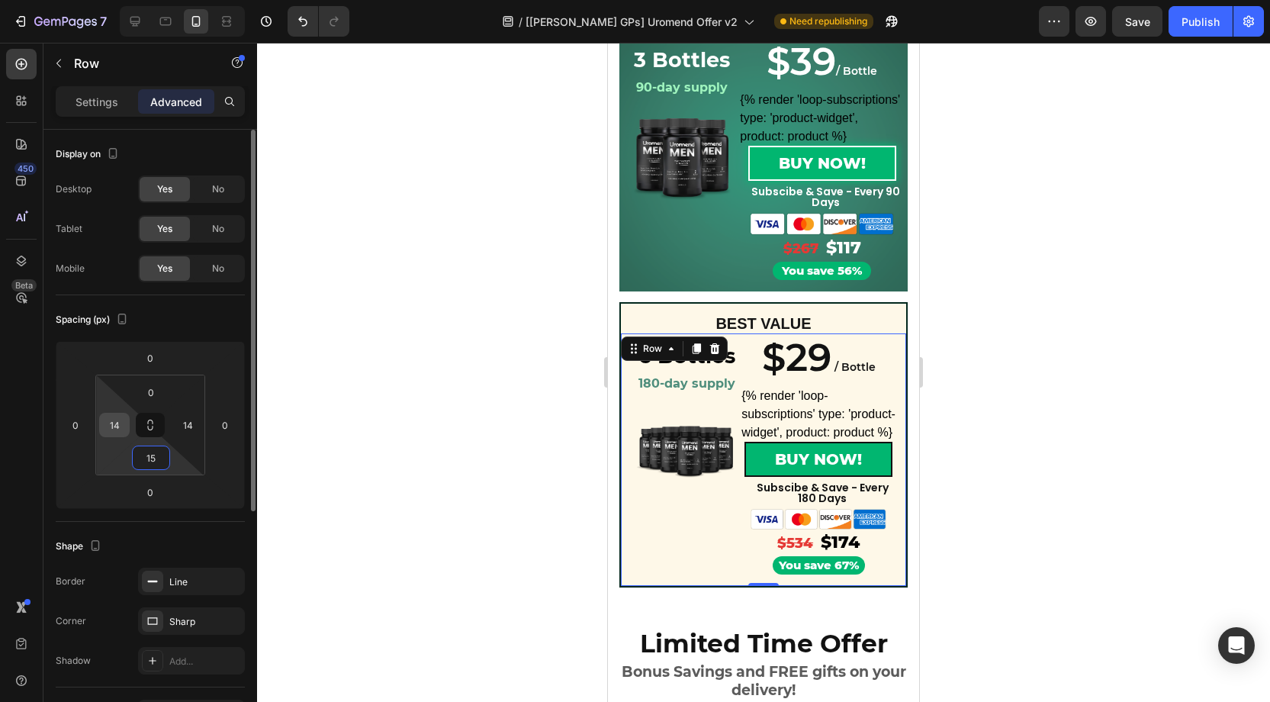
type input "15"
click at [123, 425] on input "14" at bounding box center [114, 424] width 23 height 23
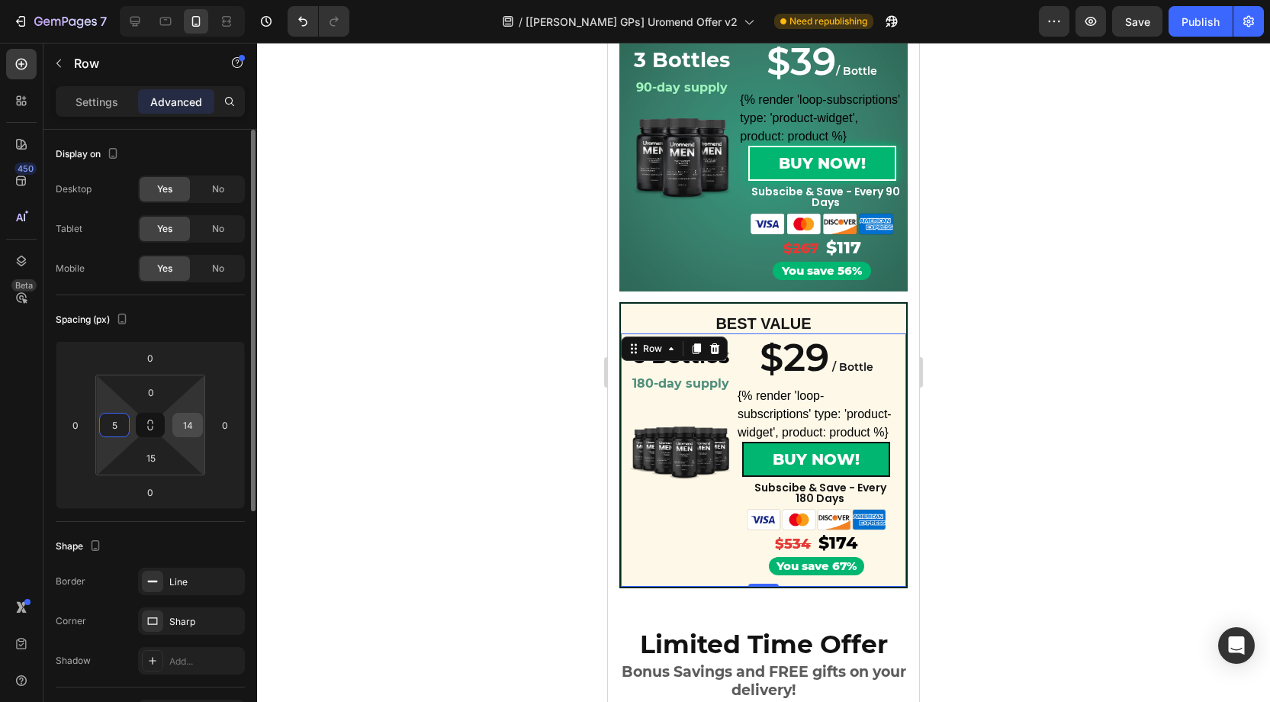
type input "5"
click at [187, 421] on input "14" at bounding box center [187, 424] width 23 height 23
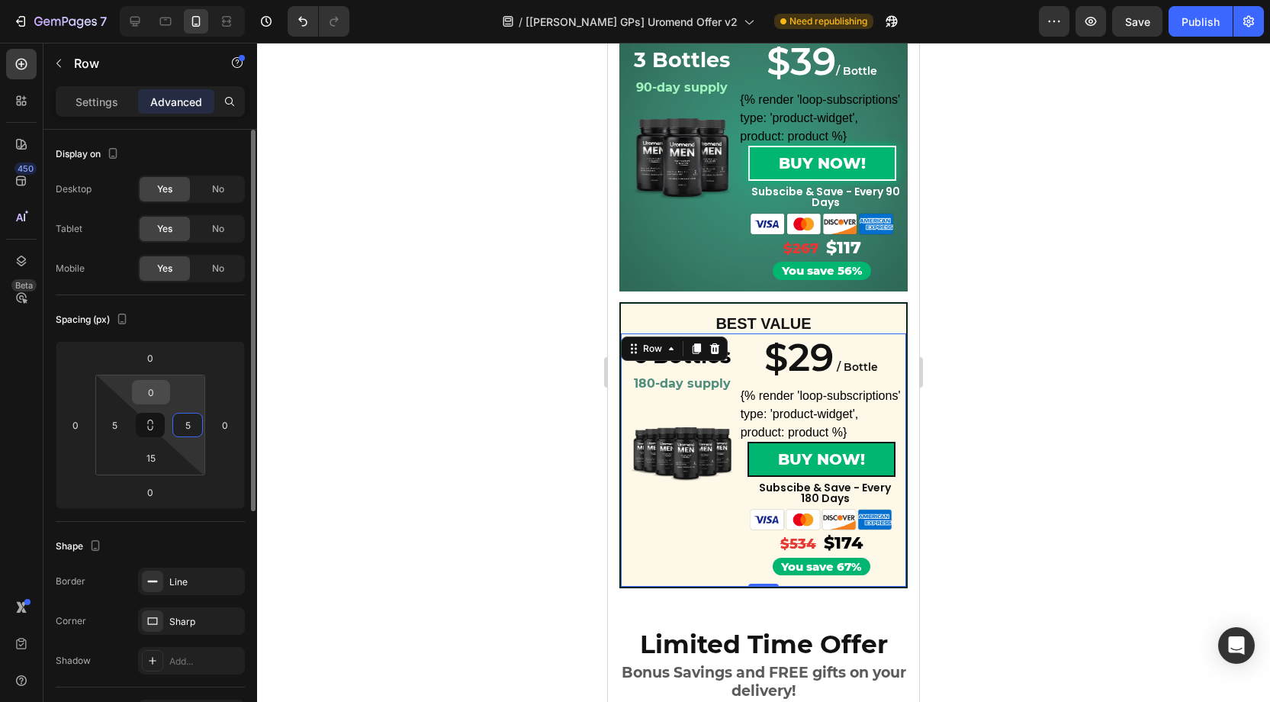
type input "5"
click at [155, 391] on input "0" at bounding box center [151, 392] width 31 height 23
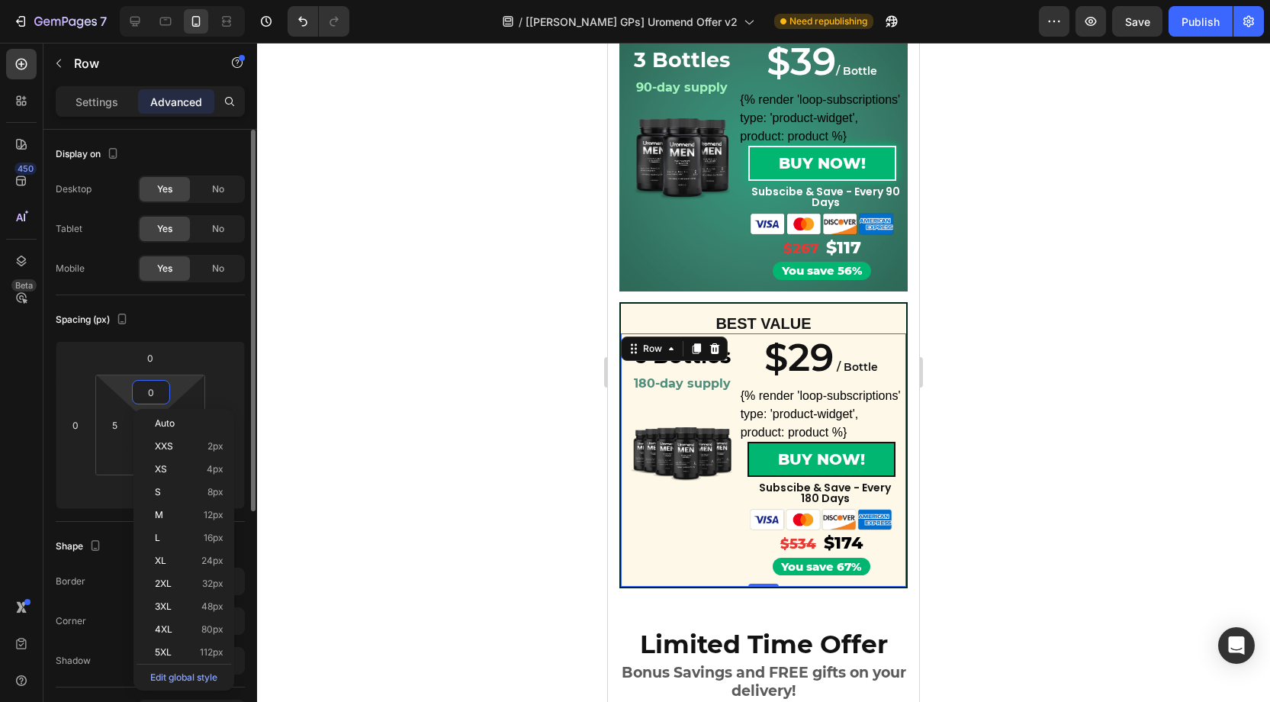
type input "5"
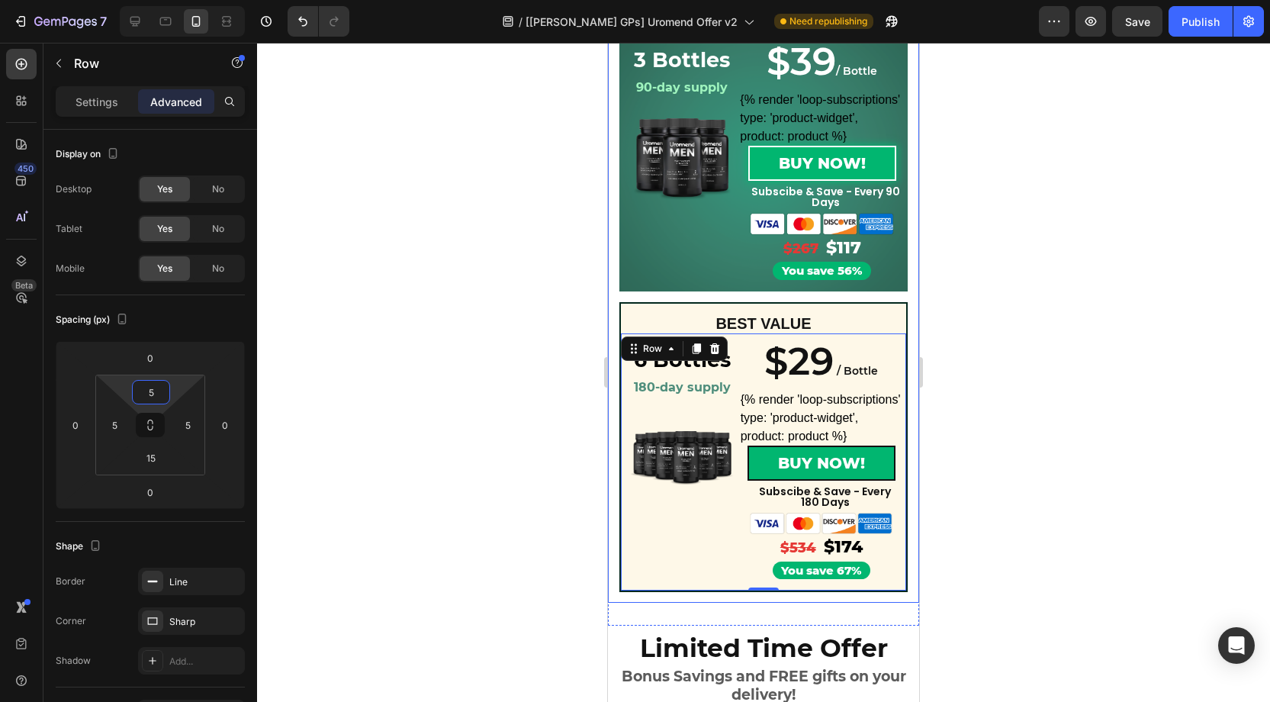
click at [981, 464] on div at bounding box center [763, 372] width 1013 height 659
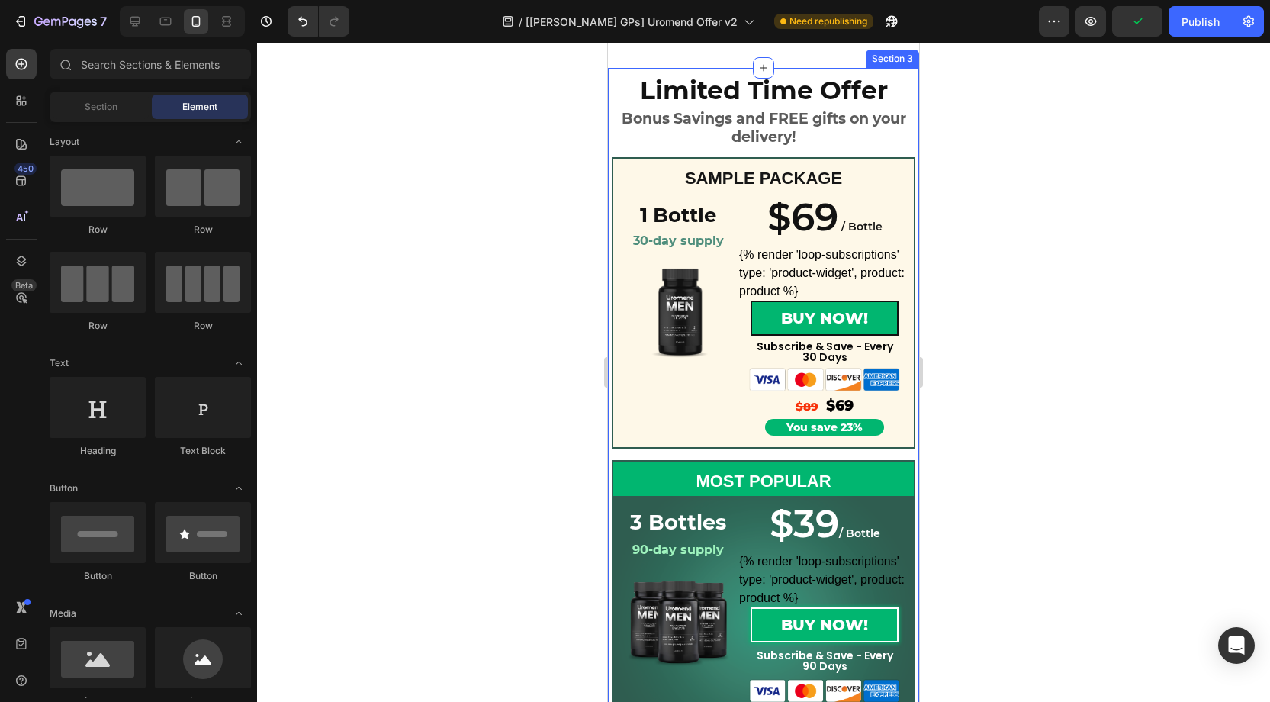
scroll to position [1182, 0]
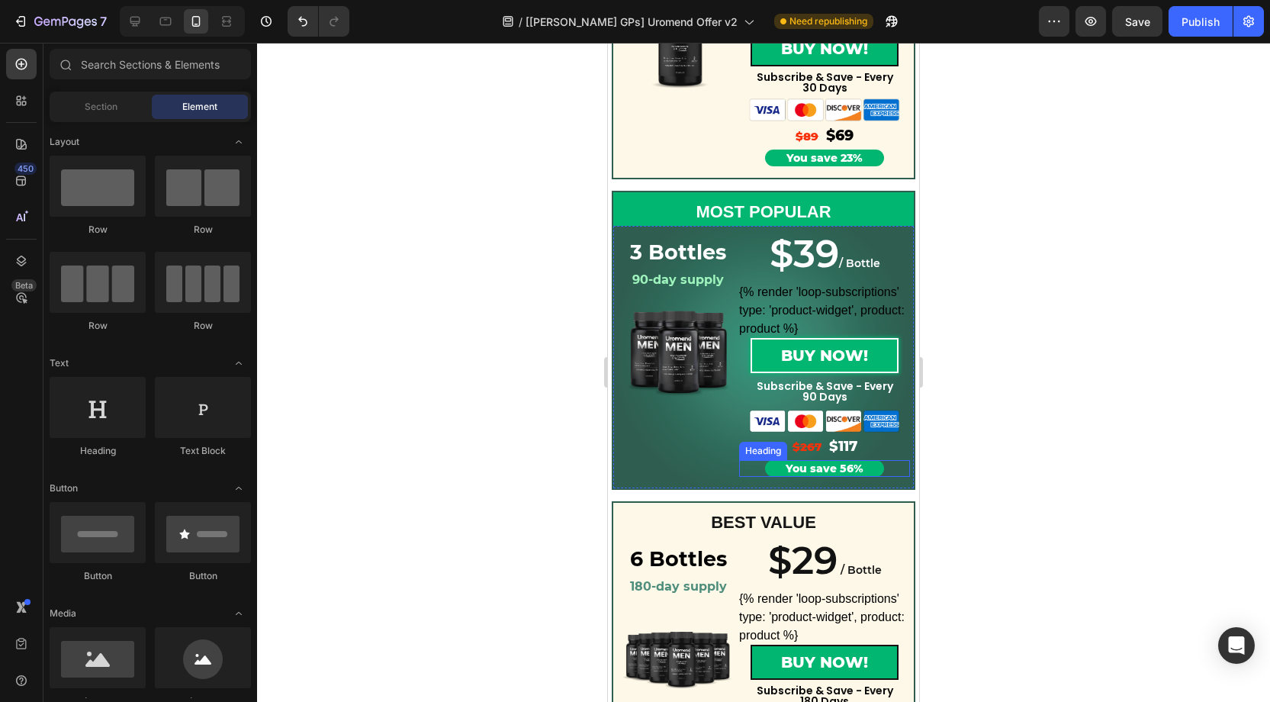
click at [818, 470] on h2 "You save 56%" at bounding box center [825, 468] width 120 height 17
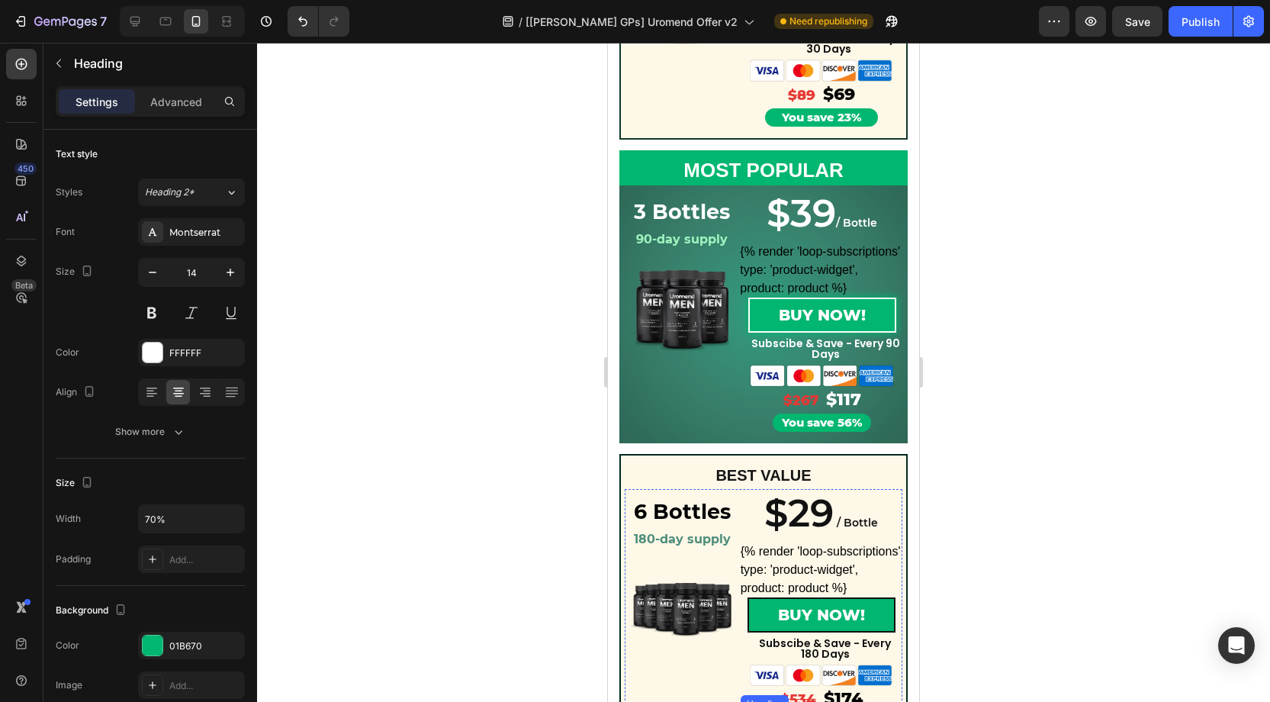
scroll to position [468, 0]
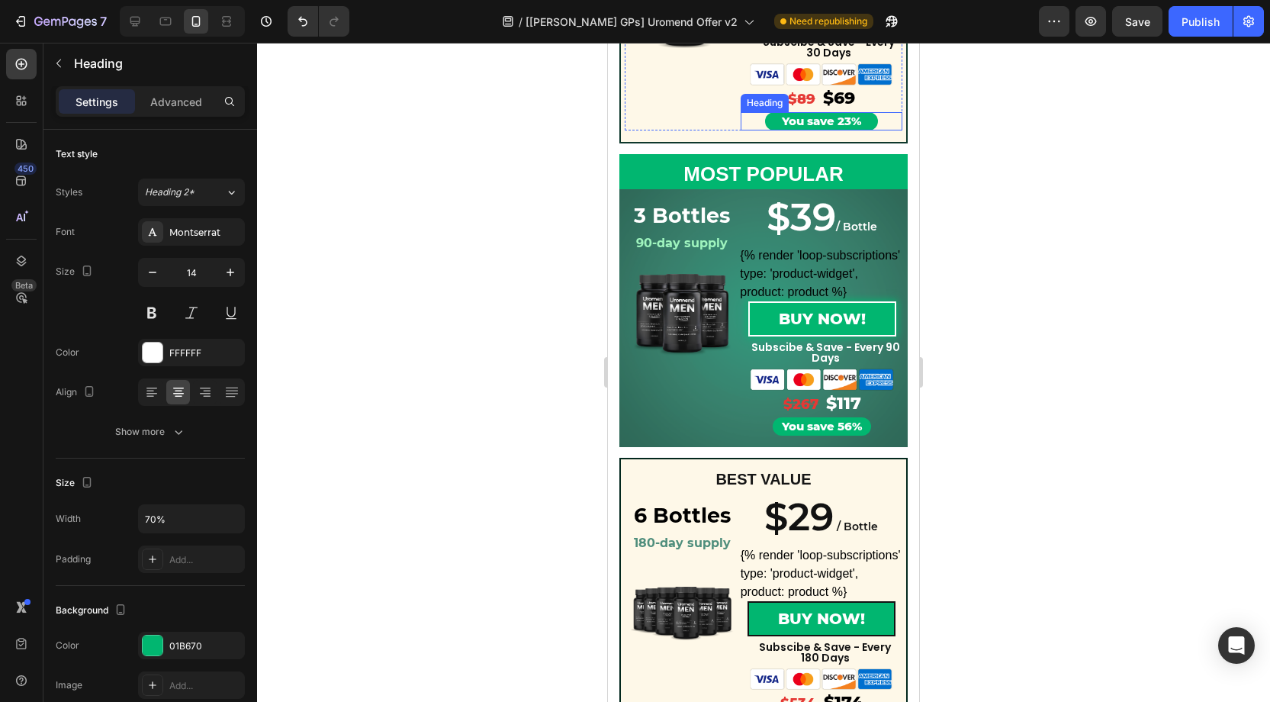
click at [775, 121] on h2 "You save 23%" at bounding box center [822, 121] width 114 height 18
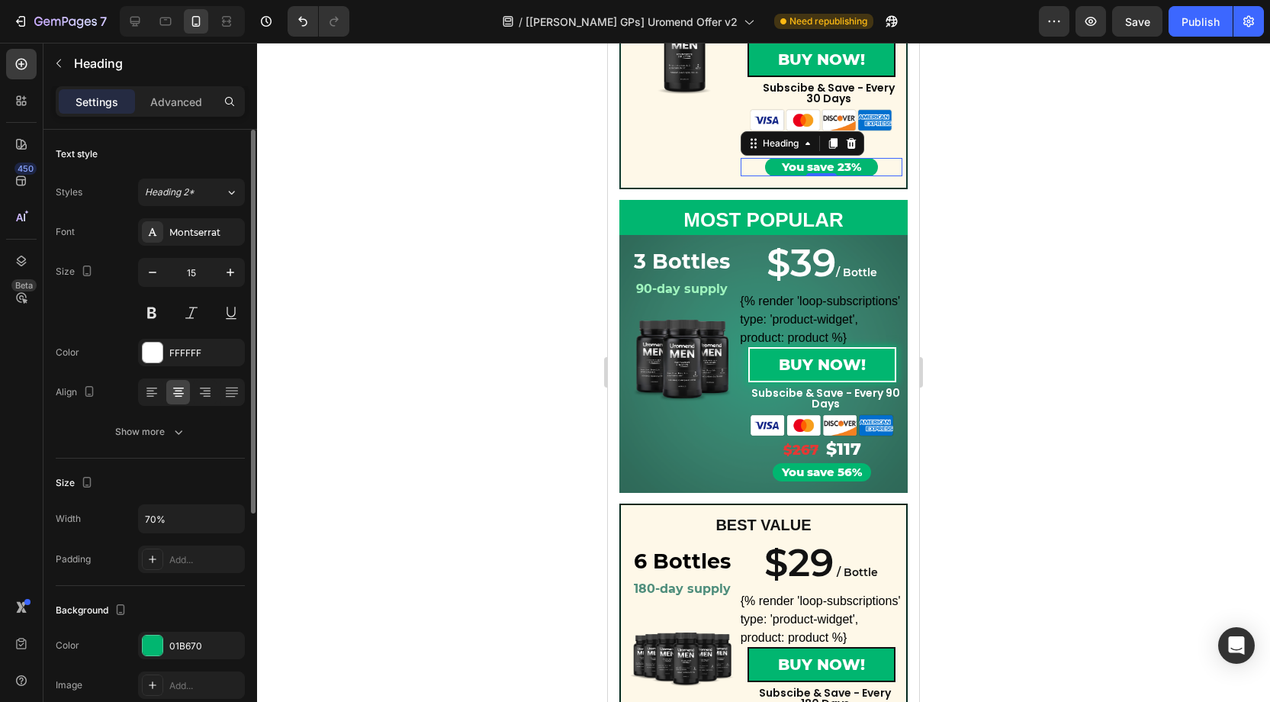
scroll to position [421, 0]
click at [147, 270] on icon "button" at bounding box center [152, 272] width 15 height 15
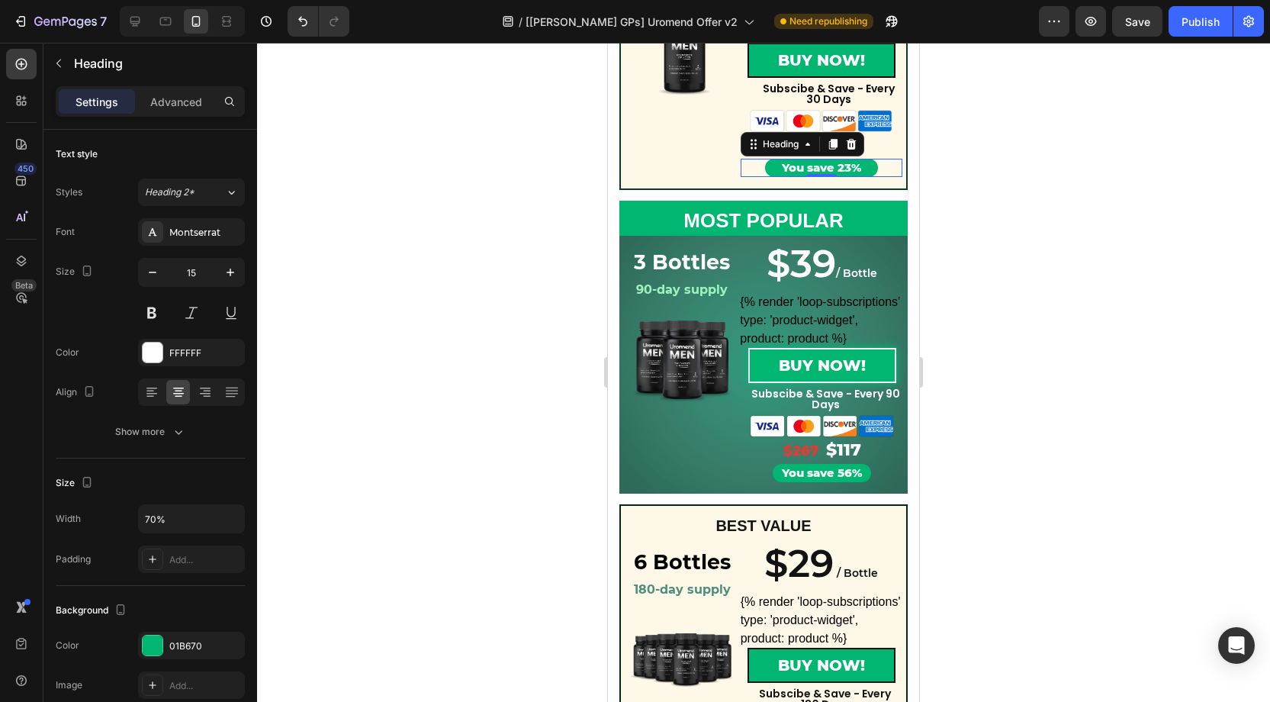
type input "14"
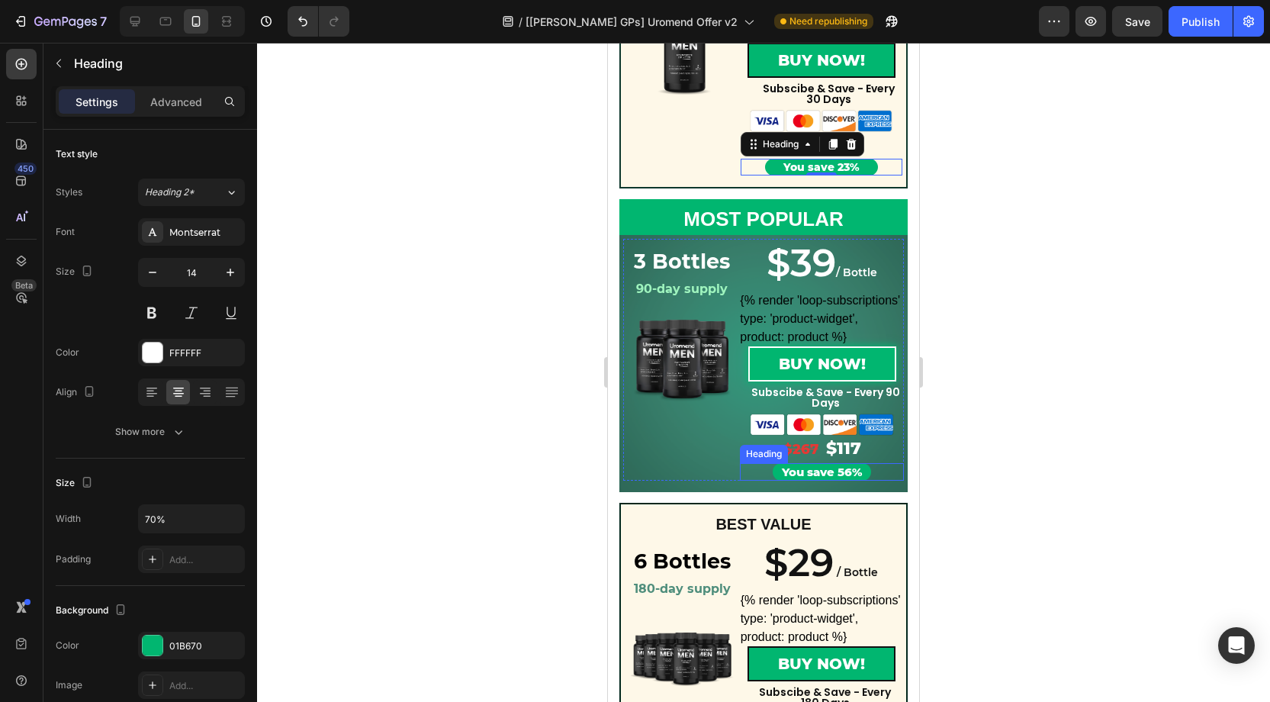
click at [786, 471] on h2 "You save 56%" at bounding box center [822, 472] width 98 height 18
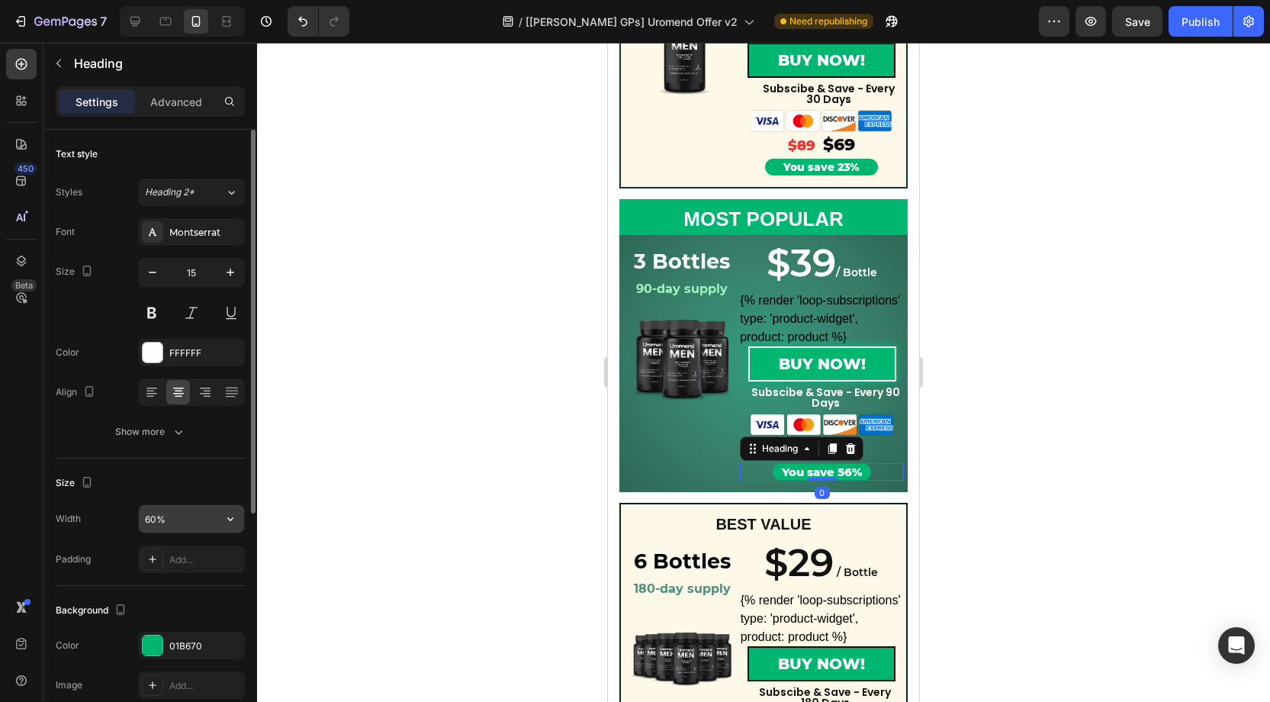
click at [157, 517] on input "60%" at bounding box center [191, 518] width 105 height 27
type input "70%"
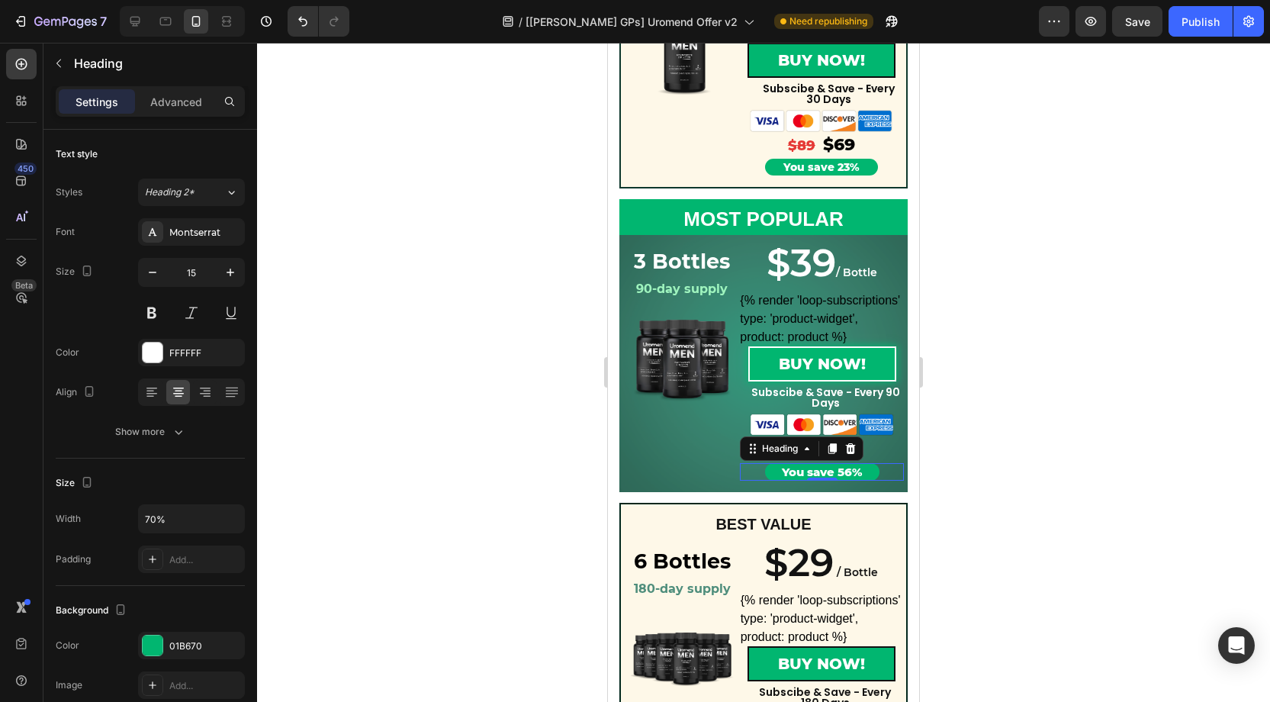
drag, startPoint x: 154, startPoint y: 274, endPoint x: 473, endPoint y: 371, distance: 333.2
click at [153, 274] on icon "button" at bounding box center [152, 272] width 15 height 15
type input "14"
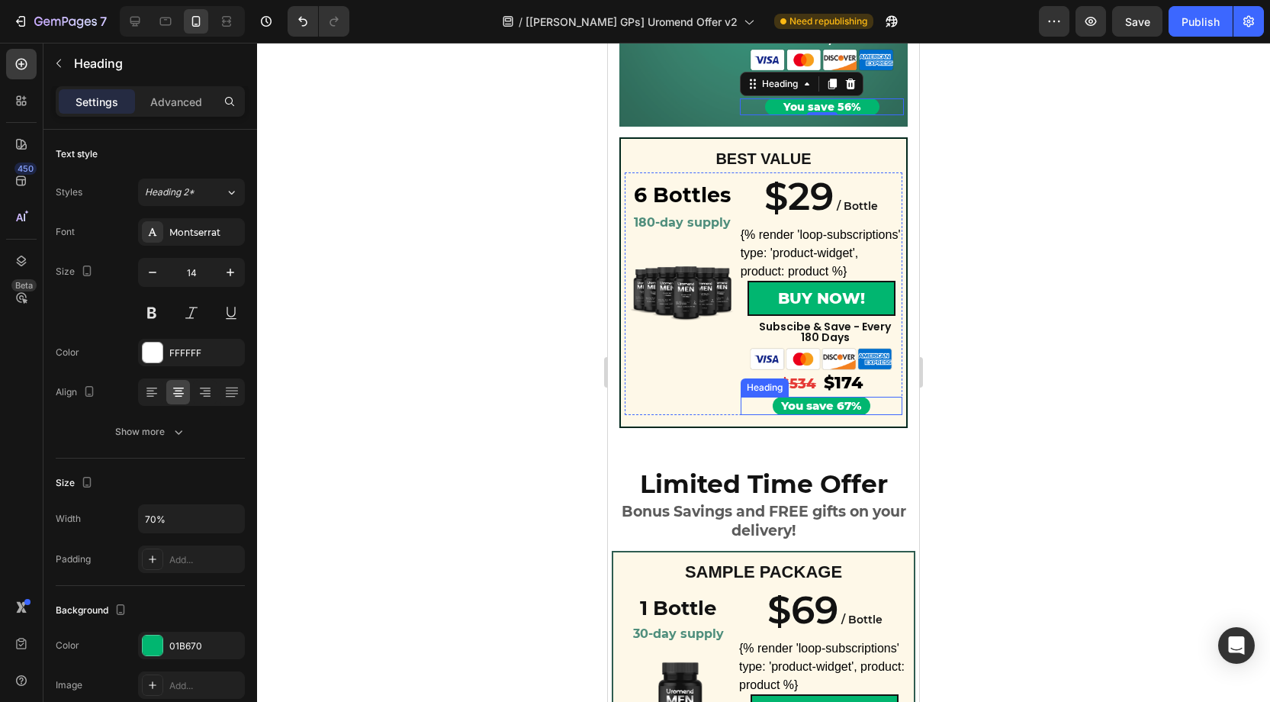
scroll to position [788, 0]
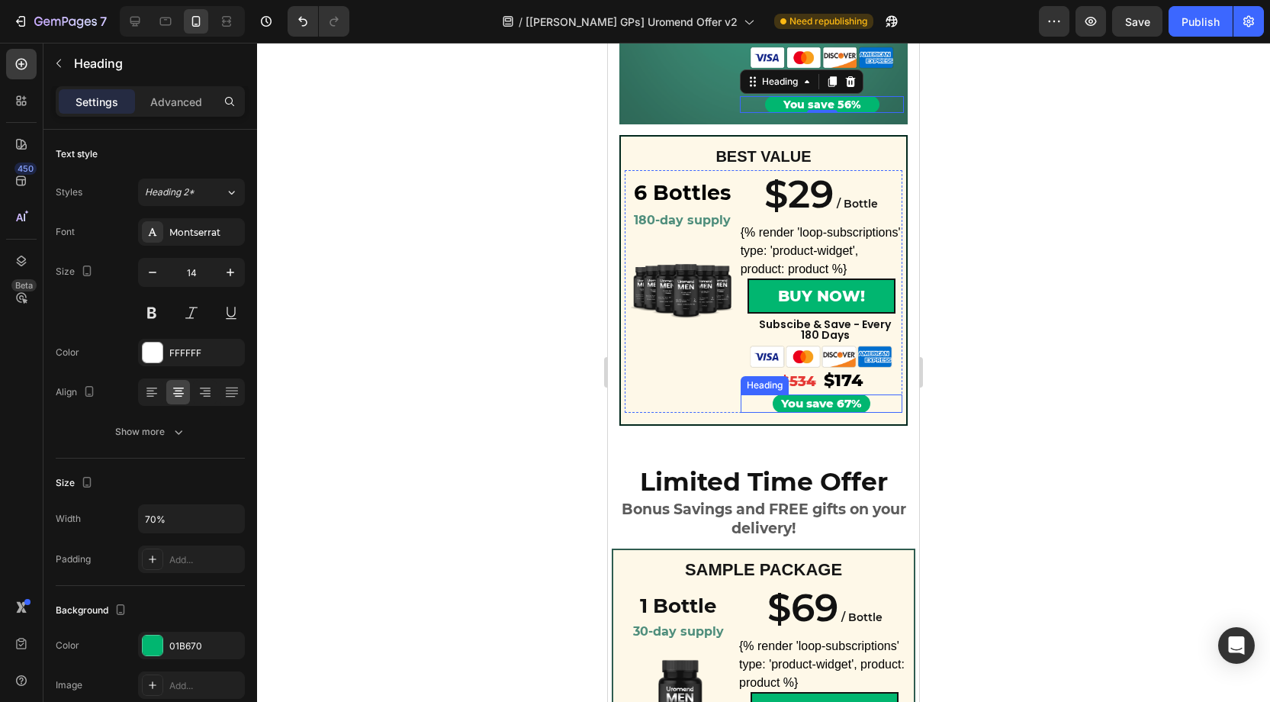
click at [786, 400] on h2 "You save 67%" at bounding box center [821, 403] width 97 height 18
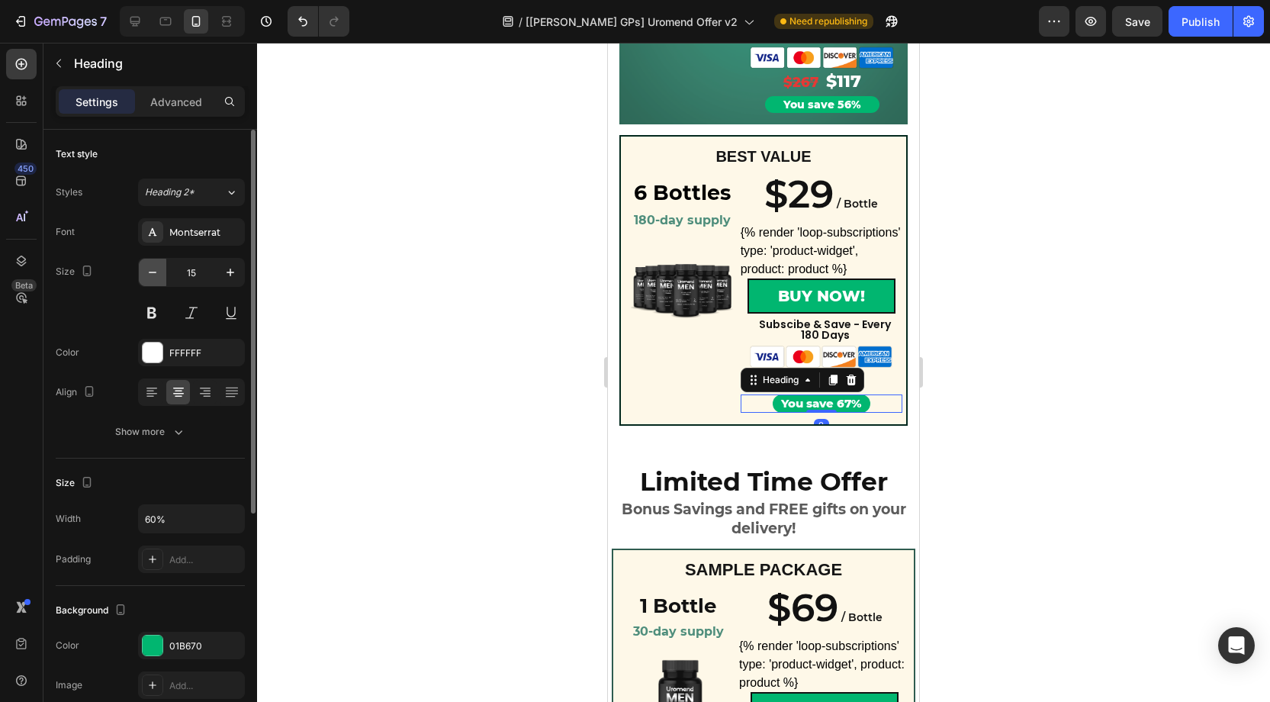
click at [146, 271] on icon "button" at bounding box center [152, 272] width 15 height 15
type input "14"
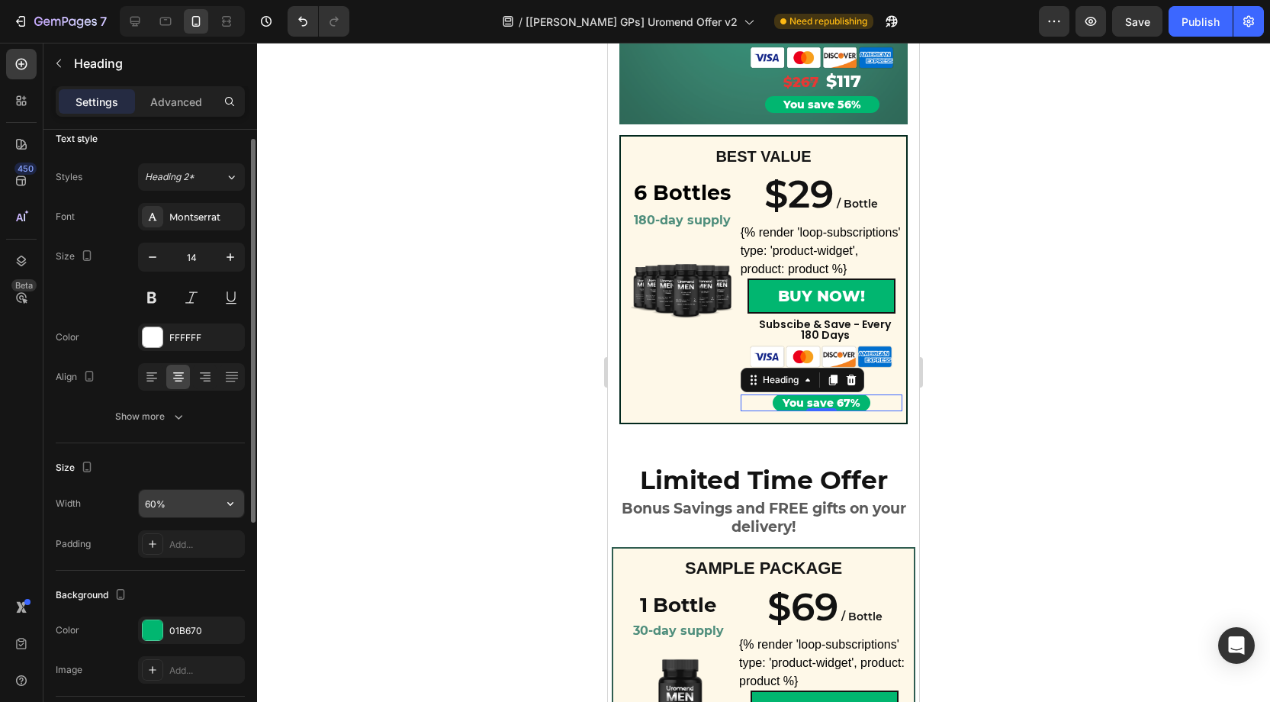
click at [153, 502] on input "60%" at bounding box center [191, 503] width 105 height 27
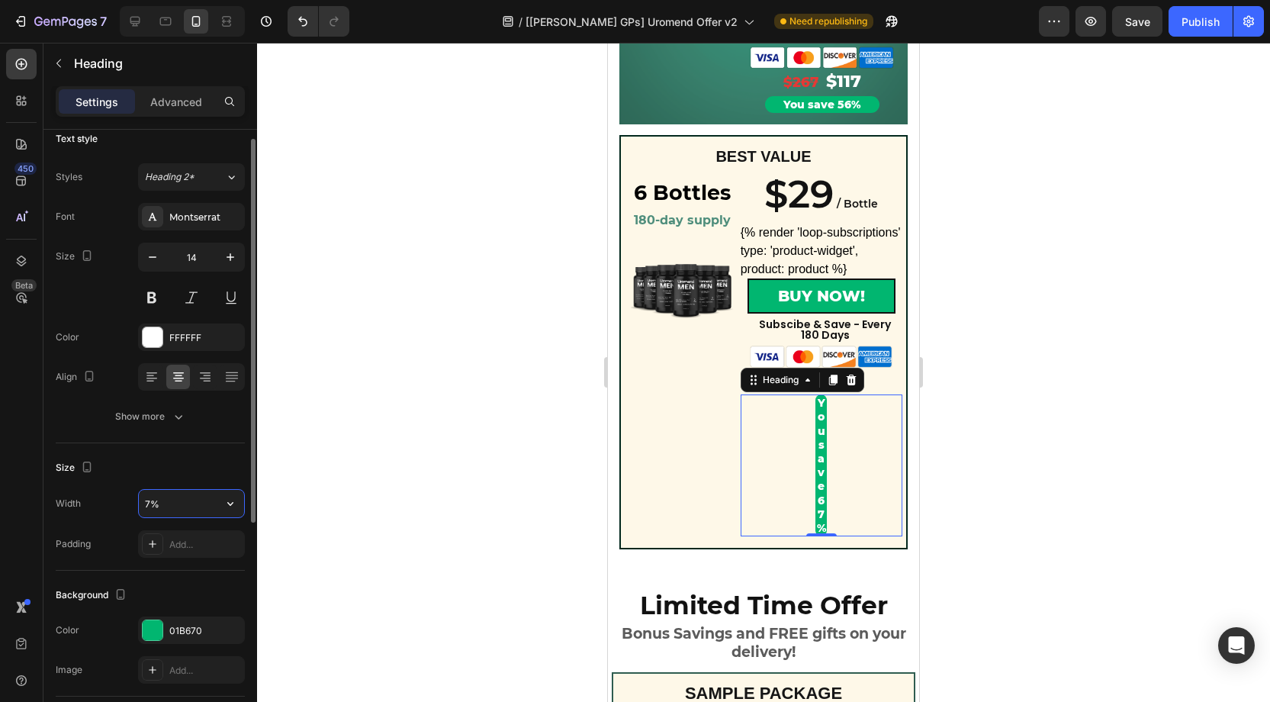
type input "70%"
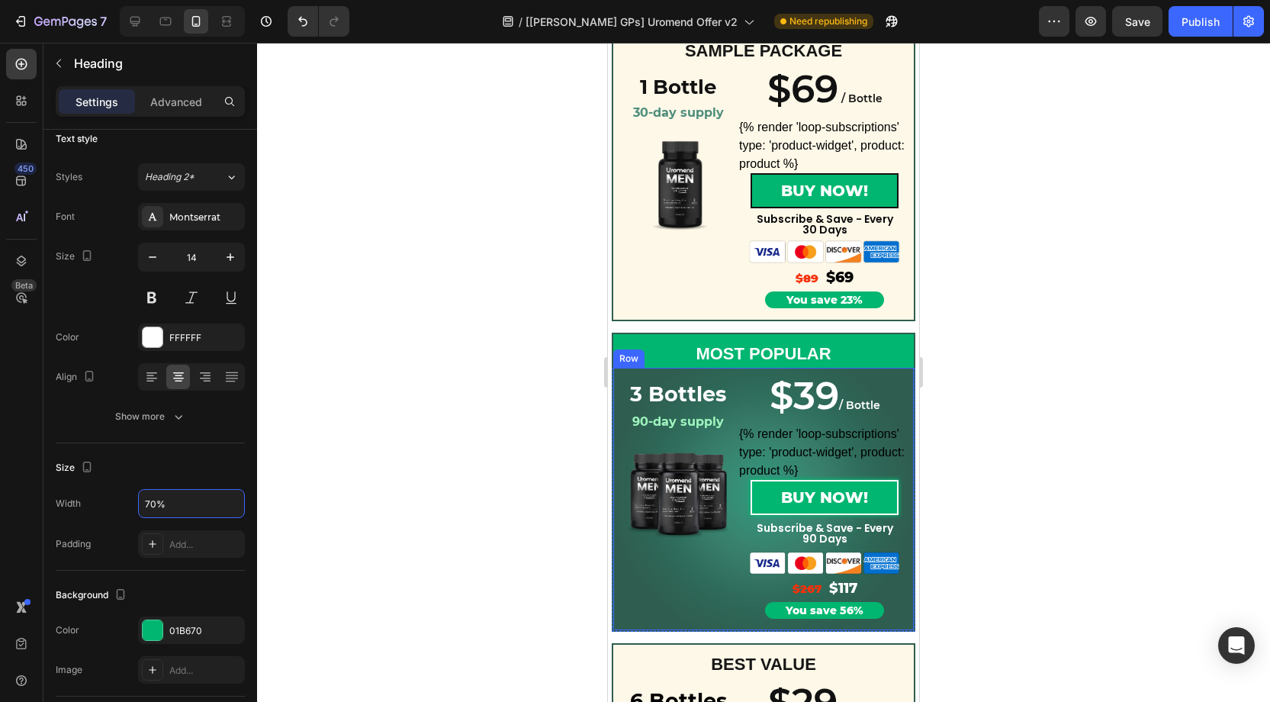
scroll to position [1310, 0]
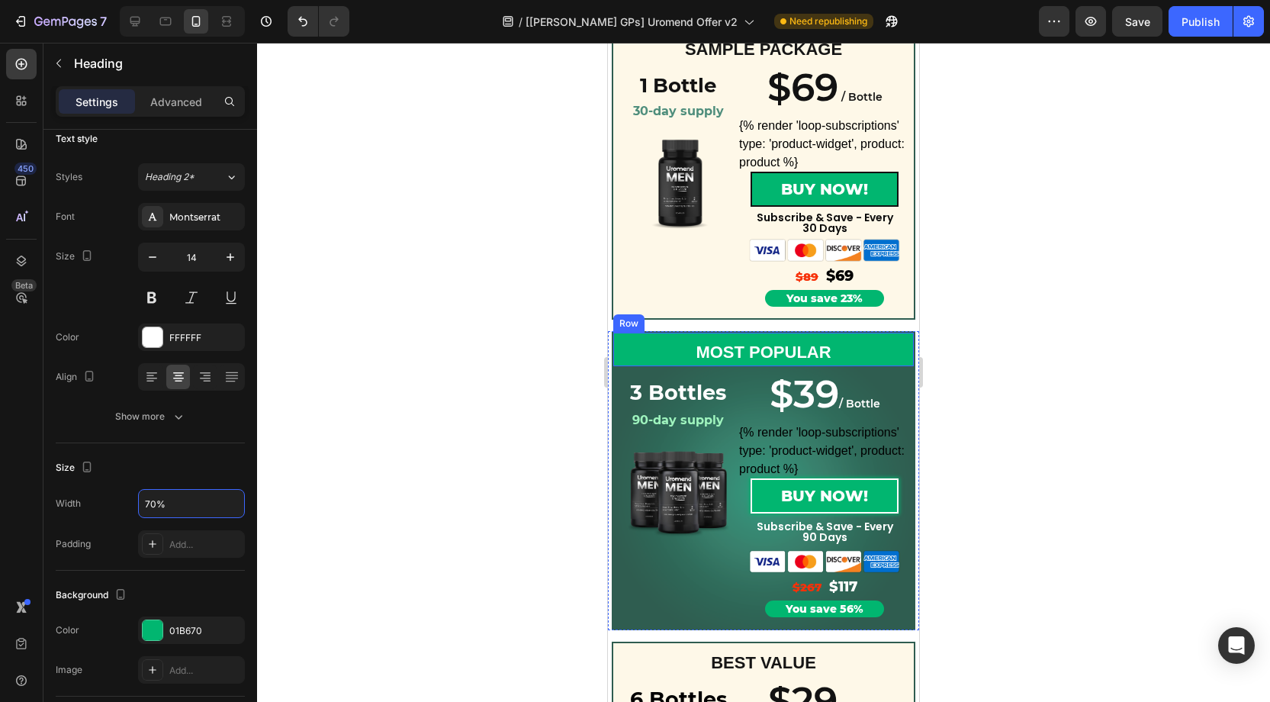
click at [675, 339] on div "MOST POPULAR Text Block" at bounding box center [763, 350] width 301 height 34
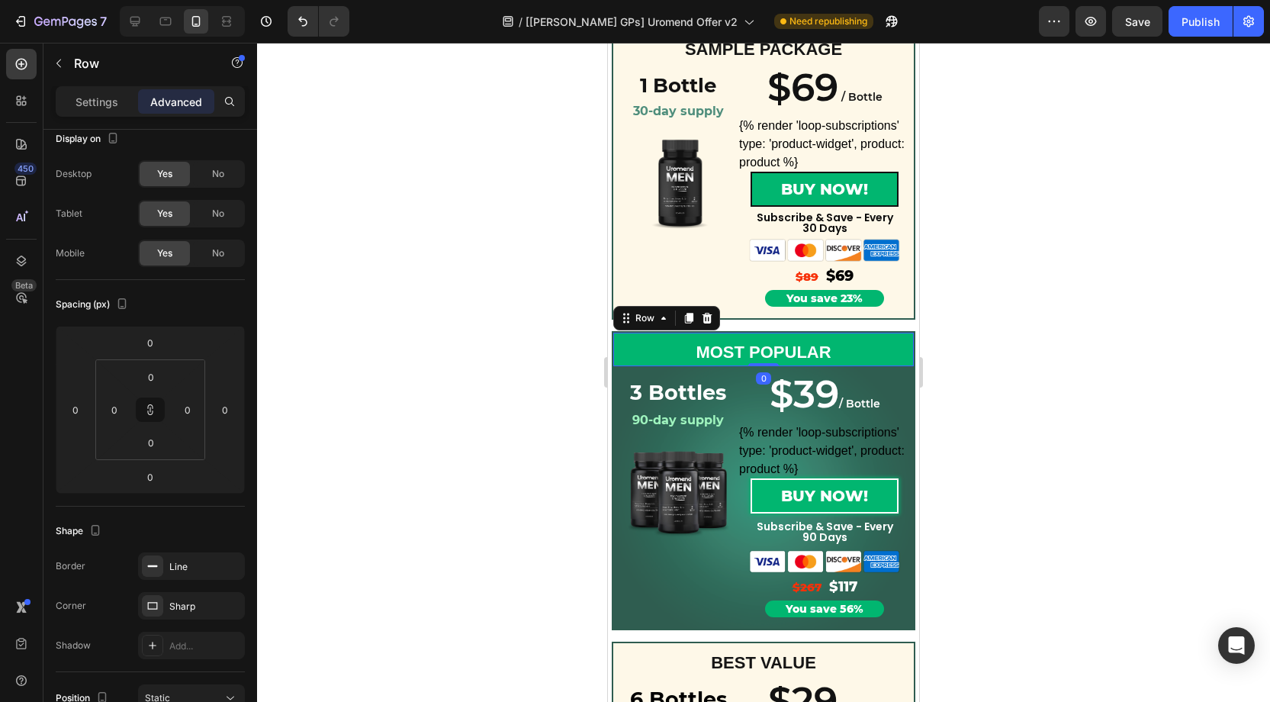
scroll to position [0, 0]
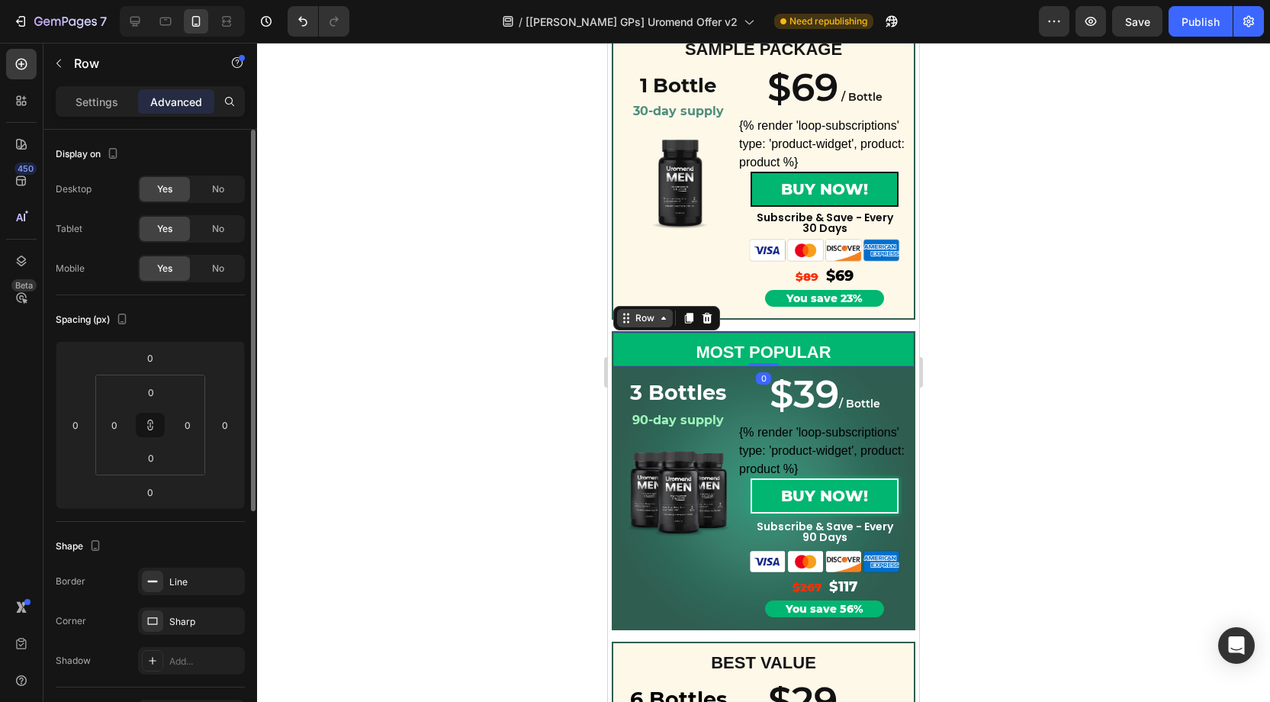
click at [630, 321] on icon at bounding box center [626, 318] width 12 height 12
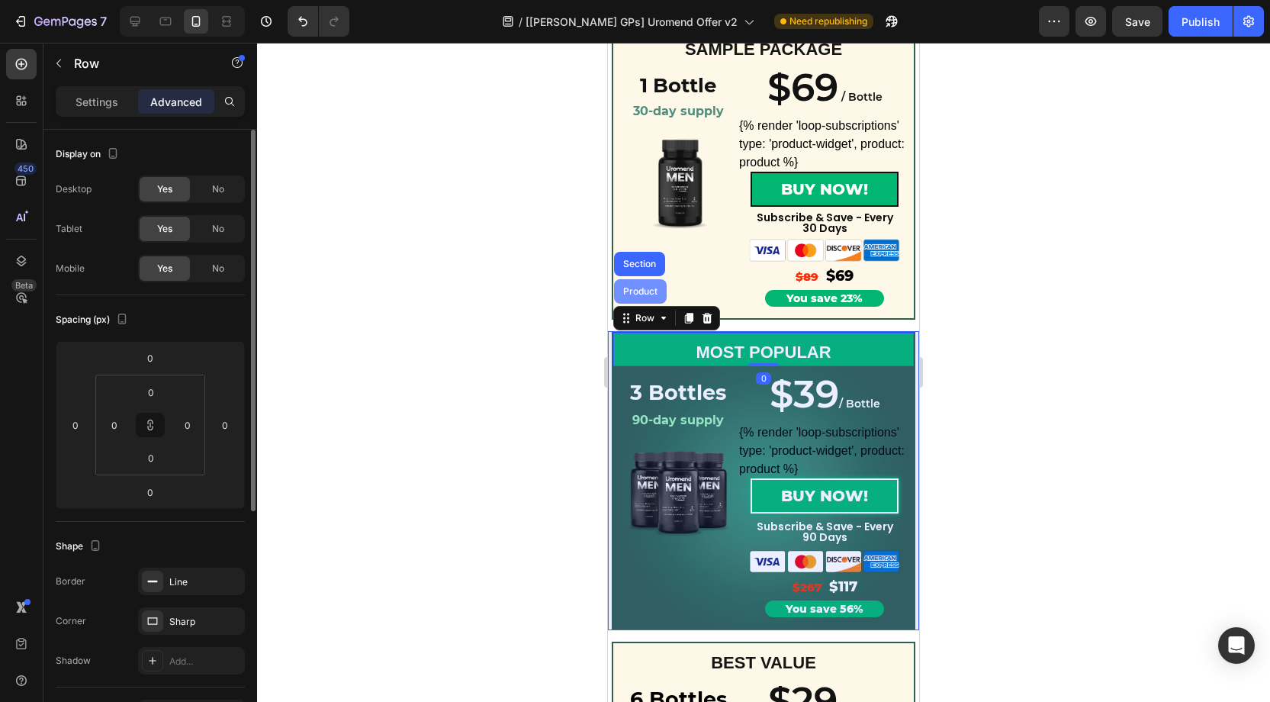
click at [649, 296] on div "Product" at bounding box center [640, 291] width 40 height 9
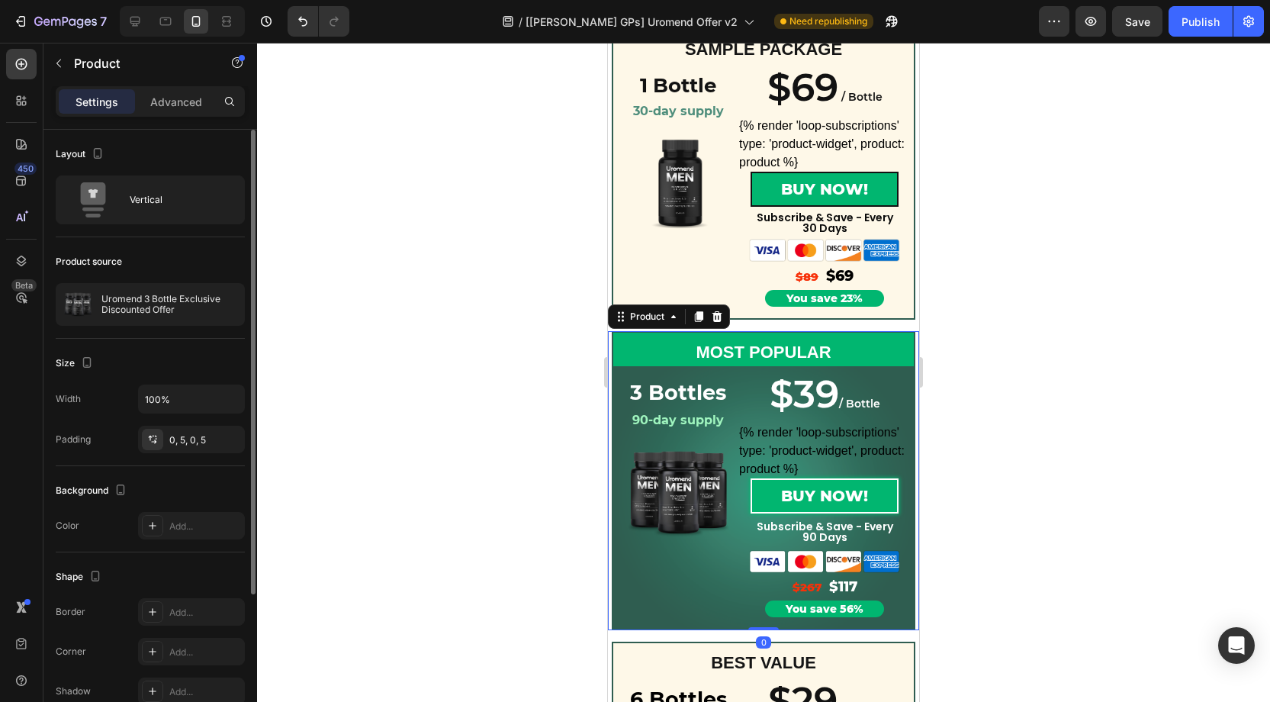
drag, startPoint x: 161, startPoint y: 98, endPoint x: 180, endPoint y: 141, distance: 47.5
click at [162, 98] on p "Advanced" at bounding box center [176, 102] width 52 height 16
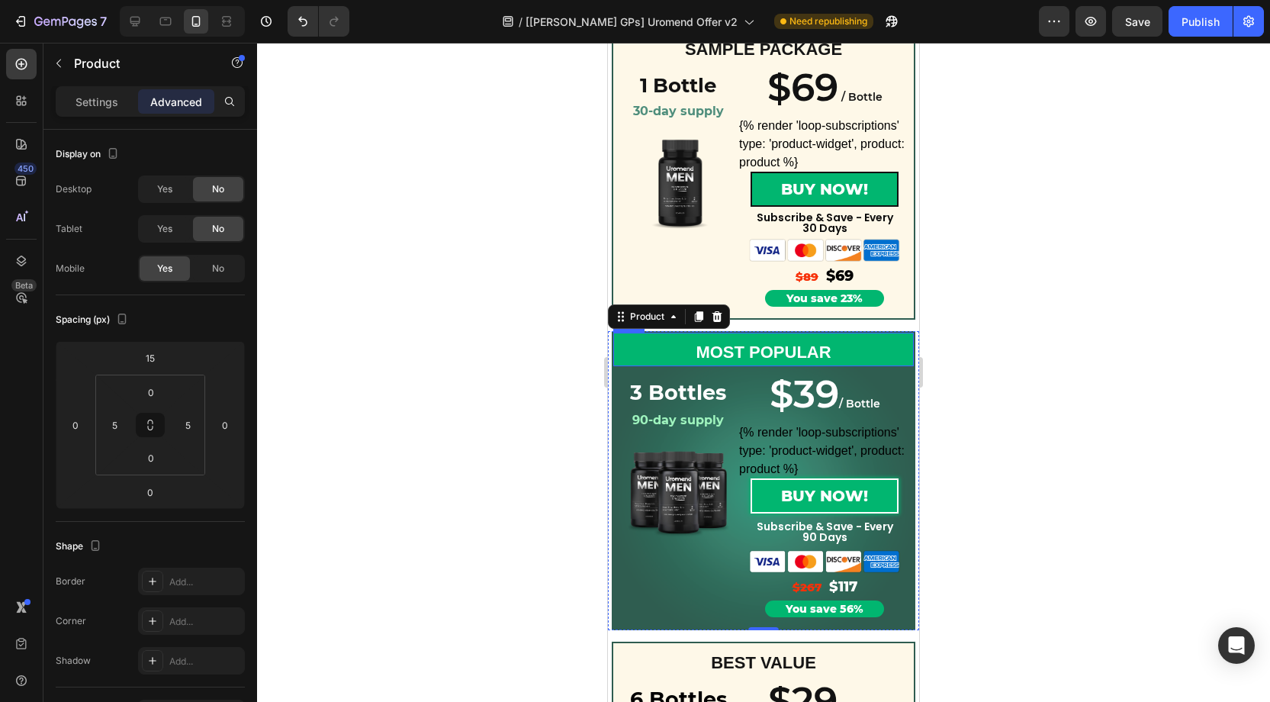
click at [635, 343] on div "MOST POPULAR Text Block" at bounding box center [763, 350] width 301 height 34
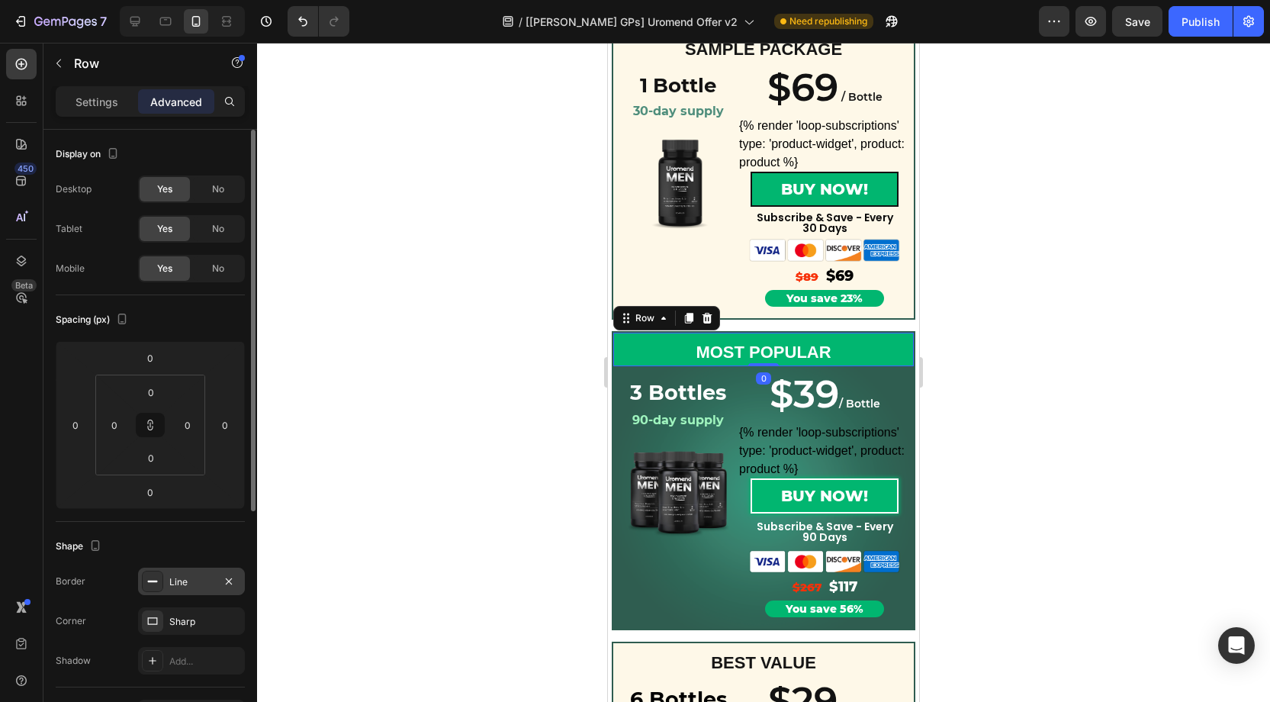
click at [188, 581] on div "Line" at bounding box center [191, 582] width 44 height 14
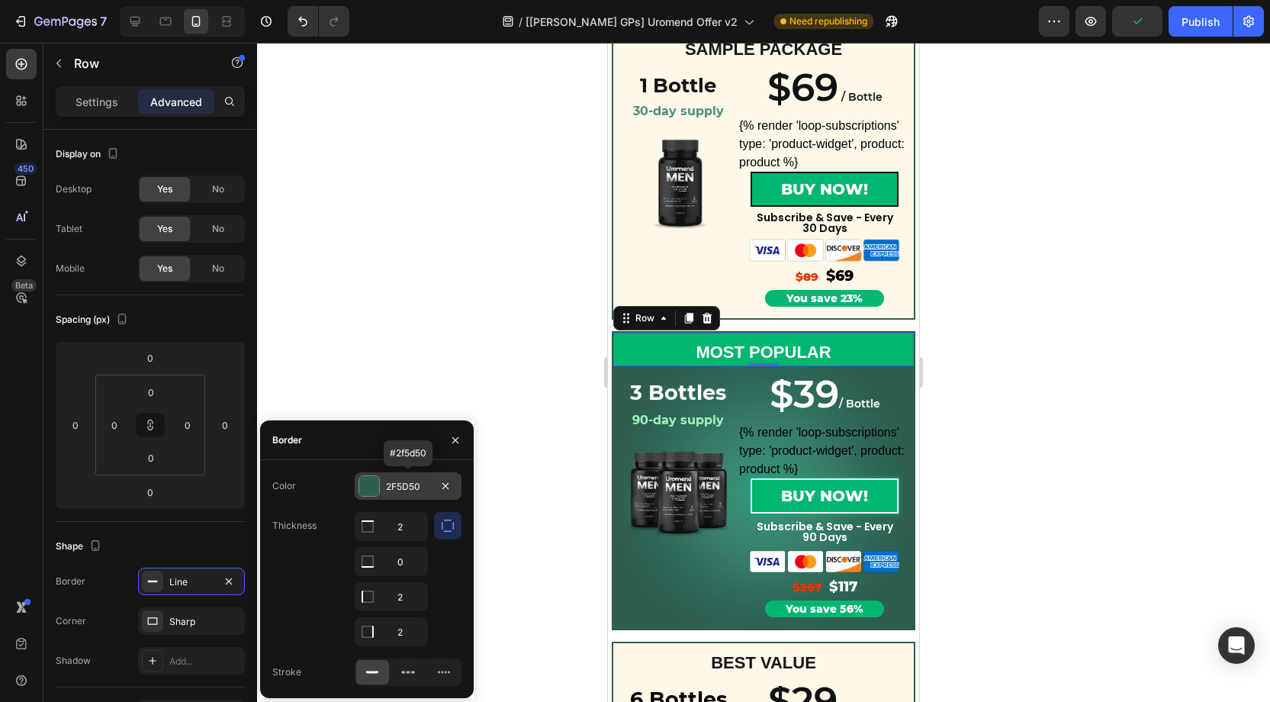
click at [428, 490] on div "2F5D50" at bounding box center [408, 487] width 44 height 14
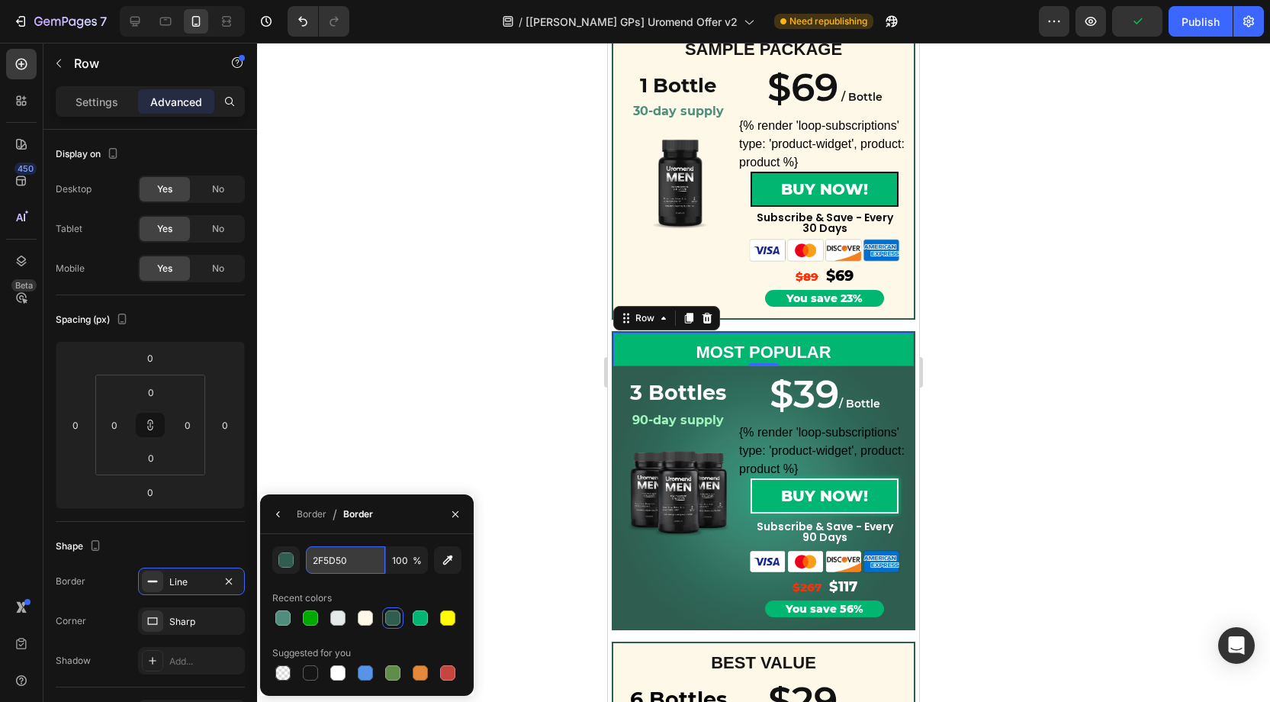
click at [364, 564] on input "2F5D50" at bounding box center [345, 559] width 79 height 27
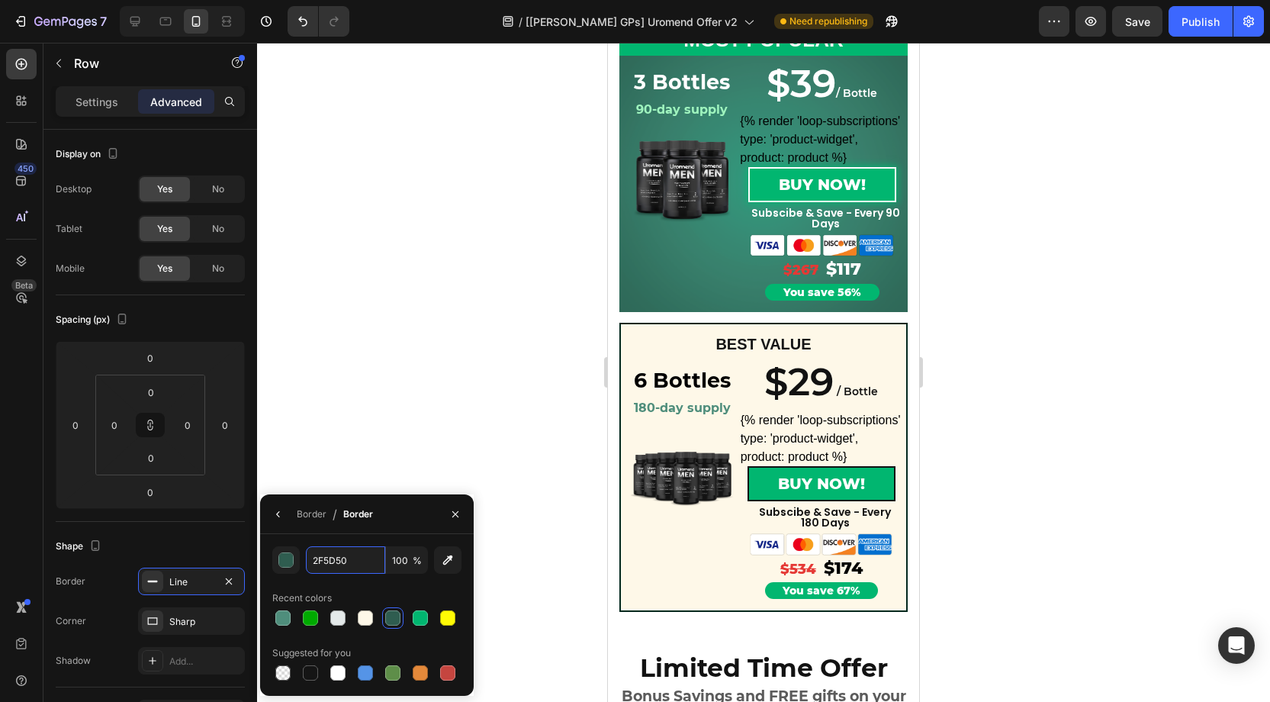
scroll to position [573, 0]
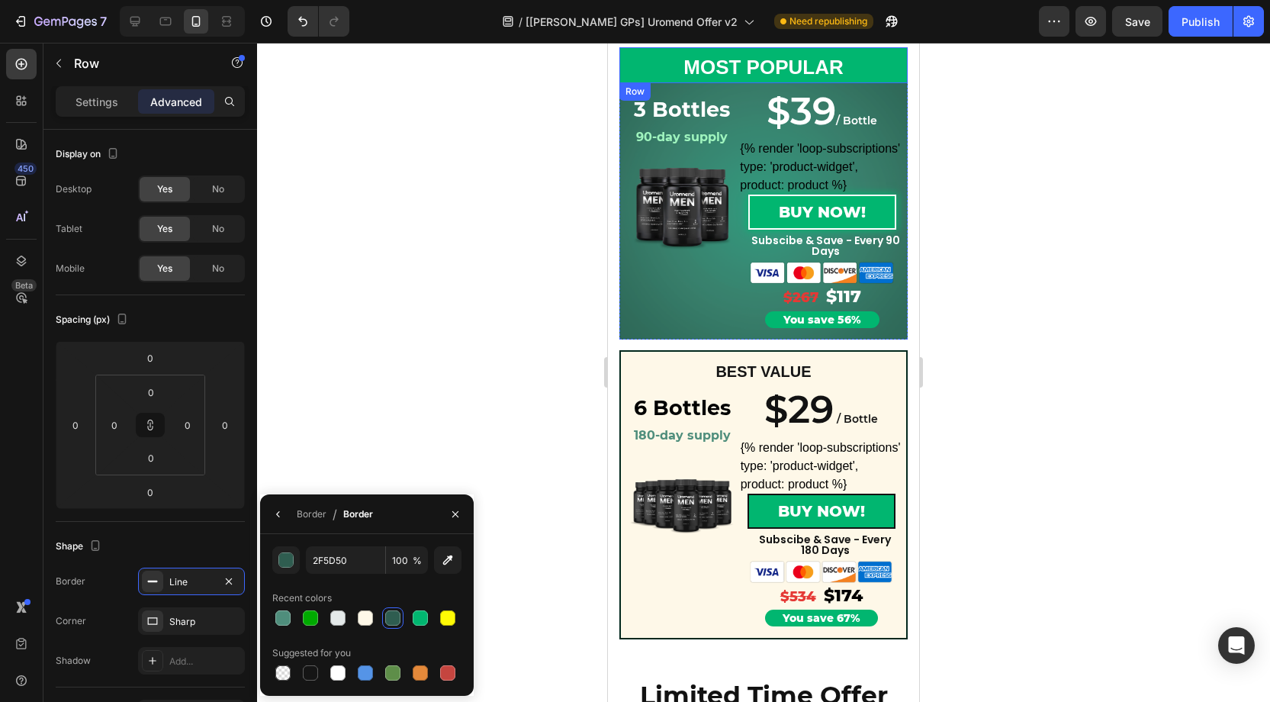
click at [894, 56] on div "MOST POPULAR Text Block Row" at bounding box center [763, 64] width 288 height 35
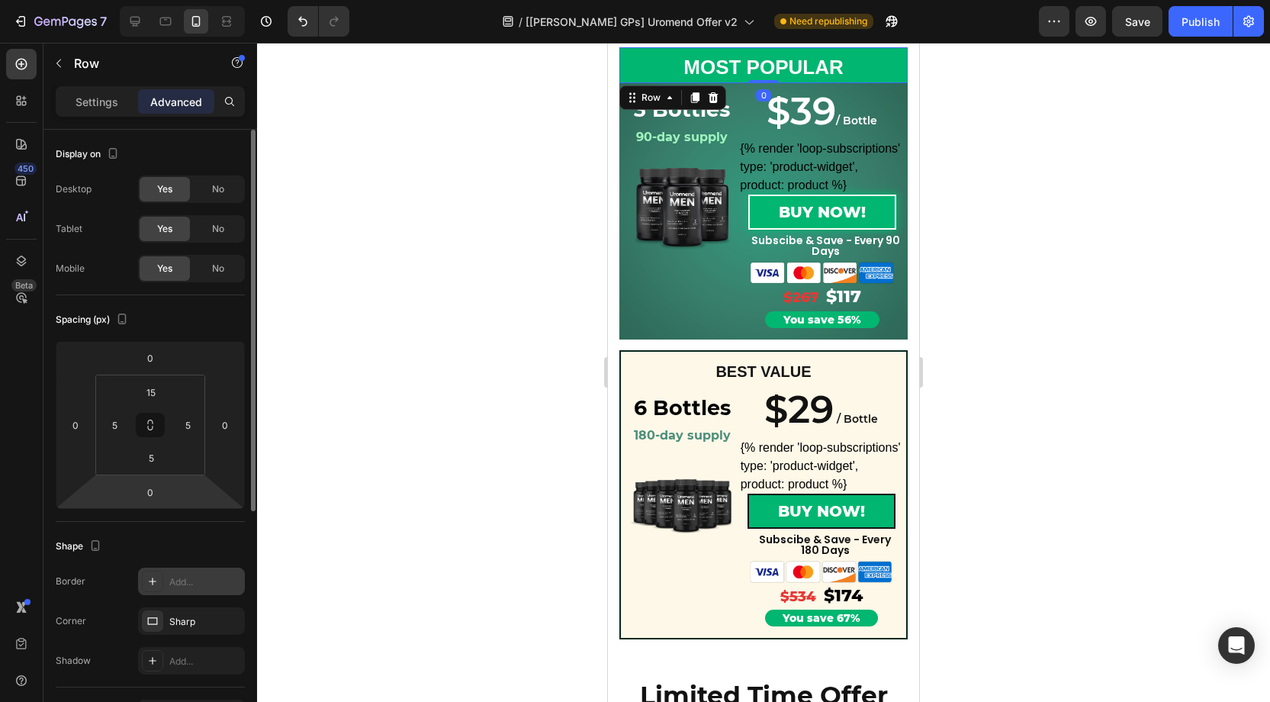
click at [185, 577] on div "Add..." at bounding box center [205, 582] width 72 height 14
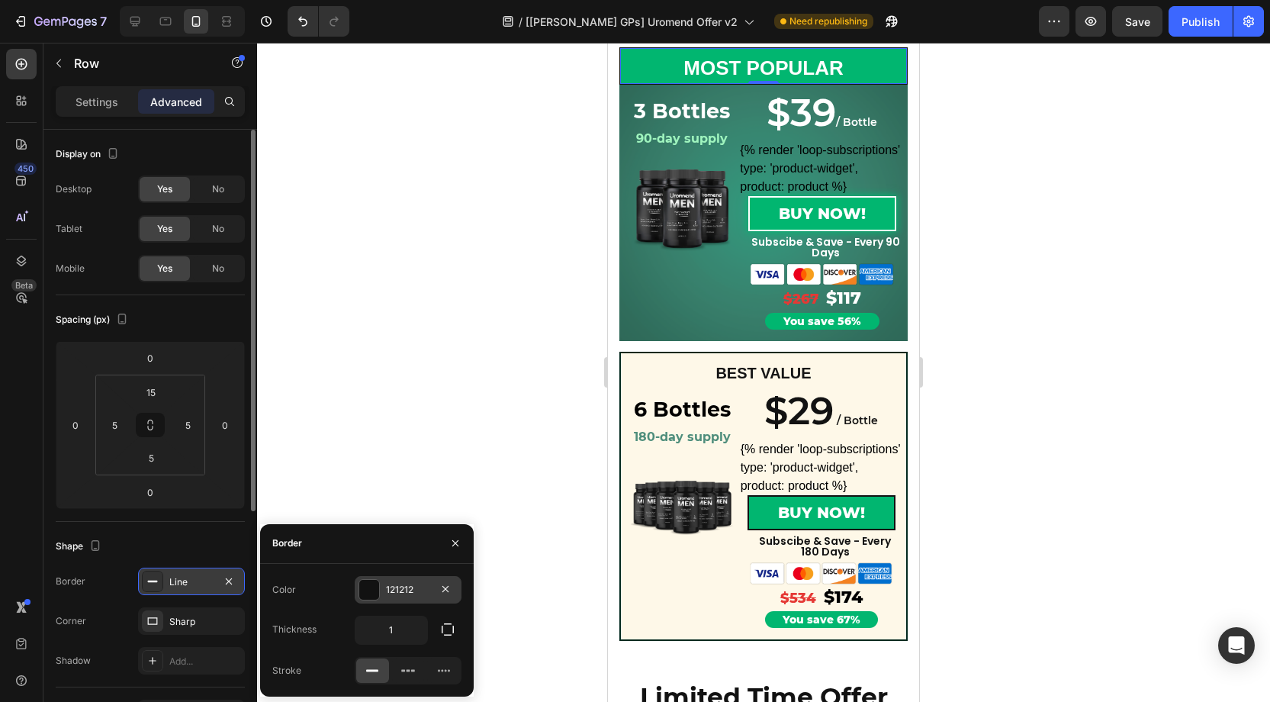
click at [409, 587] on div "121212" at bounding box center [408, 590] width 44 height 14
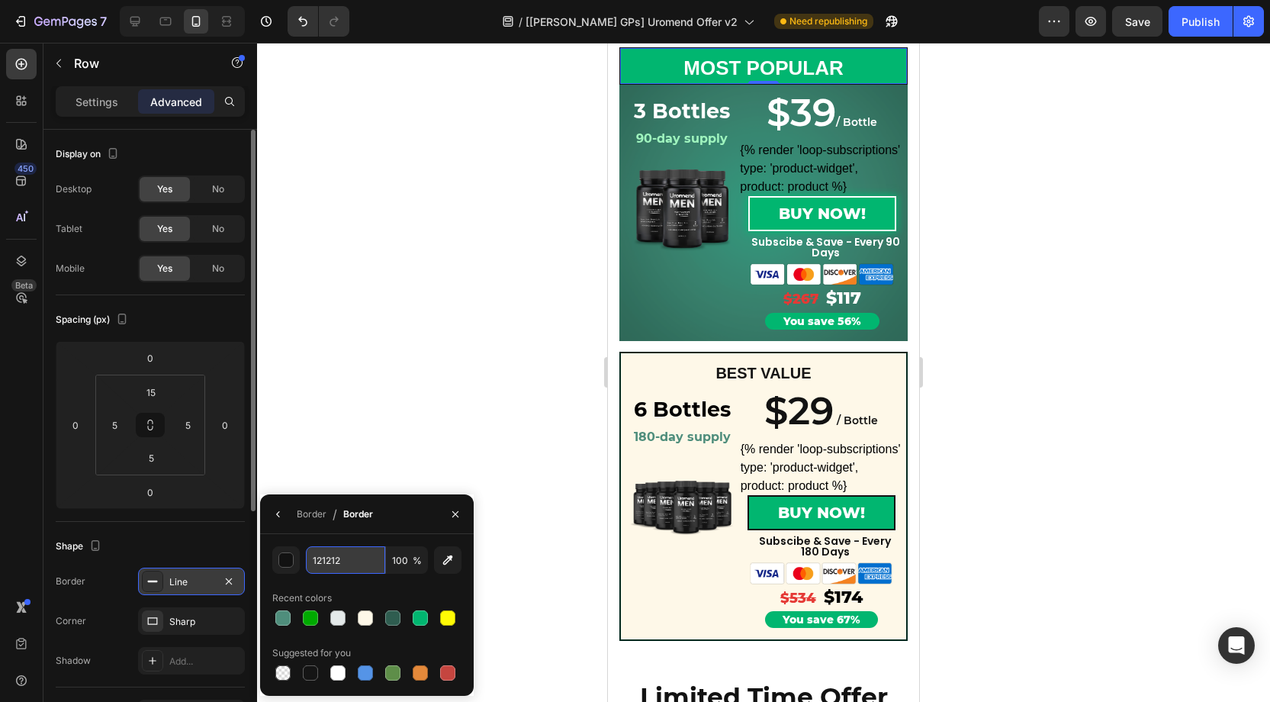
click at [375, 561] on input "121212" at bounding box center [345, 559] width 79 height 27
paste input "2F5D50"
type input "2F5D50"
click at [310, 517] on div "Border" at bounding box center [312, 514] width 30 height 14
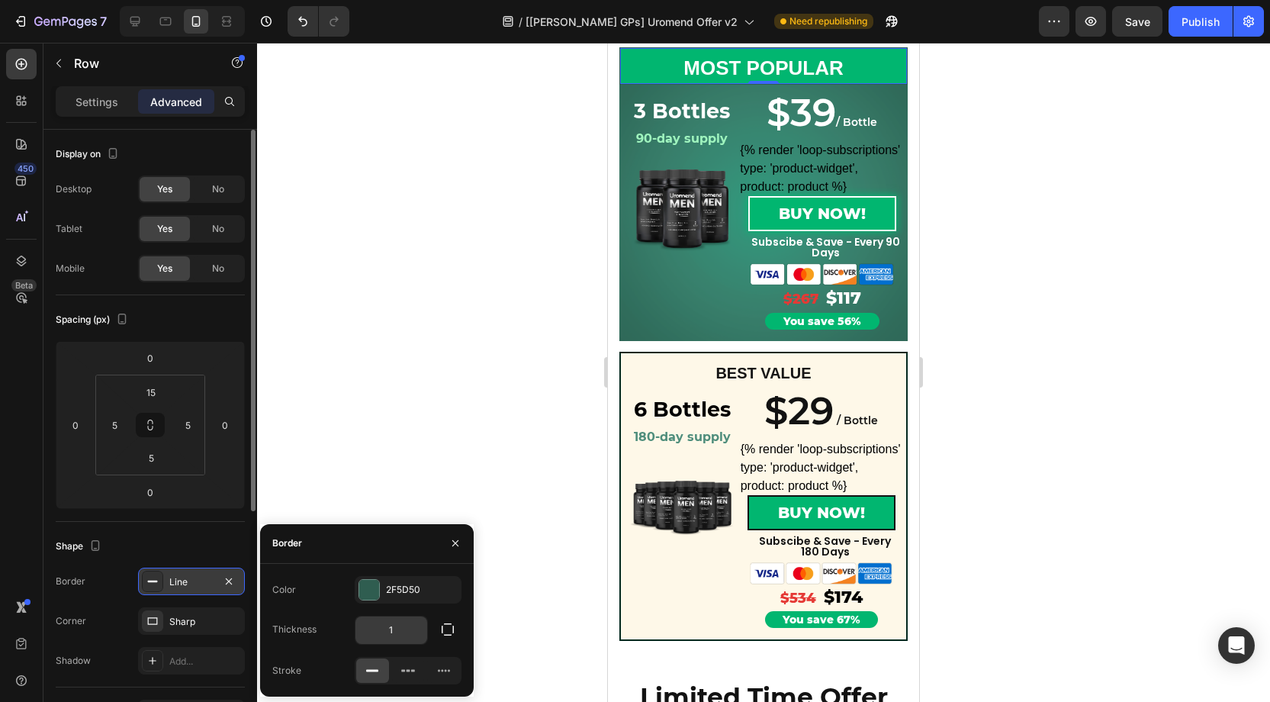
click at [405, 625] on input "1" at bounding box center [391, 629] width 72 height 27
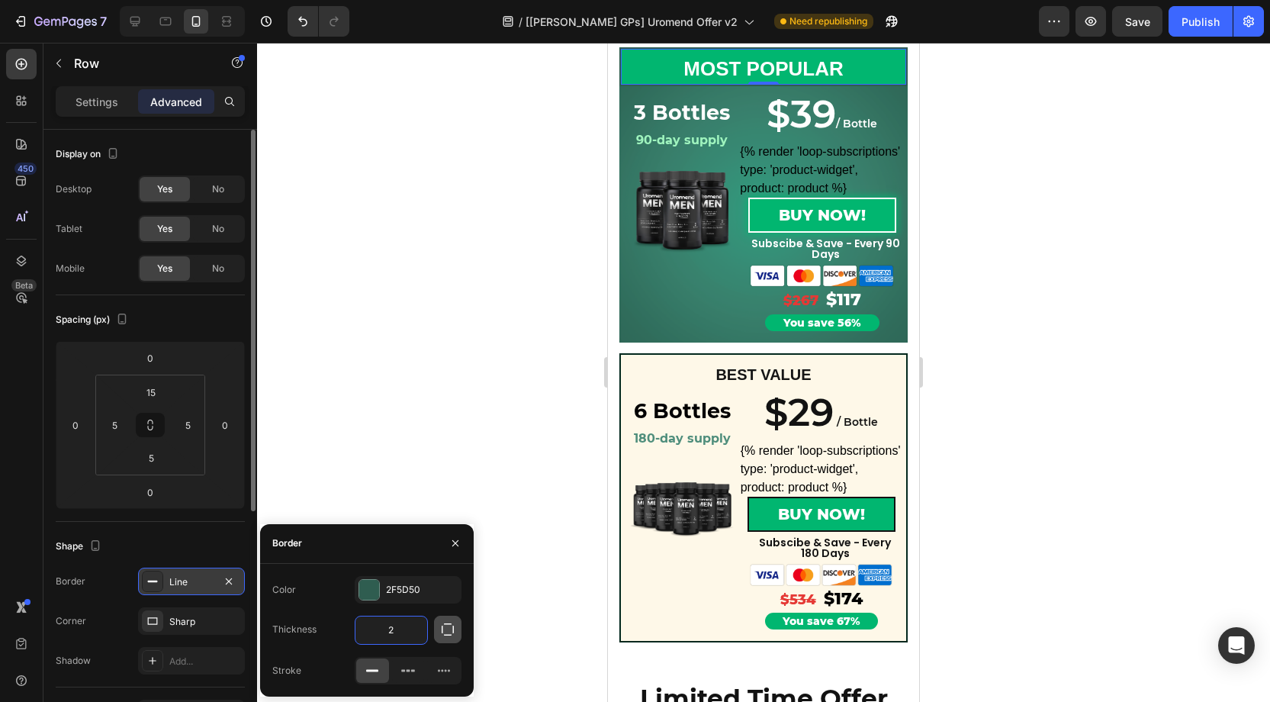
type input "2"
click at [445, 629] on icon "button" at bounding box center [447, 629] width 15 height 15
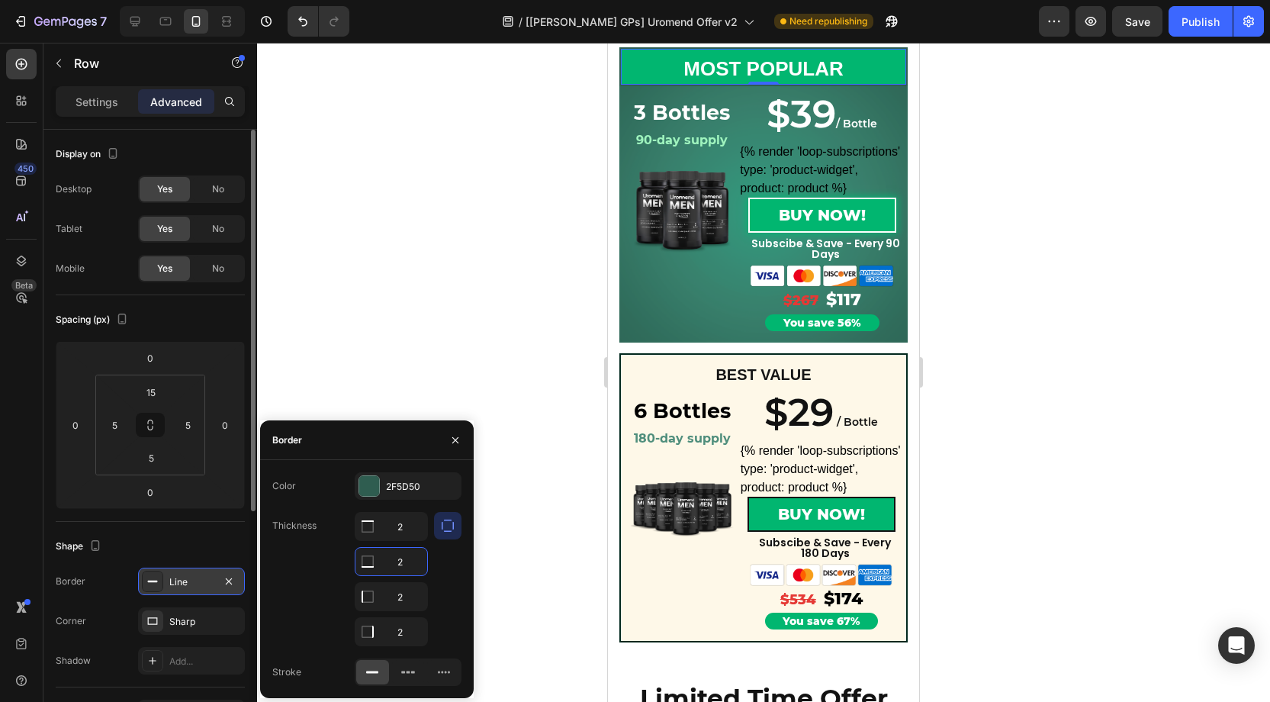
click at [404, 561] on input "2" at bounding box center [391, 561] width 72 height 27
type input "0"
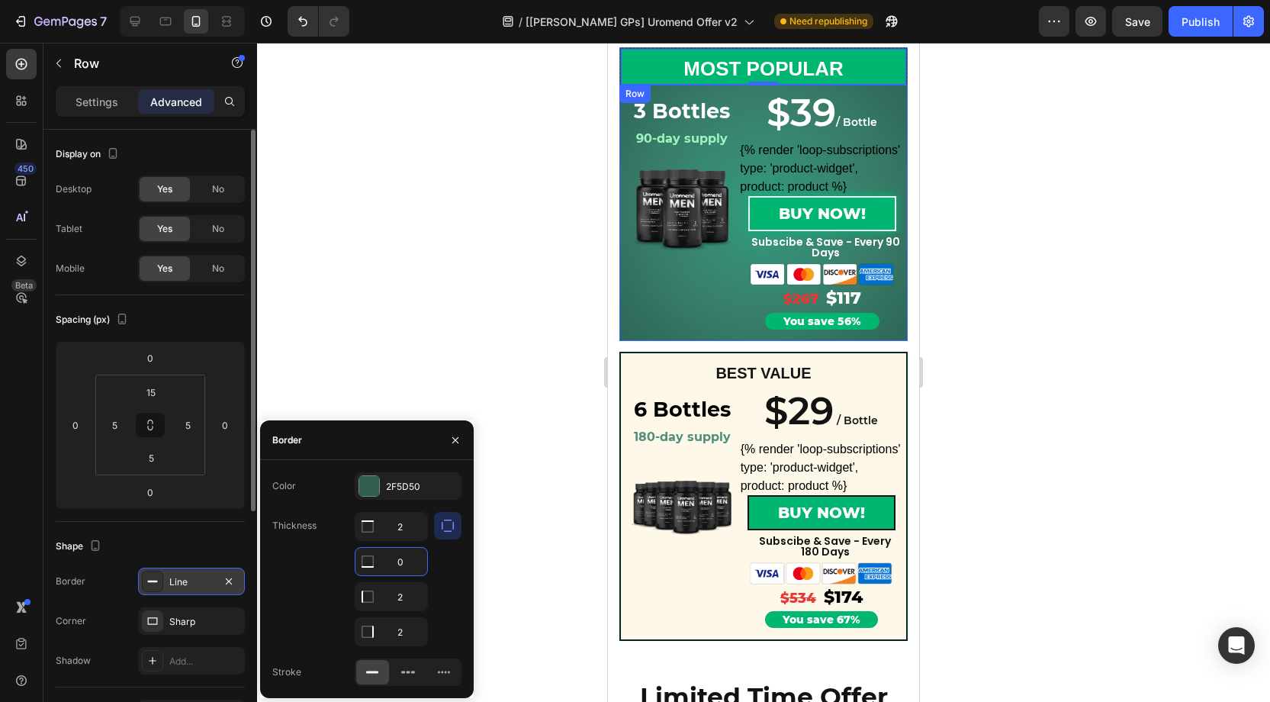
click at [632, 338] on div "3 Bottles Heading 90-day supply Heading Row Product Images Row Row $39 / Bottle…" at bounding box center [763, 213] width 288 height 256
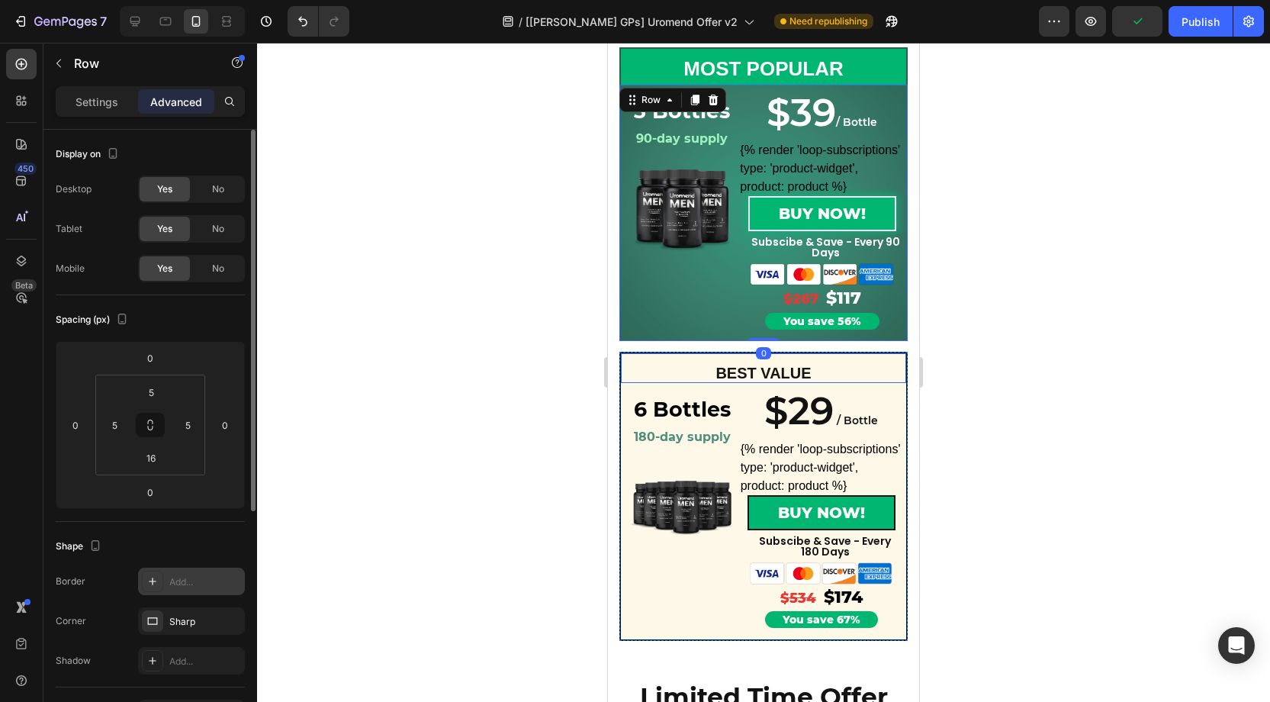
click at [187, 576] on div "Add..." at bounding box center [205, 582] width 72 height 14
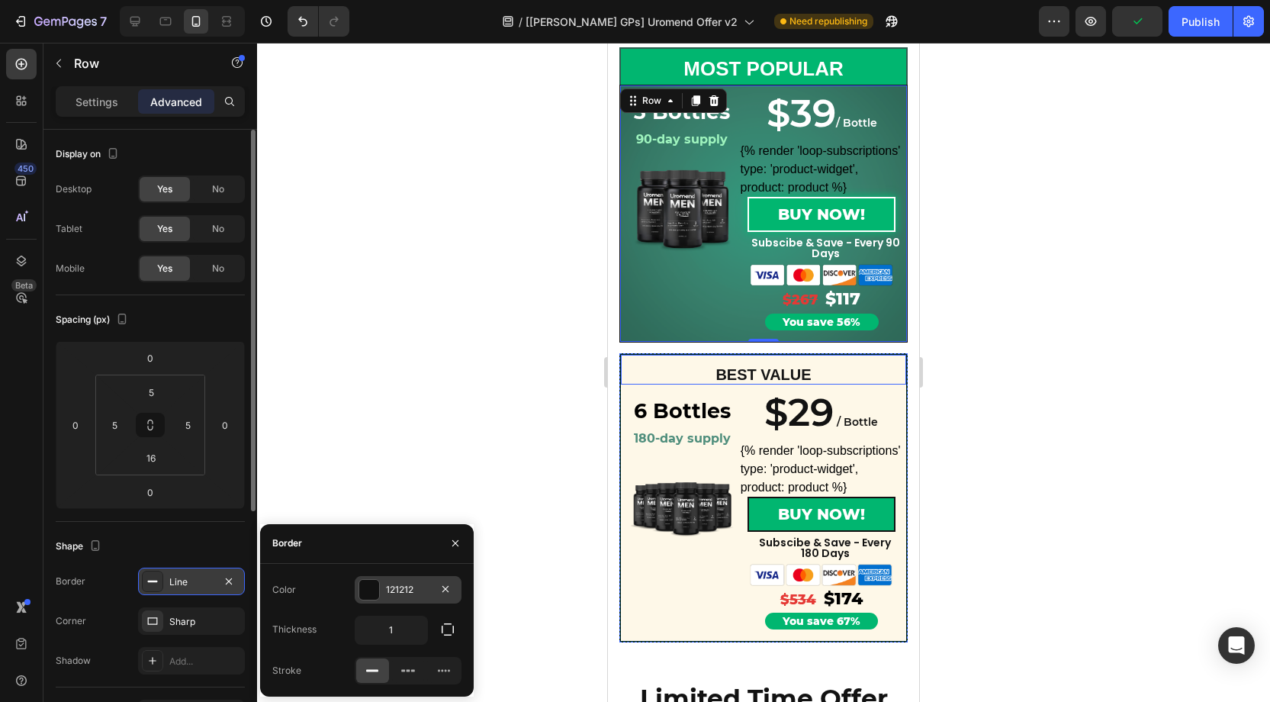
click at [413, 593] on div "121212" at bounding box center [408, 590] width 44 height 14
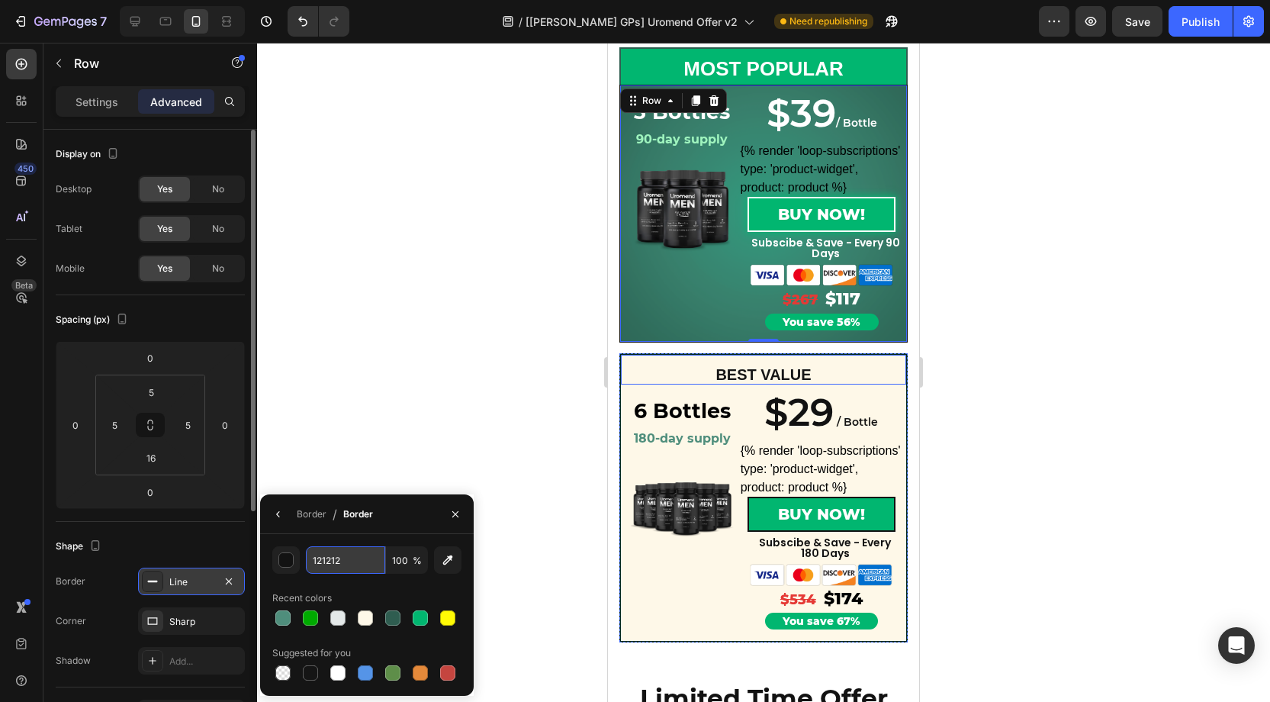
click at [368, 559] on input "121212" at bounding box center [345, 559] width 79 height 27
paste input "2F5D50"
type input "2F5D50"
drag, startPoint x: 306, startPoint y: 519, endPoint x: 321, endPoint y: 524, distance: 16.2
click at [306, 519] on div "Border" at bounding box center [312, 514] width 30 height 14
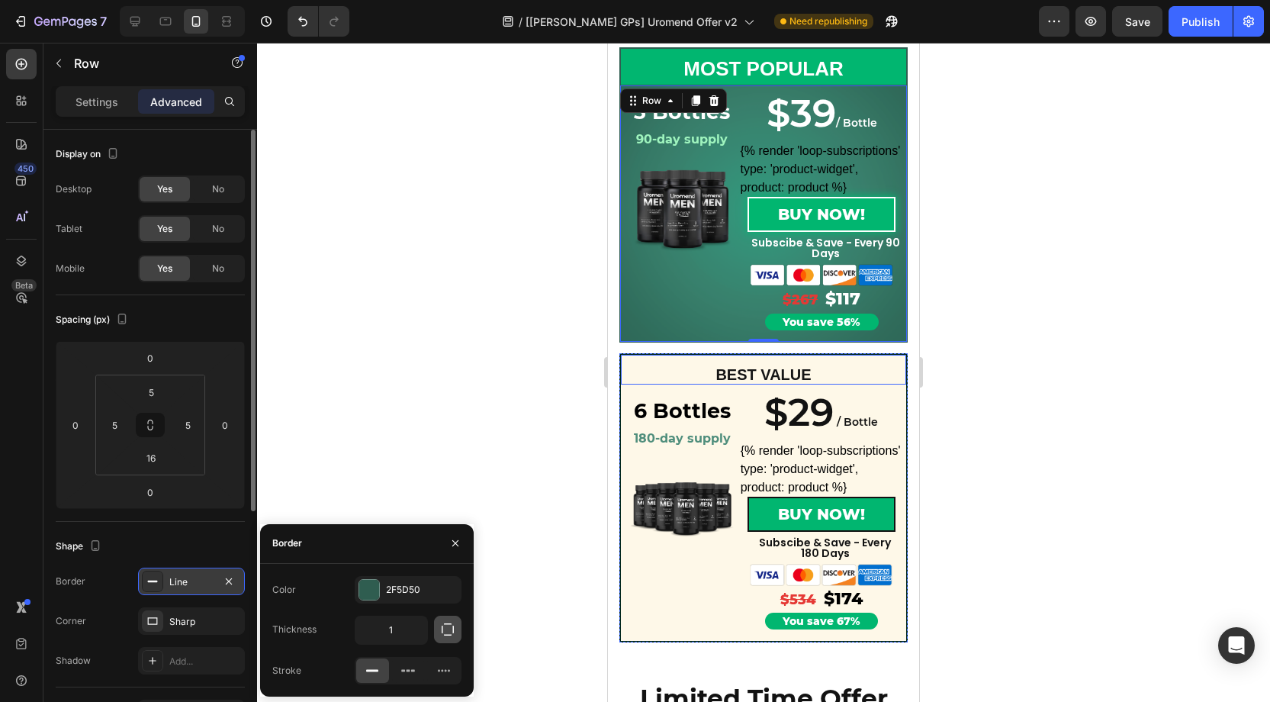
click at [445, 635] on icon "button" at bounding box center [447, 629] width 15 height 15
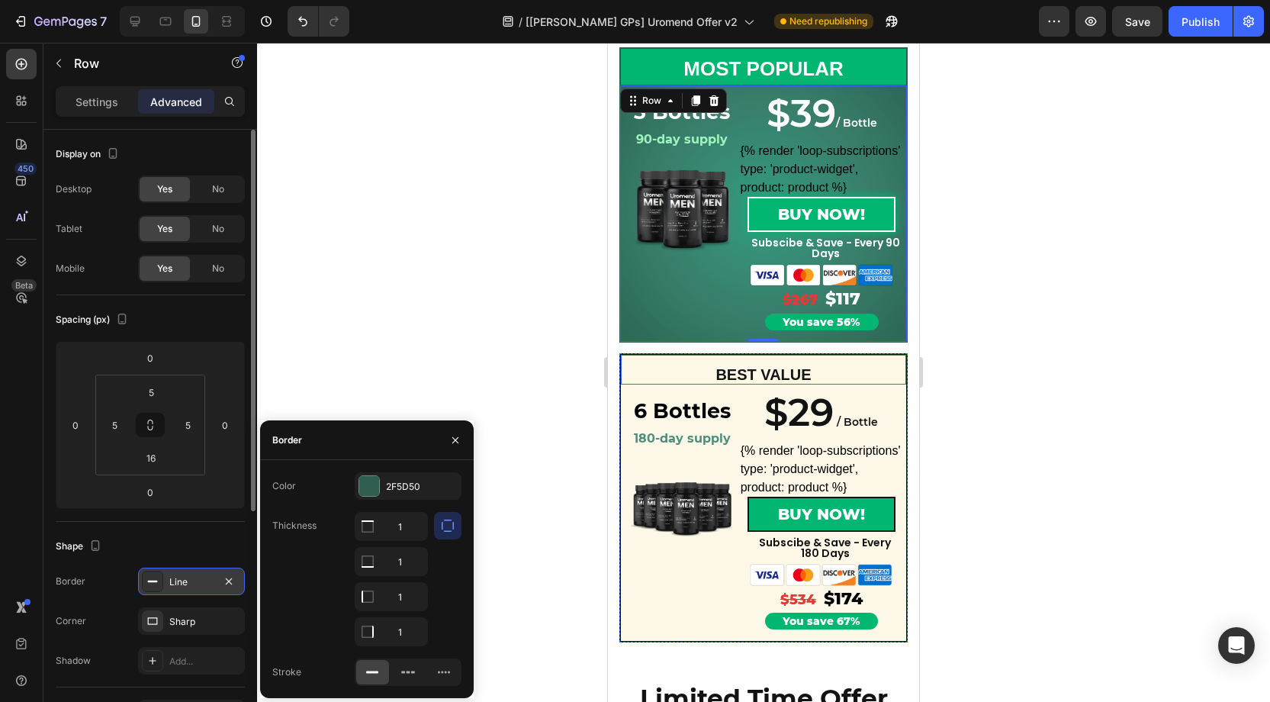
drag, startPoint x: 442, startPoint y: 529, endPoint x: 439, endPoint y: 564, distance: 35.2
click at [445, 534] on button "button" at bounding box center [447, 525] width 27 height 27
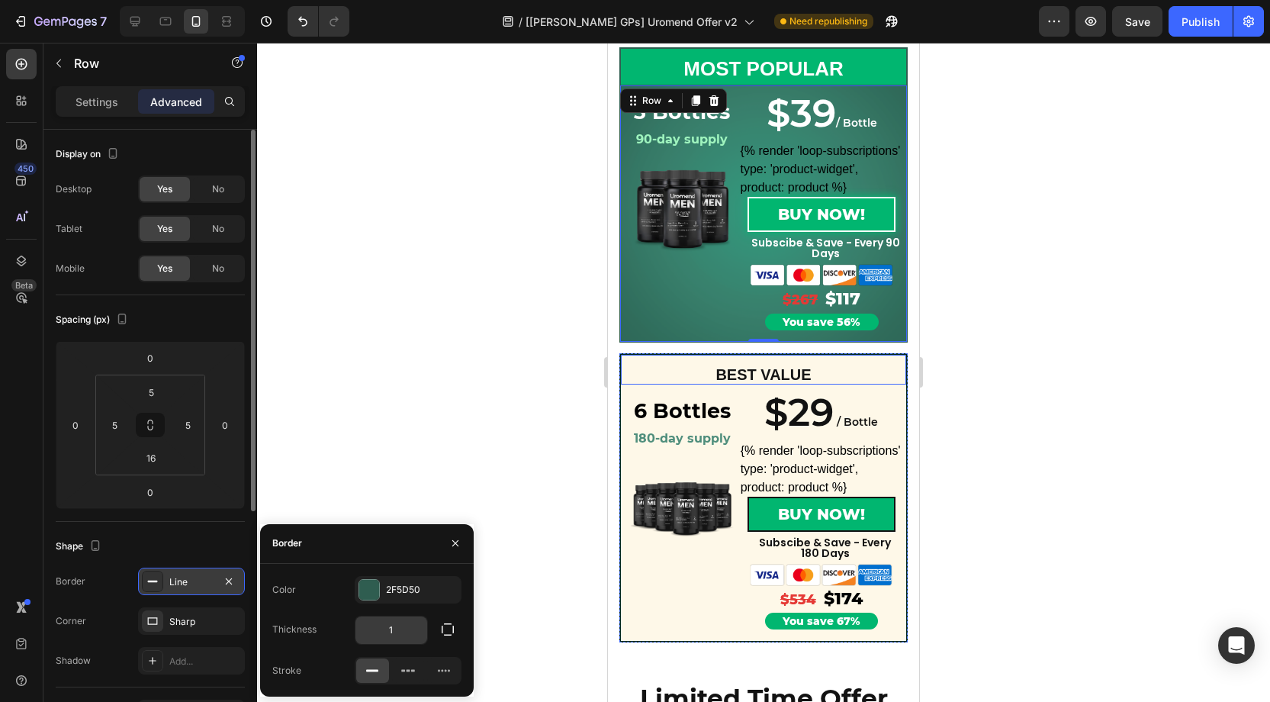
click at [400, 618] on input "1" at bounding box center [391, 629] width 72 height 27
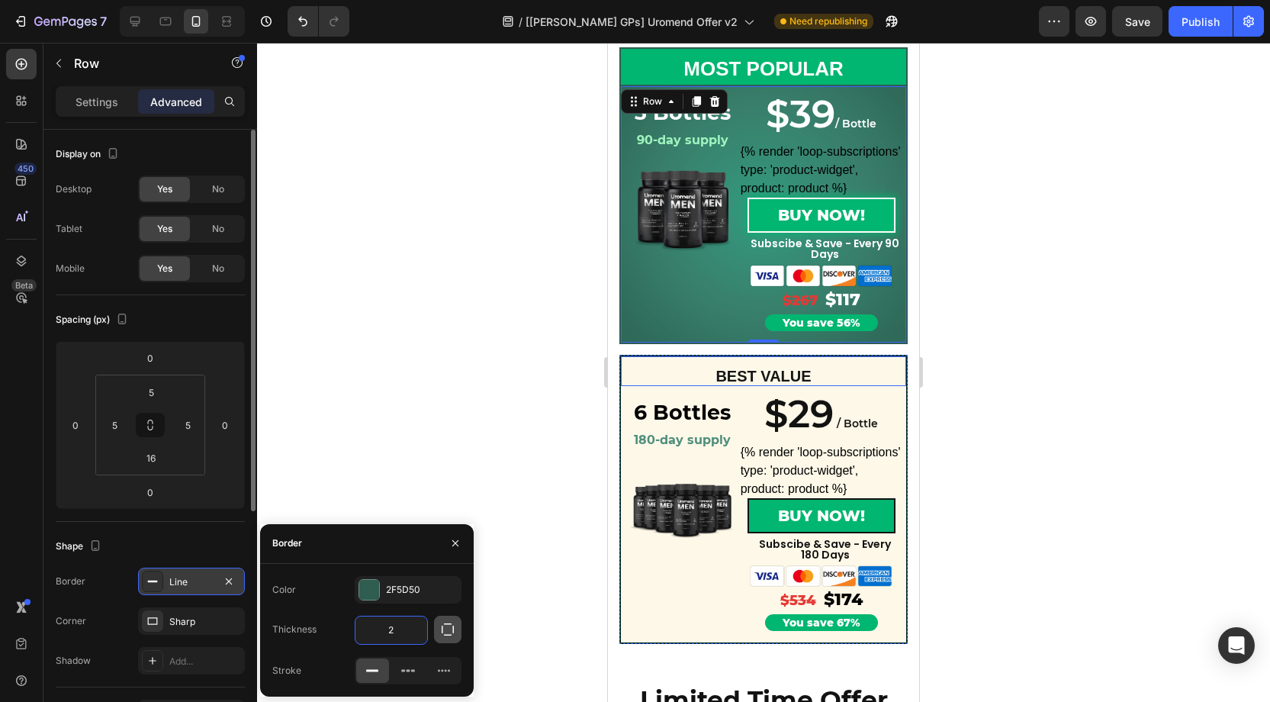
click at [450, 627] on icon "button" at bounding box center [447, 629] width 15 height 15
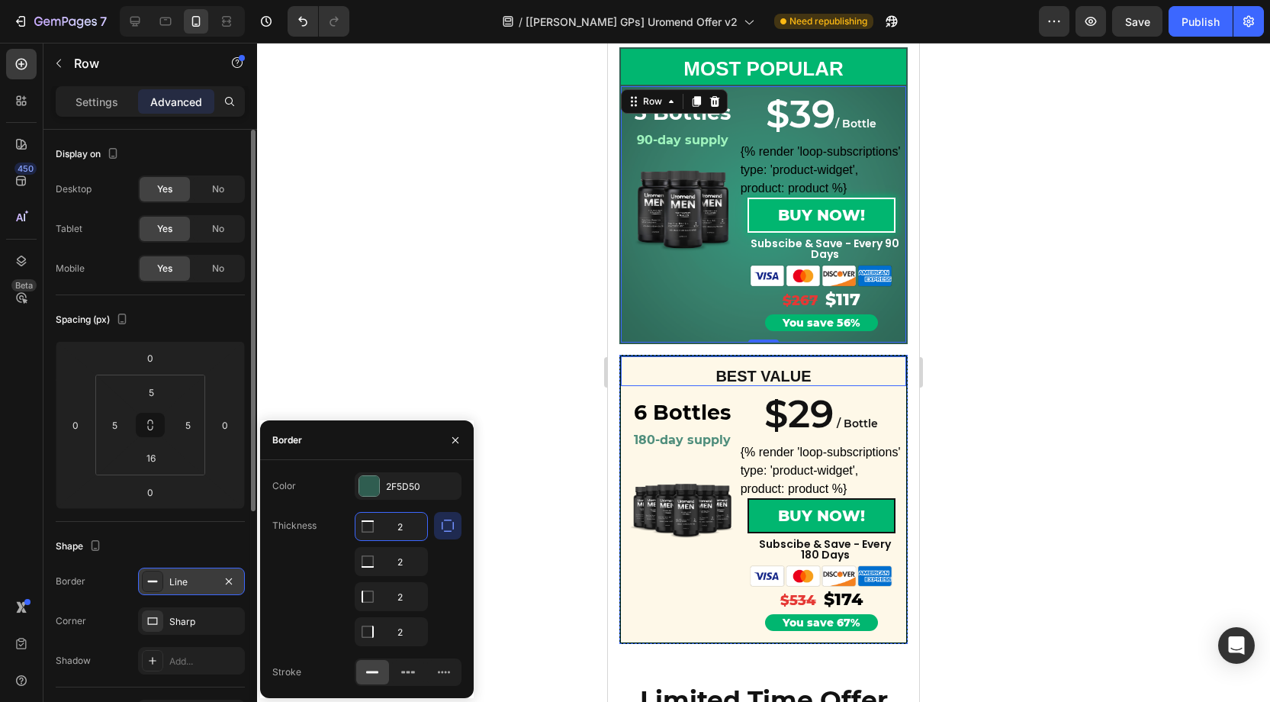
click at [412, 526] on input "2" at bounding box center [391, 526] width 72 height 27
type input "0"
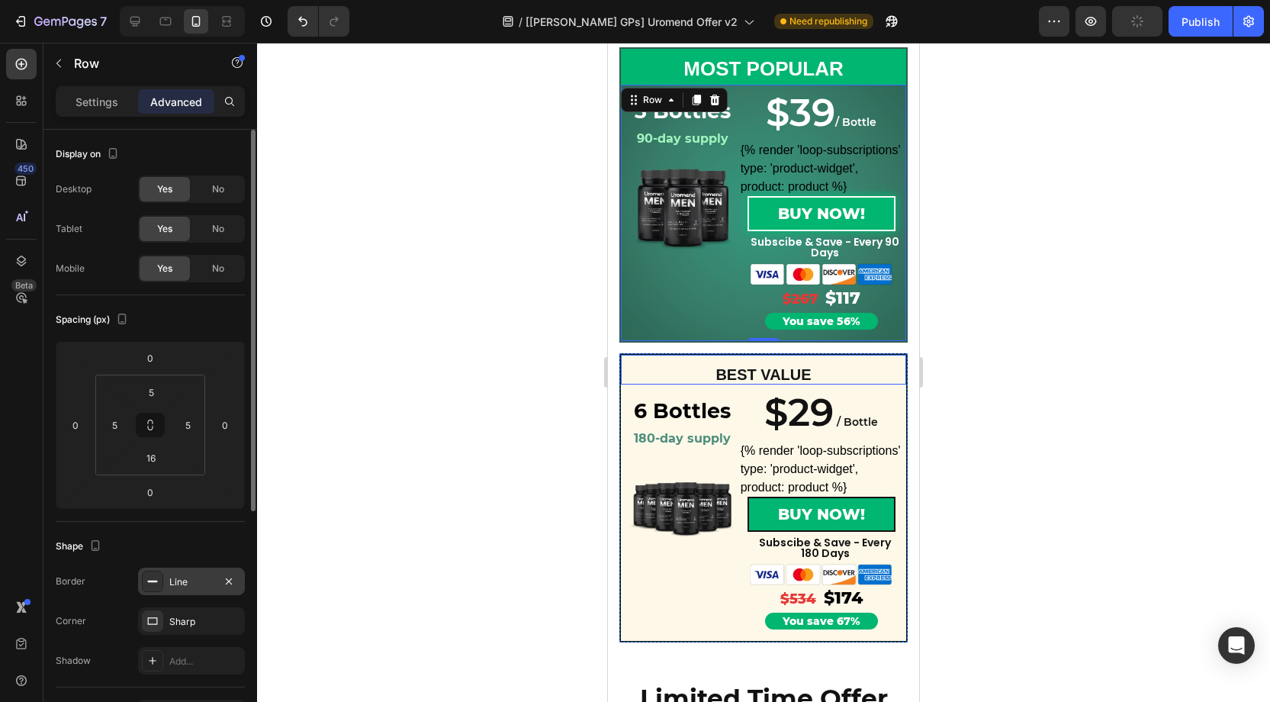
click at [471, 353] on div at bounding box center [763, 372] width 1013 height 659
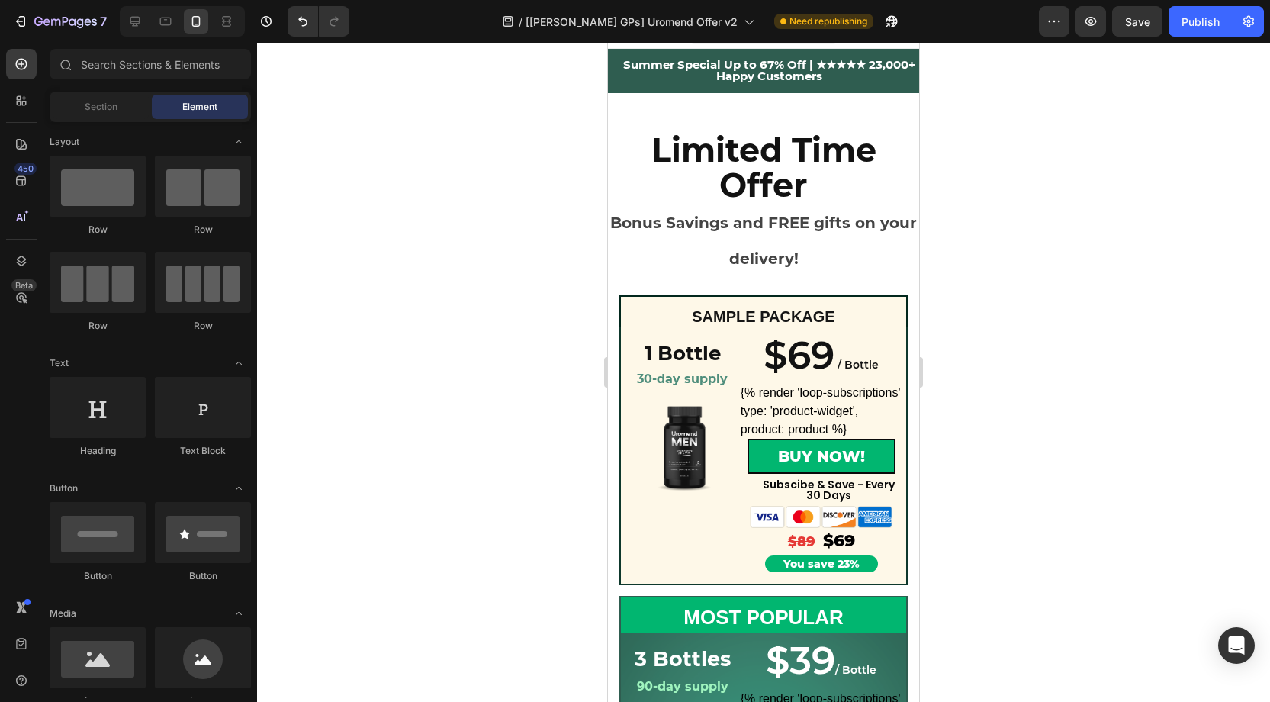
scroll to position [0, 0]
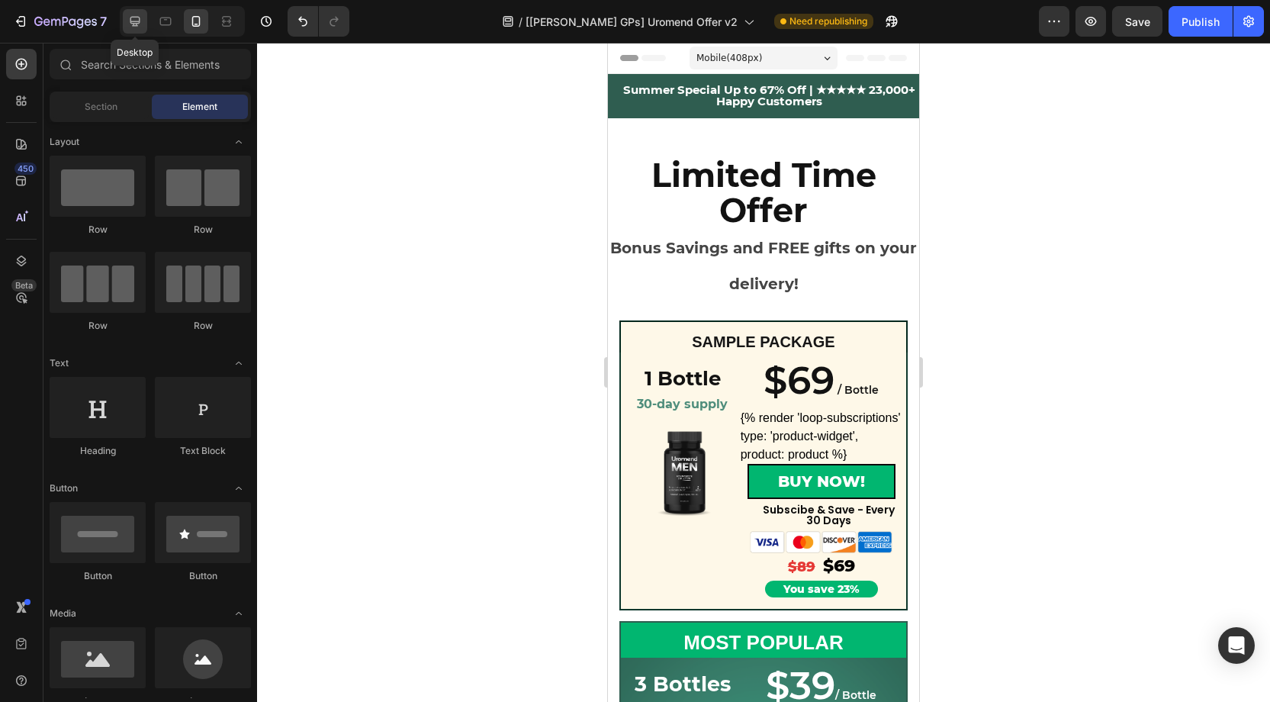
click at [137, 16] on icon at bounding box center [134, 21] width 15 height 15
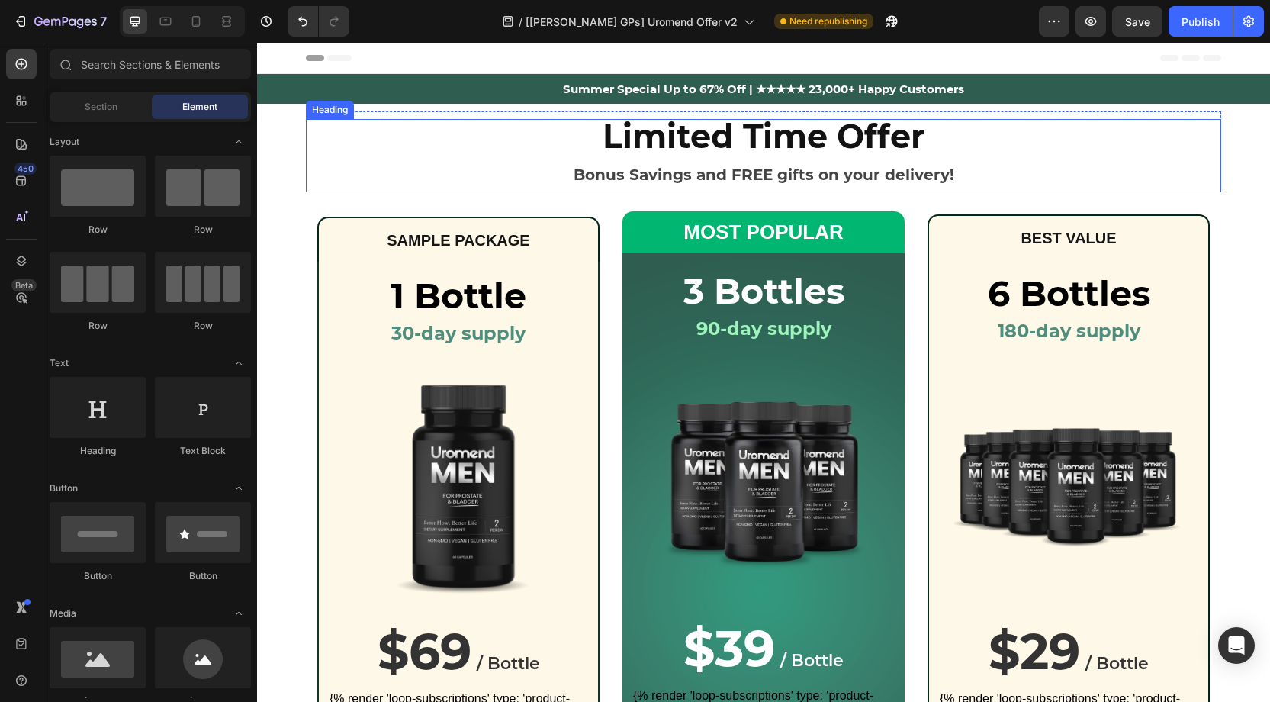
click at [782, 148] on strong "Limited Time Offer" at bounding box center [764, 136] width 323 height 40
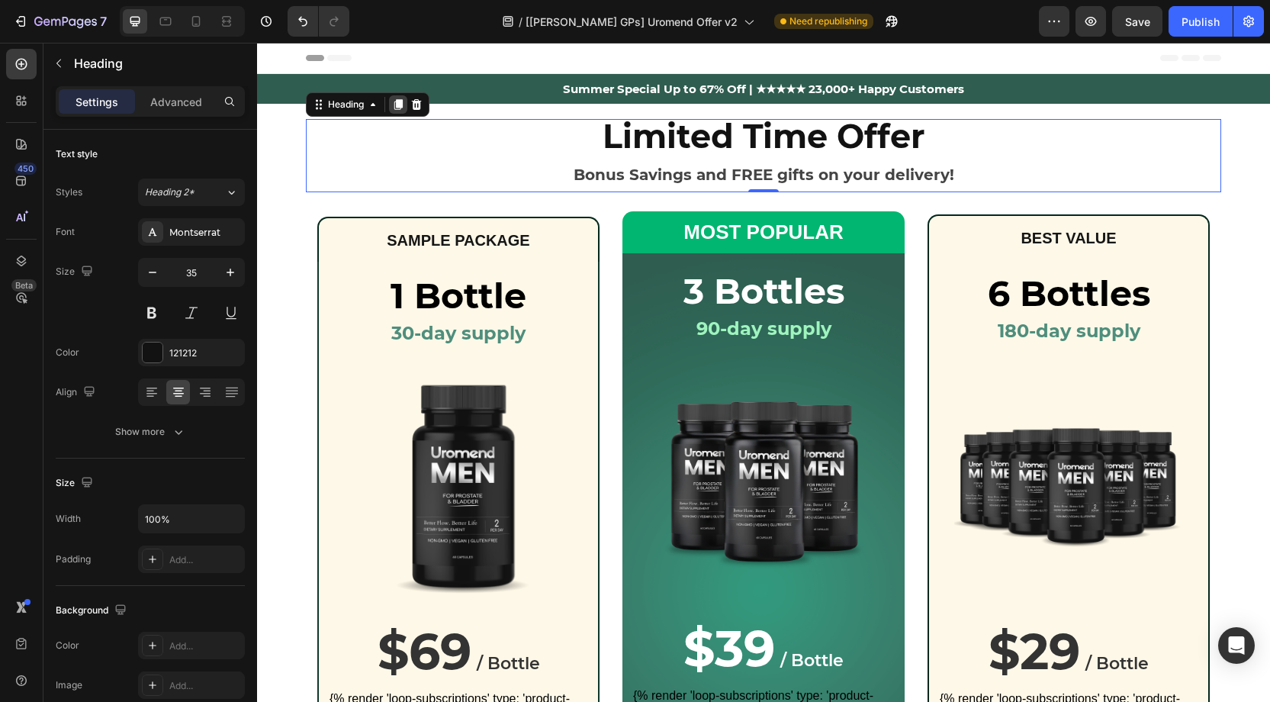
click at [395, 106] on icon at bounding box center [398, 104] width 12 height 12
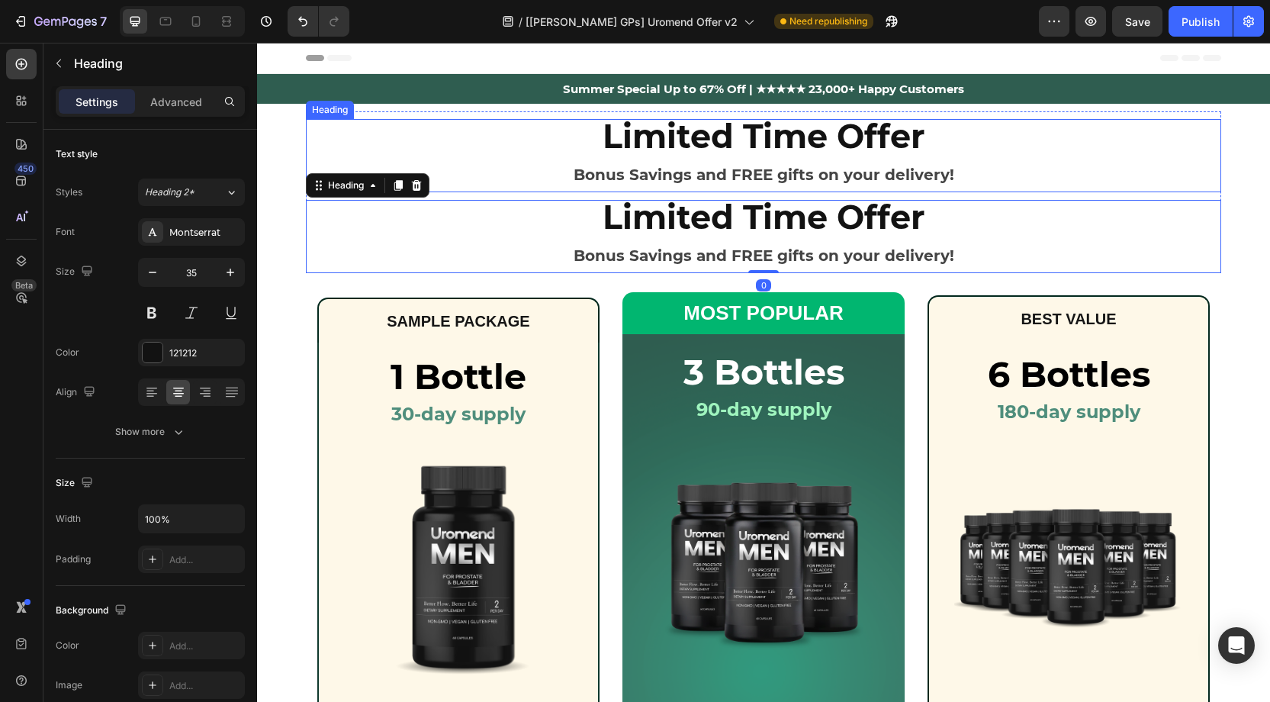
click at [671, 142] on strong "Limited Time Offer" at bounding box center [764, 136] width 323 height 40
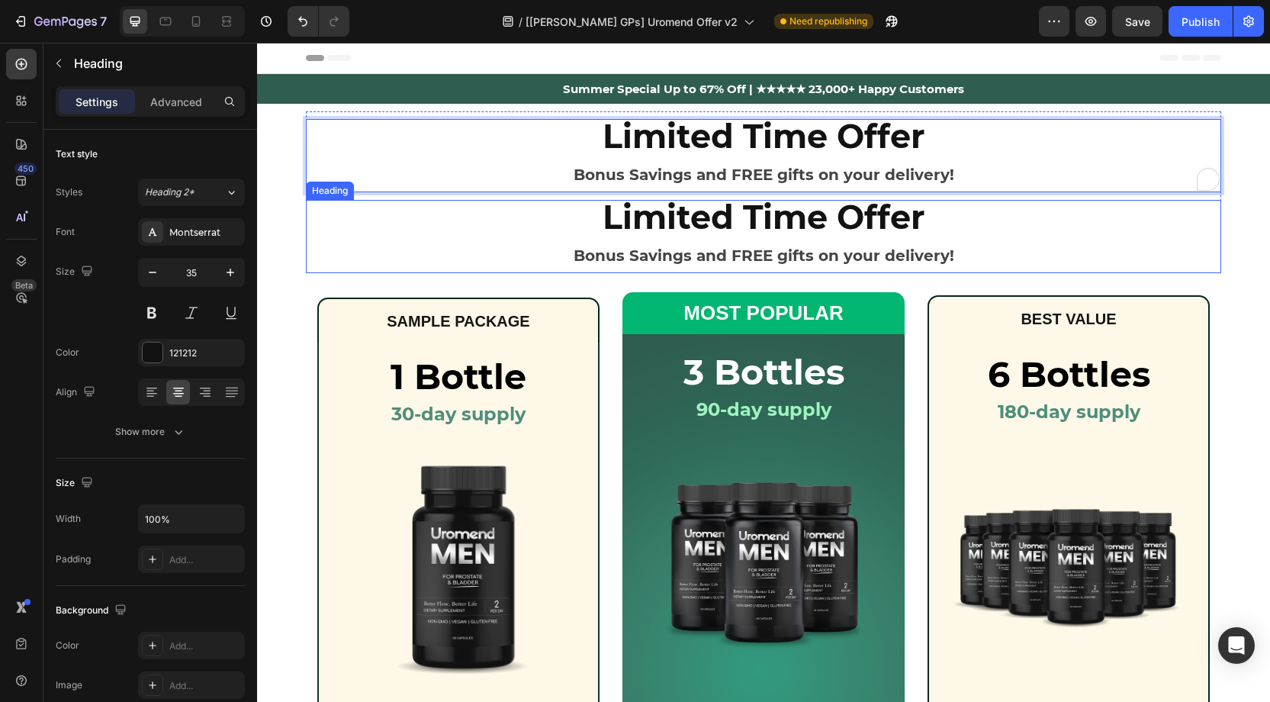
click at [628, 213] on strong "Limited Time Offer" at bounding box center [764, 217] width 323 height 40
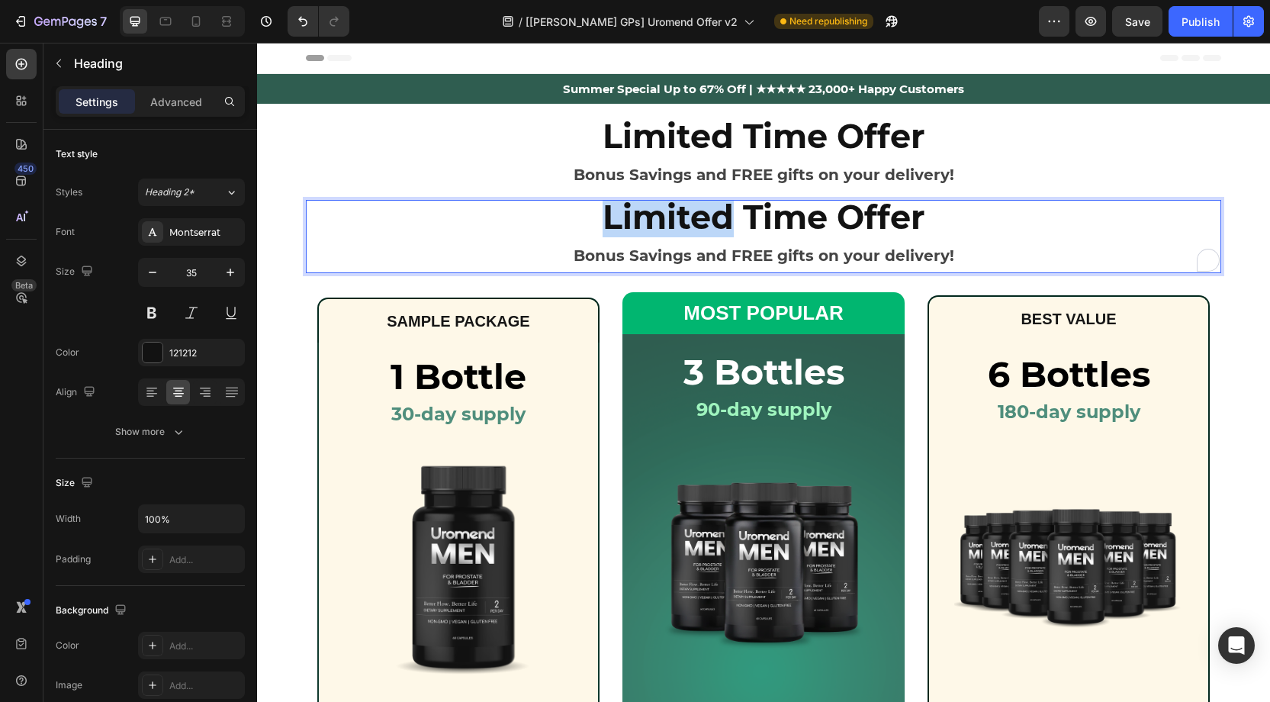
click at [606, 214] on strong "Limited Time Offer" at bounding box center [764, 217] width 323 height 40
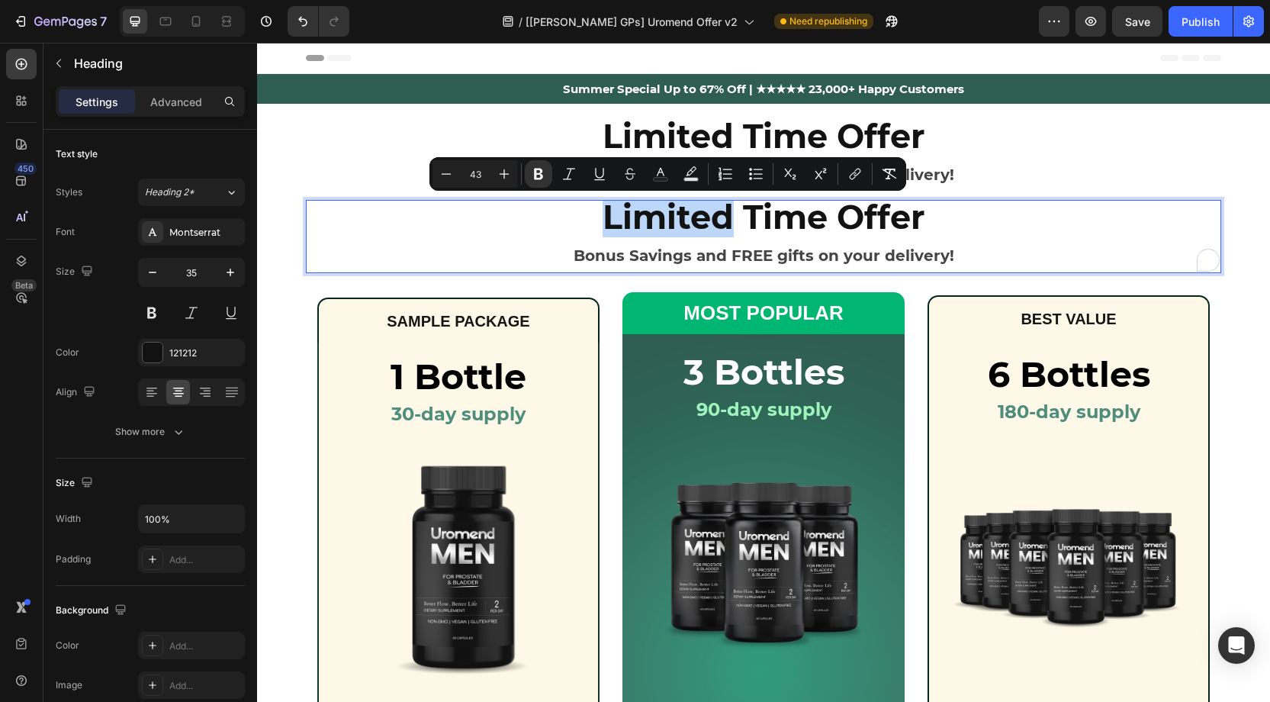
click at [594, 214] on p "Limited Time Offer Bonus Savings and FREE gifts on your delivery!" at bounding box center [763, 236] width 912 height 70
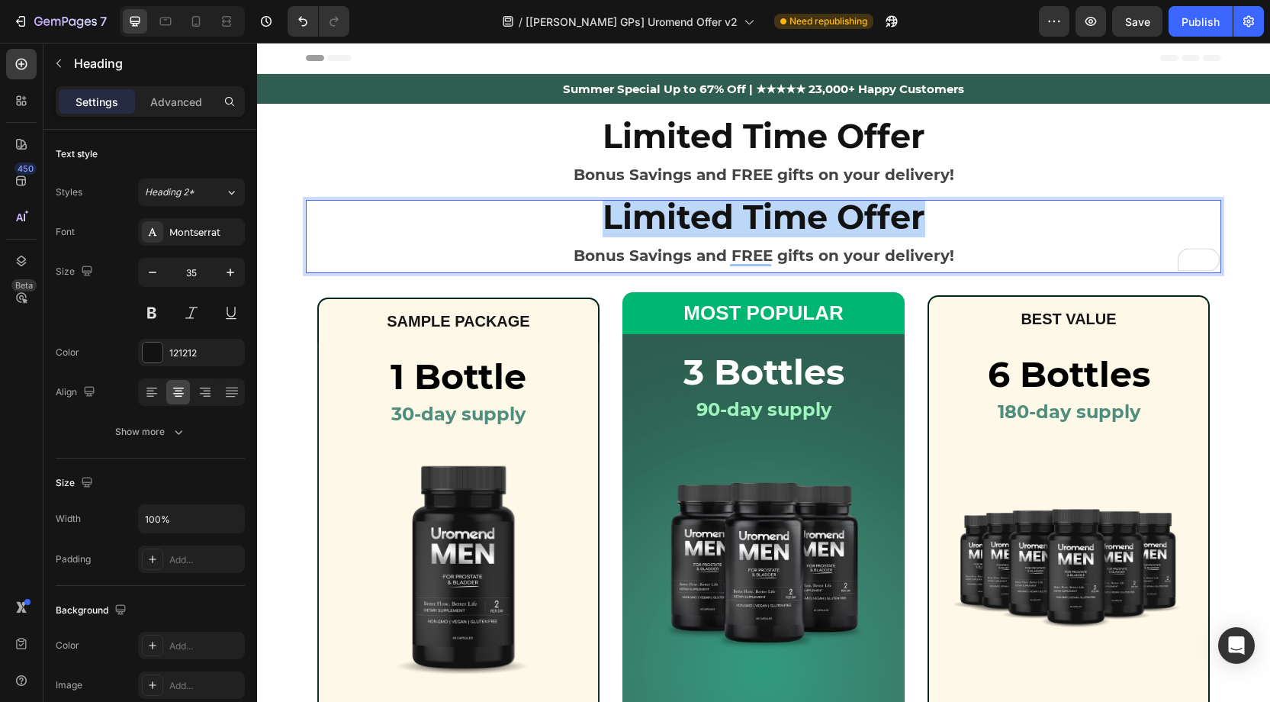
drag, startPoint x: 606, startPoint y: 214, endPoint x: 937, endPoint y: 217, distance: 331.0
click at [947, 215] on p "Limited Time Offer Bonus Savings and FREE gifts on your delivery!" at bounding box center [763, 236] width 912 height 70
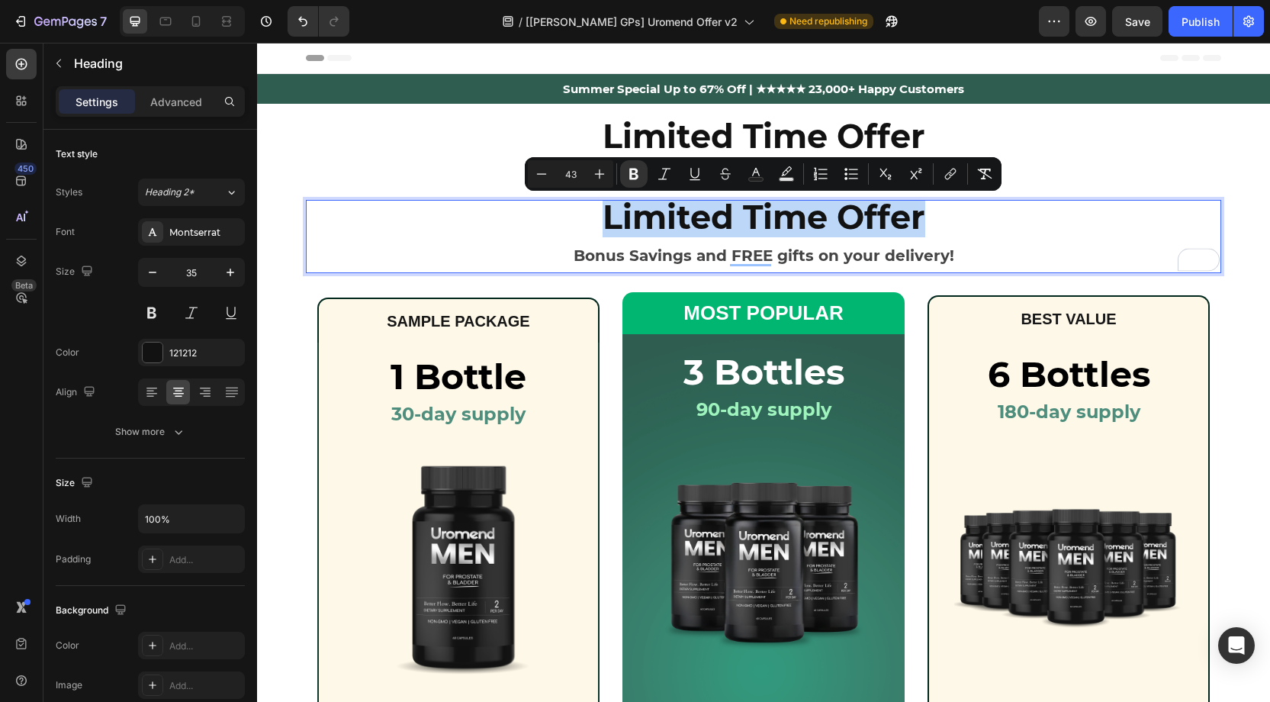
copy strong "Limited Time Offer"
drag, startPoint x: 611, startPoint y: 245, endPoint x: 595, endPoint y: 246, distance: 16.1
click at [611, 246] on p "Limited Time Offer Bonus Savings and FREE gifts on your delivery!" at bounding box center [763, 236] width 912 height 70
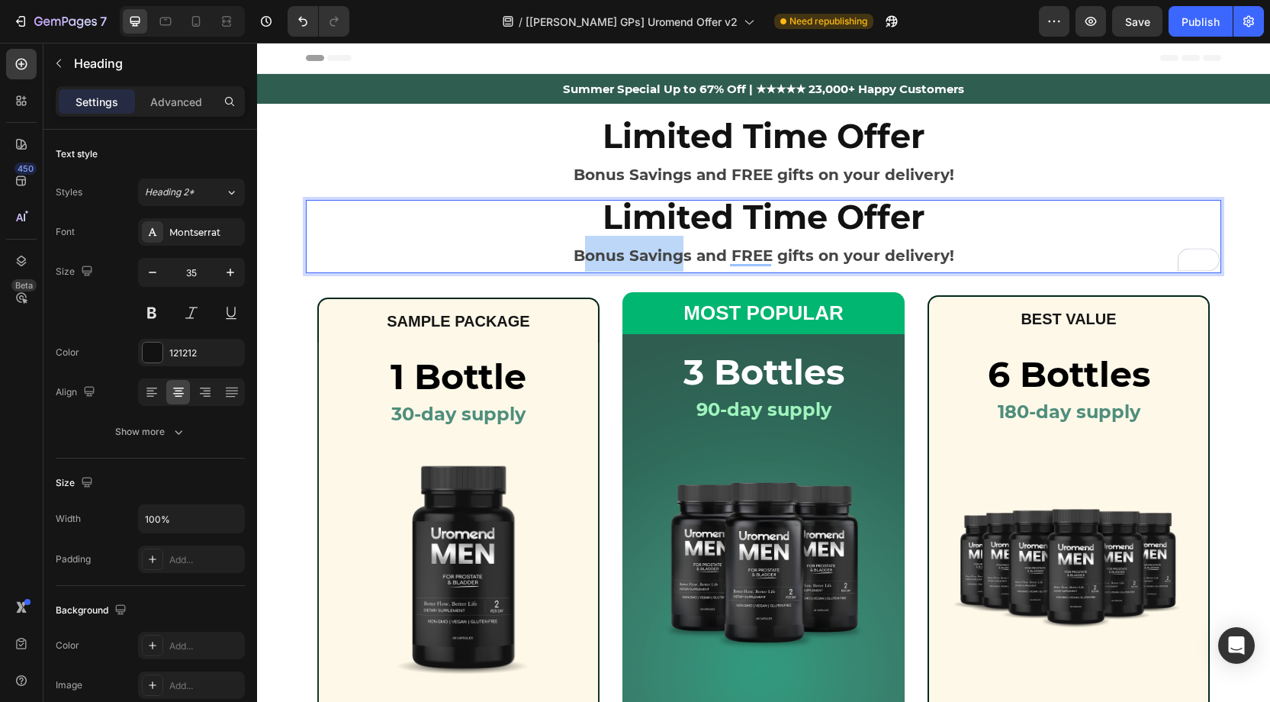
drag, startPoint x: 581, startPoint y: 250, endPoint x: 682, endPoint y: 259, distance: 101.1
click at [682, 259] on strong "Bonus Savings and FREE gifts on your delivery!" at bounding box center [764, 255] width 381 height 18
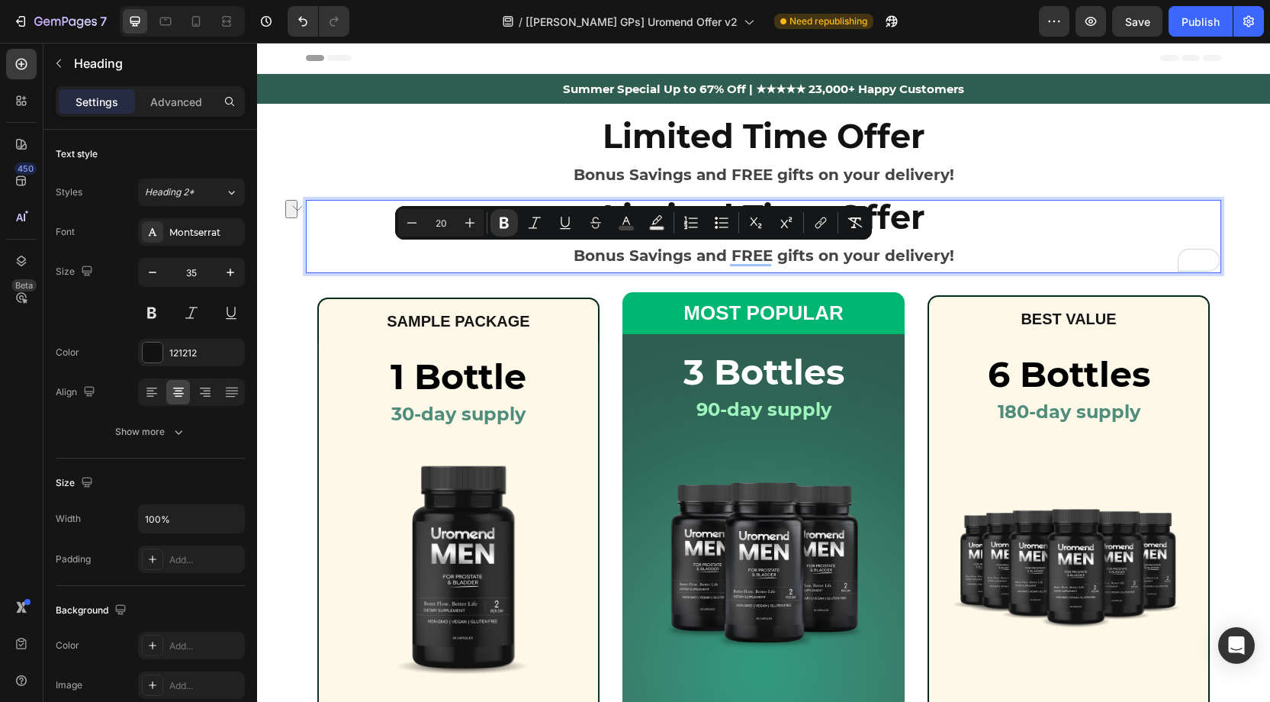
click at [972, 246] on p "Limited Time Offer Bonus Savings and FREE gifts on your delivery!" at bounding box center [763, 236] width 912 height 70
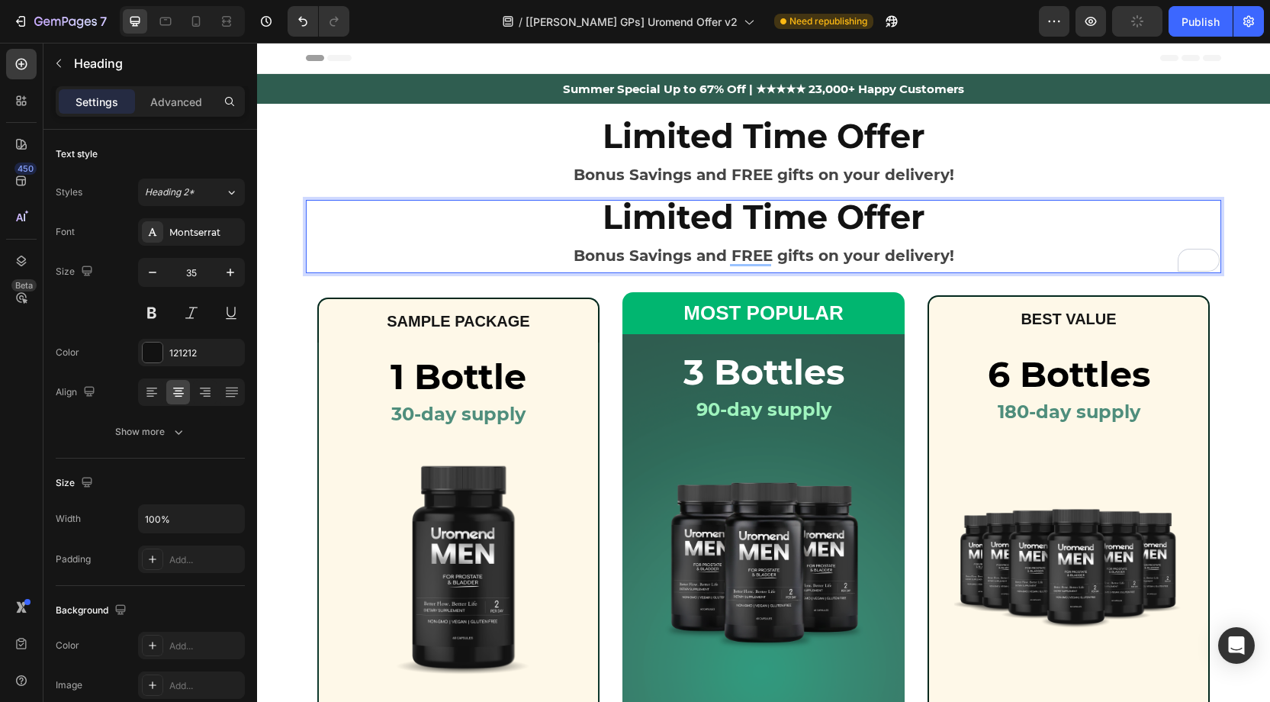
click at [960, 233] on p "Limited Time Offer Bonus Savings and FREE gifts on your delivery!" at bounding box center [763, 236] width 912 height 70
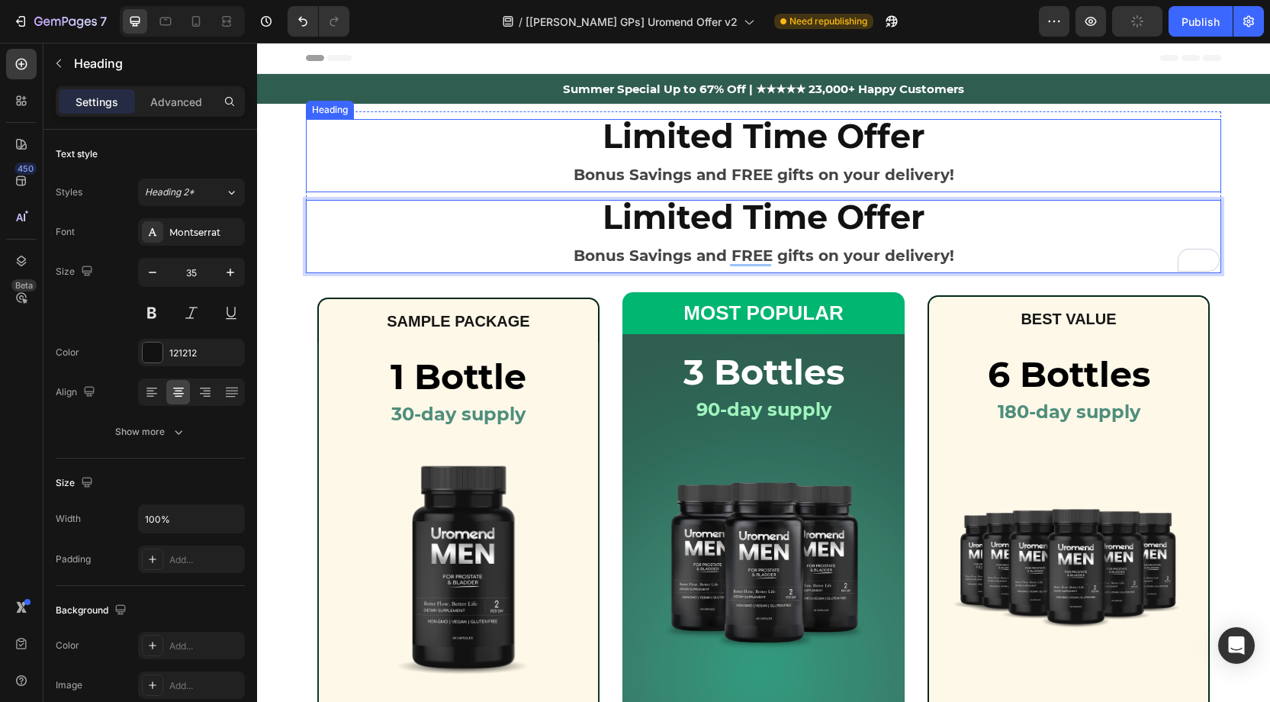
click at [1005, 182] on p "⁠⁠⁠⁠⁠⁠⁠ Limited Time Offer Bonus Savings and FREE gifts on your delivery!" at bounding box center [763, 156] width 912 height 70
click at [963, 223] on p "⁠⁠⁠⁠⁠⁠⁠ Limited Time Offer Bonus Savings and FREE gifts on your delivery!" at bounding box center [763, 236] width 912 height 70
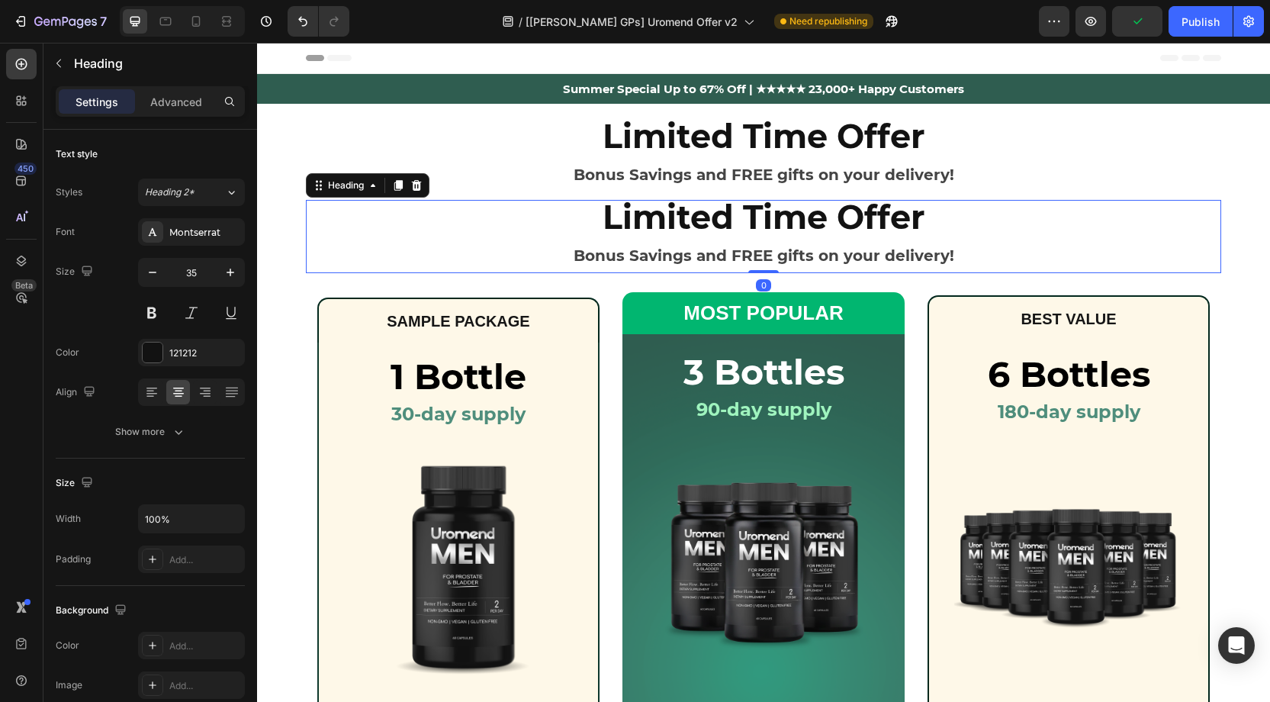
drag, startPoint x: 394, startPoint y: 184, endPoint x: 600, endPoint y: 199, distance: 207.3
click at [394, 184] on icon at bounding box center [398, 185] width 12 height 12
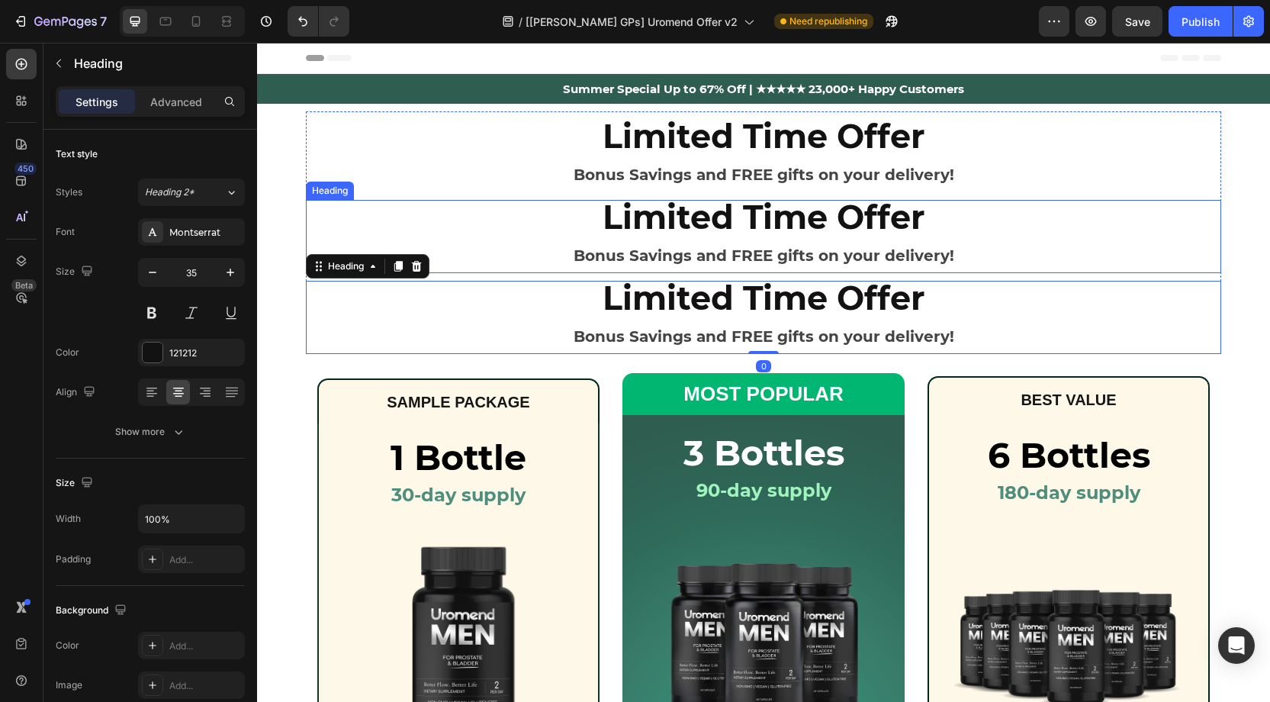
click at [660, 224] on strong "Limited Time Offer" at bounding box center [764, 217] width 323 height 40
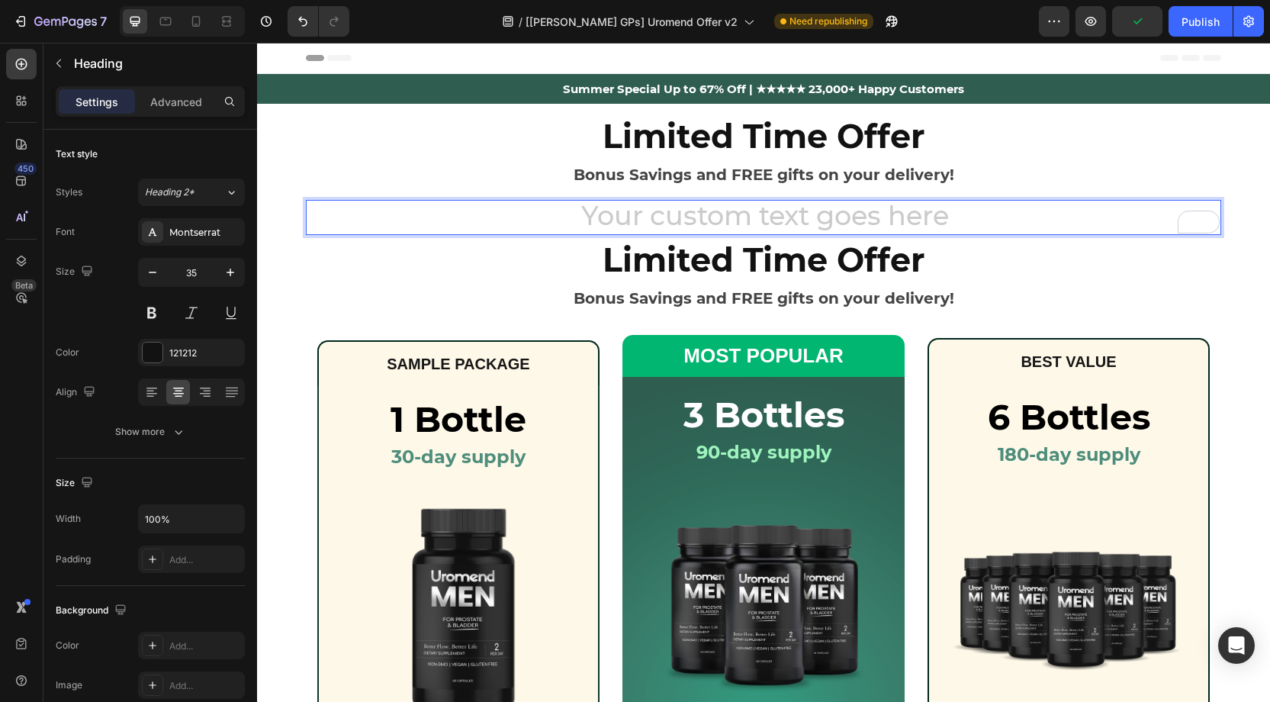
click at [680, 219] on h2 "Rich Text Editor. Editing area: main" at bounding box center [763, 217] width 915 height 35
click at [605, 210] on p "Limited Time Offer" at bounding box center [763, 217] width 912 height 32
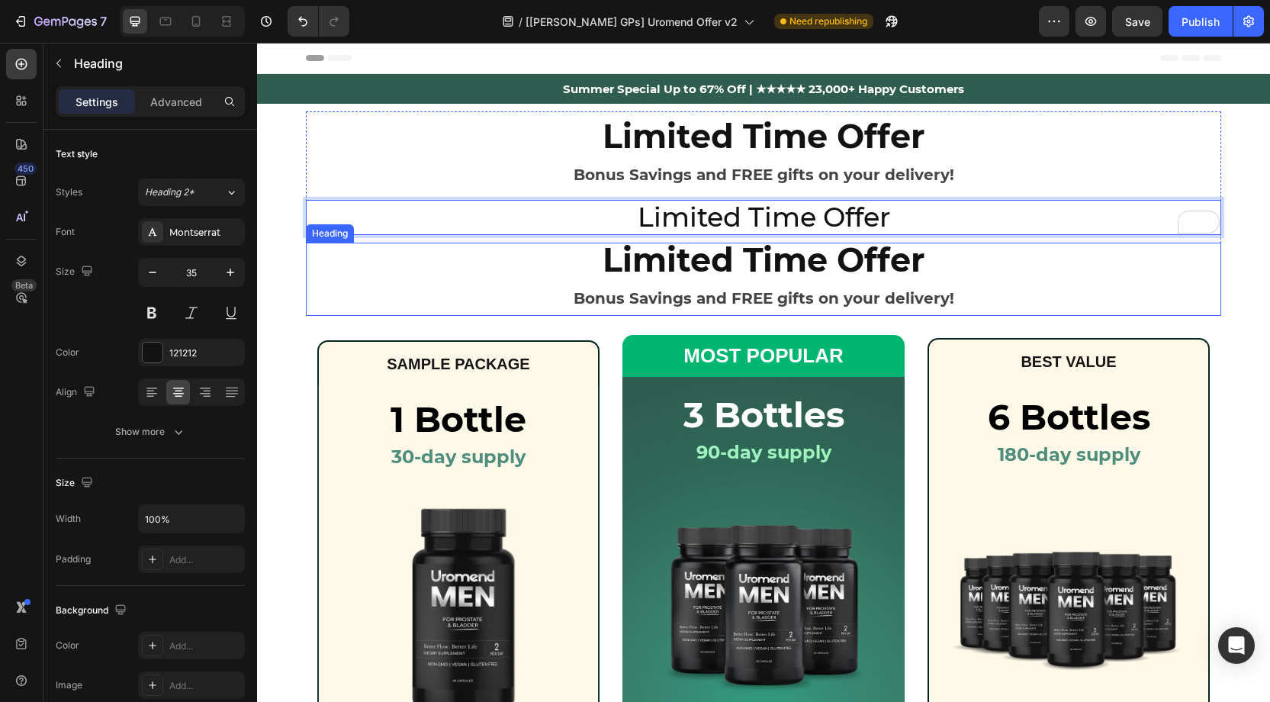
click at [639, 254] on strong "Limited Time Offer" at bounding box center [764, 259] width 323 height 40
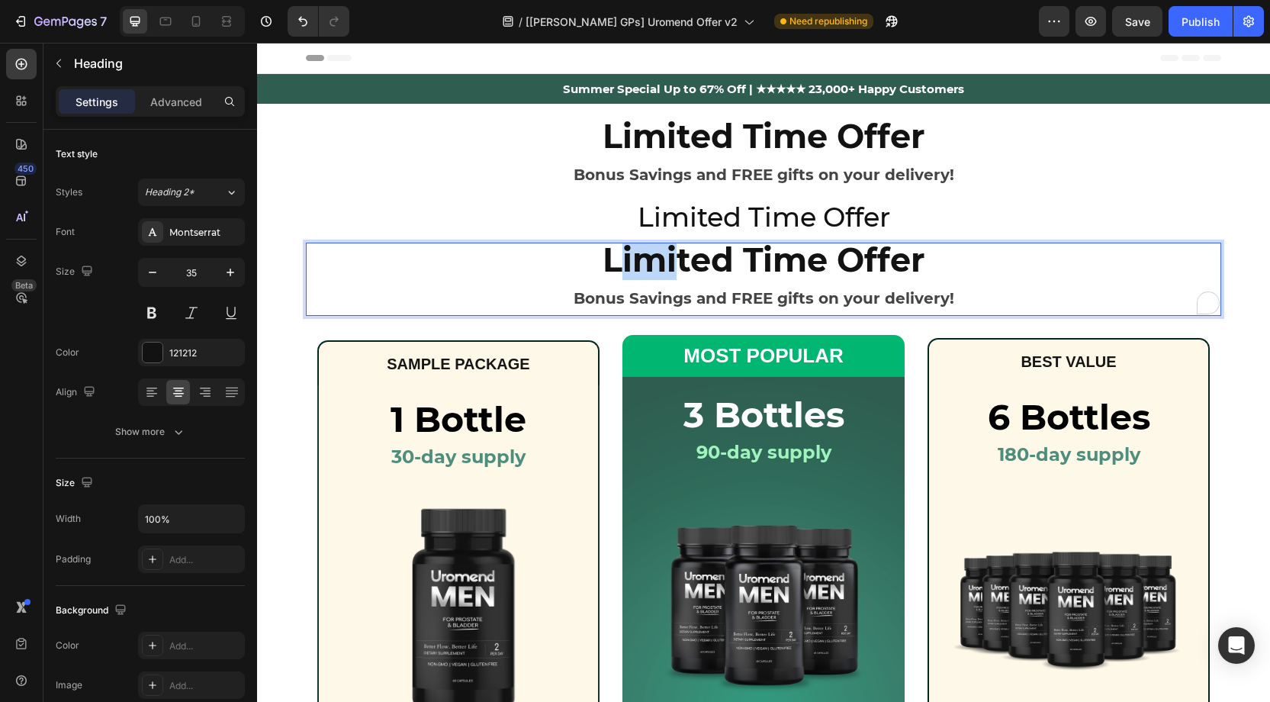
drag, startPoint x: 617, startPoint y: 265, endPoint x: 680, endPoint y: 269, distance: 62.7
click at [683, 269] on strong "Limited Time Offer" at bounding box center [764, 259] width 323 height 40
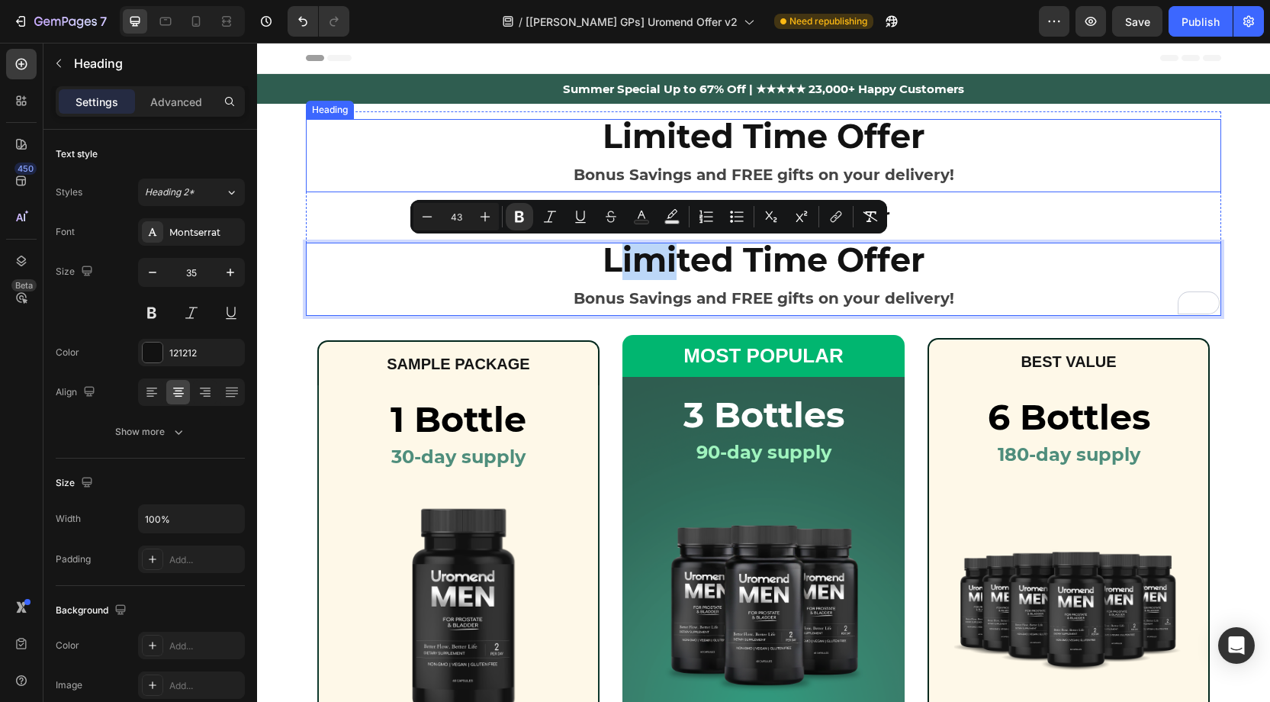
click at [673, 169] on strong "Bonus Savings and FREE gifts on your delivery!" at bounding box center [764, 175] width 381 height 18
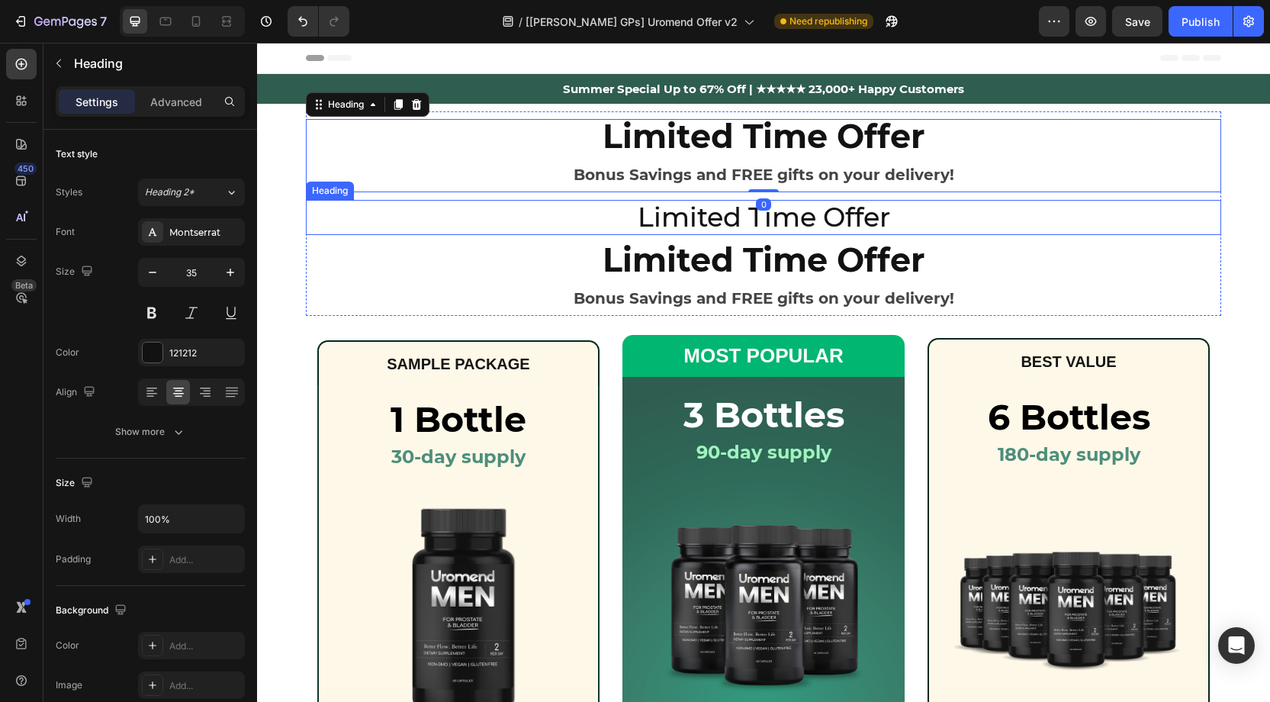
click at [693, 214] on p "Limited Time Offer" at bounding box center [763, 217] width 912 height 32
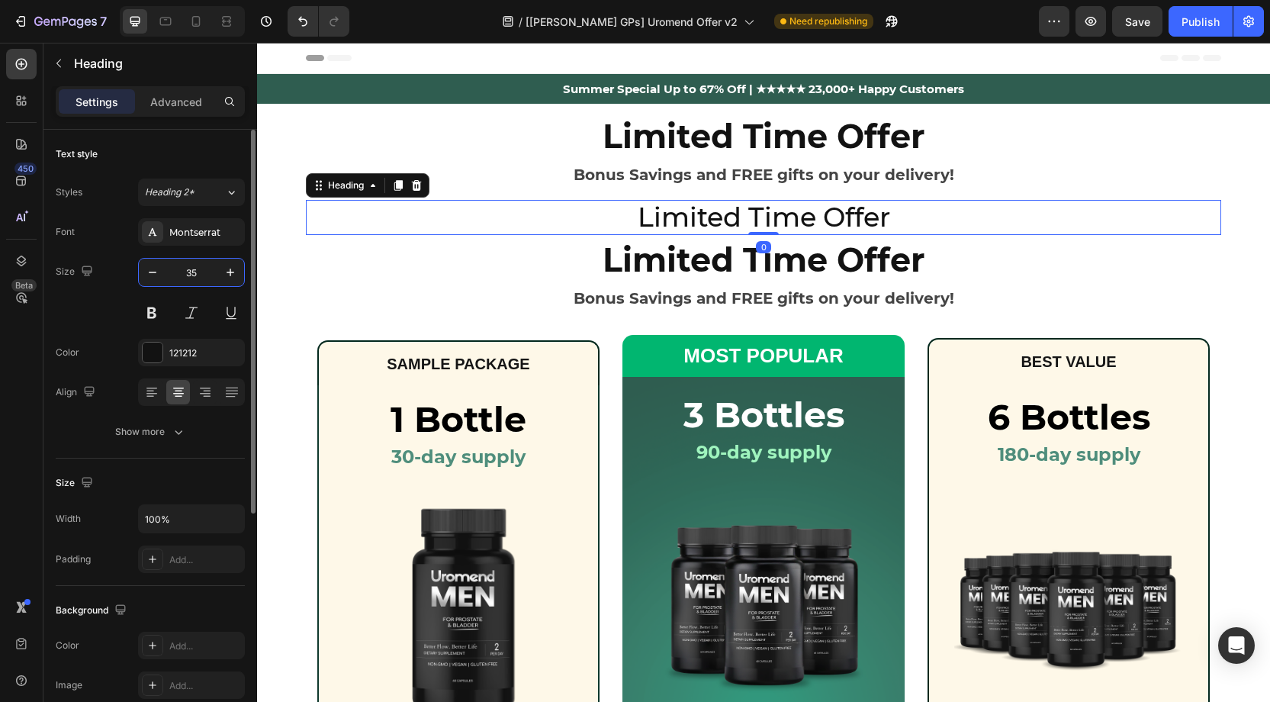
click at [198, 268] on input "35" at bounding box center [191, 272] width 50 height 27
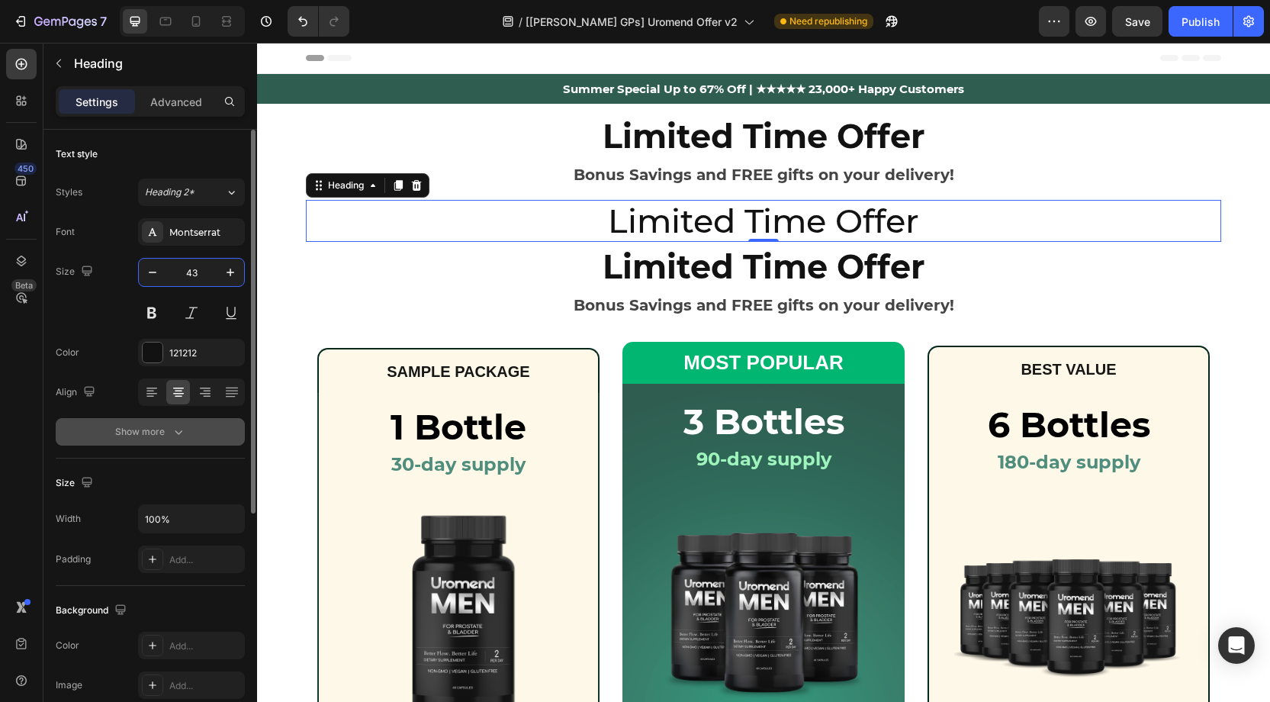
type input "43"
click at [176, 427] on icon "button" at bounding box center [178, 431] width 15 height 15
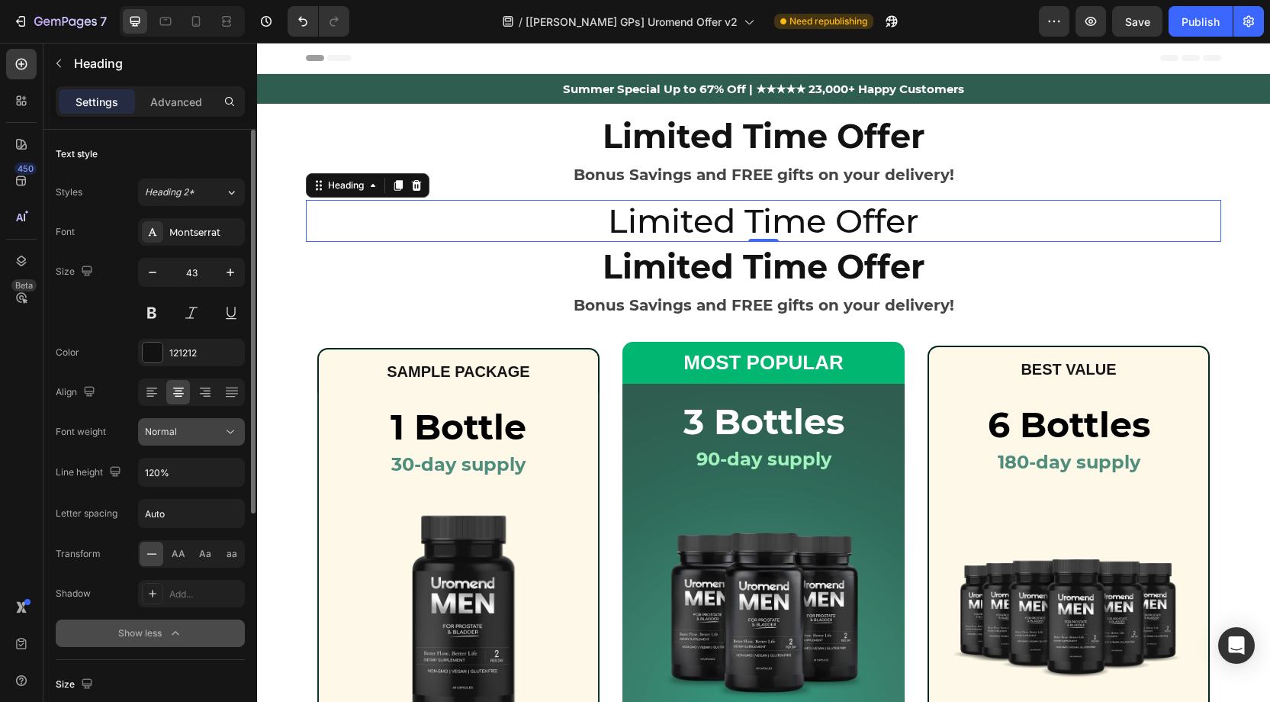
click at [204, 420] on button "Normal" at bounding box center [191, 431] width 107 height 27
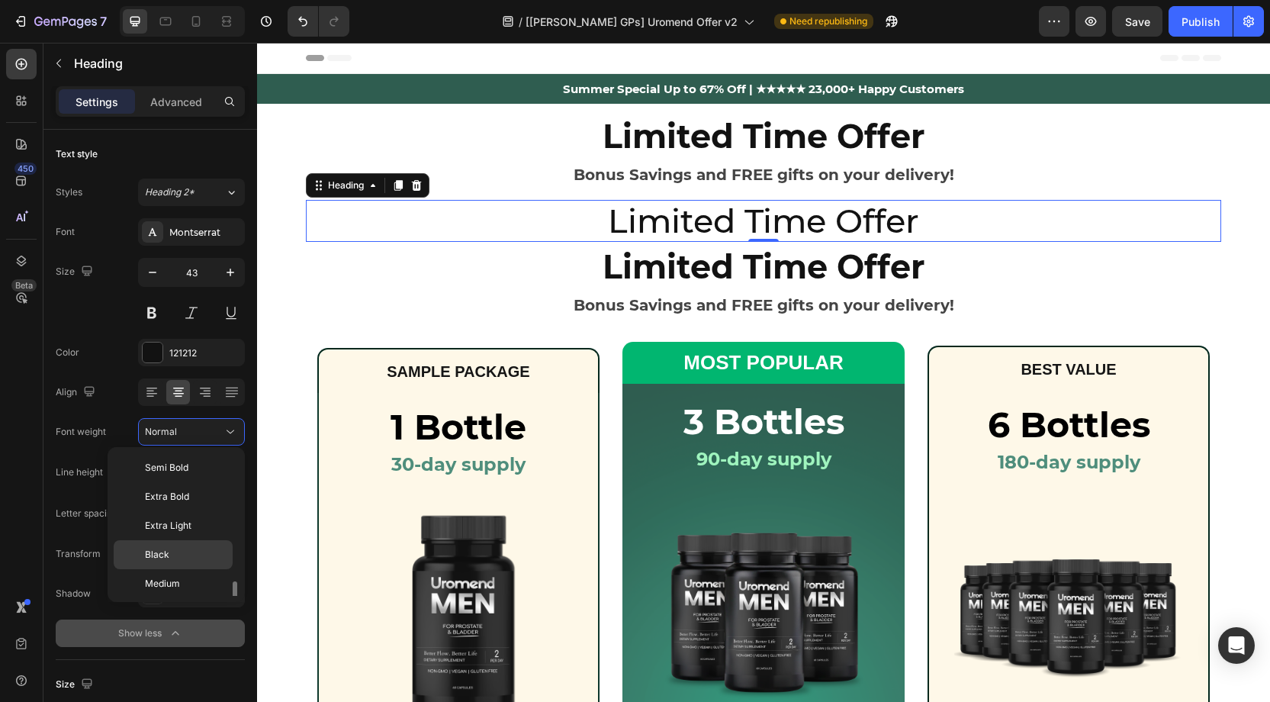
scroll to position [82, 0]
click at [169, 527] on p "Bold" at bounding box center [185, 530] width 81 height 14
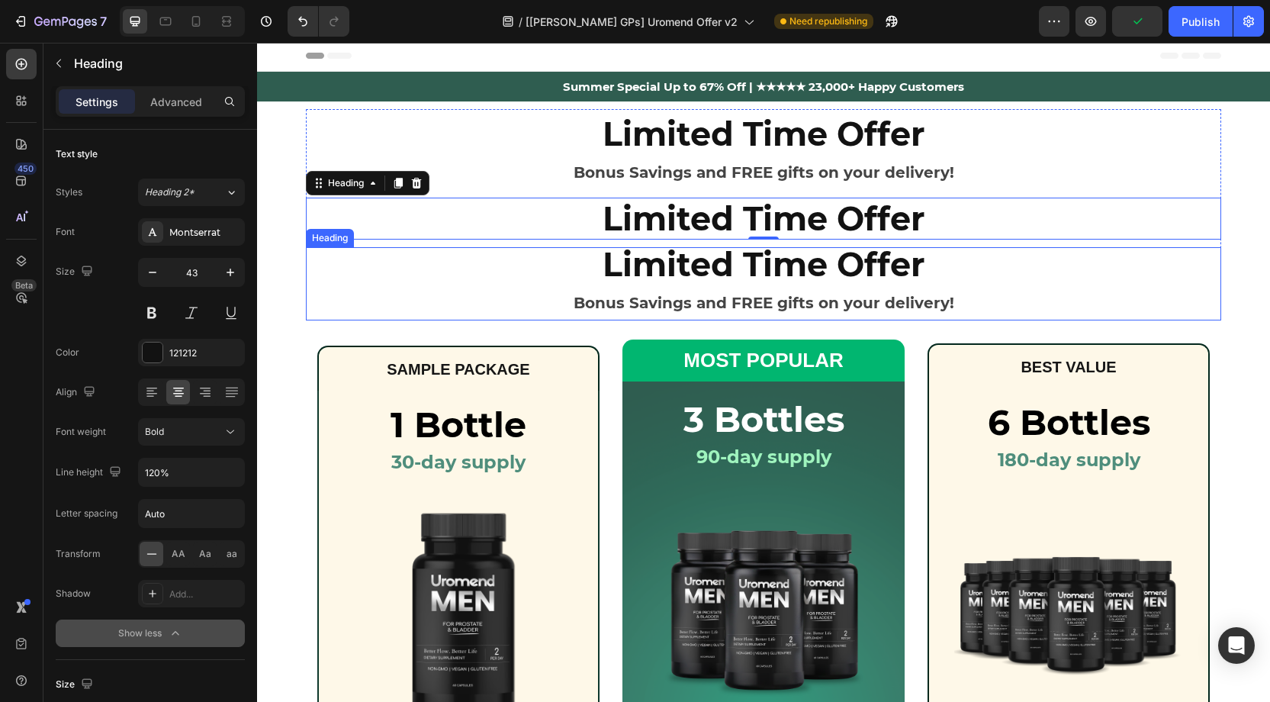
scroll to position [1, 0]
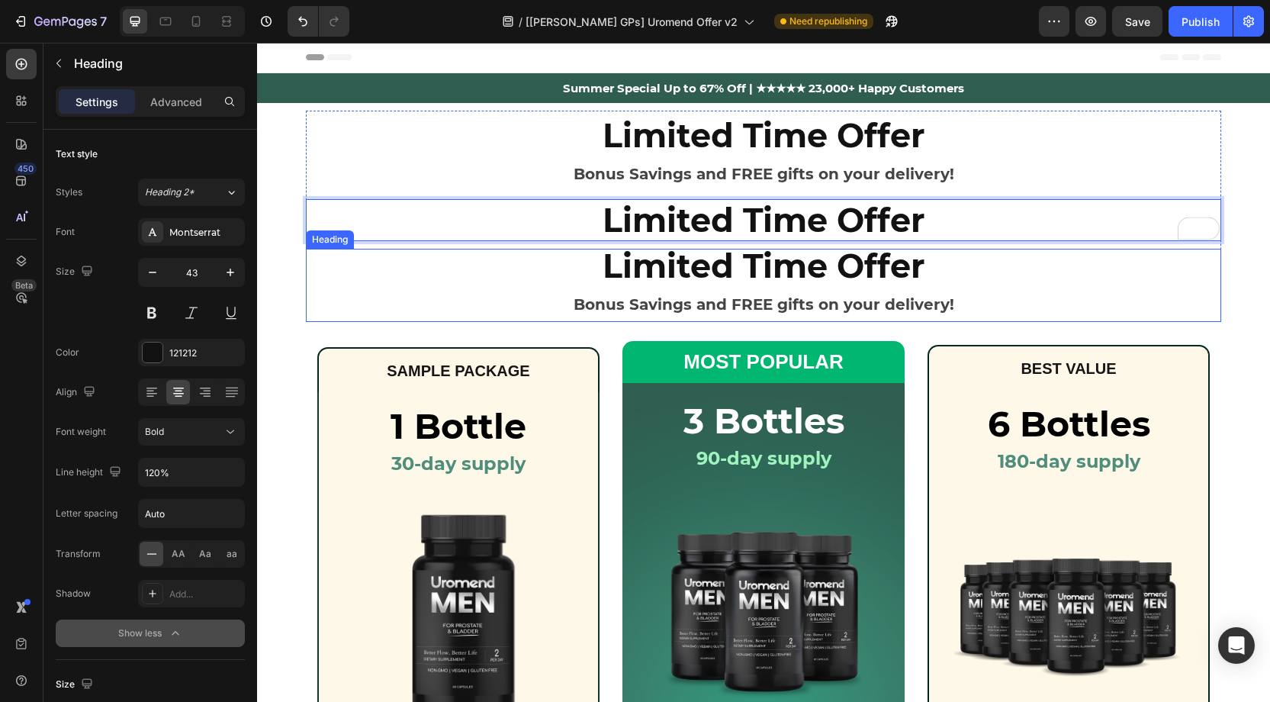
drag, startPoint x: 693, startPoint y: 268, endPoint x: 670, endPoint y: 268, distance: 22.9
click at [694, 268] on strong "Limited Time Offer" at bounding box center [764, 266] width 323 height 40
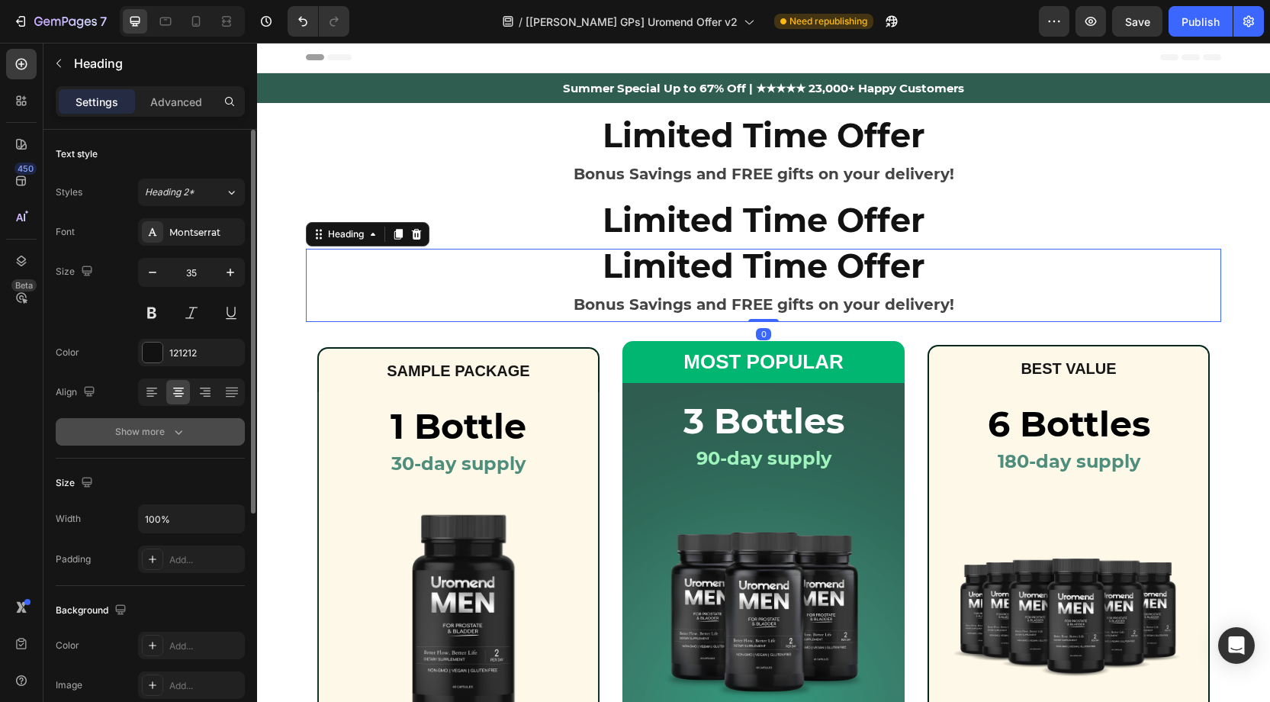
click at [188, 437] on button "Show more" at bounding box center [150, 431] width 189 height 27
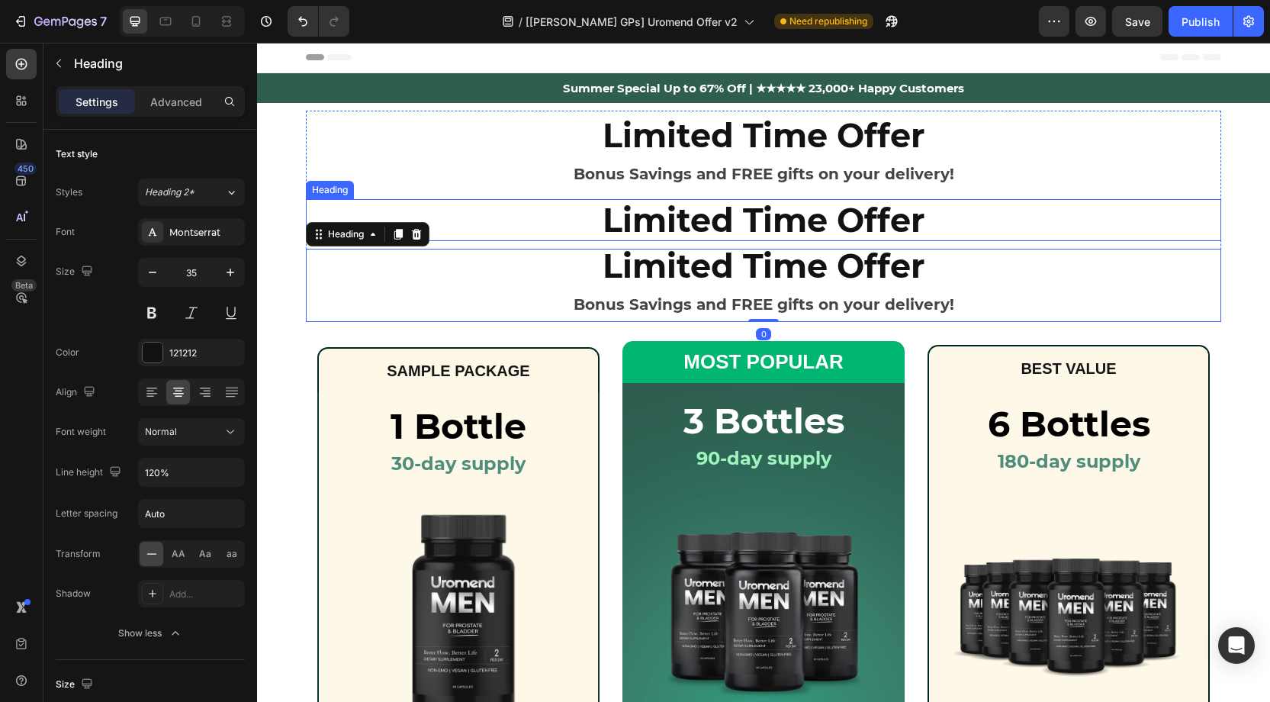
click at [712, 228] on p "Limited Time Offer" at bounding box center [763, 221] width 912 height 40
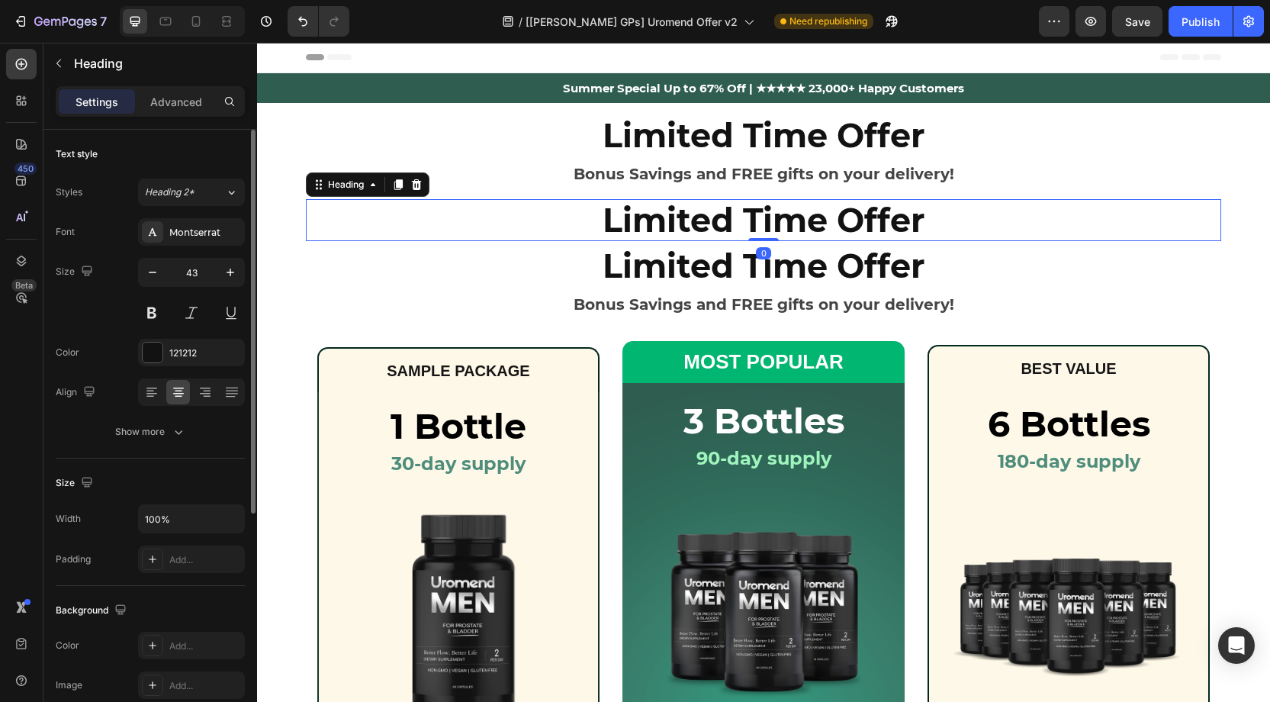
drag, startPoint x: 173, startPoint y: 430, endPoint x: 198, endPoint y: 330, distance: 102.9
click at [176, 425] on icon "button" at bounding box center [178, 431] width 15 height 15
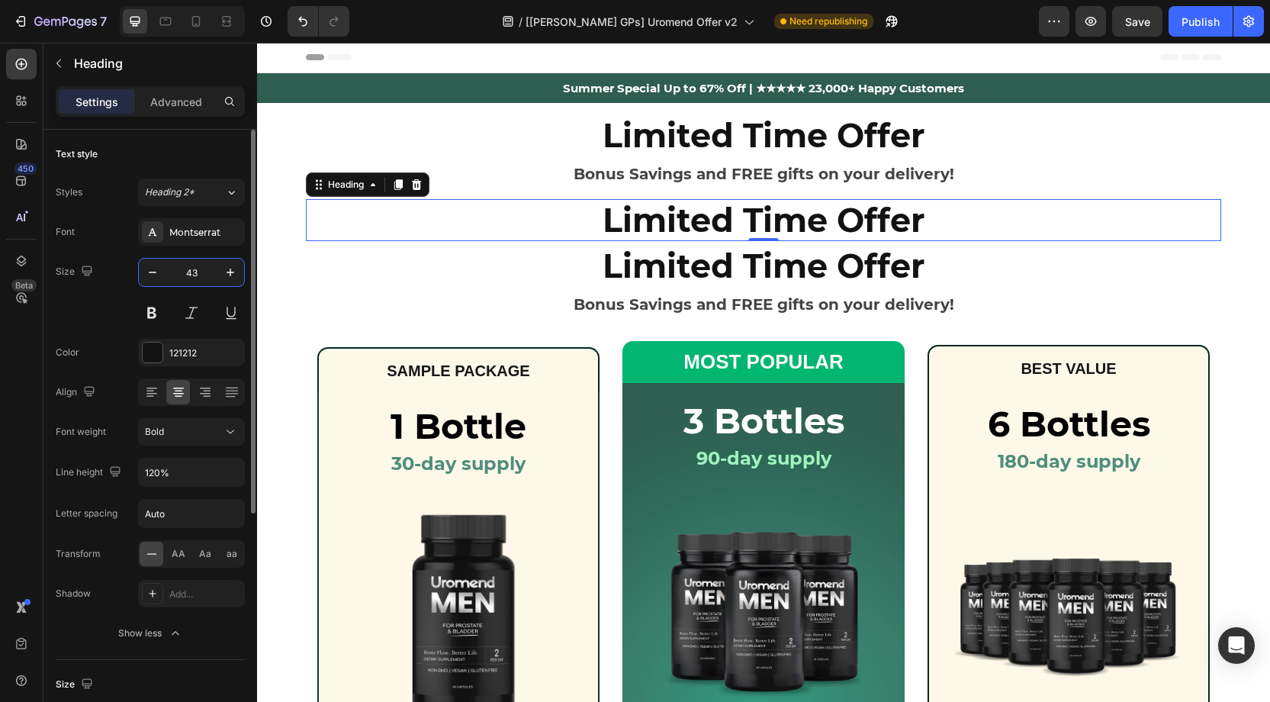
click at [211, 272] on input "43" at bounding box center [191, 272] width 50 height 27
click at [171, 21] on icon at bounding box center [165, 21] width 15 height 15
type input "46"
type input "130%"
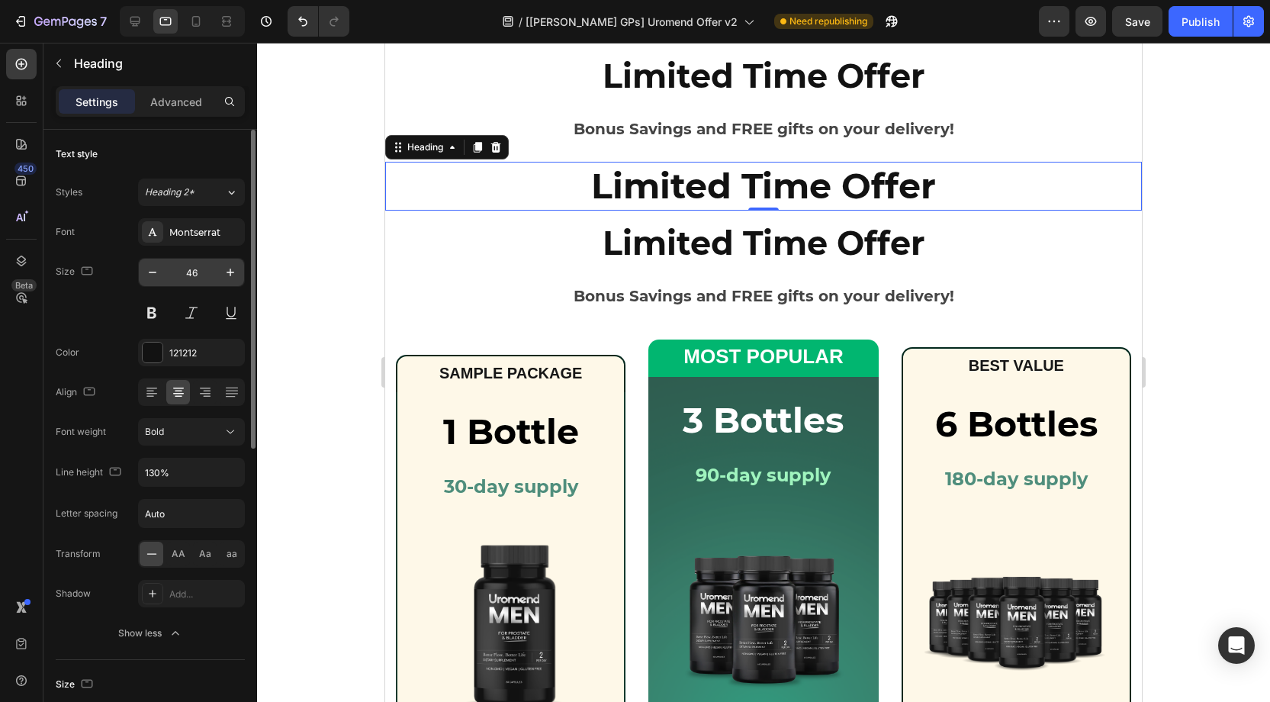
scroll to position [159, 0]
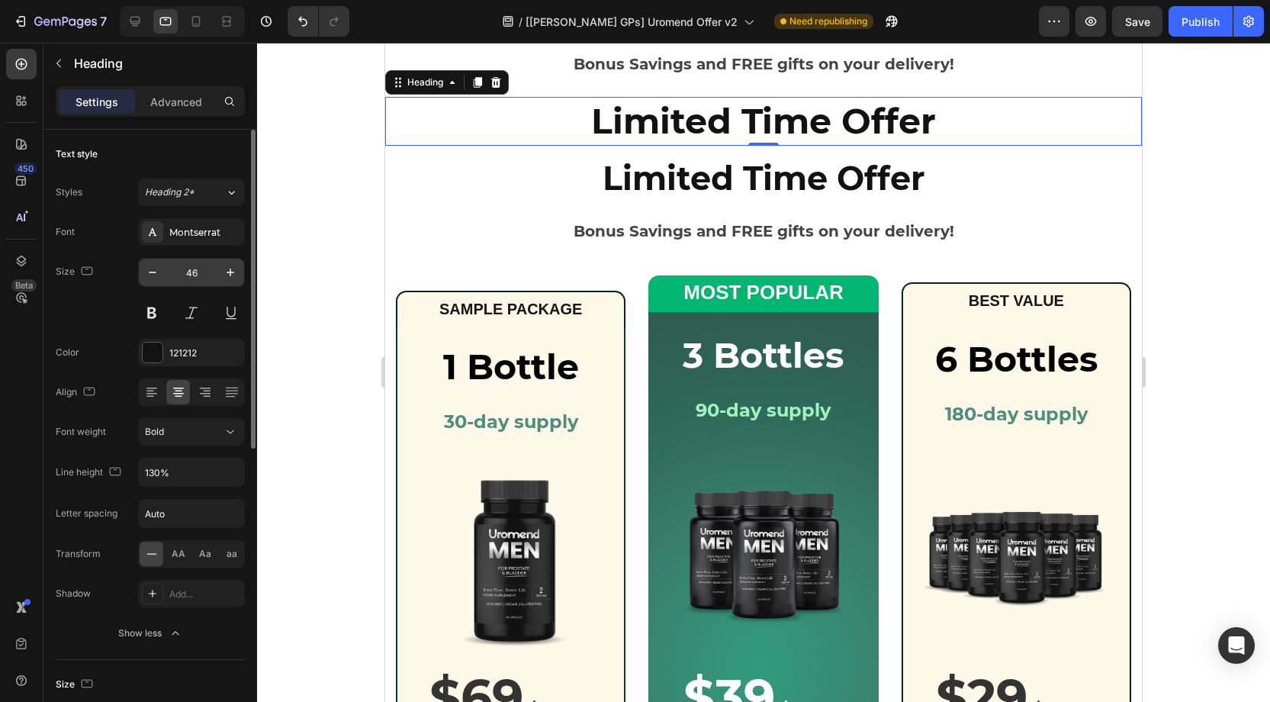
click at [203, 266] on input "46" at bounding box center [191, 272] width 50 height 27
paste input "3"
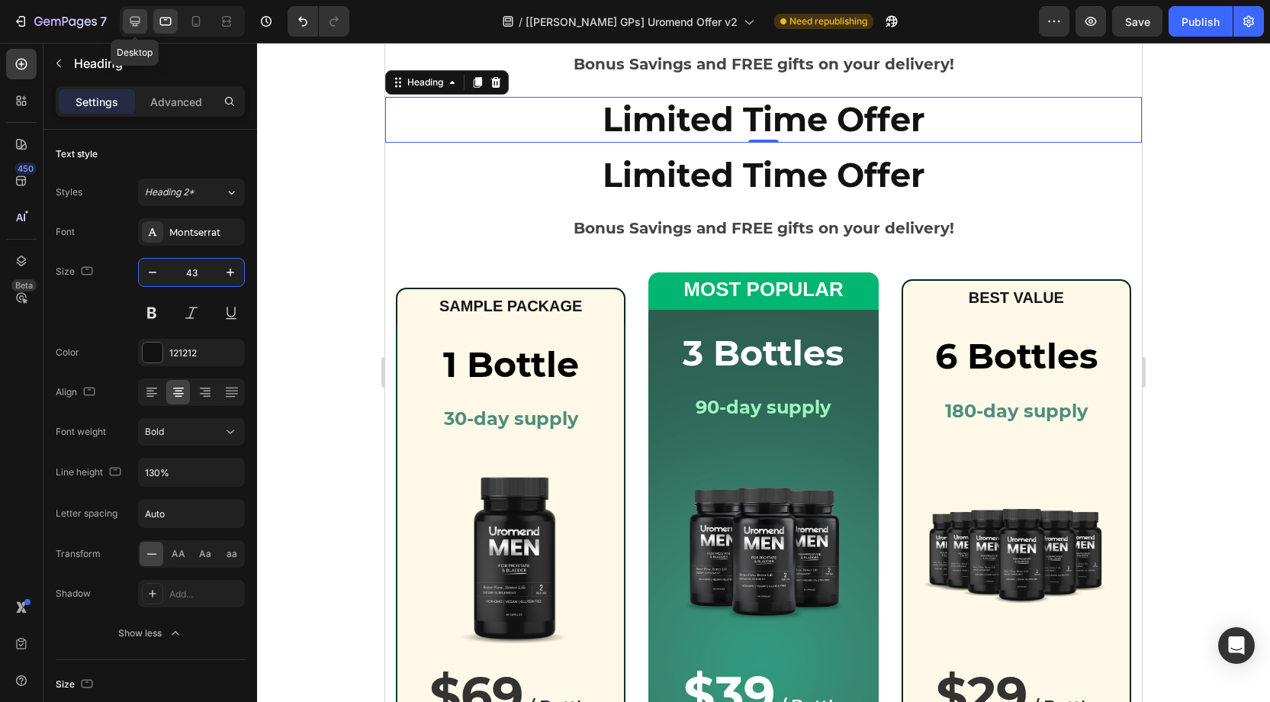
type input "43"
drag, startPoint x: 137, startPoint y: 19, endPoint x: 150, endPoint y: 20, distance: 13.0
click at [137, 19] on icon at bounding box center [134, 21] width 15 height 15
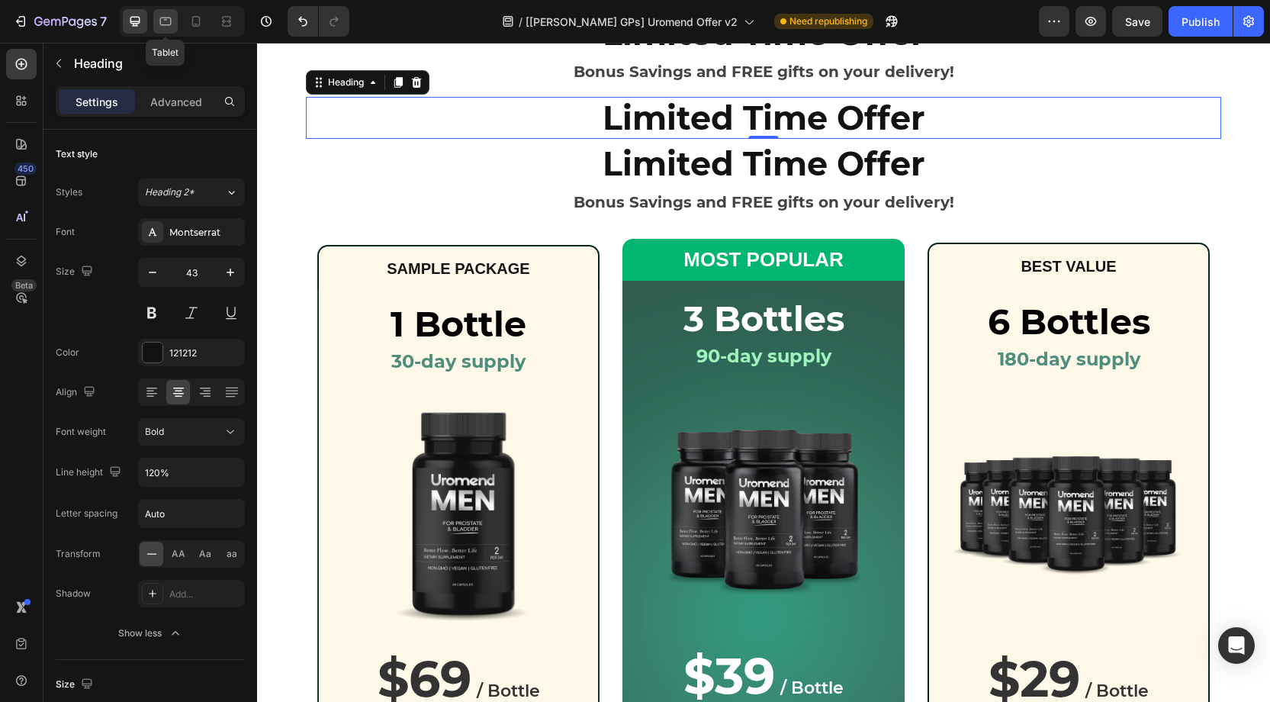
click at [162, 19] on icon at bounding box center [165, 21] width 15 height 15
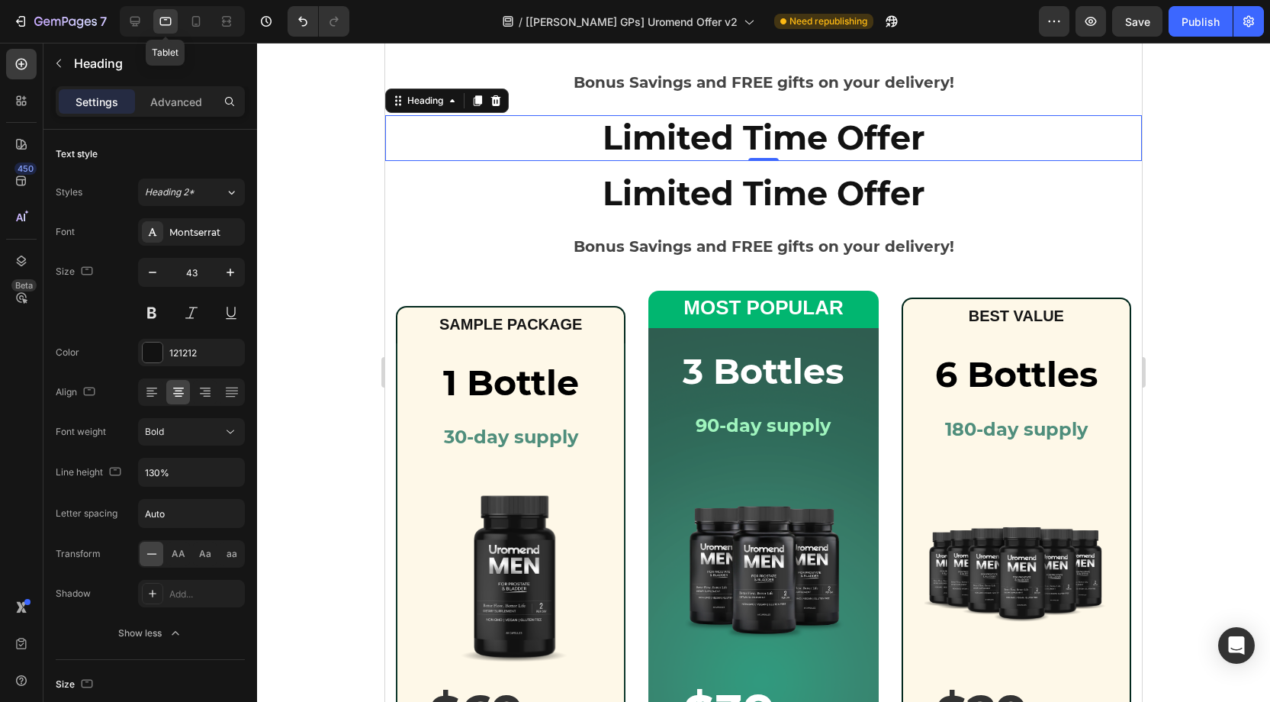
scroll to position [159, 0]
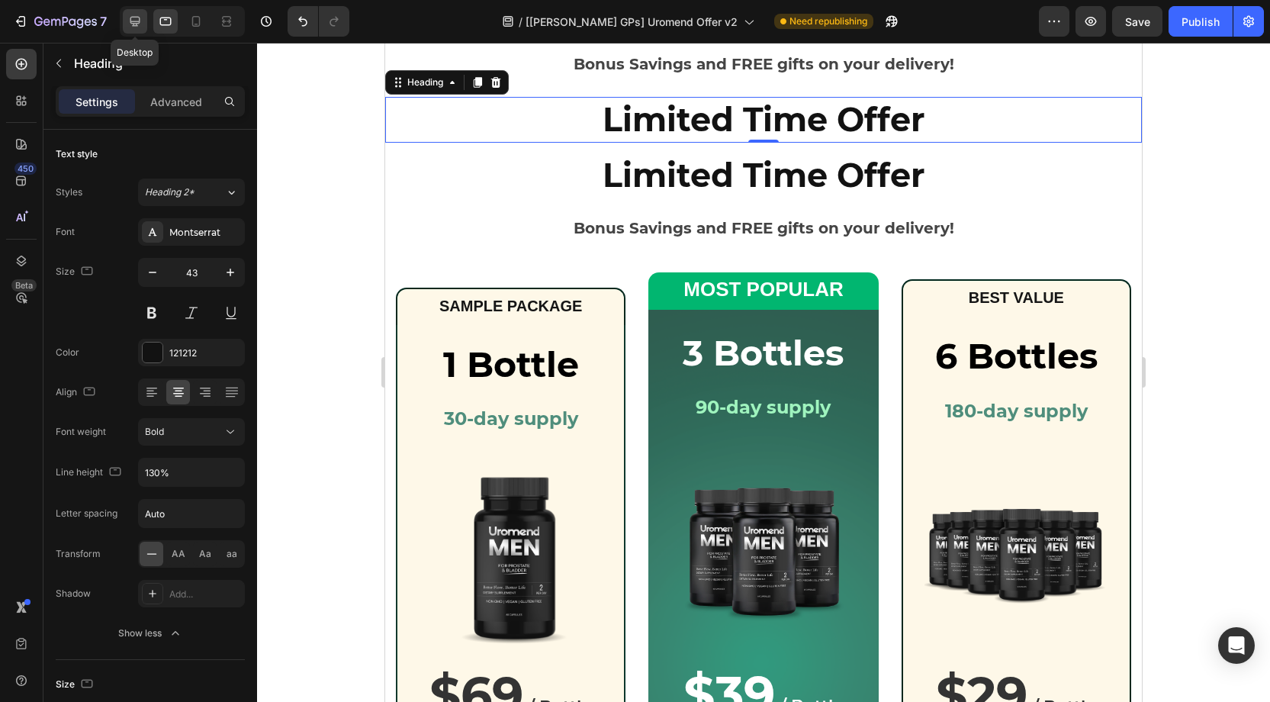
click at [140, 19] on icon at bounding box center [134, 21] width 15 height 15
type input "120%"
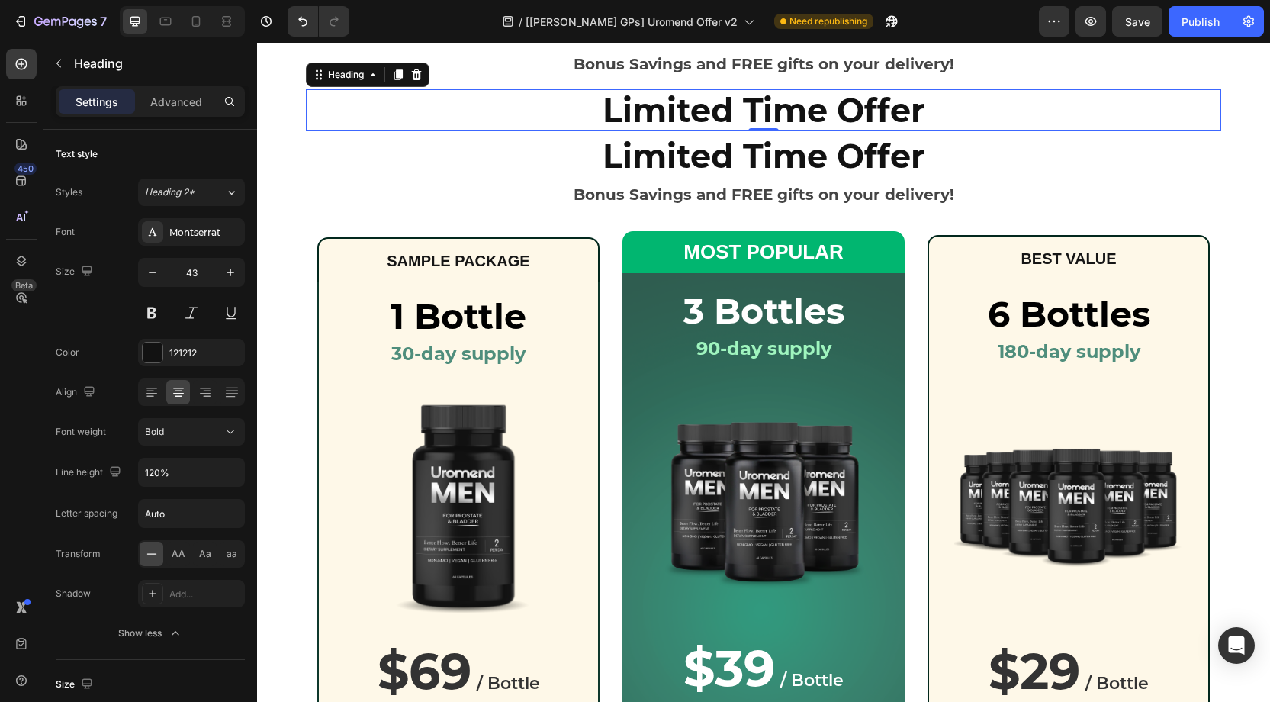
scroll to position [114, 0]
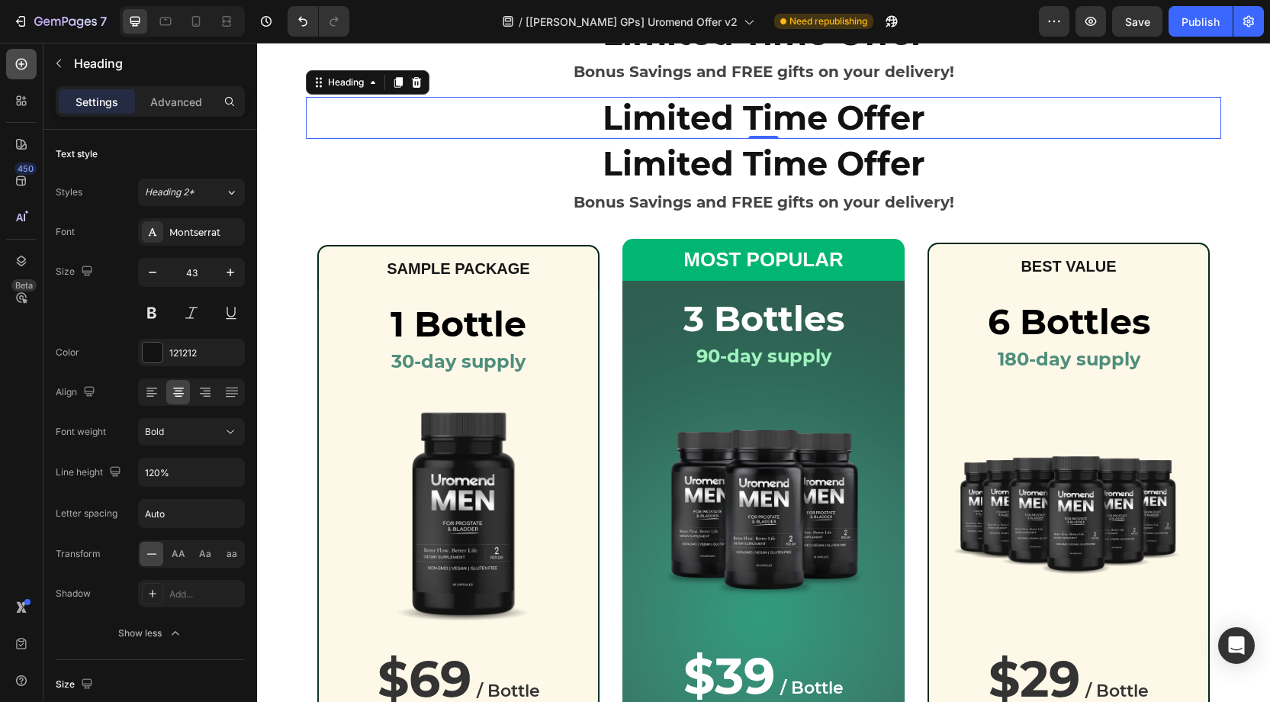
drag, startPoint x: 28, startPoint y: 63, endPoint x: 21, endPoint y: 59, distance: 8.5
click at [27, 62] on icon at bounding box center [21, 63] width 15 height 15
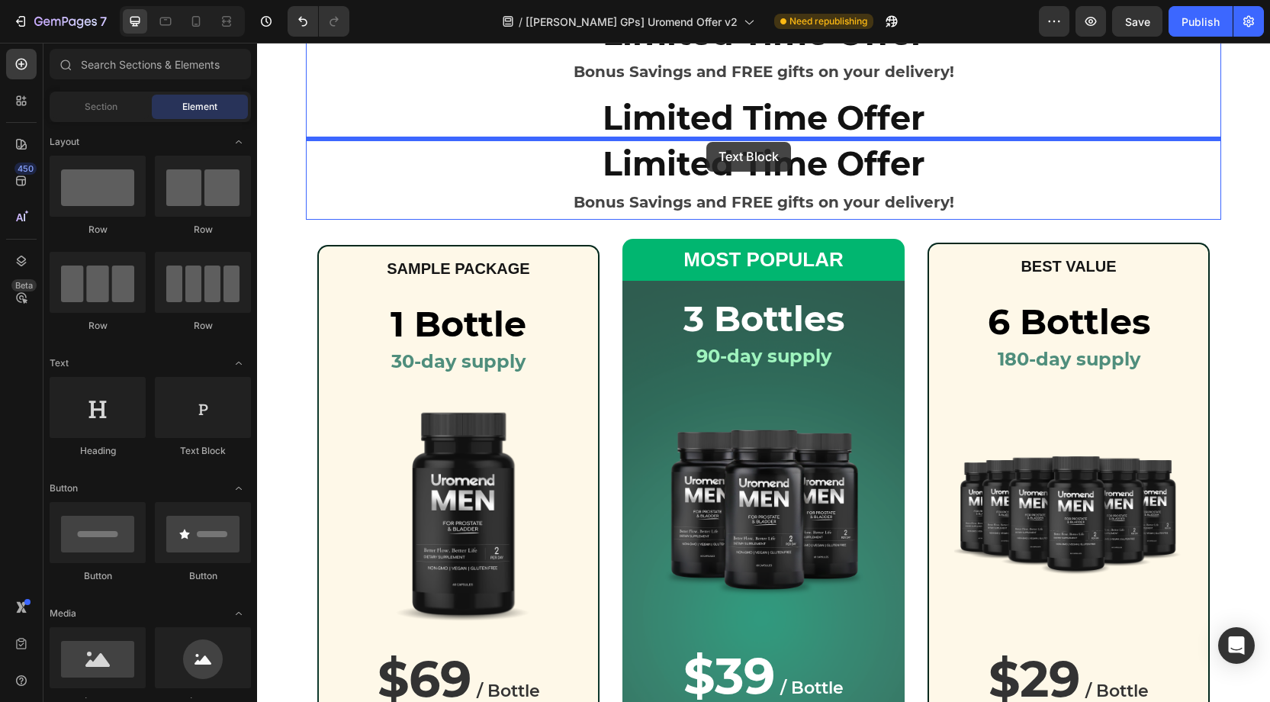
drag, startPoint x: 487, startPoint y: 418, endPoint x: 707, endPoint y: 142, distance: 352.8
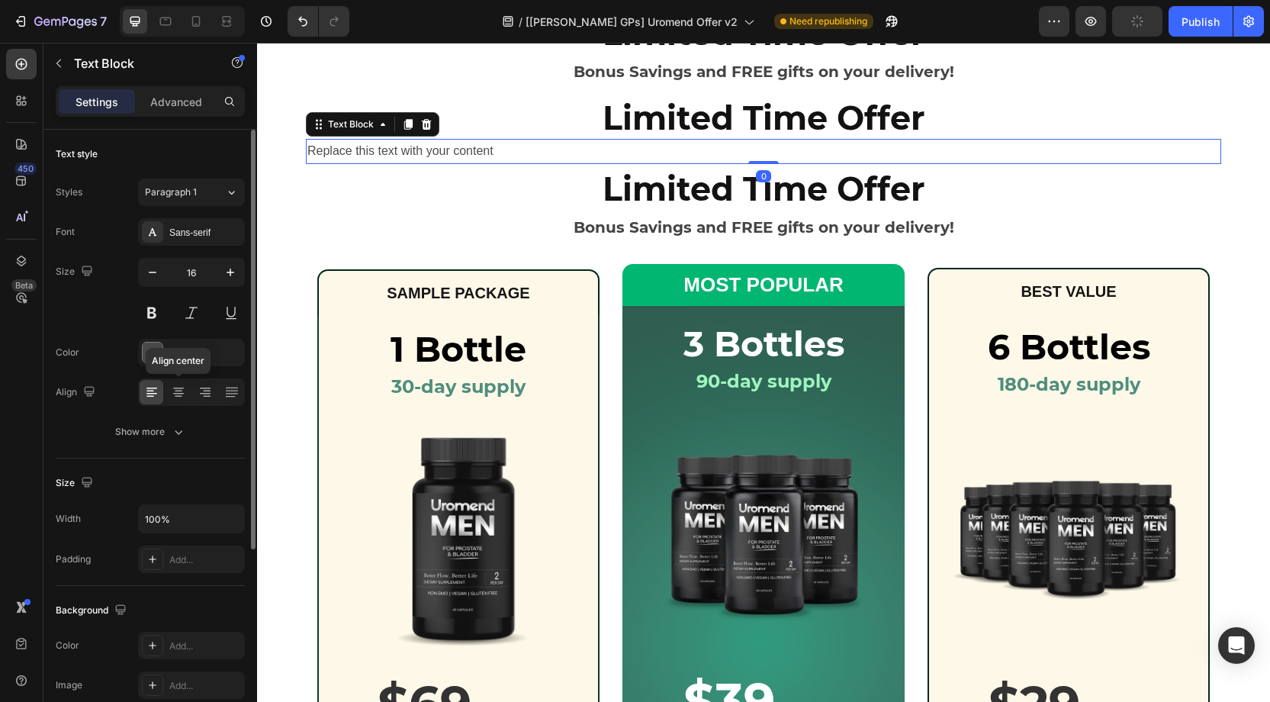
drag, startPoint x: 183, startPoint y: 384, endPoint x: 218, endPoint y: 372, distance: 36.9
click at [183, 384] on icon at bounding box center [178, 391] width 15 height 15
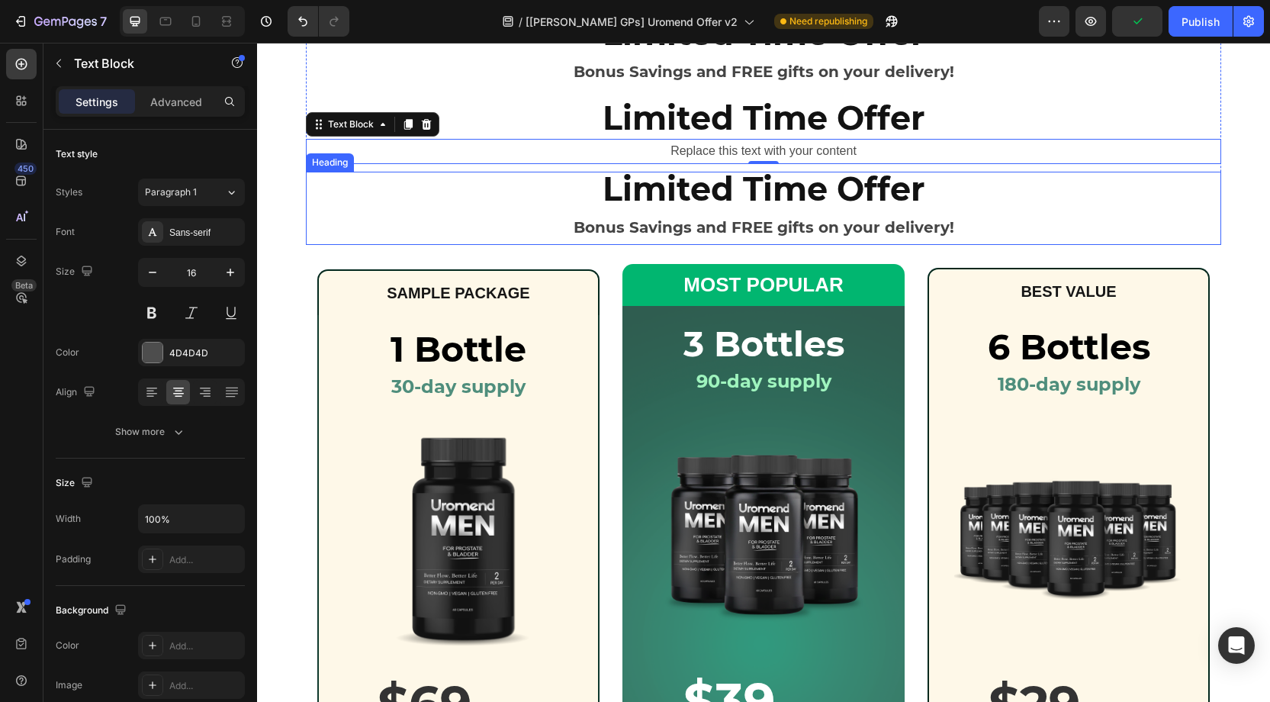
click at [652, 230] on strong "Bonus Savings and FREE gifts on your delivery!" at bounding box center [764, 227] width 381 height 18
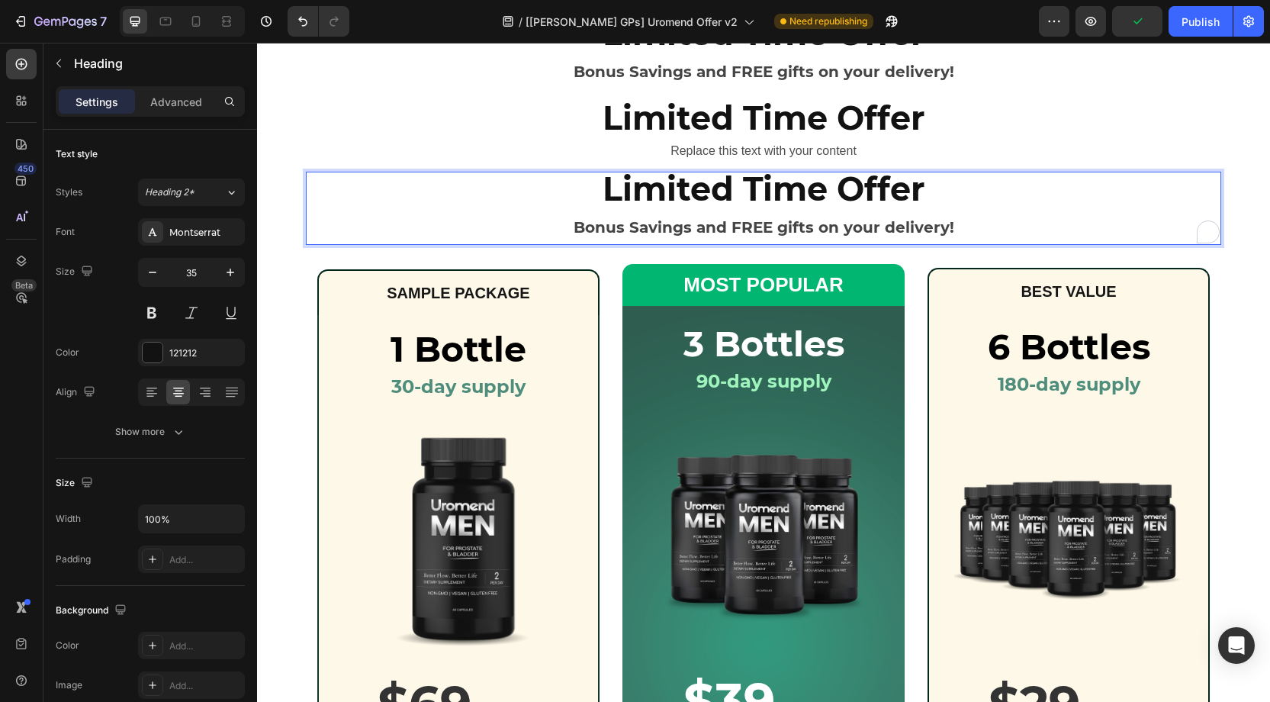
click at [598, 229] on strong "Bonus Savings and FREE gifts on your delivery!" at bounding box center [764, 227] width 381 height 18
drag, startPoint x: 679, startPoint y: 229, endPoint x: 965, endPoint y: 231, distance: 286.0
click at [965, 231] on p "Limited Time Offer Bonus Savings and FREE gifts on your delivery!" at bounding box center [763, 208] width 912 height 70
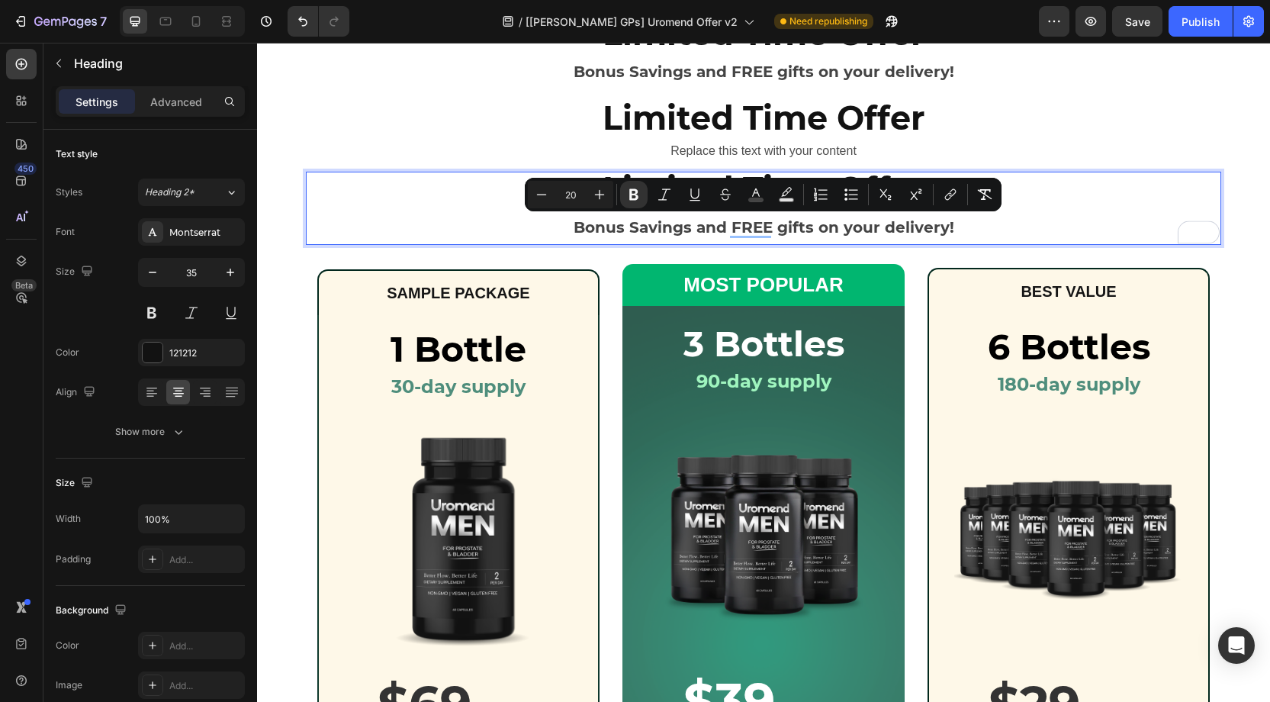
copy strong "Bonus Savings and FREE gifts on your delivery!"
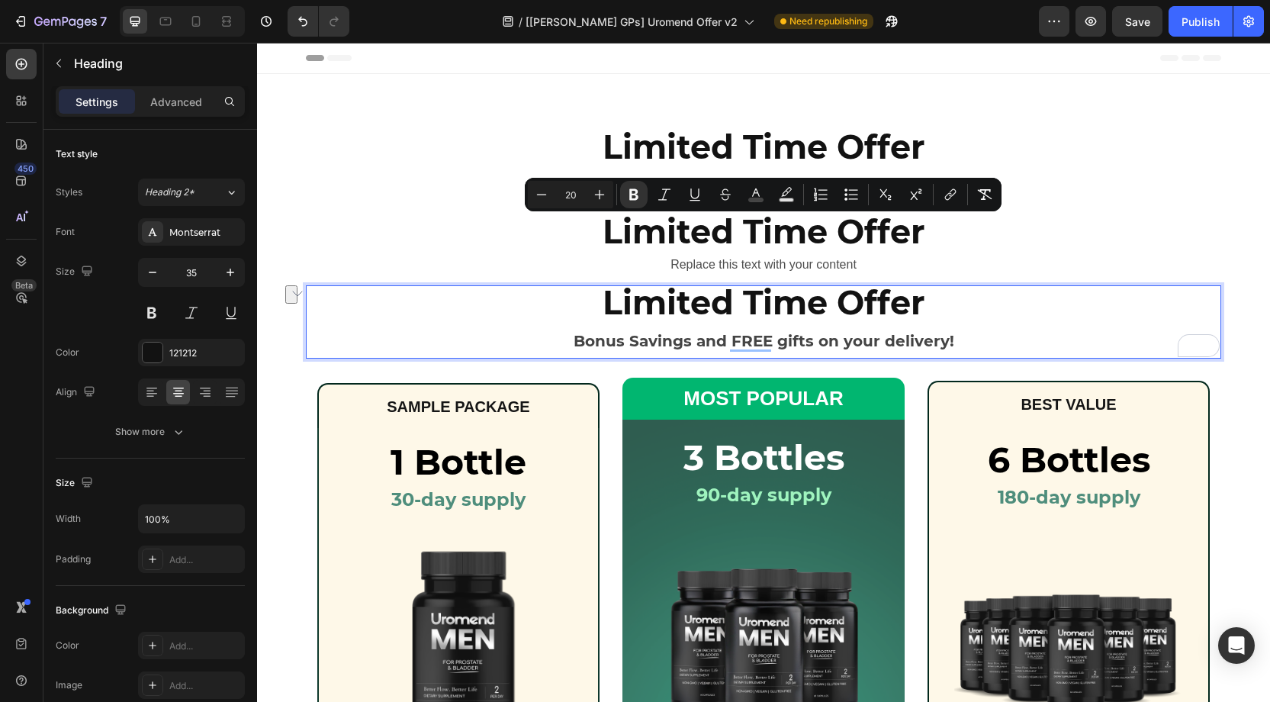
scroll to position [114, 0]
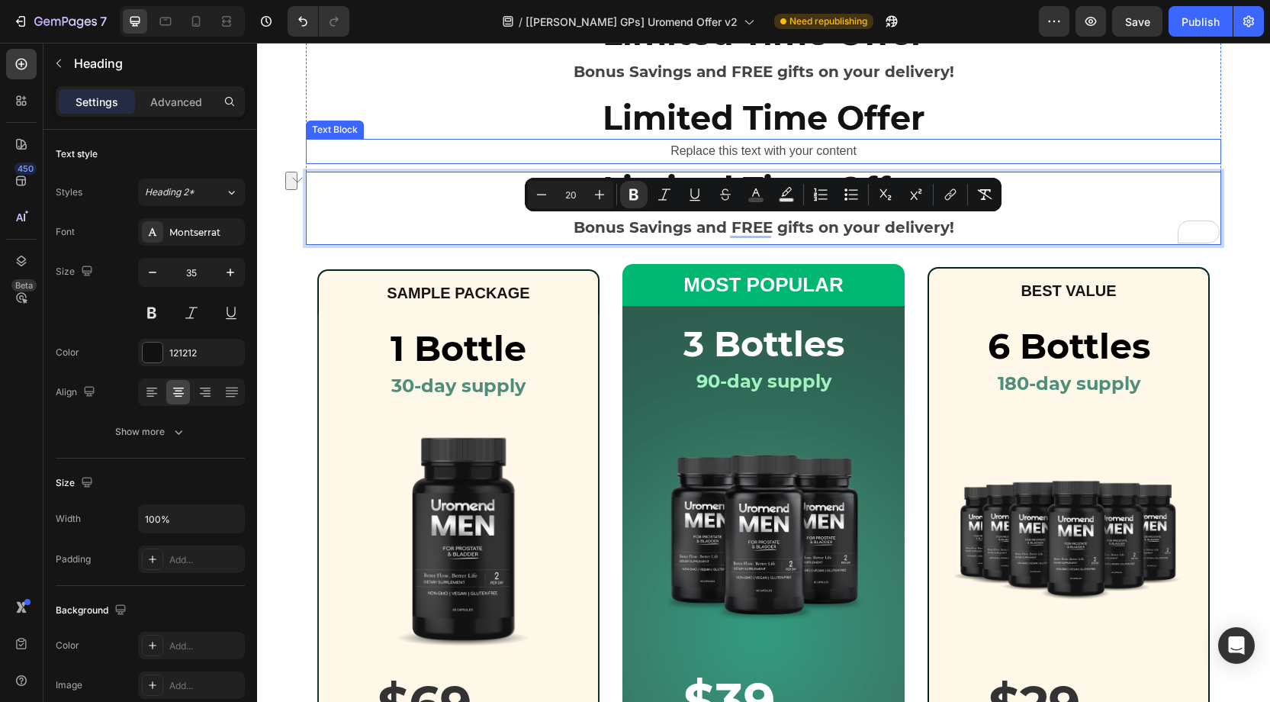
click at [701, 147] on div "Replace this text with your content" at bounding box center [763, 151] width 915 height 25
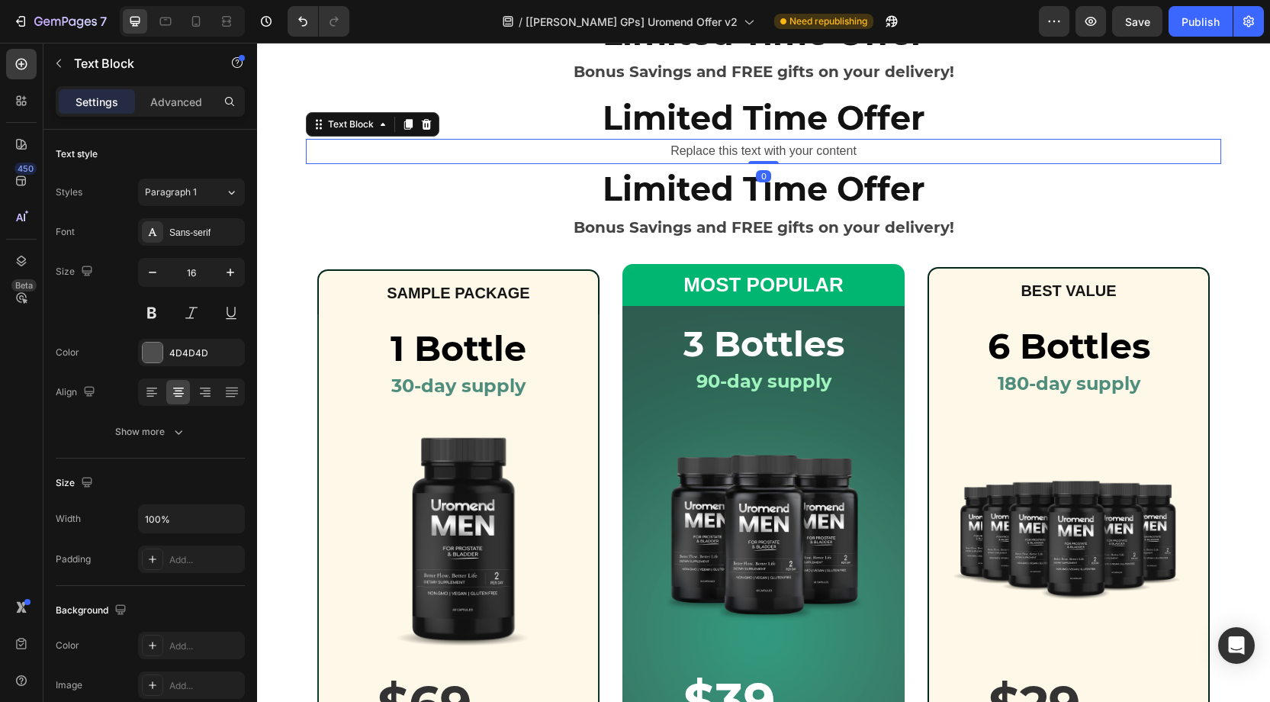
click at [715, 149] on div "Replace this text with your content" at bounding box center [763, 151] width 915 height 25
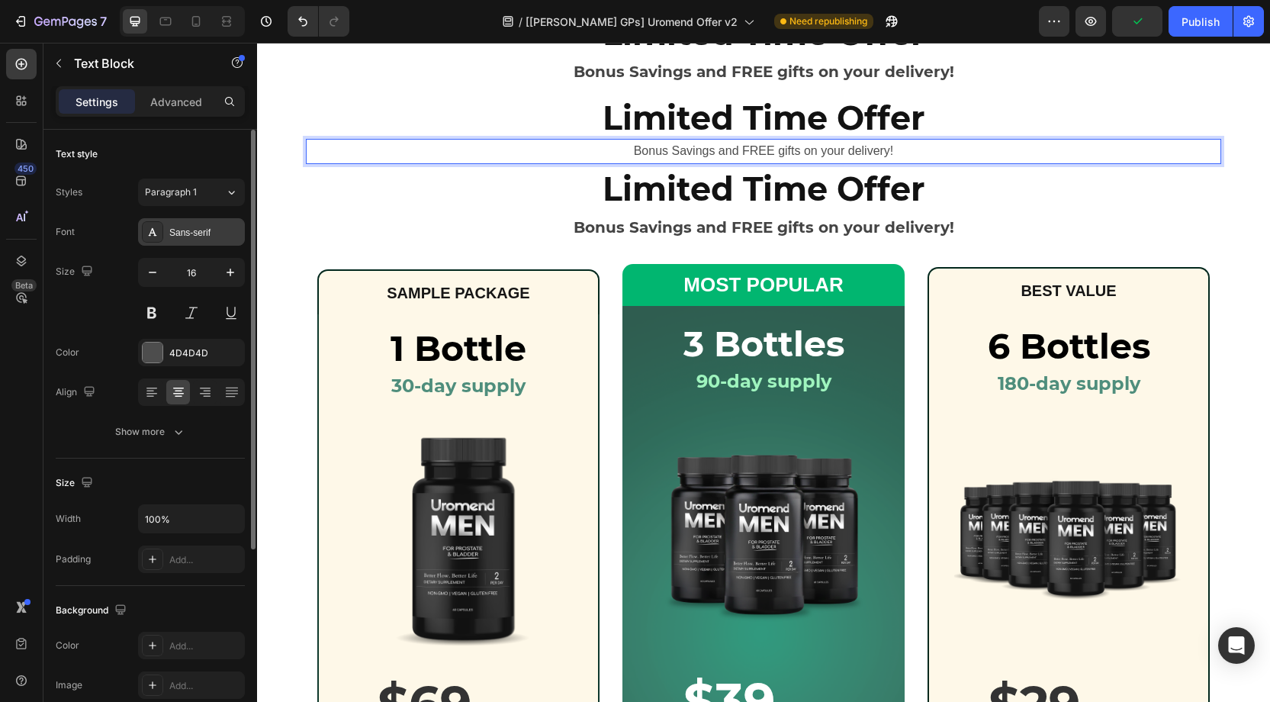
drag, startPoint x: 198, startPoint y: 228, endPoint x: 198, endPoint y: 219, distance: 9.2
click at [201, 226] on div "Sans-serif" at bounding box center [205, 233] width 72 height 14
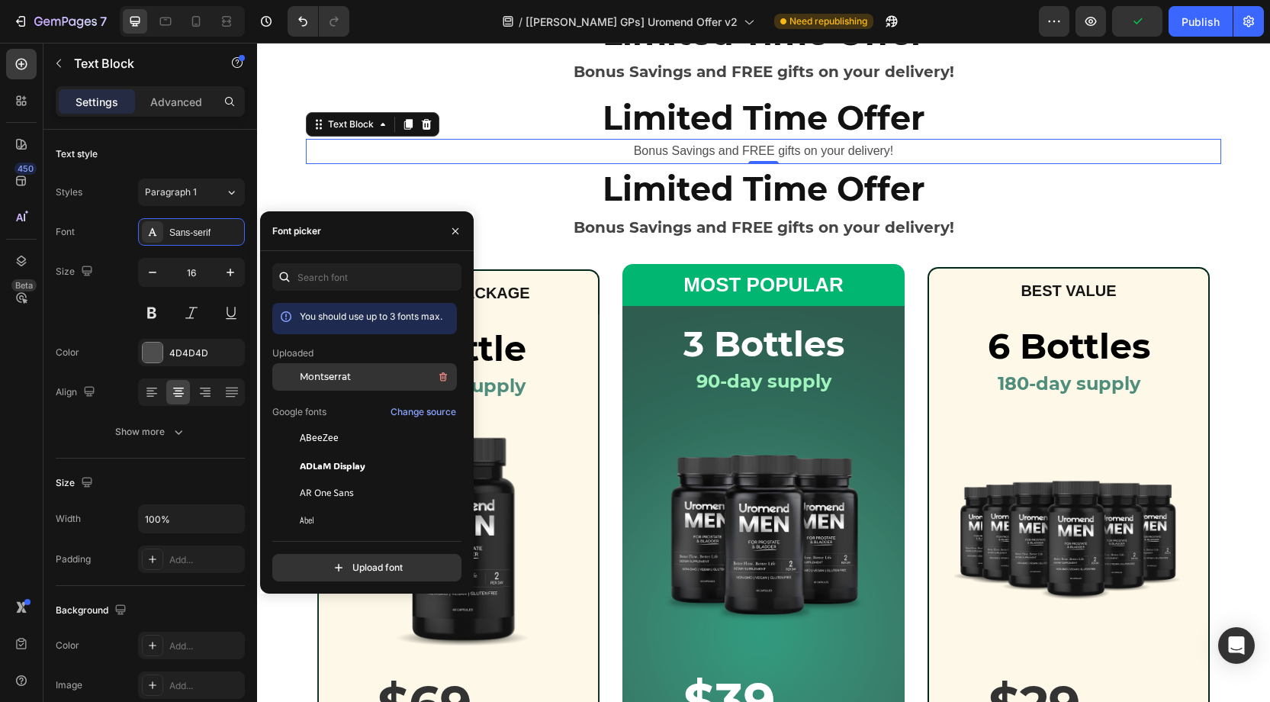
drag, startPoint x: 354, startPoint y: 380, endPoint x: 218, endPoint y: 316, distance: 150.1
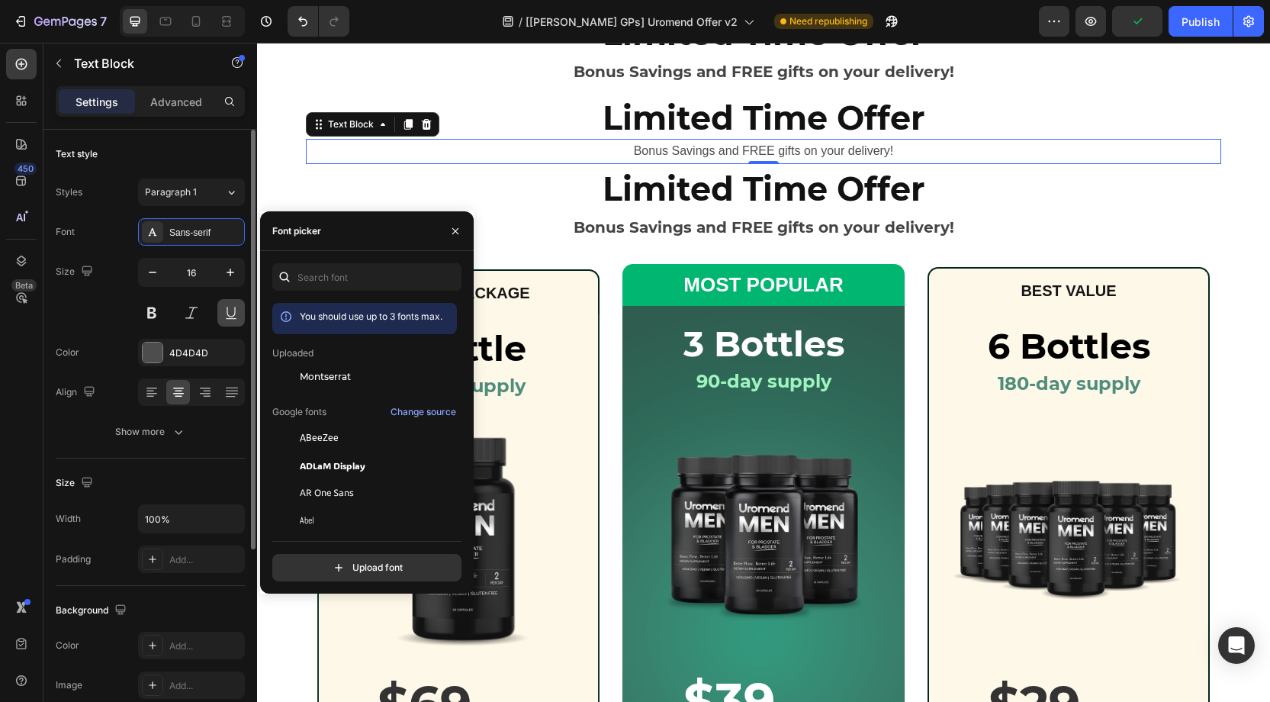
click at [353, 380] on div "Montserrat" at bounding box center [377, 377] width 154 height 18
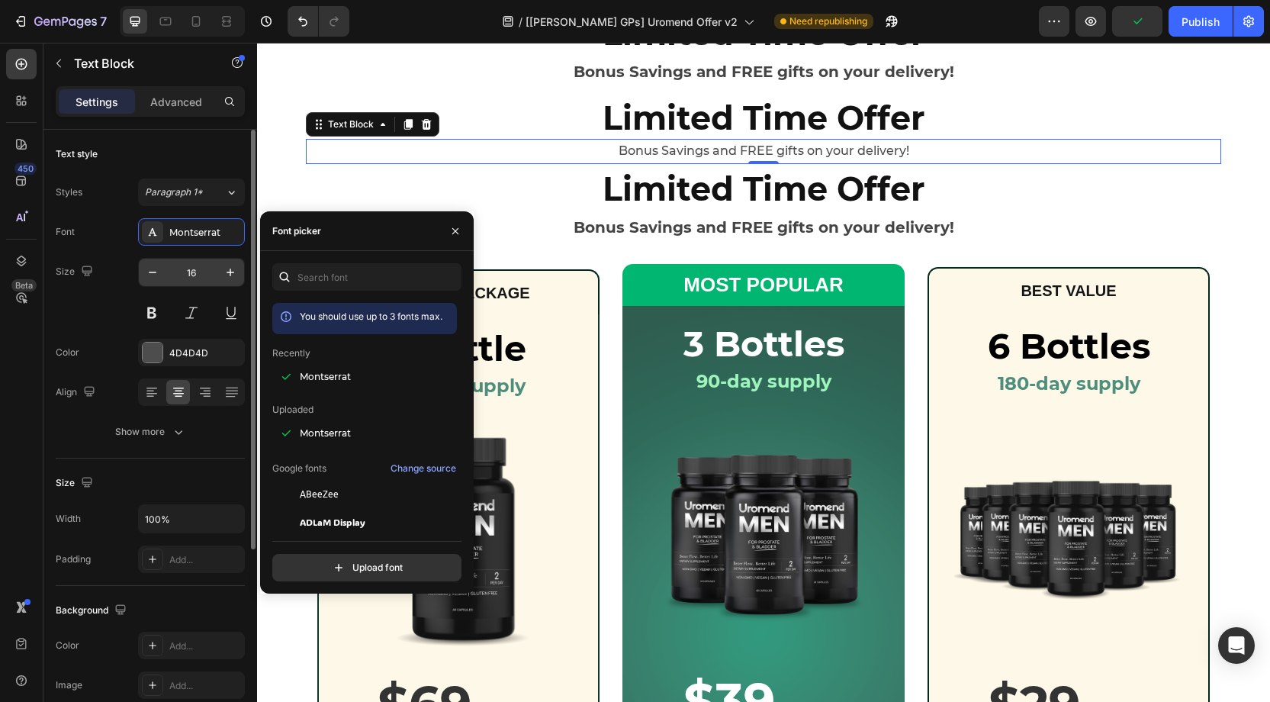
click at [204, 274] on input "16" at bounding box center [191, 272] width 50 height 27
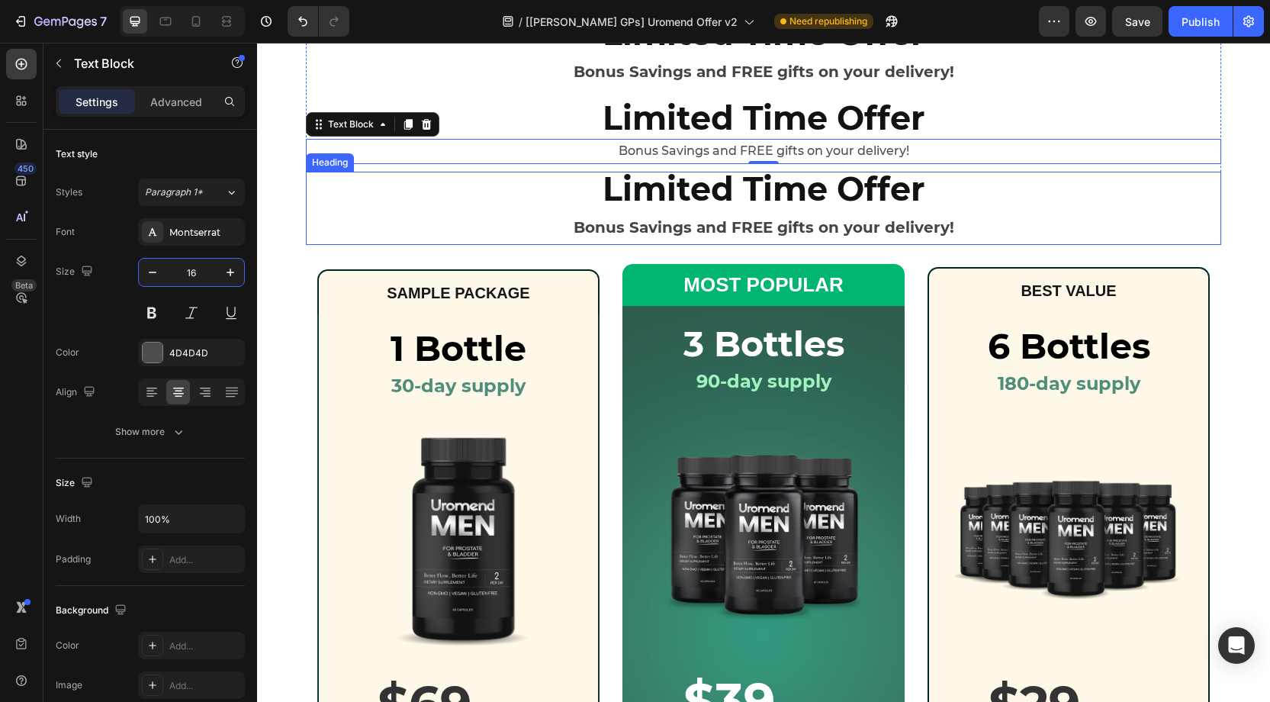
click at [711, 223] on strong "Bonus Savings and FREE gifts on your delivery!" at bounding box center [764, 227] width 381 height 18
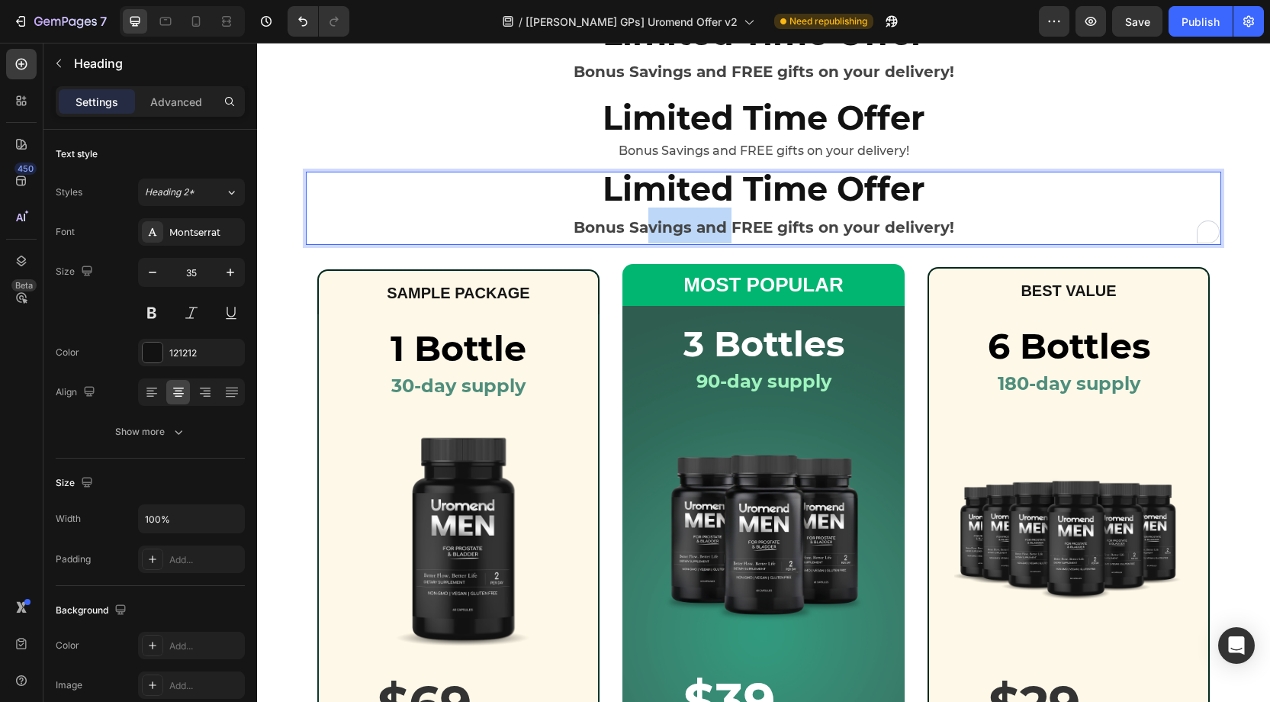
drag, startPoint x: 643, startPoint y: 223, endPoint x: 728, endPoint y: 230, distance: 84.9
click at [729, 230] on strong "Bonus Savings and FREE gifts on your delivery!" at bounding box center [764, 227] width 381 height 18
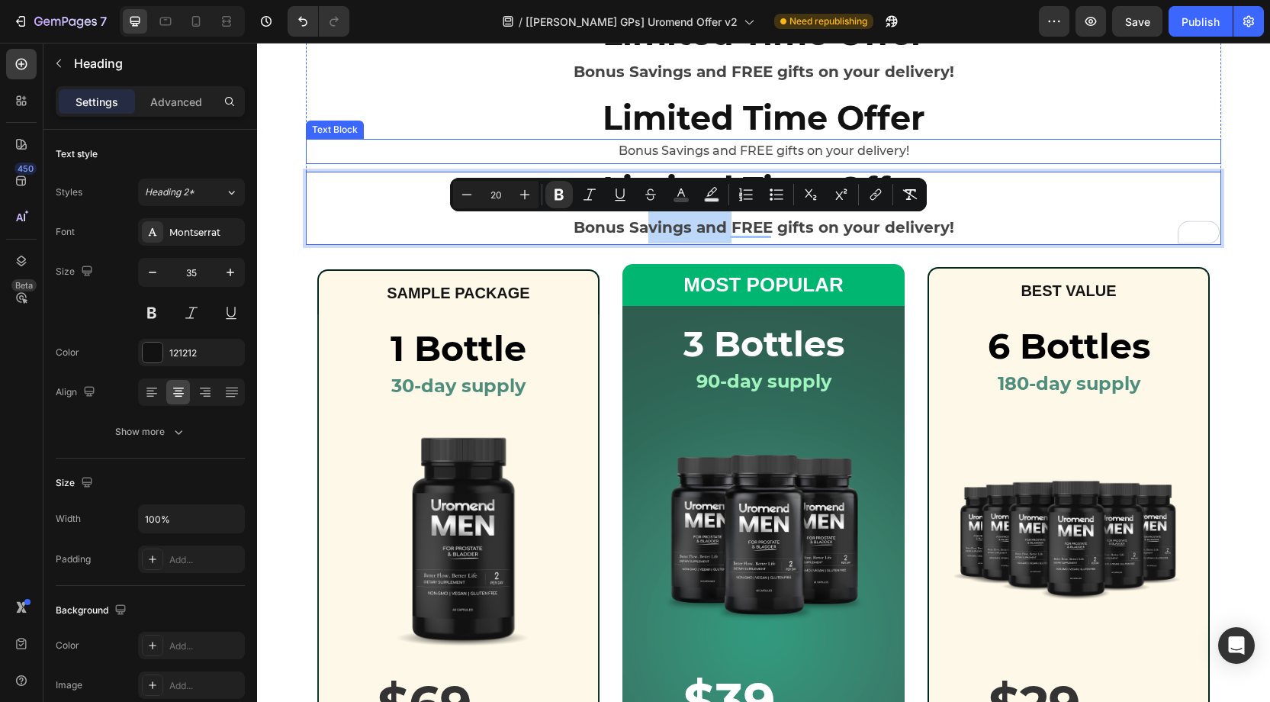
click at [651, 141] on p "Bonus Savings and FREE gifts on your delivery!" at bounding box center [763, 151] width 912 height 22
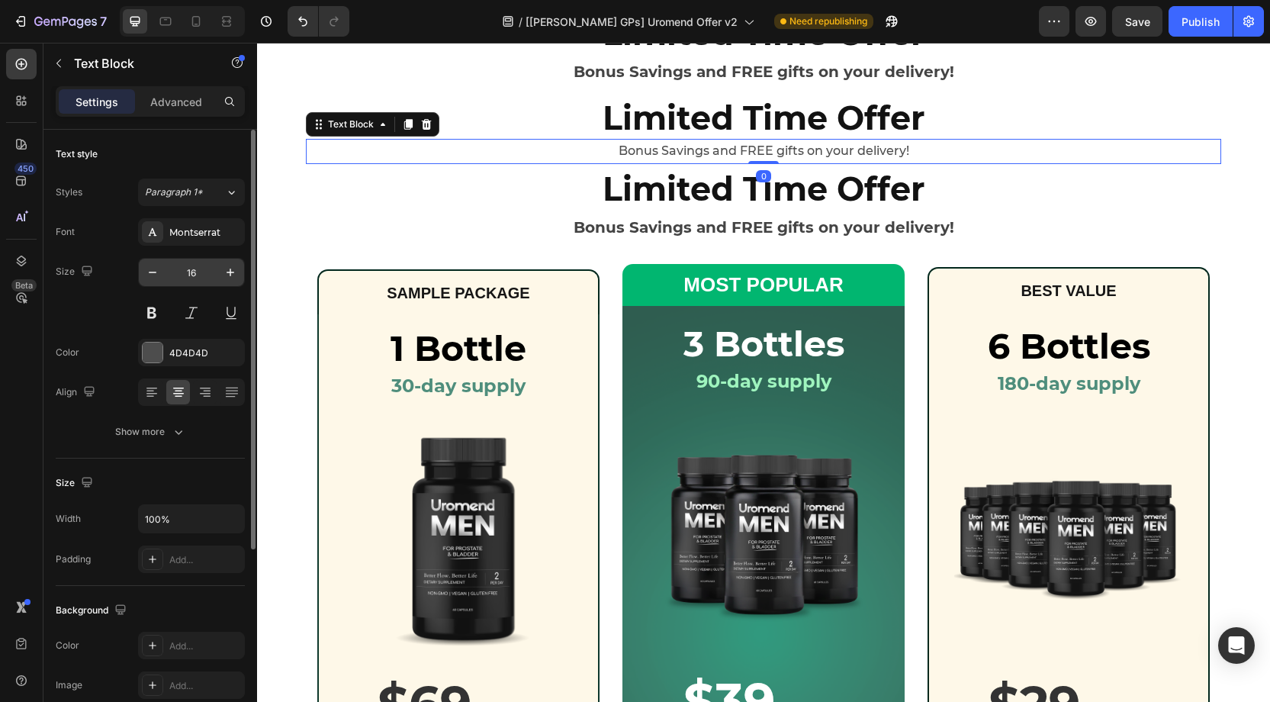
click at [207, 268] on input "16" at bounding box center [191, 272] width 50 height 27
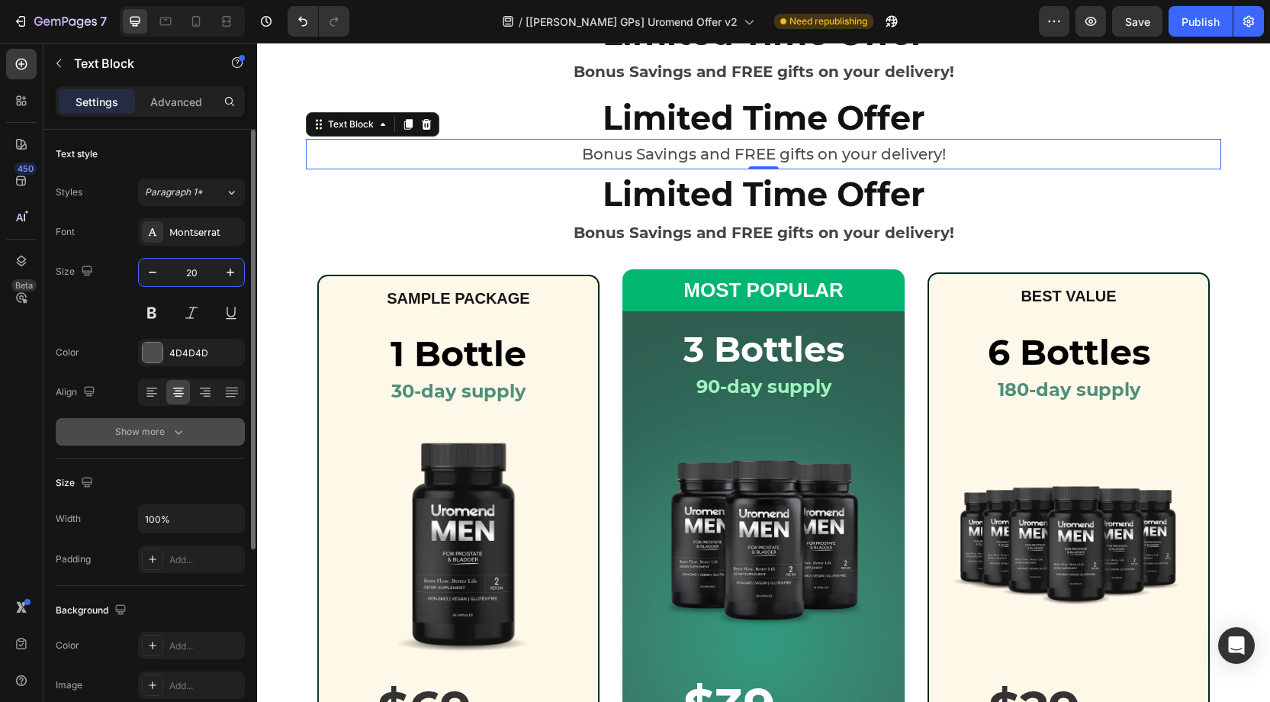
type input "20"
drag, startPoint x: 174, startPoint y: 429, endPoint x: 167, endPoint y: 421, distance: 10.8
click at [167, 421] on button "Show more" at bounding box center [150, 431] width 189 height 27
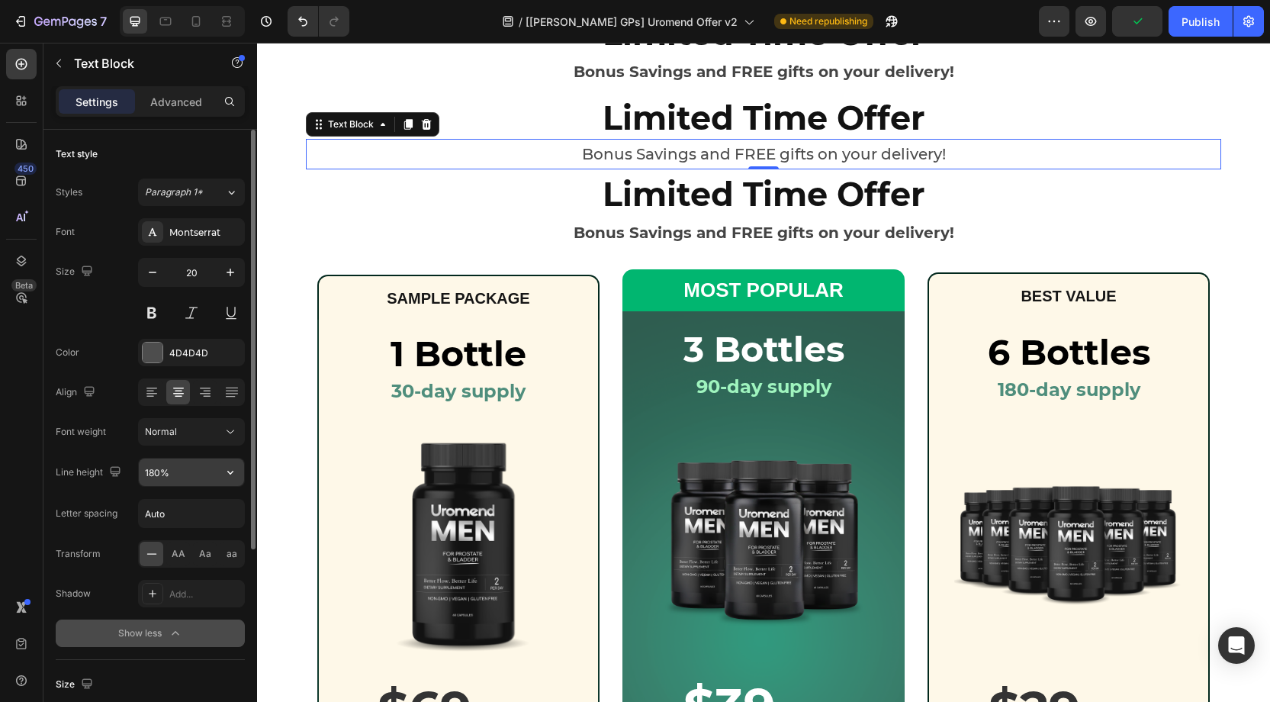
click at [159, 468] on input "180%" at bounding box center [191, 471] width 105 height 27
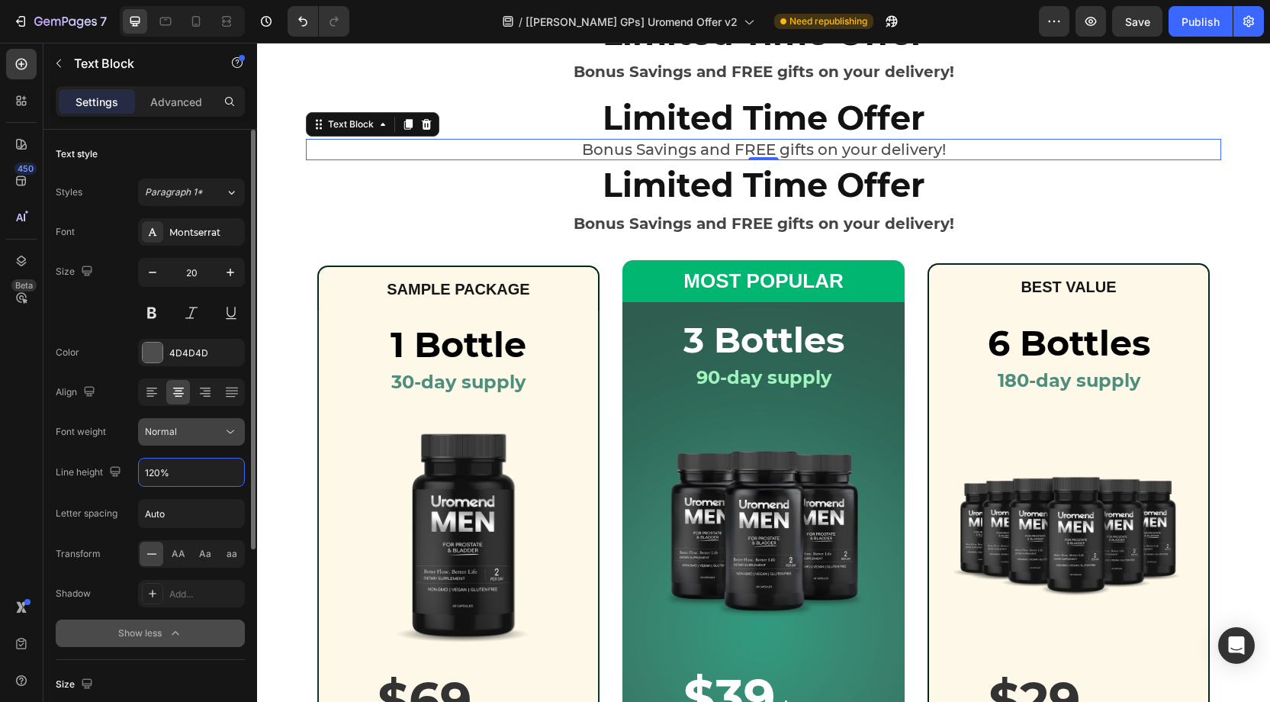
type input "120%"
click at [194, 436] on div "Normal" at bounding box center [184, 432] width 78 height 14
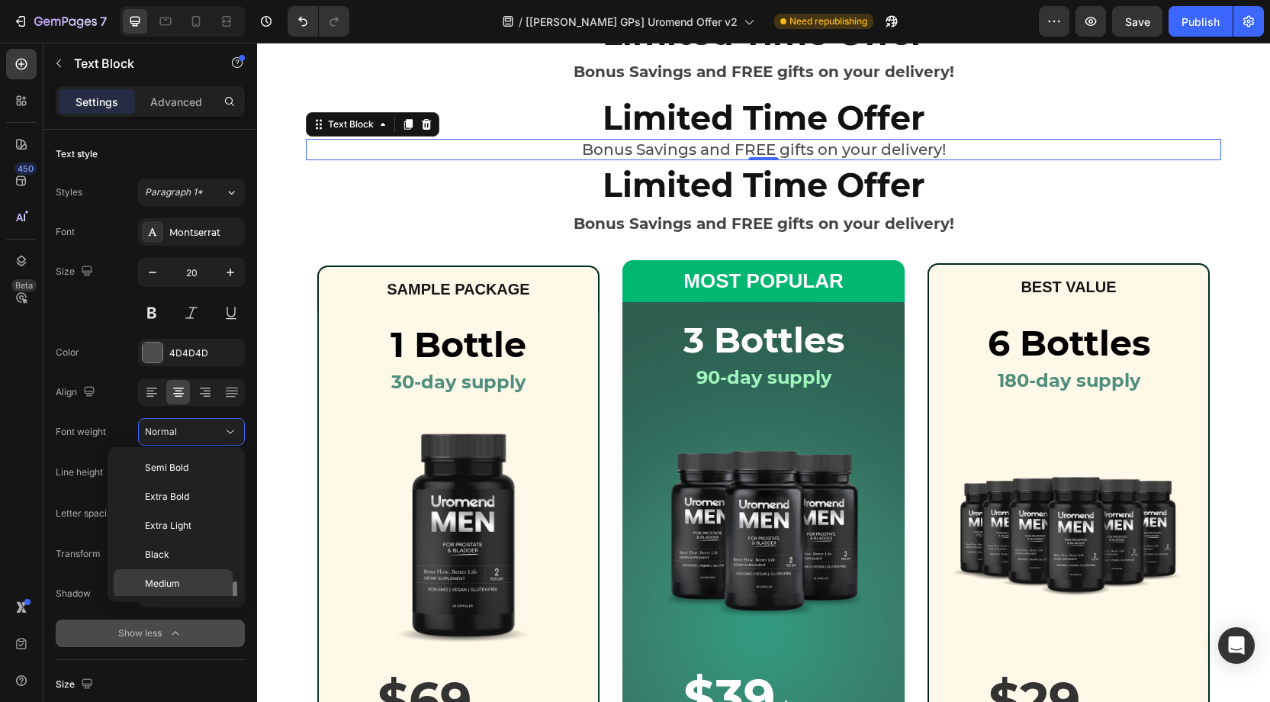
scroll to position [82, 0]
click at [169, 523] on p "Bold" at bounding box center [185, 530] width 81 height 14
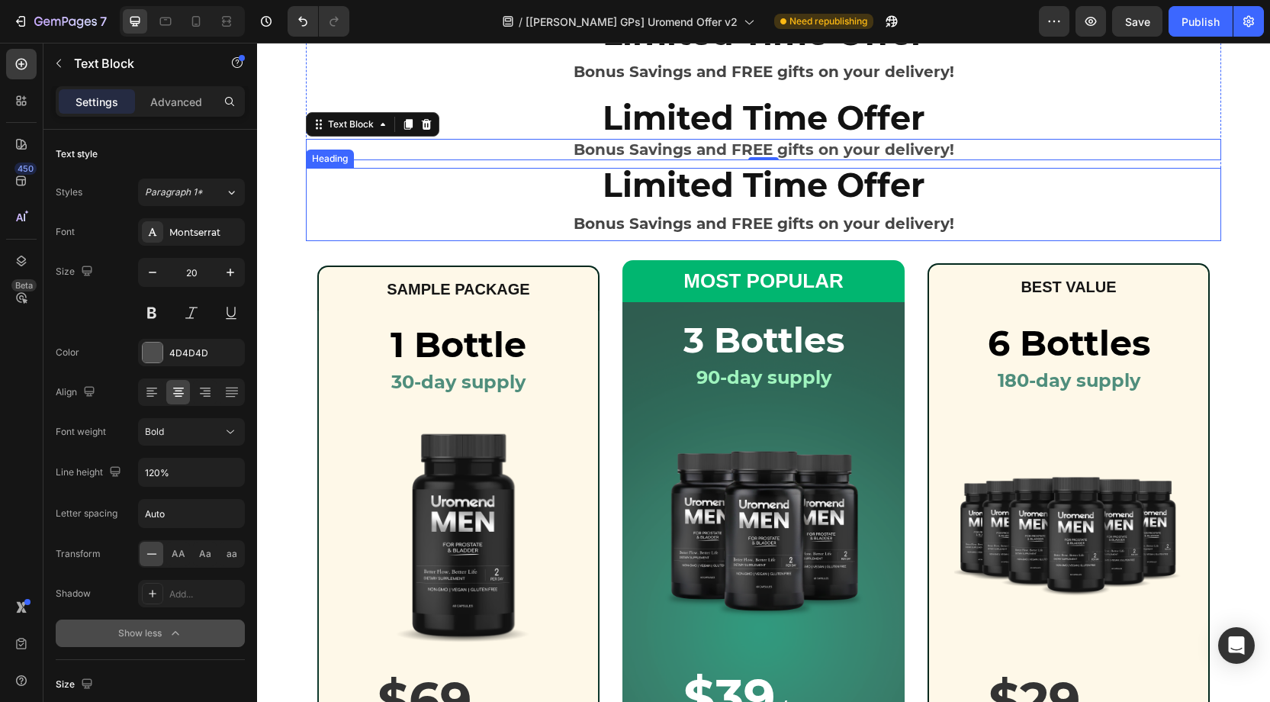
click at [677, 214] on strong "Bonus Savings and FREE gifts on your delivery!" at bounding box center [764, 223] width 381 height 18
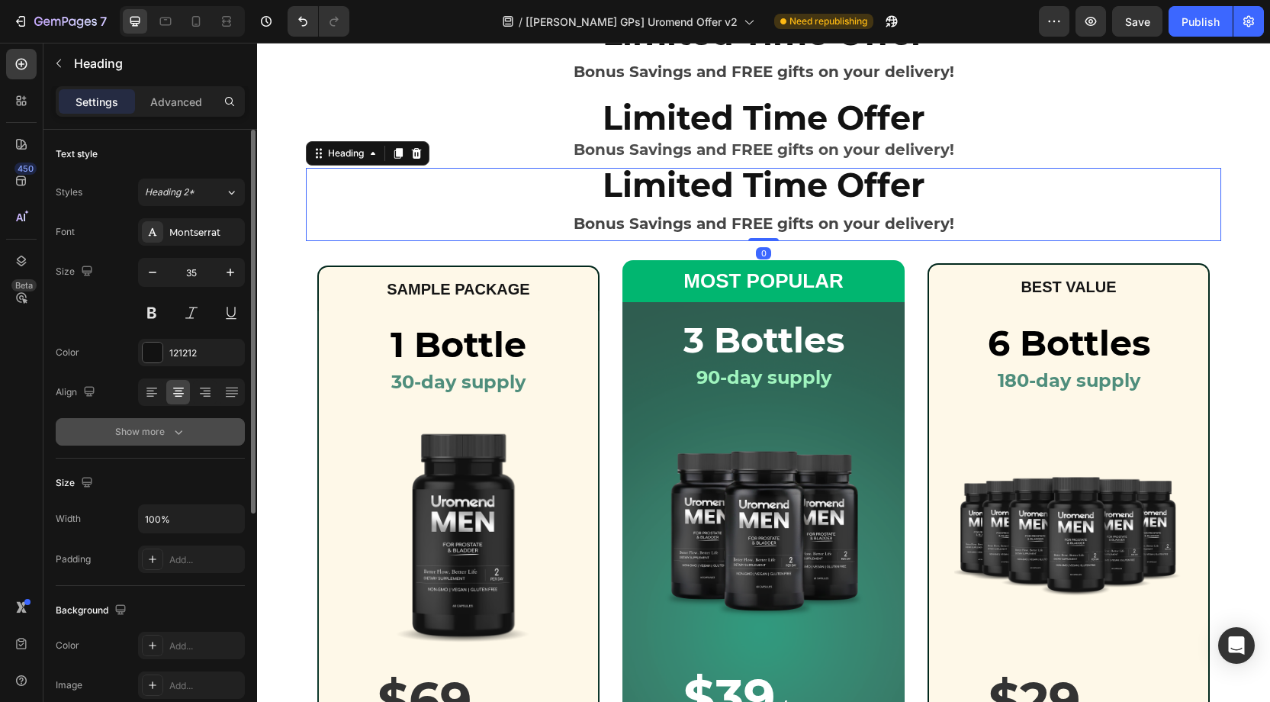
click at [178, 425] on icon "button" at bounding box center [178, 431] width 15 height 15
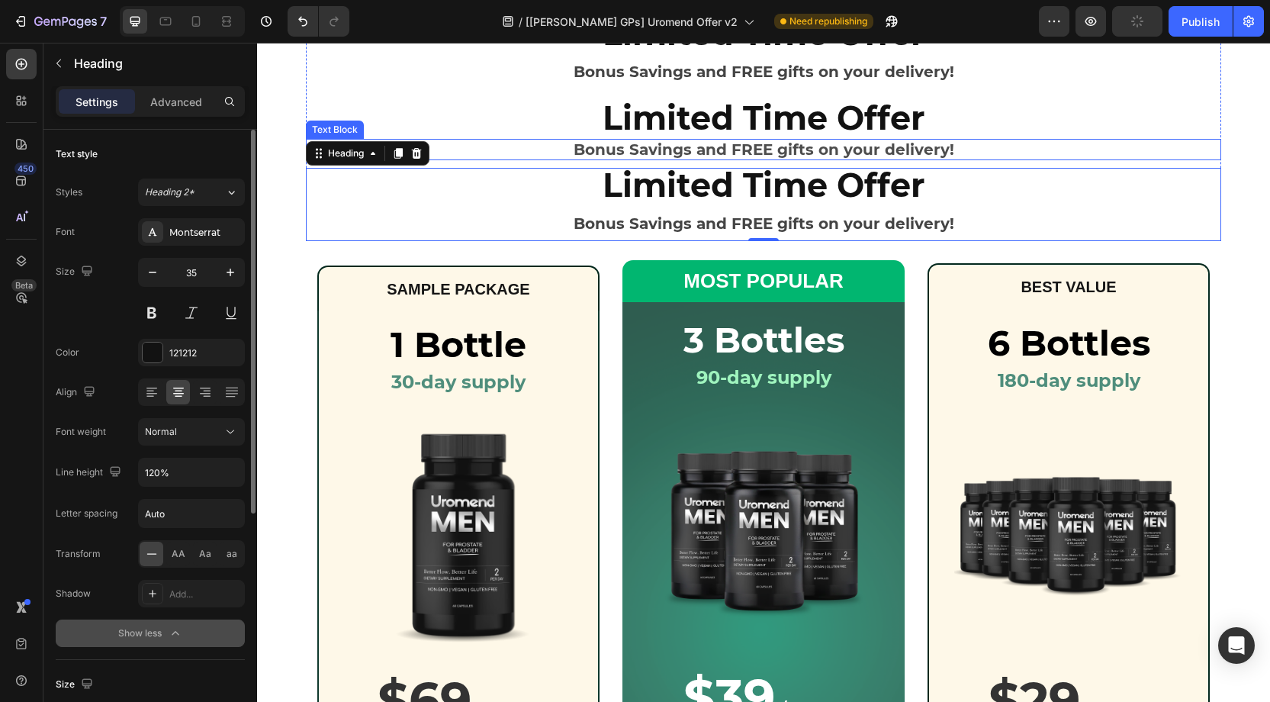
click at [654, 142] on p "Bonus Savings and FREE gifts on your delivery!" at bounding box center [763, 149] width 912 height 18
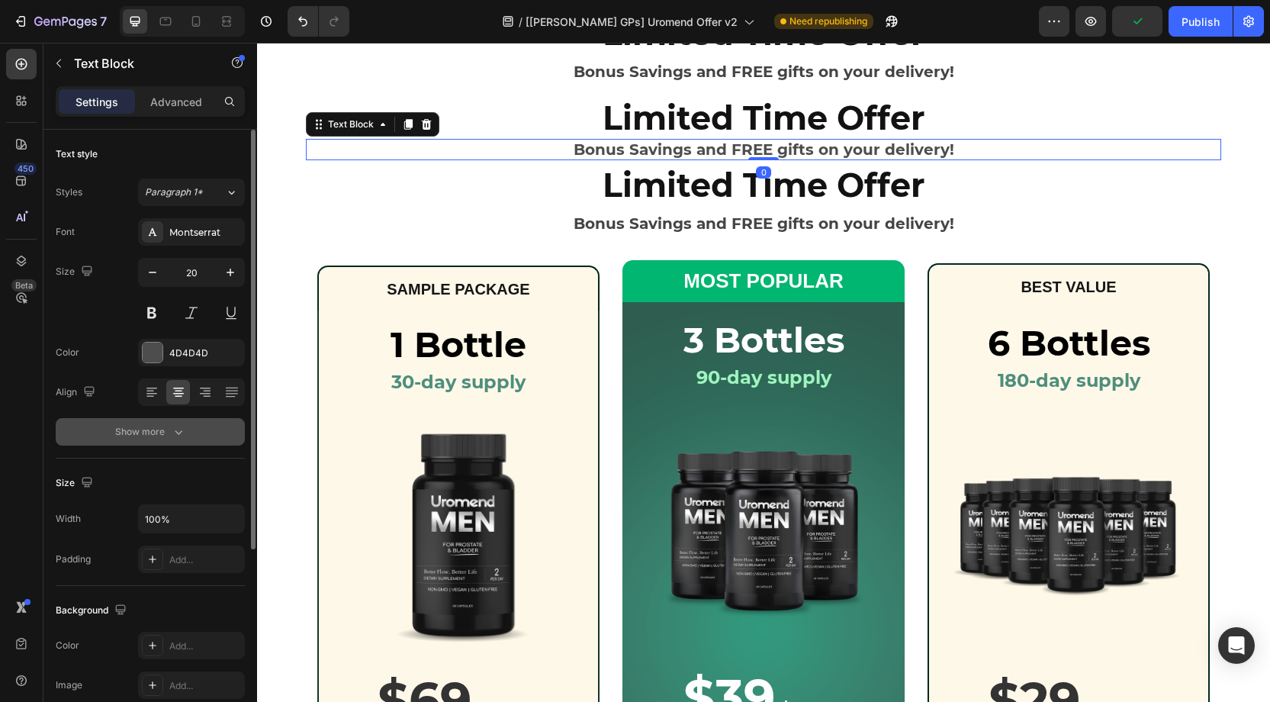
click at [203, 422] on button "Show more" at bounding box center [150, 431] width 189 height 27
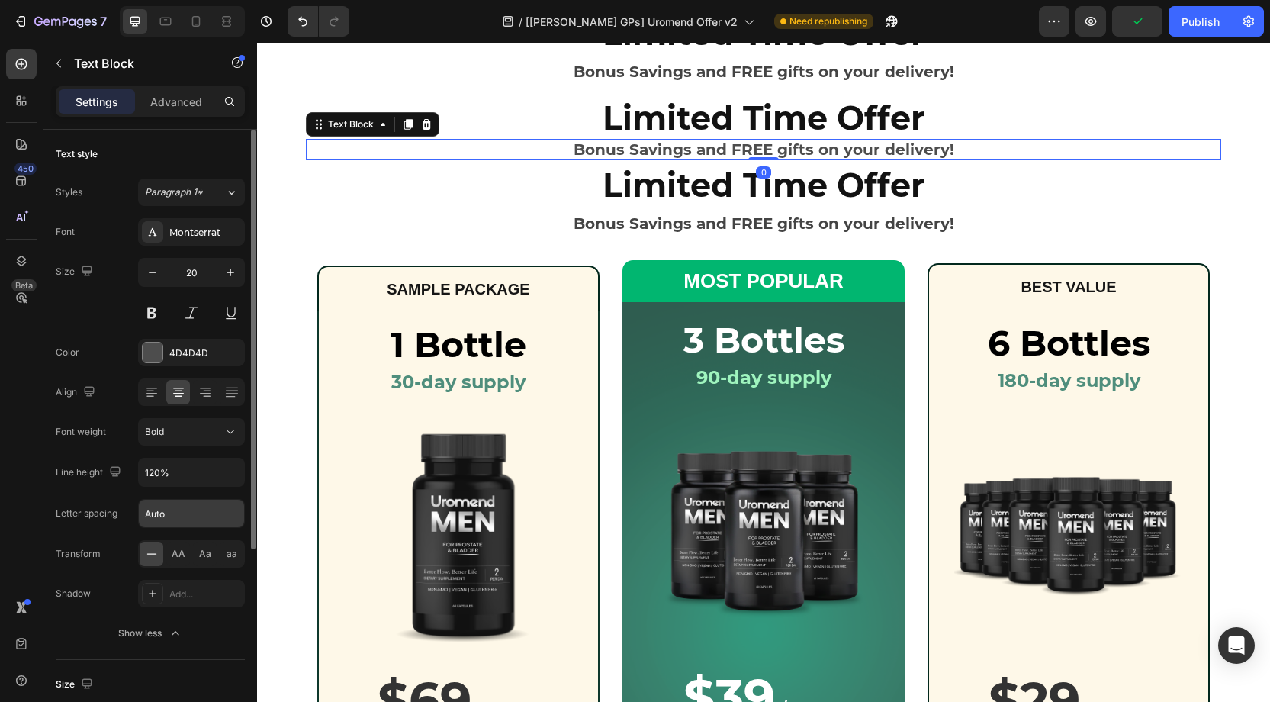
click at [157, 513] on input "Auto" at bounding box center [191, 513] width 105 height 27
type input "to"
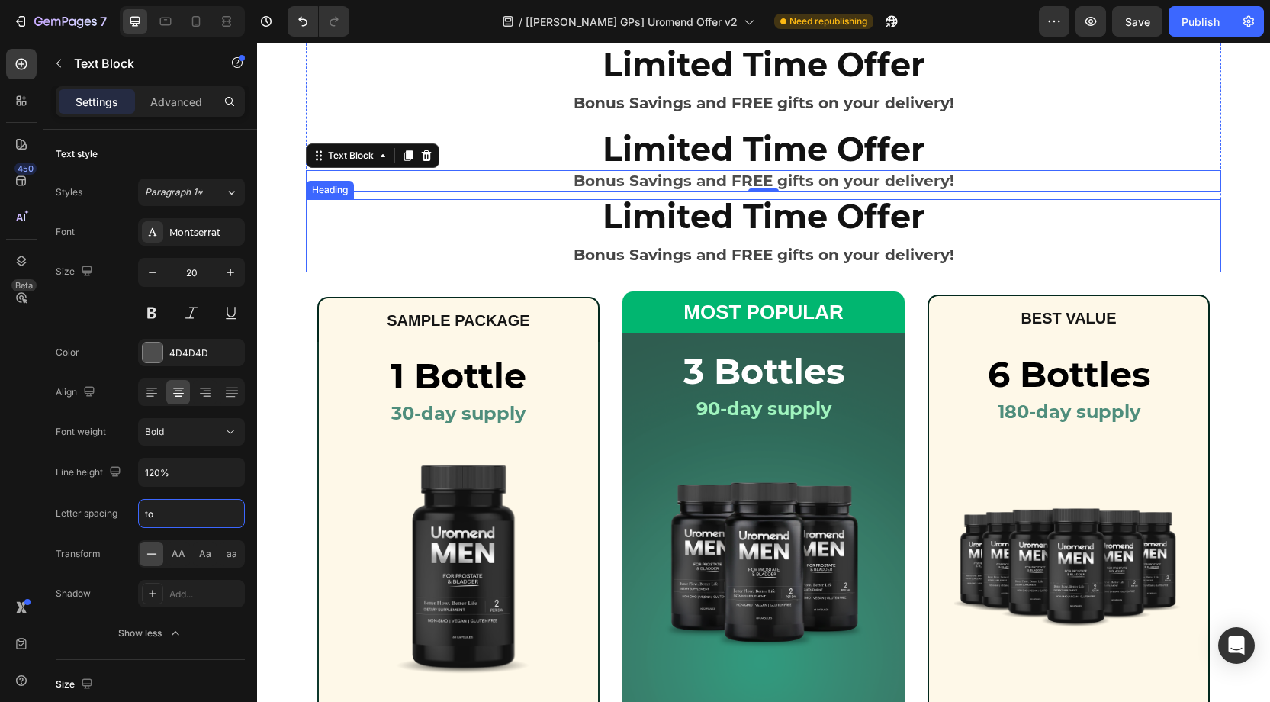
click at [486, 214] on p "⁠⁠⁠⁠⁠⁠⁠ Limited Time Offer Bonus Savings and FREE gifts on your delivery!" at bounding box center [763, 236] width 912 height 70
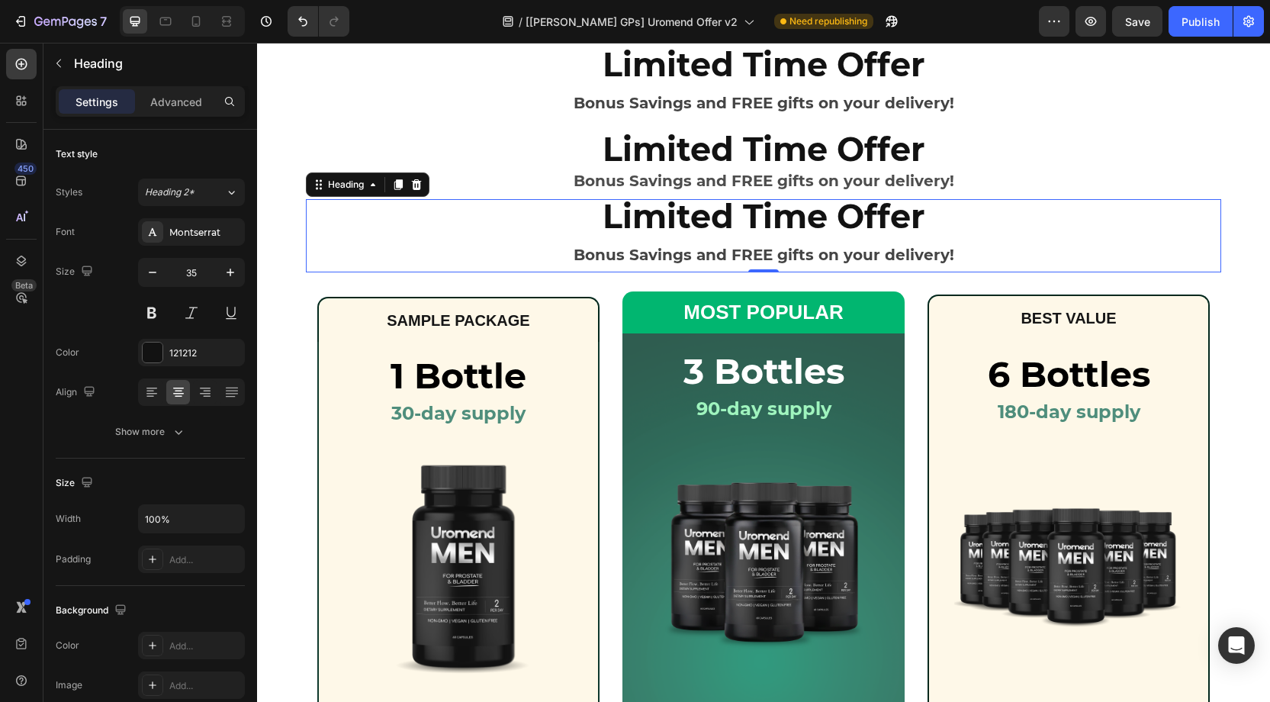
drag, startPoint x: 420, startPoint y: 188, endPoint x: 583, endPoint y: 163, distance: 165.0
click at [423, 187] on div at bounding box center [416, 184] width 18 height 18
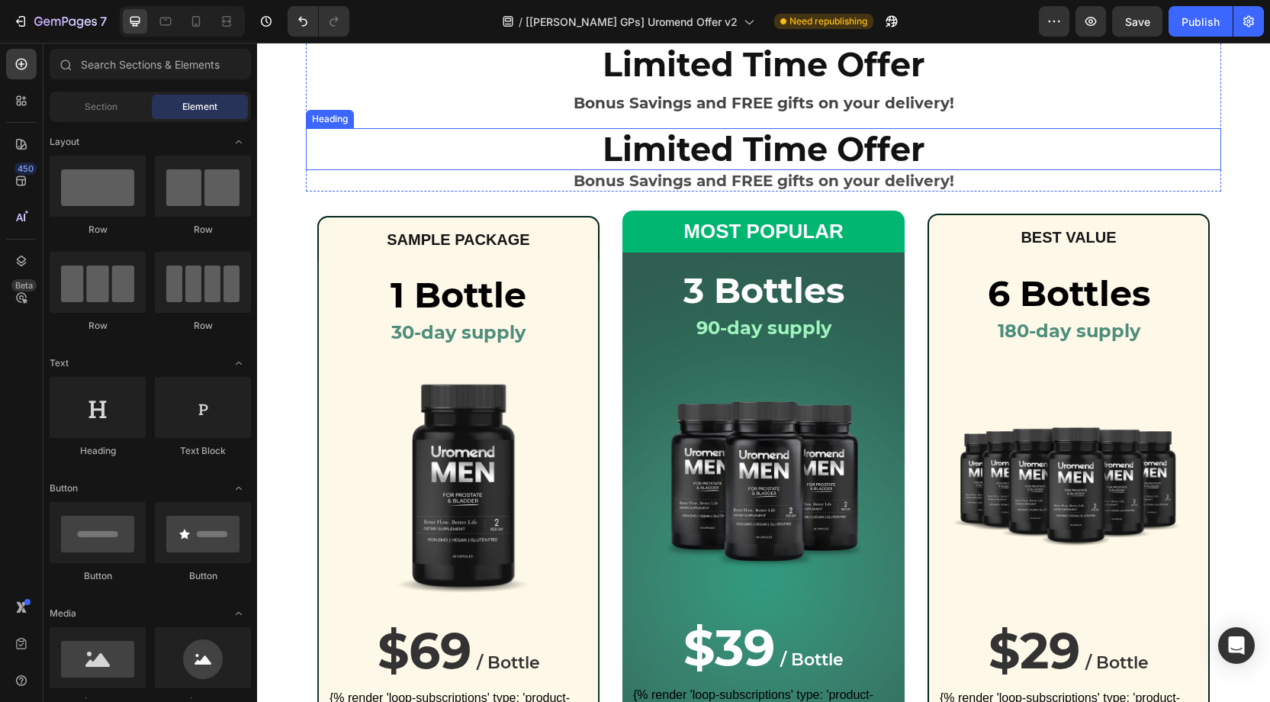
click at [654, 157] on p "Limited Time Offer" at bounding box center [763, 150] width 912 height 40
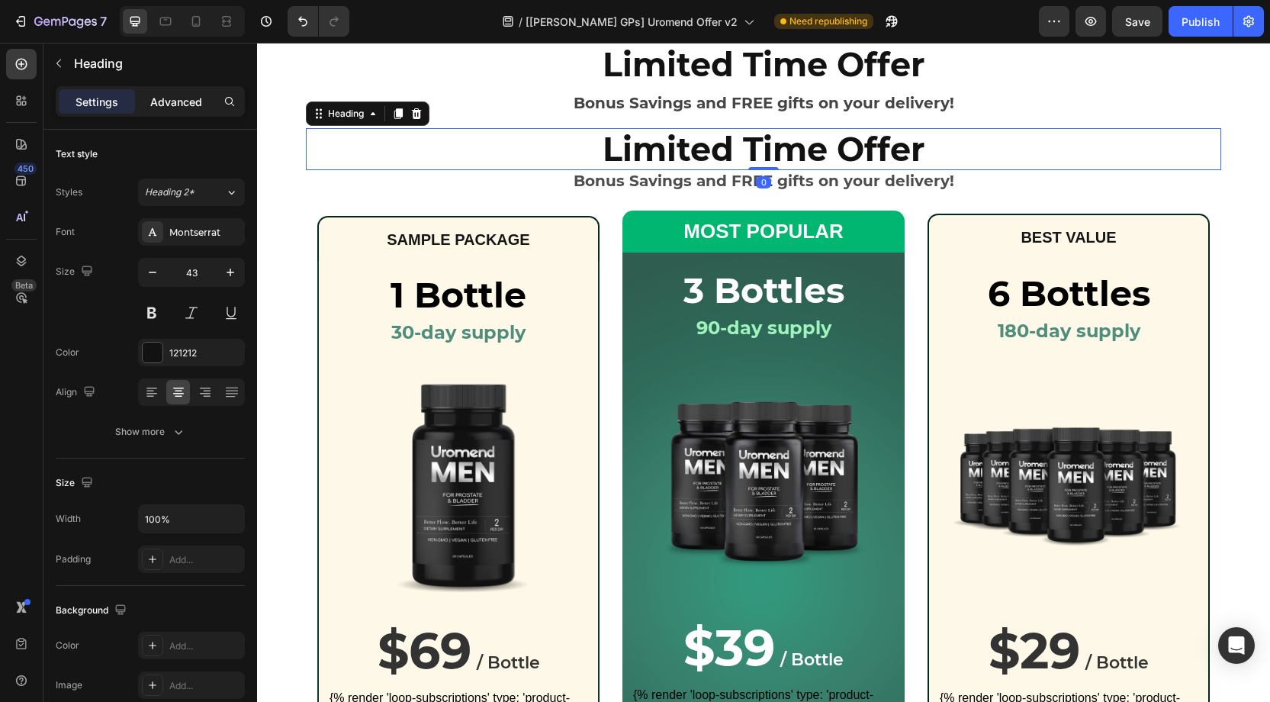
click at [172, 102] on p "Advanced" at bounding box center [176, 102] width 52 height 16
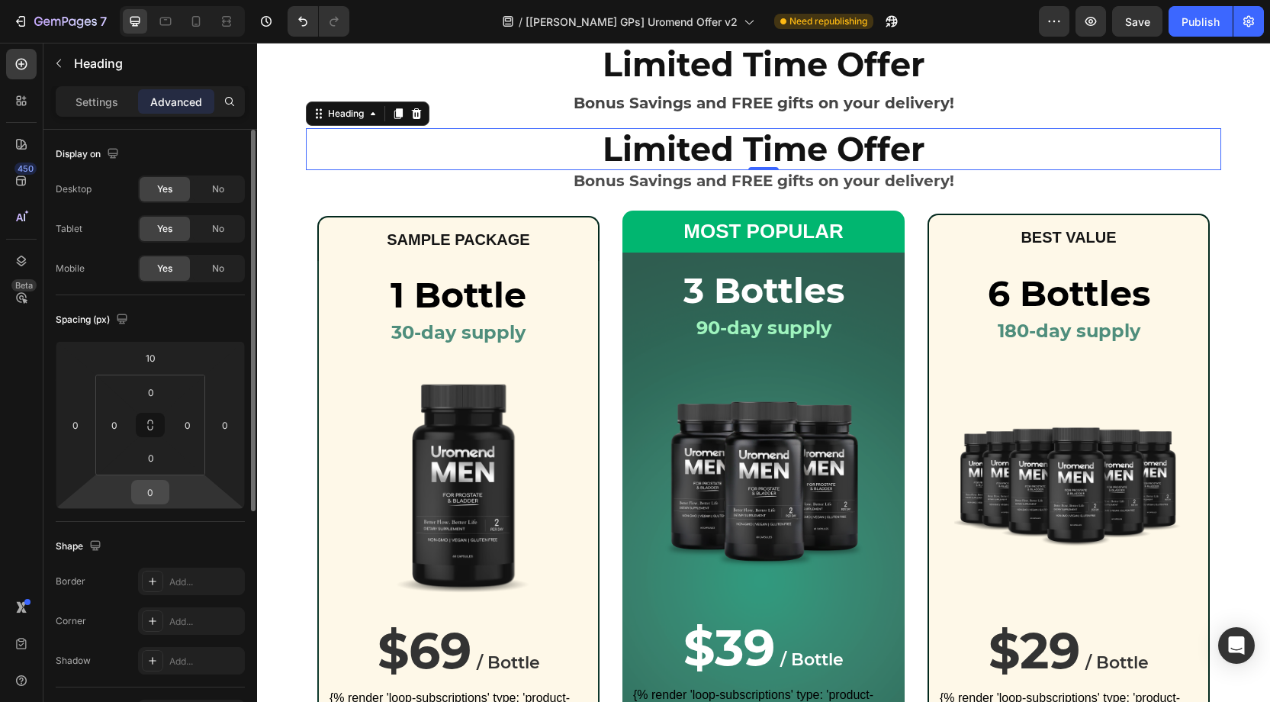
click at [161, 488] on input "0" at bounding box center [150, 492] width 31 height 23
type input "10"
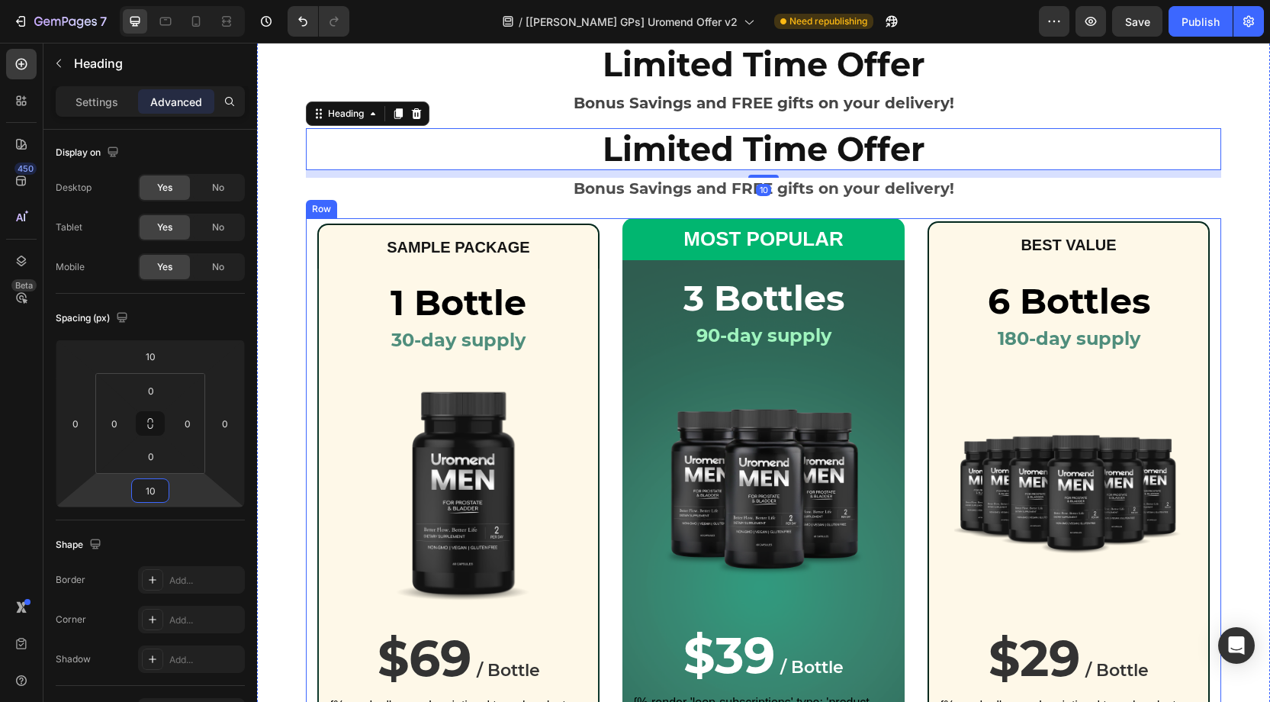
click at [889, 192] on p "Bonus Savings and FREE gifts on your delivery!" at bounding box center [763, 188] width 912 height 18
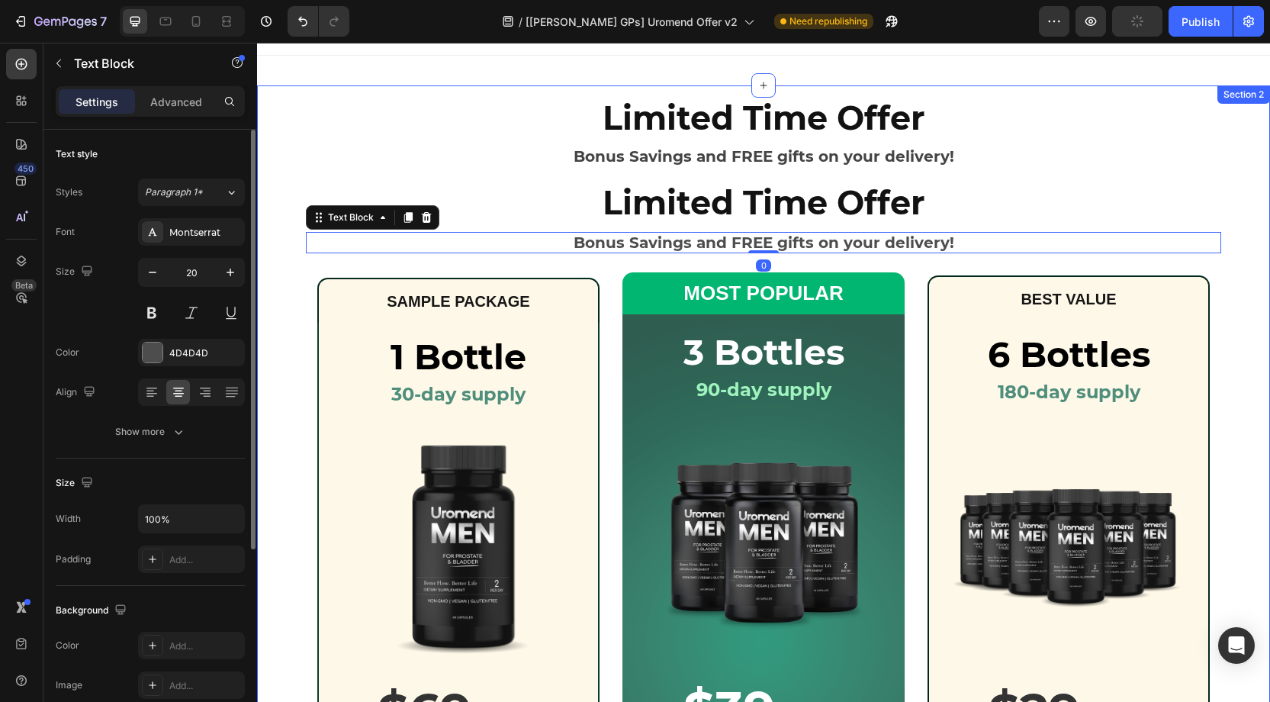
scroll to position [0, 0]
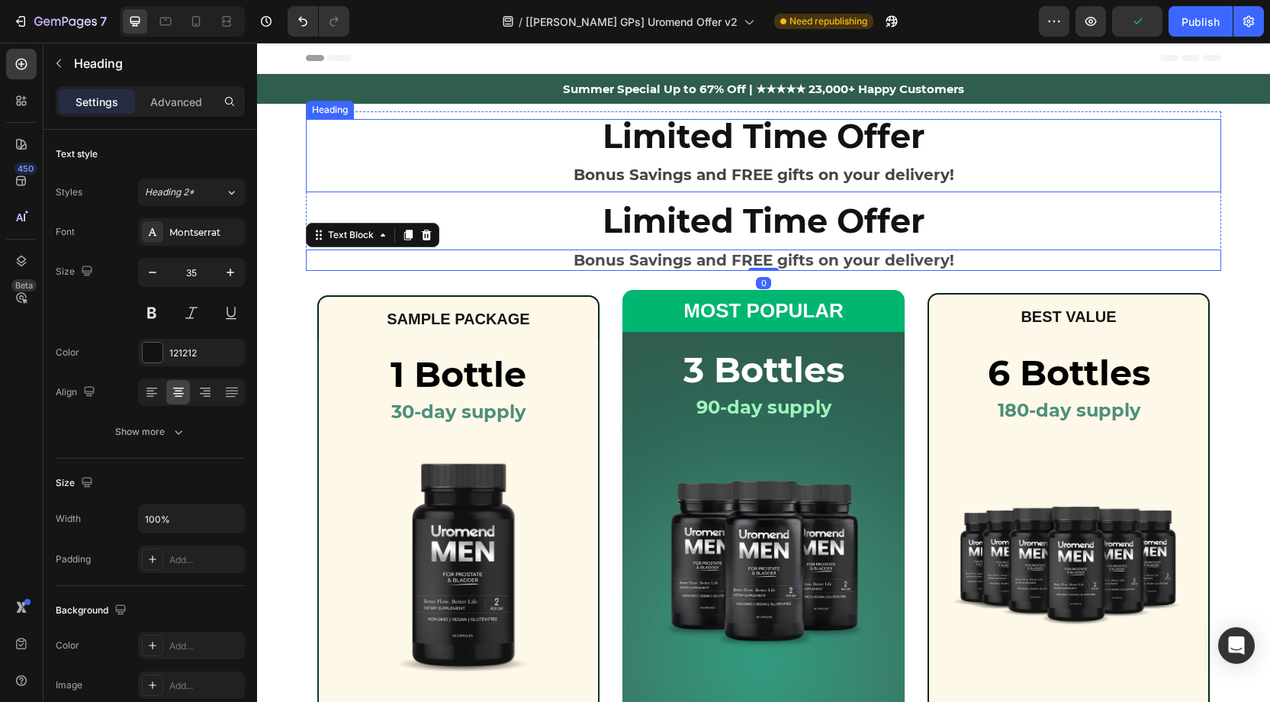
click at [718, 162] on p "⁠⁠⁠⁠⁠⁠⁠ Limited Time Offer Bonus Savings and FREE gifts on your delivery!" at bounding box center [763, 156] width 912 height 70
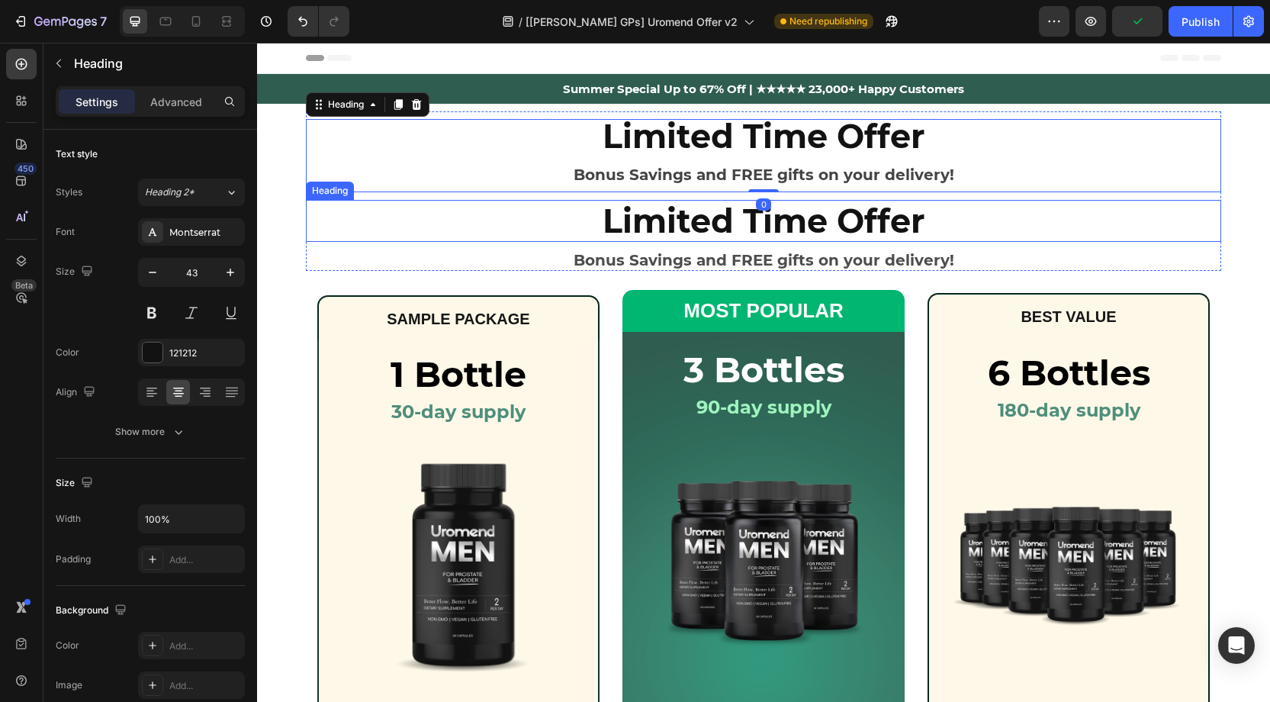
click at [850, 228] on p "Limited Time Offer" at bounding box center [763, 221] width 912 height 40
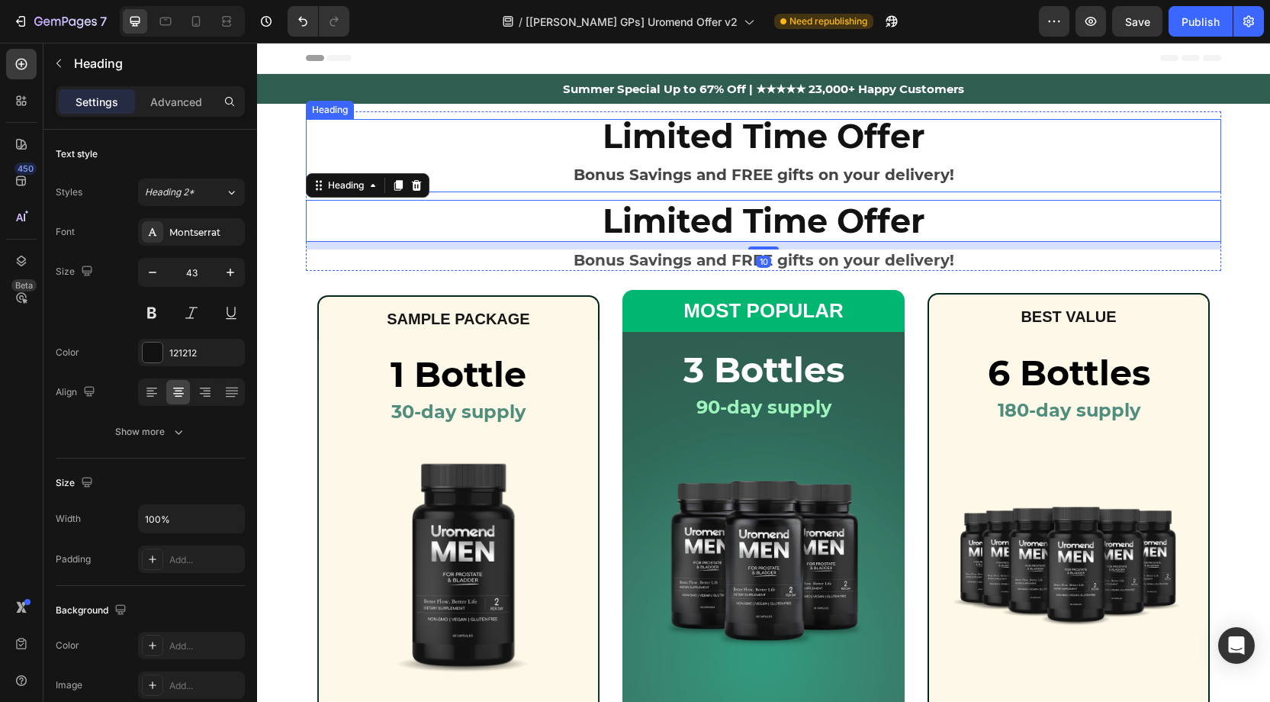
click at [801, 151] on strong "Limited Time Offer" at bounding box center [764, 136] width 323 height 40
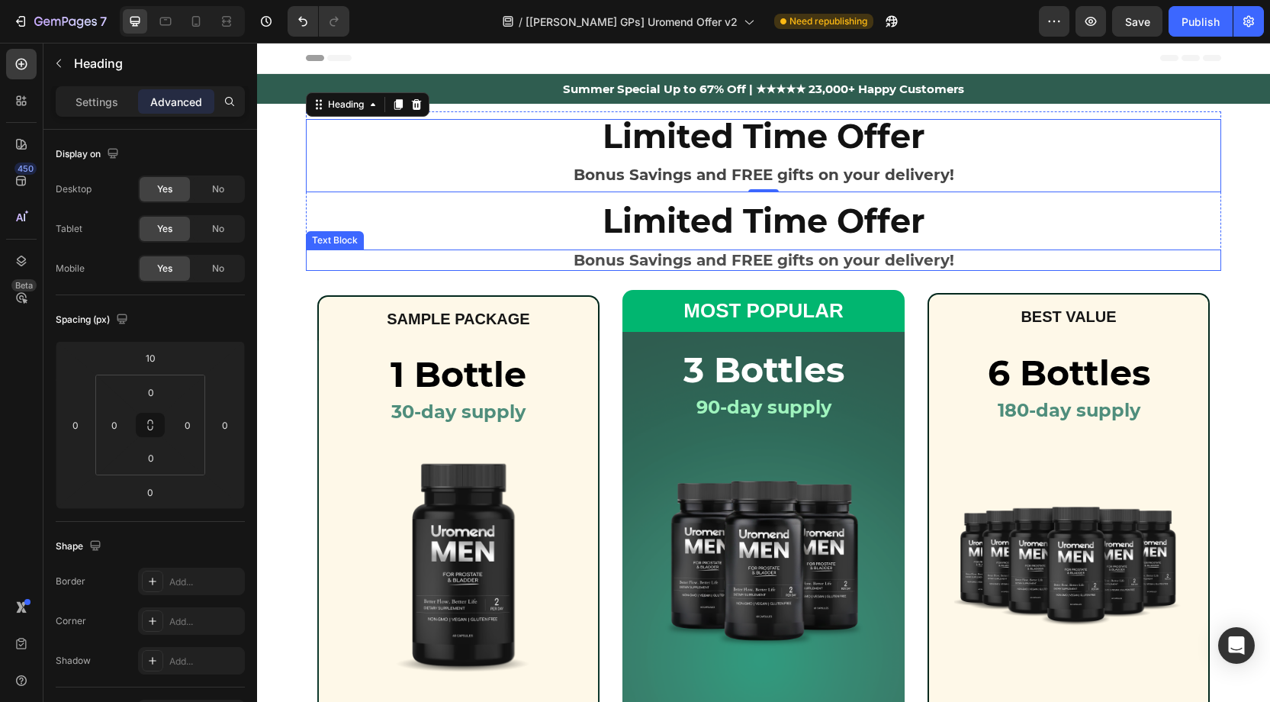
click at [693, 259] on p "Bonus Savings and FREE gifts on your delivery!" at bounding box center [763, 260] width 912 height 18
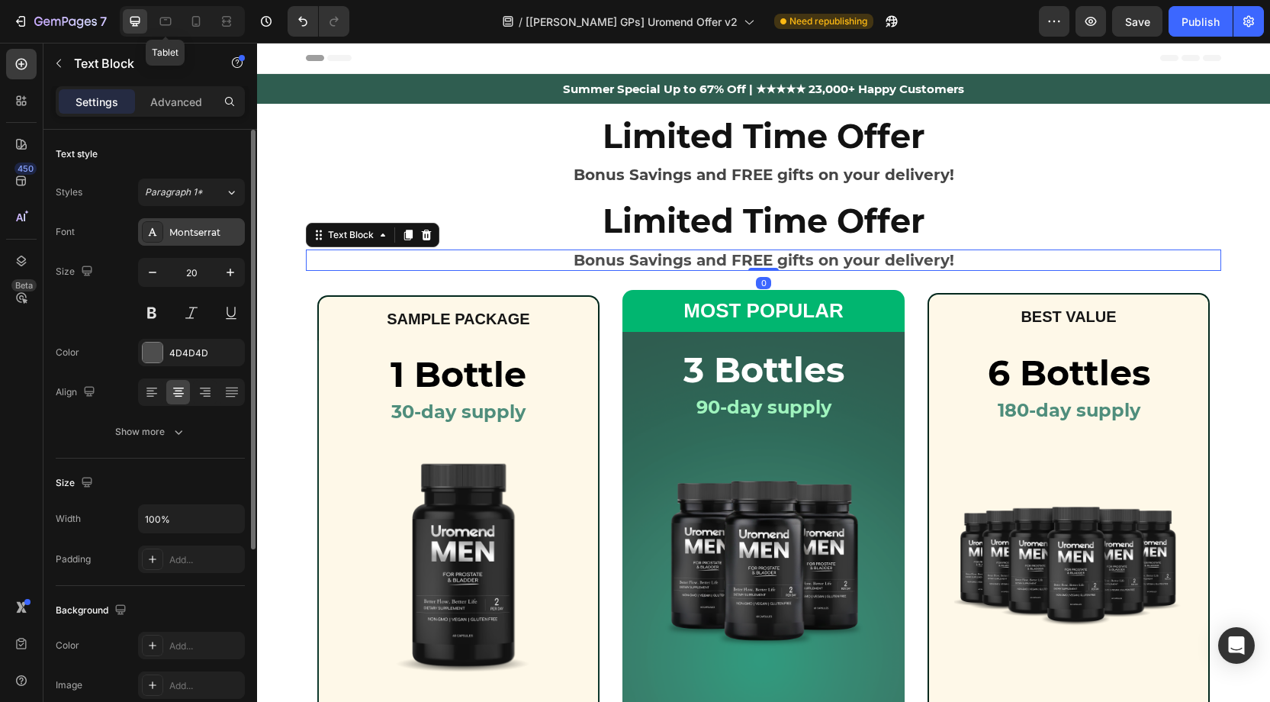
drag, startPoint x: 168, startPoint y: 16, endPoint x: 227, endPoint y: 223, distance: 215.8
click at [174, 24] on div at bounding box center [165, 21] width 24 height 24
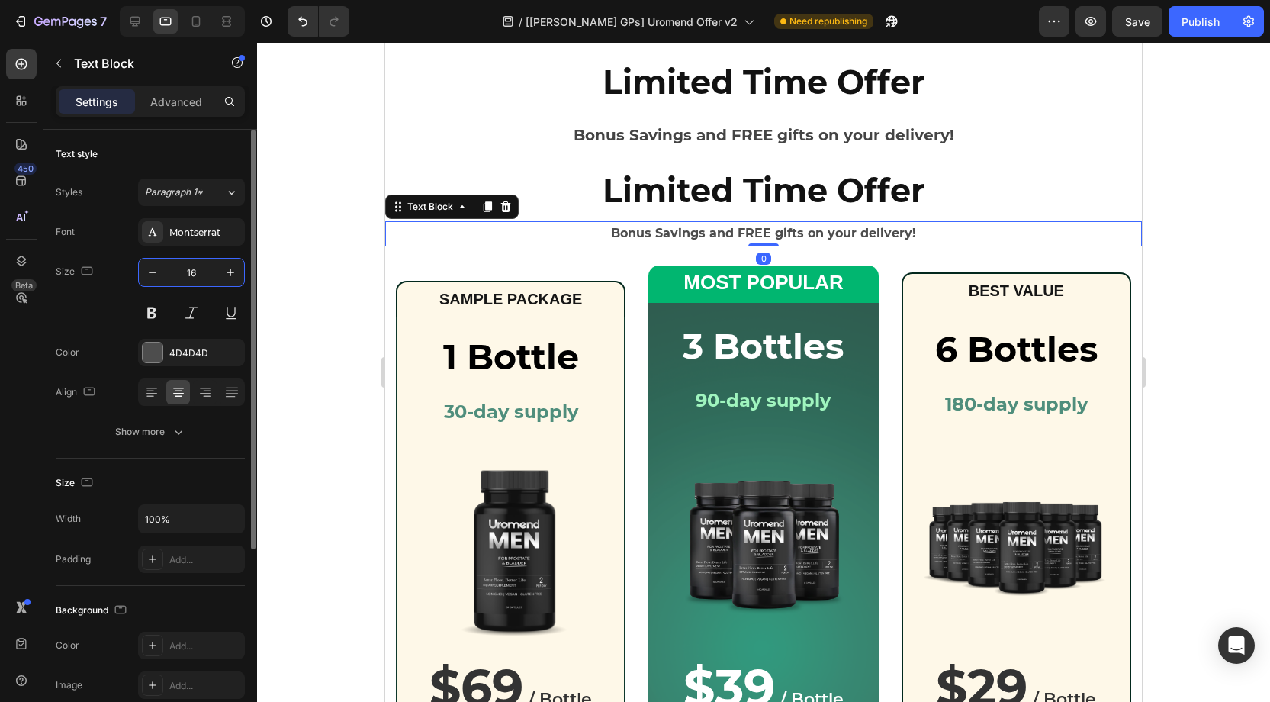
click at [201, 274] on input "16" at bounding box center [191, 272] width 50 height 27
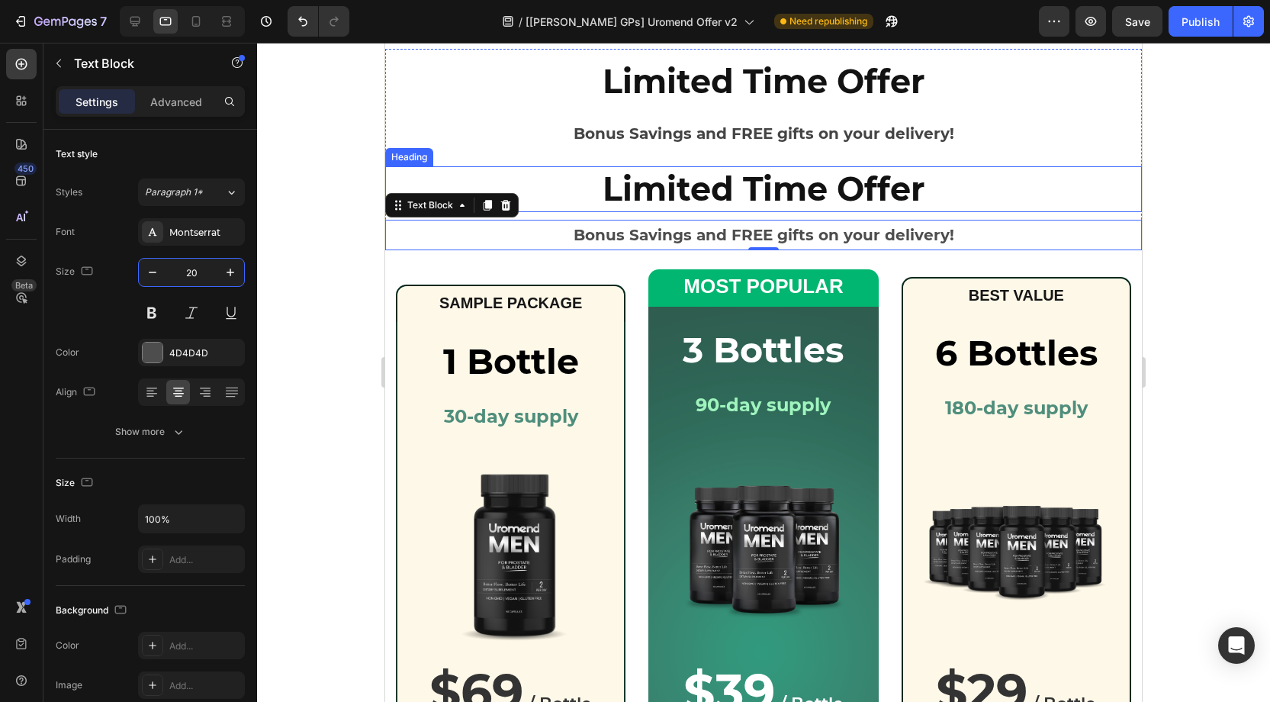
scroll to position [76, 0]
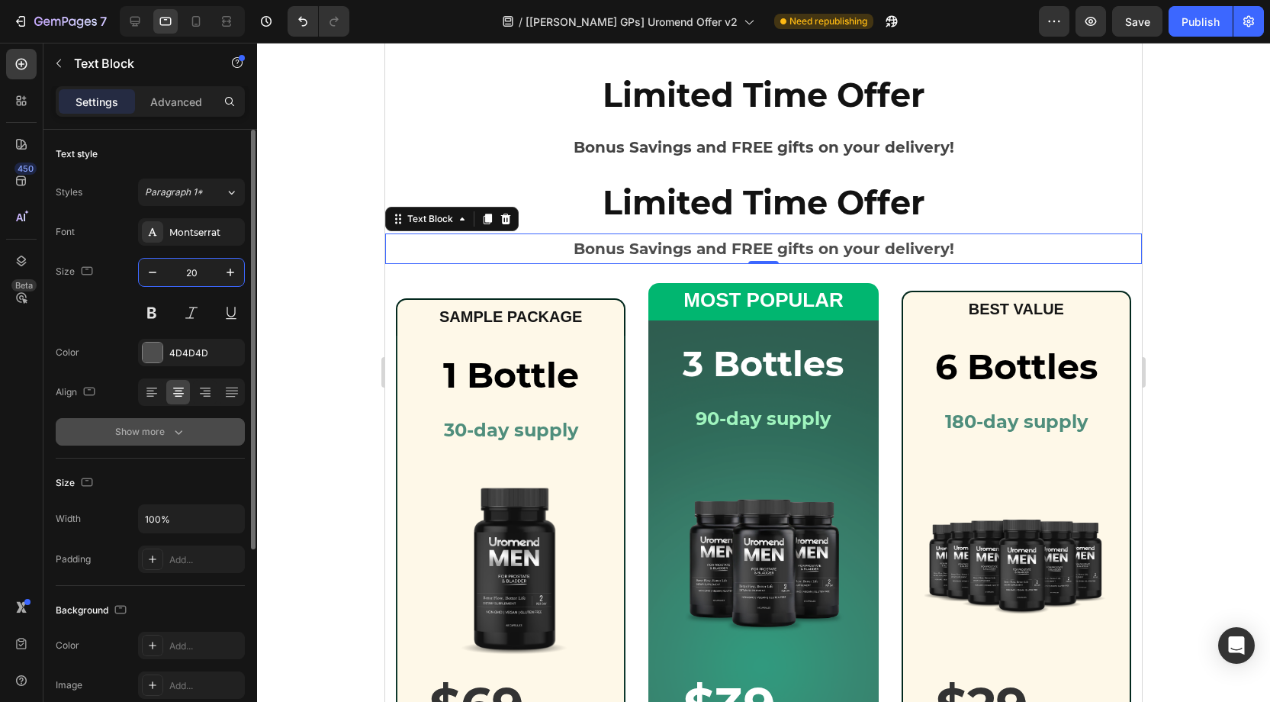
type input "20"
click at [155, 433] on div "Show more" at bounding box center [150, 431] width 71 height 15
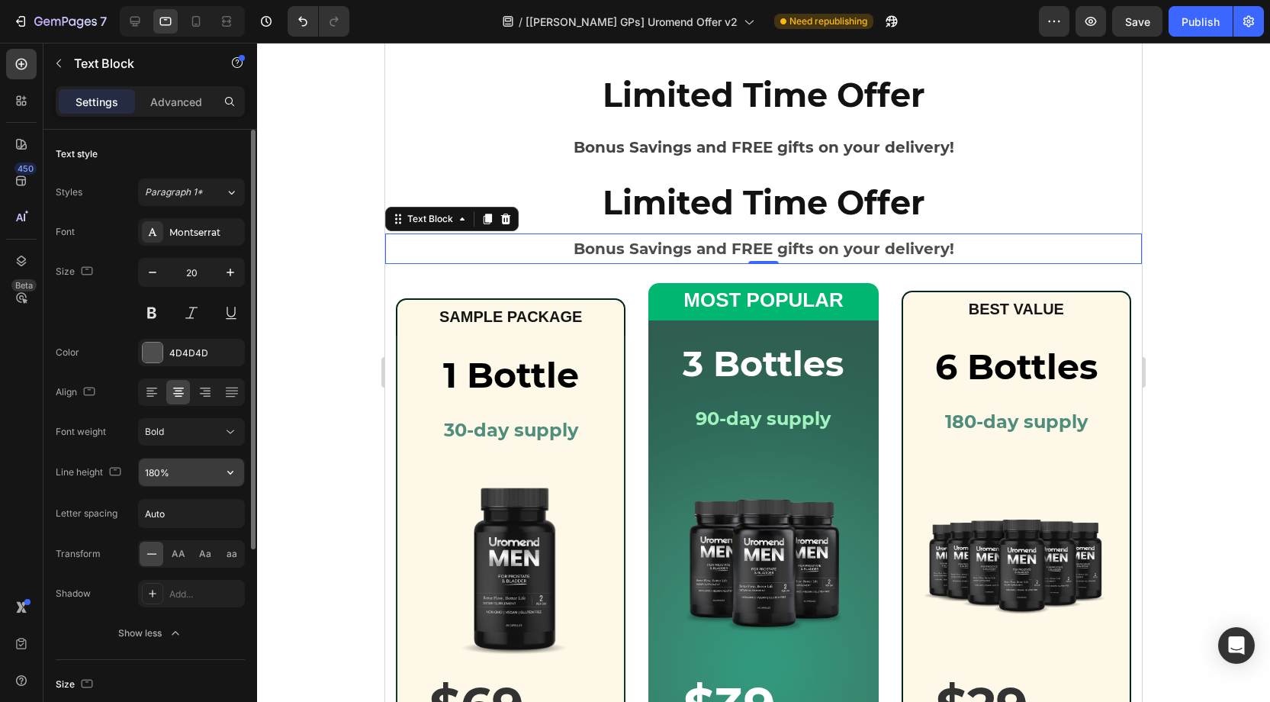
click at [159, 471] on input "180%" at bounding box center [191, 471] width 105 height 27
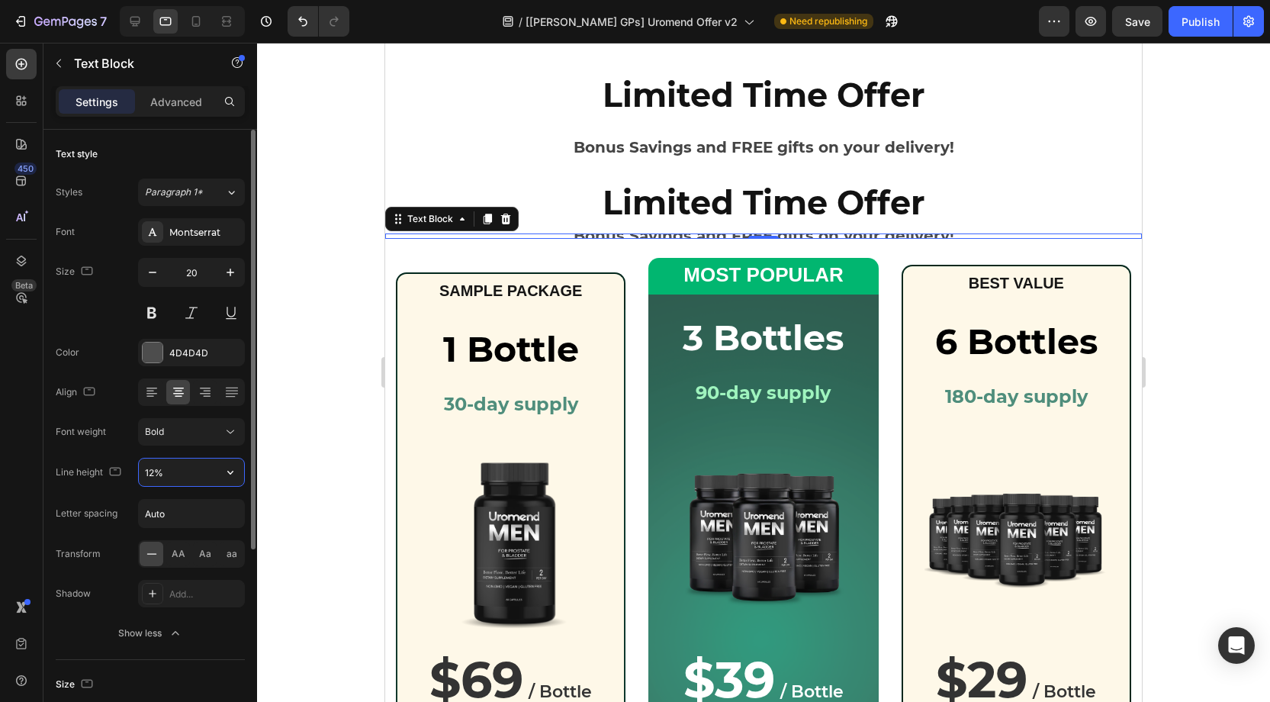
type input "120%"
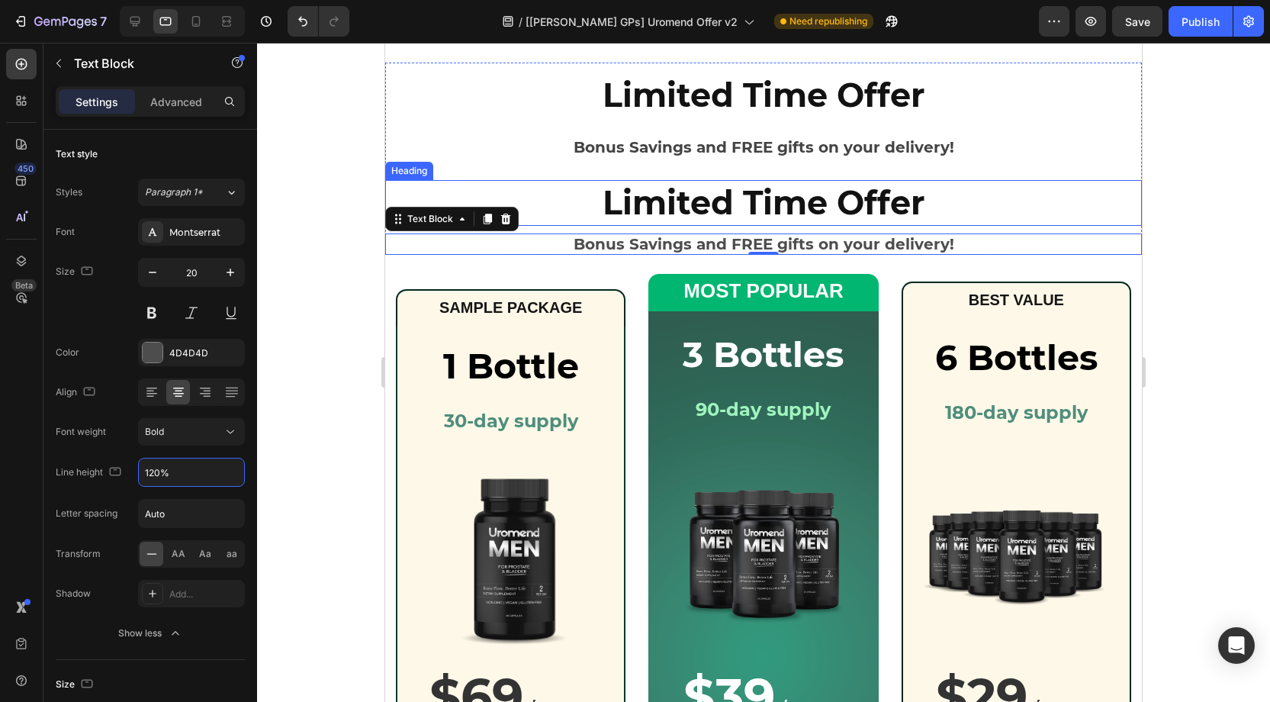
click at [724, 200] on p "Limited Time Offer" at bounding box center [764, 203] width 754 height 43
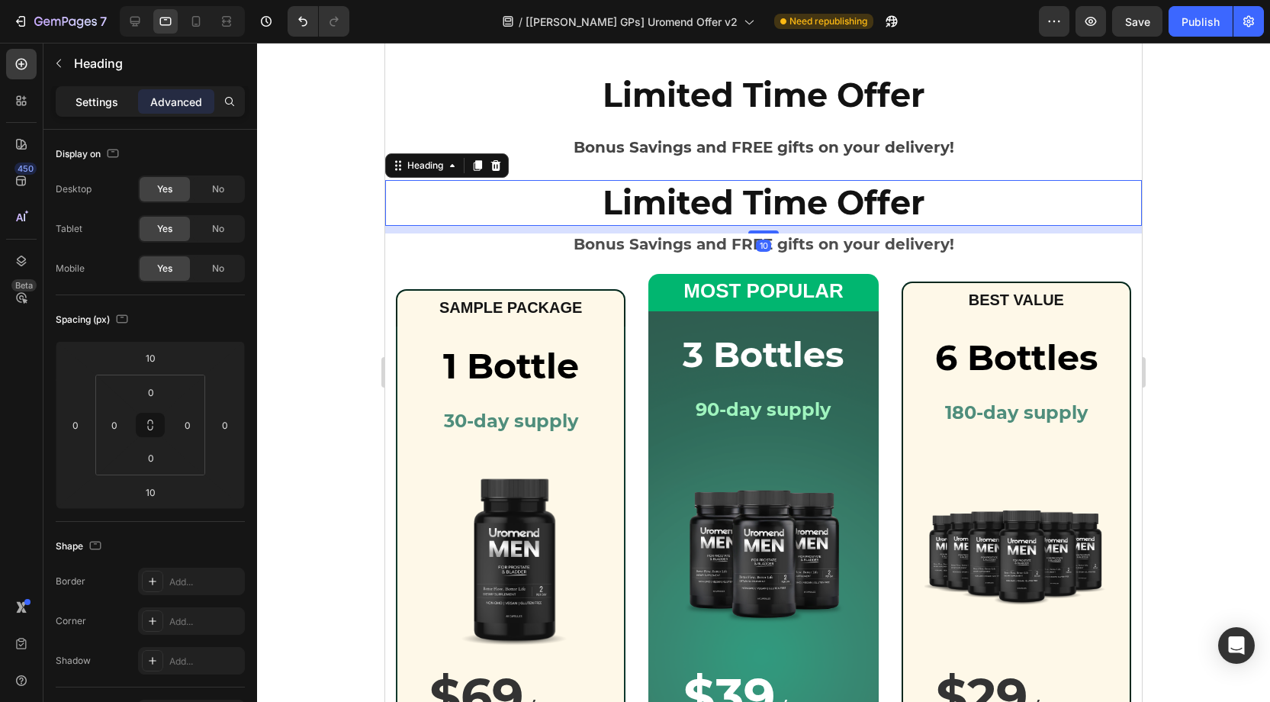
drag, startPoint x: 84, startPoint y: 107, endPoint x: 107, endPoint y: 155, distance: 53.2
click at [86, 104] on p "Settings" at bounding box center [97, 102] width 43 height 16
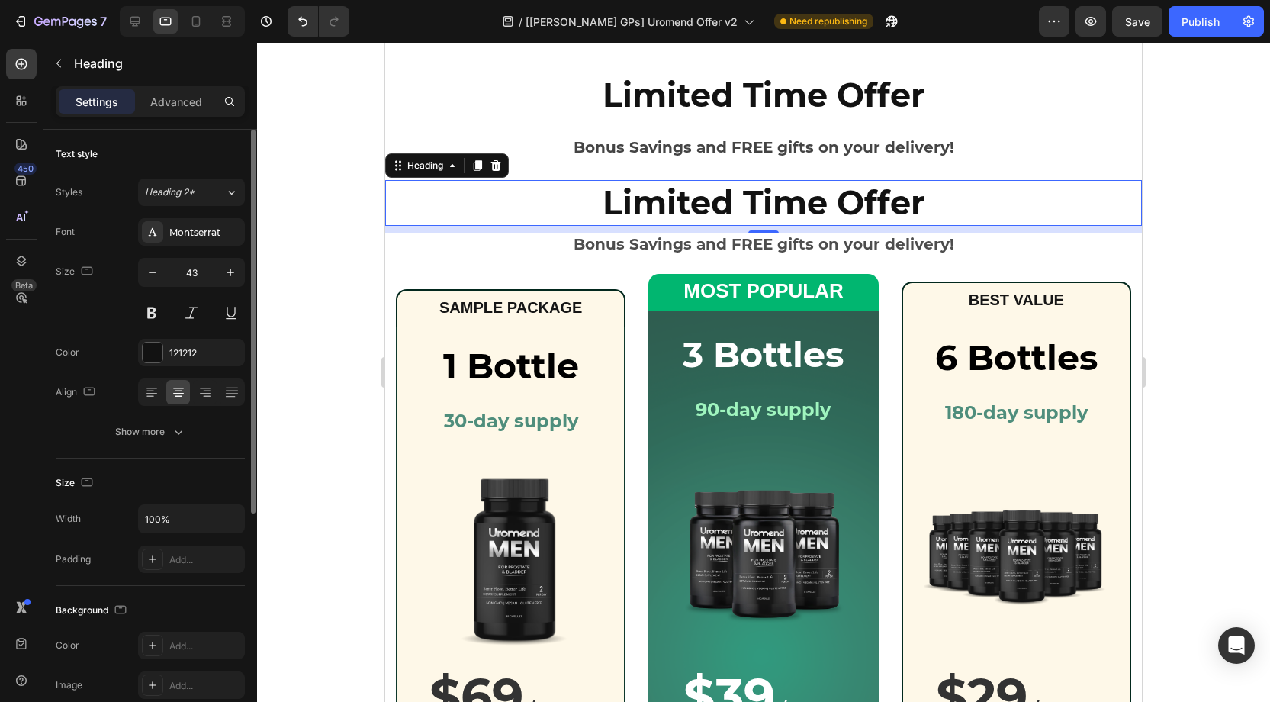
drag, startPoint x: 172, startPoint y: 431, endPoint x: 178, endPoint y: 455, distance: 24.2
click at [173, 432] on icon "button" at bounding box center [178, 431] width 15 height 15
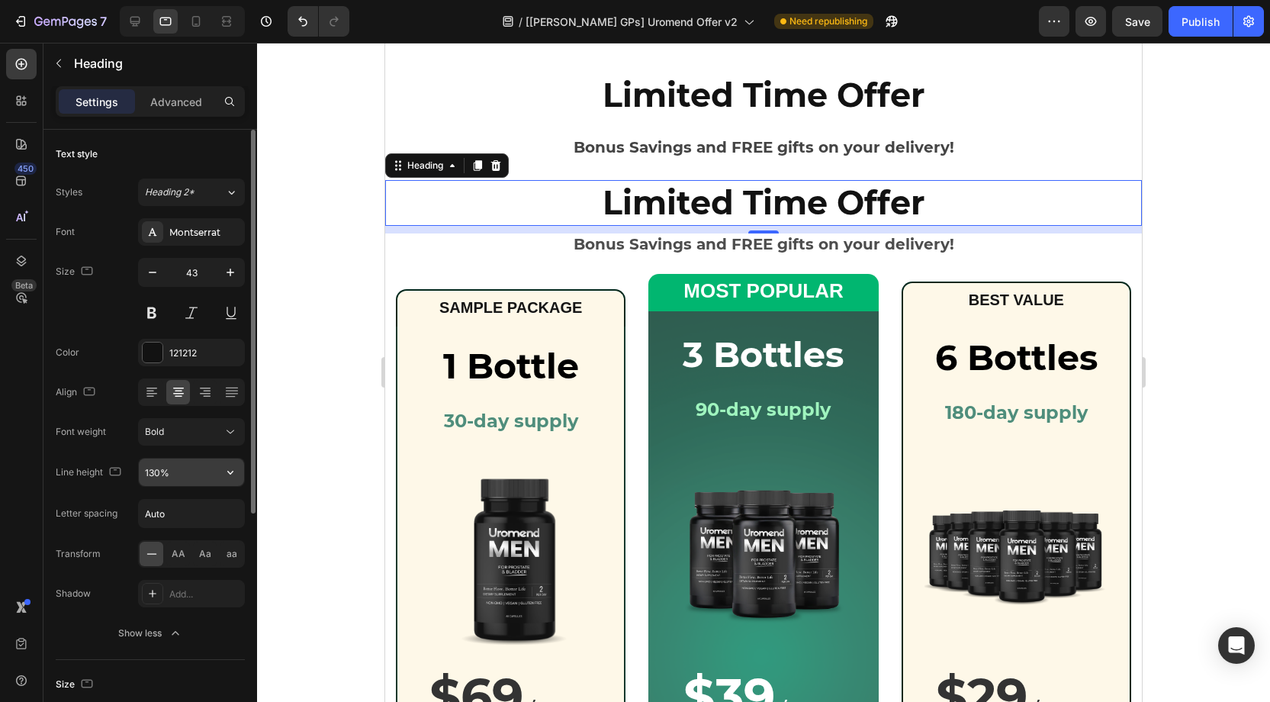
click at [159, 468] on input "130%" at bounding box center [191, 471] width 105 height 27
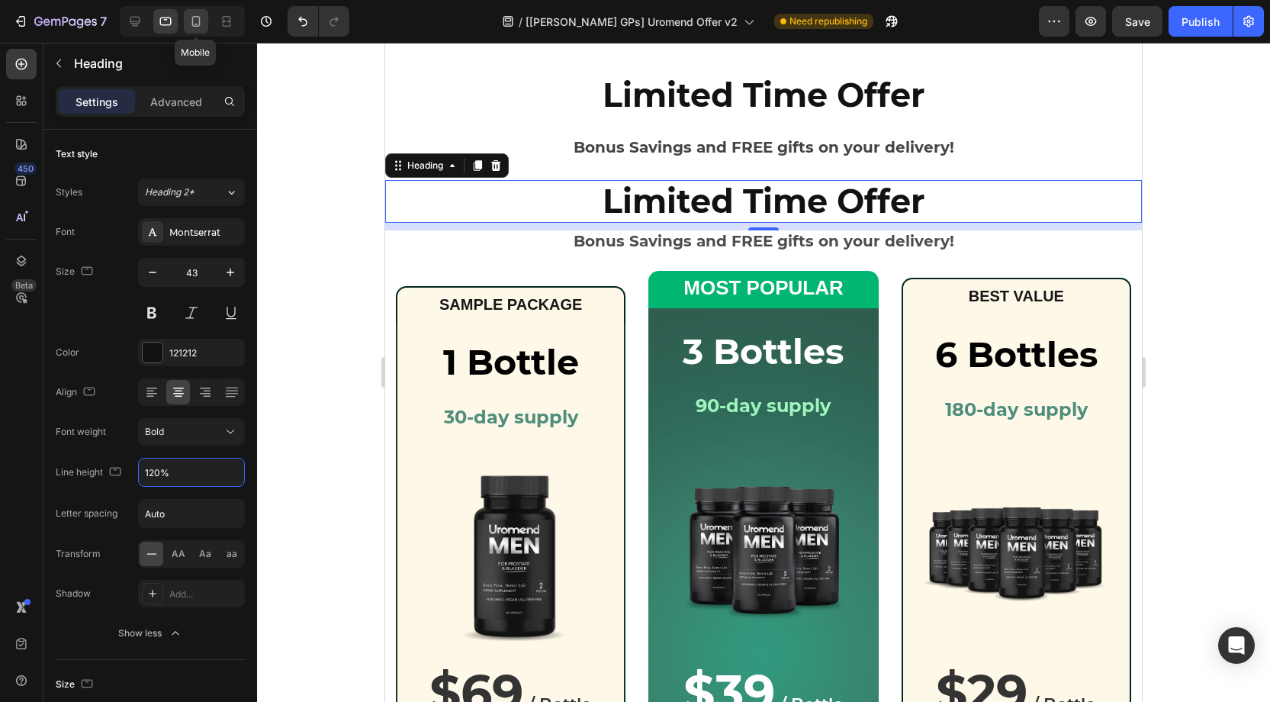
type input "120%"
click at [191, 15] on icon at bounding box center [195, 21] width 15 height 15
type input "32"
type input "130%"
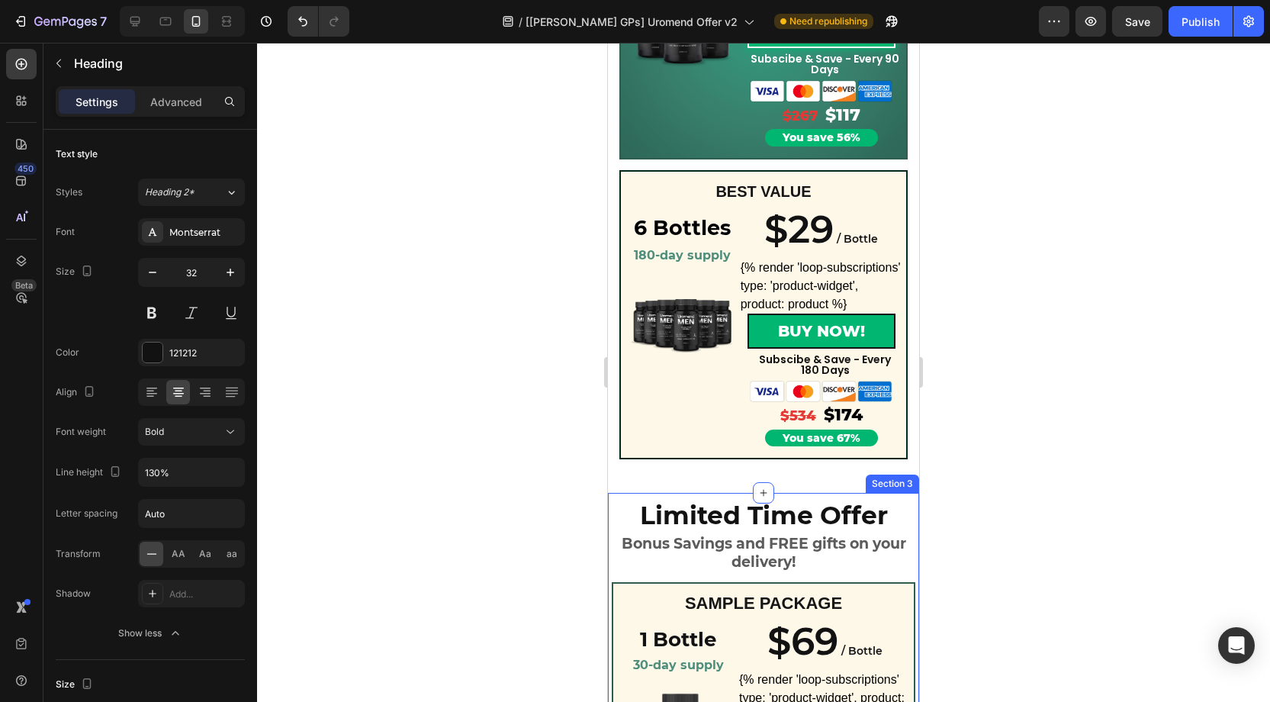
scroll to position [831, 0]
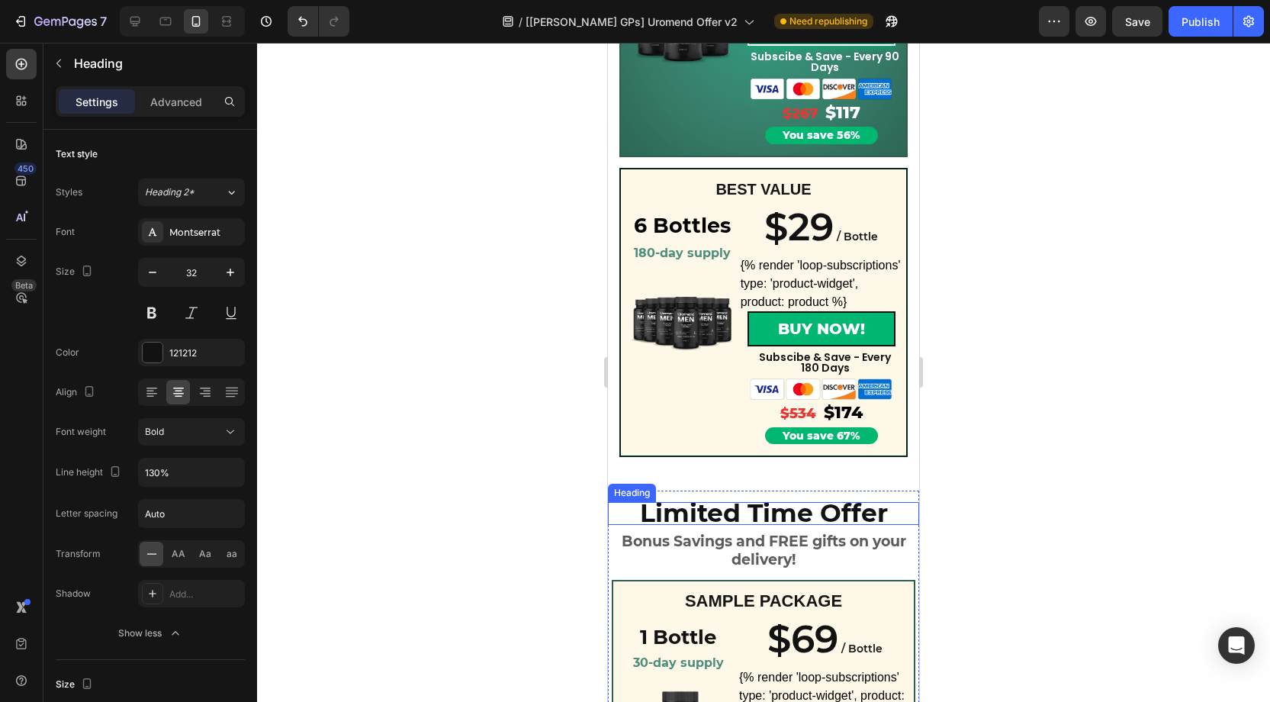
click at [775, 512] on strong "Limited Time Offer" at bounding box center [764, 512] width 248 height 31
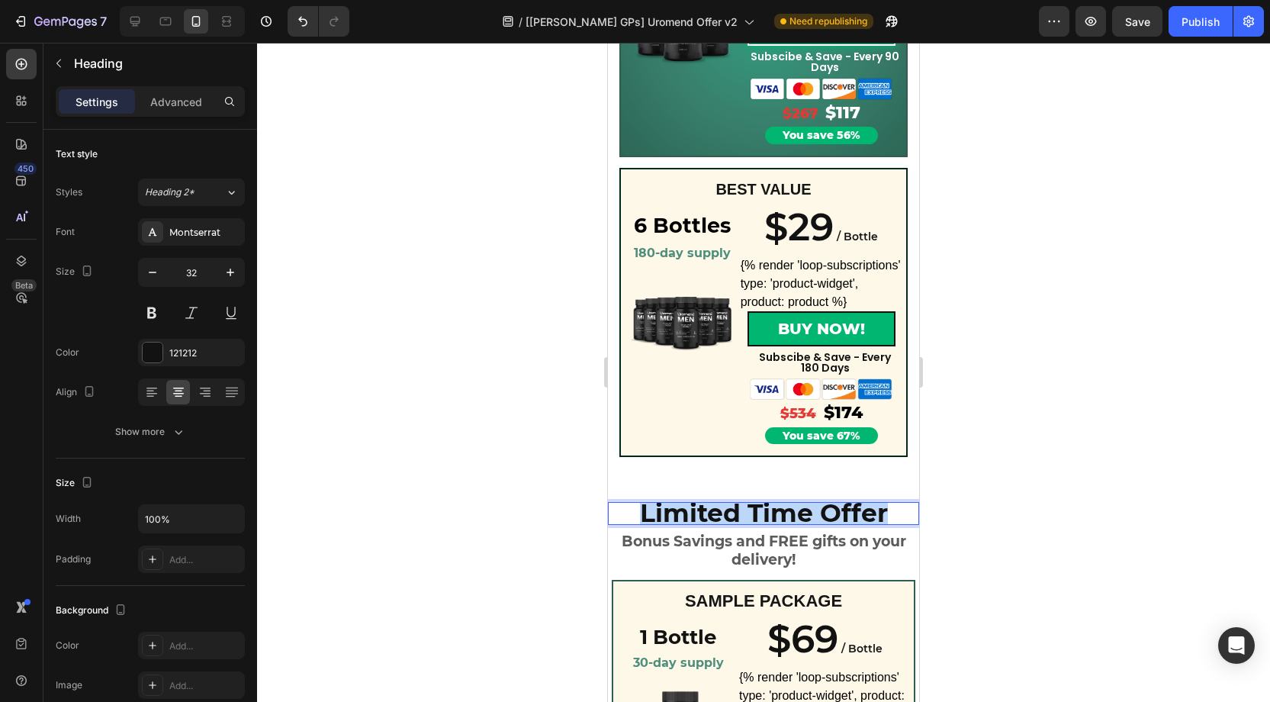
click at [775, 512] on strong "Limited Time Offer" at bounding box center [764, 512] width 248 height 31
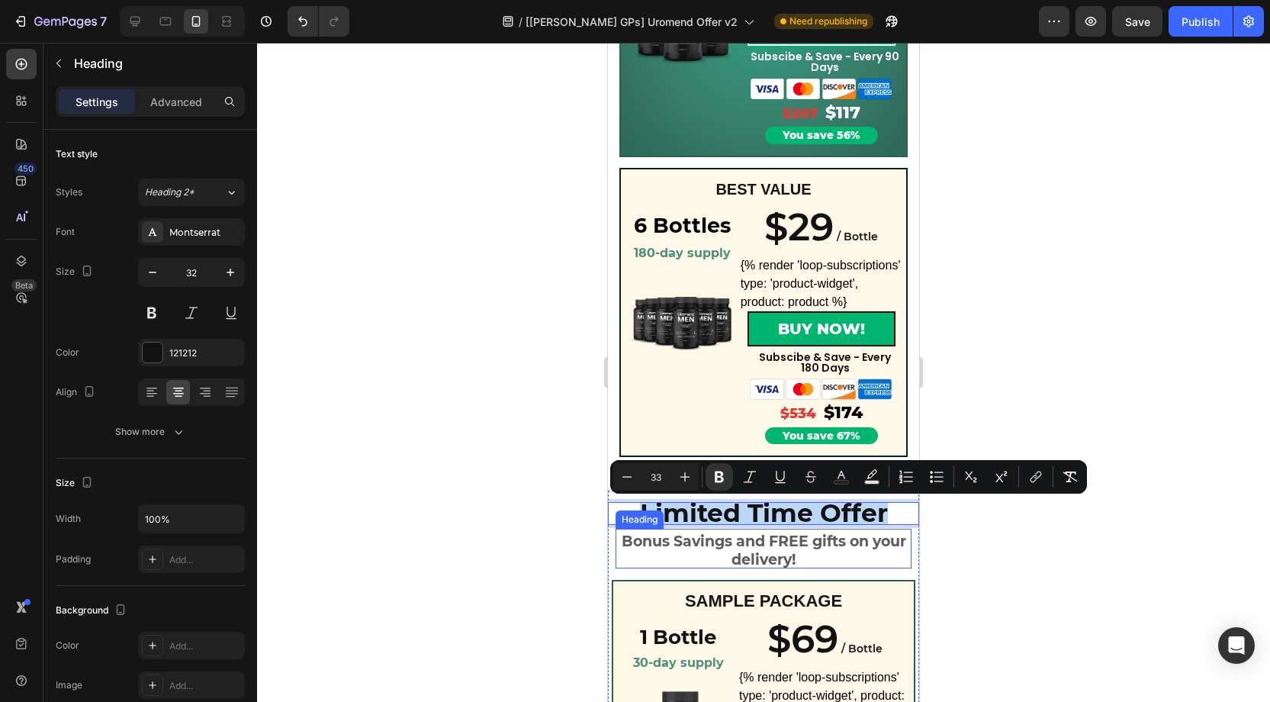
click at [763, 546] on strong "Bonus Savings and FREE gifts on your delivery!" at bounding box center [764, 550] width 284 height 36
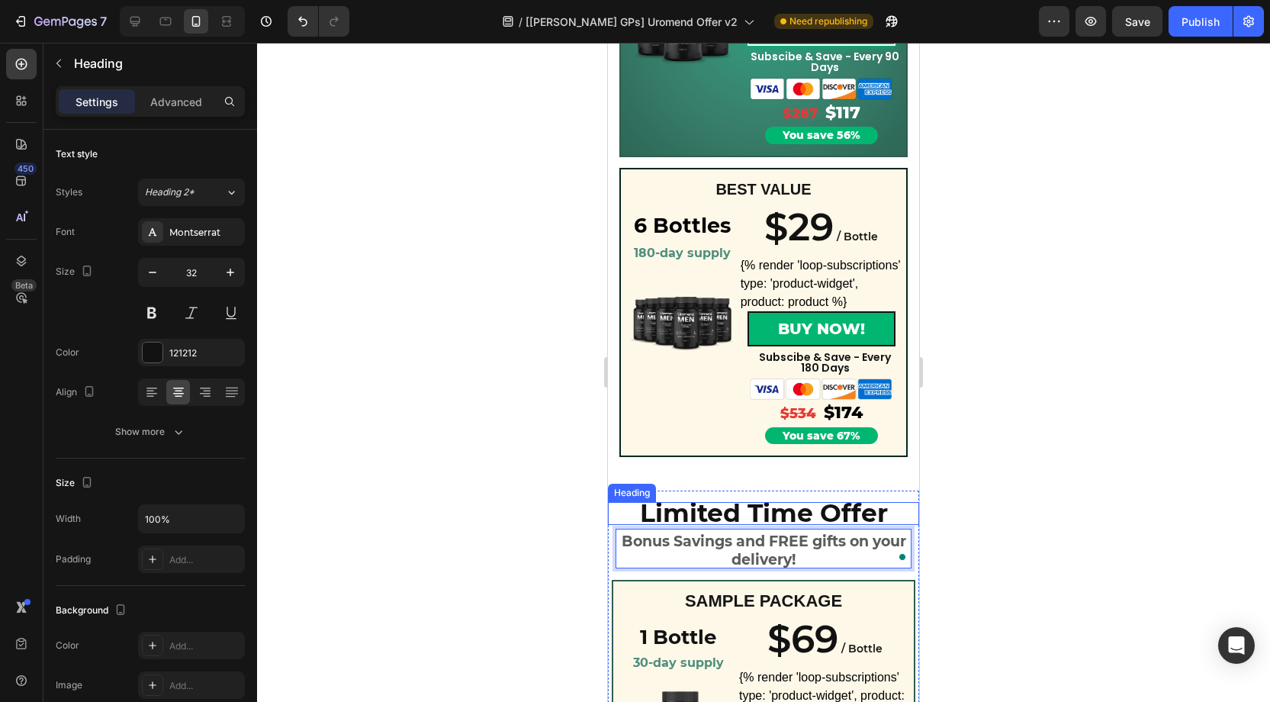
click at [746, 519] on strong "Limited Time Offer" at bounding box center [764, 512] width 248 height 31
drag, startPoint x: 714, startPoint y: 516, endPoint x: 738, endPoint y: 520, distance: 24.7
click at [740, 520] on strong "Limited Time Offer" at bounding box center [764, 512] width 248 height 31
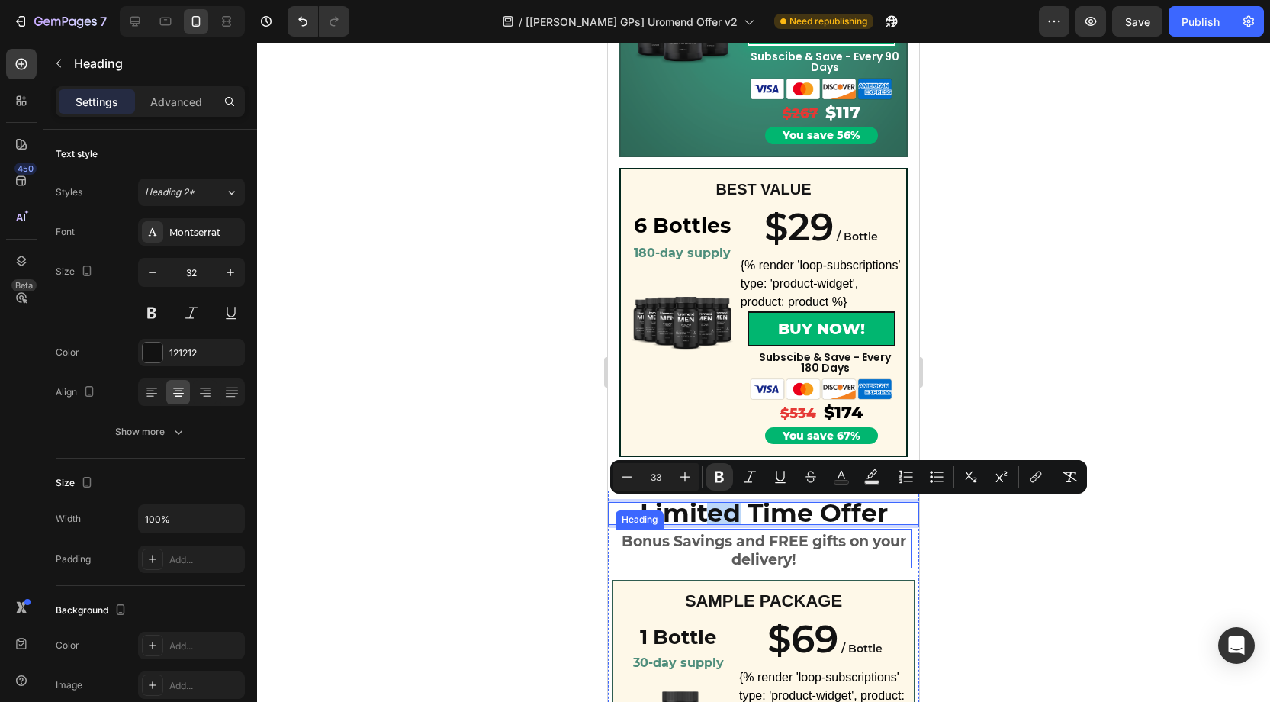
click at [702, 547] on strong "Bonus Savings and FREE gifts on your delivery!" at bounding box center [764, 550] width 284 height 36
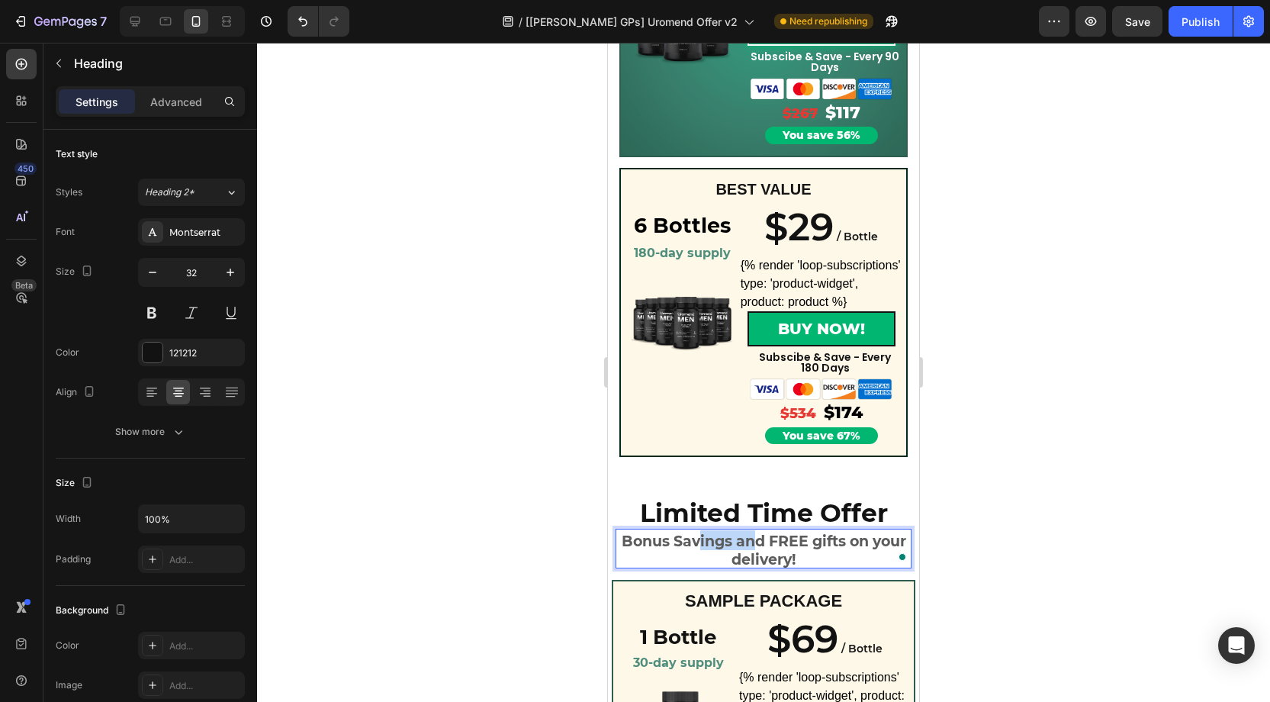
drag, startPoint x: 699, startPoint y: 546, endPoint x: 757, endPoint y: 542, distance: 58.1
click at [754, 549] on strong "Bonus Savings and FREE gifts on your delivery!" at bounding box center [764, 550] width 284 height 36
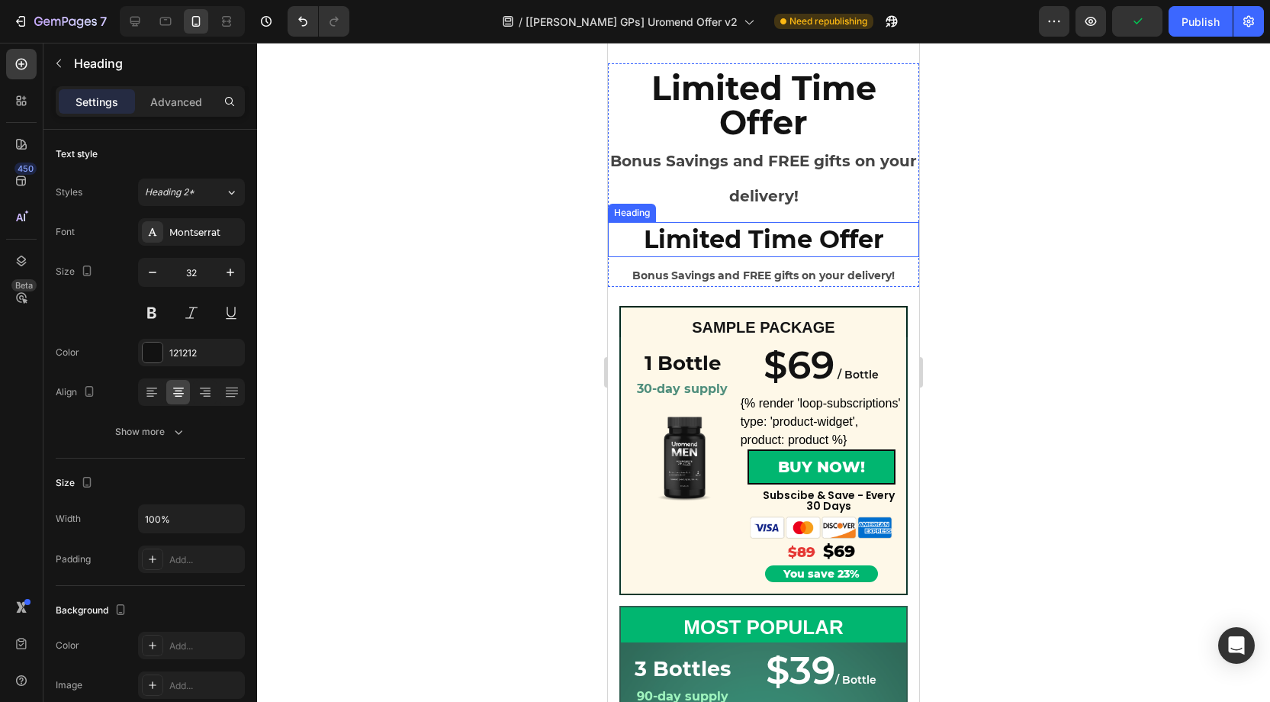
scroll to position [86, 0]
click at [735, 234] on p "Limited Time Offer" at bounding box center [763, 240] width 308 height 32
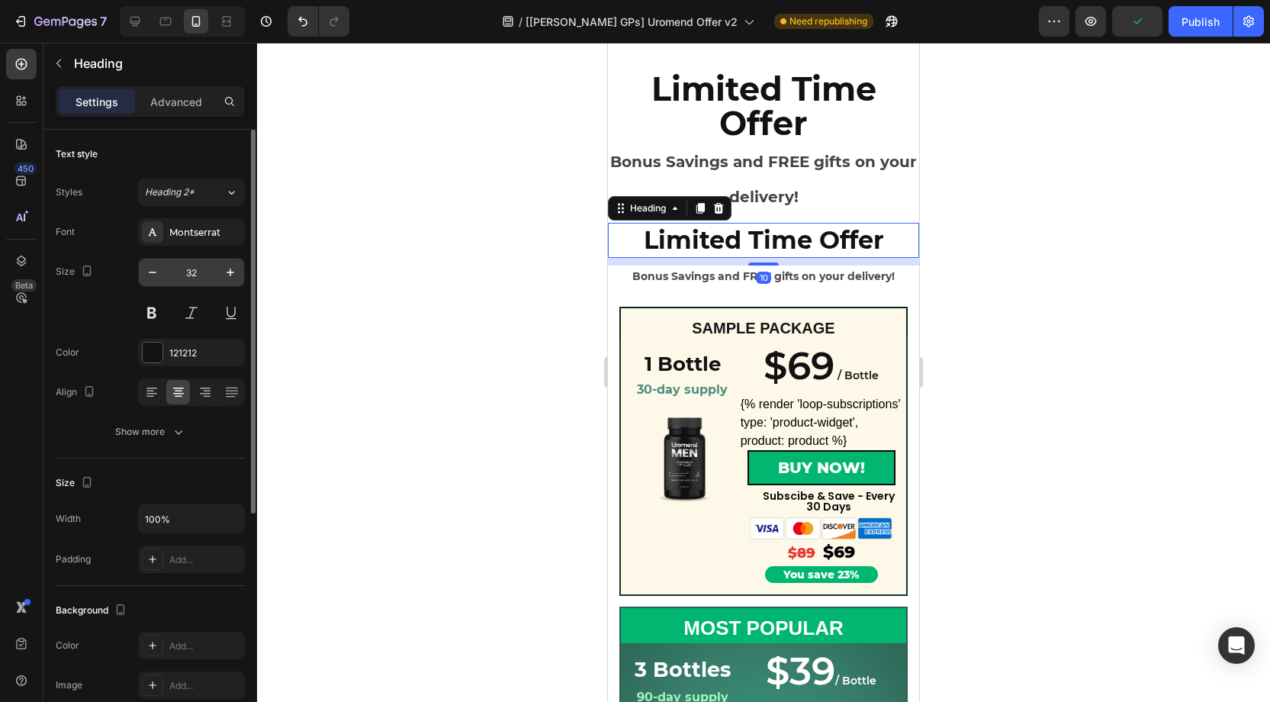
click at [198, 270] on input "32" at bounding box center [191, 272] width 50 height 27
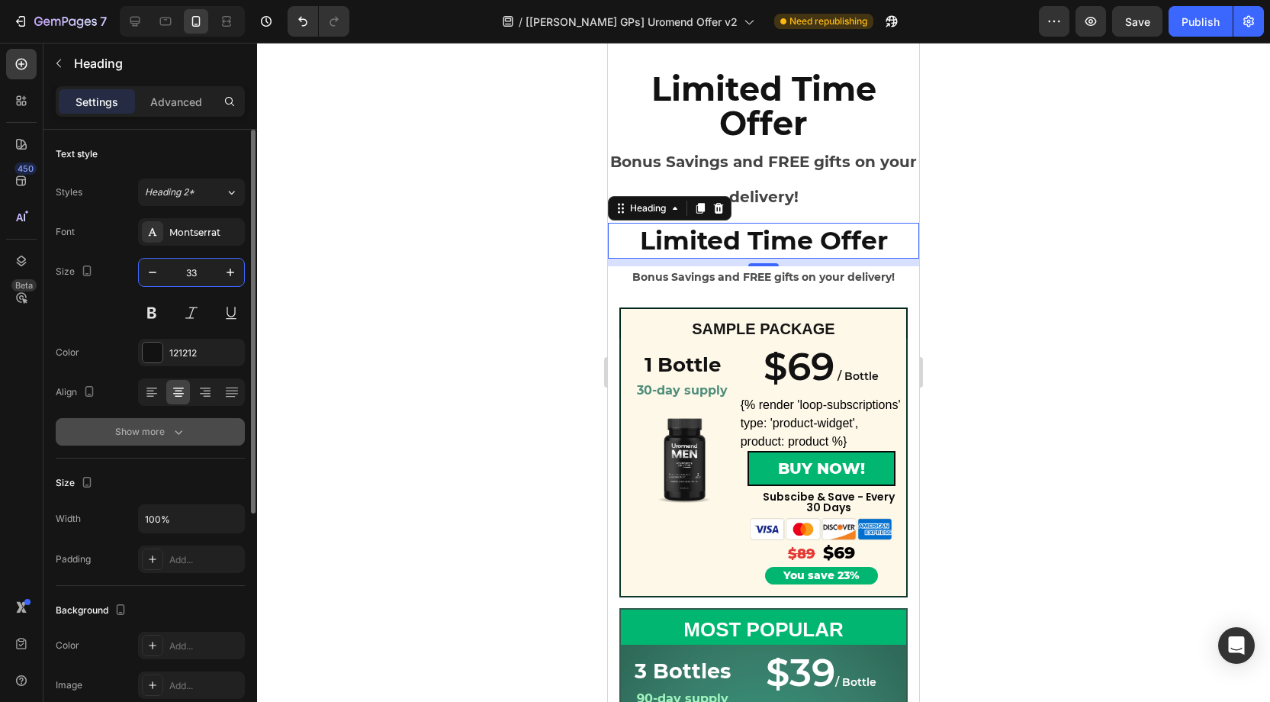
type input "33"
click at [178, 425] on icon "button" at bounding box center [178, 431] width 15 height 15
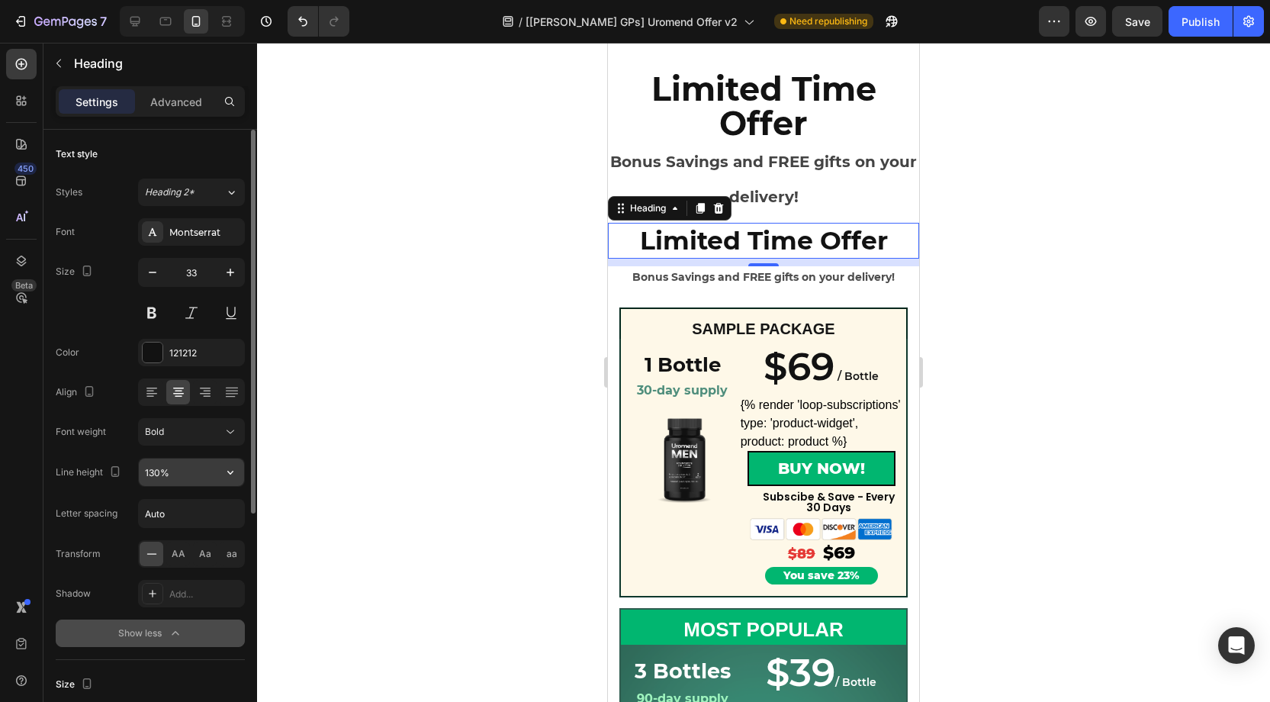
click at [155, 474] on input "130%" at bounding box center [191, 471] width 105 height 27
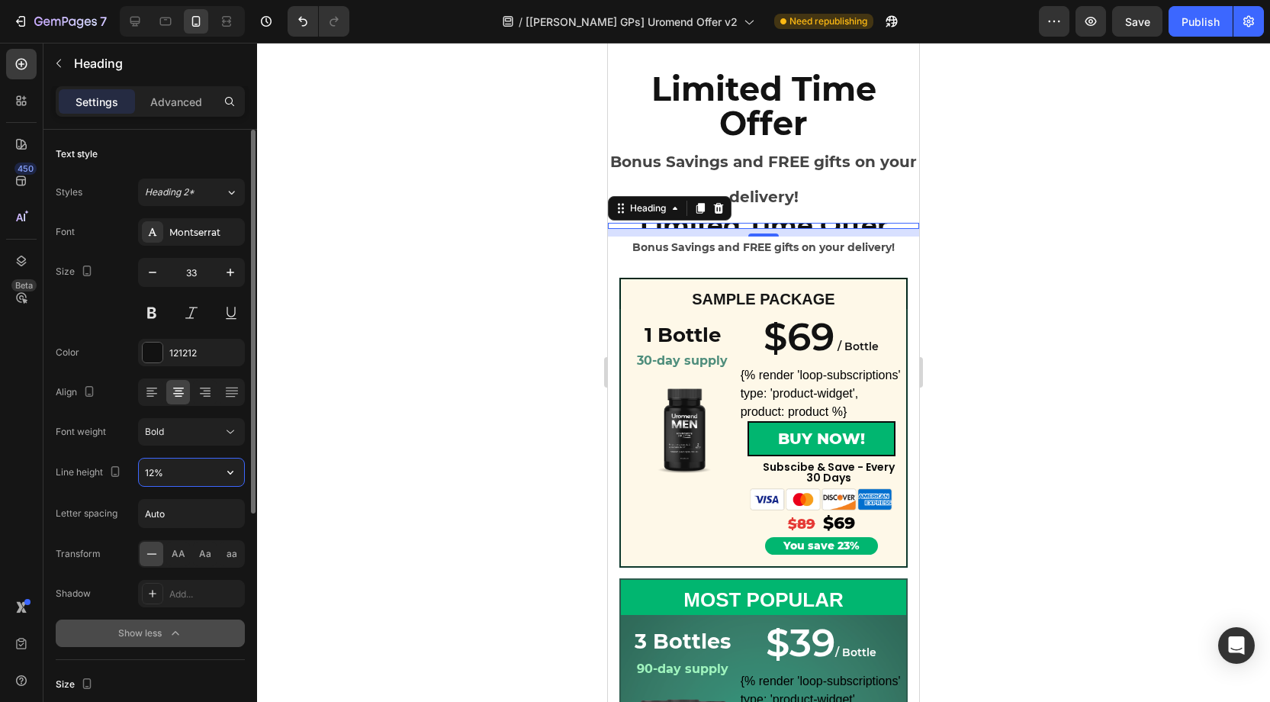
type input "120%"
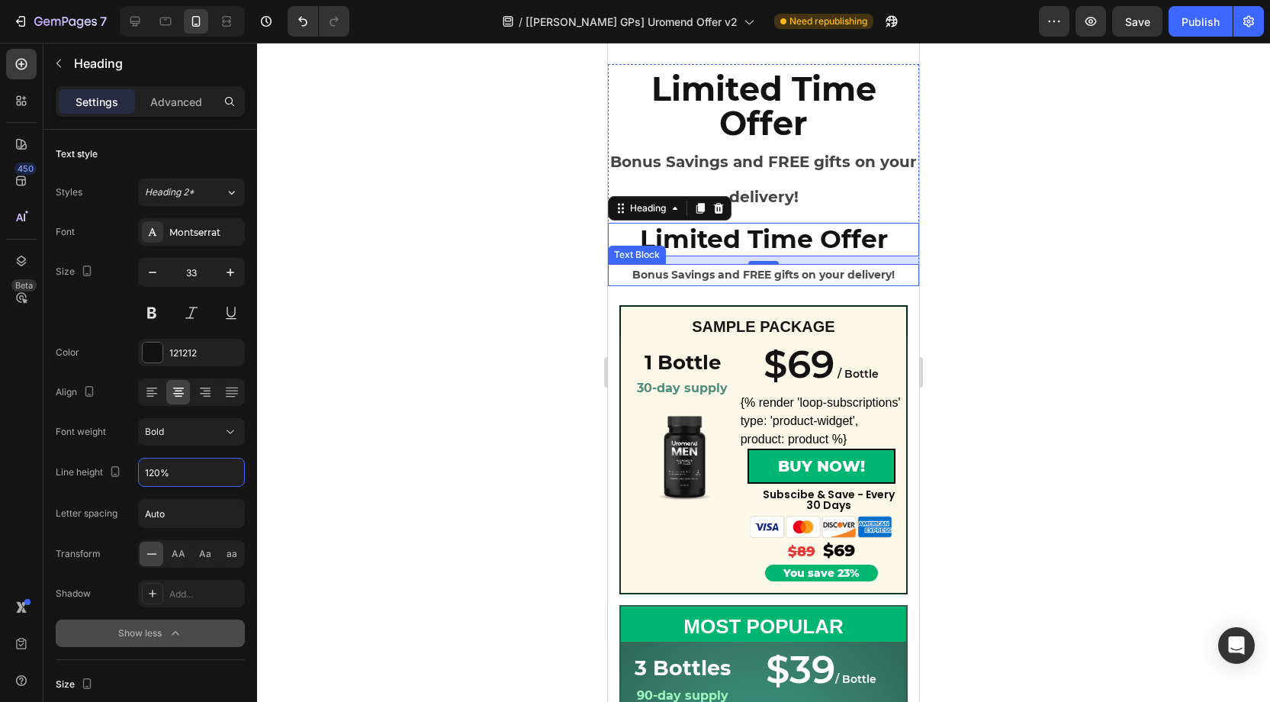
click at [691, 272] on p "Bonus Savings and FREE gifts on your delivery!" at bounding box center [763, 274] width 308 height 19
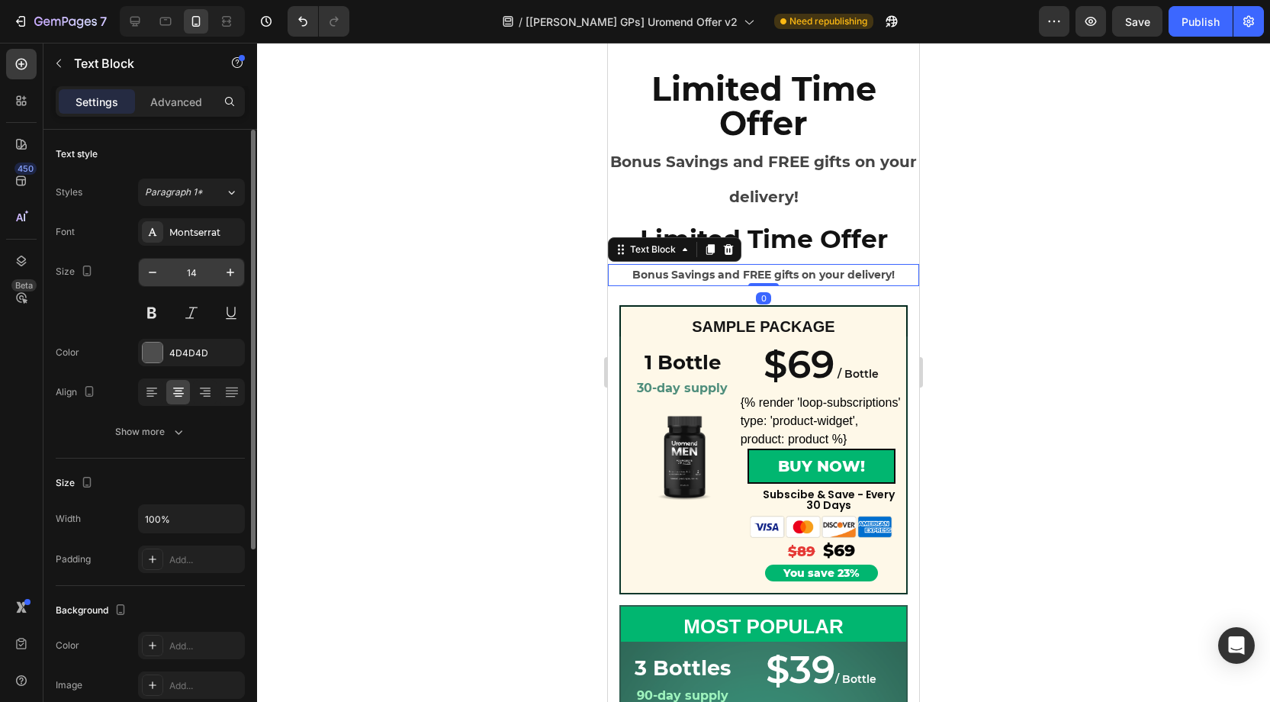
click at [204, 275] on input "14" at bounding box center [191, 272] width 50 height 27
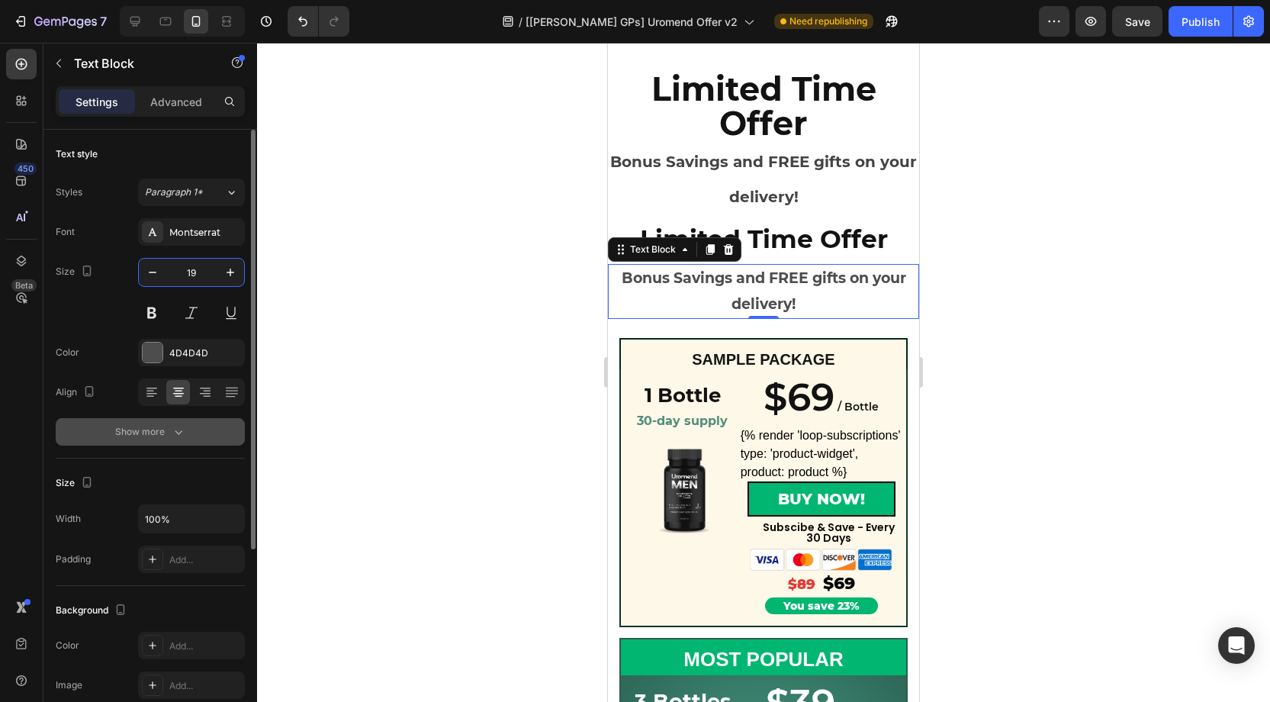
type input "19"
click at [191, 434] on button "Show more" at bounding box center [150, 431] width 189 height 27
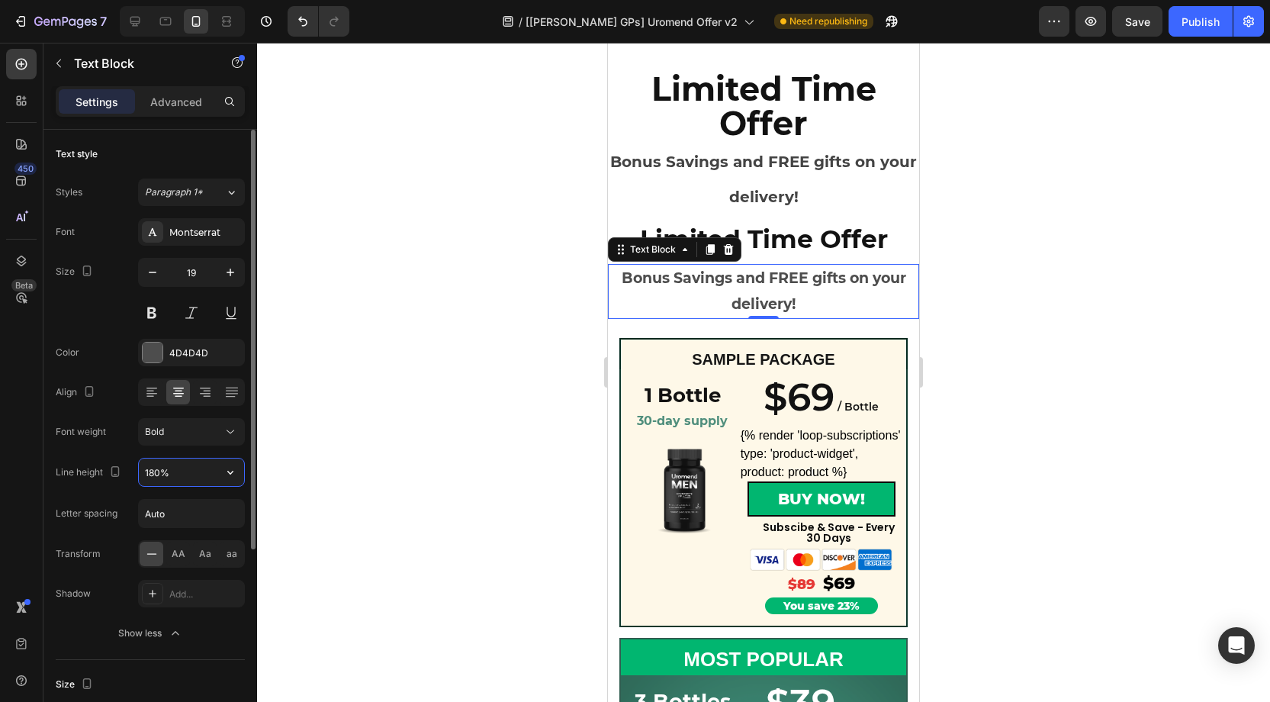
click at [160, 469] on input "180%" at bounding box center [191, 471] width 105 height 27
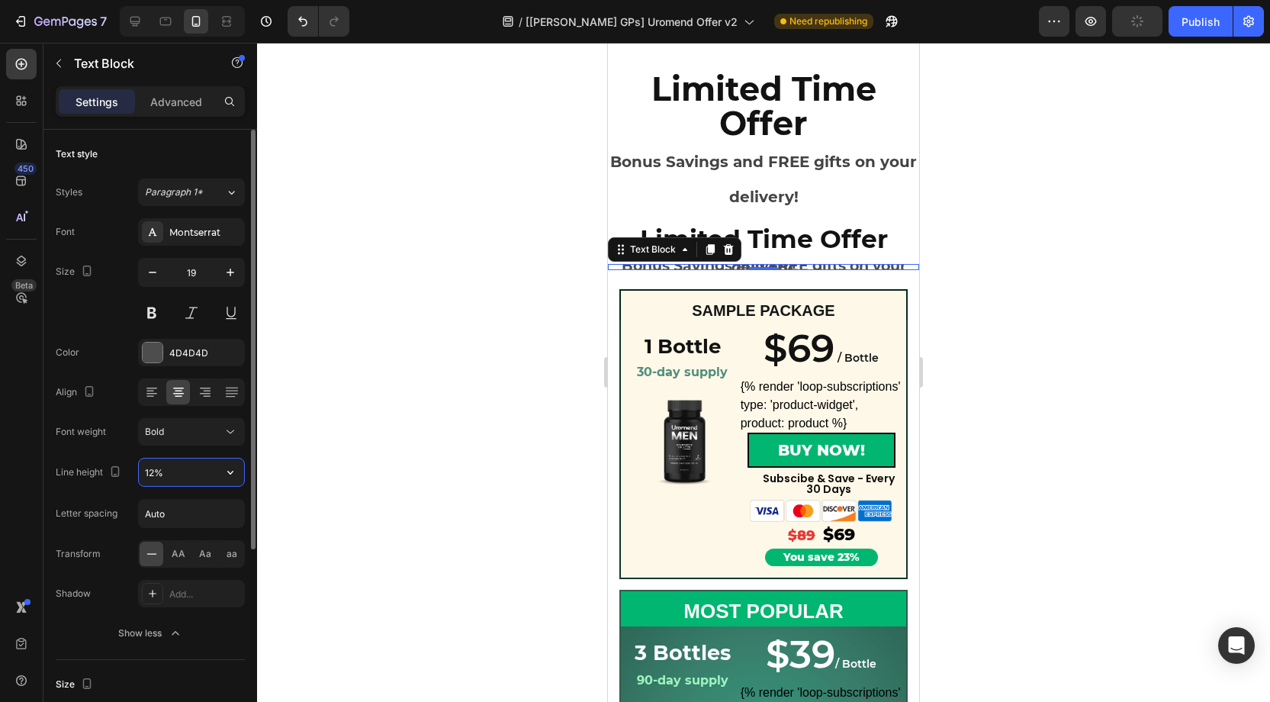
type input "120%"
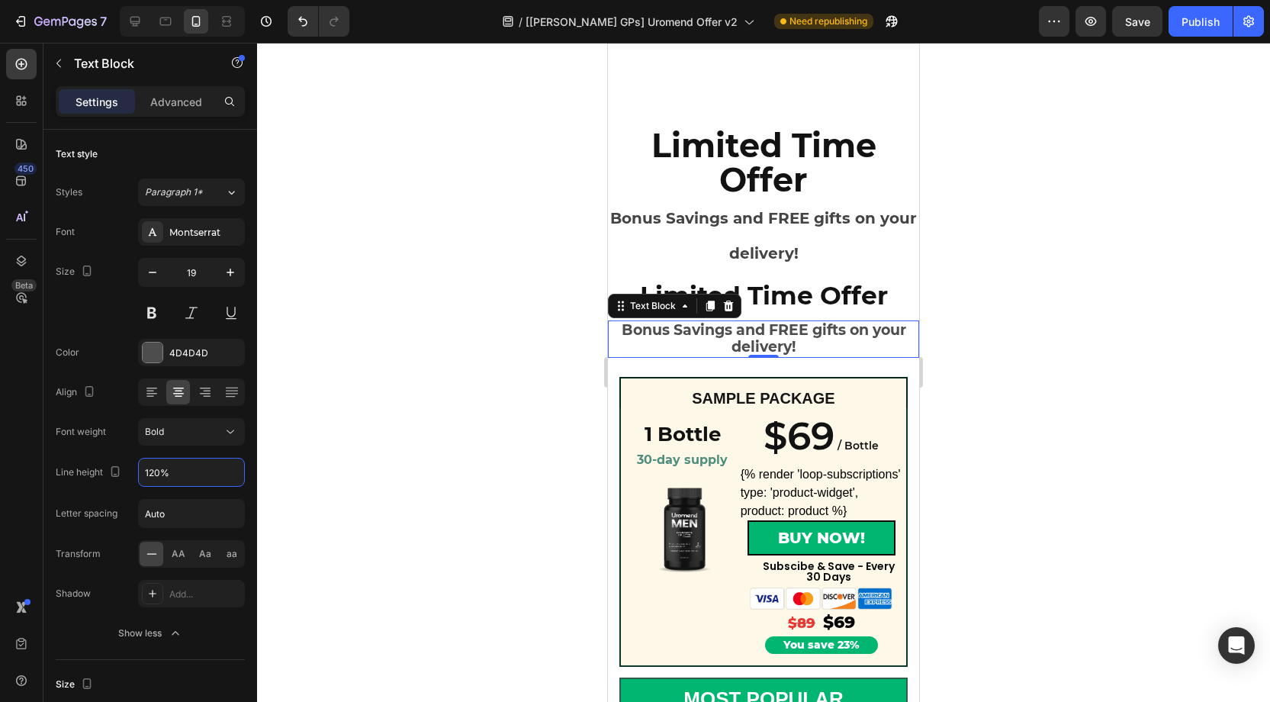
scroll to position [0, 0]
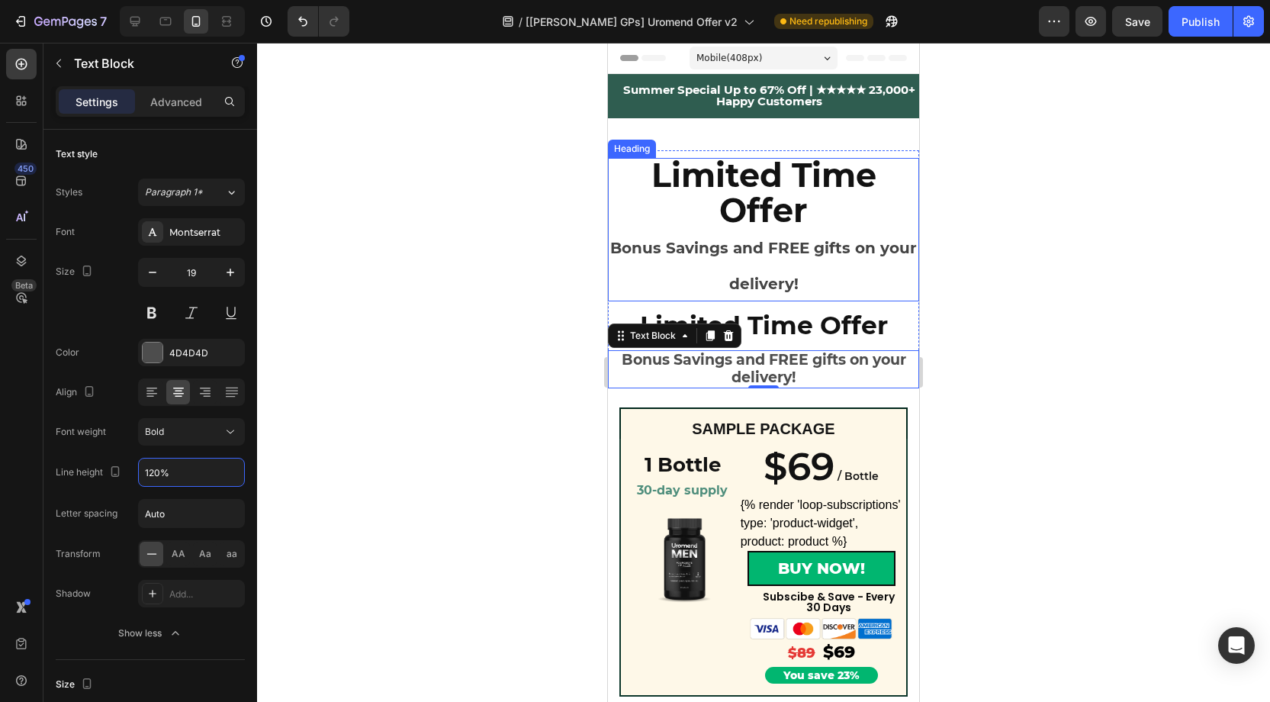
click at [768, 241] on strong "Bonus Savings and FREE gifts on your delivery!" at bounding box center [763, 266] width 307 height 54
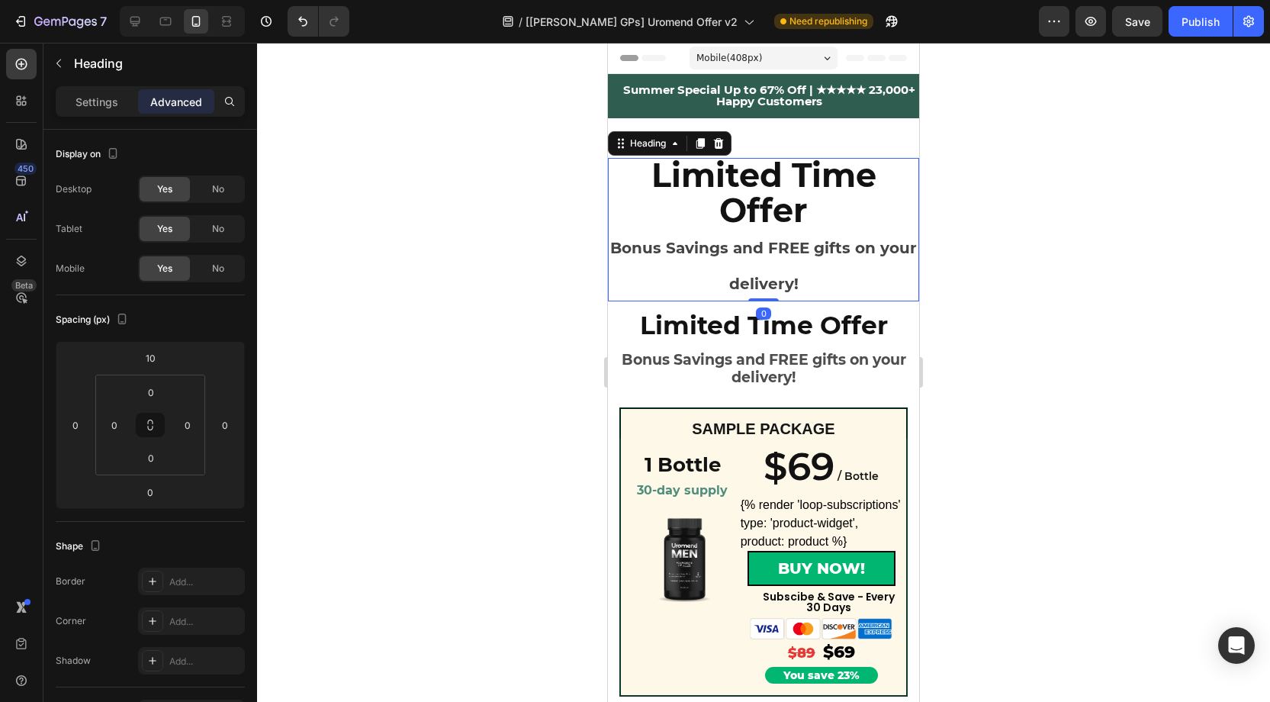
drag, startPoint x: 718, startPoint y: 146, endPoint x: 725, endPoint y: 167, distance: 22.4
click at [721, 146] on icon at bounding box center [719, 143] width 10 height 11
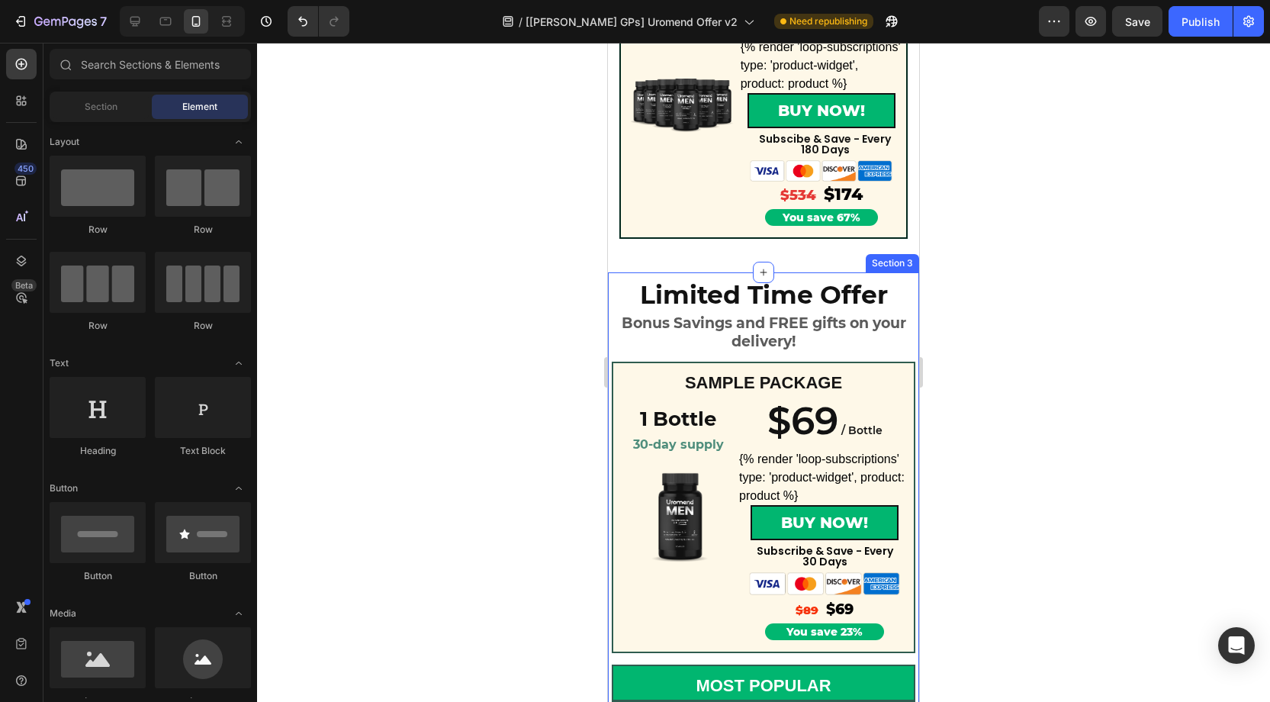
scroll to position [912, 0]
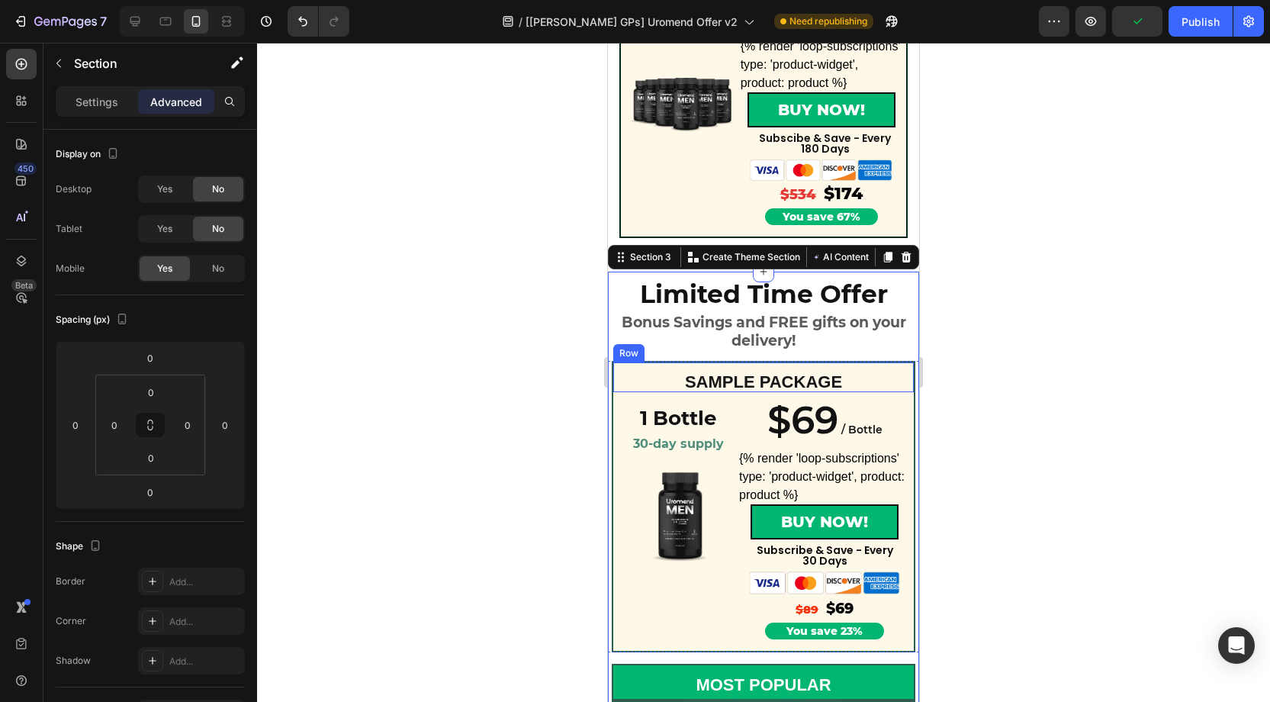
click at [623, 364] on div "SAMPLE PACKAGE Text Block Row" at bounding box center [764, 376] width 304 height 31
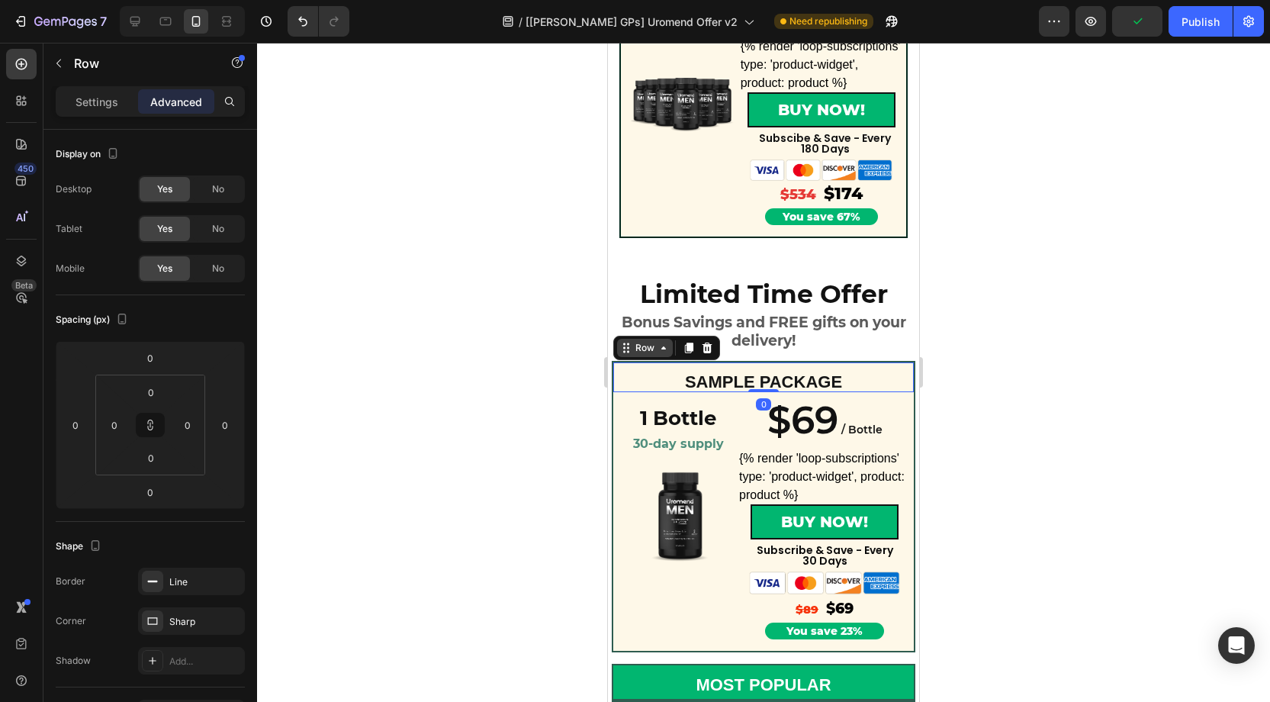
click at [632, 349] on div "Row" at bounding box center [644, 348] width 25 height 14
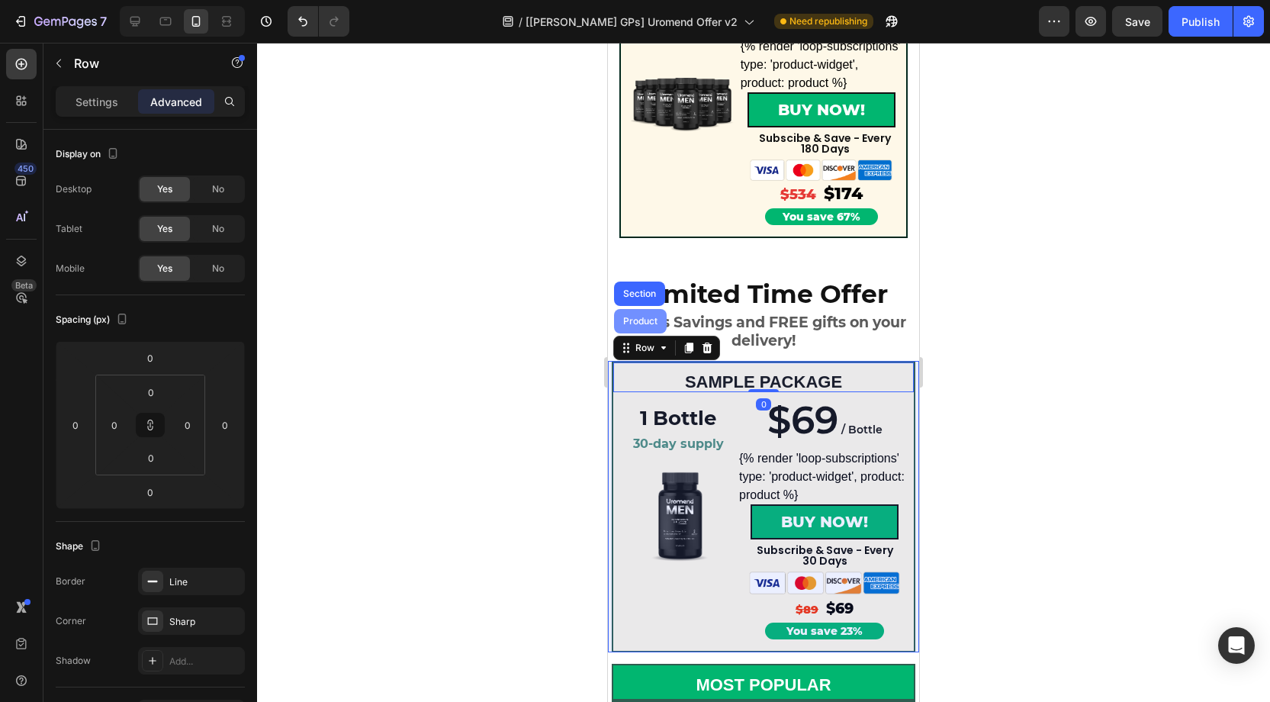
click at [634, 328] on div "Product" at bounding box center [640, 321] width 53 height 24
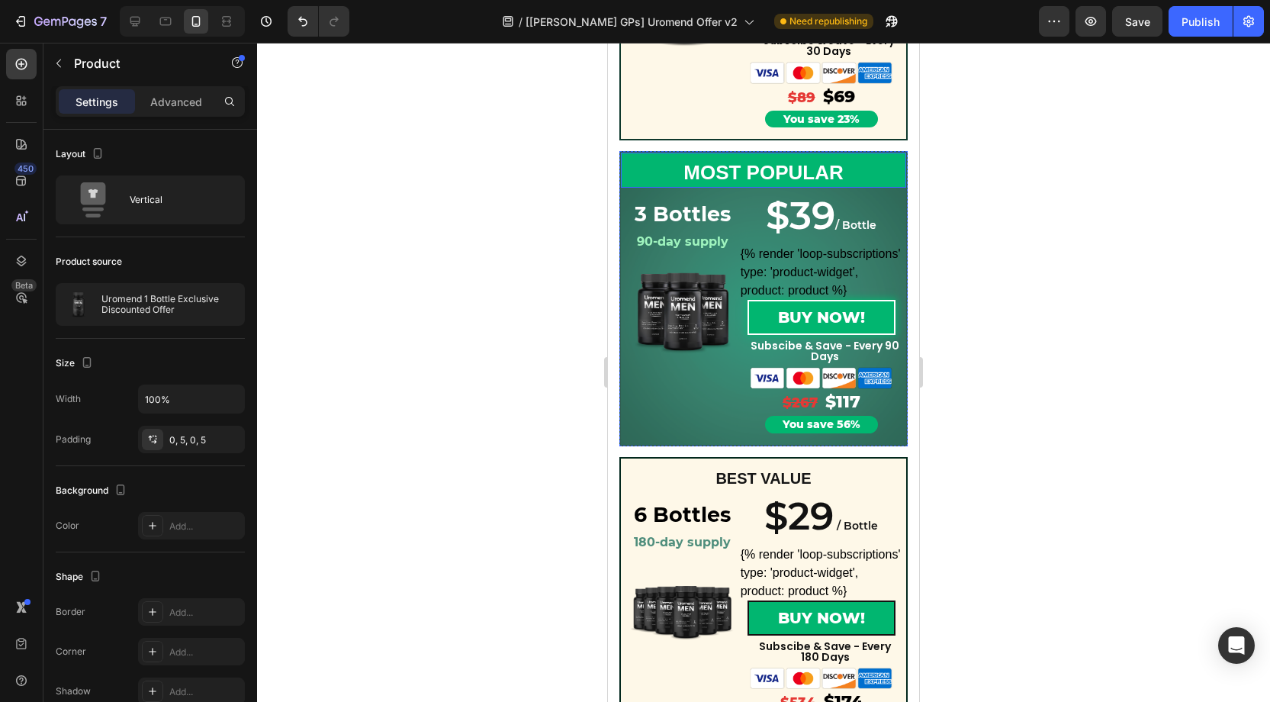
scroll to position [401, 0]
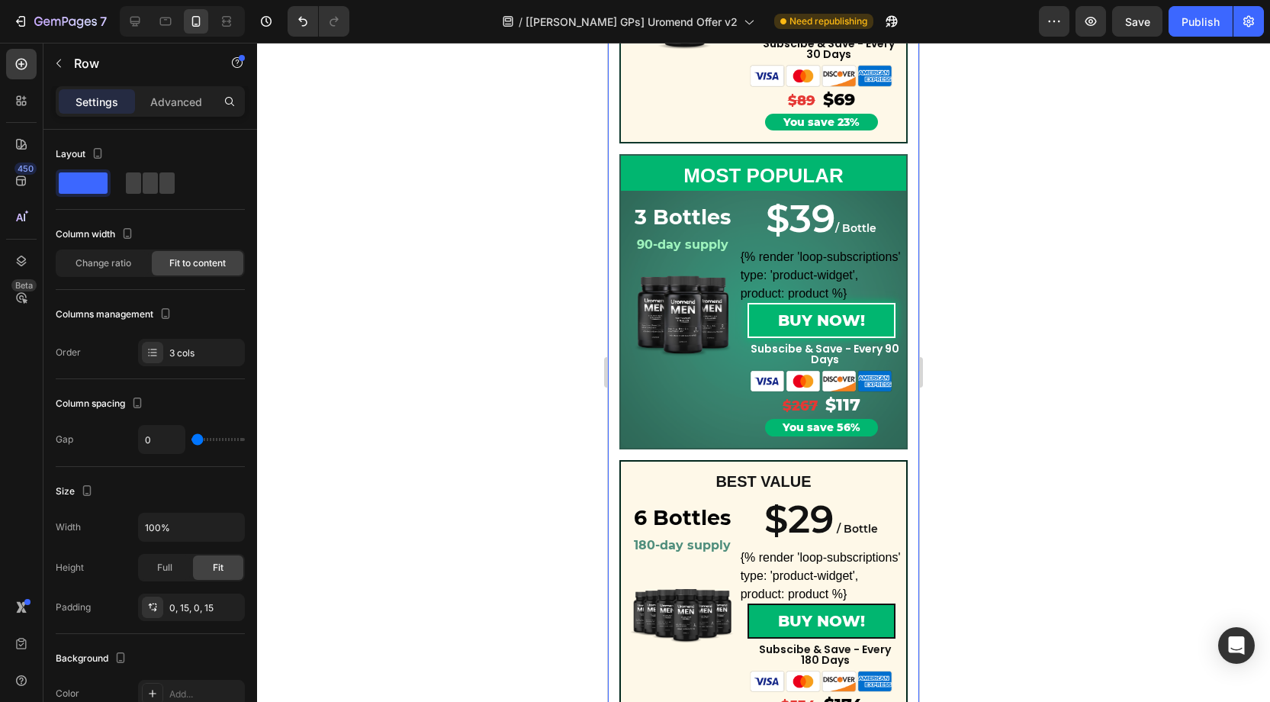
click at [616, 121] on div "SAMPLE PACKAGE Text Block Row 1 Bottle Heading 30-day supply Heading Row Produc…" at bounding box center [763, 306] width 311 height 905
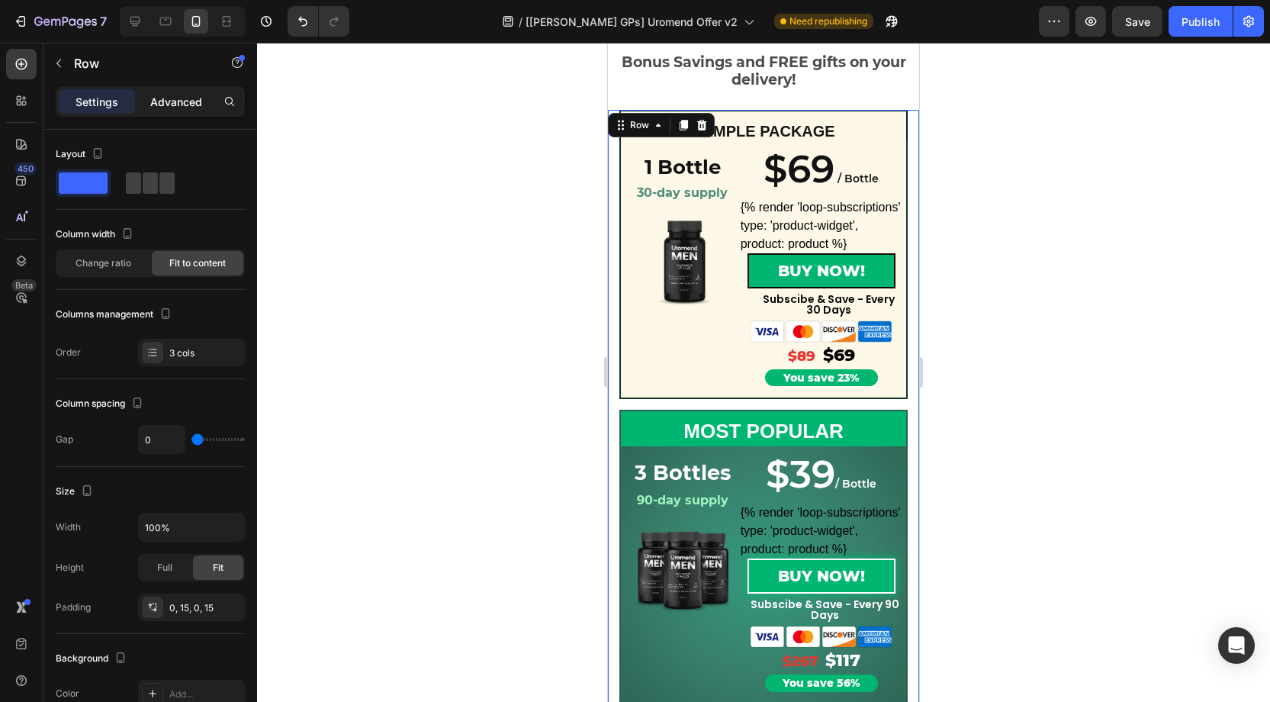
scroll to position [142, 0]
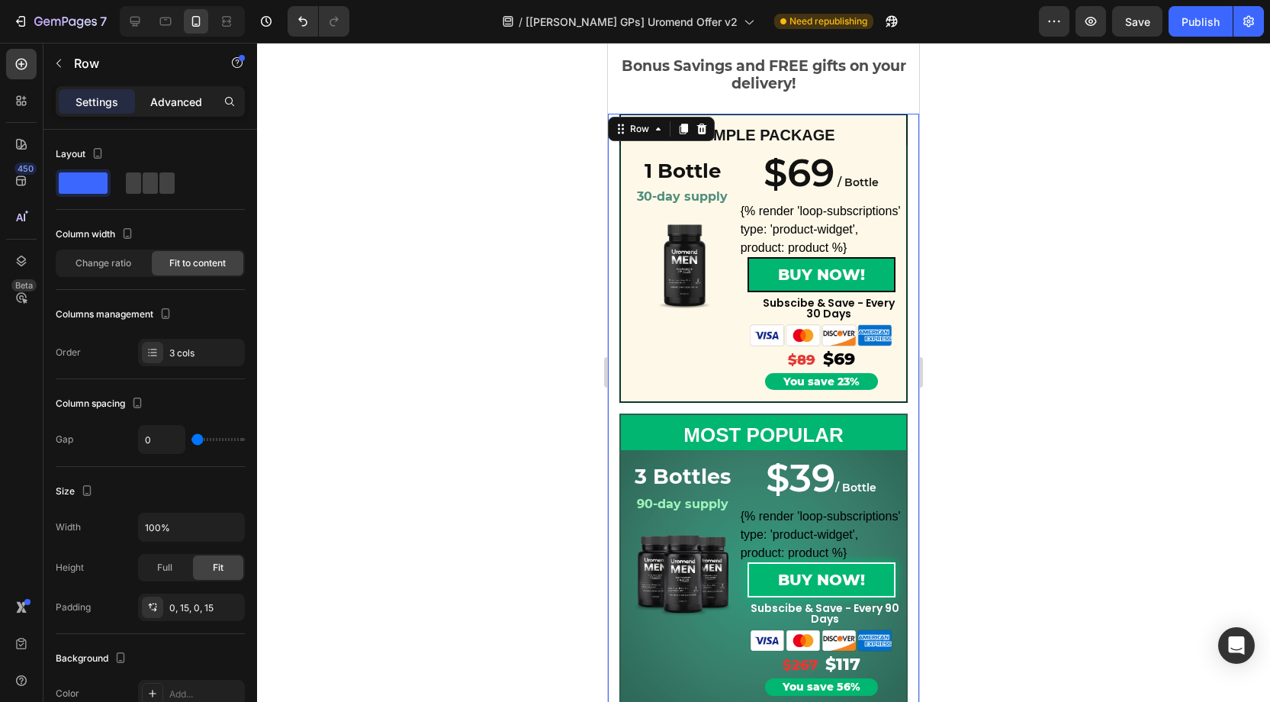
click at [186, 96] on p "Advanced" at bounding box center [176, 102] width 52 height 16
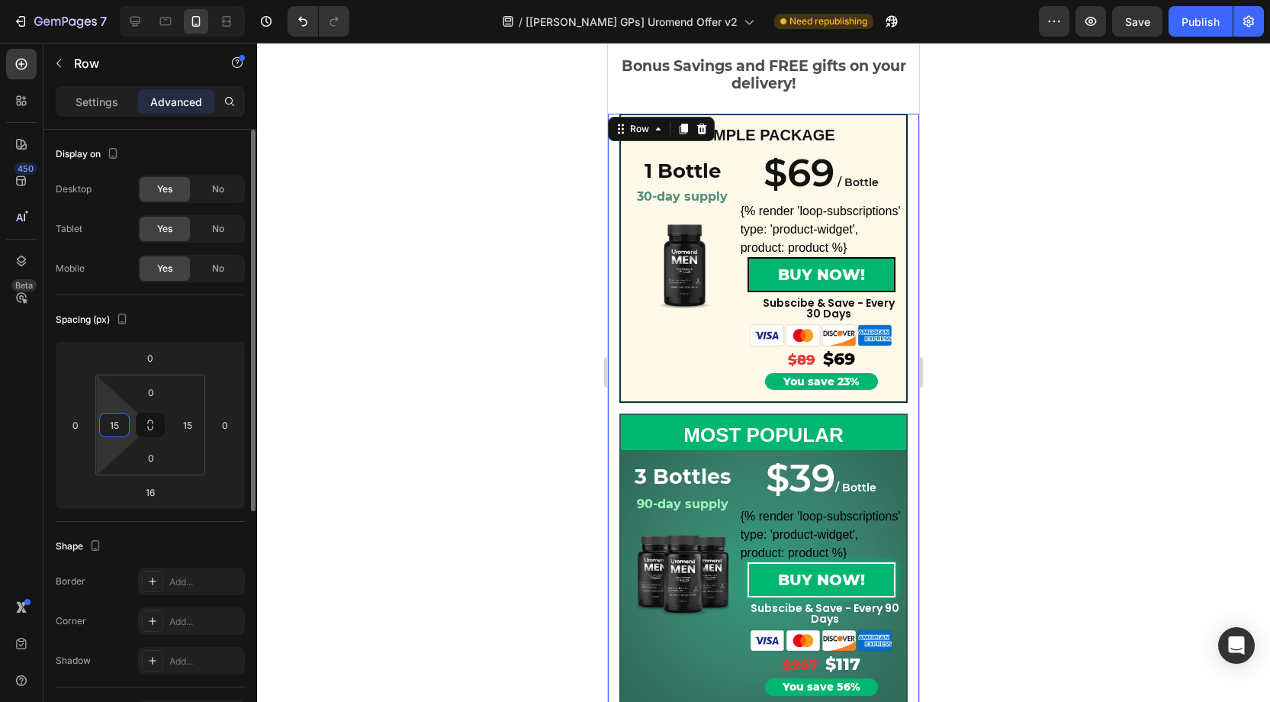
click at [121, 420] on input "15" at bounding box center [114, 424] width 23 height 23
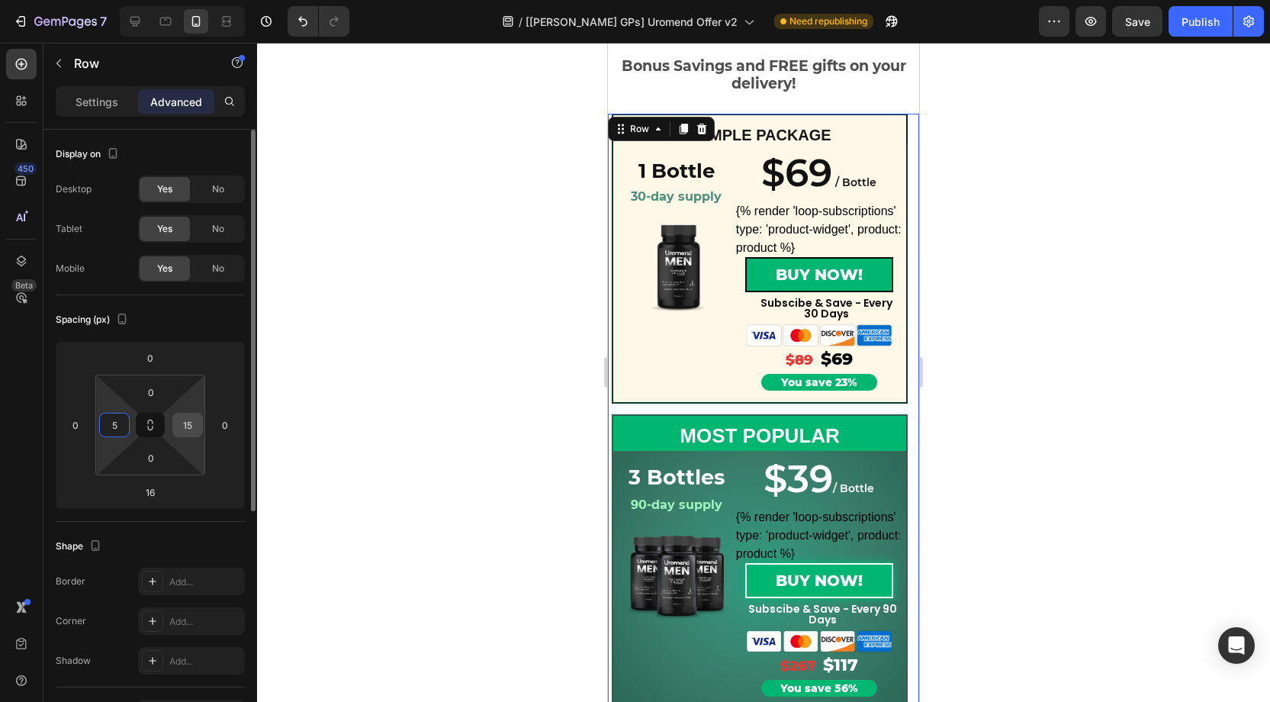
type input "5"
click at [194, 424] on input "15" at bounding box center [187, 424] width 23 height 23
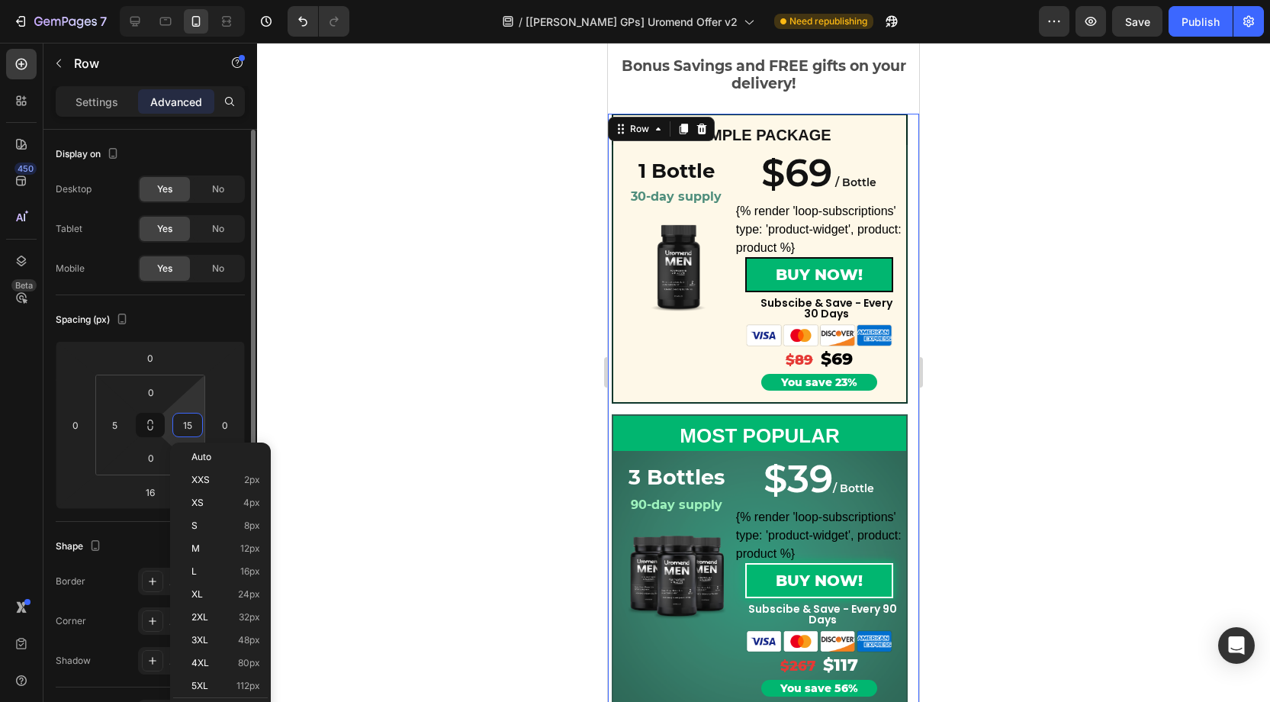
type input "5"
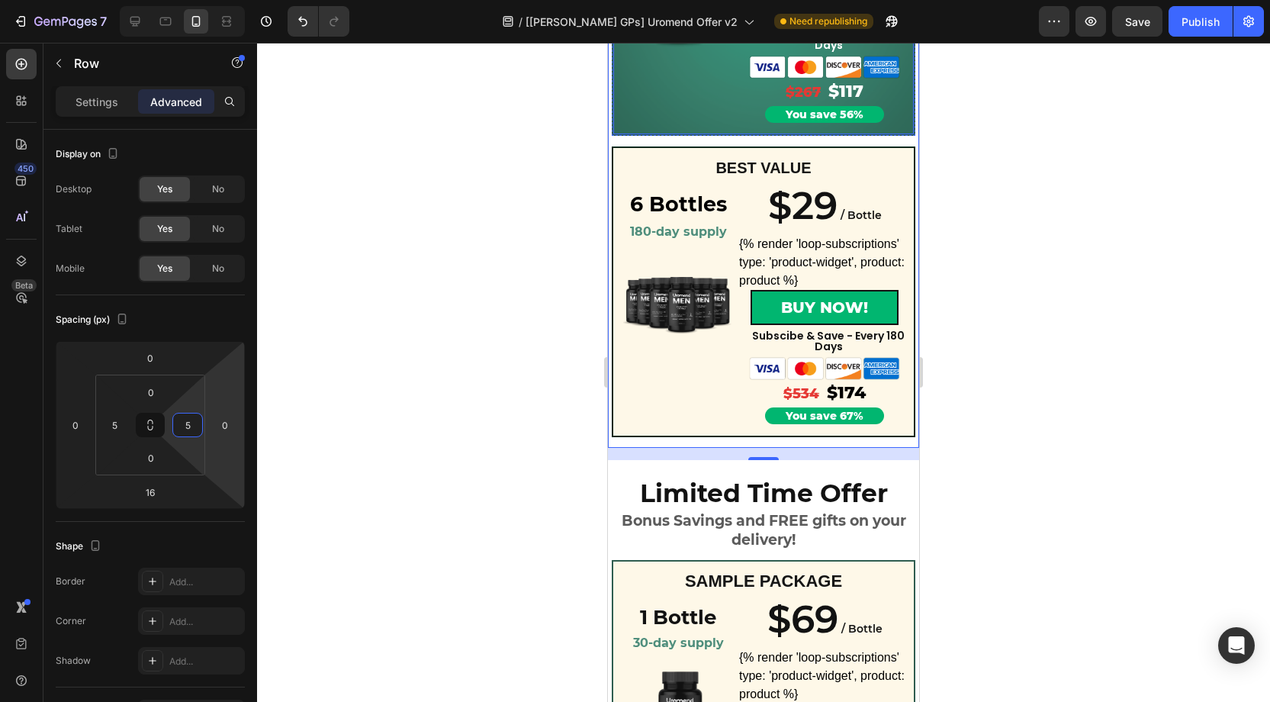
scroll to position [765, 0]
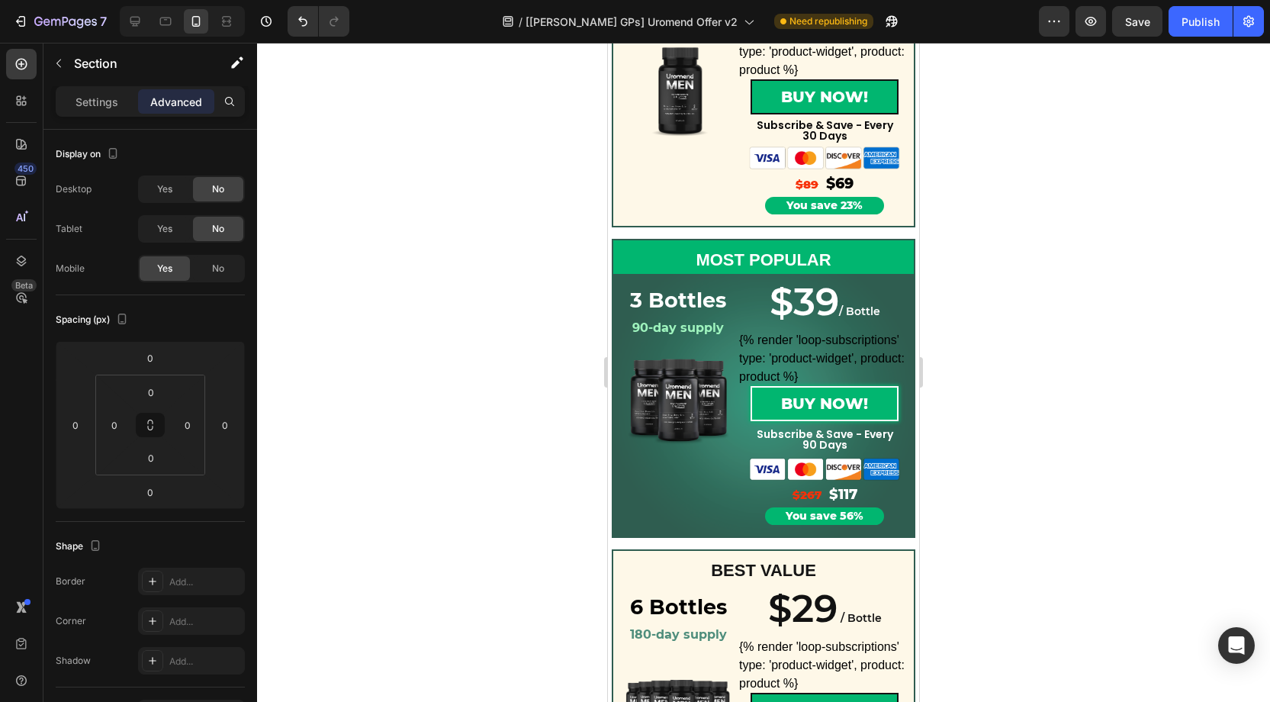
scroll to position [1435, 0]
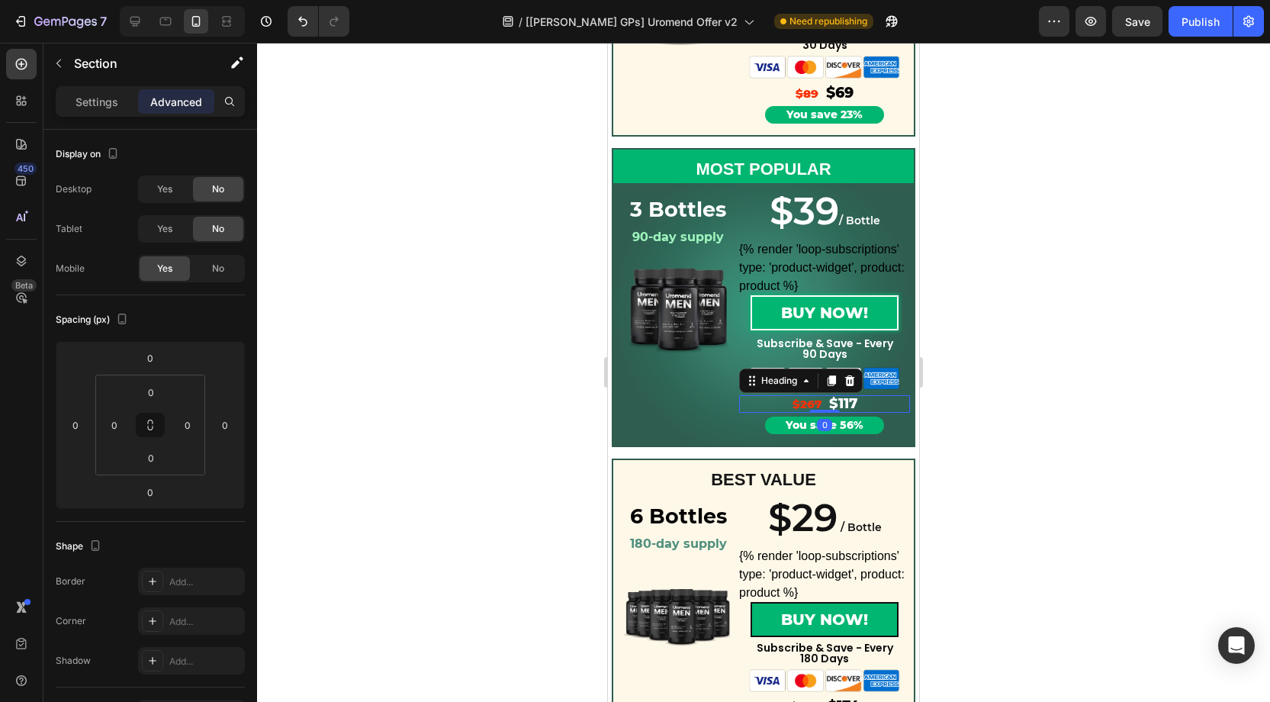
click at [850, 404] on span "$117" at bounding box center [843, 403] width 28 height 17
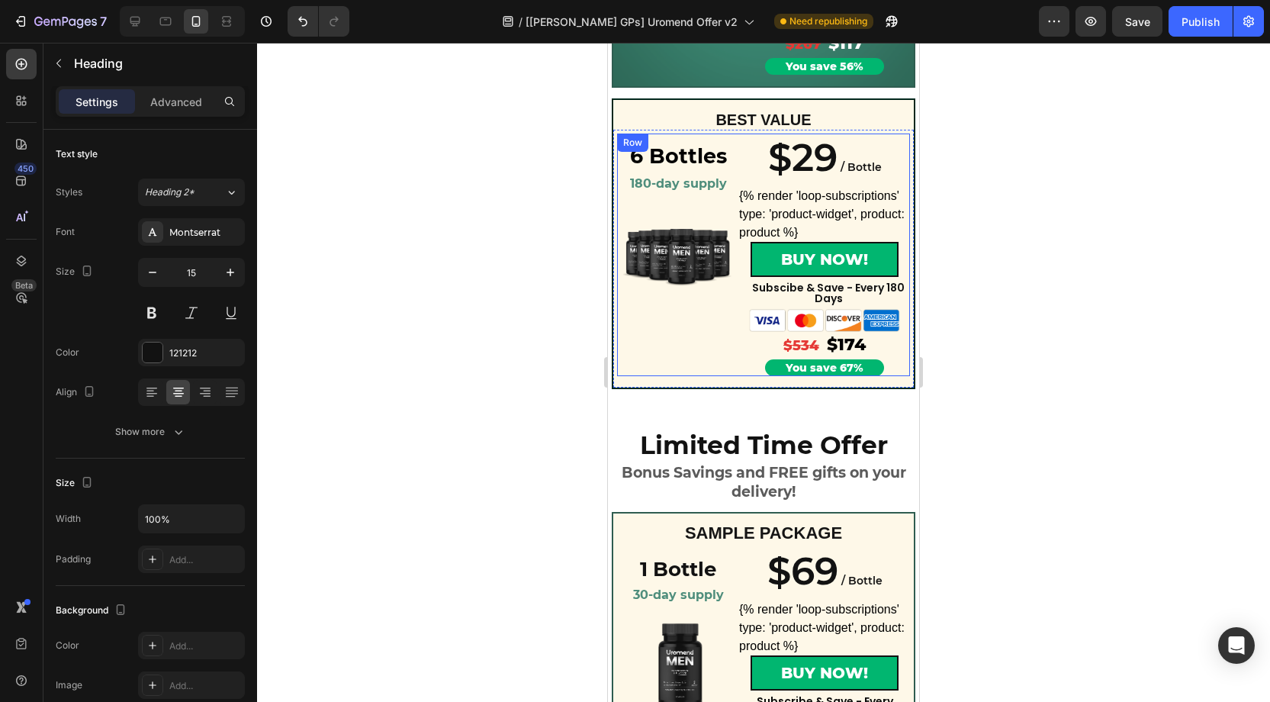
scroll to position [757, 0]
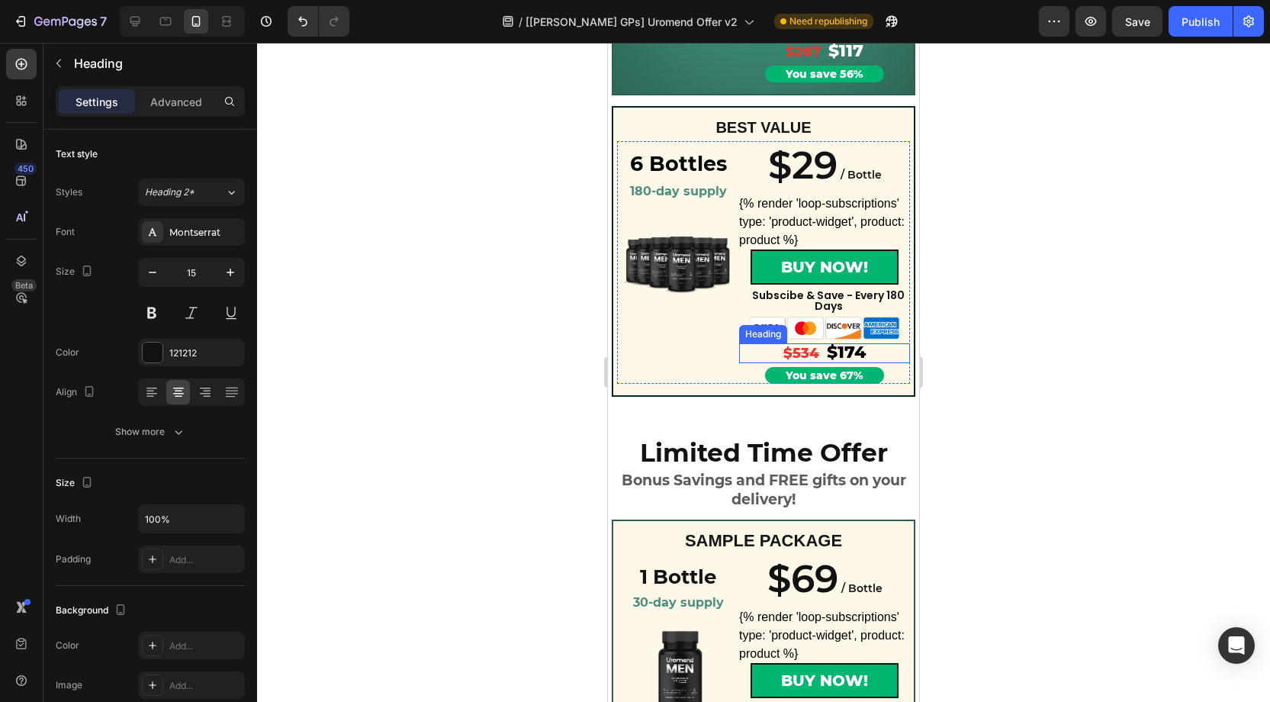
click at [847, 352] on span "$174" at bounding box center [846, 352] width 39 height 21
click at [861, 352] on span "$174" at bounding box center [846, 352] width 39 height 21
drag, startPoint x: 862, startPoint y: 355, endPoint x: 842, endPoint y: 355, distance: 19.8
click at [842, 355] on span "$174" at bounding box center [846, 352] width 39 height 21
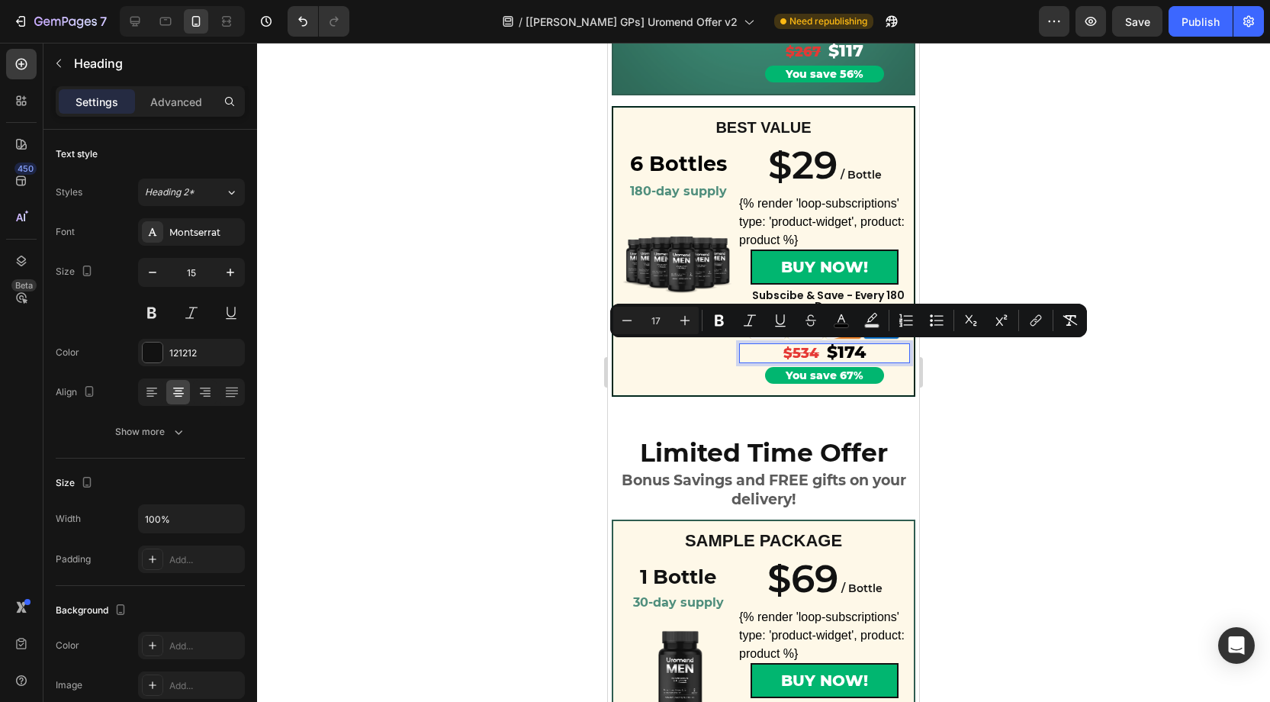
click at [828, 356] on span "$174" at bounding box center [846, 352] width 39 height 21
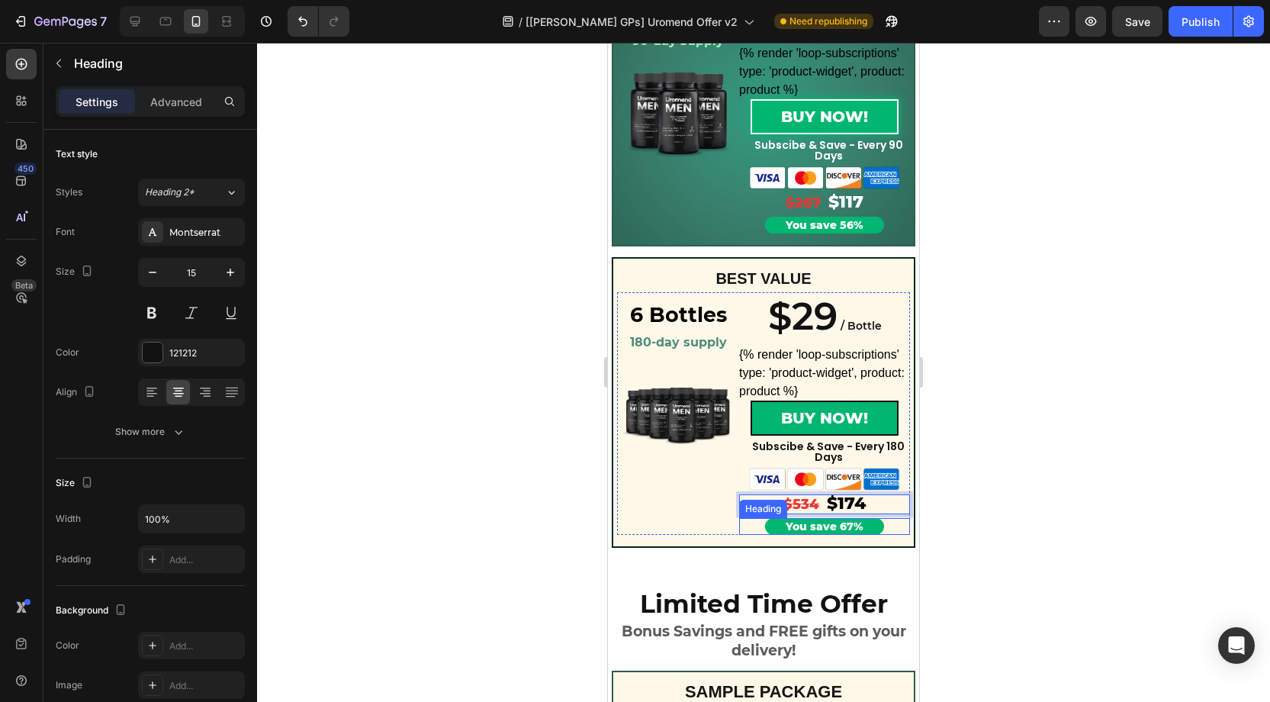
scroll to position [824, 0]
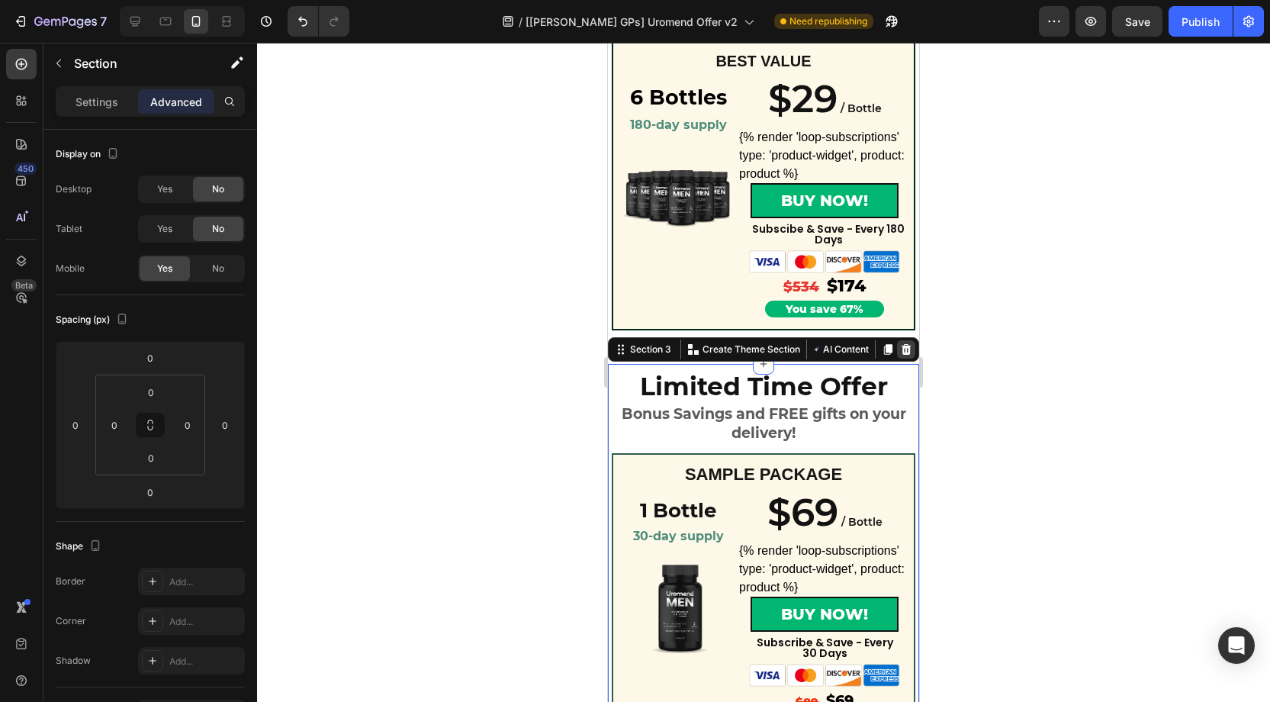
click at [910, 355] on icon at bounding box center [907, 349] width 10 height 11
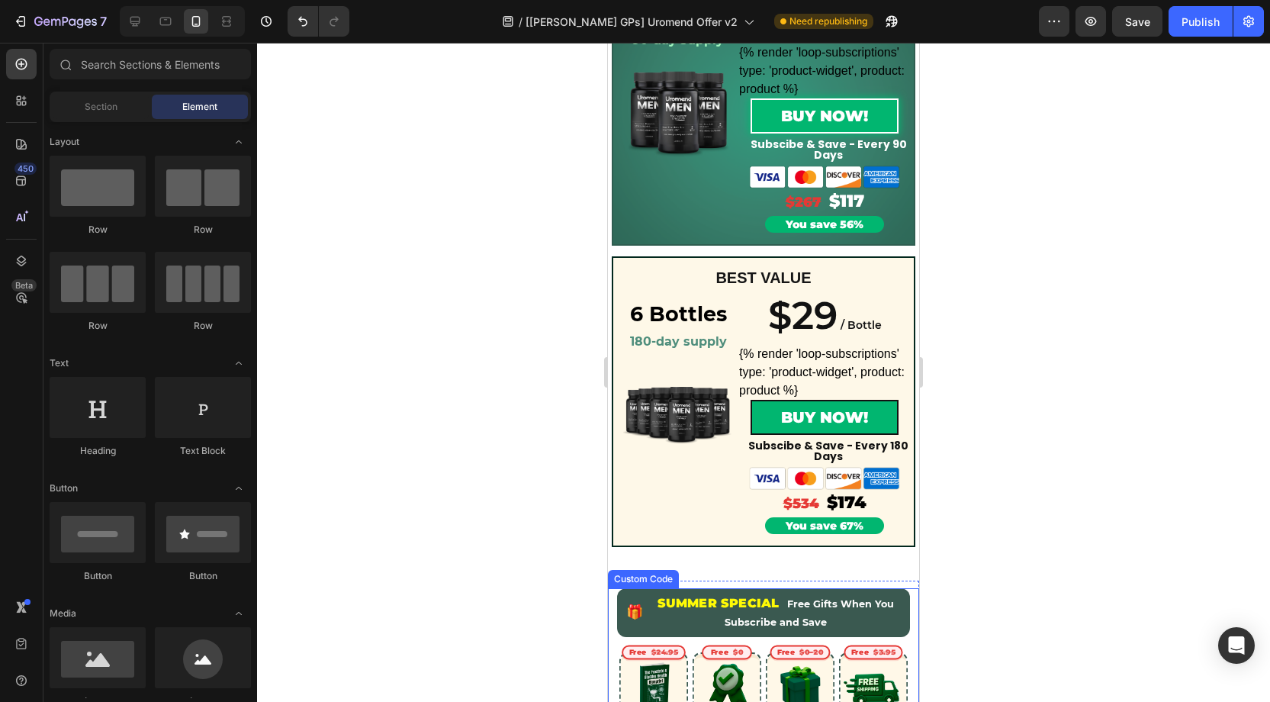
scroll to position [603, 0]
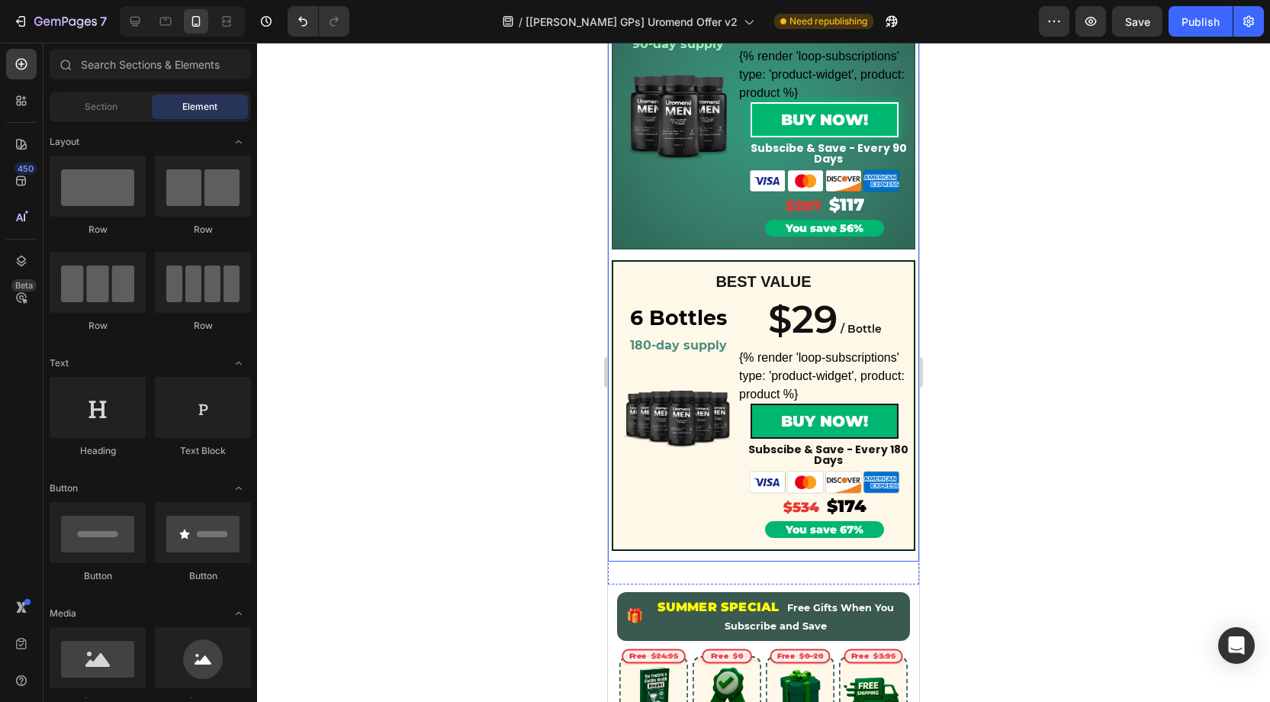
click at [745, 558] on div "BEST VALUE Text Block Row 6 Bottles Heading 180-day supply Heading Row Product …" at bounding box center [764, 410] width 304 height 301
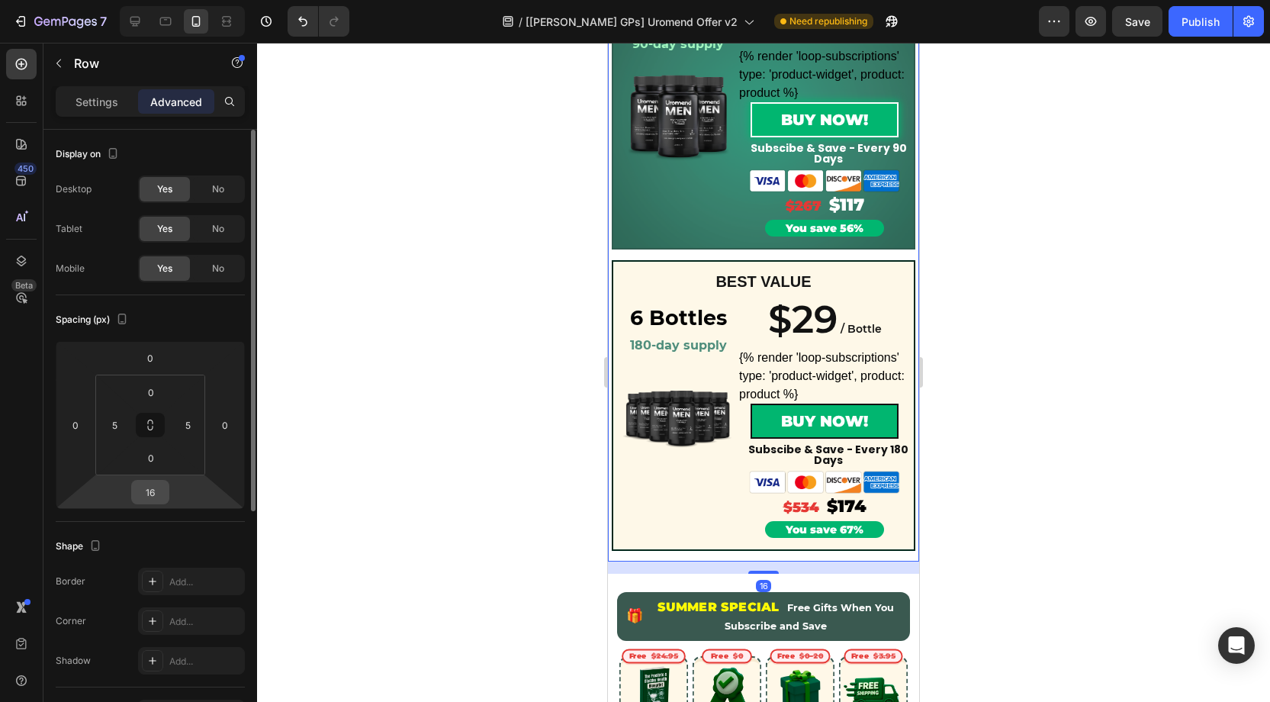
click at [159, 500] on input "16" at bounding box center [150, 492] width 31 height 23
type input "0"
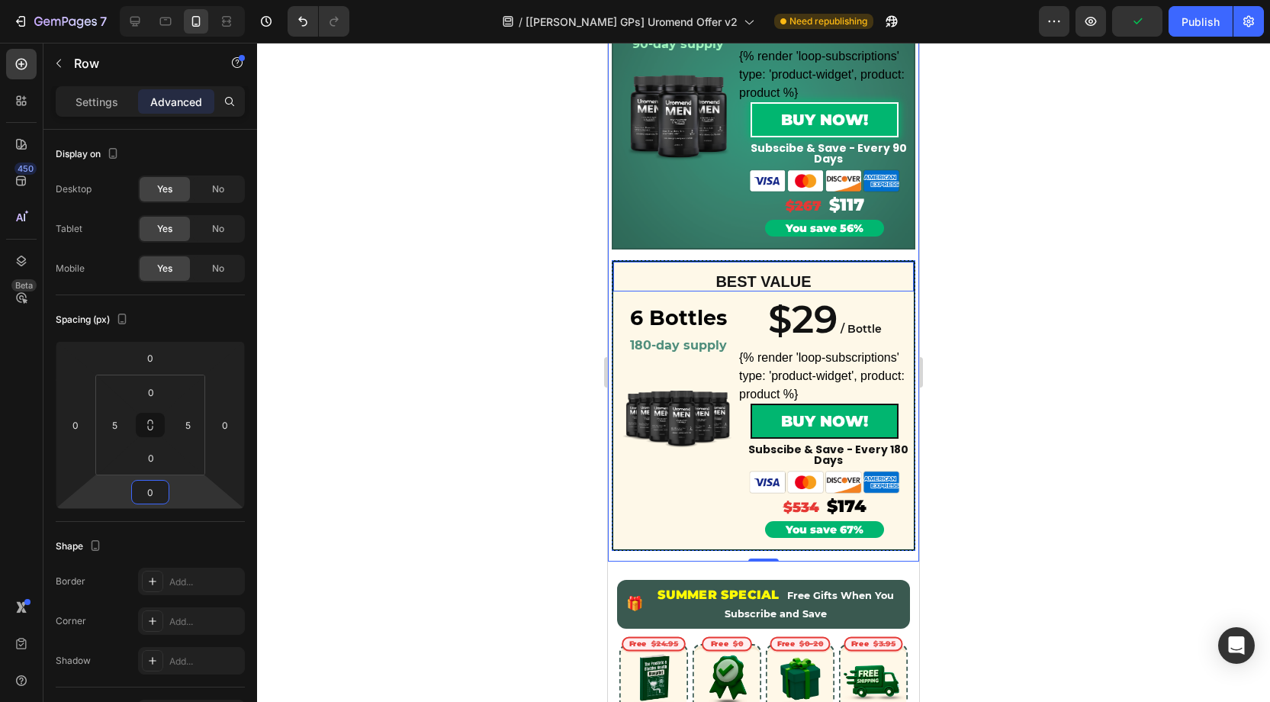
click at [627, 265] on div "BEST VALUE Text Block Row" at bounding box center [764, 275] width 304 height 31
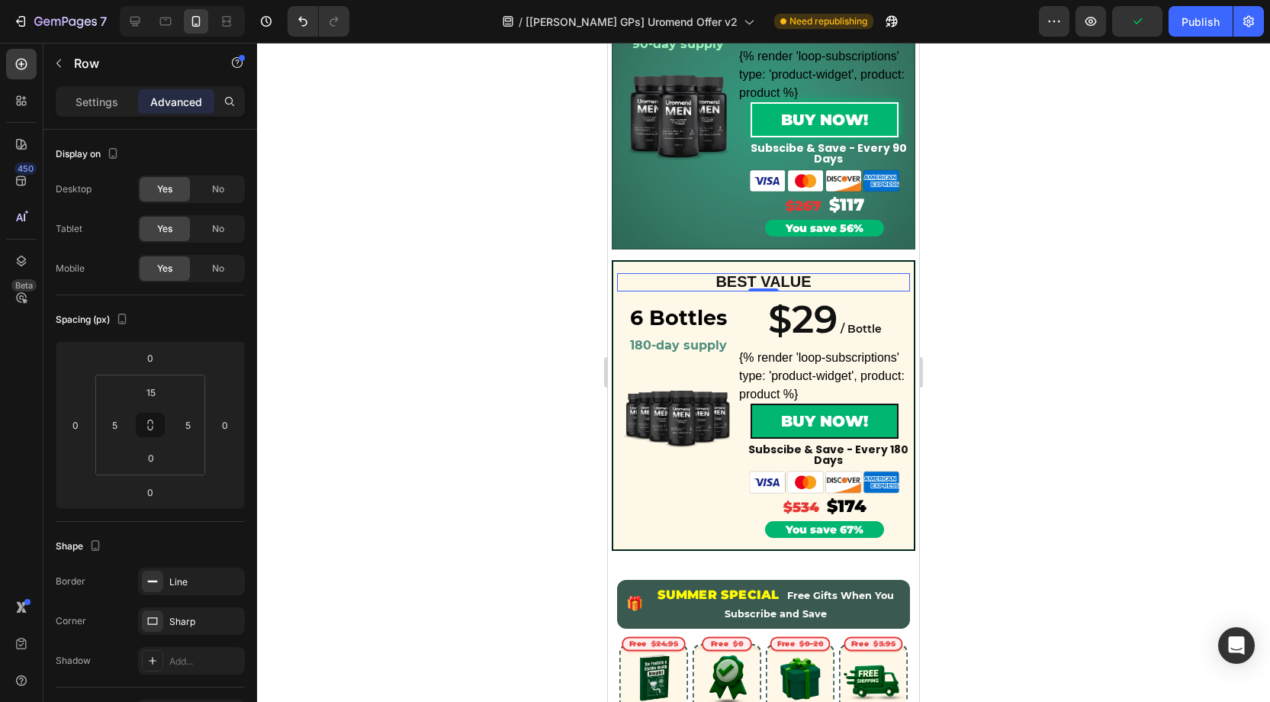
click at [626, 275] on div "BEST VALUE" at bounding box center [763, 282] width 293 height 18
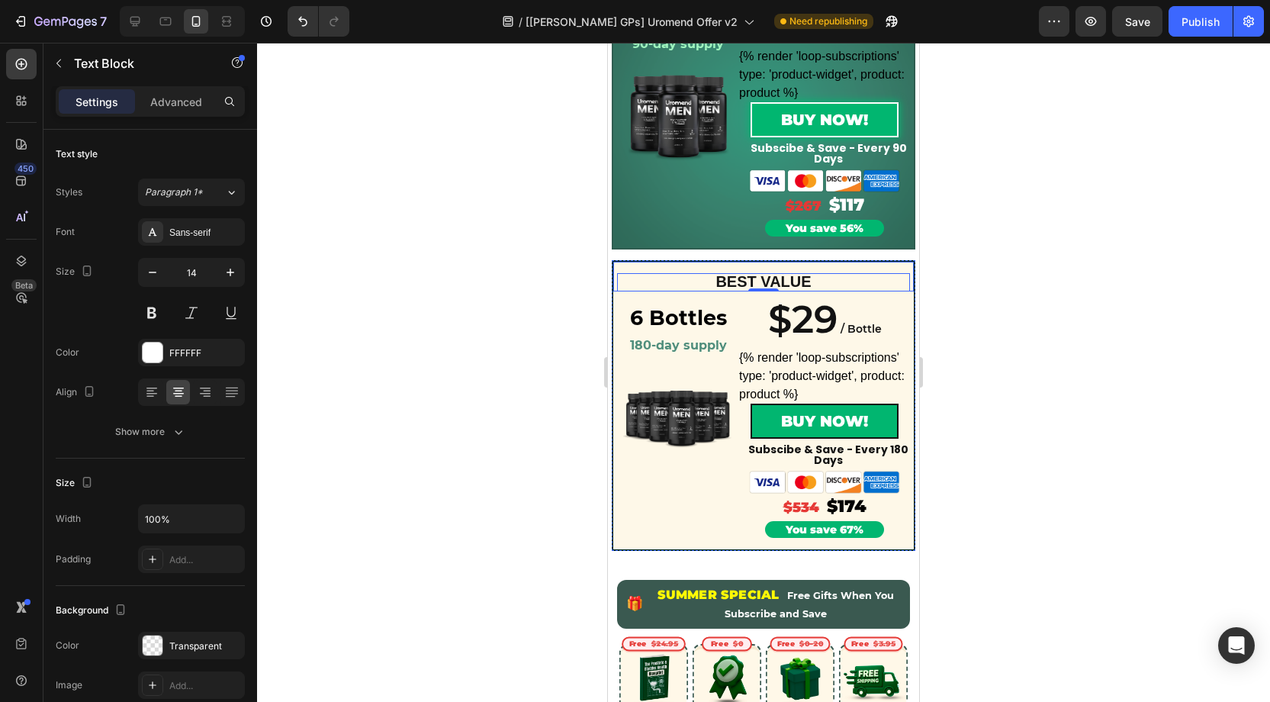
click at [638, 264] on div "BEST VALUE Text Block 0 Row" at bounding box center [764, 275] width 304 height 31
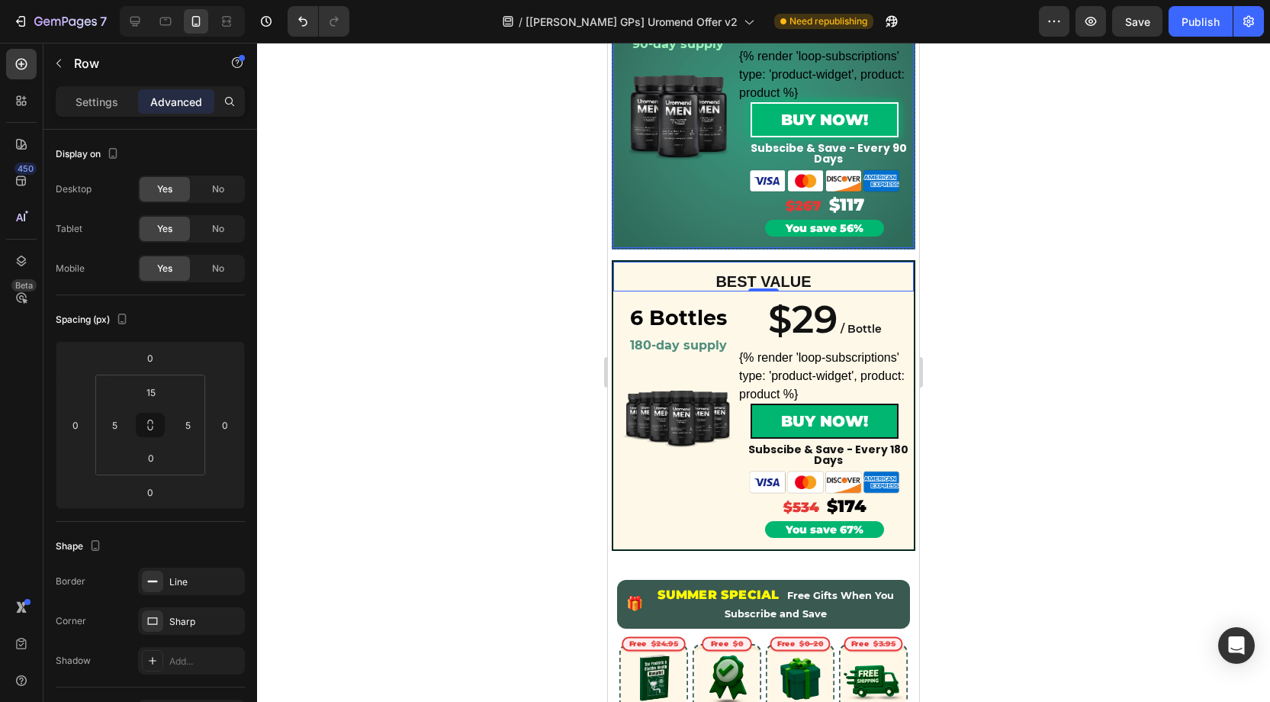
click at [699, 243] on div "3 Bottles Heading 90-day supply Heading Row Product Images Row Row $39 / Bottle…" at bounding box center [764, 119] width 304 height 259
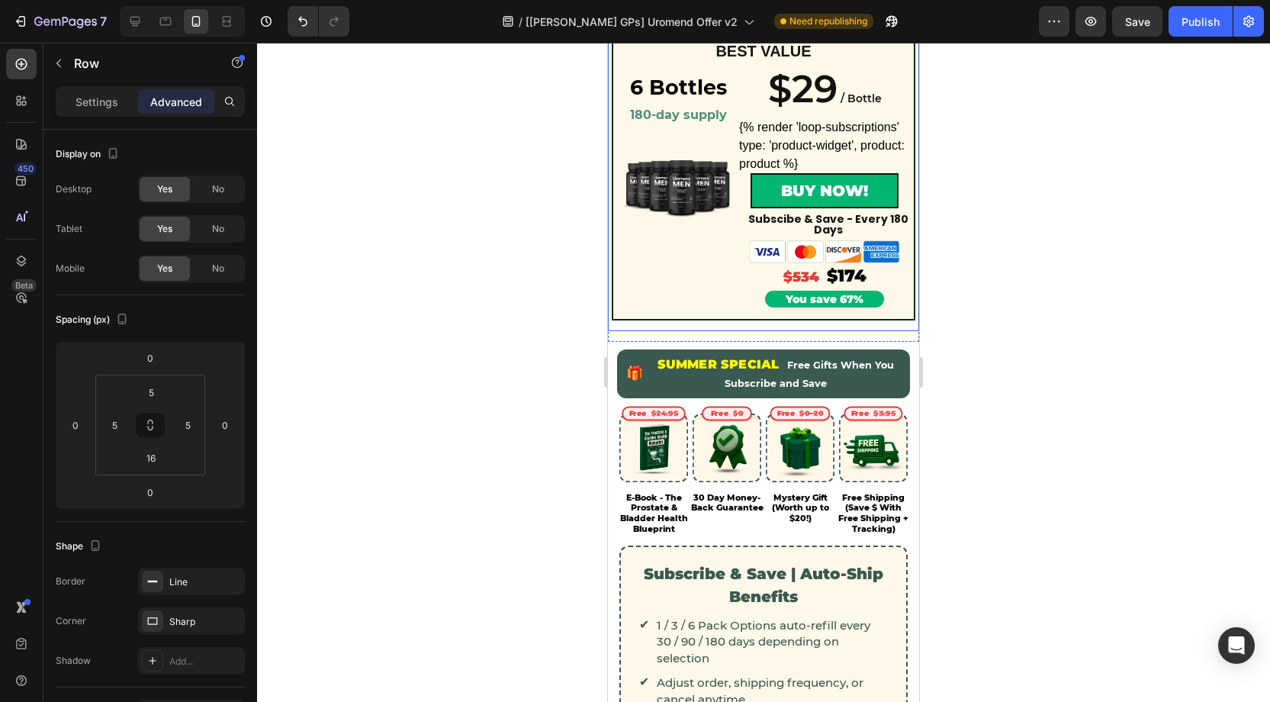
scroll to position [825, 0]
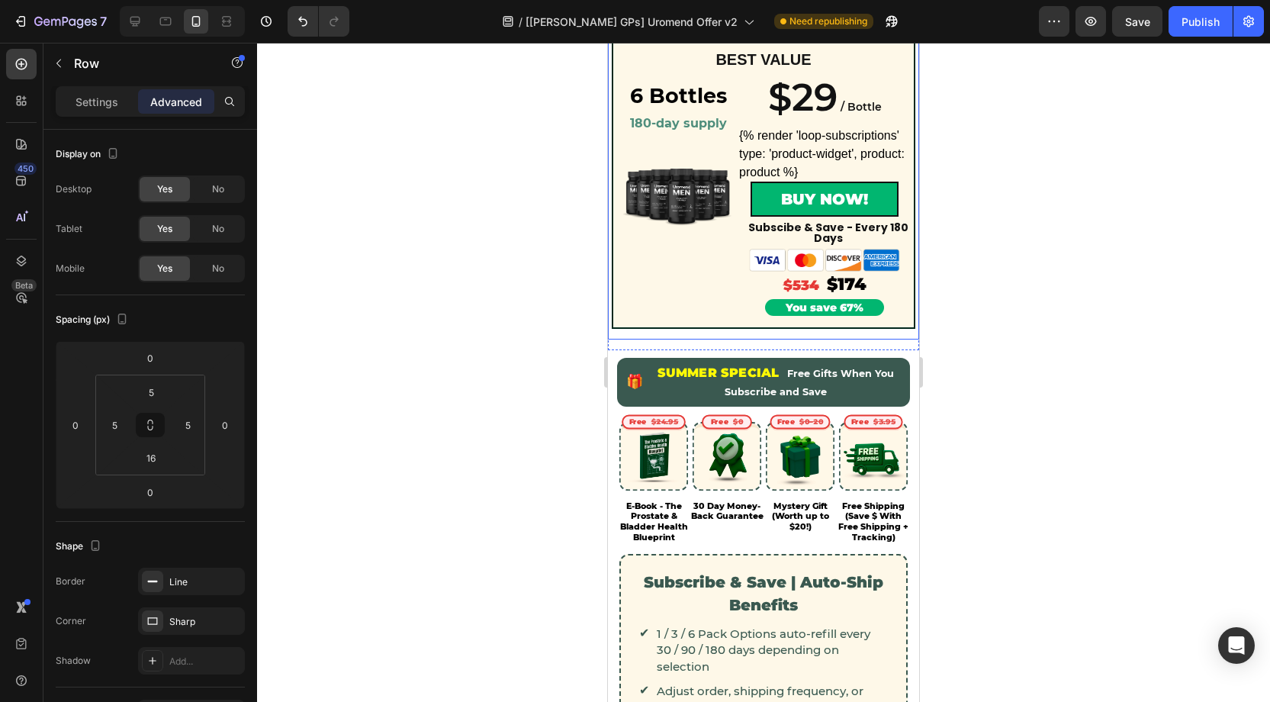
click at [667, 334] on div "BEST VALUE Text Block Row 6 Bottles Heading 180-day supply Heading Row Product …" at bounding box center [764, 188] width 304 height 301
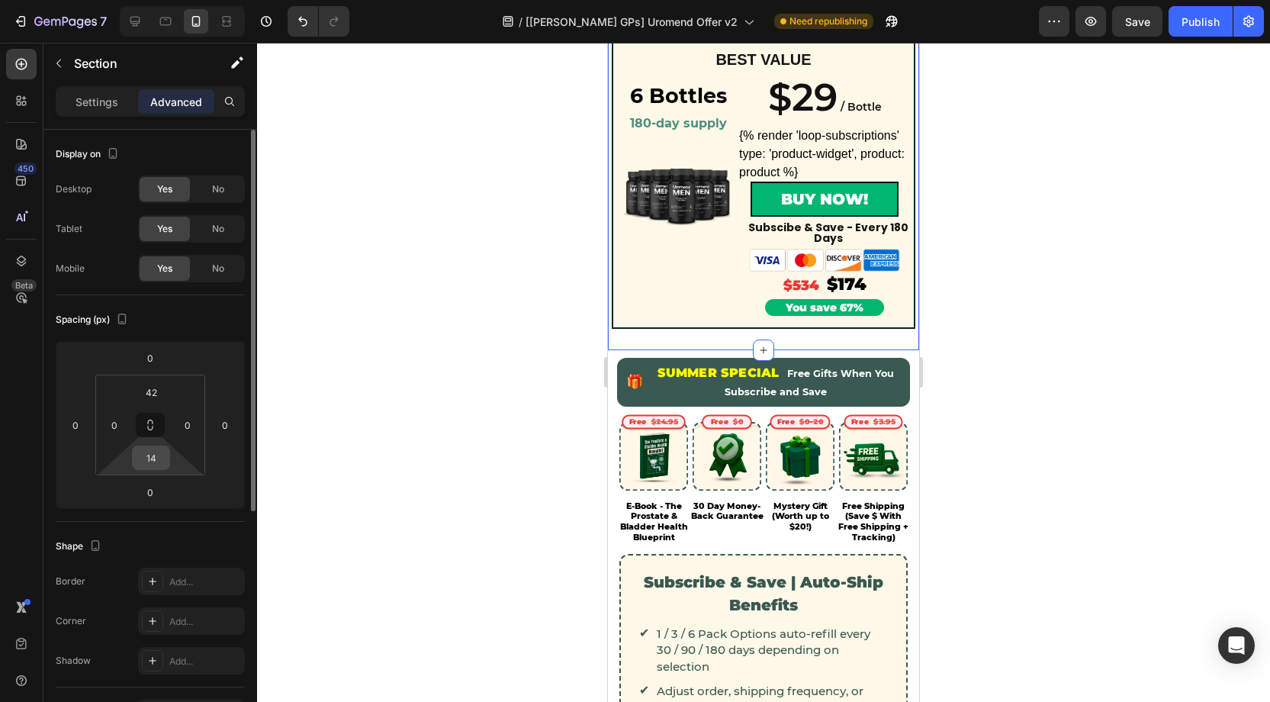
click at [156, 455] on input "14" at bounding box center [151, 457] width 31 height 23
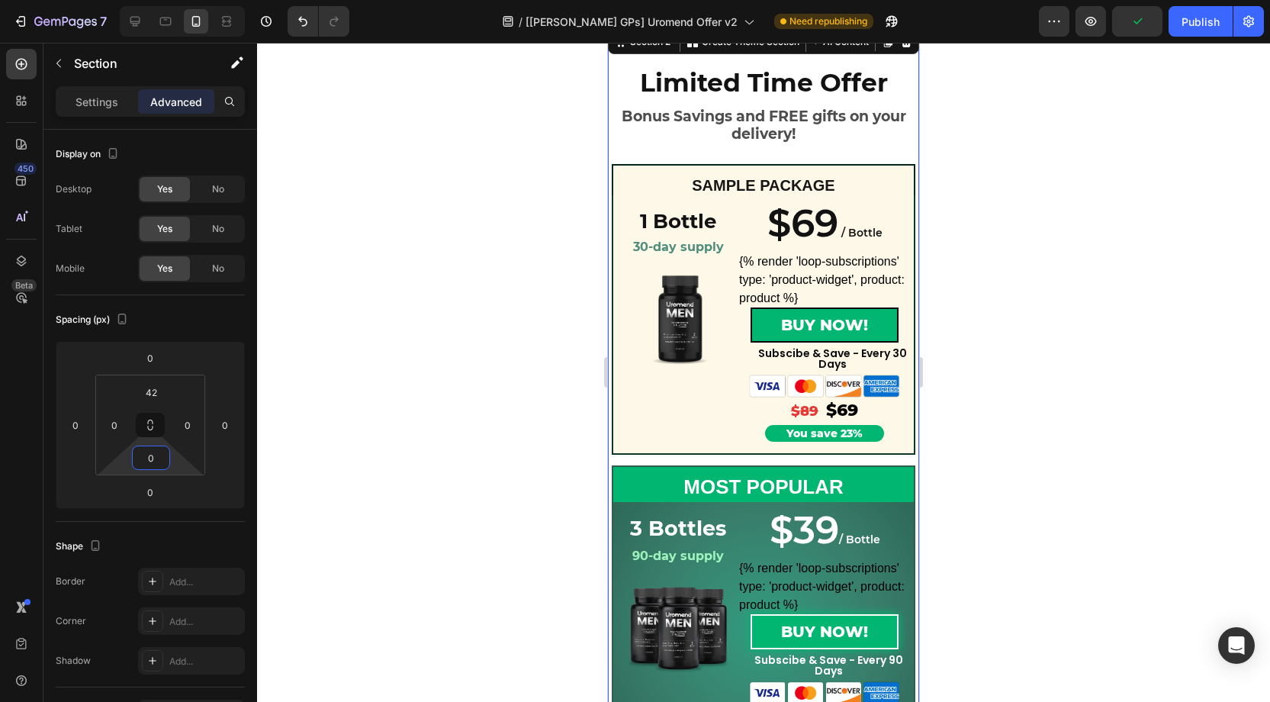
scroll to position [0, 0]
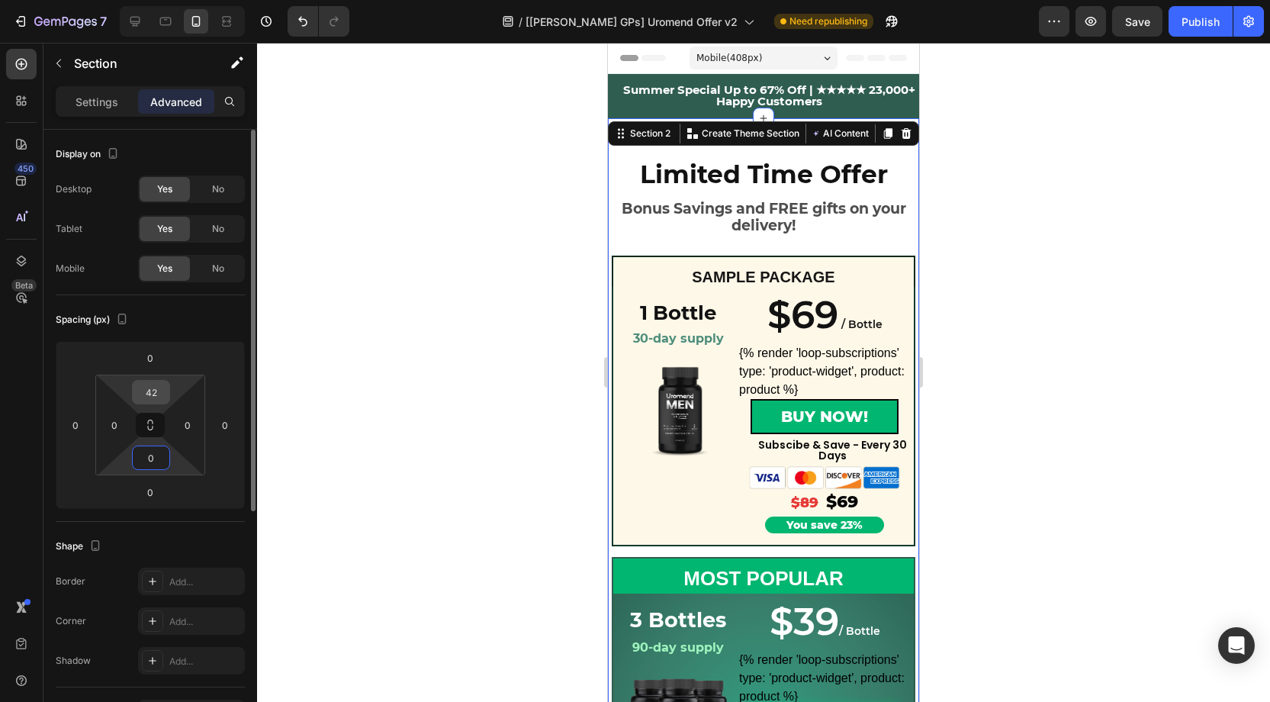
type input "0"
click at [162, 387] on input "42" at bounding box center [151, 392] width 31 height 23
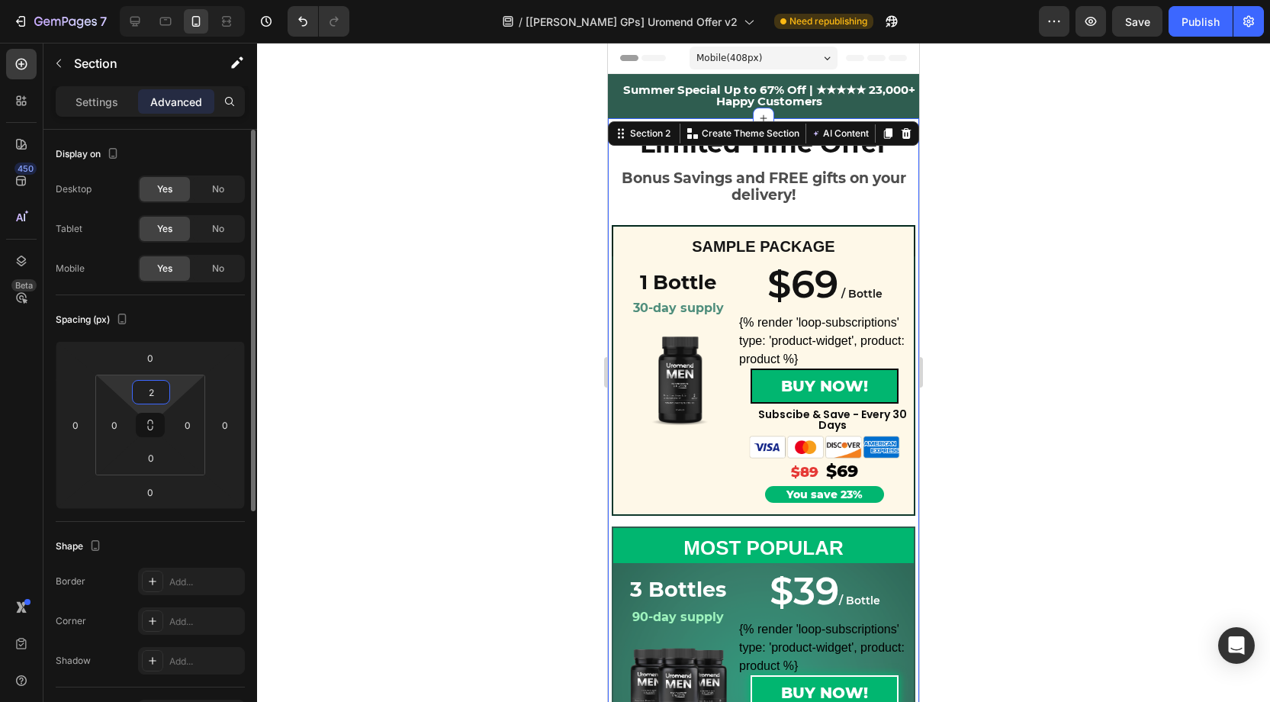
type input "20"
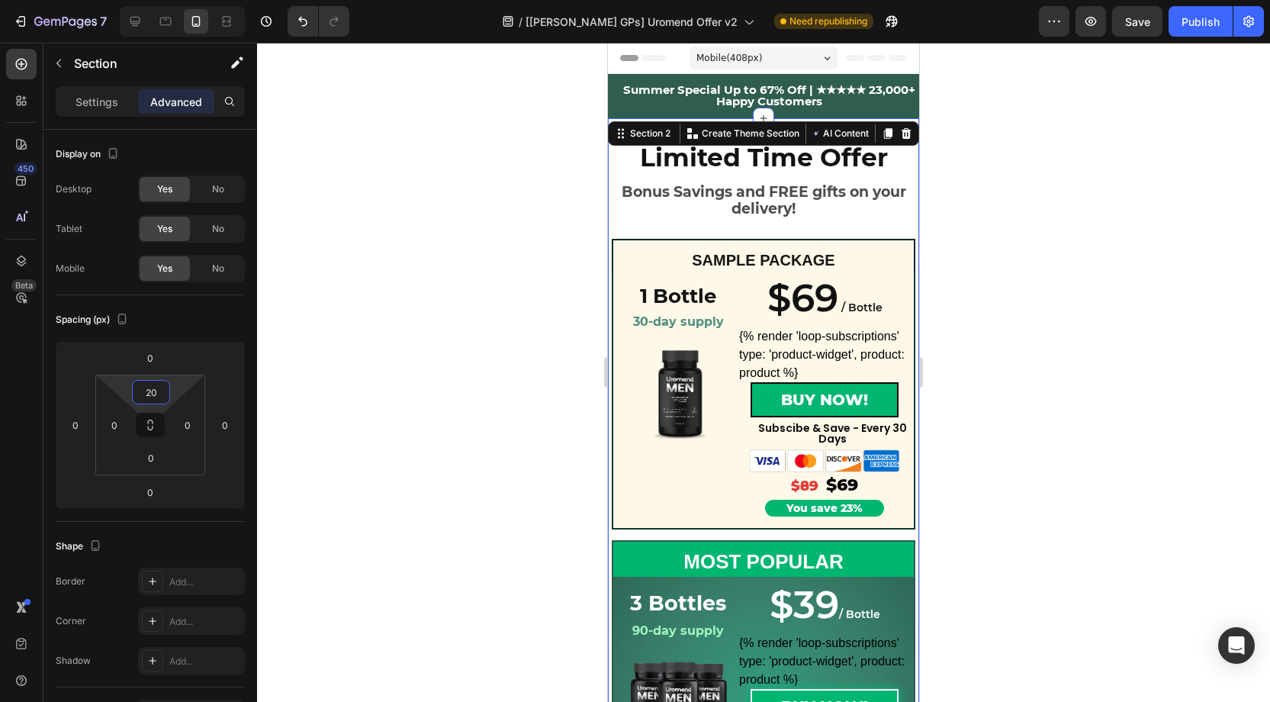
click at [1050, 287] on div at bounding box center [763, 372] width 1013 height 659
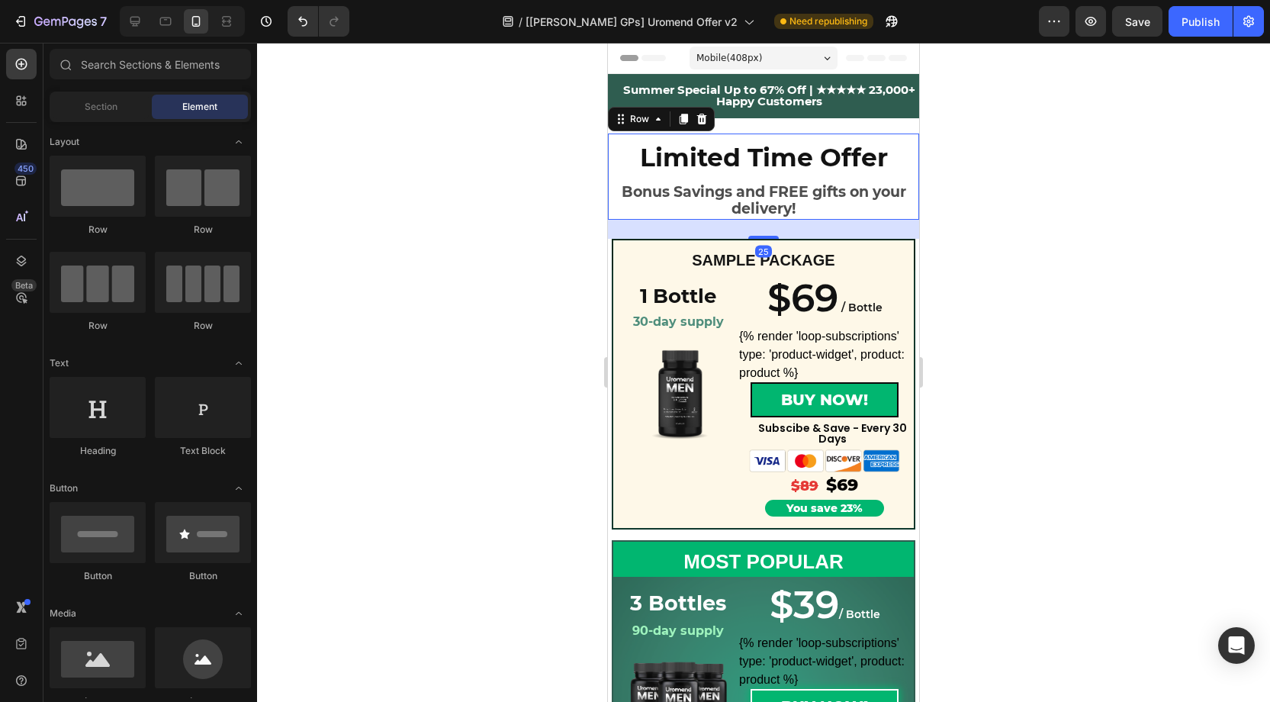
click at [705, 137] on div "Limited Time Offer Heading Bonus Savings and FREE gifts on your delivery! Text …" at bounding box center [763, 176] width 311 height 86
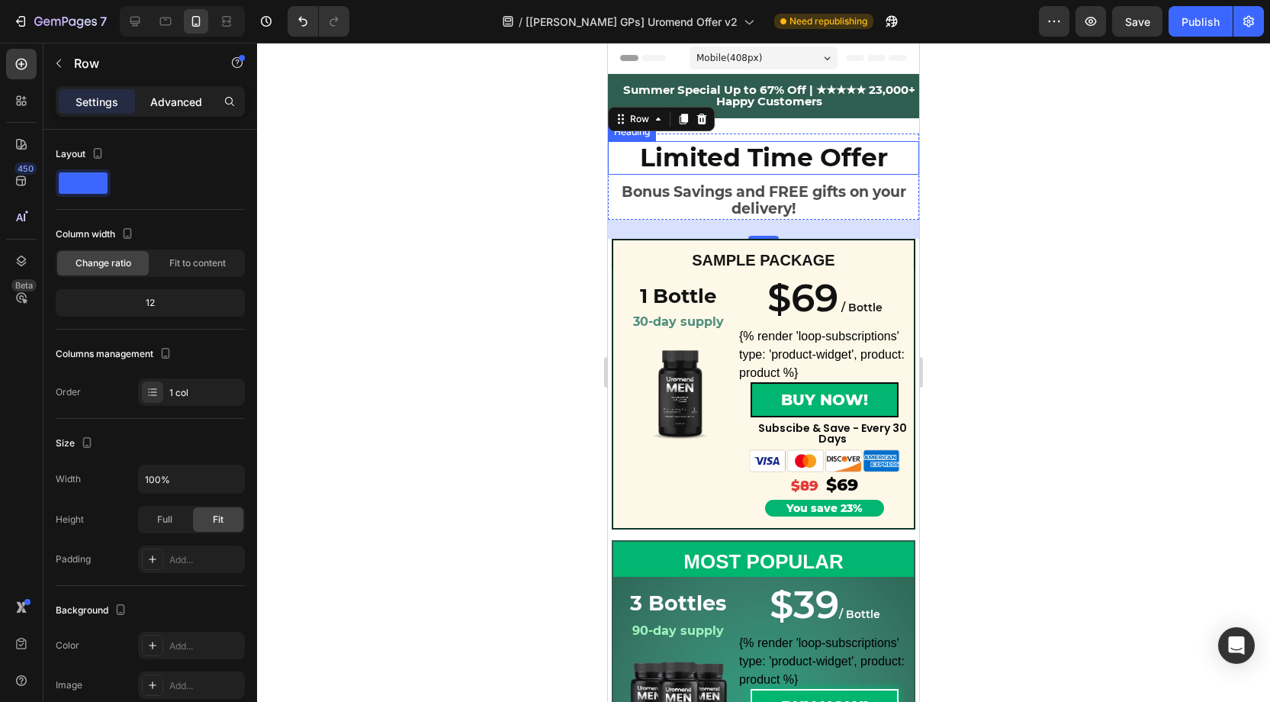
drag, startPoint x: 193, startPoint y: 94, endPoint x: 206, endPoint y: 92, distance: 13.1
click at [194, 95] on p "Advanced" at bounding box center [176, 102] width 52 height 16
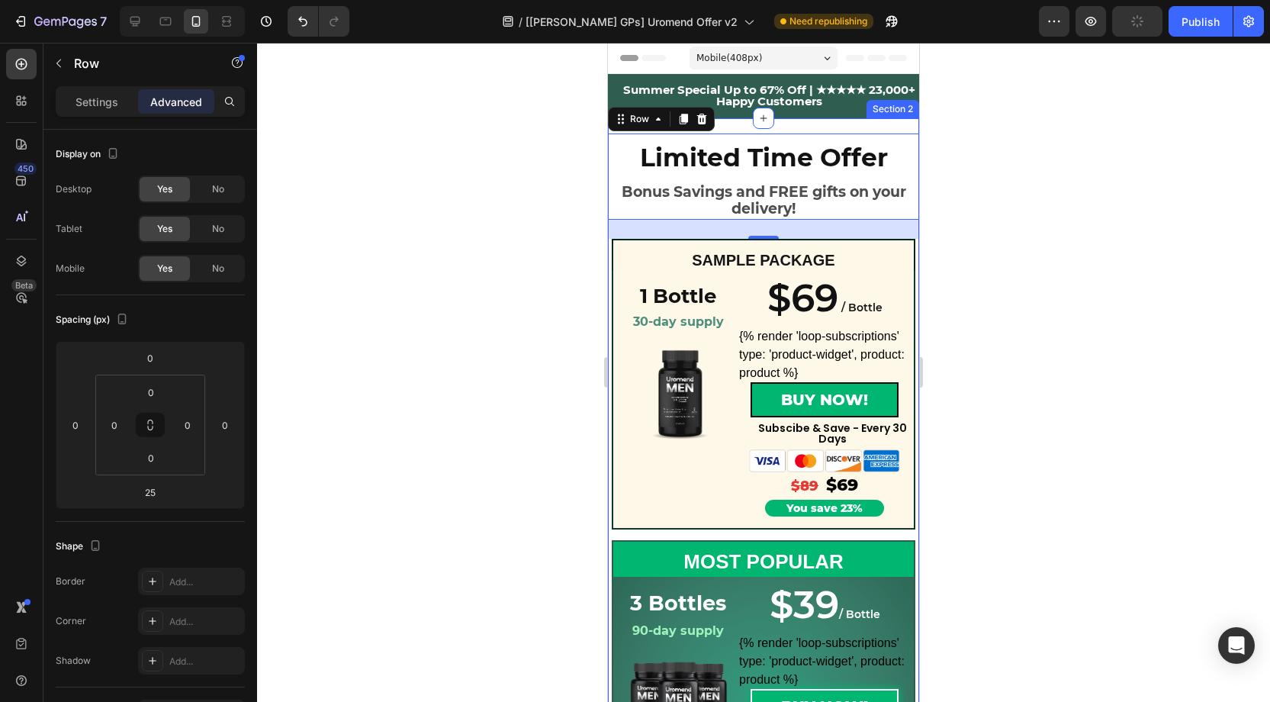
click at [800, 121] on div "Limited Time Offer Heading Bonus Savings and FREE gifts on your delivery! Text …" at bounding box center [763, 633] width 311 height 1030
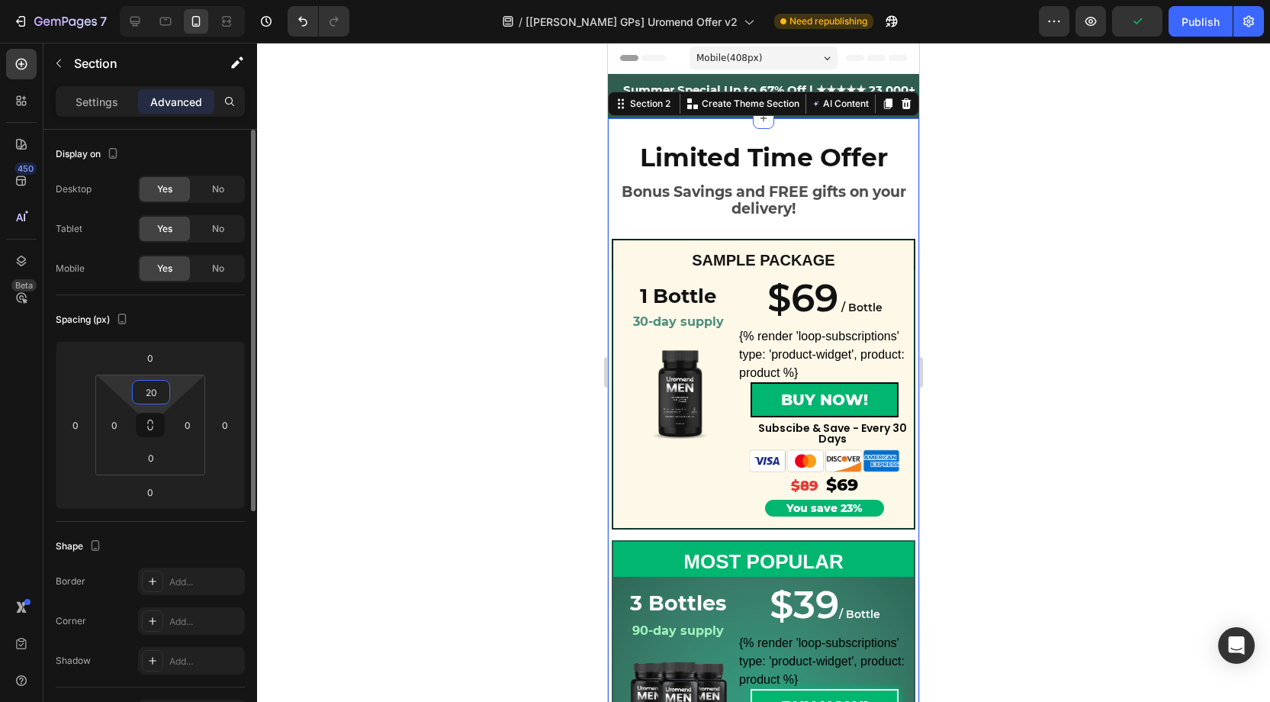
click at [159, 394] on input "20" at bounding box center [151, 392] width 31 height 23
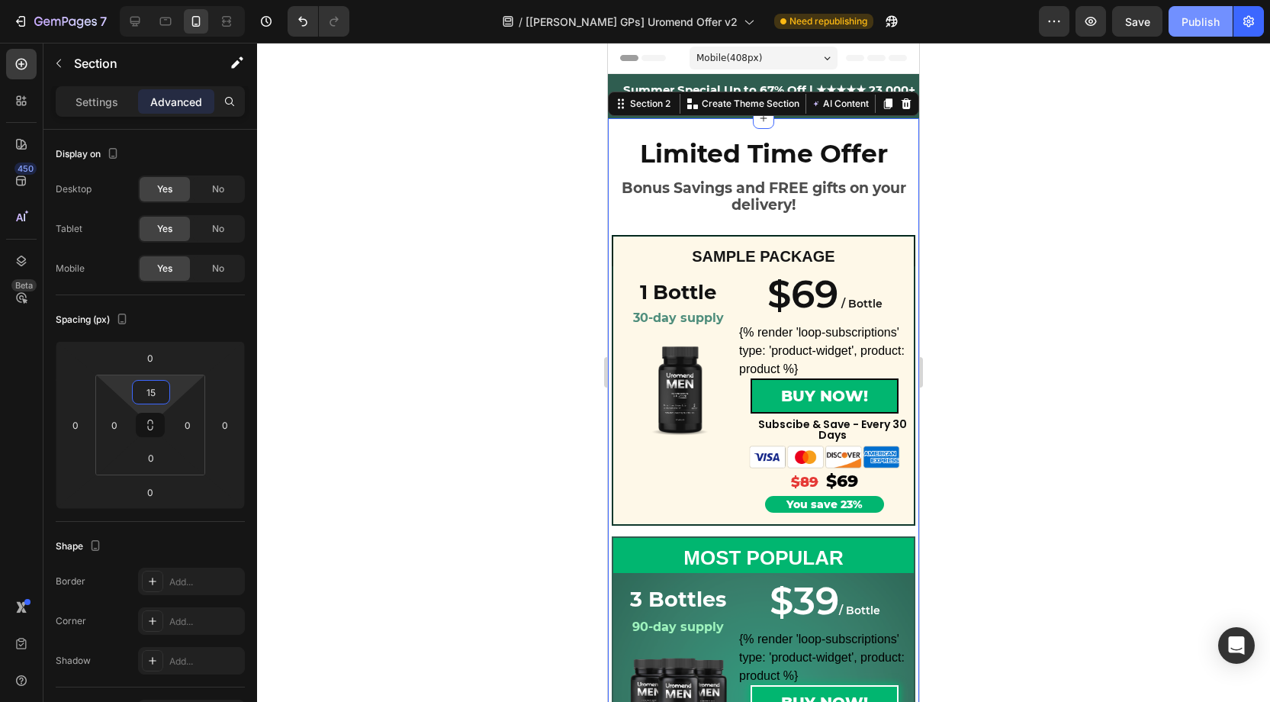
click at [1197, 27] on div "Publish" at bounding box center [1200, 22] width 38 height 16
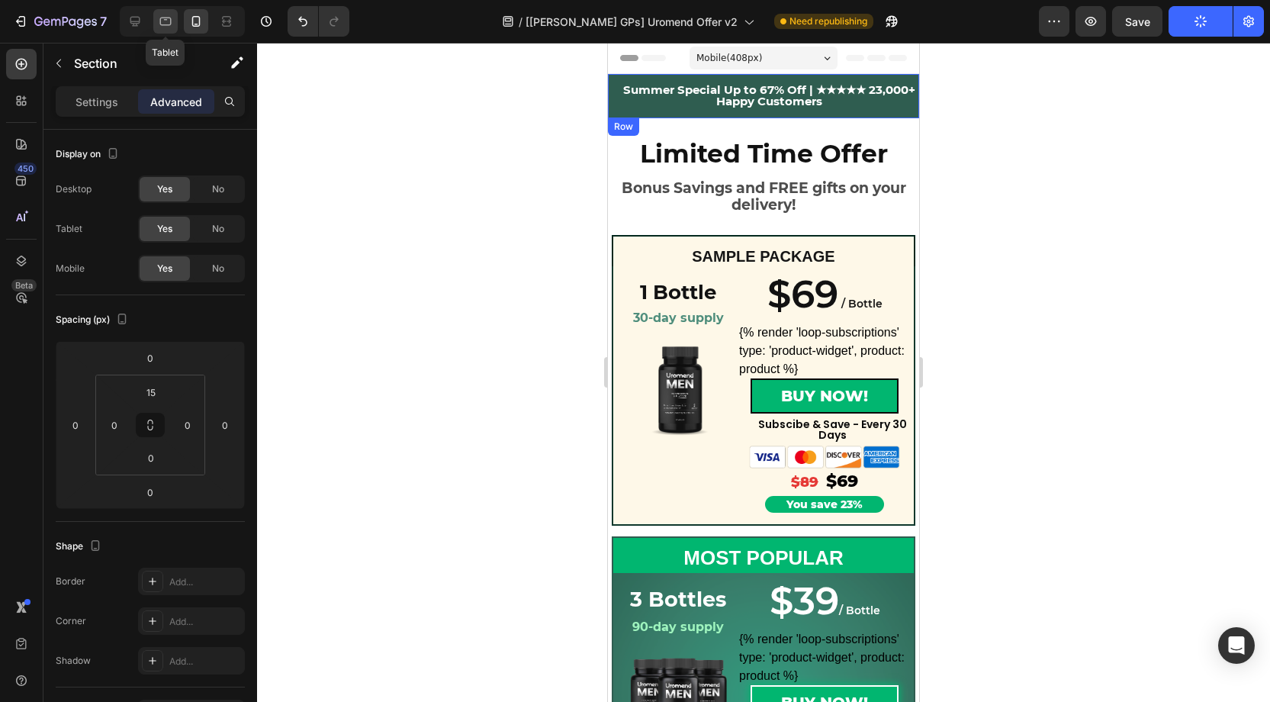
click at [175, 17] on div at bounding box center [165, 21] width 24 height 24
type input "32"
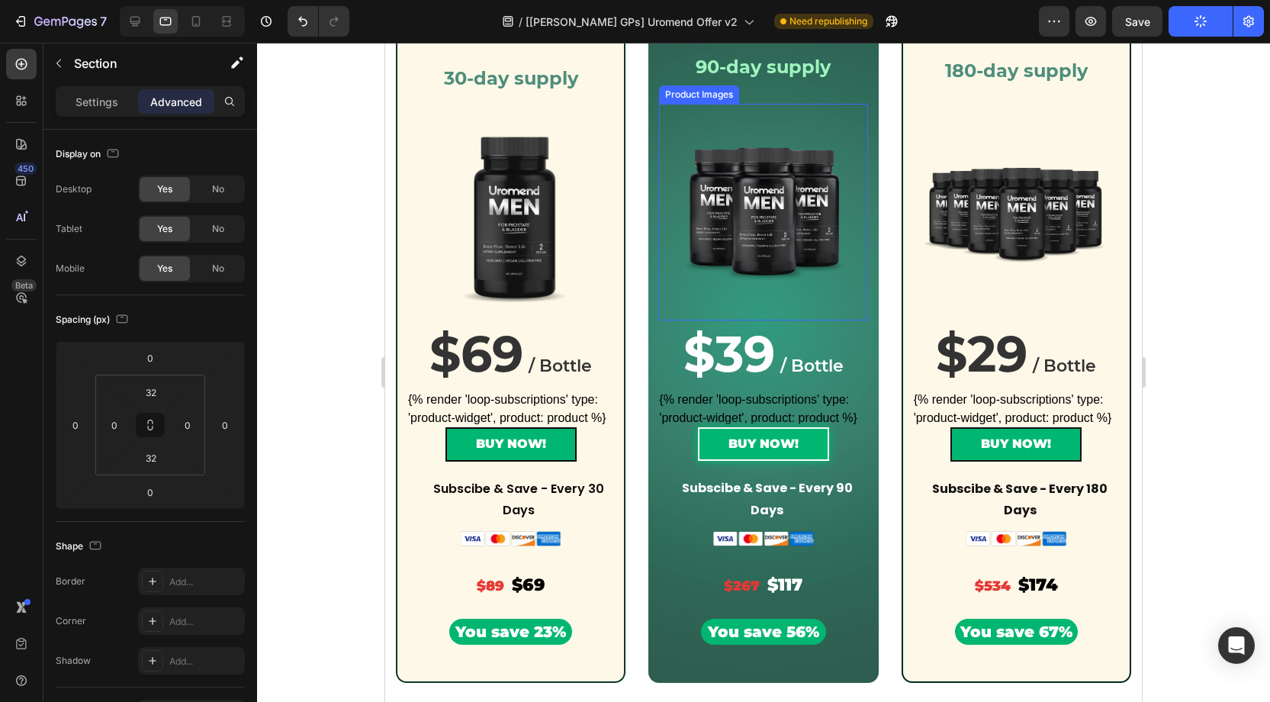
scroll to position [311, 0]
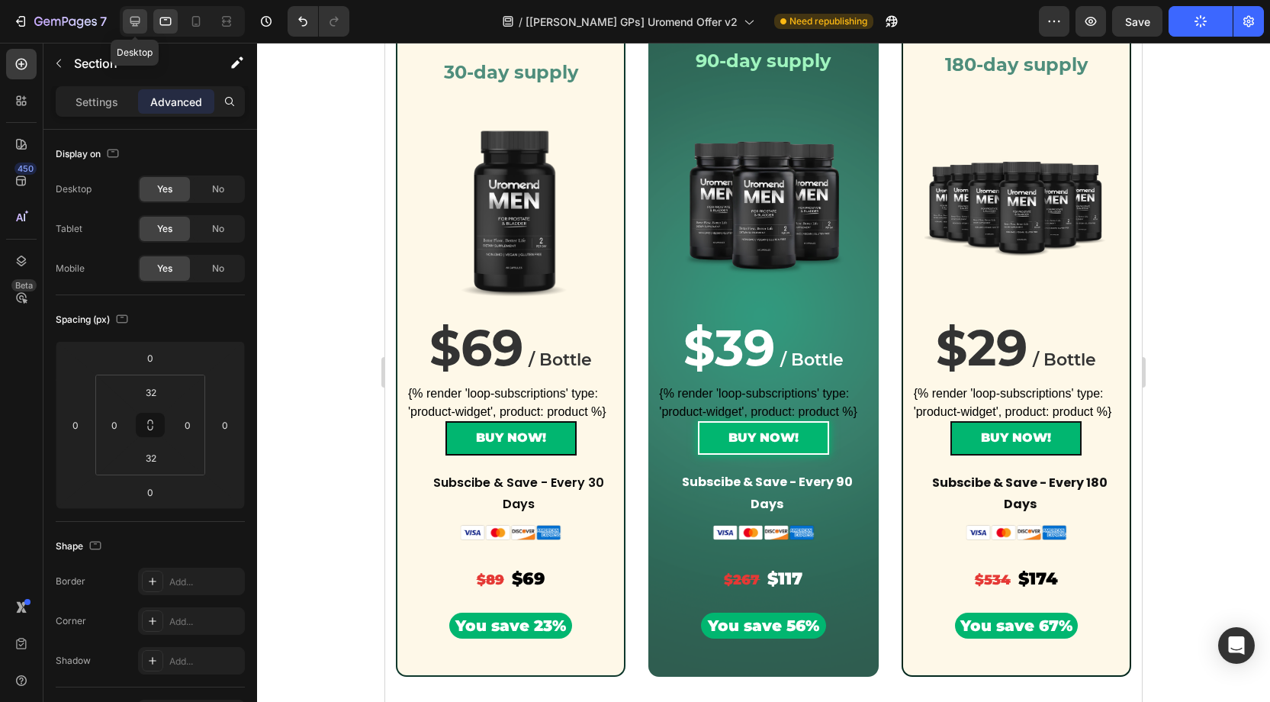
click at [137, 18] on icon at bounding box center [134, 21] width 15 height 15
type input "10"
type input "0"
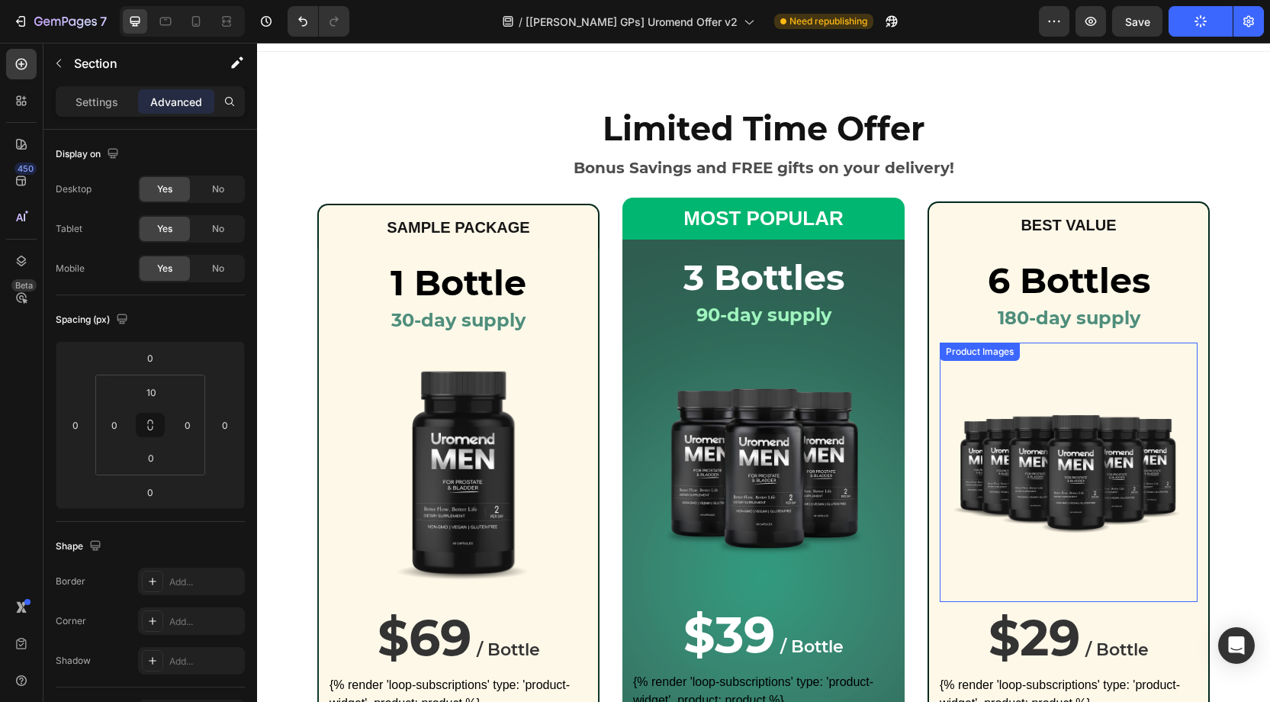
scroll to position [18, 0]
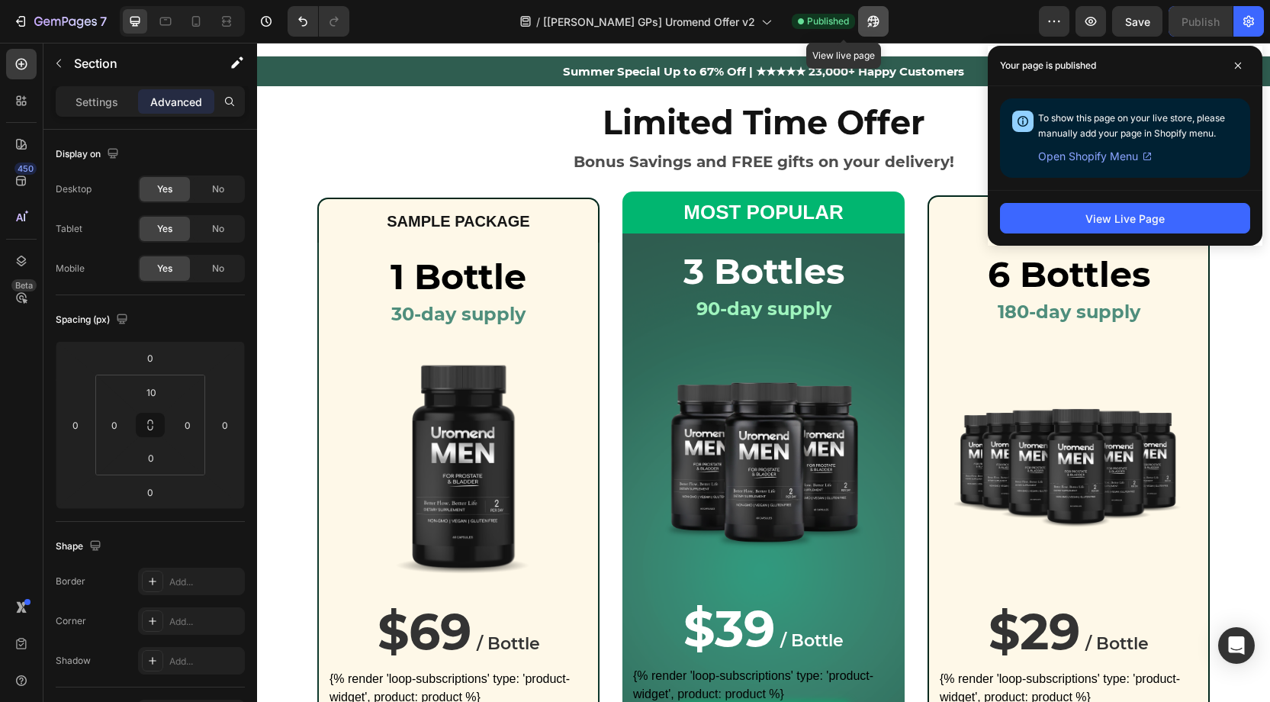
click at [866, 22] on icon "button" at bounding box center [873, 21] width 15 height 15
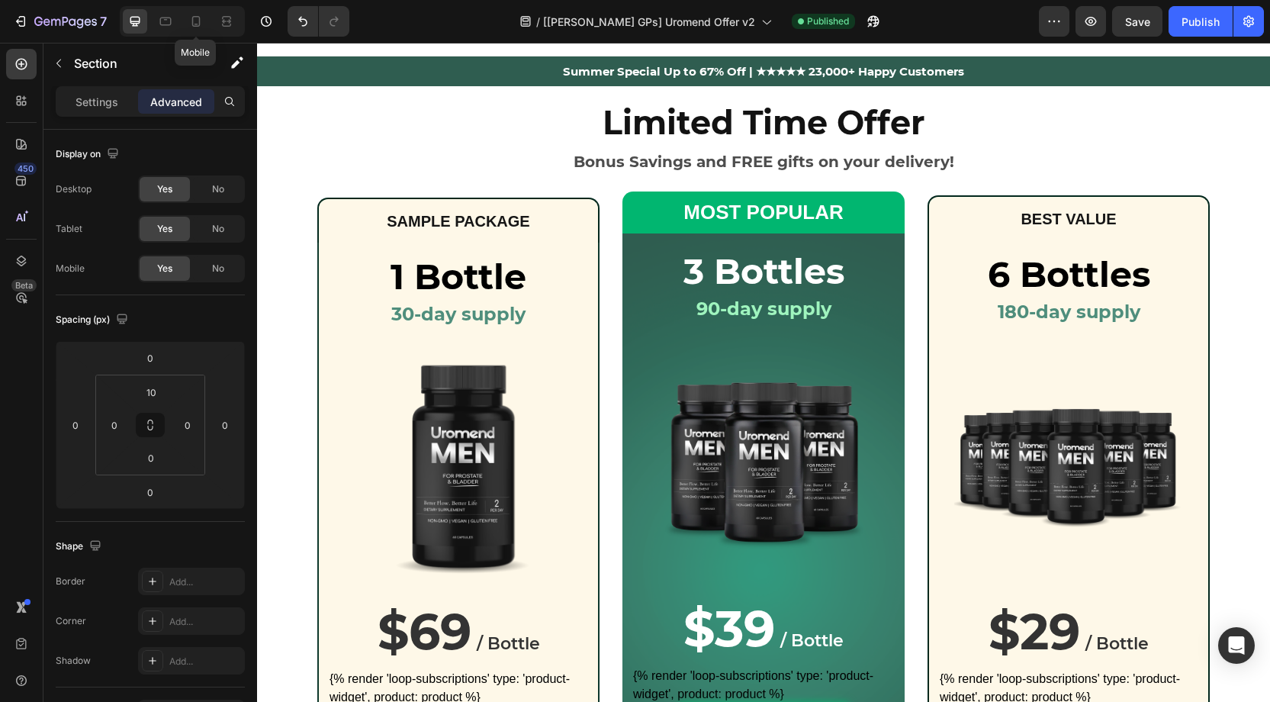
drag, startPoint x: 194, startPoint y: 23, endPoint x: 406, endPoint y: 0, distance: 213.3
click at [194, 23] on icon at bounding box center [195, 21] width 15 height 15
type input "15"
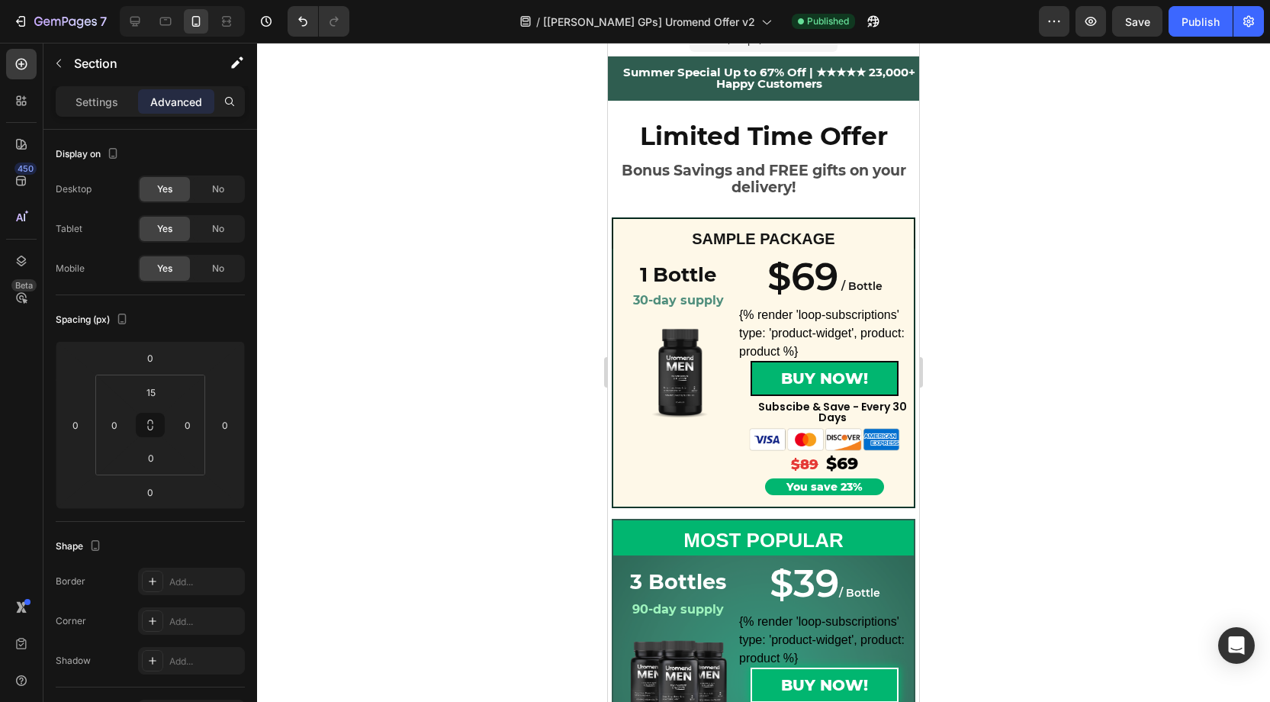
scroll to position [21, 0]
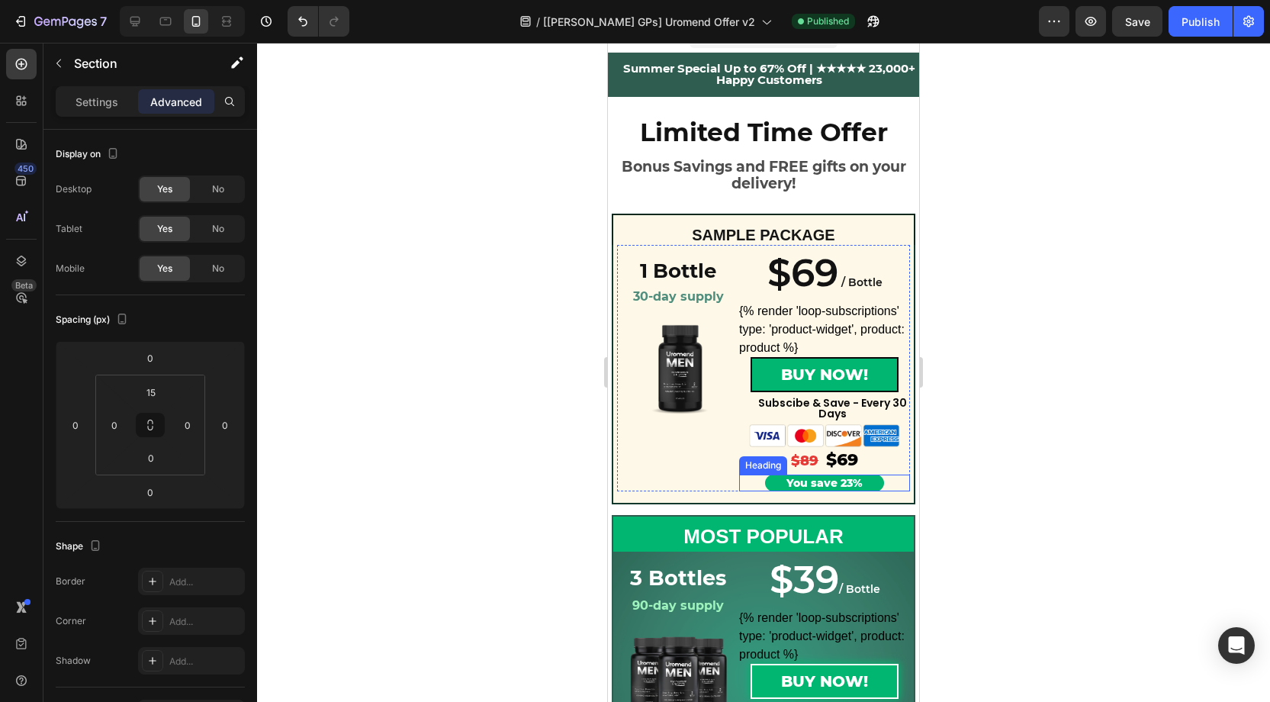
click at [856, 479] on h2 "You save 23%" at bounding box center [825, 482] width 120 height 17
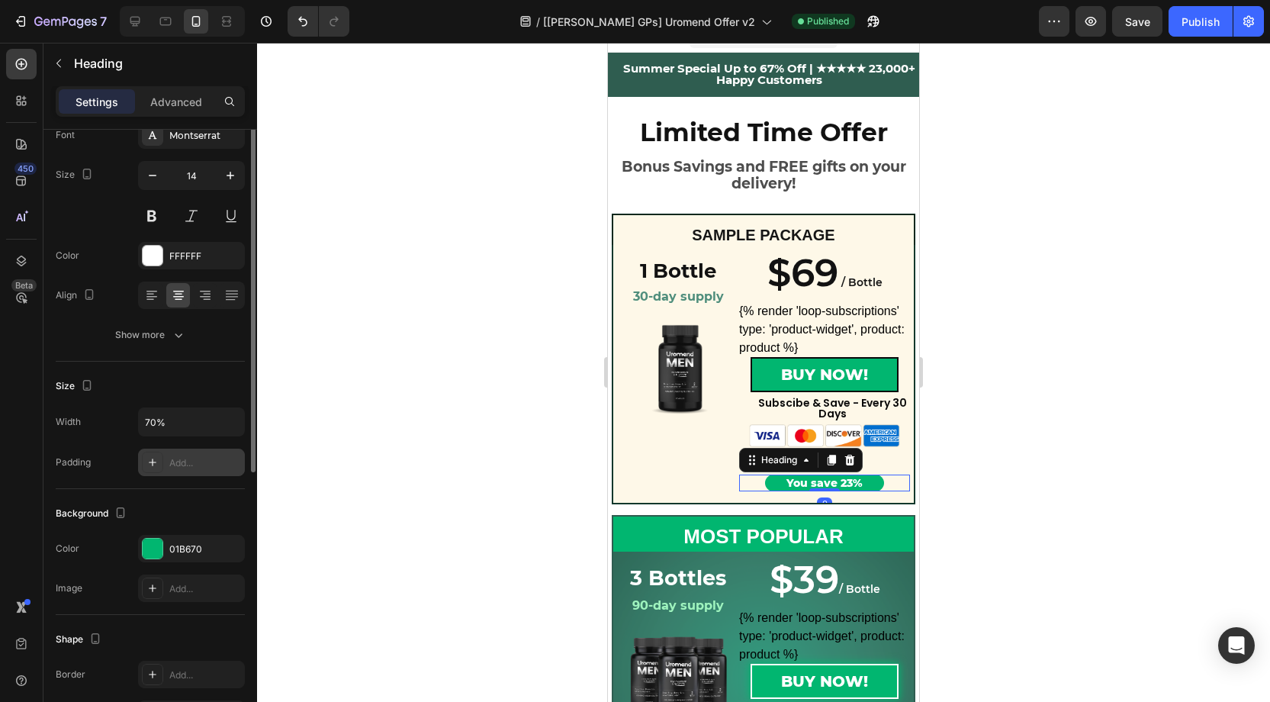
scroll to position [146, 0]
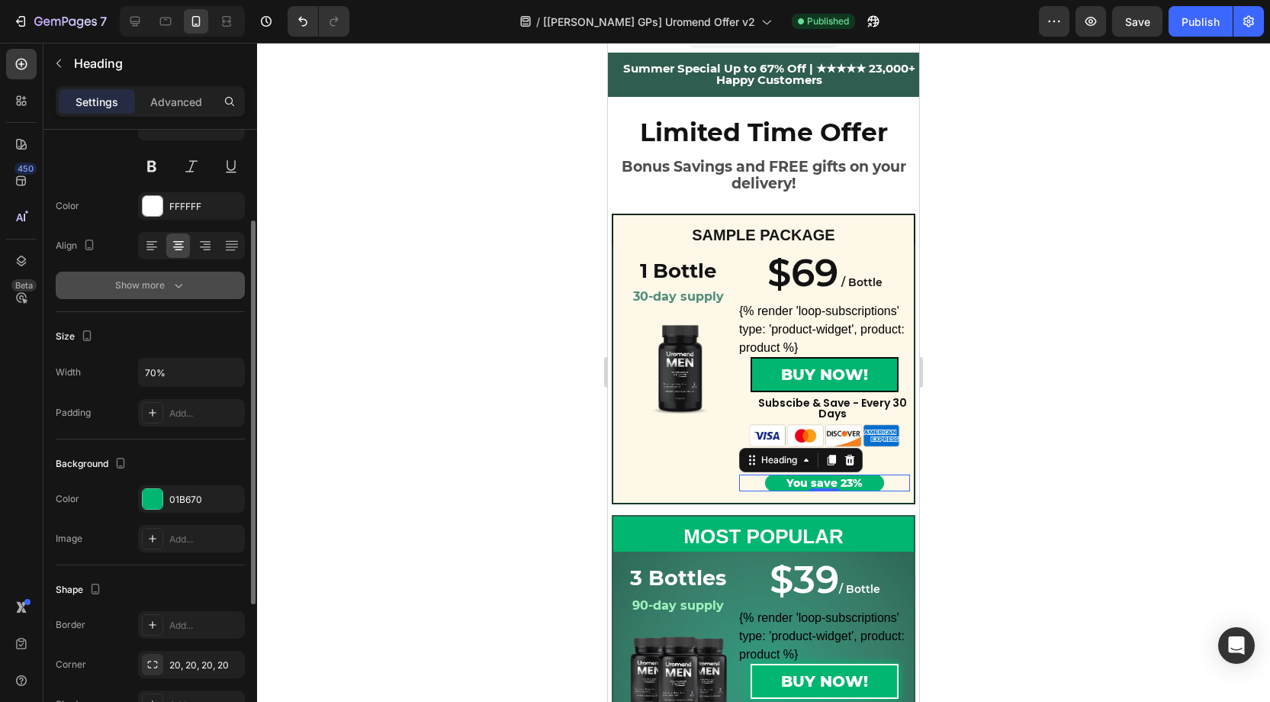
click at [167, 274] on button "Show more" at bounding box center [150, 285] width 189 height 27
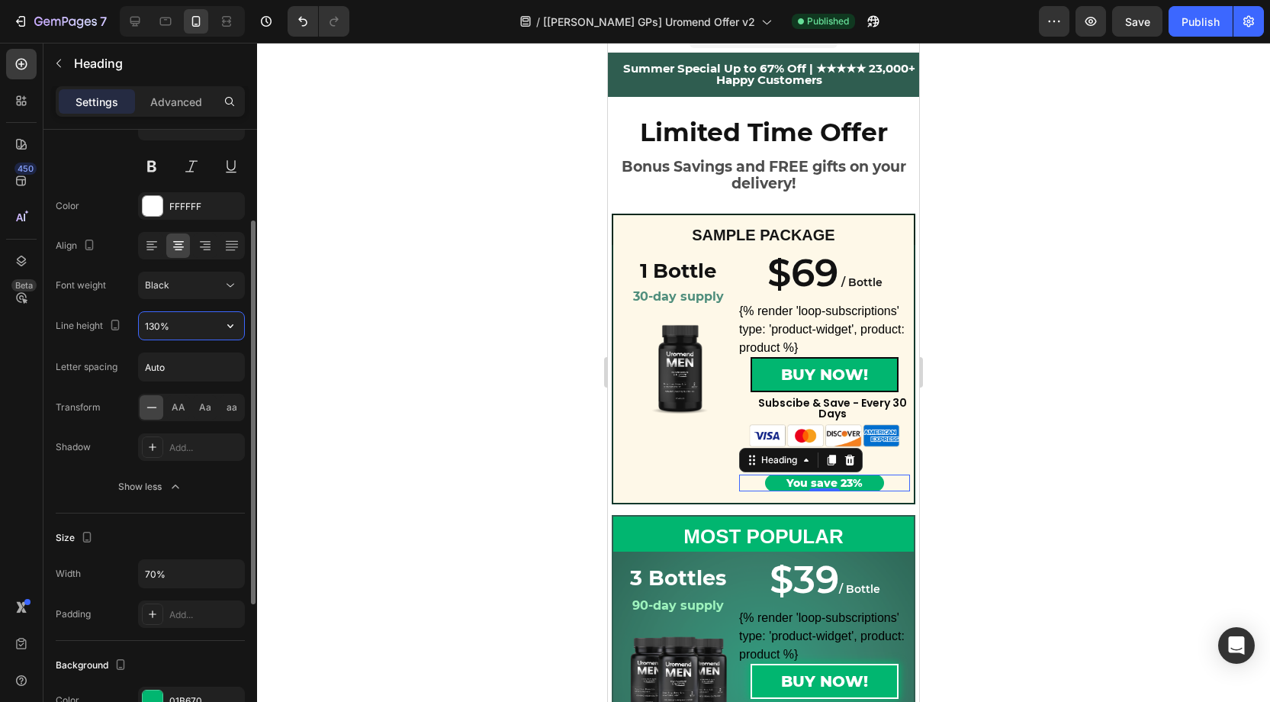
click at [160, 322] on input "130%" at bounding box center [191, 325] width 105 height 27
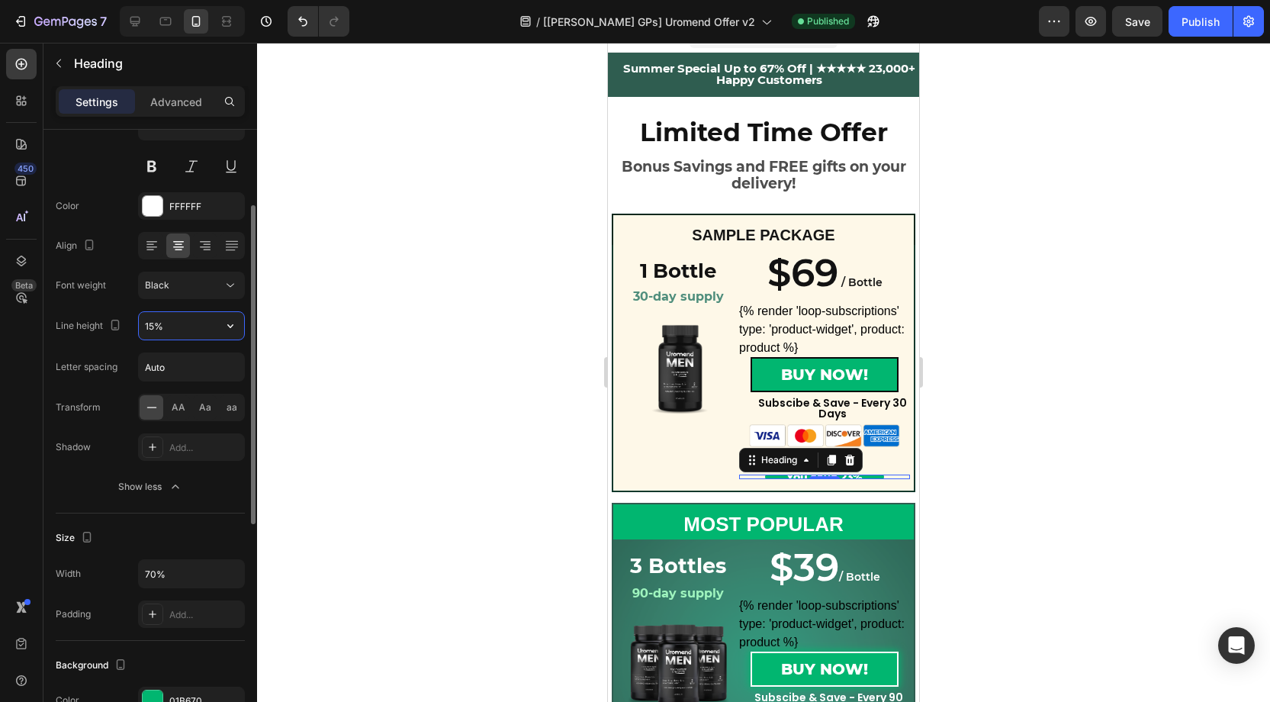
type input "150%"
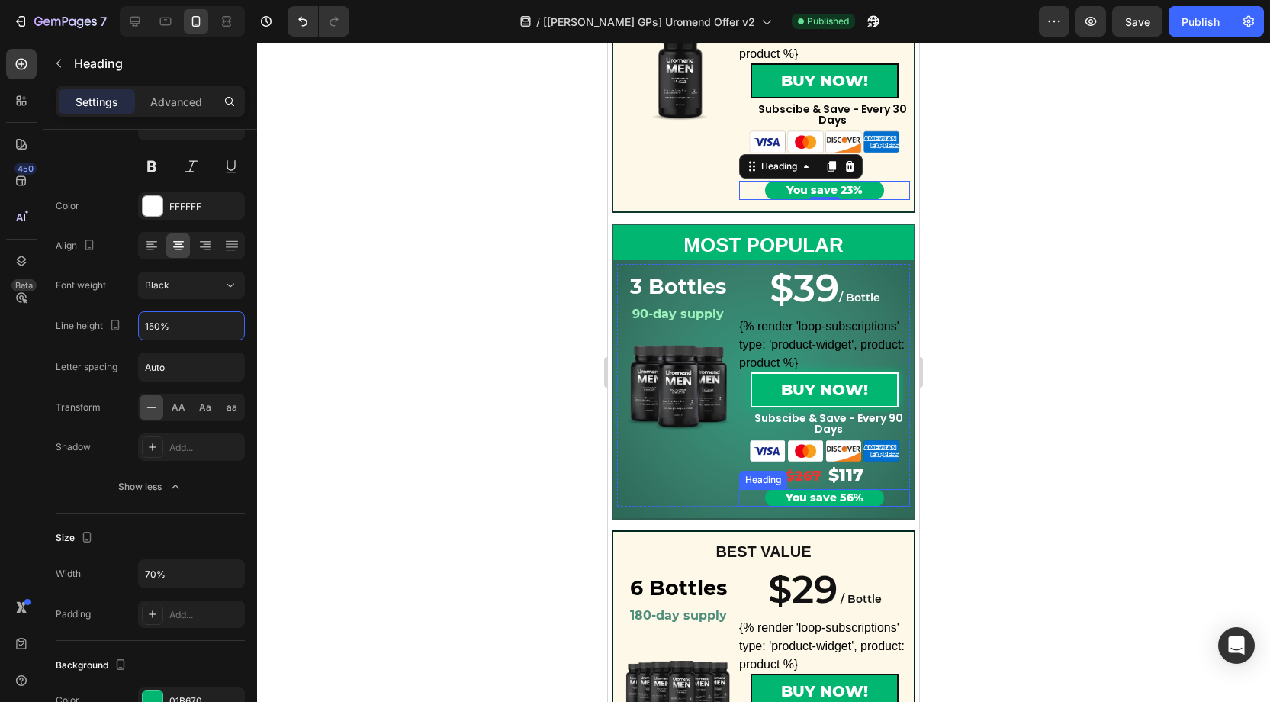
scroll to position [323, 0]
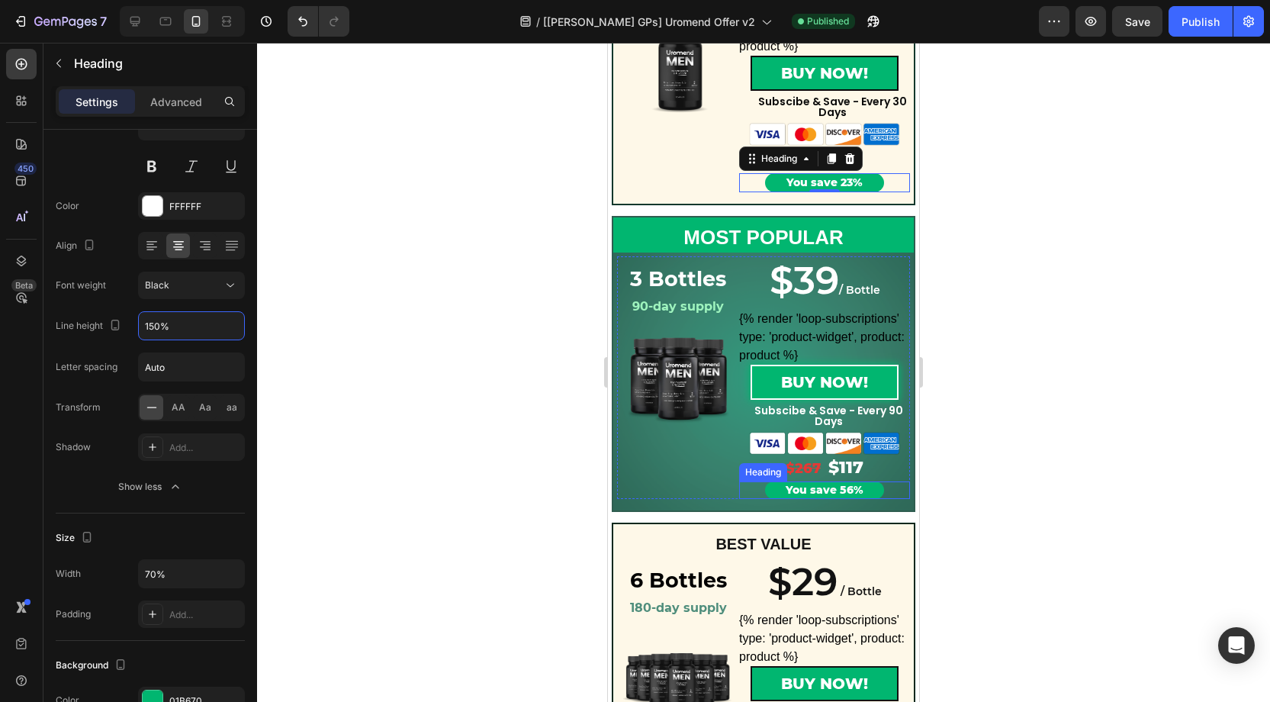
click at [783, 493] on h2 "You save 56%" at bounding box center [825, 489] width 120 height 17
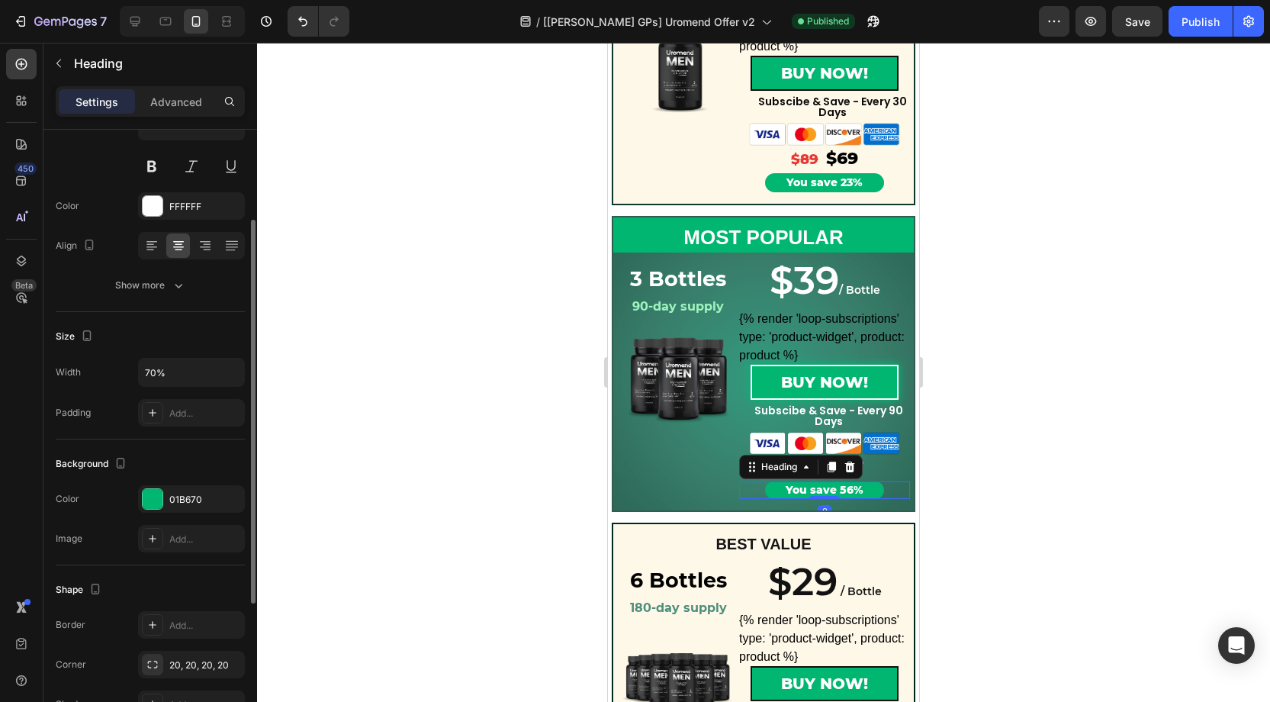
scroll to position [146, 0]
click at [173, 288] on icon "button" at bounding box center [178, 285] width 15 height 15
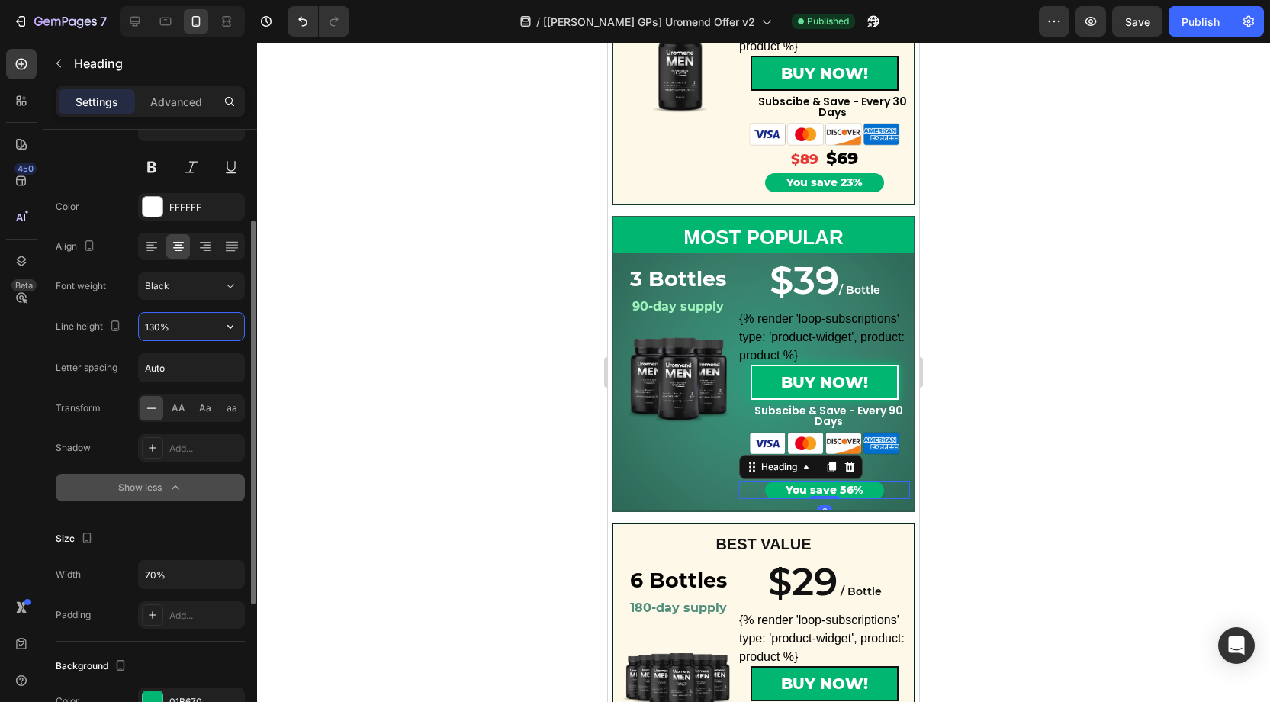
click at [161, 326] on input "130%" at bounding box center [191, 326] width 105 height 27
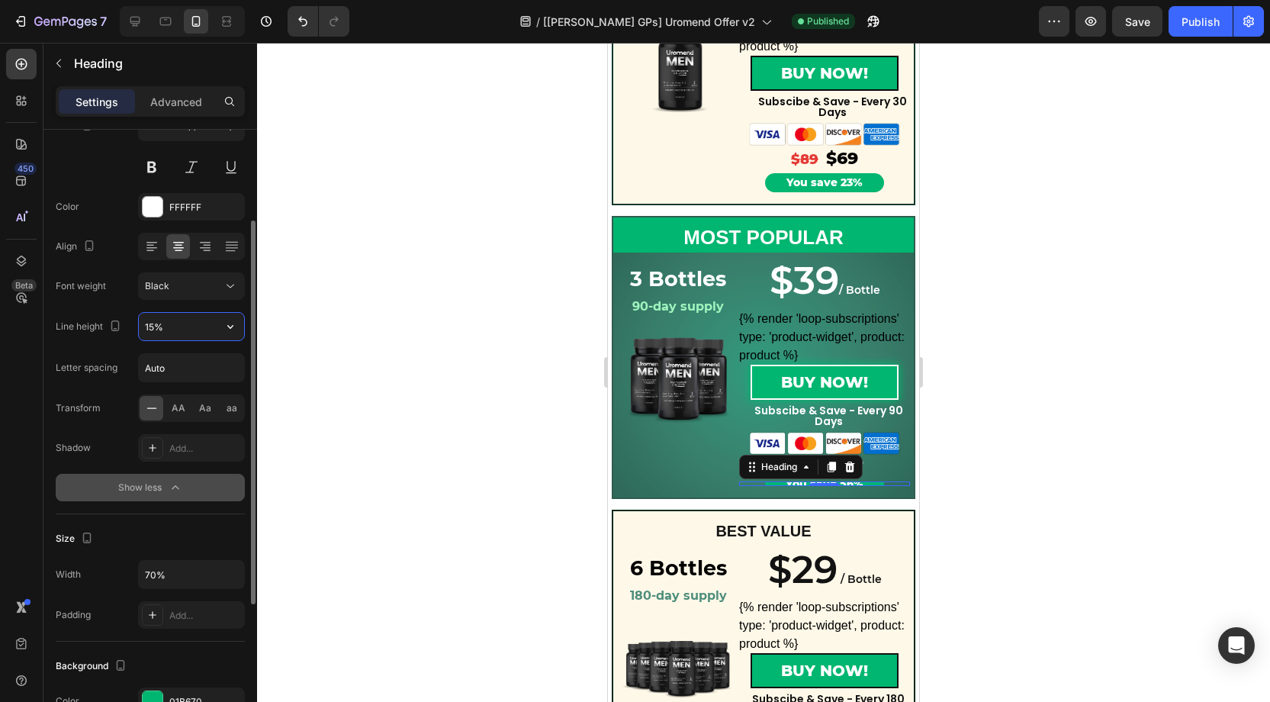
type input "150%"
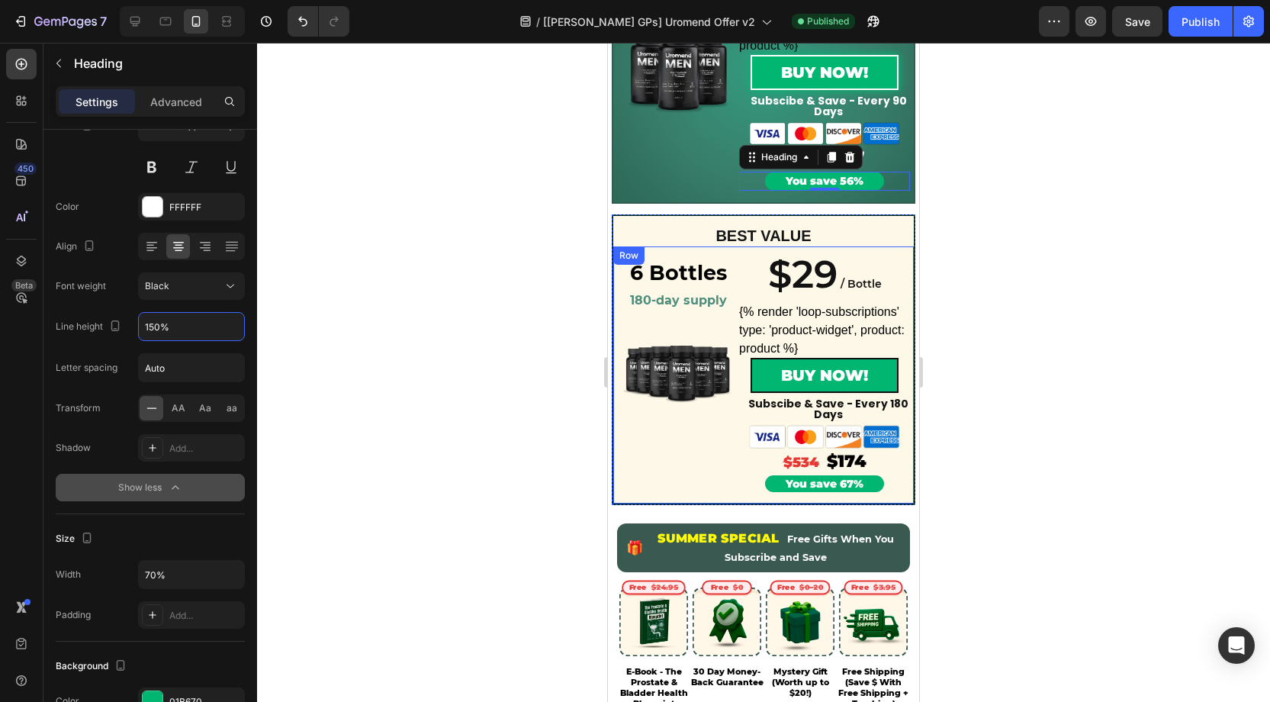
scroll to position [645, 0]
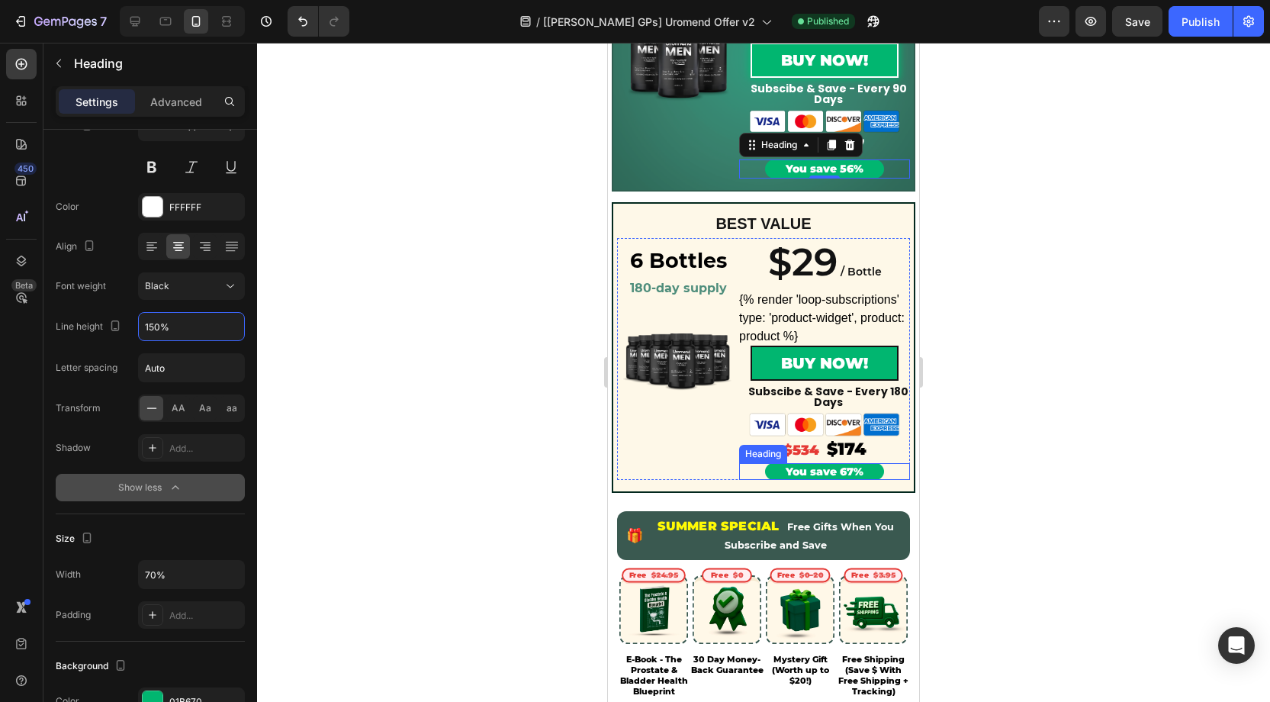
click at [774, 470] on h2 "You save 67%" at bounding box center [825, 471] width 120 height 17
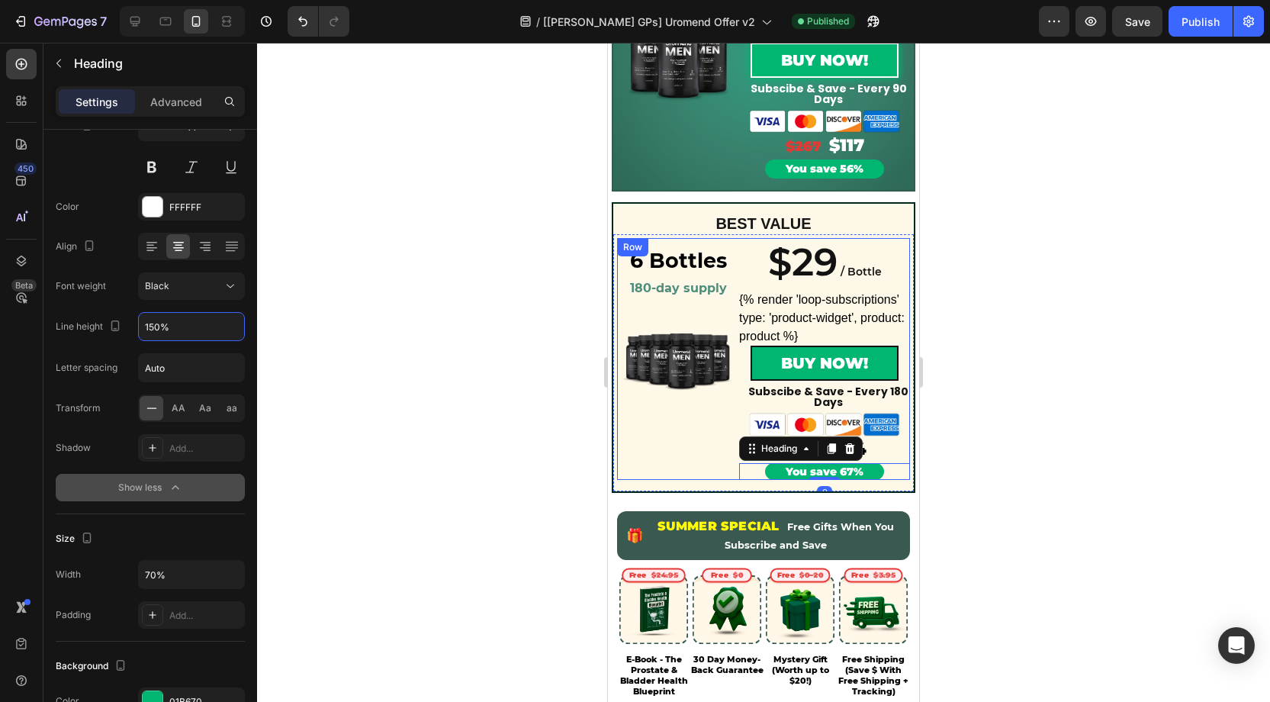
scroll to position [146, 0]
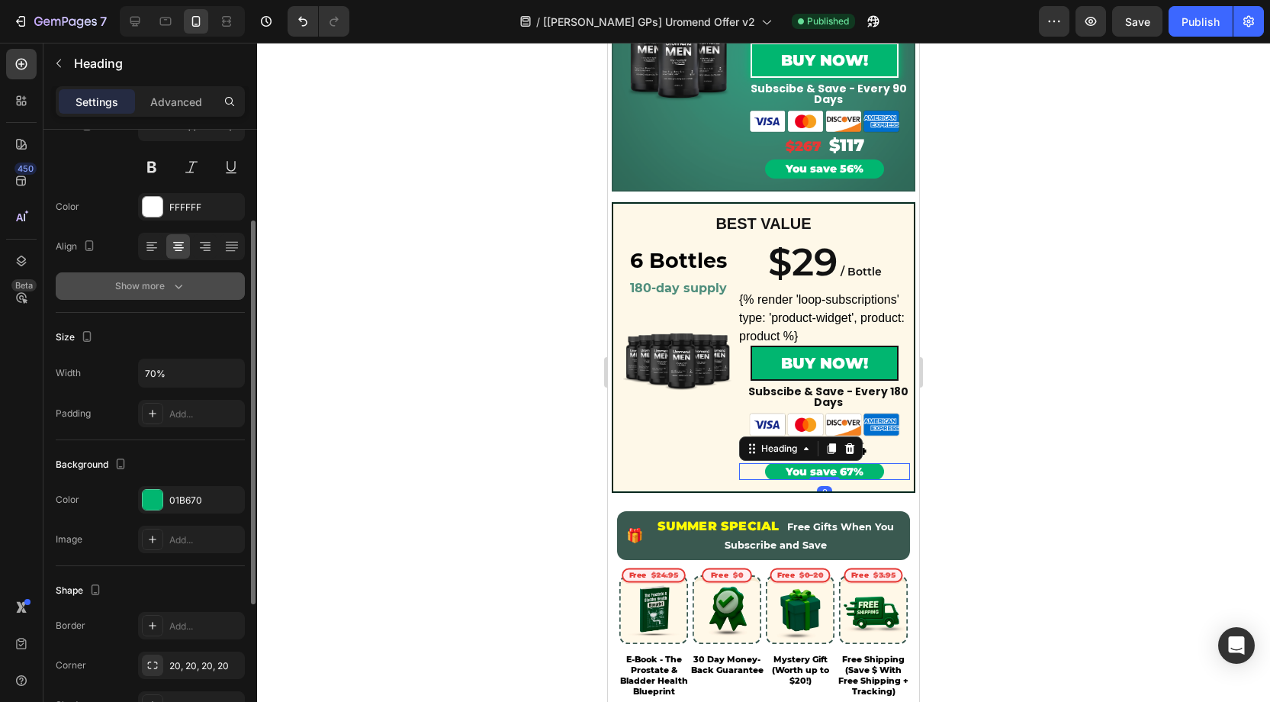
click at [182, 289] on icon "button" at bounding box center [178, 285] width 15 height 15
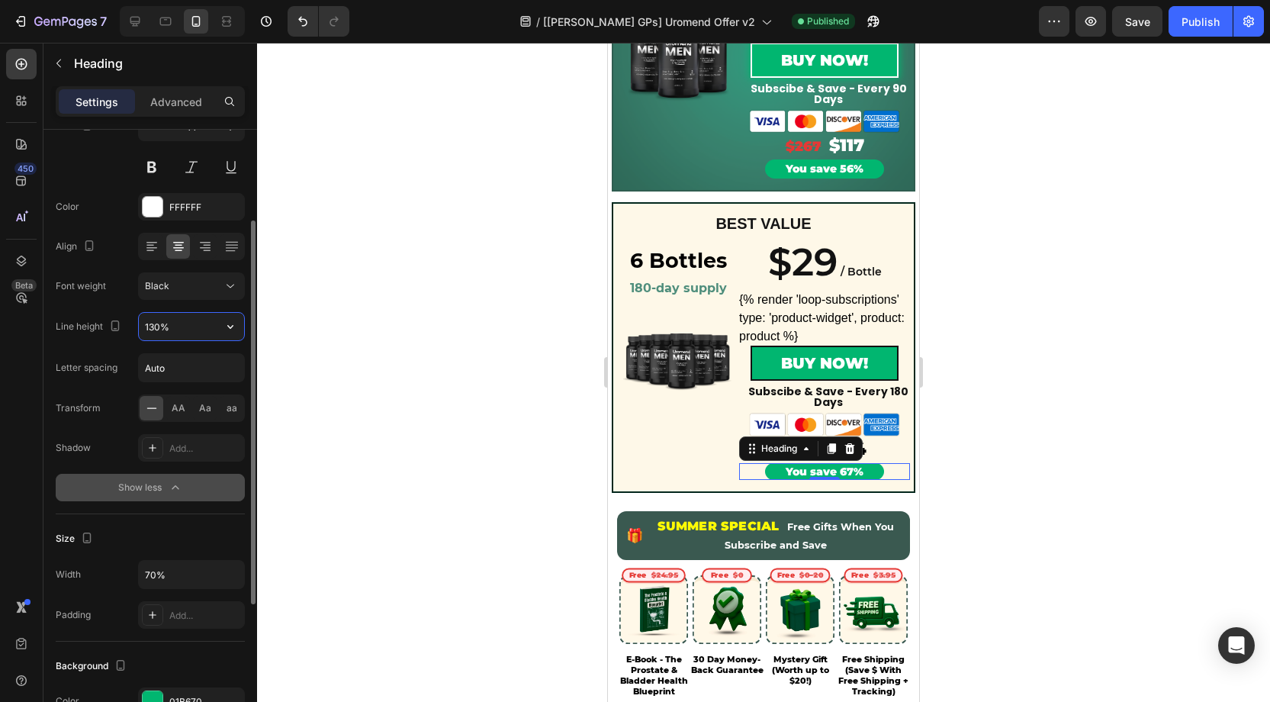
click at [159, 323] on input "130%" at bounding box center [191, 326] width 105 height 27
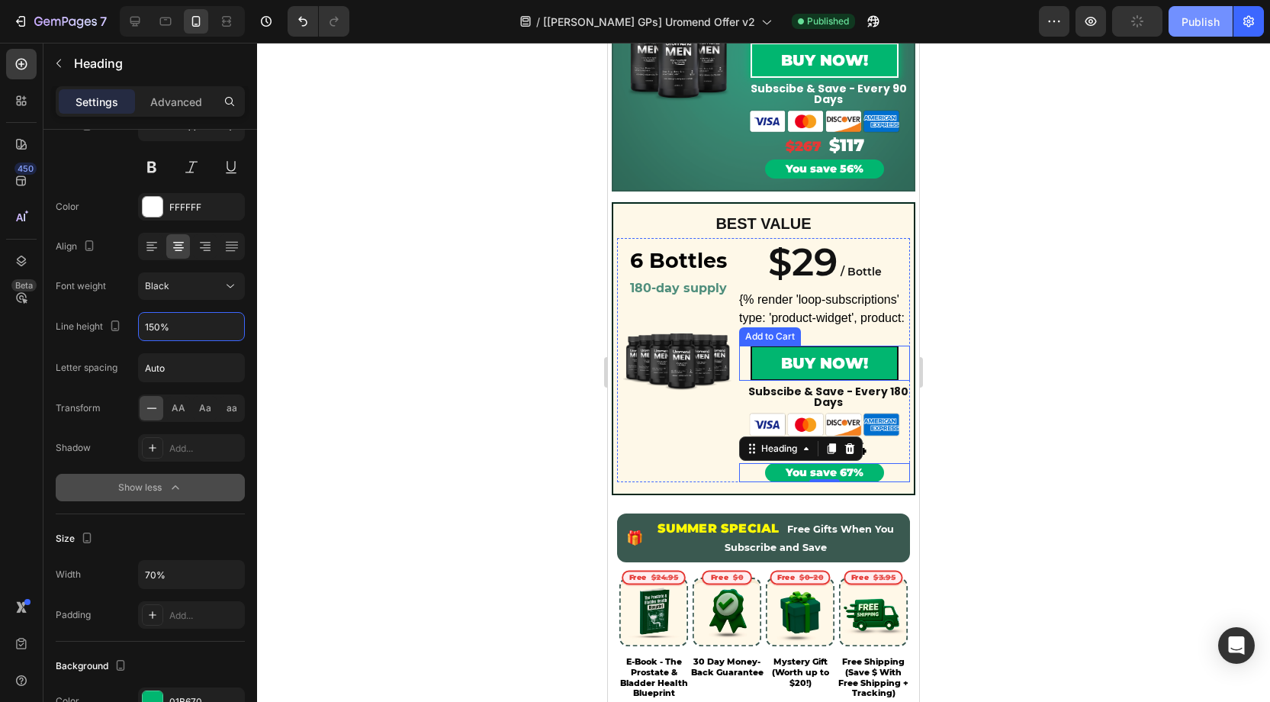
type input "150%"
click at [1183, 30] on button "Publish" at bounding box center [1201, 21] width 64 height 31
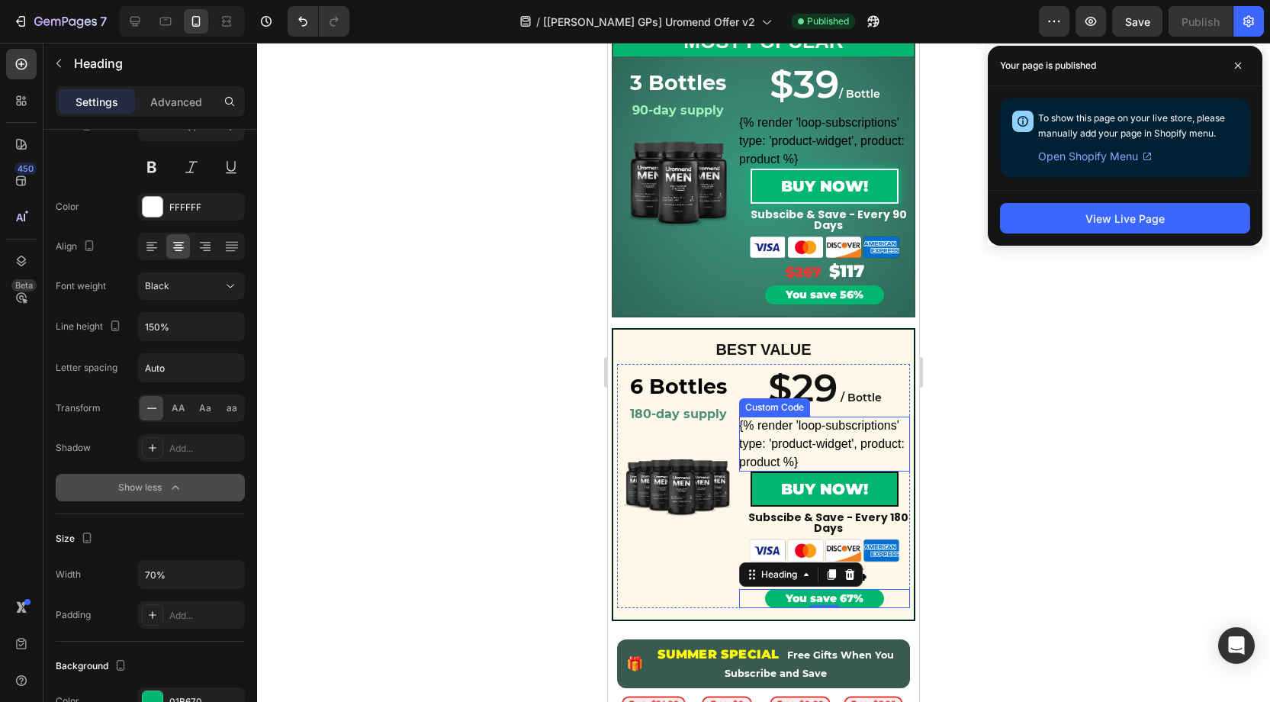
scroll to position [502, 0]
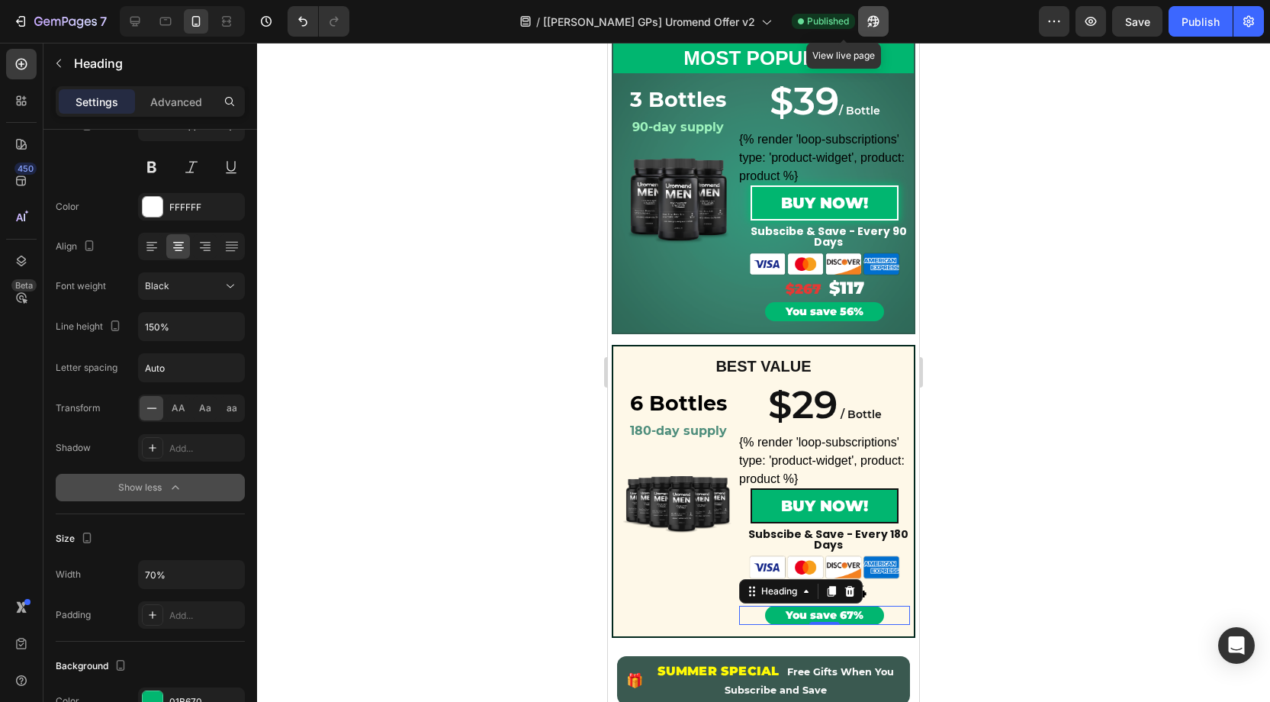
click at [866, 19] on icon "button" at bounding box center [873, 21] width 15 height 15
